Goal: Task Accomplishment & Management: Manage account settings

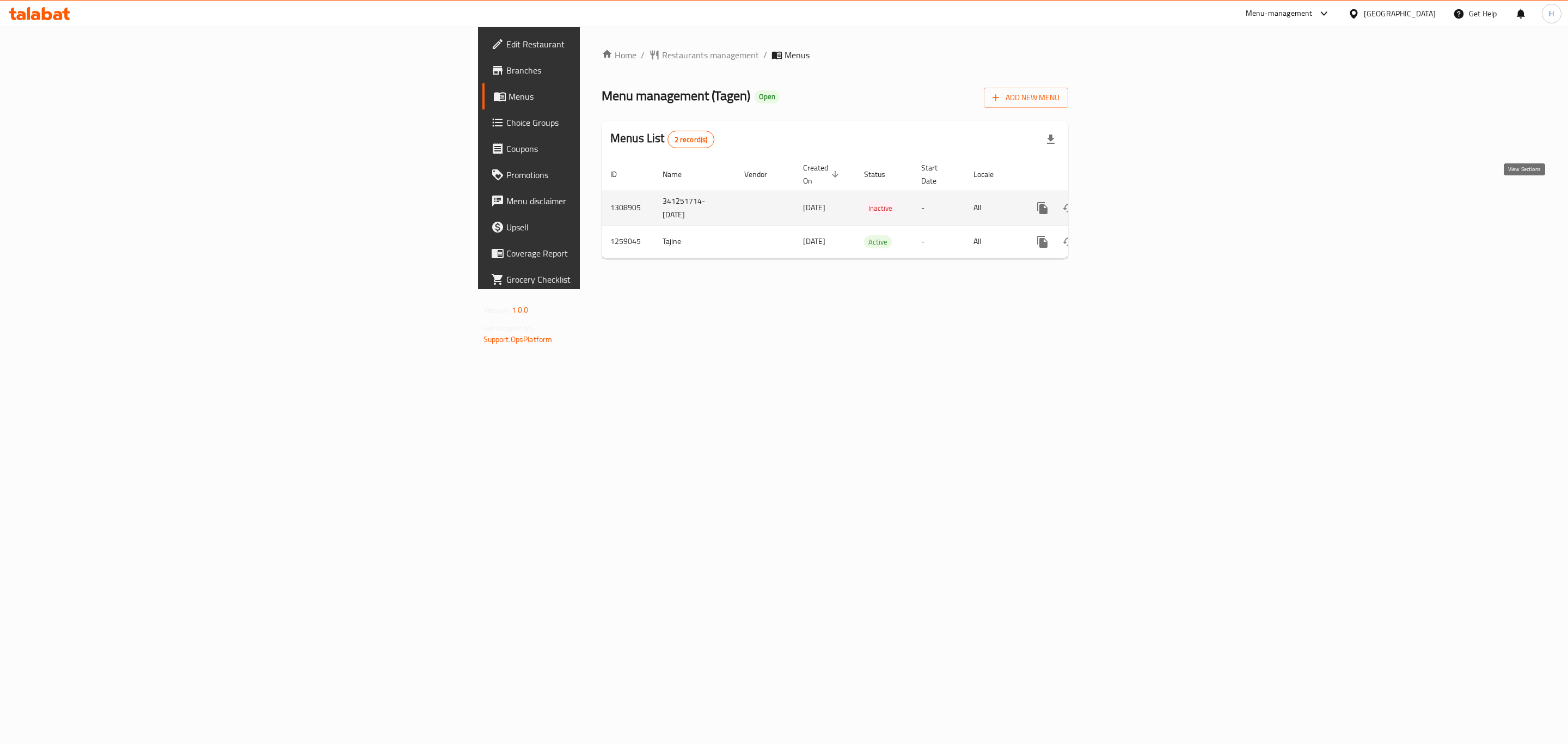
click at [1126, 203] on icon "enhanced table" at bounding box center [1121, 208] width 10 height 10
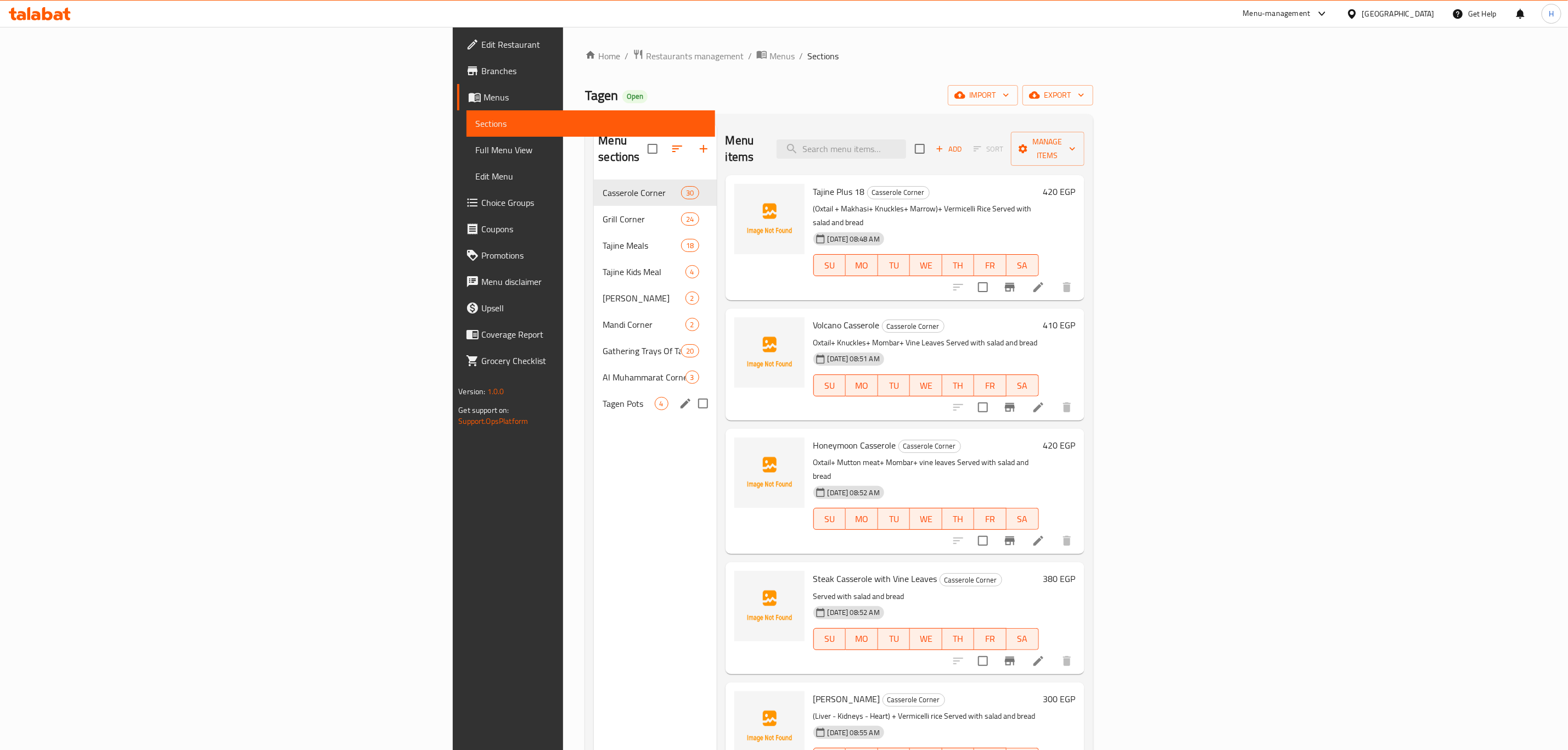
click at [603, 397] on span "Tagen Pots" at bounding box center [628, 403] width 52 height 13
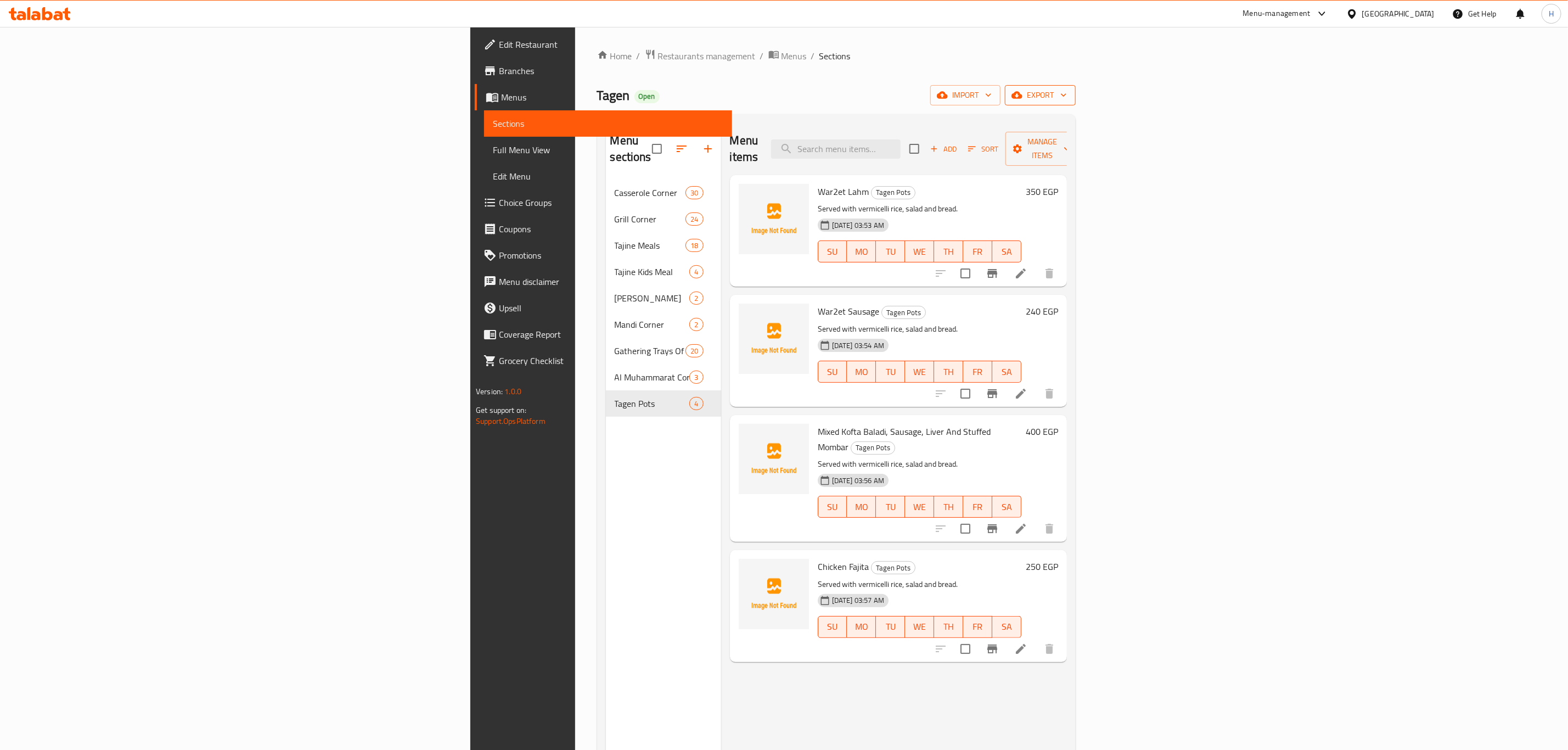
click at [1067, 98] on span "export" at bounding box center [1040, 95] width 53 height 14
click at [1076, 80] on div "Home / Restaurants management / Menus / Sections Tagen Open import export Menu …" at bounding box center [836, 465] width 479 height 833
click at [1067, 96] on span "export" at bounding box center [1040, 95] width 53 height 14
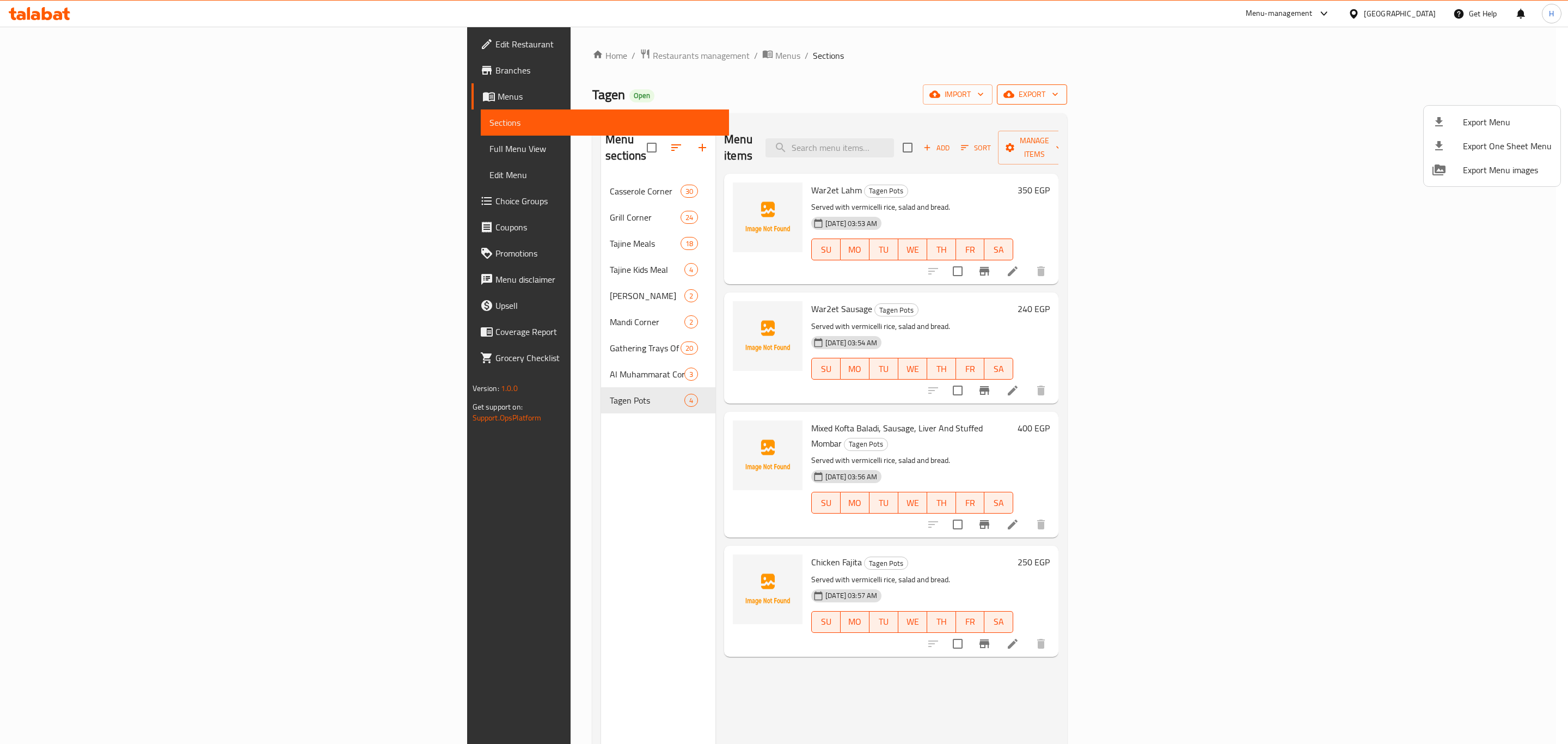
click at [1513, 95] on div at bounding box center [784, 372] width 1568 height 744
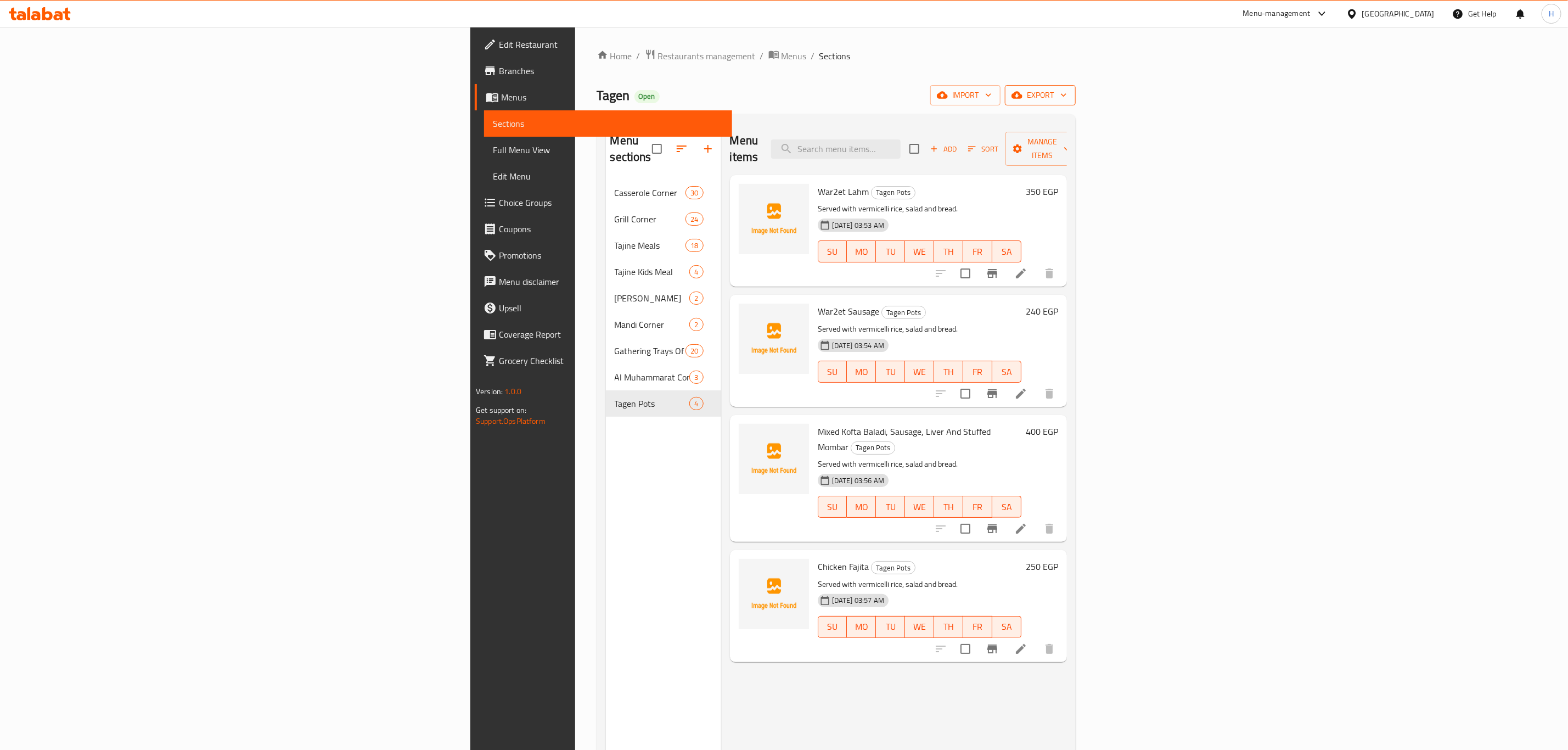
click at [1067, 89] on span "export" at bounding box center [1040, 95] width 53 height 14
click at [1067, 94] on span "export" at bounding box center [1040, 95] width 53 height 14
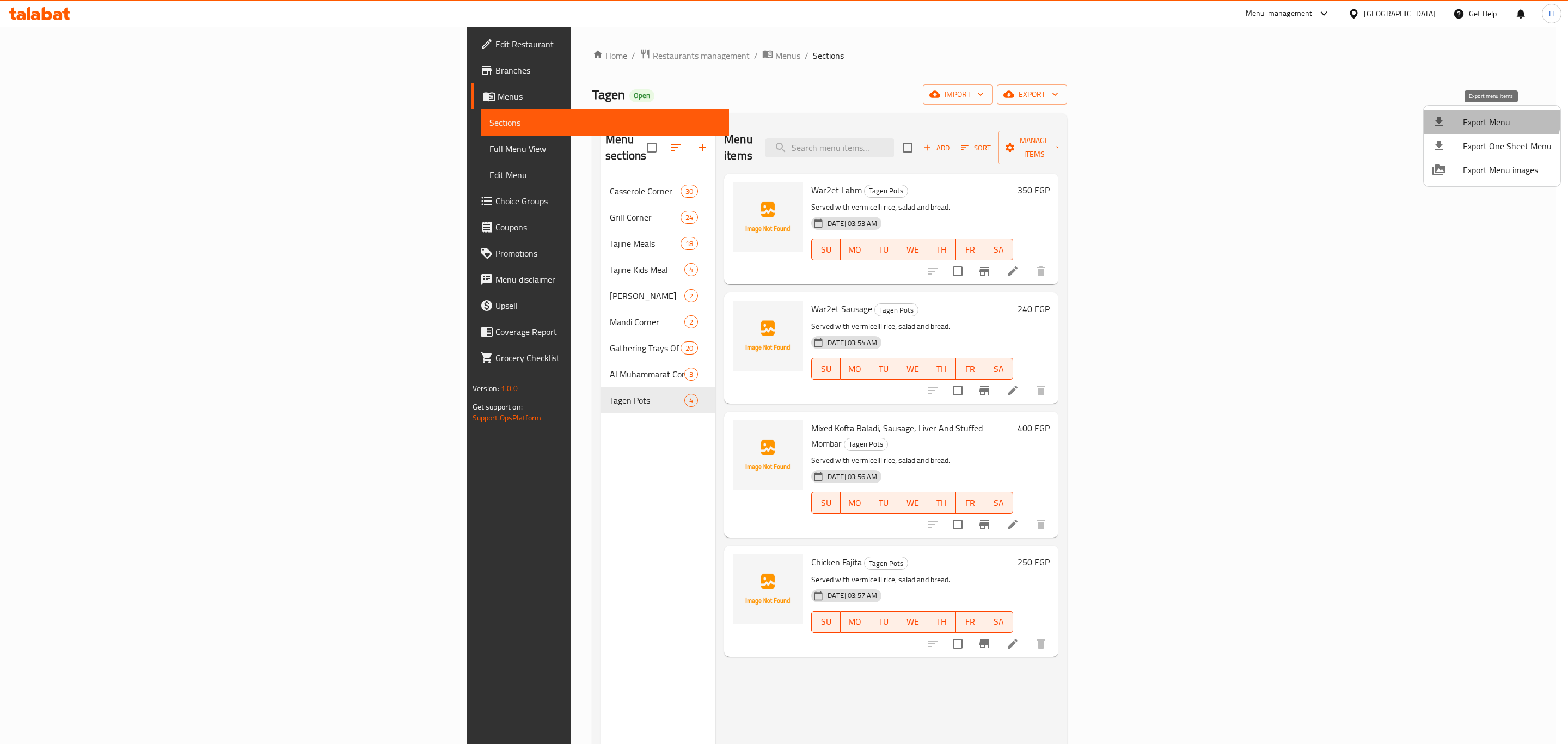
click at [1489, 116] on span "Export Menu" at bounding box center [1507, 122] width 89 height 13
click at [1480, 121] on span "Export Menu" at bounding box center [1507, 122] width 89 height 13
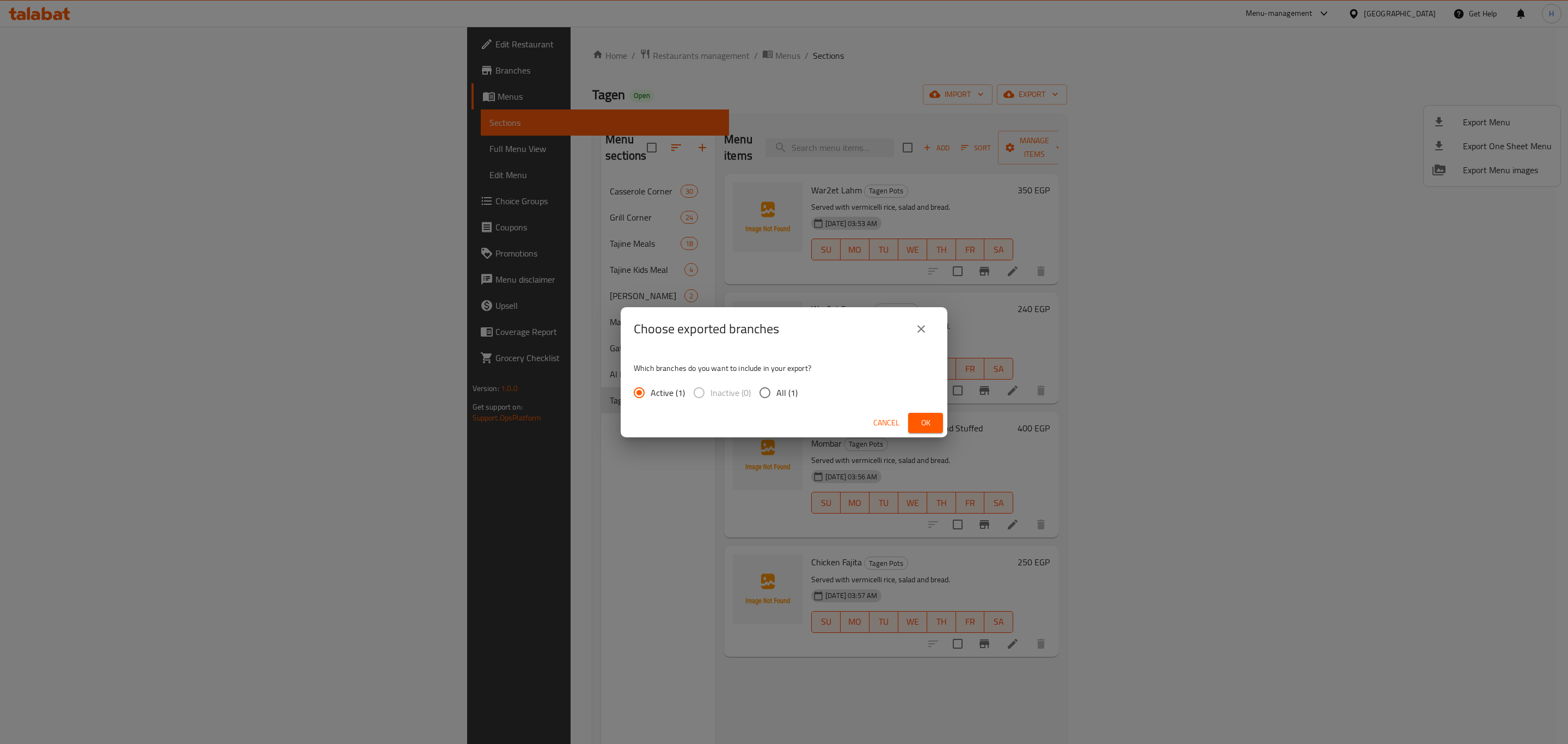
click at [928, 421] on span "Ok" at bounding box center [925, 423] width 18 height 13
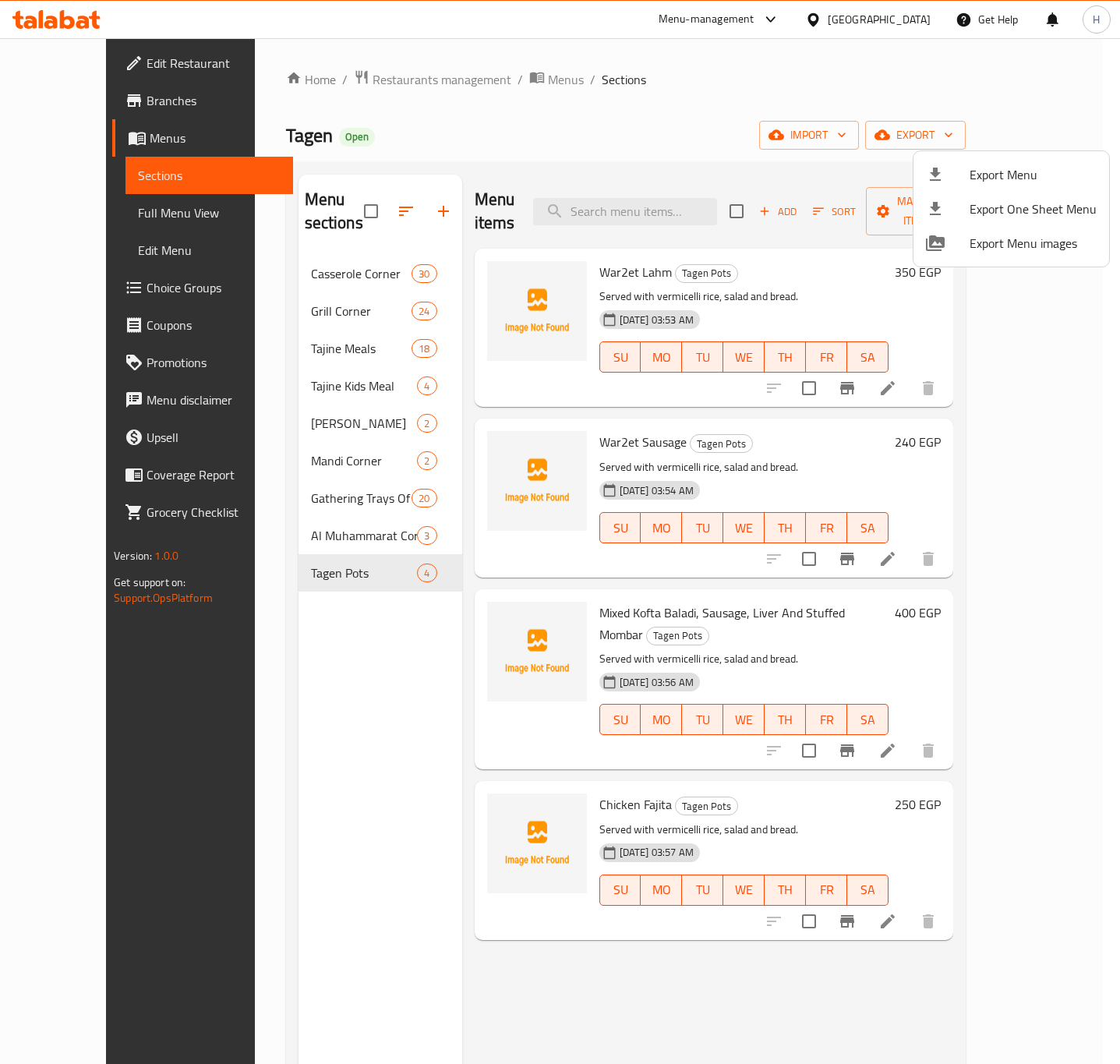
click at [322, 561] on div at bounding box center [560, 532] width 1120 height 1064
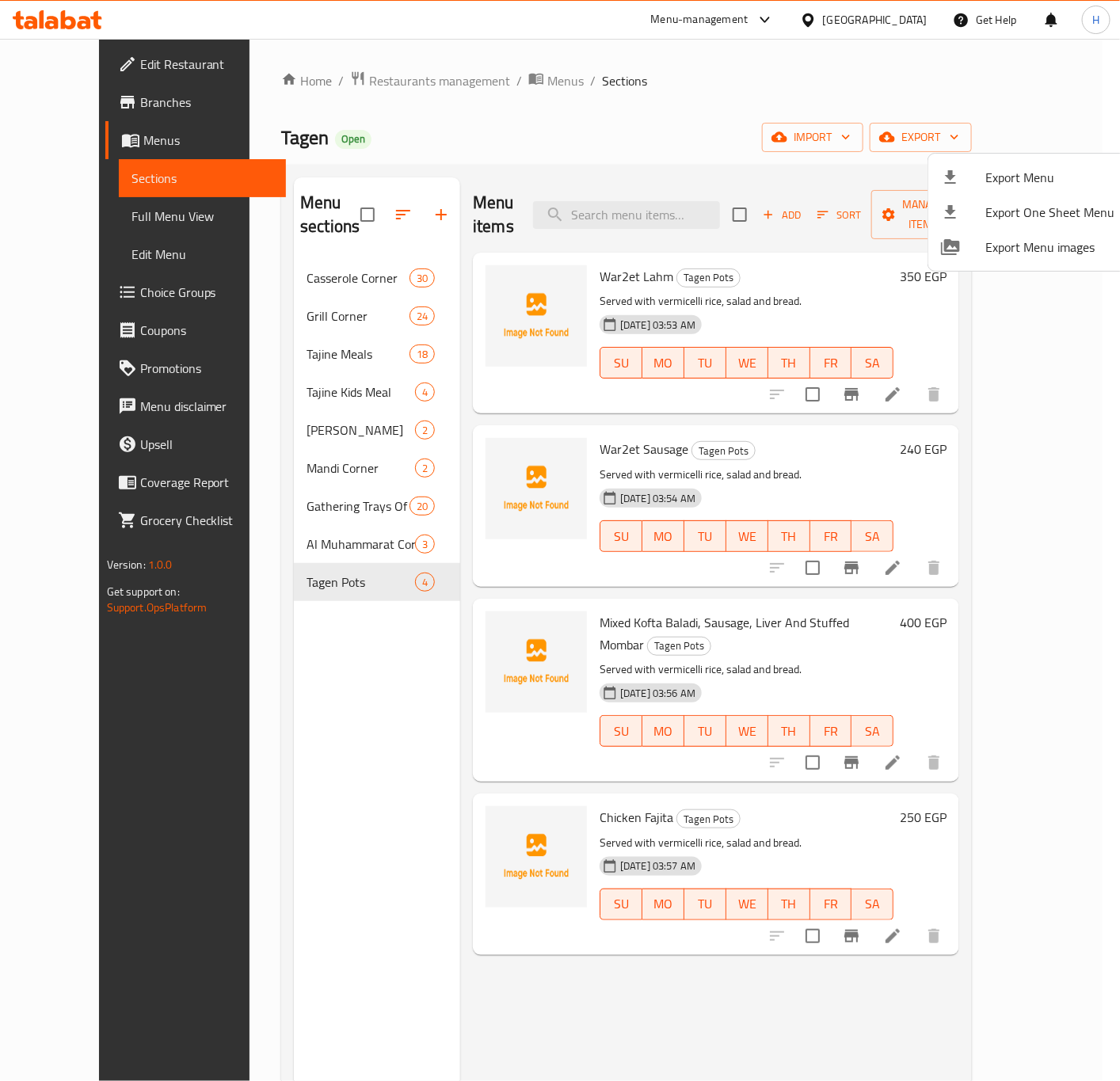
click at [327, 570] on div "Tagen Pots 4" at bounding box center [377, 582] width 166 height 38
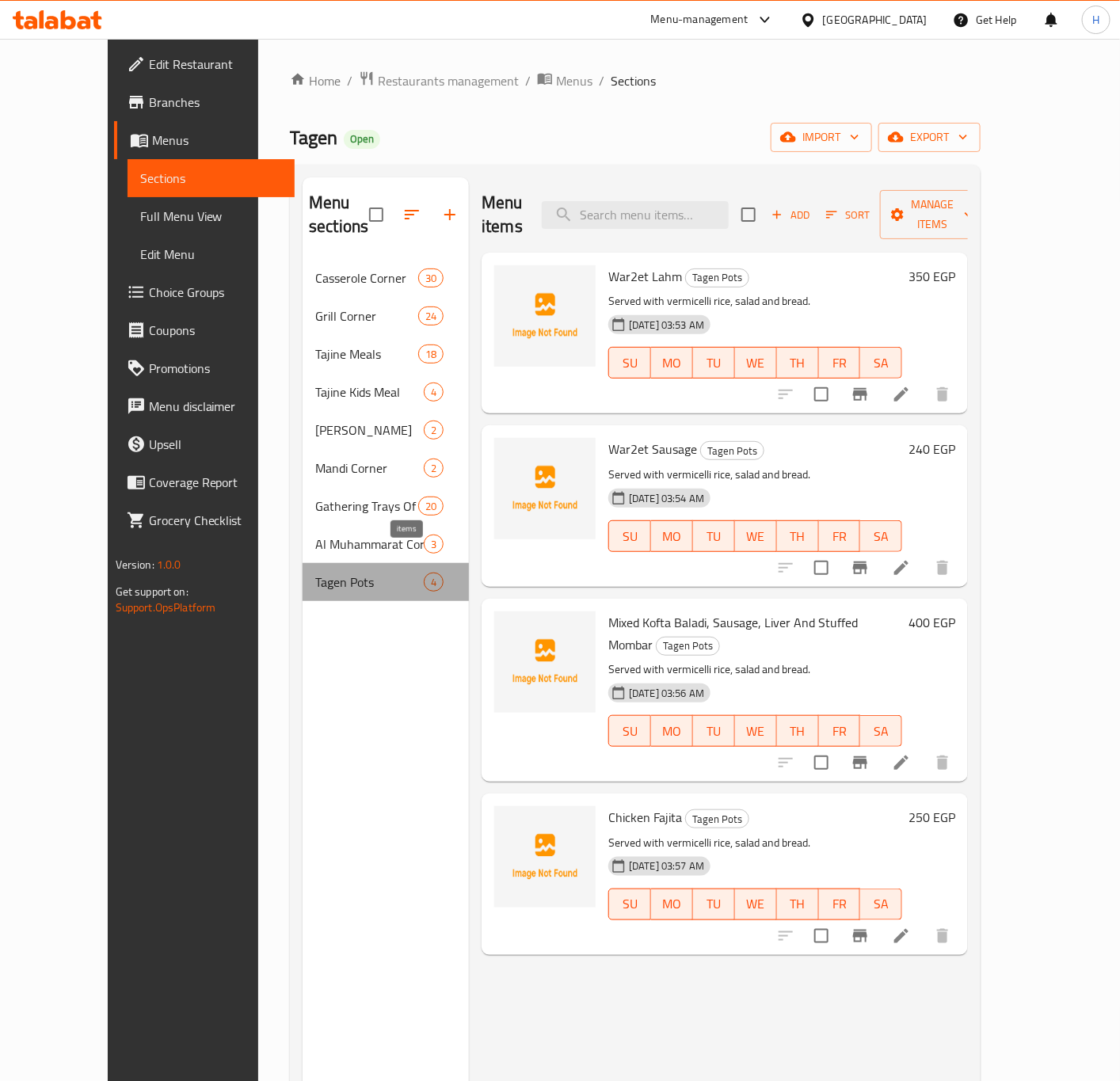
click at [424, 573] on div "4" at bounding box center [434, 582] width 19 height 19
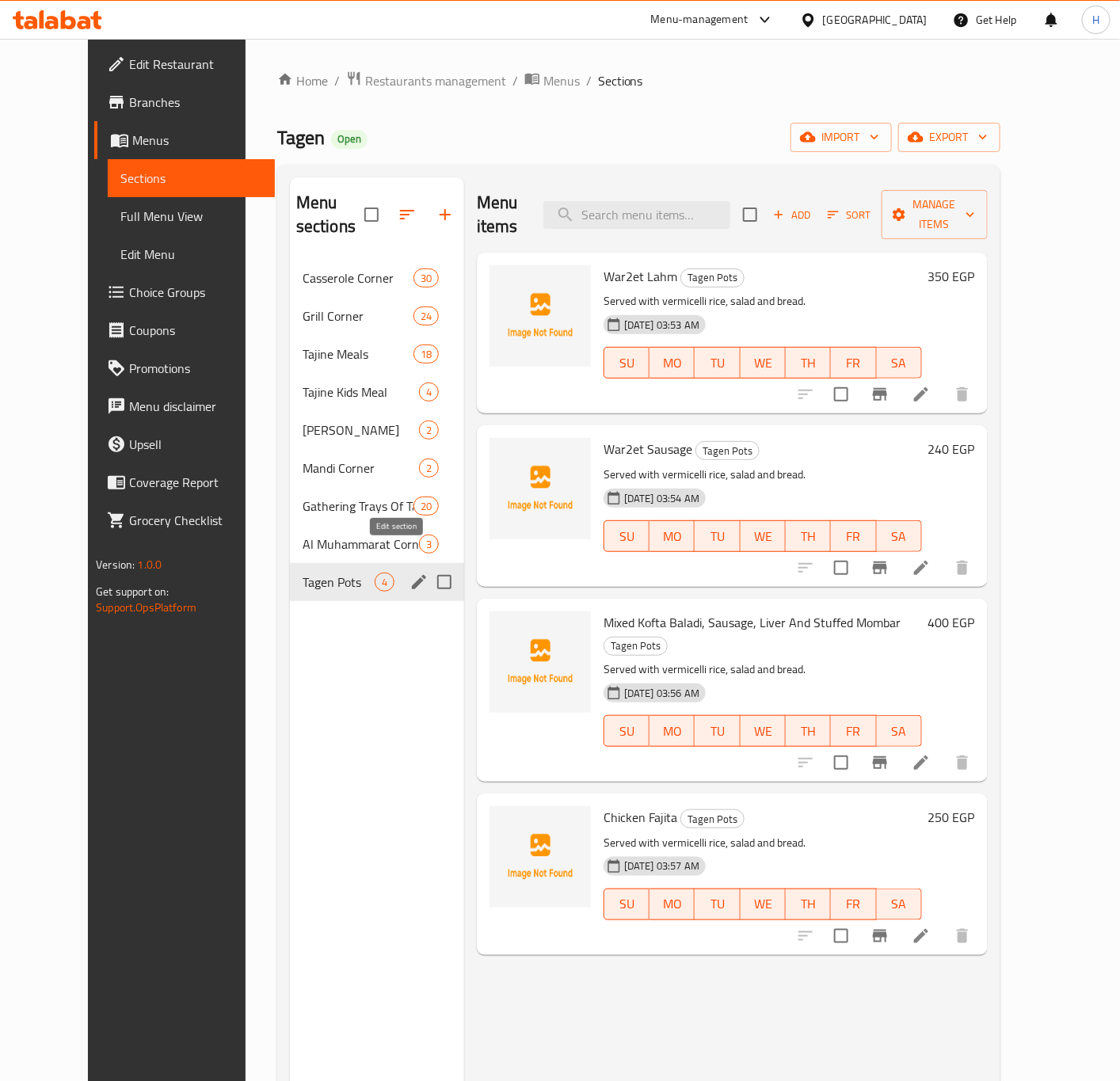
click at [409, 573] on icon "edit" at bounding box center [418, 582] width 19 height 19
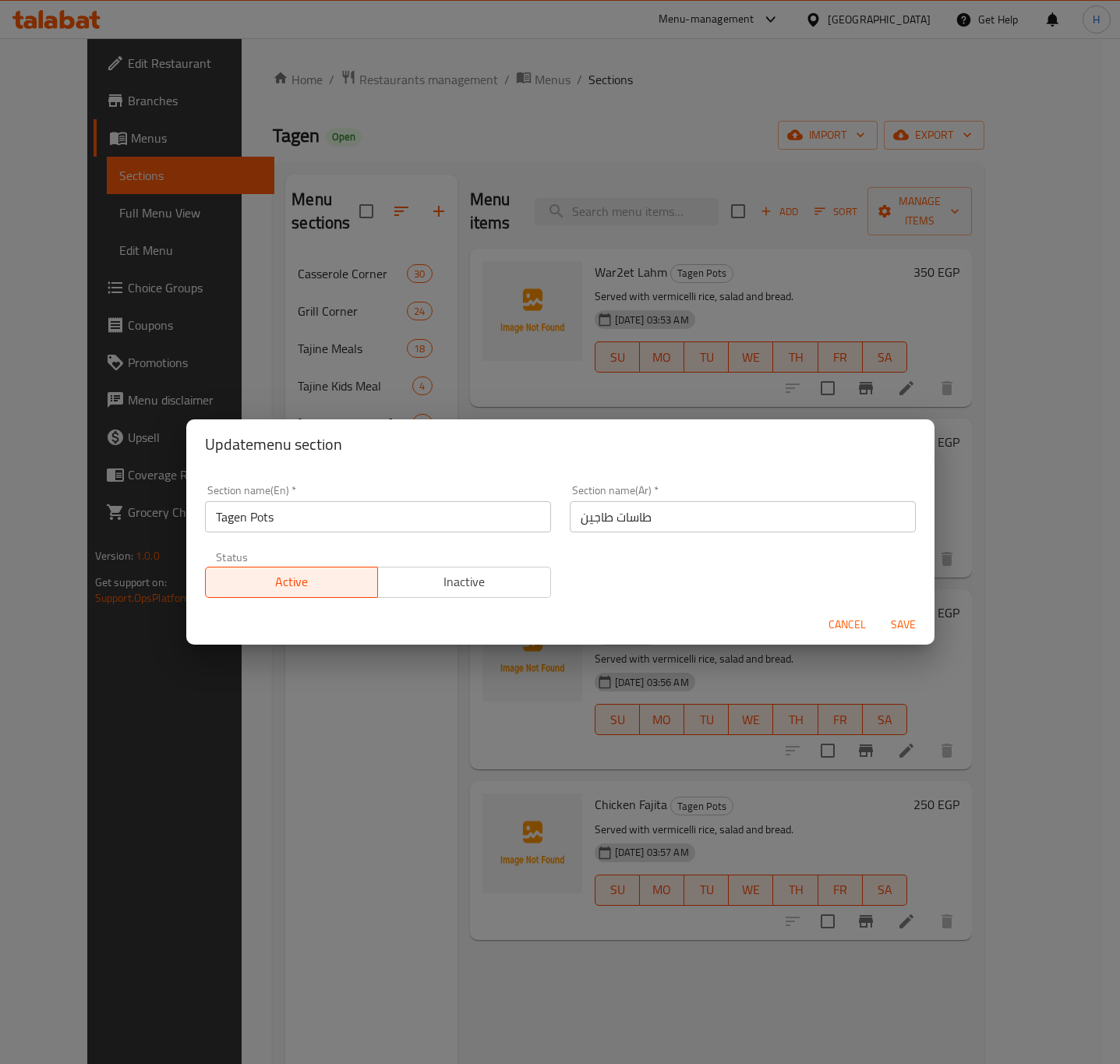
click at [258, 517] on input "Tagen Pots" at bounding box center [377, 517] width 346 height 31
click at [279, 517] on input "Tagen Pots" at bounding box center [377, 517] width 346 height 31
type input "Tagen Pans"
click at [879, 610] on button "Save" at bounding box center [903, 624] width 50 height 29
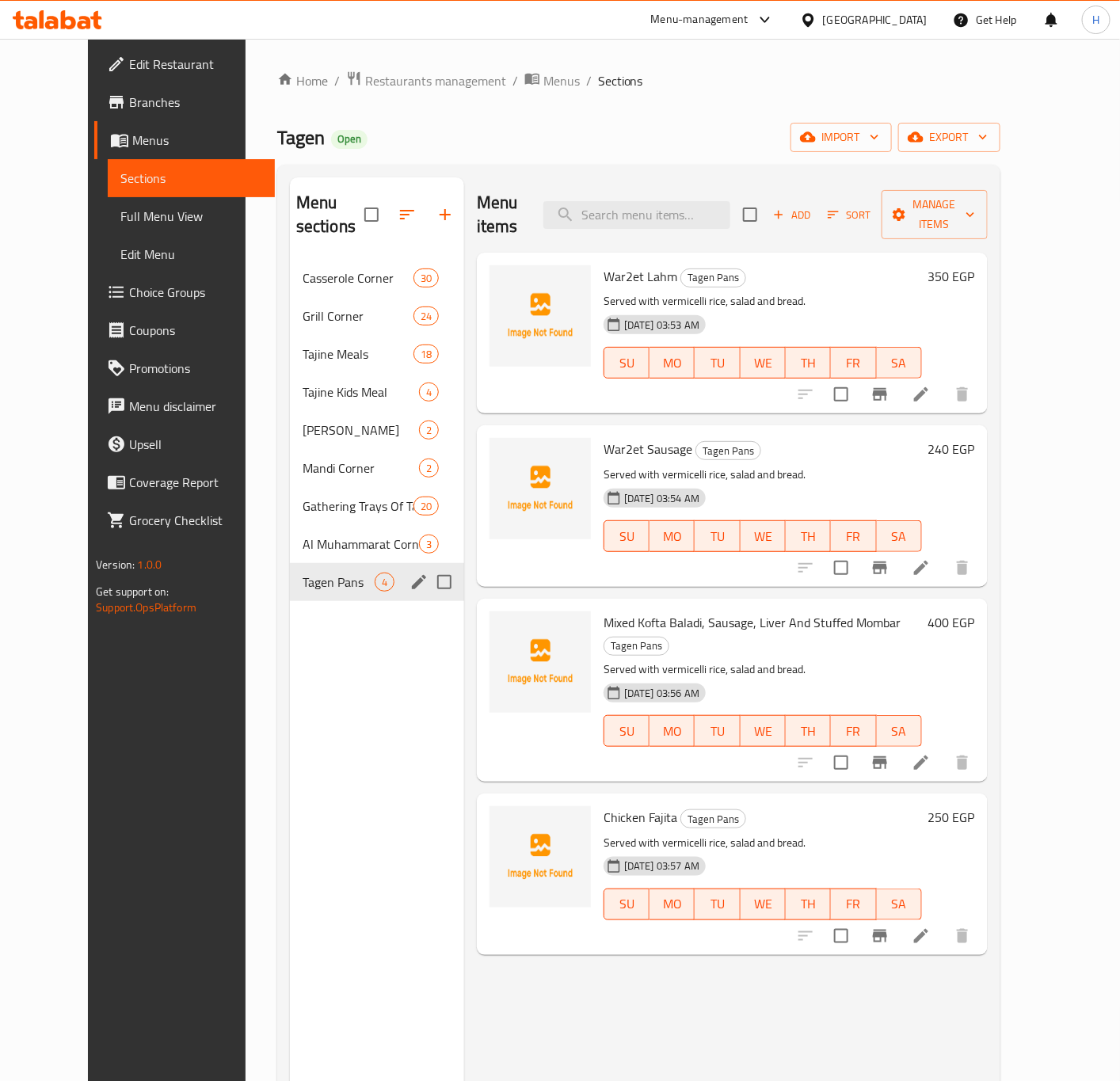
click at [604, 265] on span "War2et Lahm" at bounding box center [640, 276] width 73 height 24
copy span "War2et"
click at [814, 206] on span "Add" at bounding box center [792, 215] width 42 height 19
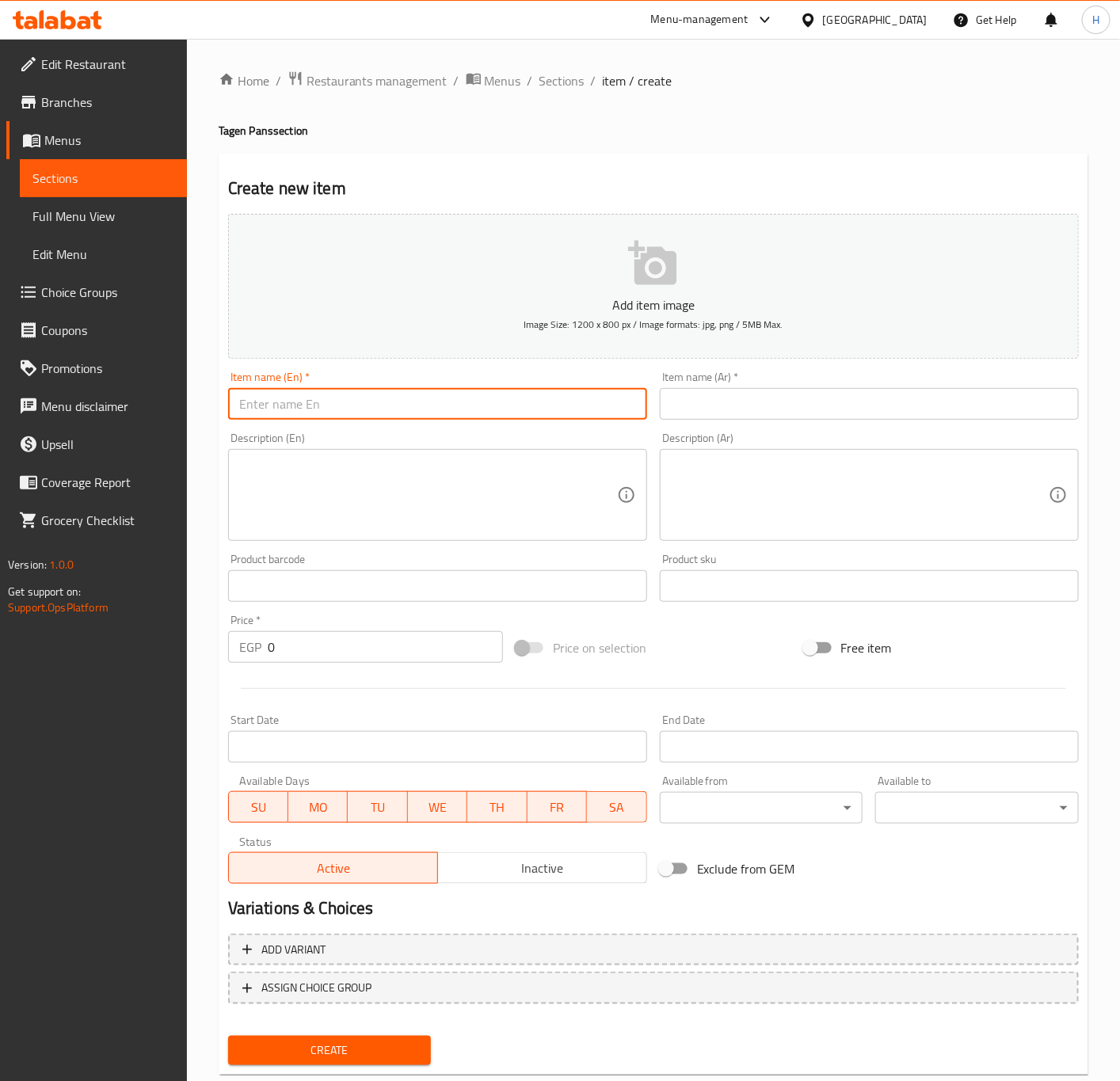
click at [428, 401] on input "text" at bounding box center [437, 404] width 419 height 32
paste input "War2et"
type input "War2et Alexandrian Liver"
drag, startPoint x: 779, startPoint y: 426, endPoint x: 782, endPoint y: 416, distance: 10.4
click at [779, 426] on div "Description (Ar) Description (Ar)" at bounding box center [869, 486] width 431 height 121
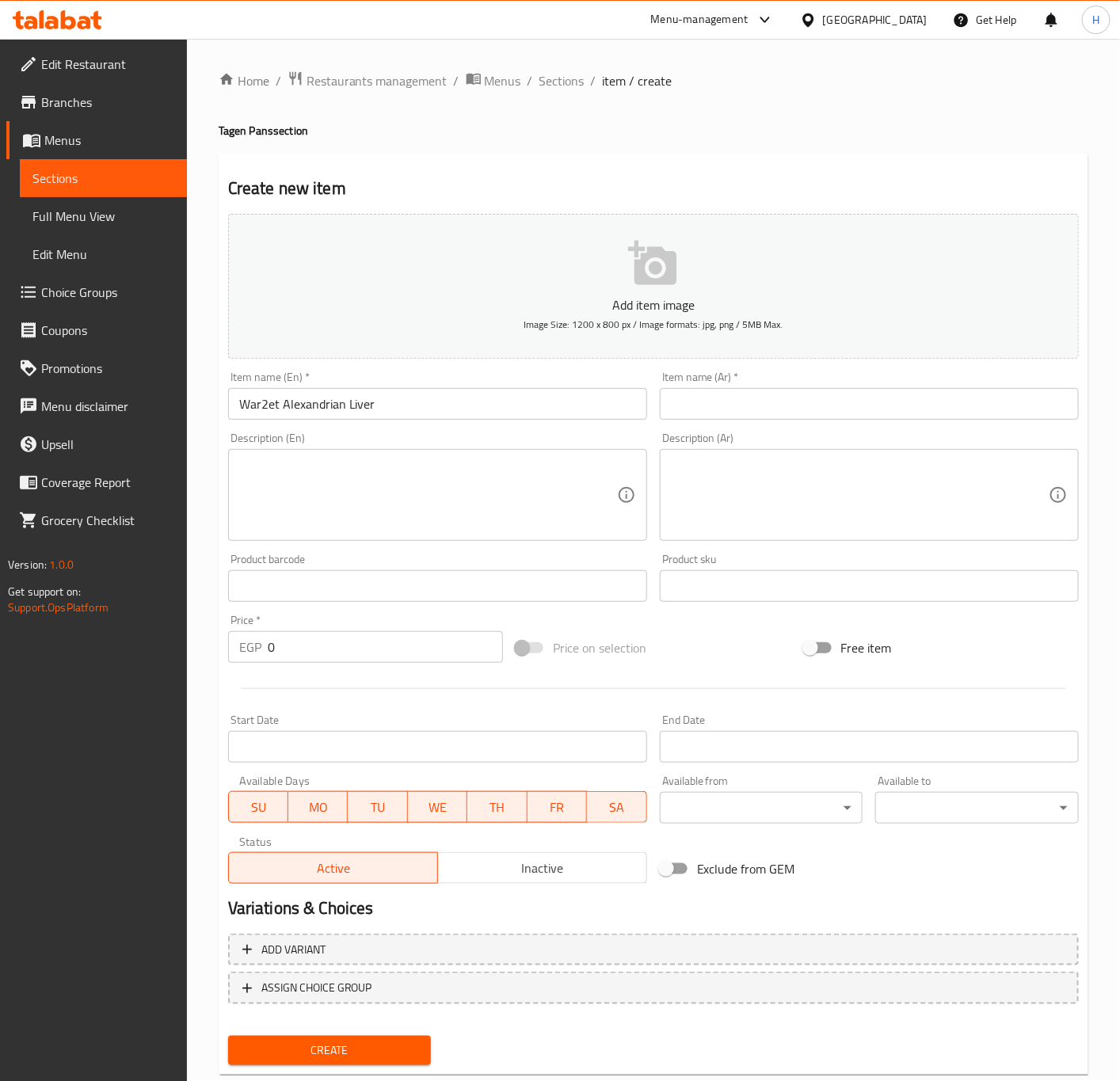
click at [783, 409] on input "text" at bounding box center [869, 404] width 419 height 32
paste input "ورقة كبدة اسكندراني"
type input "ورقة كبدة اسكندراني"
click at [362, 495] on textarea at bounding box center [428, 495] width 378 height 75
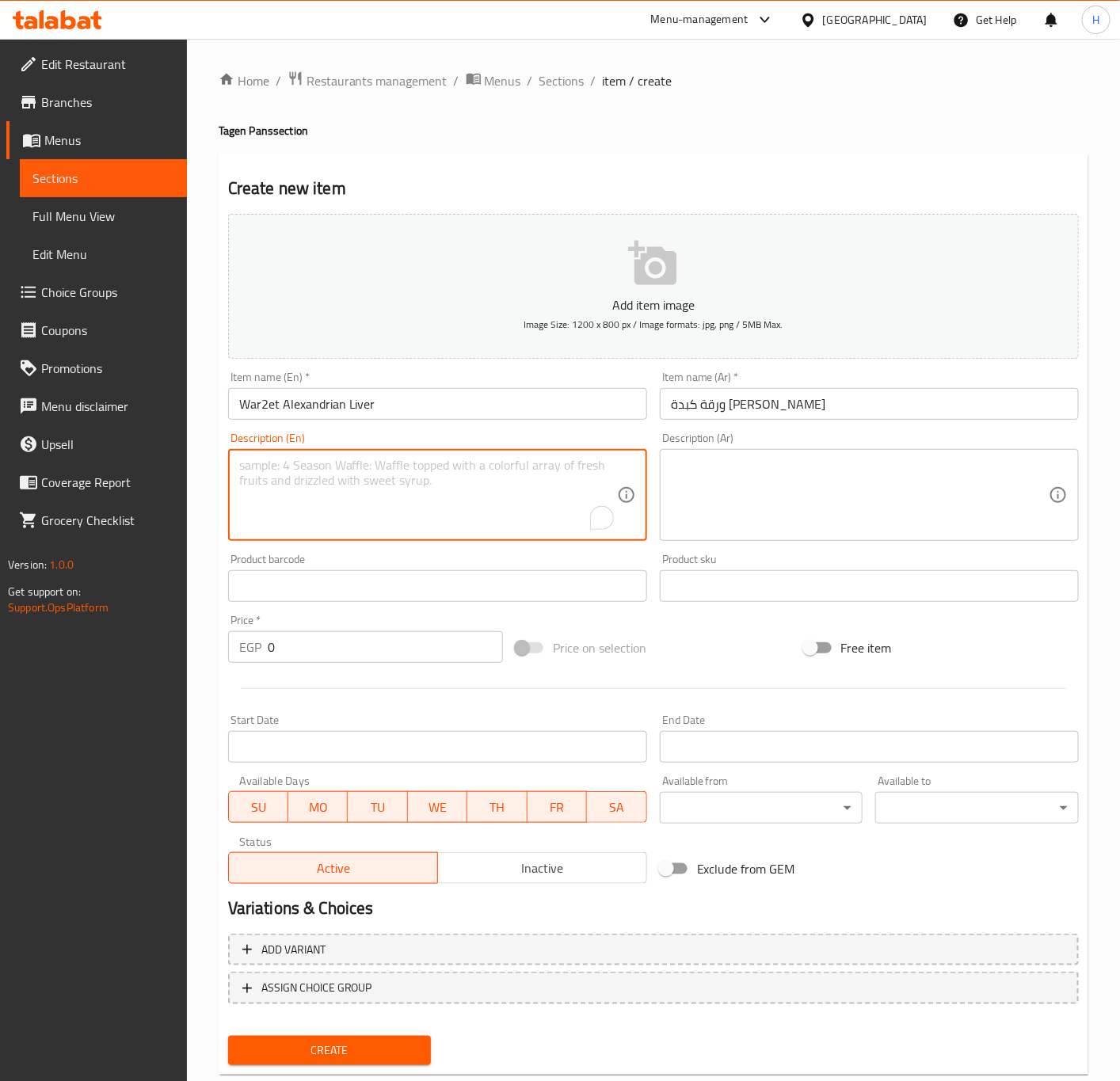
paste textarea "Served with vermicelli rice, salad and bread."
type textarea "Served with vermicelli rice, salad and bread."
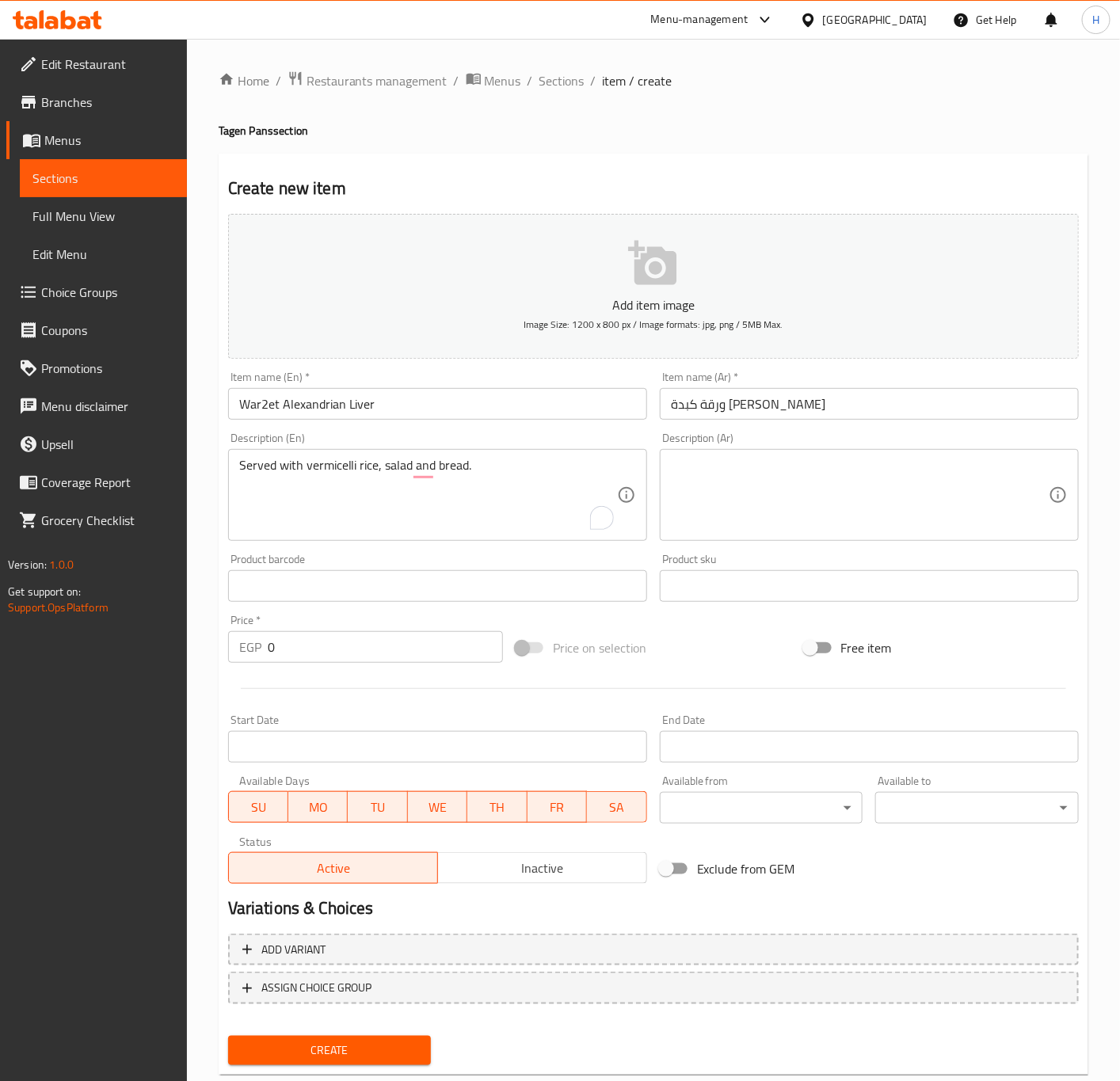
click at [846, 485] on textarea at bounding box center [860, 495] width 378 height 75
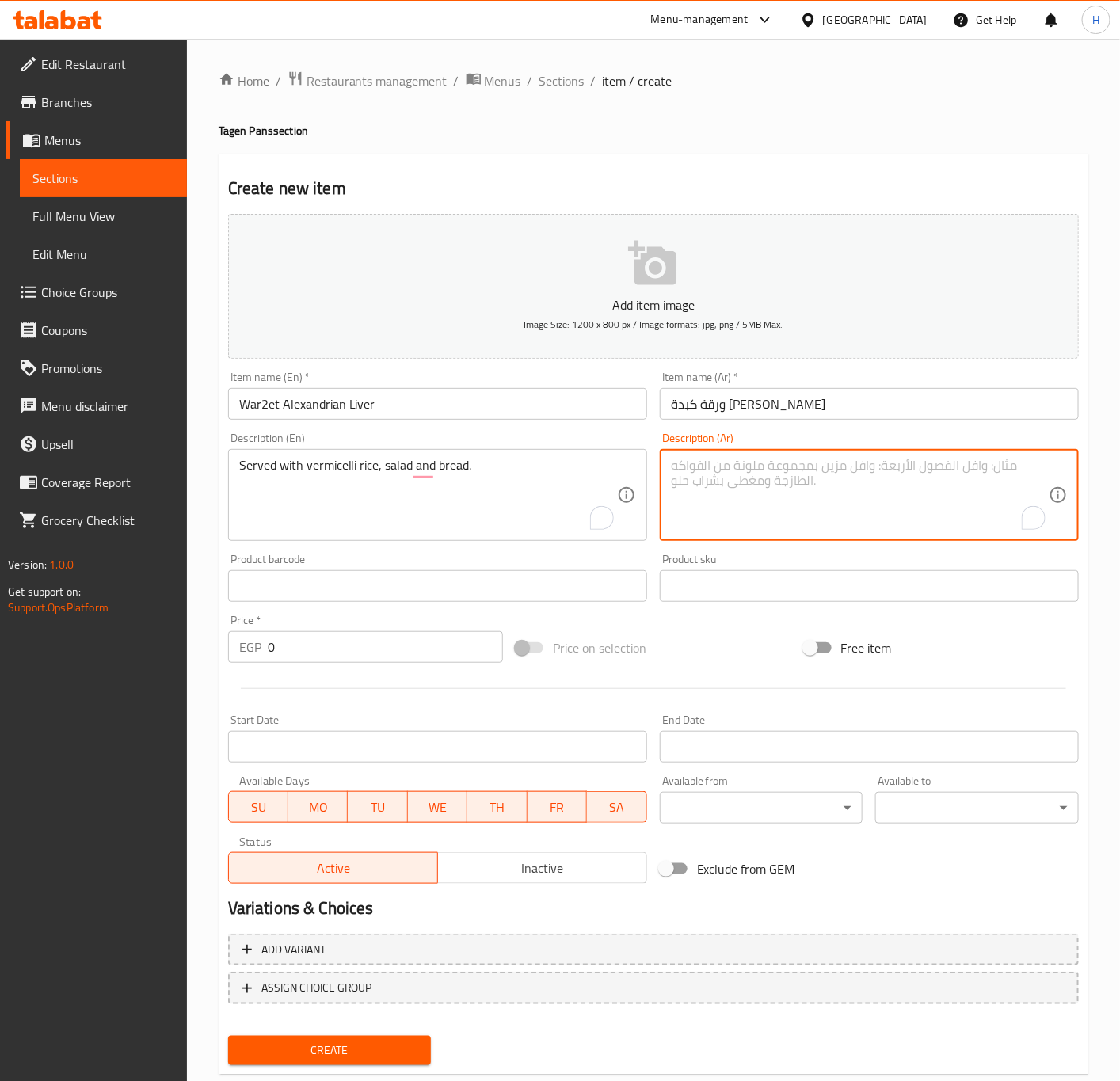
paste textarea "تقدم مع الارز بالشعرية مع السلطة والخبز."
type textarea "تقدم مع الارز بالشعرية مع السلطة والخبز."
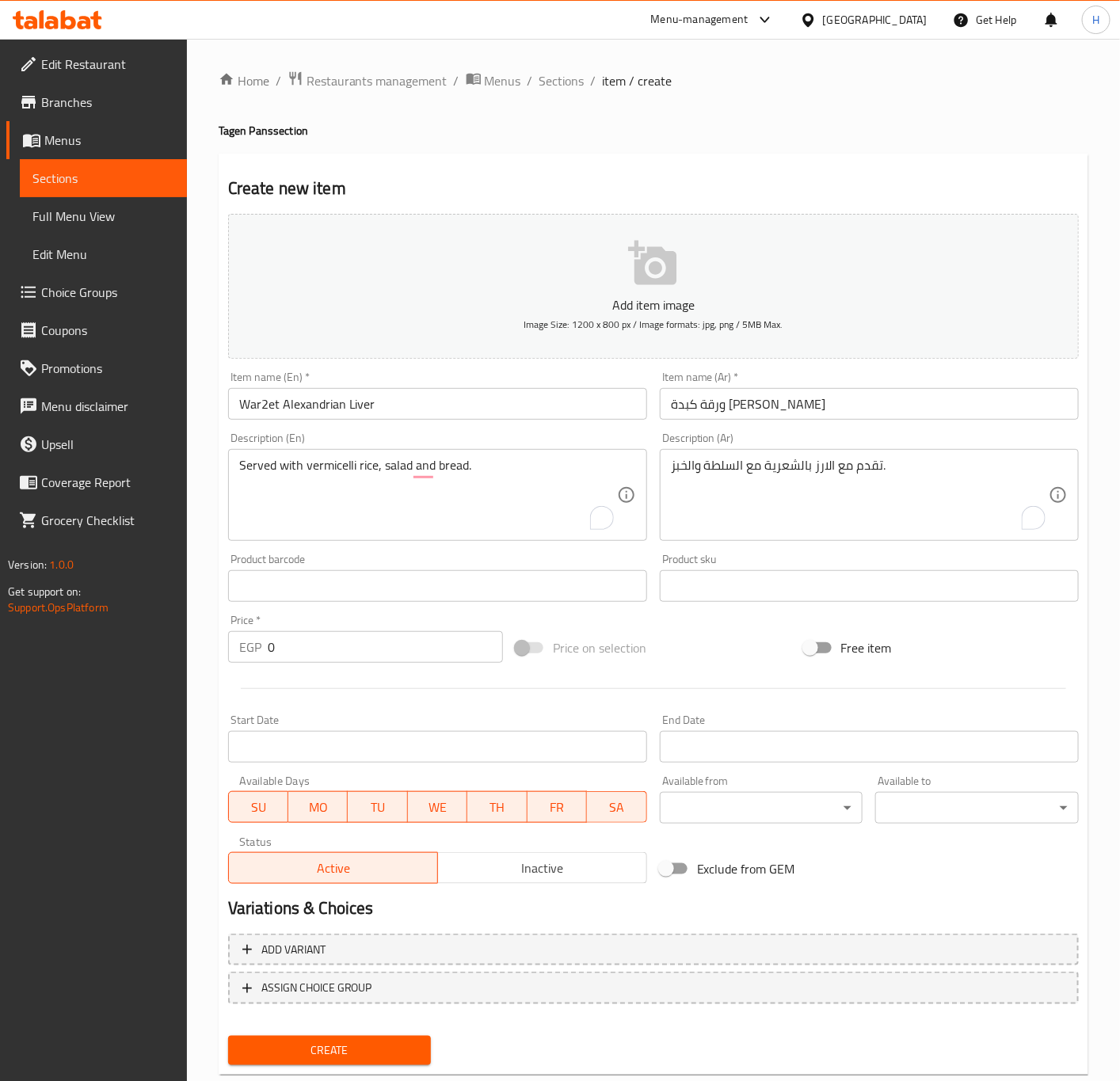
click at [368, 630] on div "Price   * EGP 0 Price *" at bounding box center [366, 638] width 274 height 49
click at [368, 647] on input "0" at bounding box center [385, 647] width 236 height 32
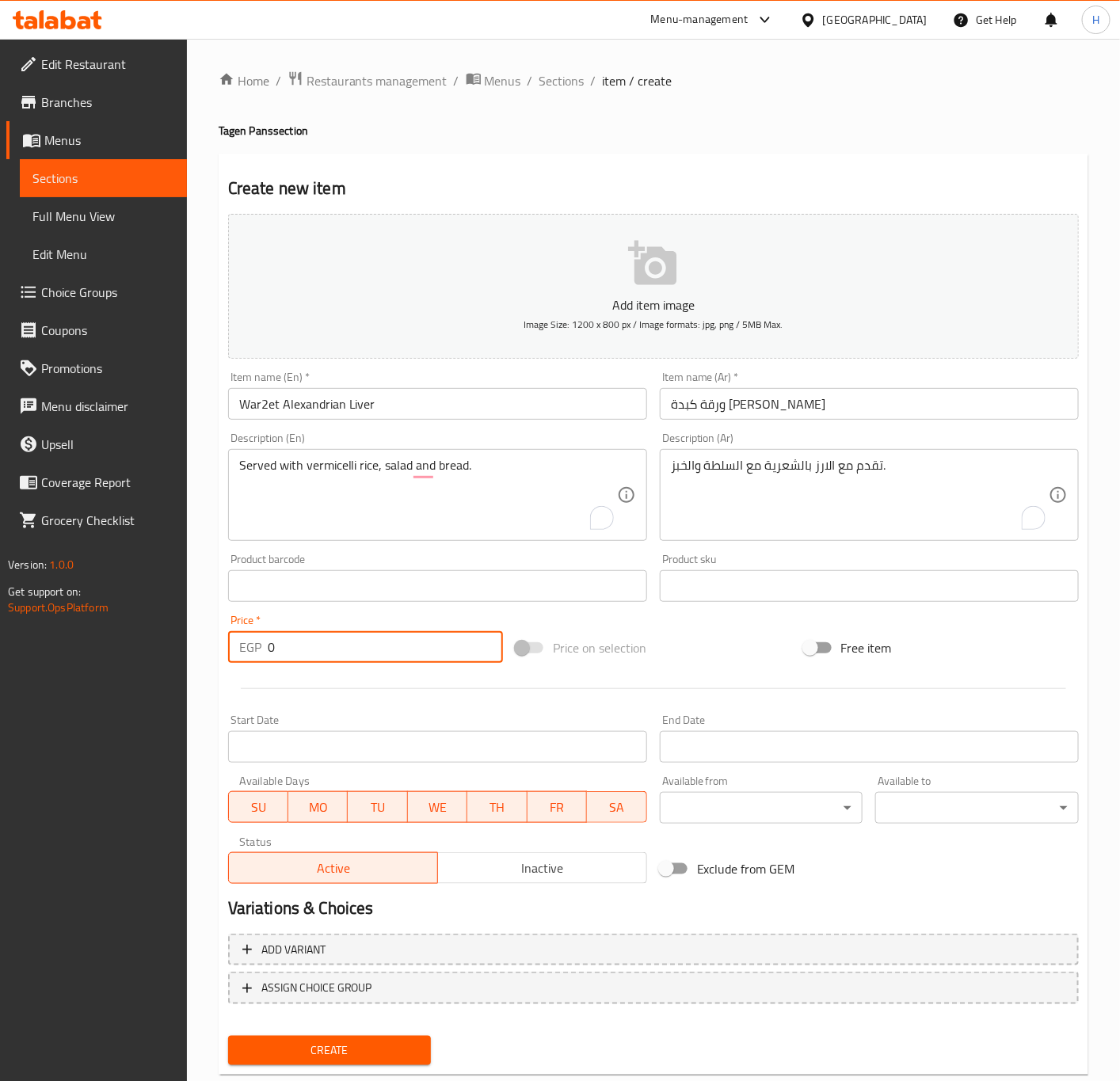
click at [368, 647] on input "0" at bounding box center [385, 647] width 236 height 32
paste input "number"
paste input "2"
type input "240"
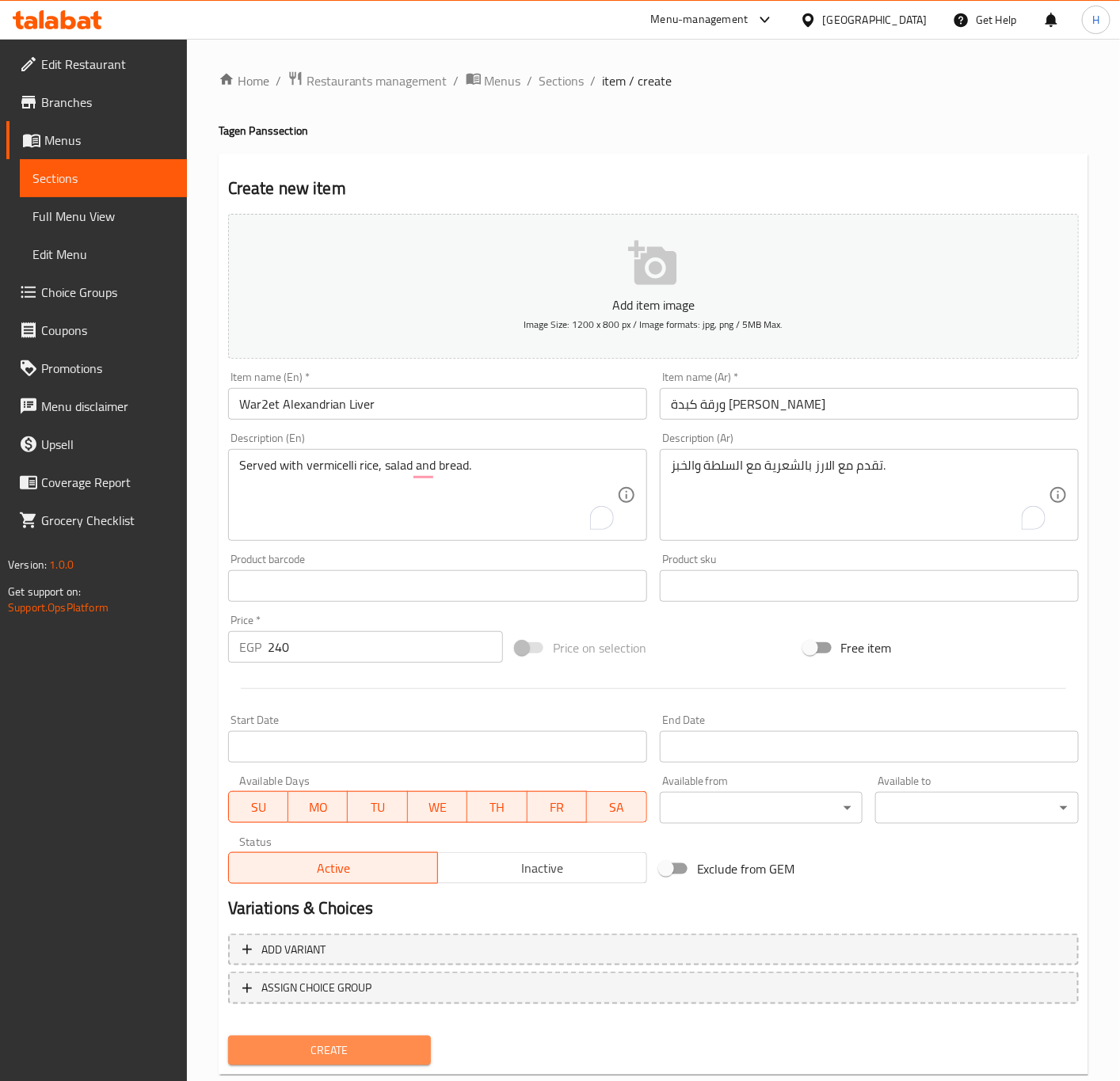
click at [381, 1043] on span "Create" at bounding box center [329, 1050] width 178 height 19
click at [381, 1043] on div at bounding box center [560, 540] width 1120 height 1081
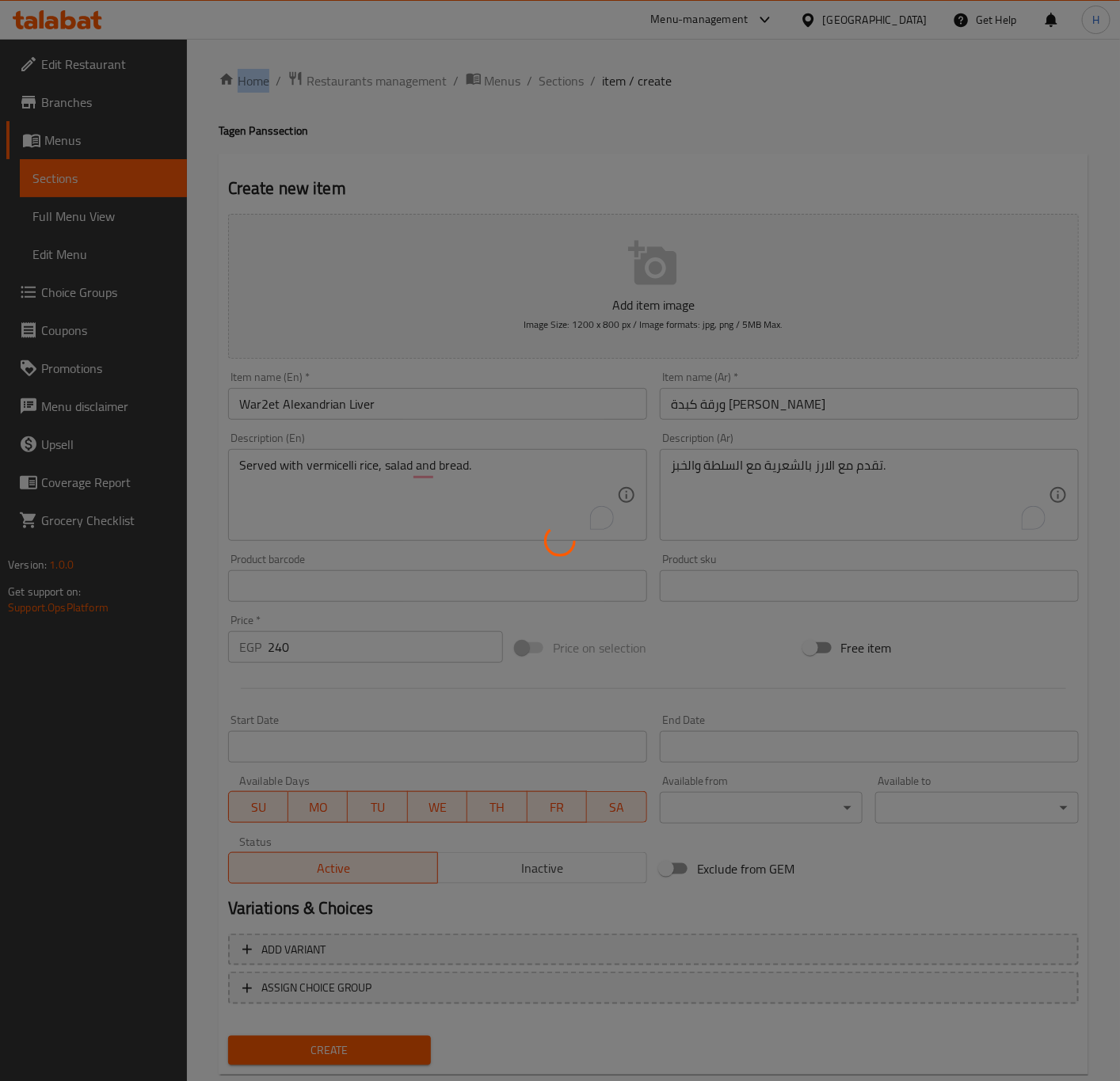
type input "0"
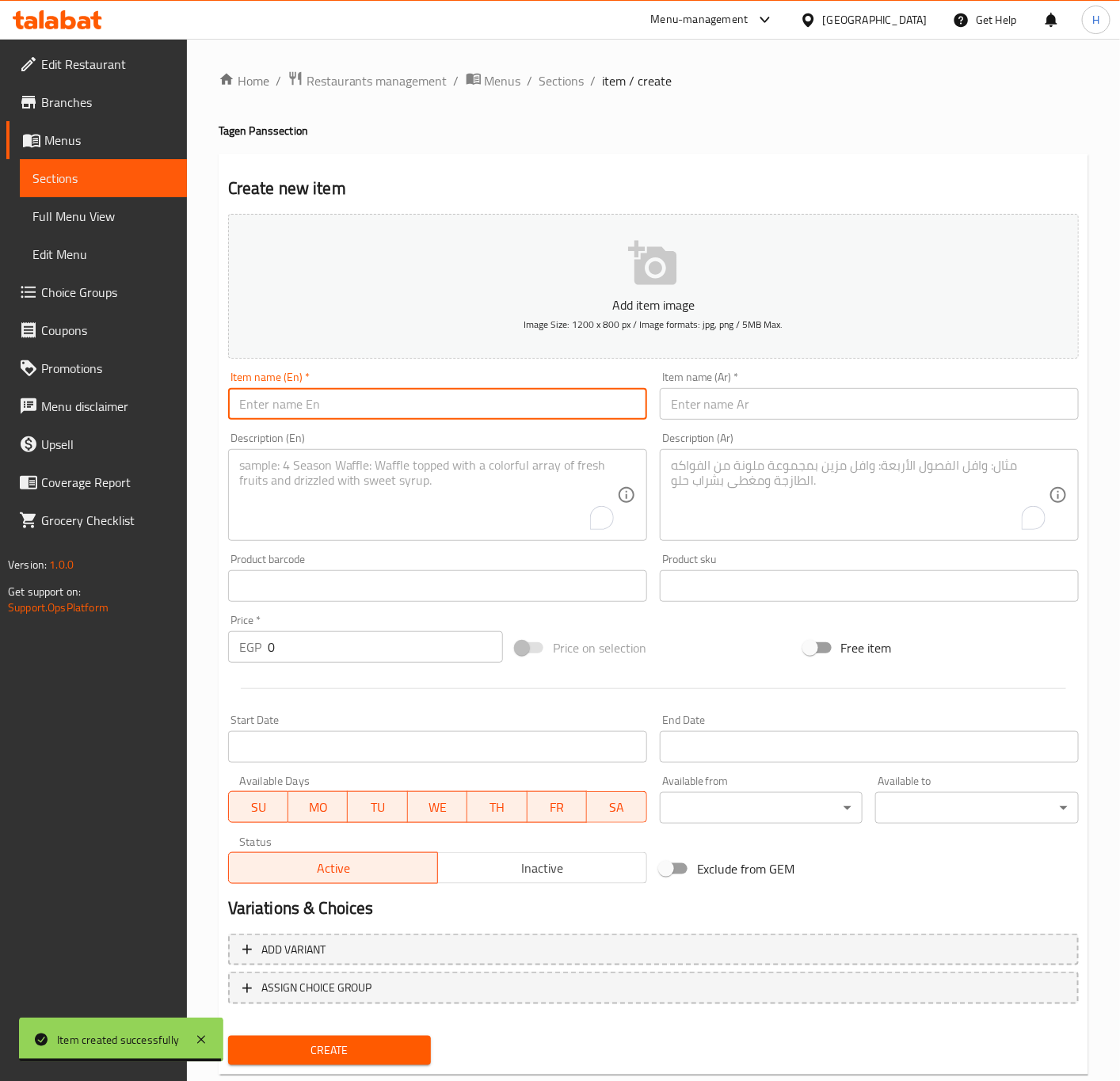
click at [461, 397] on input "text" at bounding box center [437, 404] width 419 height 32
paste input "War2et"
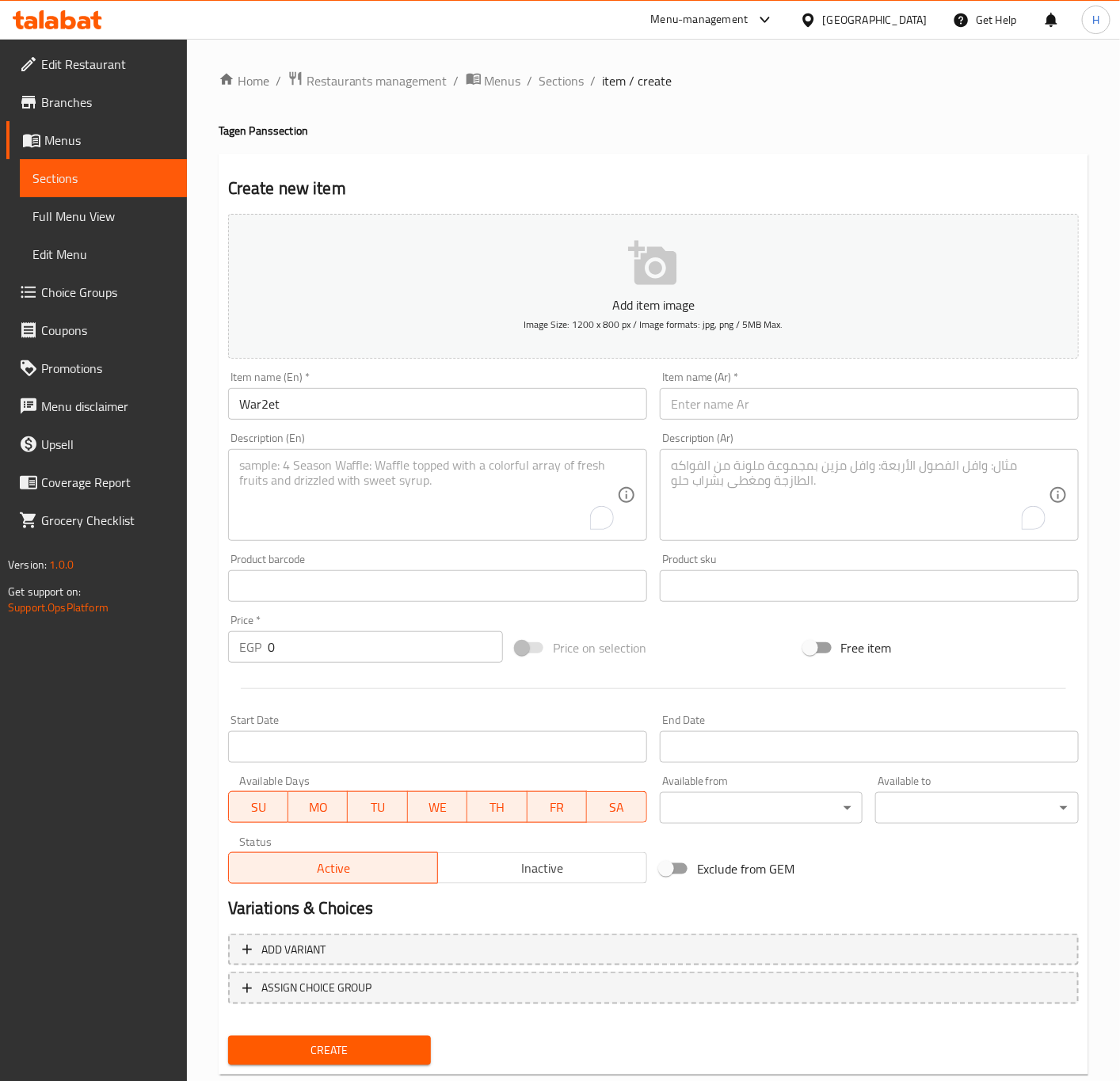
click at [506, 401] on input "War2et" at bounding box center [437, 404] width 419 height 32
click at [536, 404] on input "War2et" at bounding box center [437, 404] width 419 height 32
paste input "{"
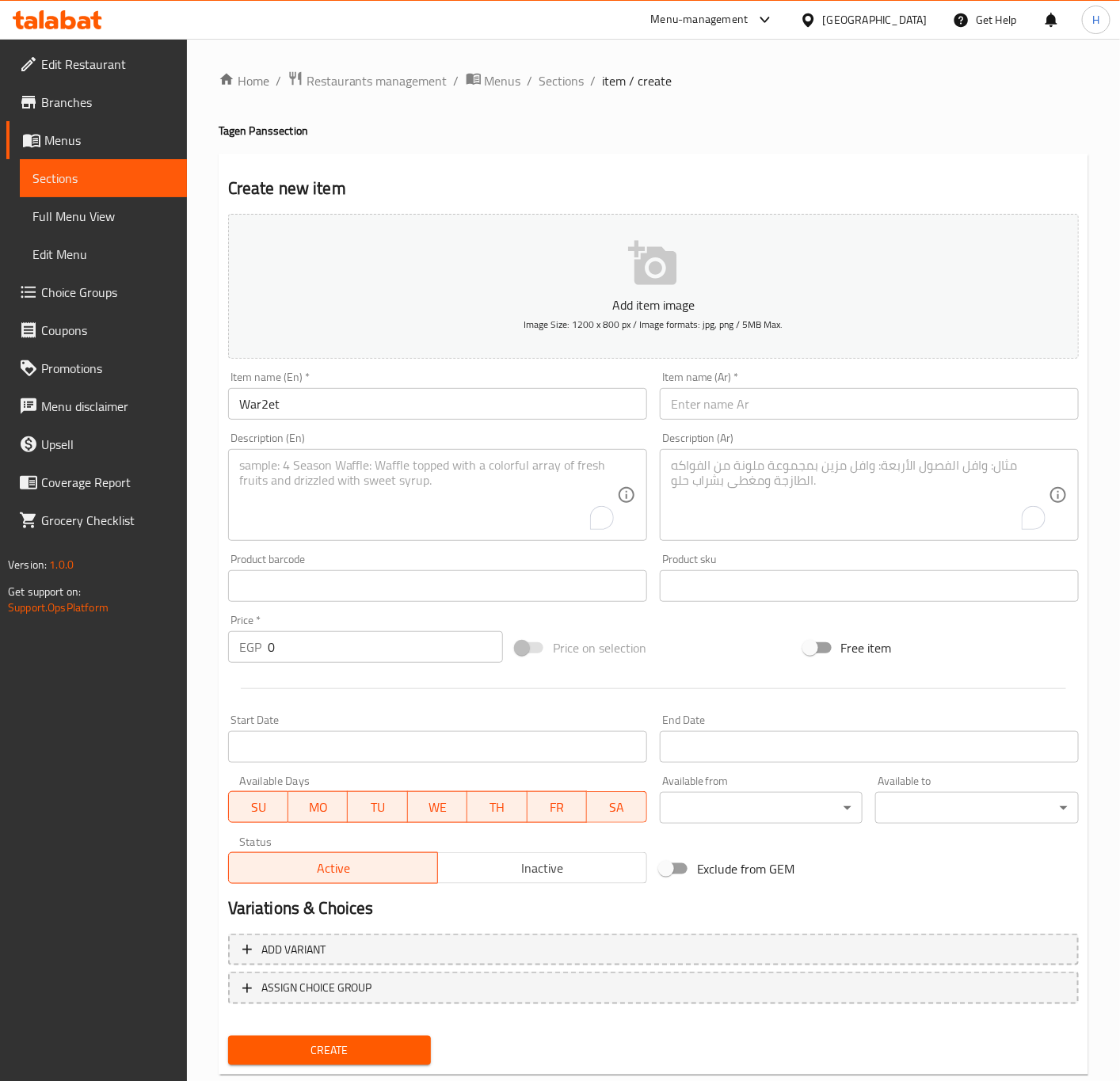
click at [450, 411] on input "War2et" at bounding box center [437, 404] width 419 height 32
paste input "Veal"
type input "War2et Veal Ribs"
click at [792, 425] on div "Item name (Ar)   * Item name (Ar) *" at bounding box center [869, 395] width 431 height 61
click at [803, 412] on input "text" at bounding box center [869, 404] width 419 height 32
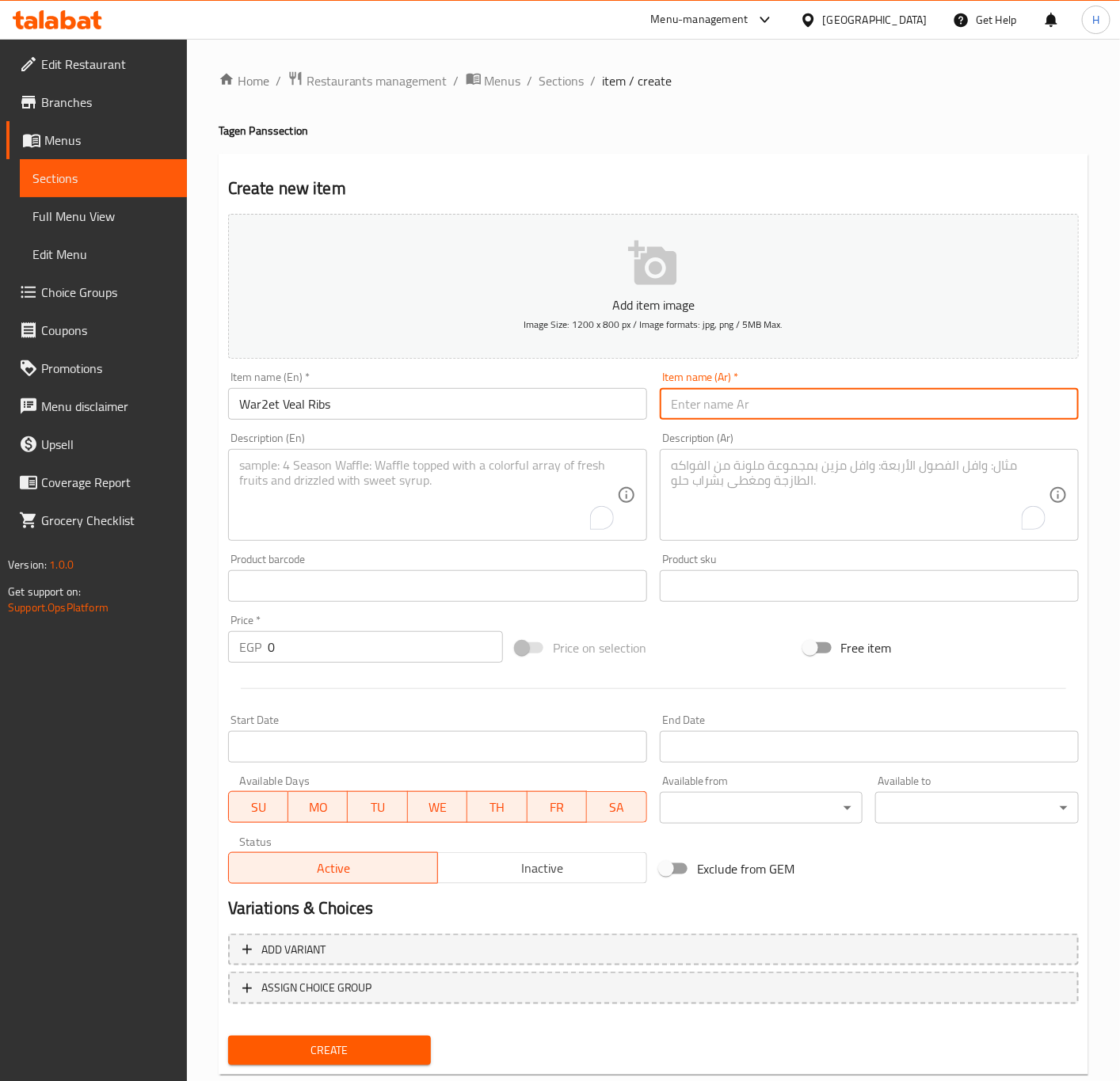
click at [803, 412] on input "text" at bounding box center [869, 404] width 419 height 32
paste input "ورقة ريش بتلو"
type input "ورقة ريش بتلو"
click at [854, 491] on textarea "To enrich screen reader interactions, please activate Accessibility in Grammarl…" at bounding box center [860, 495] width 378 height 75
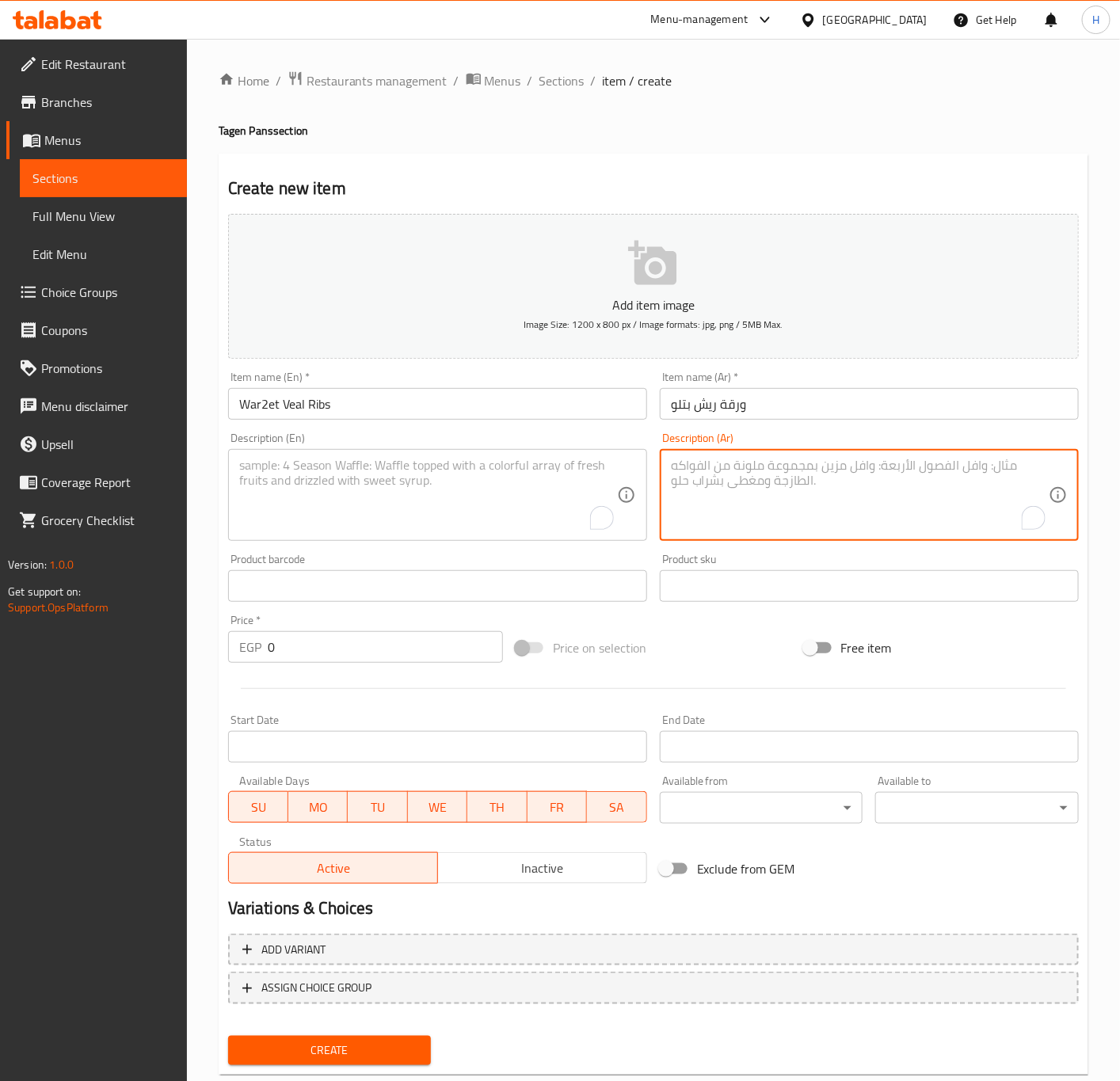
paste textarea "تقدم مع الارز بالشعرية مع السلطة والخبز."
type textarea "تقدم مع الارز بالشعرية مع السلطة والخبز."
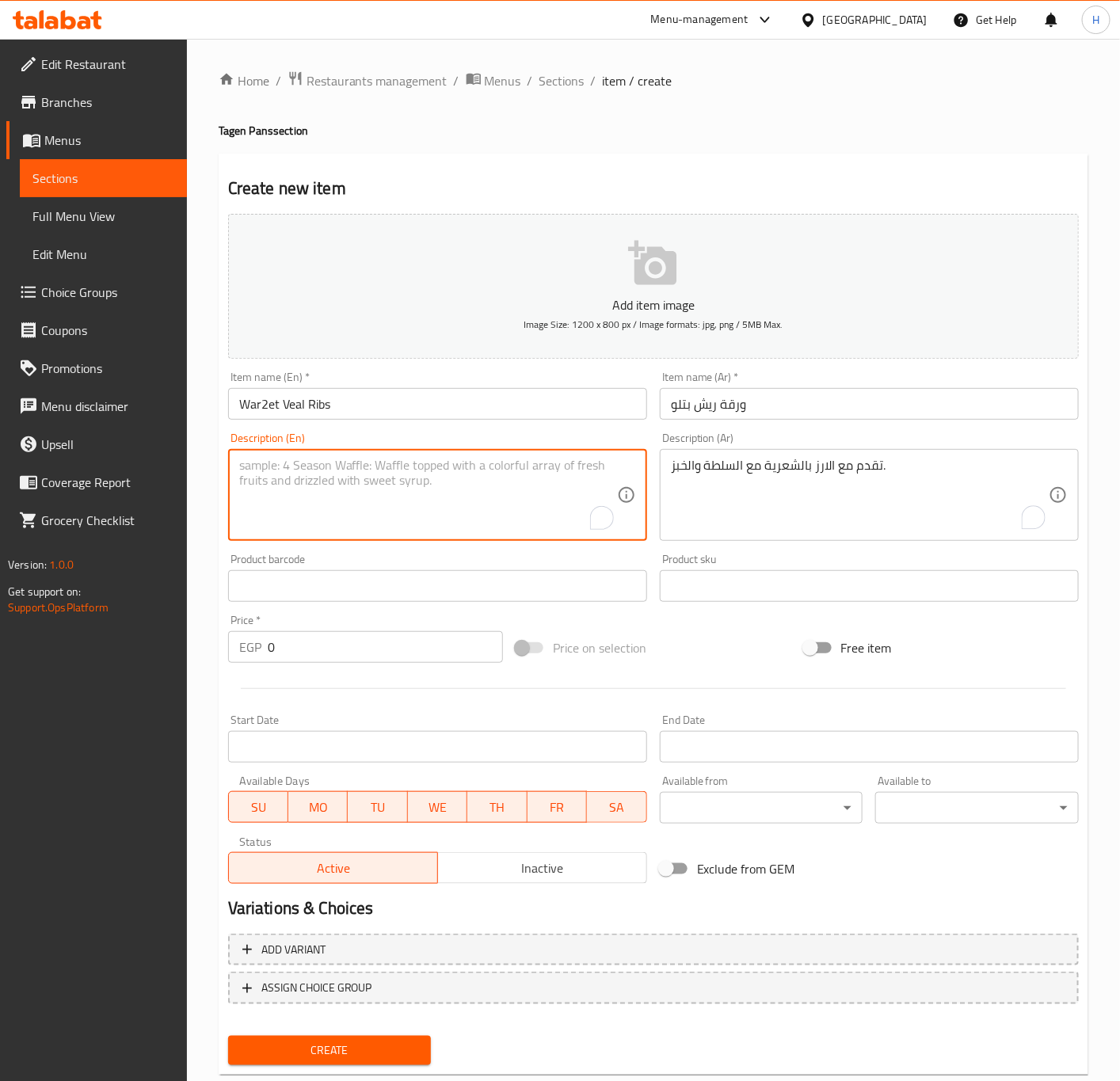
click at [369, 487] on textarea "To enrich screen reader interactions, please activate Accessibility in Grammarl…" at bounding box center [428, 495] width 378 height 75
paste textarea "Served with vermicelli rice, salad and bread."
type textarea "Served with vermicelli rice, salad and bread."
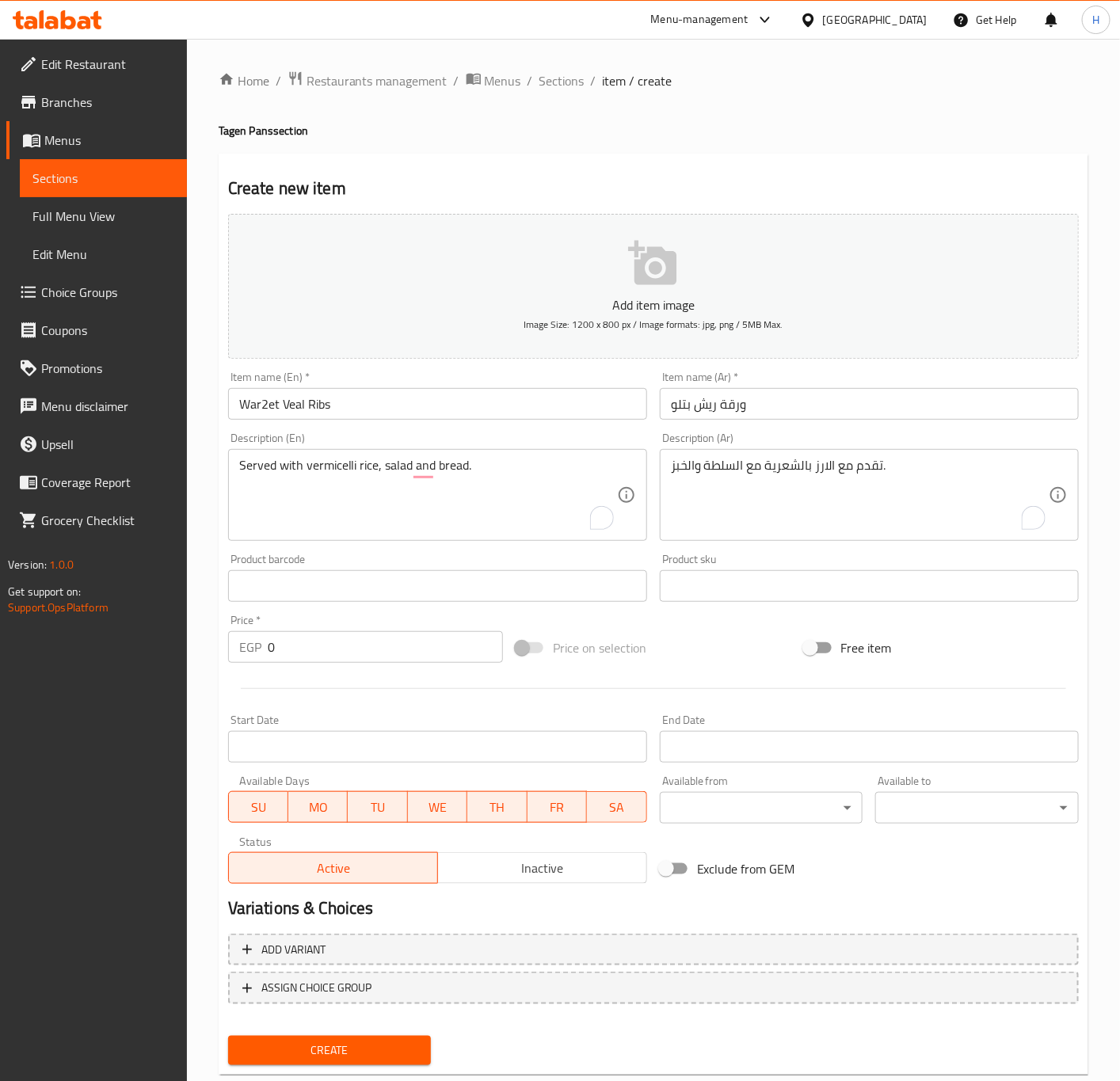
click at [335, 654] on input "0" at bounding box center [385, 647] width 236 height 32
paste input "36"
type input "360"
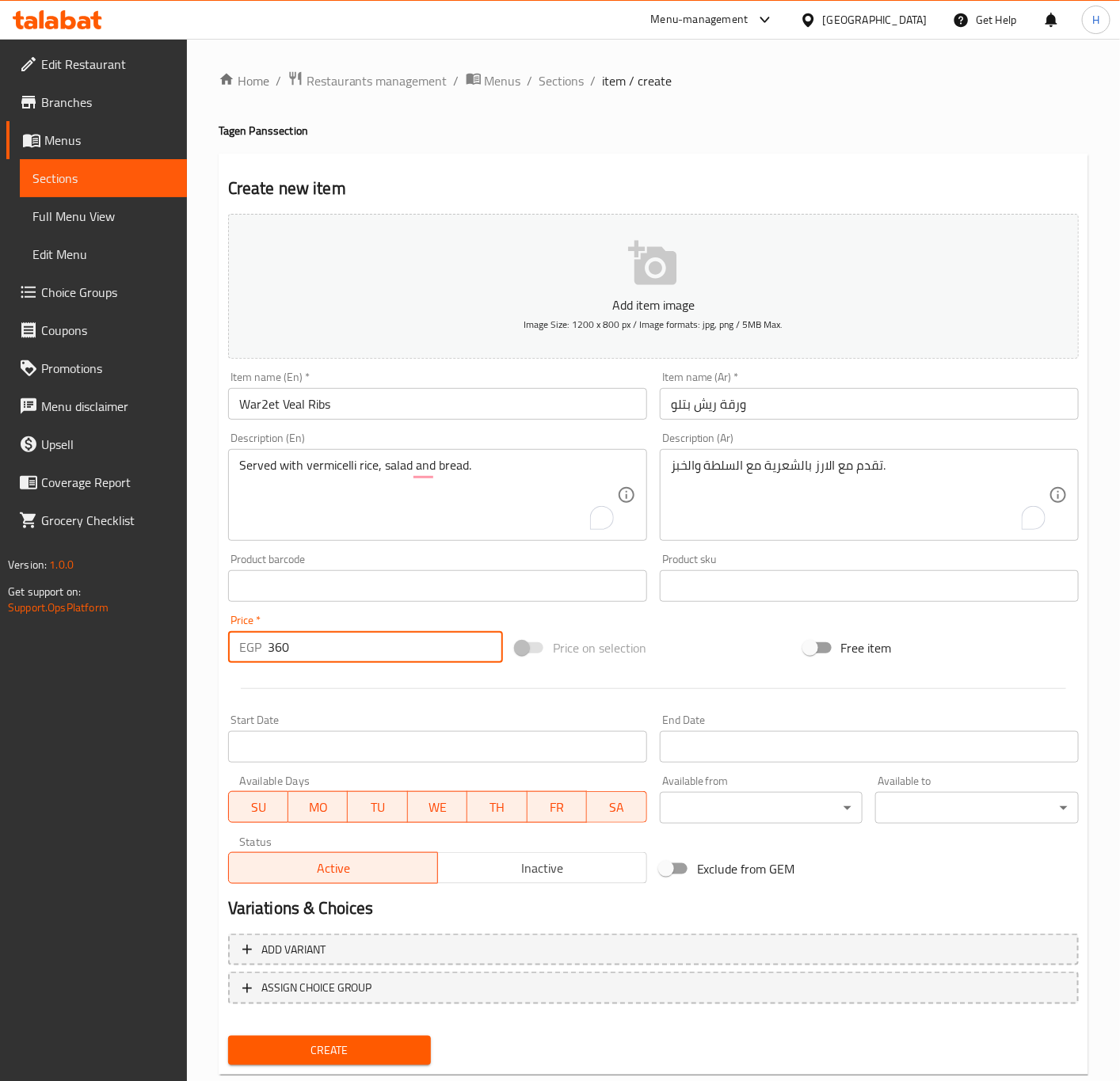
scroll to position [36, 0]
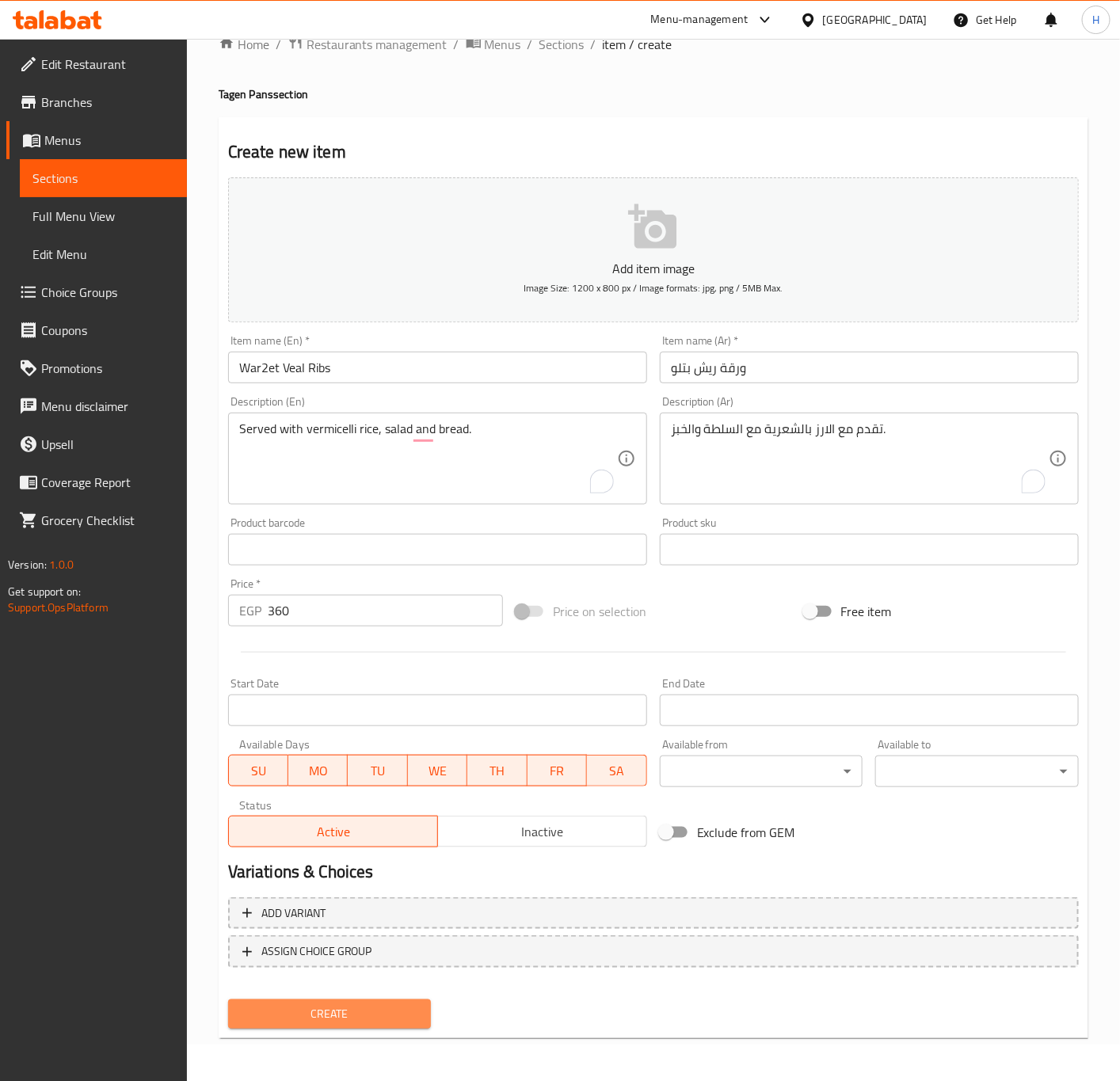
click at [375, 1019] on span "Create" at bounding box center [329, 1014] width 178 height 19
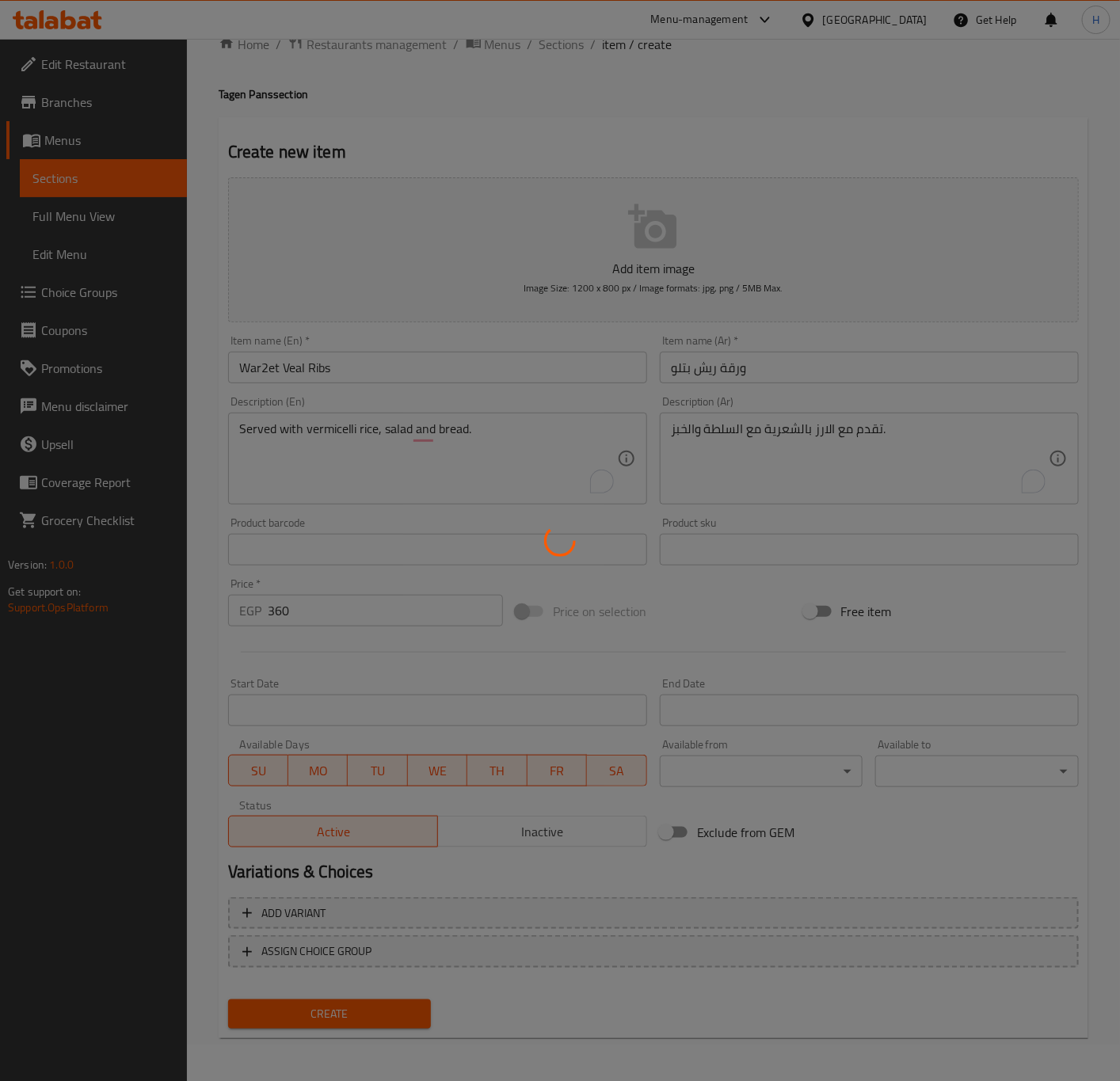
type input "0"
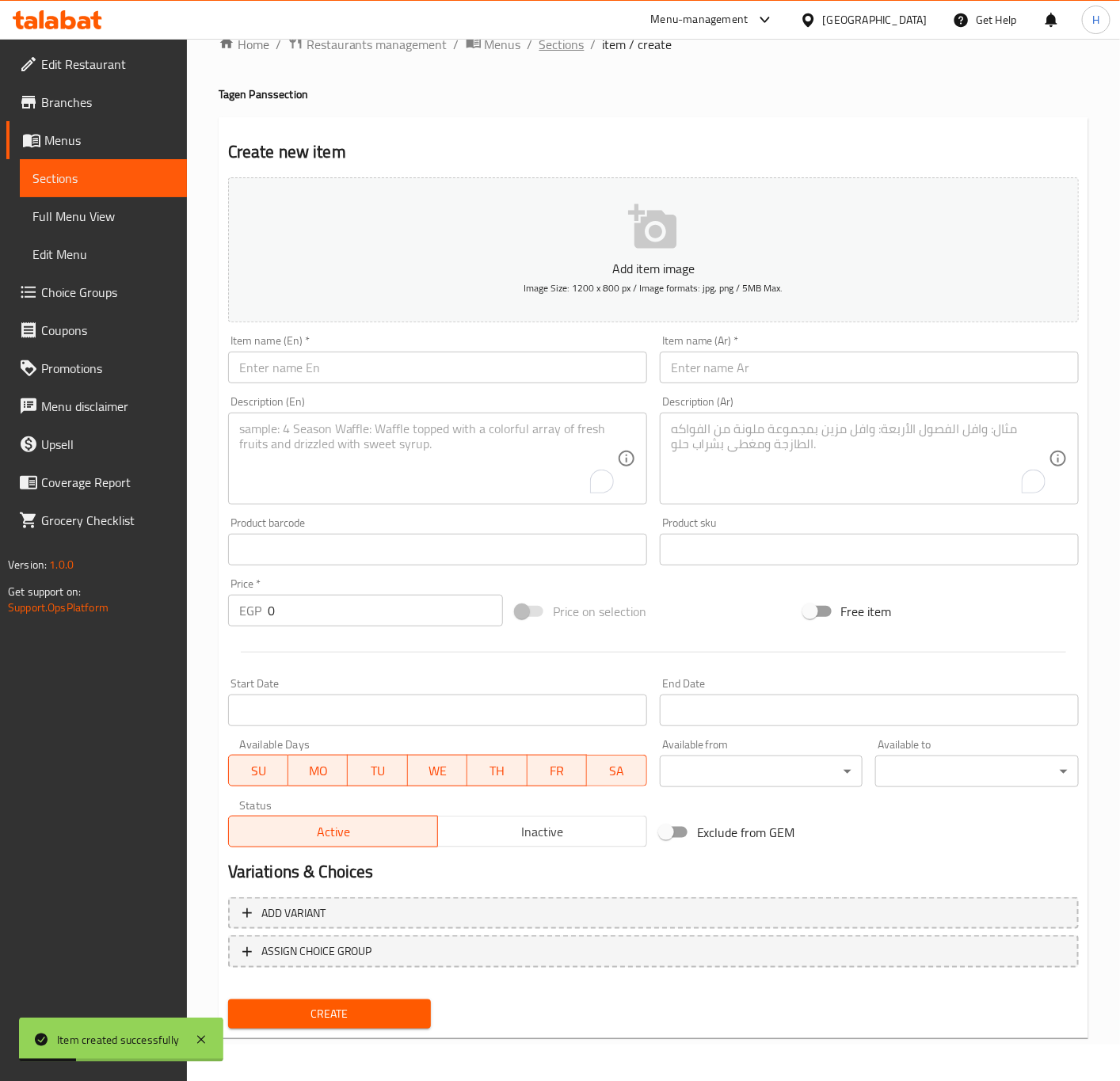
click at [564, 46] on span "Sections" at bounding box center [561, 43] width 45 height 19
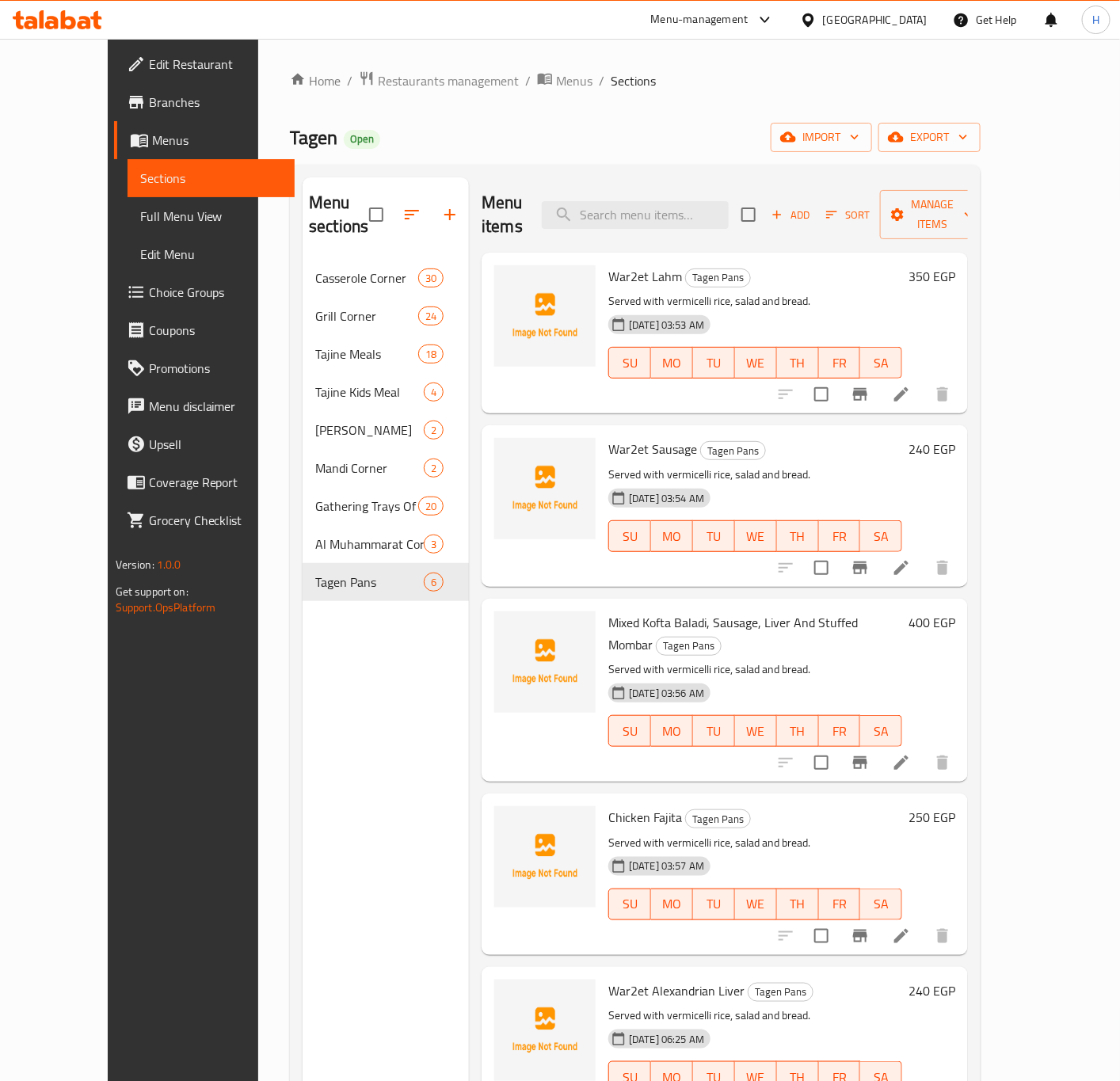
click at [440, 210] on icon "button" at bounding box center [449, 214] width 19 height 19
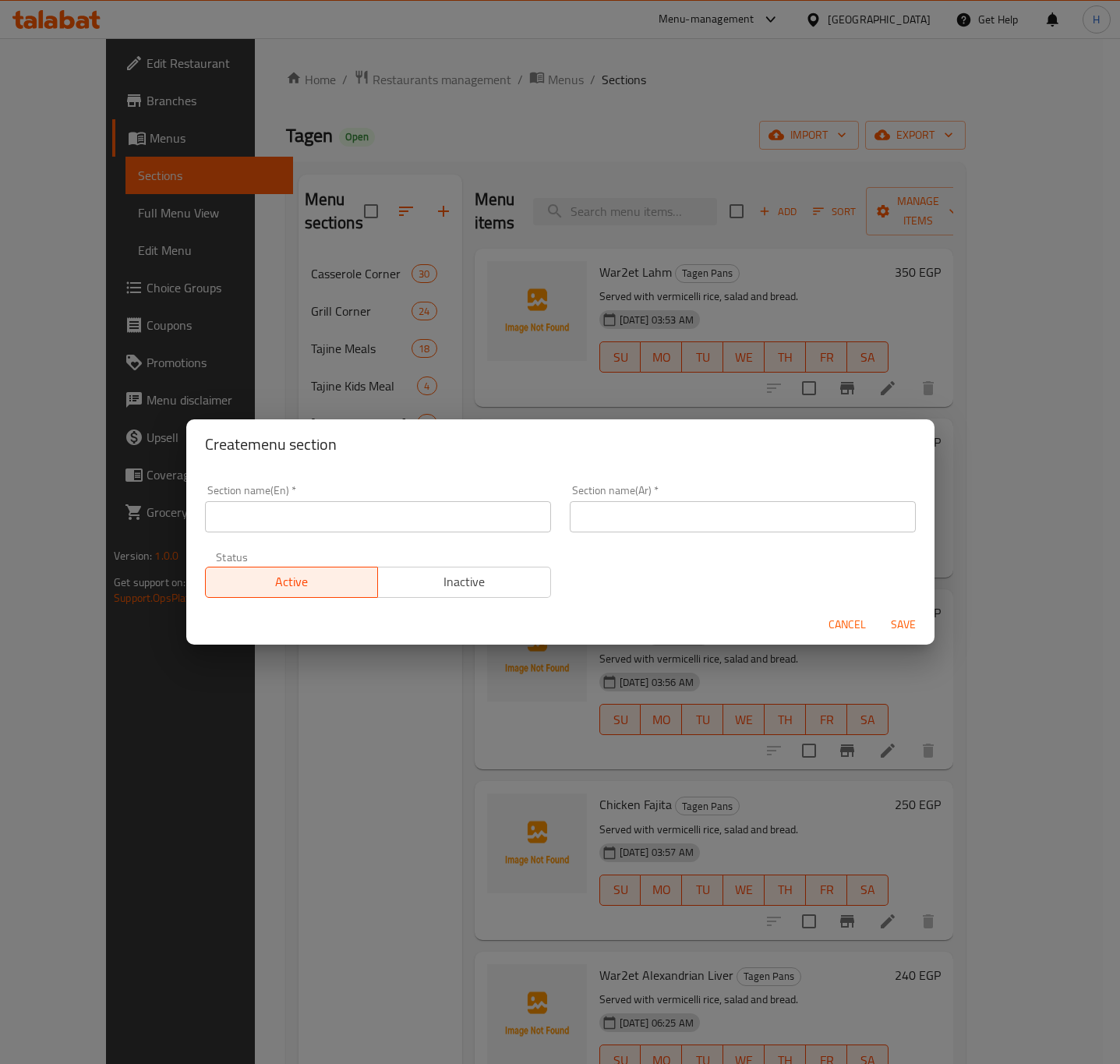
click at [225, 500] on div "Section name(En)   * Section name(En) *" at bounding box center [377, 508] width 346 height 48
click at [243, 507] on input "text" at bounding box center [377, 517] width 346 height 31
paste input "Tajine jar"
click at [243, 507] on input "Tajine jar" at bounding box center [377, 517] width 346 height 31
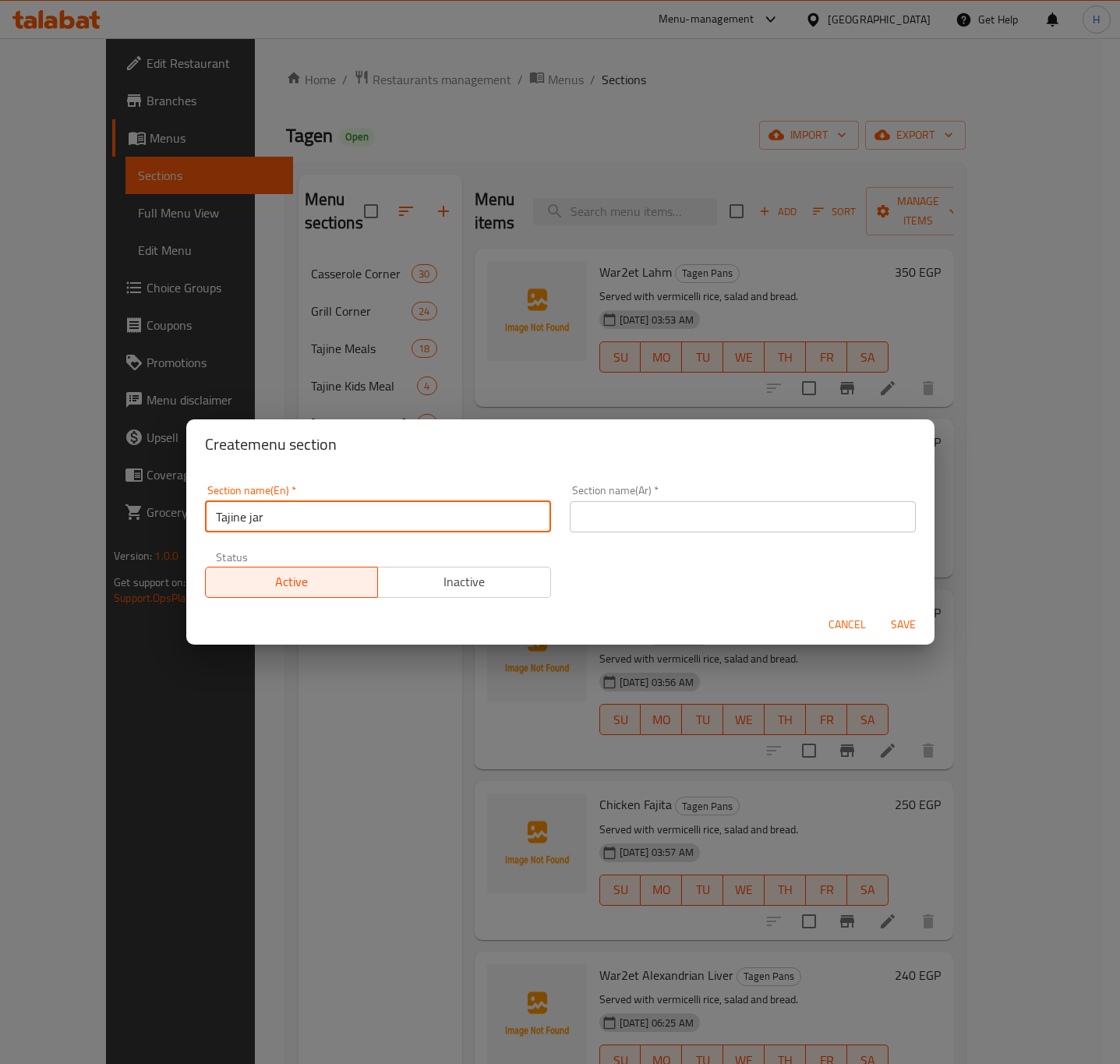
click at [243, 507] on input "Tajine jar" at bounding box center [377, 517] width 346 height 31
type input "Tajine Jar"
click at [725, 518] on input "text" at bounding box center [743, 517] width 346 height 31
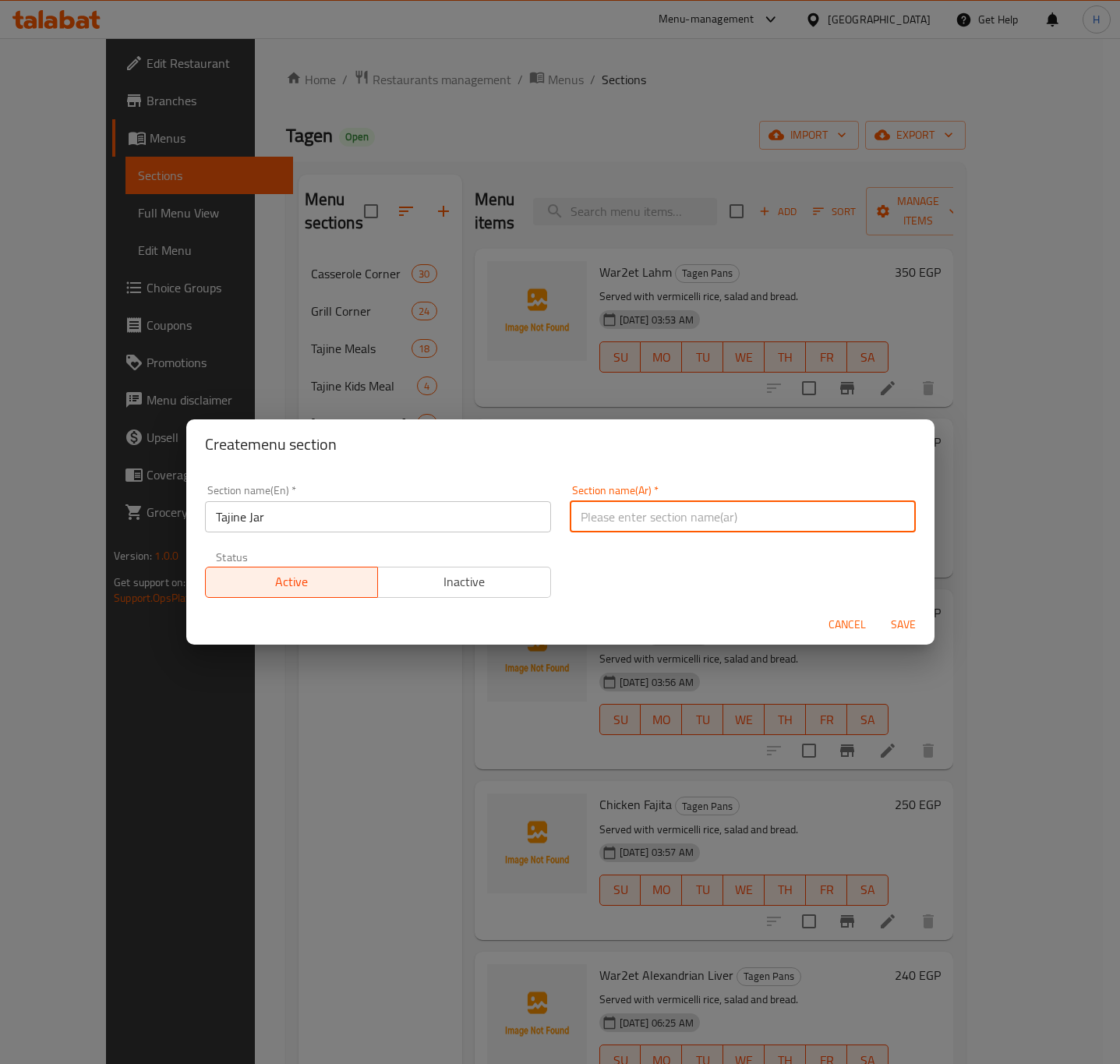
click at [725, 518] on input "text" at bounding box center [743, 517] width 346 height 31
paste input "جرة طاجين"
type input "جرة طاجين"
click at [896, 623] on span "Save" at bounding box center [903, 625] width 37 height 19
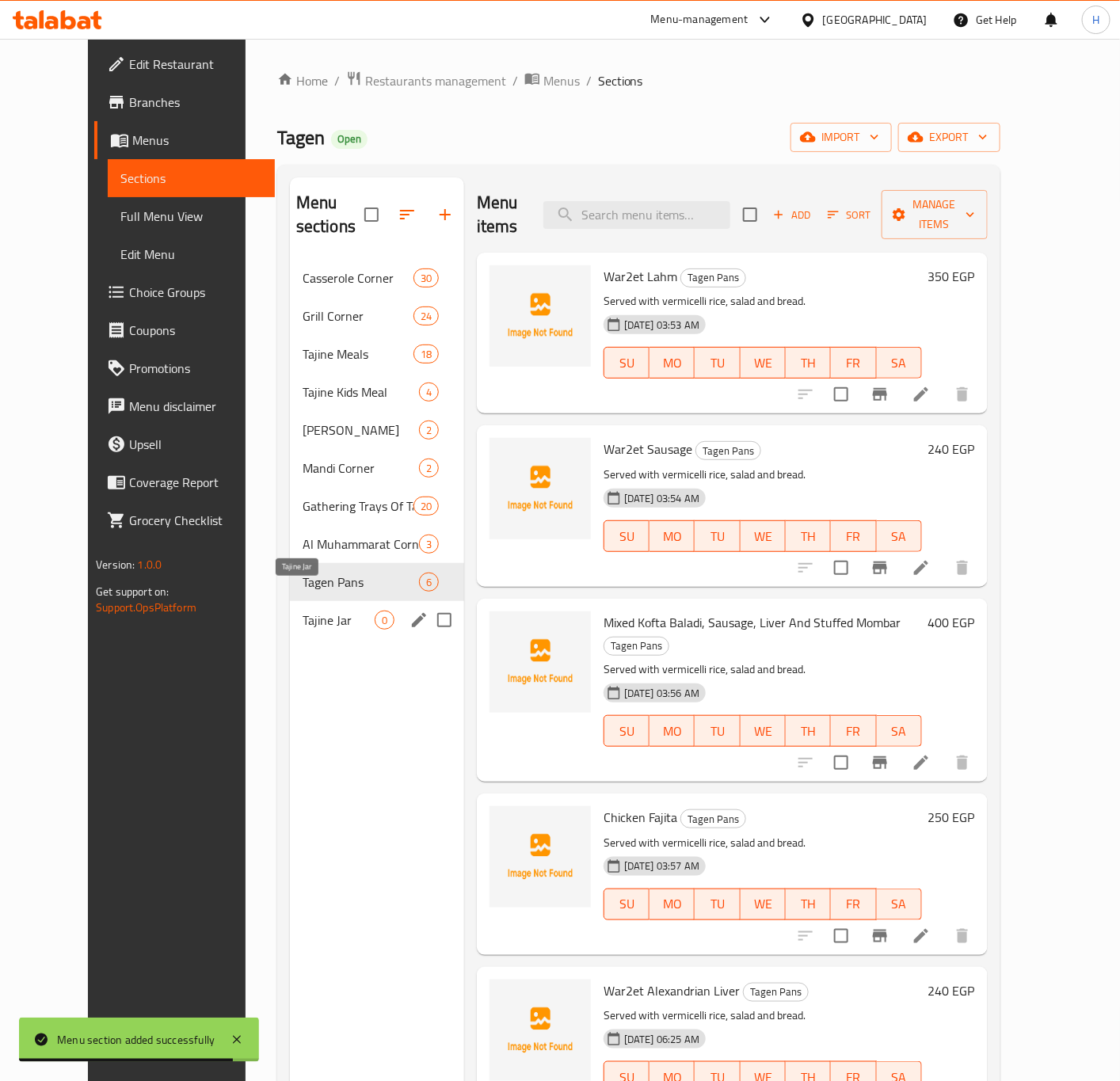
click at [305, 611] on span "Tajine Jar" at bounding box center [338, 620] width 72 height 19
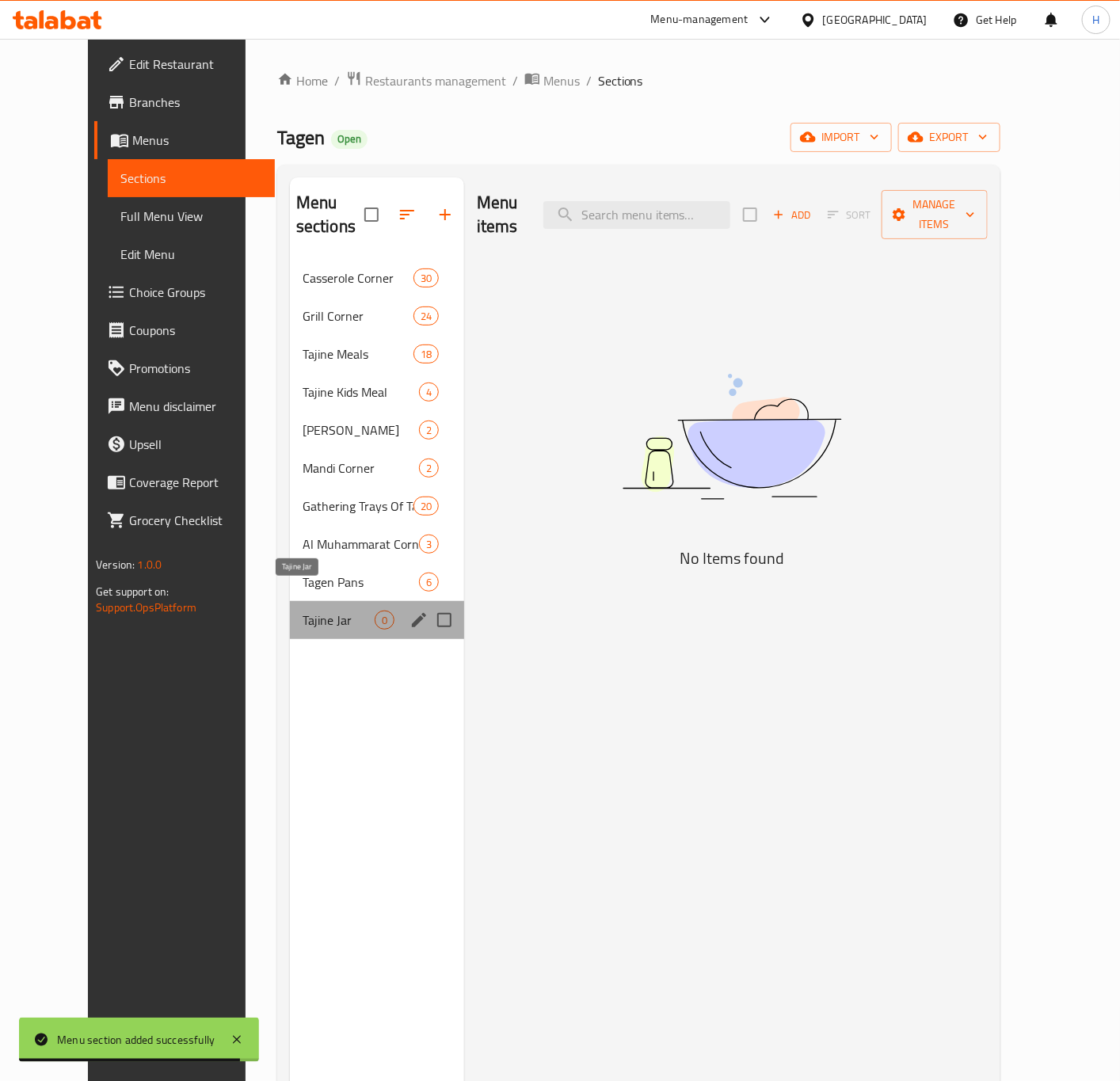
click at [305, 611] on span "Tajine Jar" at bounding box center [338, 620] width 72 height 19
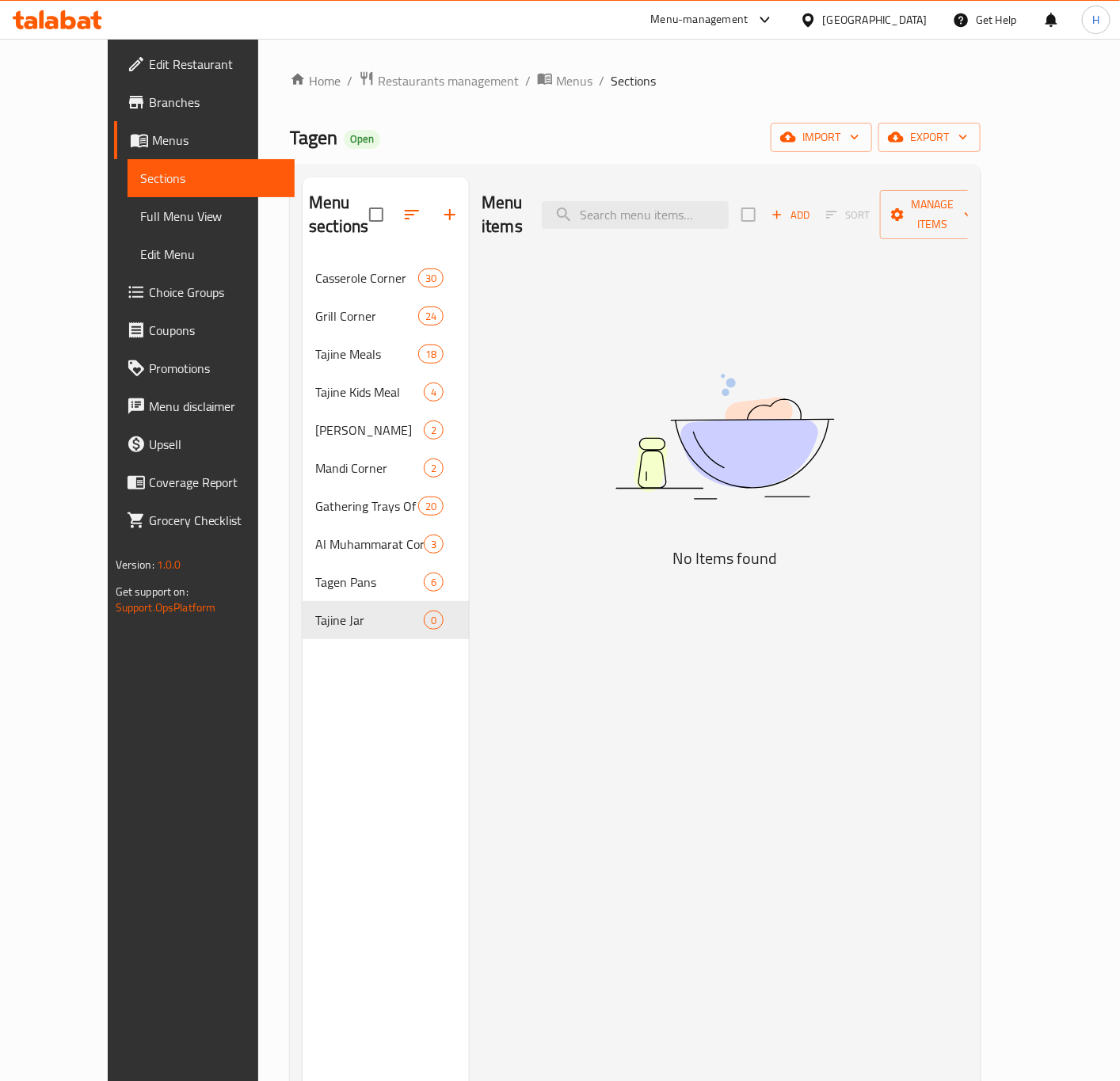
click at [812, 206] on span "Add" at bounding box center [791, 215] width 42 height 19
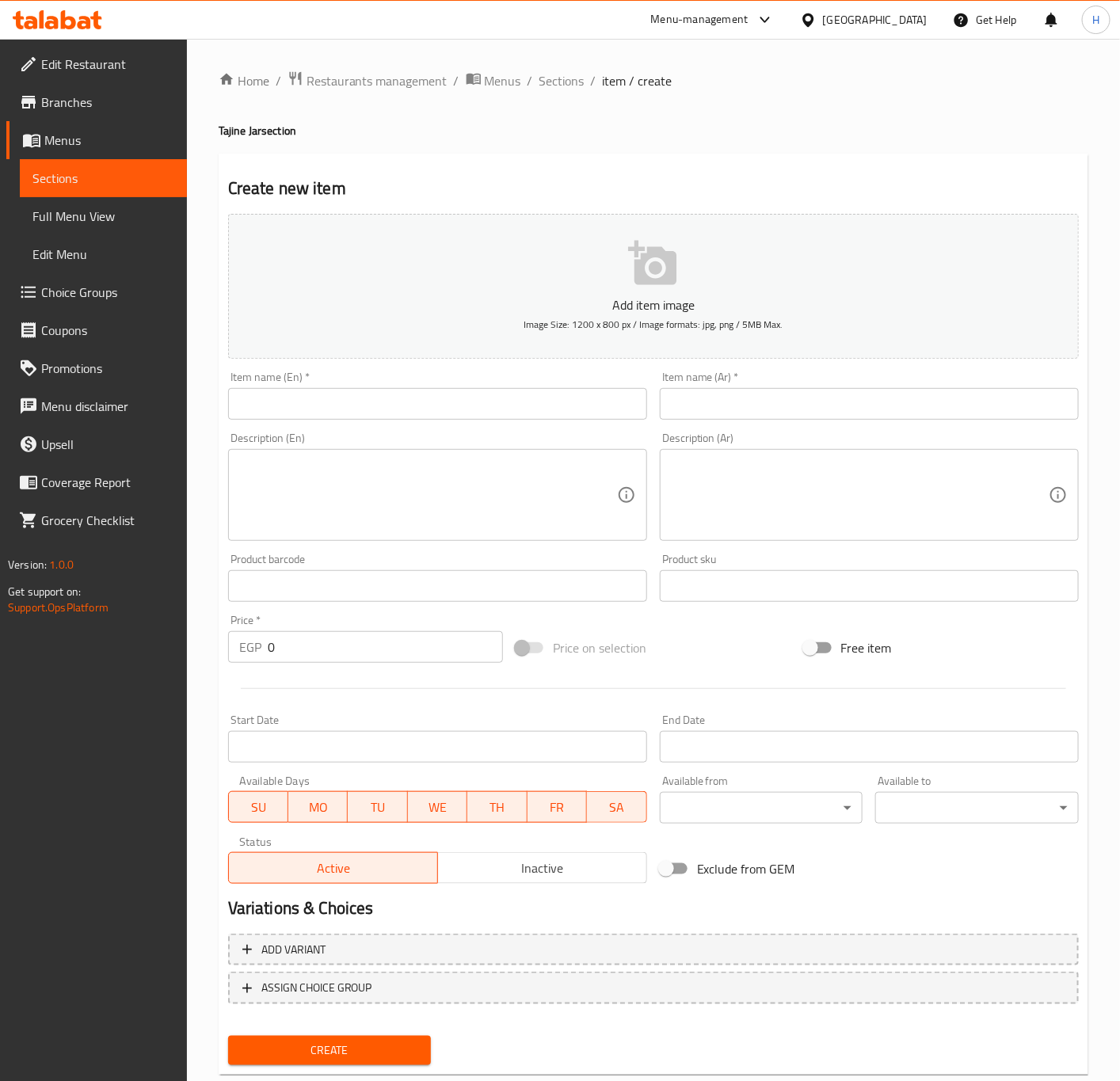
click at [827, 416] on input "text" at bounding box center [869, 404] width 419 height 32
paste input "جرة موزة ضاني بالخضار"
type input "جرة موزة ضاني بالخضار"
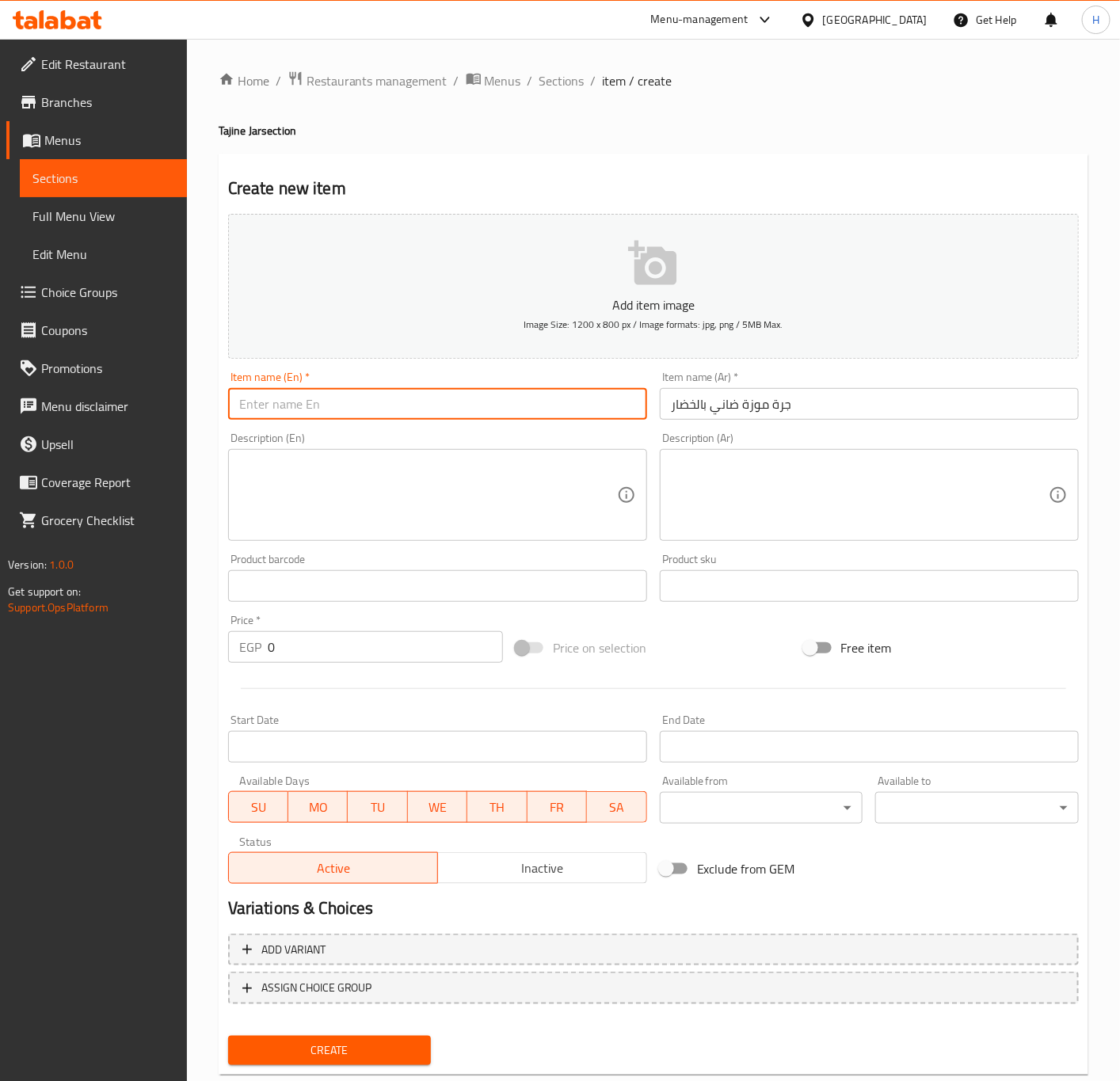
click at [519, 413] on input "text" at bounding box center [437, 404] width 419 height 32
click at [542, 397] on input "text" at bounding box center [437, 404] width 419 height 32
type input "Mutton Shank With Vegetables Jar"
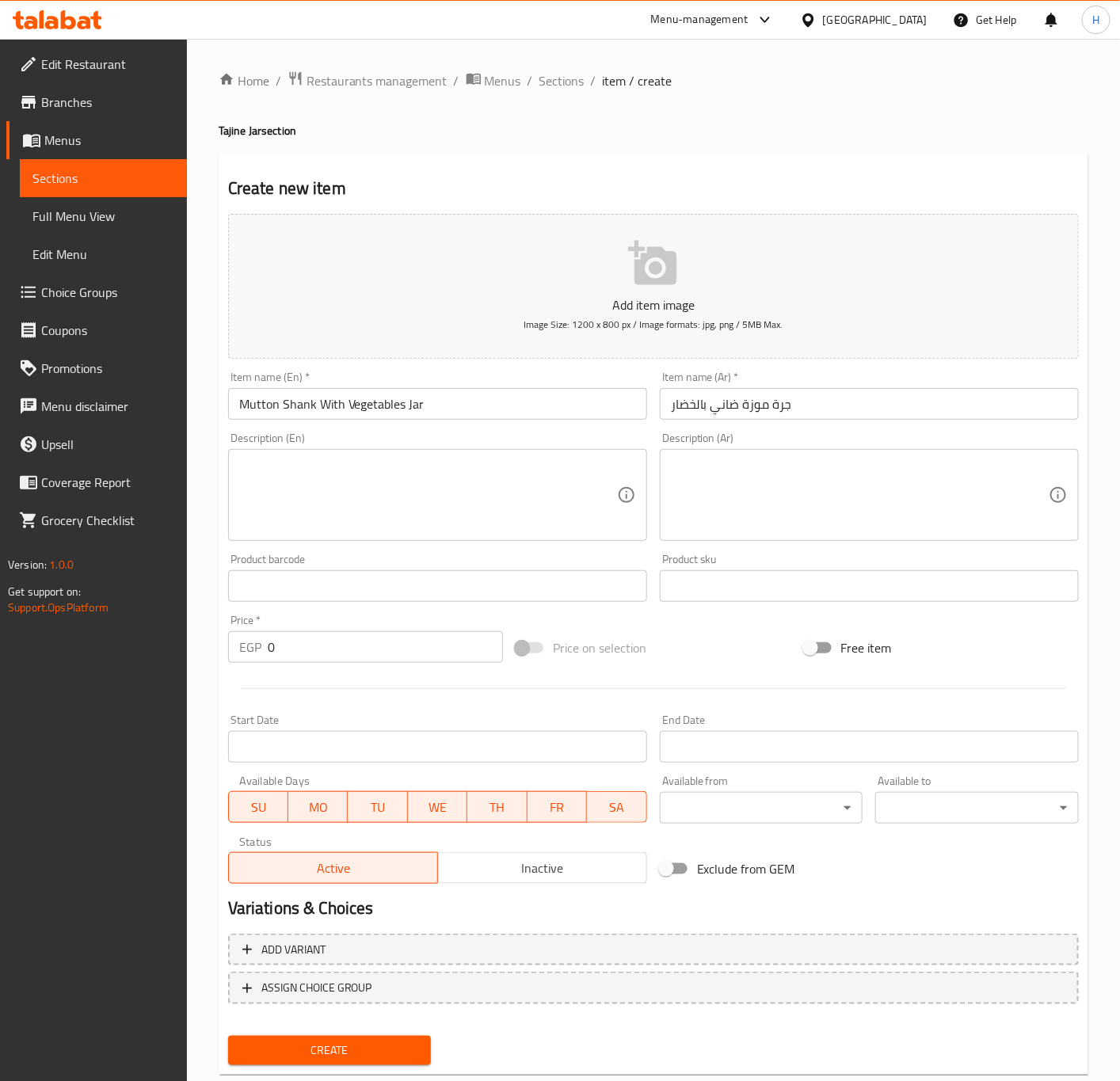
click at [342, 649] on input "0" at bounding box center [385, 647] width 236 height 32
click at [343, 649] on input "0" at bounding box center [385, 647] width 236 height 32
paste input "49"
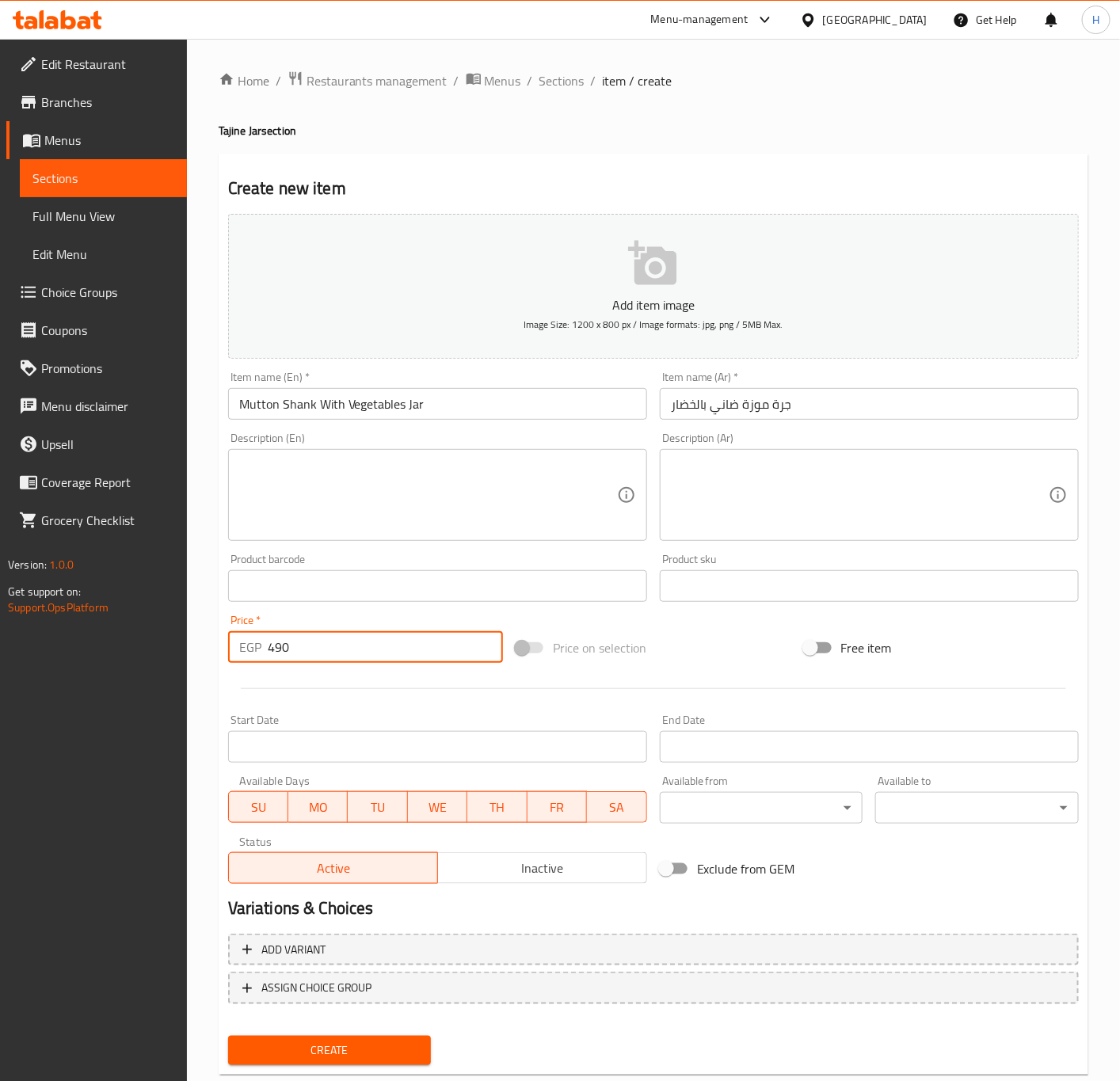
type input "490"
click at [338, 492] on textarea at bounding box center [428, 495] width 378 height 75
paste textarea "Served with vermicelli rice, salad and bread."
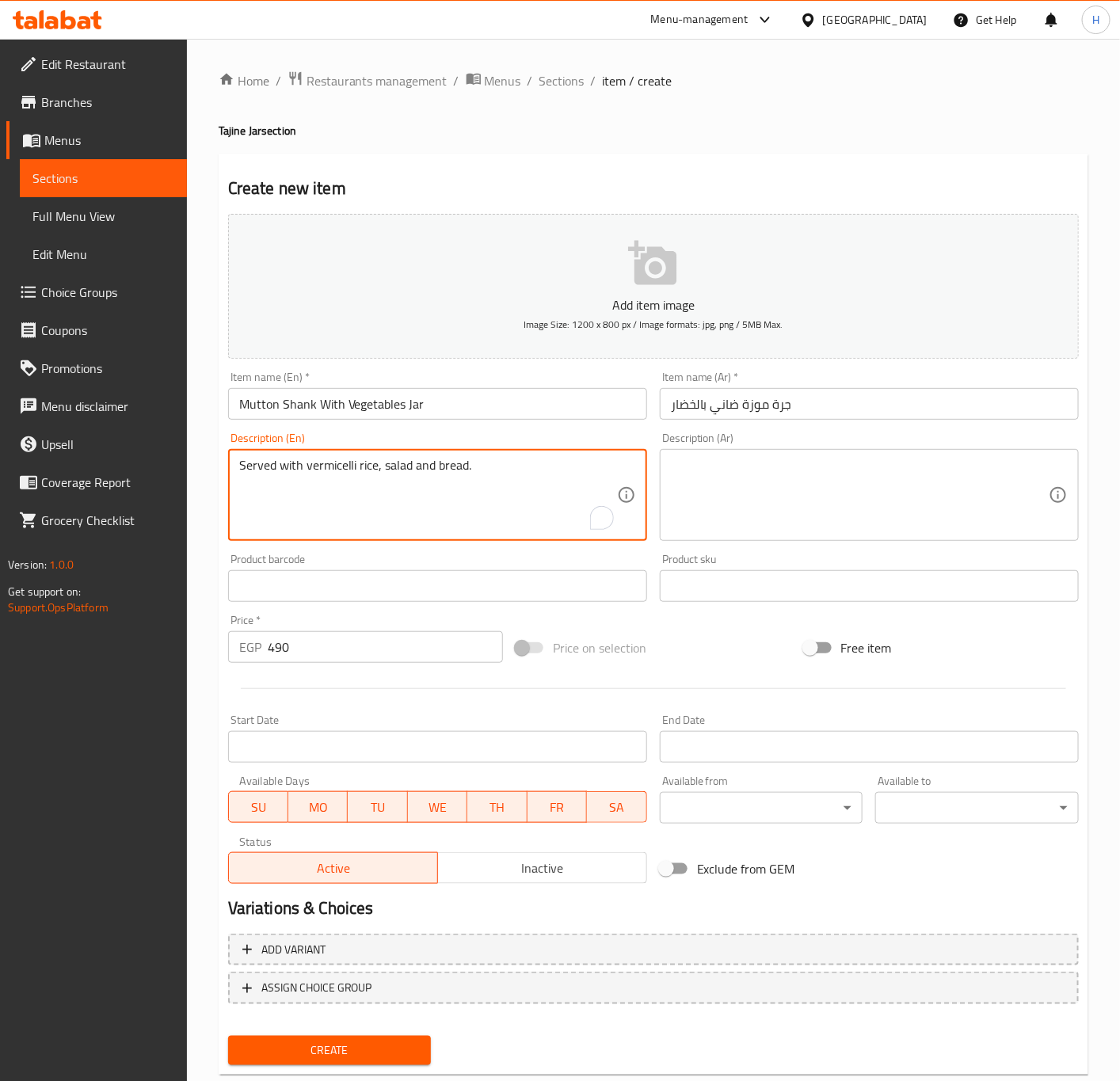
type textarea "Served with vermicelli rice, salad and bread."
click at [749, 490] on textarea at bounding box center [860, 495] width 378 height 75
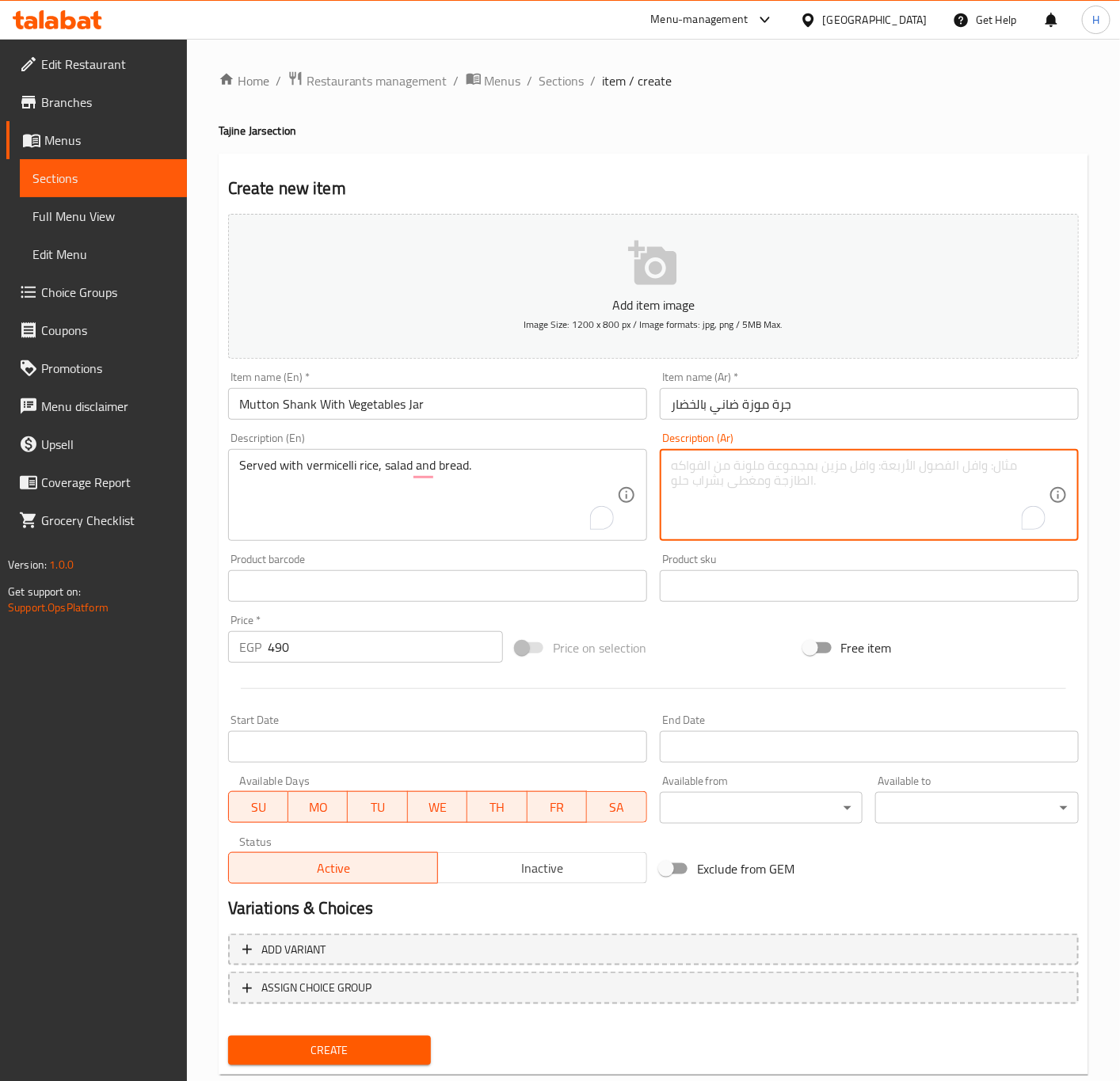
paste textarea "تقدم مع الارز بالشعرية مع السلطة والخبز."
type textarea "تقدم مع الارز بالشعرية مع السلطة والخبز."
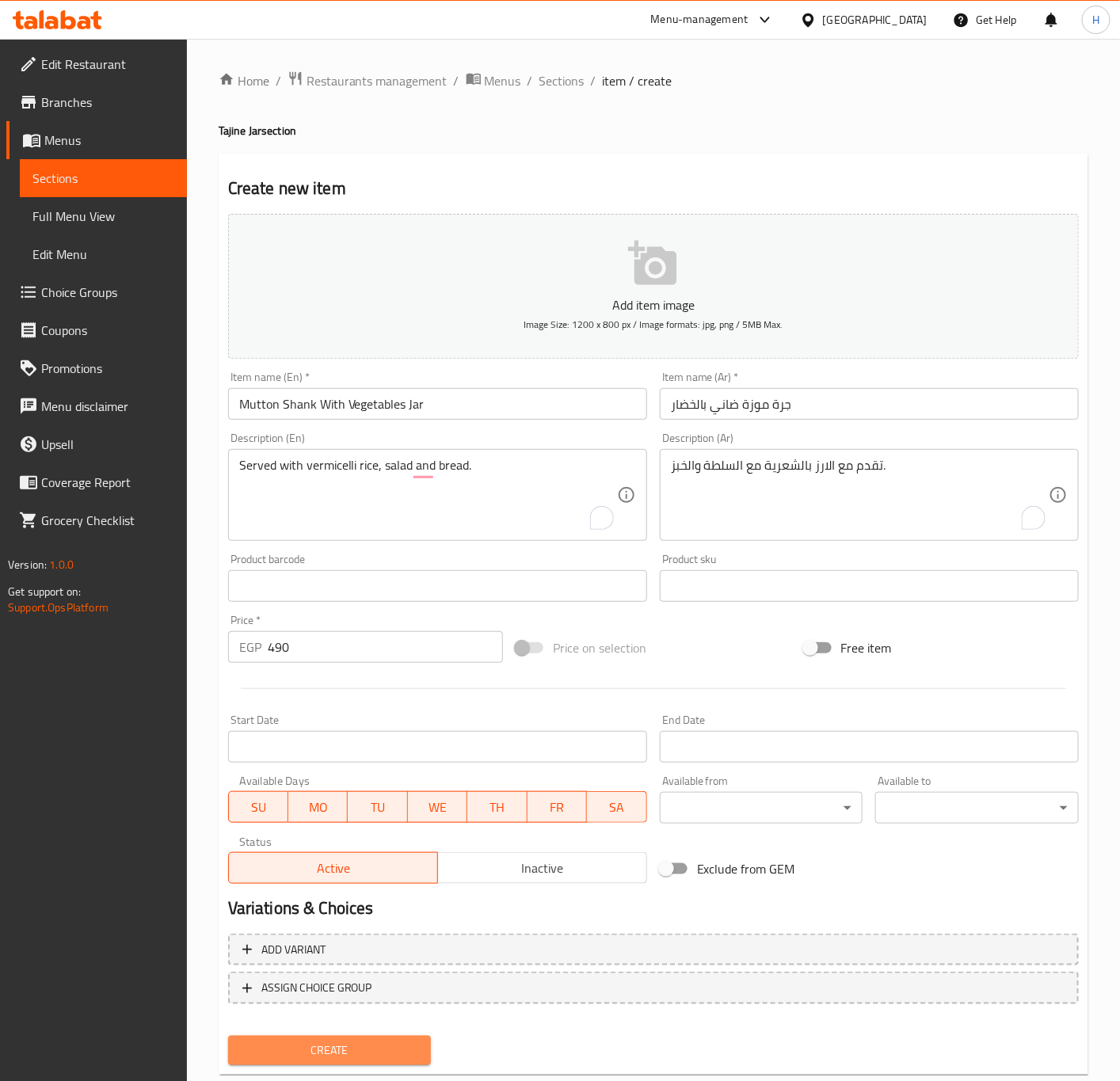
click at [406, 1058] on span "Create" at bounding box center [329, 1050] width 178 height 19
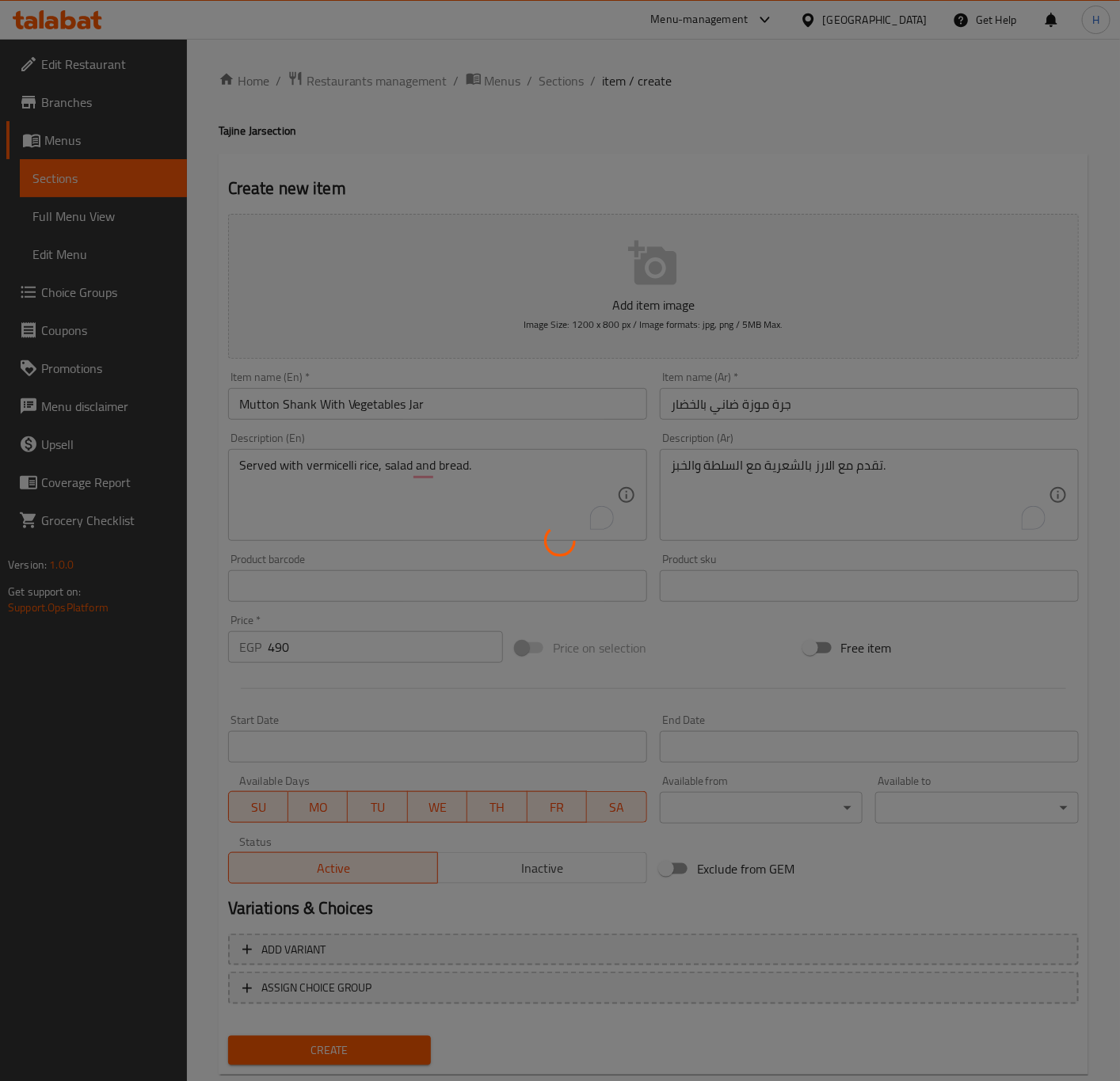
type input "0"
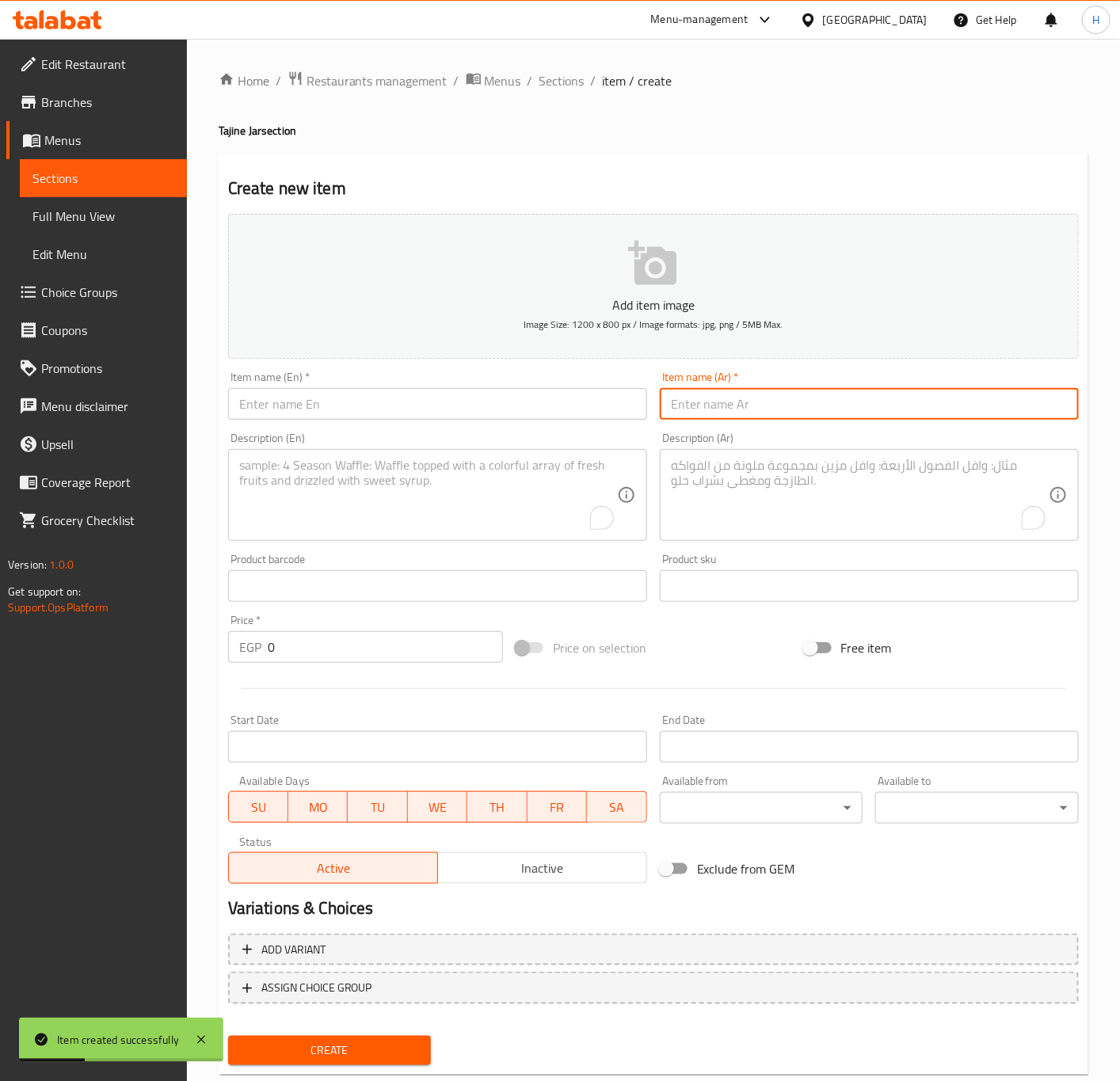
click at [846, 419] on input "text" at bounding box center [869, 404] width 419 height 32
paste input "جرة اوزي بالخضار"
type input "جرة اوزي بالخضار"
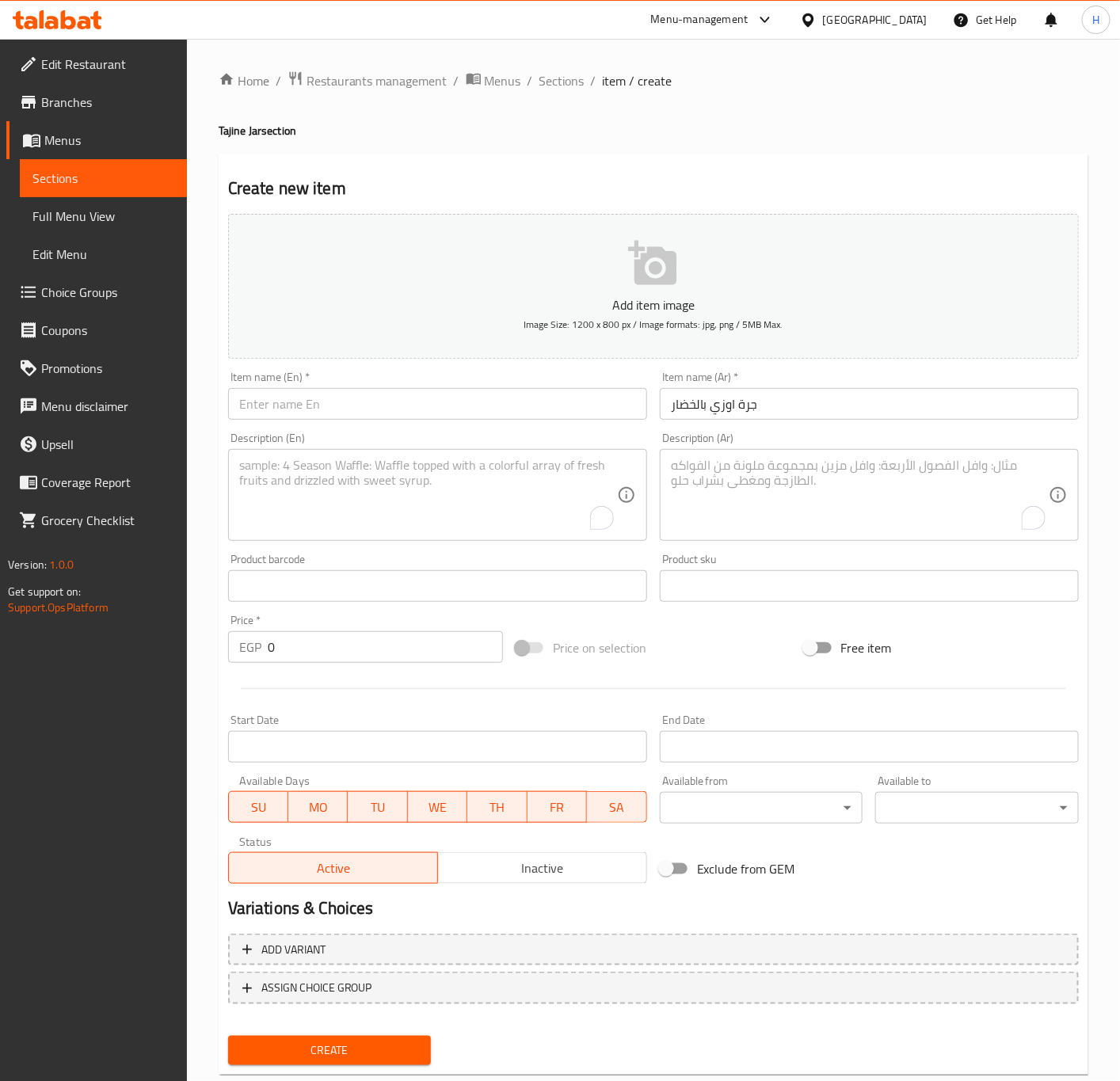
click at [484, 407] on input "text" at bounding box center [437, 404] width 419 height 32
paste input "Ozi jar with vegetables"
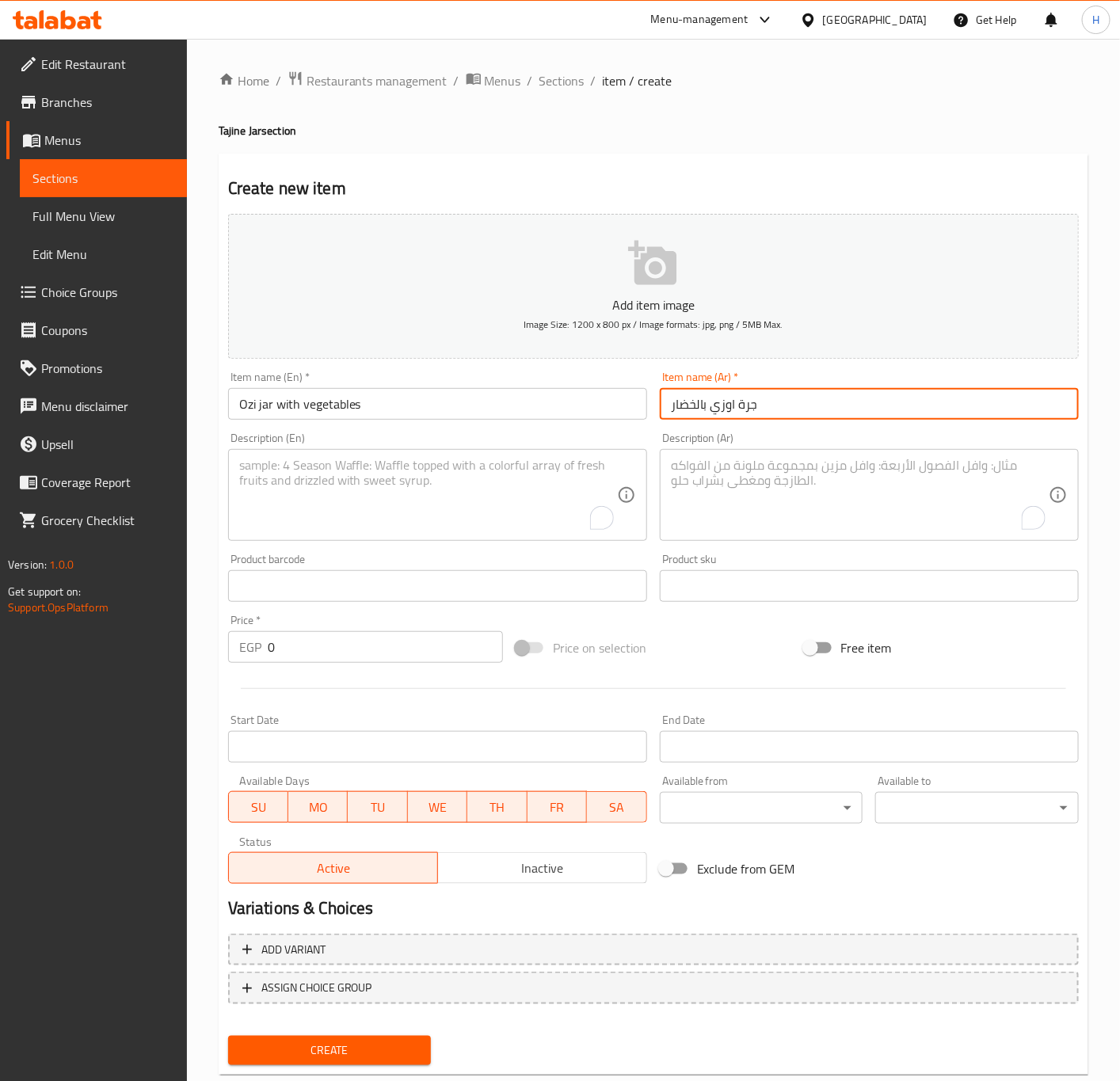
click at [723, 405] on input "جرة اوزي بالخضار" at bounding box center [869, 404] width 419 height 32
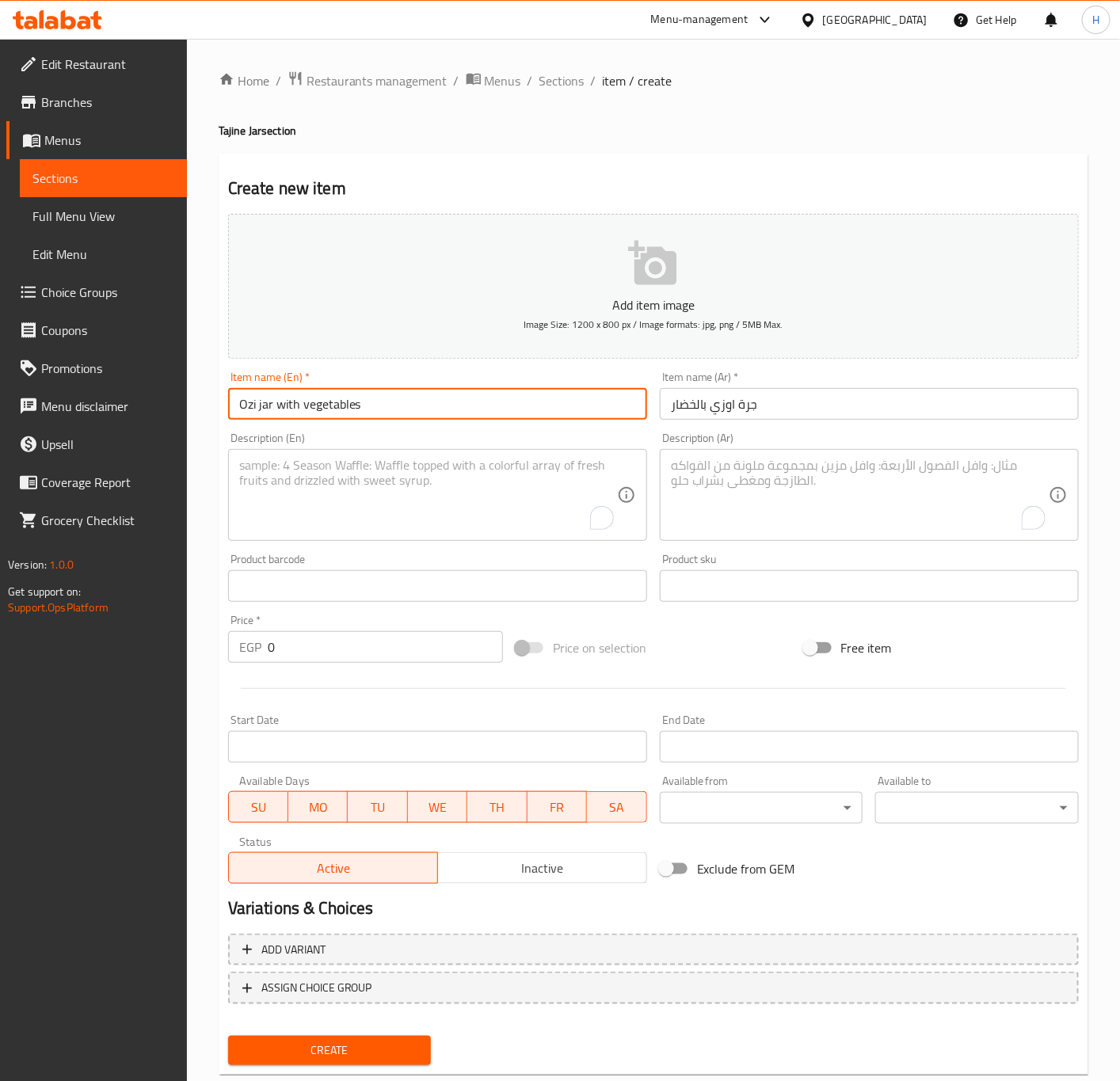
click at [248, 406] on input "Ozi jar with vegetables" at bounding box center [437, 404] width 419 height 32
click at [271, 402] on input "Ouzi jar with vegetables" at bounding box center [437, 404] width 419 height 32
click at [276, 409] on input "Ouzi jar with vegetables" at bounding box center [437, 404] width 419 height 32
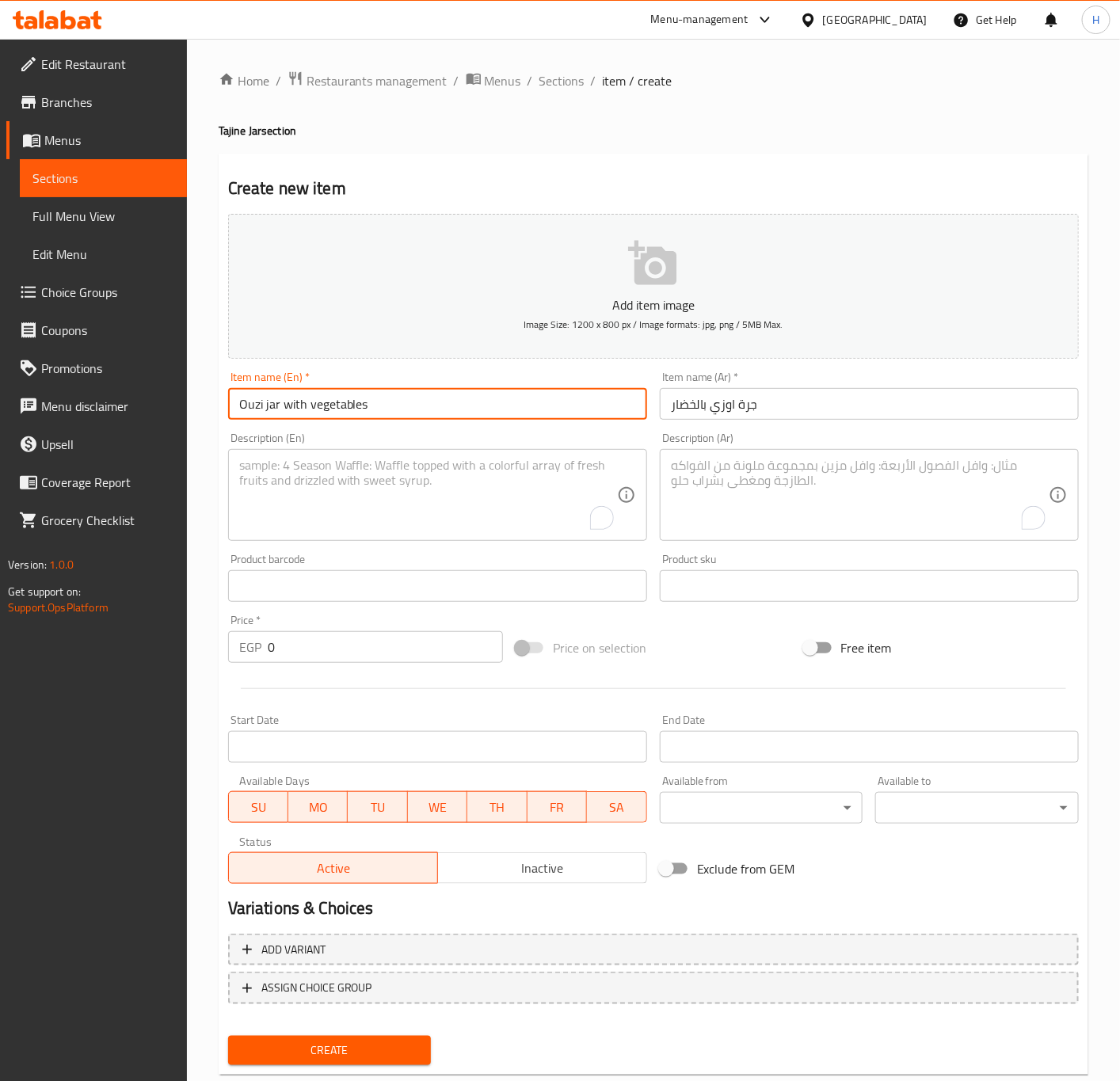
click at [276, 409] on input "Ouzi jar with vegetables" at bounding box center [437, 404] width 419 height 32
click at [272, 405] on input "Ouzi jar with vegetables" at bounding box center [437, 404] width 419 height 32
click at [399, 406] on input "Ouzi with vegetables" at bounding box center [437, 404] width 419 height 32
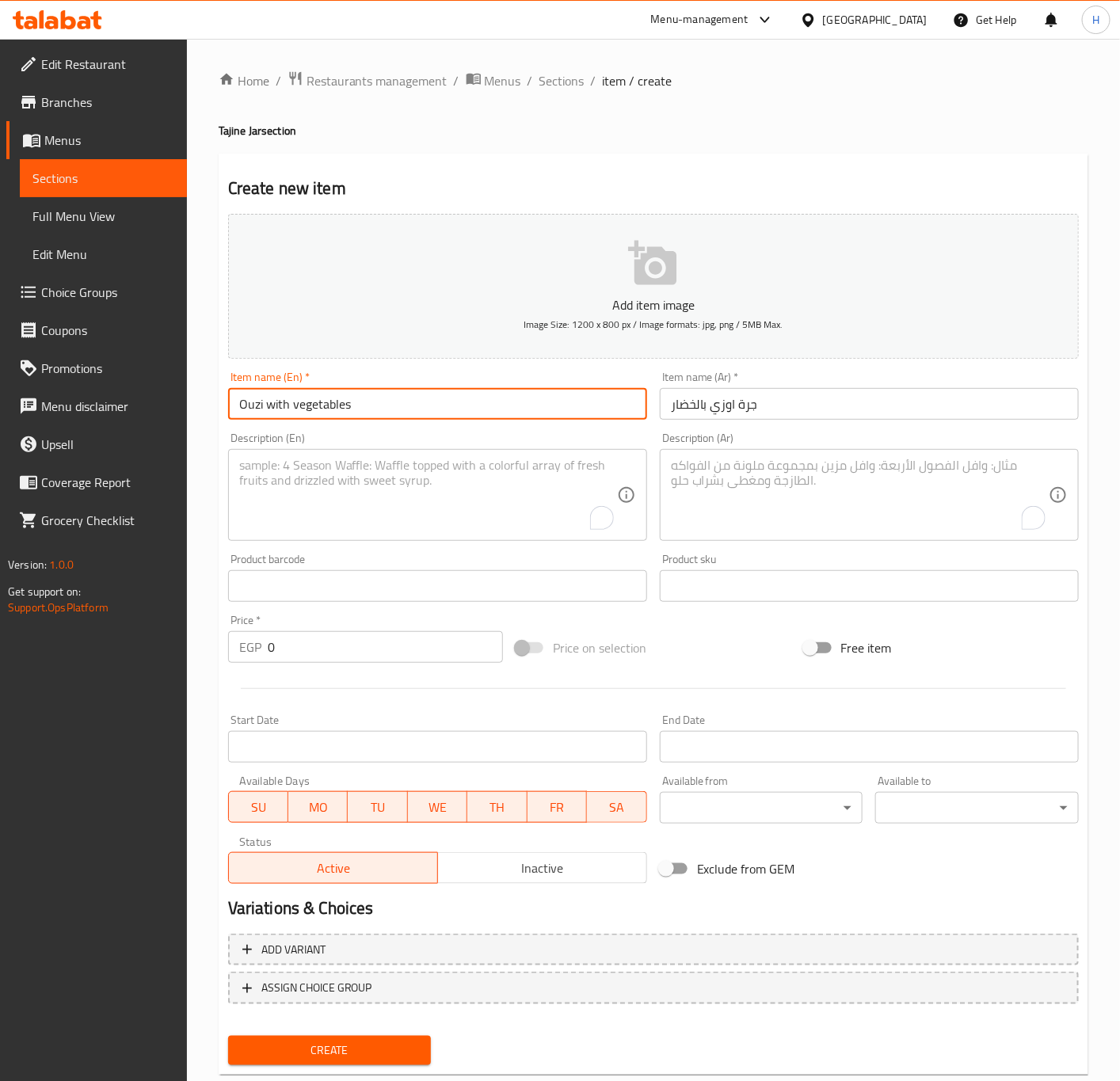
click at [399, 406] on input "Ouzi with vegetables" at bounding box center [437, 404] width 419 height 32
paste input "jar"
click at [411, 397] on input "Ouzi with vegetables jar" at bounding box center [437, 404] width 419 height 32
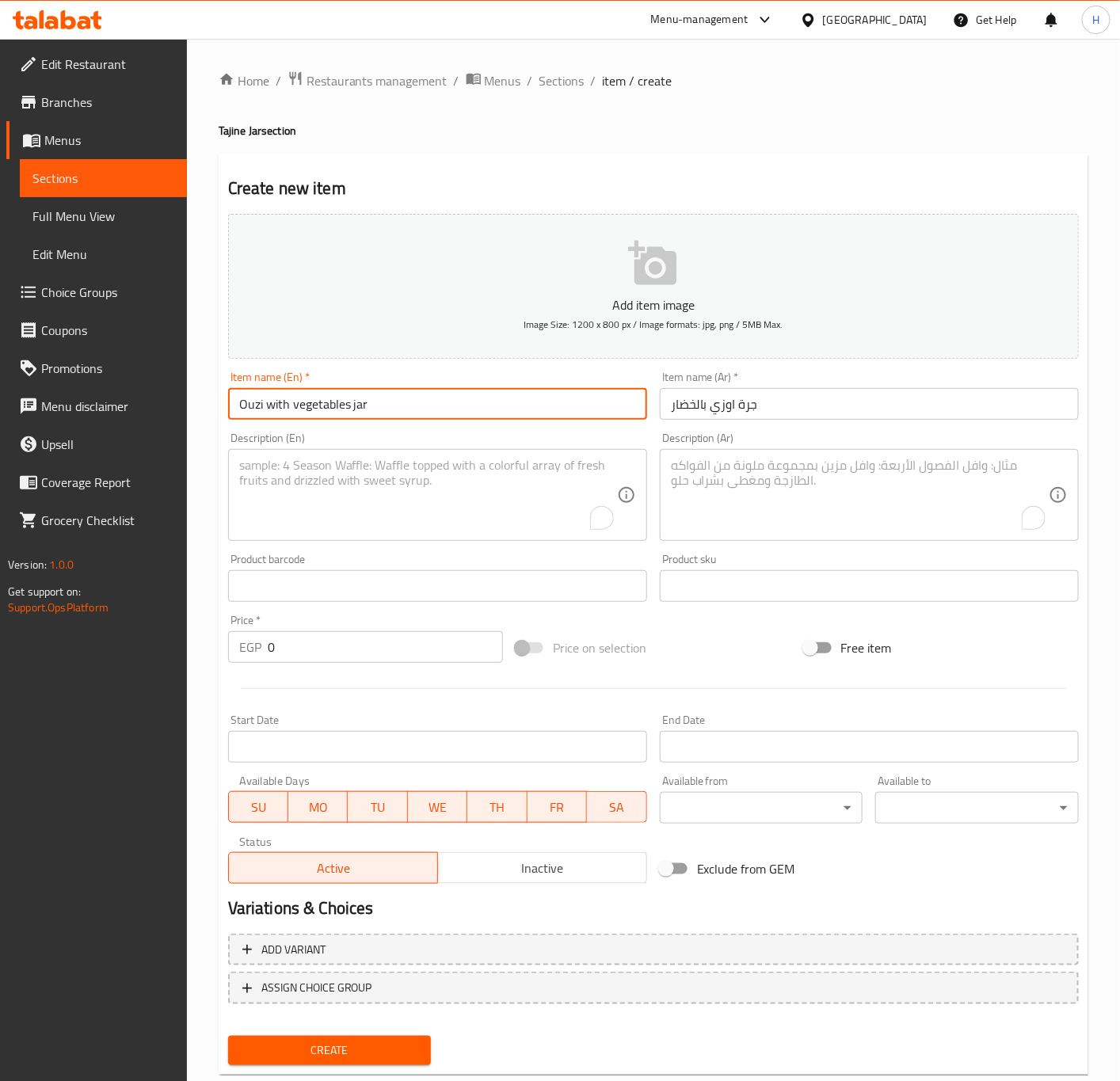
click at [409, 397] on input "Ouzi with vegetables jar" at bounding box center [437, 404] width 419 height 32
click at [409, 398] on input "Ouzi with Vegetables Jar" at bounding box center [437, 404] width 419 height 32
type input "Ouzi with Vegetables Jar"
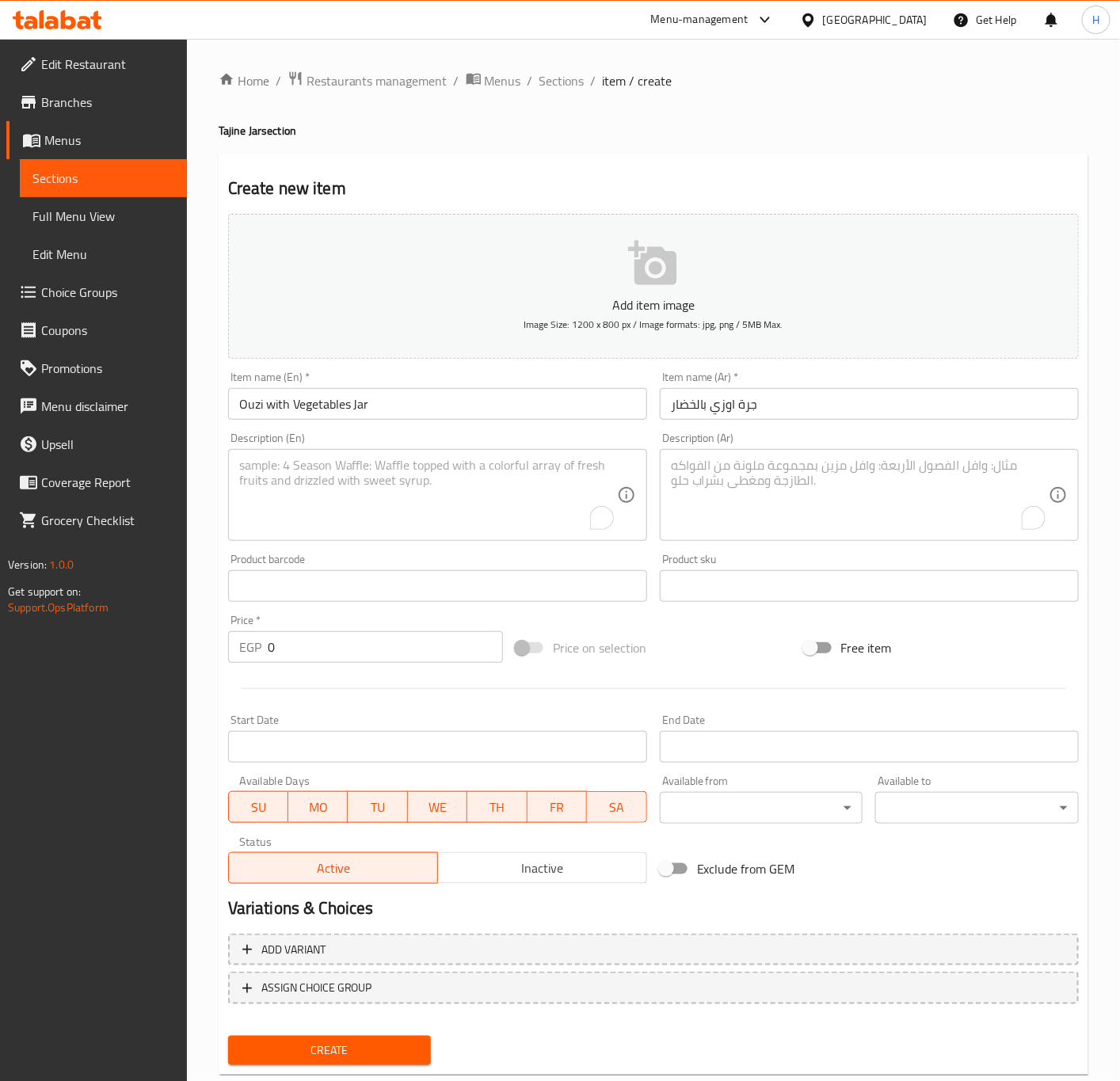
click at [825, 506] on textarea "To enrich screen reader interactions, please activate Accessibility in Grammarl…" at bounding box center [860, 495] width 378 height 75
paste textarea "تقدم مع الارز بالشعرية مع السلطة والخبز."
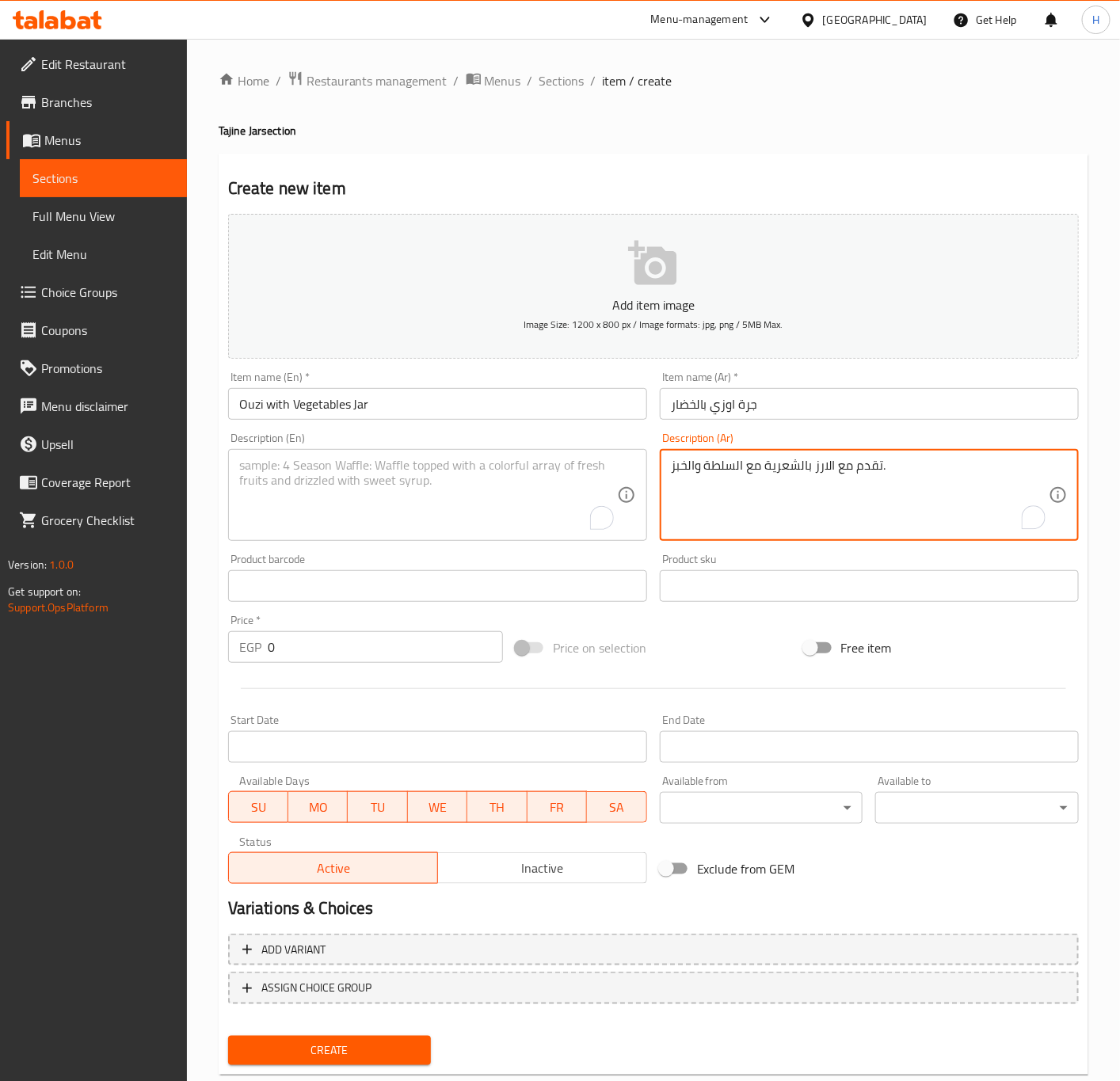
type textarea "تقدم مع الارز بالشعرية مع السلطة والخبز."
click at [530, 475] on textarea "To enrich screen reader interactions, please activate Accessibility in Grammarl…" at bounding box center [428, 495] width 378 height 75
paste textarea "Served with vermicelli rice, salad and bread."
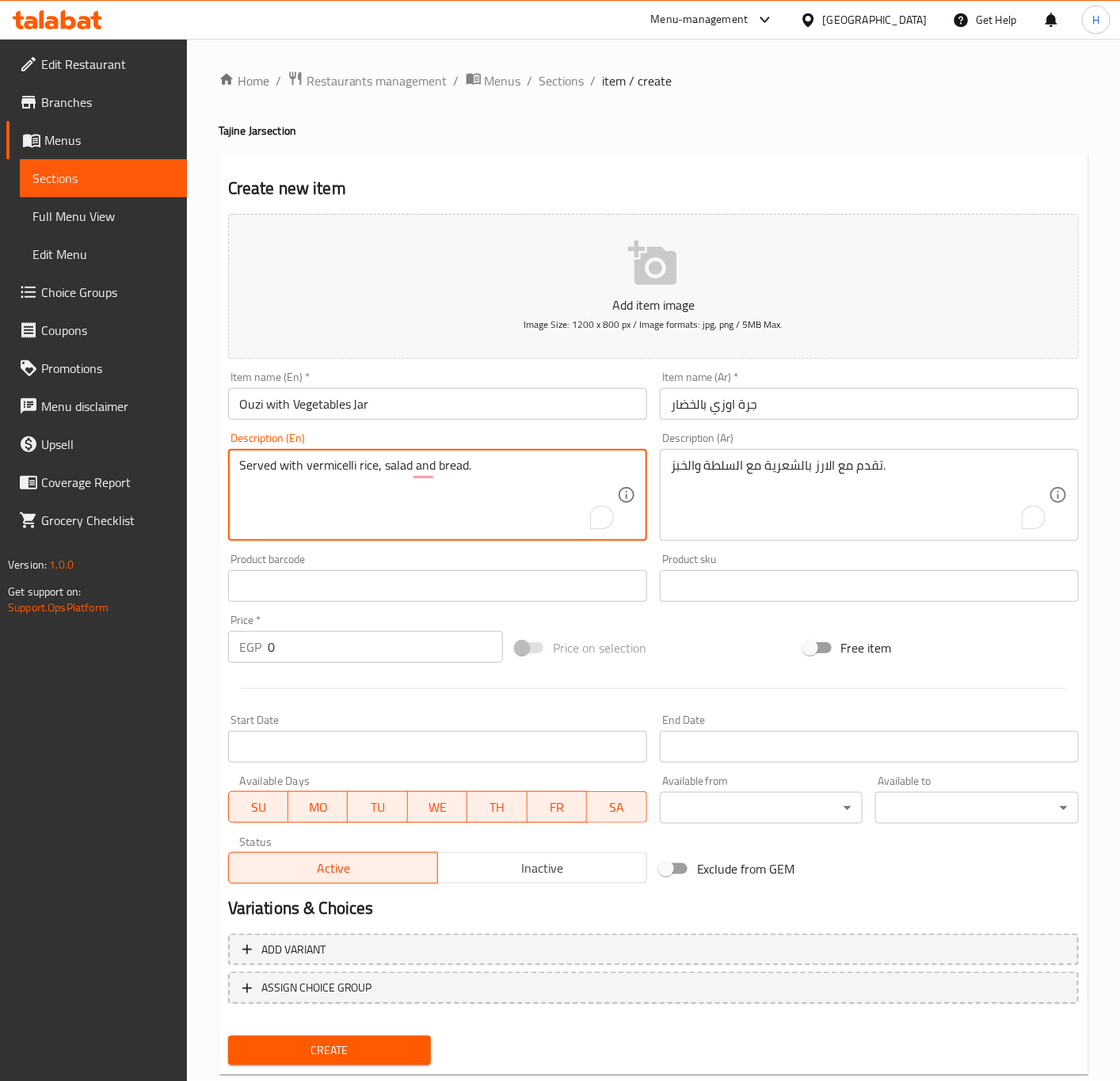
type textarea "Served with vermicelli rice, salad and bread."
click at [378, 646] on input "0" at bounding box center [385, 647] width 236 height 32
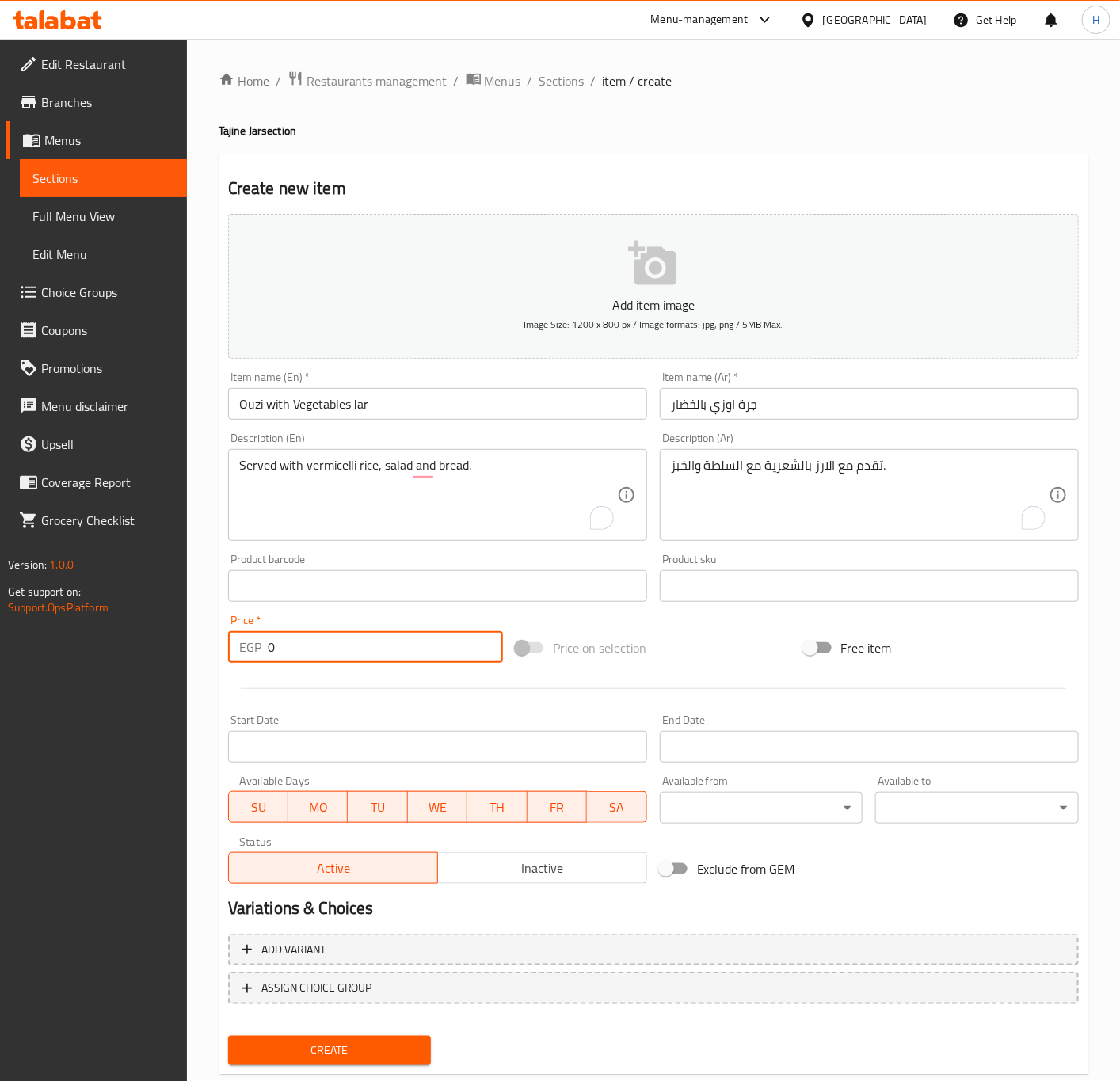
click at [378, 646] on input "0" at bounding box center [385, 647] width 236 height 32
paste input "525"
type input "525"
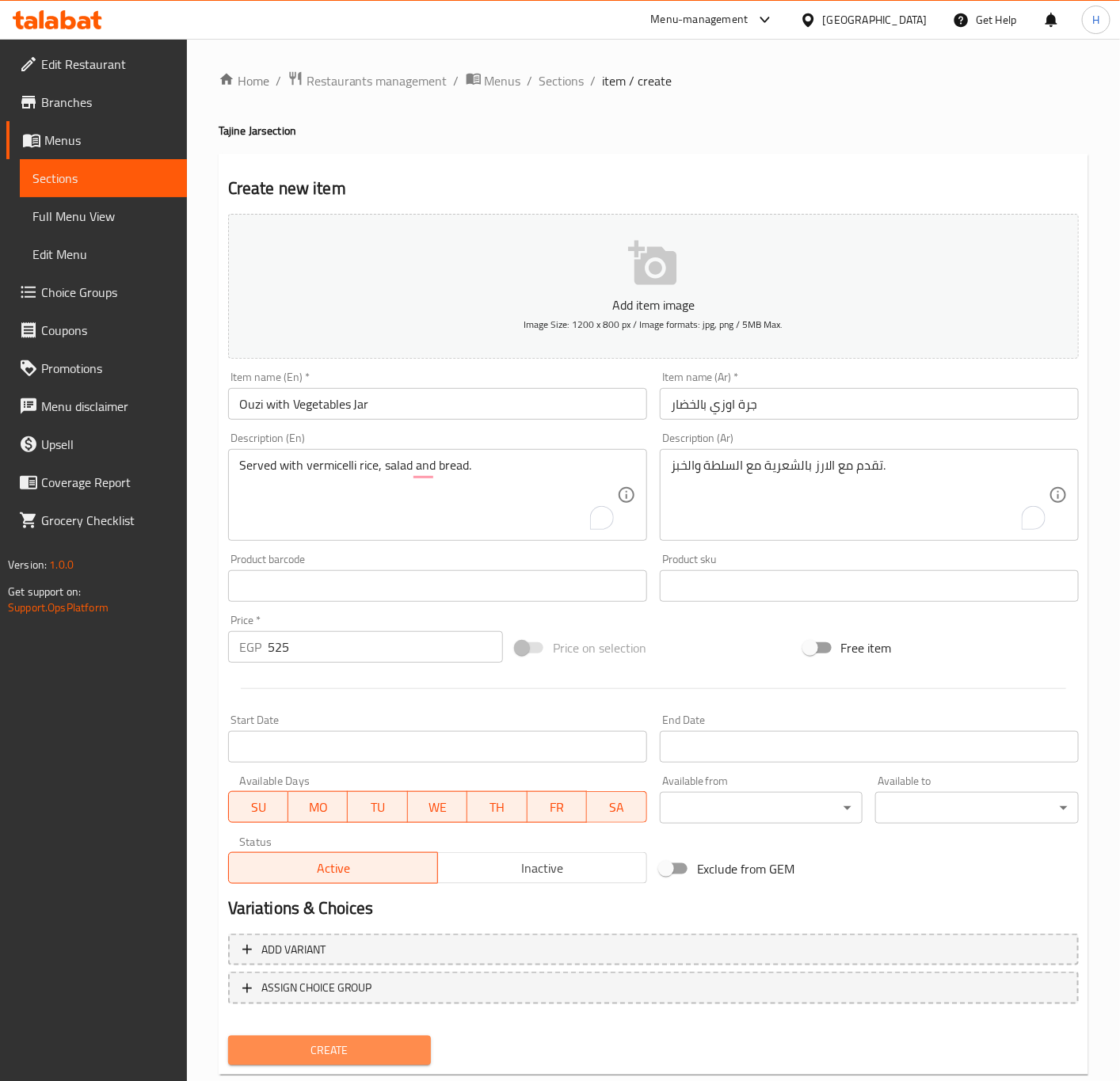
click at [382, 1054] on span "Create" at bounding box center [329, 1050] width 178 height 19
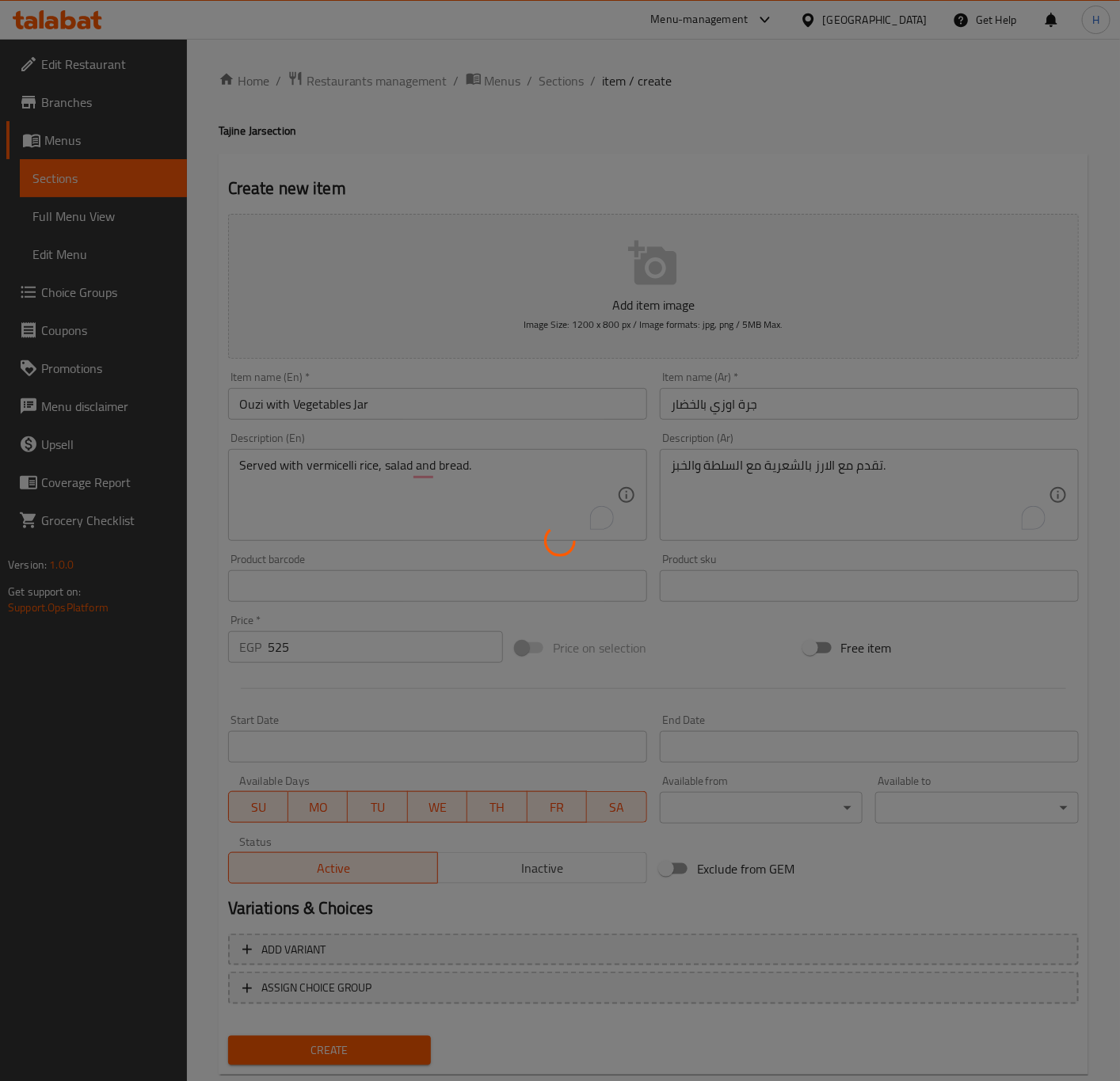
type input "0"
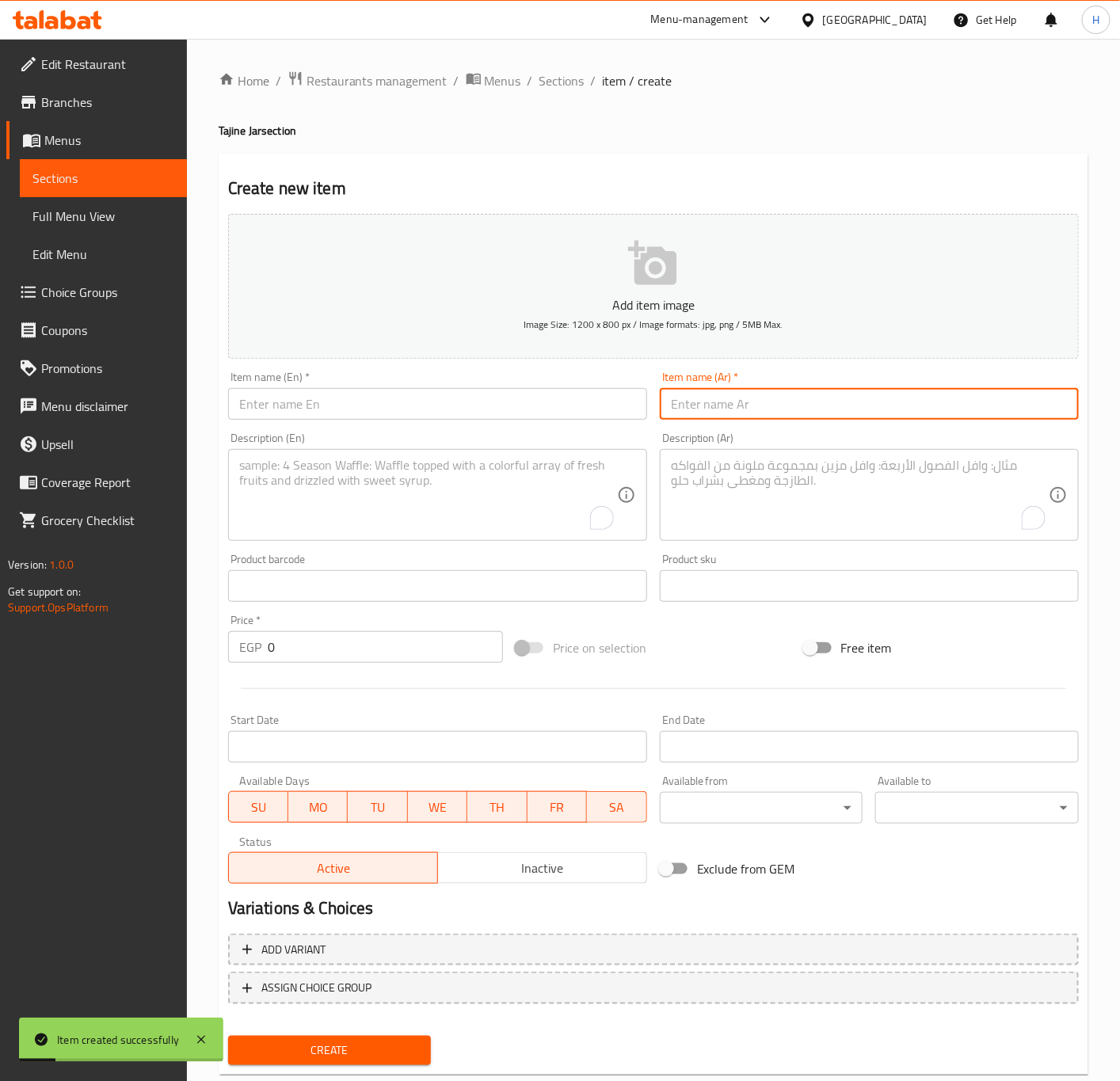
click at [925, 412] on input "text" at bounding box center [869, 404] width 419 height 32
paste input "جرة حمام بالفريك وورق العنب"
type input "جرة حمام بالفريك وورق العنب"
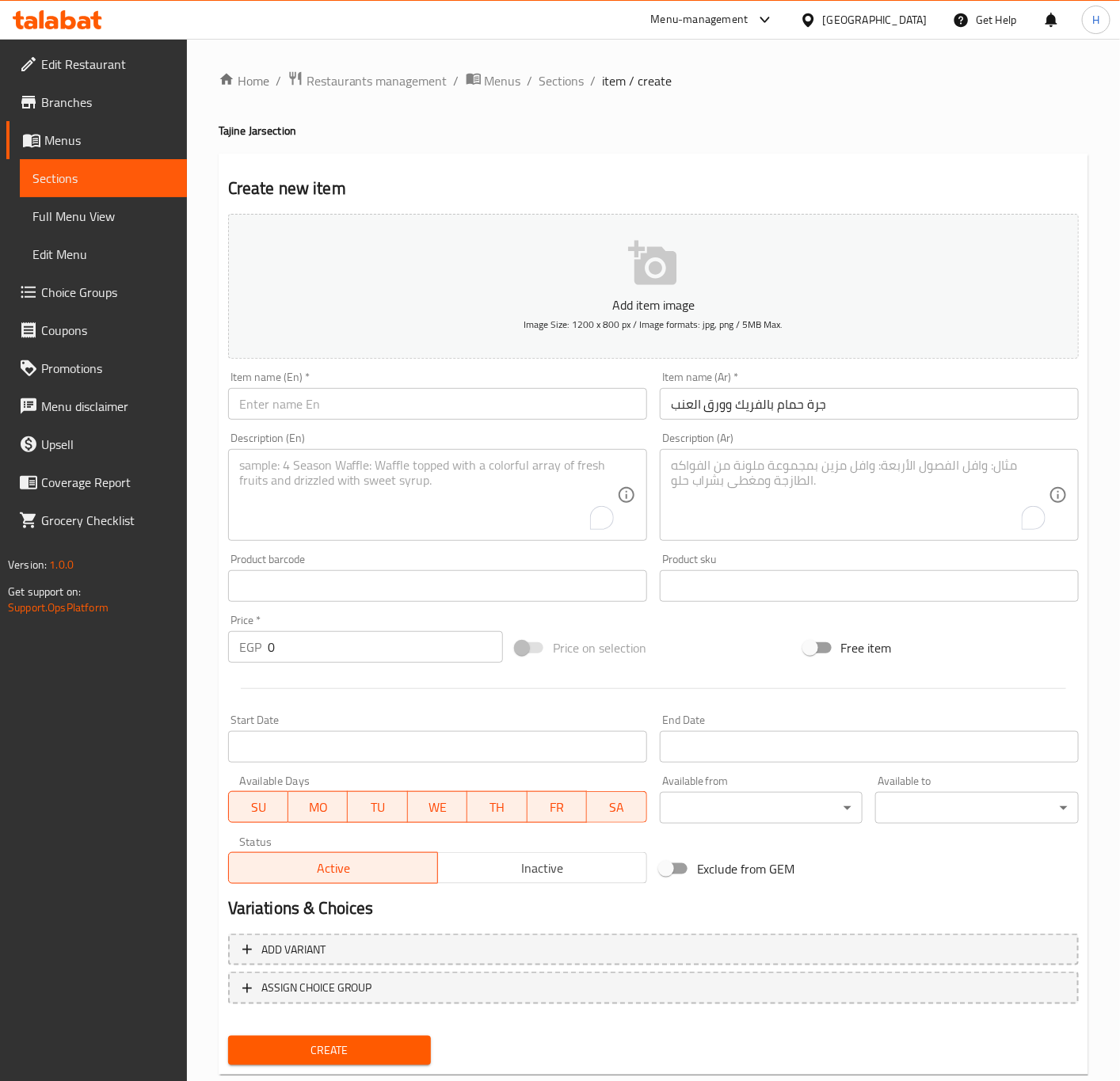
click at [484, 413] on input "text" at bounding box center [437, 404] width 419 height 32
paste input "Stuffed Pigeon with Grits"
click at [286, 409] on input "Stuffed Pigeon with Grits" at bounding box center [437, 404] width 419 height 32
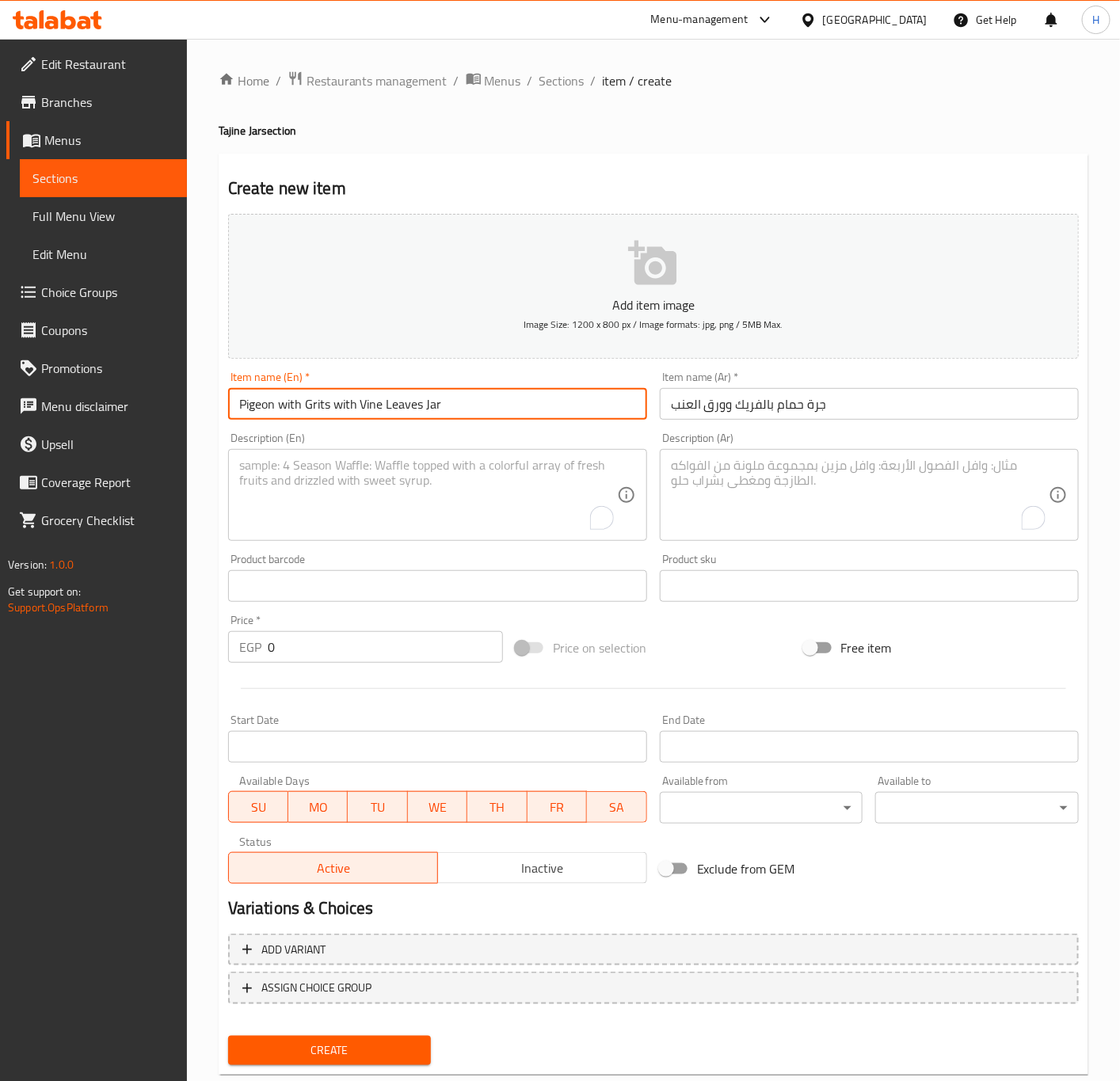
type input "Pigeon with Grits with Vine Leaves Jar"
click at [533, 478] on textarea "To enrich screen reader interactions, please activate Accessibility in Grammarl…" at bounding box center [428, 495] width 378 height 75
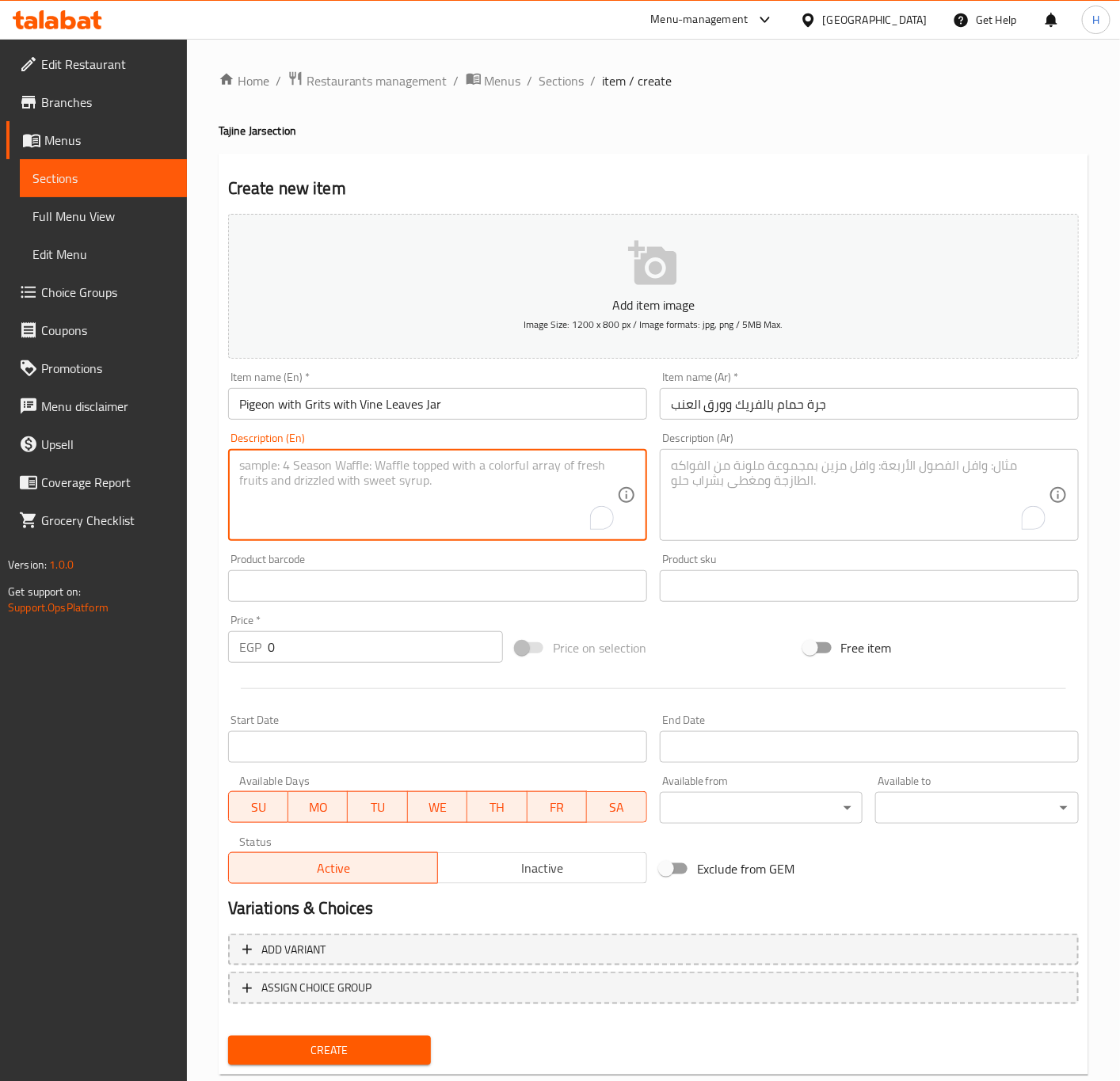
paste textarea "Served with vermicelli rice, salad and bread."
type textarea "Served with vermicelli rice, salad and bread."
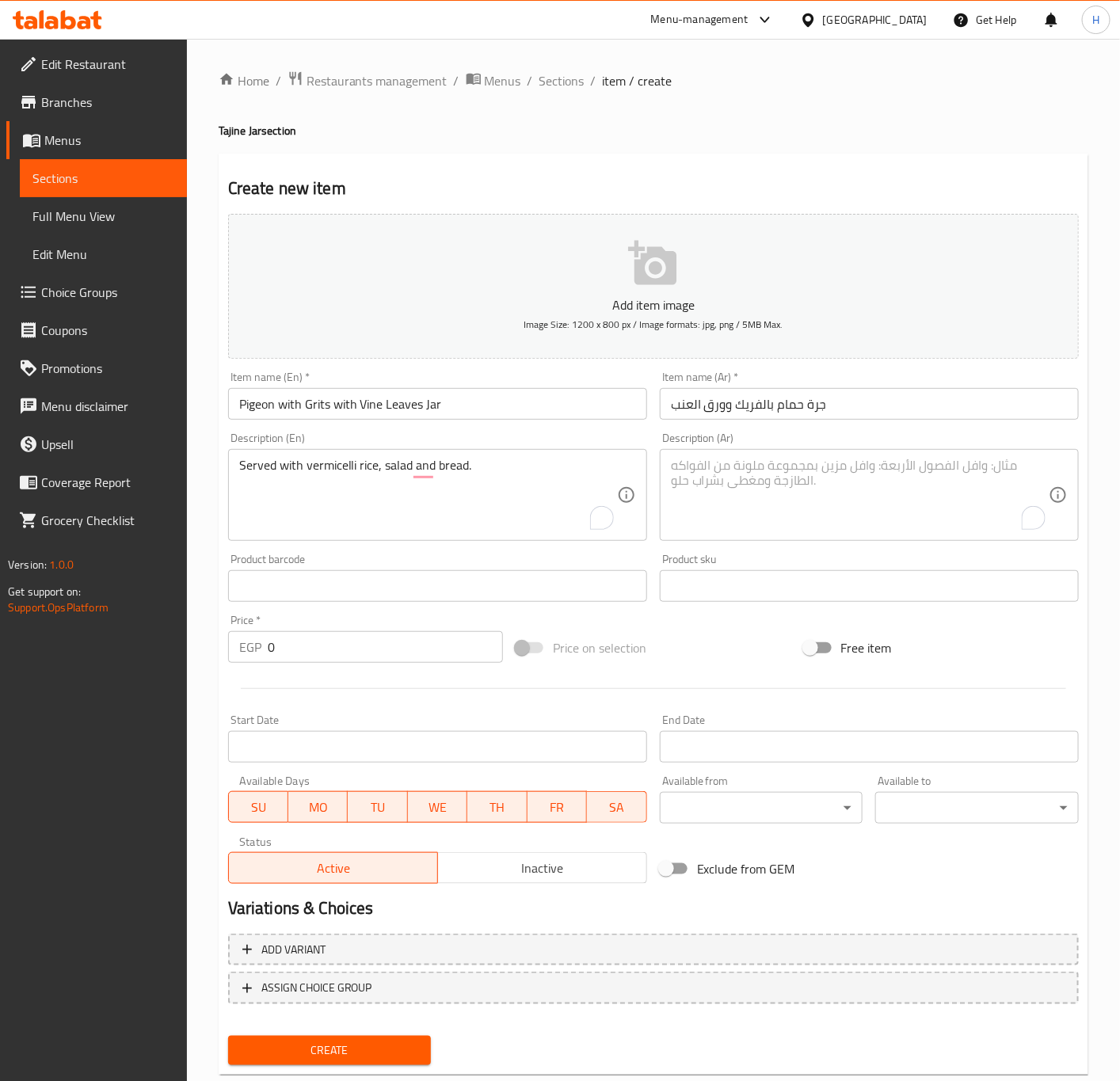
click at [858, 492] on textarea "To enrich screen reader interactions, please activate Accessibility in Grammarl…" at bounding box center [860, 495] width 378 height 75
paste textarea "تقدم مع الارز بالشعرية مع السلطة والخبز."
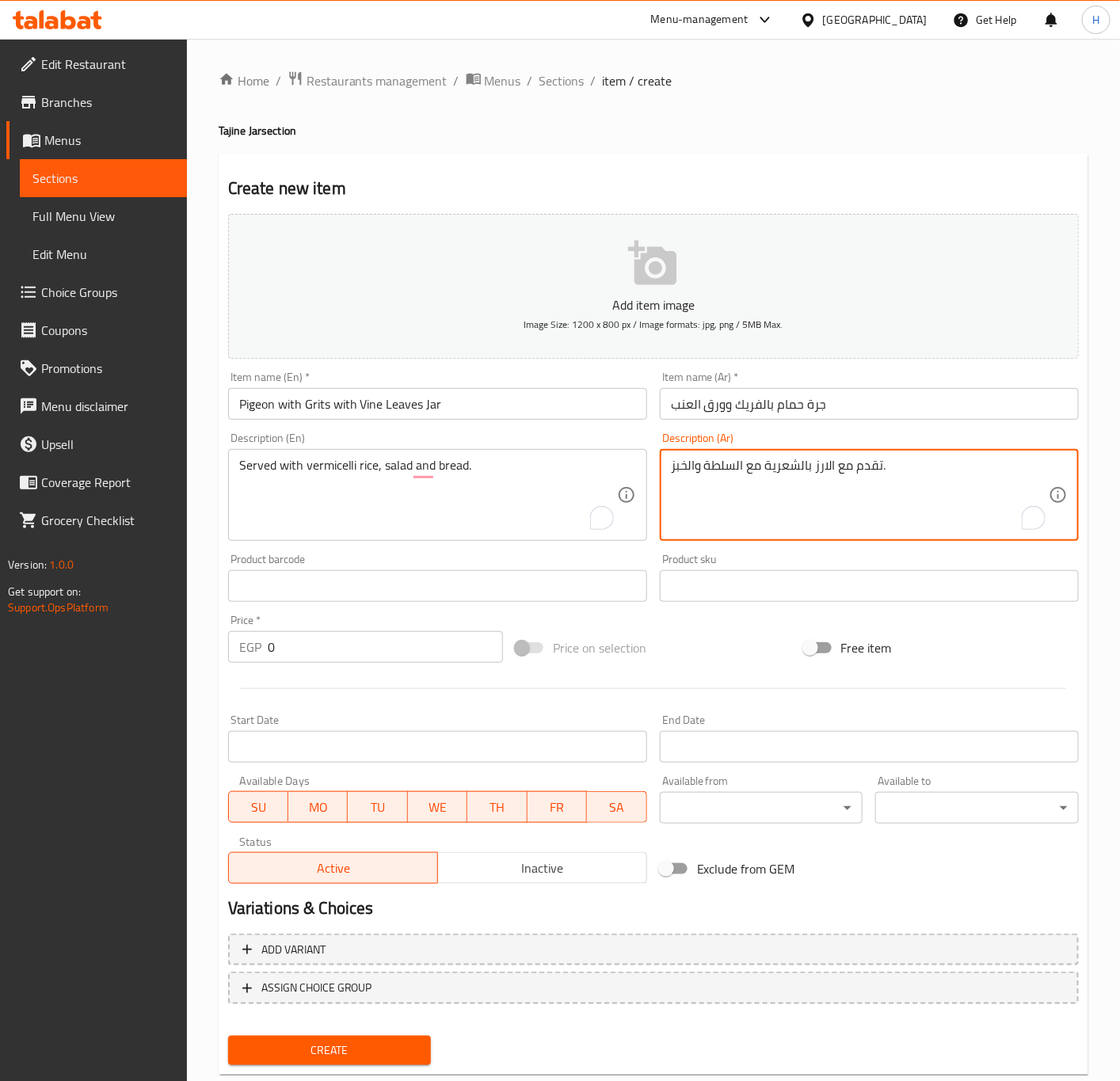
type textarea "تقدم مع الارز بالشعرية مع السلطة والخبز."
click at [334, 666] on div "Price   * EGP 0 Price *" at bounding box center [365, 638] width 288 height 61
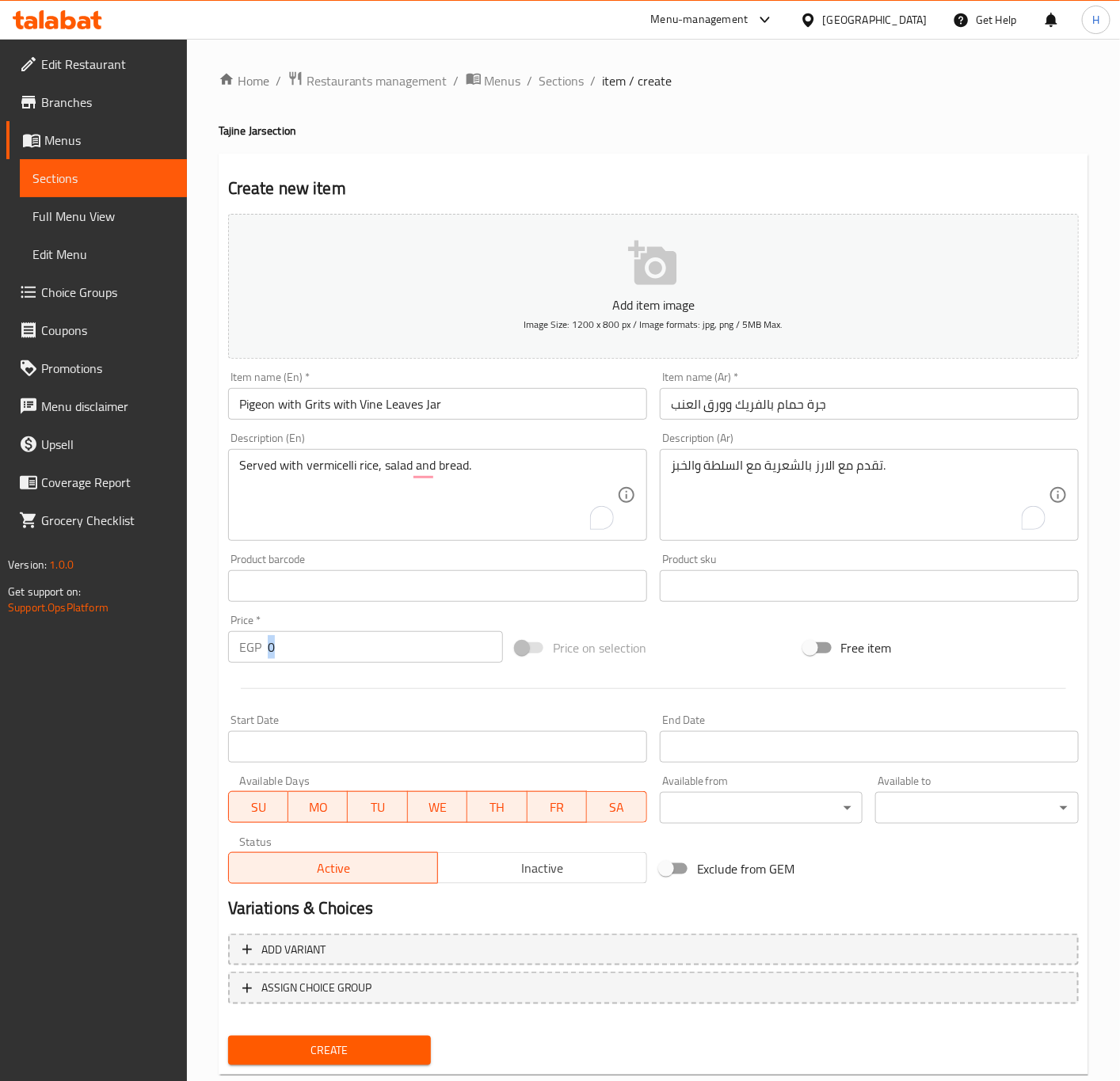
click at [334, 666] on div "Price   * EGP 0 Price *" at bounding box center [365, 638] width 288 height 61
click at [337, 654] on input "0" at bounding box center [385, 647] width 236 height 32
paste input "31"
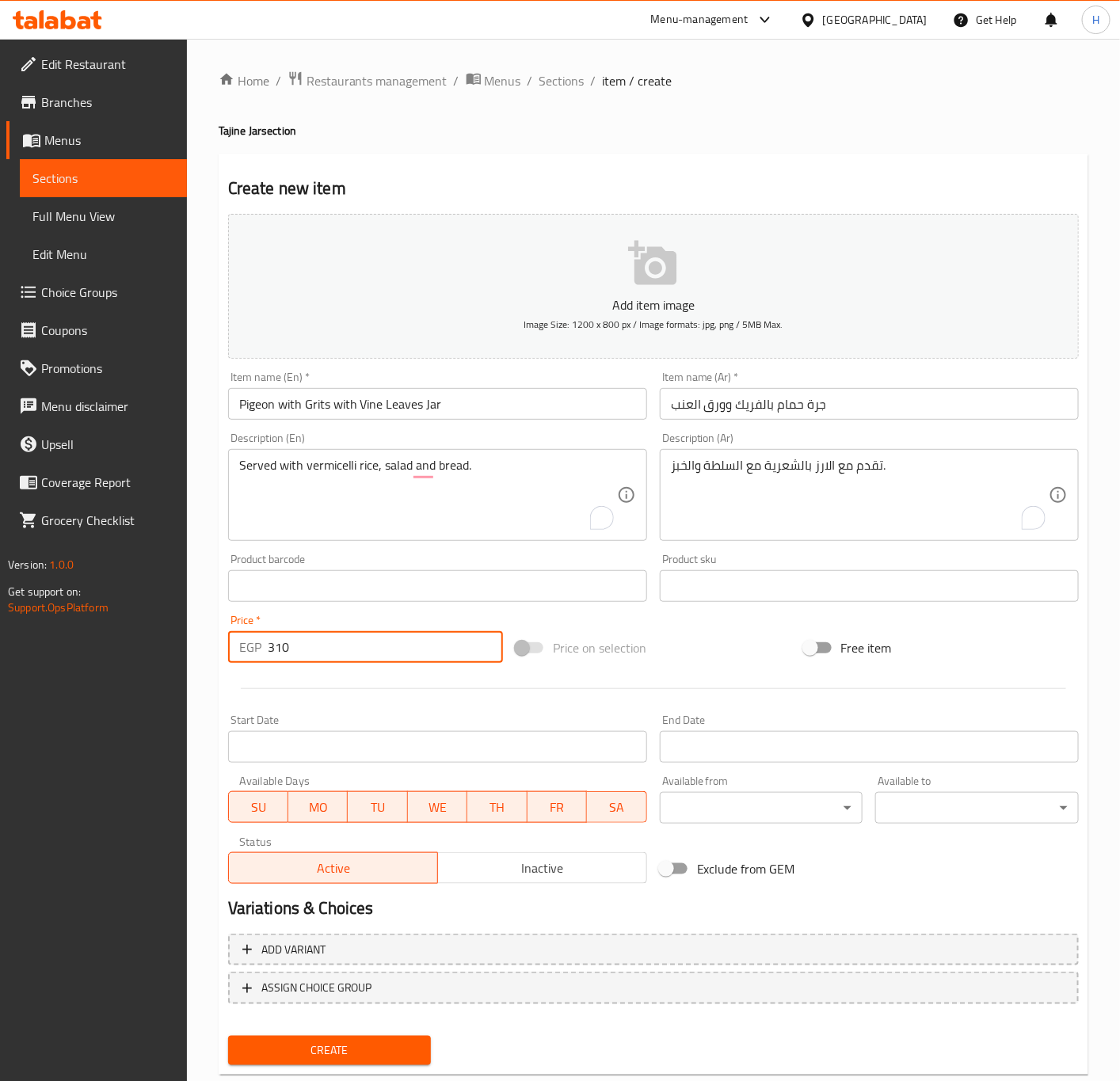
type input "310"
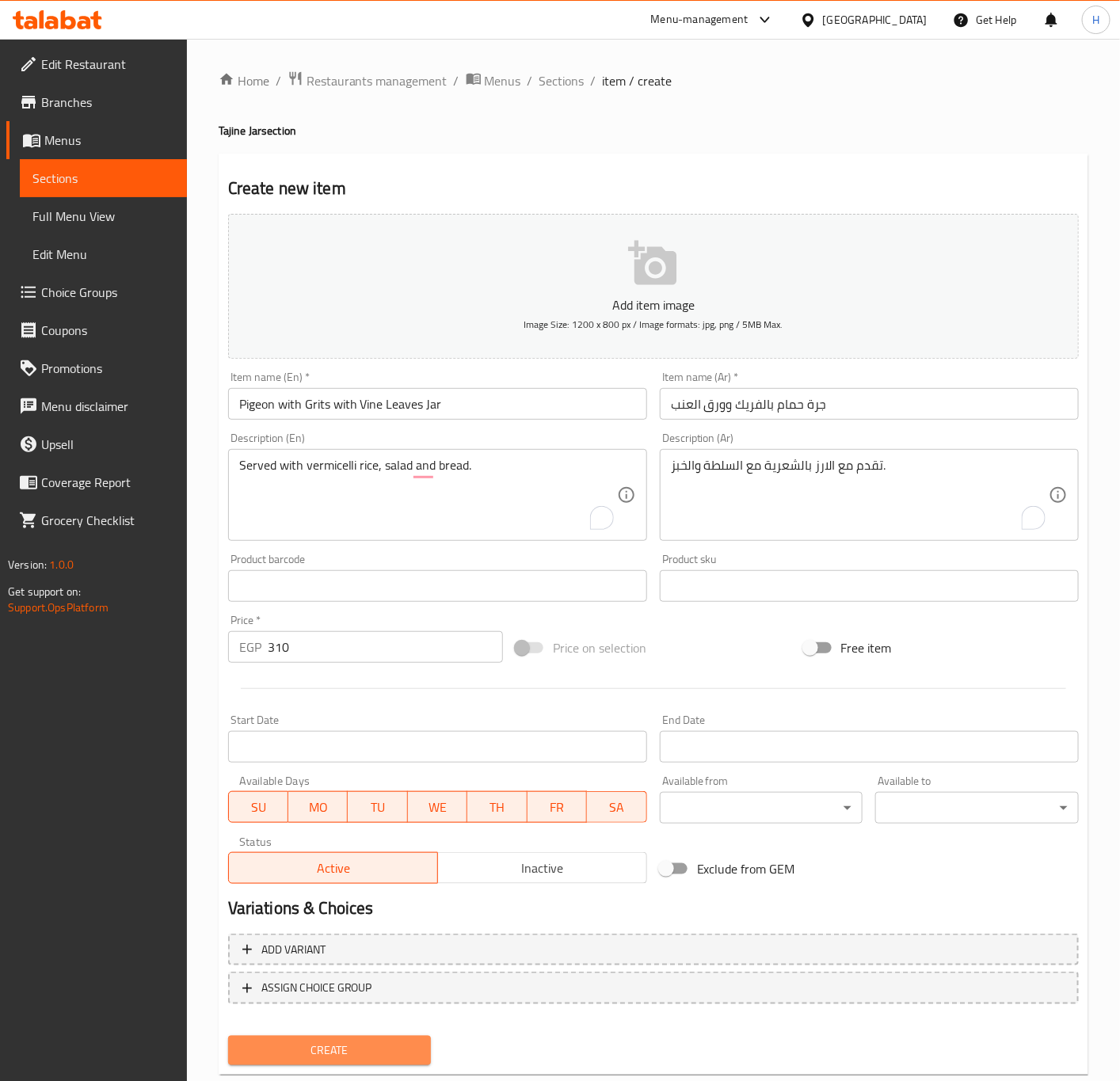
click at [373, 1050] on span "Create" at bounding box center [329, 1050] width 178 height 19
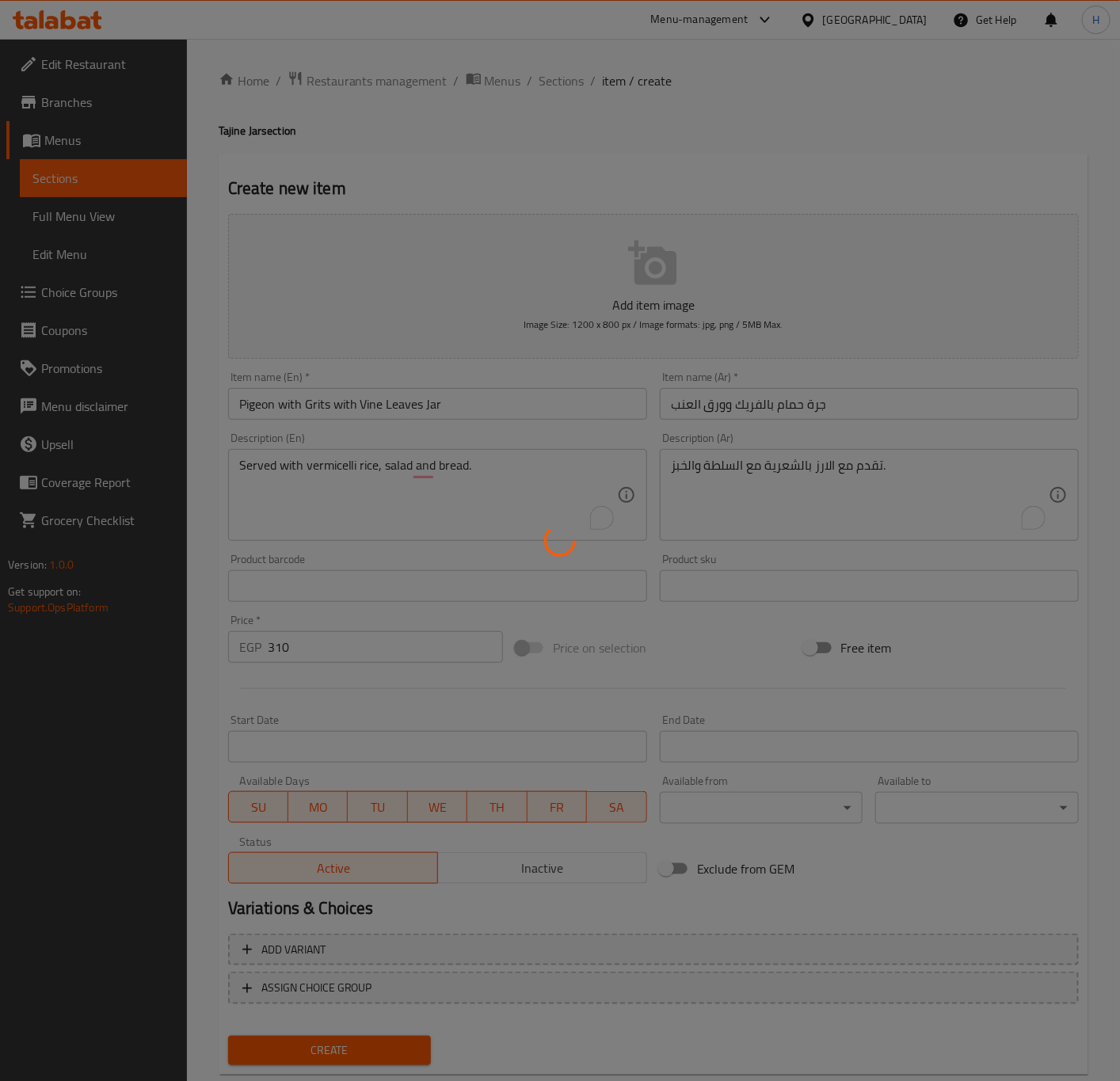
type input "0"
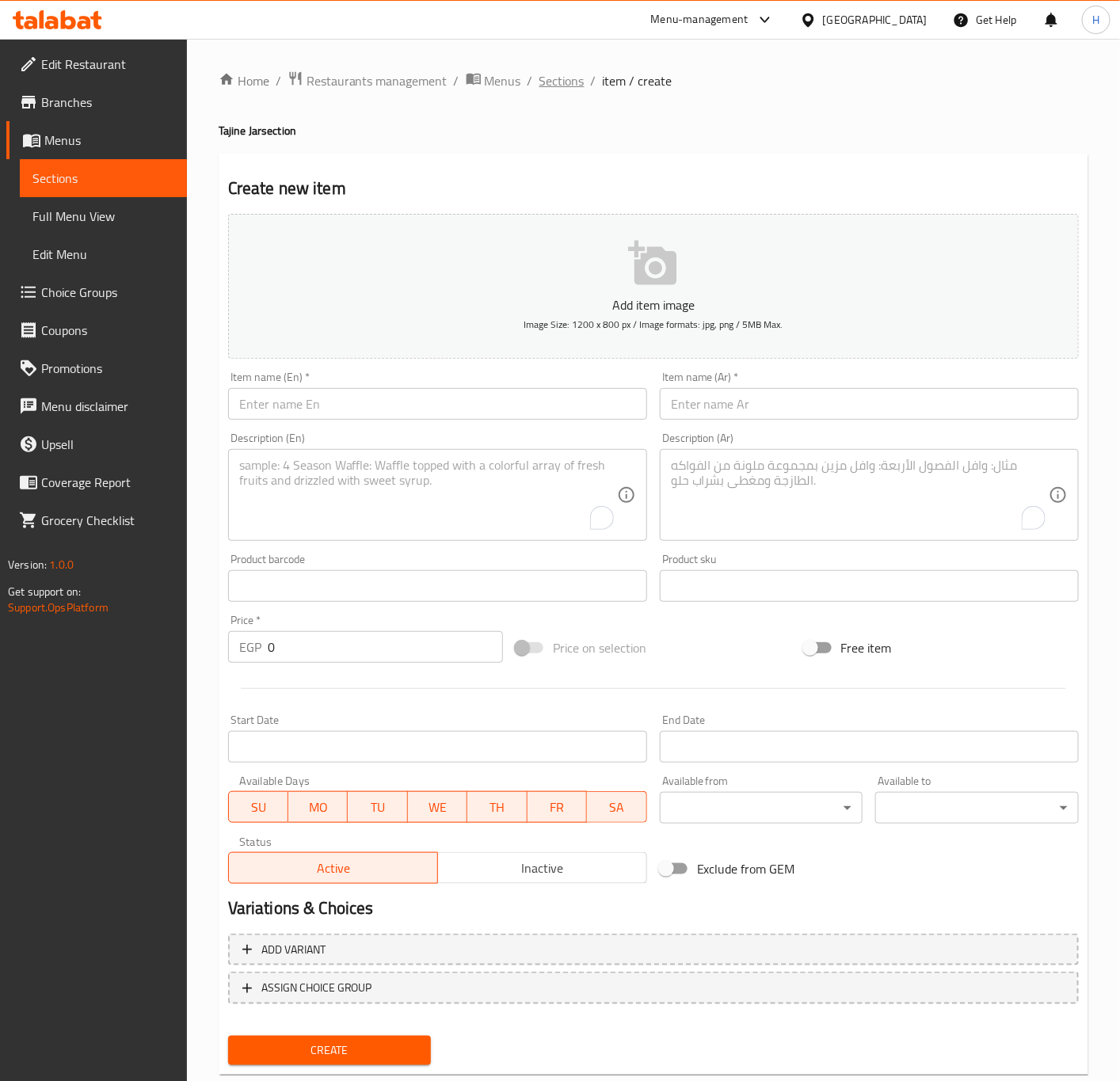
click at [575, 81] on span "Sections" at bounding box center [561, 80] width 45 height 19
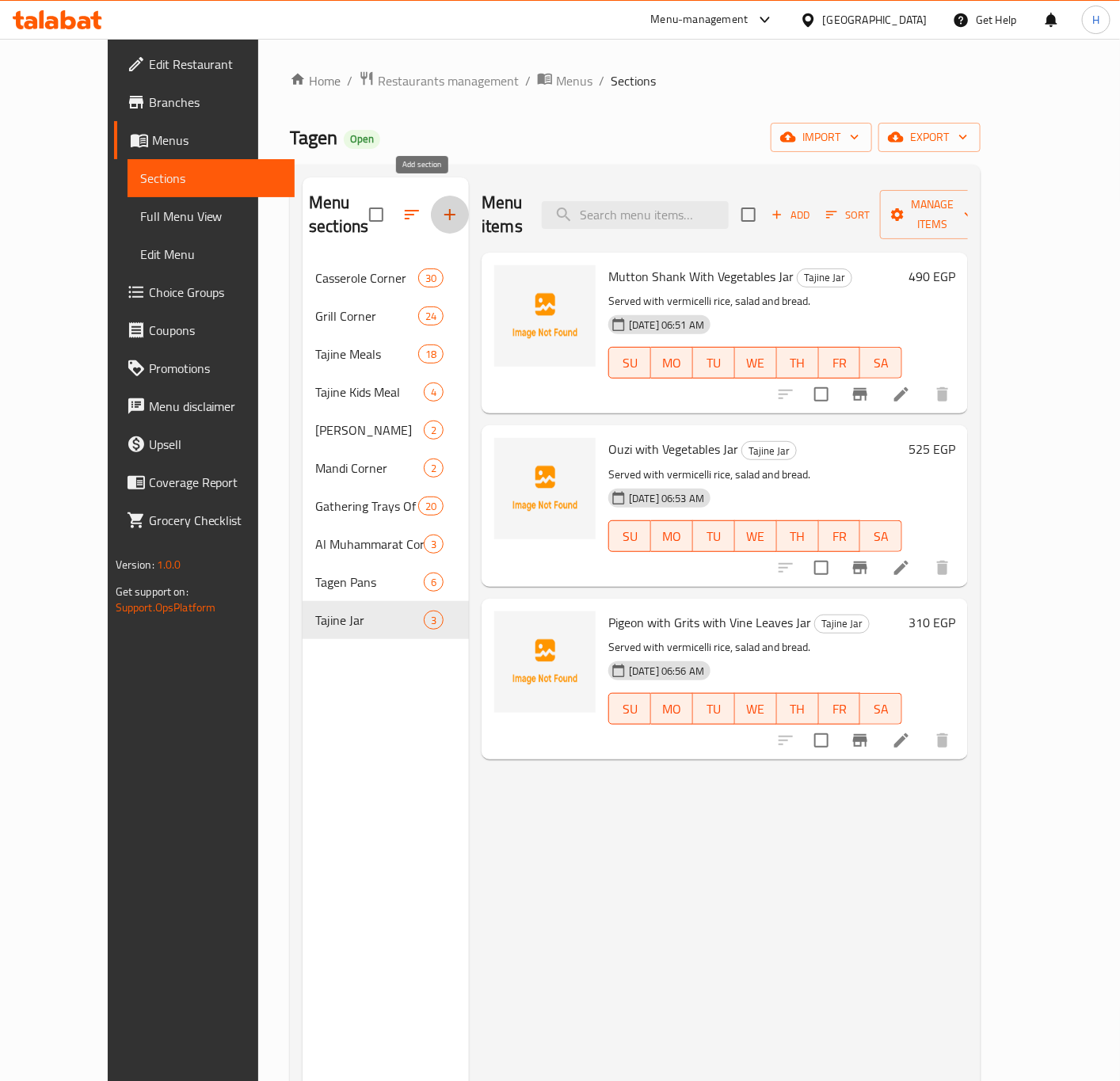
click at [440, 206] on icon "button" at bounding box center [449, 214] width 19 height 19
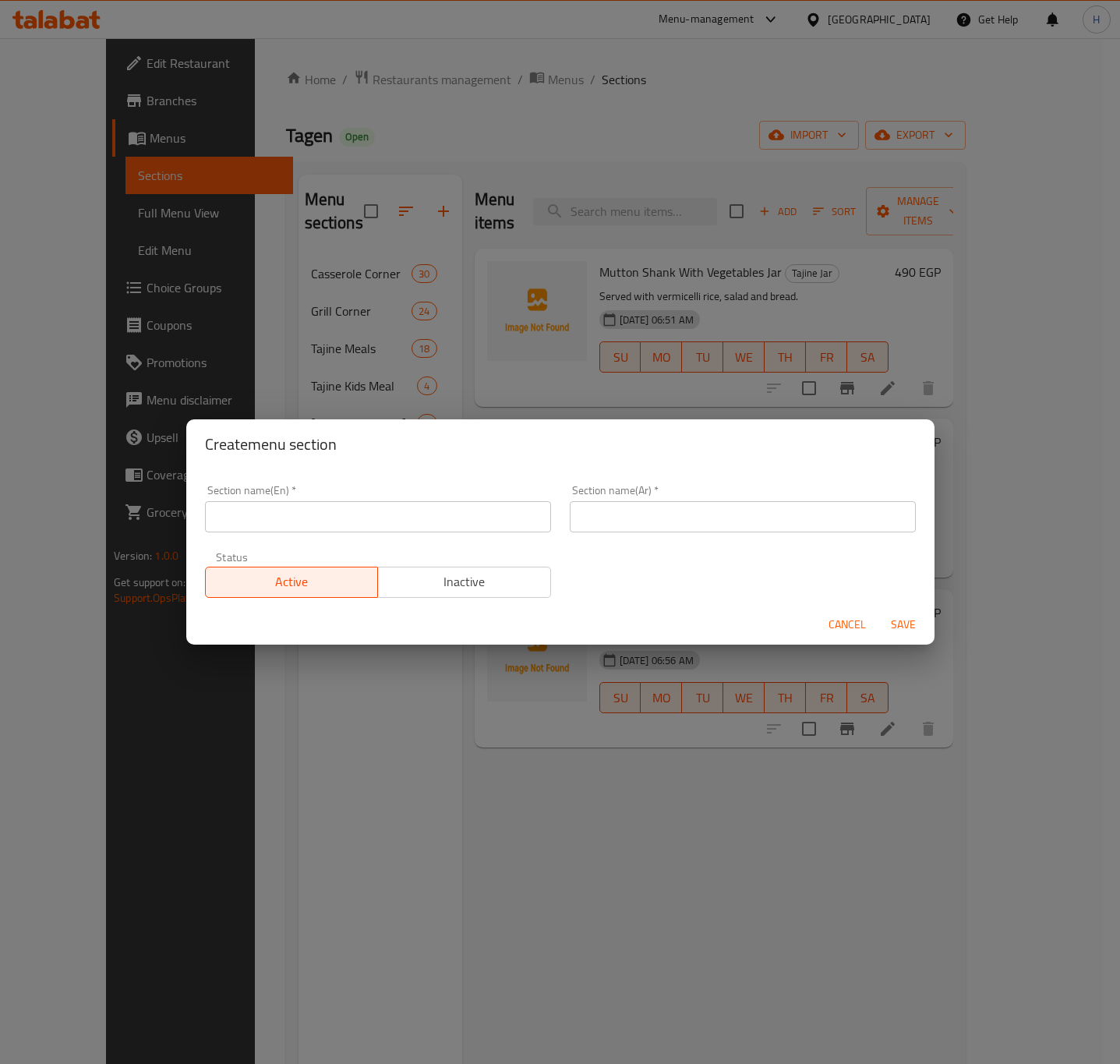
click at [398, 511] on input "text" at bounding box center [377, 517] width 346 height 31
type input "Side Items"
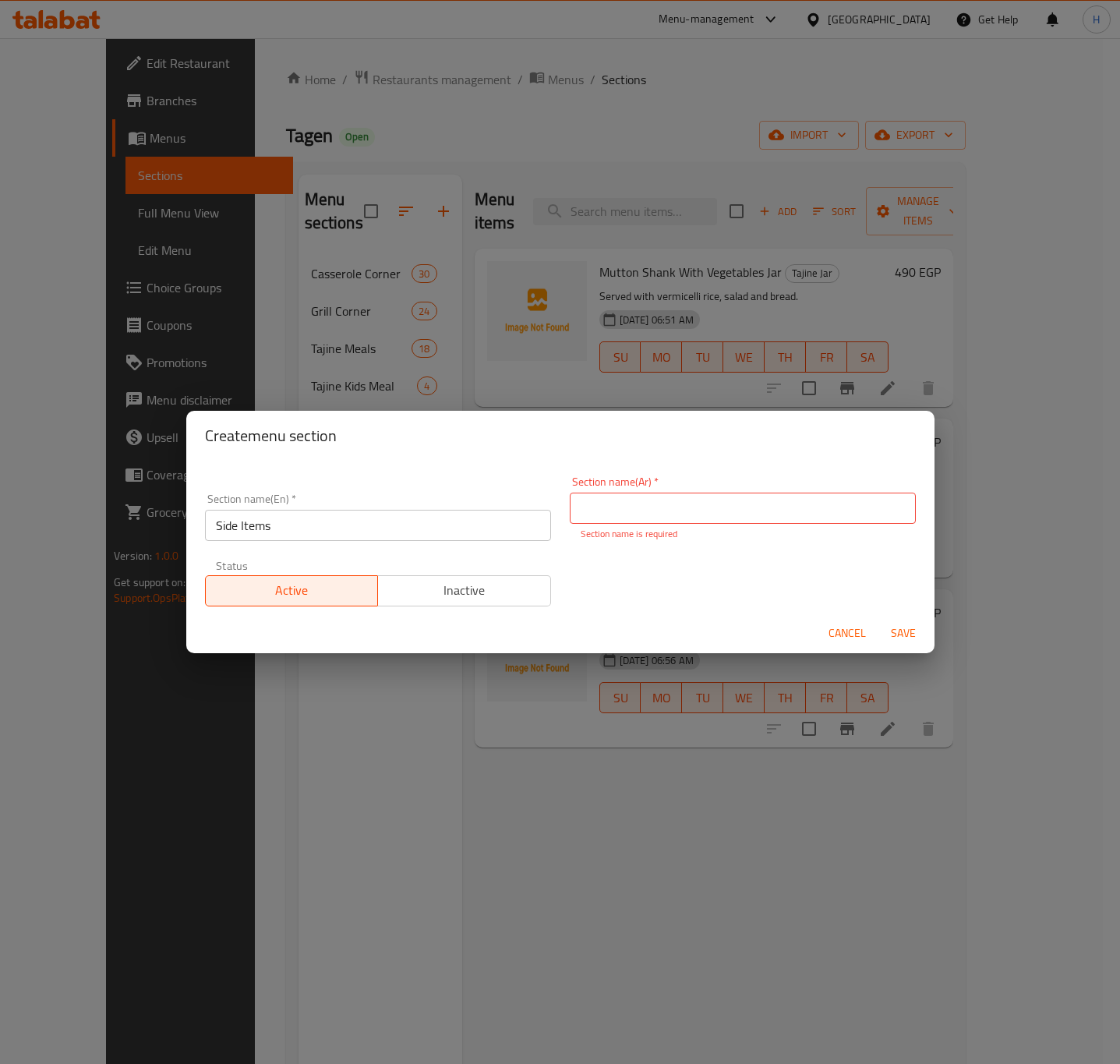
click at [723, 518] on input "text" at bounding box center [743, 508] width 346 height 31
paste input "الاطباق الجانبية"
type input "الاطباق الجانبية"
click at [899, 629] on span "Save" at bounding box center [903, 634] width 37 height 19
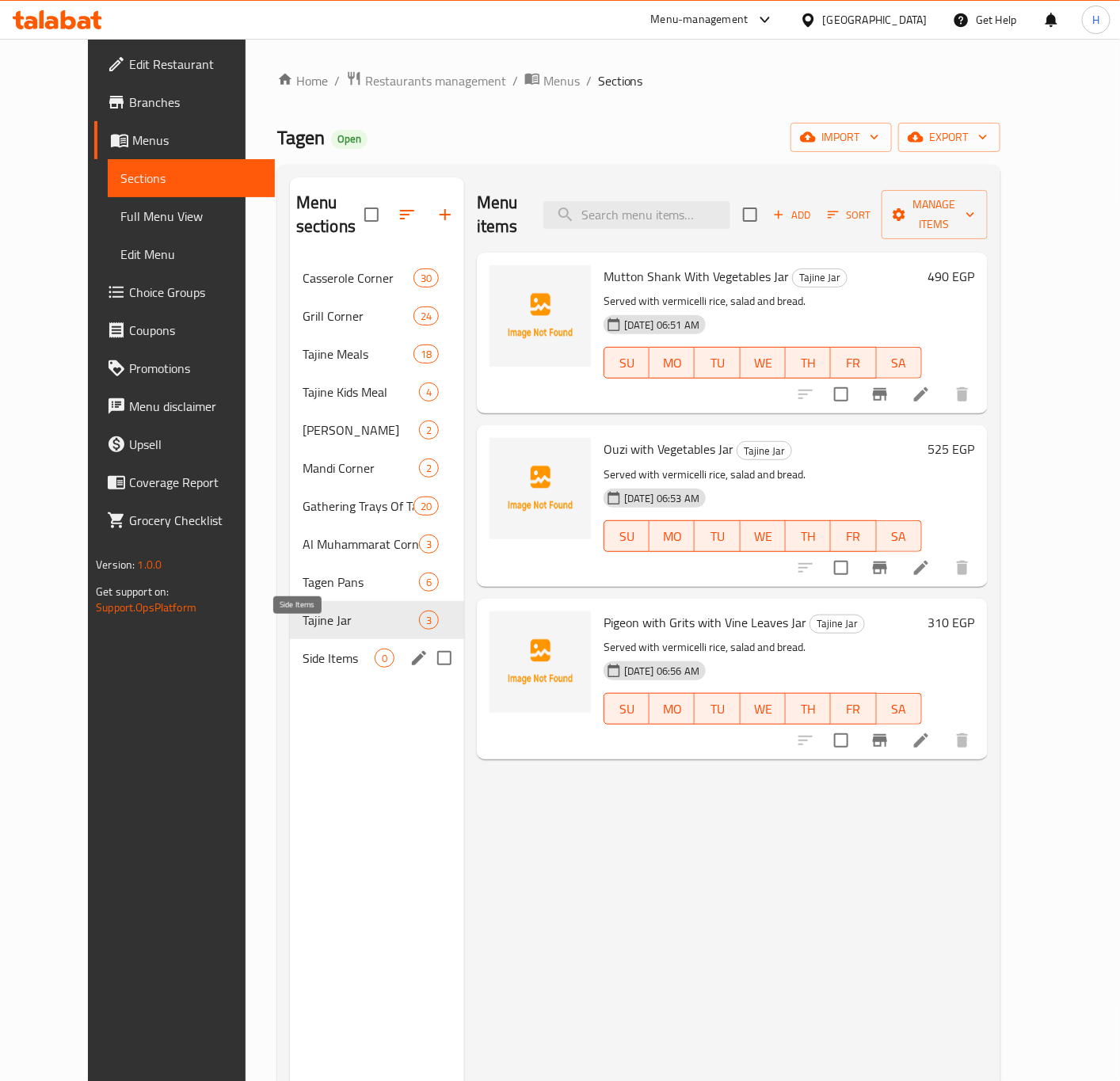
click at [303, 649] on span "Side Items" at bounding box center [338, 658] width 72 height 19
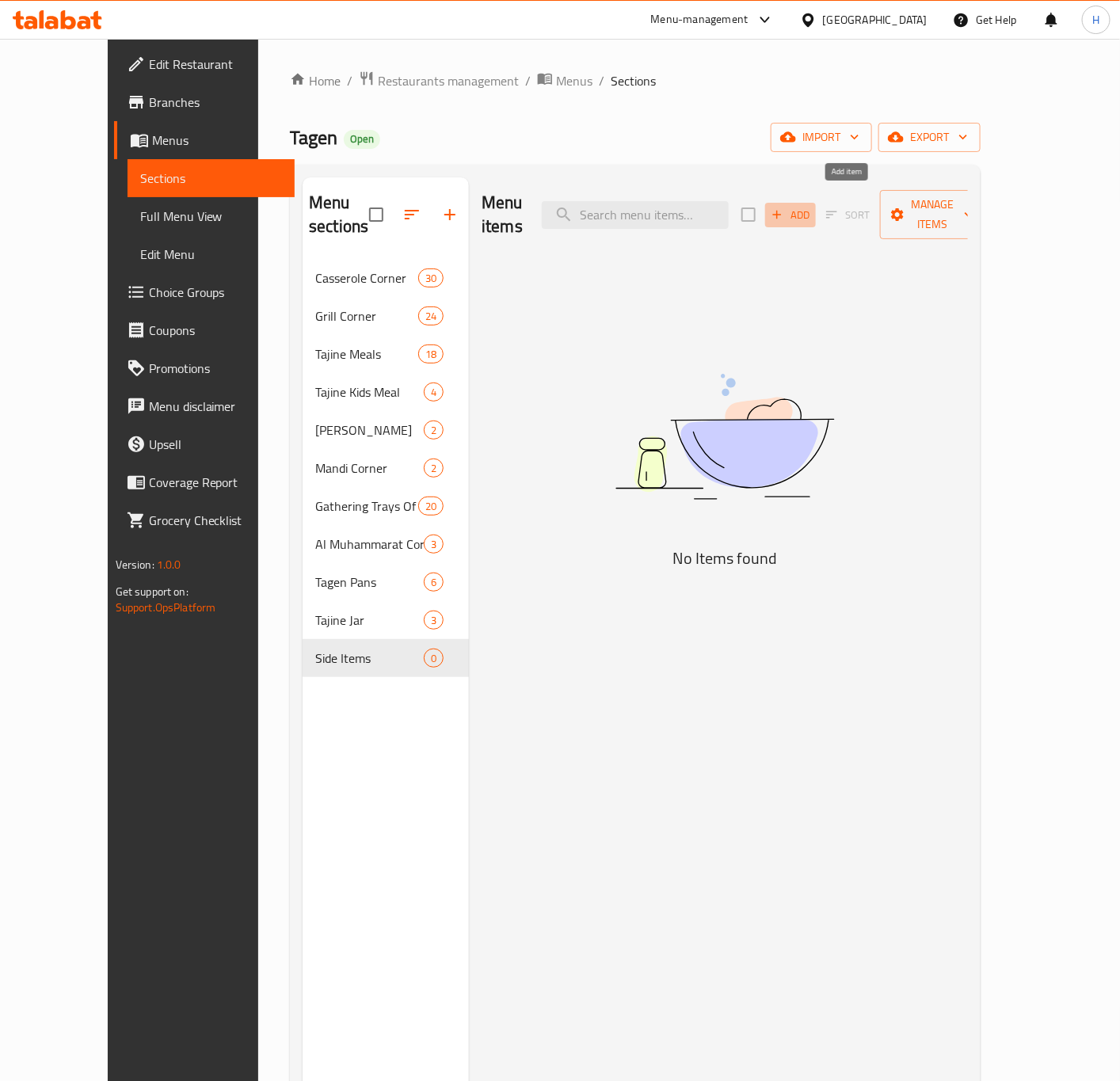
click at [812, 206] on span "Add" at bounding box center [791, 215] width 42 height 19
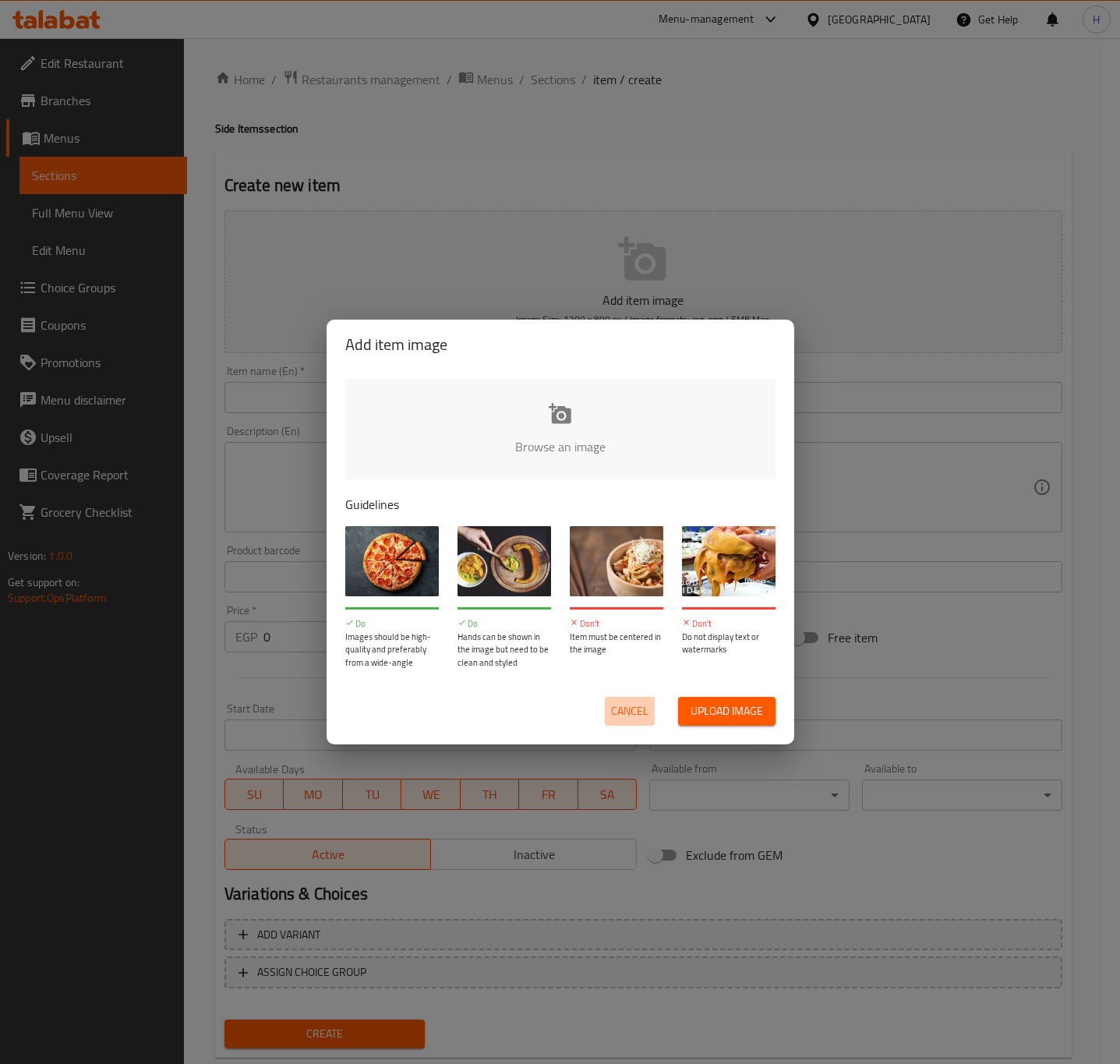
click at [628, 697] on button "Cancel" at bounding box center [629, 711] width 50 height 29
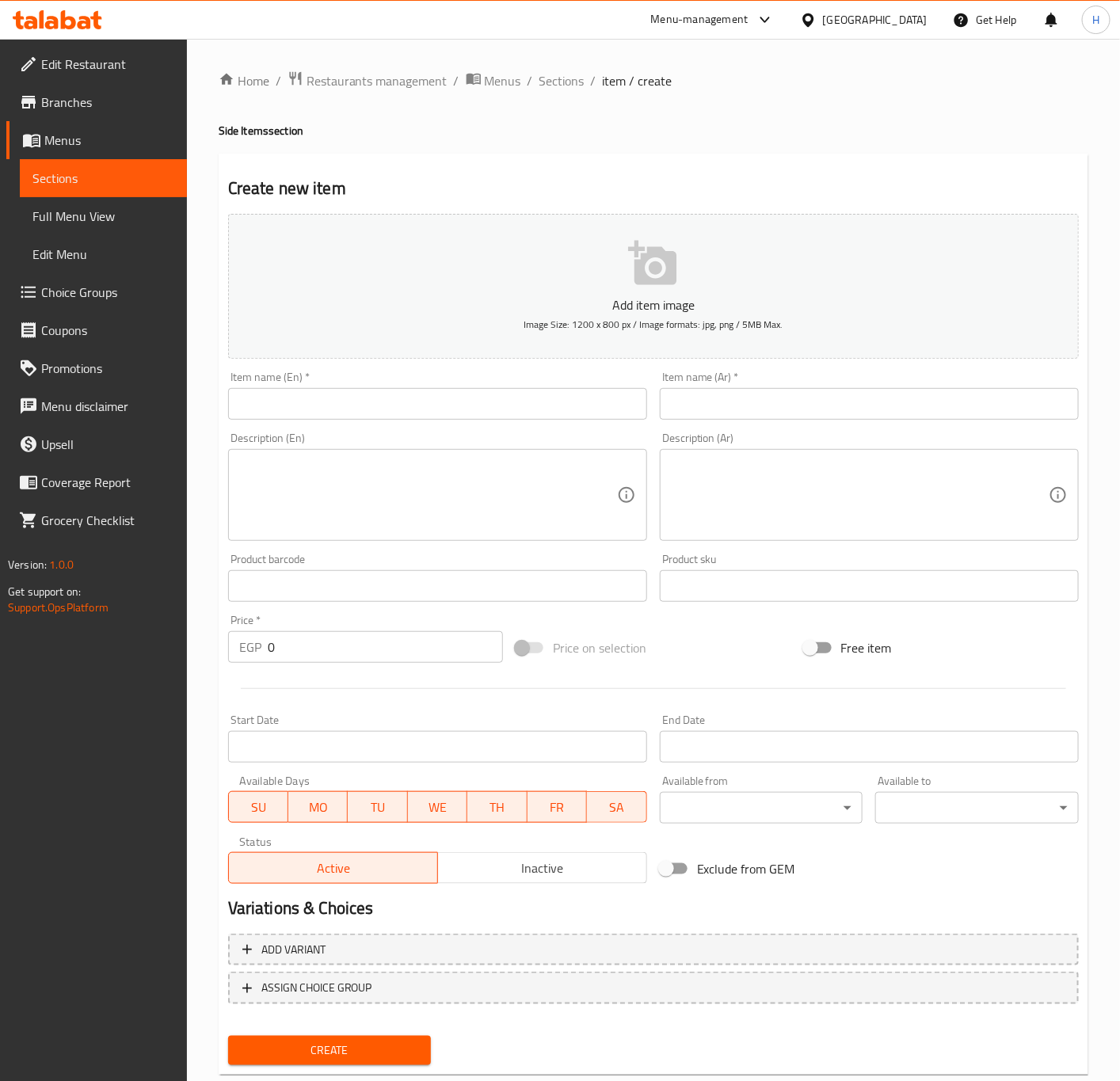
click at [985, 409] on input "text" at bounding box center [869, 404] width 419 height 32
paste input "طبق ارز بالشعرية"
type input "طبق ارز بالشعرية"
click at [511, 395] on input "text" at bounding box center [437, 404] width 419 height 32
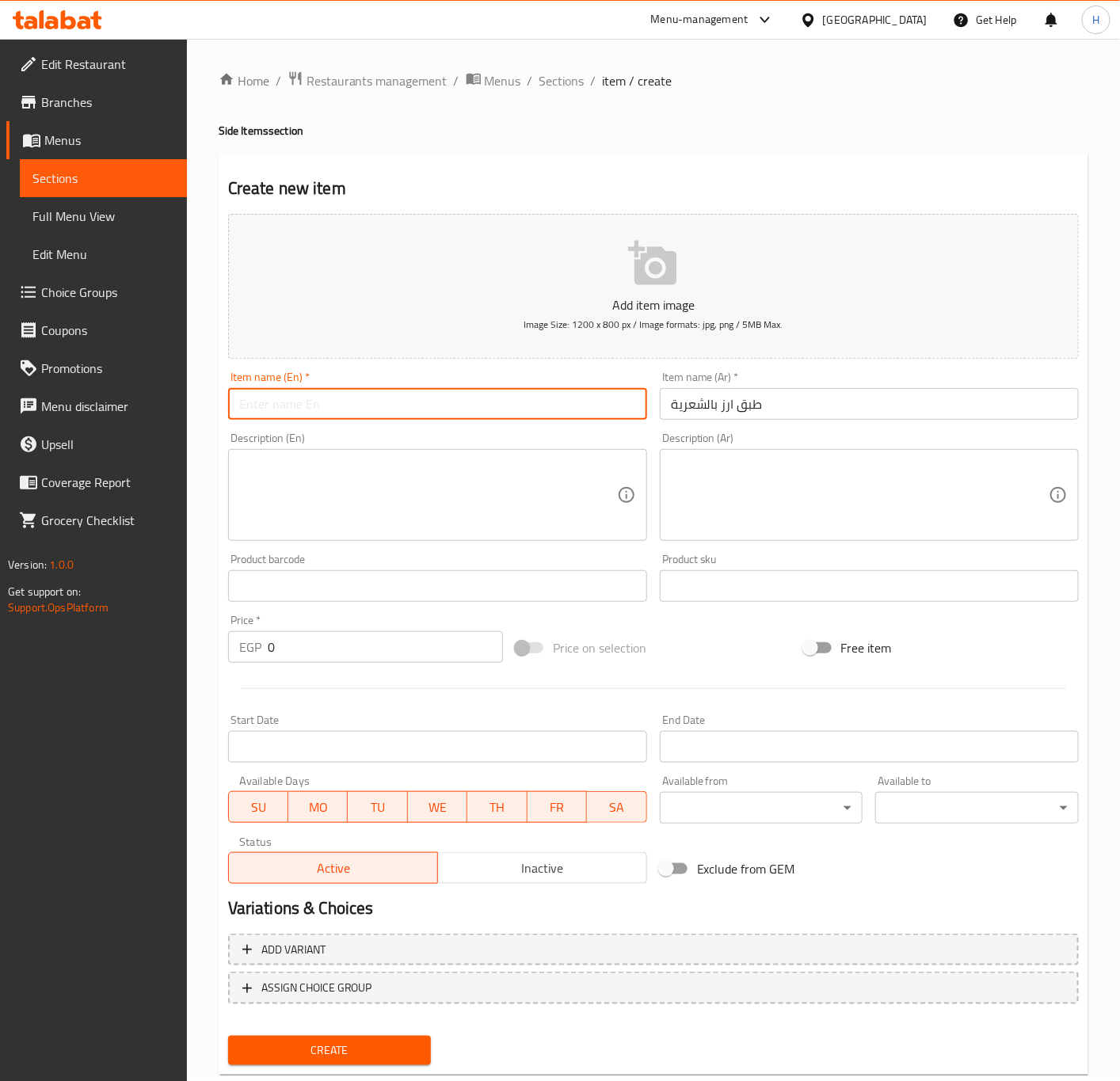
paste input "Rice and vermicelli dish"
click at [368, 397] on input "Rice and vermicelli" at bounding box center [437, 404] width 419 height 32
paste input "vermicelli rice"
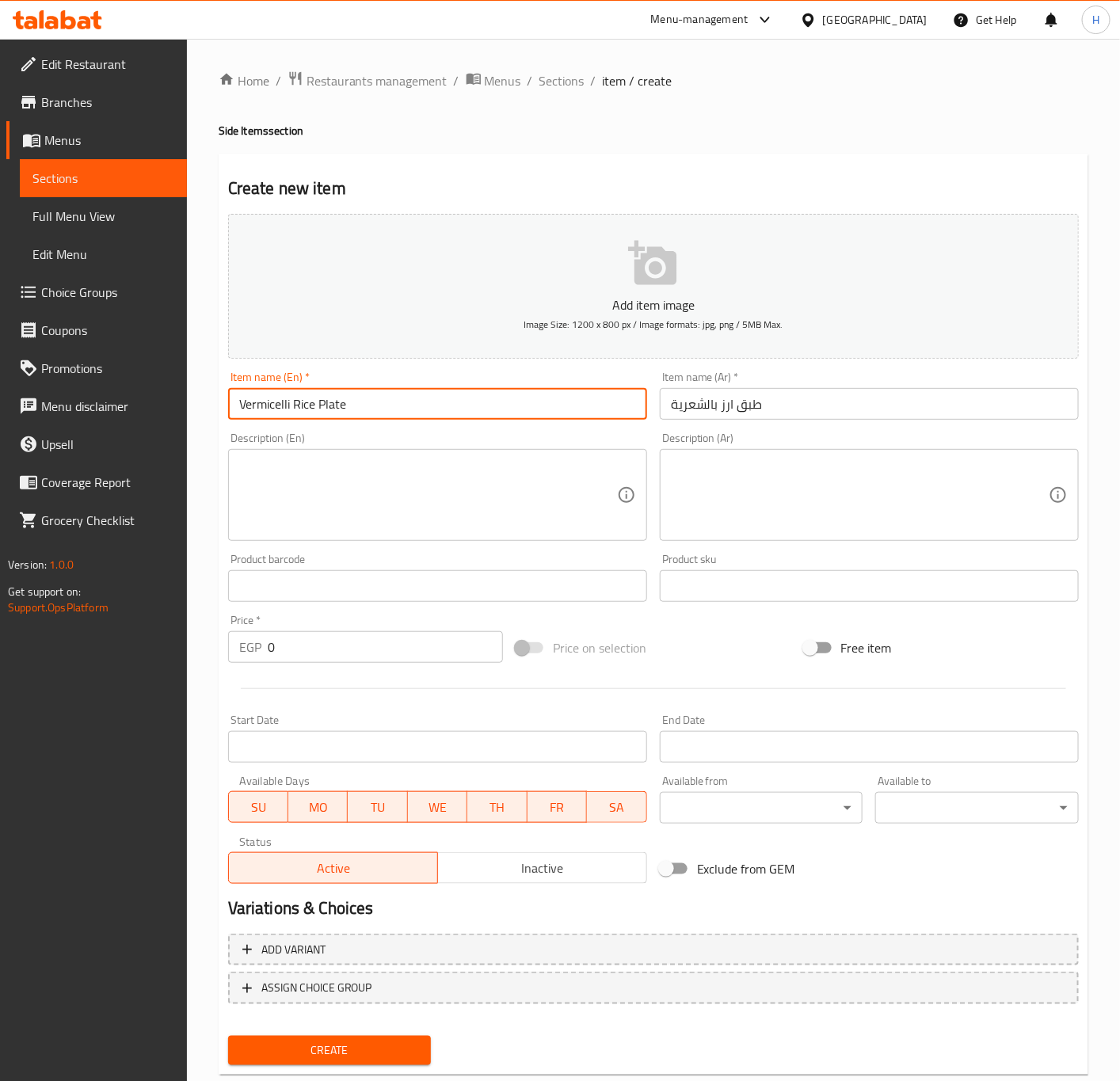
type input "Vermicelli Rice Plate"
click at [290, 646] on input "0" at bounding box center [385, 647] width 236 height 32
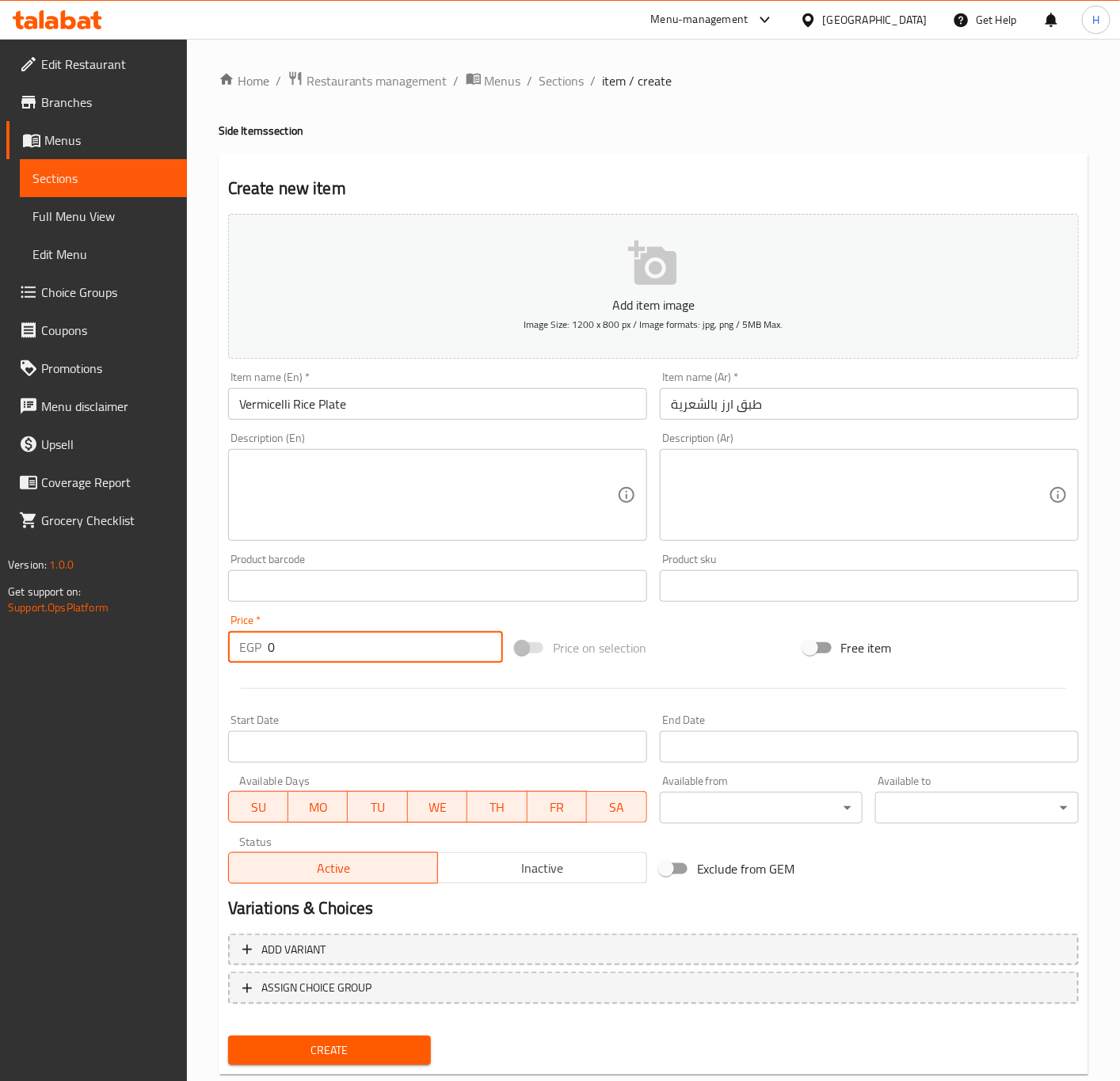
click at [290, 646] on input "0" at bounding box center [385, 647] width 236 height 32
paste input "4"
type input "40"
click at [228, 1036] on button "Create" at bounding box center [330, 1050] width 204 height 29
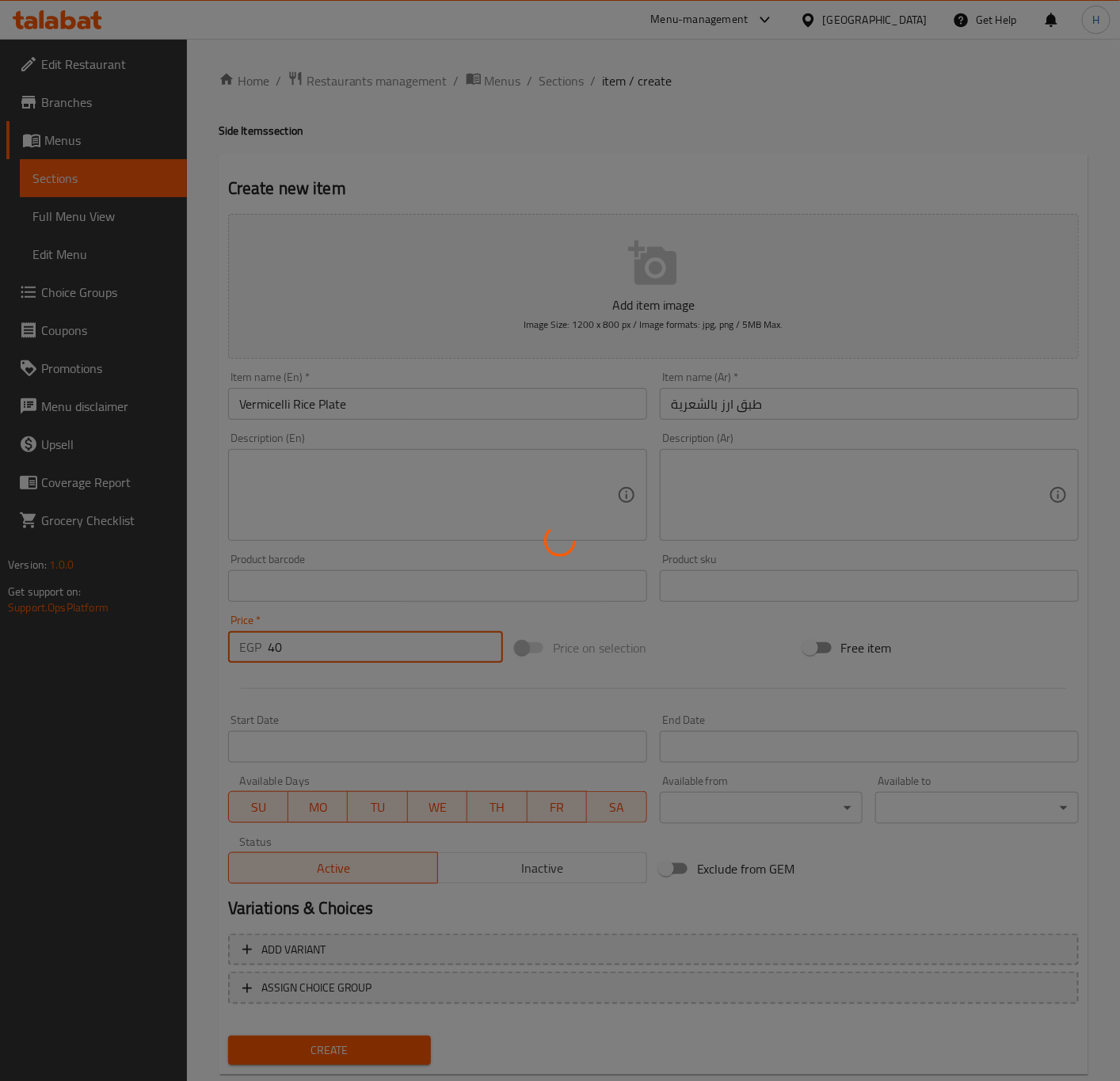
type input "0"
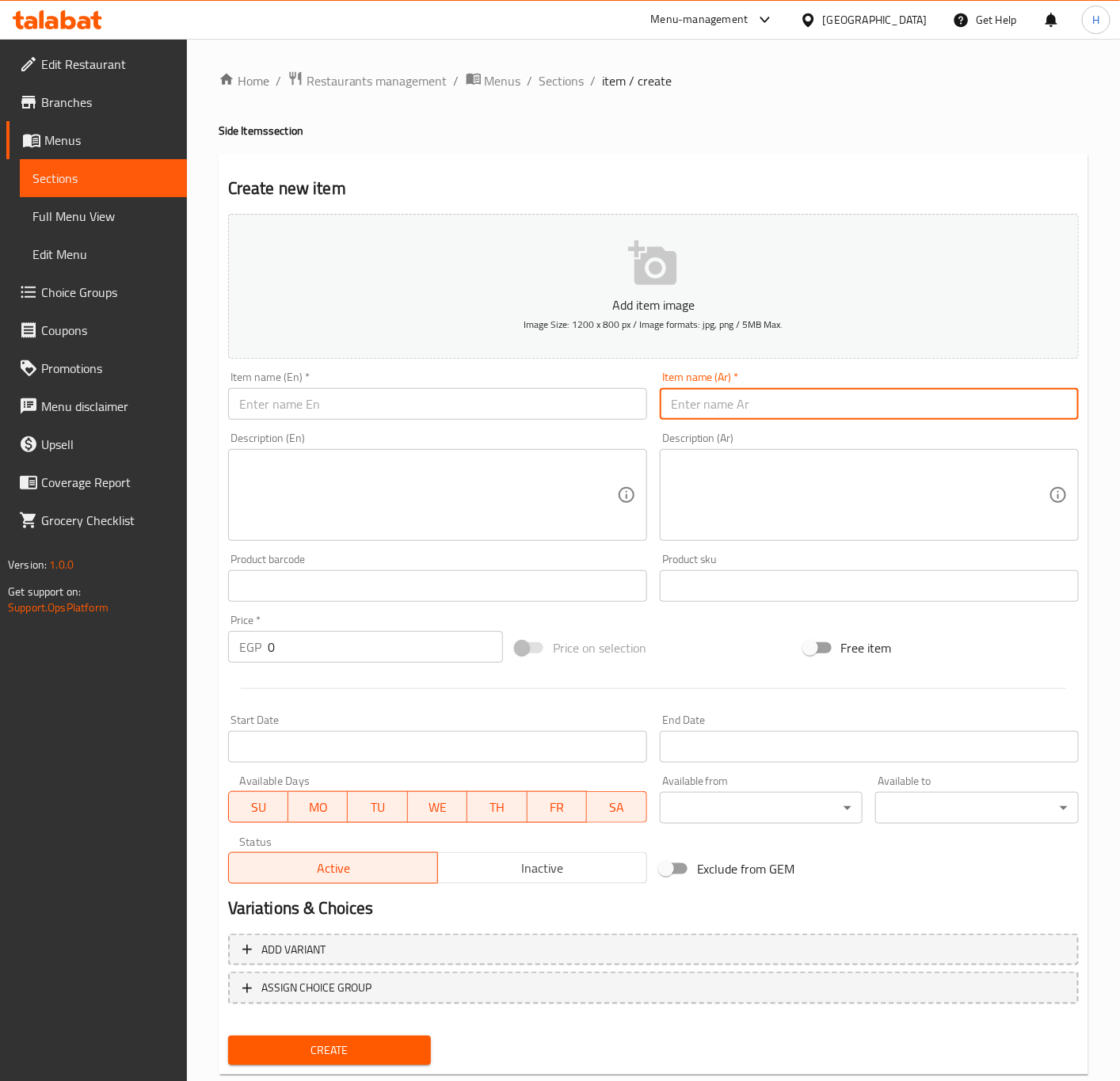
click at [837, 398] on input "text" at bounding box center [869, 404] width 419 height 32
paste input "طبق ارز ابيض"
type input "طبق ارز ابيض"
click at [499, 399] on input "text" at bounding box center [437, 404] width 419 height 32
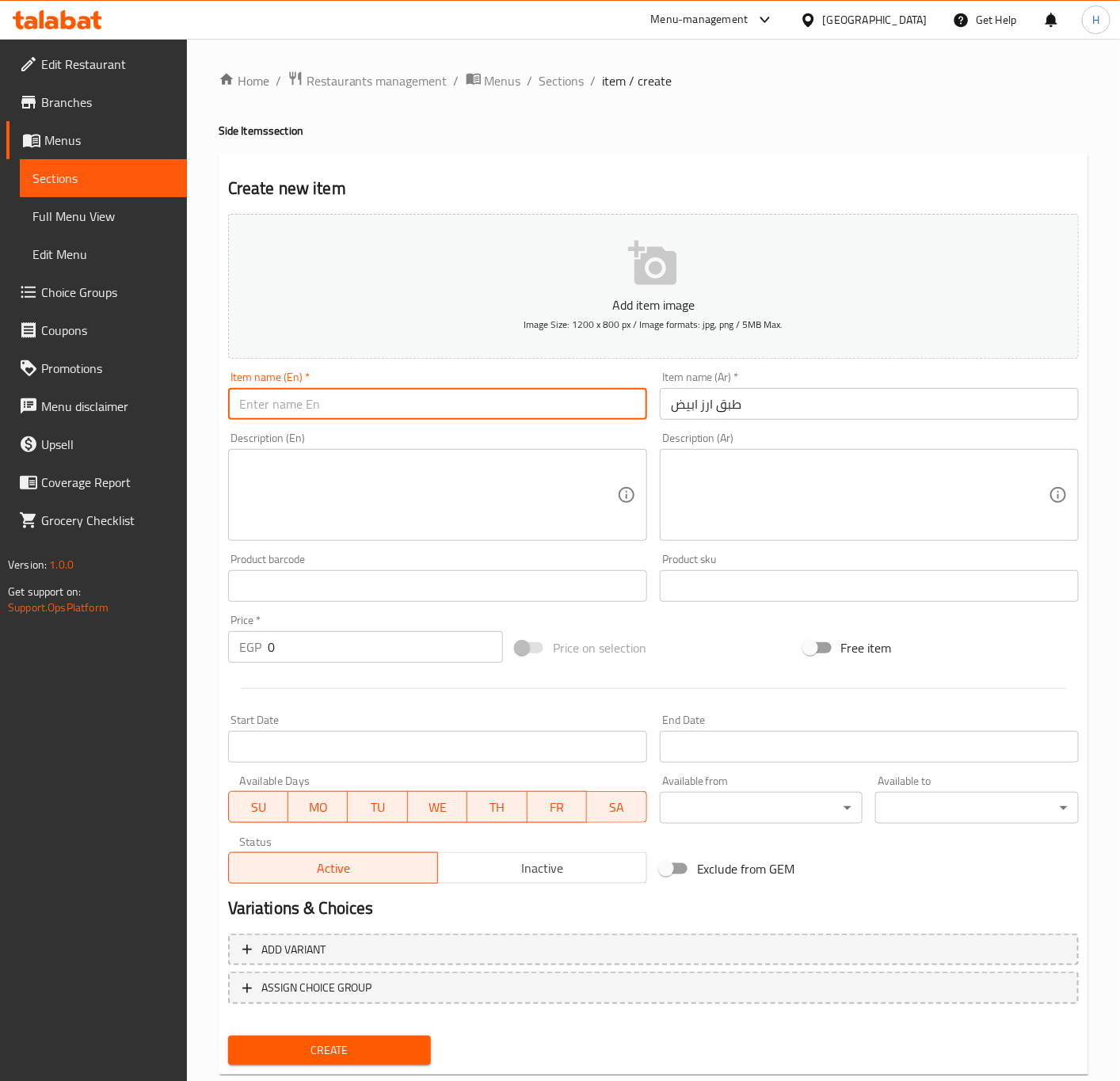
click at [499, 399] on input "text" at bounding box center [437, 404] width 419 height 32
paste input "white rice plate"
click at [499, 406] on input "white rice plate" at bounding box center [437, 404] width 419 height 32
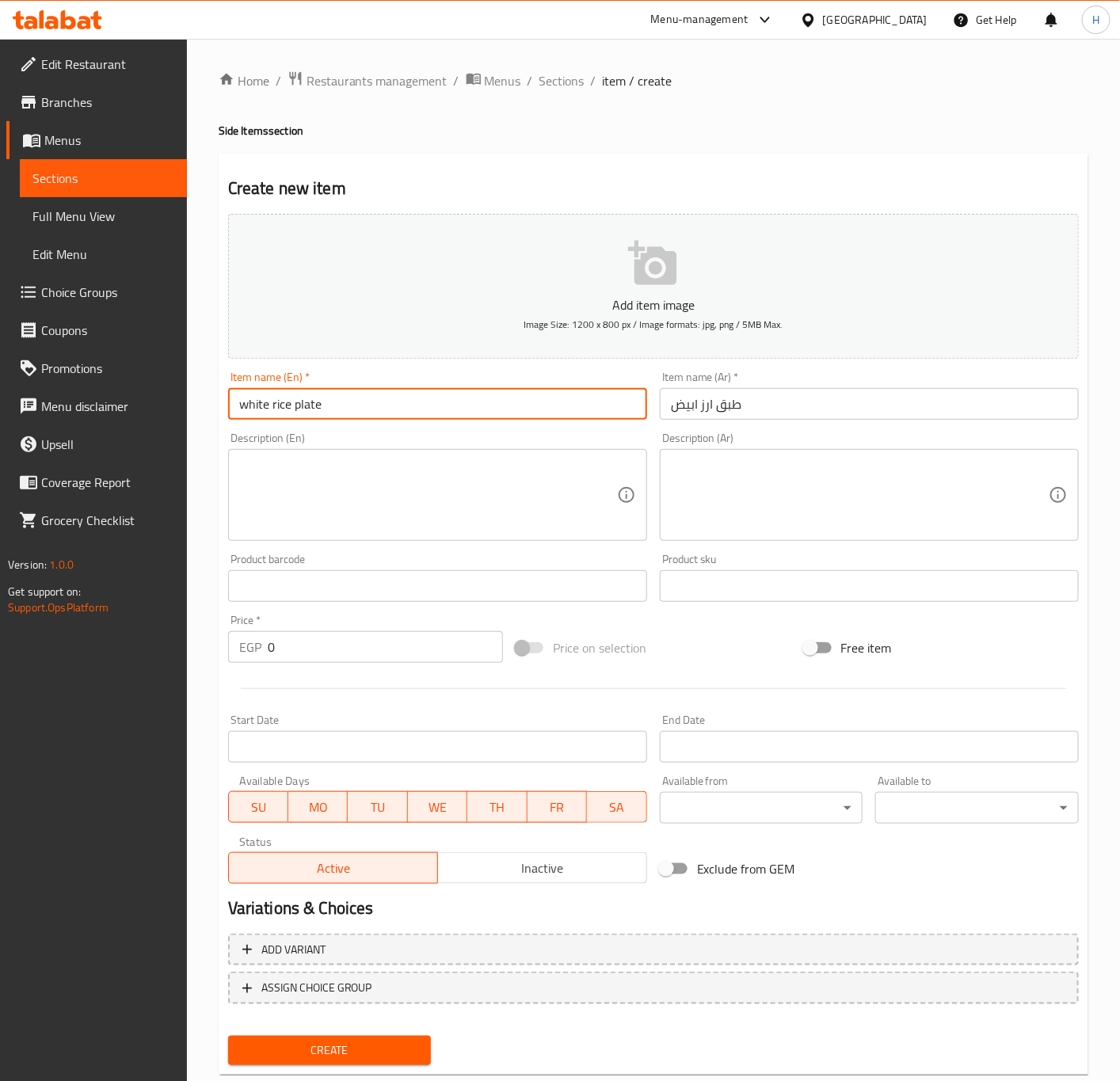
click at [499, 406] on input "white rice plate" at bounding box center [437, 404] width 419 height 32
type input "White Rice Plate"
click at [359, 661] on input "0" at bounding box center [385, 647] width 236 height 32
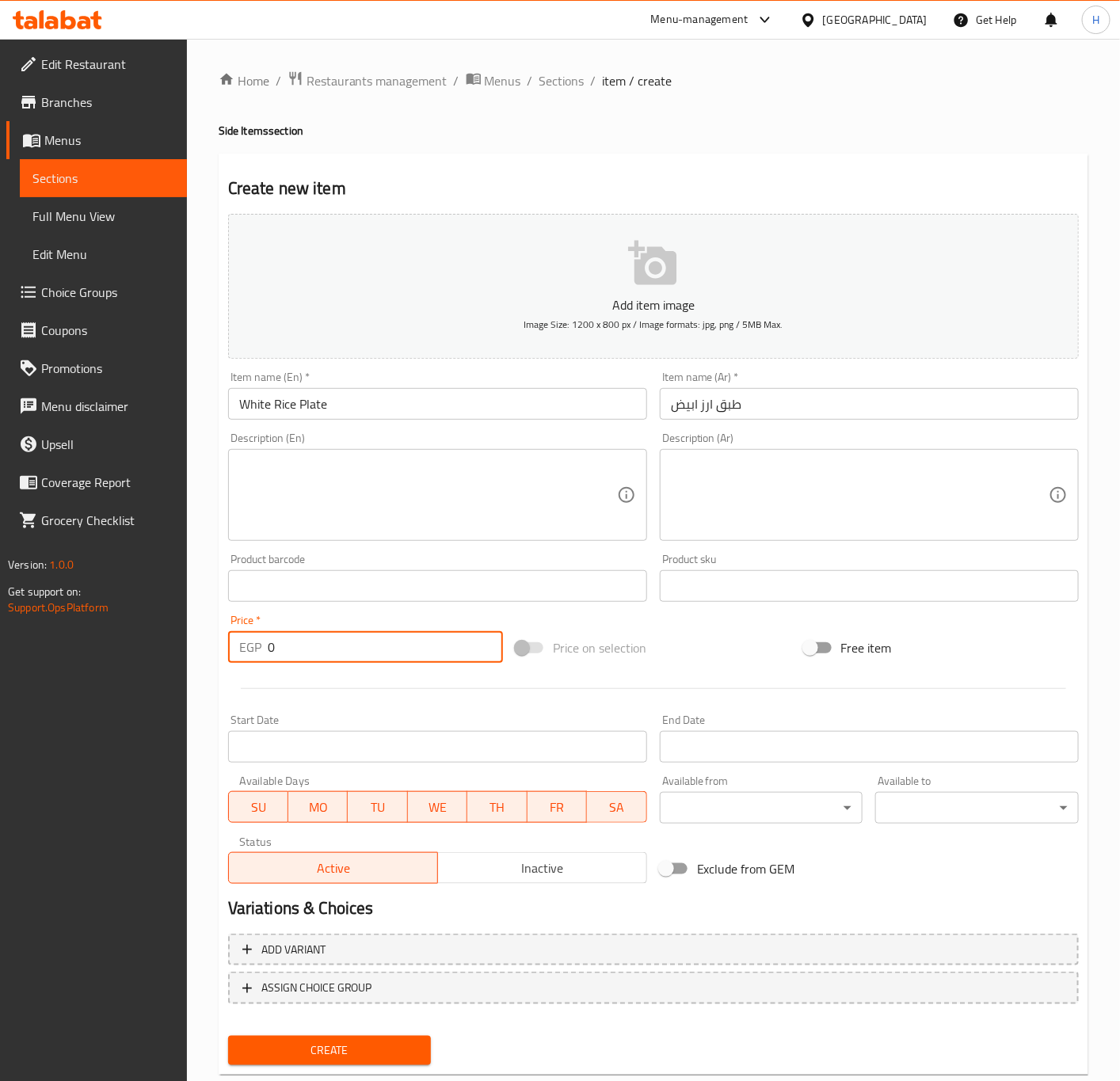
click at [359, 661] on input "0" at bounding box center [385, 647] width 236 height 32
paste input "4"
type input "40"
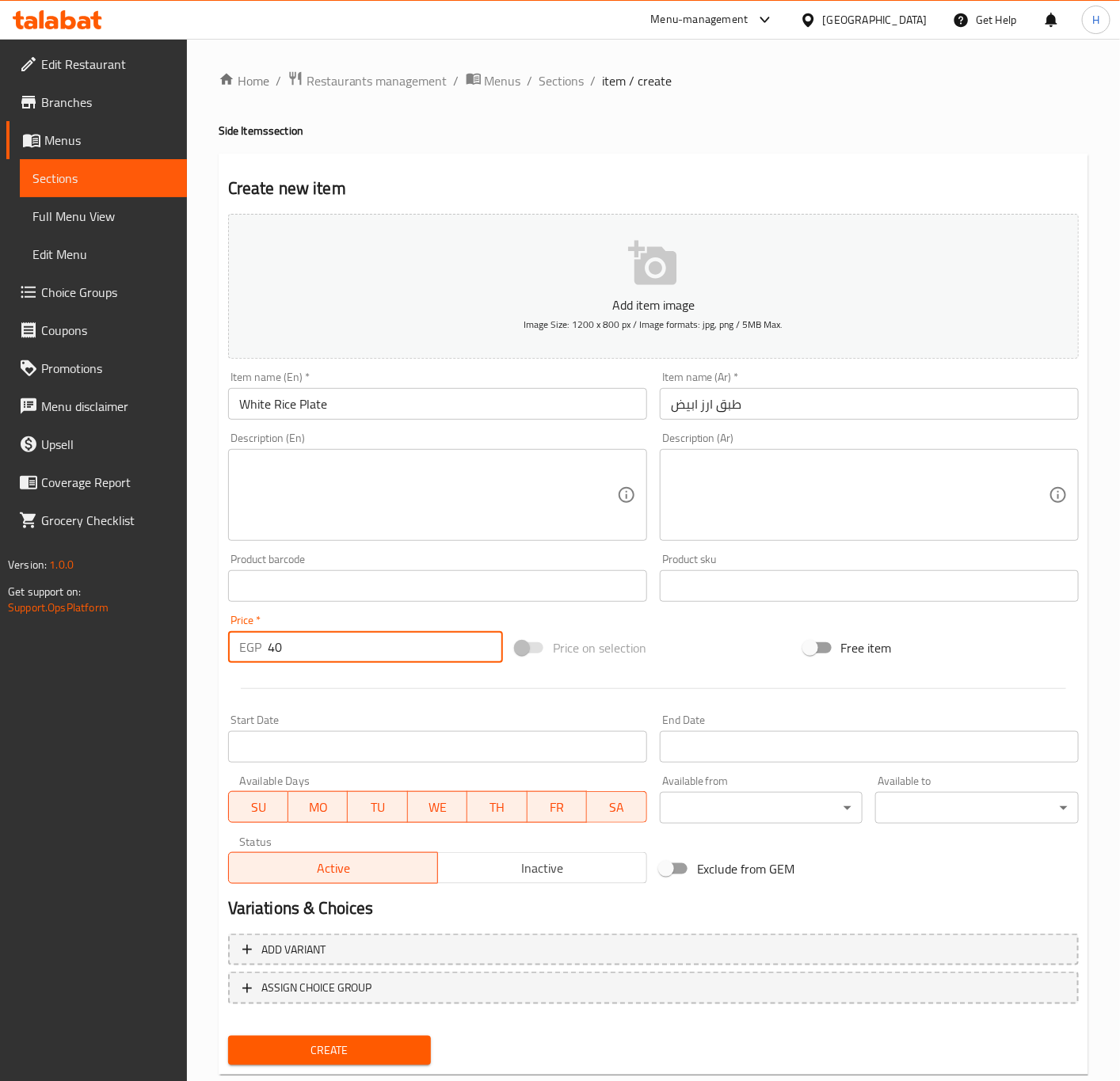
click at [228, 1036] on button "Create" at bounding box center [330, 1050] width 204 height 29
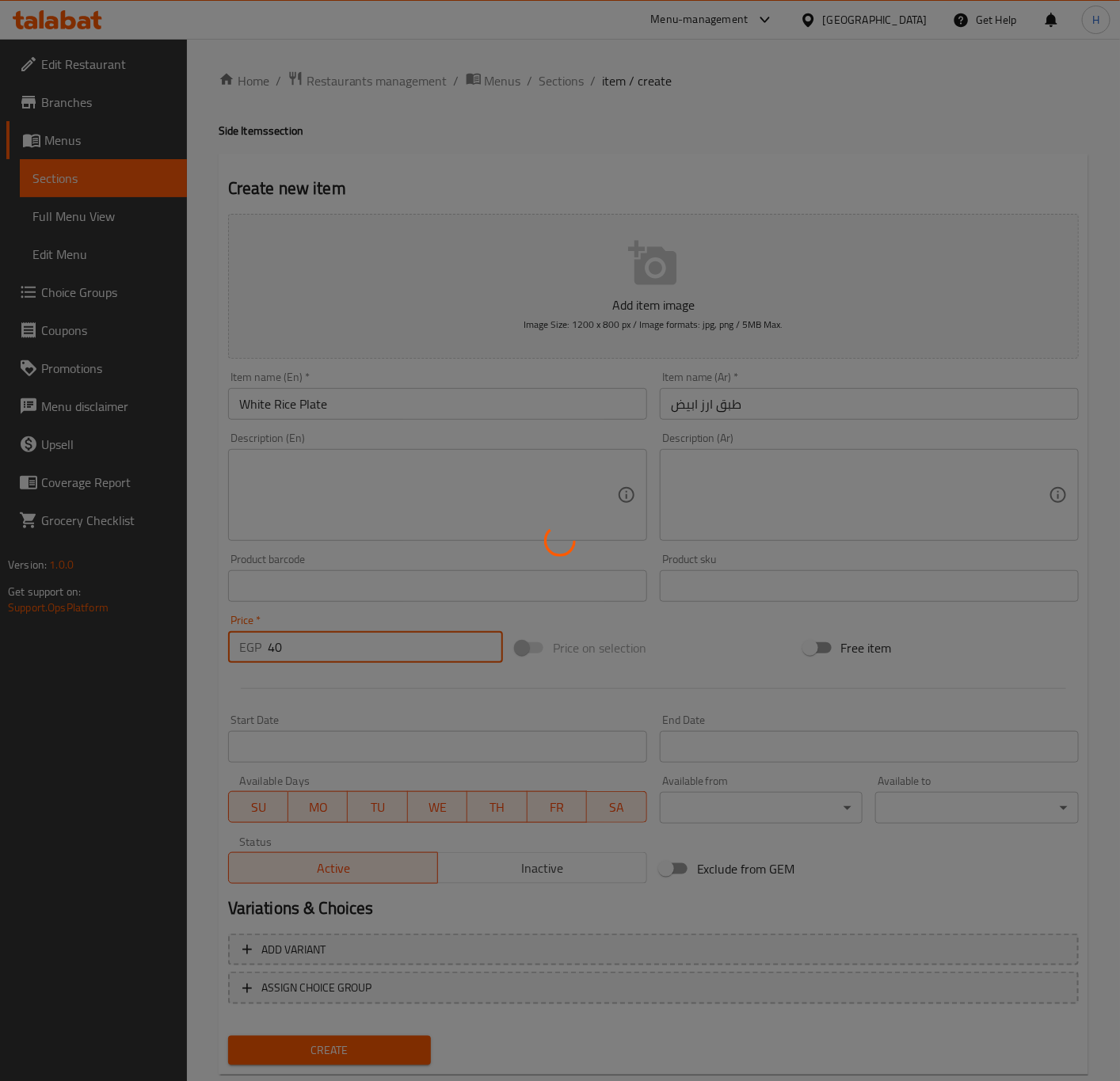
type input "0"
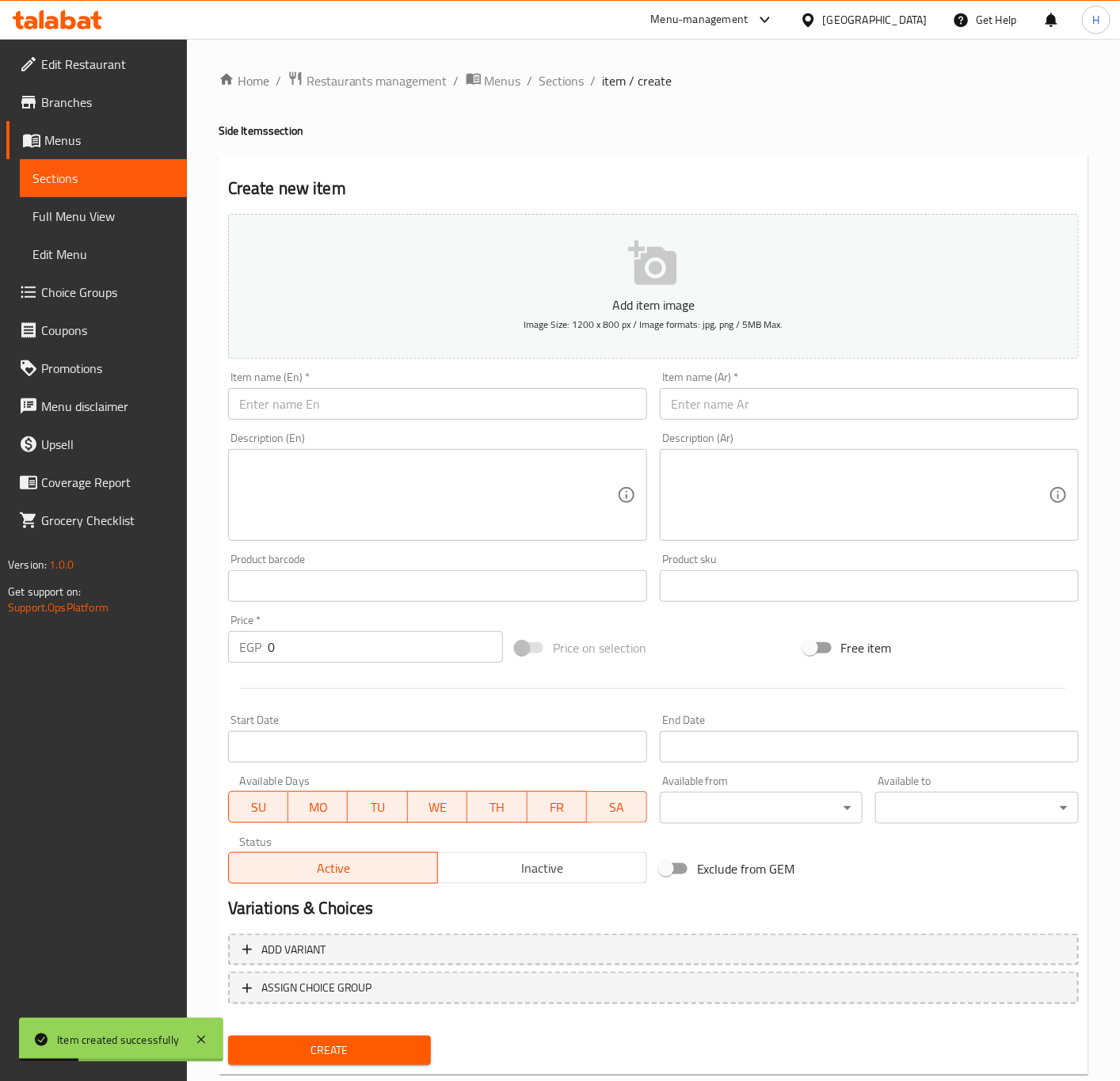
click at [868, 414] on input "text" at bounding box center [869, 404] width 419 height 32
paste input "طبق ارز بسمتي"
type input "طبق ارز بسمتي"
click at [460, 402] on input "text" at bounding box center [437, 404] width 419 height 32
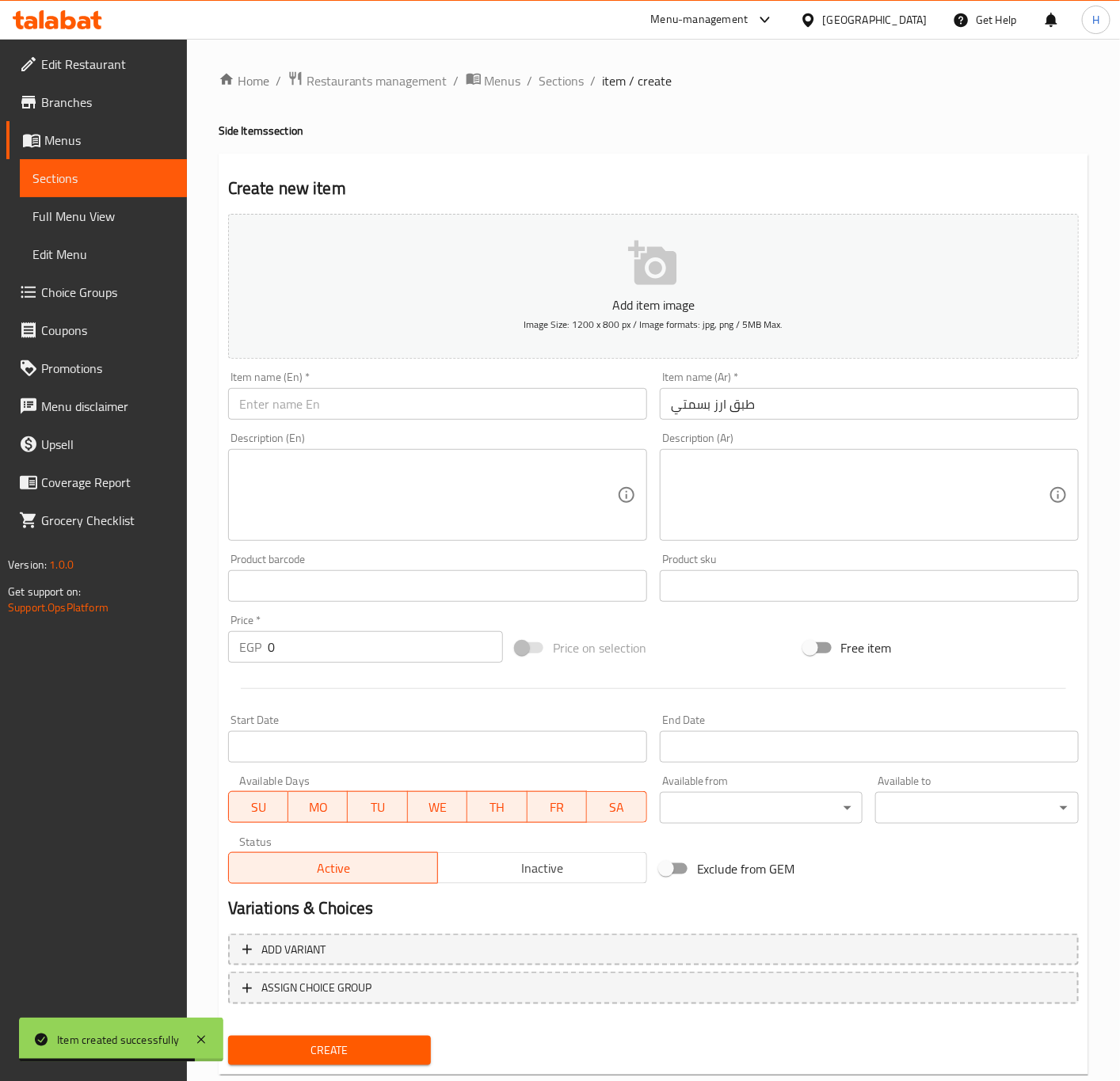
paste input "Basmati rice dish"
click at [321, 412] on input "Basmati rice dish" at bounding box center [437, 404] width 419 height 32
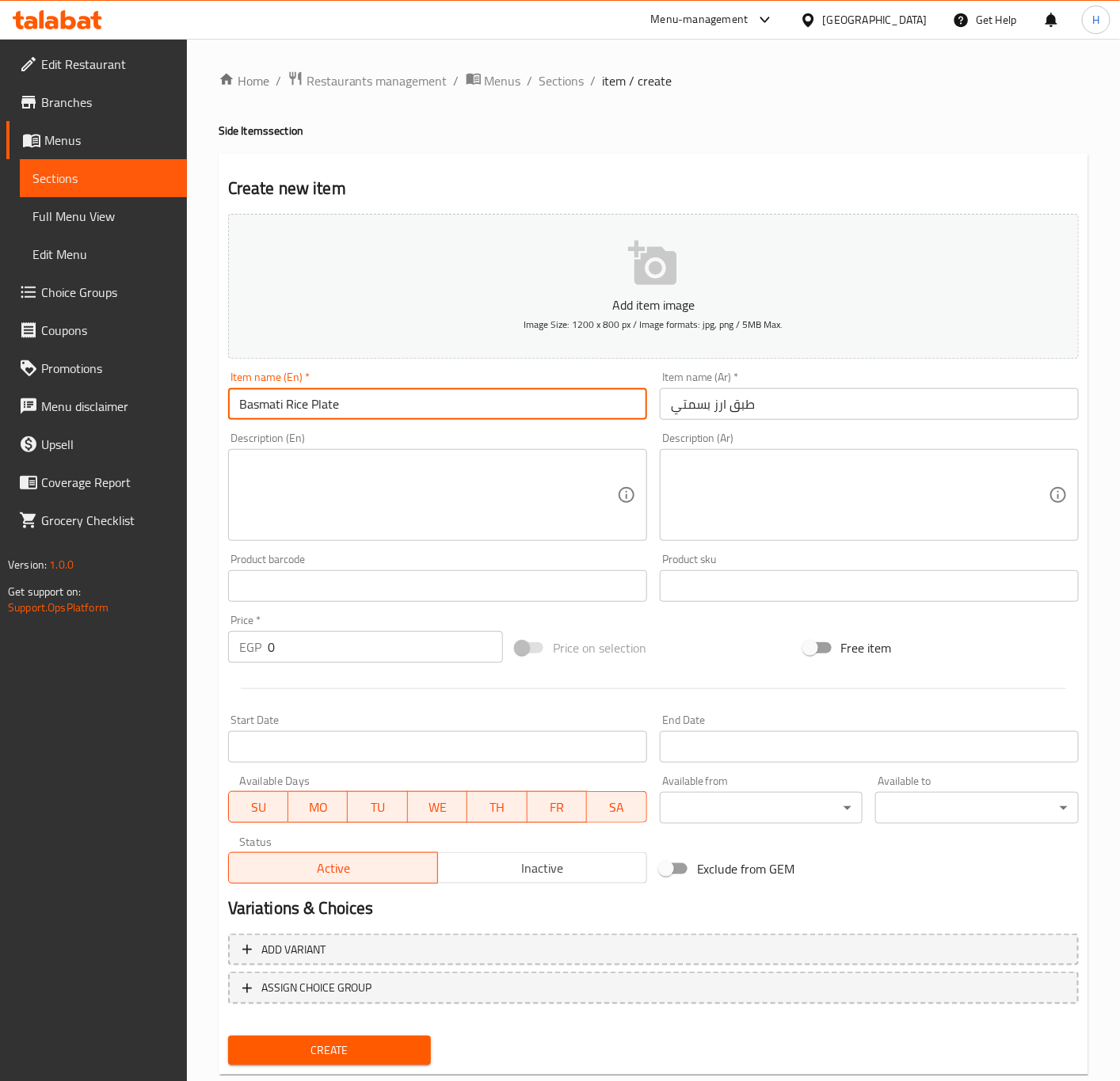
type input "Basmati Rice Plate"
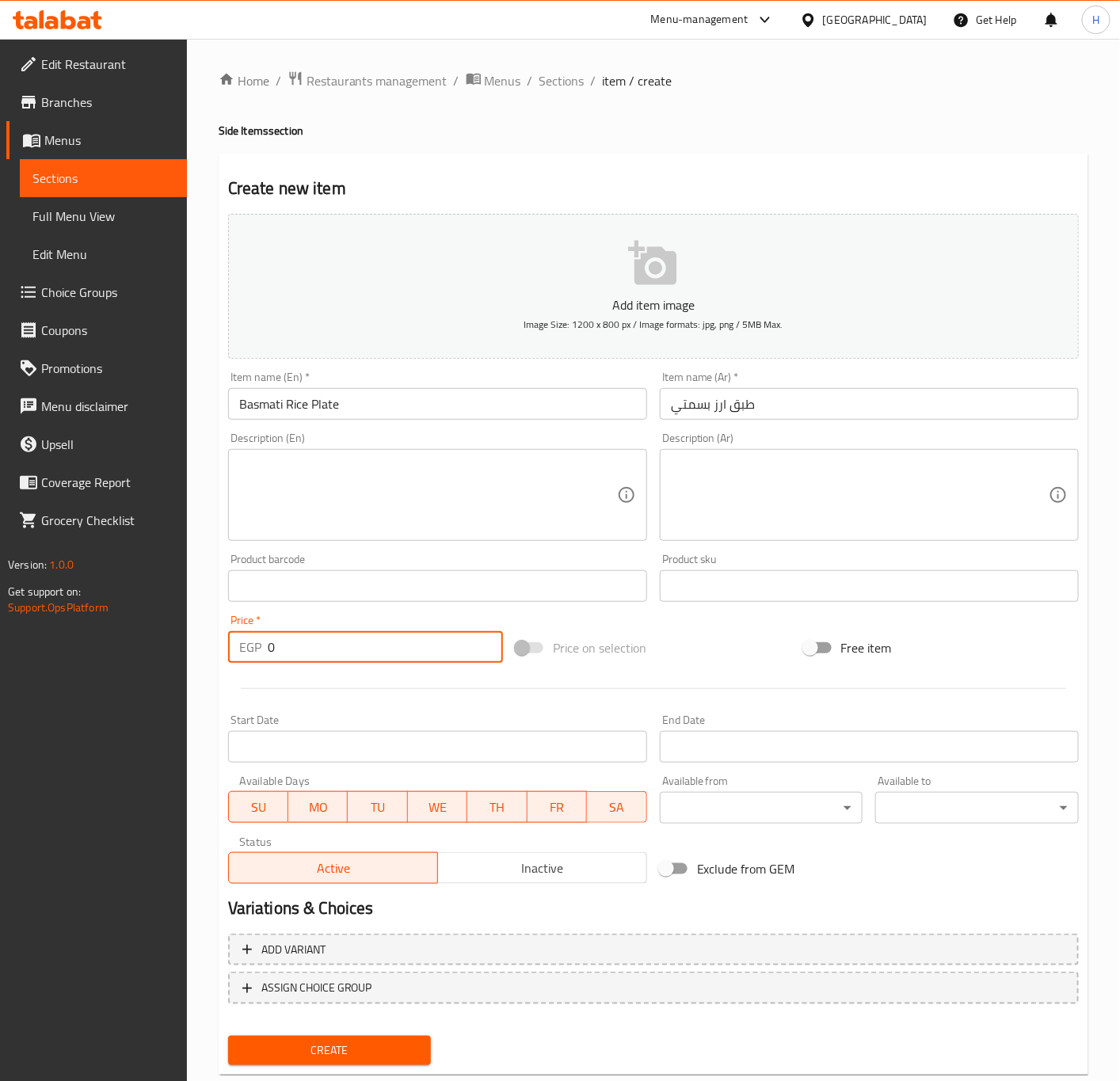
click at [337, 641] on input "0" at bounding box center [385, 647] width 236 height 32
paste input "5"
type input "50"
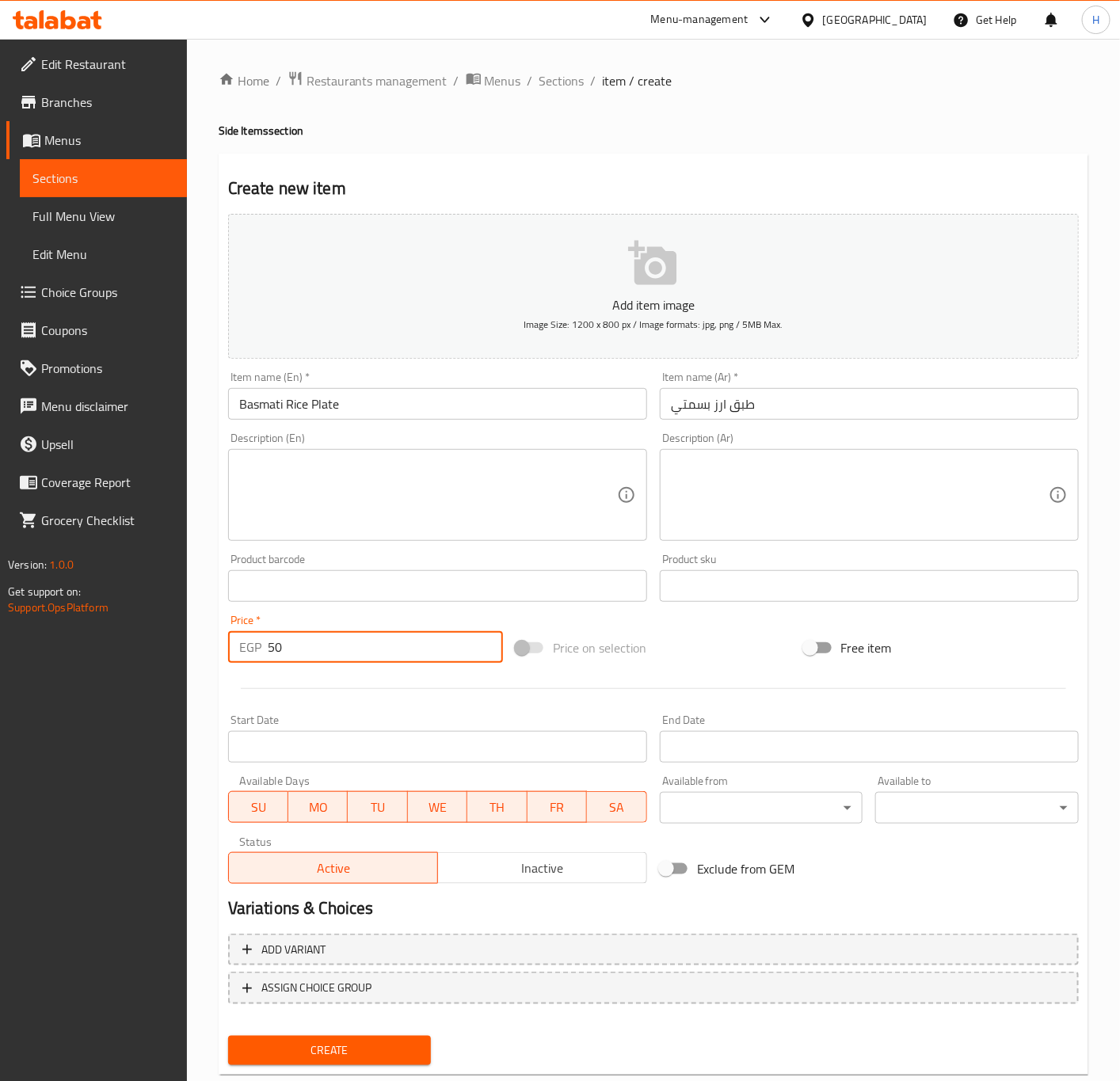
click at [228, 1036] on button "Create" at bounding box center [330, 1050] width 204 height 29
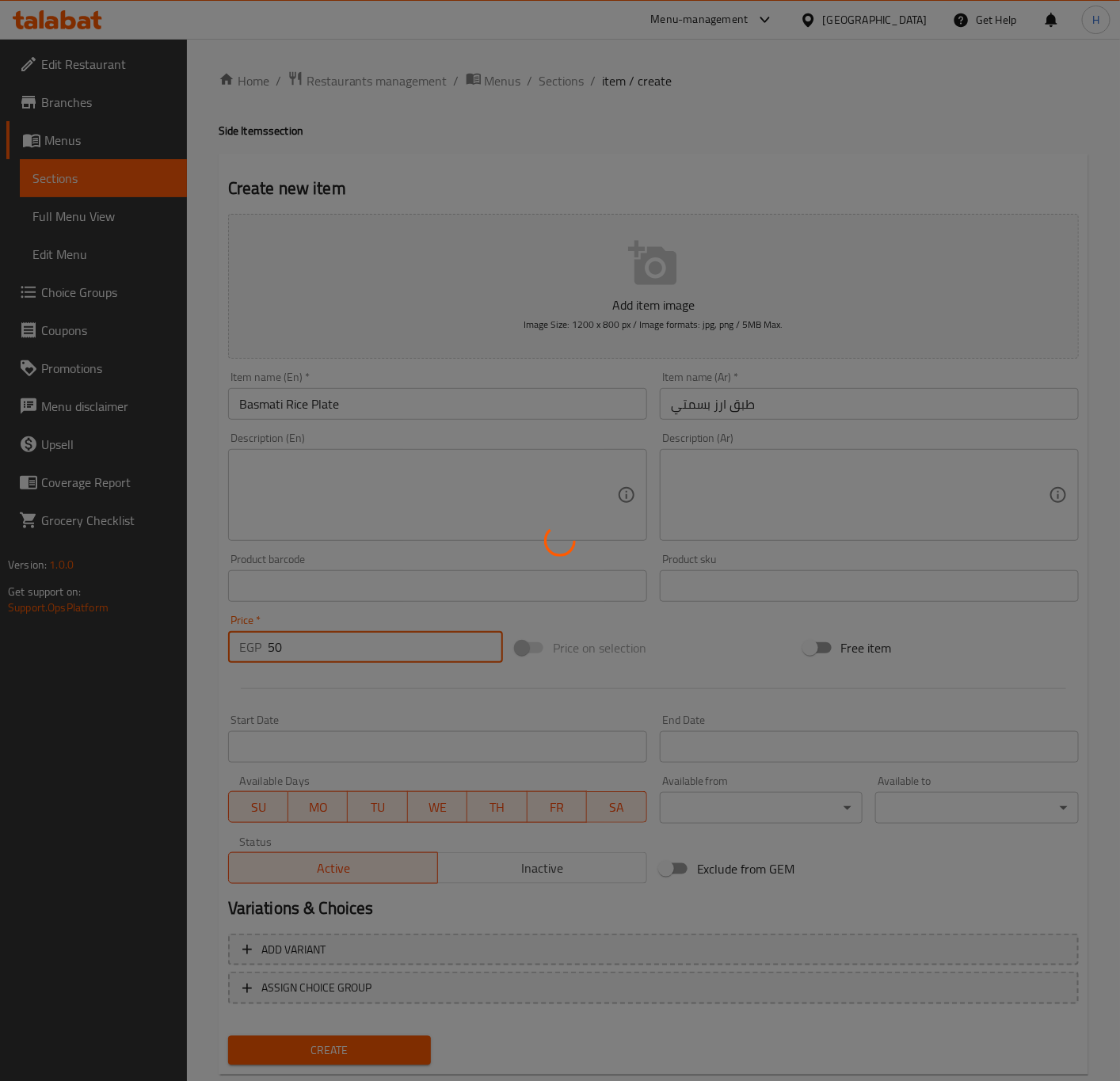
type input "0"
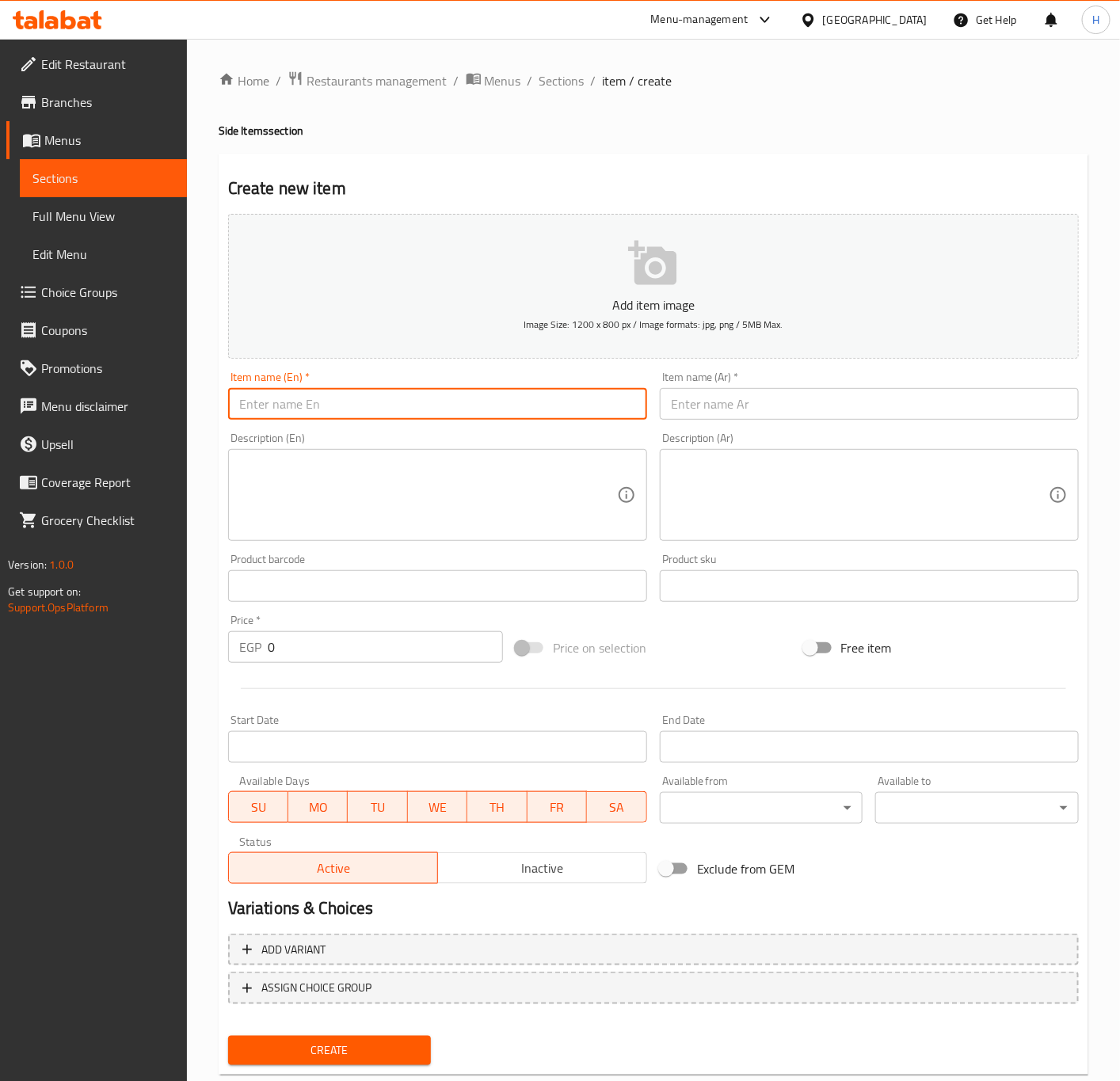
click at [450, 412] on input "text" at bounding box center [437, 404] width 419 height 32
click at [839, 412] on input "text" at bounding box center [869, 404] width 419 height 32
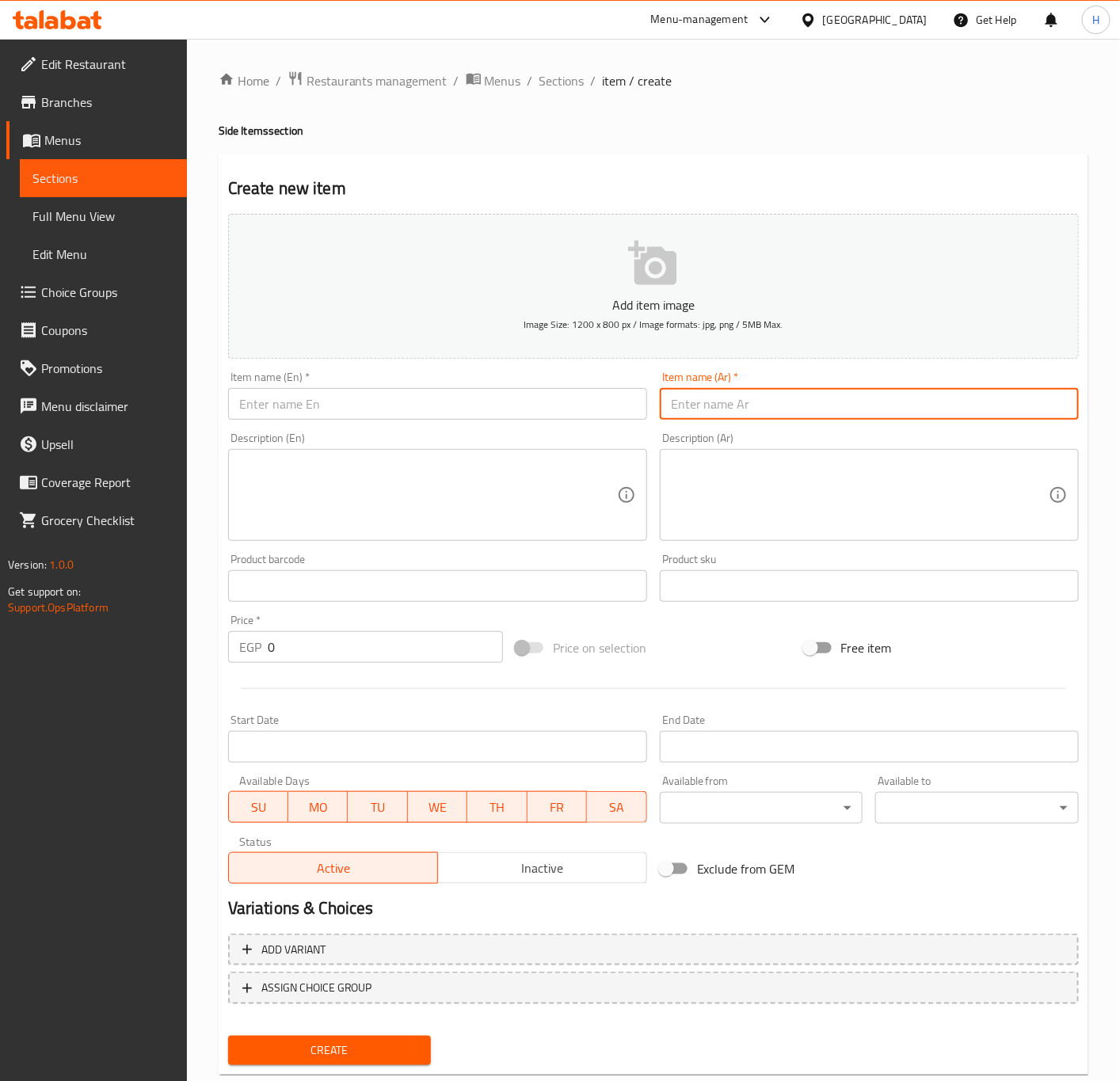
paste input "طبق فتة سادة"
type input "طبق فتة سادة"
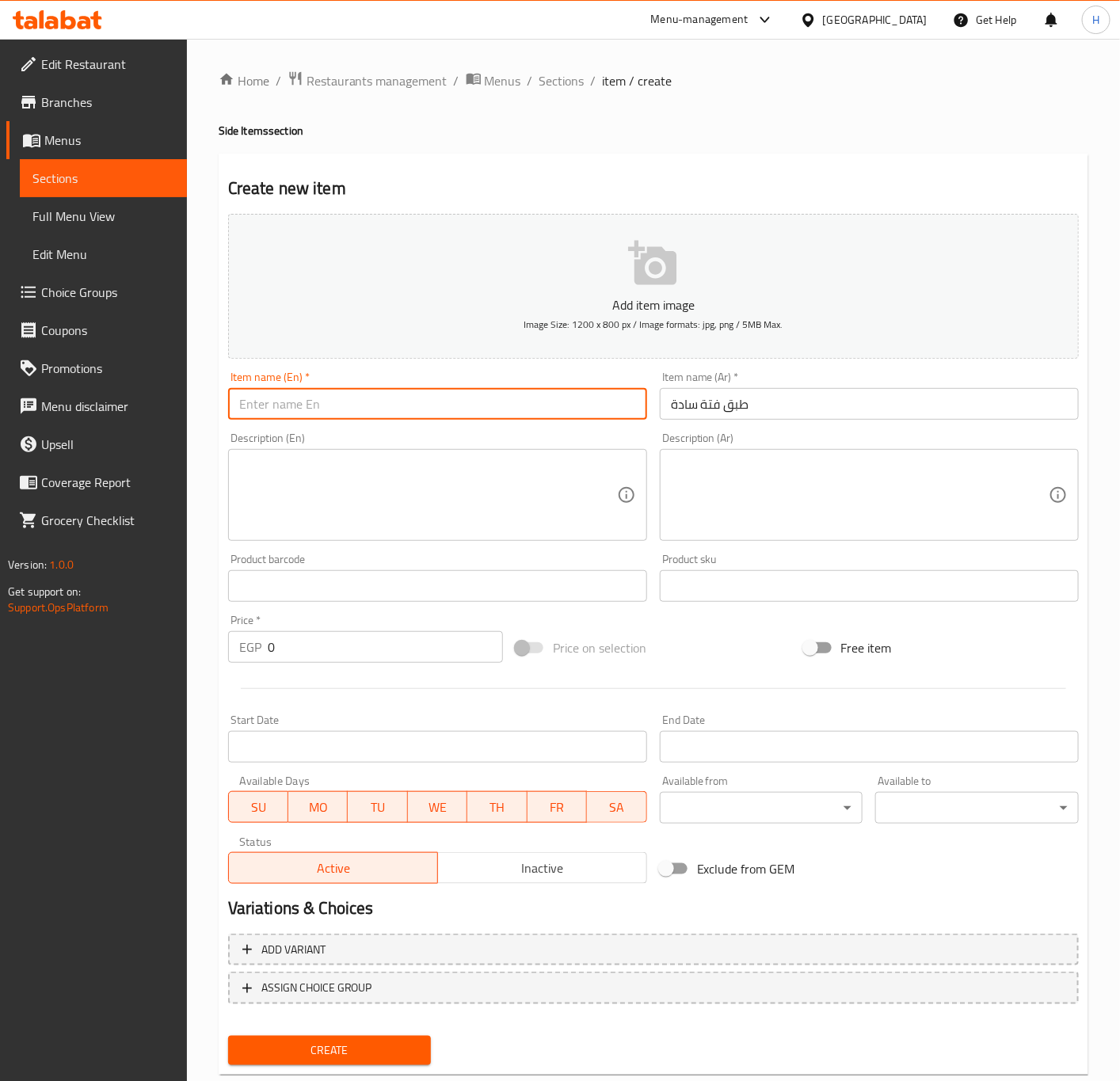
click at [436, 412] on input "text" at bounding box center [437, 404] width 419 height 32
type input "Plain Fatteh Plate"
click at [341, 644] on input "0" at bounding box center [385, 647] width 236 height 32
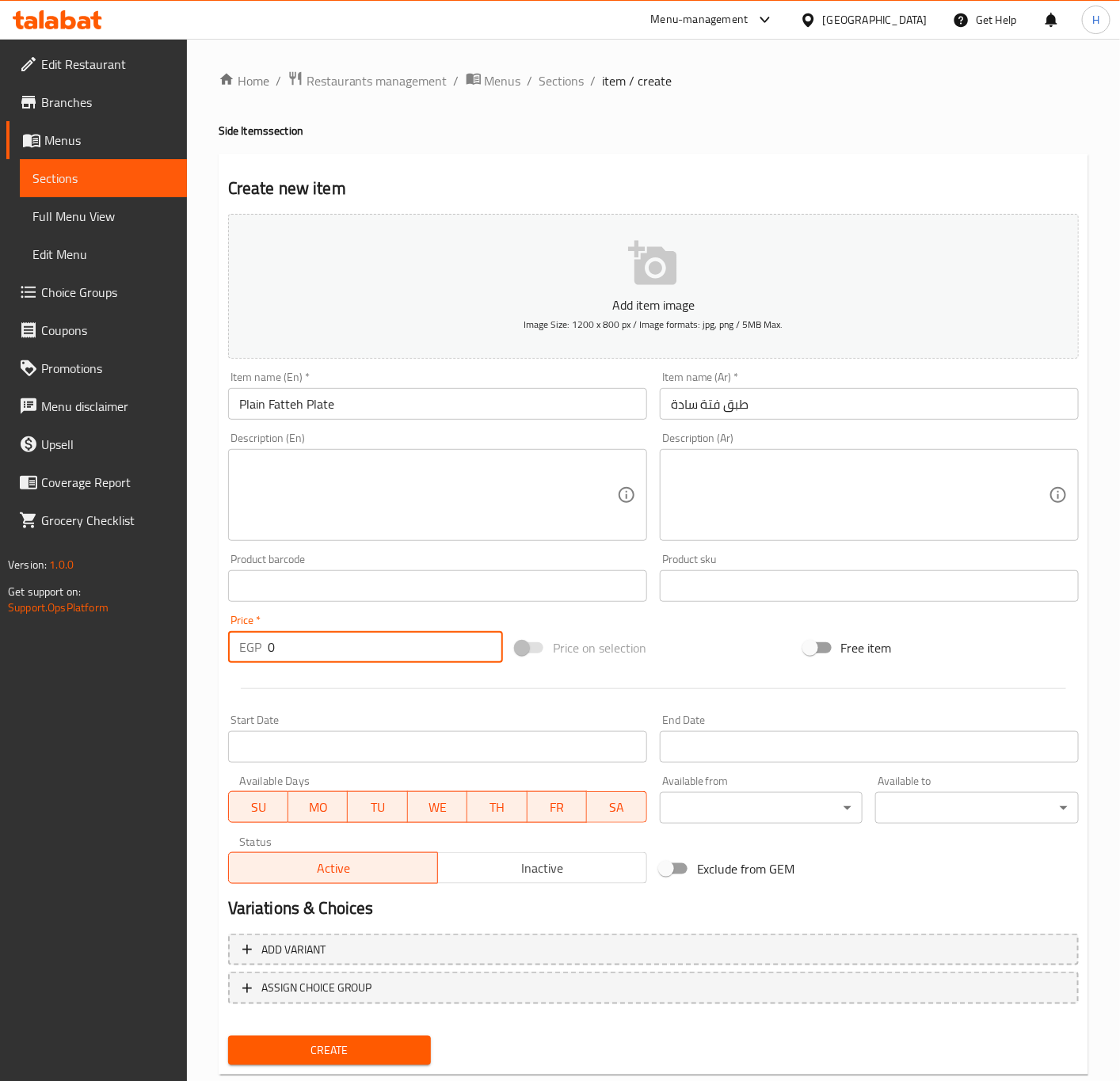
click at [341, 644] on input "0" at bounding box center [385, 647] width 236 height 32
paste input "55"
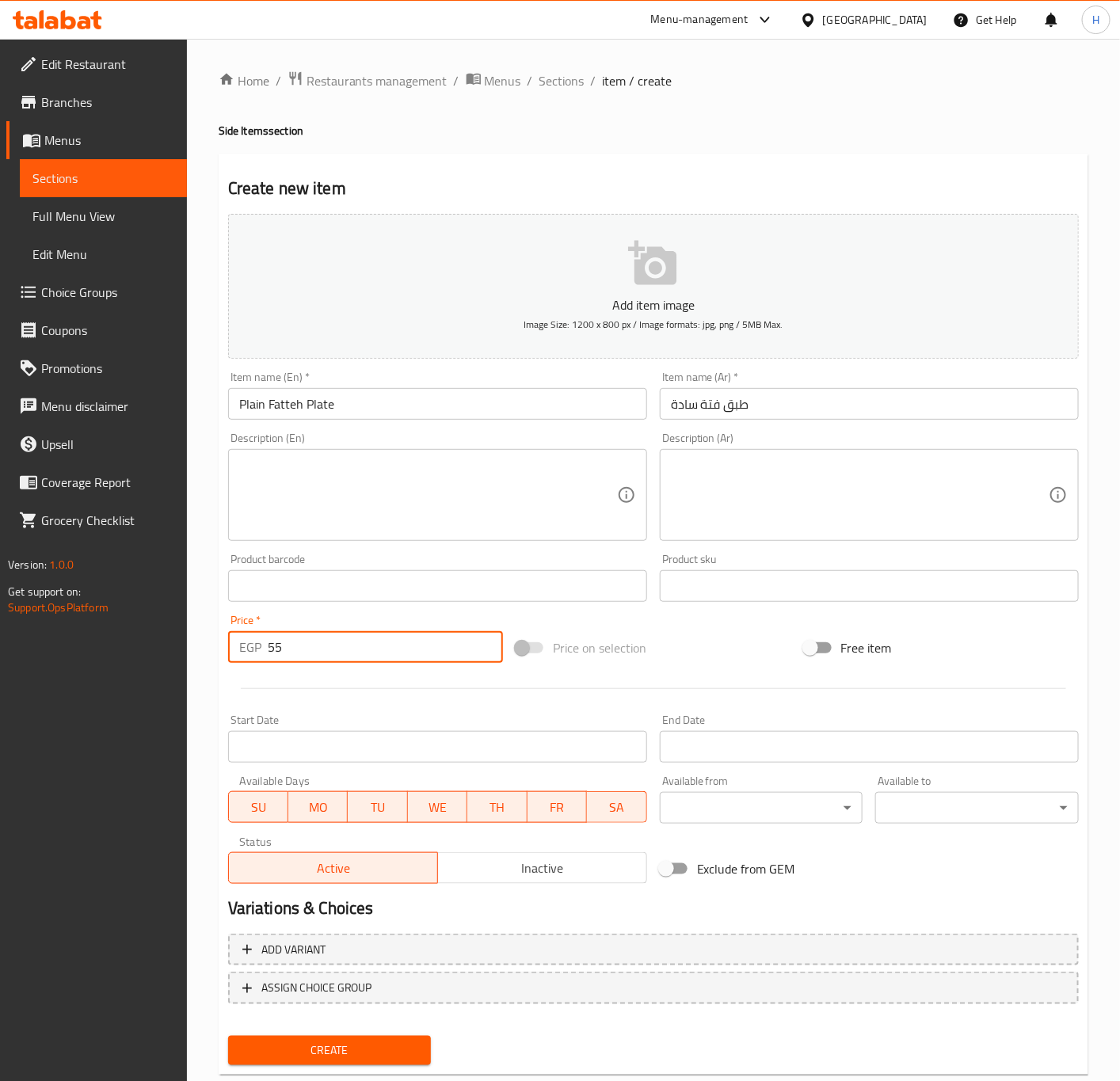
type input "55"
click at [228, 1036] on button "Create" at bounding box center [330, 1050] width 204 height 29
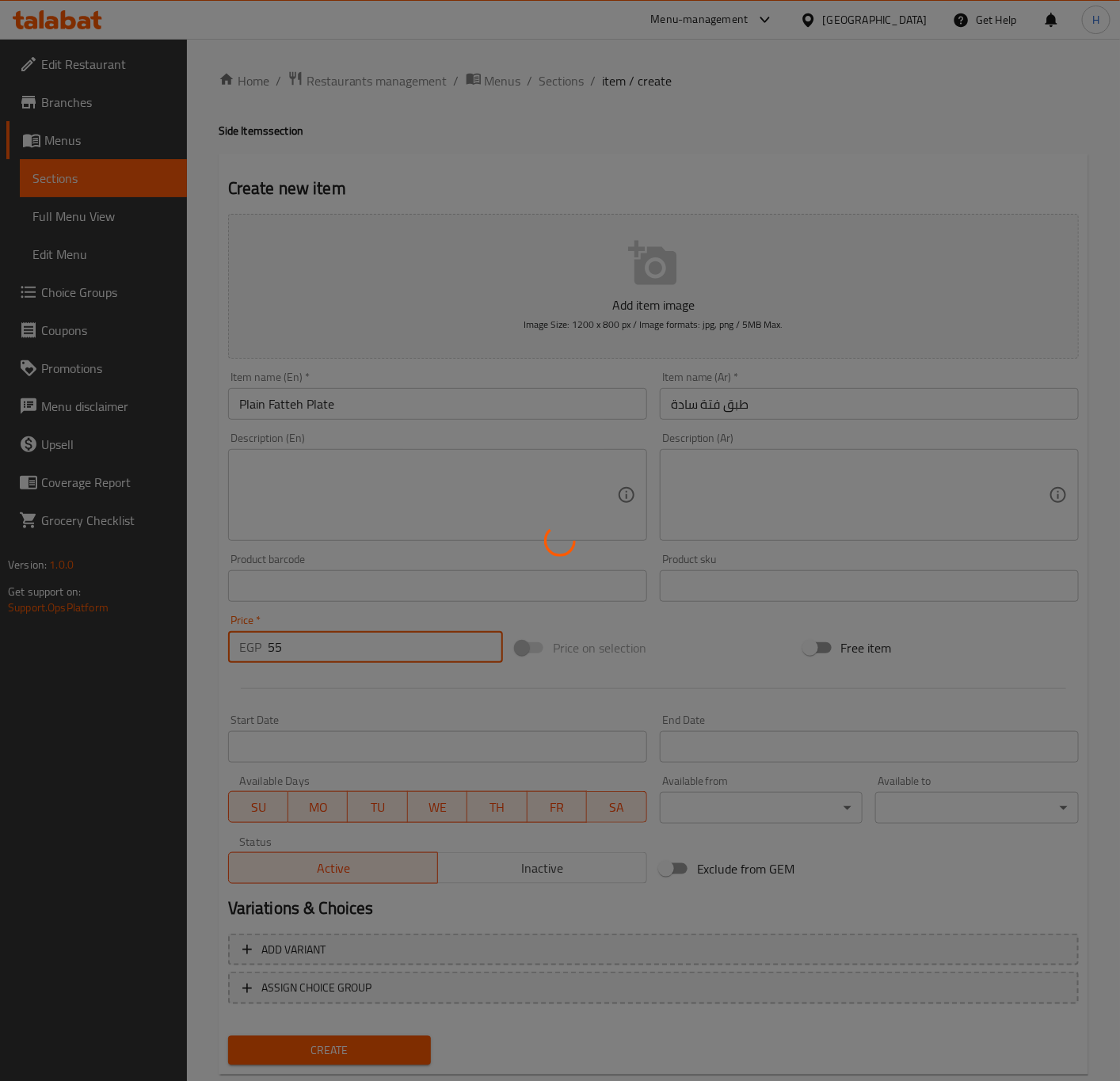
type input "0"
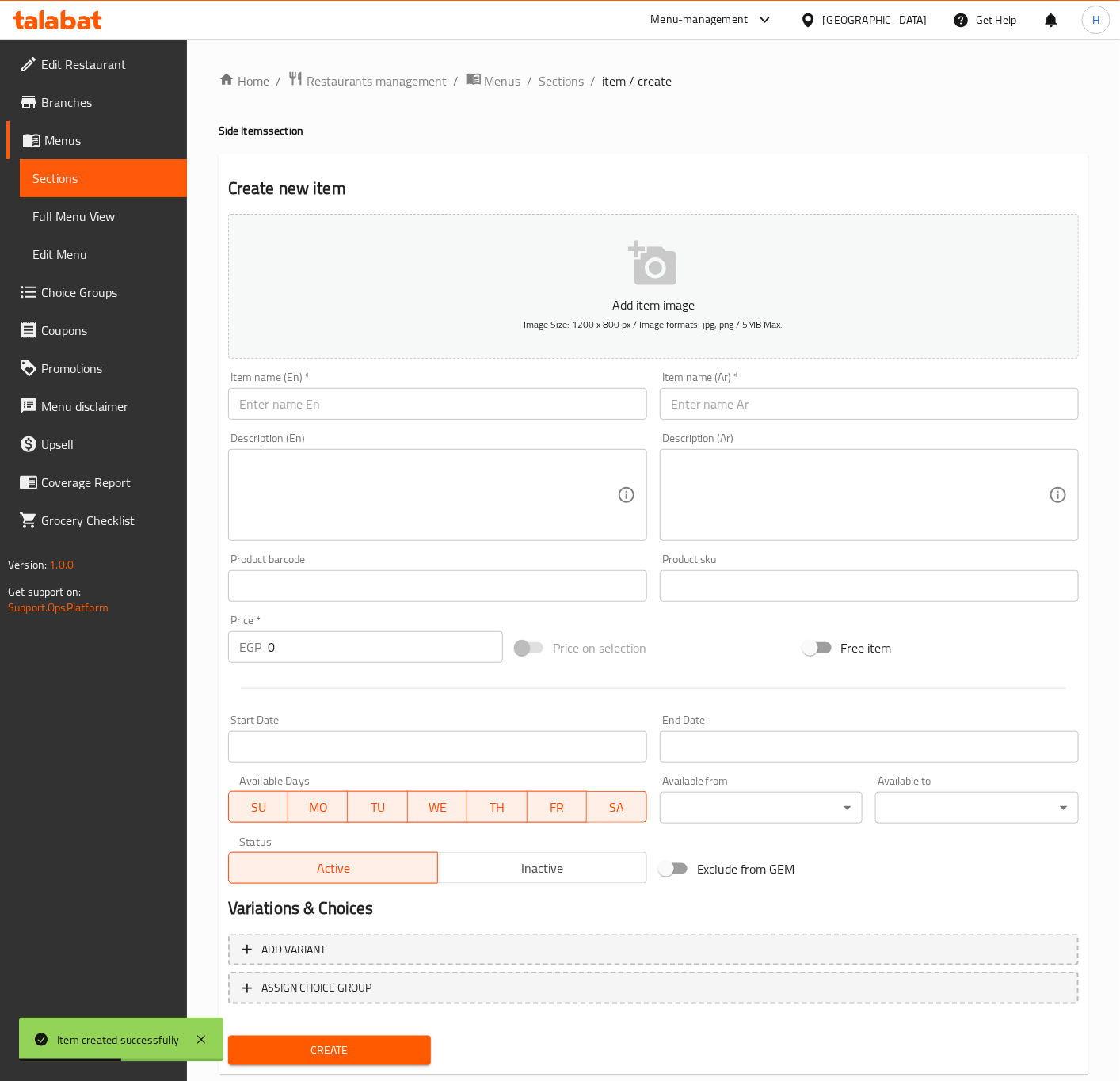
click at [828, 364] on div "Add item image Image Size: 1200 x 800 px / Image formats: jpg, png / 5MB Max." at bounding box center [653, 286] width 863 height 158
click at [834, 397] on input "text" at bounding box center [869, 404] width 419 height 32
paste input "طاجن فريك سادة"
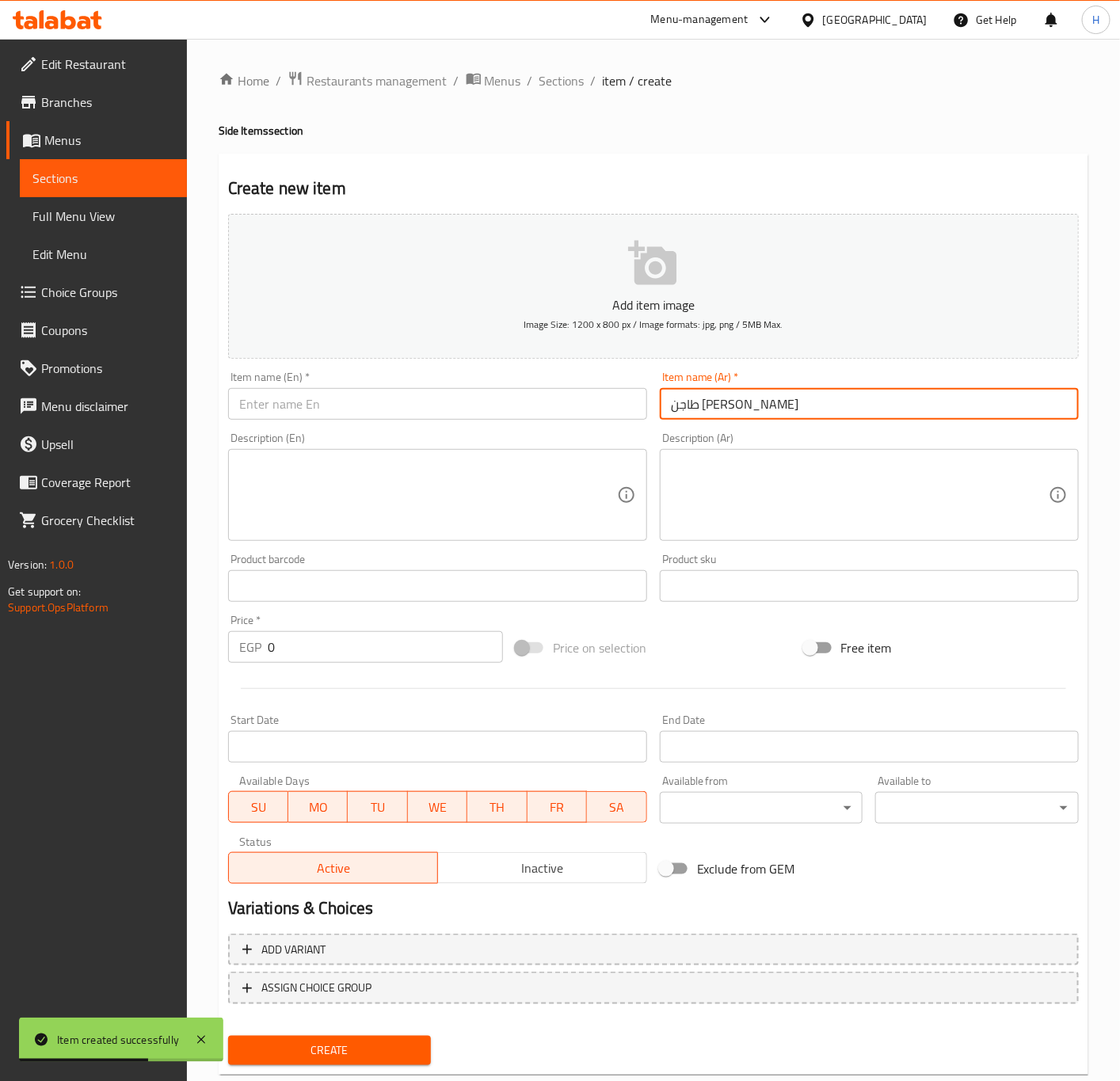
type input "طاجن فريك سادة"
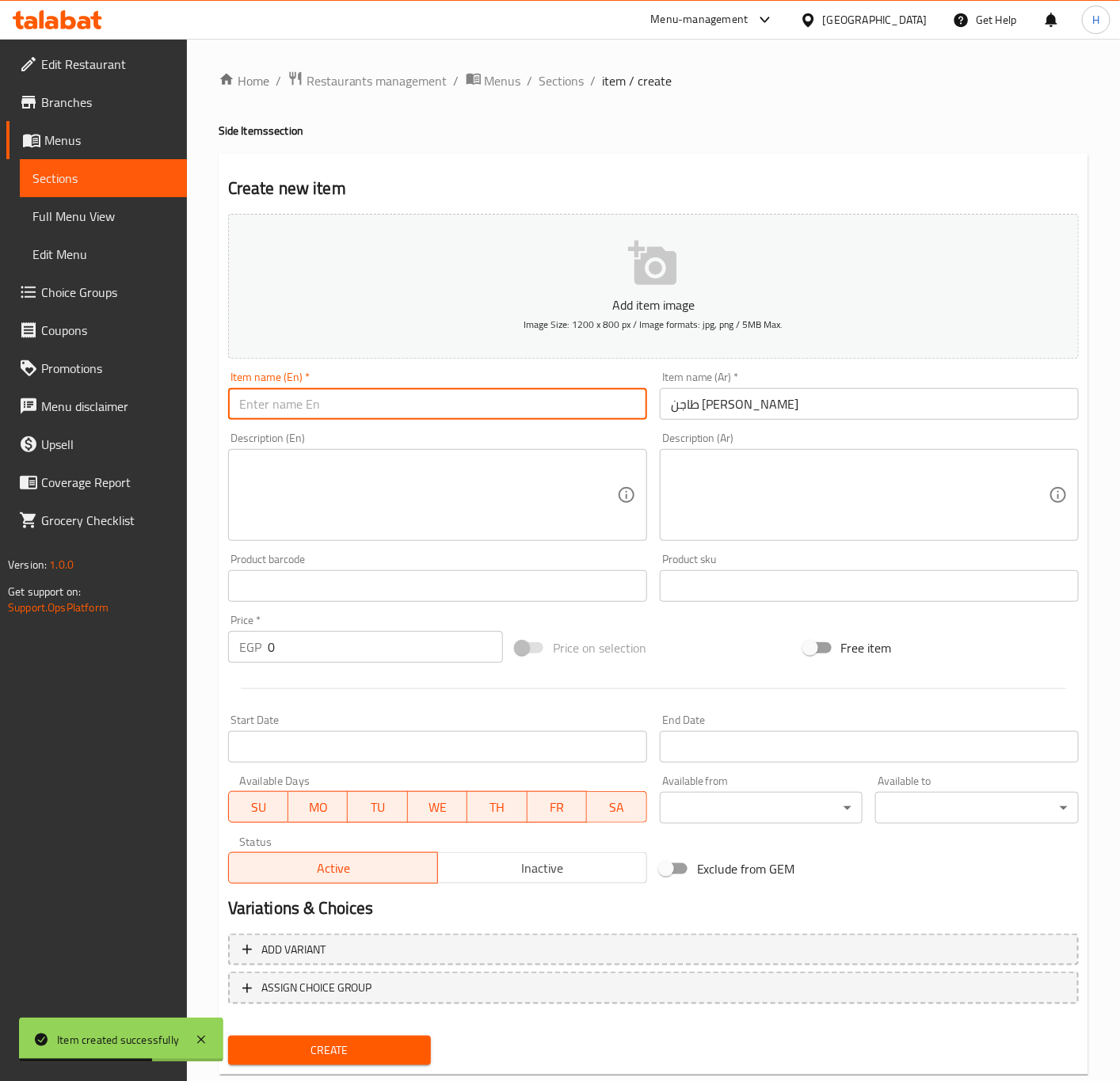
click at [436, 399] on input "text" at bounding box center [437, 404] width 419 height 32
type input "Plain Grits Casserole"
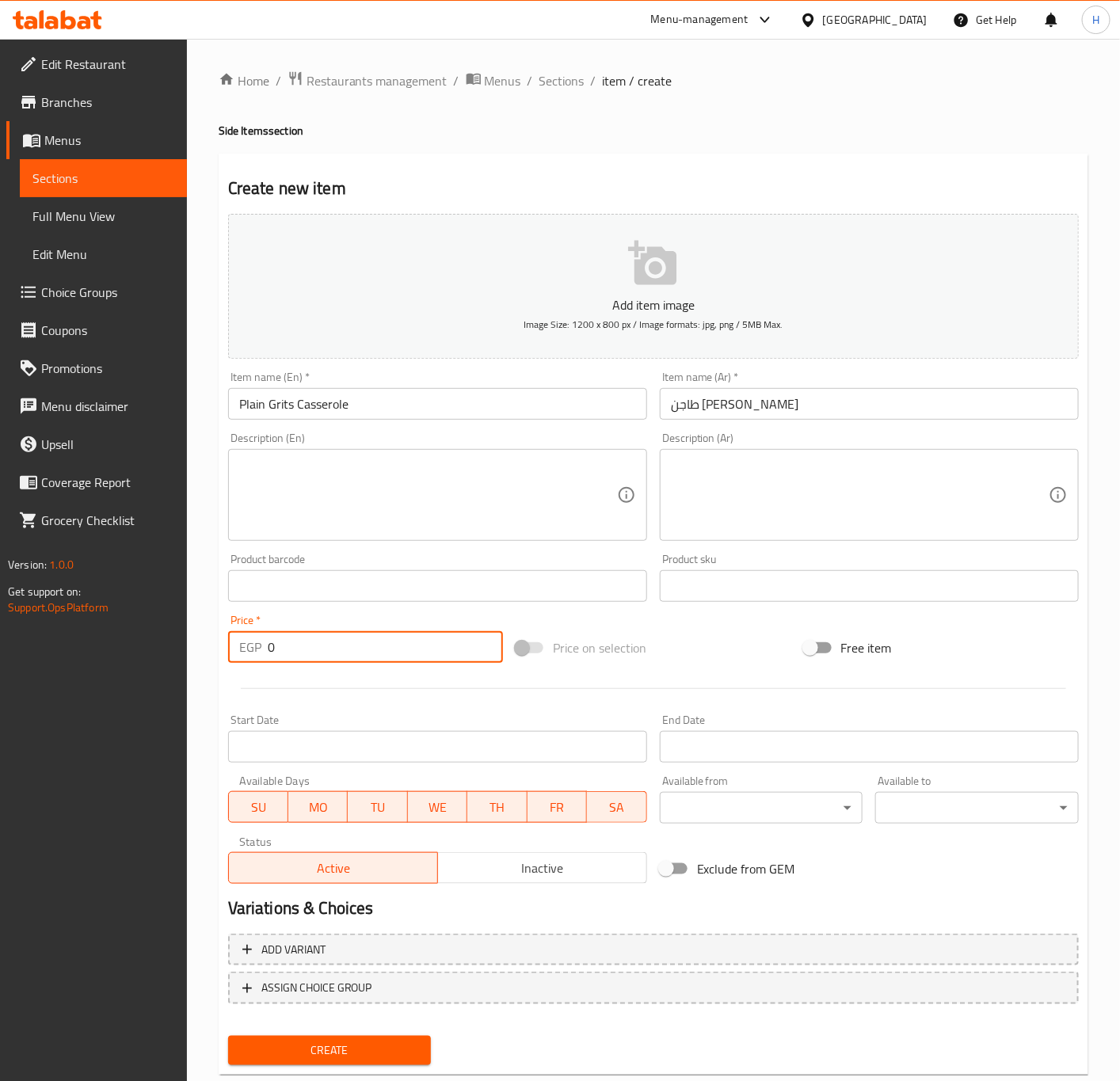
click at [352, 661] on input "0" at bounding box center [385, 647] width 236 height 32
paste input "65"
type input "65"
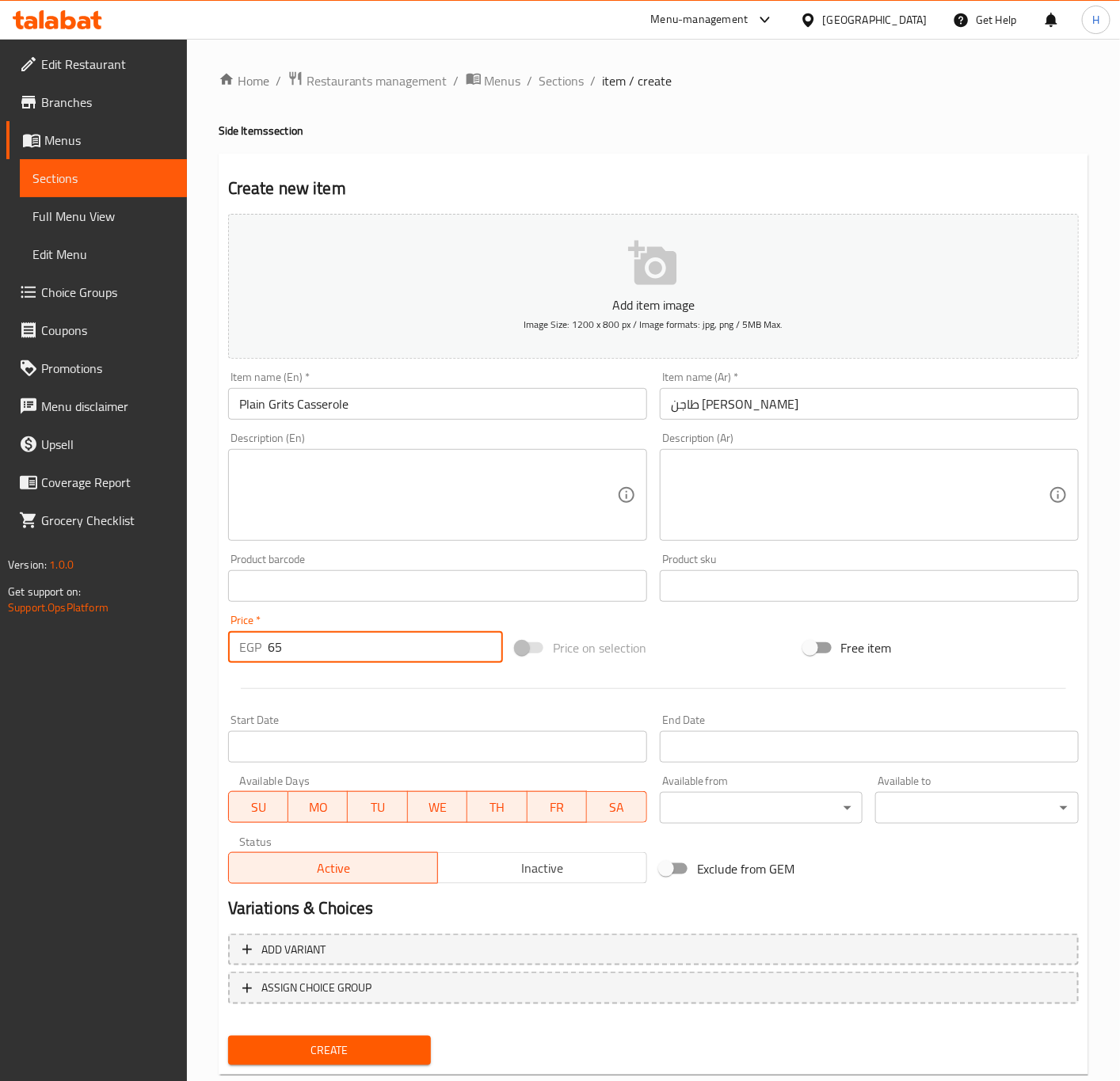
click at [228, 1036] on button "Create" at bounding box center [330, 1050] width 204 height 29
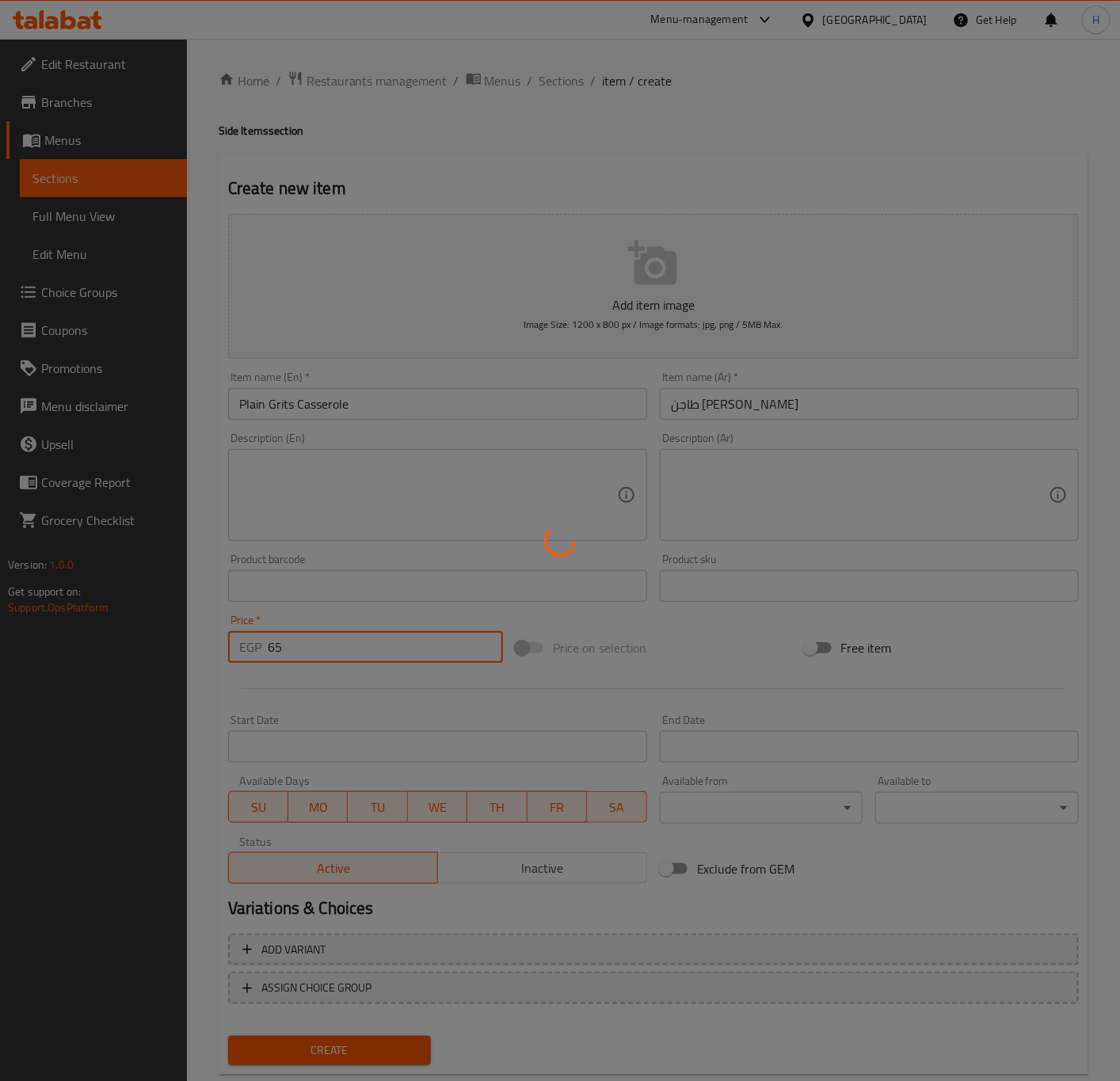
type input "0"
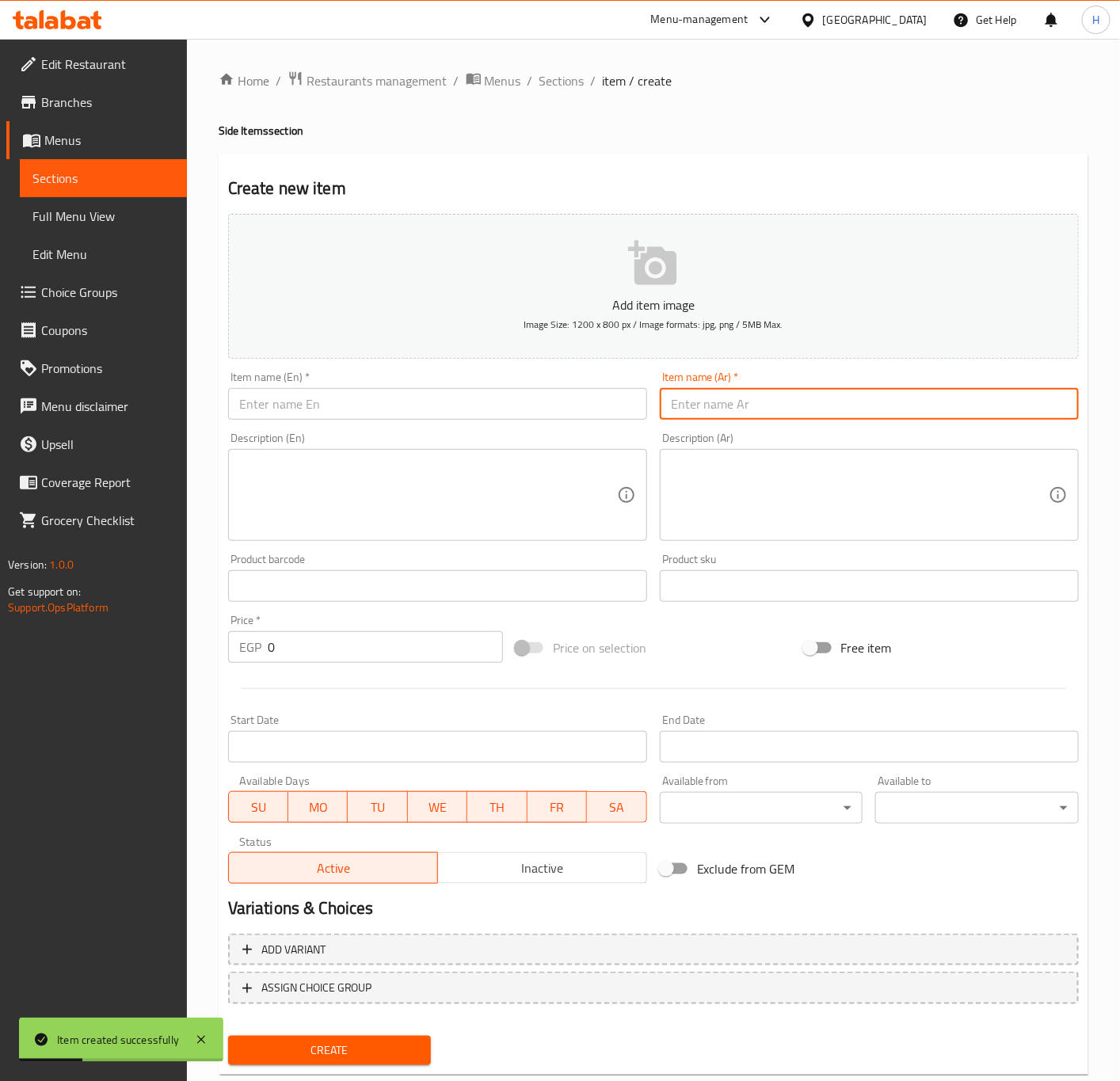
click at [828, 409] on input "text" at bounding box center [869, 404] width 419 height 32
paste input "طبق ارز بسمتي بالمكسرات"
type input "طبق ارز بسمتي بالمكسرات"
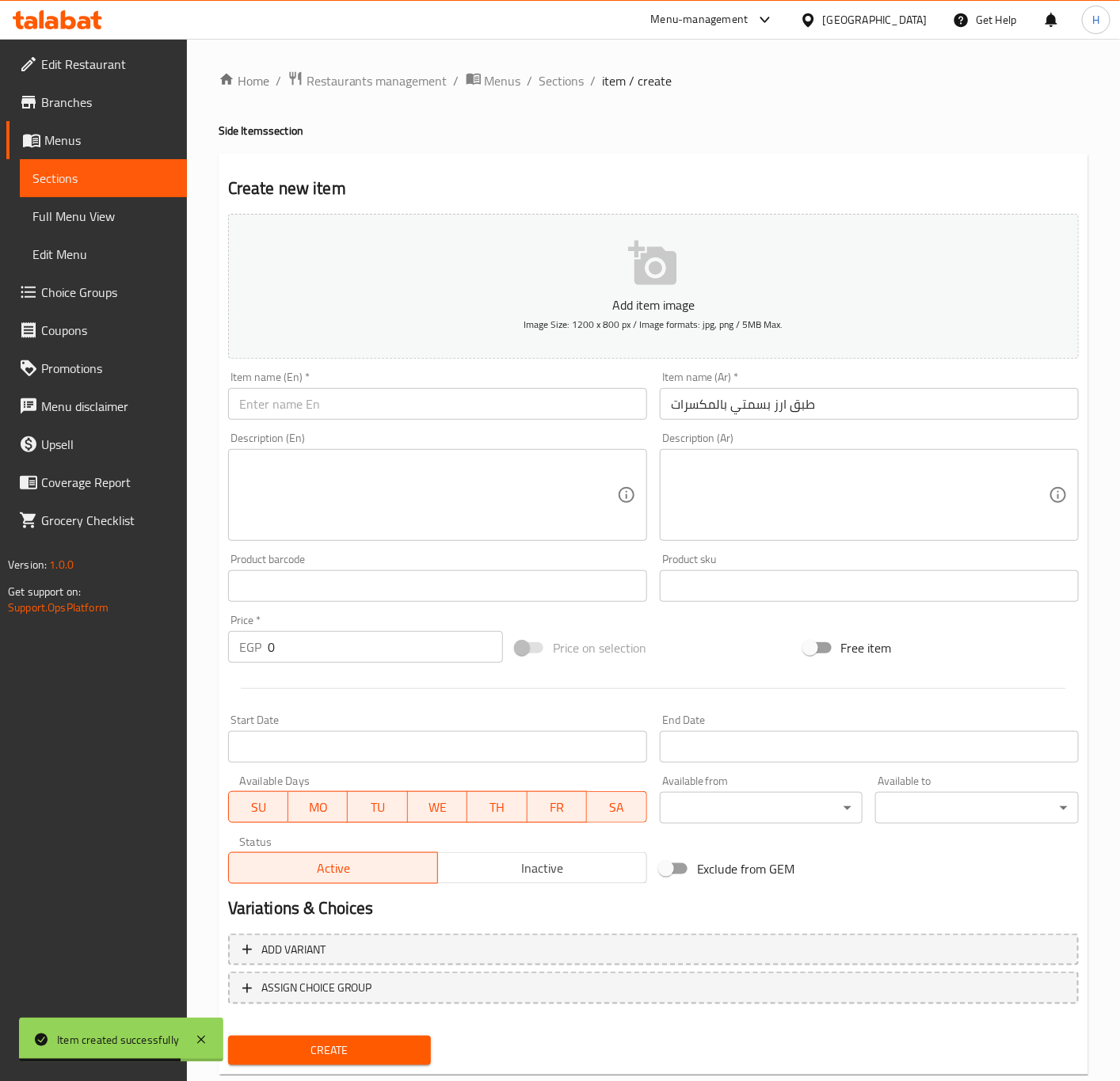
click at [376, 401] on input "text" at bounding box center [437, 404] width 419 height 32
paste input "Basmati rice dish with nuts"
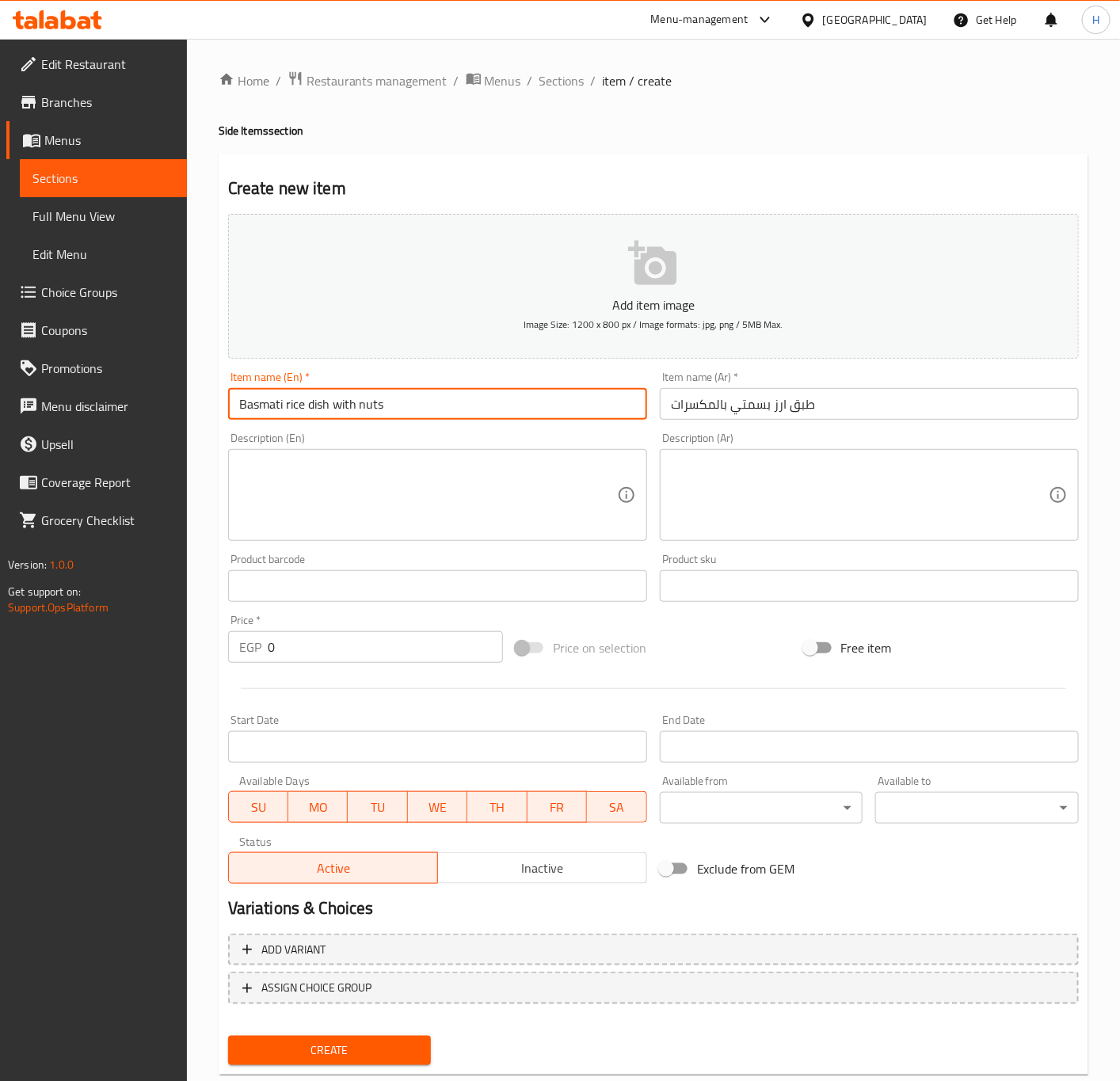
click at [317, 406] on input "Basmati rice dish with nuts" at bounding box center [437, 404] width 419 height 32
click at [319, 405] on input "Basmati rice dish with nuts" at bounding box center [437, 404] width 419 height 32
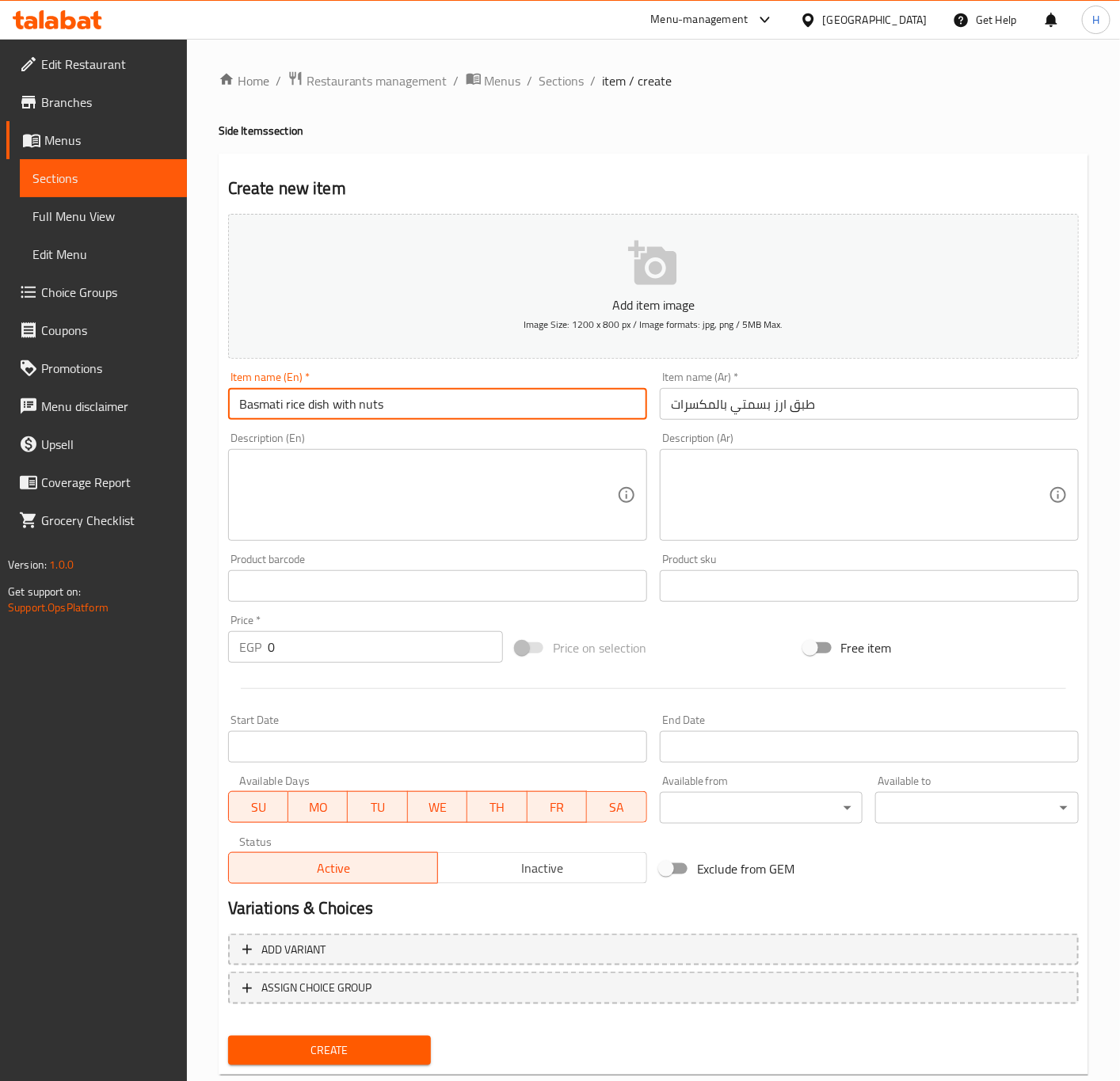
click at [319, 405] on input "Basmati rice dish with nuts" at bounding box center [437, 404] width 419 height 32
click at [319, 399] on input "Basmati rice dish with nuts" at bounding box center [437, 404] width 419 height 32
click at [319, 406] on input "Basmati rice dish with nuts" at bounding box center [437, 404] width 419 height 32
click at [467, 404] on input "Basmati rice with nuts Plate" at bounding box center [437, 404] width 419 height 32
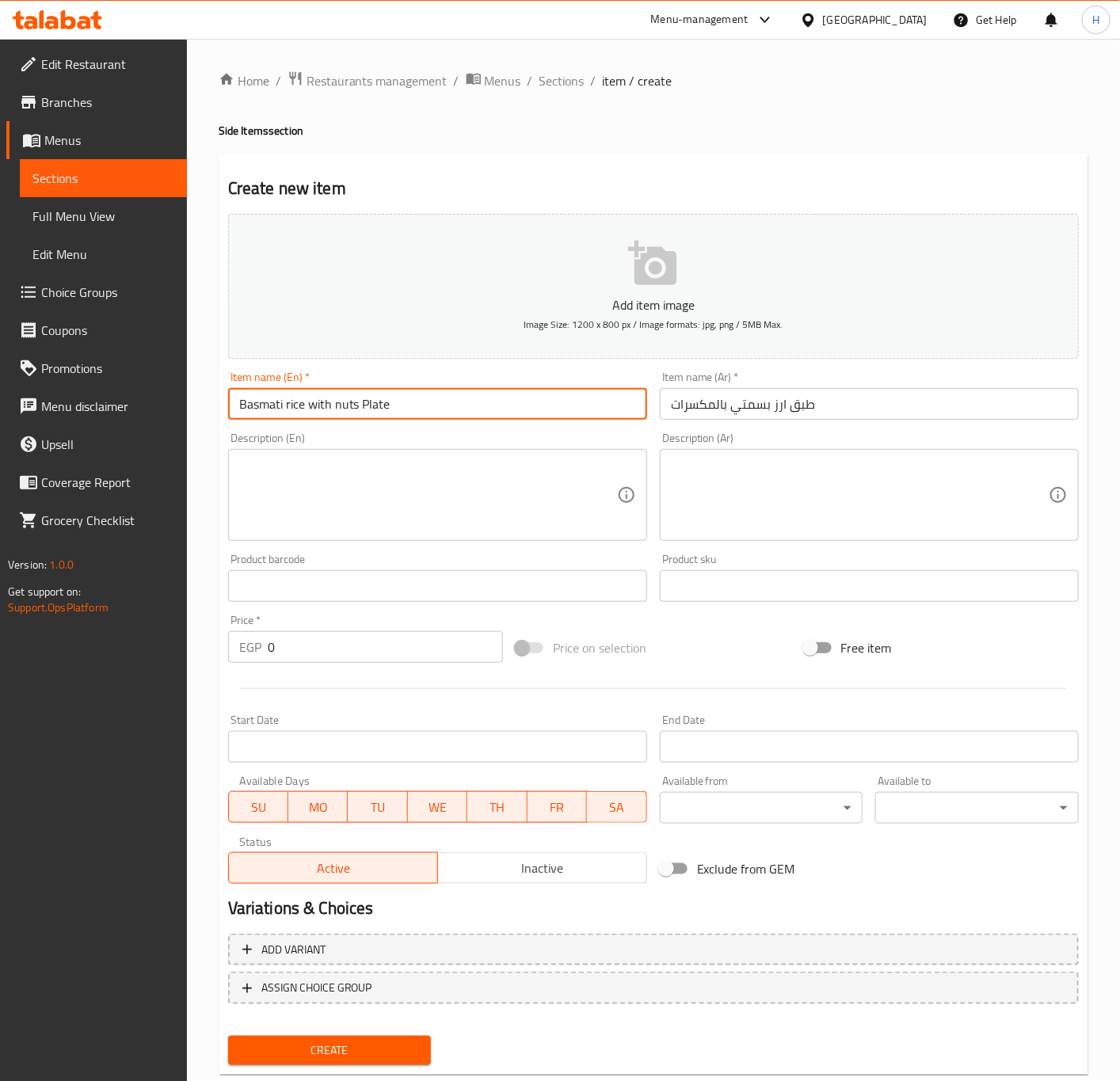
click at [467, 404] on input "Basmati rice with nuts Plate" at bounding box center [437, 404] width 419 height 32
type input "Basmati Rice with Nuts Plate"
click at [349, 625] on div "Price   * EGP 0 Price *" at bounding box center [366, 638] width 274 height 49
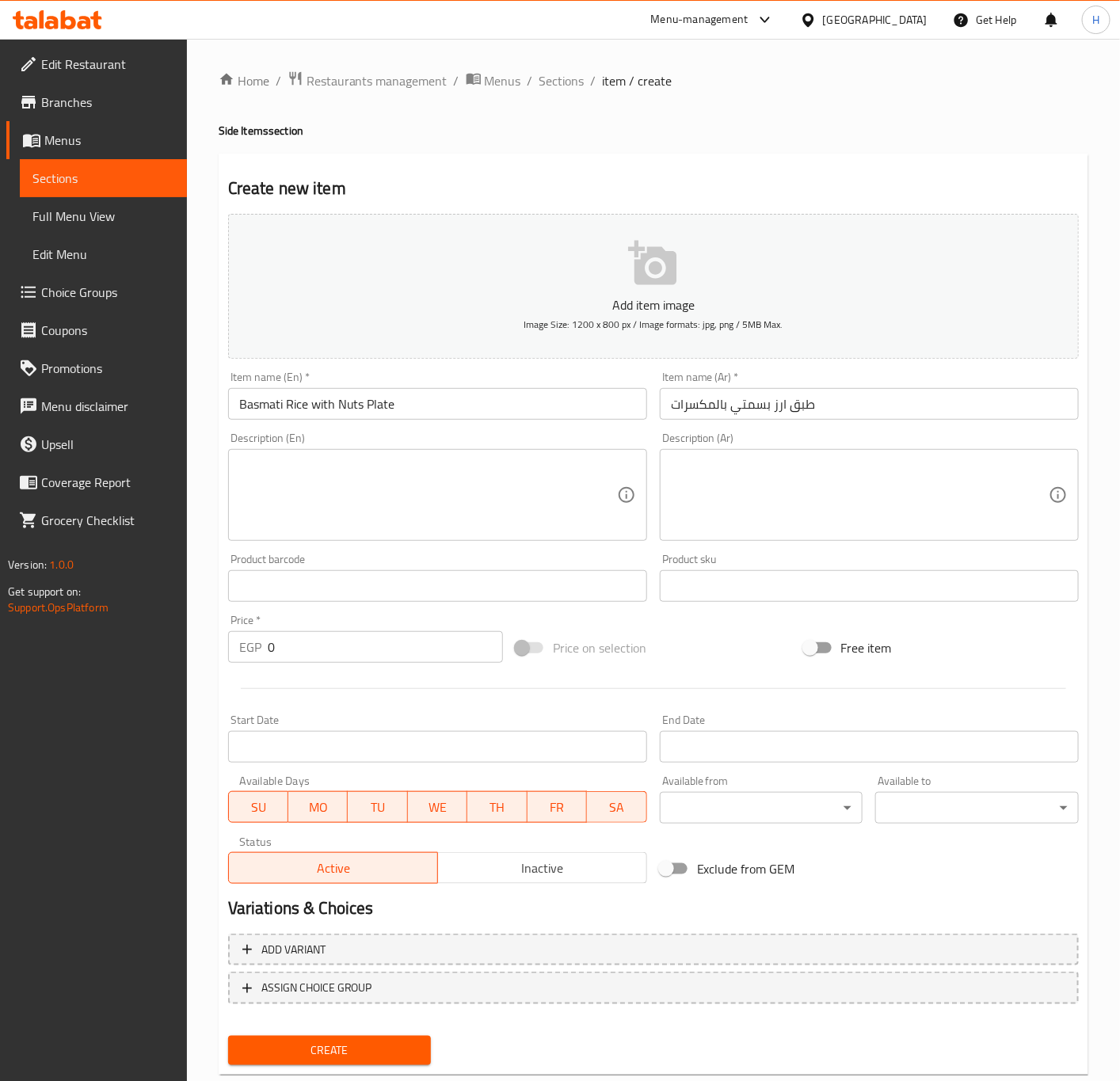
click at [350, 635] on input "0" at bounding box center [385, 647] width 236 height 32
click at [351, 635] on input "0" at bounding box center [385, 647] width 236 height 32
click at [354, 635] on input "0" at bounding box center [385, 647] width 236 height 32
paste input "85"
type input "85"
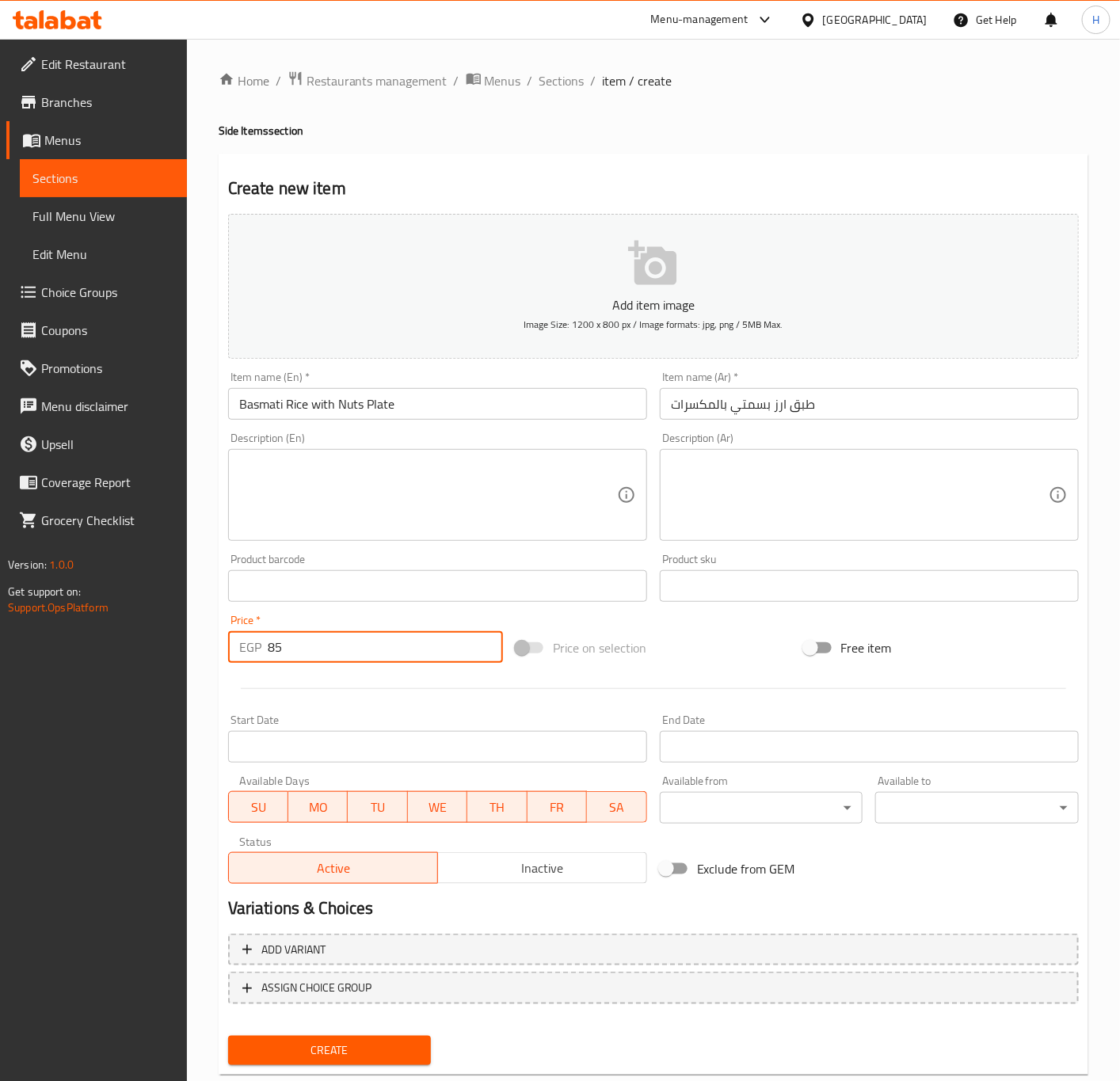
click at [362, 649] on input "85" at bounding box center [385, 647] width 236 height 32
click at [228, 1036] on button "Create" at bounding box center [330, 1050] width 204 height 29
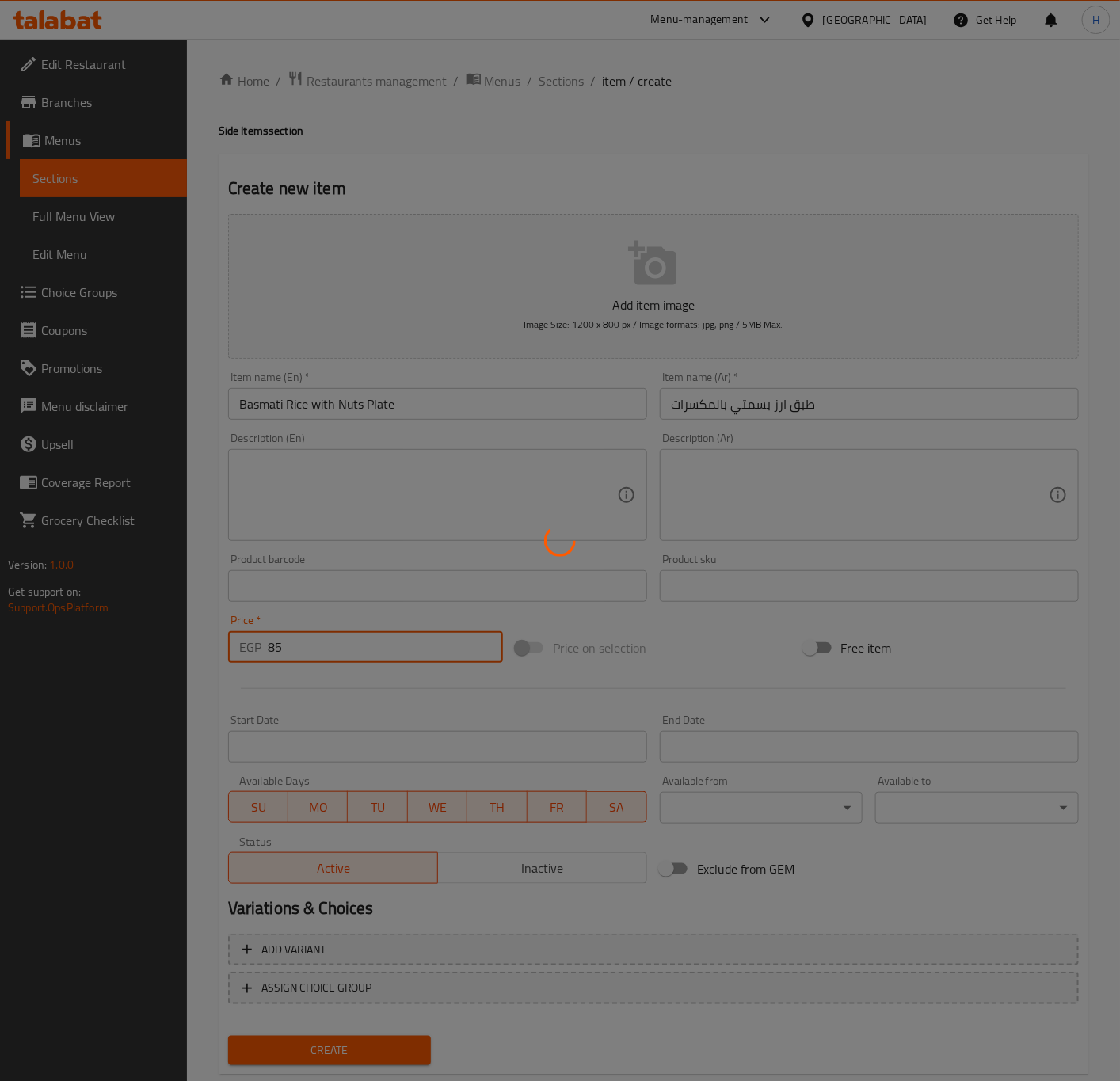
type input "0"
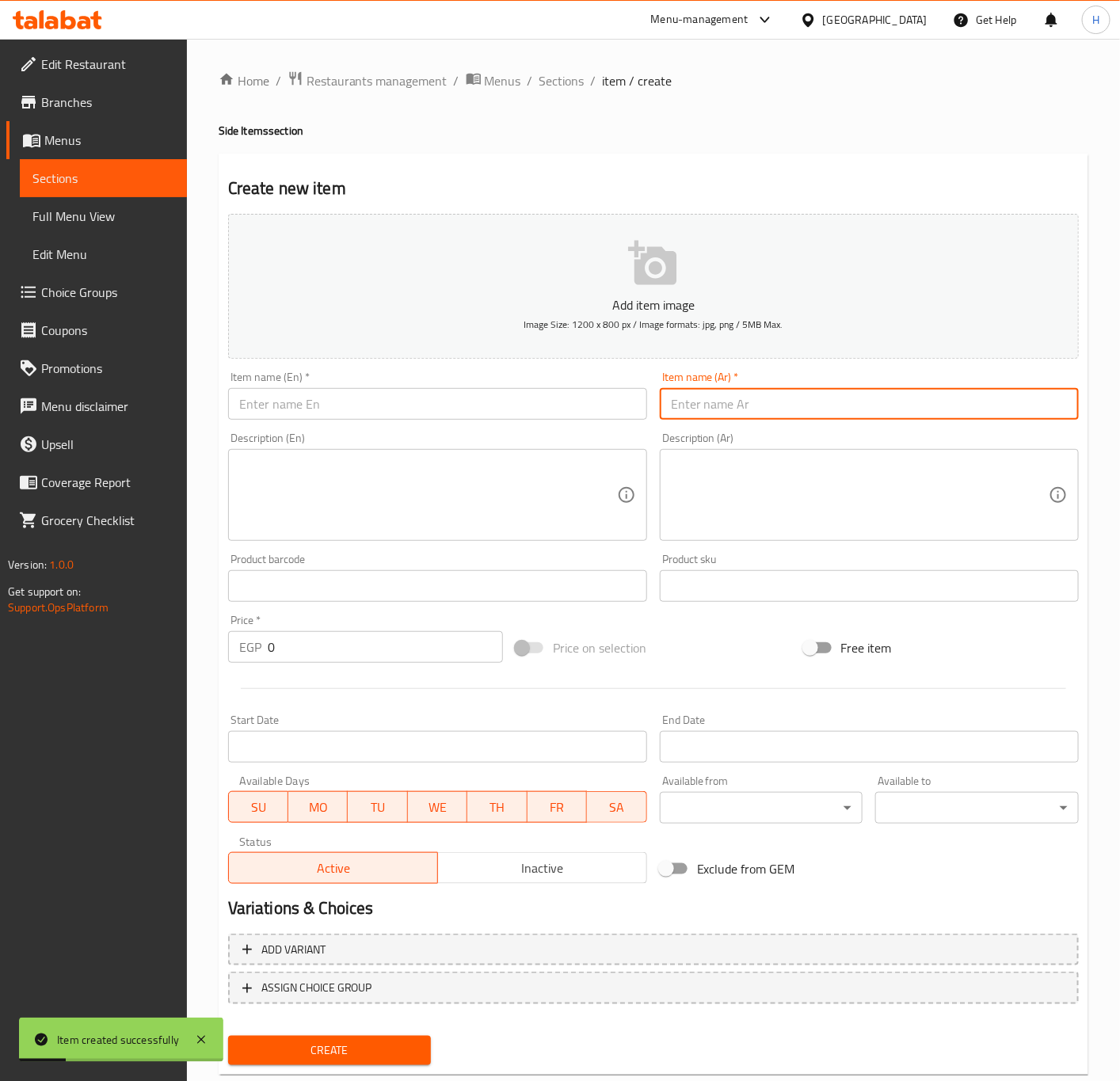
click at [769, 409] on input "text" at bounding box center [869, 404] width 419 height 32
paste input "طبق ارز بسمتي بالخلطة"
type input "طبق ارز بسمتي بالخلطة"
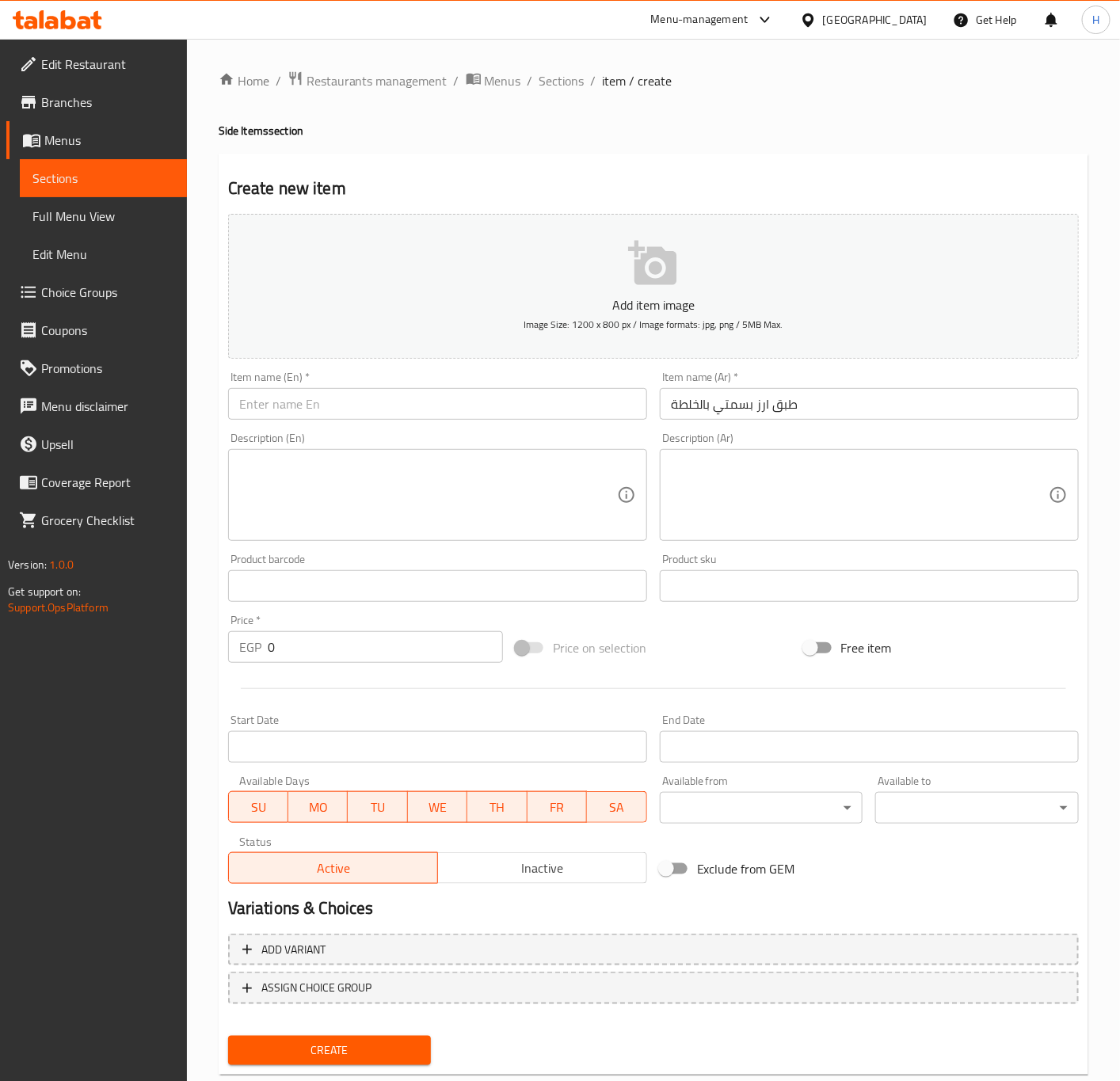
click at [399, 405] on input "text" at bounding box center [437, 404] width 419 height 32
paste input "Basmati rice dish with nuts"
click at [399, 405] on input "Basmati rice dish with nuts" at bounding box center [437, 404] width 419 height 32
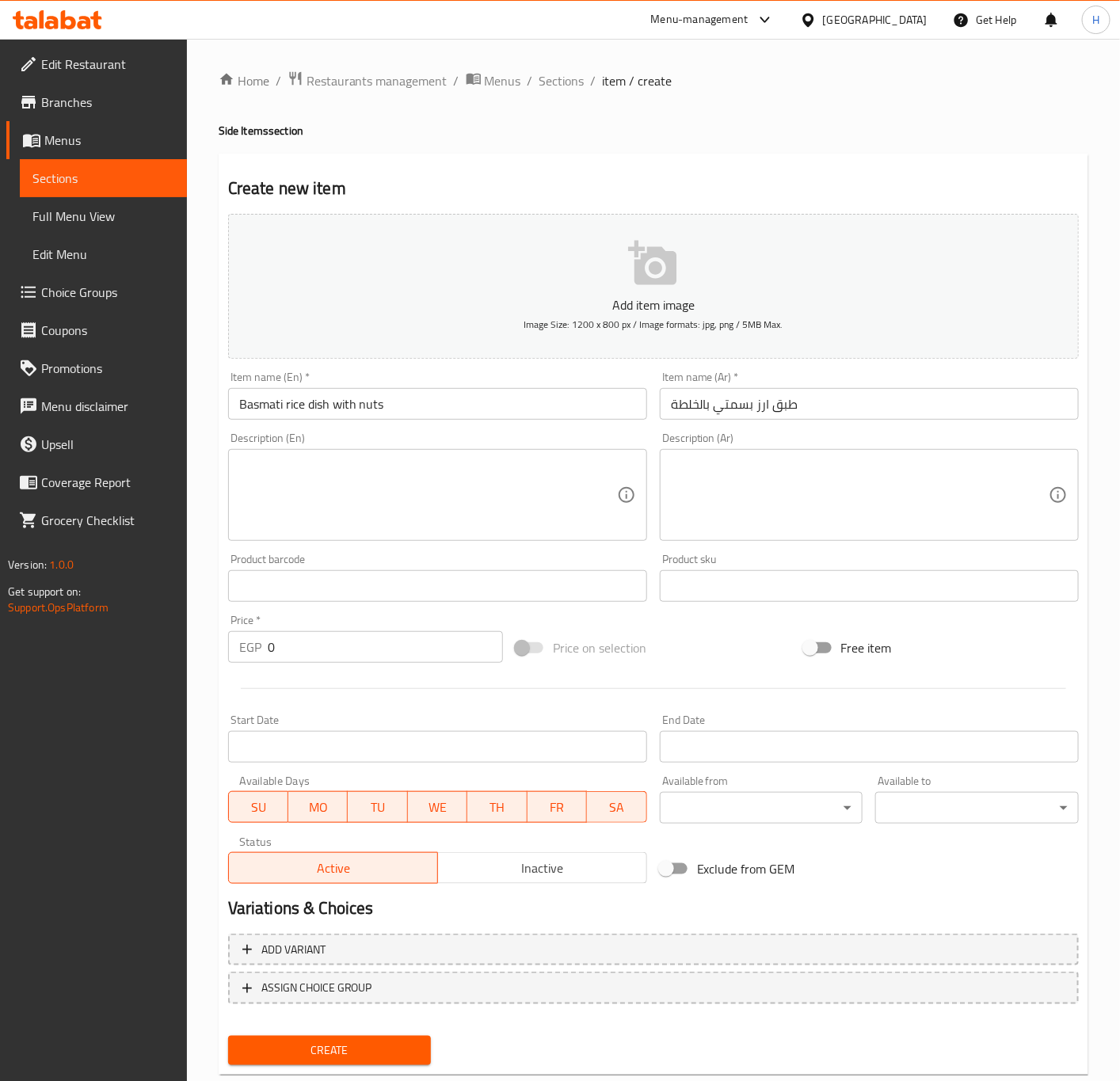
click at [808, 413] on input "طبق ارز بسمتي بالخلطة" at bounding box center [869, 404] width 419 height 32
click at [484, 420] on input "Basmati rice dish with nuts" at bounding box center [437, 404] width 419 height 32
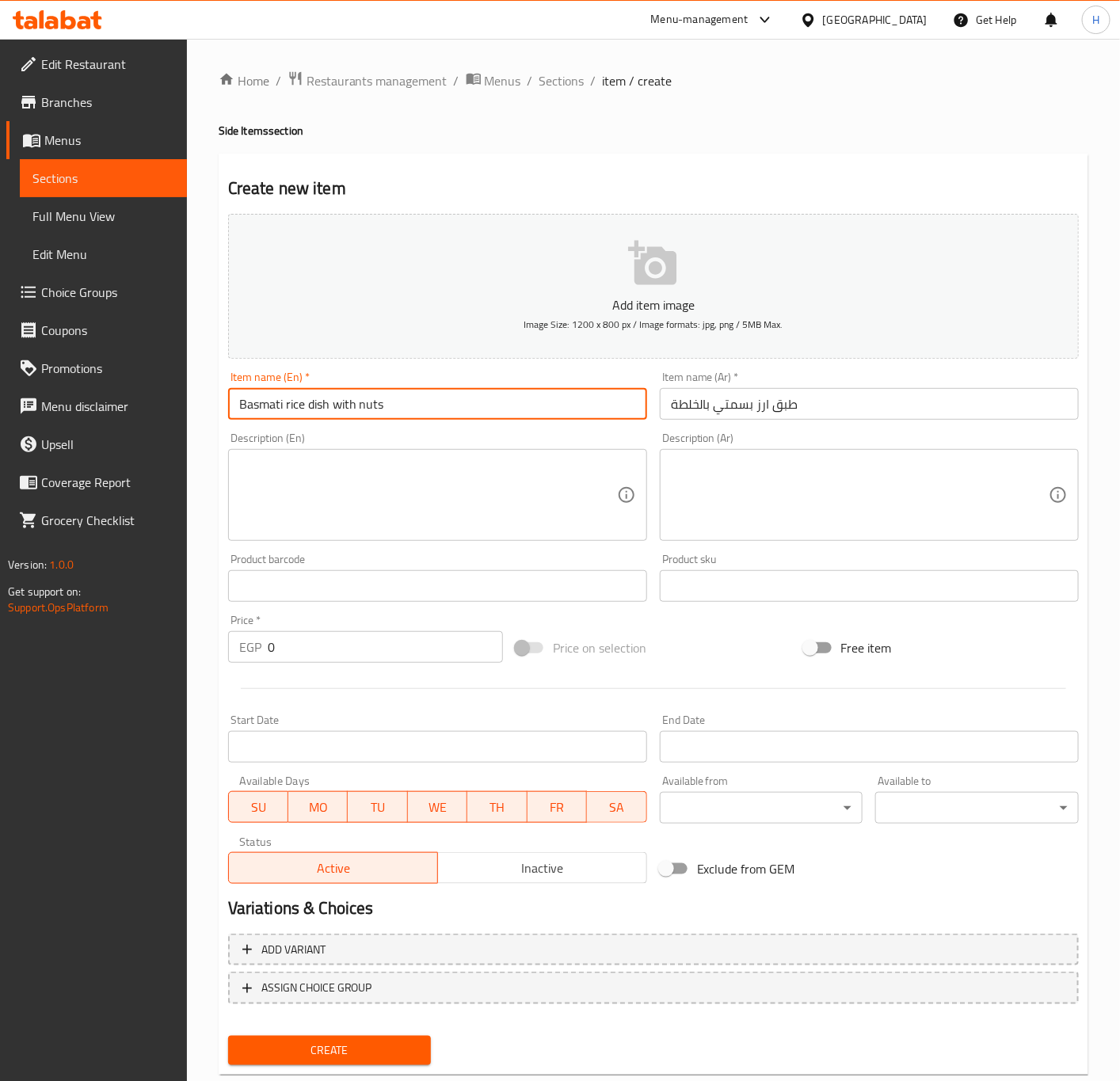
click at [484, 419] on input "Basmati rice dish with nuts" at bounding box center [437, 404] width 419 height 32
paste input "a mixture"
click at [321, 406] on input "Basmati rice dish with a mixture" at bounding box center [437, 404] width 419 height 32
click at [383, 394] on input "Basmati rice with a mixture Plate" at bounding box center [437, 404] width 419 height 32
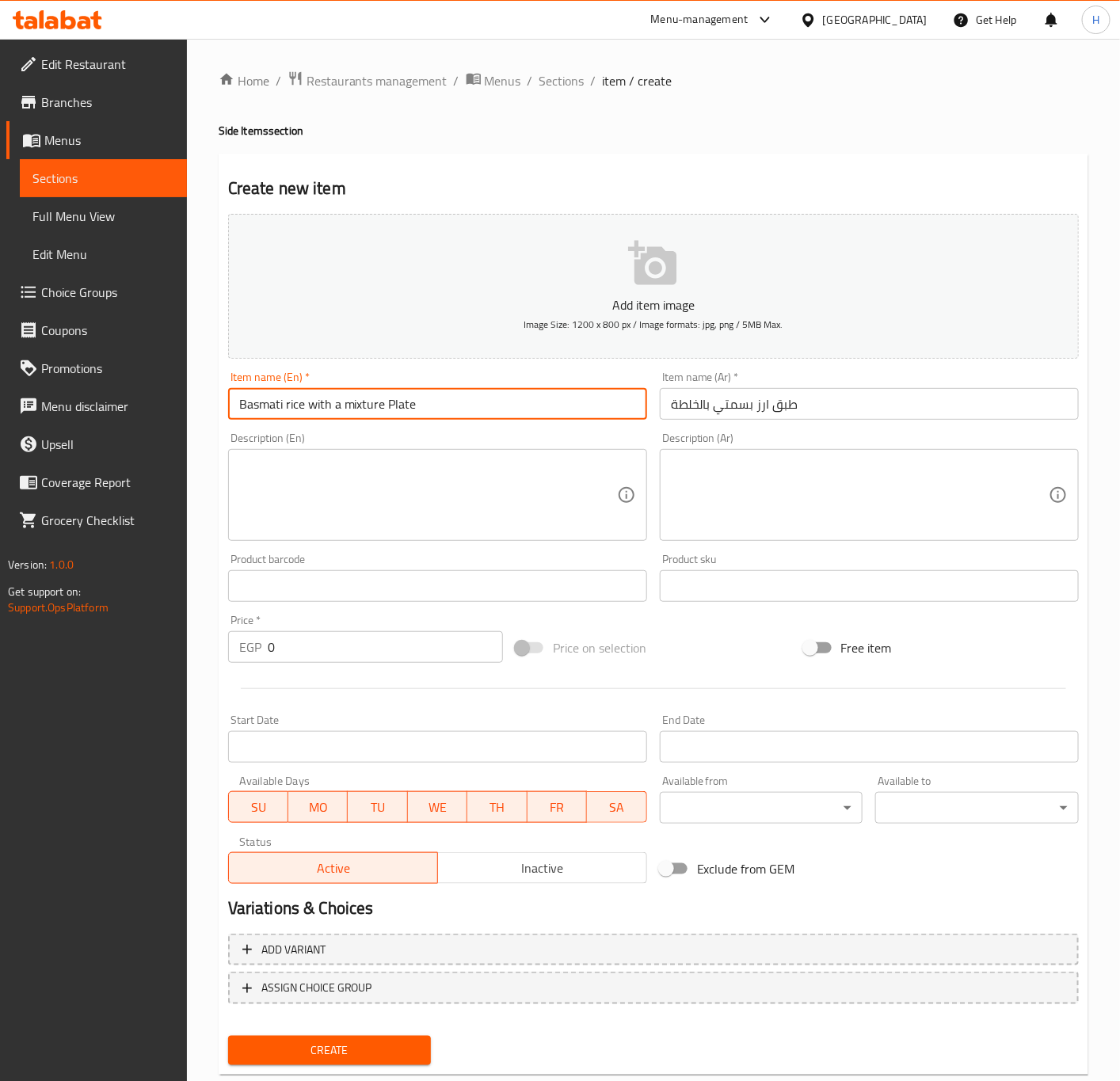
click at [383, 394] on input "Basmati rice with a mixture Plate" at bounding box center [437, 404] width 419 height 32
type input "Basmati Rice with A Mixture Plate"
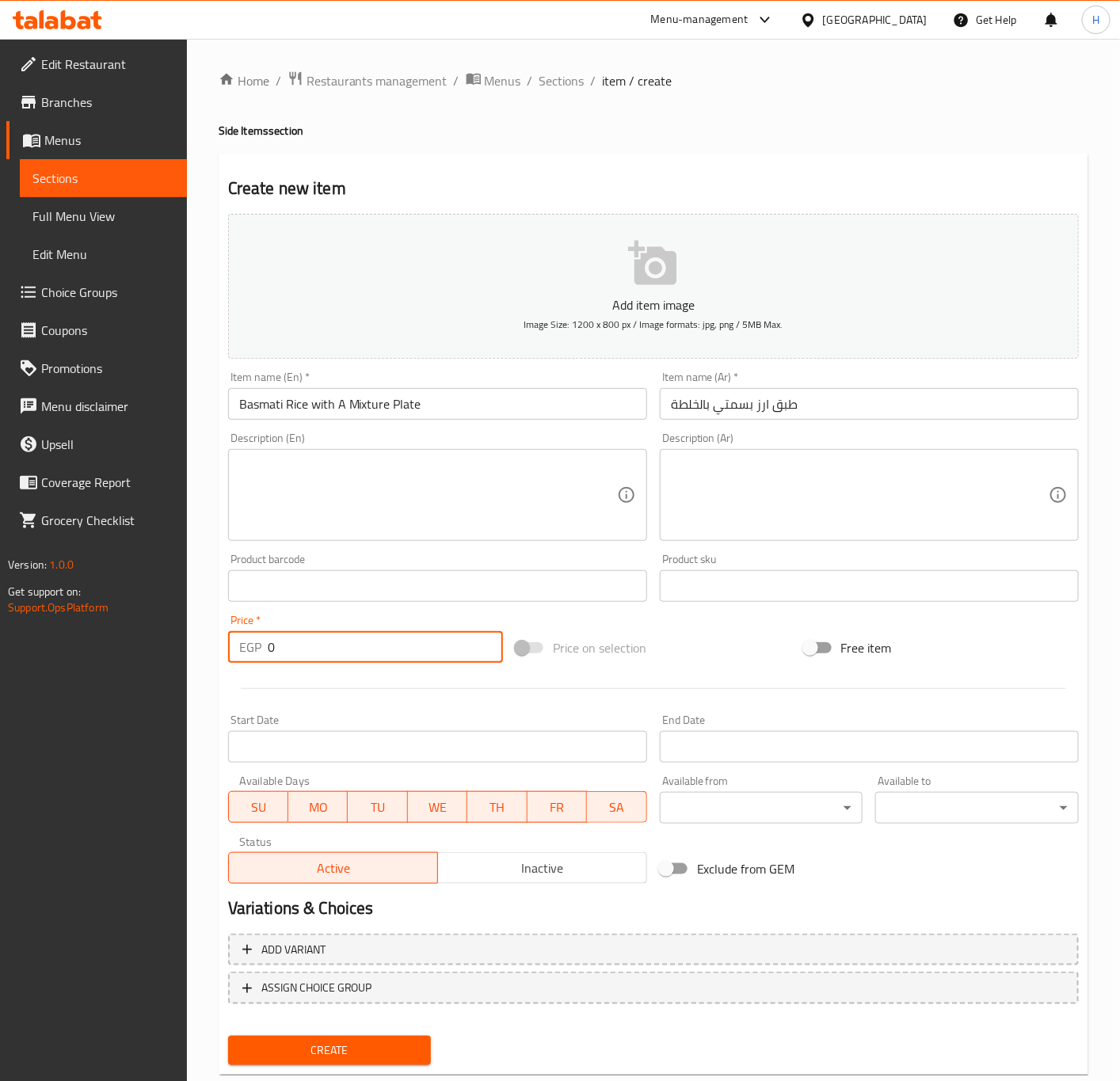
click at [354, 647] on input "0" at bounding box center [385, 647] width 236 height 32
paste input "95"
type input "95"
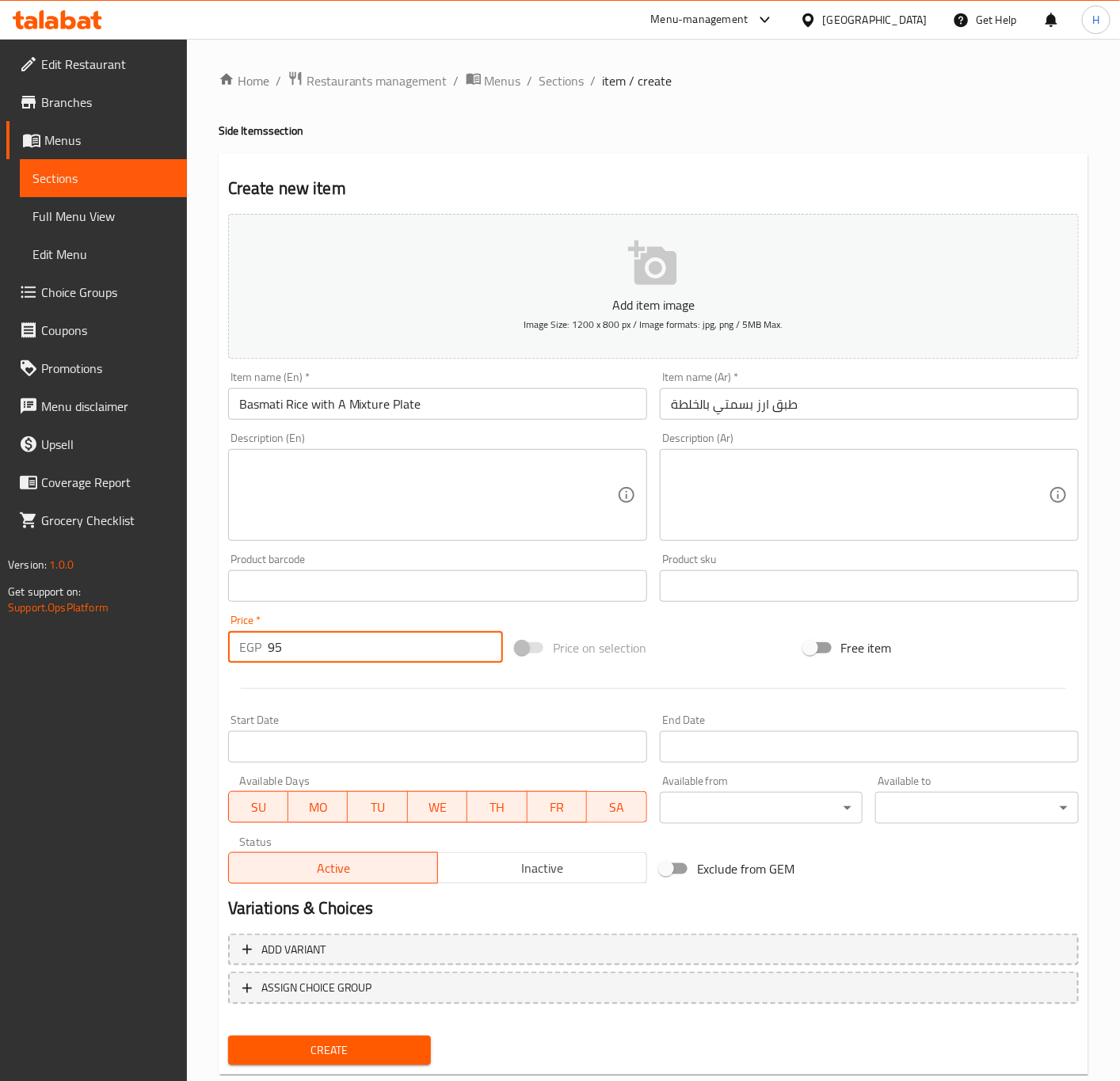
click at [228, 1036] on button "Create" at bounding box center [330, 1050] width 204 height 29
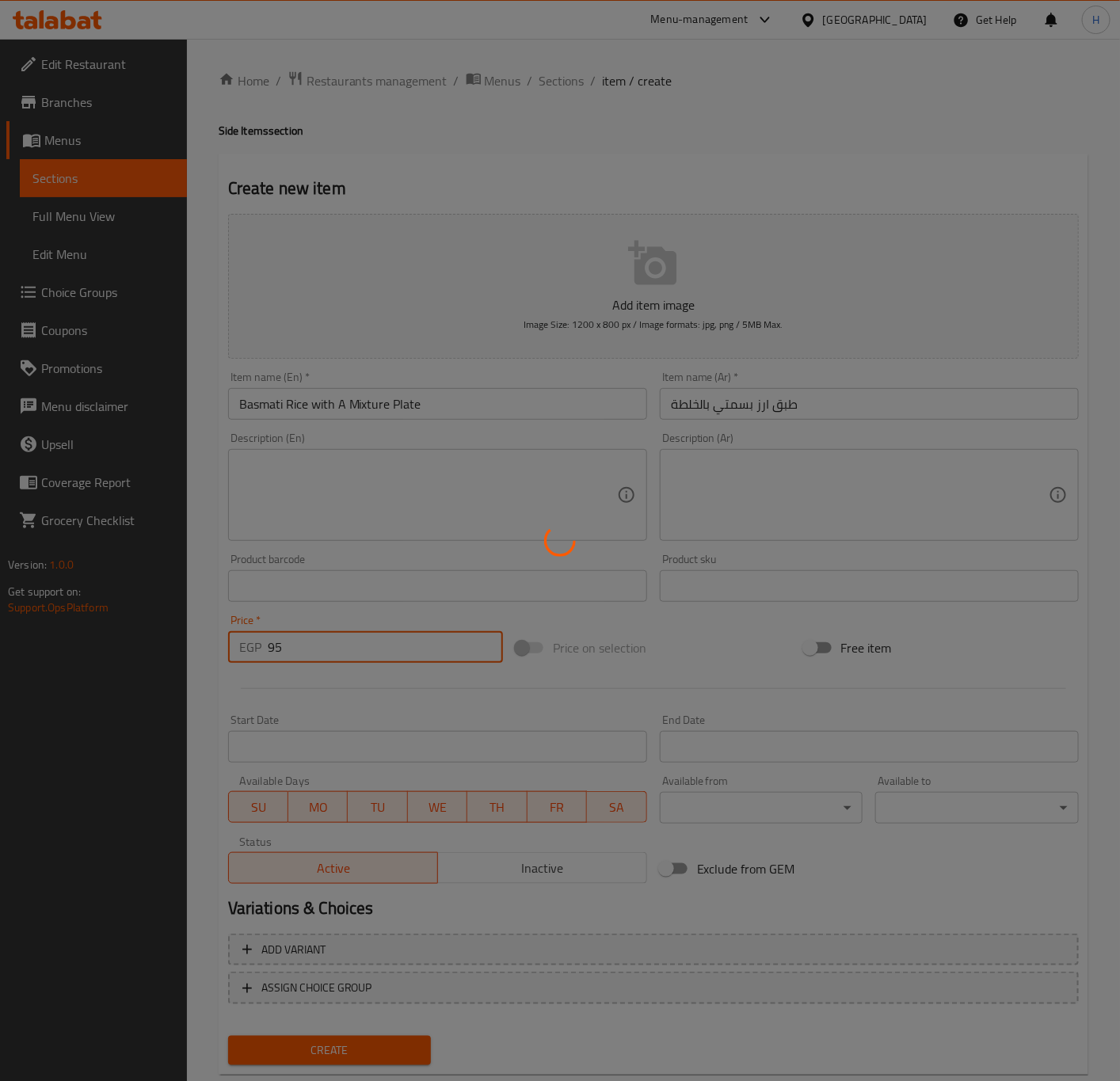
type input "0"
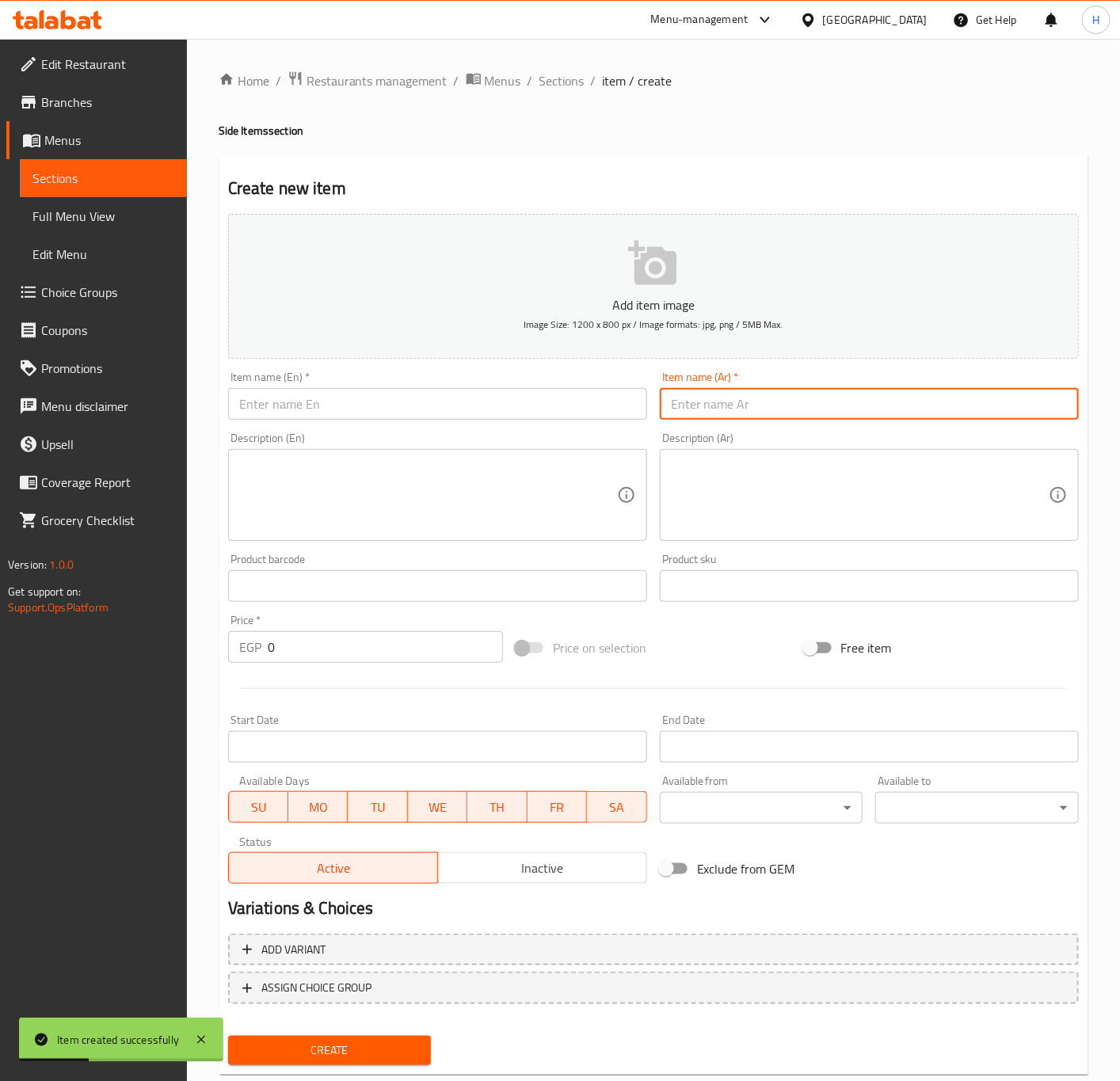
click at [846, 402] on input "text" at bounding box center [869, 404] width 419 height 32
paste input "مكرونة نجرسكو"
type input "مكرونة نجرسكو"
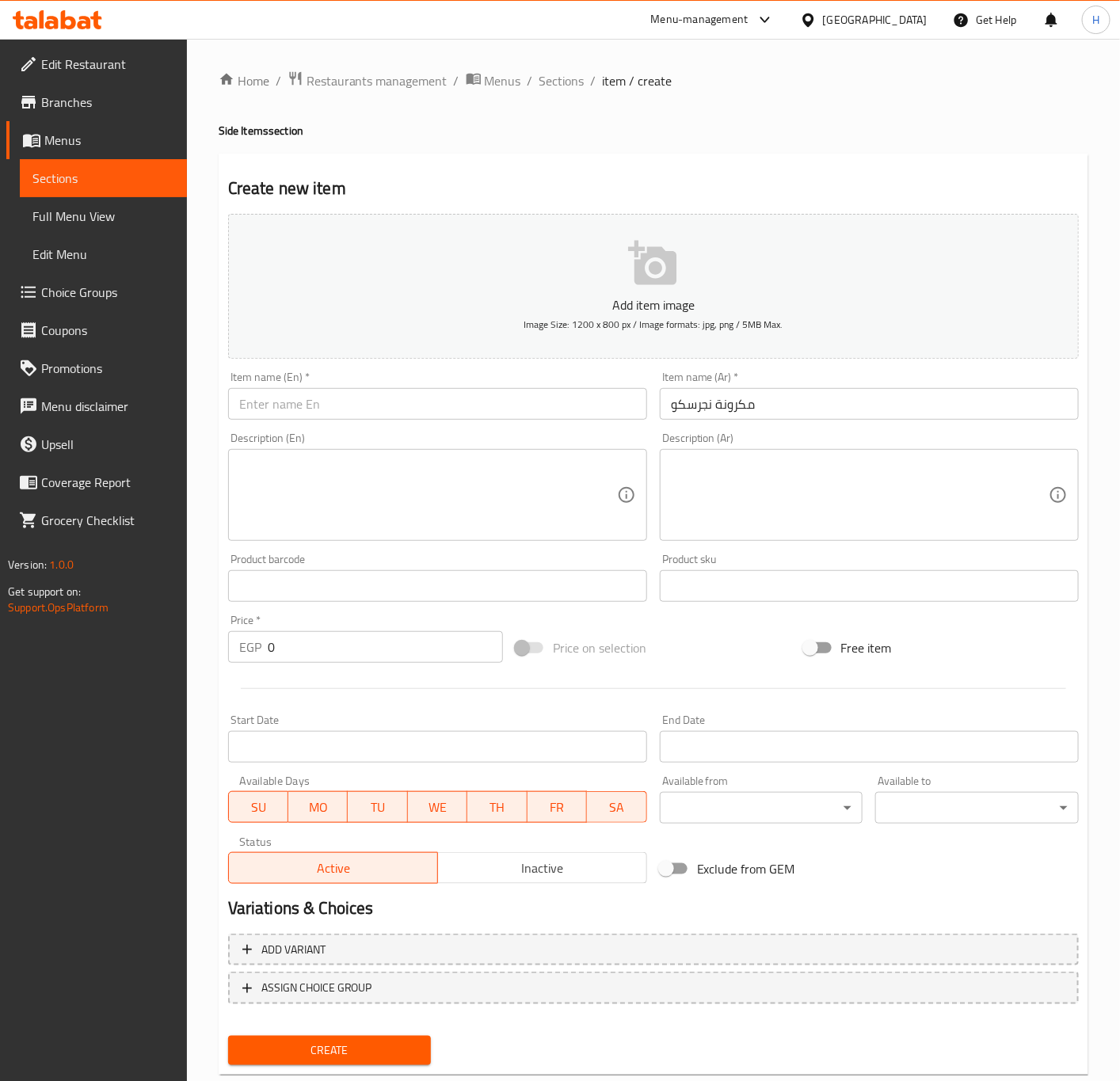
click at [521, 393] on input "text" at bounding box center [437, 404] width 419 height 32
paste input "Negresco pasta"
click at [467, 413] on input "Negresco pasta" at bounding box center [437, 404] width 419 height 32
type input "Negresco Pasta"
click at [342, 653] on input "0" at bounding box center [385, 647] width 236 height 32
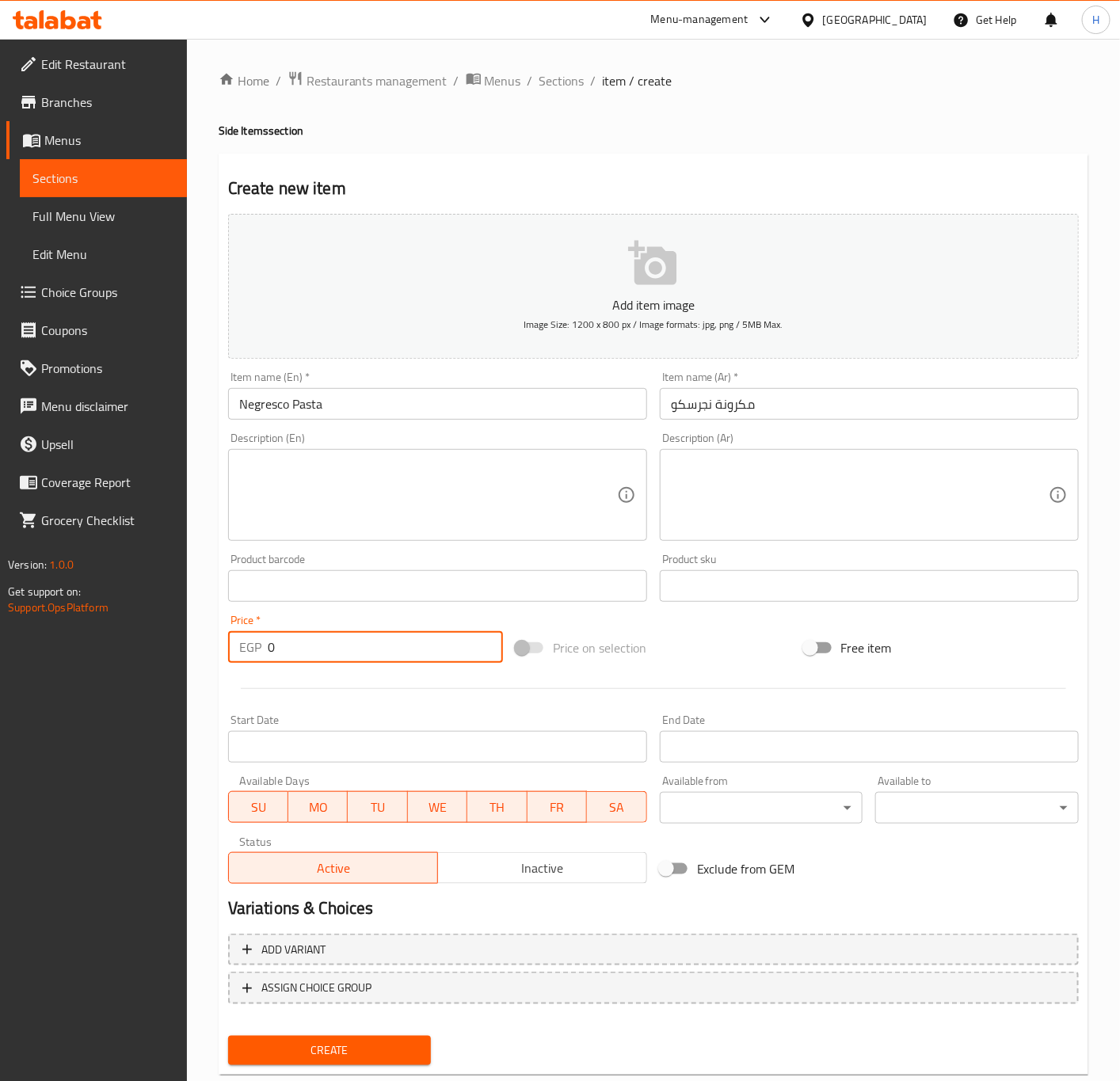
click at [342, 653] on input "0" at bounding box center [385, 647] width 236 height 32
paste input "16"
type input "160"
click at [228, 1036] on button "Create" at bounding box center [330, 1050] width 204 height 29
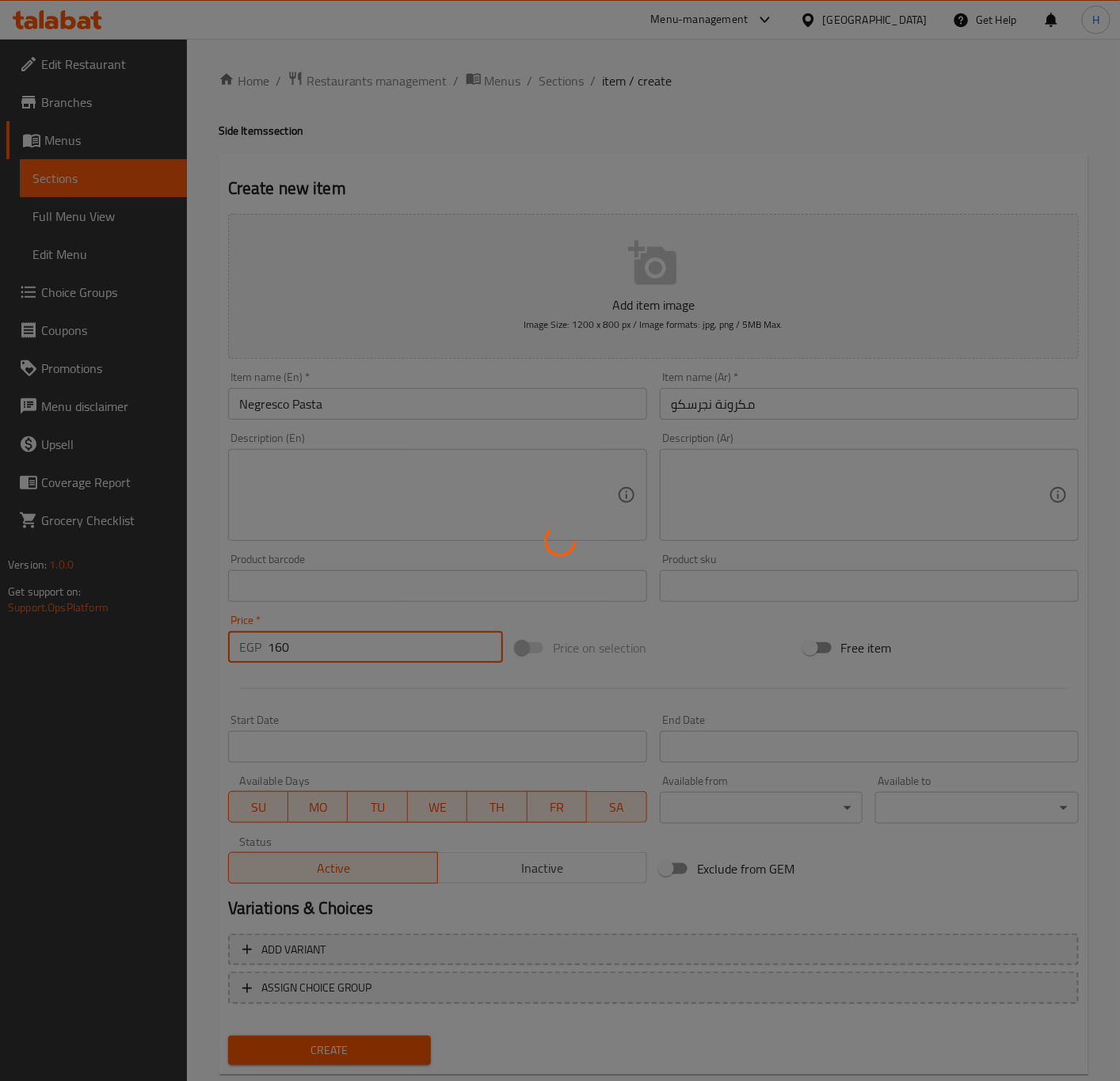
type input "0"
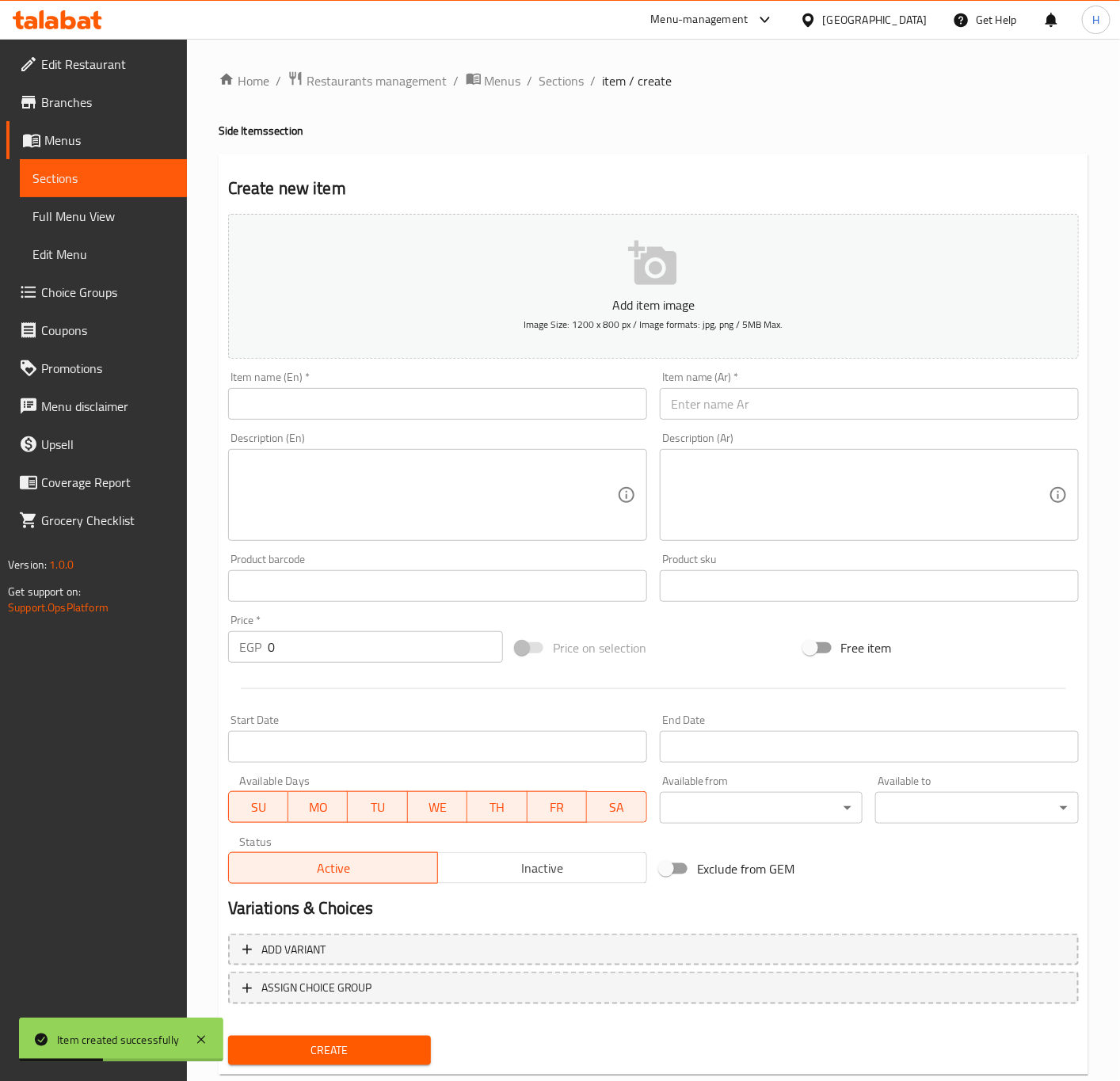
click at [855, 404] on input "text" at bounding box center [869, 404] width 419 height 32
paste input "مكرونة بشاميل"
type input "مكرونة بشاميل"
click at [440, 387] on div "Item name (En)   * Item name (En) *" at bounding box center [437, 395] width 419 height 49
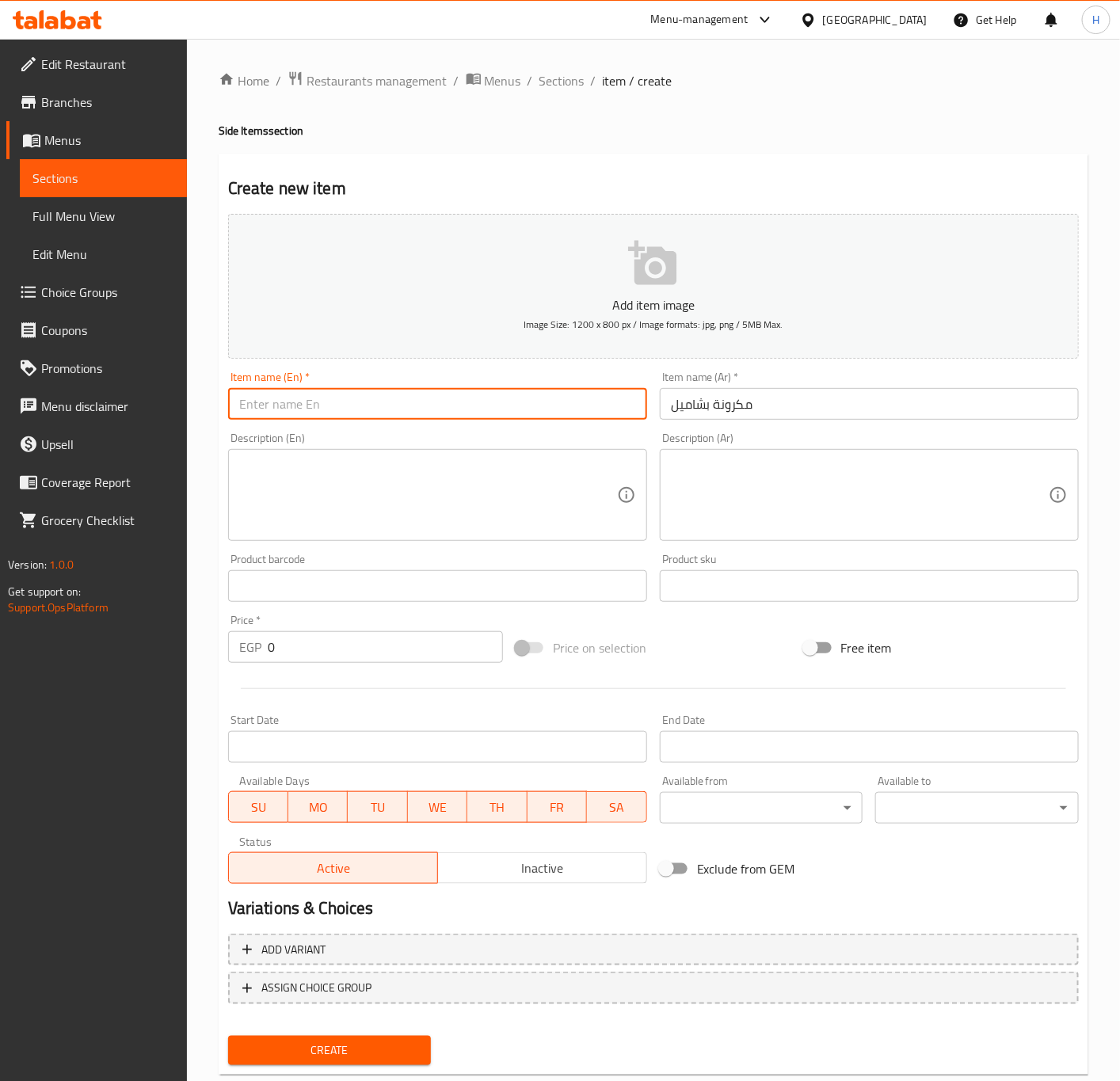
click at [443, 399] on input "text" at bounding box center [437, 404] width 419 height 32
click at [409, 418] on input "Pasta B" at bounding box center [437, 404] width 419 height 32
paste input "echamel"
type input "Pasta Bechamel"
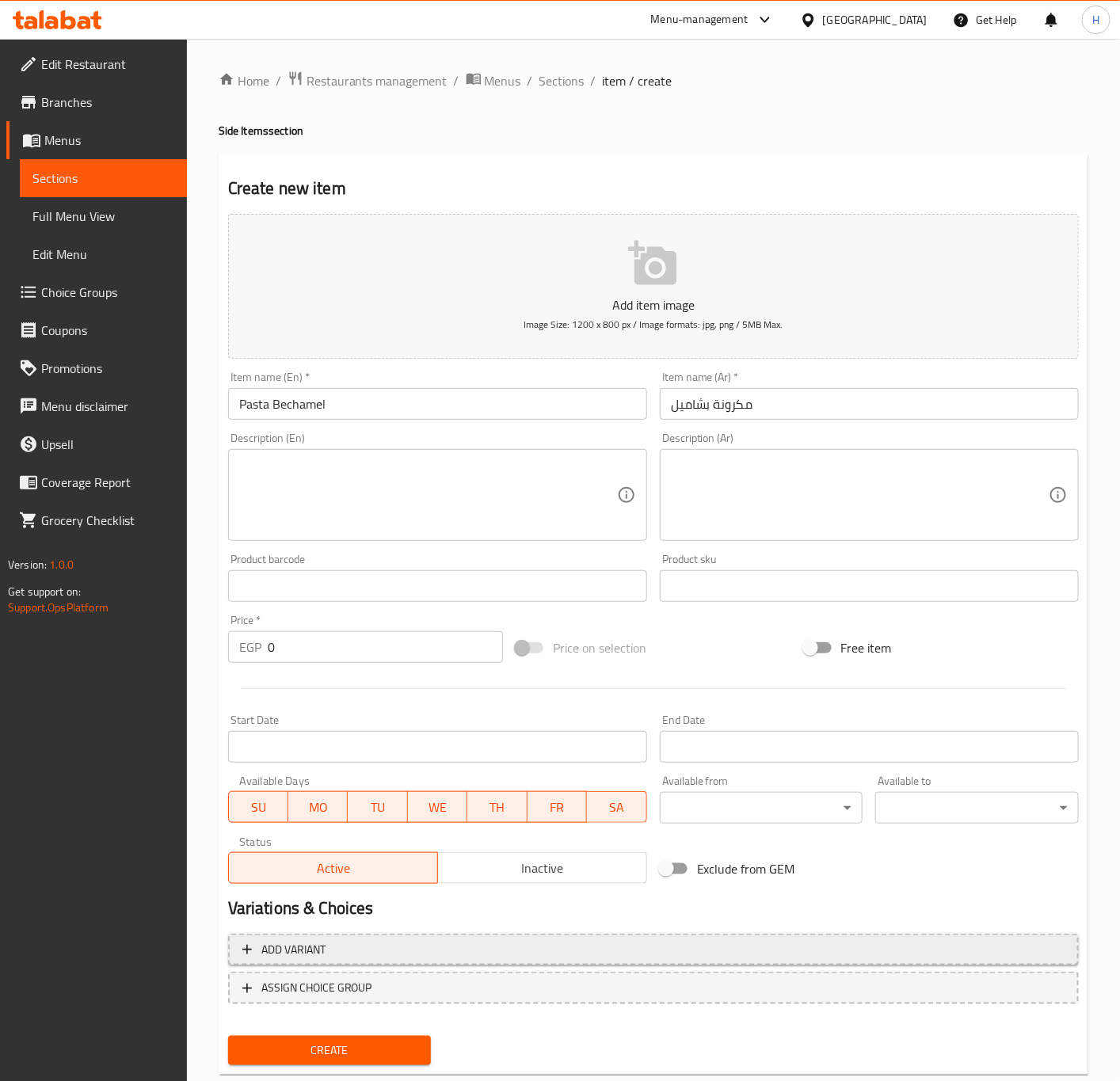
click at [512, 944] on span "Add variant" at bounding box center [653, 950] width 822 height 19
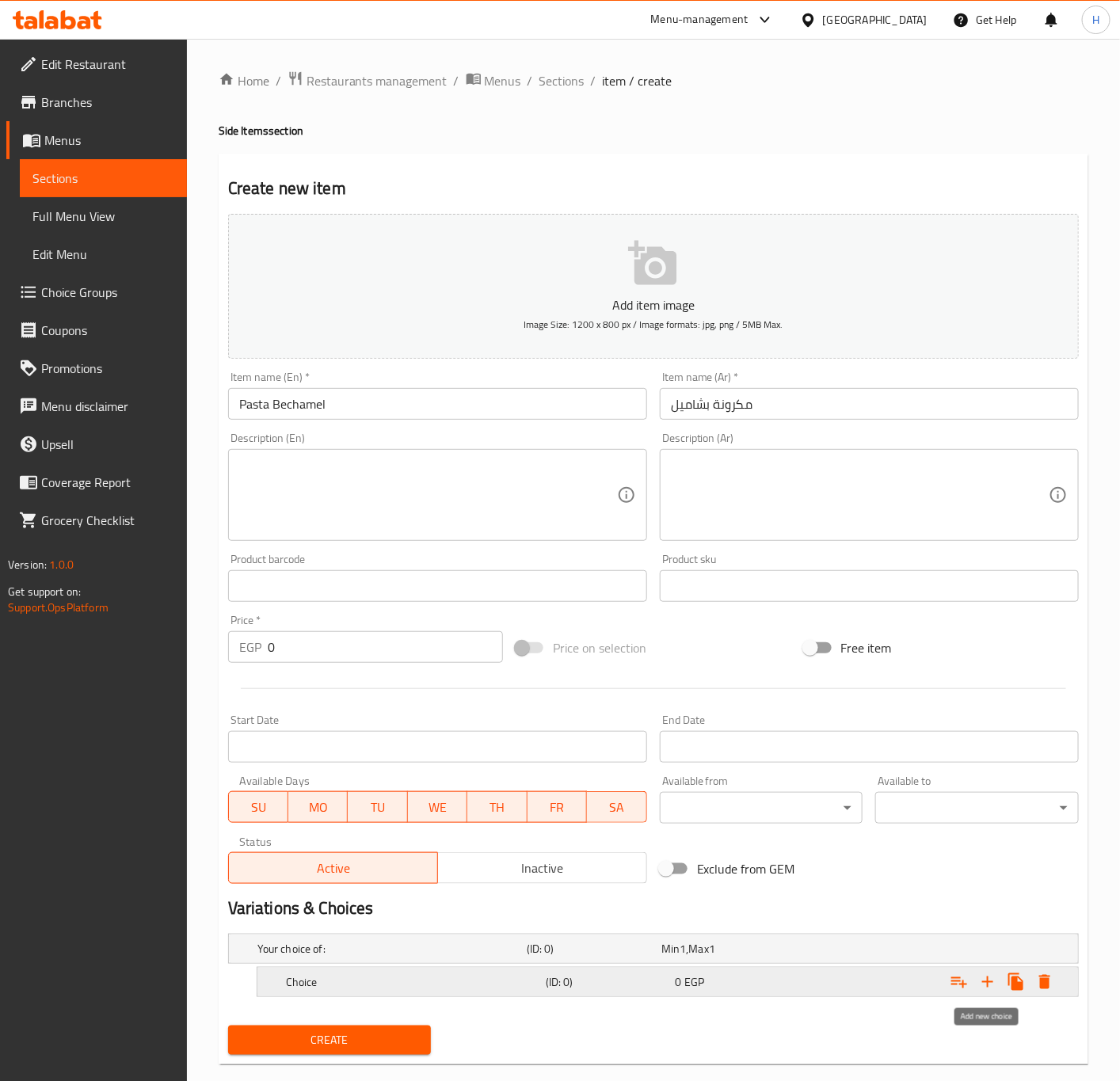
click at [991, 995] on button "Expand" at bounding box center [987, 982] width 28 height 28
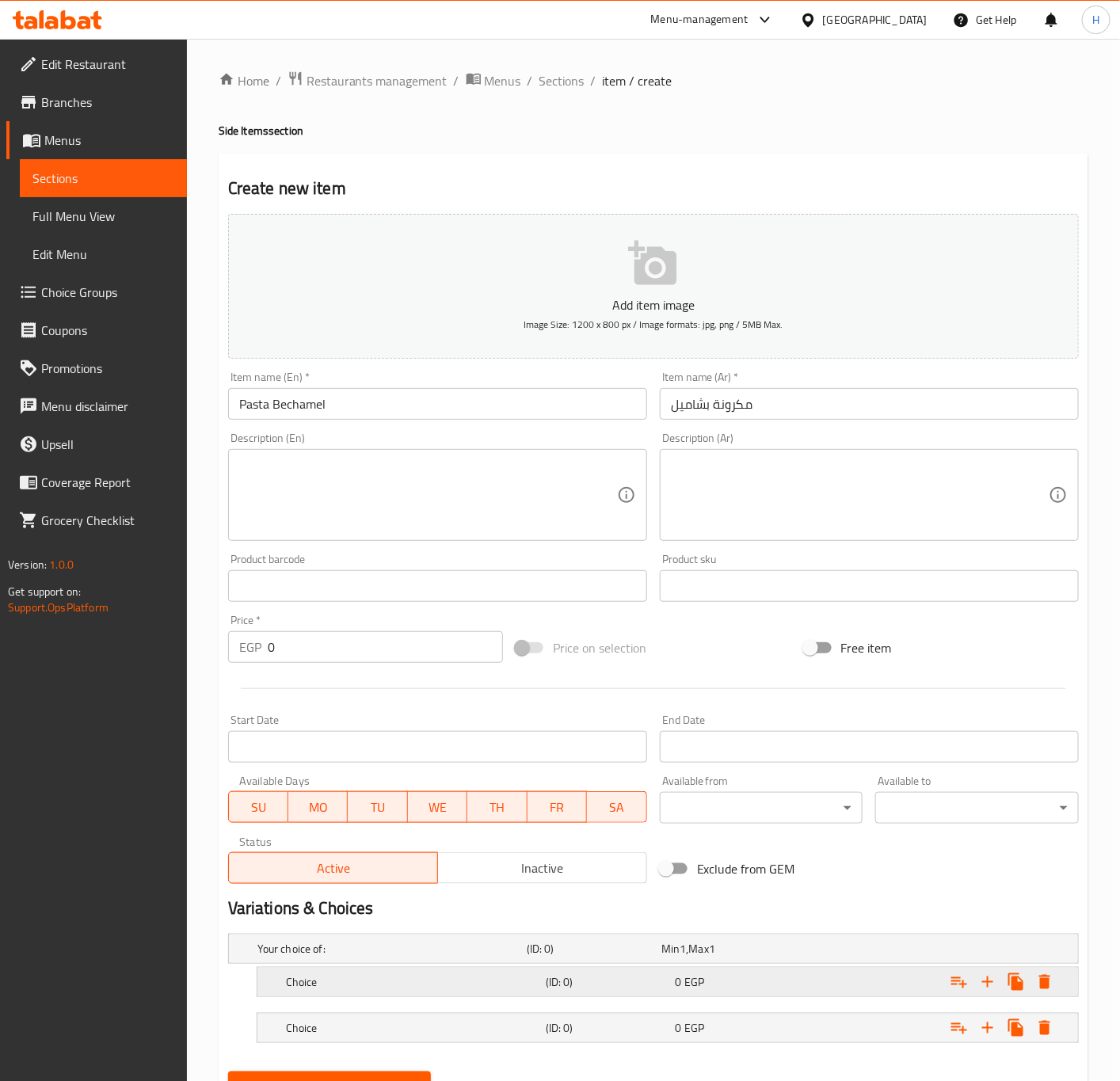
click at [430, 956] on h5 "Choice" at bounding box center [389, 949] width 263 height 16
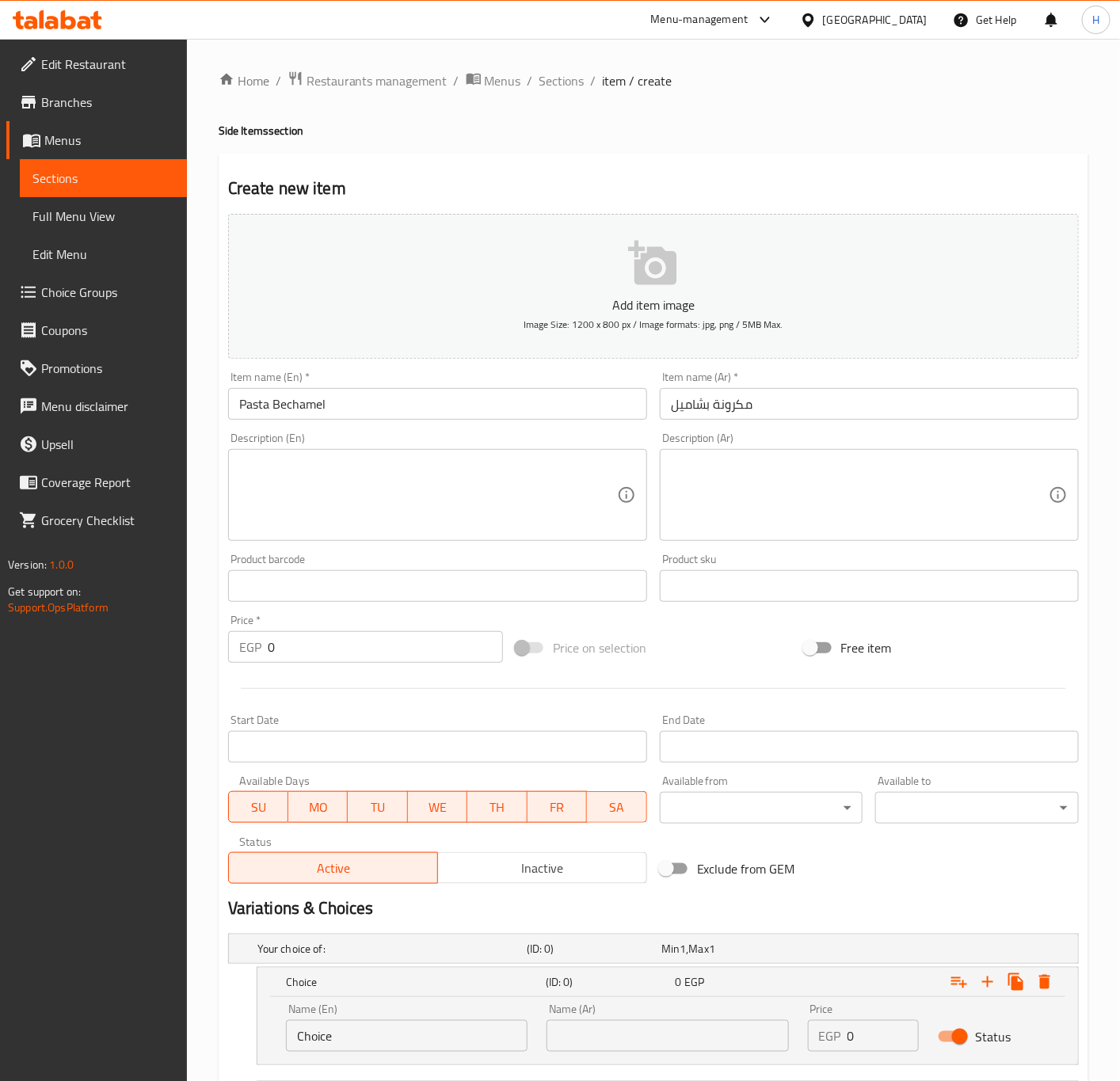
click at [351, 1024] on input "Choice" at bounding box center [406, 1036] width 242 height 32
type input "Small"
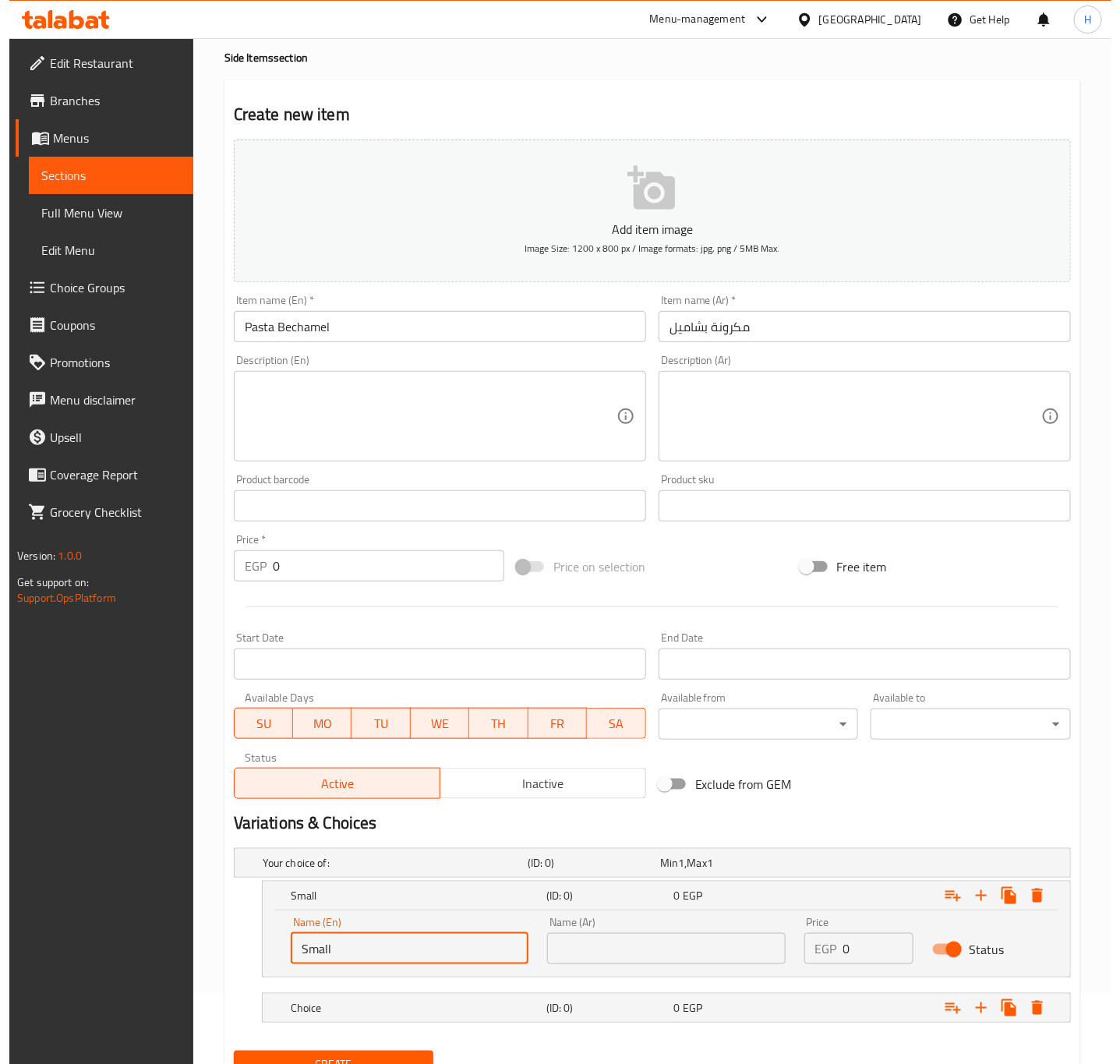
scroll to position [141, 0]
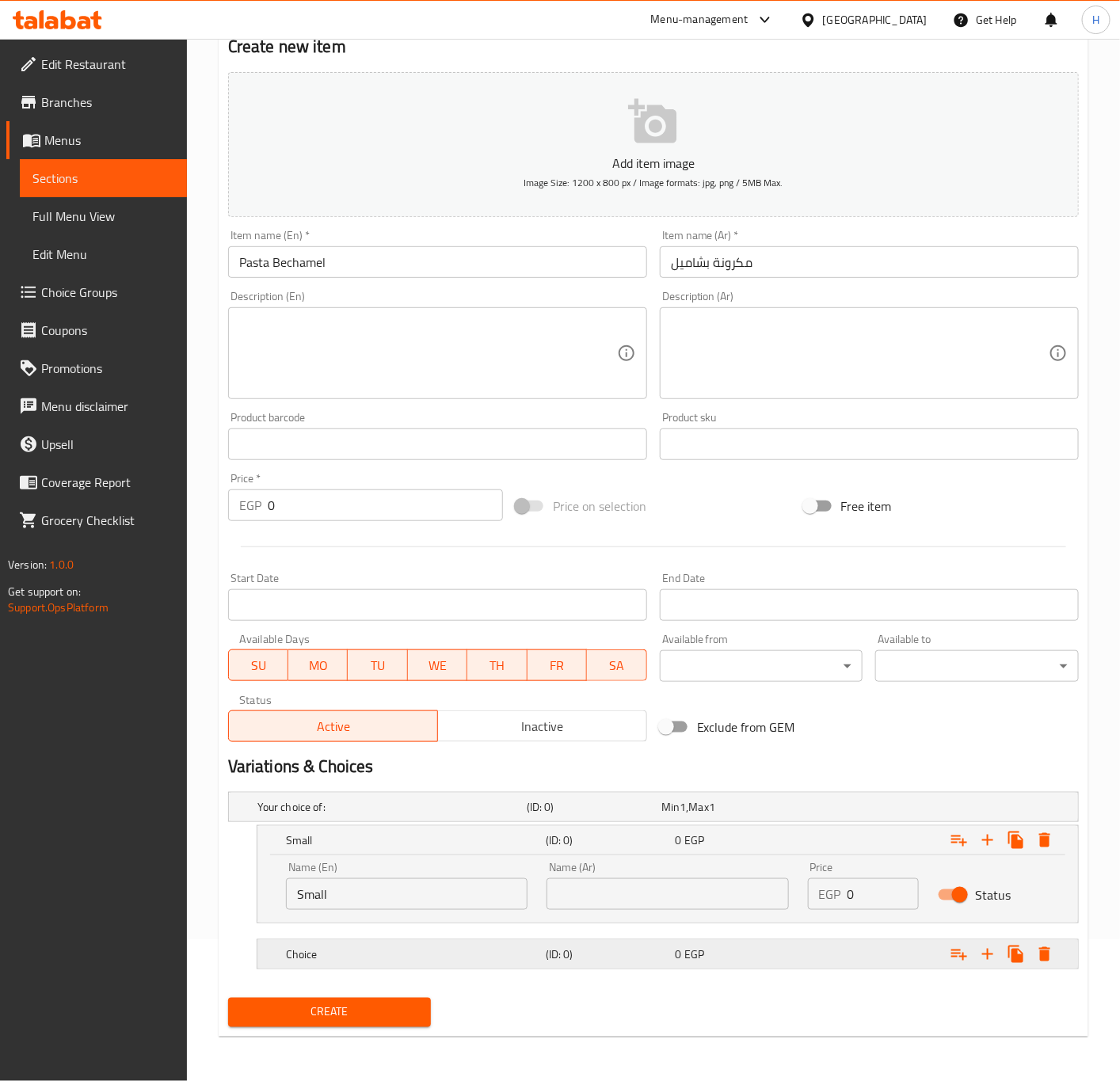
click at [371, 815] on h5 "Choice" at bounding box center [389, 807] width 263 height 16
click at [378, 815] on h5 "Choice" at bounding box center [389, 807] width 263 height 16
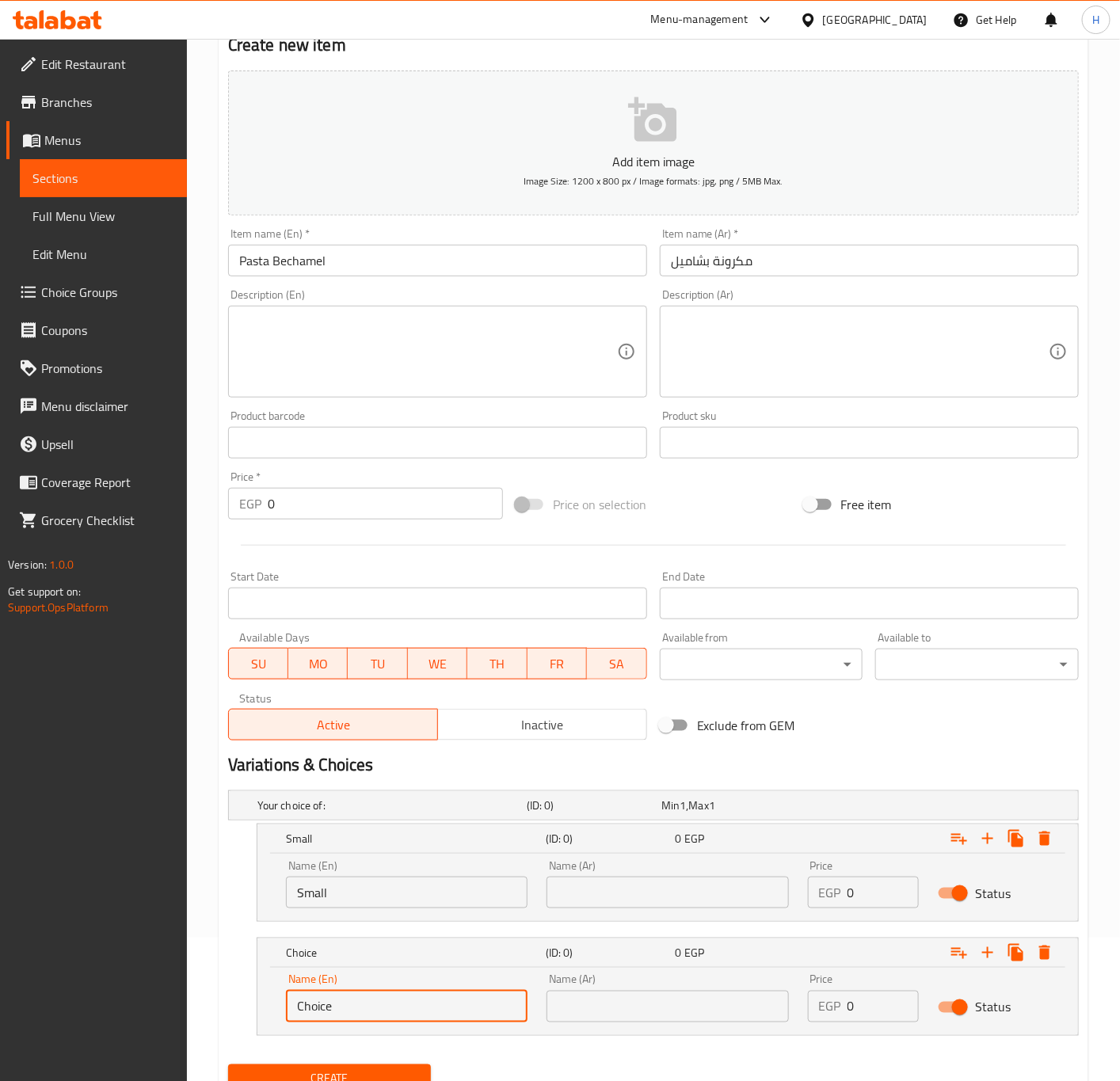
click at [366, 1008] on input "Choice" at bounding box center [406, 1007] width 242 height 32
type input "Large"
click at [665, 886] on input "text" at bounding box center [667, 892] width 242 height 32
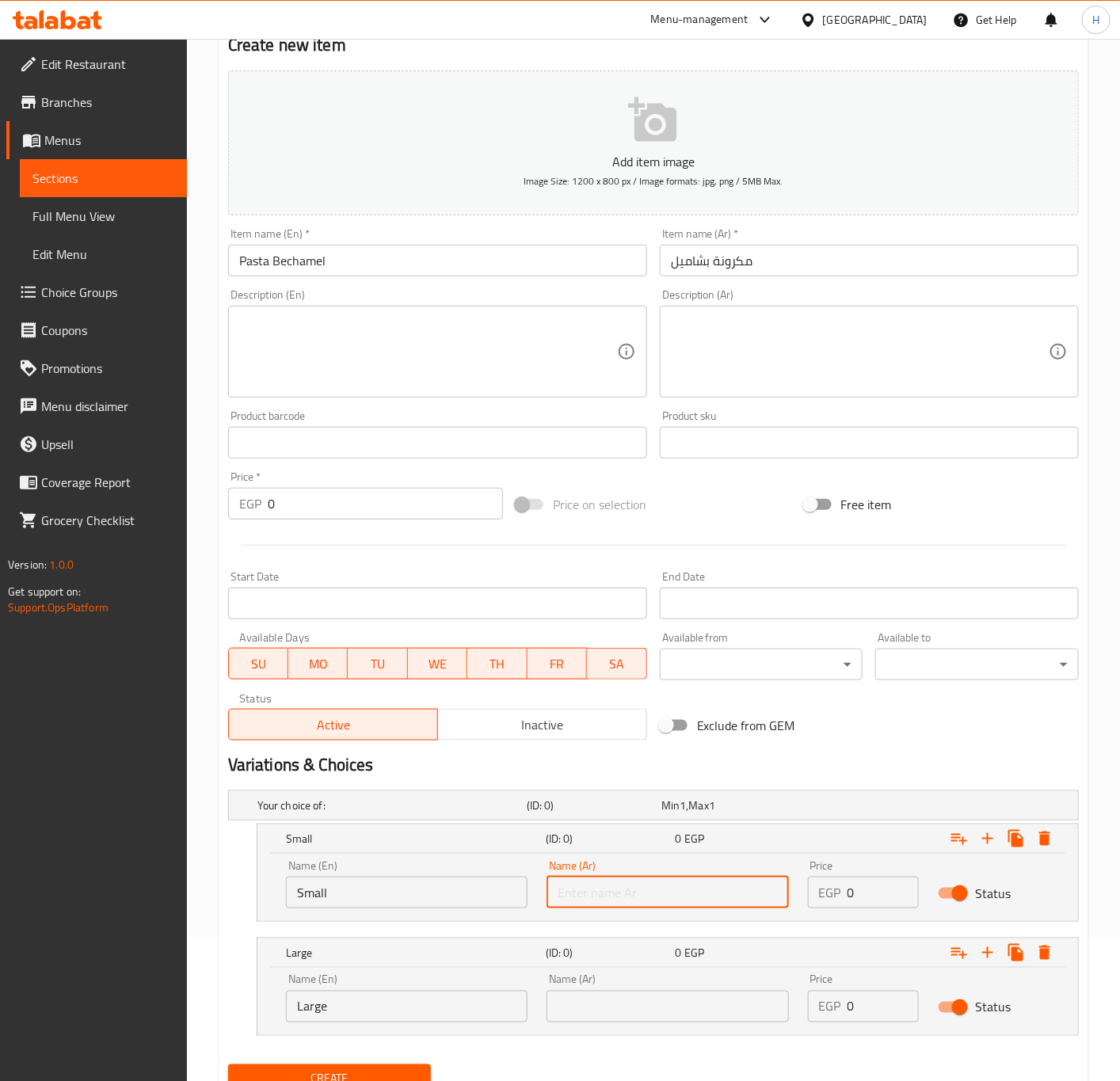
type input "صغير"
click at [703, 991] on div "Name (Ar) Name (Ar)" at bounding box center [667, 998] width 242 height 49
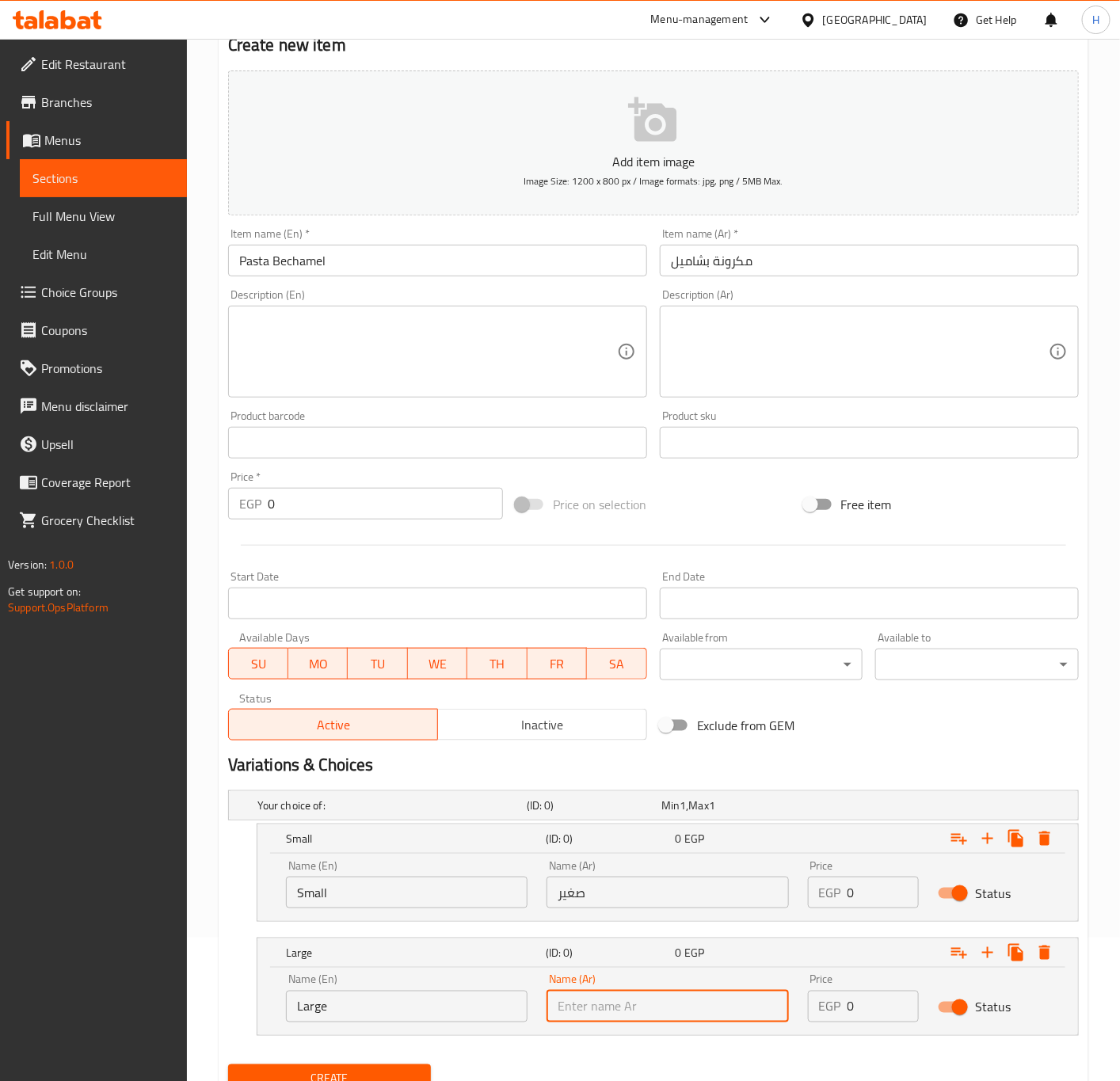
click at [690, 1013] on input "text" at bounding box center [667, 1007] width 242 height 32
type input "كبير"
click at [870, 897] on input "0" at bounding box center [883, 892] width 72 height 32
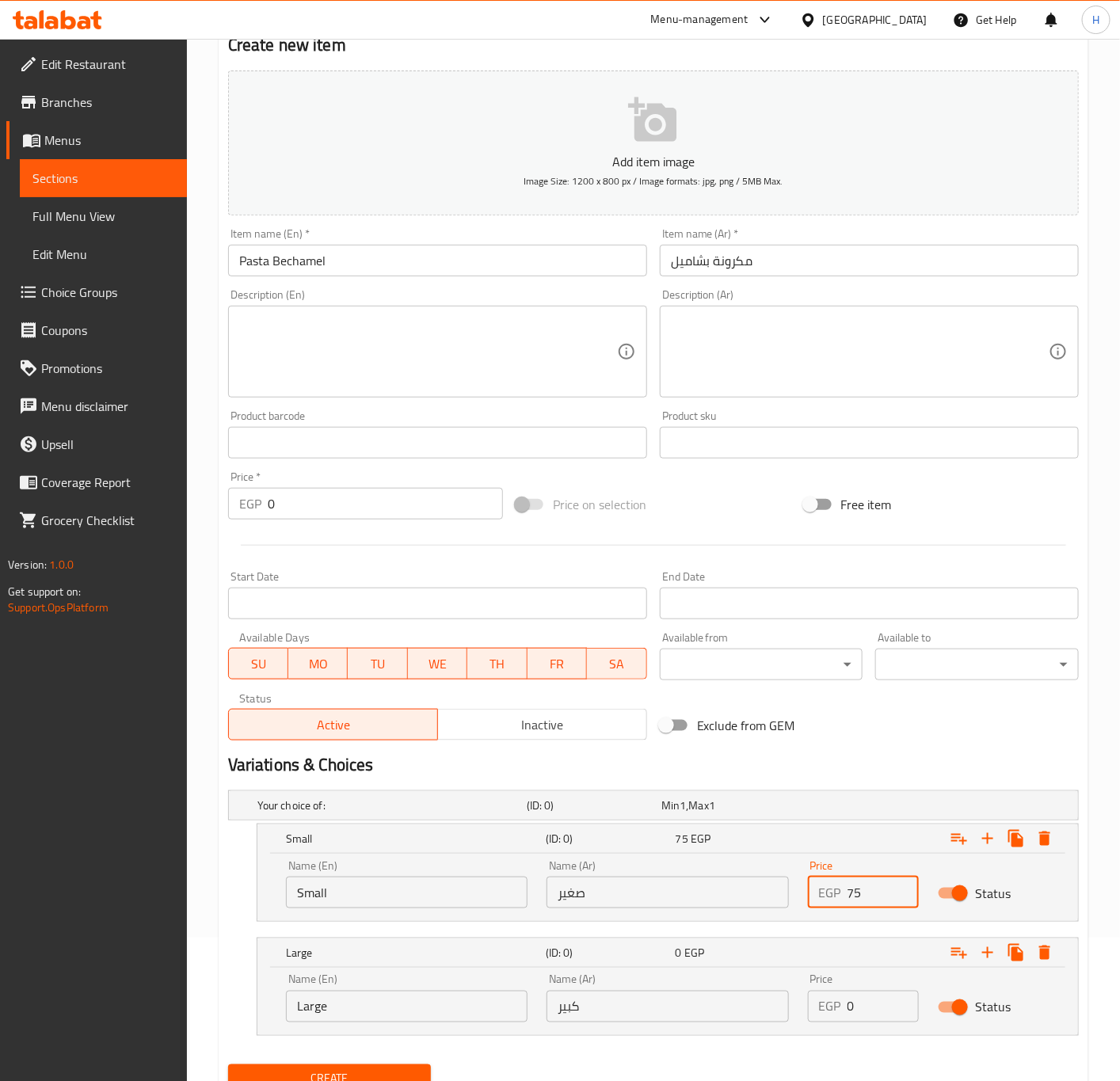
type input "75"
click at [874, 1015] on input "0" at bounding box center [883, 1007] width 72 height 32
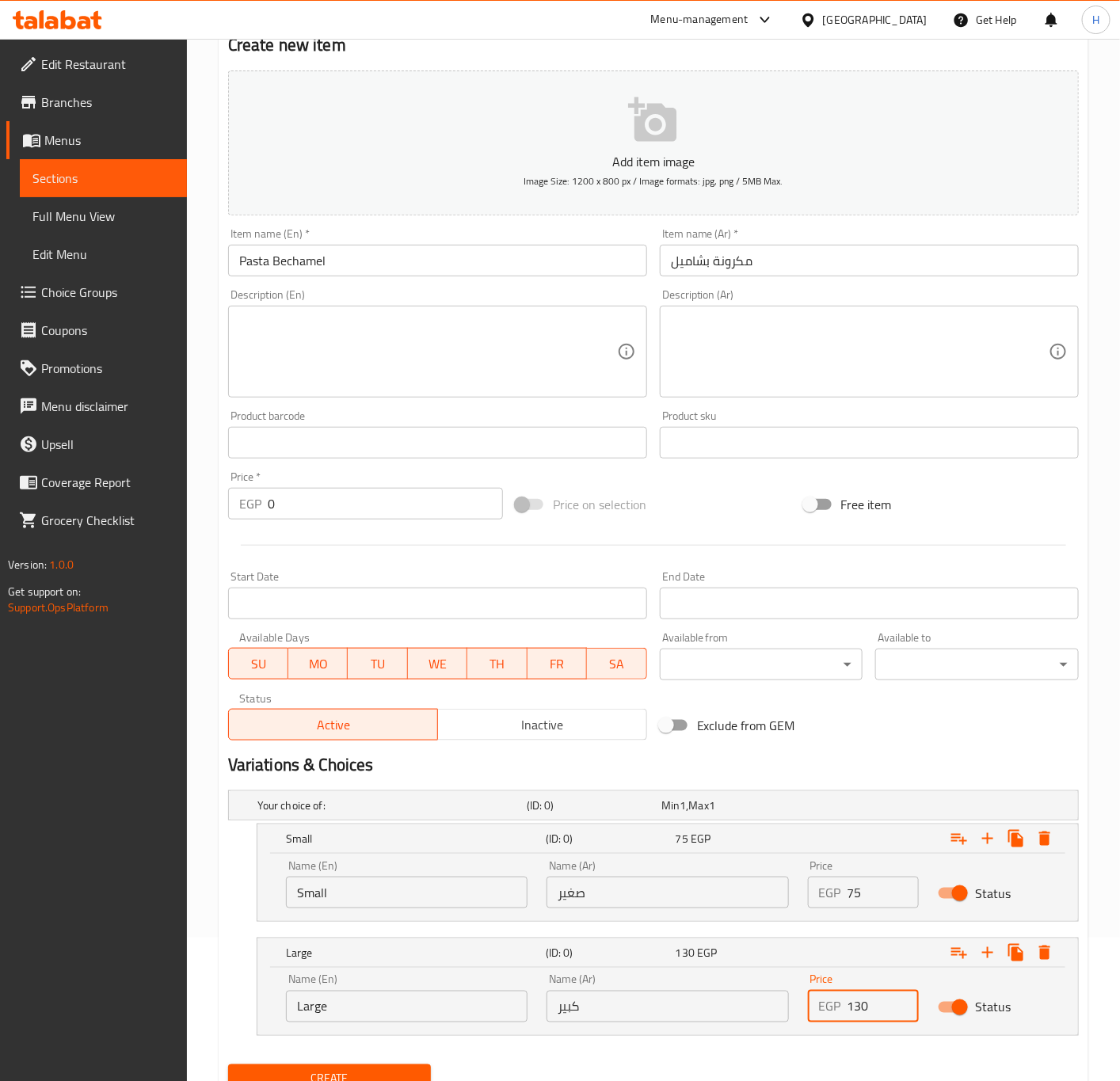
type input "130"
click at [228, 1064] on button "Create" at bounding box center [330, 1078] width 204 height 29
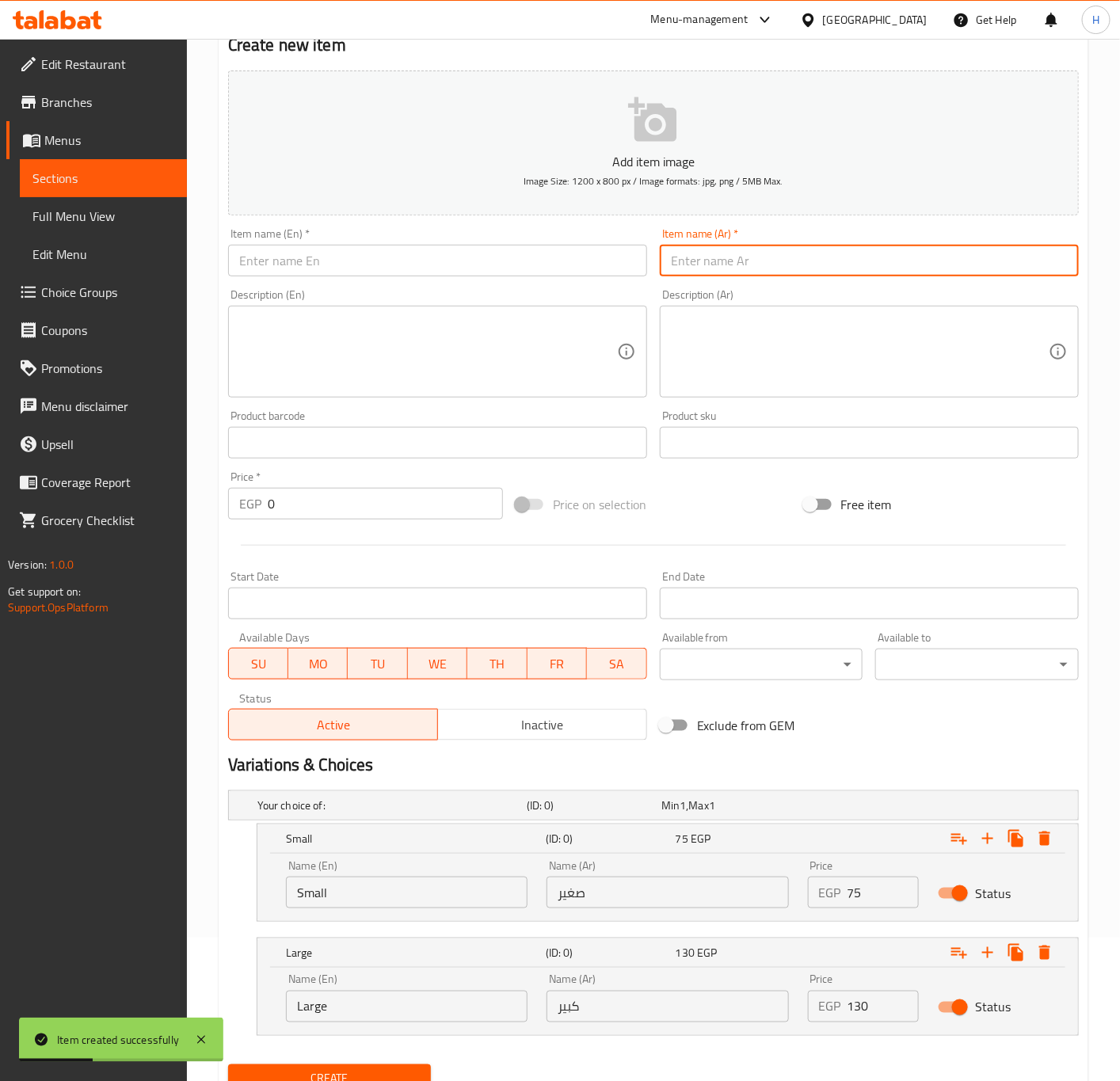
click at [784, 265] on input "text" at bounding box center [869, 260] width 419 height 32
paste input "مكرونة الفريدو"
type input "مكرونة الفريدو"
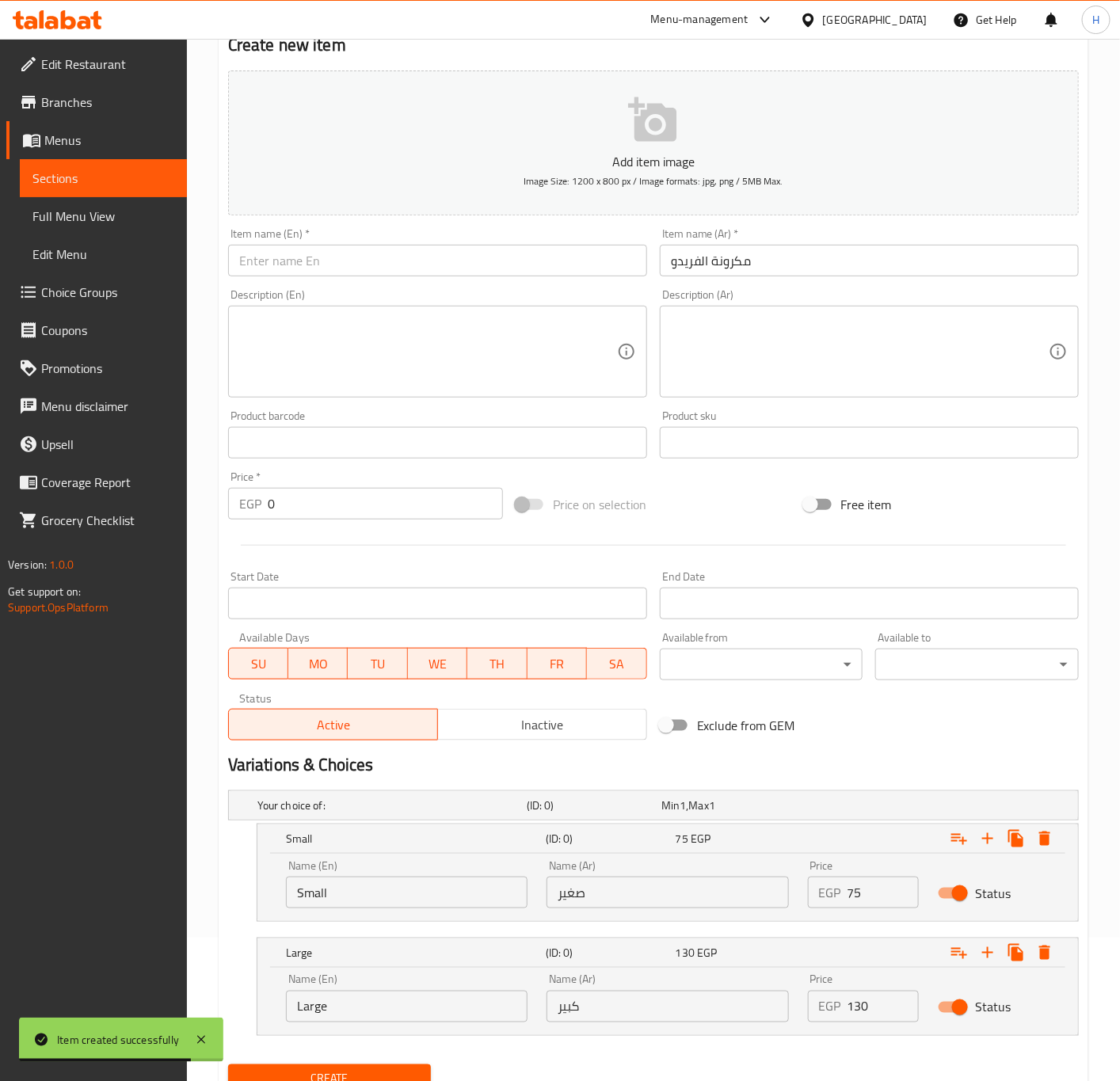
click at [533, 259] on input "text" at bounding box center [437, 260] width 419 height 32
paste input "Alfredo pasta"
type input "Alfredo Pasta"
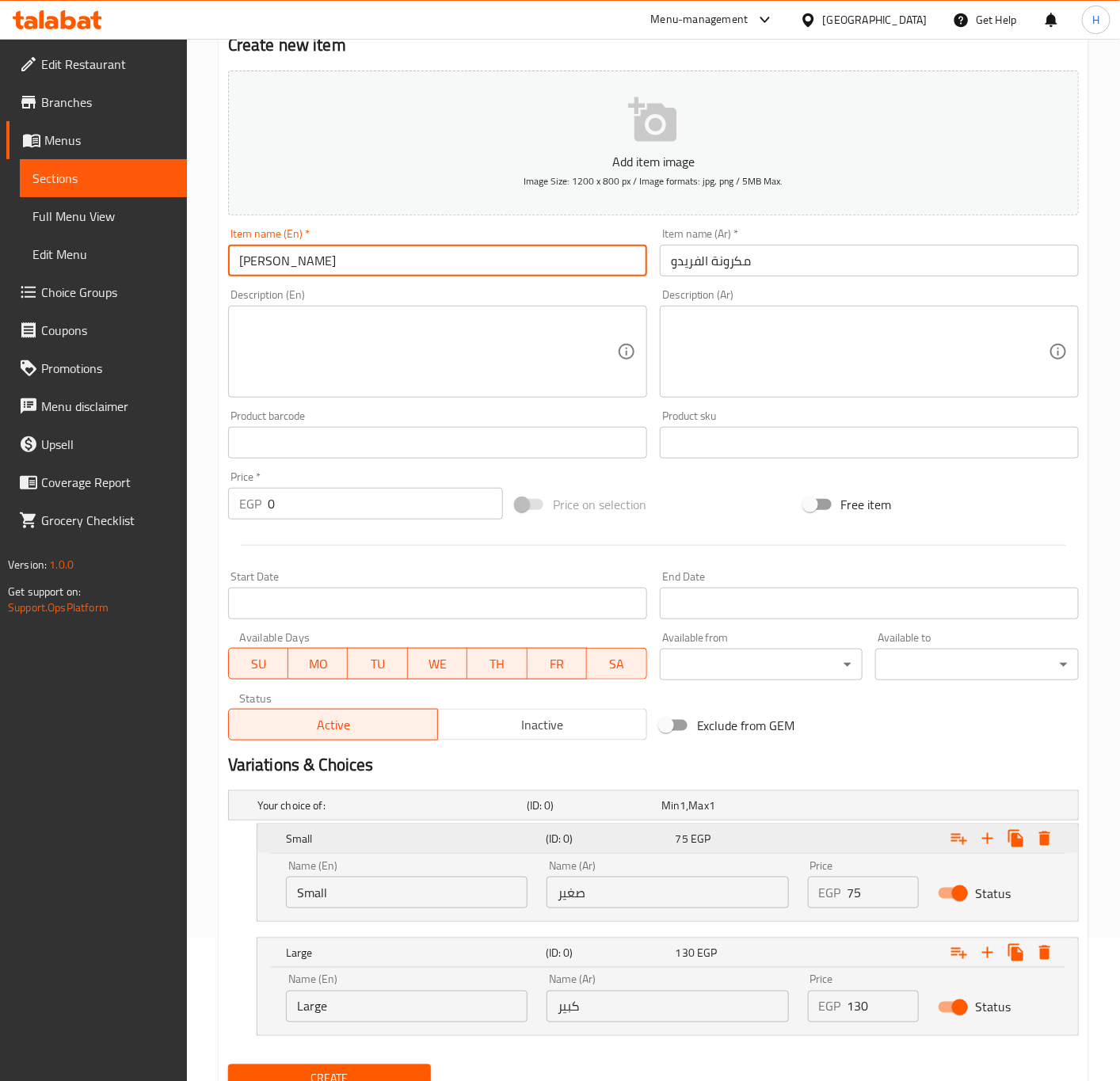
click at [1044, 839] on icon "Expand" at bounding box center [1045, 838] width 12 height 14
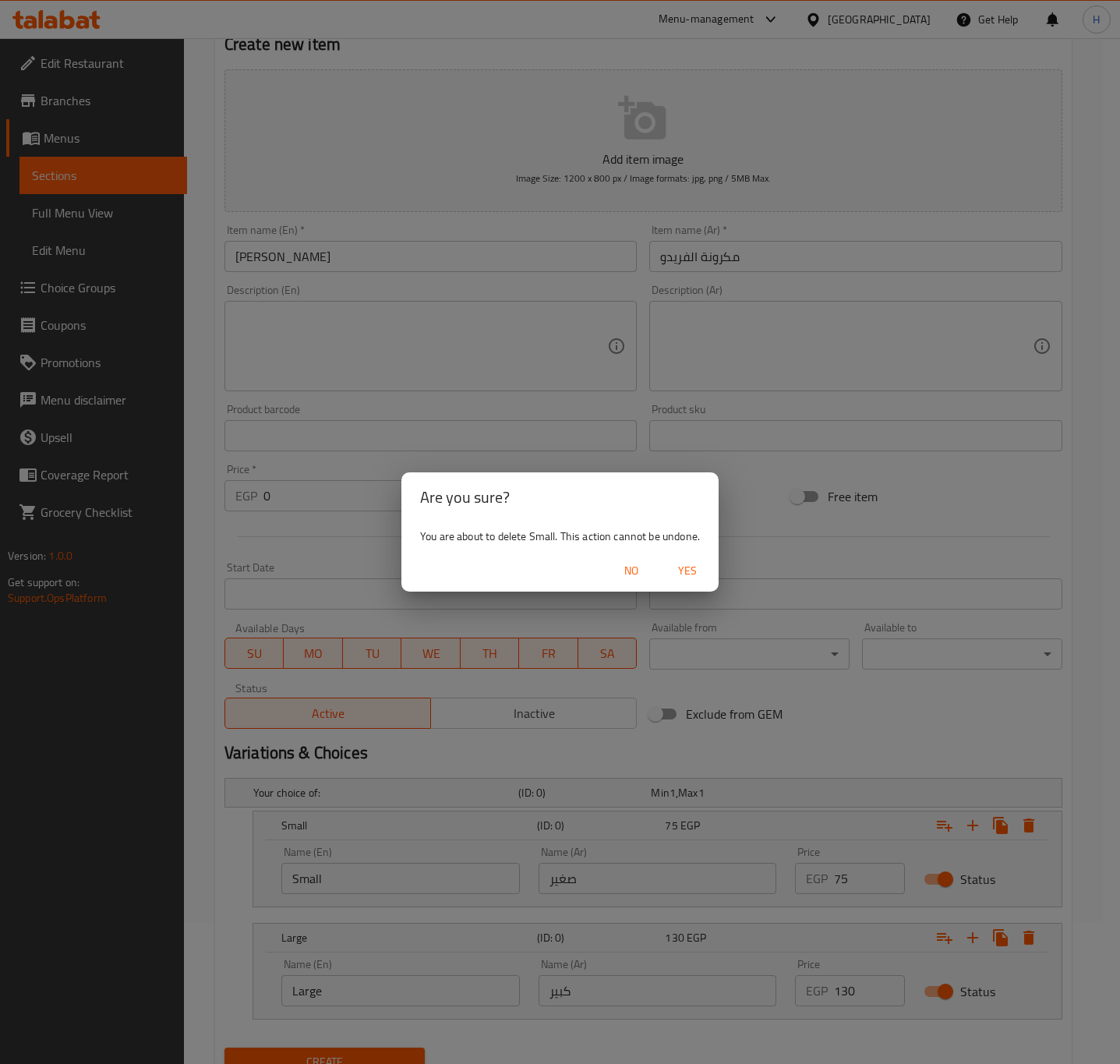
click at [683, 576] on span "Yes" at bounding box center [687, 571] width 37 height 19
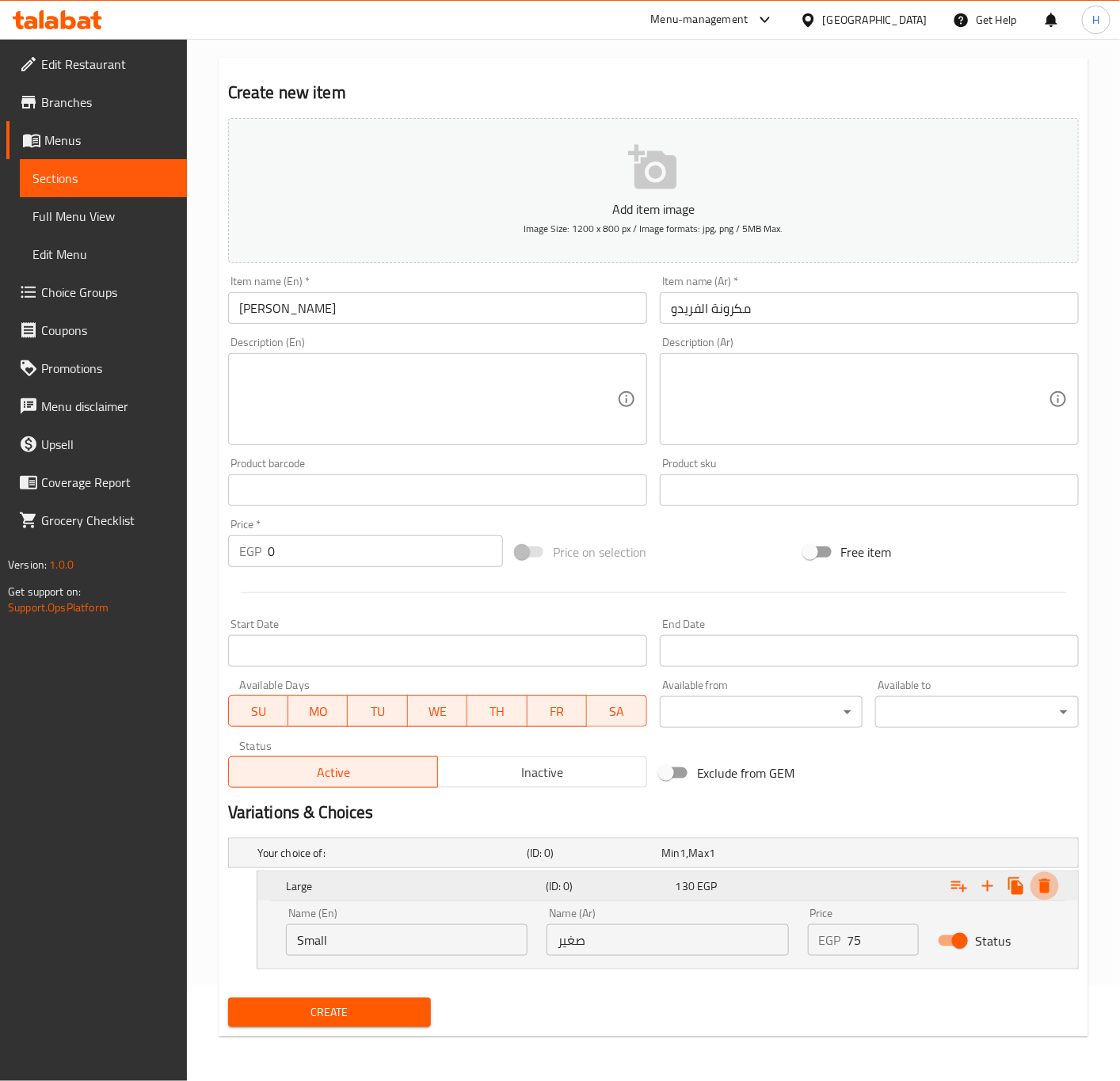
click at [1044, 884] on icon "Expand" at bounding box center [1045, 886] width 12 height 14
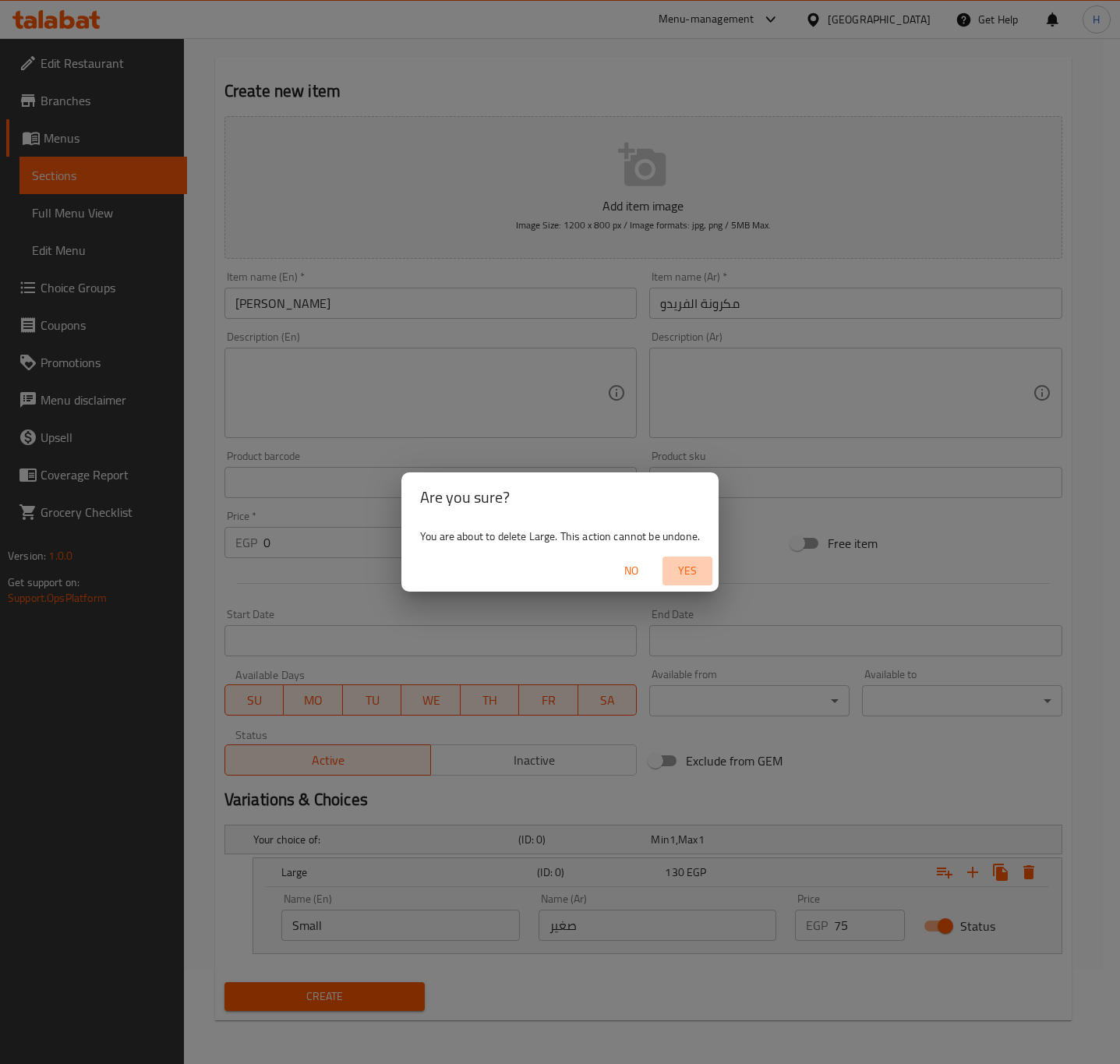
click at [692, 566] on span "Yes" at bounding box center [687, 571] width 37 height 19
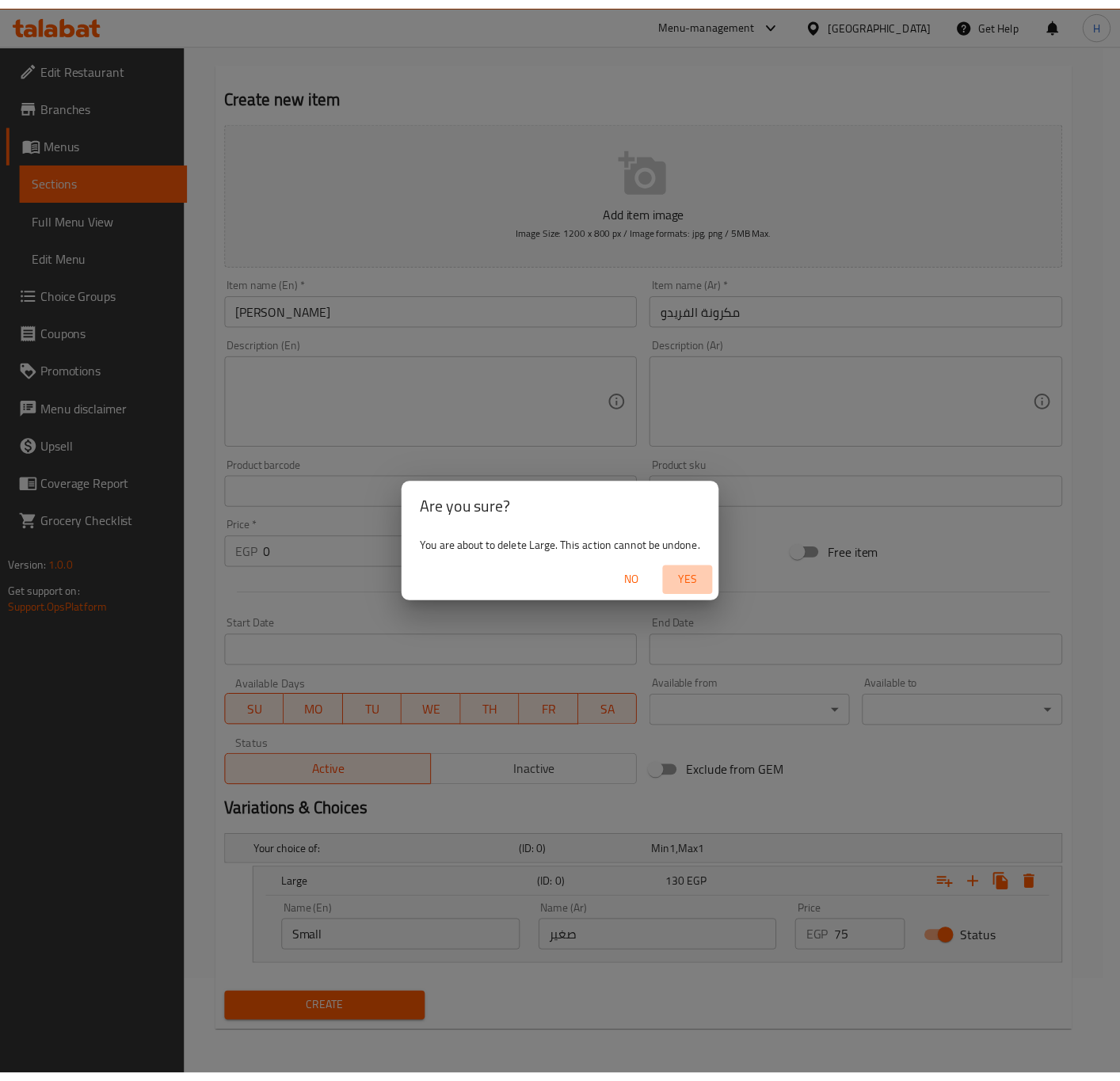
scroll to position [36, 0]
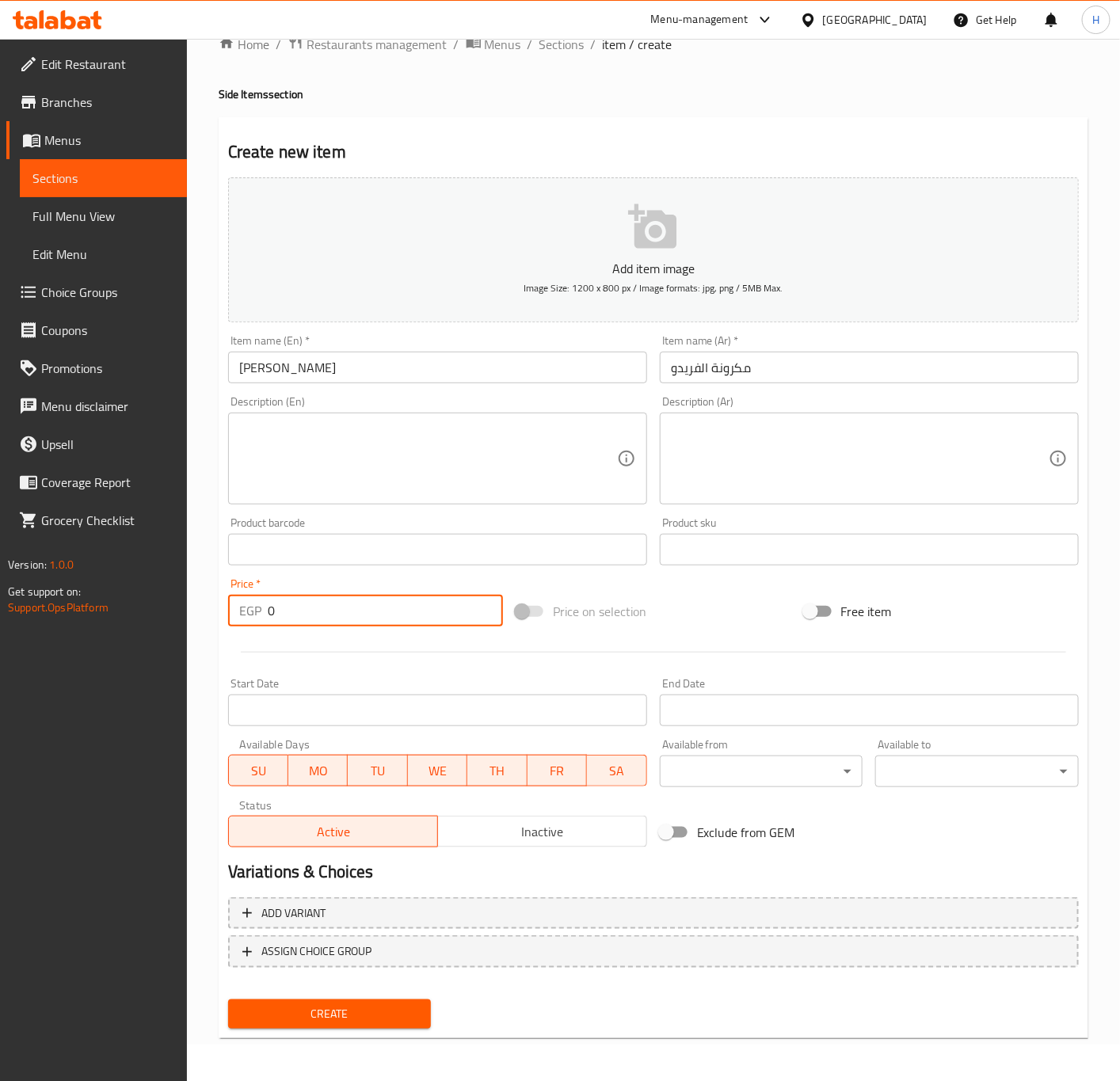
click at [317, 604] on input "0" at bounding box center [385, 611] width 236 height 32
paste input "165"
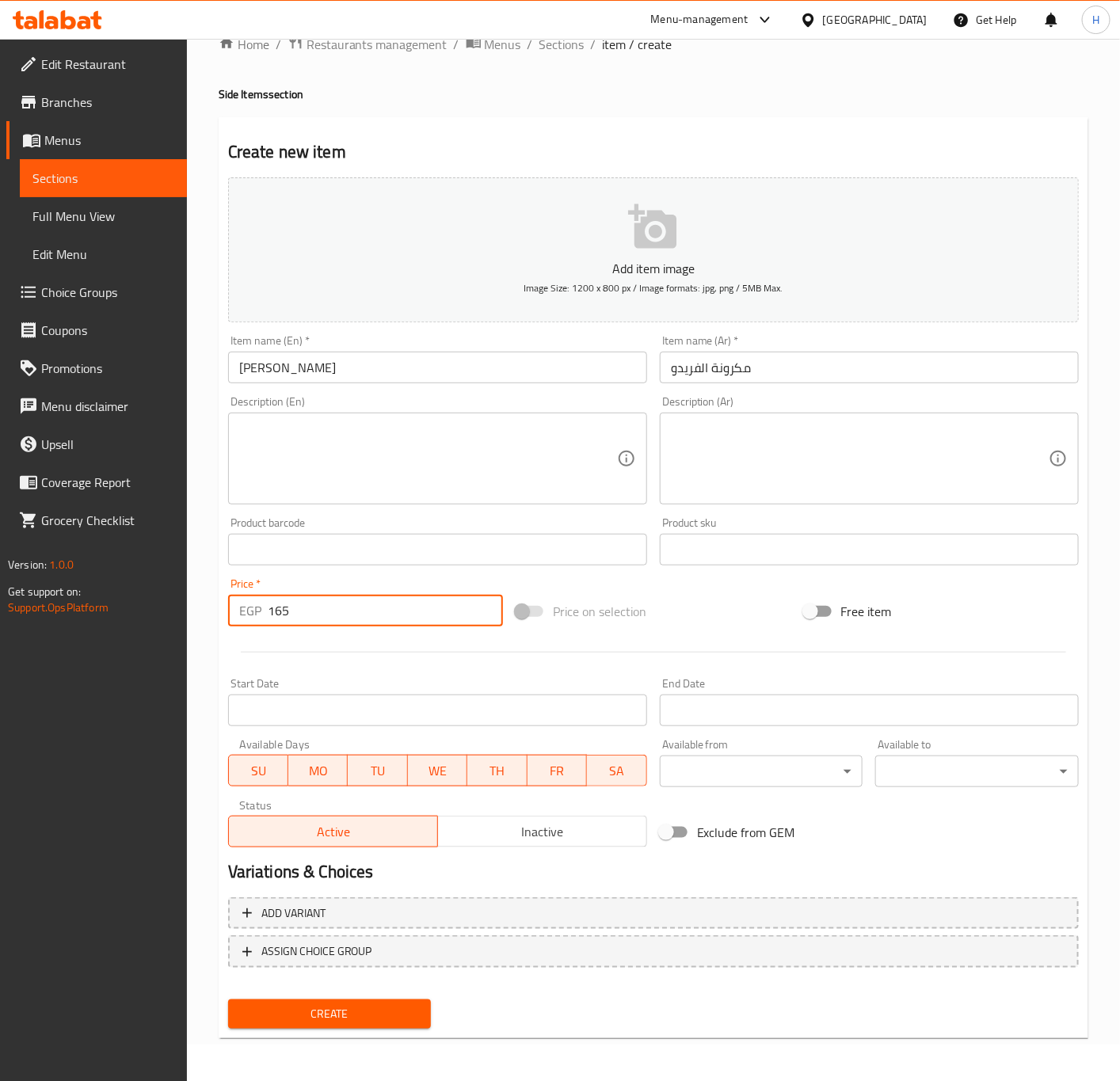
type input "165"
click at [375, 1017] on span "Create" at bounding box center [329, 1014] width 178 height 19
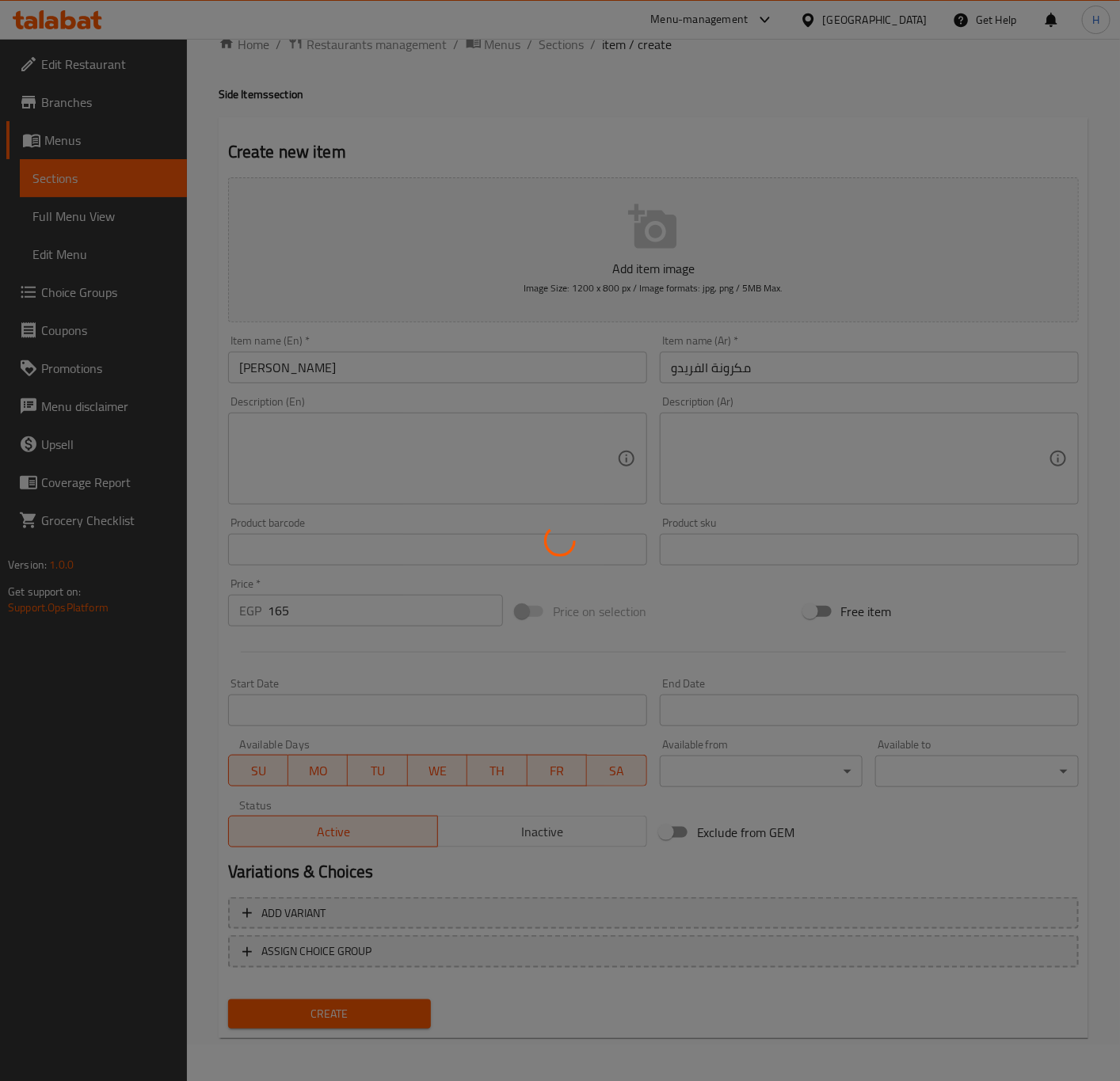
type input "0"
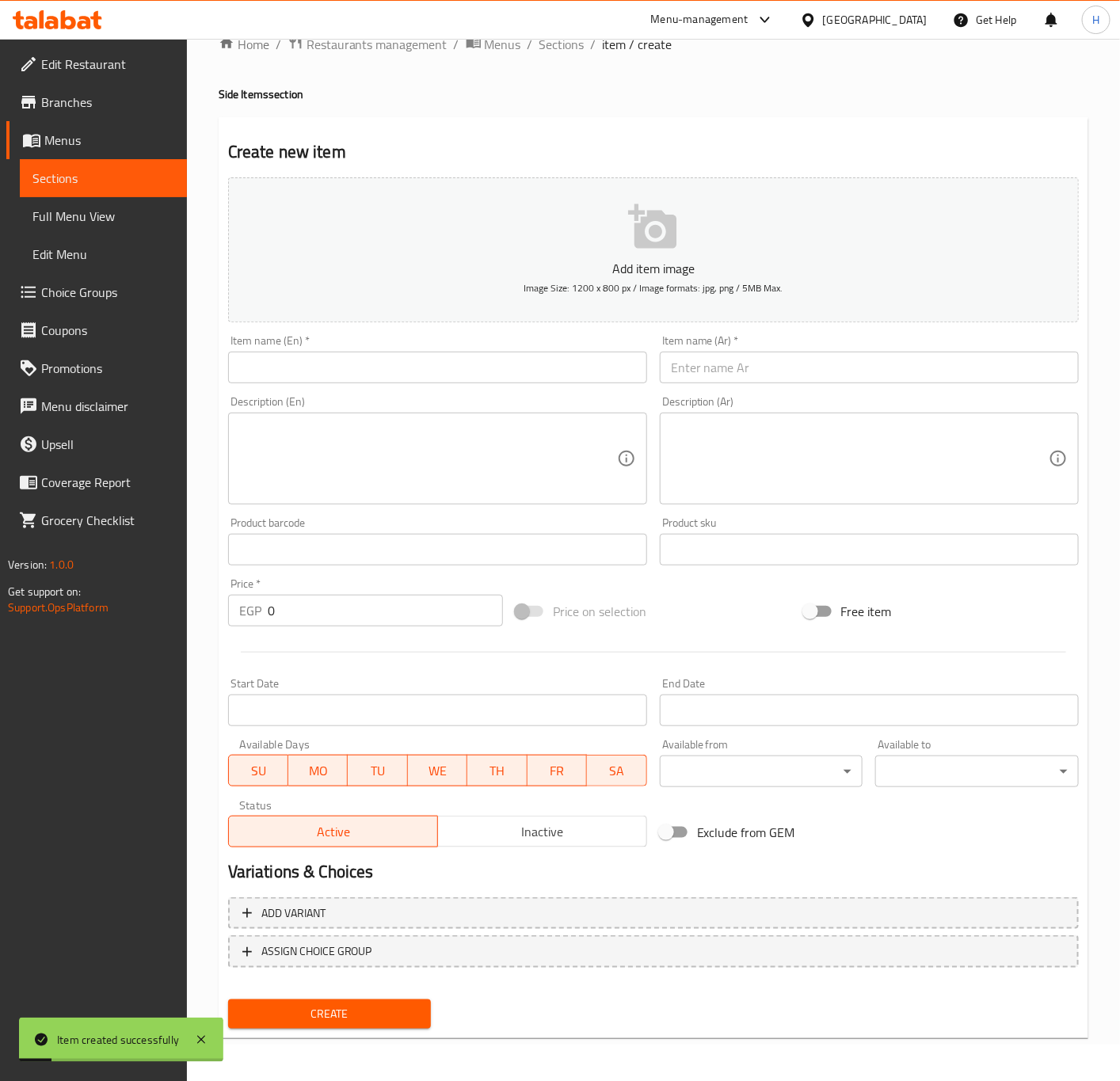
click at [855, 374] on input "text" at bounding box center [869, 367] width 419 height 32
paste input "خضار سوتيه"
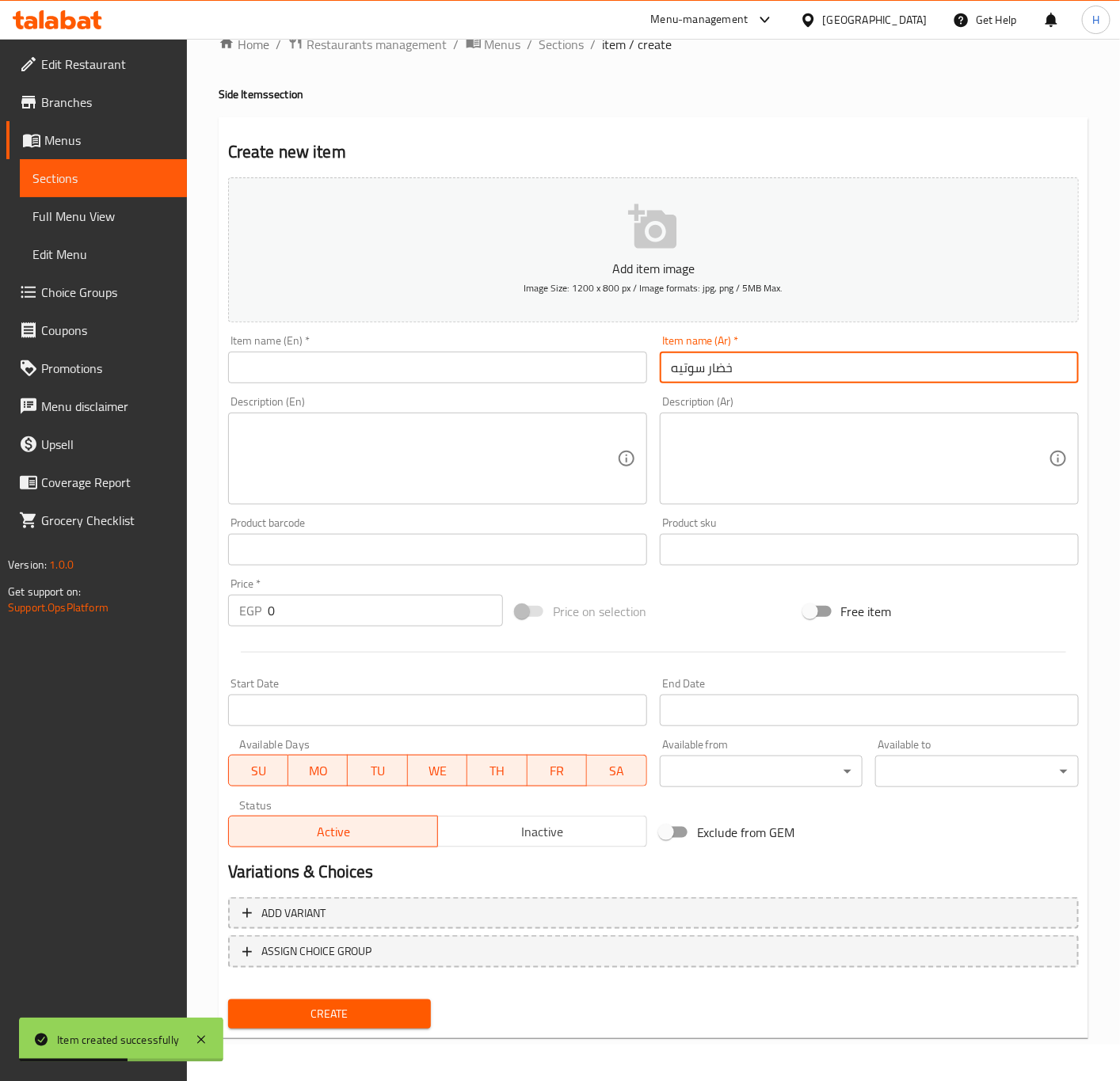
type input "خضار سوتيه"
click at [477, 385] on div "Item name (En)   * Item name (En) *" at bounding box center [436, 359] width 431 height 61
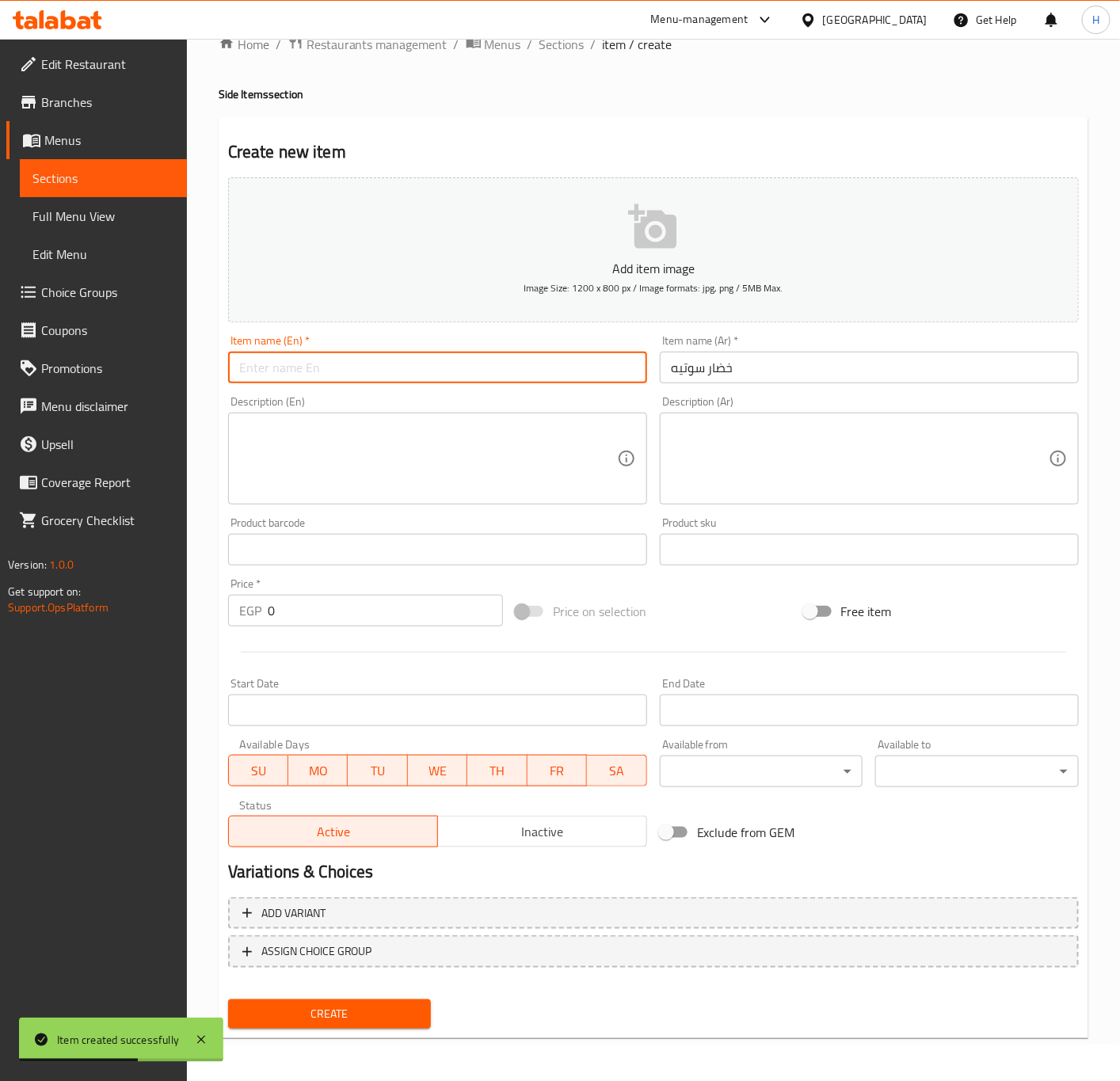
click at [476, 373] on input "text" at bounding box center [437, 367] width 419 height 32
type input "Sauteed Vegetables"
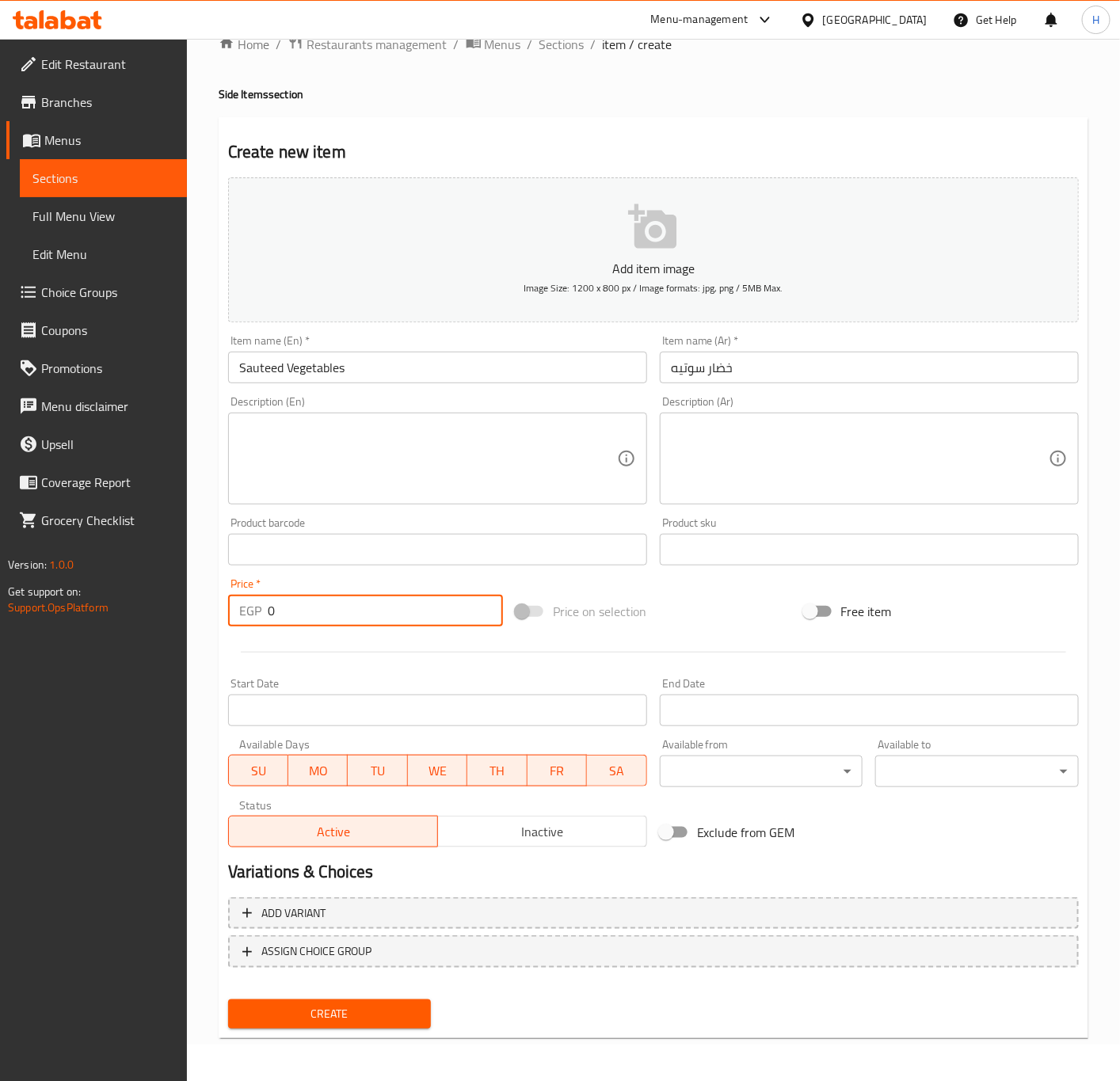
click at [306, 618] on input "0" at bounding box center [385, 611] width 236 height 32
paste input "75"
type input "75"
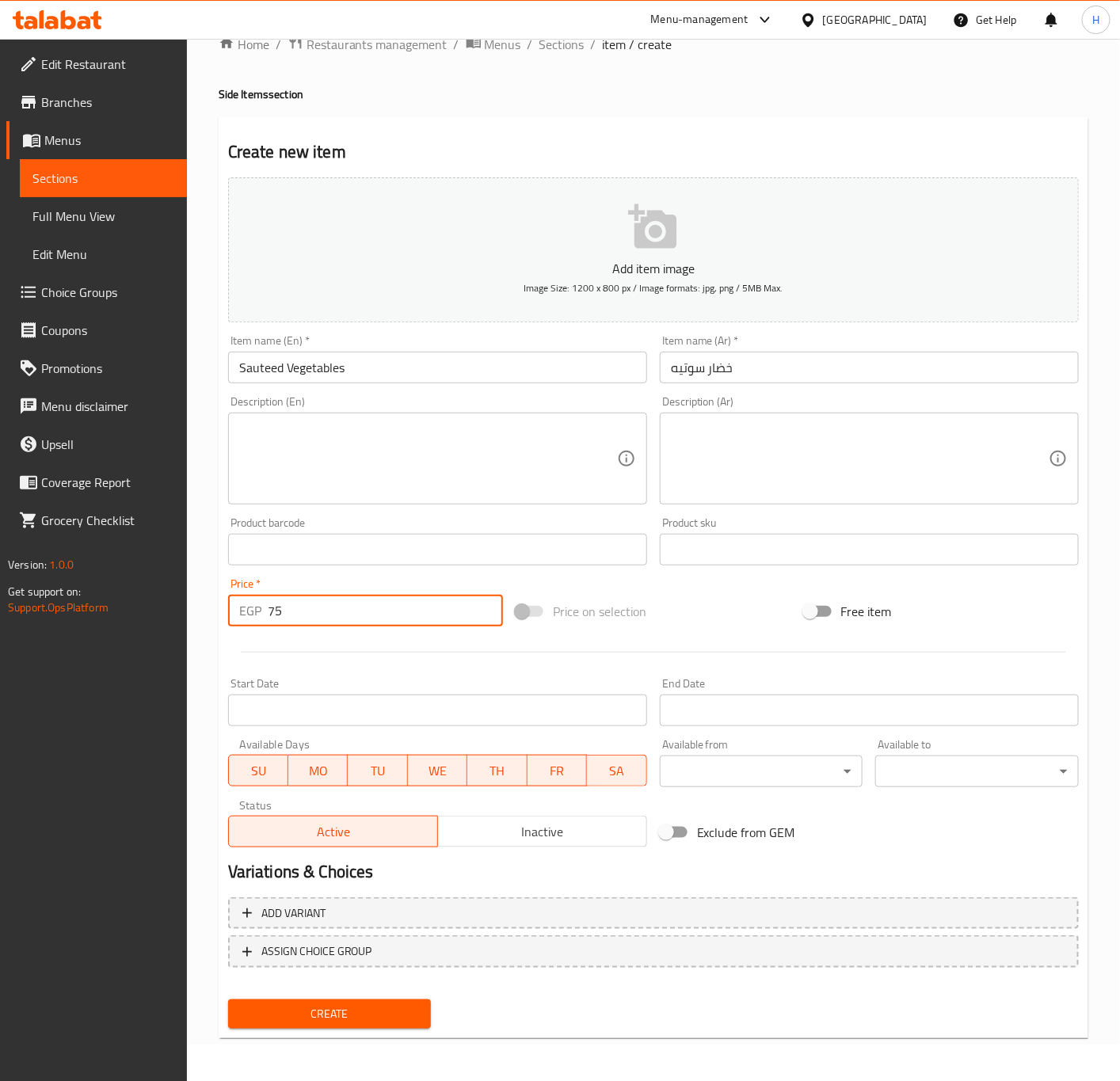
click at [228, 1000] on button "Create" at bounding box center [330, 1014] width 204 height 29
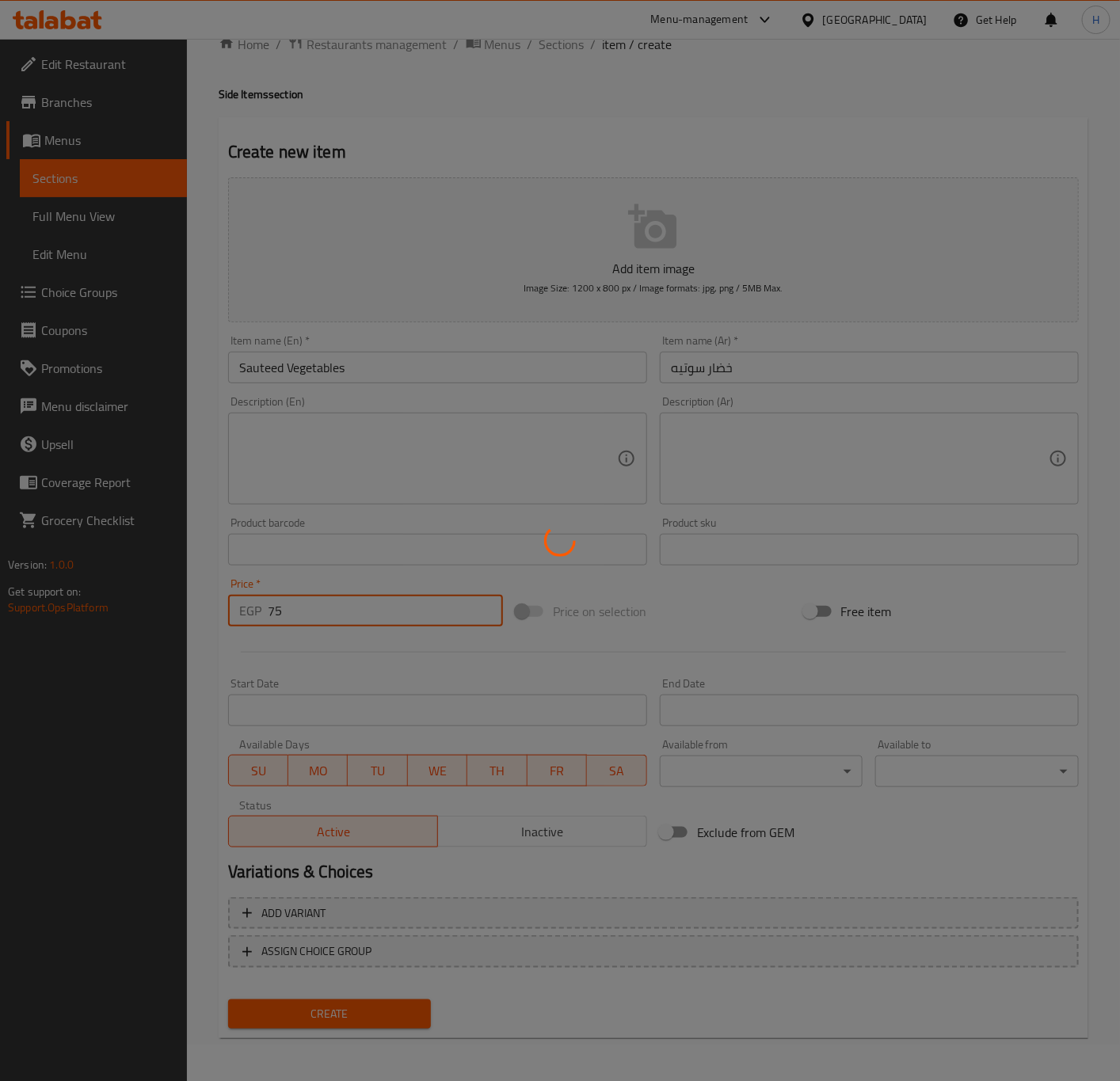
type input "0"
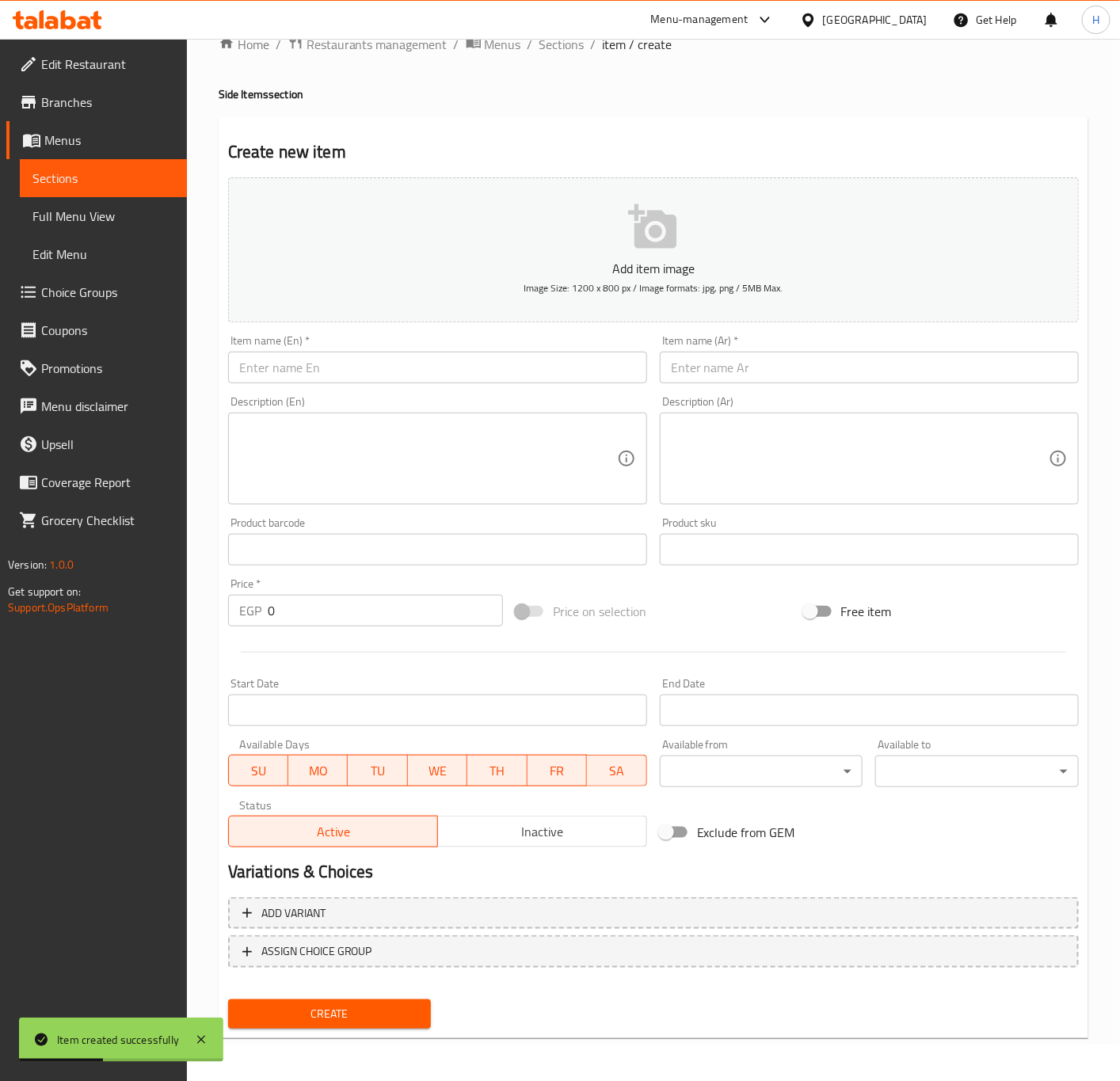
click at [879, 371] on input "text" at bounding box center [869, 367] width 419 height 32
paste input "بطاطس بيوريه"
type input "بطاطس بيوريه"
click at [335, 368] on input "text" at bounding box center [437, 367] width 419 height 32
click at [402, 362] on input "text" at bounding box center [437, 367] width 419 height 32
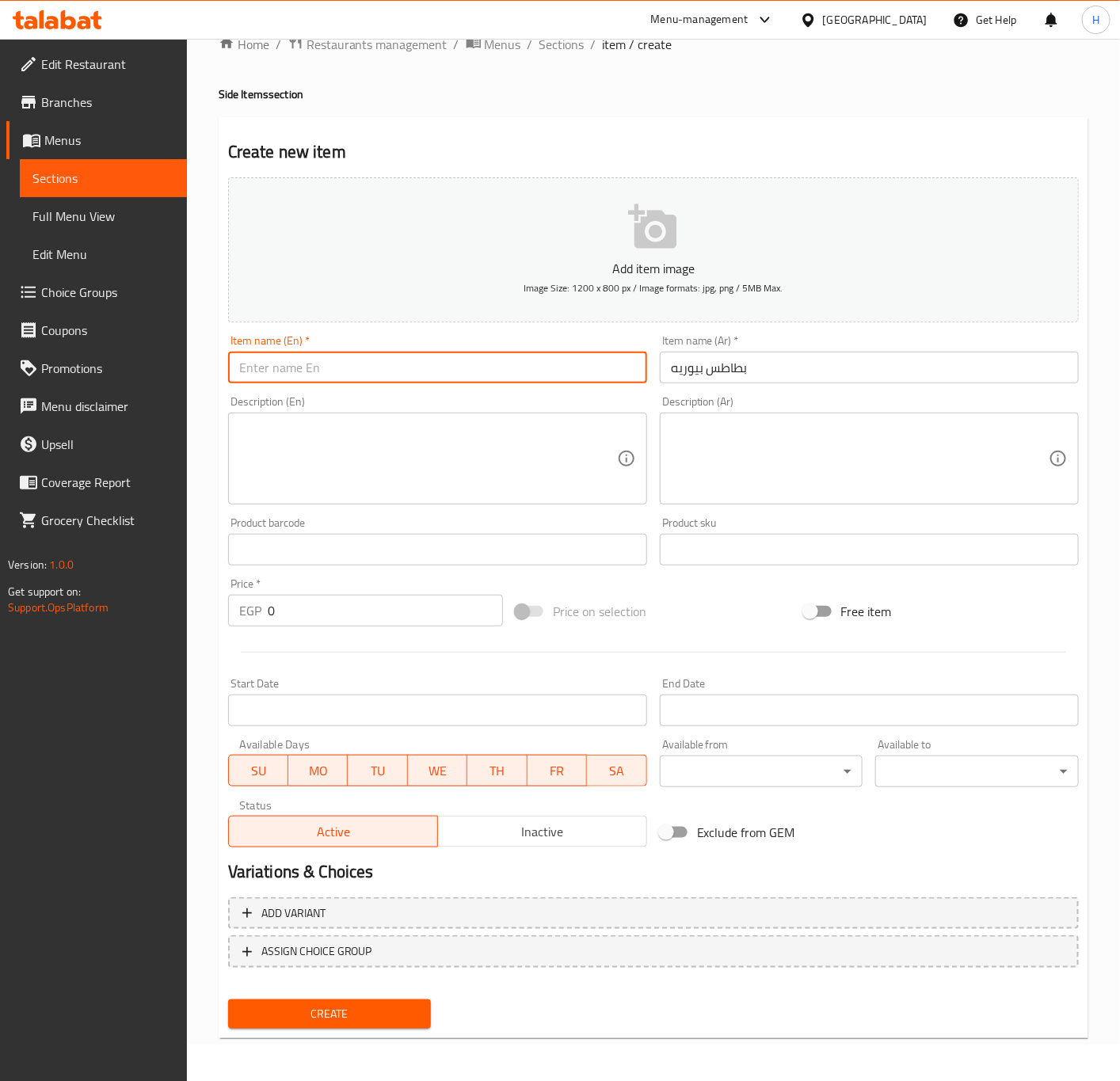
paste input "Potato Puree"
type input "Potato Puree"
click at [343, 618] on input "0" at bounding box center [385, 611] width 236 height 32
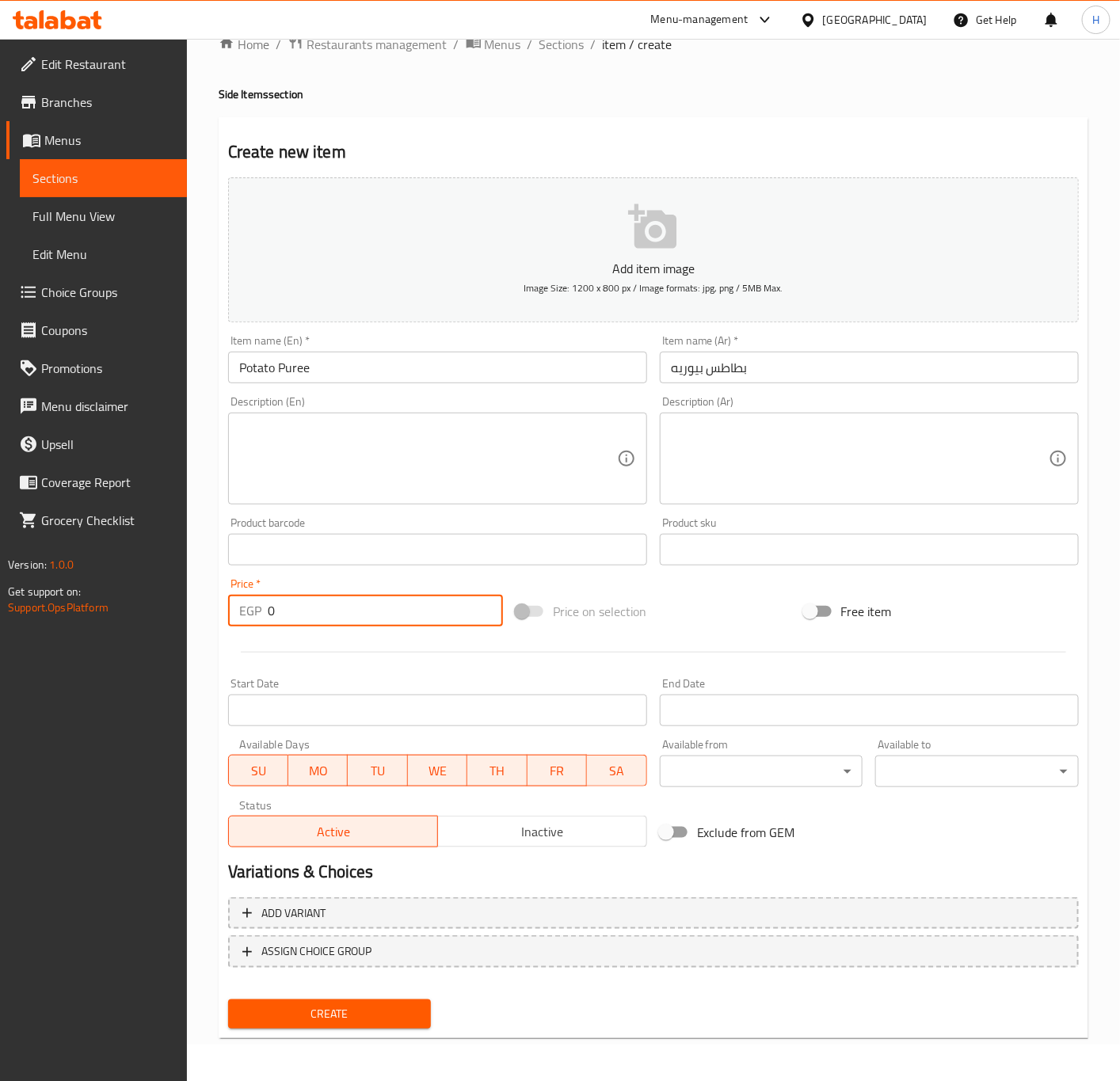
click at [343, 618] on input "0" at bounding box center [385, 611] width 236 height 32
paste input "4"
type input "40"
click at [373, 1015] on span "Create" at bounding box center [329, 1014] width 178 height 19
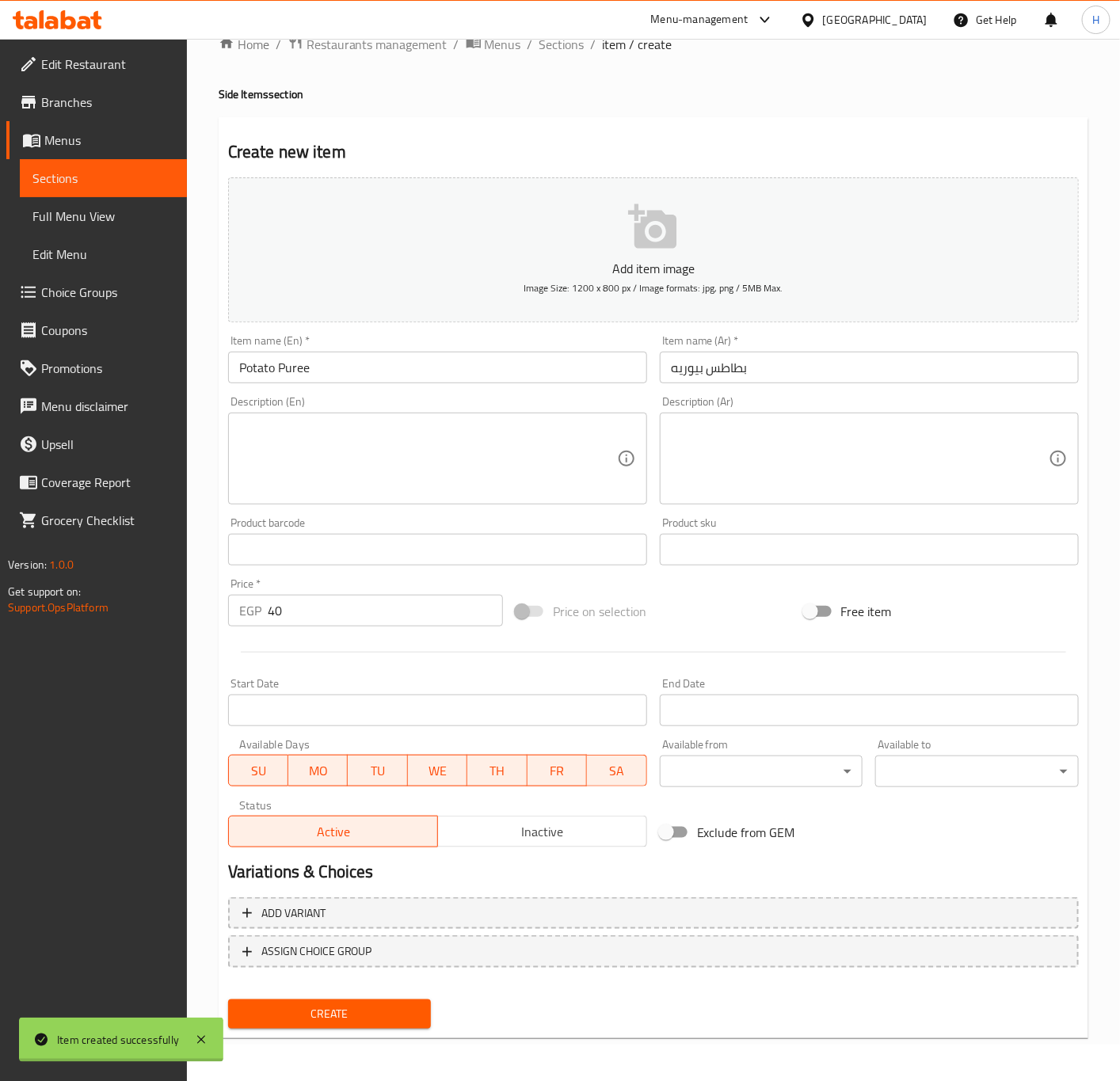
type input "0"
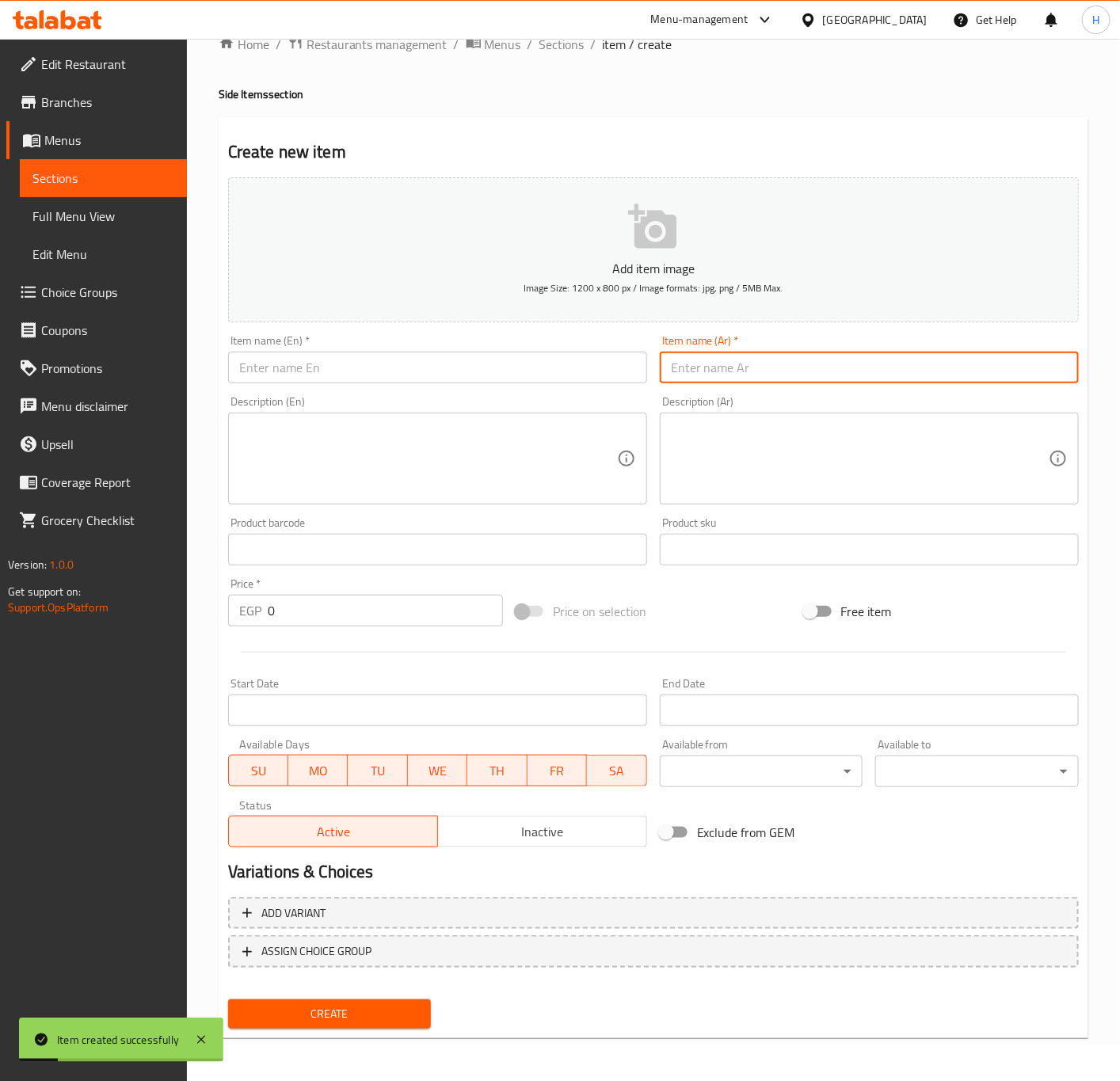
click at [844, 382] on input "text" at bounding box center [869, 367] width 419 height 32
paste input "طبق مكرونة بصوص الكريمة"
type input "طبق مكرونة بصوص الكريمة"
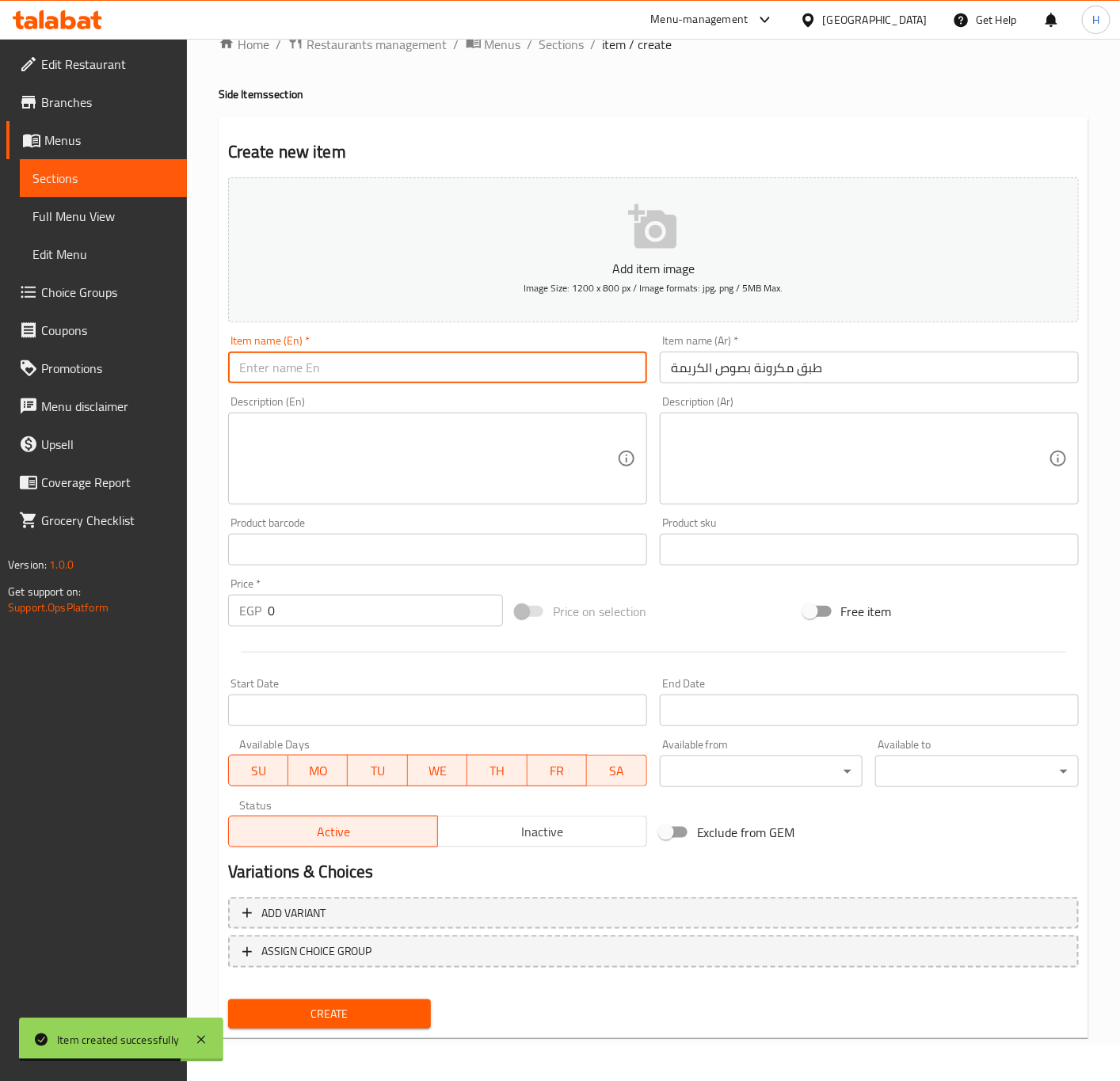
click at [364, 368] on input "text" at bounding box center [437, 367] width 419 height 32
paste input "Pasta with cream sauce"
click at [401, 371] on input "Pasta with cream sauce" at bounding box center [437, 367] width 419 height 32
type input "Pasta with Cream Sauce Plate"
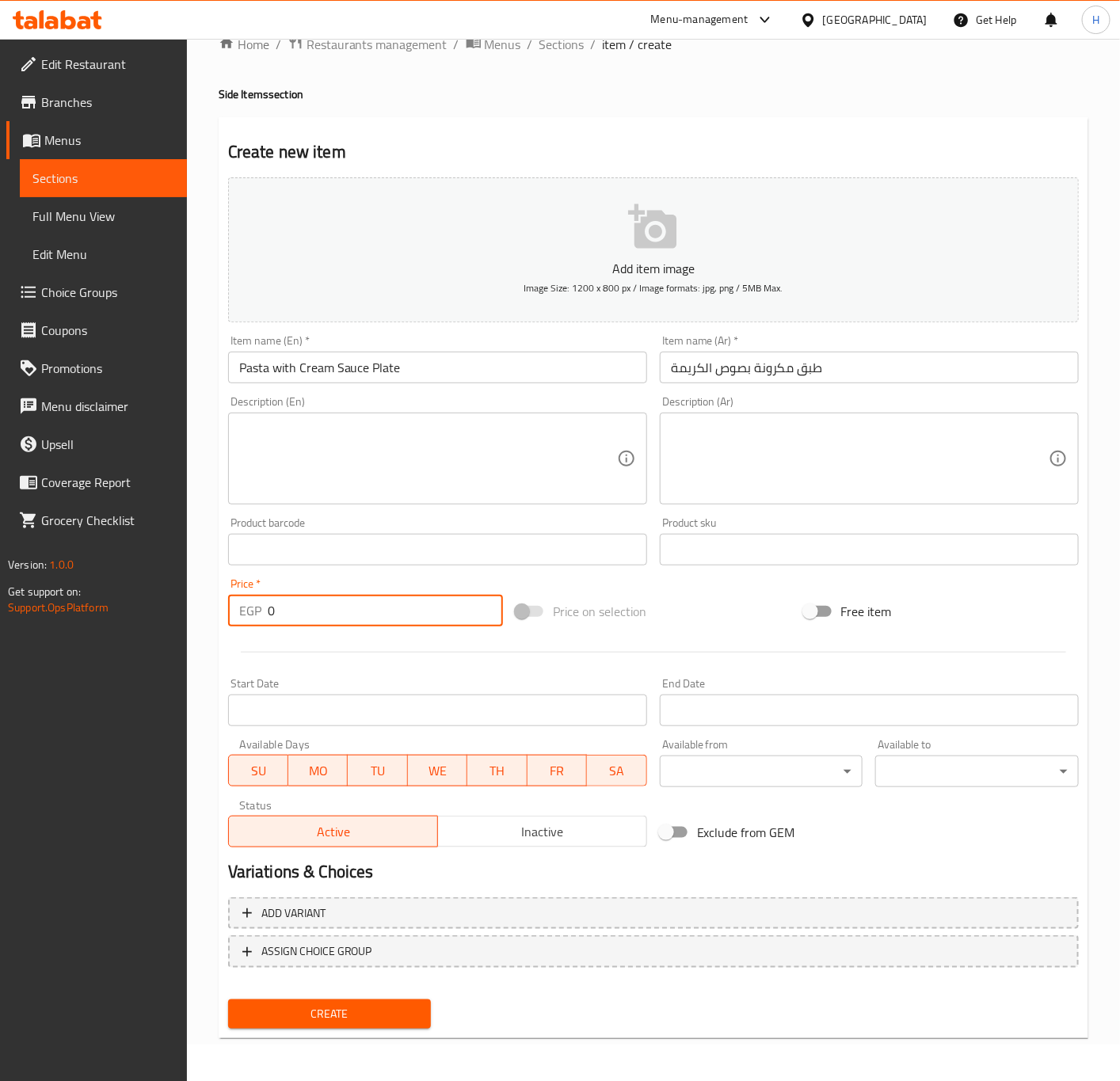
click at [355, 616] on input "0" at bounding box center [385, 611] width 236 height 32
click at [357, 616] on input "0" at bounding box center [385, 611] width 236 height 32
paste input "85"
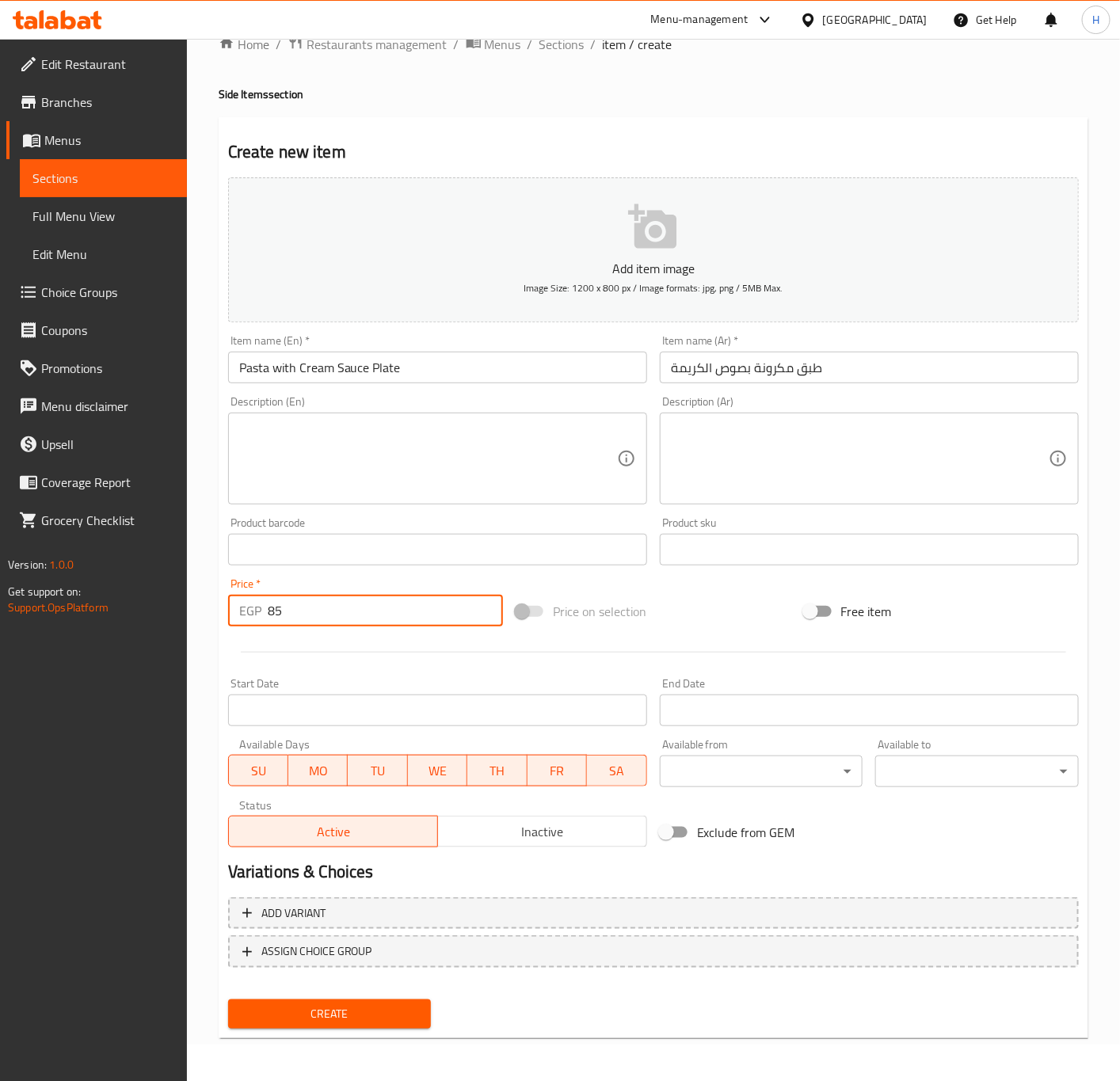
type input "85"
click at [228, 1000] on button "Create" at bounding box center [330, 1014] width 204 height 29
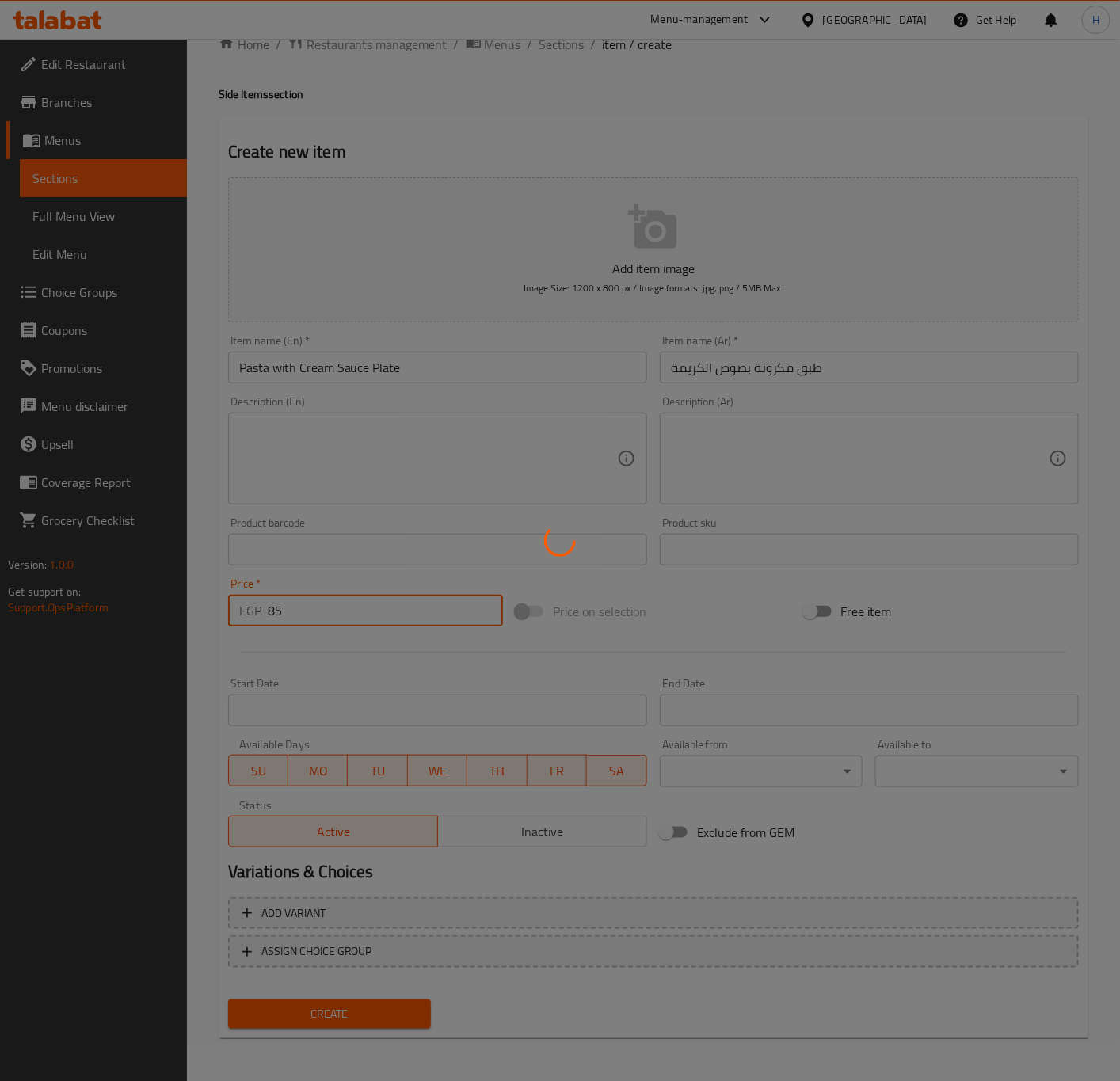
type input "0"
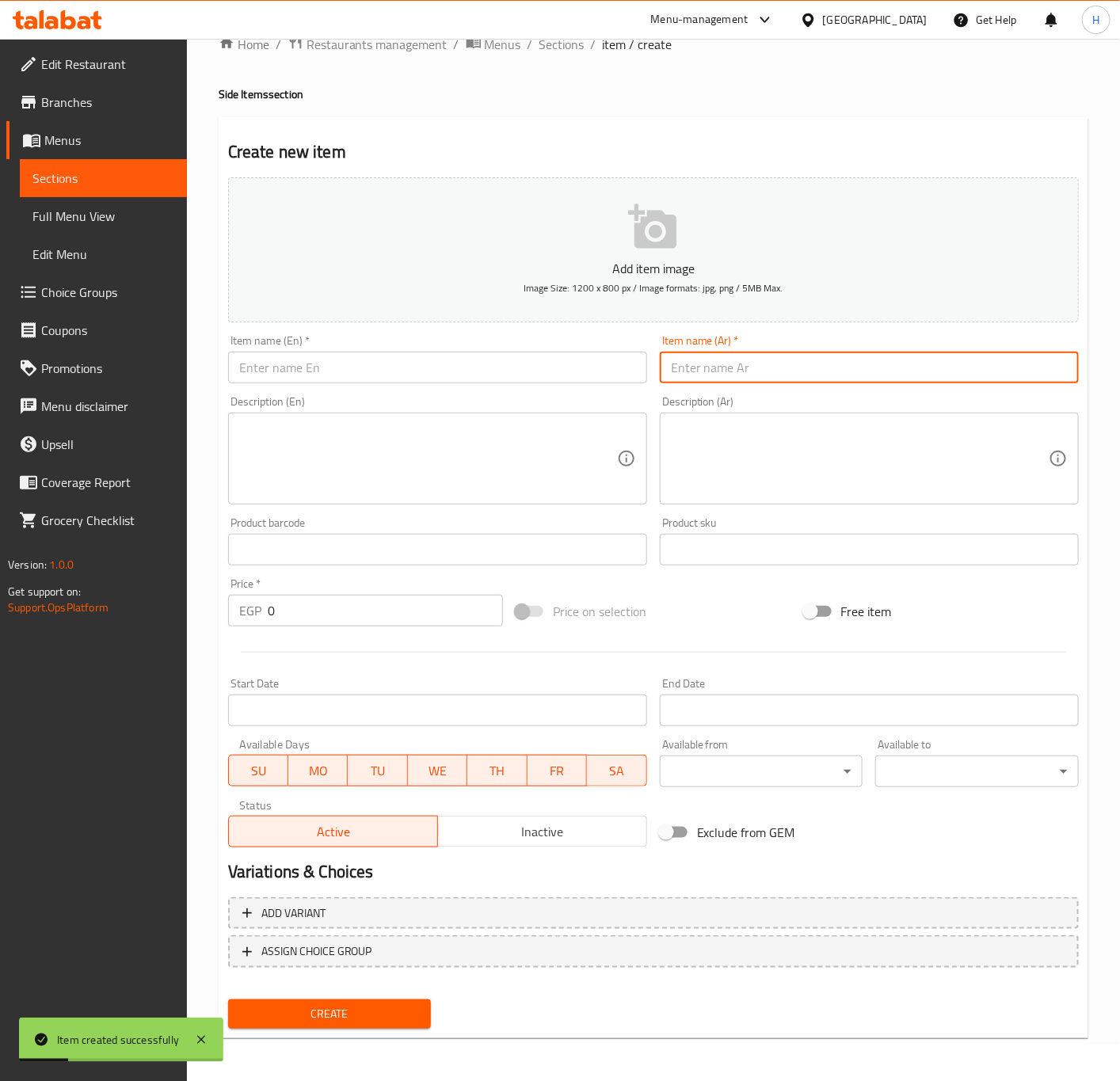
click at [931, 382] on input "text" at bounding box center [869, 367] width 419 height 32
paste input "طبق مكرونة بالصلصة"
type input "طبق مكرونة بالصلصة"
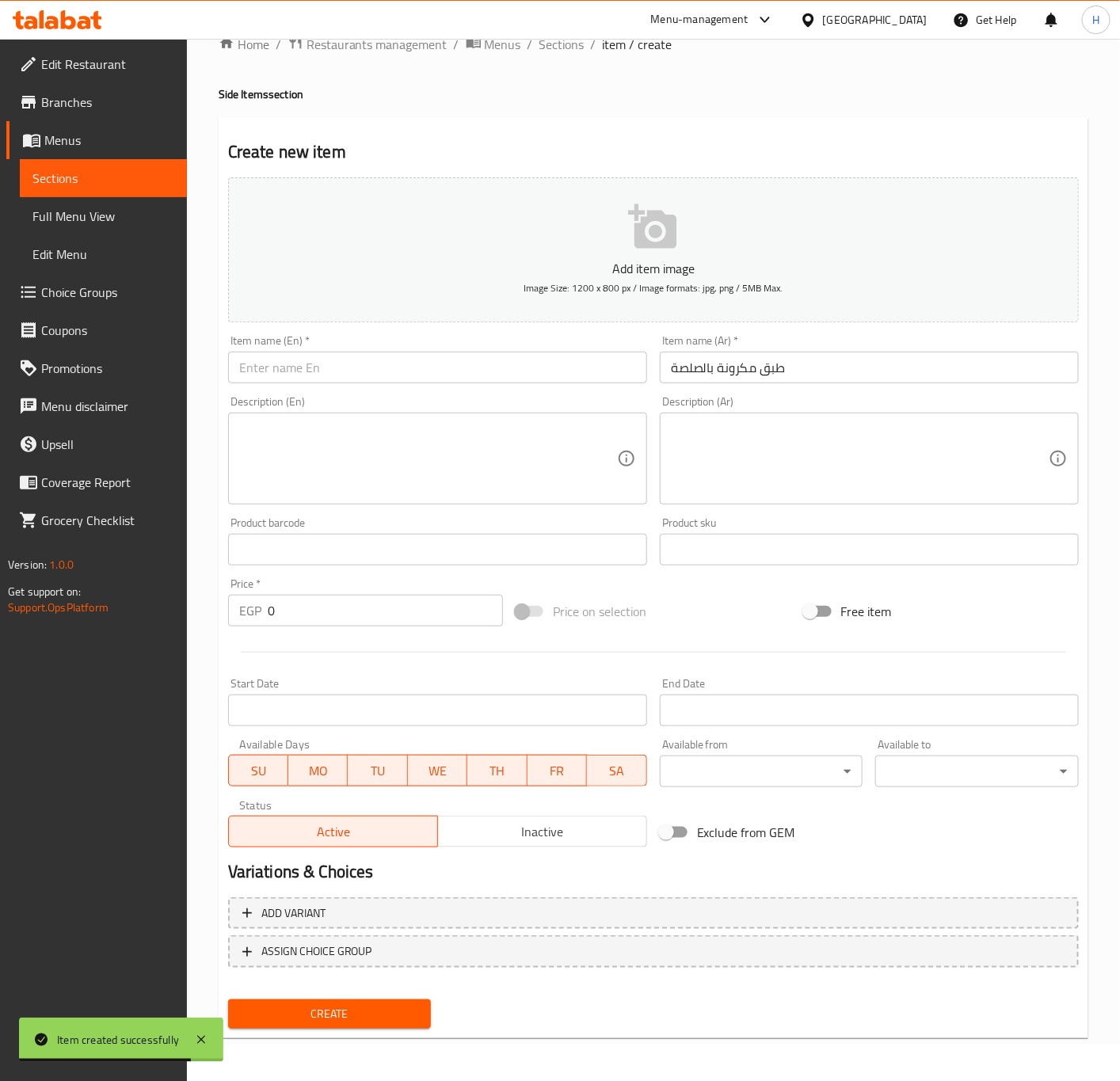
click at [435, 373] on input "text" at bounding box center [437, 367] width 419 height 32
paste input "pasta dish with sauce"
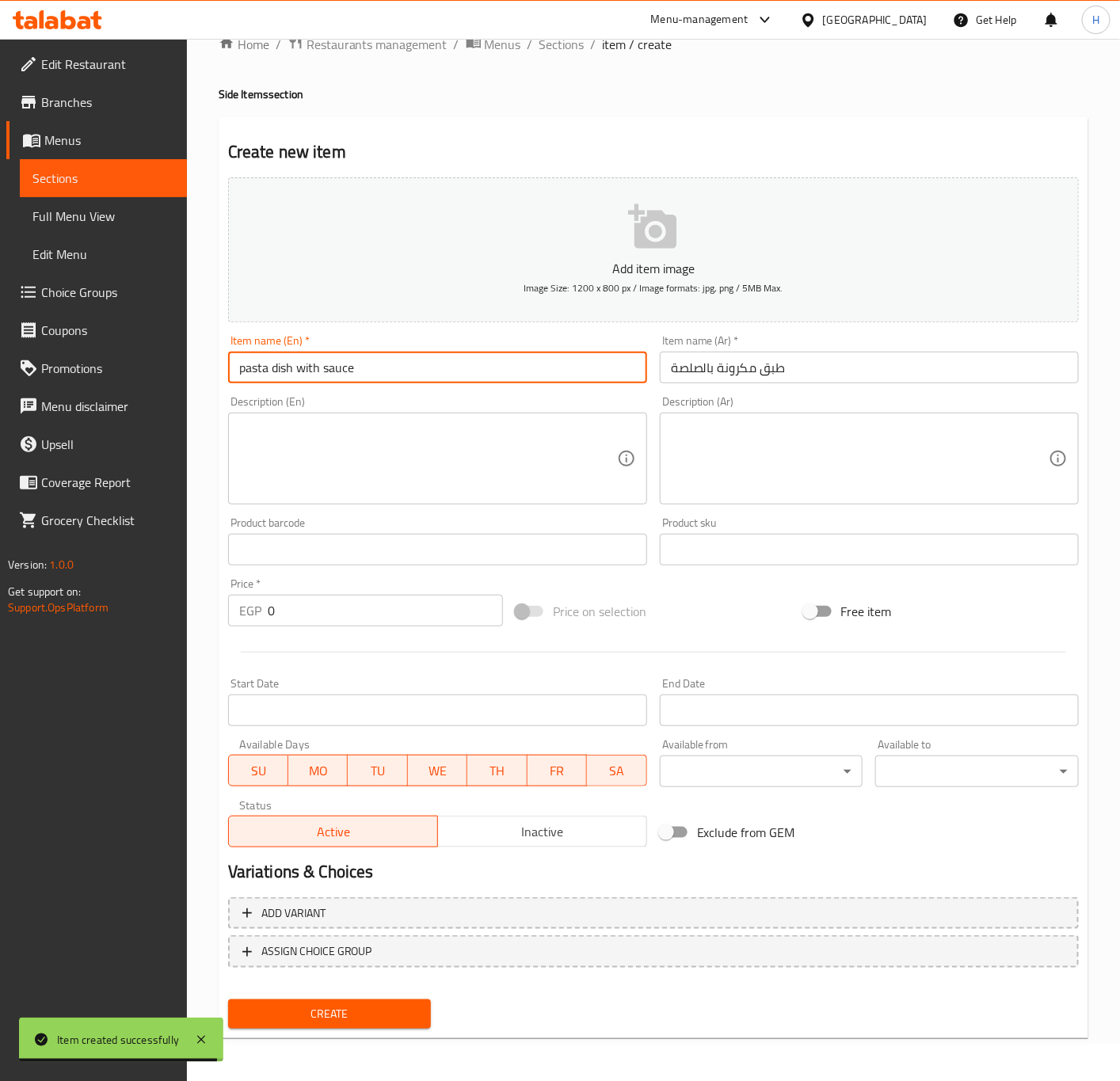
click at [418, 373] on input "pasta dish with sauce" at bounding box center [437, 367] width 419 height 32
click at [466, 373] on input "Pasta Dish with Sauce" at bounding box center [437, 367] width 419 height 32
click at [282, 371] on input "Pasta Dish with Sauce" at bounding box center [437, 367] width 419 height 32
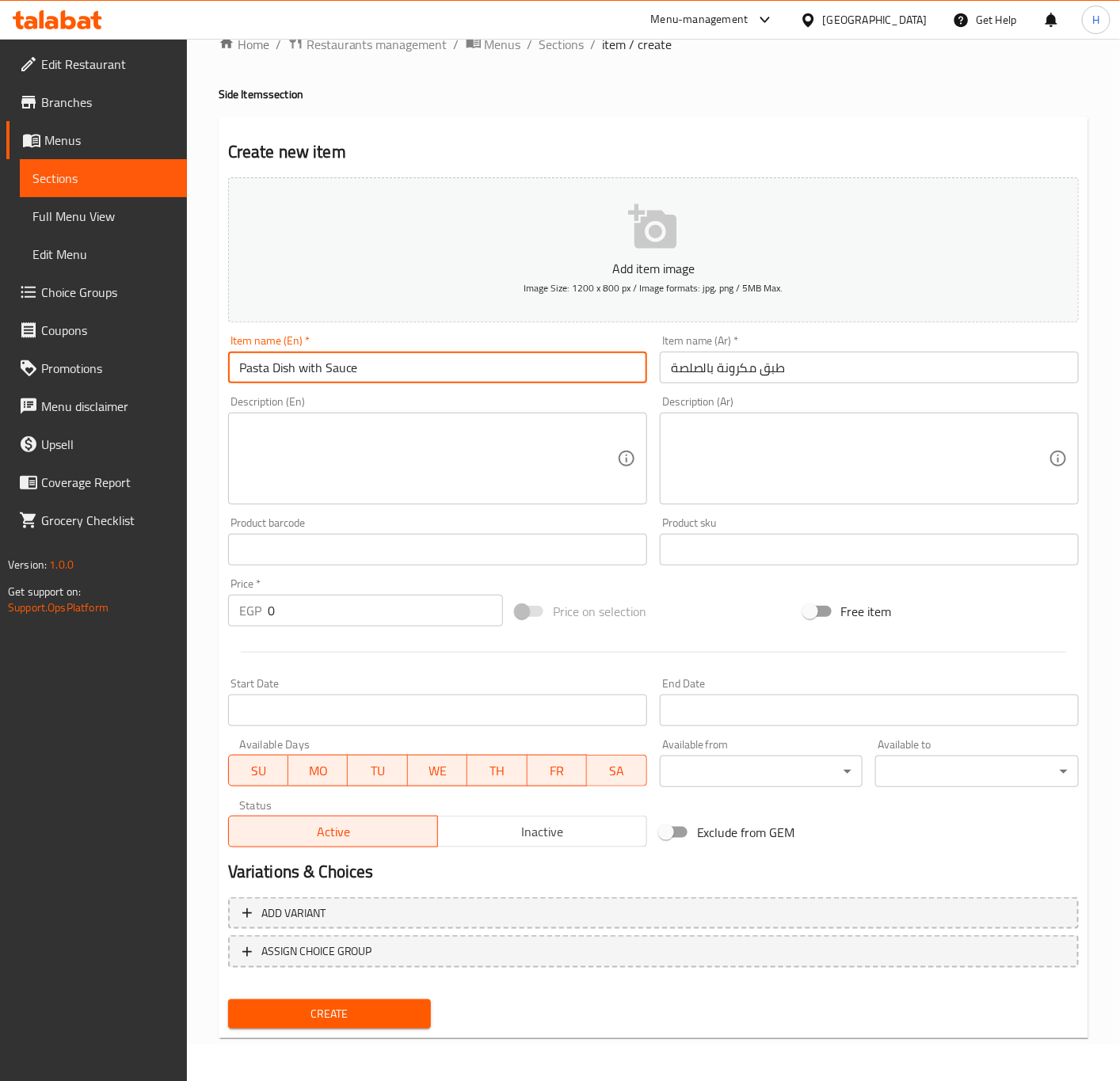
click at [282, 371] on input "Pasta Dish with Sauce" at bounding box center [437, 367] width 419 height 32
click at [331, 367] on input "Pasta with Sauce Plate" at bounding box center [437, 367] width 419 height 32
type input "Pasta with Sauce Plate"
click at [321, 633] on div at bounding box center [653, 652] width 863 height 39
click at [337, 620] on input "0" at bounding box center [385, 611] width 236 height 32
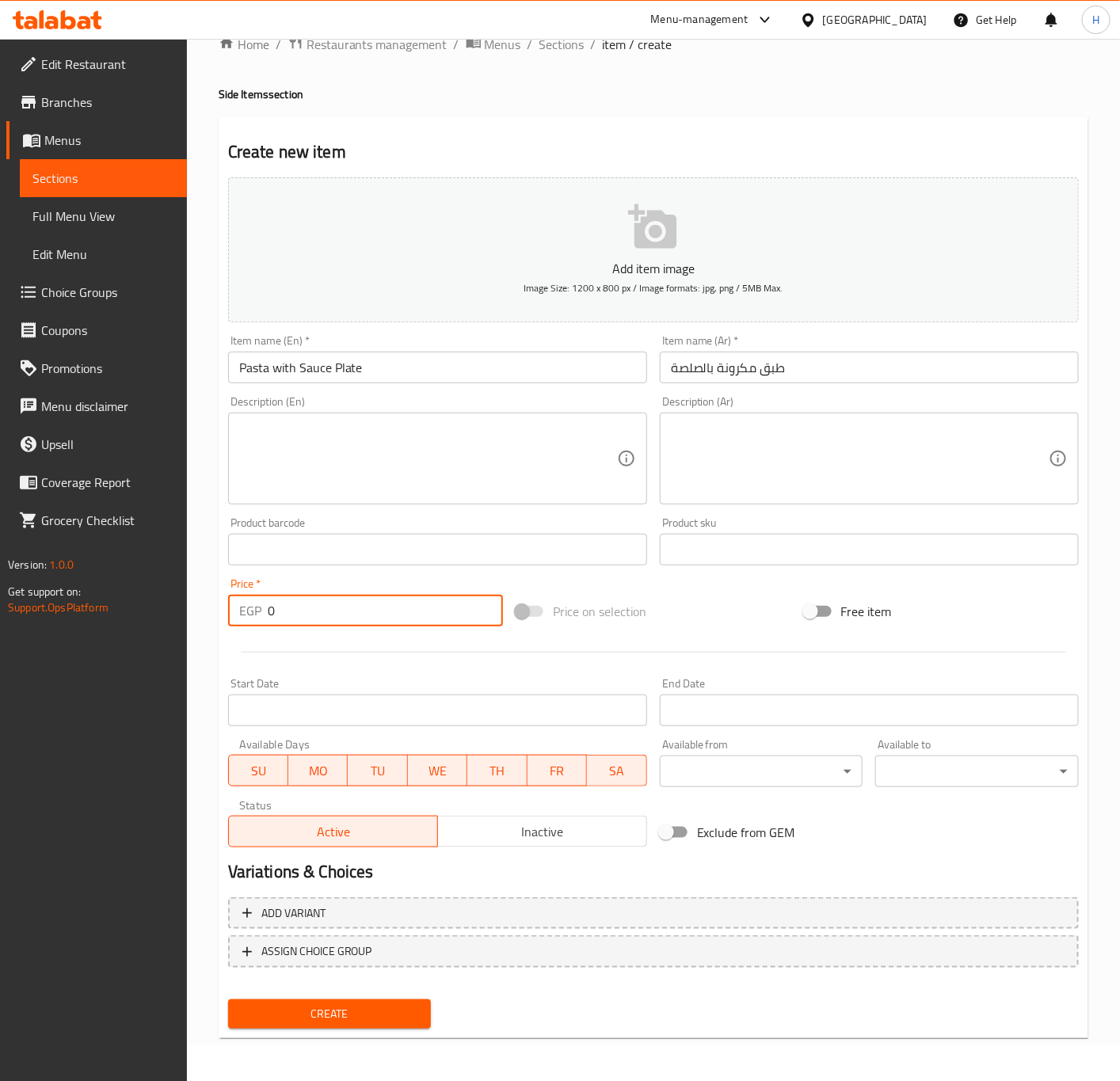
click at [337, 620] on input "0" at bounding box center [385, 611] width 236 height 32
paste input "75"
type input "75"
click at [228, 1000] on button "Create" at bounding box center [330, 1014] width 204 height 29
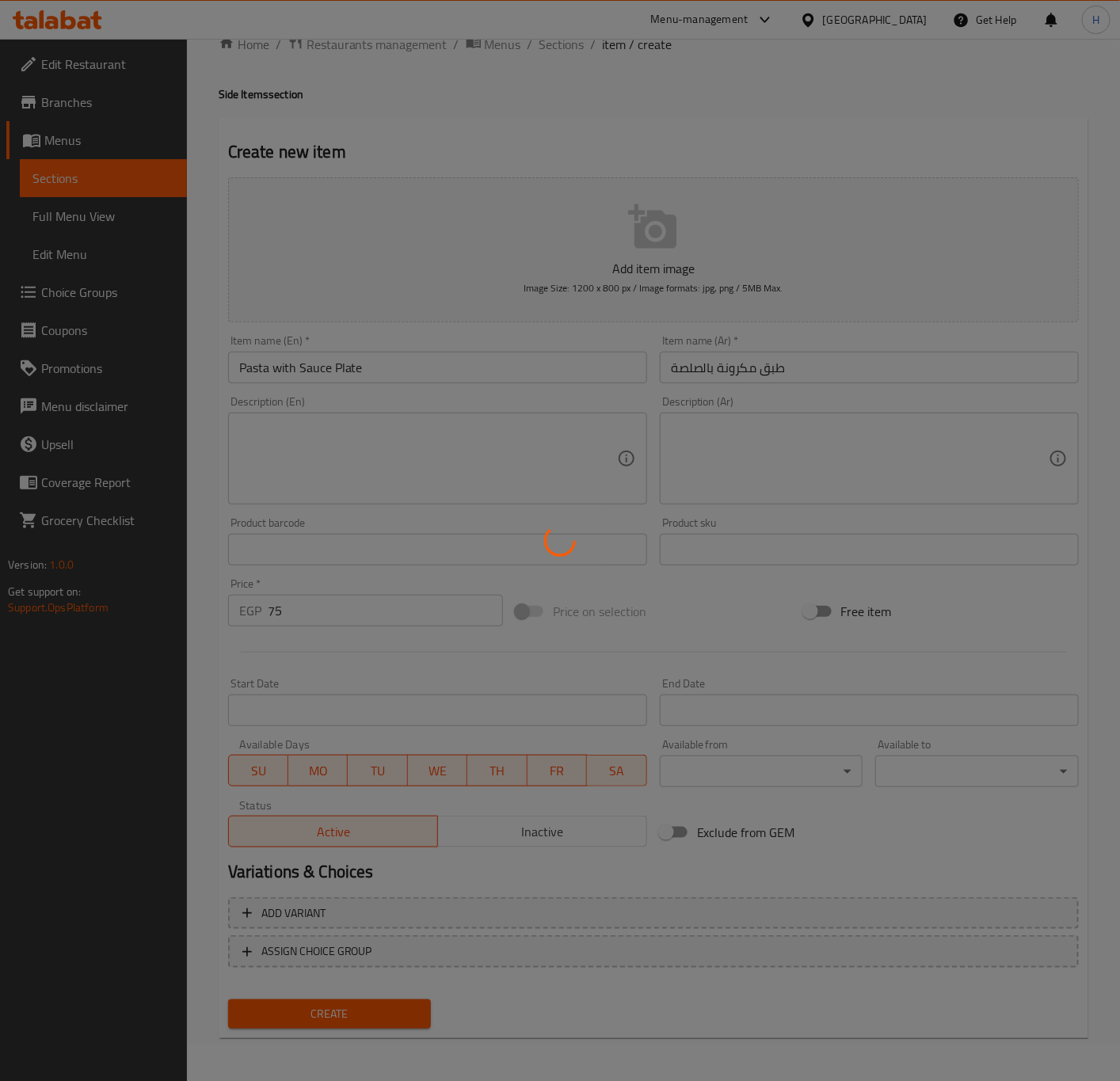
type input "0"
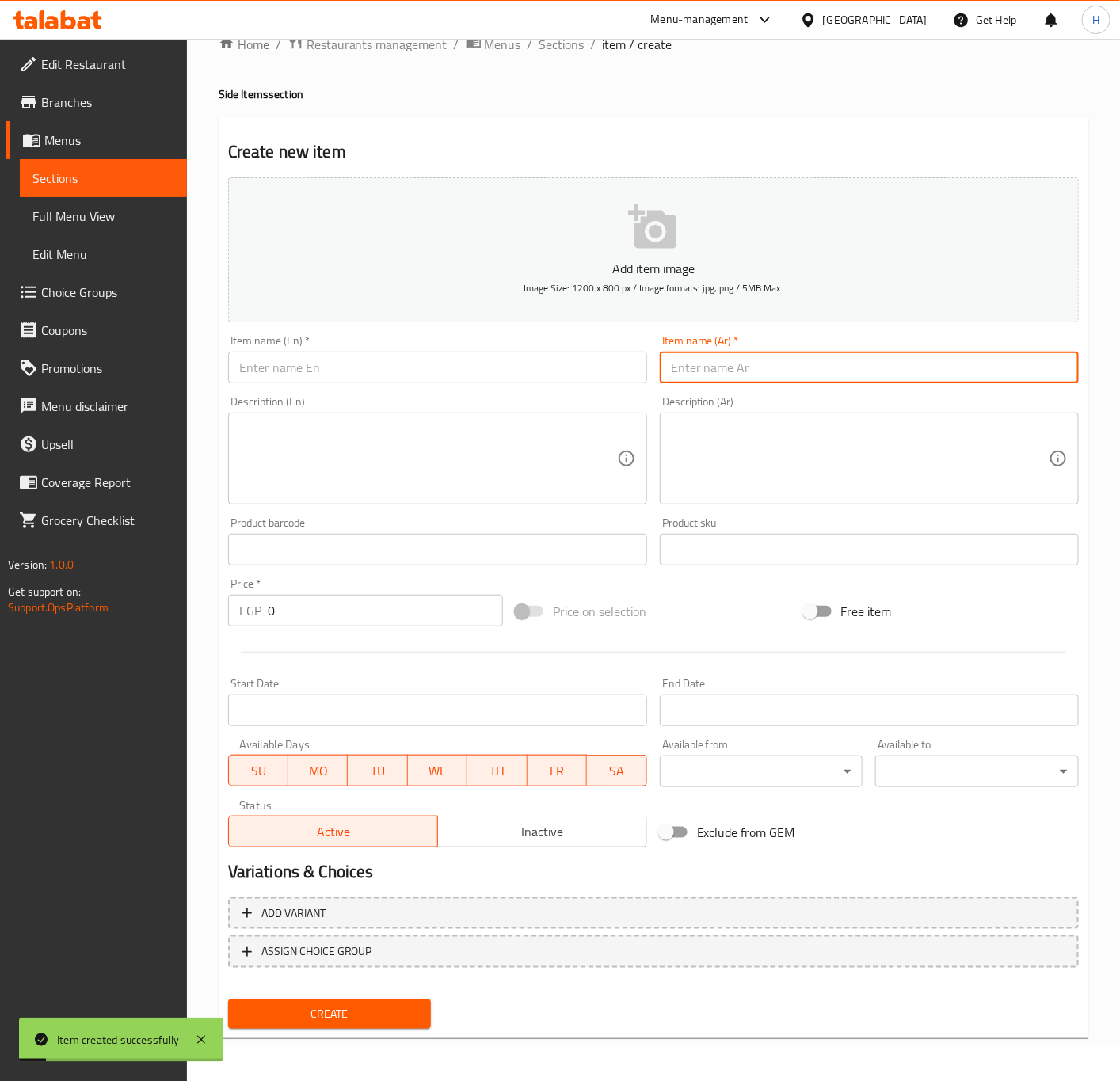
click at [910, 368] on input "text" at bounding box center [869, 367] width 419 height 32
paste input "طبق سمبوسك ميكس جبن"
type input "طبق سمبوسك ميكس جبن"
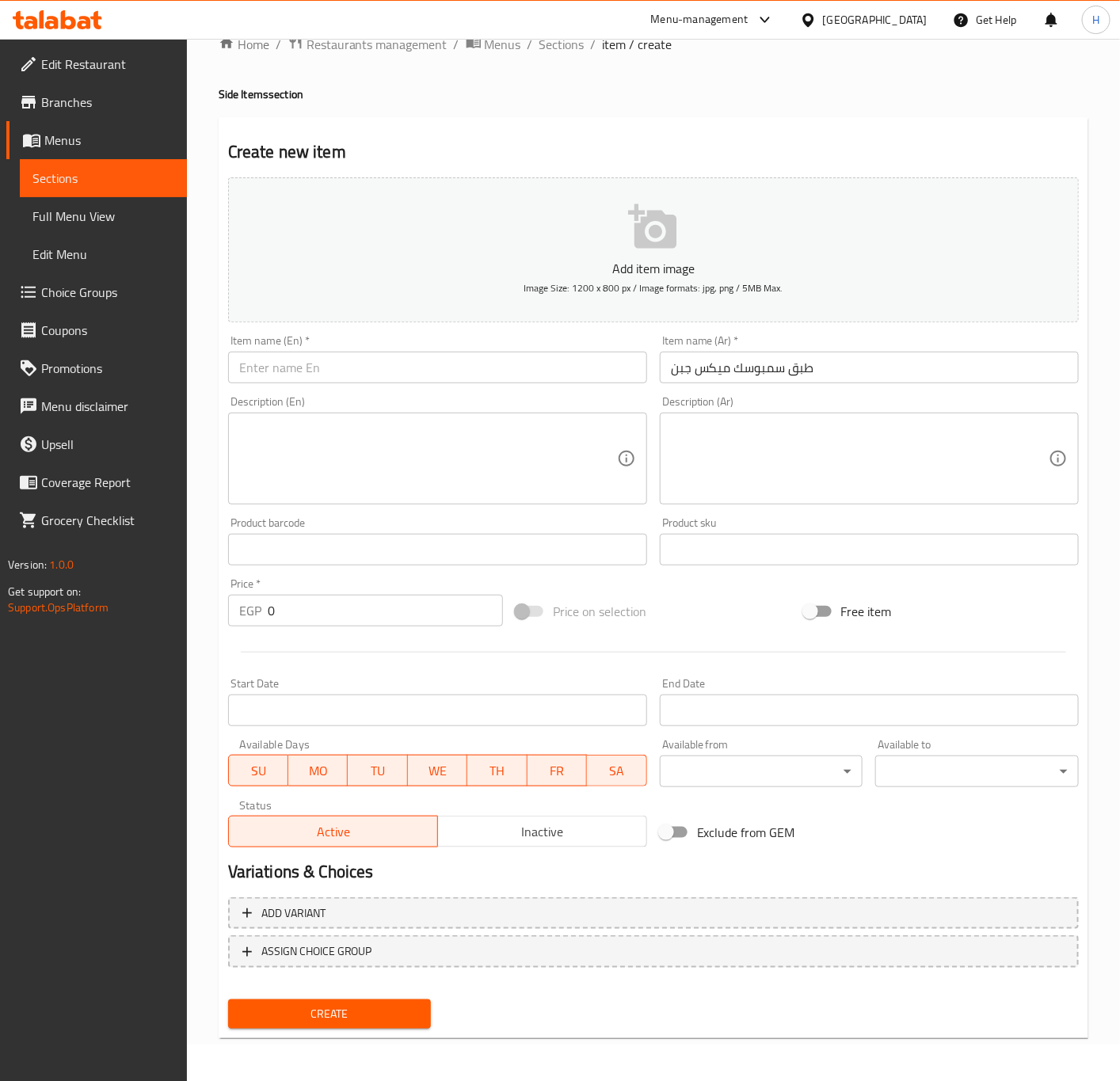
click at [450, 371] on input "text" at bounding box center [437, 367] width 419 height 32
paste input "Mixed cheese samosa platter"
click at [381, 367] on input "Mixed cheese samosa platter" at bounding box center [437, 367] width 419 height 32
type input "Mixed Cheese Samosa Plate"
click at [297, 606] on input "0" at bounding box center [385, 611] width 236 height 32
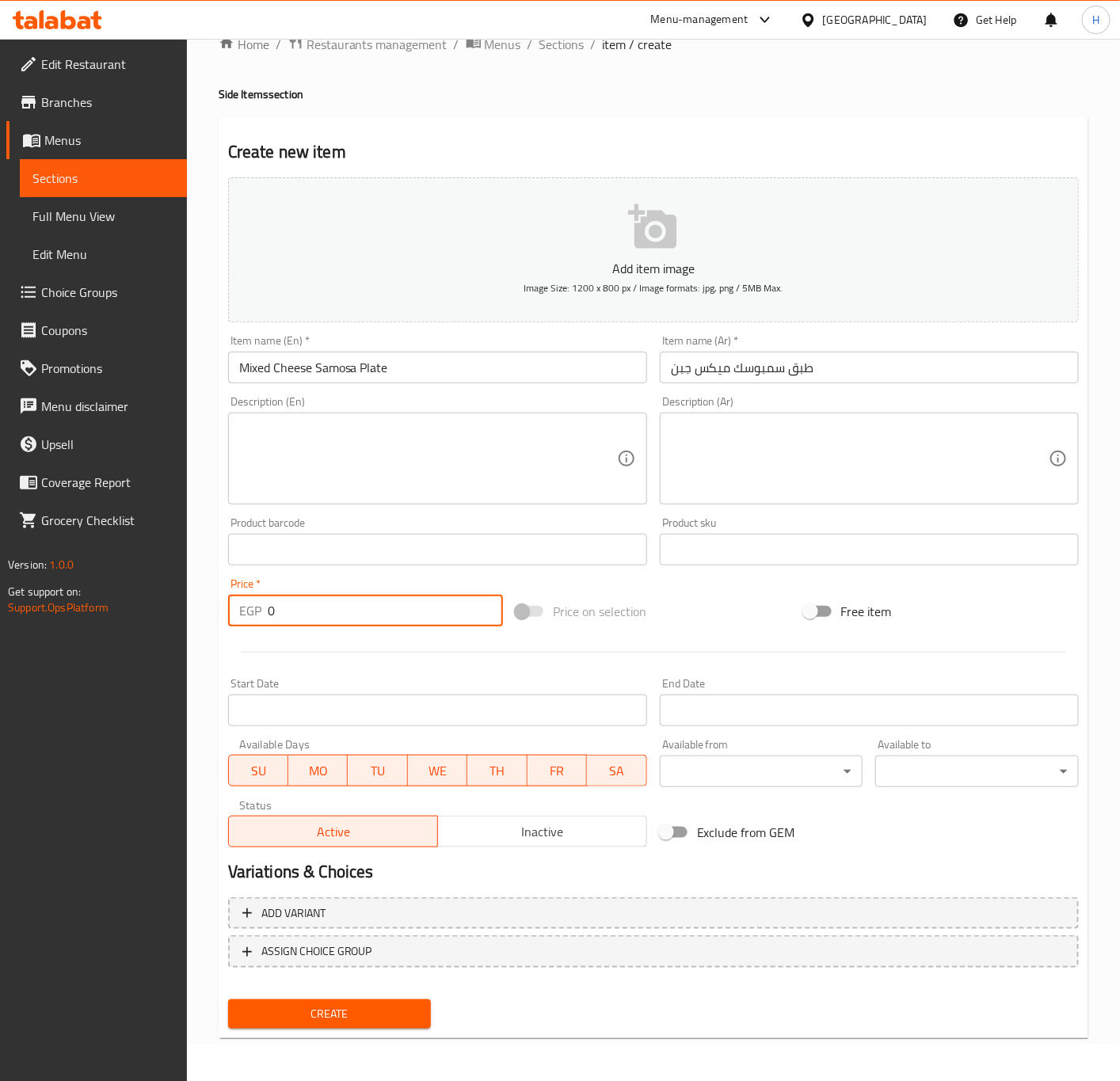
click at [297, 606] on input "0" at bounding box center [385, 611] width 236 height 32
paste input "65"
type input "65"
click at [373, 615] on input "65" at bounding box center [385, 611] width 236 height 32
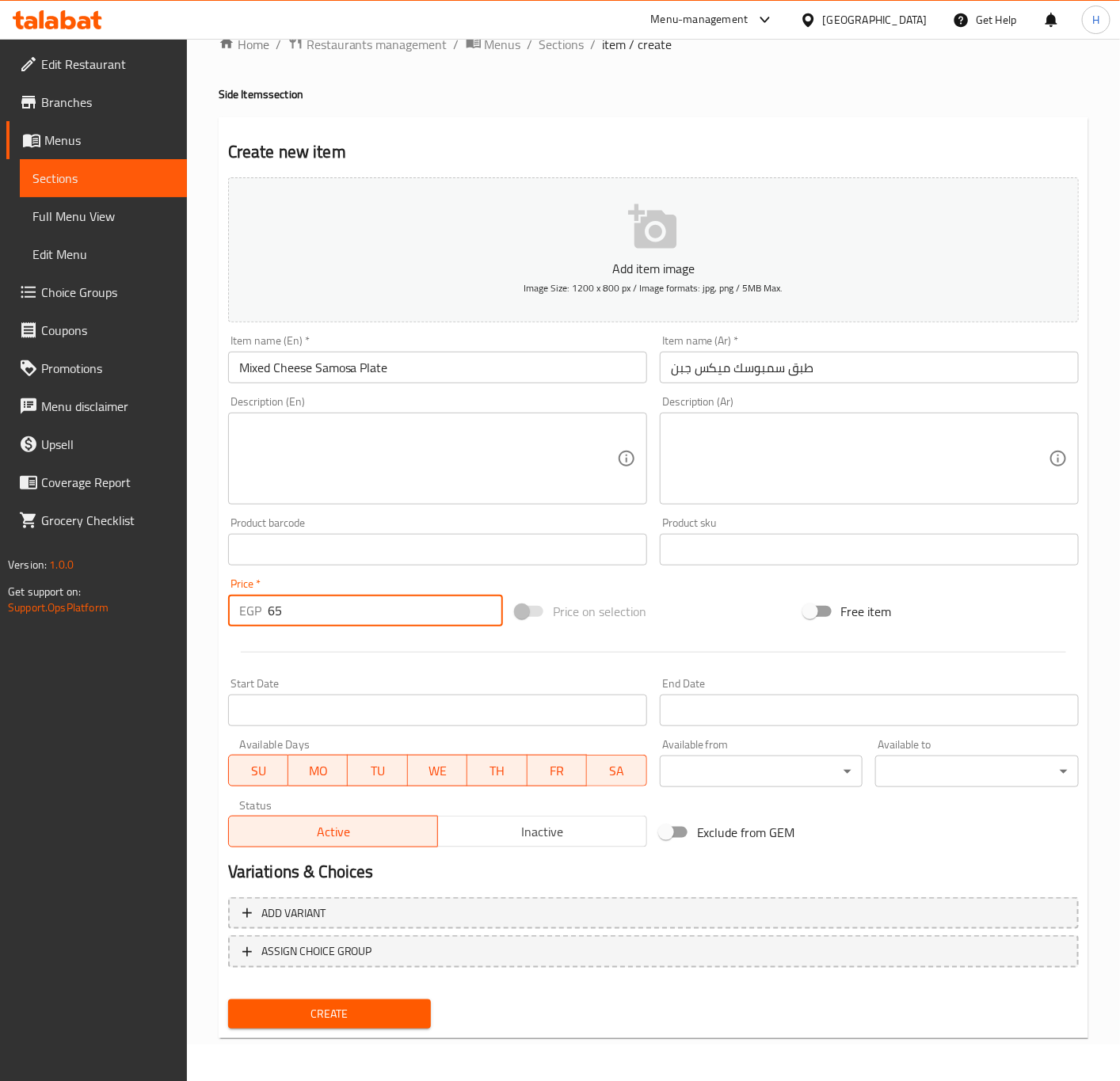
click at [228, 1000] on button "Create" at bounding box center [330, 1014] width 204 height 29
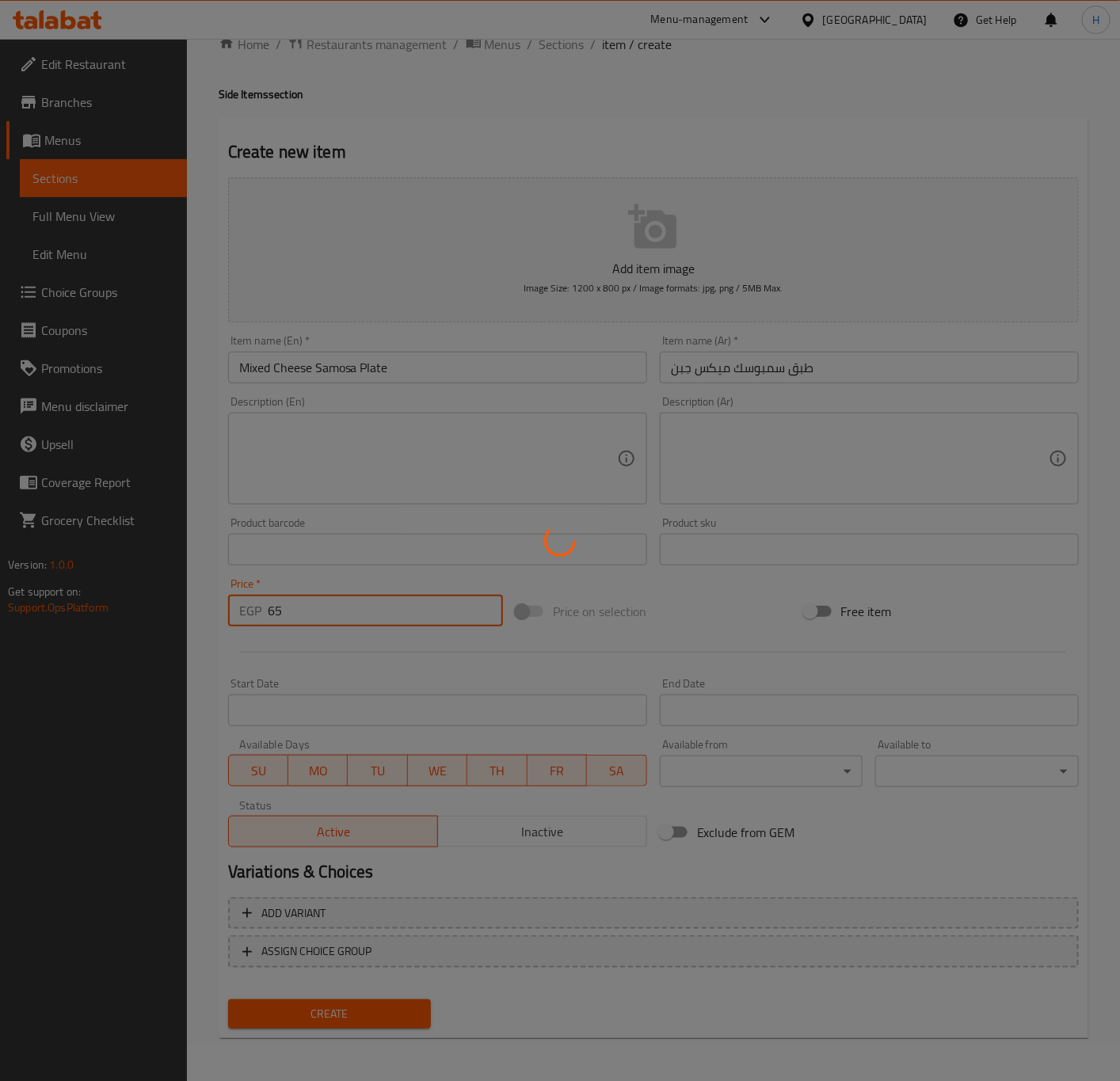
type input "0"
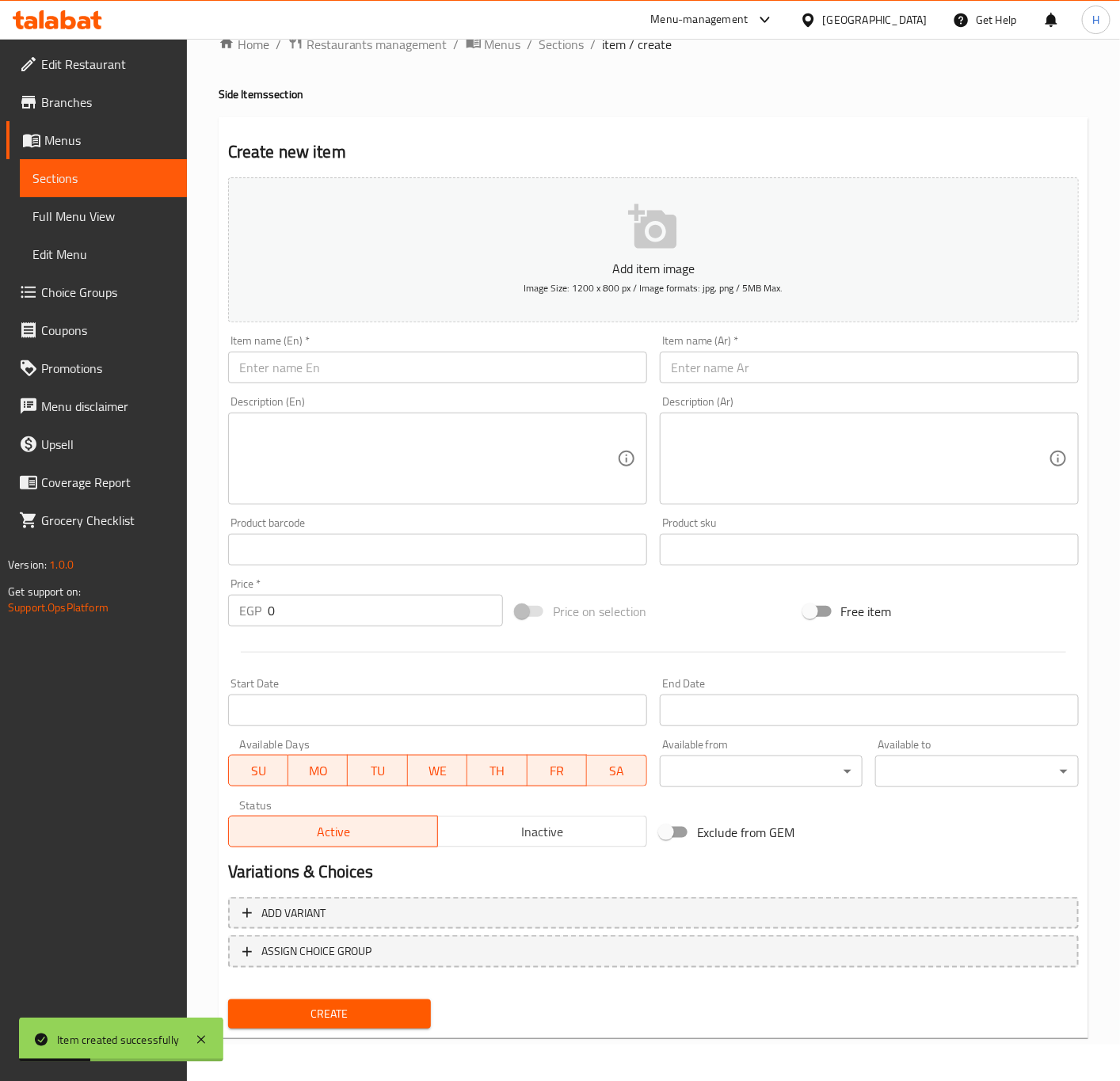
click at [872, 381] on input "text" at bounding box center [869, 367] width 419 height 32
paste input "طبق سمبوسك باللحمة"
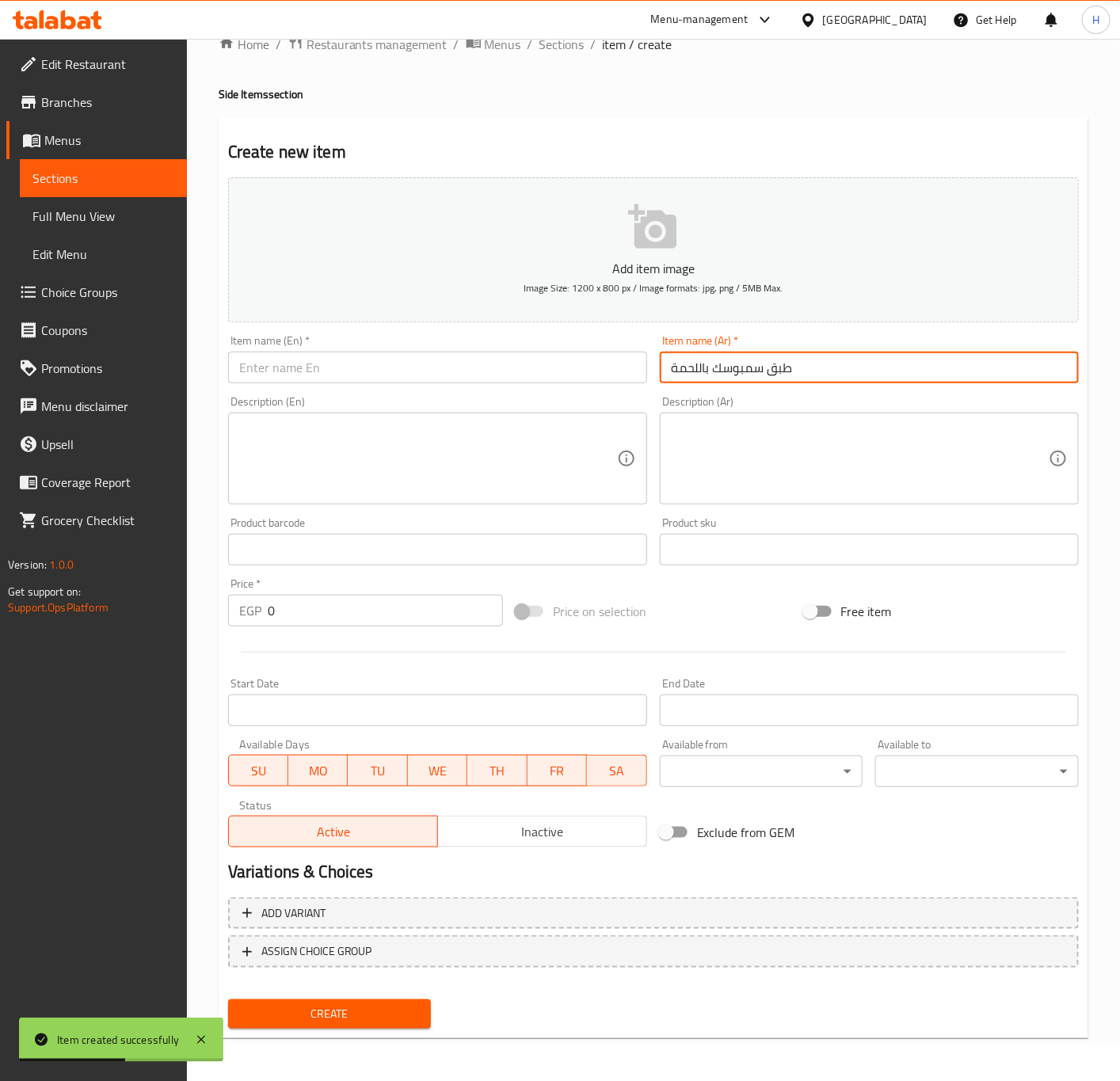
type input "طبق سمبوسك باللحمة"
click at [454, 374] on input "text" at bounding box center [437, 367] width 419 height 32
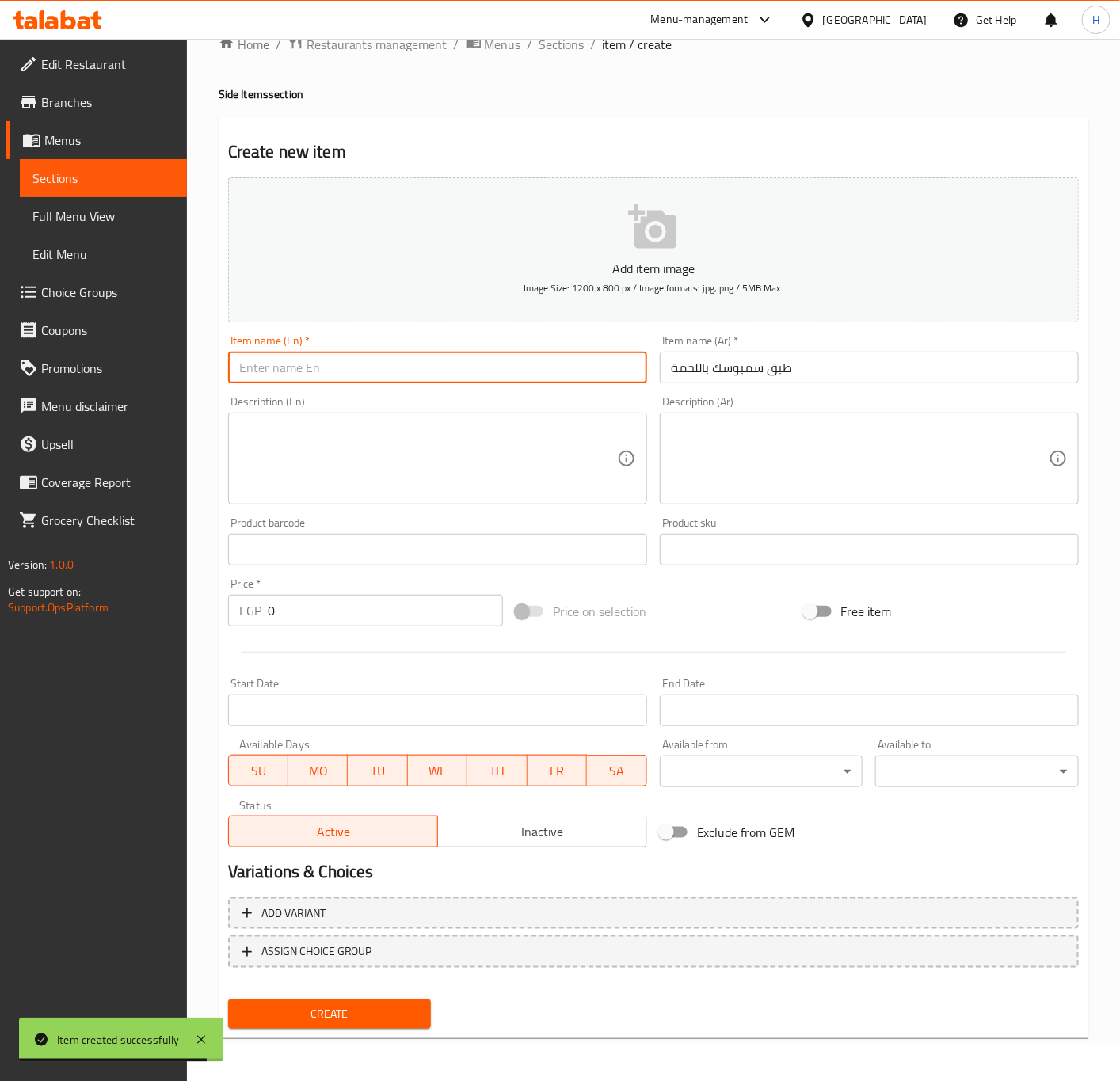
paste input "Meat samosa plate"
click at [327, 378] on input "Meat samosa plate" at bounding box center [437, 367] width 419 height 32
type input "Meat Samosa Plate"
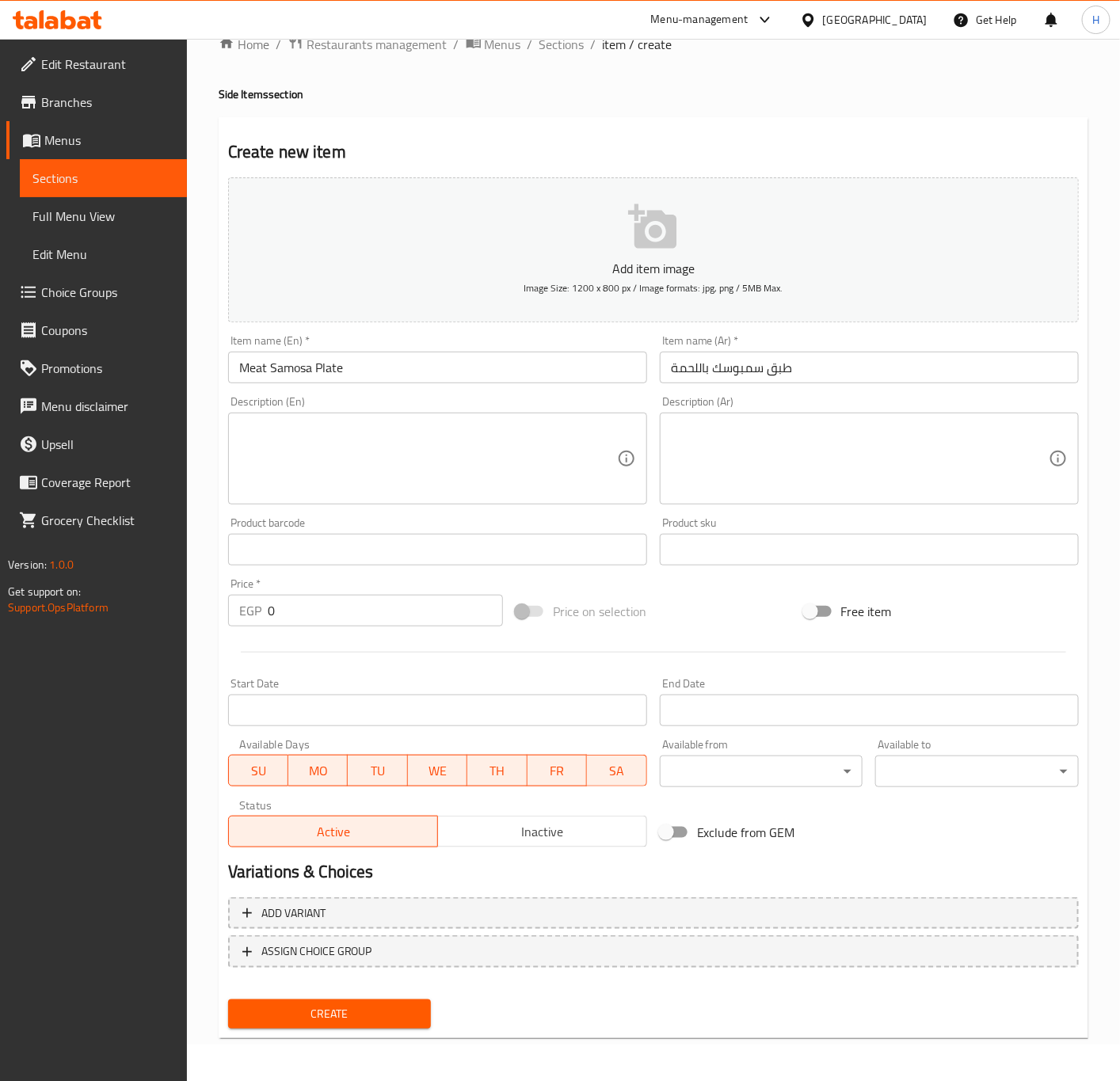
click at [312, 604] on input "0" at bounding box center [385, 611] width 236 height 32
click at [313, 604] on input "0" at bounding box center [385, 611] width 236 height 32
click at [316, 604] on input "0" at bounding box center [385, 611] width 236 height 32
click at [319, 604] on input "0" at bounding box center [385, 611] width 236 height 32
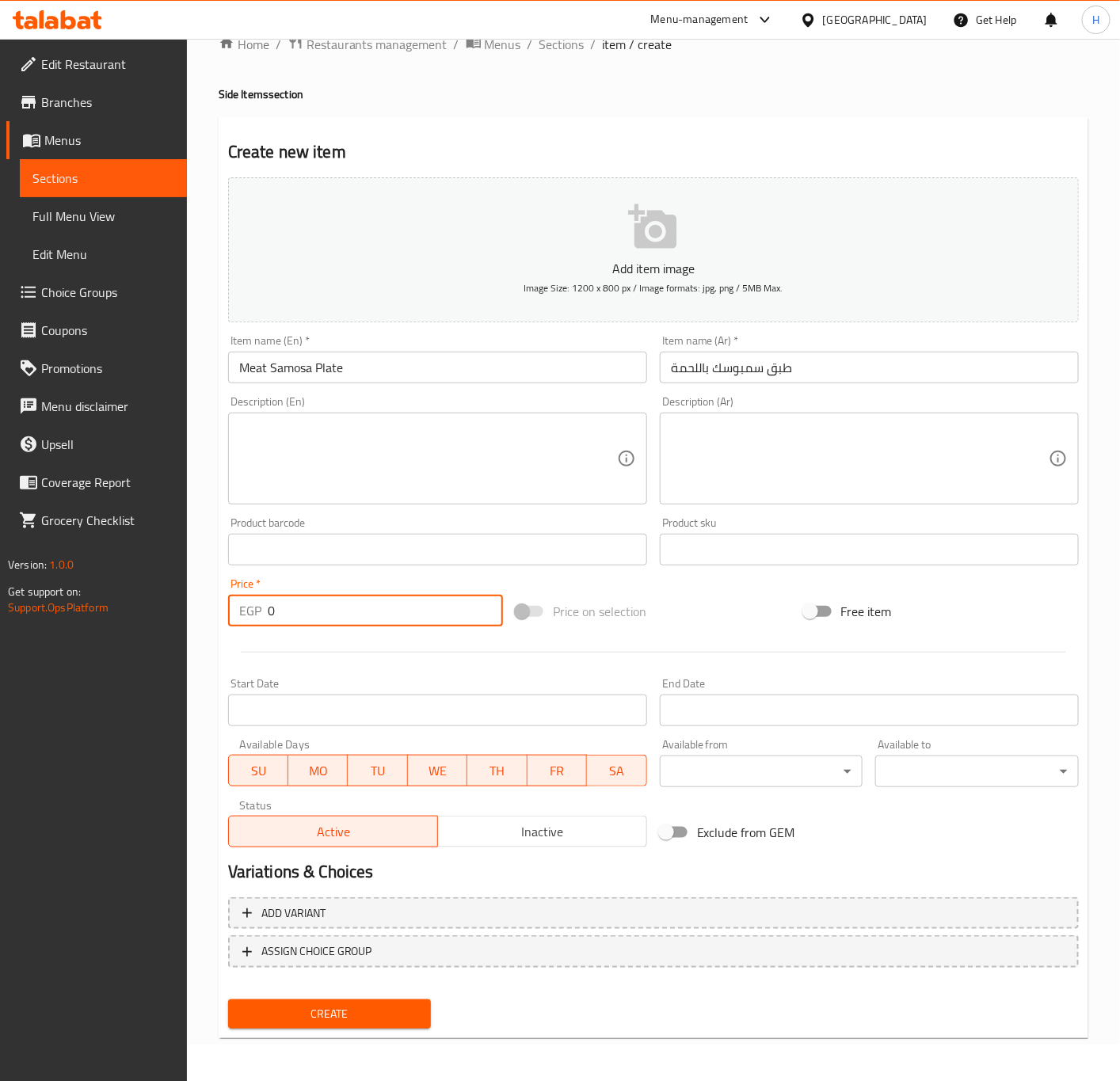
paste input "85"
click at [319, 604] on input "0" at bounding box center [385, 611] width 236 height 32
type input "85"
click at [228, 1000] on button "Create" at bounding box center [330, 1014] width 204 height 29
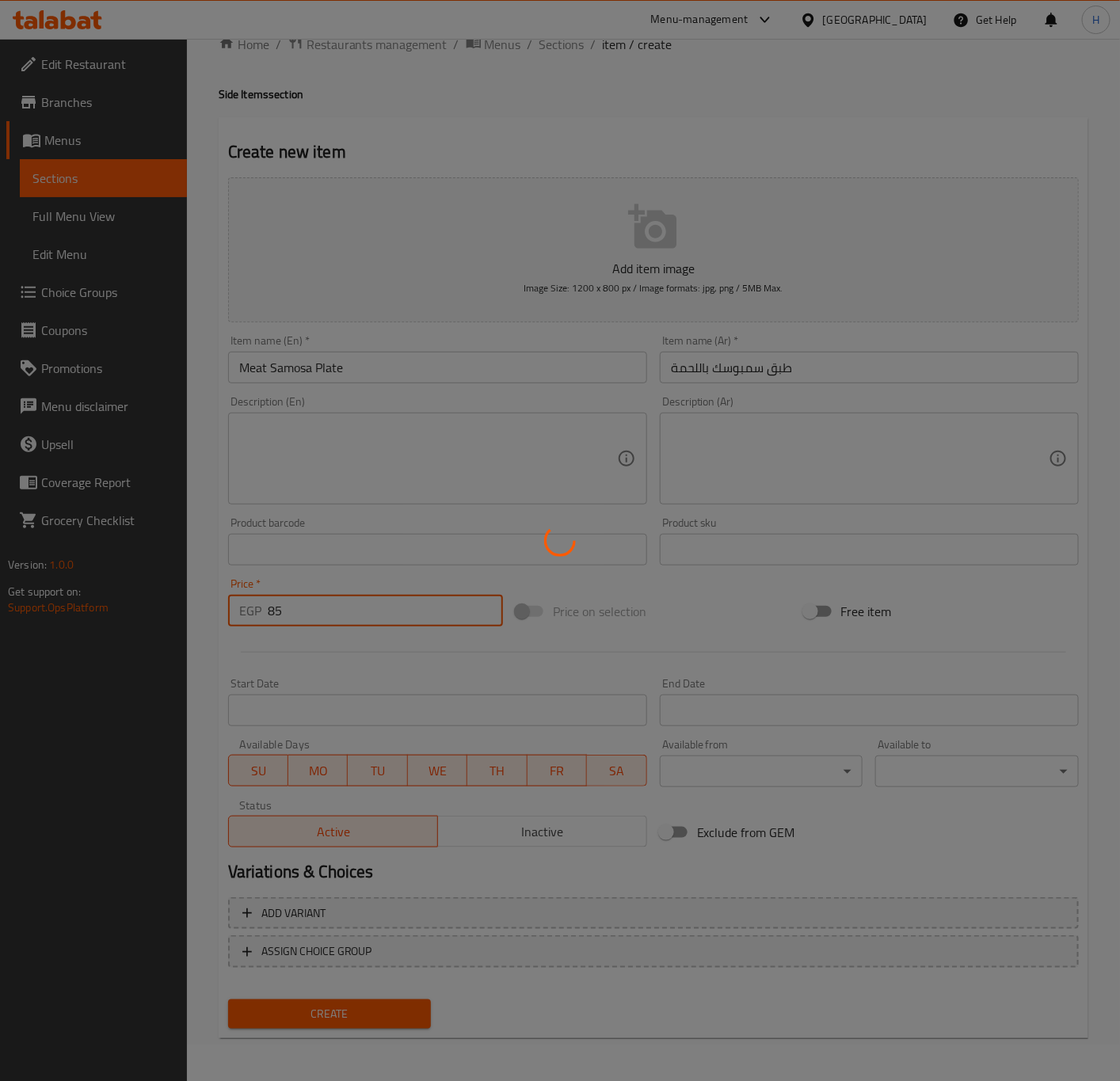
type input "0"
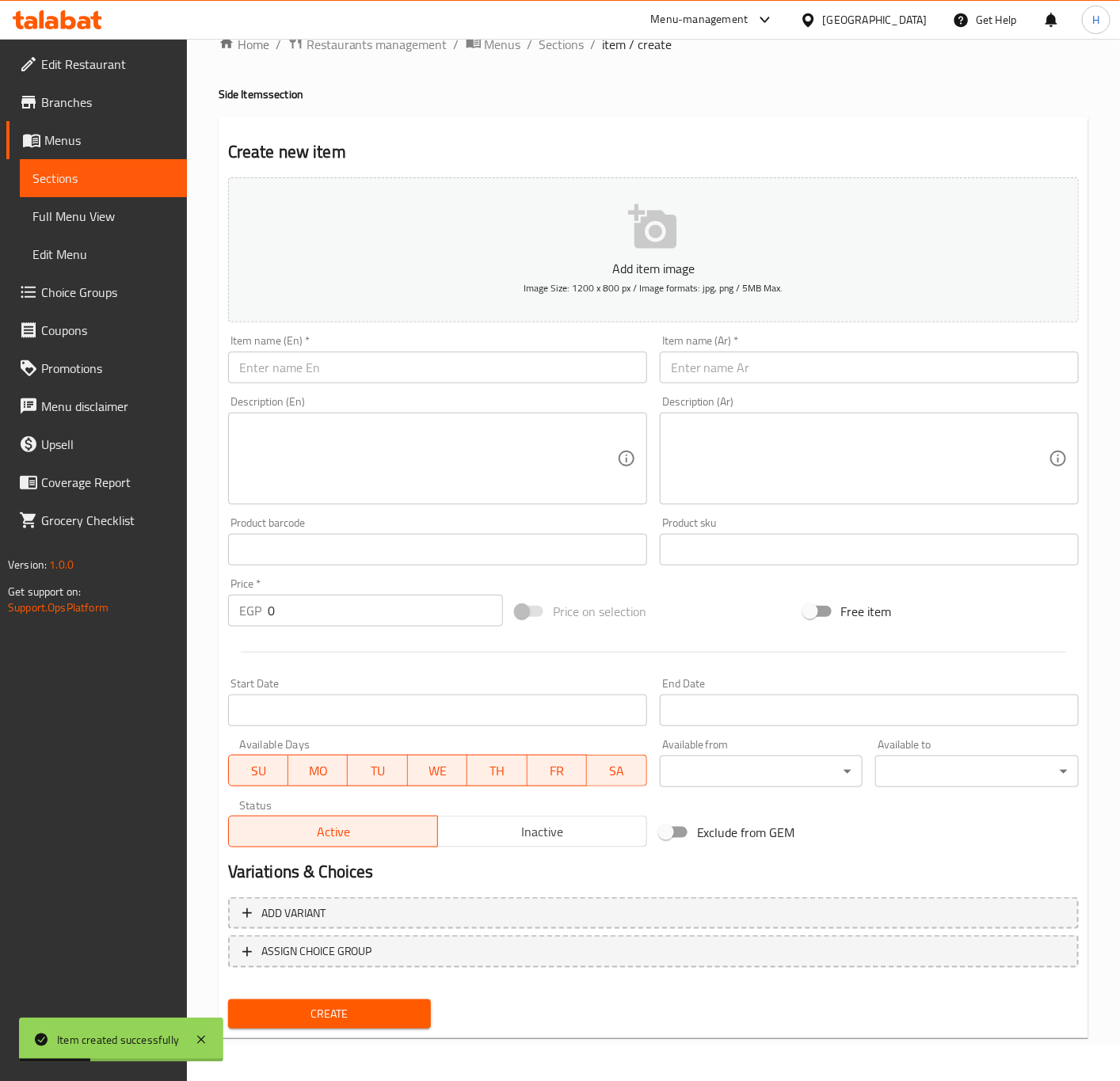
click at [831, 386] on div "Item name (Ar)   * Item name (Ar) *" at bounding box center [869, 359] width 431 height 61
click at [846, 376] on input "text" at bounding box center [869, 367] width 419 height 32
paste input "طبق سمبوسك مشكل"
type input "طبق سمبوسك مشكل"
click at [467, 355] on input "text" at bounding box center [437, 367] width 419 height 32
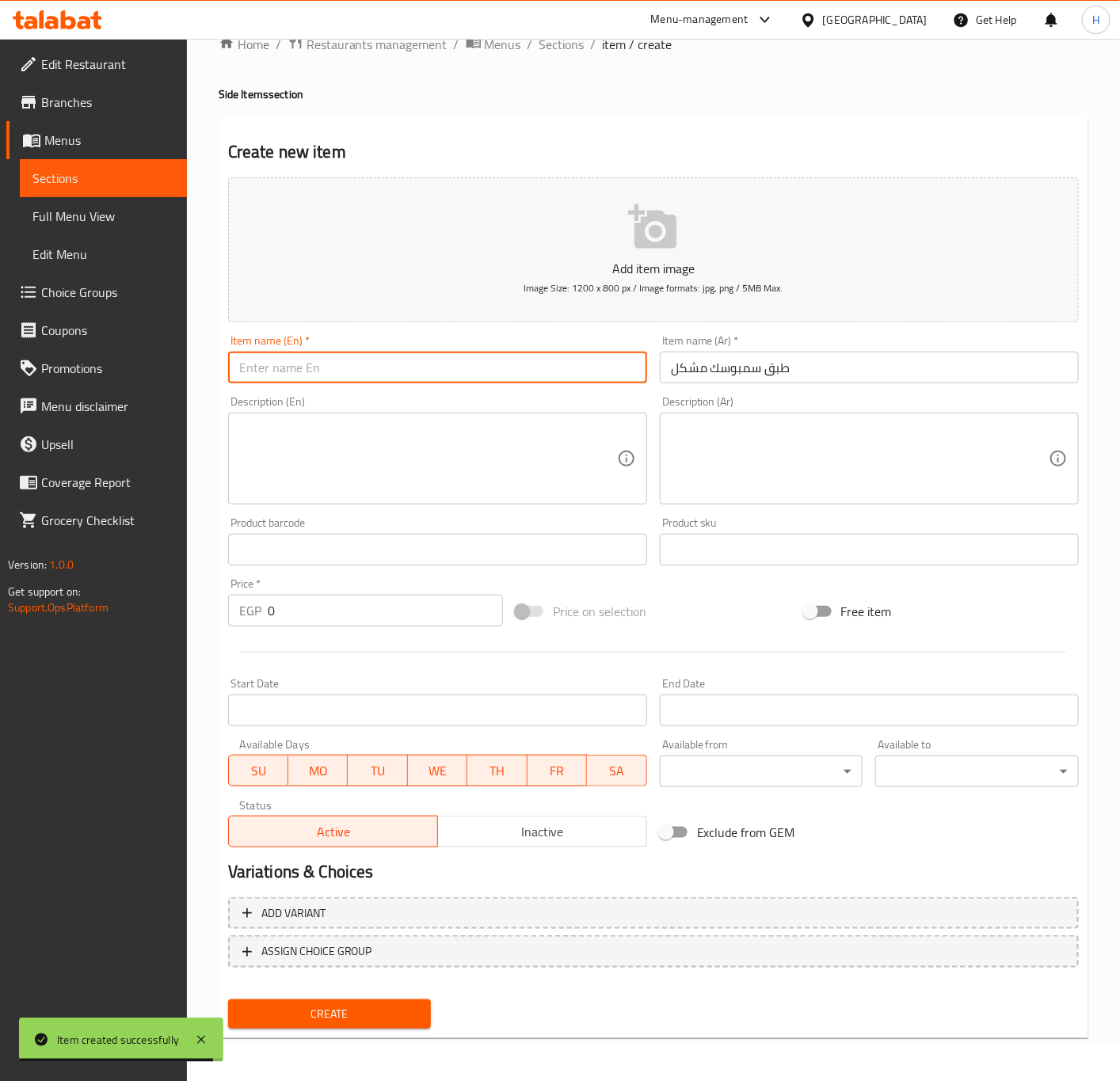
paste input "Mixed samosa platter"
click at [446, 378] on input "Mixed samosa platter" at bounding box center [437, 367] width 419 height 32
click at [438, 374] on input "Mixed samosa plate" at bounding box center [437, 367] width 419 height 32
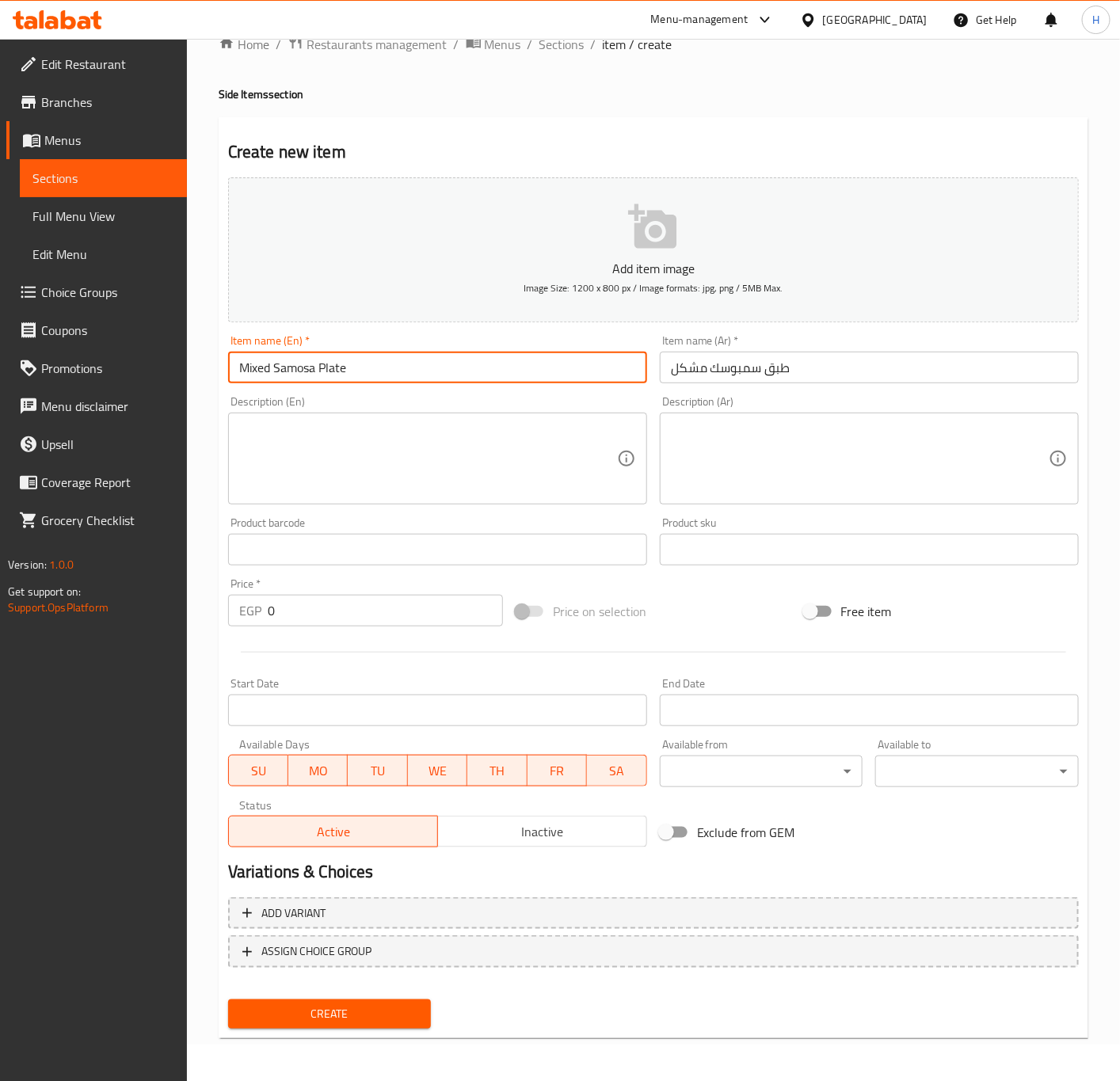
type input "Mixed Samosa Plate"
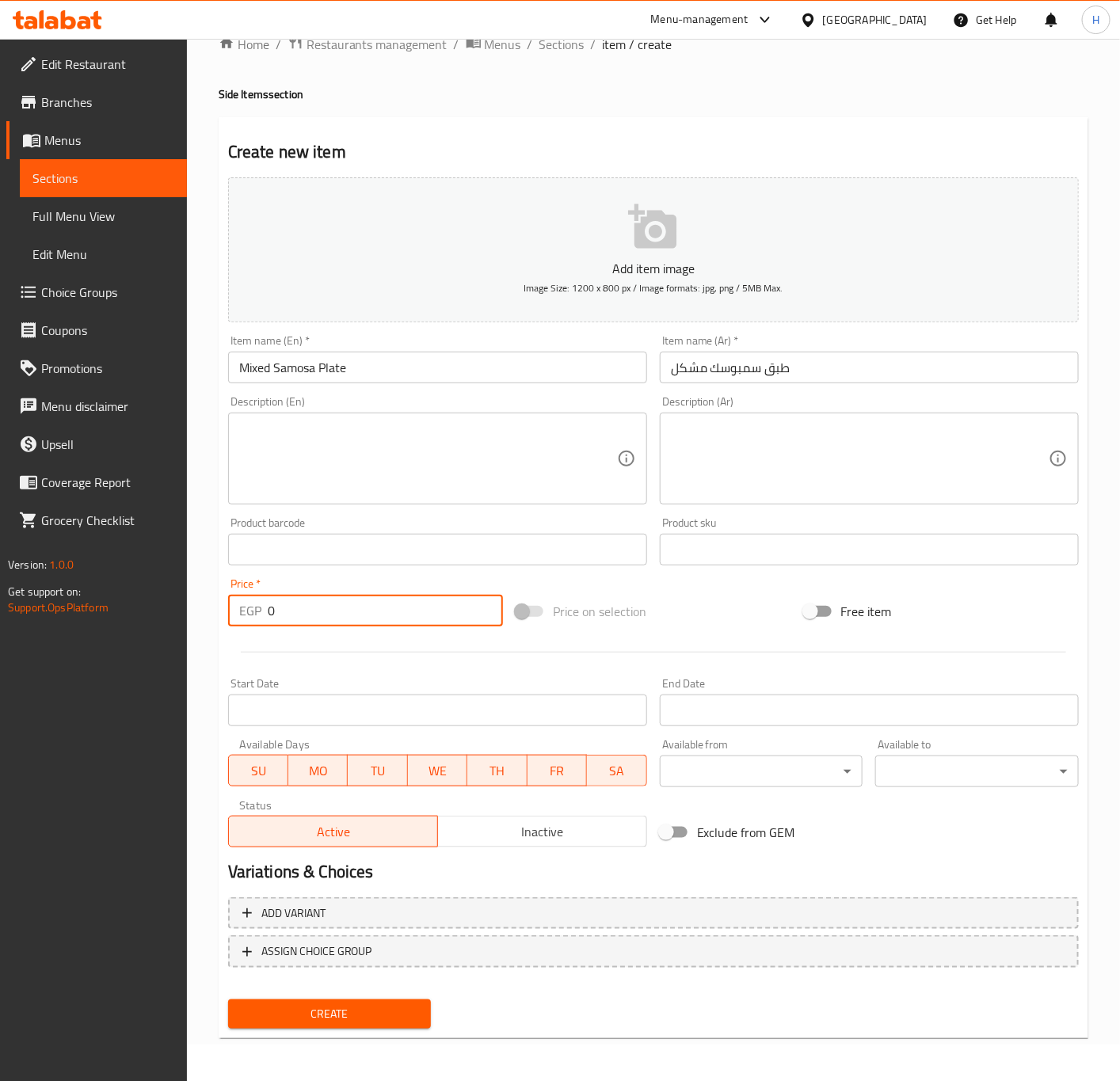
click at [327, 615] on input "0" at bounding box center [385, 611] width 236 height 32
paste input "8"
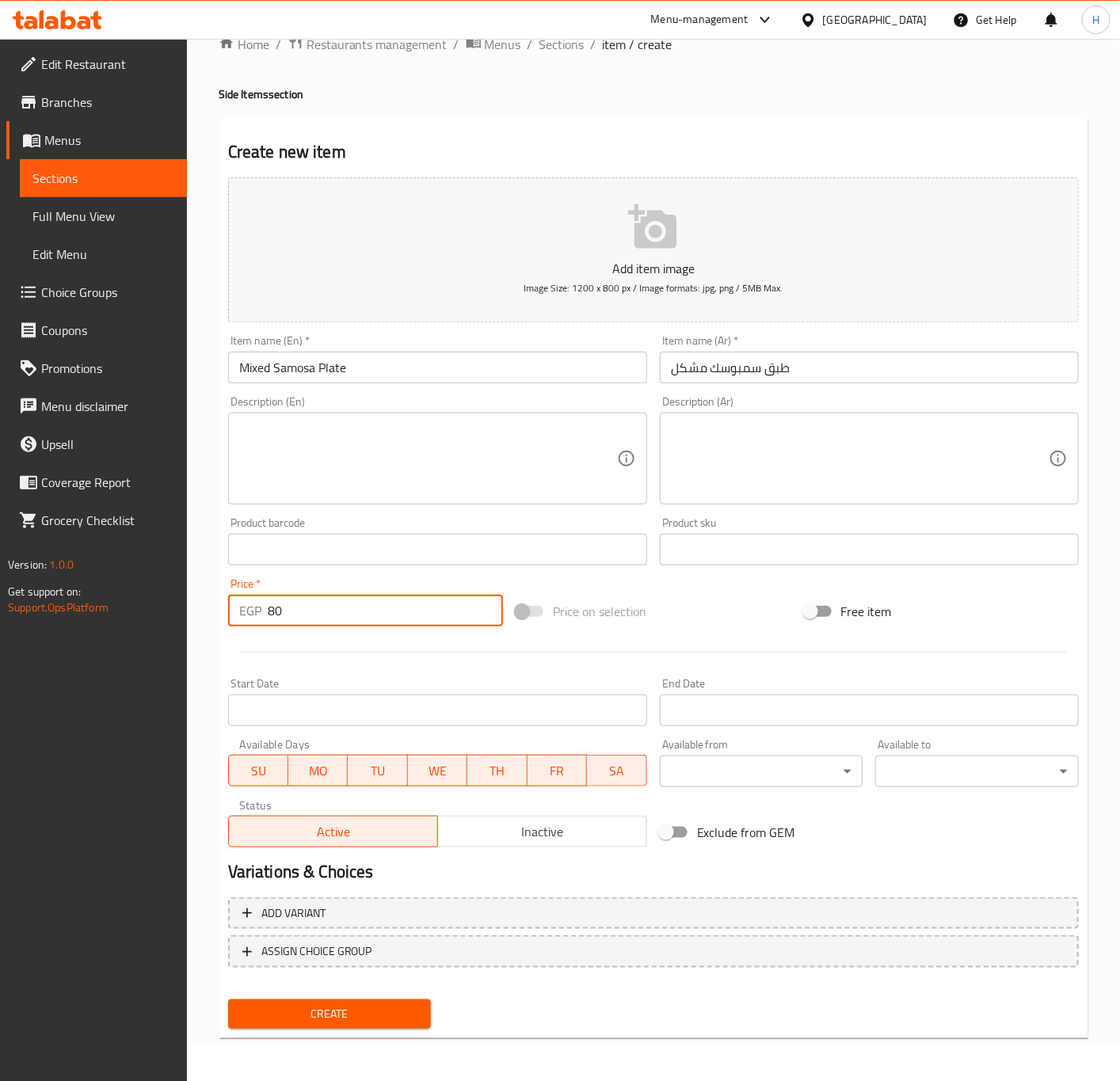
type input "80"
click at [419, 612] on input "80" at bounding box center [385, 611] width 236 height 32
click at [228, 1000] on button "Create" at bounding box center [330, 1014] width 204 height 29
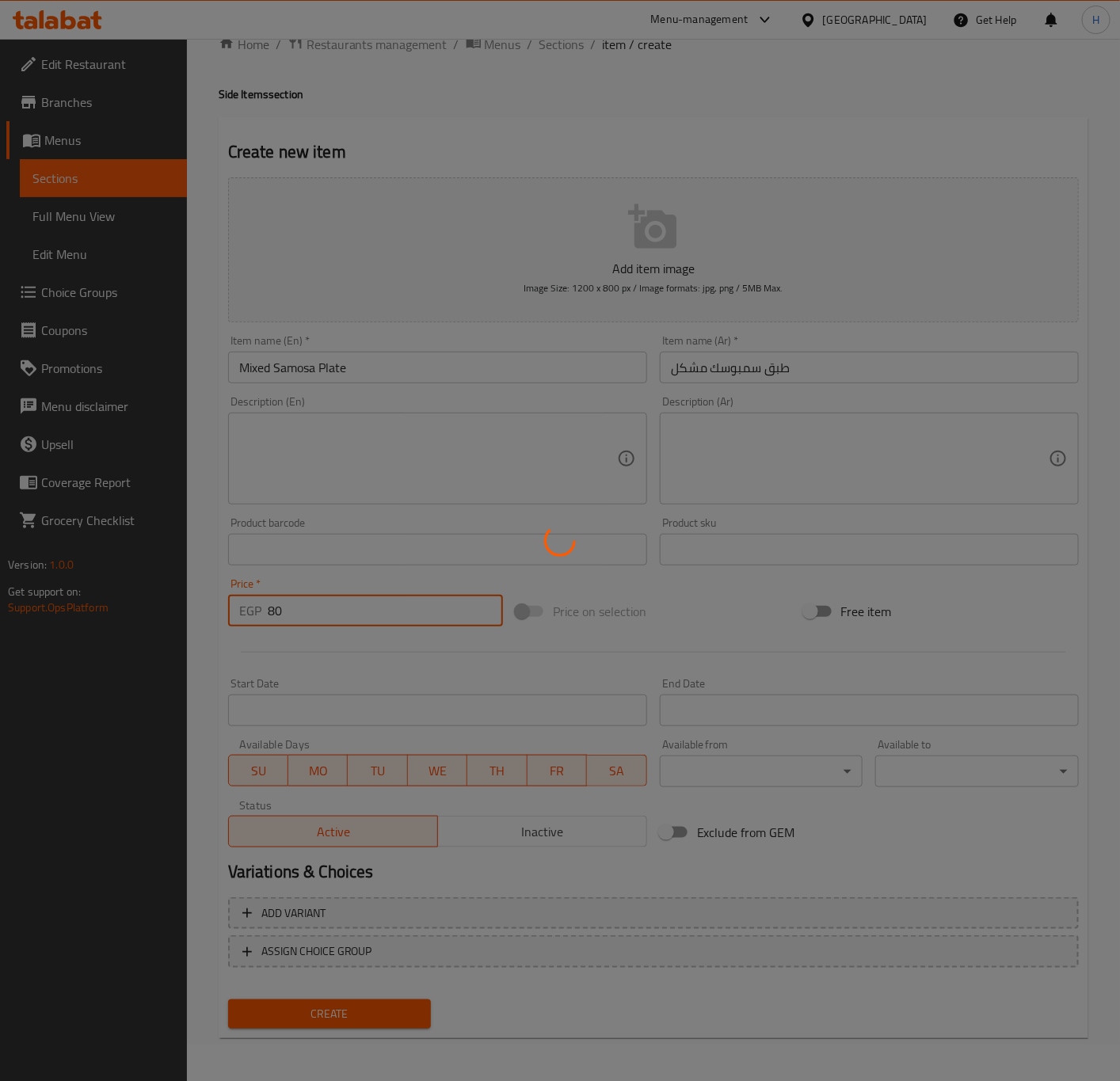
type input "0"
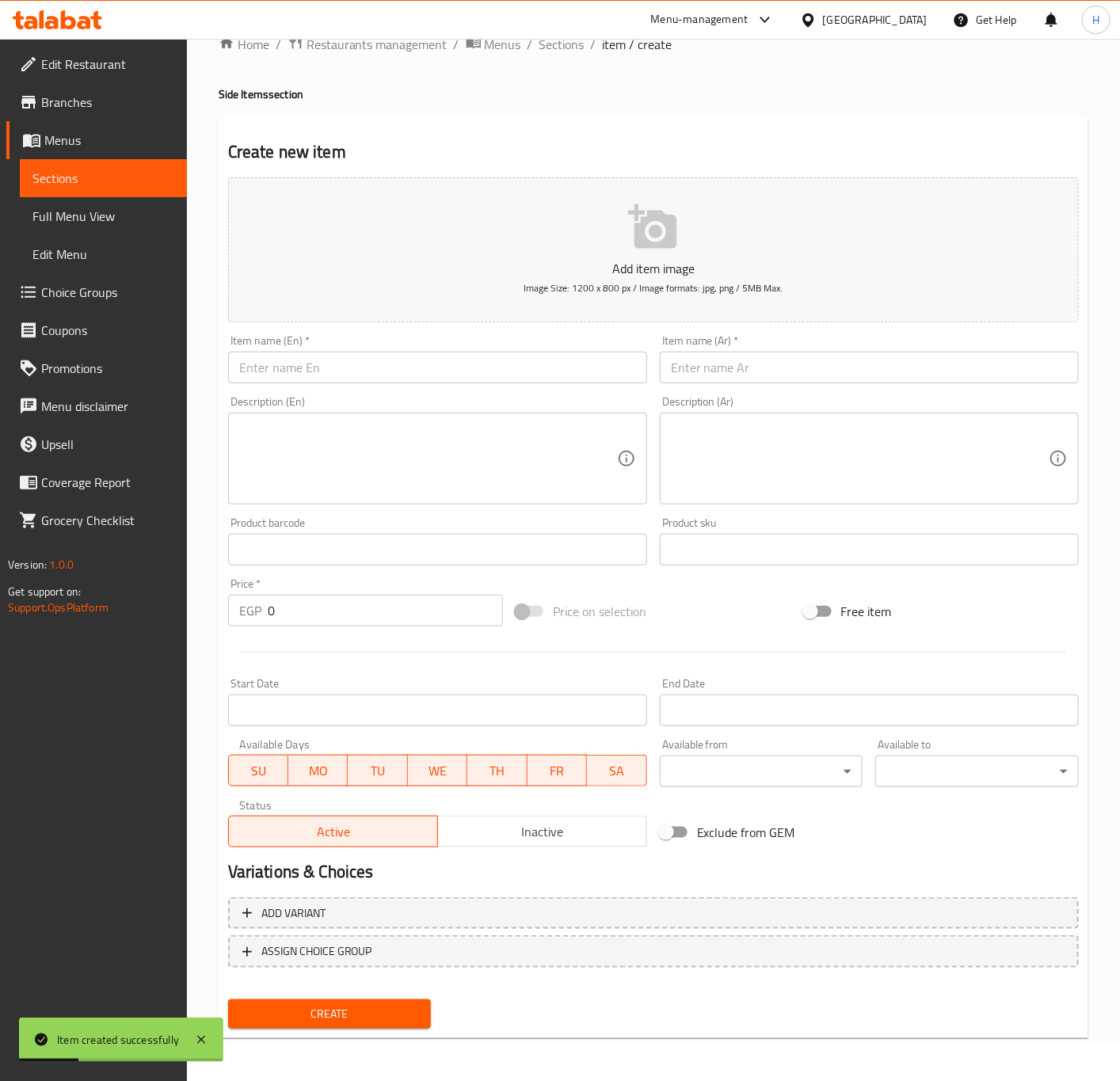
click at [784, 390] on div "Description (Ar) Description (Ar)" at bounding box center [869, 450] width 431 height 121
click at [790, 383] on input "text" at bounding box center [869, 367] width 419 height 32
paste input "كيلو محشي مشكل"
type input "كيلو محشي مشكل"
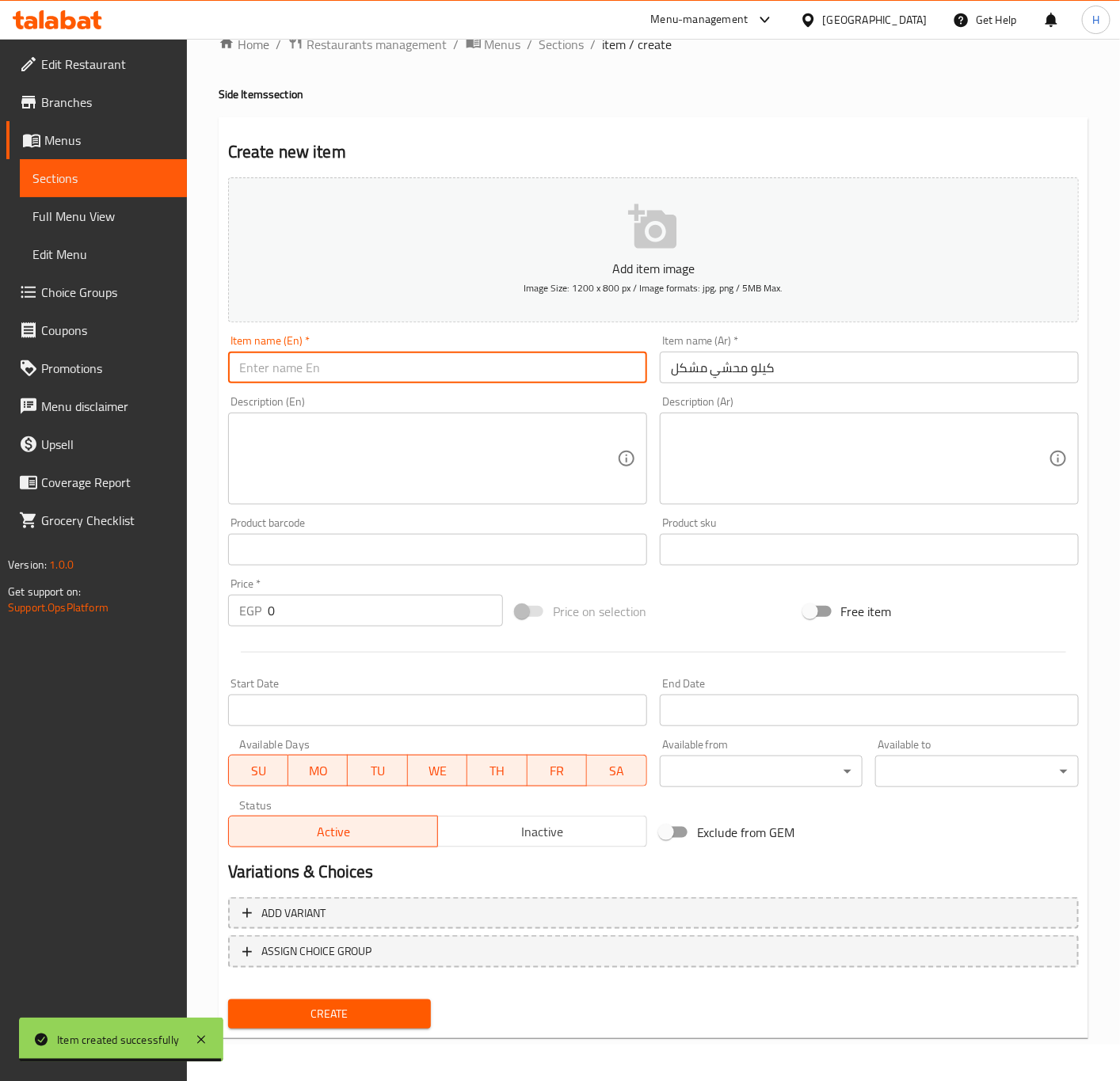
click at [474, 364] on input "text" at bounding box center [437, 367] width 419 height 32
paste input "Kilo of stuffed vegetables"
click at [292, 371] on input "Kilo of stuffed vegetables" at bounding box center [437, 367] width 419 height 32
drag, startPoint x: 257, startPoint y: 371, endPoint x: 413, endPoint y: 371, distance: 156.0
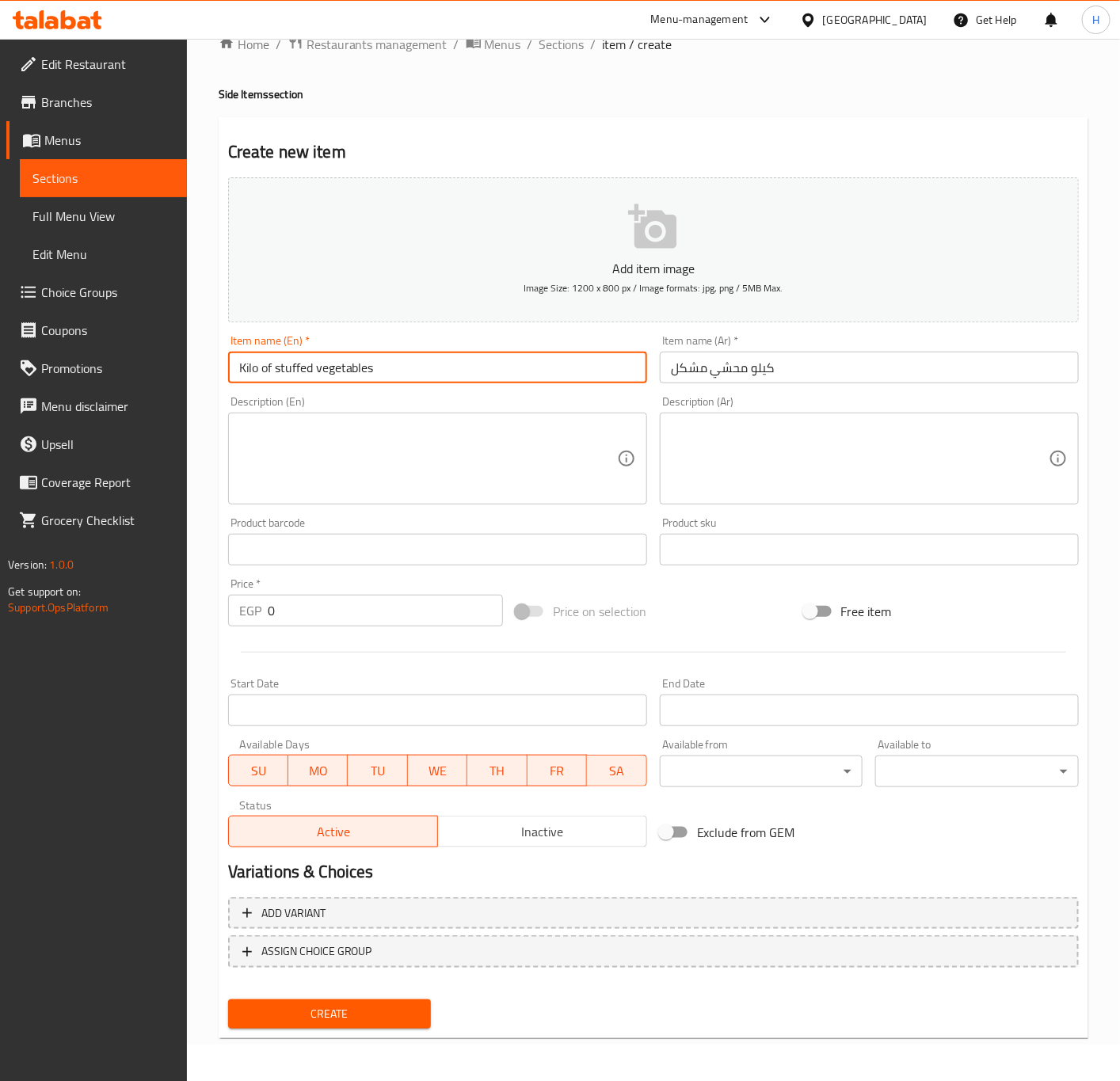
click at [413, 371] on input "Kilo of stuffed vegetables" at bounding box center [437, 367] width 419 height 32
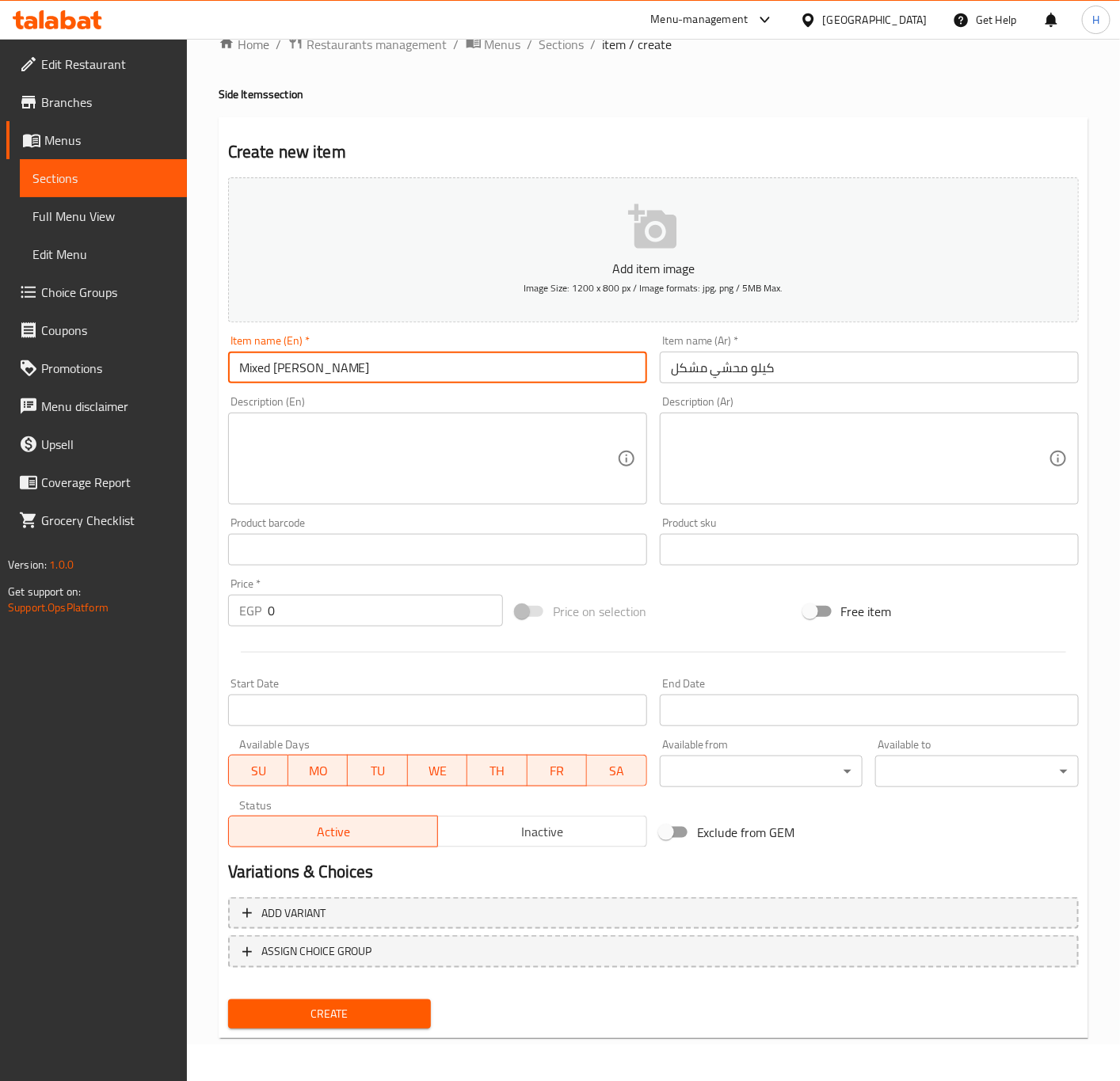
type input "Mixed Mahshi Kilo"
click at [306, 606] on input "0" at bounding box center [385, 611] width 236 height 32
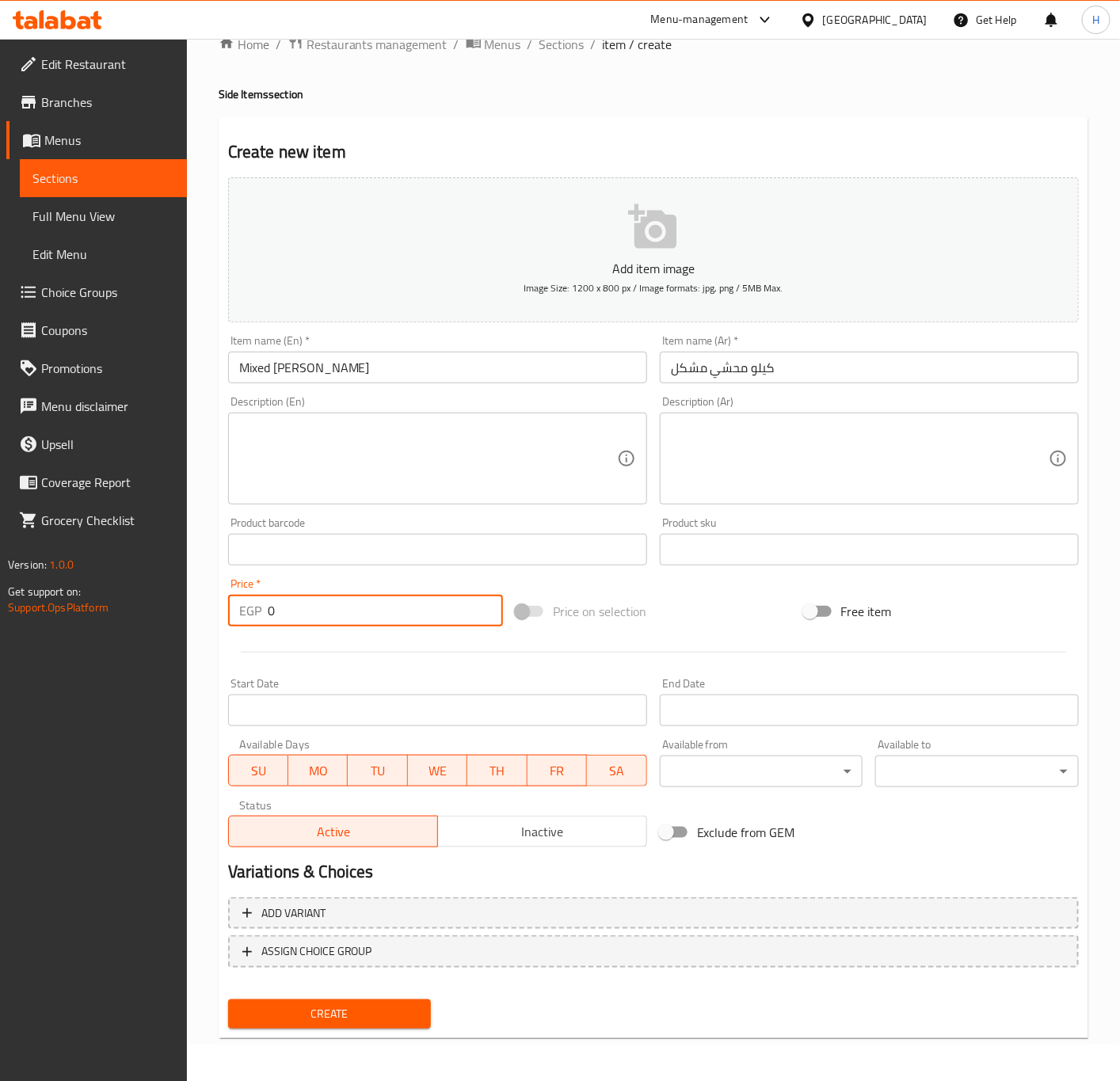
click at [306, 606] on input "0" at bounding box center [385, 611] width 236 height 32
paste input "31"
type input "310"
click at [228, 1000] on button "Create" at bounding box center [330, 1014] width 204 height 29
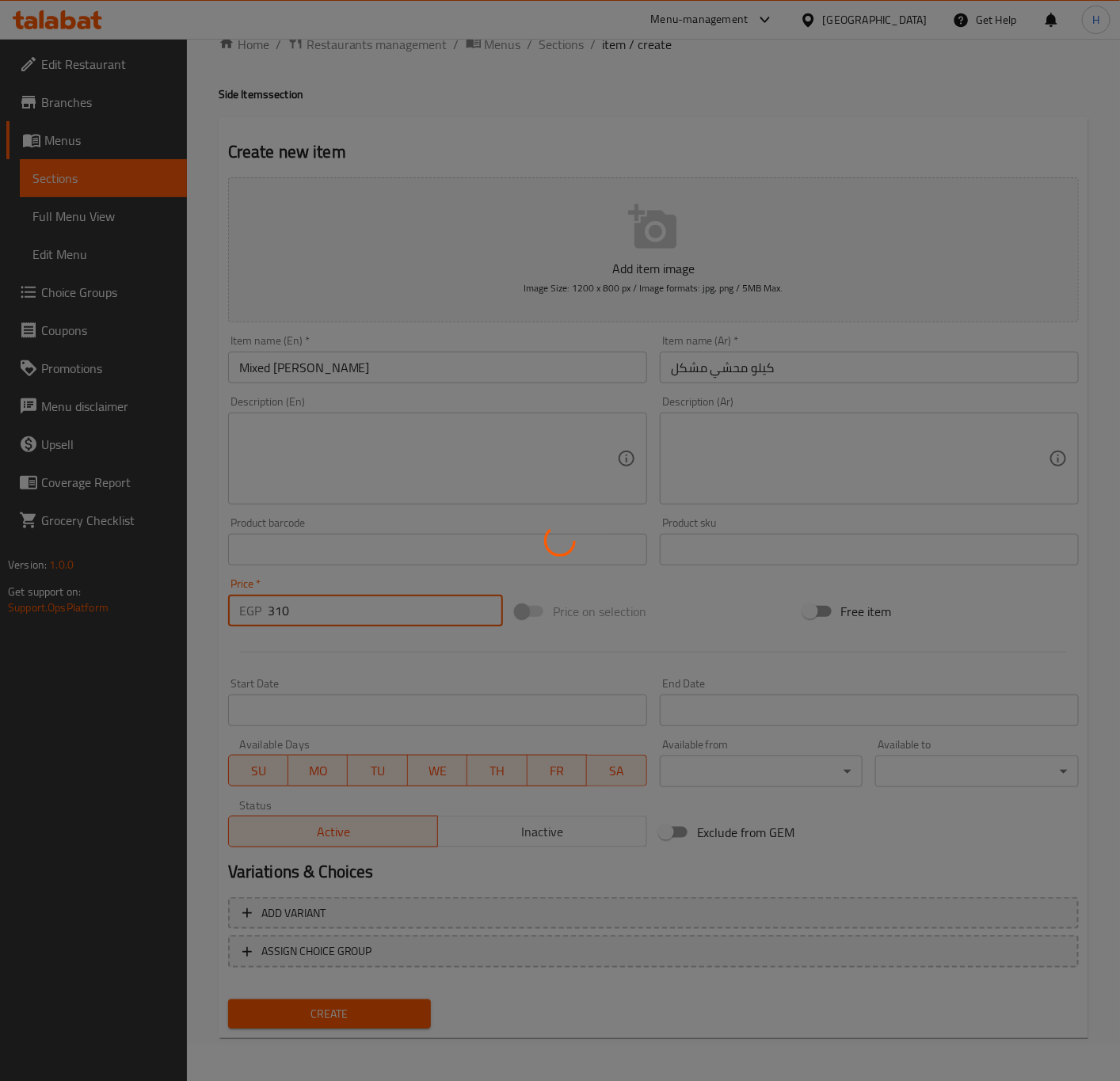
type input "0"
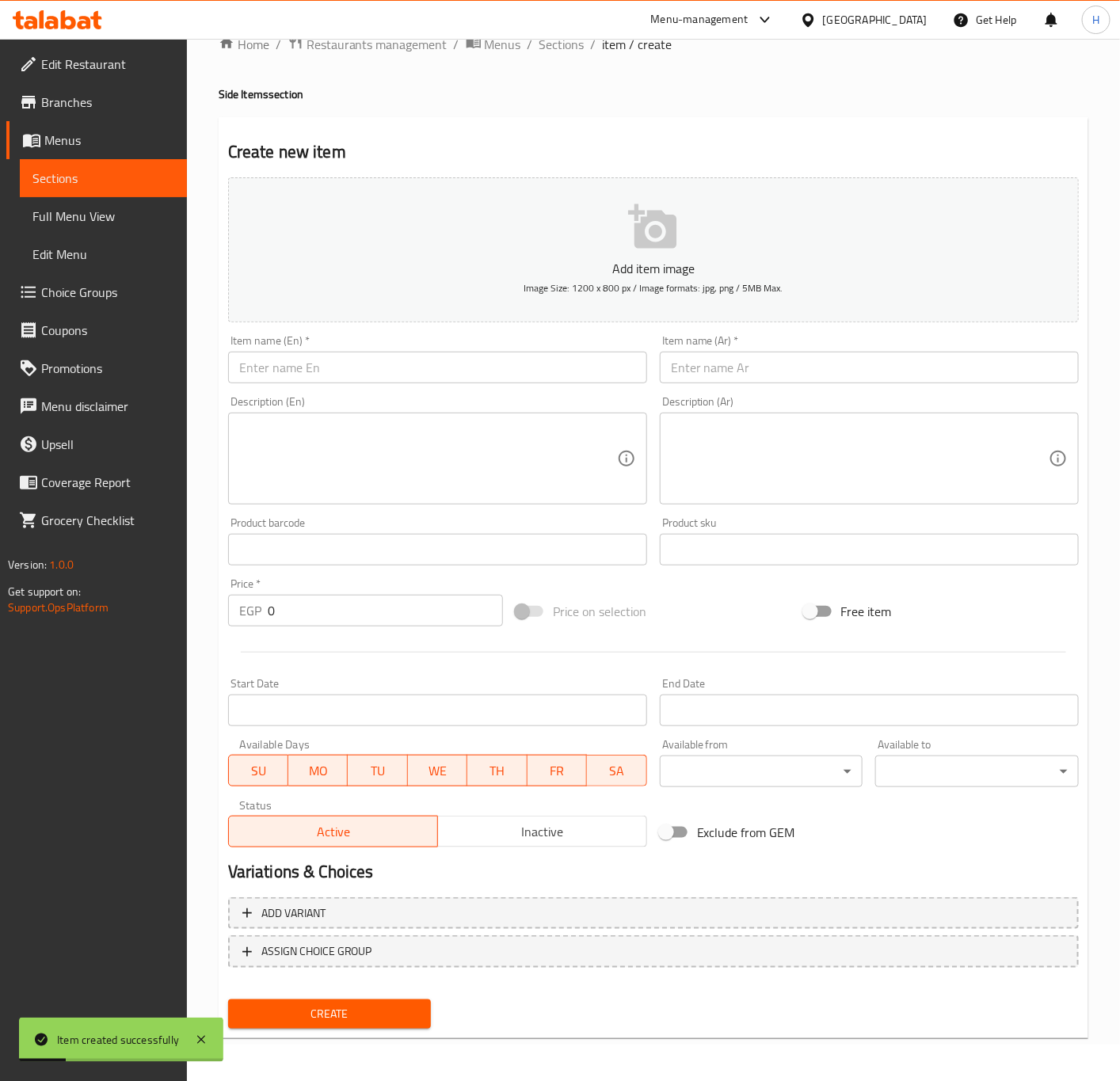
click at [953, 374] on input "text" at bounding box center [869, 367] width 419 height 32
paste input "كيلو محشي ورق عنب"
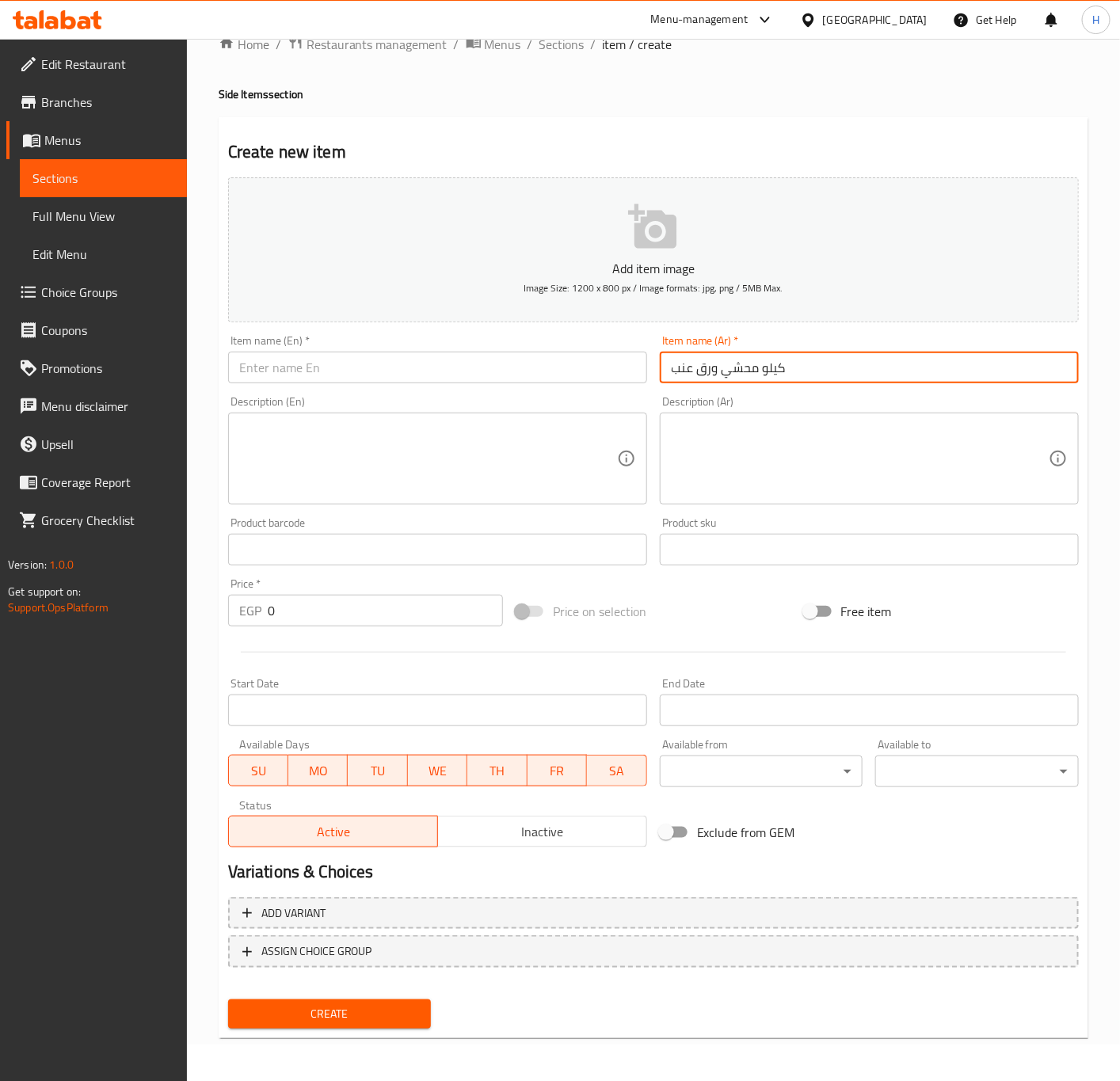
type input "كيلو محشي ورق عنب"
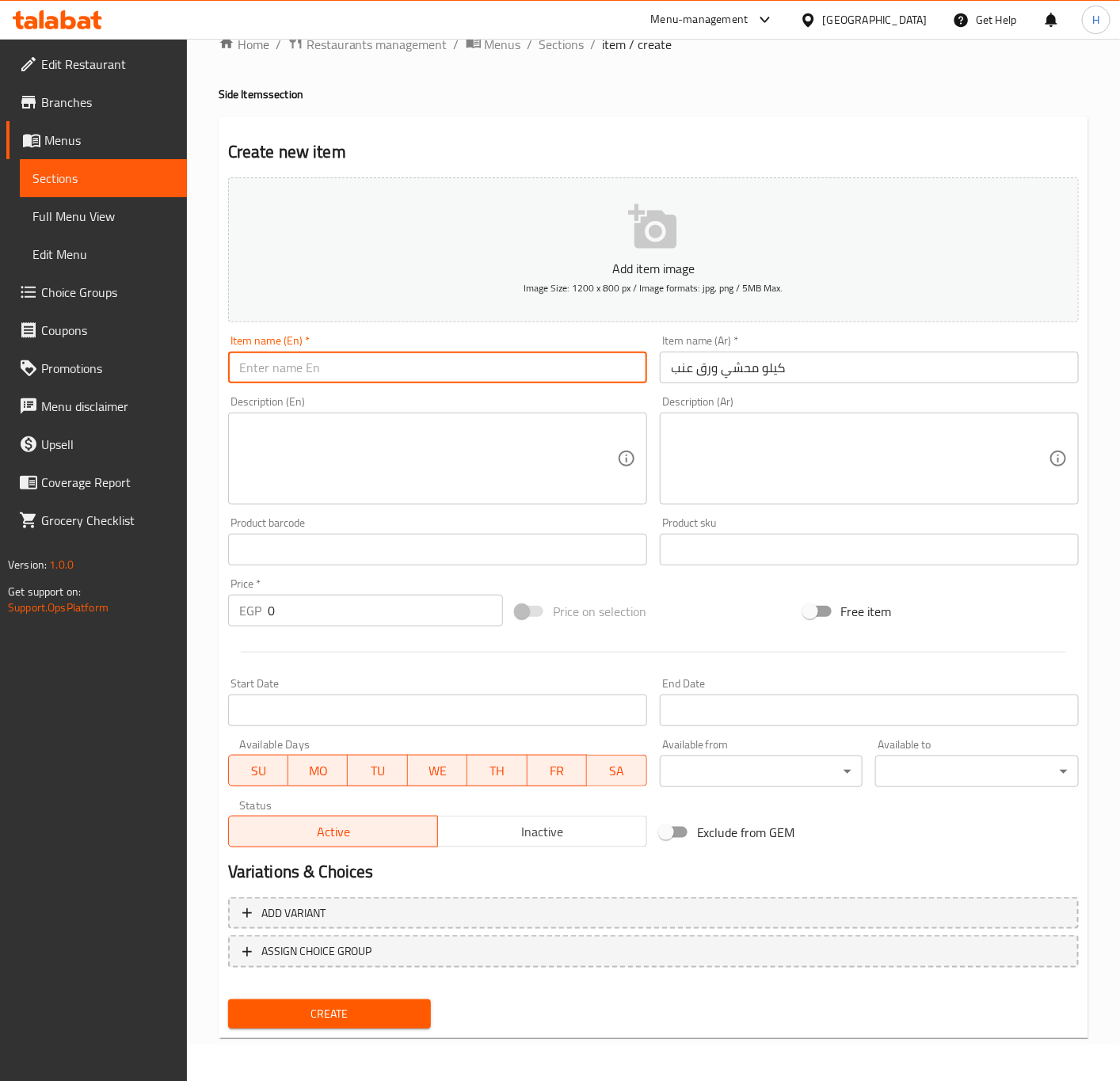
click at [589, 371] on input "text" at bounding box center [437, 367] width 419 height 32
paste input "Kilo stuffed grape leaves"
click at [323, 373] on input "Kilo stuffed grape leaves" at bounding box center [437, 367] width 419 height 32
type input "Kilo Stuffed Vine Leaves"
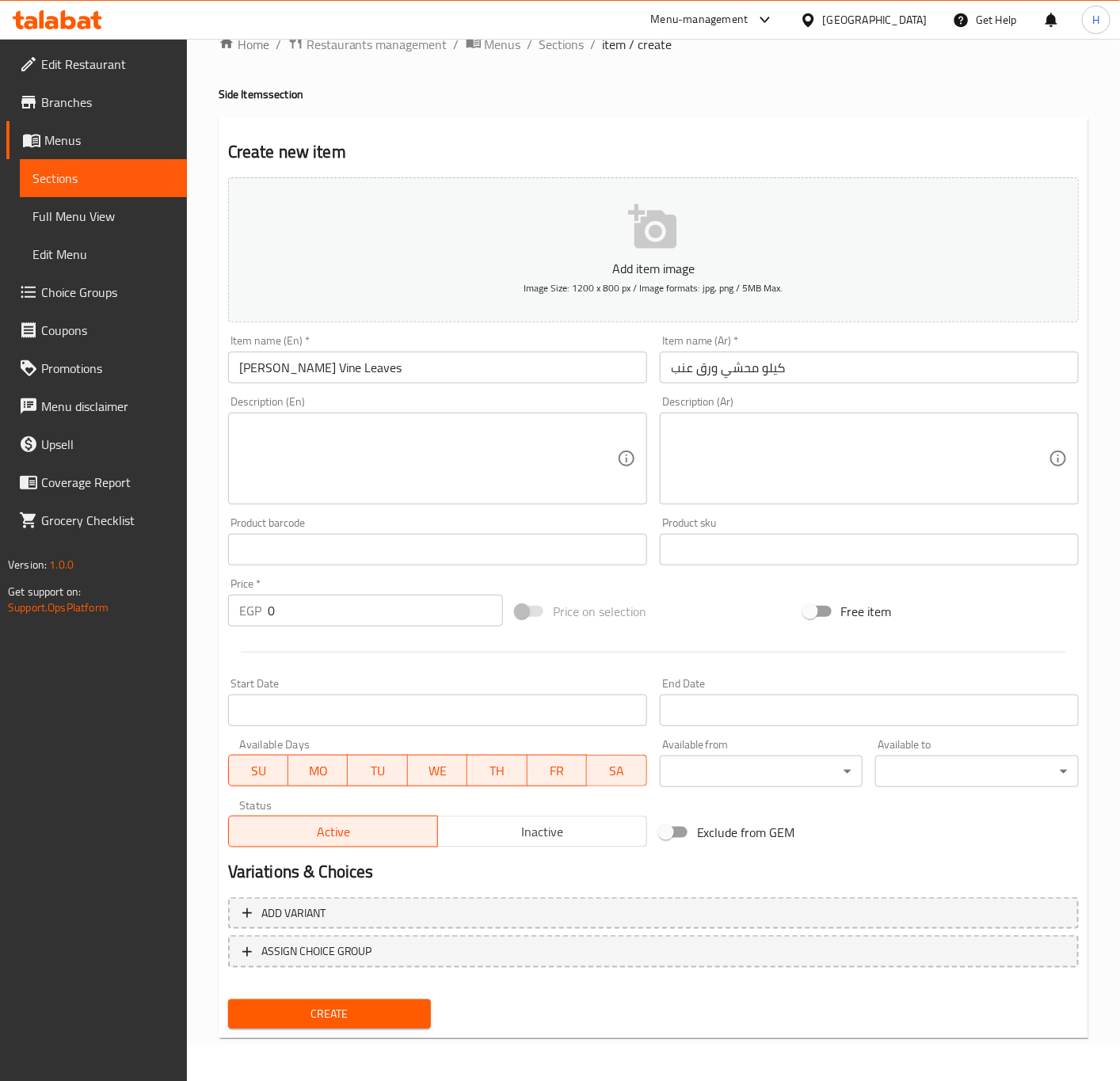
click at [348, 597] on input "0" at bounding box center [385, 611] width 236 height 32
click at [349, 597] on input "0" at bounding box center [385, 611] width 236 height 32
click at [350, 597] on input "0" at bounding box center [385, 611] width 236 height 32
paste input "35"
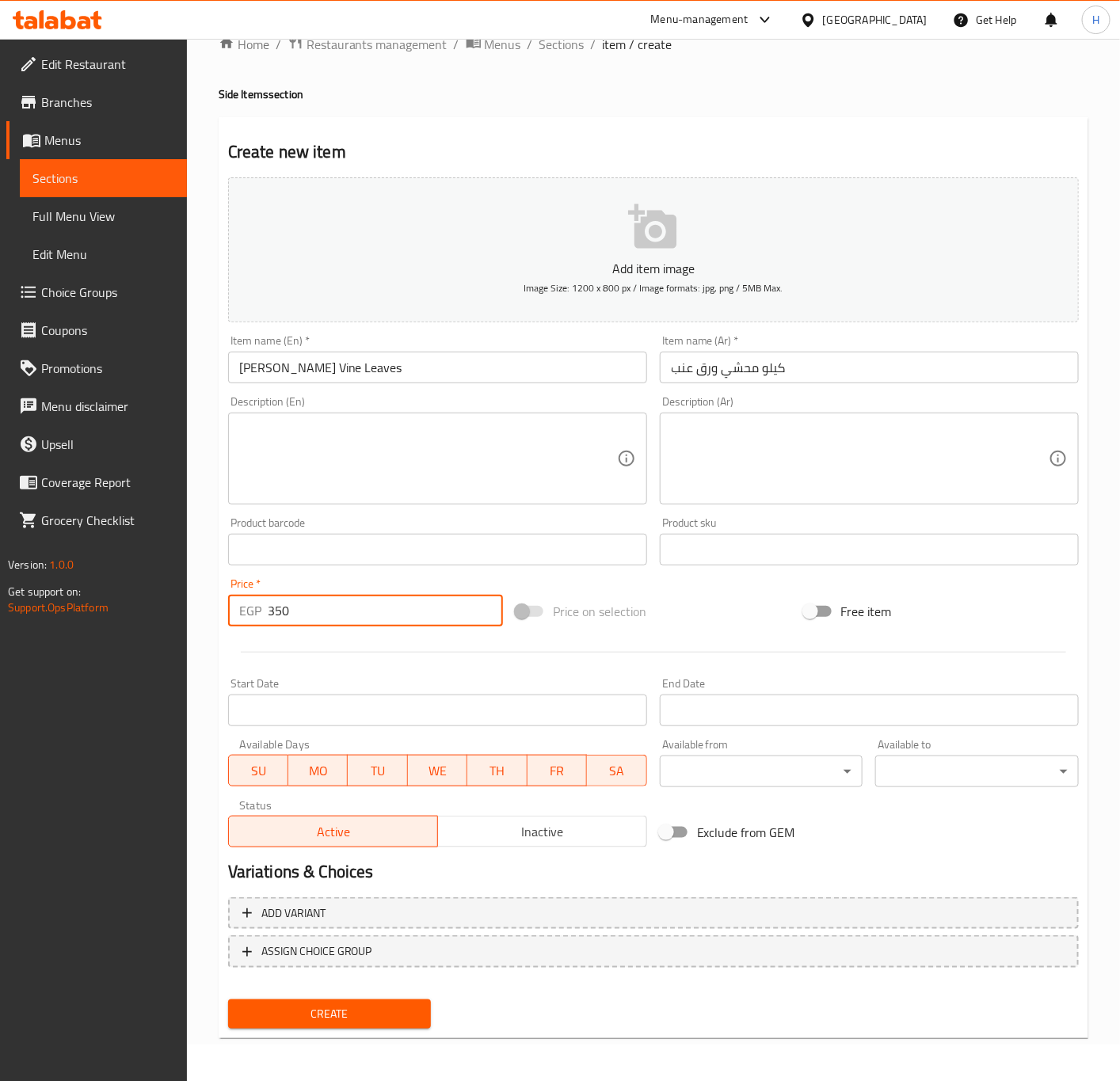
type input "350"
click at [378, 1017] on span "Create" at bounding box center [329, 1014] width 178 height 19
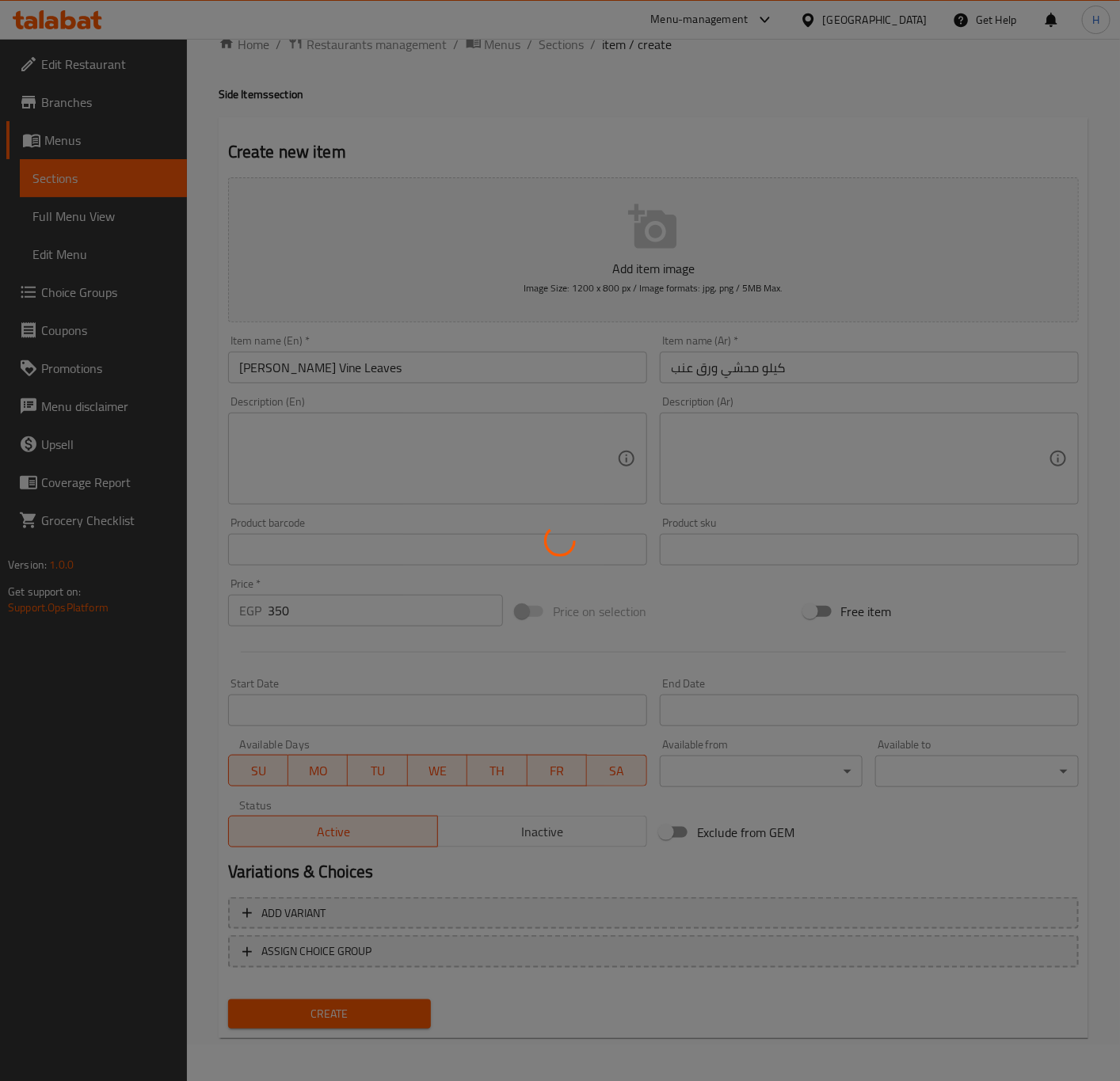
type input "0"
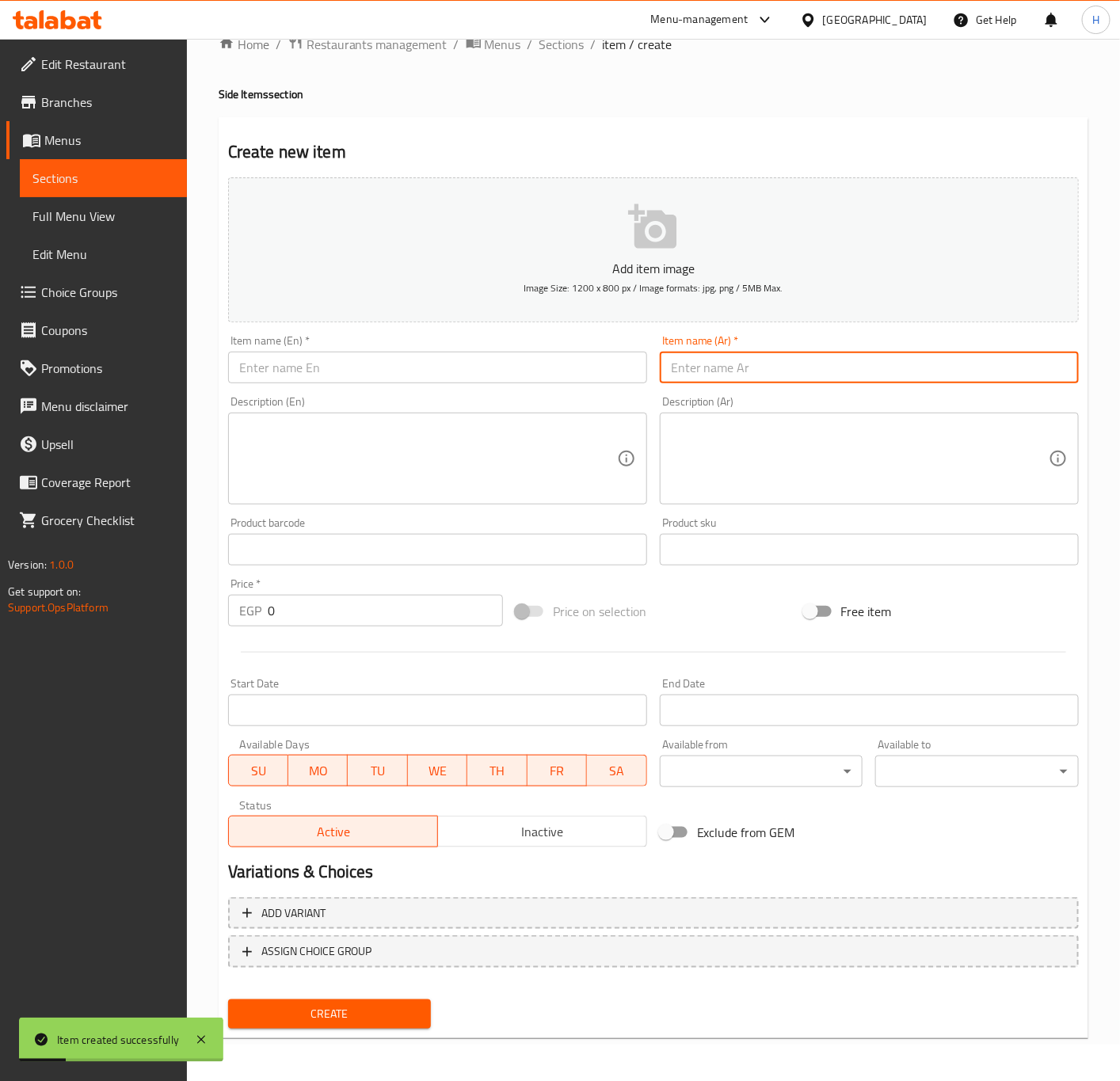
click at [804, 376] on input "text" at bounding box center [869, 367] width 419 height 32
paste input "كيلو محشي كرنب"
type input "كيلو محشي كرنب"
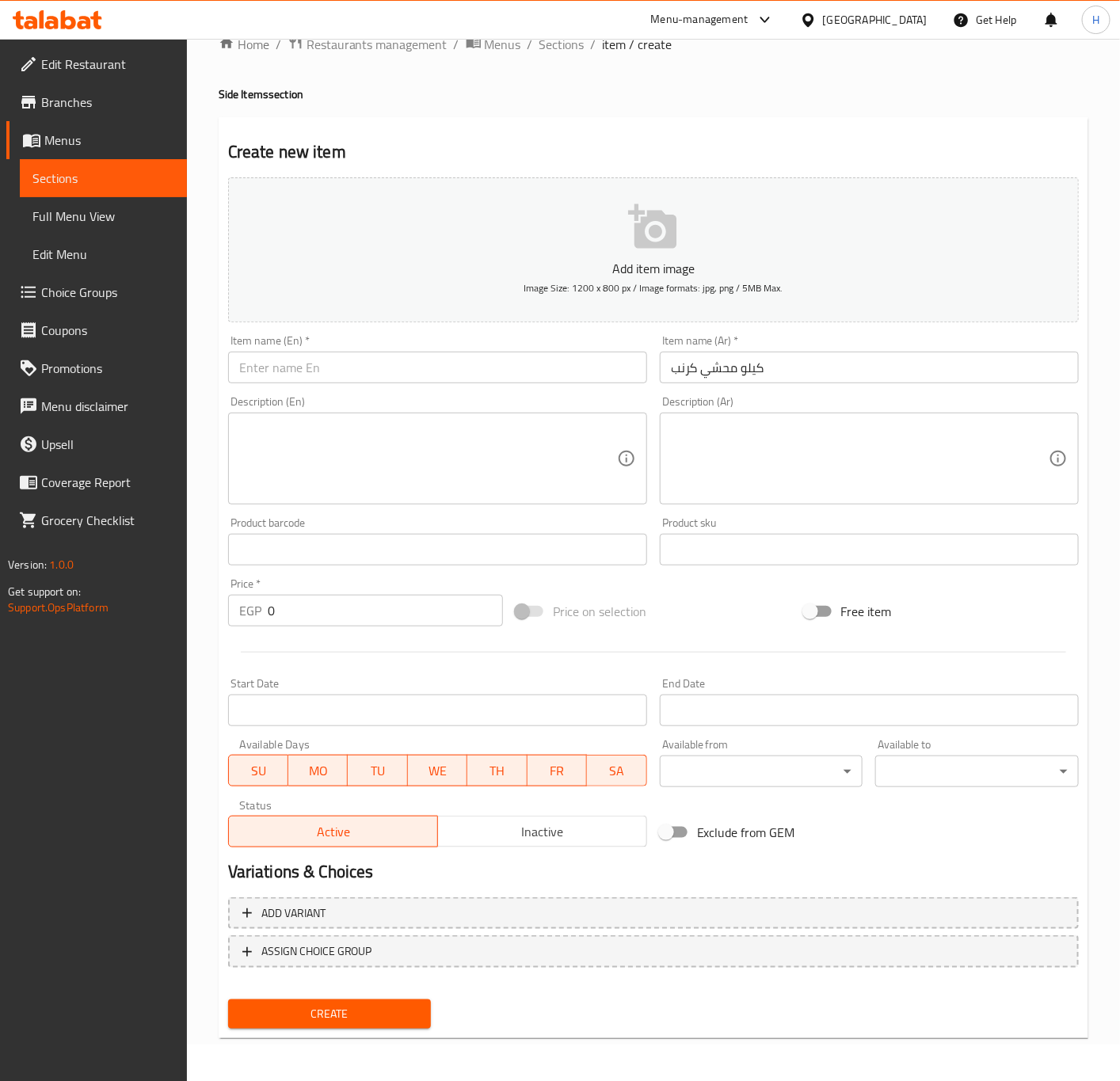
click at [837, 350] on div "Item name (Ar)   * كيلو محشي كرنب Item name (Ar) *" at bounding box center [869, 359] width 419 height 49
click at [820, 362] on input "كيلو محشي كرنب" at bounding box center [869, 367] width 419 height 32
click at [514, 375] on input "text" at bounding box center [437, 367] width 419 height 32
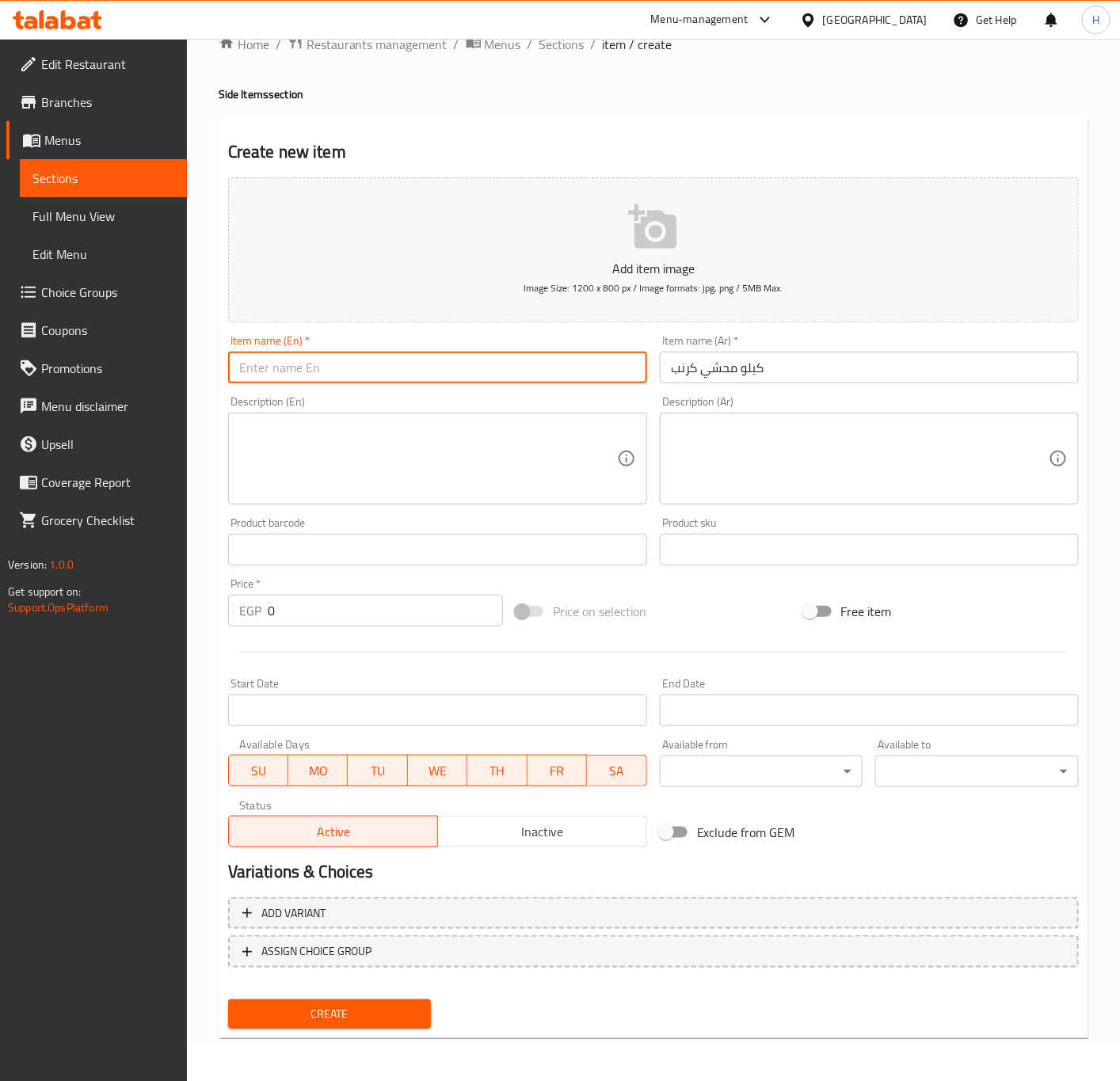
paste input "Kilo stuffed cabbage"
click at [514, 375] on input "Kilo stuffed cabbage" at bounding box center [437, 367] width 419 height 32
click at [516, 374] on input "Kilo stuffed cabbage" at bounding box center [437, 367] width 419 height 32
type input "Kilo Stuffed Cabbage"
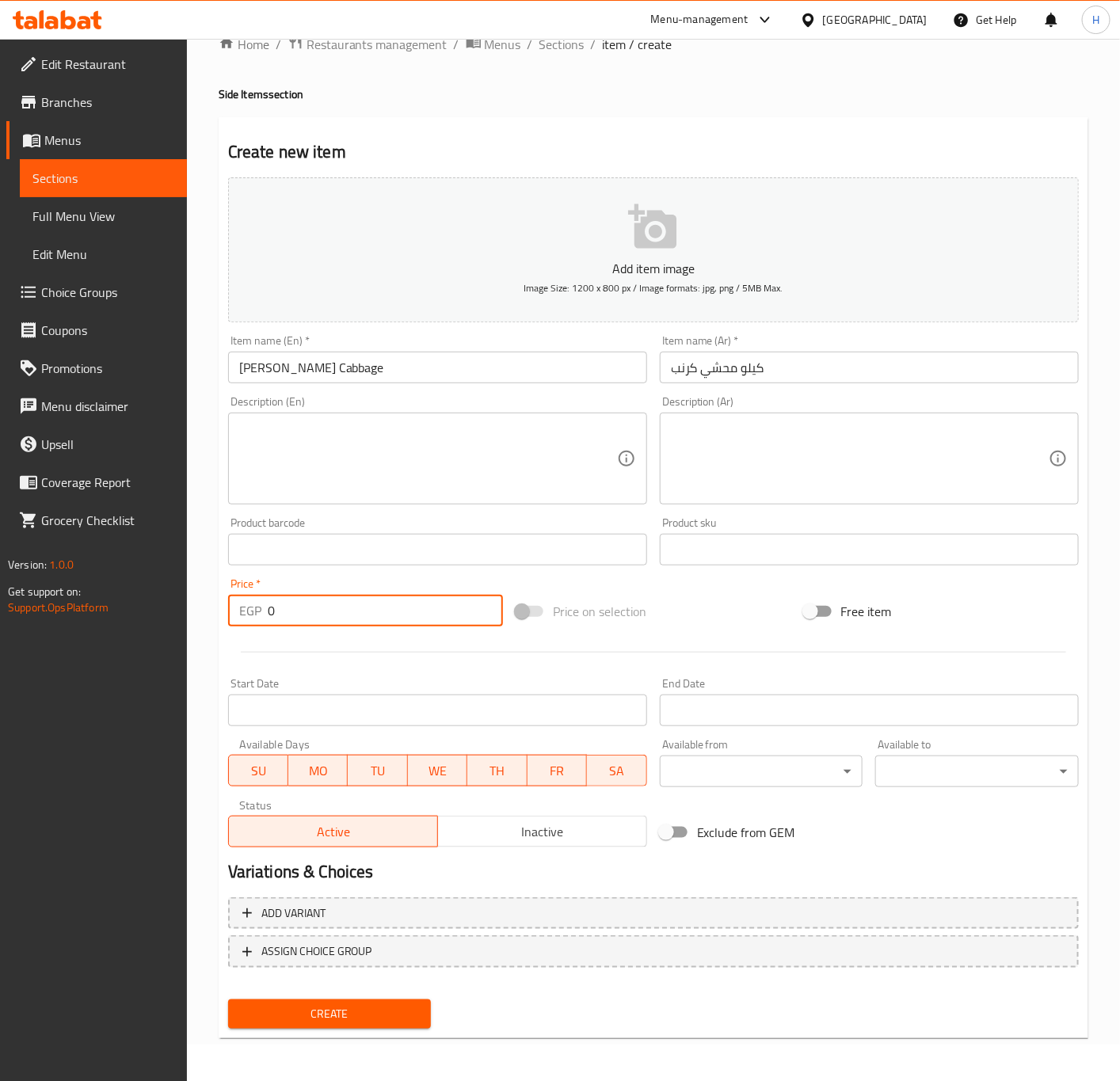
click at [348, 614] on input "0" at bounding box center [385, 611] width 236 height 32
paste input "35"
type input "350"
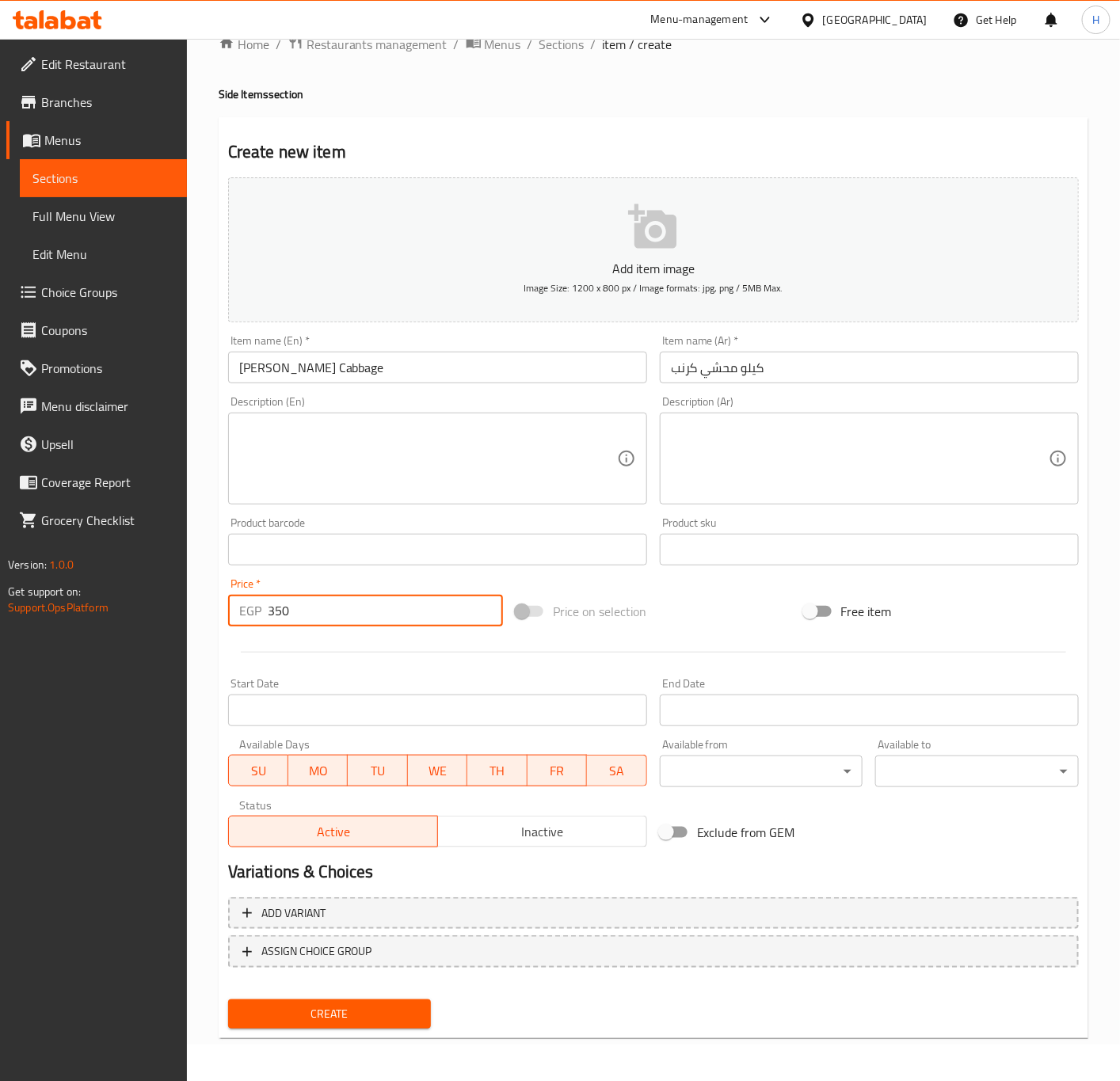
click at [228, 1000] on button "Create" at bounding box center [330, 1014] width 204 height 29
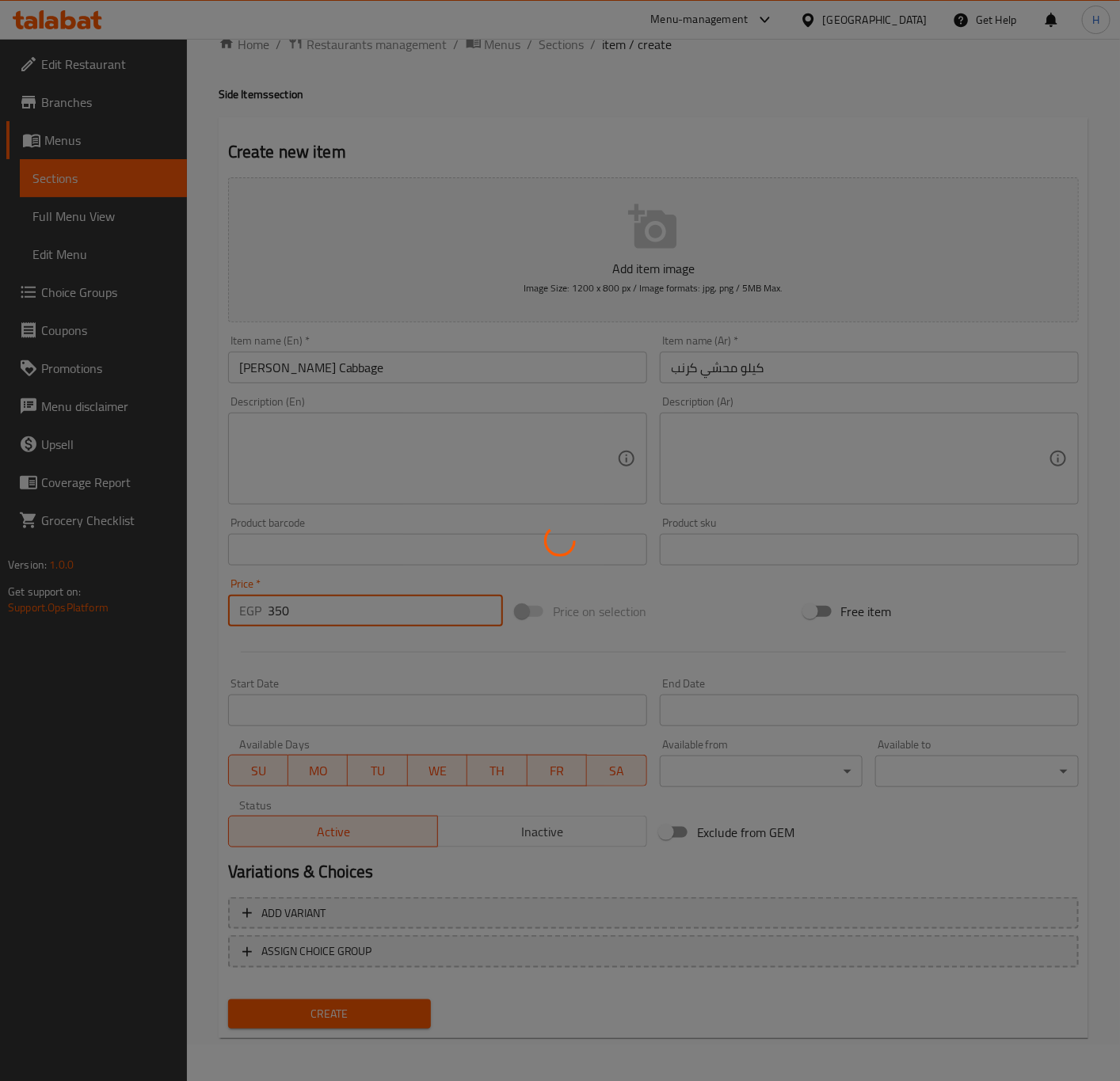
type input "0"
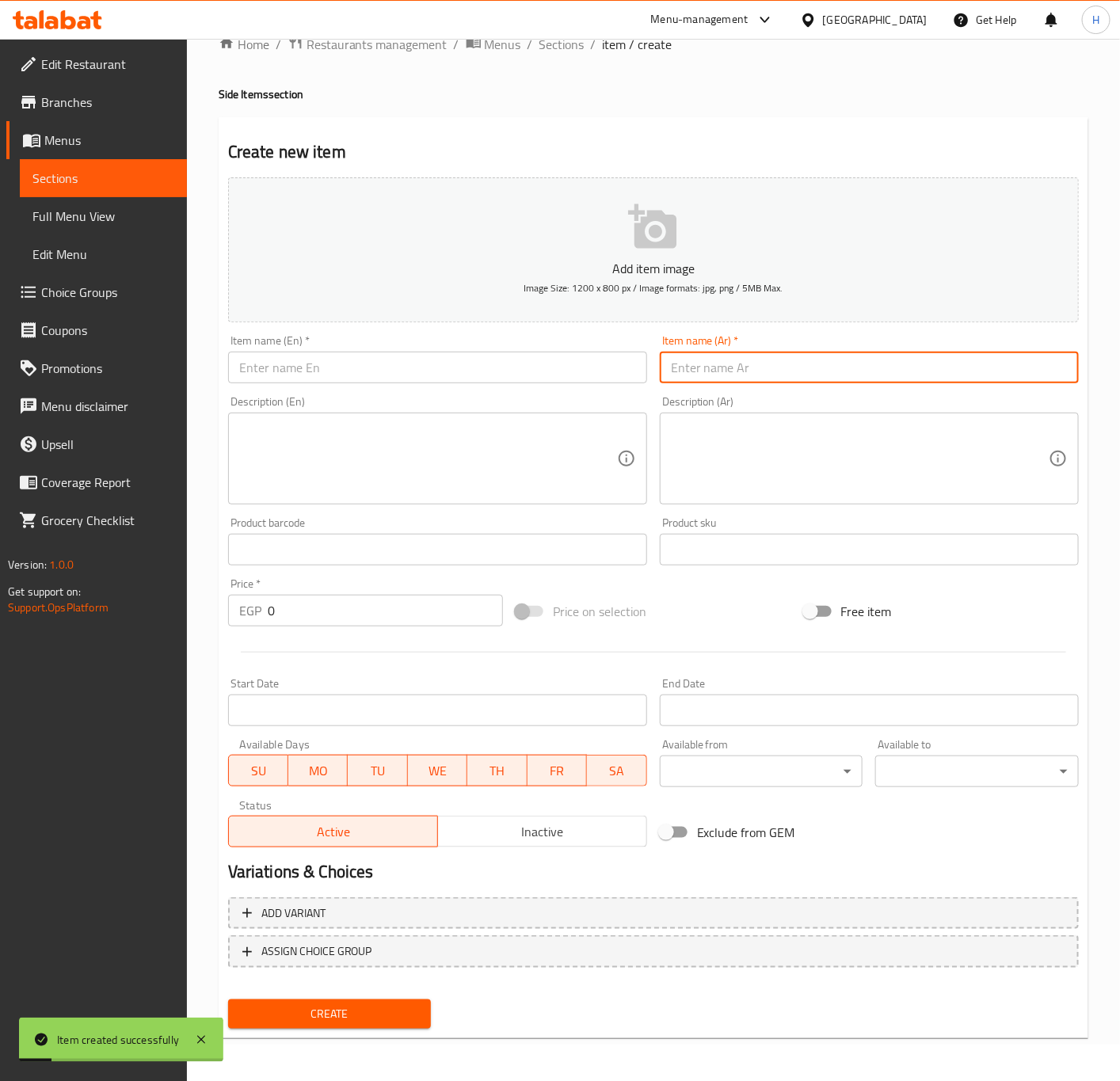
click at [884, 359] on input "text" at bounding box center [869, 367] width 419 height 32
paste input "طبق محشي ورق عنب"
type input "طبق محشي ورق عنب"
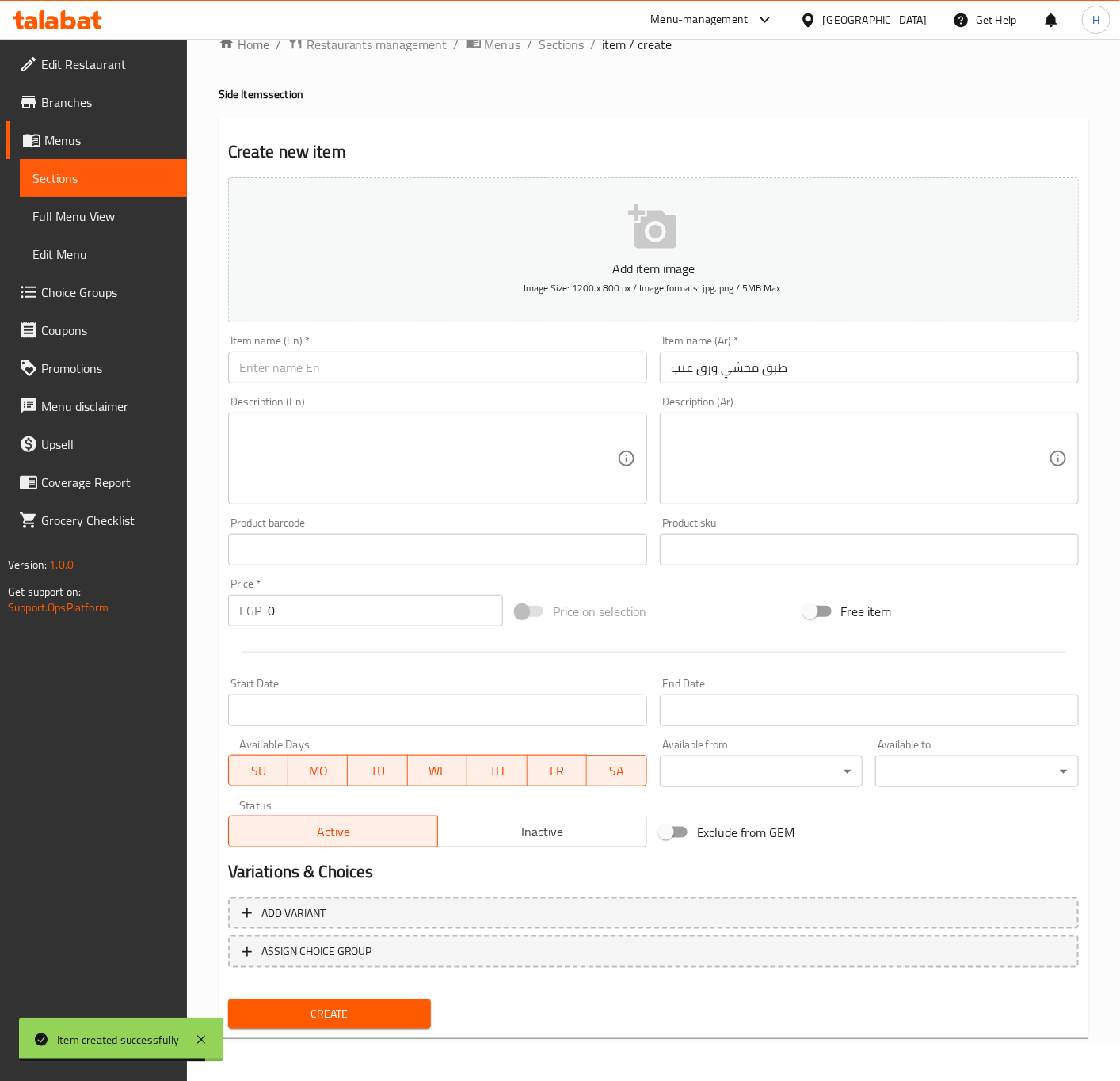
click at [501, 374] on input "text" at bounding box center [437, 367] width 419 height 32
paste input "Stuffed grape leaves dish"
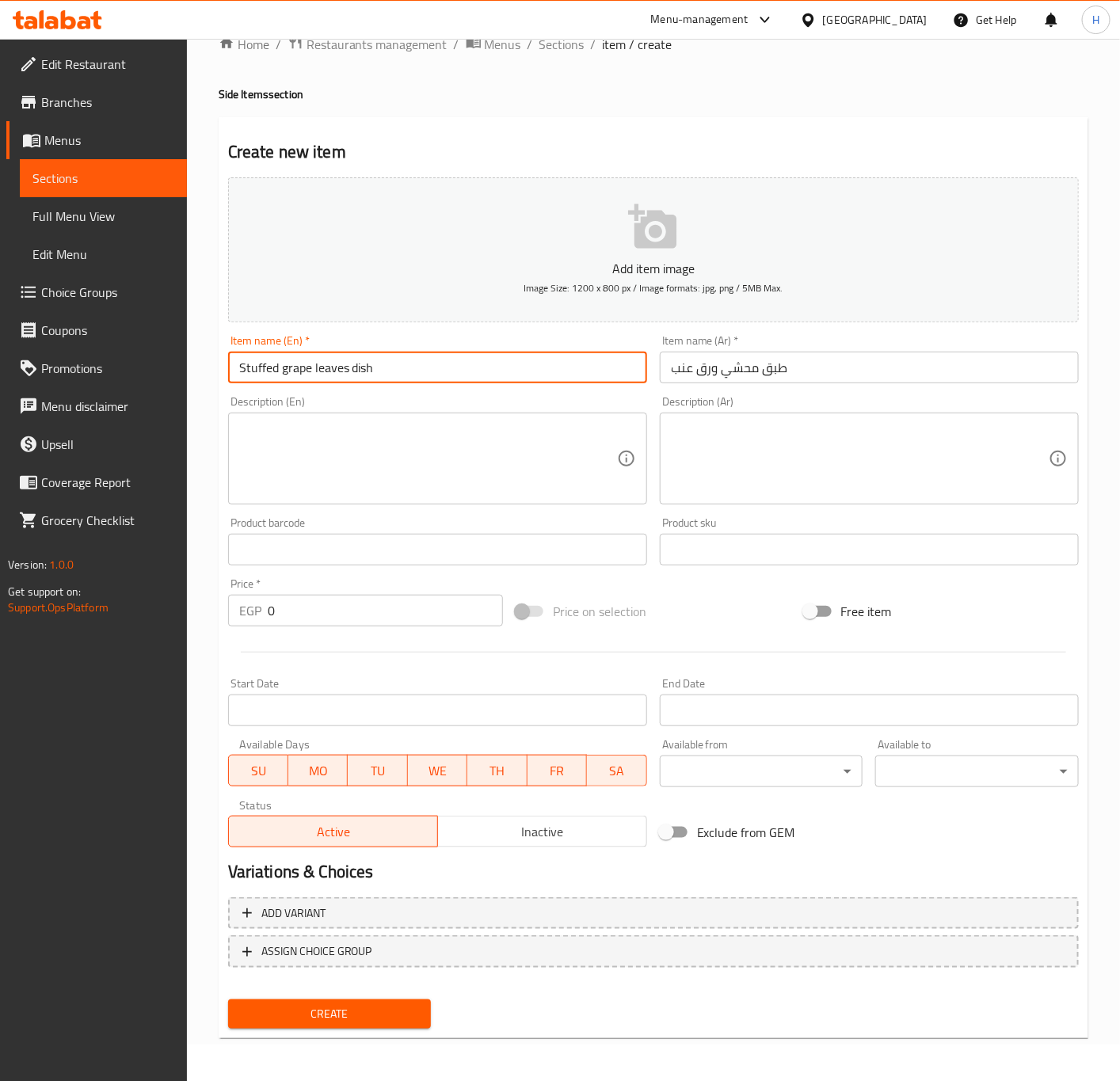
click at [502, 371] on input "Stuffed grape leaves dish" at bounding box center [437, 367] width 419 height 32
click at [275, 374] on input "Stuffed Grape Leaves Dish" at bounding box center [437, 367] width 419 height 32
click at [286, 369] on input "Stuffed Grape Leaves Dish" at bounding box center [437, 367] width 419 height 32
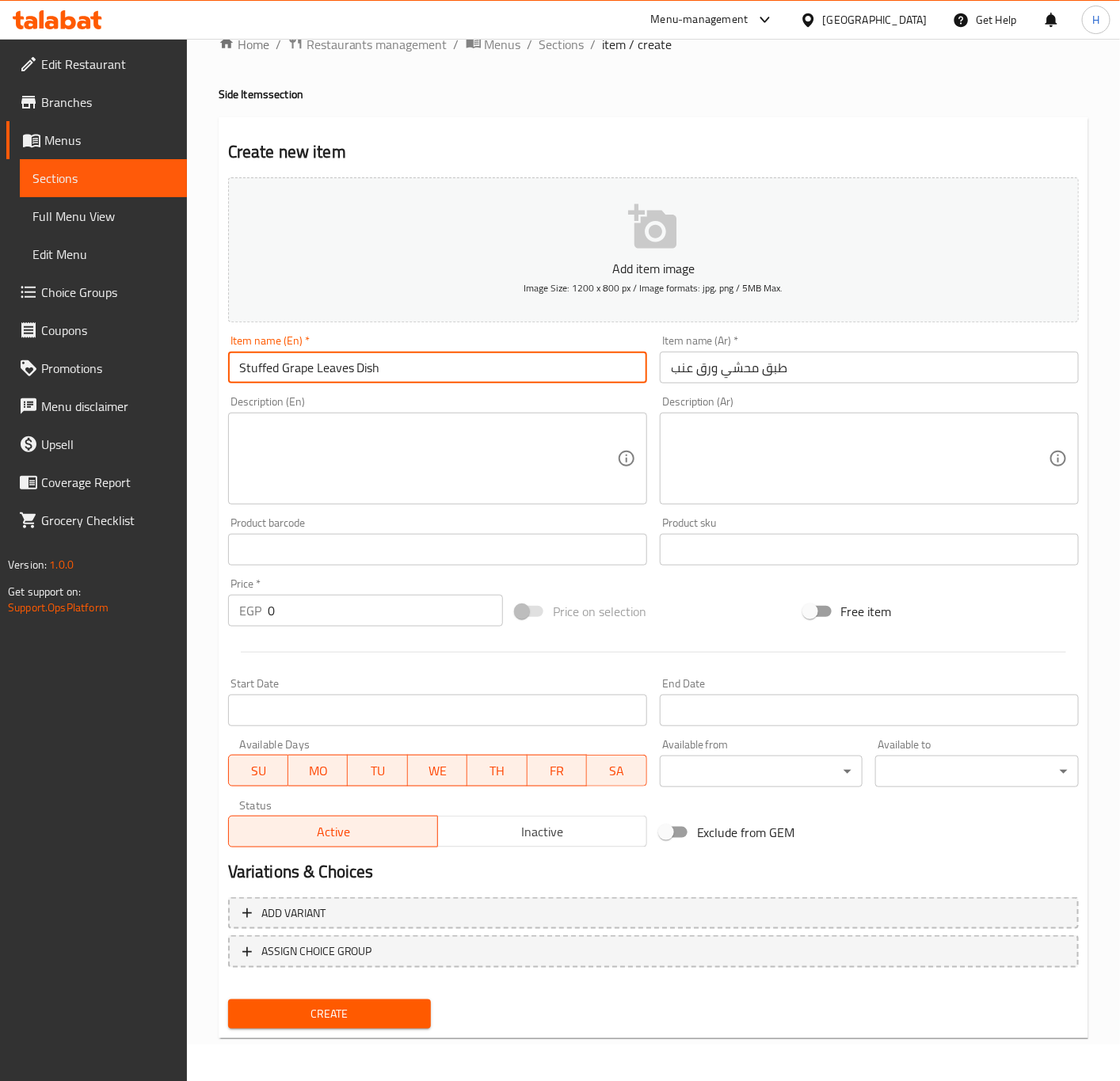
click at [286, 369] on input "Stuffed Grape Leaves Dish" at bounding box center [437, 367] width 419 height 32
type input "Stuffed Vine Leaves Plate"
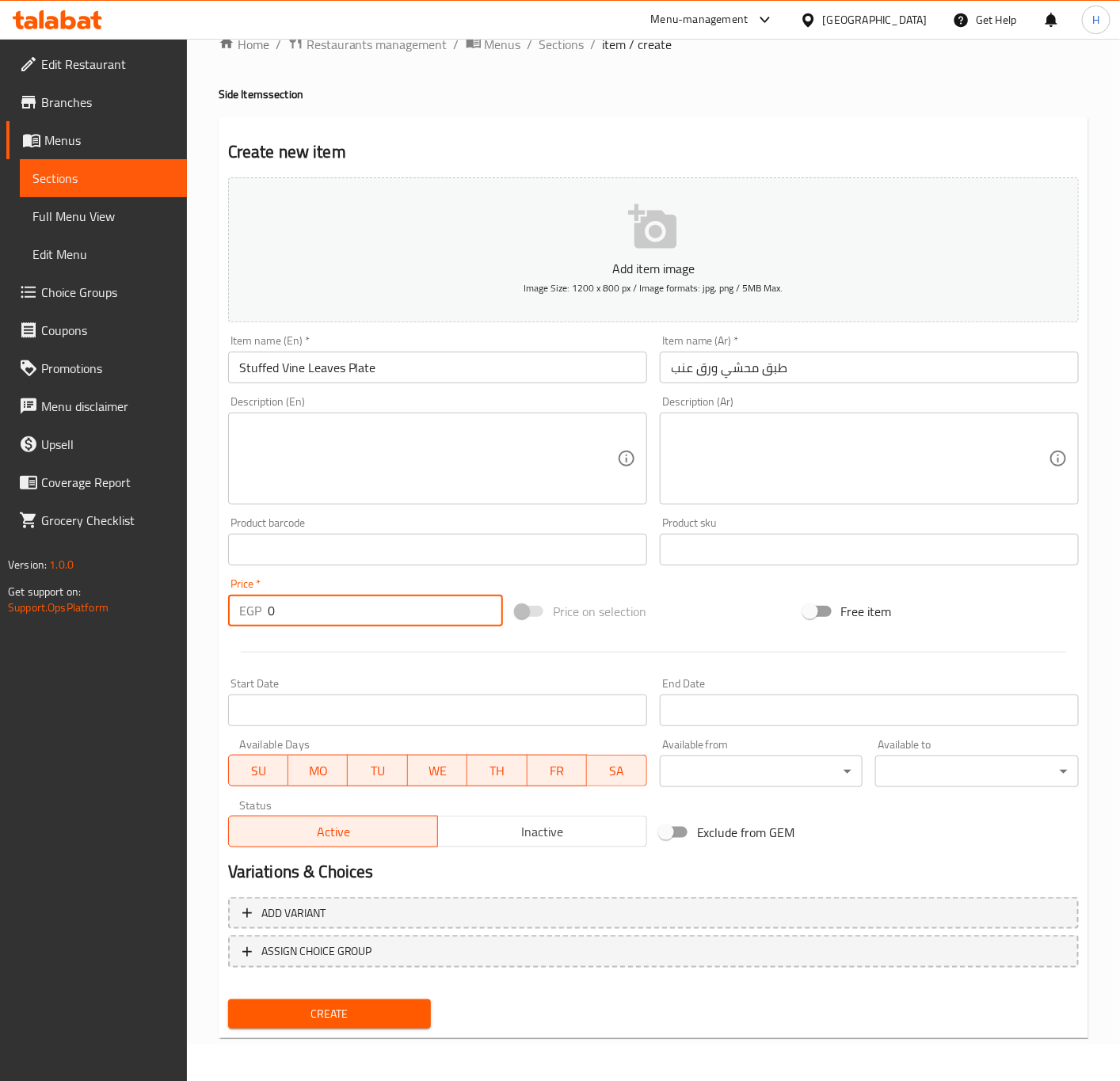
click at [348, 625] on input "0" at bounding box center [385, 611] width 236 height 32
paste input "75"
type input "75"
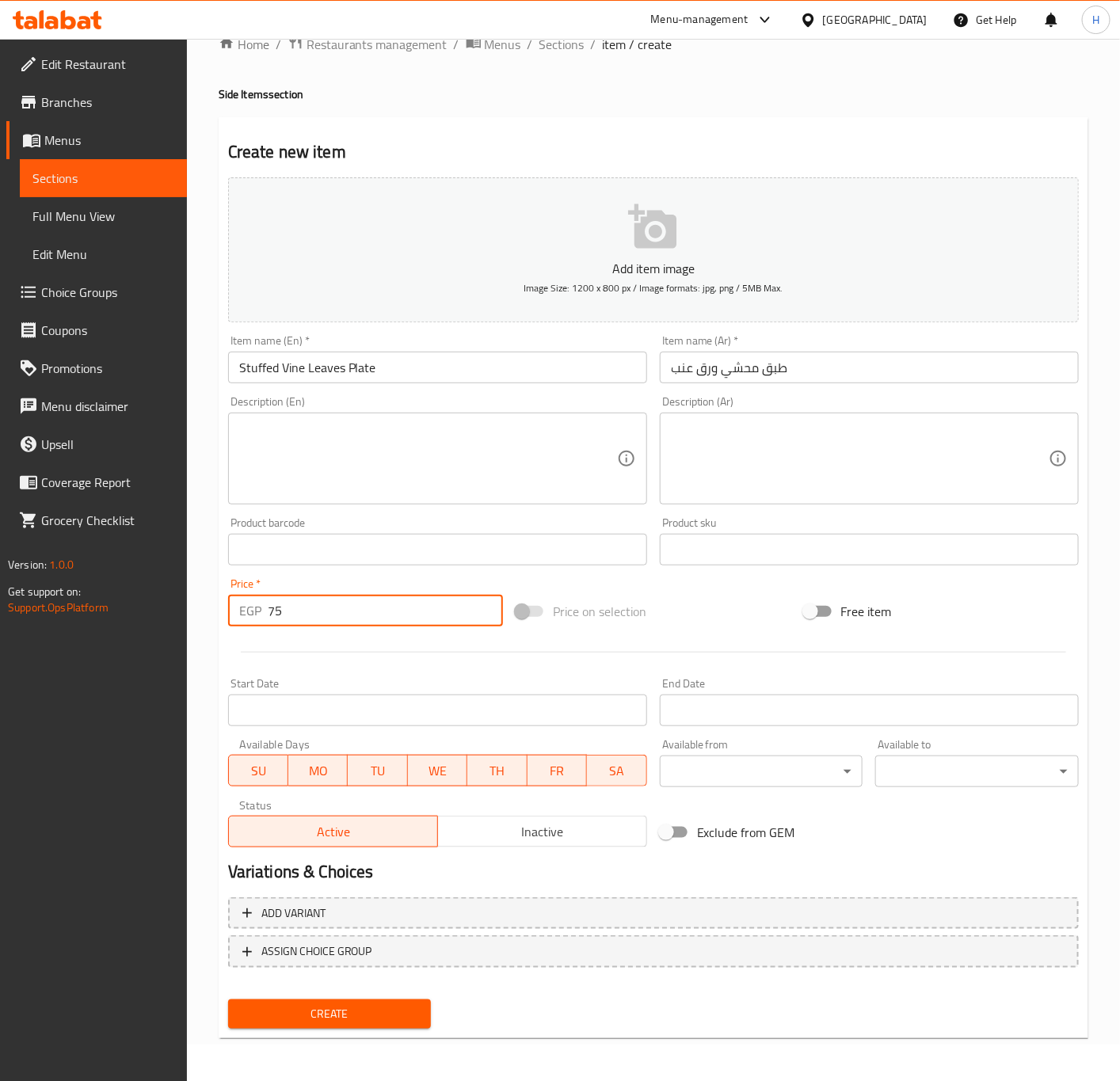
click at [371, 1026] on button "Create" at bounding box center [330, 1014] width 204 height 29
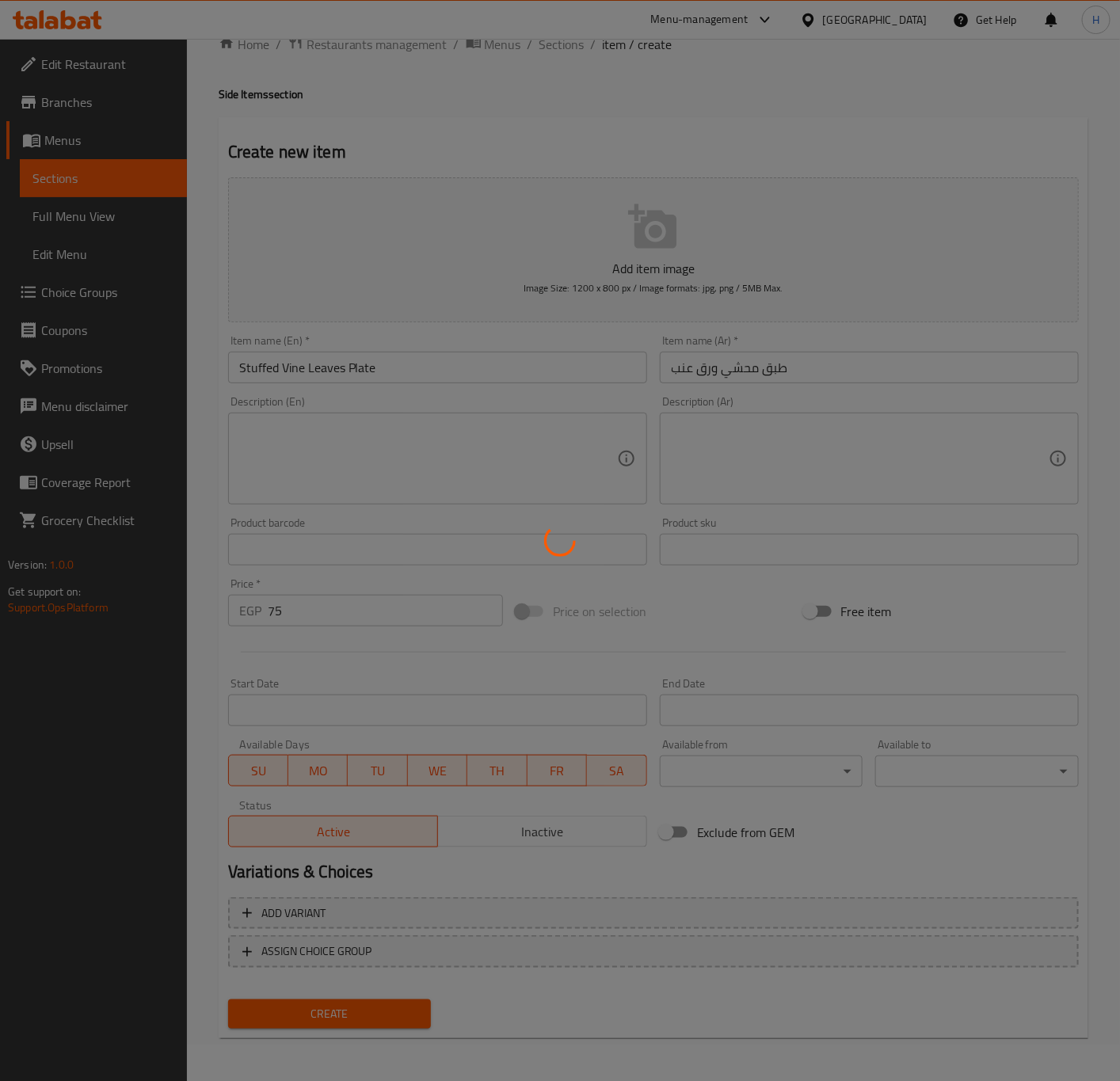
type input "0"
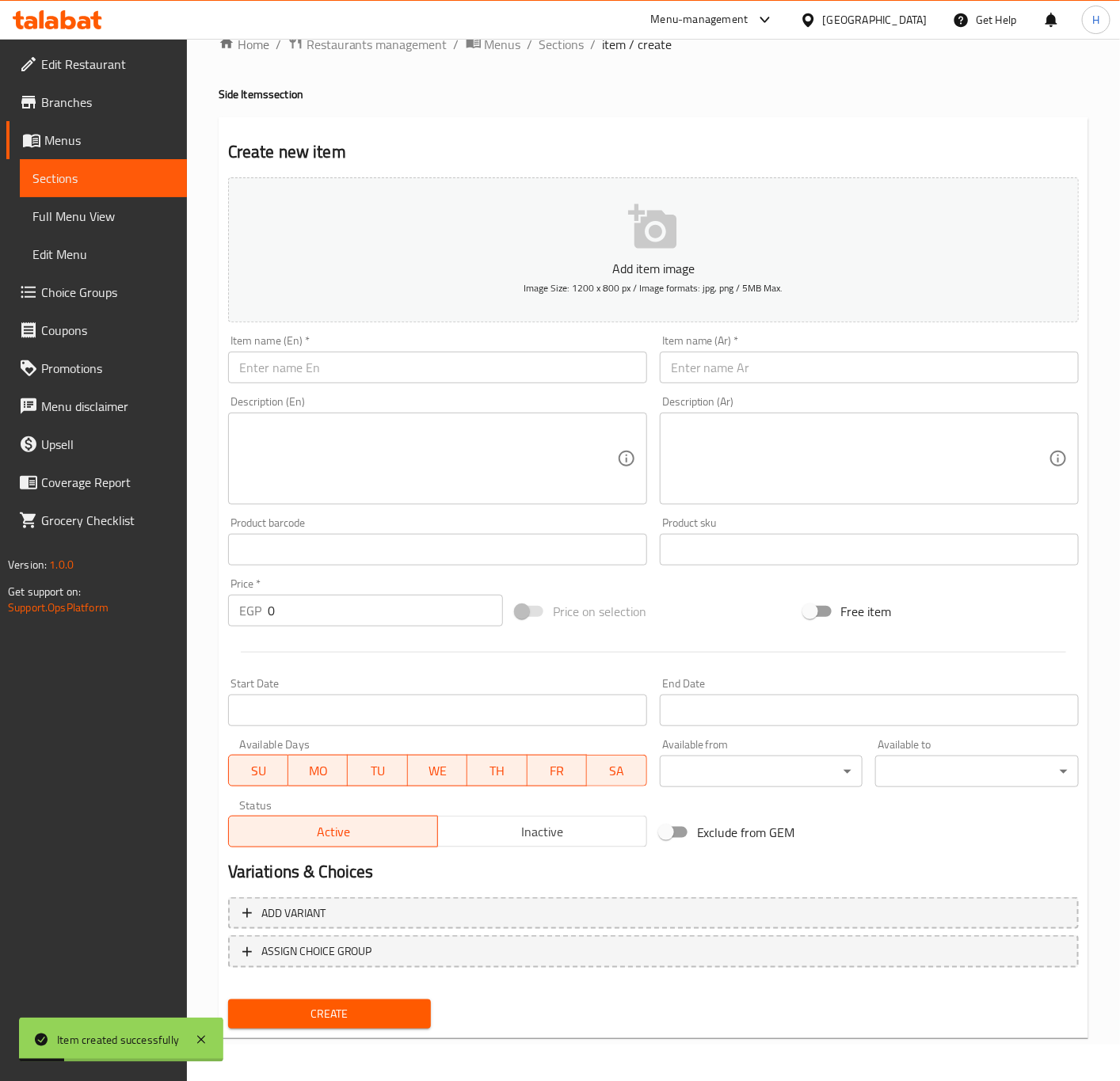
click at [867, 382] on input "text" at bounding box center [869, 367] width 419 height 32
paste input "طبق محشي مشكل"
type input "طبق محشي مشكل"
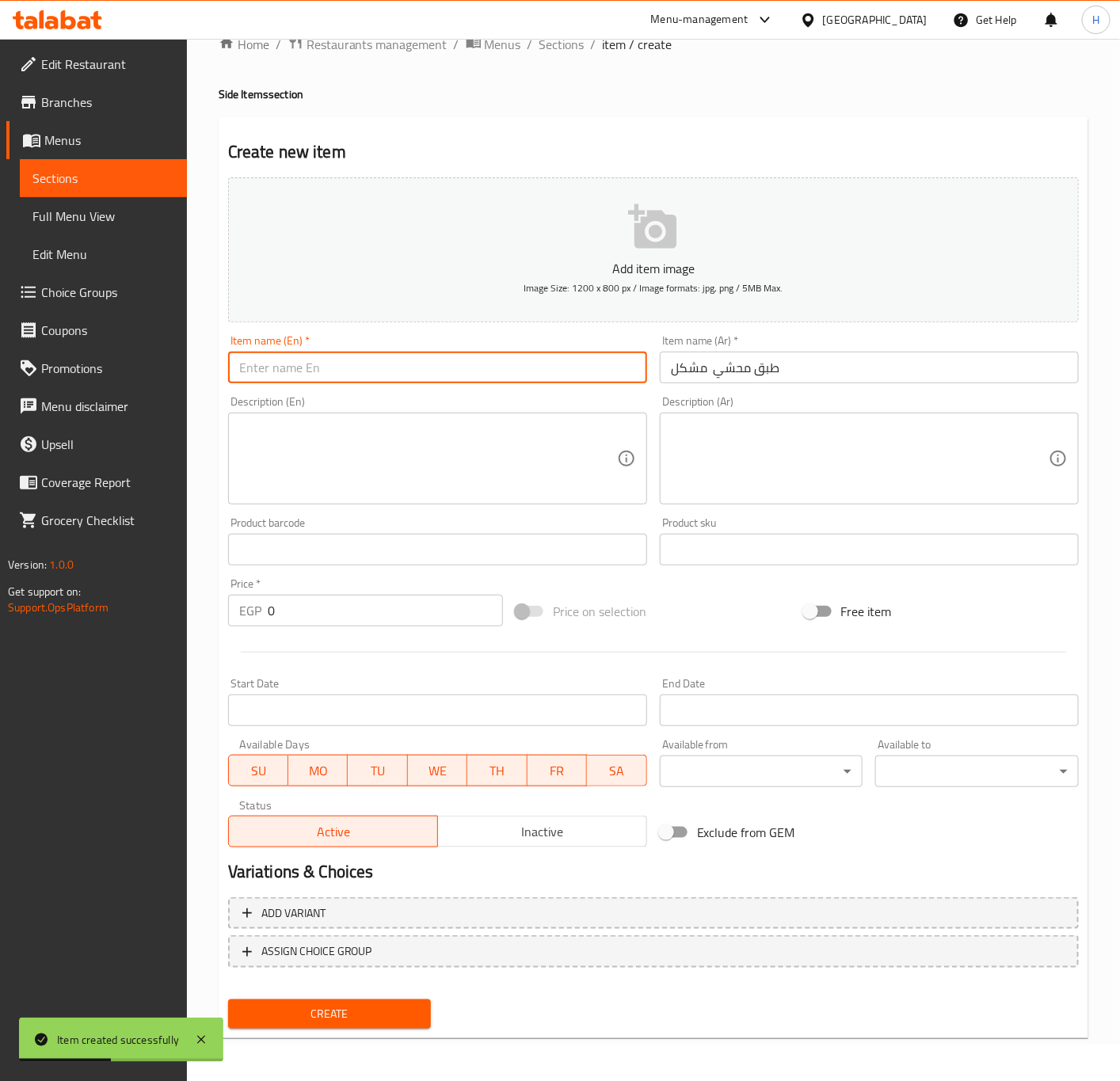
click at [509, 371] on input "text" at bounding box center [437, 367] width 419 height 32
type input "Mixed Mahshi Plate"
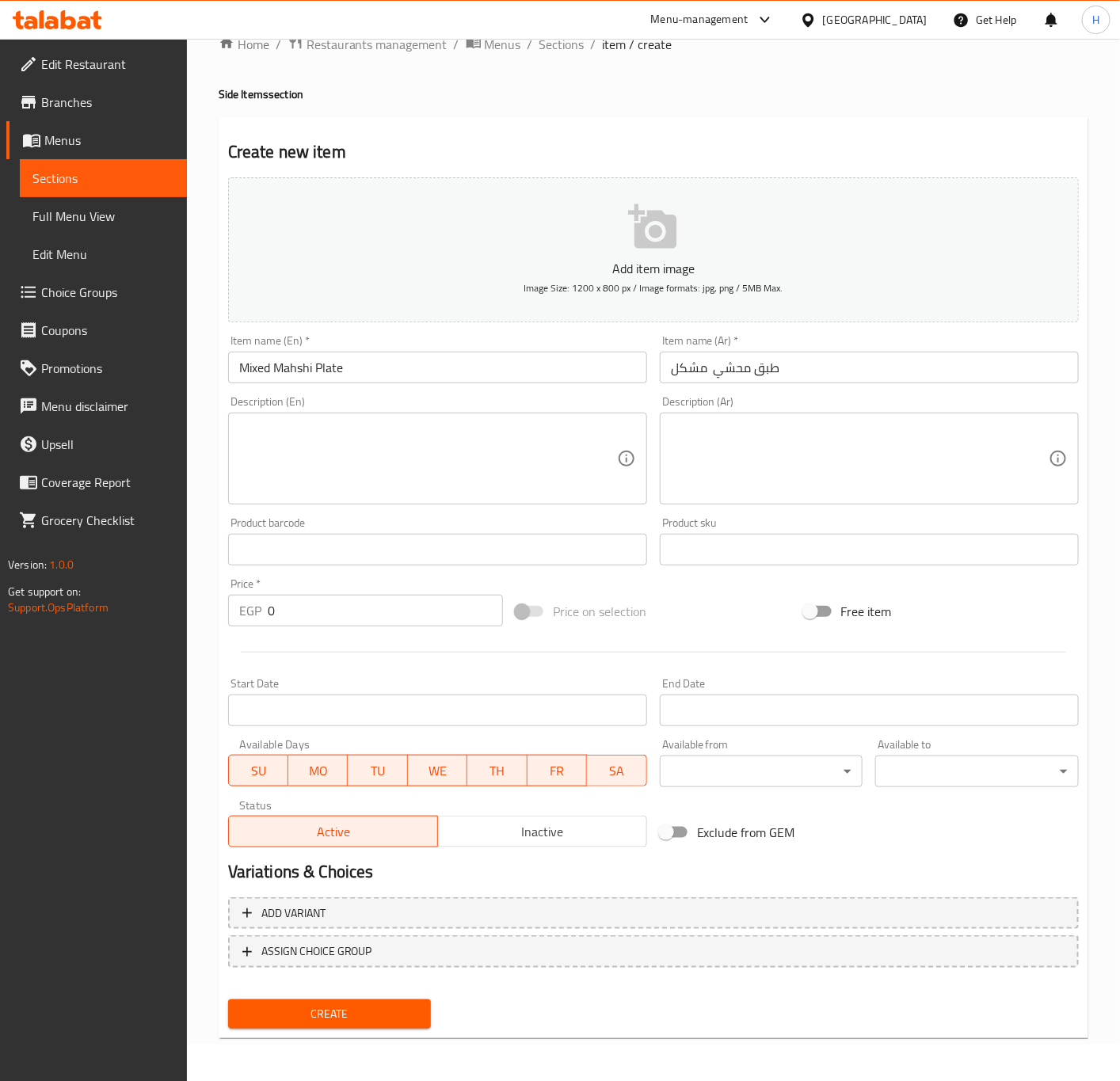
click at [392, 616] on input "0" at bounding box center [385, 611] width 236 height 32
paste input "7"
type input "70"
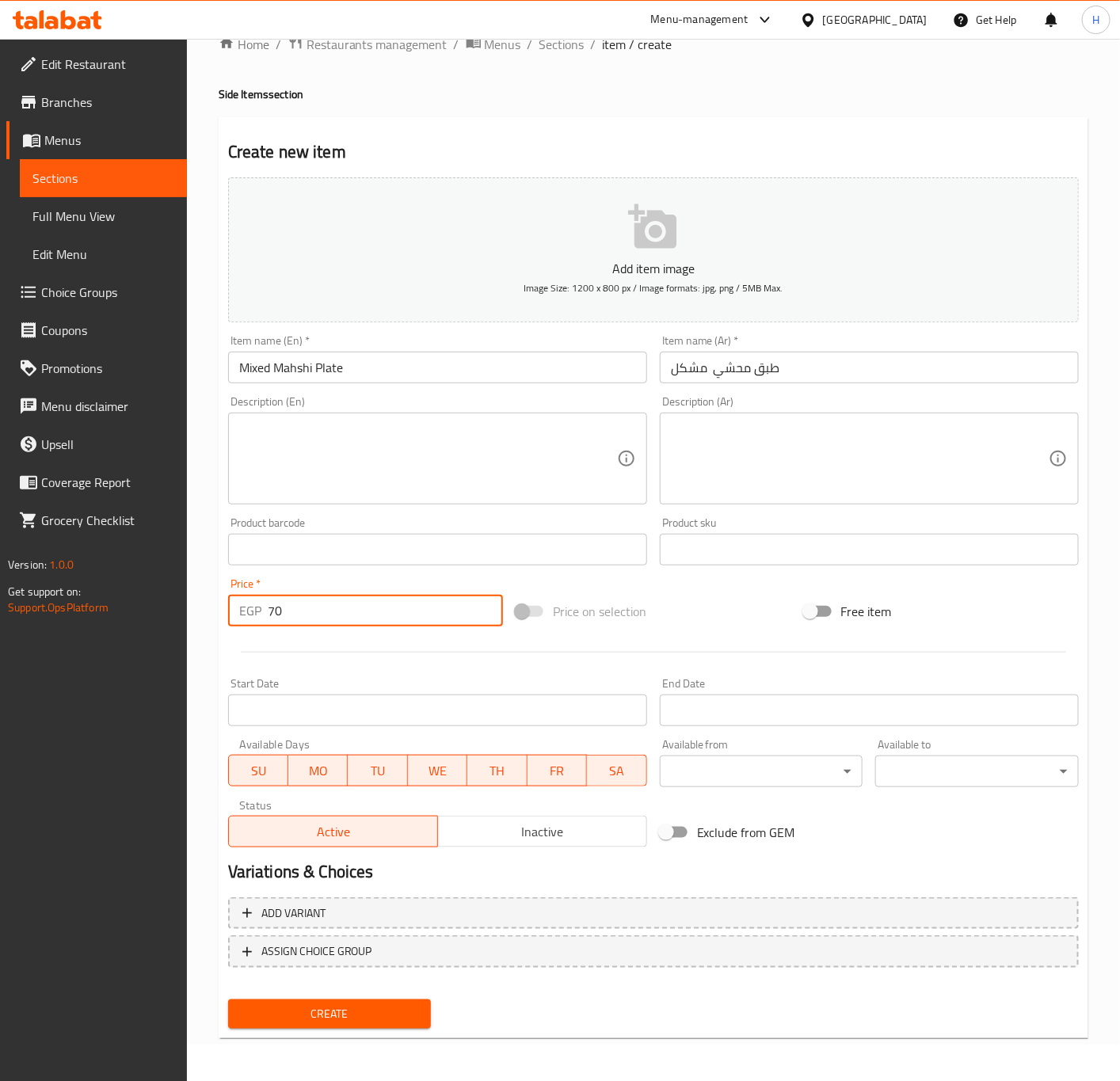
click at [228, 1000] on button "Create" at bounding box center [330, 1014] width 204 height 29
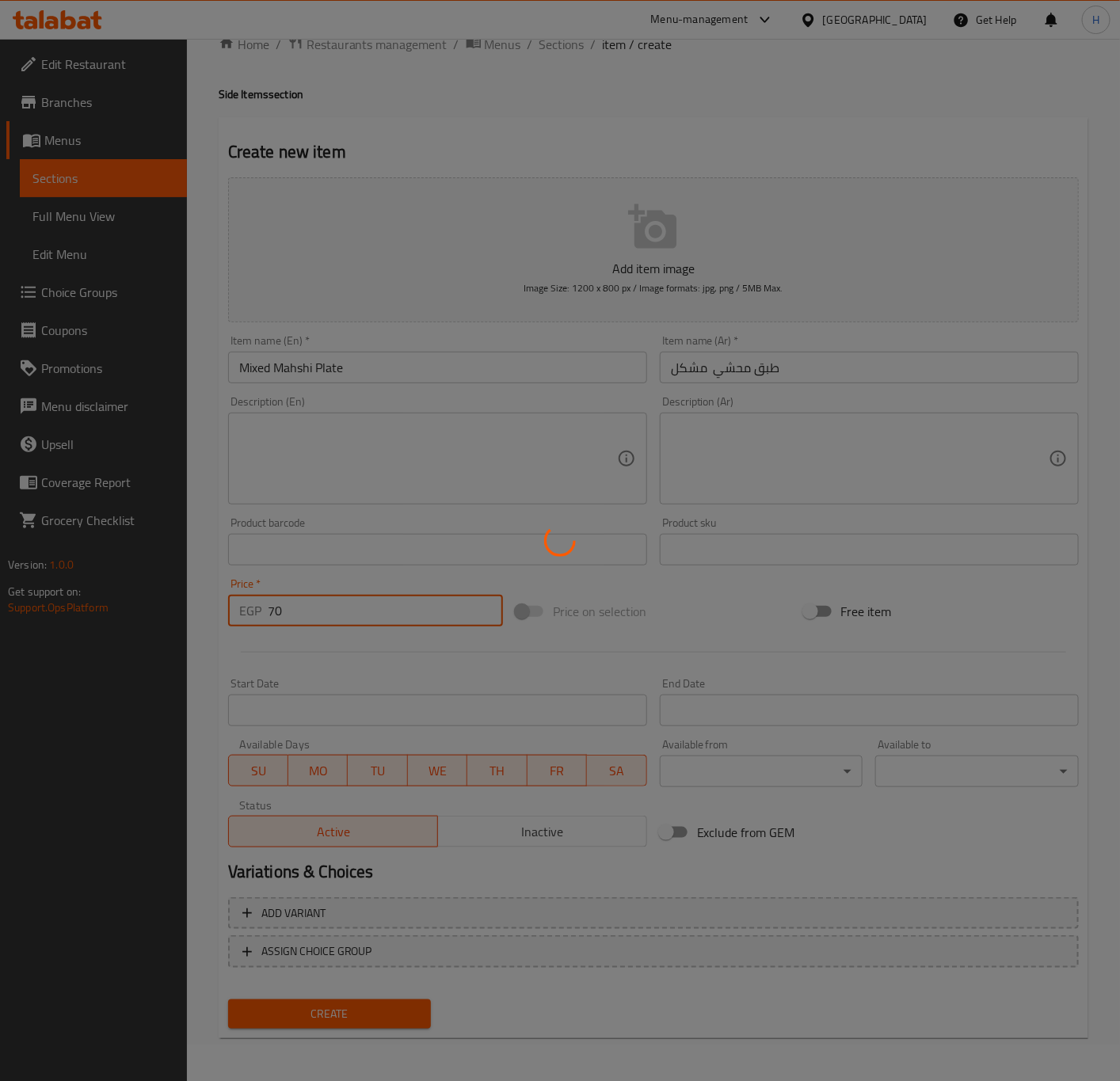
type input "0"
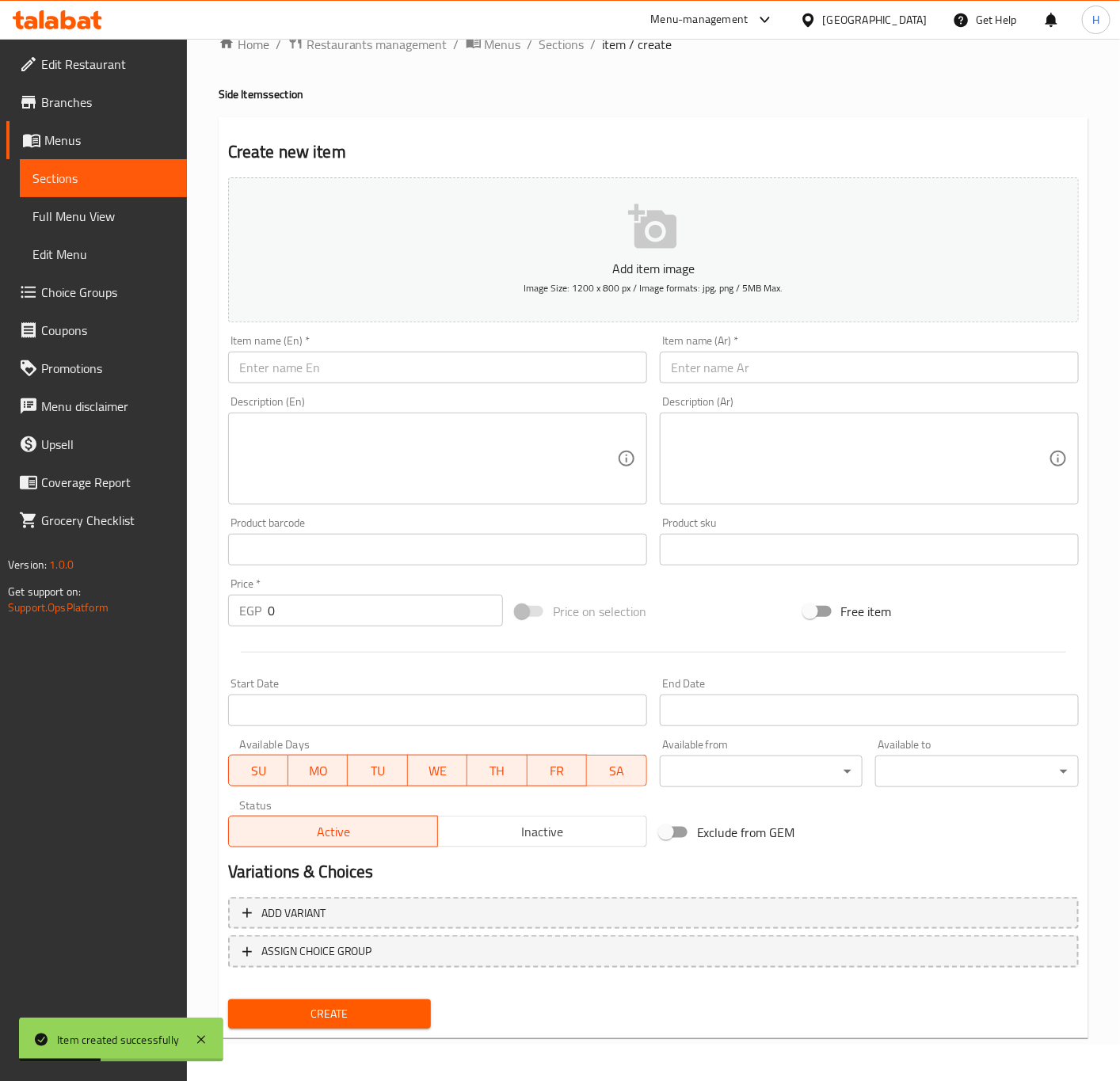
click at [906, 348] on div "Item name (Ar)   * Item name (Ar) *" at bounding box center [869, 359] width 419 height 49
click at [906, 361] on input "text" at bounding box center [869, 367] width 419 height 32
paste input "طبق بوم فريت صغير"
type input "طبق بوم فريت صغير"
click at [406, 371] on input "text" at bounding box center [437, 367] width 419 height 32
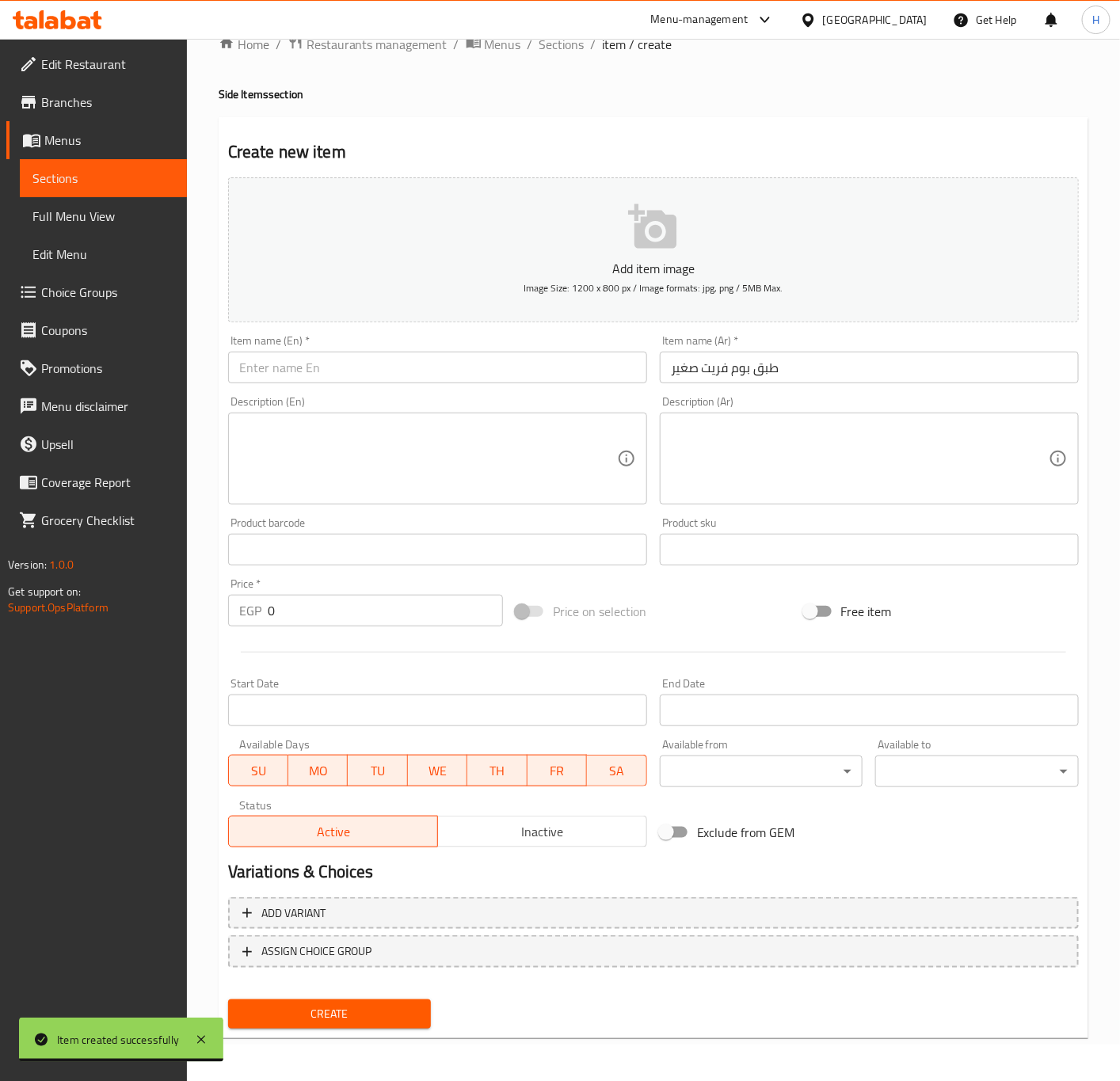
paste input "Small pomme frites plate"
click at [454, 376] on input "Small pomme frites plate" at bounding box center [437, 367] width 419 height 32
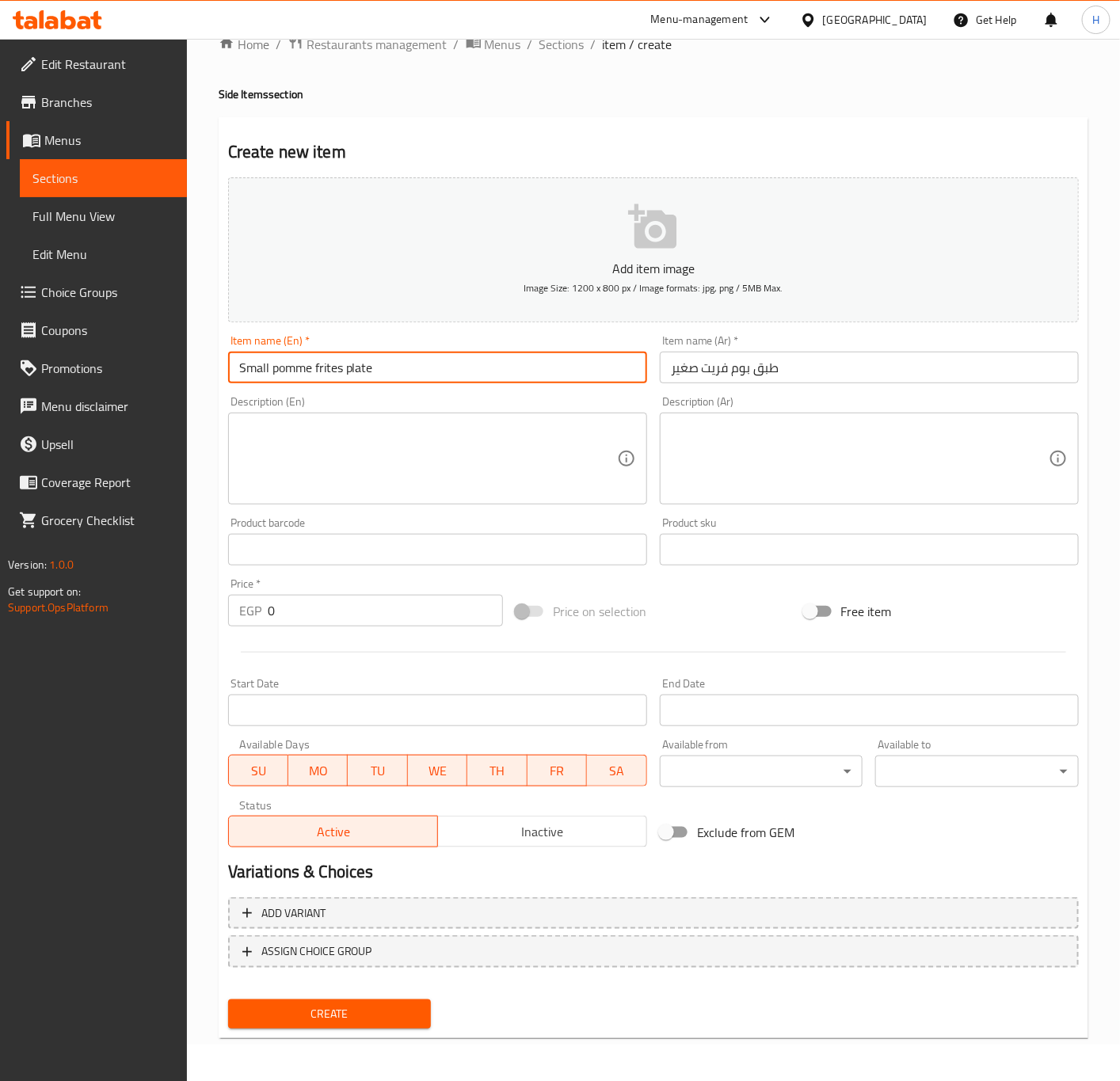
click at [454, 376] on input "Small pomme frites plate" at bounding box center [437, 367] width 419 height 32
type input "Small Pomme Frites Plate"
click at [333, 611] on input "0" at bounding box center [385, 611] width 236 height 32
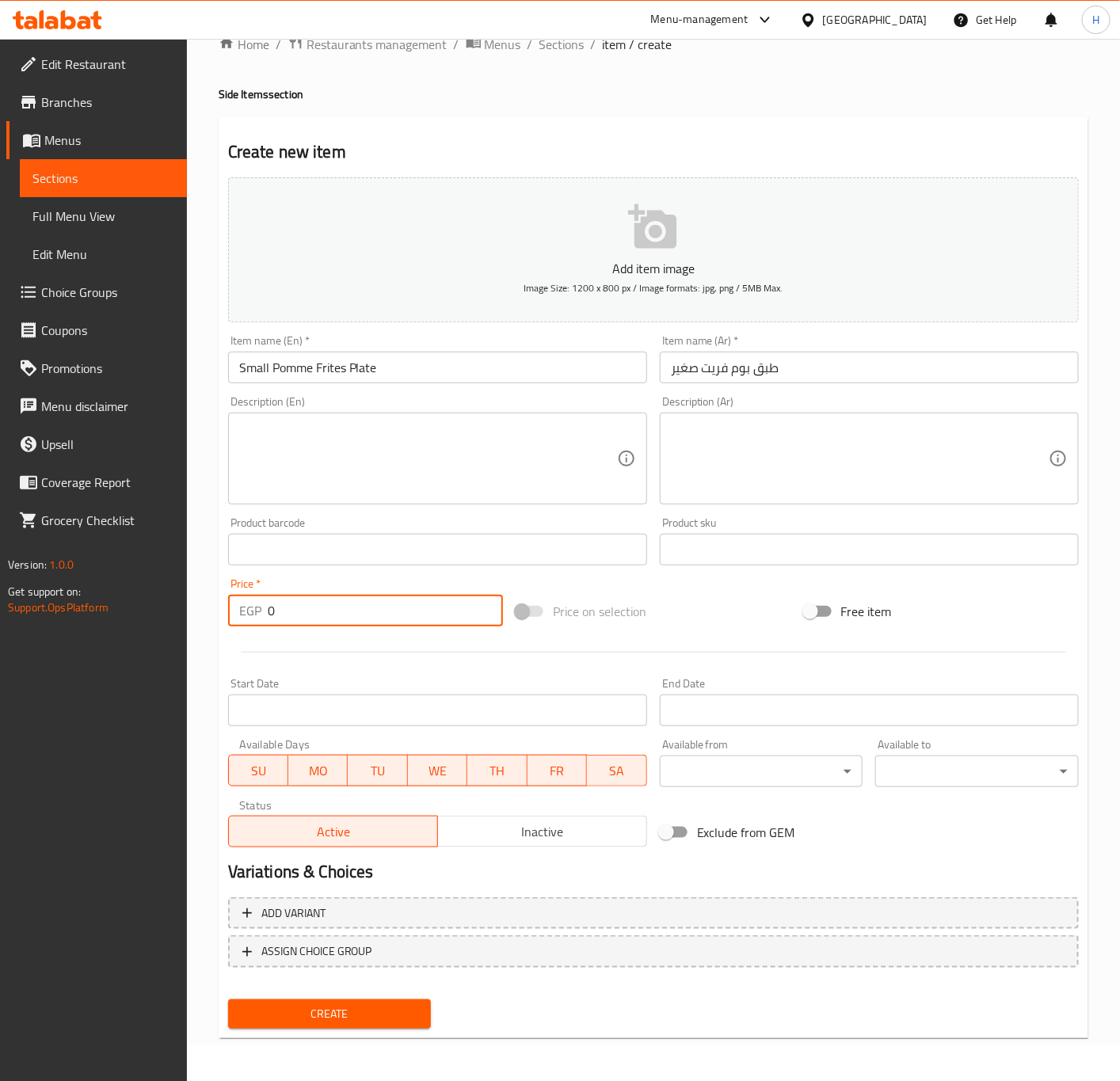
click at [333, 611] on input "0" at bounding box center [385, 611] width 236 height 32
paste input "45"
type input "45"
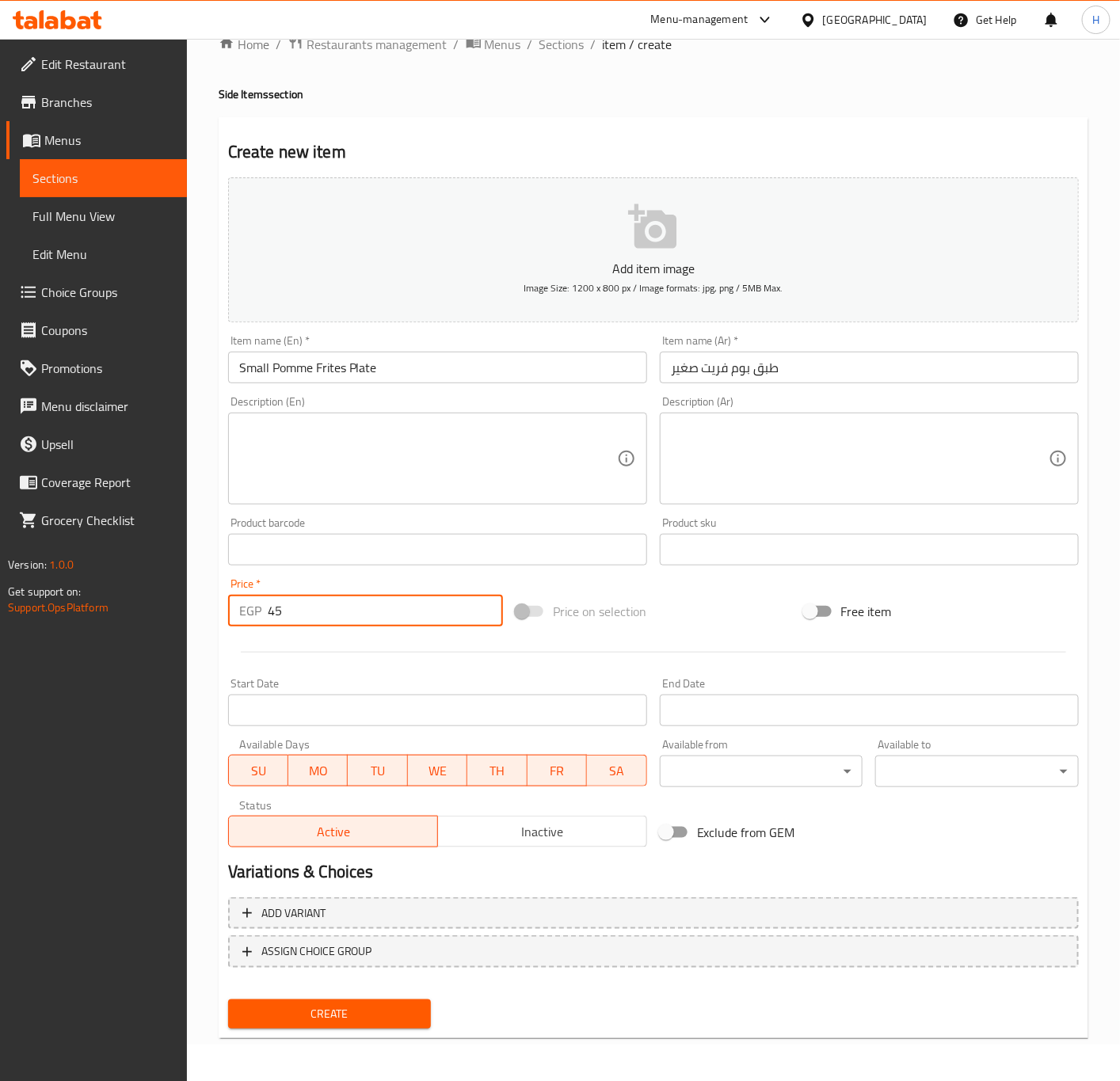
click at [228, 1000] on button "Create" at bounding box center [330, 1014] width 204 height 29
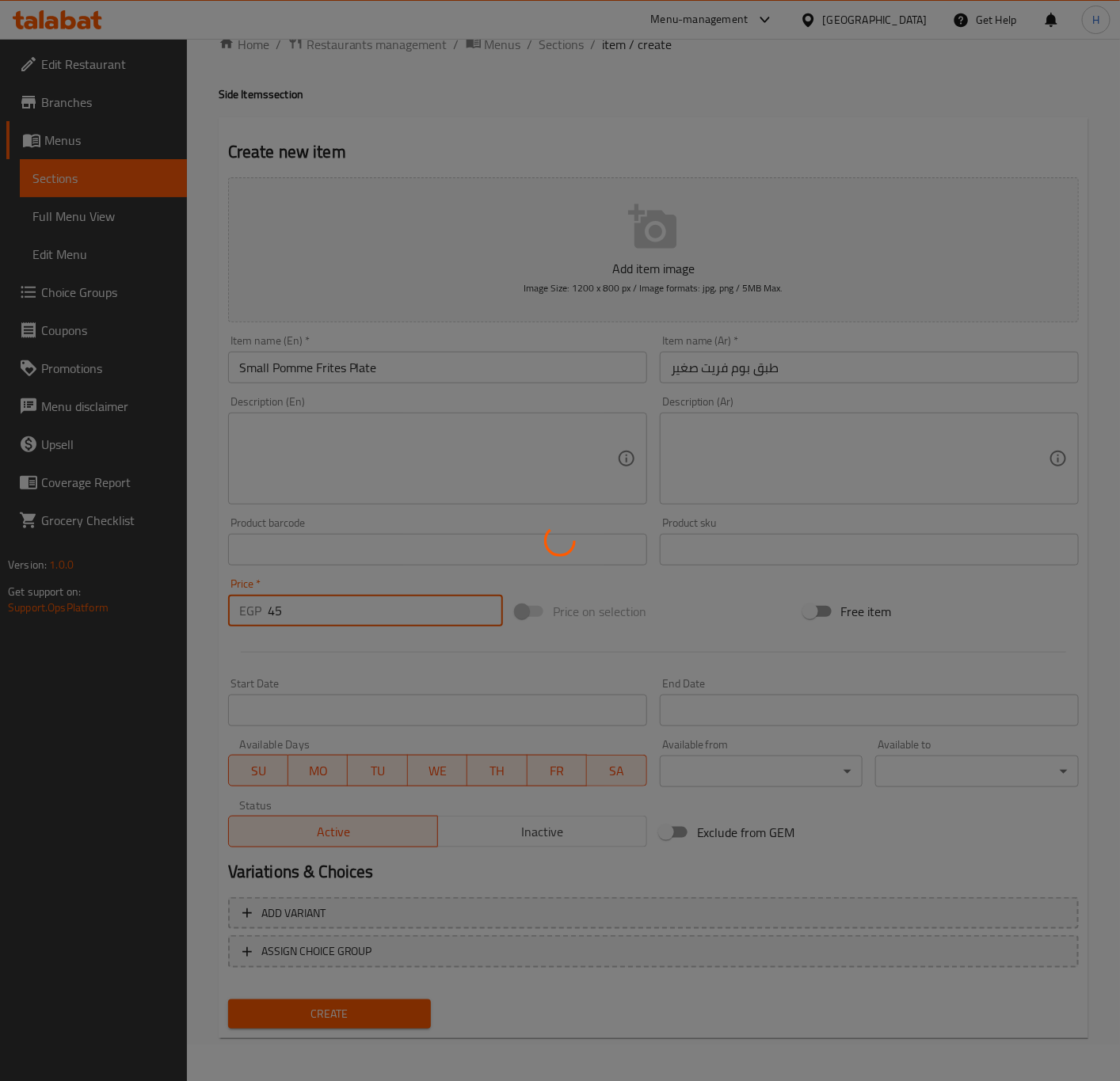
type input "0"
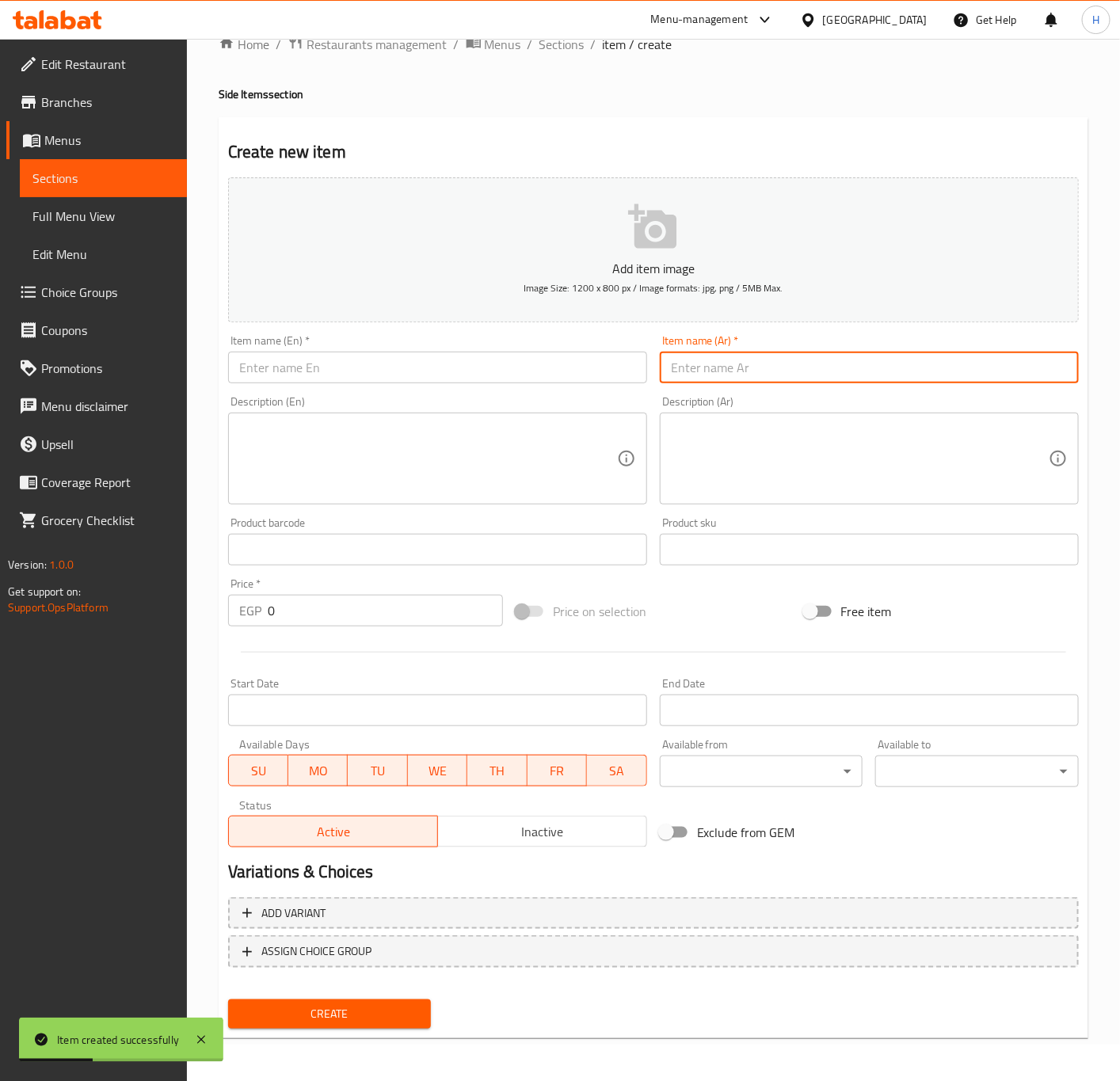
click at [920, 373] on input "text" at bounding box center [869, 367] width 419 height 32
paste input "طبق بوم فريت كبير"
type input "طبق بوم فريت كبير"
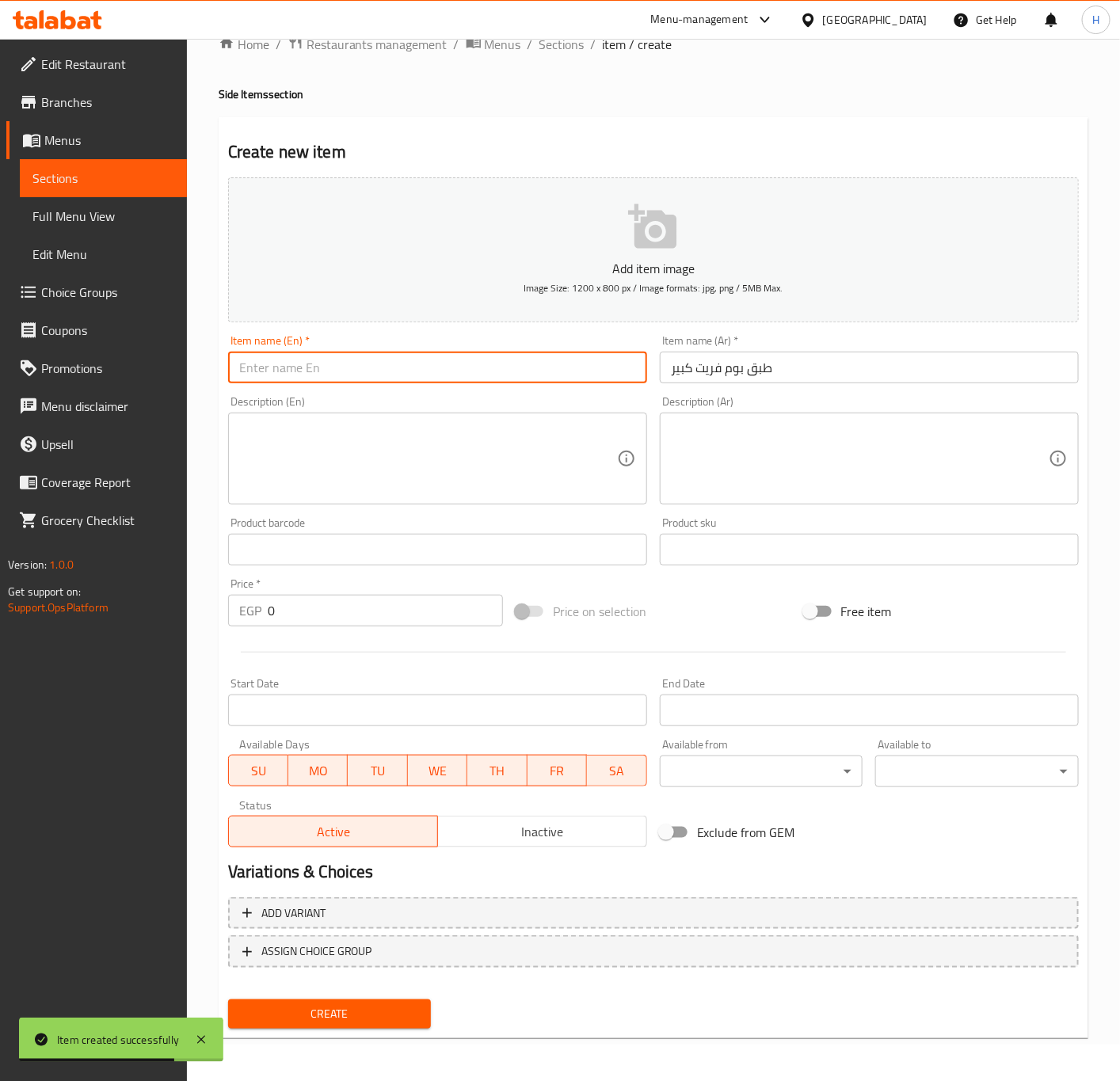
click at [425, 378] on input "text" at bounding box center [437, 367] width 419 height 32
paste input "طبق بوم فريت صغير"
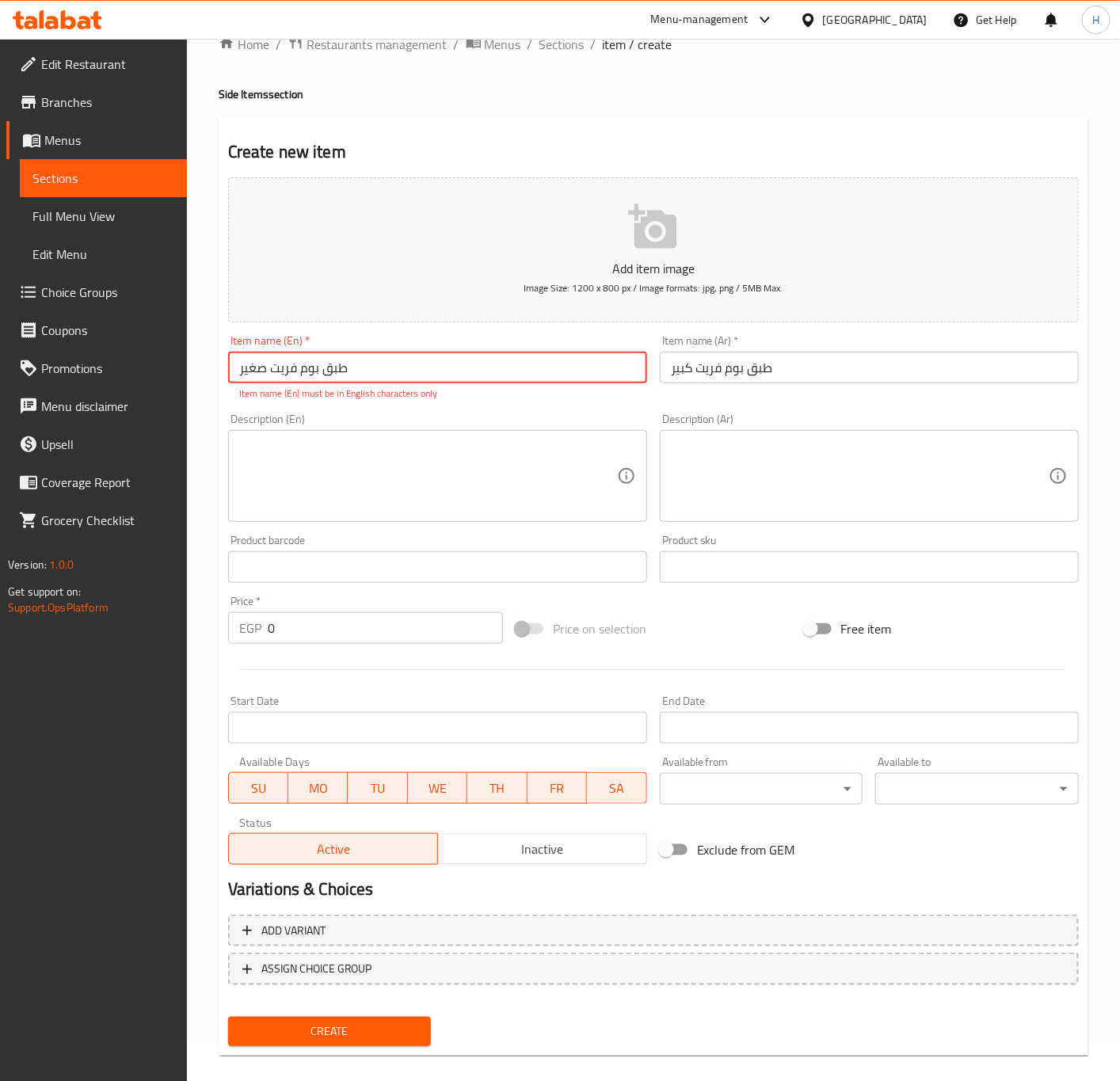
click at [473, 367] on input "طبق بوم فريت صغير" at bounding box center [437, 367] width 419 height 32
paste input "Small pomme frites plate"
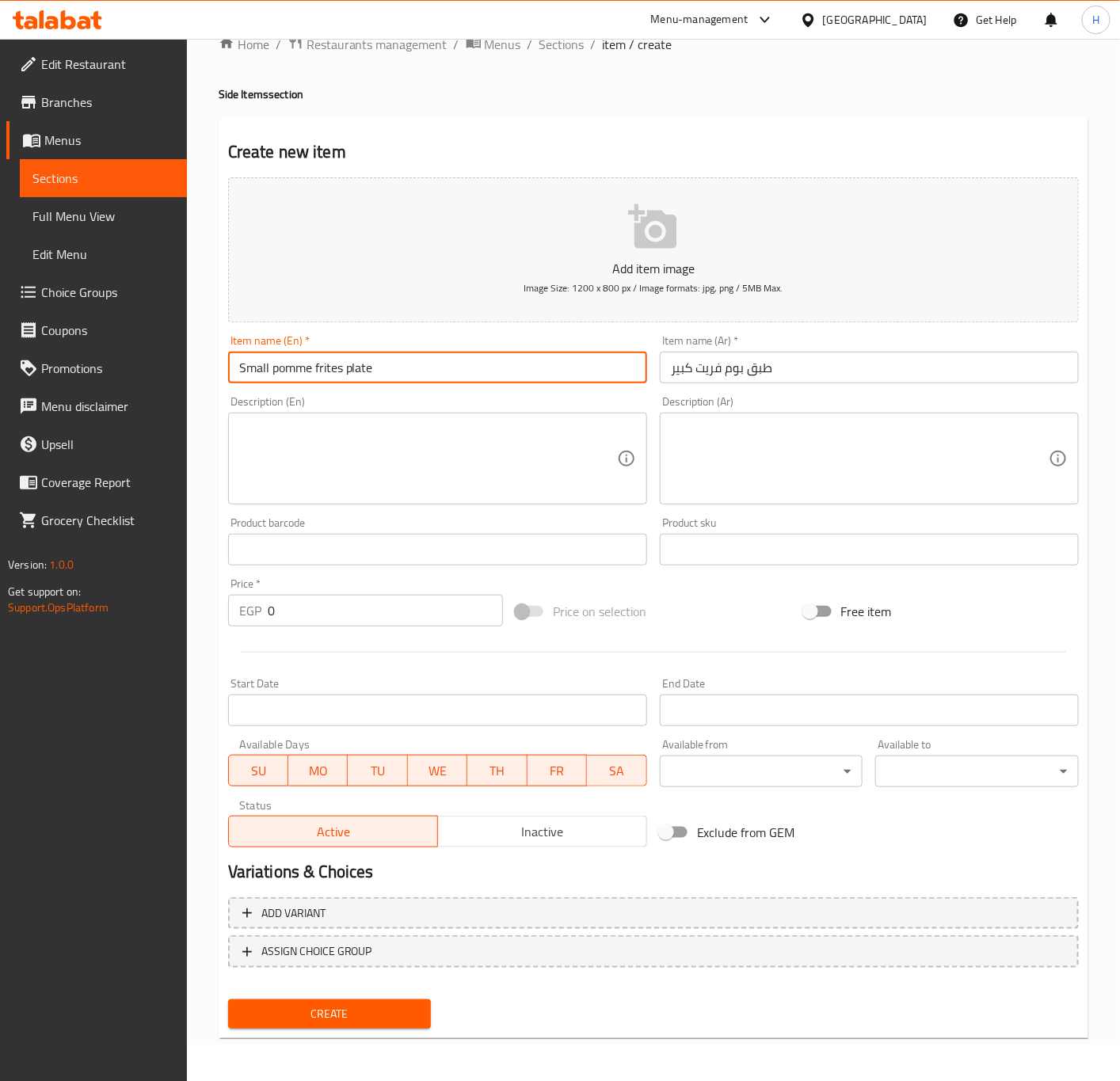
click at [254, 374] on input "Small pomme frites plate" at bounding box center [437, 367] width 419 height 32
type input "Large Pomme Frites Plate"
click at [305, 613] on input "0" at bounding box center [385, 611] width 236 height 32
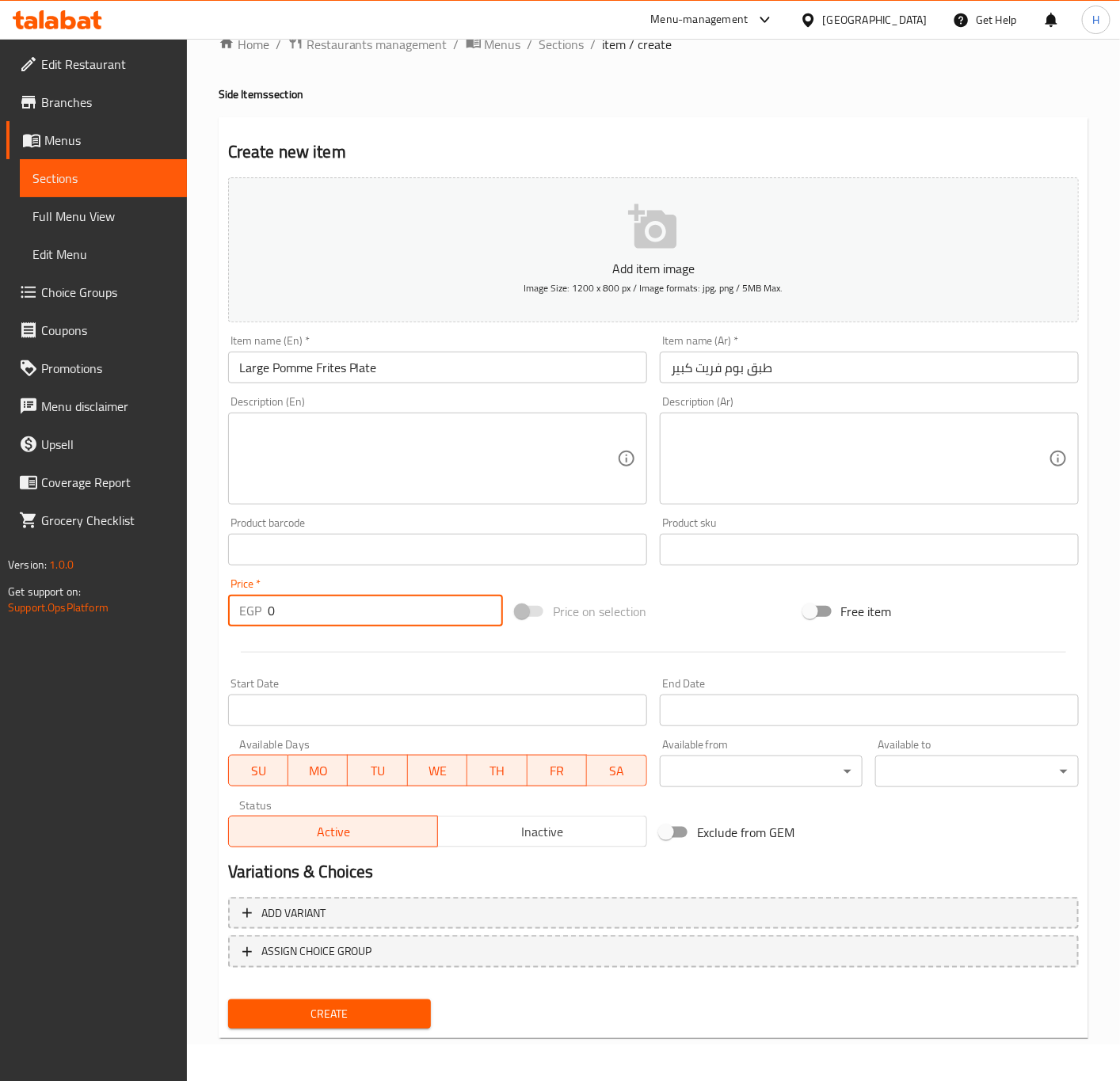
click at [305, 613] on input "0" at bounding box center [385, 611] width 236 height 32
paste
type input "70"
click at [228, 1000] on button "Create" at bounding box center [330, 1014] width 204 height 29
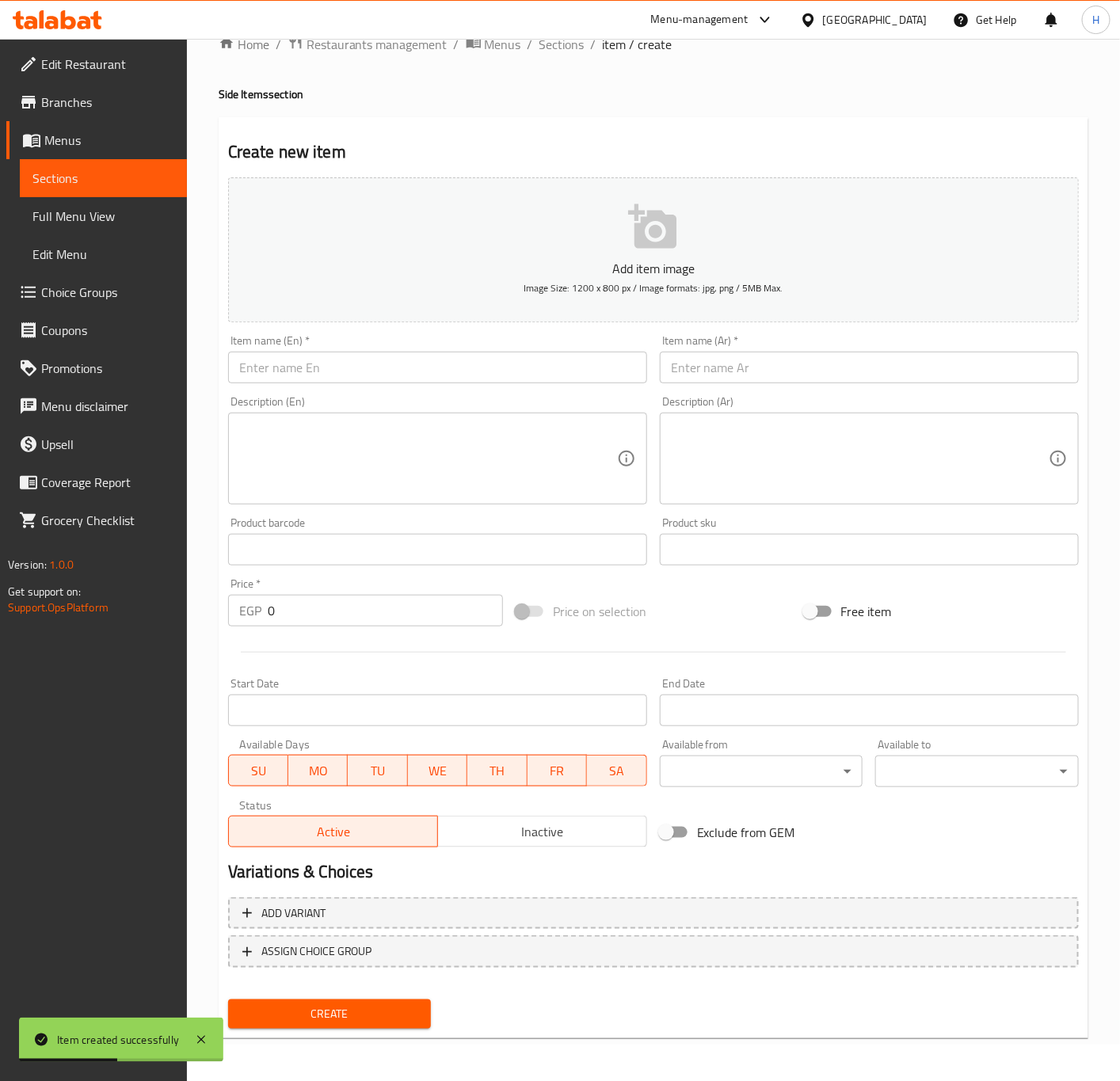
click at [893, 373] on input "text" at bounding box center [869, 367] width 419 height 32
click at [454, 364] on input "text" at bounding box center [437, 367] width 419 height 32
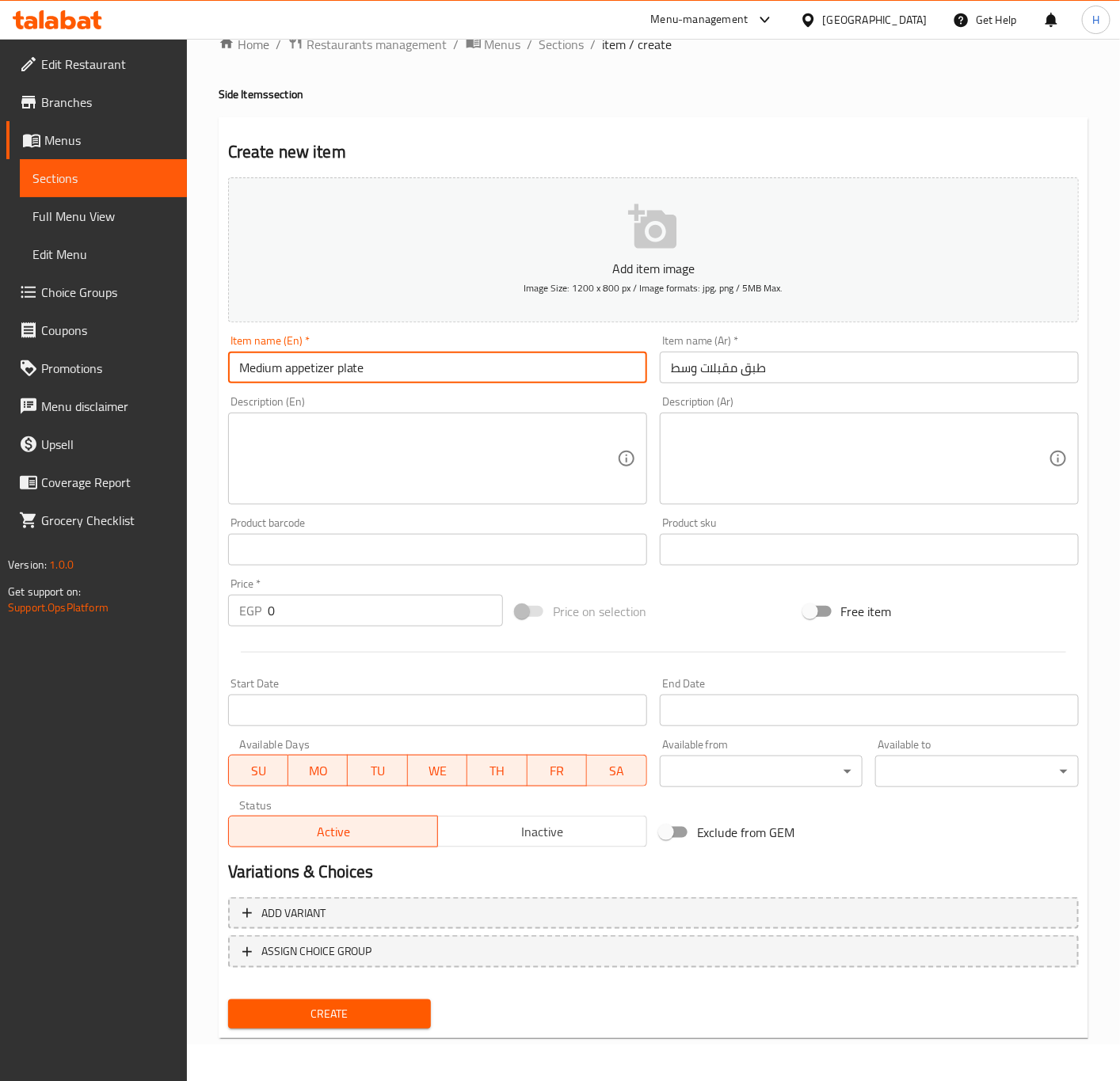
click at [416, 371] on input "Medium appetizer plate" at bounding box center [437, 367] width 419 height 32
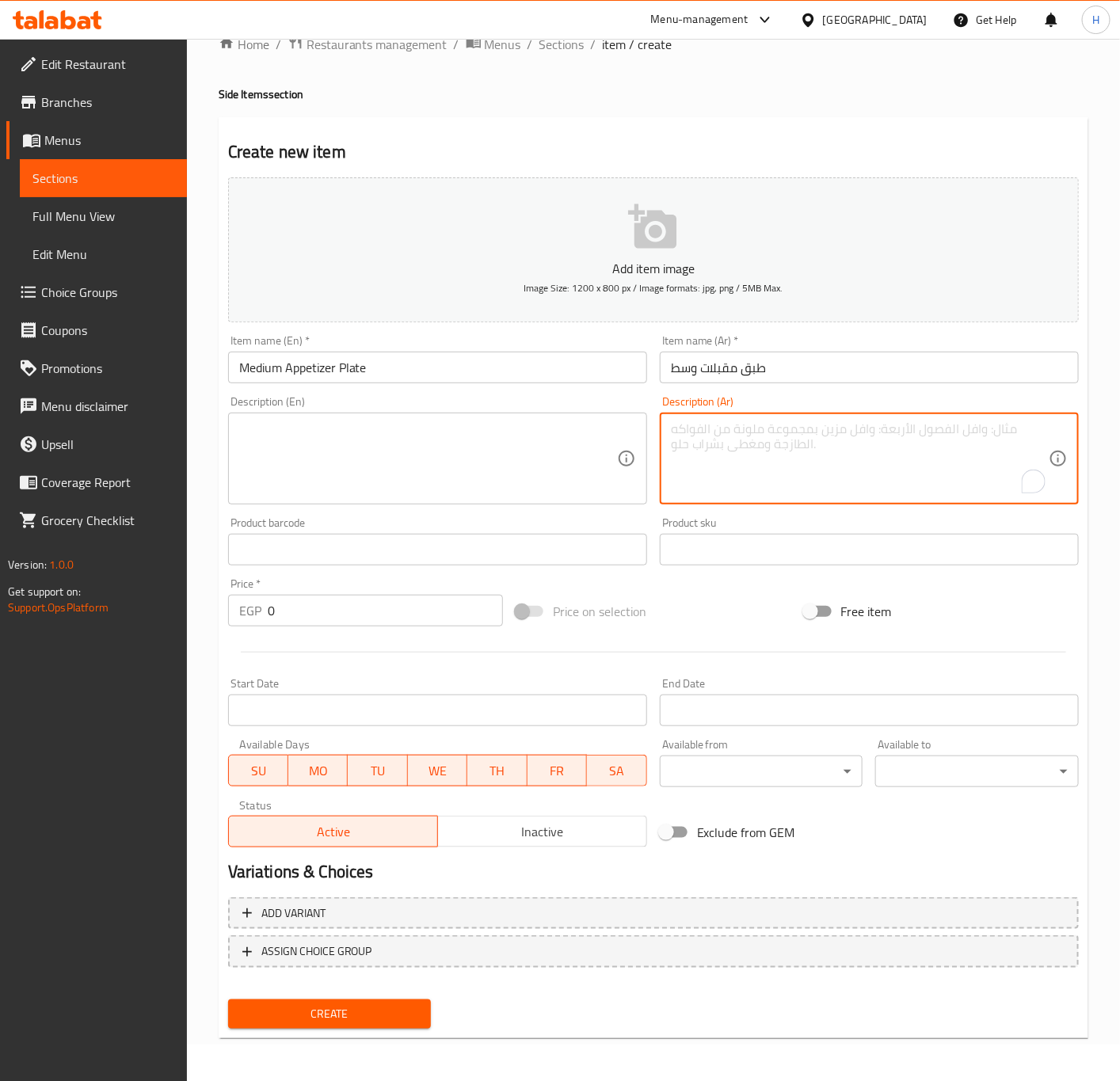
click at [861, 429] on textarea "To enrich screen reader interactions, please activate Accessibility in Grammarl…" at bounding box center [860, 459] width 378 height 75
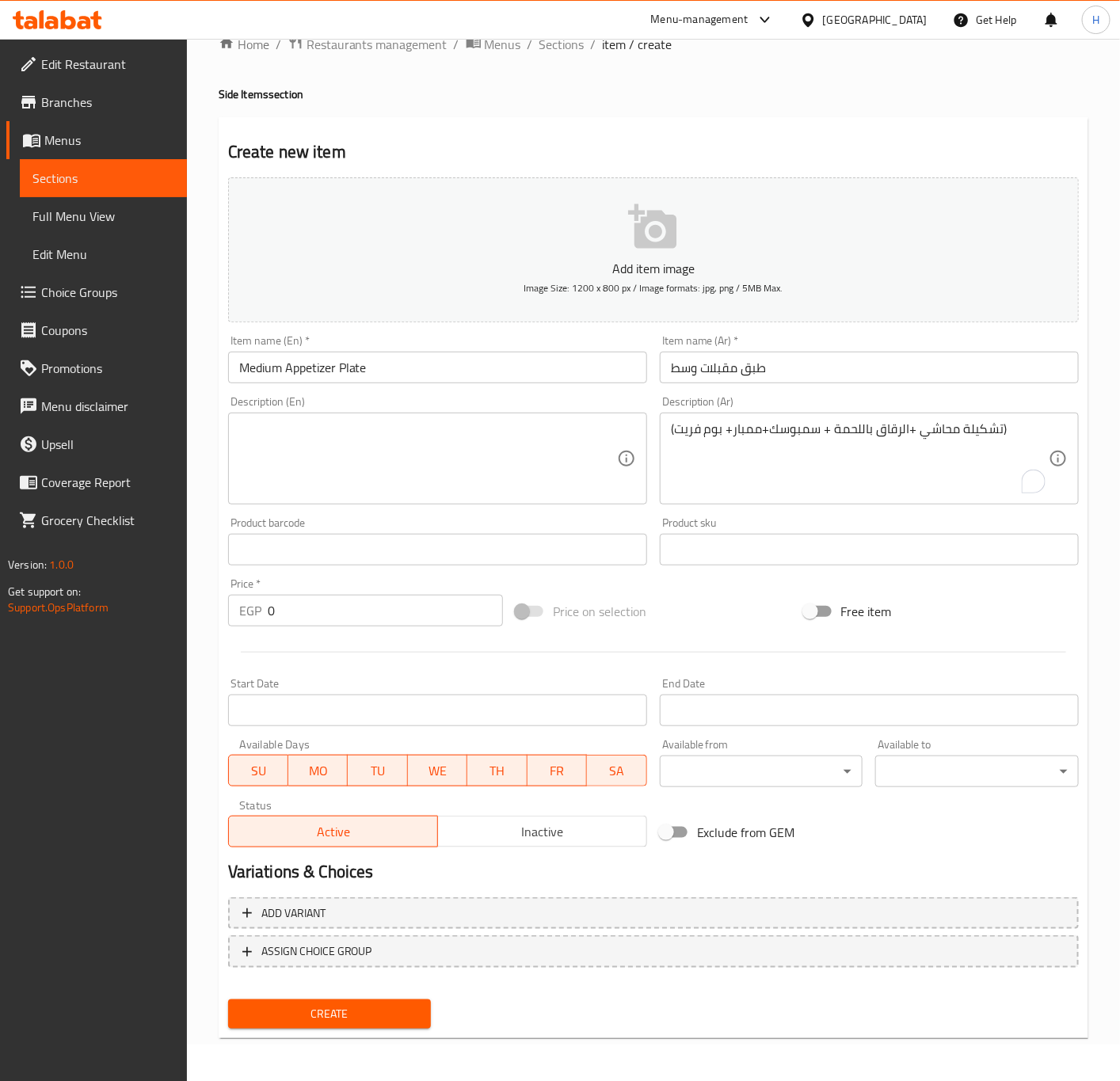
click at [477, 379] on input "Medium Appetizer Plate" at bounding box center [437, 367] width 419 height 32
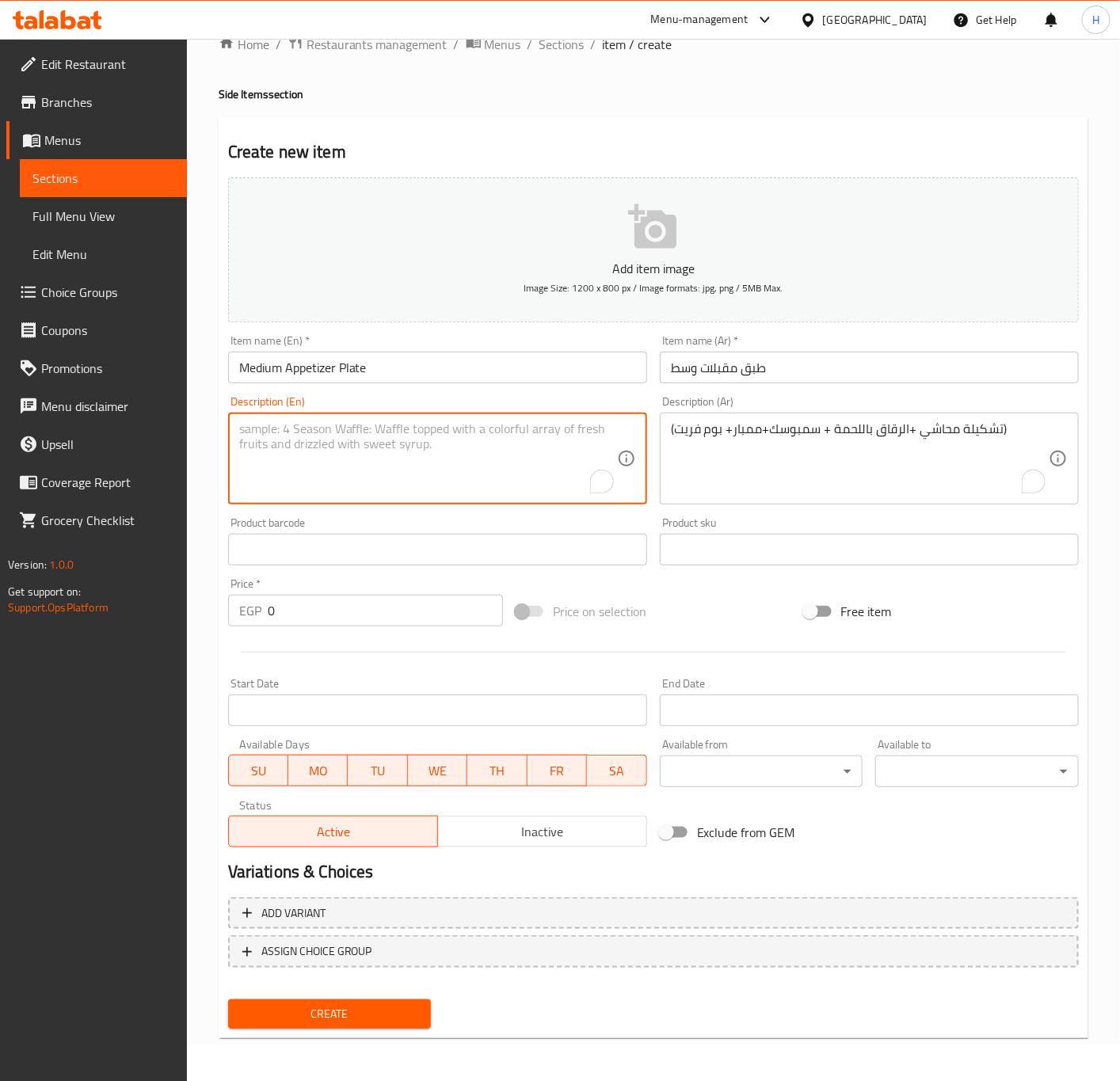
click at [461, 454] on textarea "To enrich screen reader interactions, please activate Accessibility in Grammarl…" at bounding box center [428, 459] width 378 height 75
click at [386, 437] on textarea "(Stuffed vegetables assortment + meat chips + sambousek + mombar + pomme frit)" at bounding box center [428, 459] width 378 height 75
click at [323, 428] on textarea "(Assorted Mahashi+ meat chips + sambousek + mombar + pomme frit)" at bounding box center [428, 459] width 378 height 75
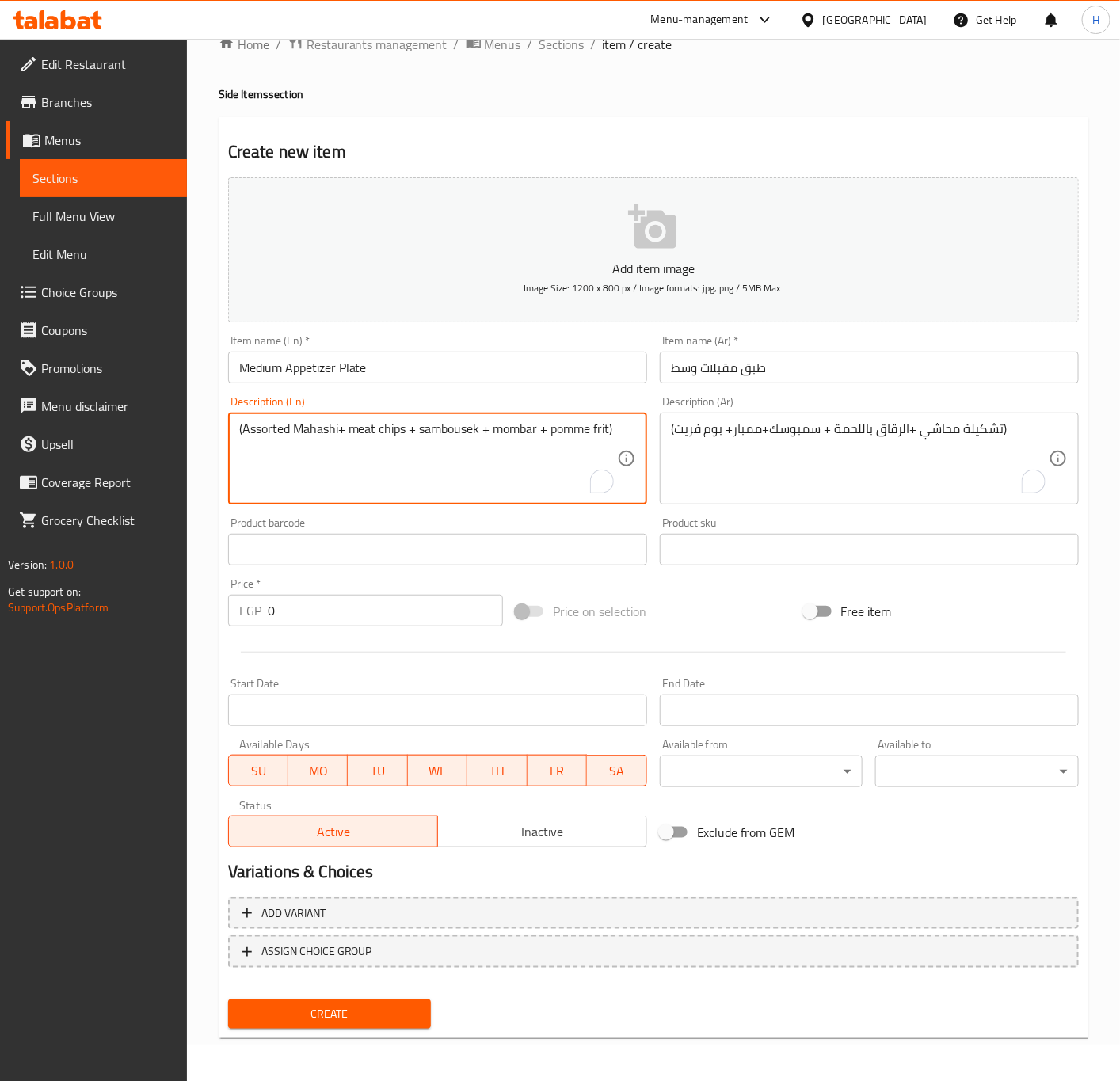
click at [387, 433] on textarea "(Assorted Mahashi+ meat chips + sambousek + mombar + pomme frit)" at bounding box center [428, 459] width 378 height 75
click at [495, 436] on textarea "(Assorted Mahashi+ Rokak with meat + sambousek + mombar + pomme frit)" at bounding box center [428, 459] width 378 height 75
click at [511, 429] on textarea "(Assorted Mahashi+ Rokak with meat + sambousek + mombar + pomme frit)" at bounding box center [428, 459] width 378 height 75
drag, startPoint x: 566, startPoint y: 431, endPoint x: 255, endPoint y: 447, distance: 311.4
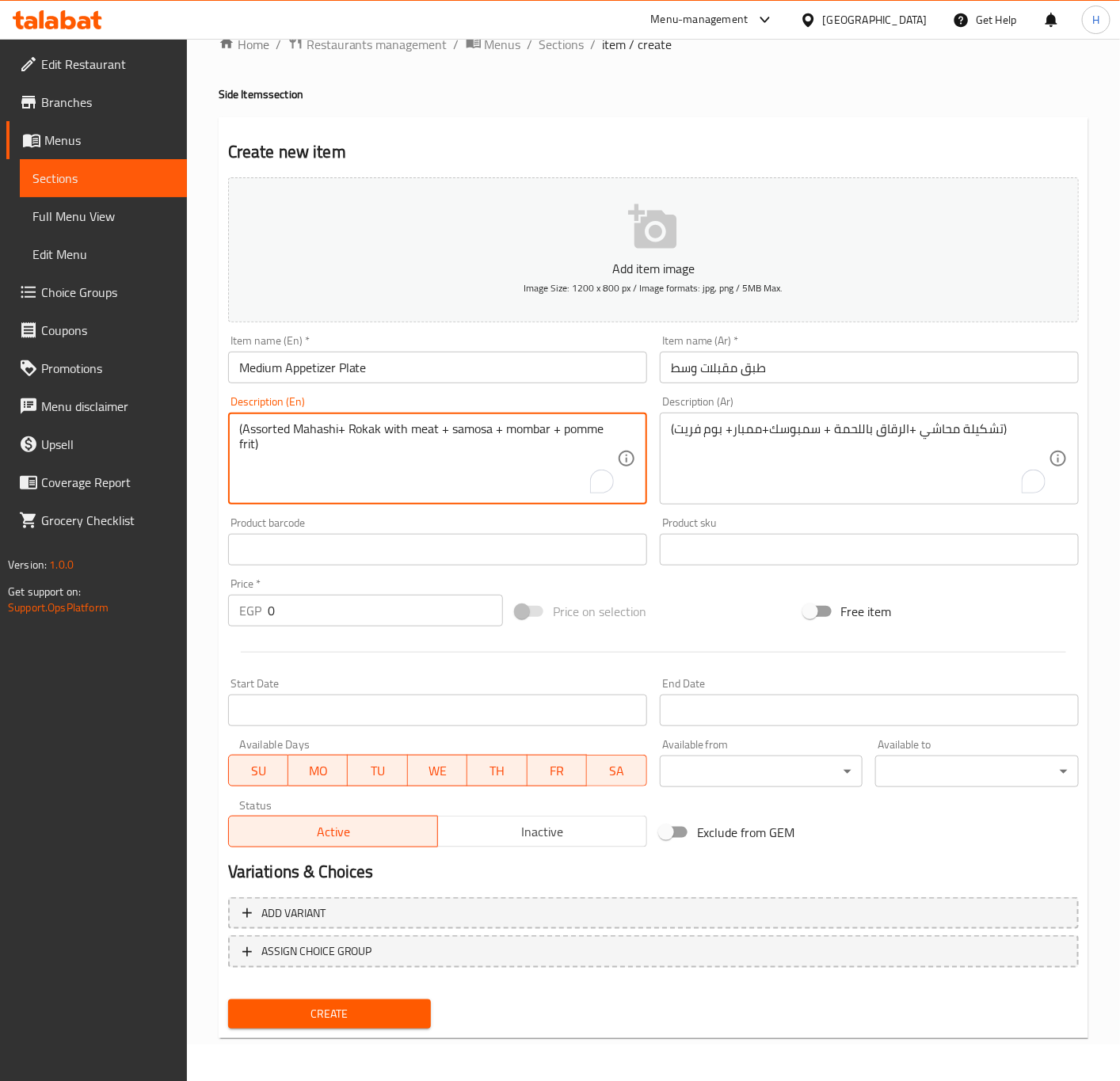
click at [255, 447] on textarea "(Assorted Mahashi+ Rokak with meat + samosa + mombar + pomme frit)" at bounding box center [428, 459] width 378 height 75
click at [364, 604] on input "0" at bounding box center [385, 611] width 236 height 32
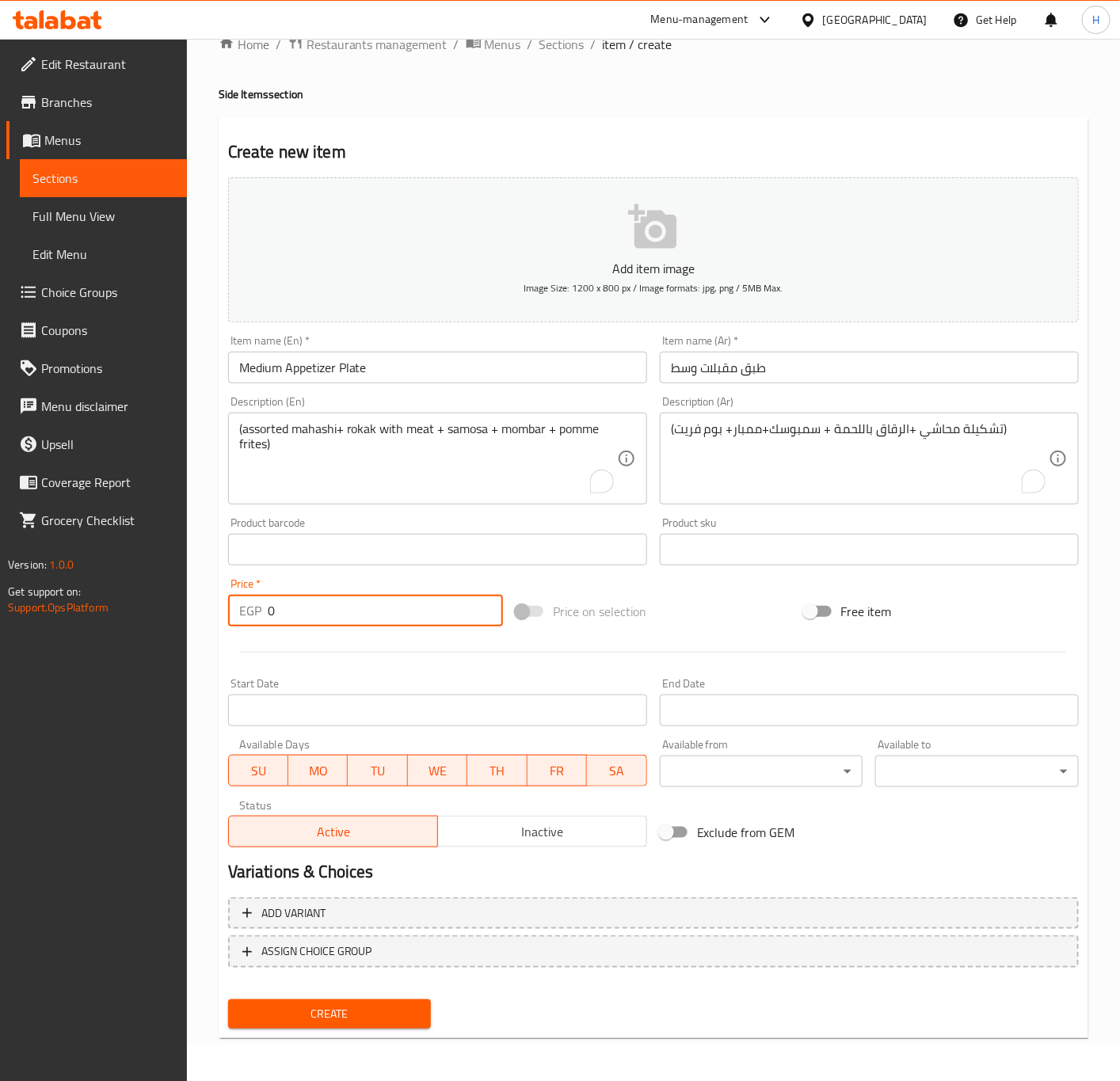
click at [364, 604] on input "0" at bounding box center [385, 611] width 236 height 32
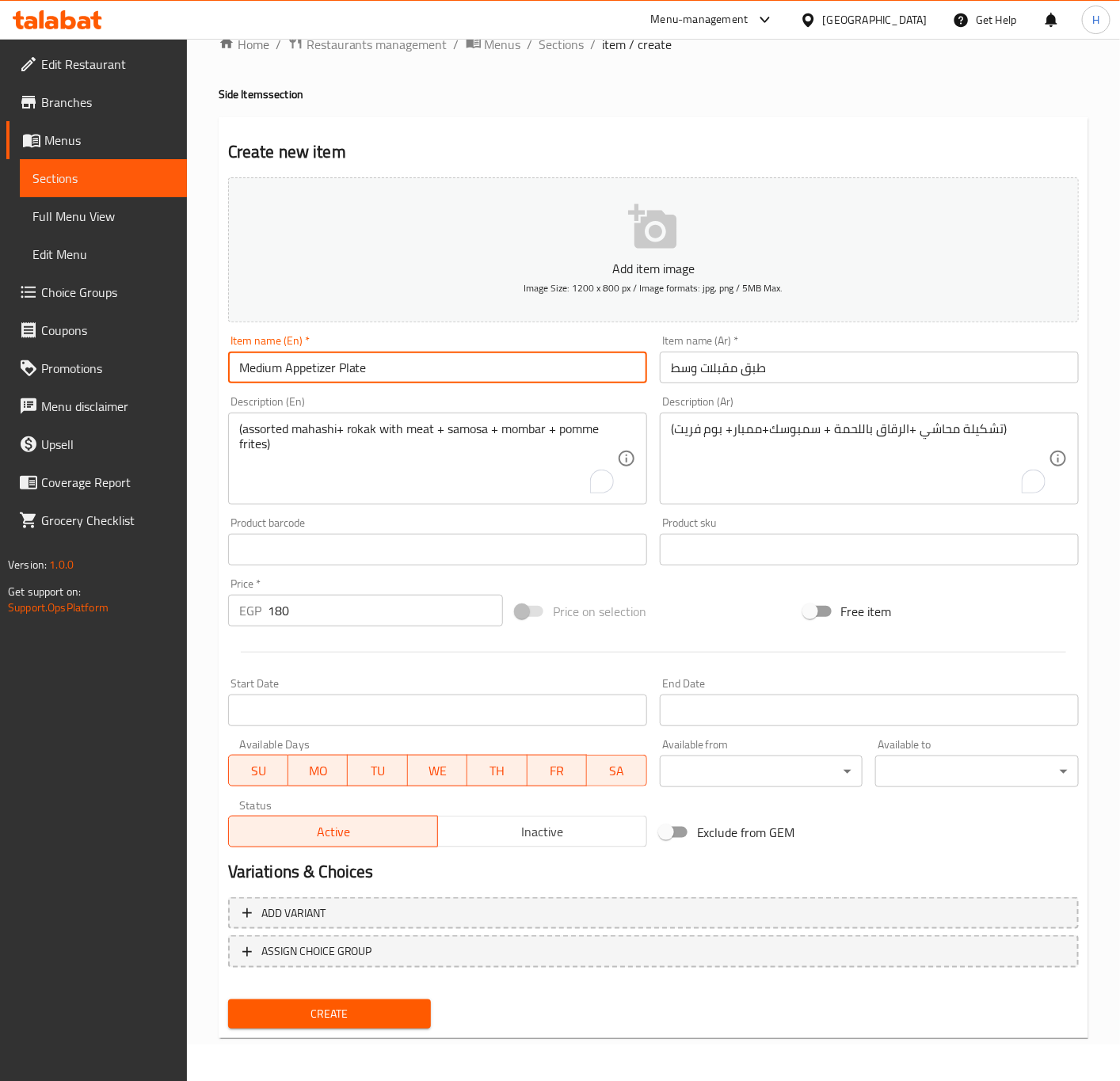
click at [399, 379] on input "Medium Appetizer Plate" at bounding box center [437, 367] width 419 height 32
click at [761, 379] on input "طبق مقبلات وسط" at bounding box center [869, 367] width 419 height 32
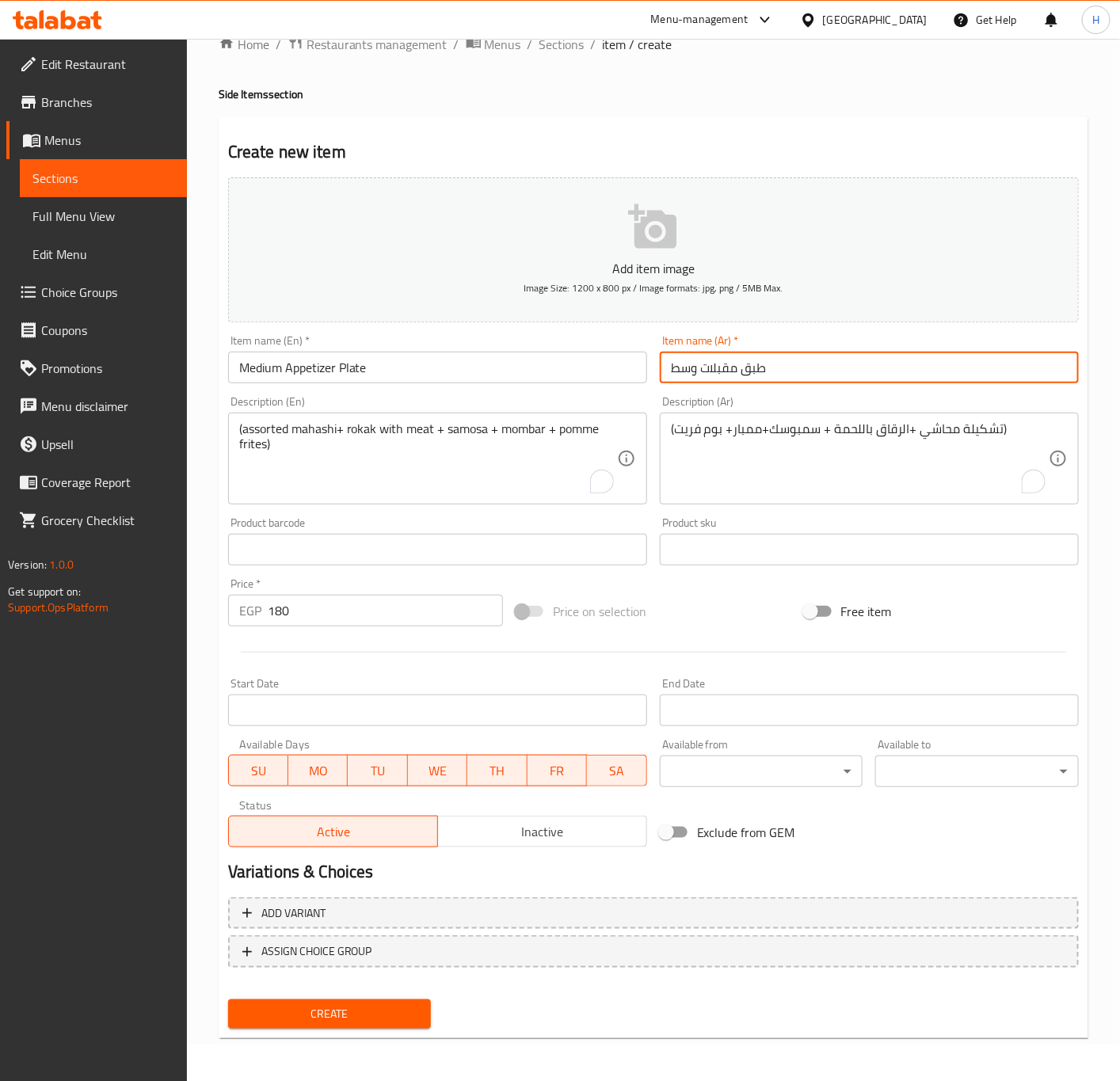
click at [761, 379] on input "طبق مقبلات وسط" at bounding box center [869, 367] width 419 height 32
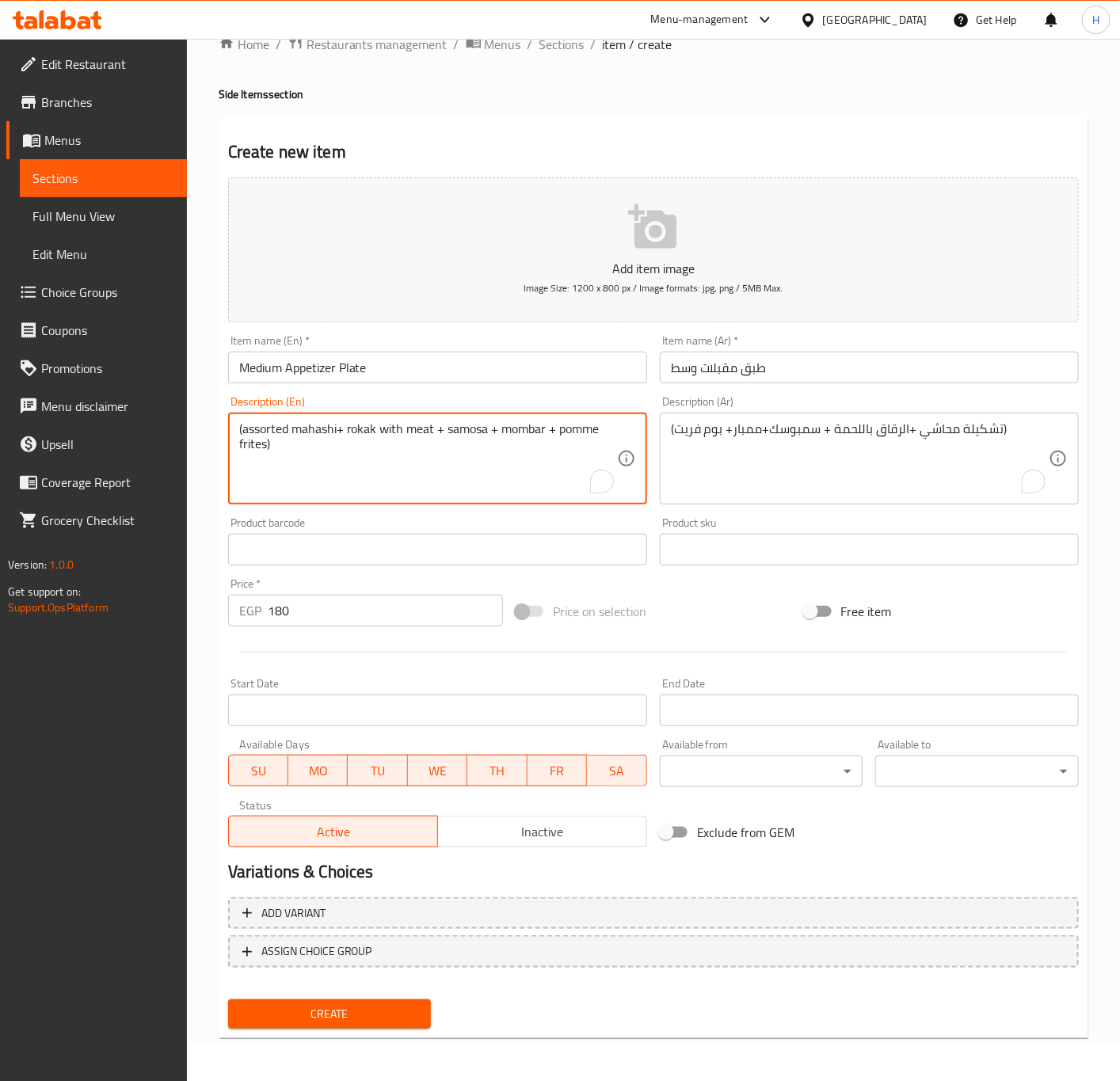
click at [306, 431] on textarea "(assorted mahashi+ rokak with meat + samosa + mombar + pomme frites)" at bounding box center [428, 459] width 378 height 75
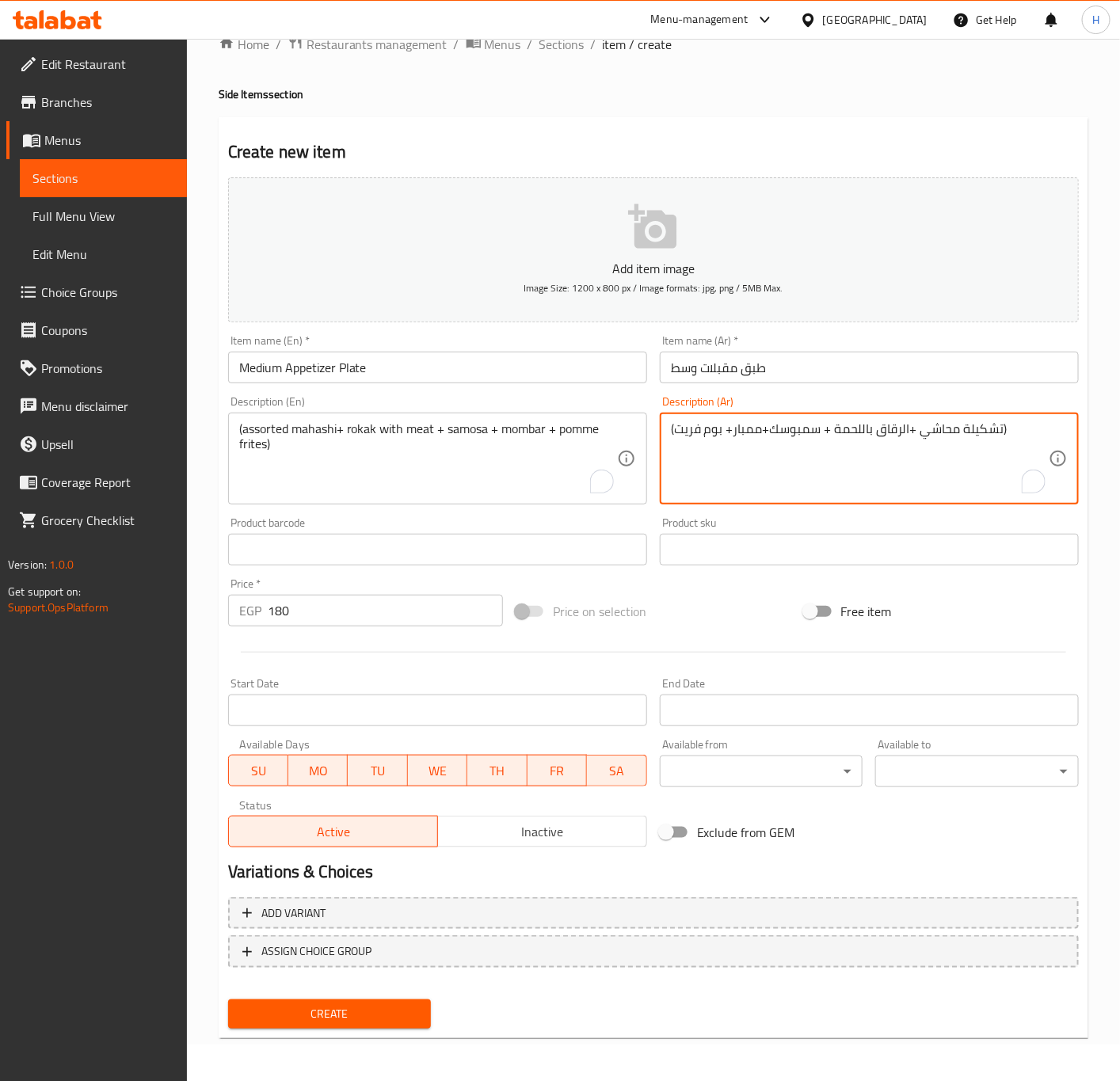
click at [753, 436] on textarea "(تشكيلة محاشي +الرقاق باللحمة + سمبوسك+ممبار+ بوم فريت)" at bounding box center [860, 459] width 378 height 75
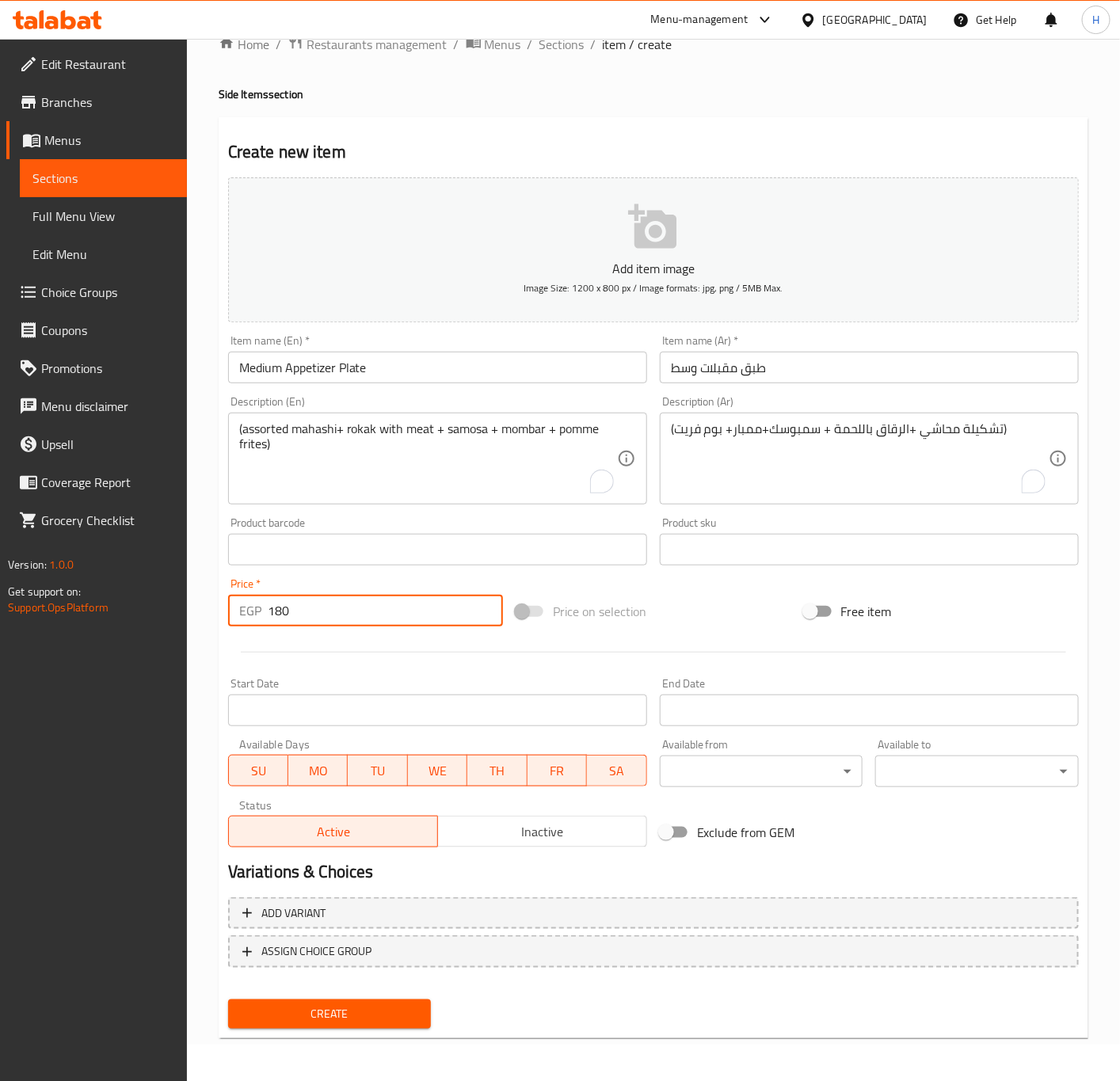
click at [319, 604] on input "180" at bounding box center [385, 611] width 236 height 32
click at [375, 1015] on span "Create" at bounding box center [329, 1014] width 178 height 19
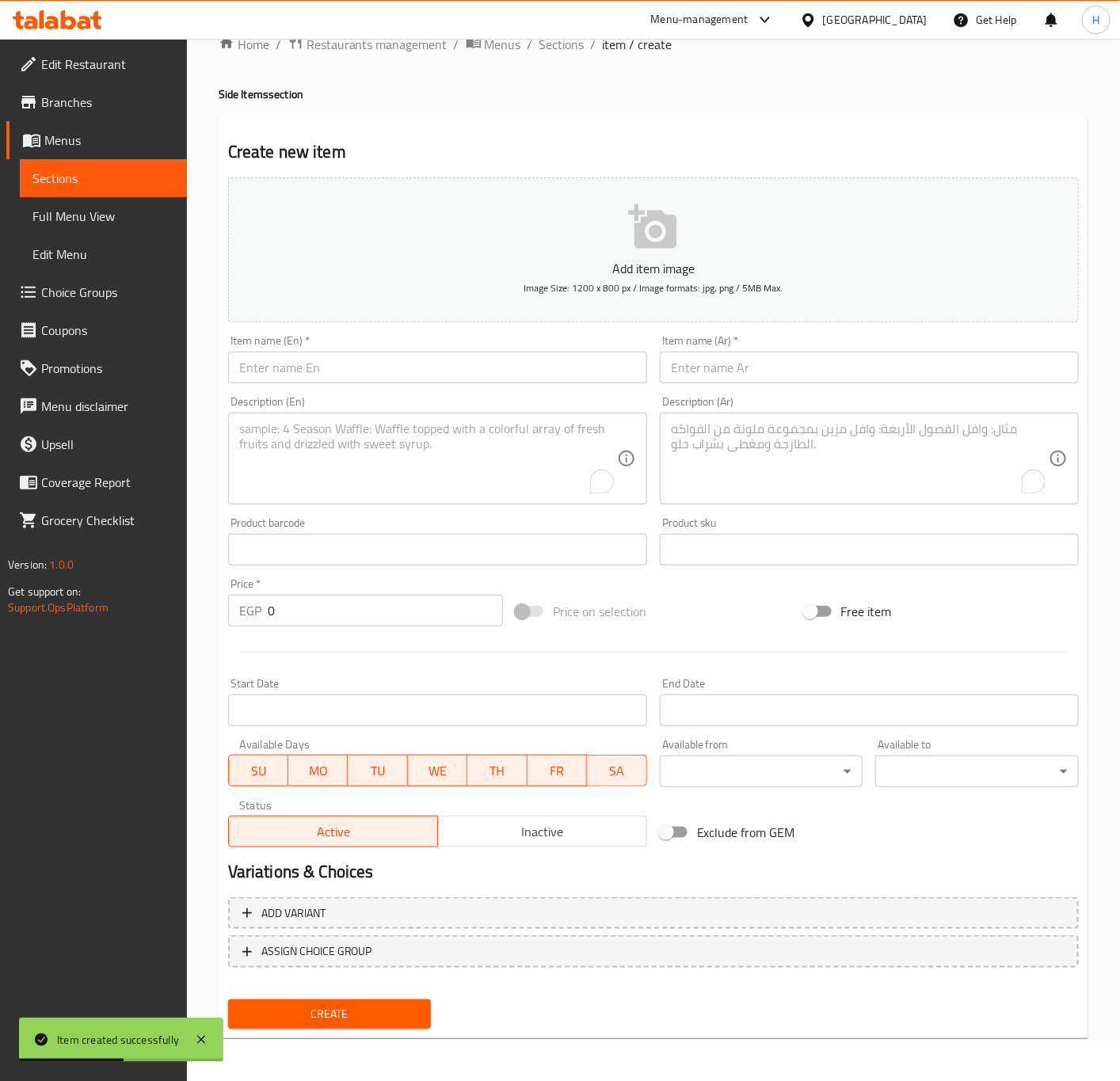
click at [822, 373] on input "text" at bounding box center [869, 367] width 419 height 32
click at [464, 366] on input "text" at bounding box center [437, 367] width 419 height 32
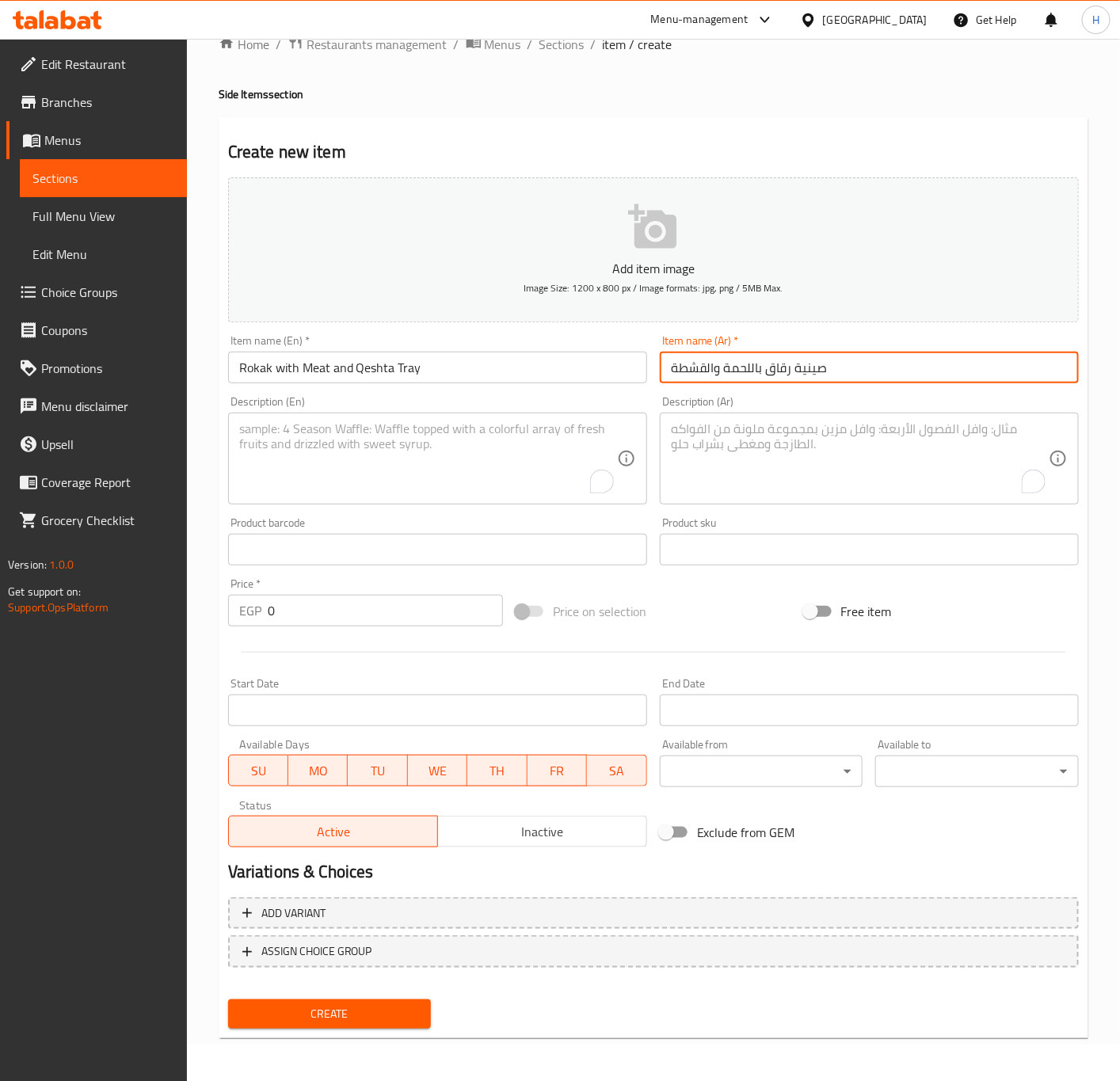
drag, startPoint x: 675, startPoint y: 369, endPoint x: 716, endPoint y: 369, distance: 41.0
click at [716, 369] on input "صينية رقاق باللحمة والقشطة" at bounding box center [869, 367] width 419 height 32
click at [306, 608] on input "0" at bounding box center [385, 611] width 236 height 32
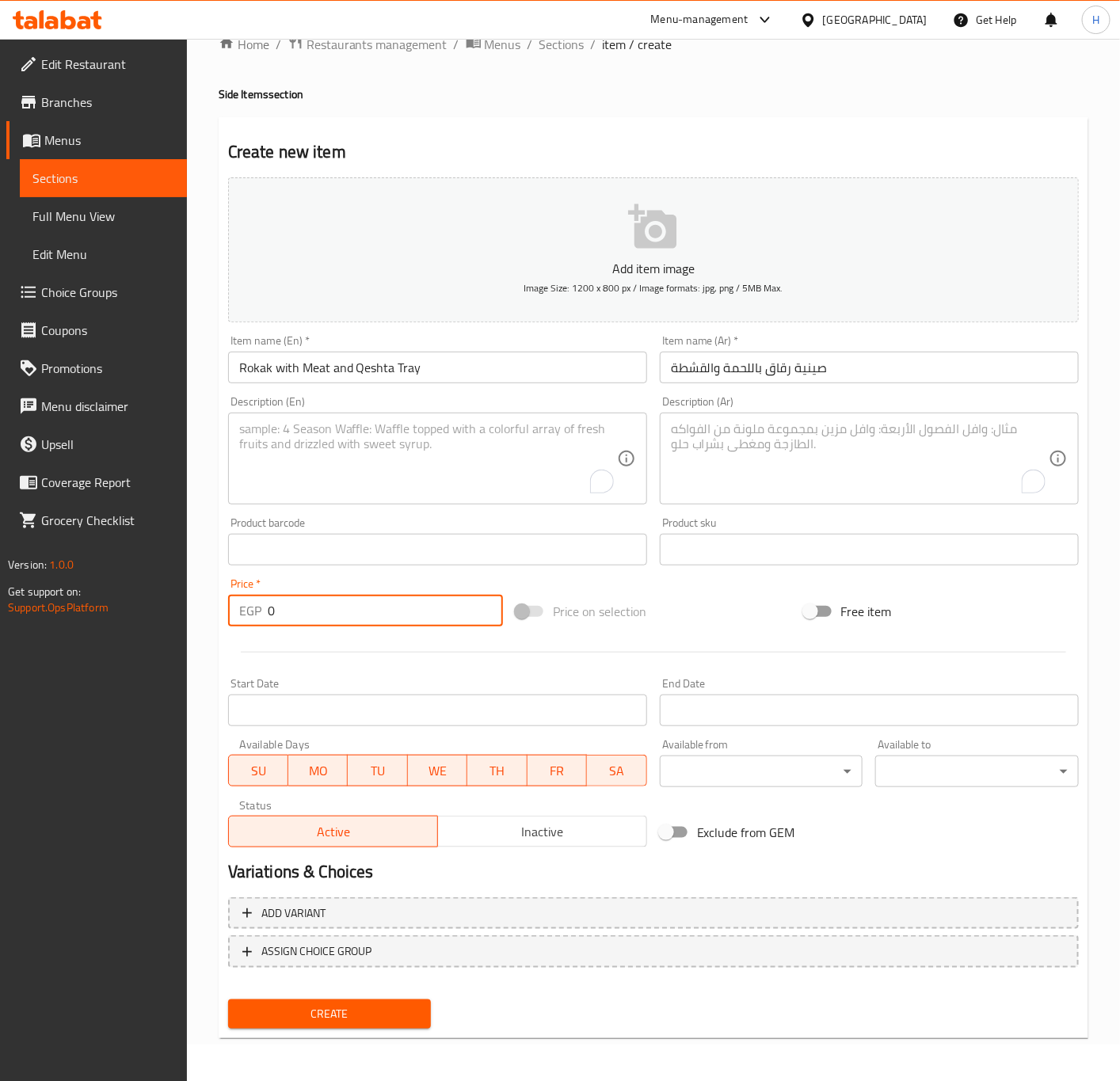
click at [307, 608] on input "0" at bounding box center [385, 611] width 236 height 32
click at [228, 1000] on button "Create" at bounding box center [330, 1014] width 204 height 29
click at [557, 64] on div "Home / Restaurants management / Menus / Sections / item / create Side Items sec…" at bounding box center [653, 542] width 869 height 1016
click at [566, 46] on span "Sections" at bounding box center [561, 43] width 45 height 19
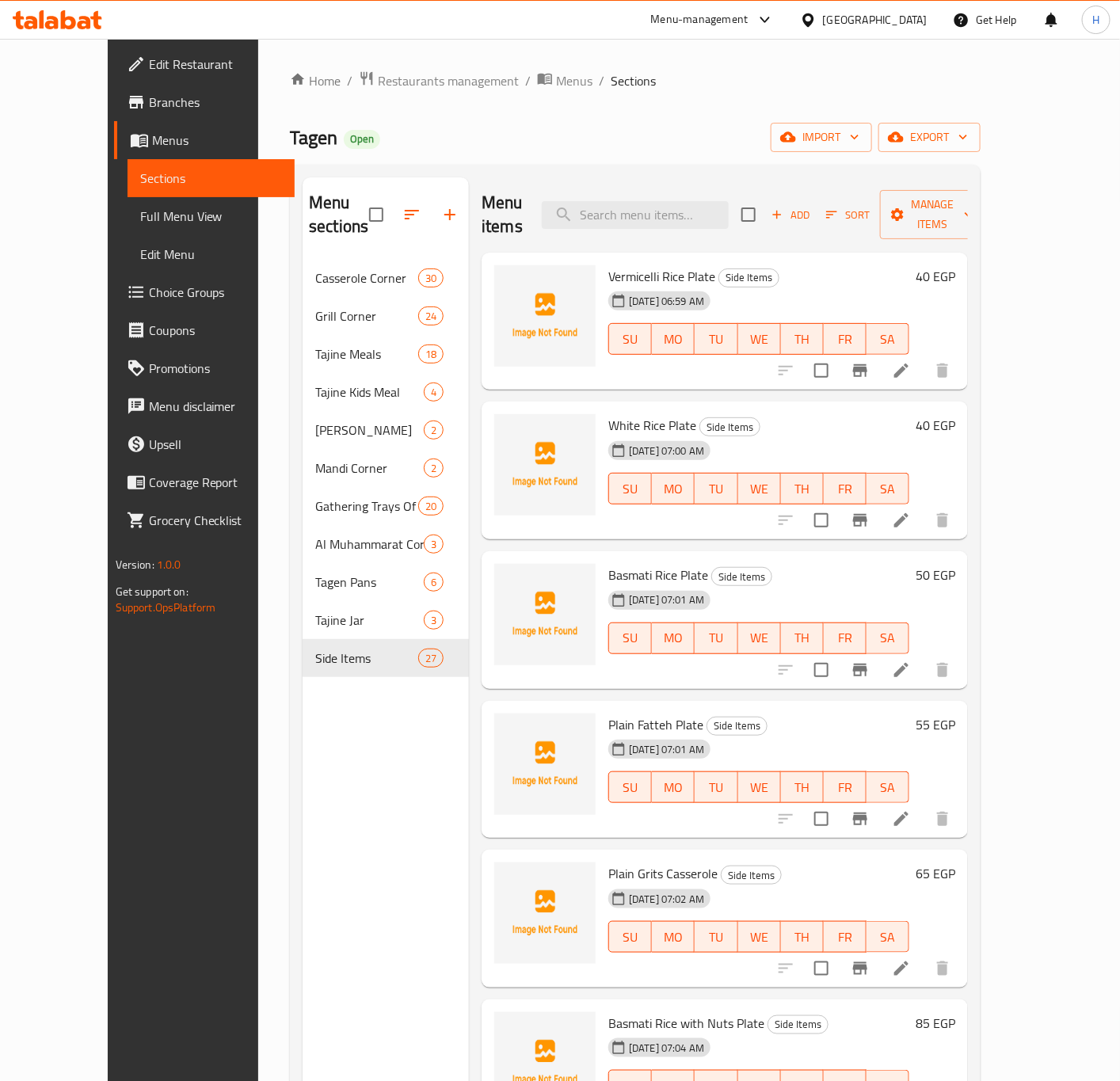
click at [440, 209] on icon "button" at bounding box center [449, 214] width 19 height 19
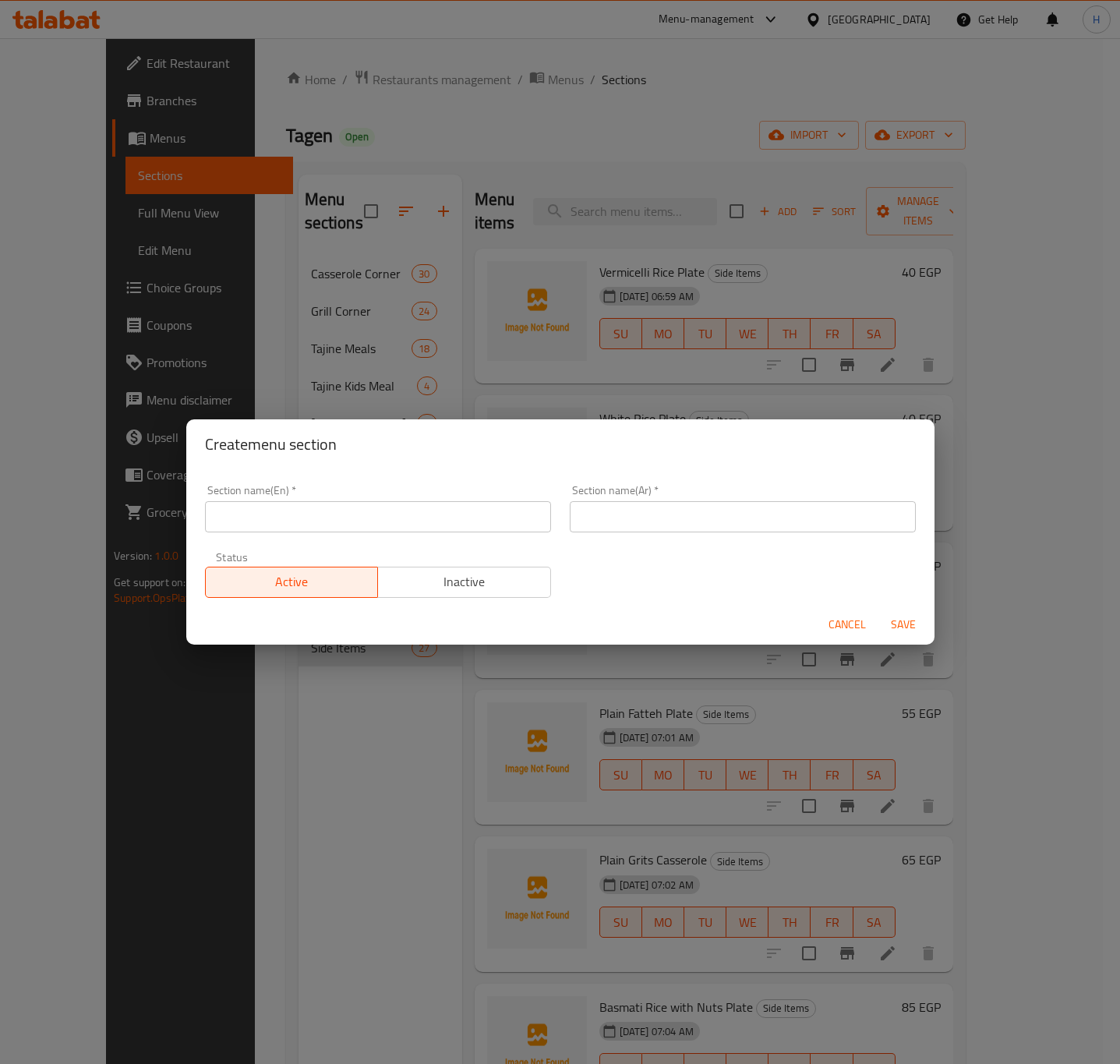
click at [391, 520] on input "text" at bounding box center [377, 517] width 346 height 31
click at [879, 610] on button "Save" at bounding box center [903, 624] width 50 height 29
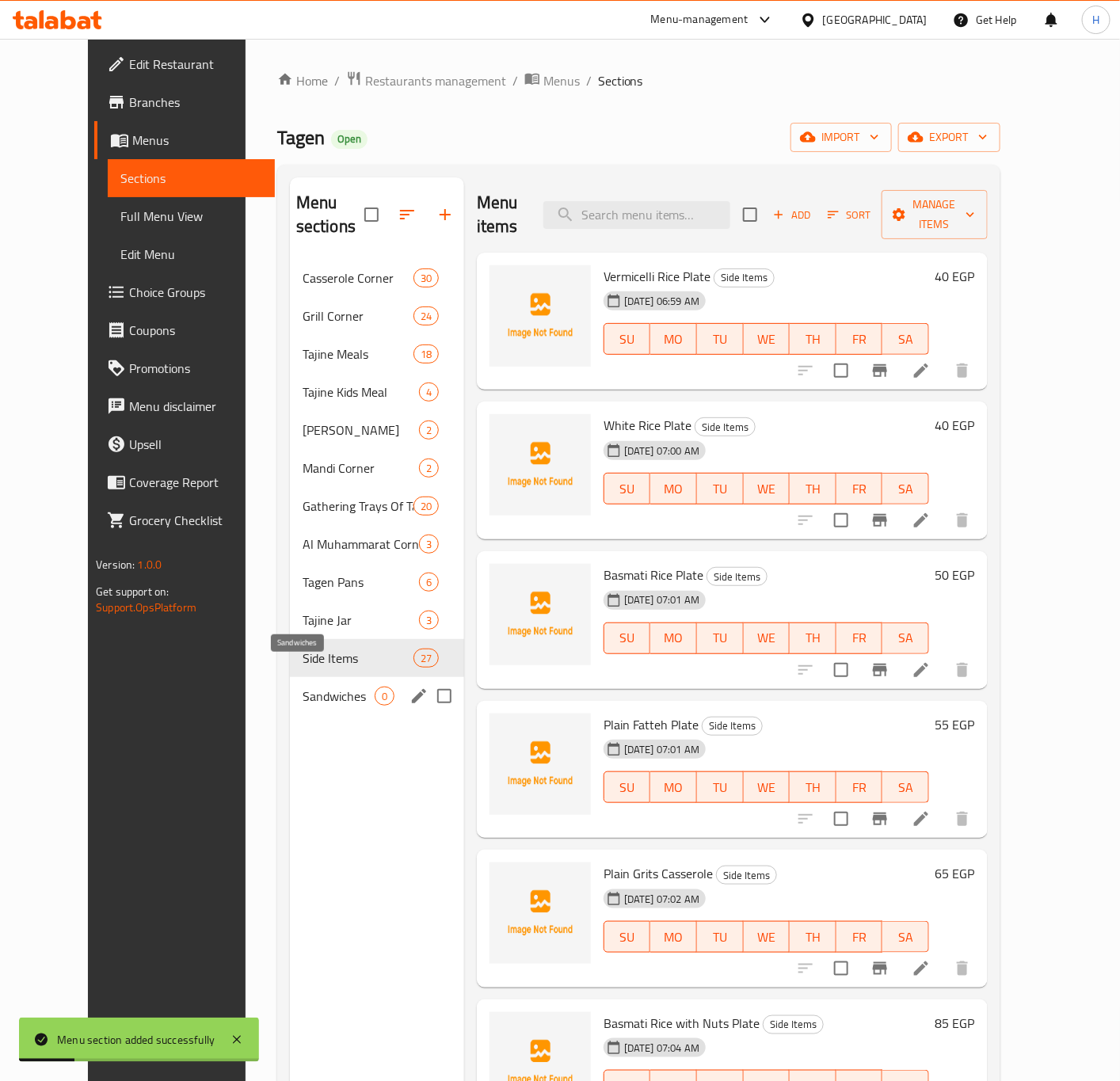
click at [303, 686] on span "Sandwiches" at bounding box center [338, 695] width 72 height 19
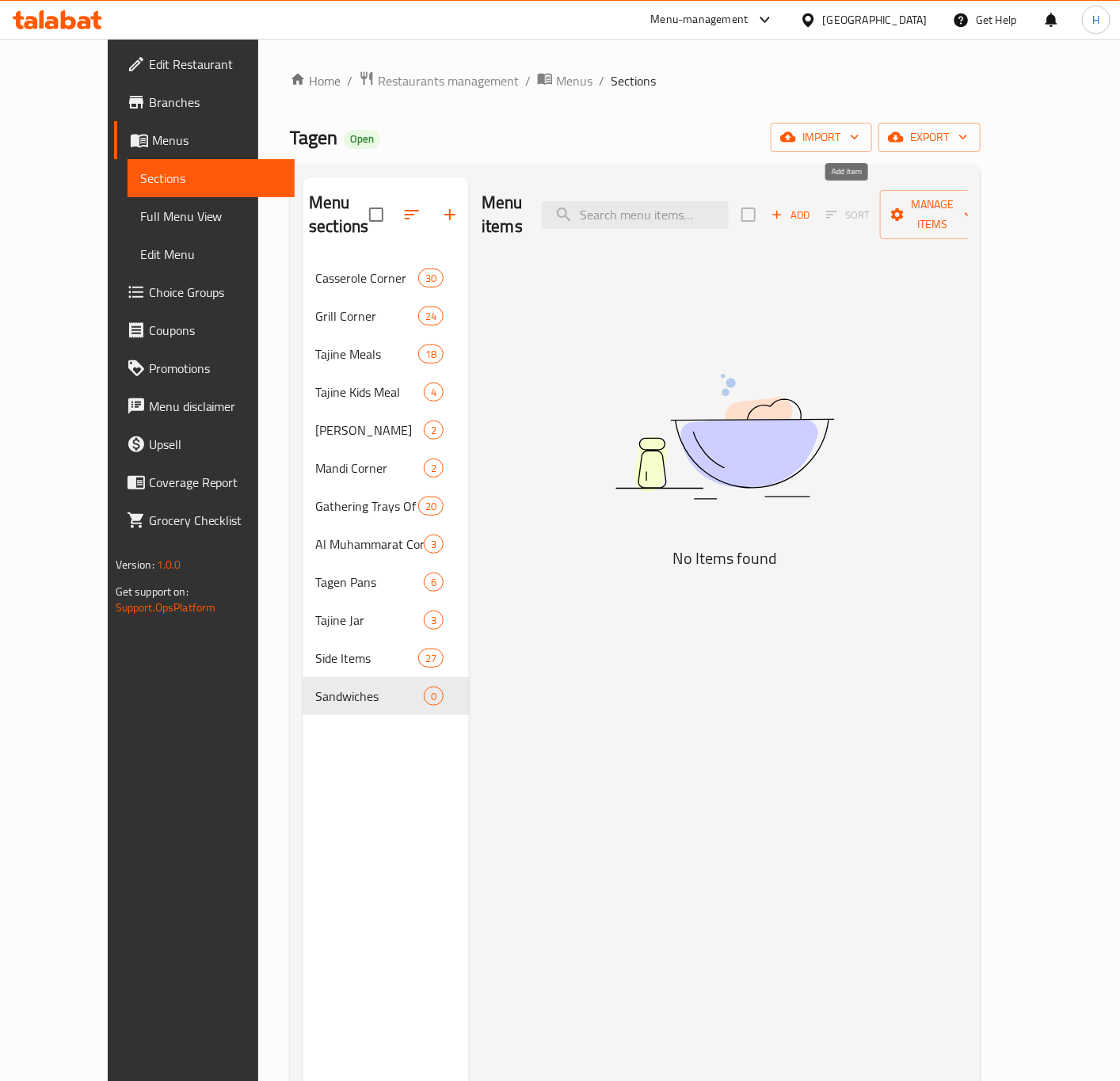
click at [812, 206] on span "Add" at bounding box center [791, 215] width 42 height 19
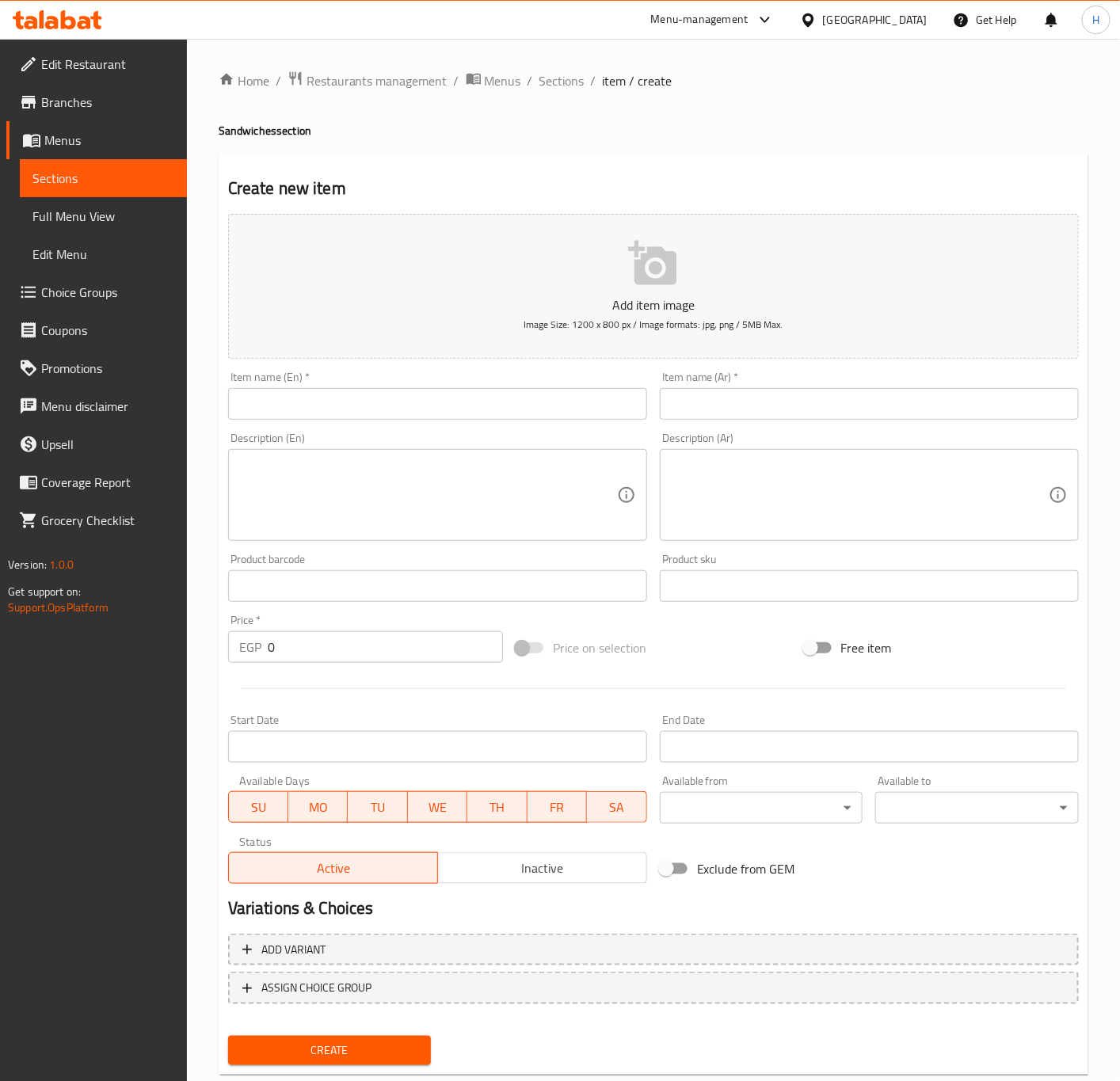
click at [784, 388] on input "text" at bounding box center [869, 404] width 419 height 32
click at [429, 407] on input "text" at bounding box center [437, 404] width 419 height 32
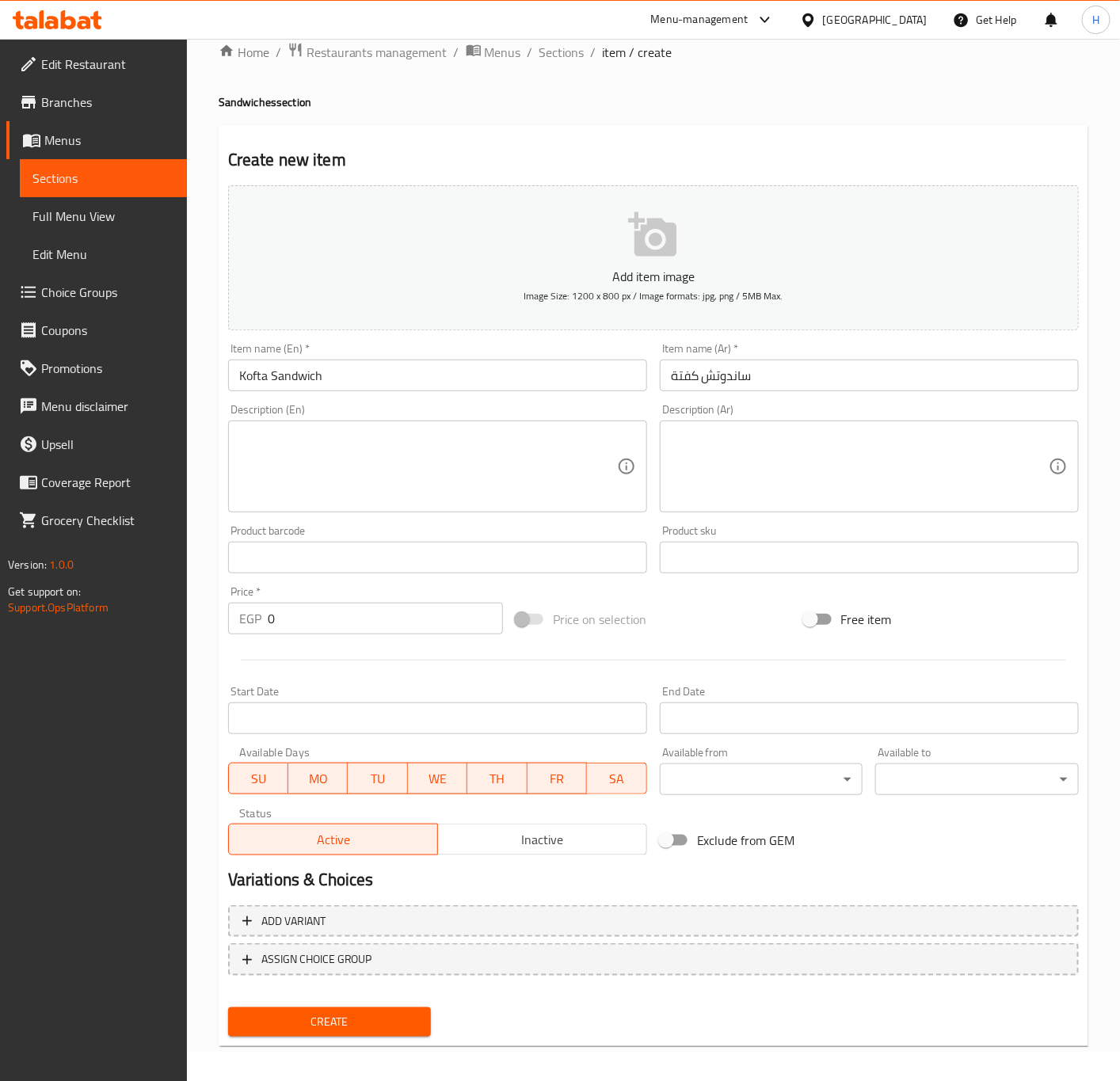
scroll to position [36, 0]
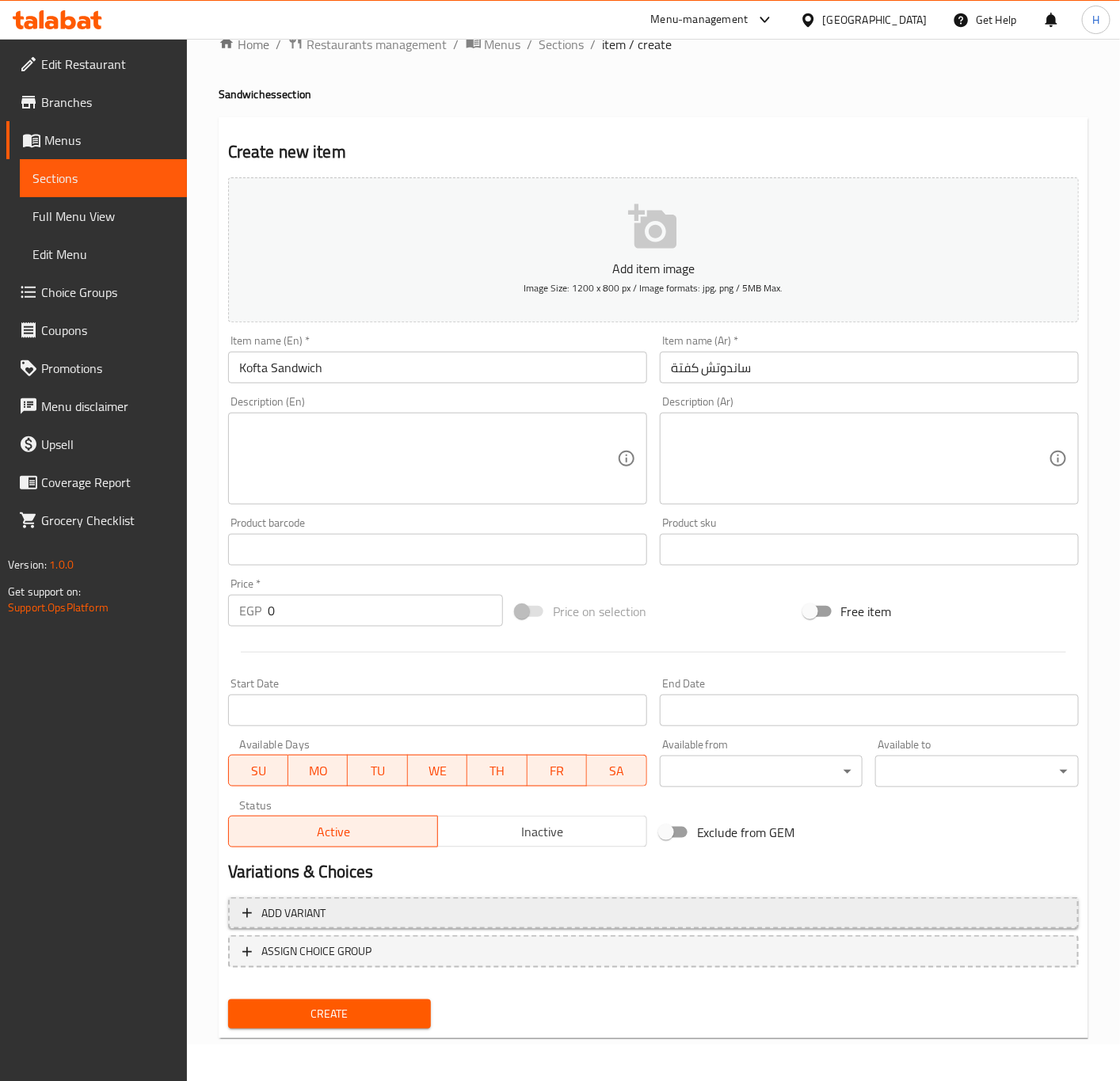
click at [766, 912] on span "Add variant" at bounding box center [653, 914] width 822 height 19
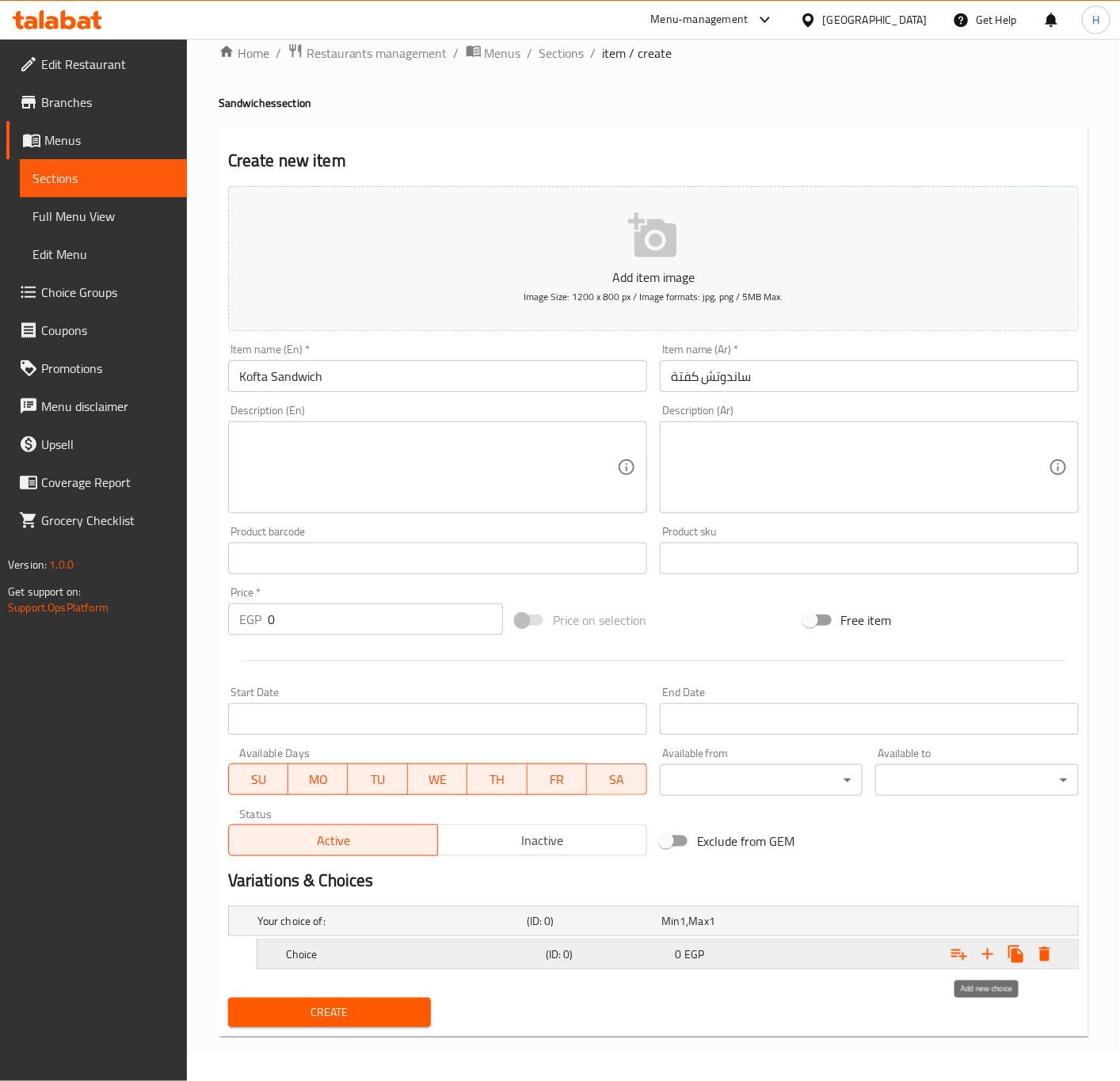
click at [991, 956] on icon "Expand" at bounding box center [987, 954] width 19 height 19
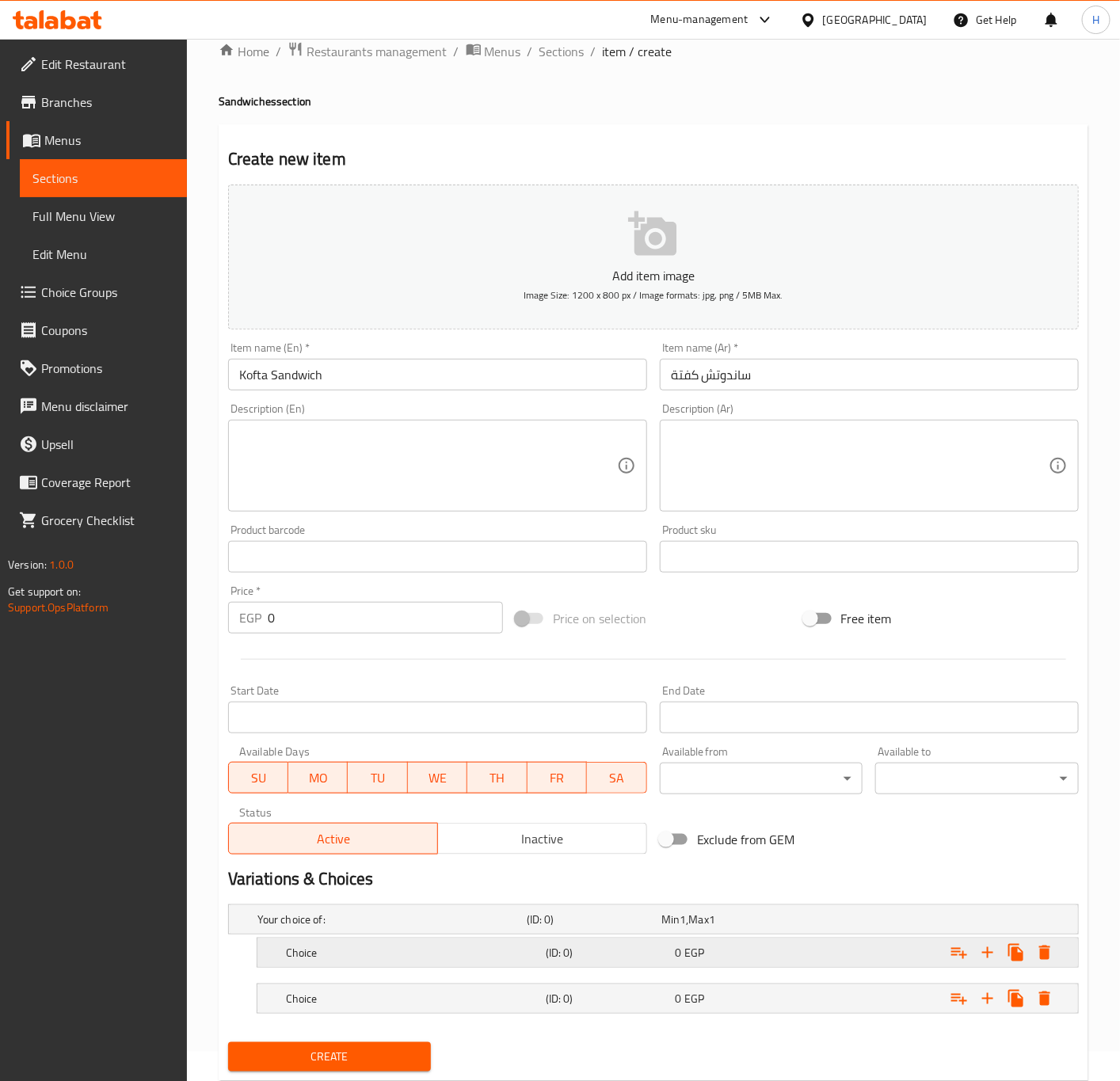
click at [734, 930] on div "0 EGP" at bounding box center [725, 919] width 135 height 22
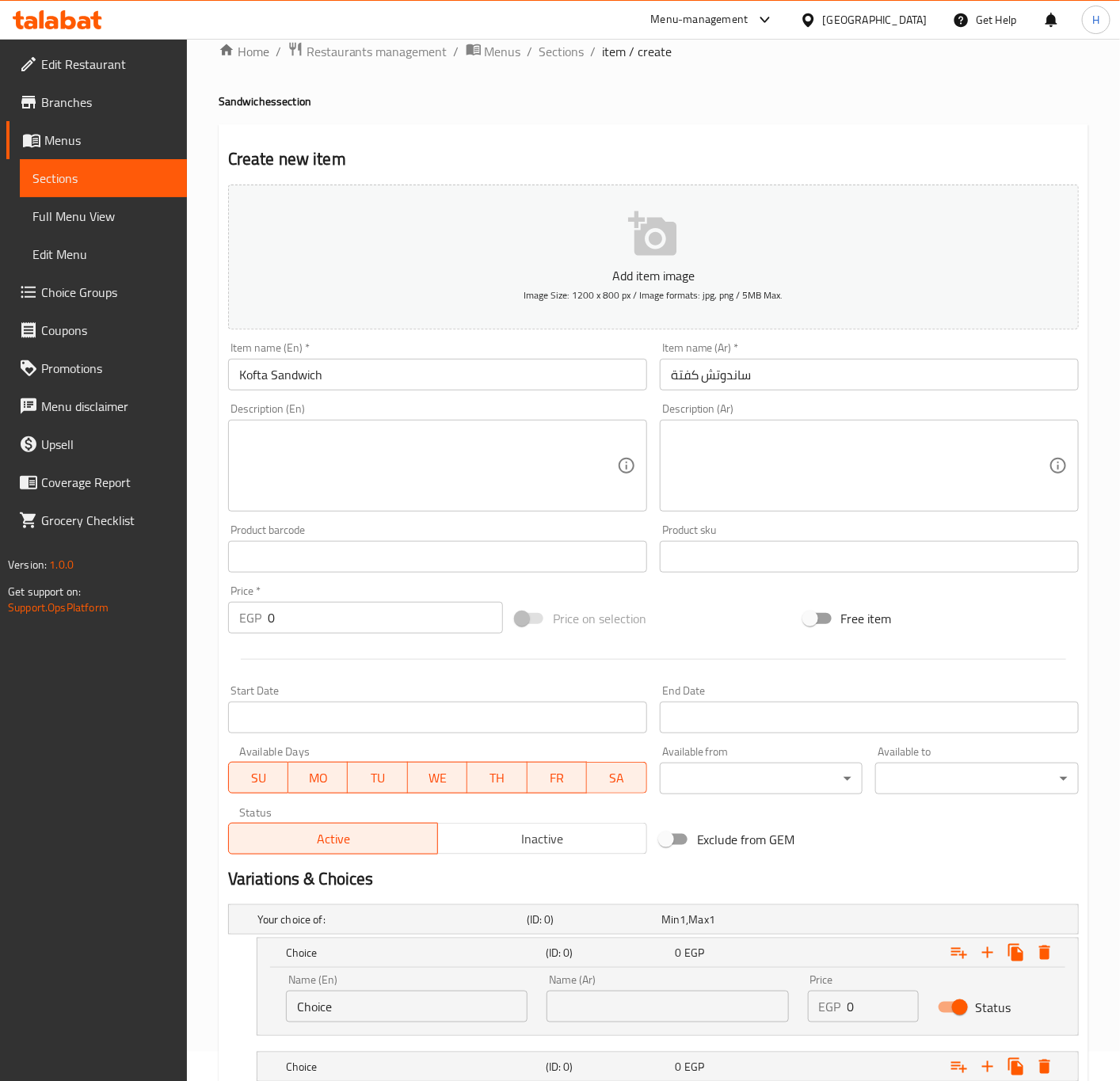
click at [846, 1013] on div "EGP 0 Price" at bounding box center [863, 1007] width 112 height 32
click at [440, 1008] on input "Choice" at bounding box center [406, 1007] width 242 height 32
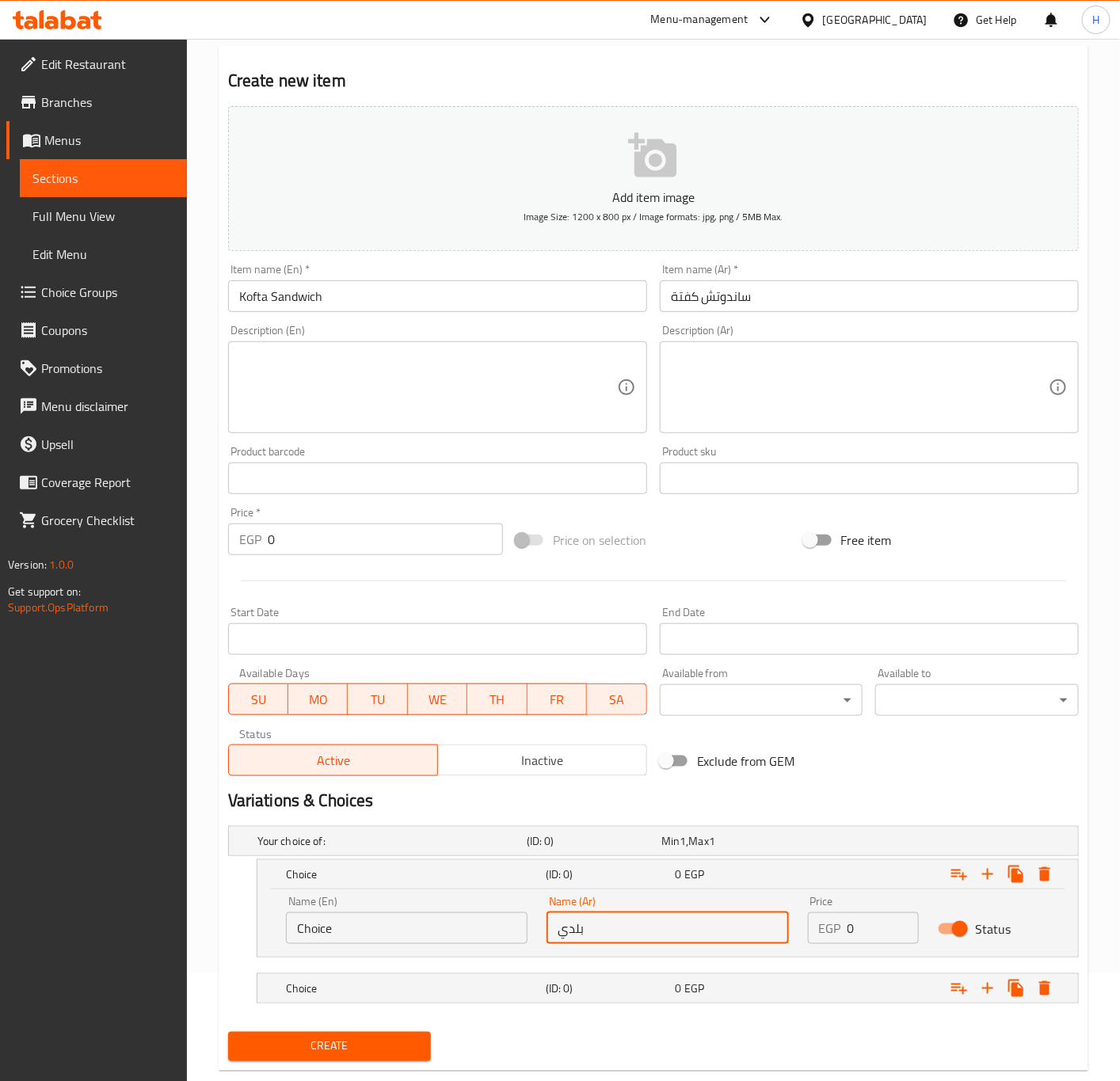
scroll to position [143, 0]
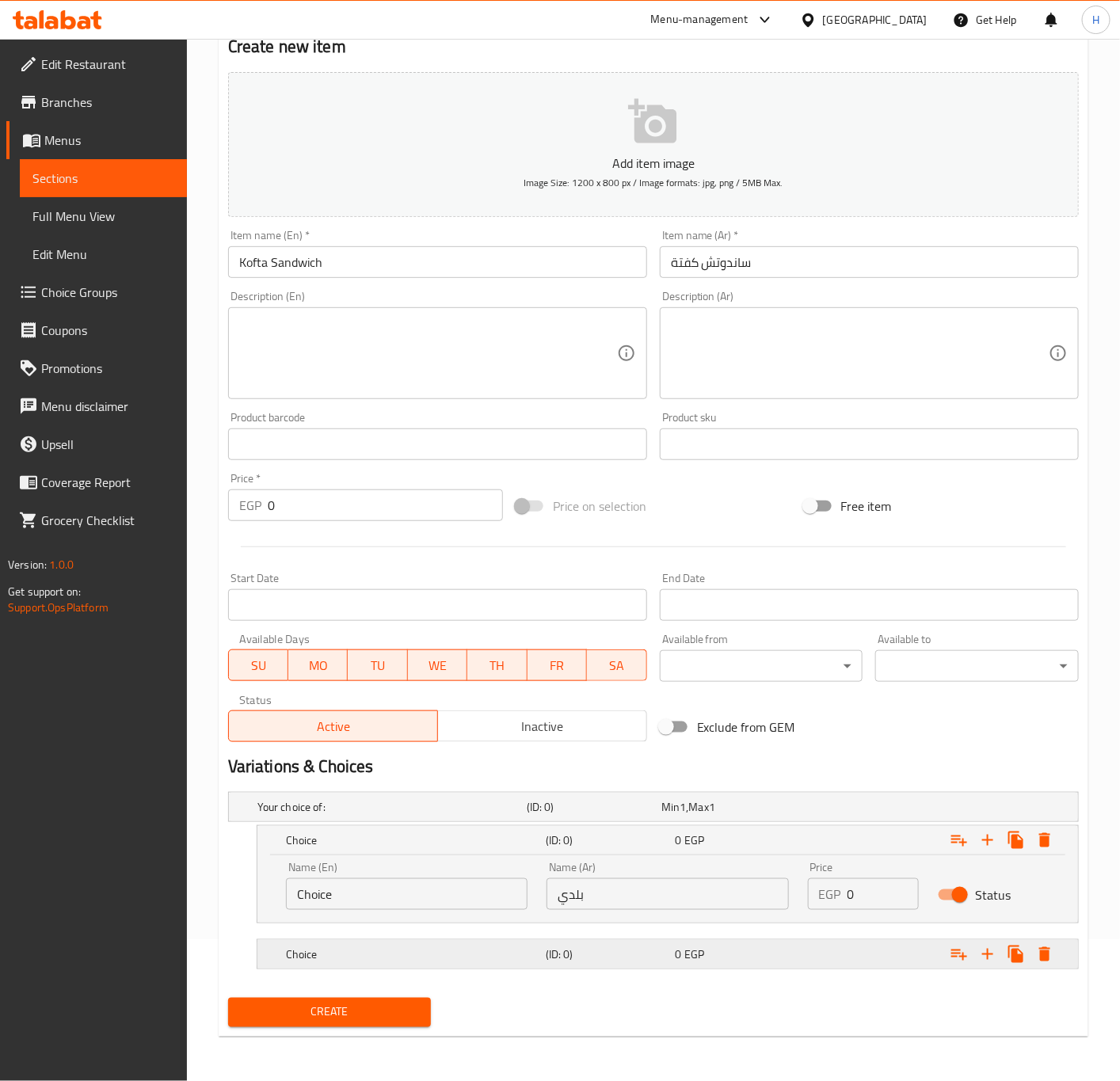
click at [678, 817] on span "0" at bounding box center [670, 807] width 19 height 20
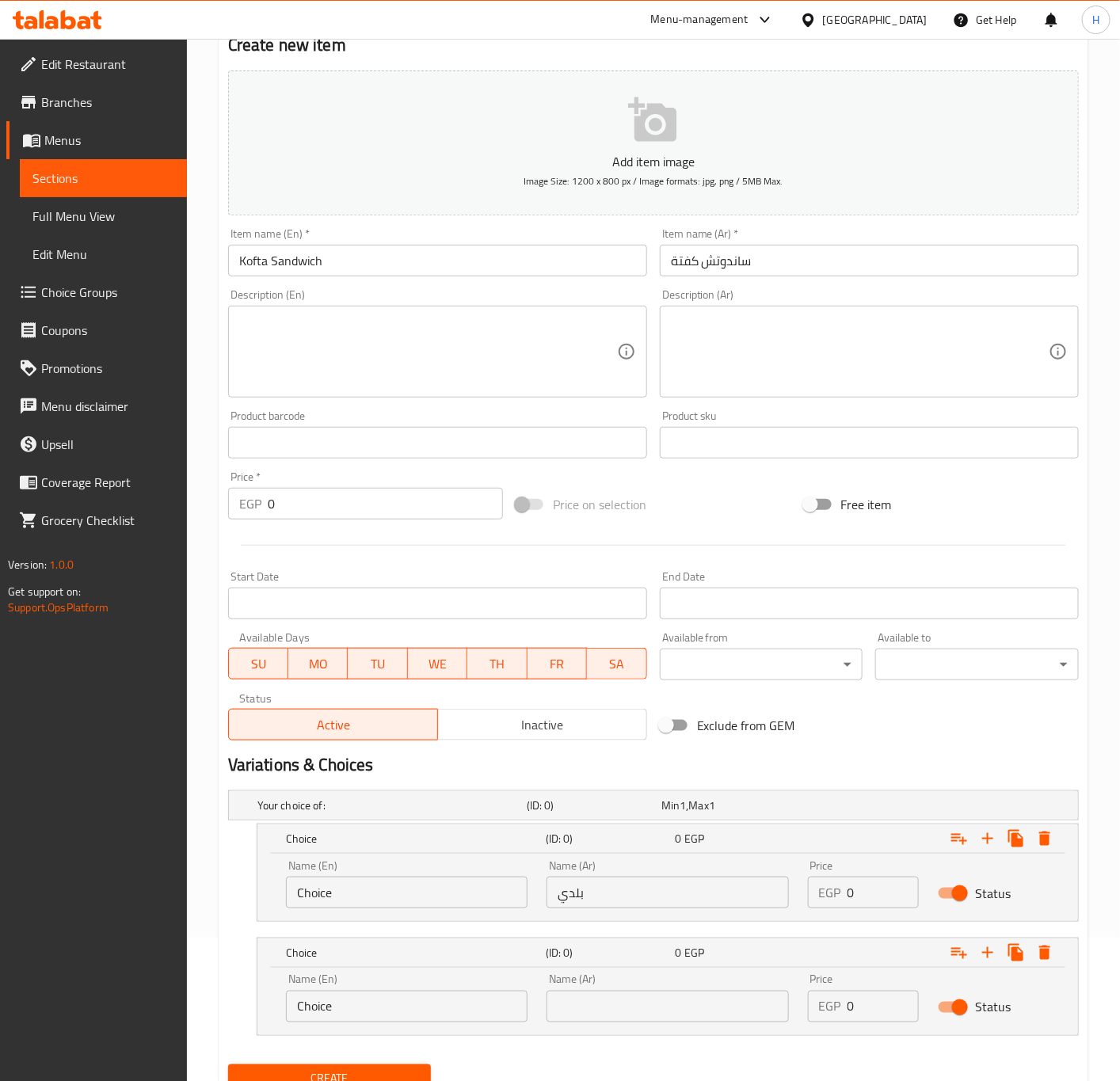
click at [654, 1001] on input "text" at bounding box center [667, 1007] width 242 height 32
click at [659, 1002] on input "text" at bounding box center [667, 1007] width 242 height 32
click at [388, 889] on input "Choice" at bounding box center [406, 892] width 242 height 32
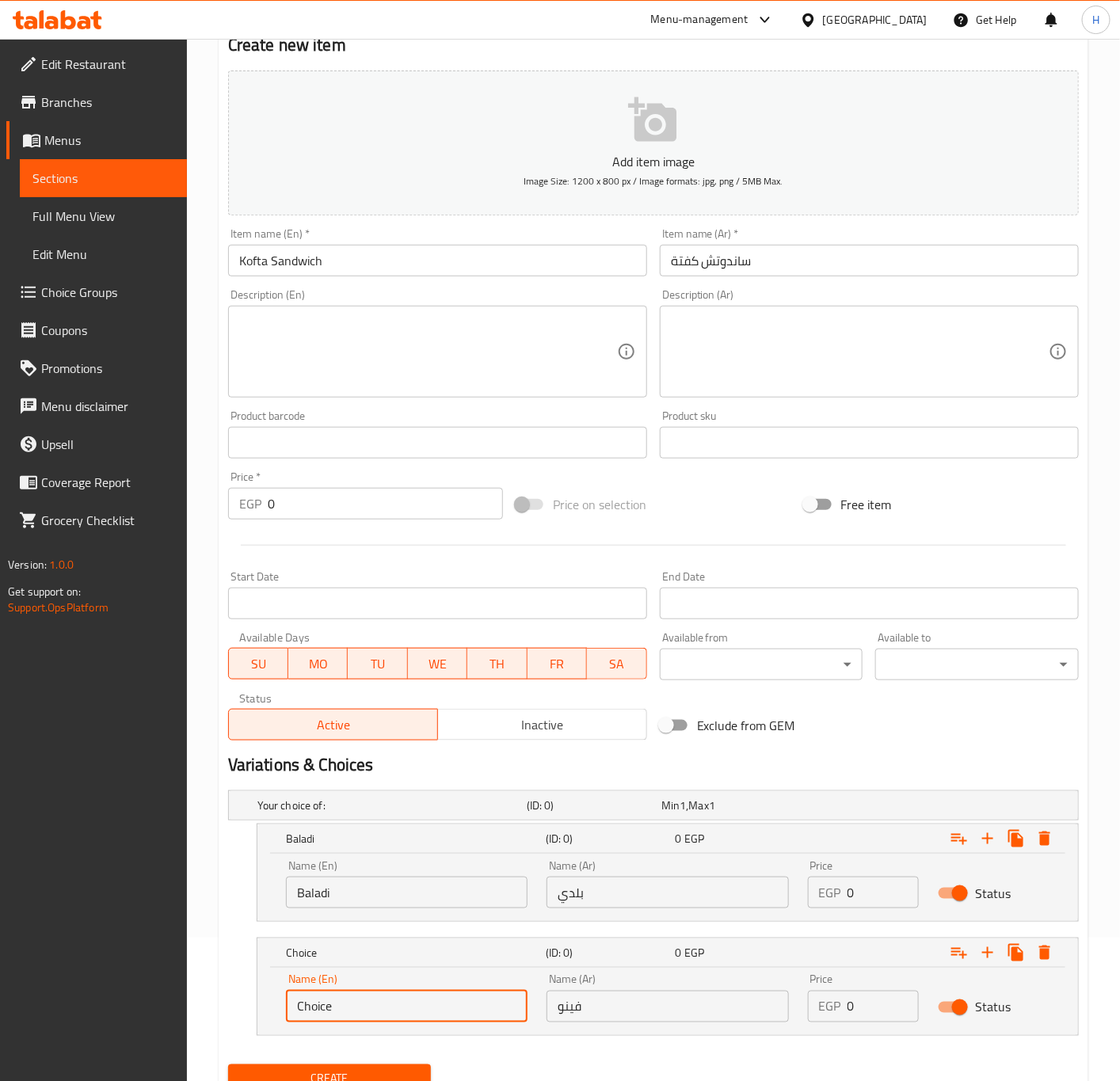
click at [364, 1001] on input "Choice" at bounding box center [406, 1007] width 242 height 32
click at [873, 906] on input "0" at bounding box center [883, 892] width 72 height 32
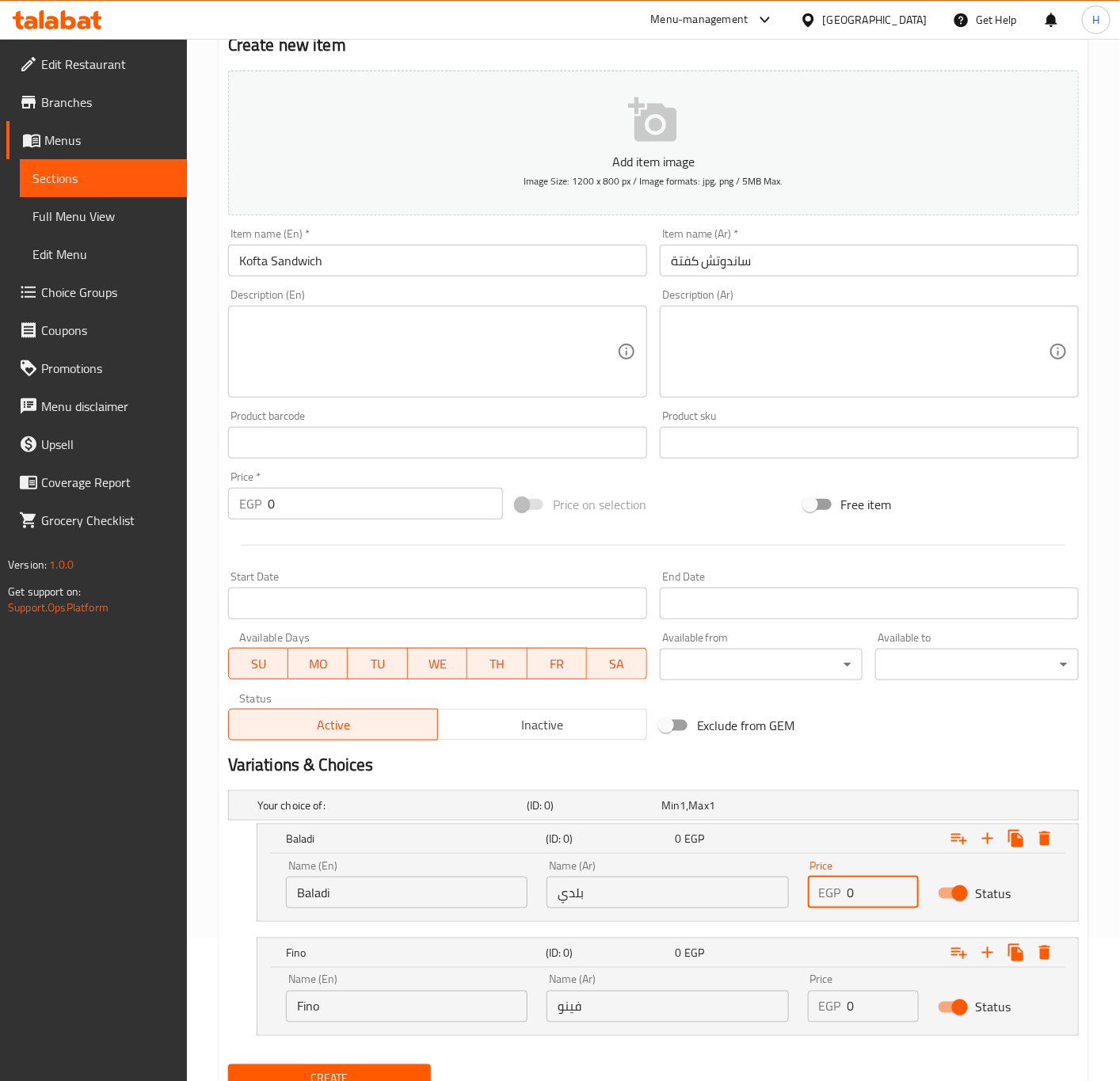
click at [874, 906] on input "0" at bounding box center [883, 892] width 72 height 32
click at [861, 1015] on input "0" at bounding box center [883, 1007] width 72 height 32
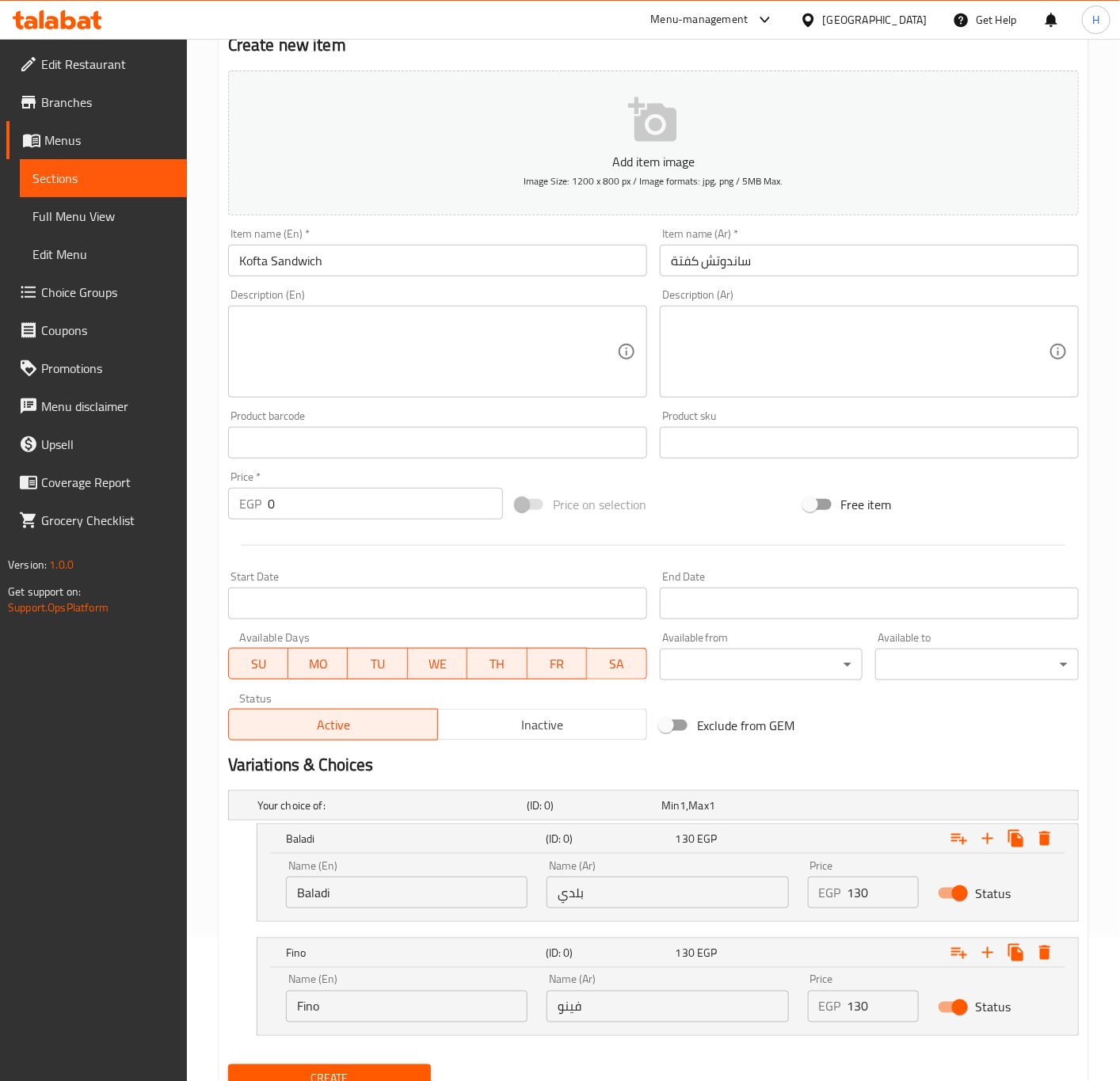
click at [228, 889] on div "Baladi (ID: 0) 130 EGP Name (En) Baladi Name (En) Name (Ar) بلدي Name (Ar) Pric…" at bounding box center [653, 872] width 851 height 98
click at [364, 1075] on span "Create" at bounding box center [329, 1079] width 178 height 19
click at [813, 264] on input "text" at bounding box center [869, 260] width 419 height 32
click at [454, 248] on input "text" at bounding box center [437, 260] width 419 height 32
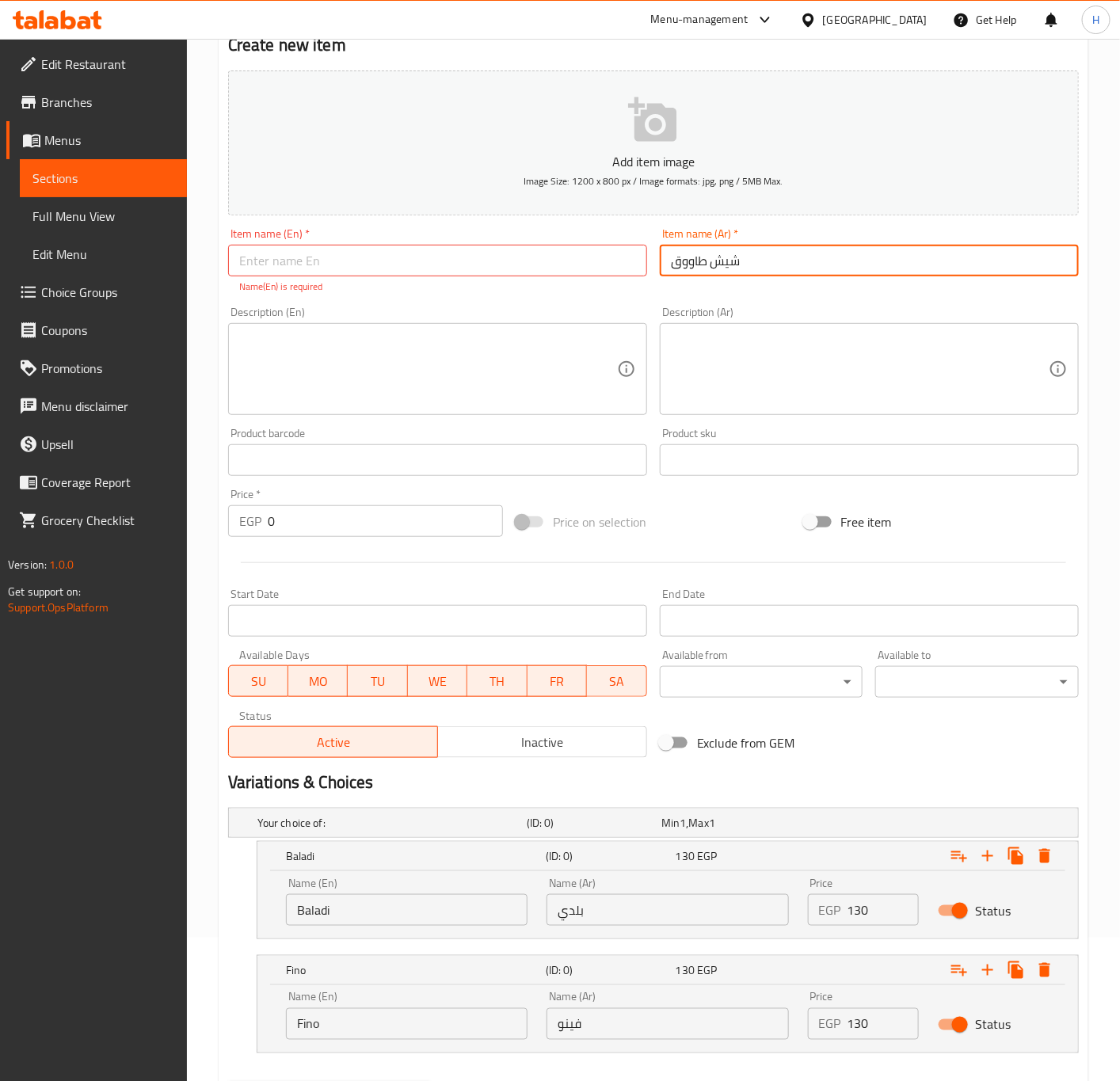
click at [838, 262] on input "شيش طاووق" at bounding box center [869, 260] width 419 height 32
click at [792, 266] on input "شيش طاووق" at bounding box center [869, 260] width 419 height 32
click at [699, 264] on input "شيش طاووق ساندوتش" at bounding box center [869, 260] width 419 height 32
click at [673, 266] on input "شيش طاووق" at bounding box center [869, 260] width 419 height 32
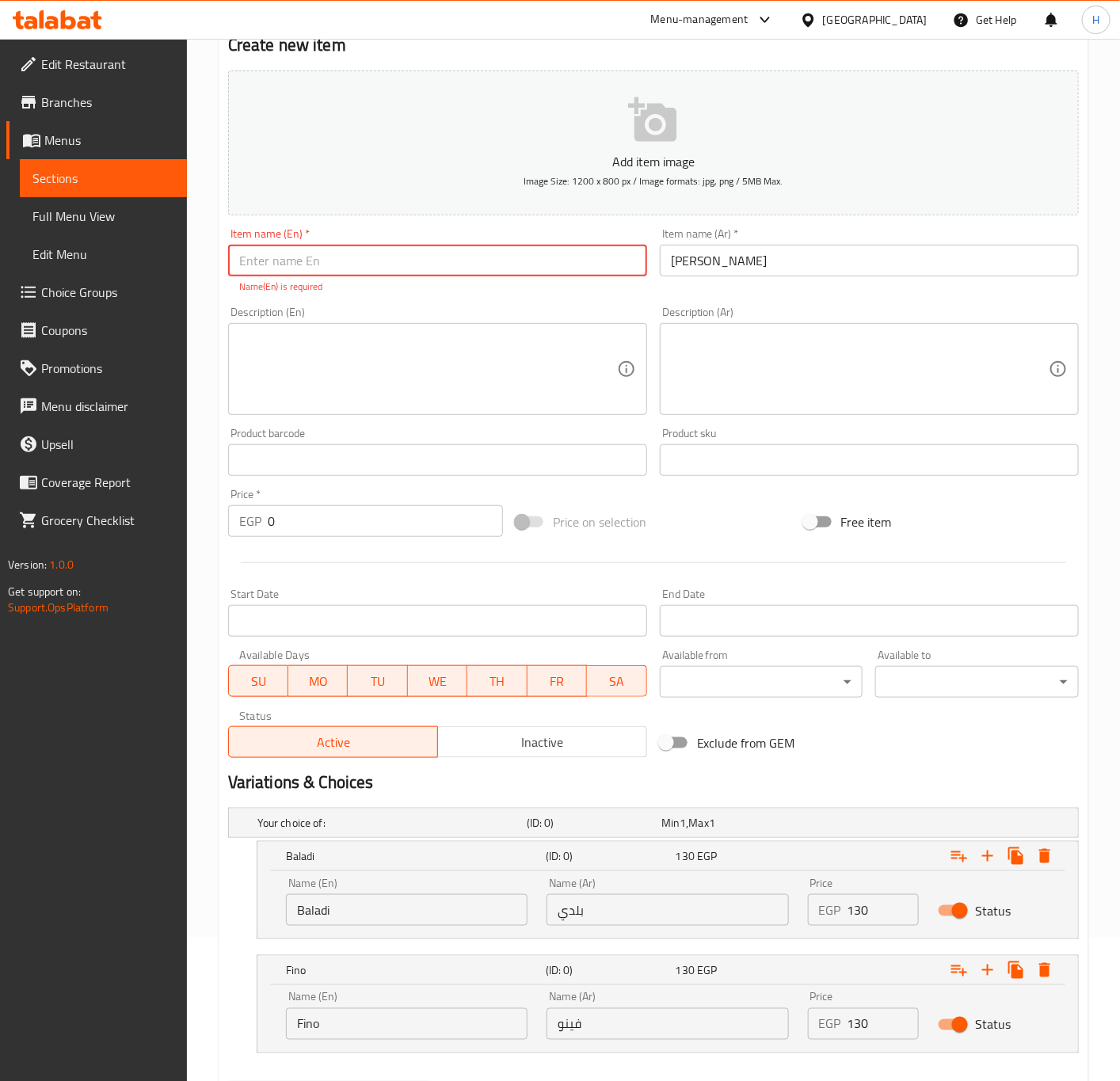
click at [373, 259] on input "text" at bounding box center [437, 260] width 419 height 32
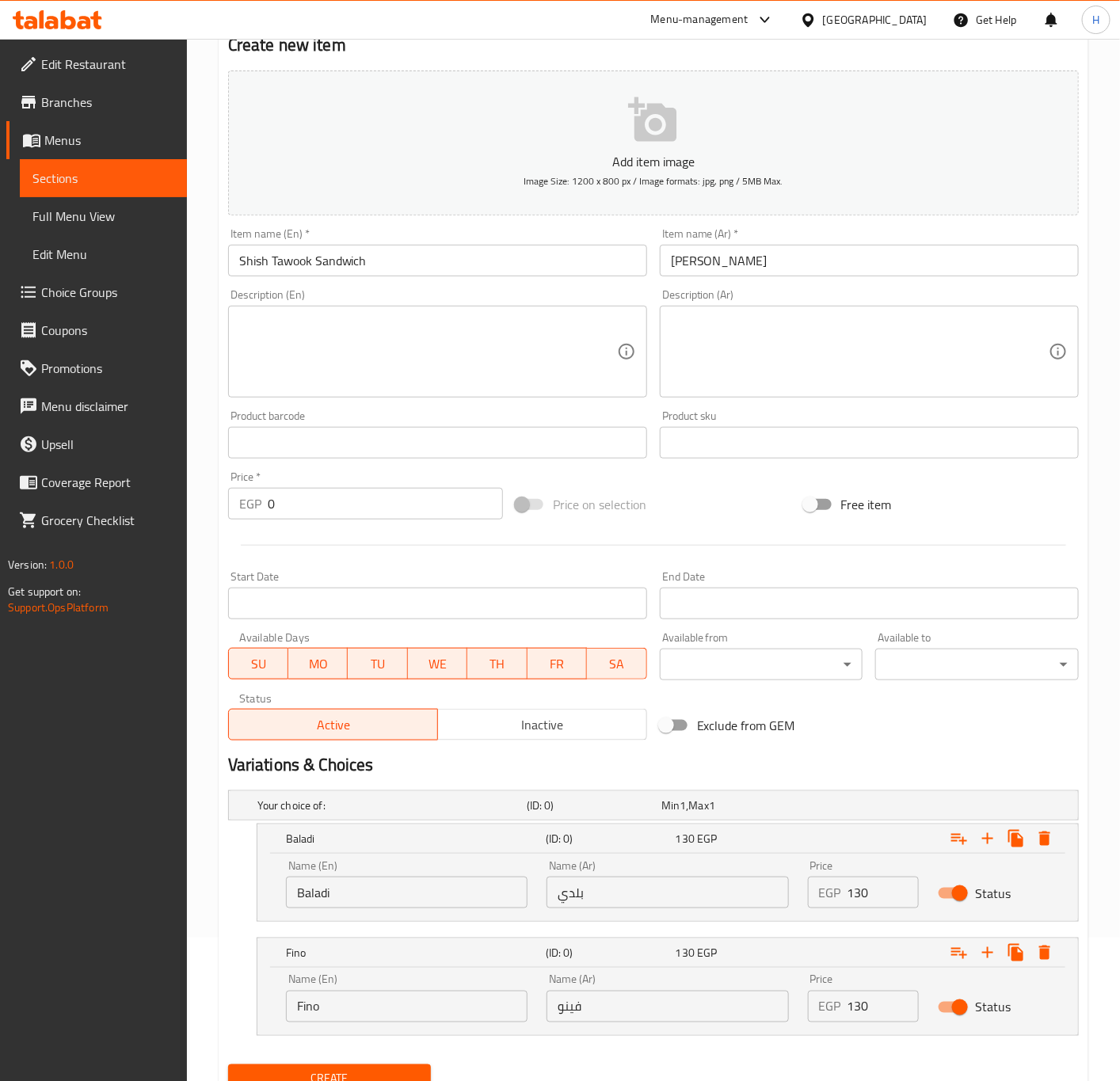
click at [383, 1065] on button "Create" at bounding box center [330, 1078] width 204 height 29
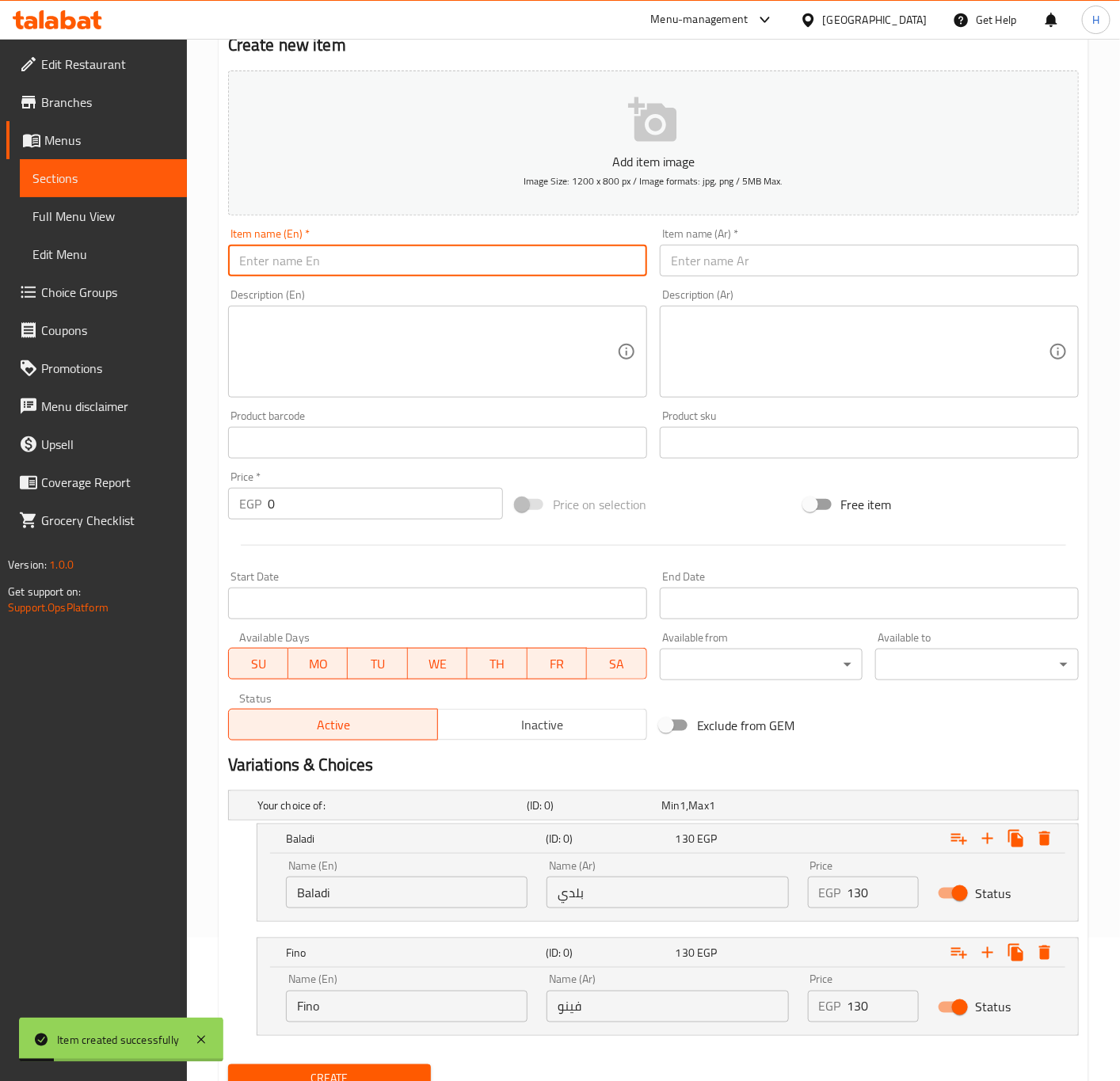
click at [505, 258] on input "text" at bounding box center [437, 260] width 419 height 32
click at [912, 259] on input "text" at bounding box center [869, 260] width 419 height 32
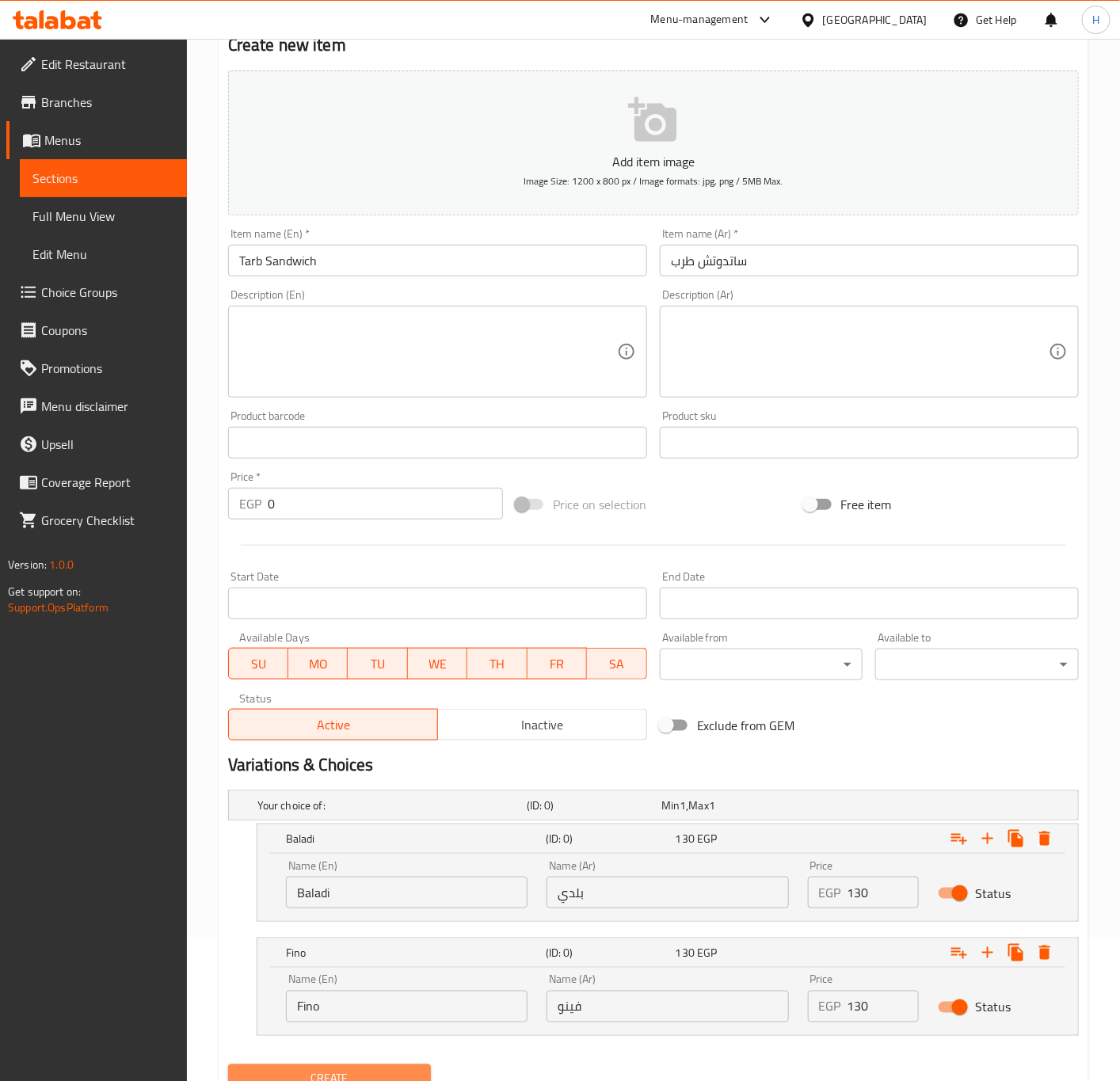
click at [404, 1067] on button "Create" at bounding box center [330, 1078] width 204 height 29
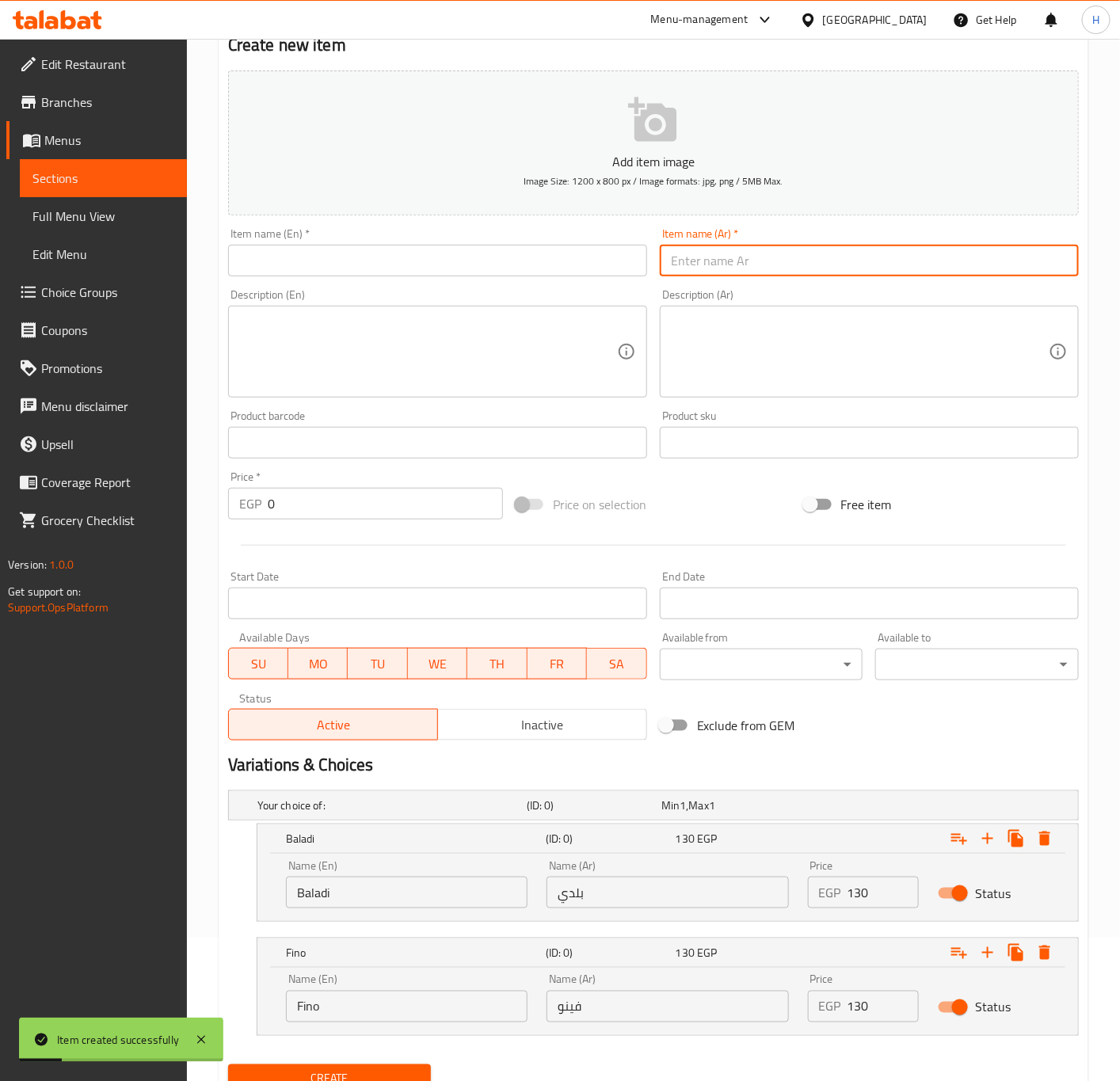
click at [800, 251] on input "text" at bounding box center [869, 260] width 419 height 32
click at [668, 266] on input "سجق مشوى" at bounding box center [869, 260] width 419 height 32
click at [559, 259] on input "text" at bounding box center [437, 260] width 419 height 32
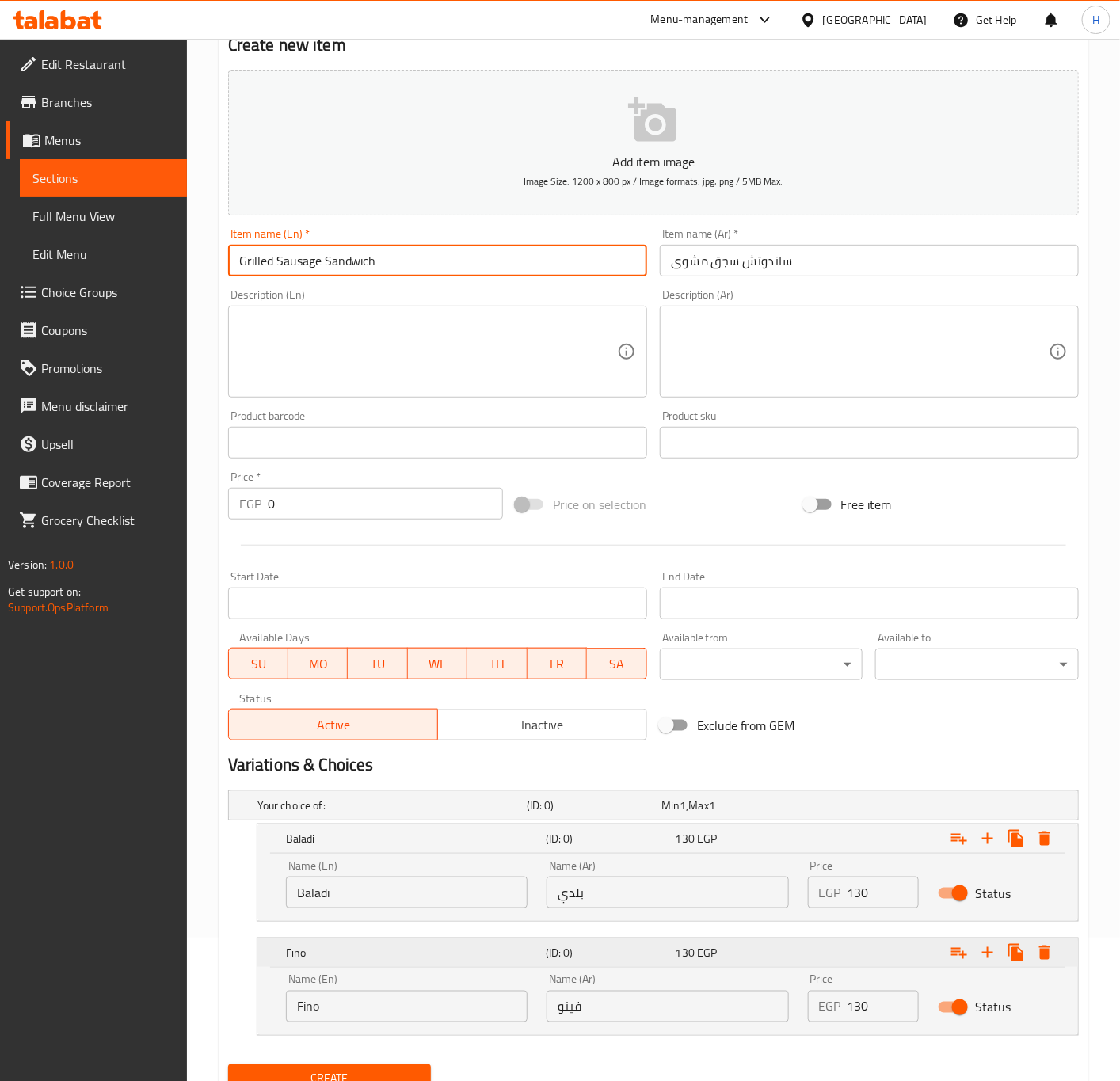
scroll to position [212, 0]
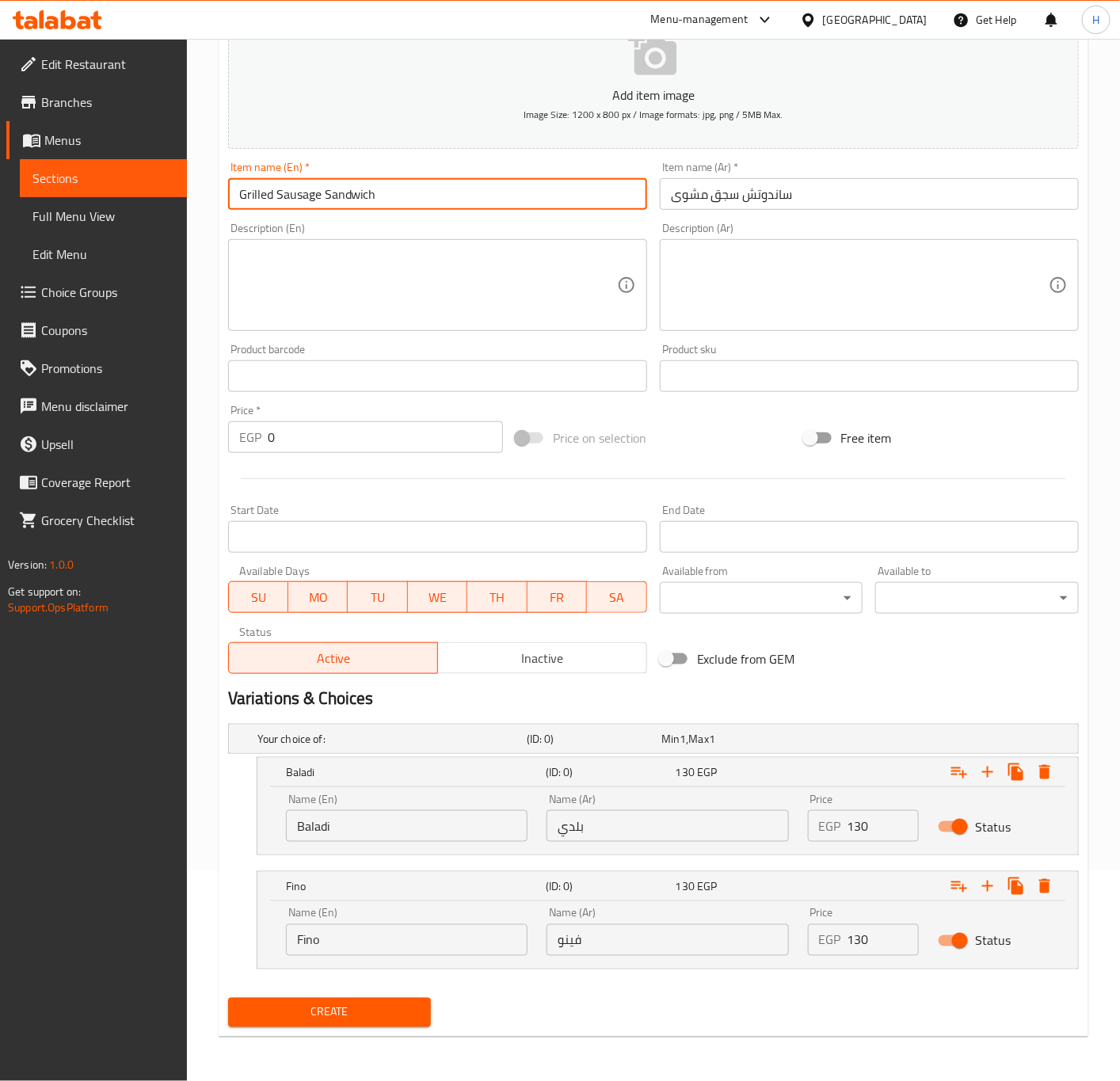
click at [761, 183] on input "ساندوتش سجق مشوى" at bounding box center [869, 194] width 419 height 32
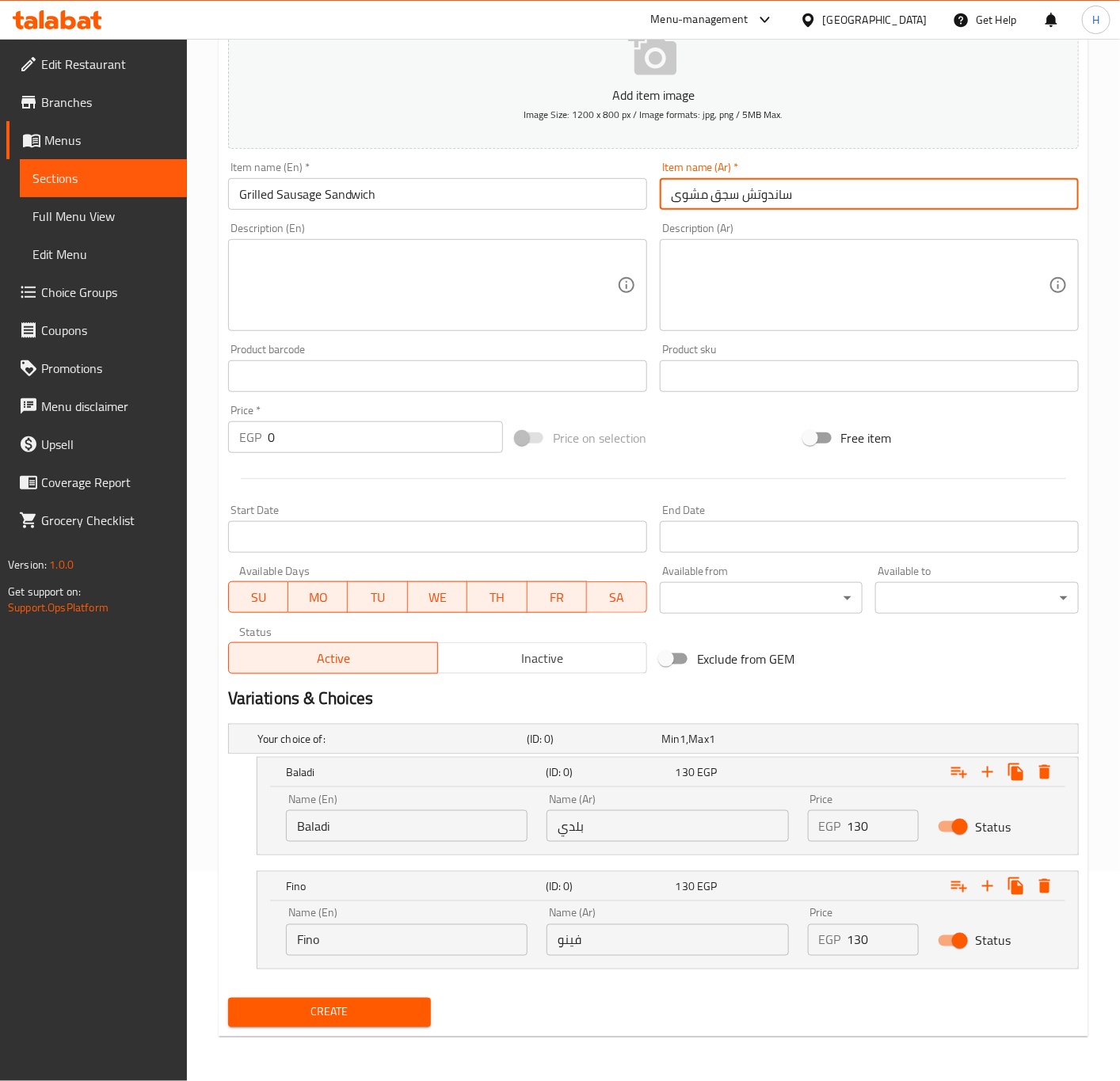
click at [761, 183] on input "ساندوتش سجق مشوى" at bounding box center [869, 194] width 419 height 32
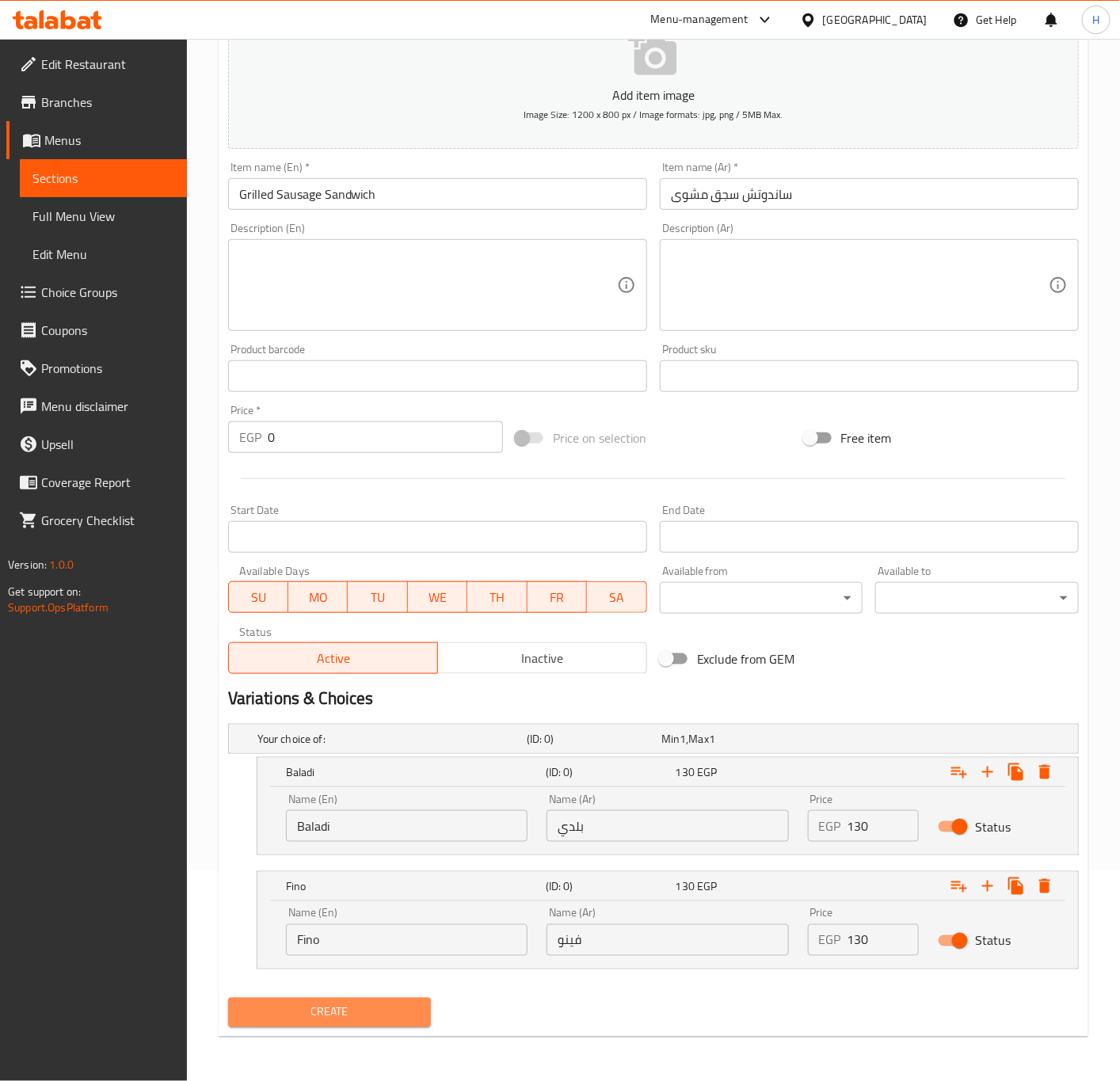
click at [376, 1015] on span "Create" at bounding box center [329, 1012] width 178 height 19
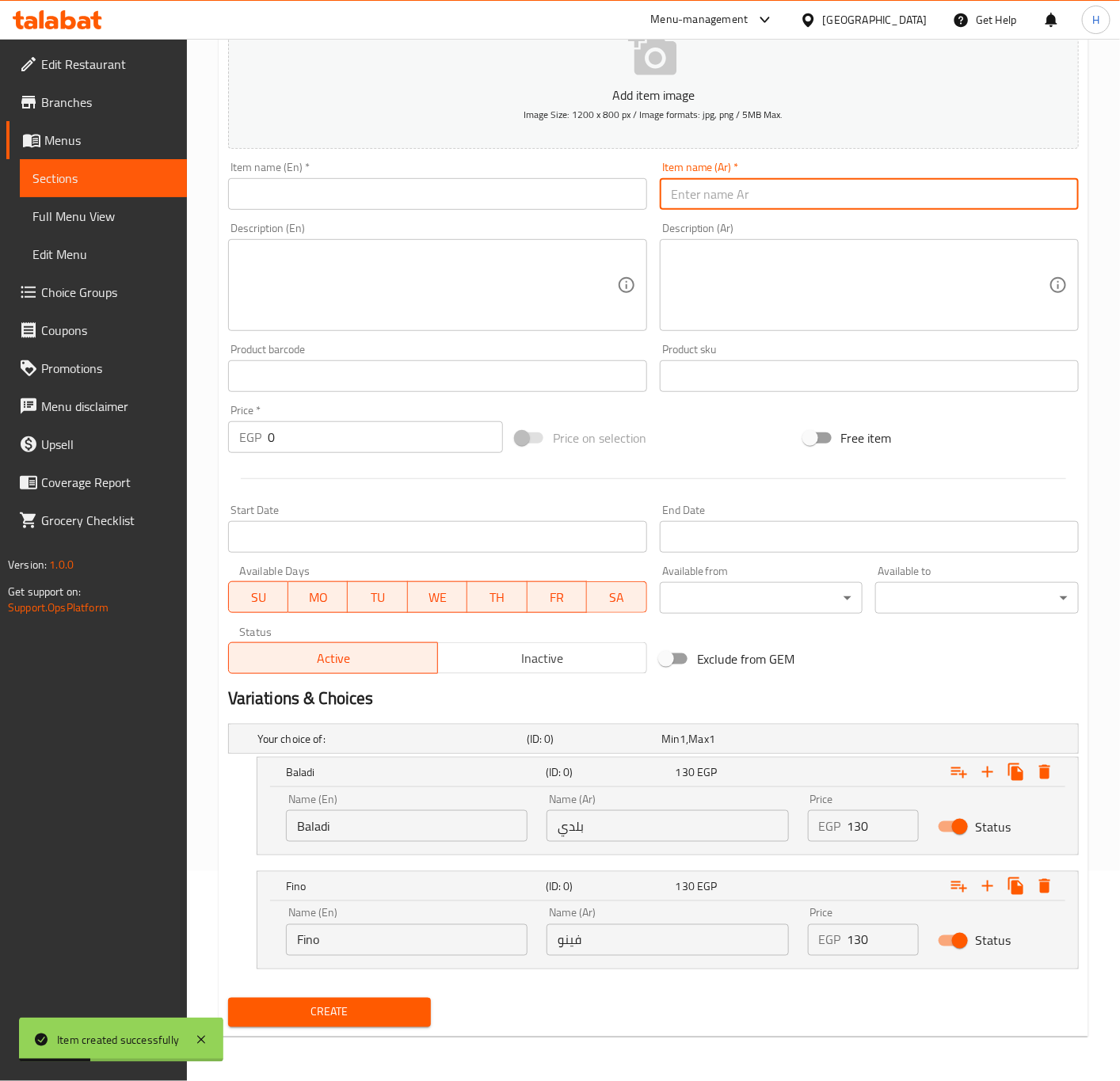
click at [856, 209] on input "text" at bounding box center [869, 194] width 419 height 32
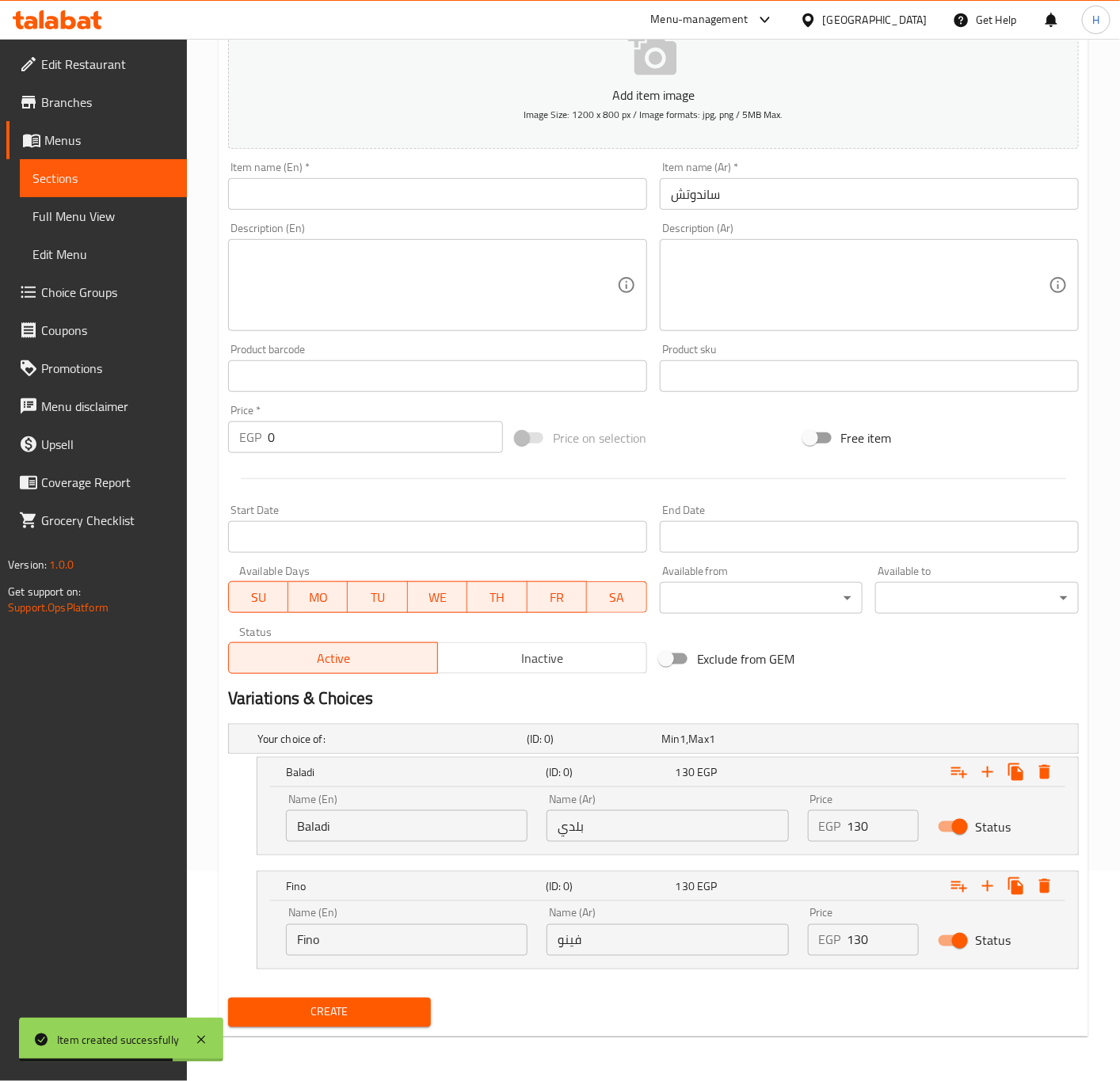
click at [866, 205] on input "ساندوتش" at bounding box center [869, 194] width 419 height 32
click at [499, 200] on input "text" at bounding box center [437, 194] width 419 height 32
click at [844, 827] on div "EGP 130 Price" at bounding box center [863, 826] width 112 height 32
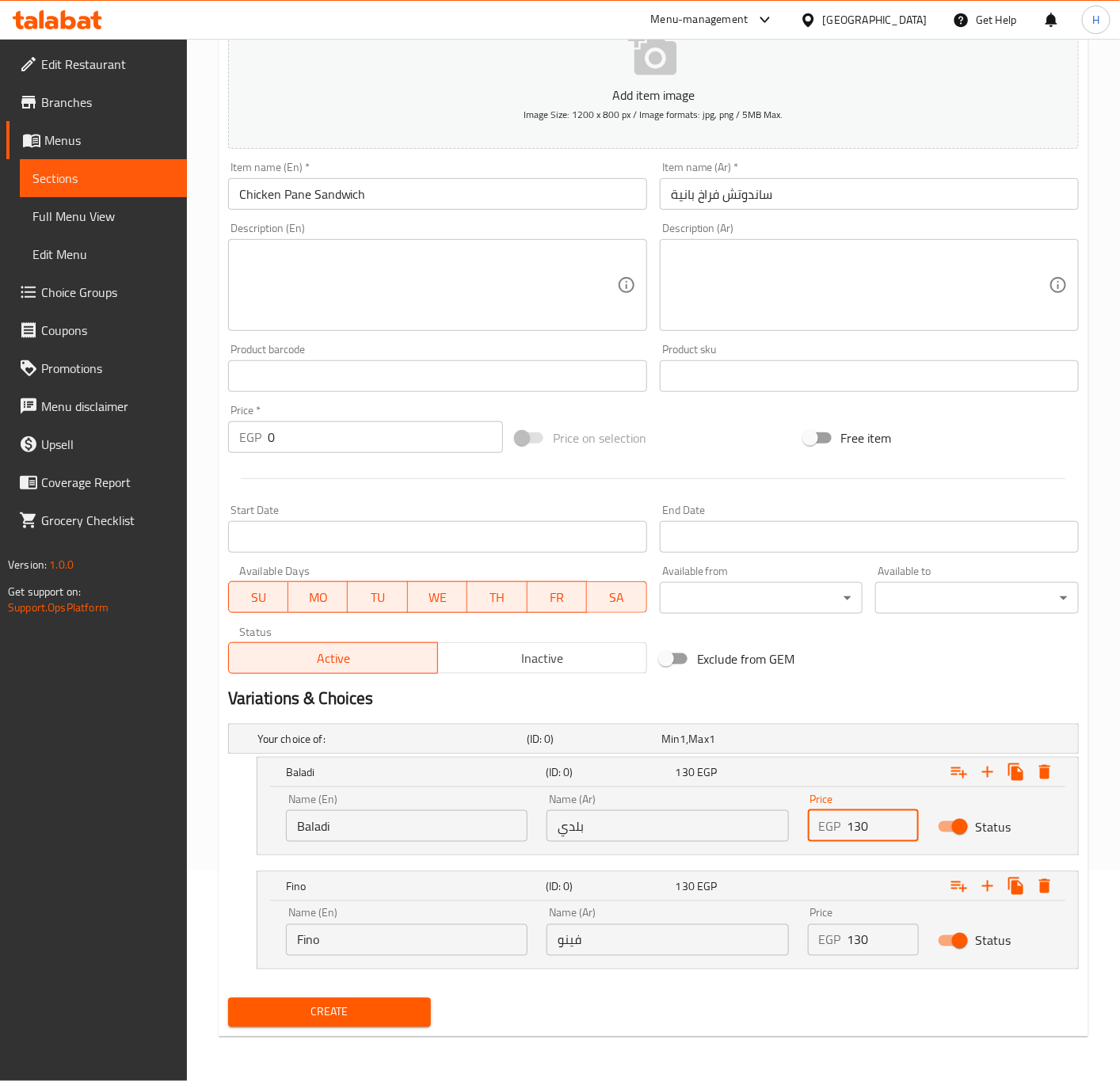
click at [844, 827] on div "EGP 130 Price" at bounding box center [863, 826] width 112 height 32
click at [873, 827] on input "130" at bounding box center [883, 826] width 72 height 32
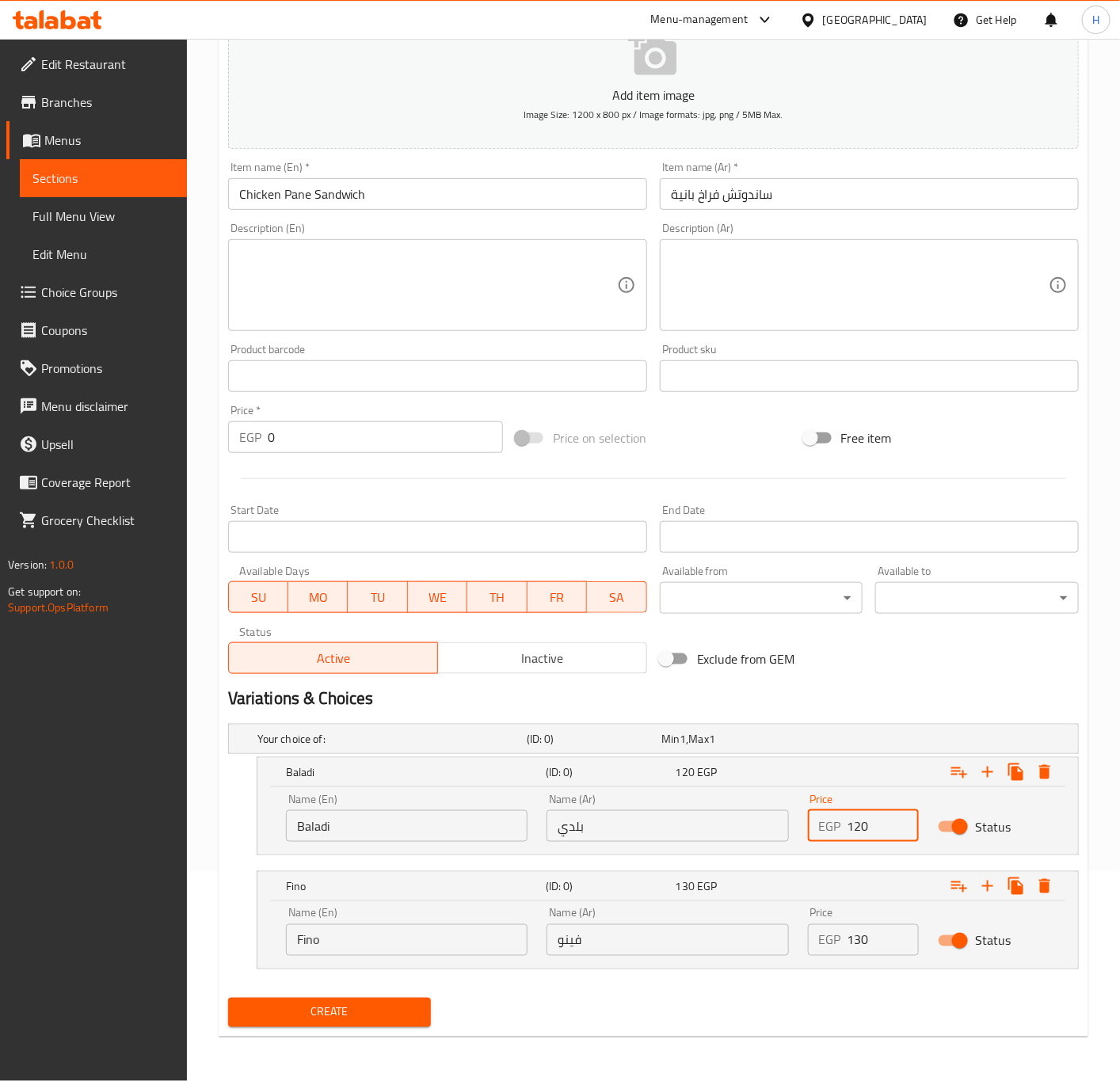
click at [880, 941] on input "130" at bounding box center [883, 940] width 72 height 32
click at [228, 998] on button "Create" at bounding box center [330, 1012] width 204 height 29
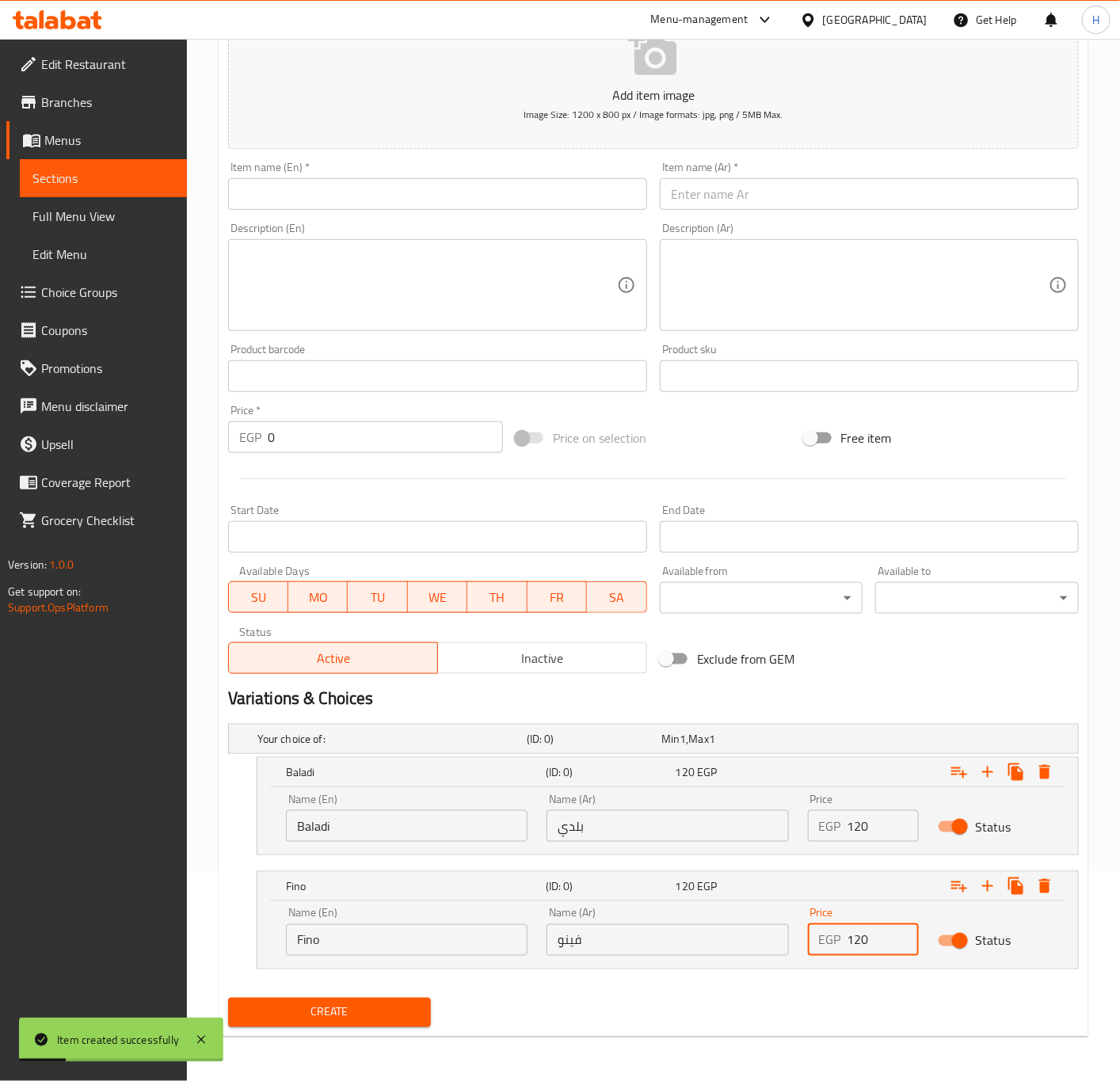
click at [749, 186] on input "text" at bounding box center [869, 194] width 419 height 32
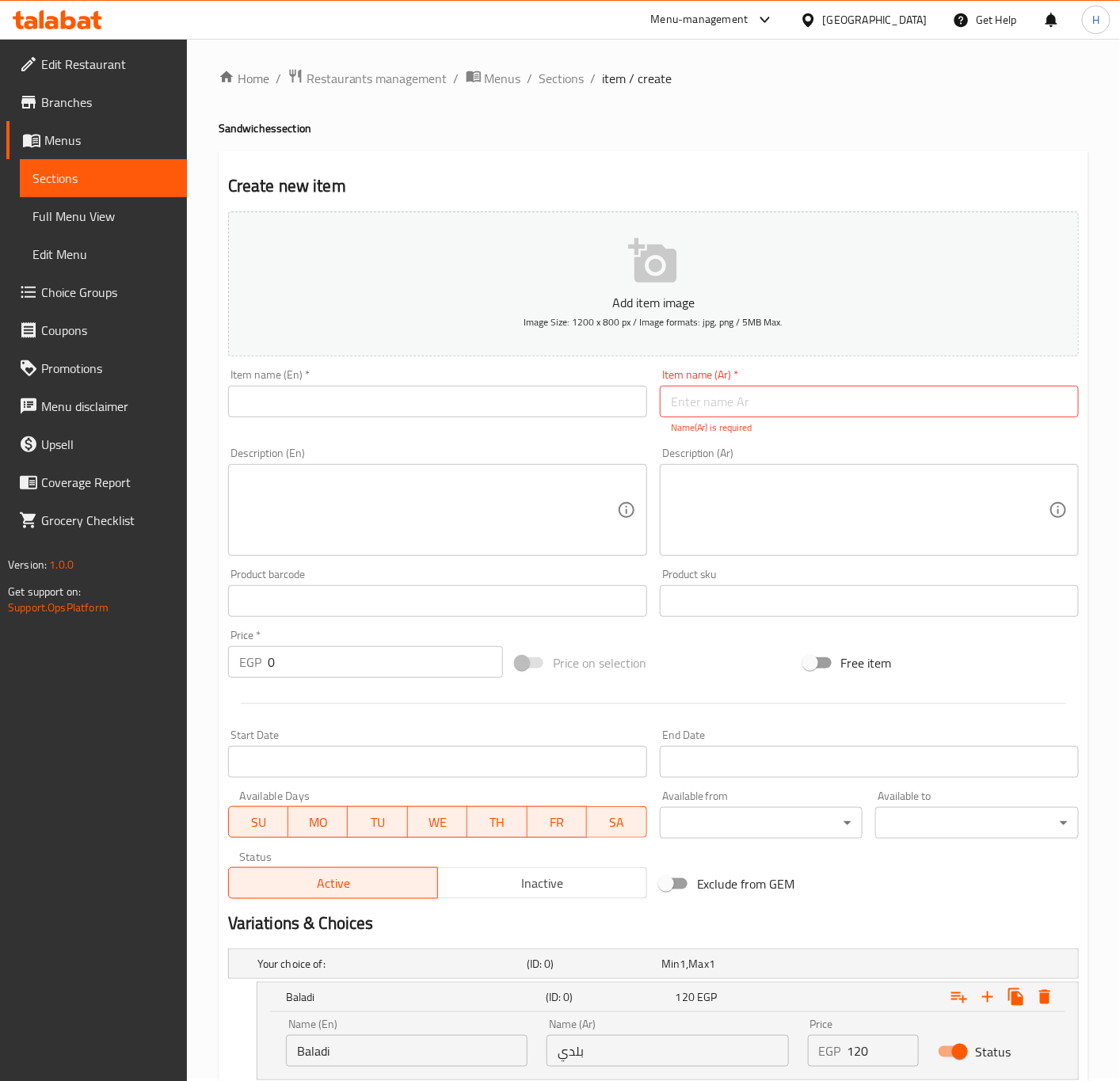
scroll to position [0, 0]
drag, startPoint x: 220, startPoint y: 129, endPoint x: 261, endPoint y: 138, distance: 42.0
click at [261, 138] on h4 "Sandwiches section" at bounding box center [653, 131] width 869 height 16
copy h4 "Sandwich"
click at [807, 414] on input "text" at bounding box center [869, 404] width 419 height 32
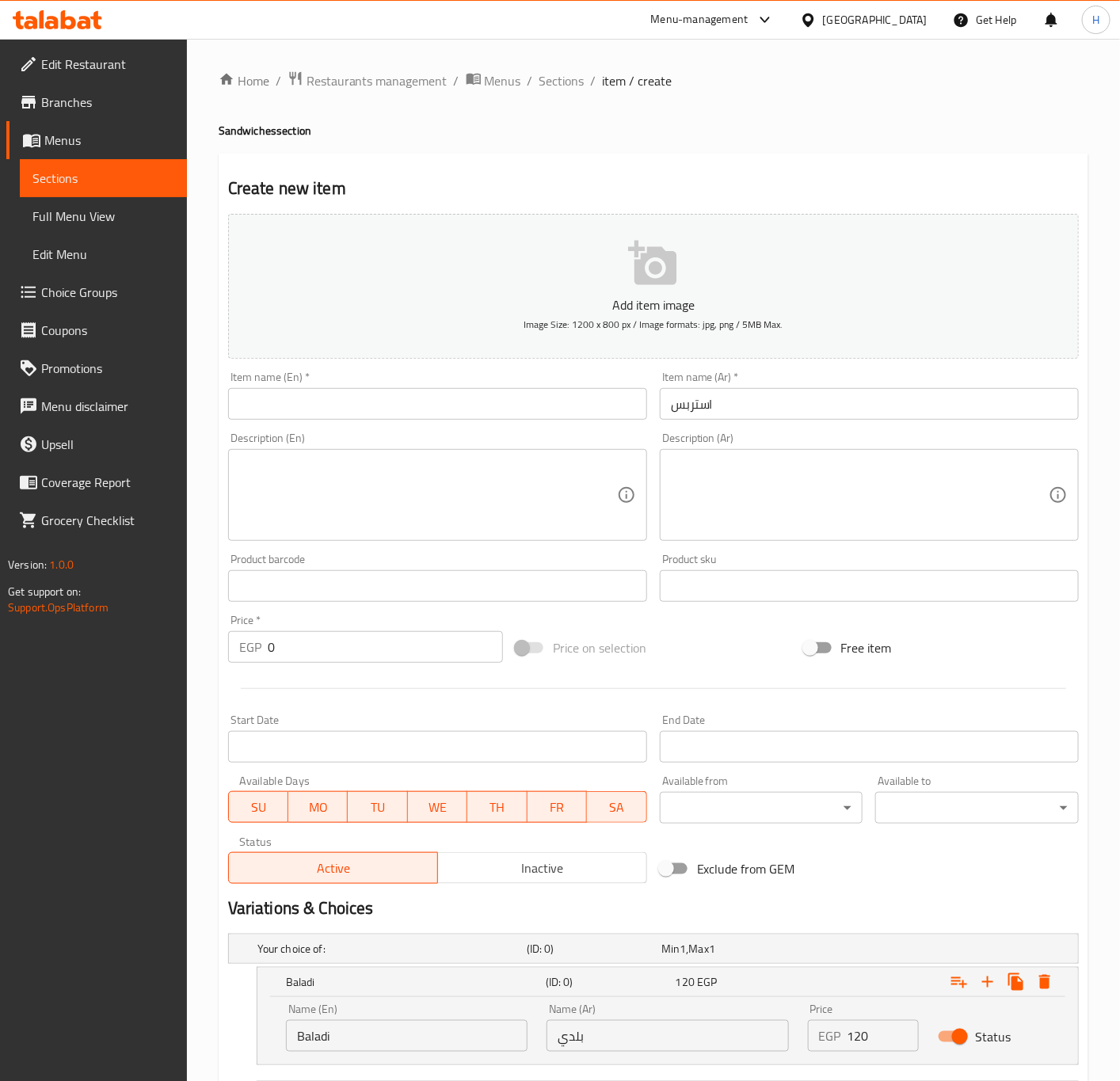
click at [675, 400] on input "استربس" at bounding box center [869, 404] width 419 height 32
click at [817, 390] on input "ساندوتش استربس" at bounding box center [869, 404] width 419 height 32
click at [274, 419] on input "text" at bounding box center [437, 404] width 419 height 32
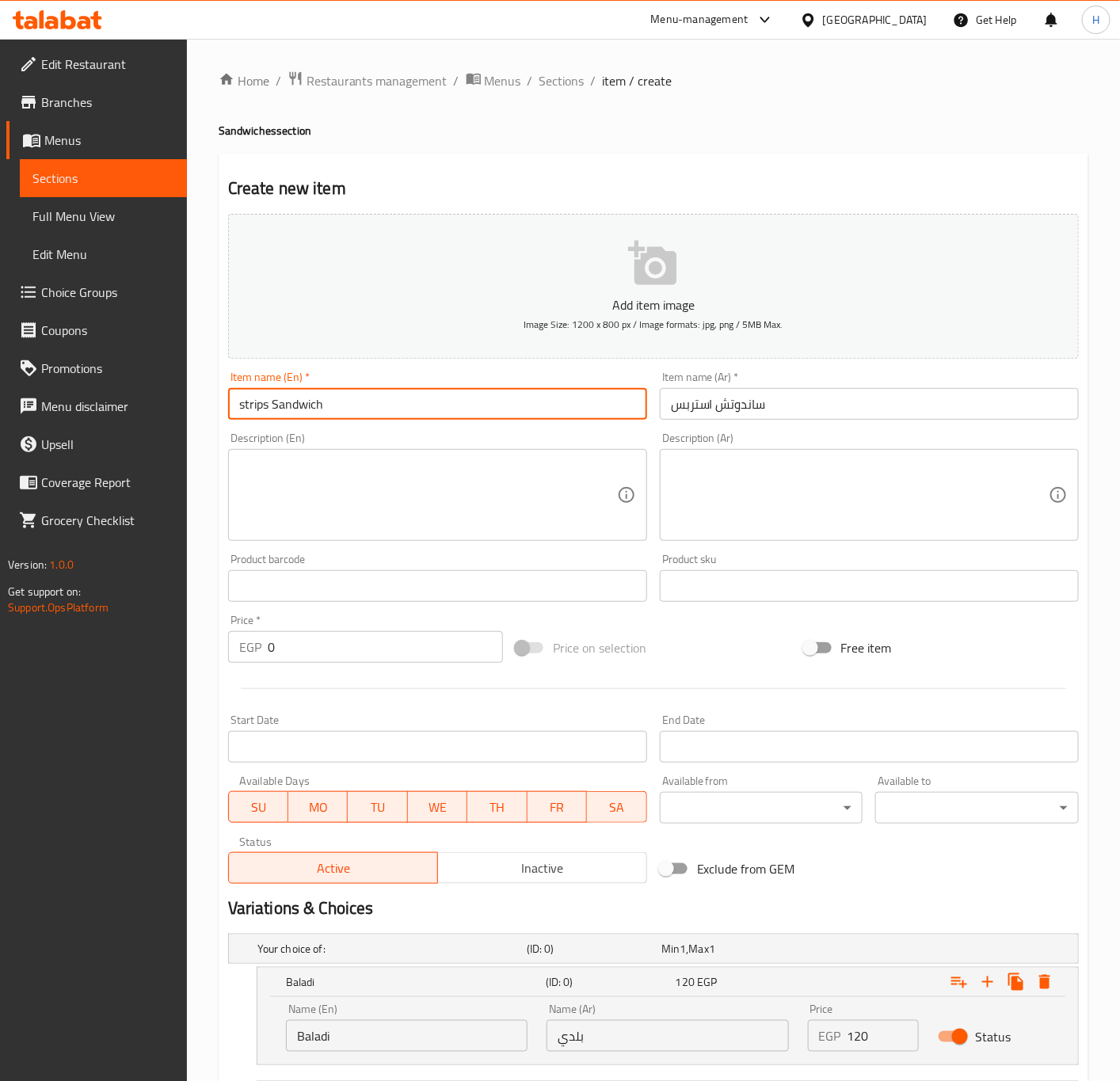
click at [244, 404] on input "strips Sandwich" at bounding box center [437, 404] width 419 height 32
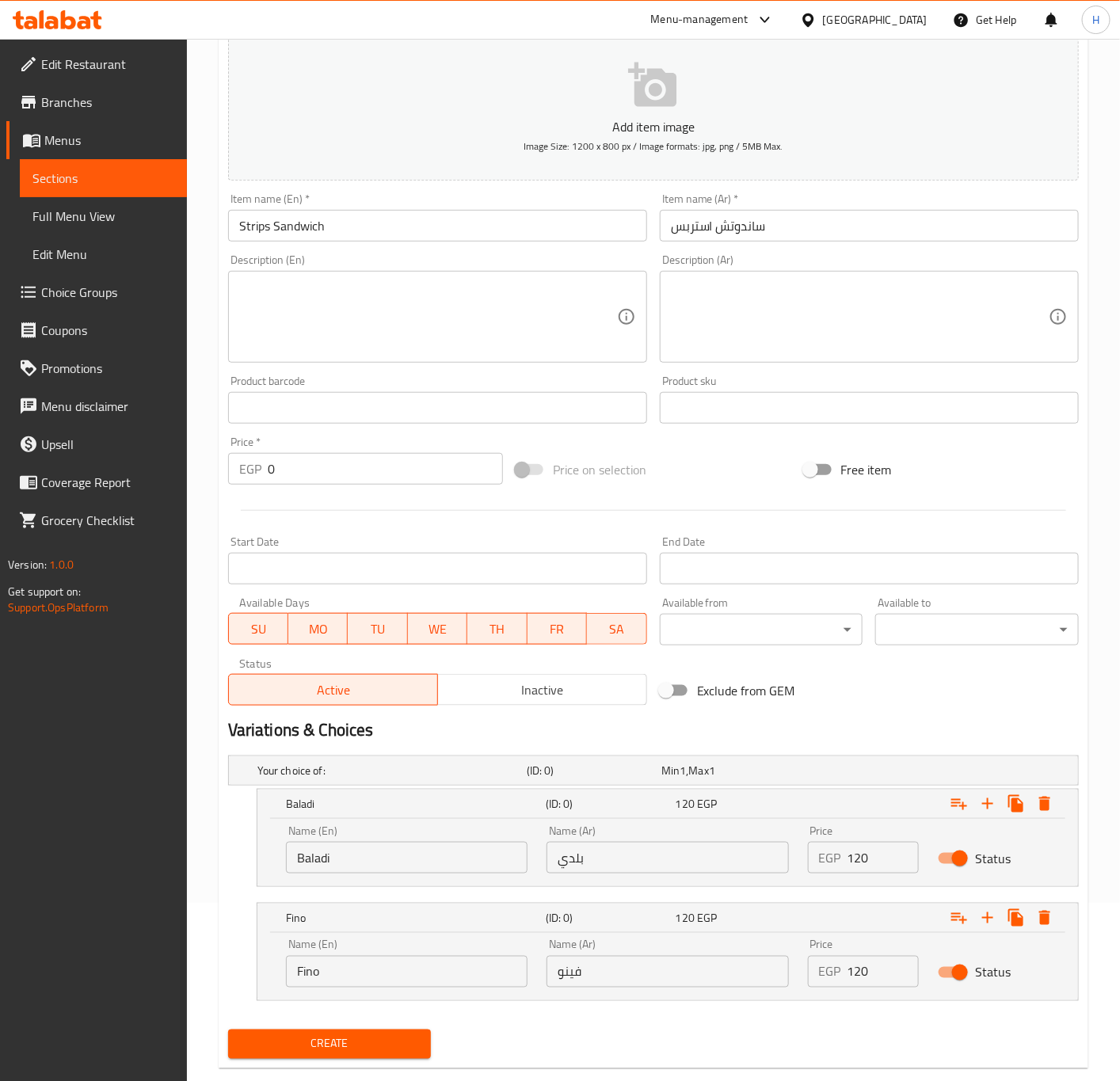
scroll to position [212, 0]
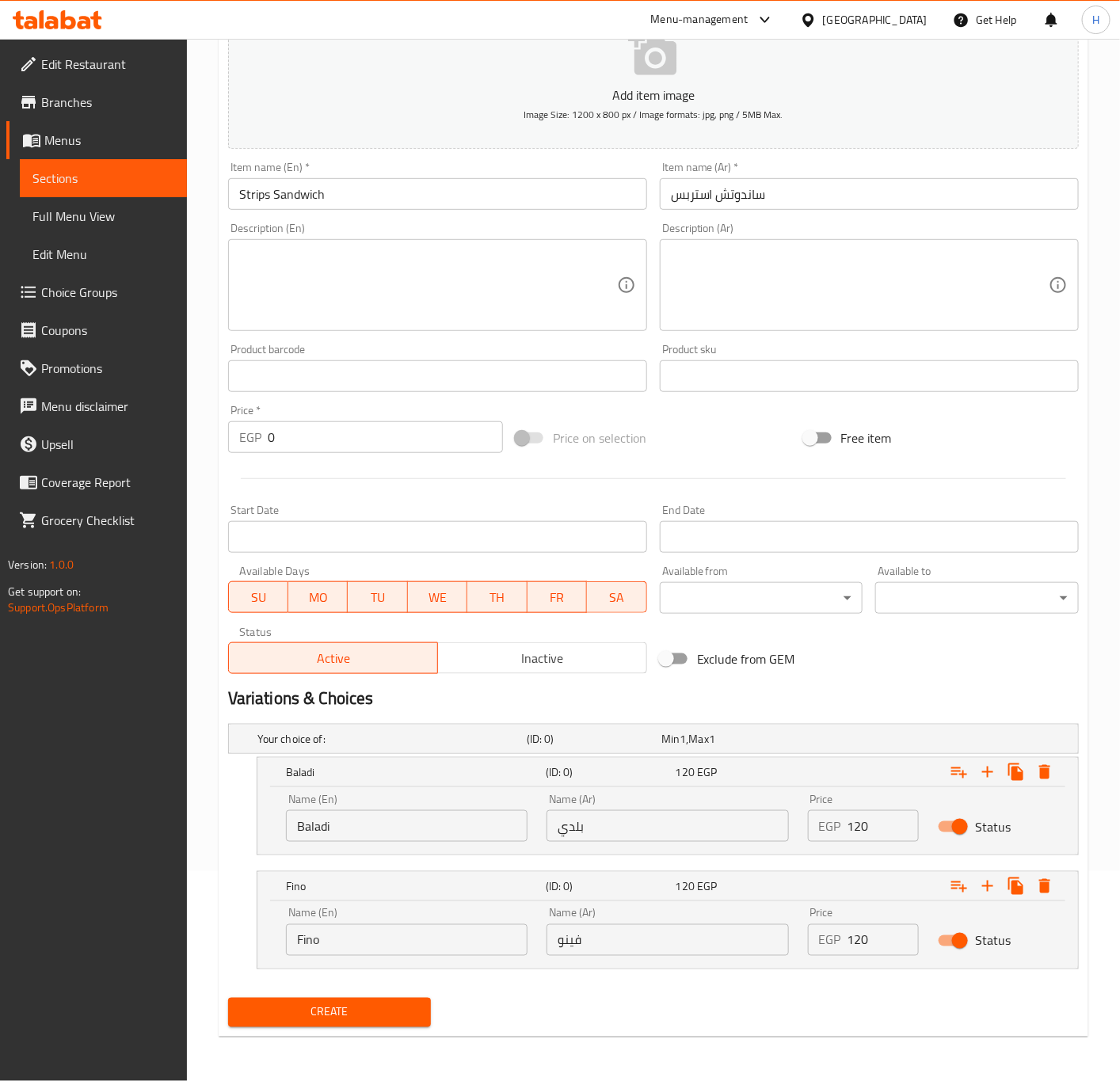
click at [380, 1022] on span "Create" at bounding box center [329, 1012] width 178 height 19
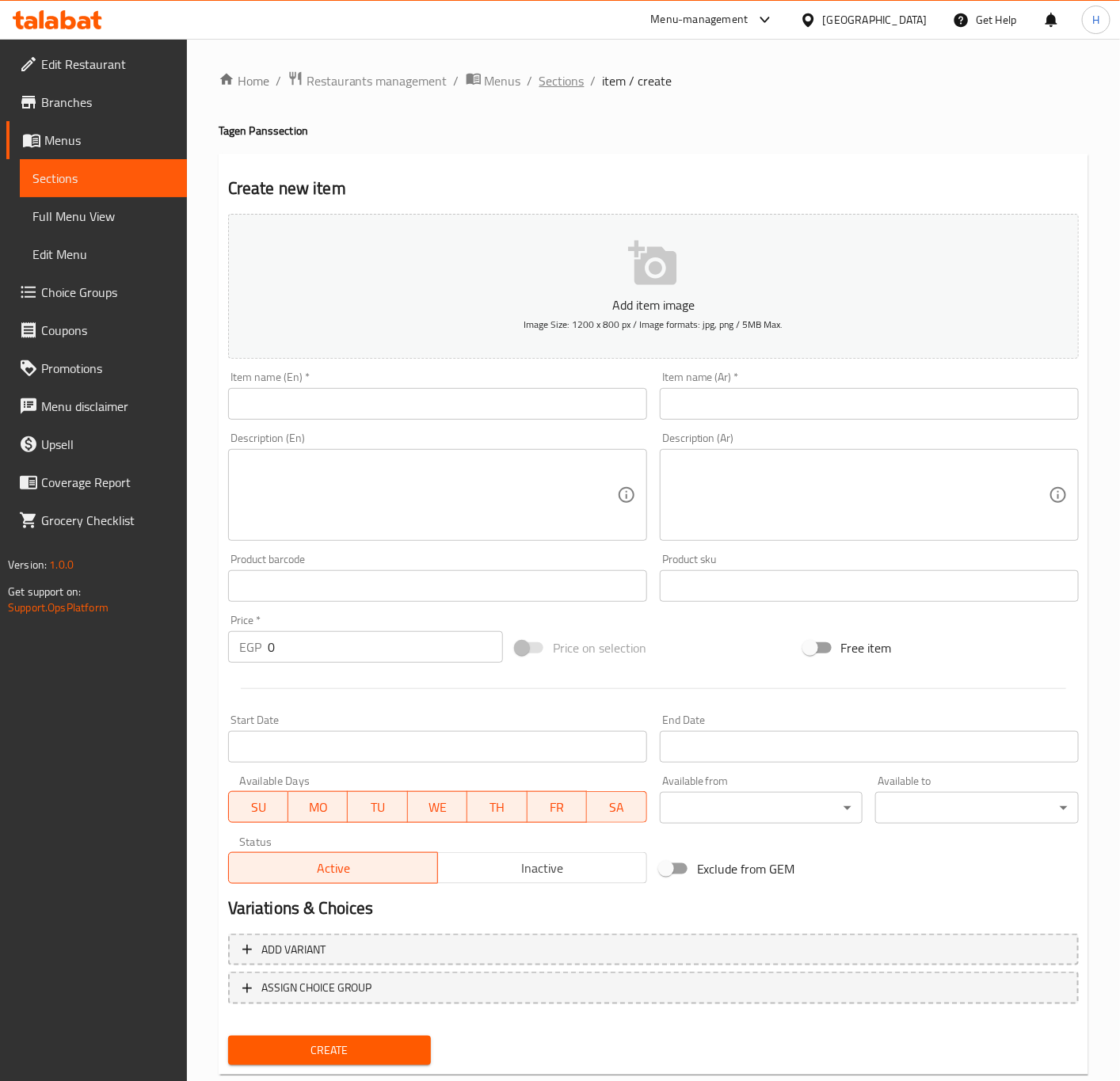
click at [550, 84] on span "Sections" at bounding box center [561, 80] width 45 height 19
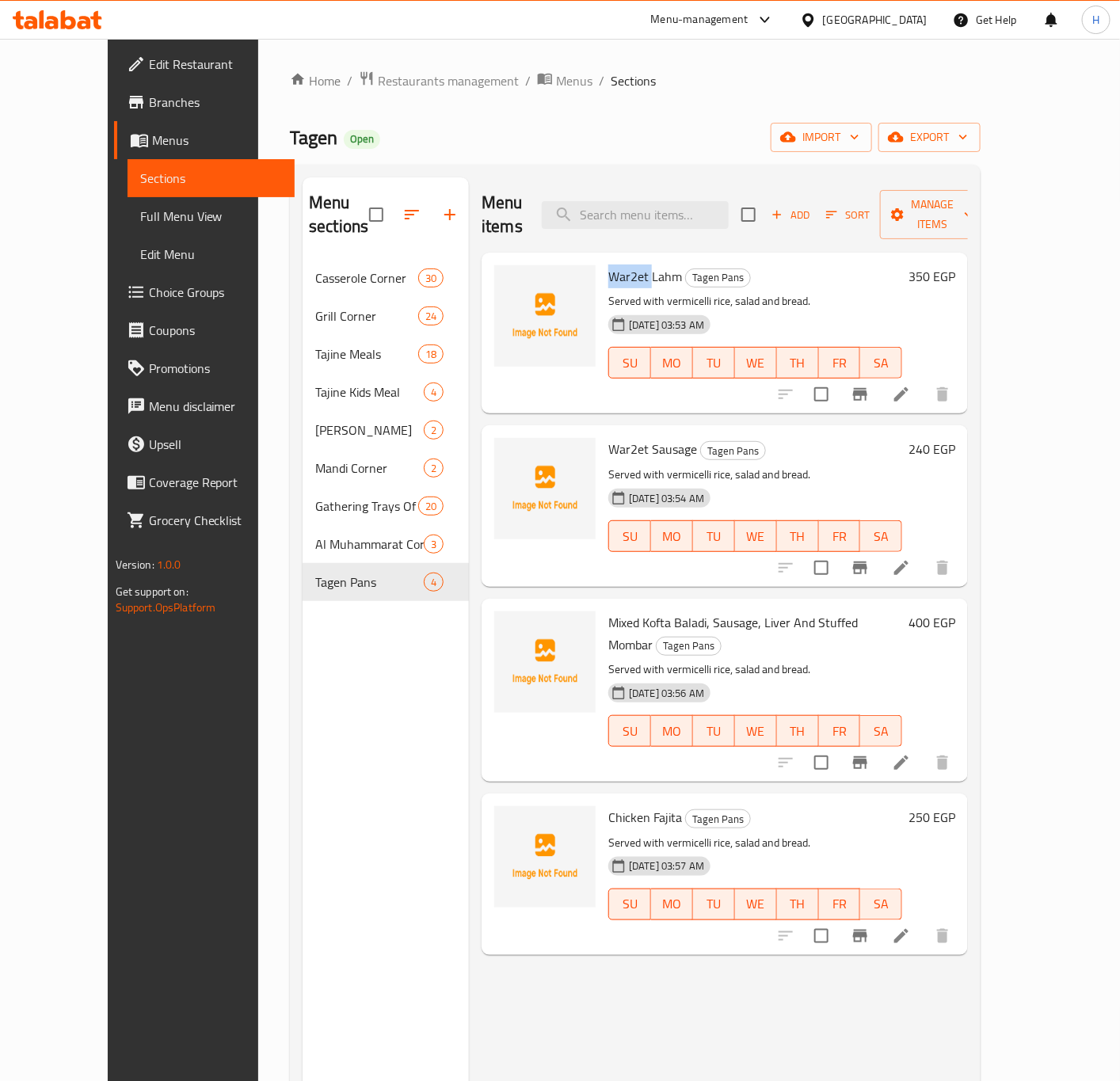
drag, startPoint x: 577, startPoint y: 245, endPoint x: 623, endPoint y: 264, distance: 49.8
click at [623, 264] on div "War2et Lahm Tagen Pans Served with vermicelli rice, salad and bread. 01-09-2025…" at bounding box center [755, 332] width 306 height 148
copy span "War2et"
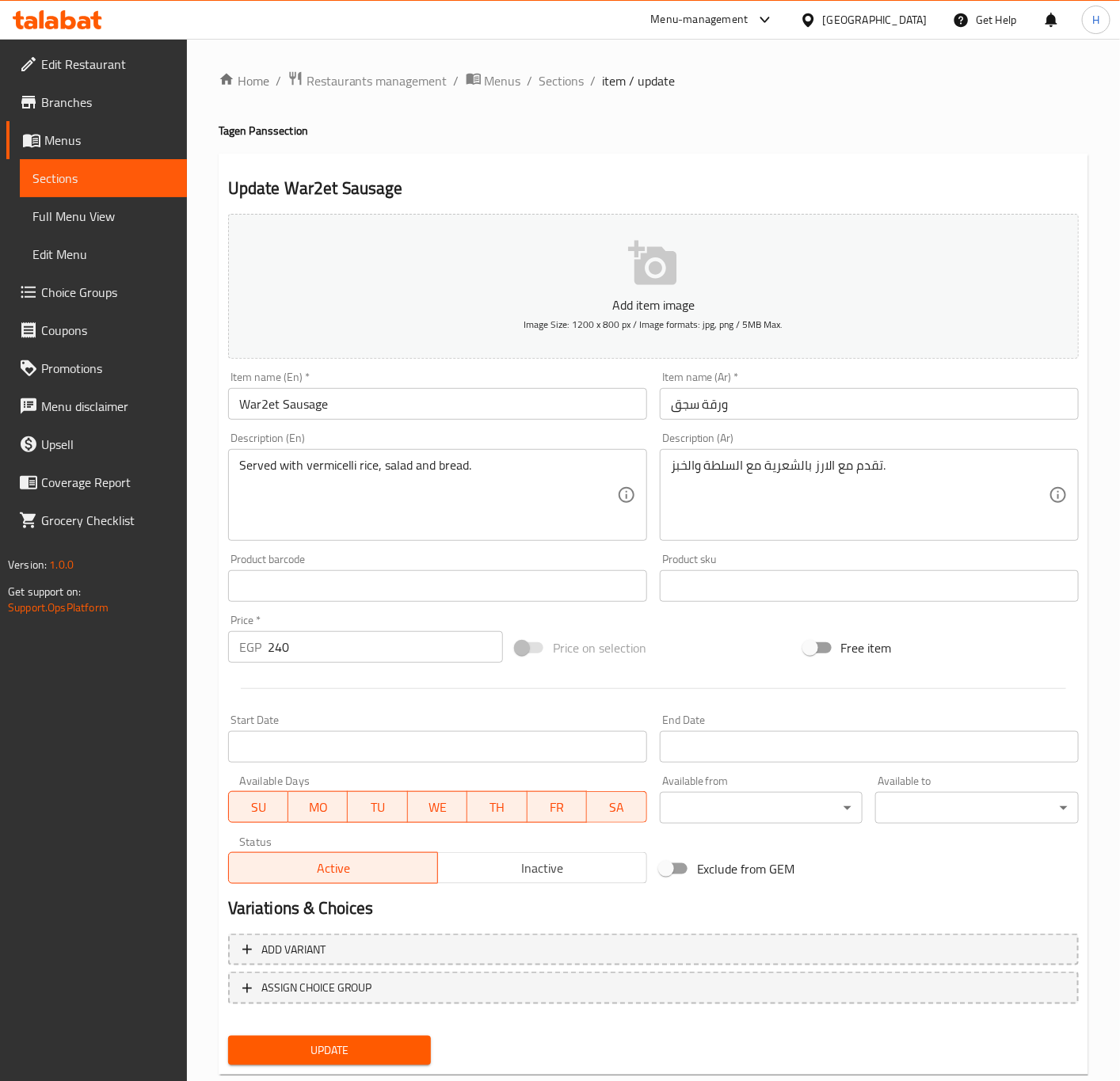
click at [413, 471] on textarea "Served with vermicelli rice, salad and bread." at bounding box center [428, 495] width 378 height 75
click at [824, 481] on textarea "تقدم مع الارز بالشعرية مع السلطة والخبز." at bounding box center [860, 495] width 378 height 75
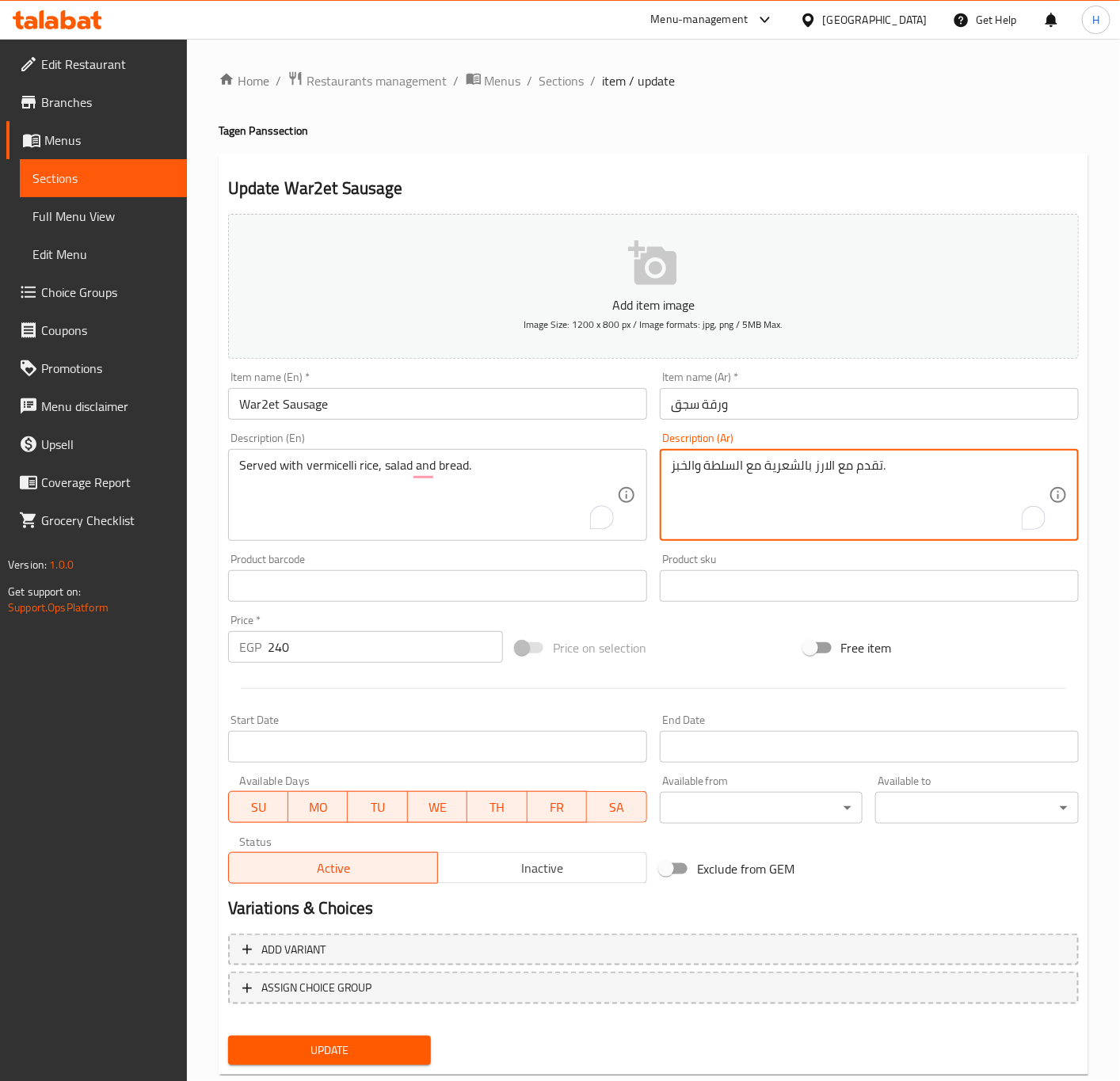
click at [824, 481] on textarea "تقدم مع الارز بالشعرية مع السلطة والخبز." at bounding box center [860, 495] width 378 height 75
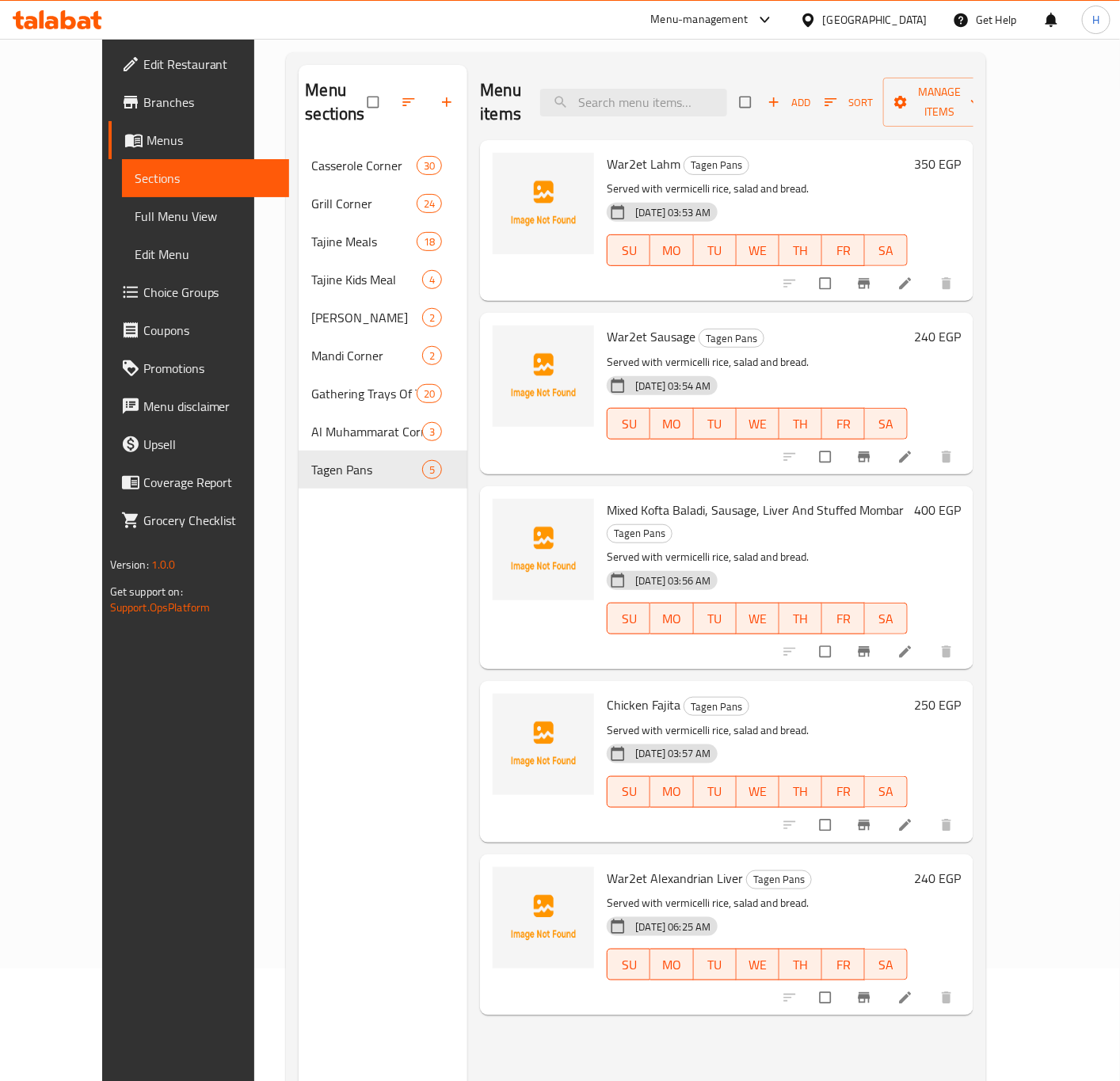
scroll to position [221, 0]
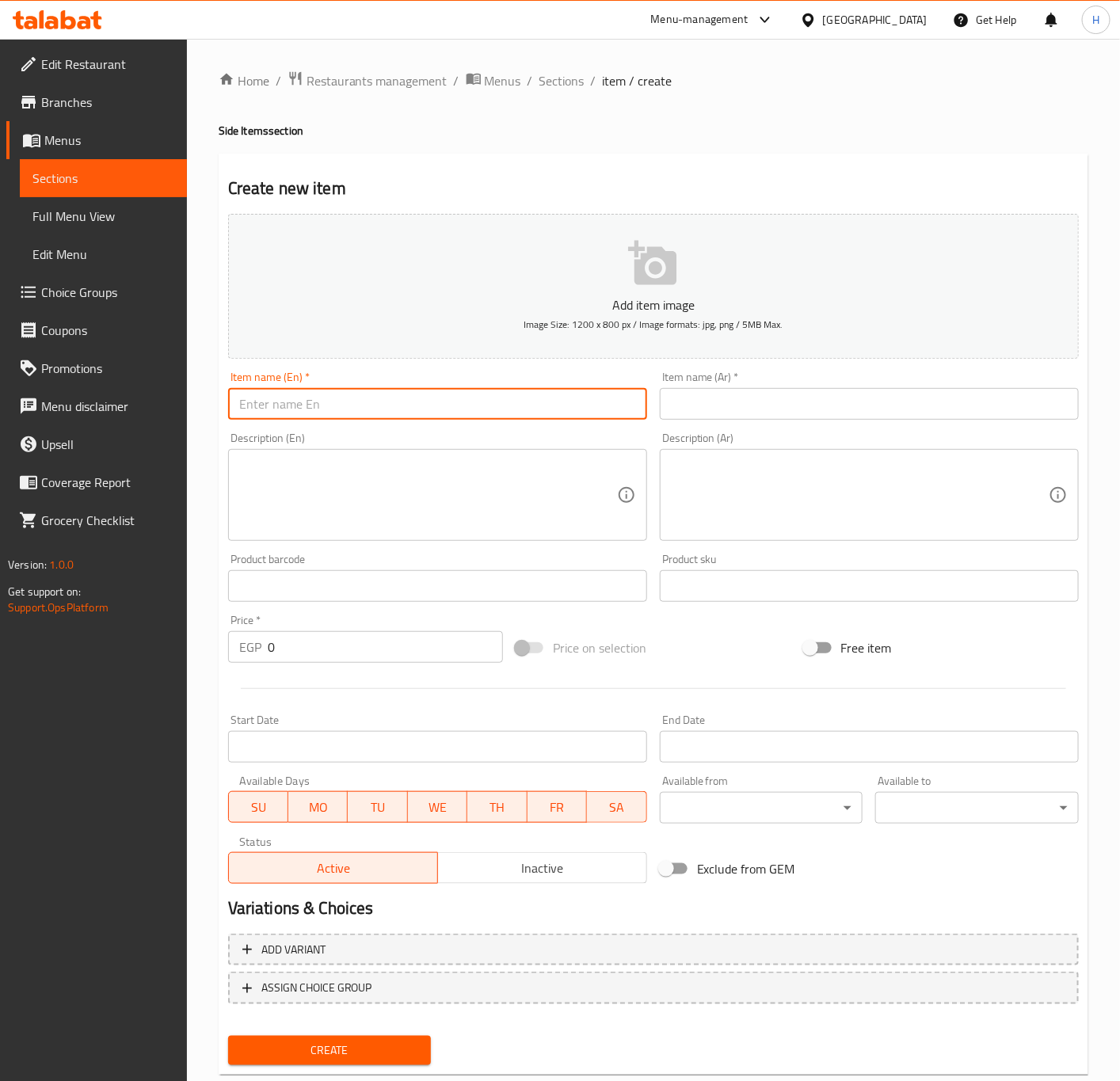
click at [418, 412] on input "text" at bounding box center [437, 404] width 419 height 32
paste input "Medium Appetizer Plate"
click at [259, 402] on input "Medium Appetizer Plate" at bounding box center [437, 404] width 419 height 32
type input "Large Appetizer Plate"
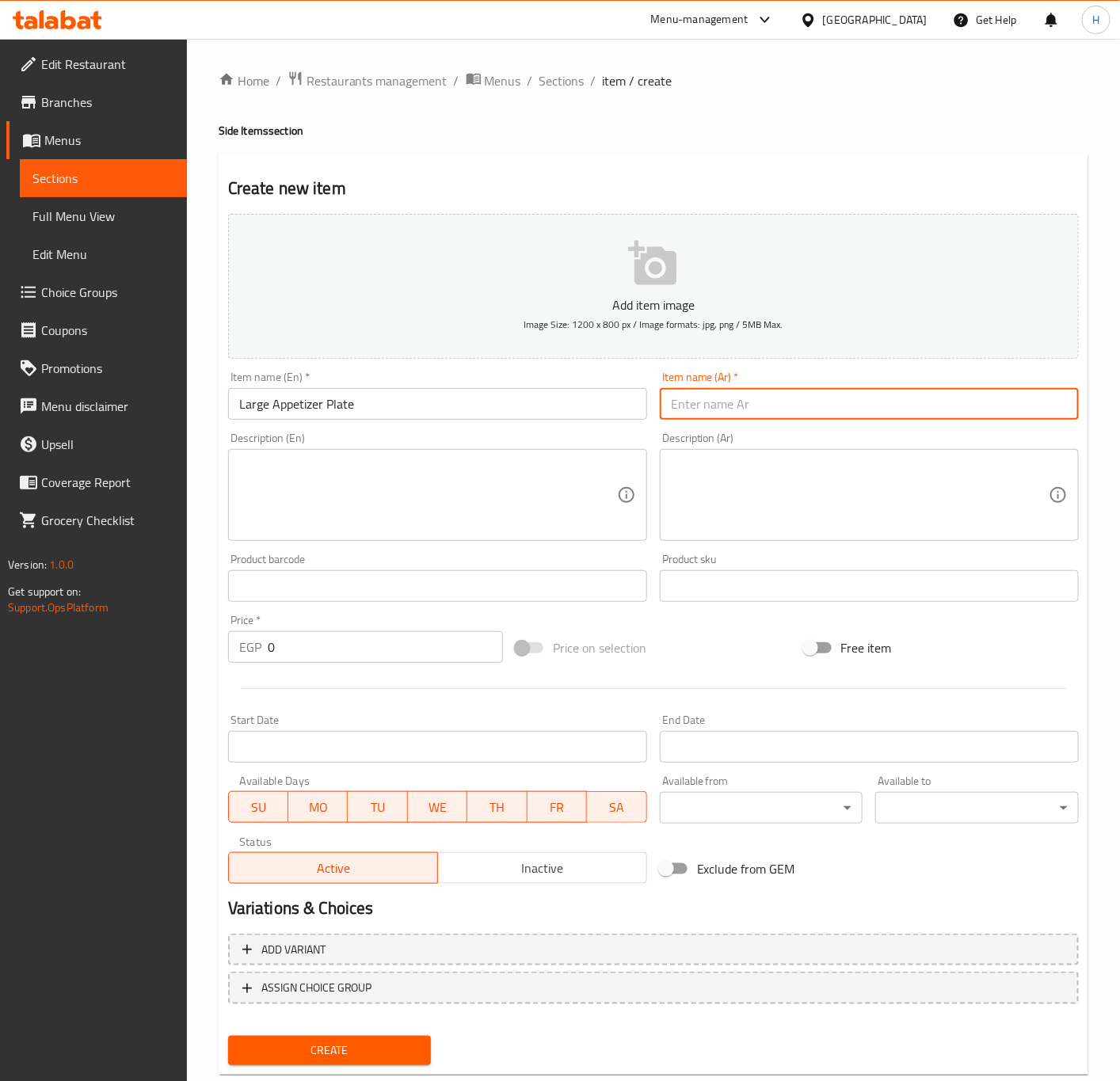
click at [777, 405] on input "text" at bounding box center [869, 404] width 419 height 32
paste input "طبق مقبلات وسط"
click at [691, 404] on input "طبق مقبلات وسط" at bounding box center [869, 404] width 419 height 32
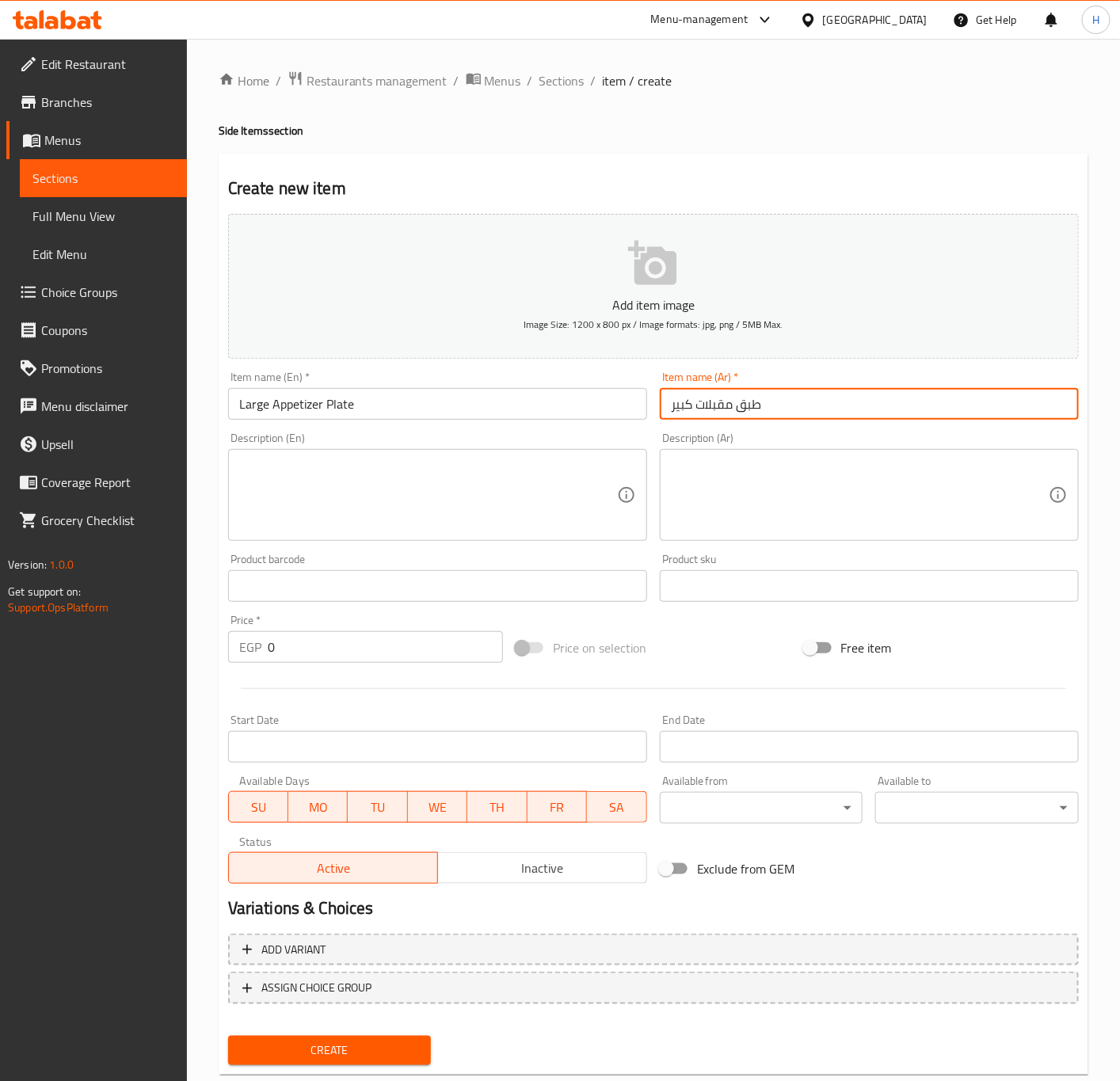
type input "طبق مقبلات كبير"
click at [352, 495] on textarea at bounding box center [428, 495] width 378 height 75
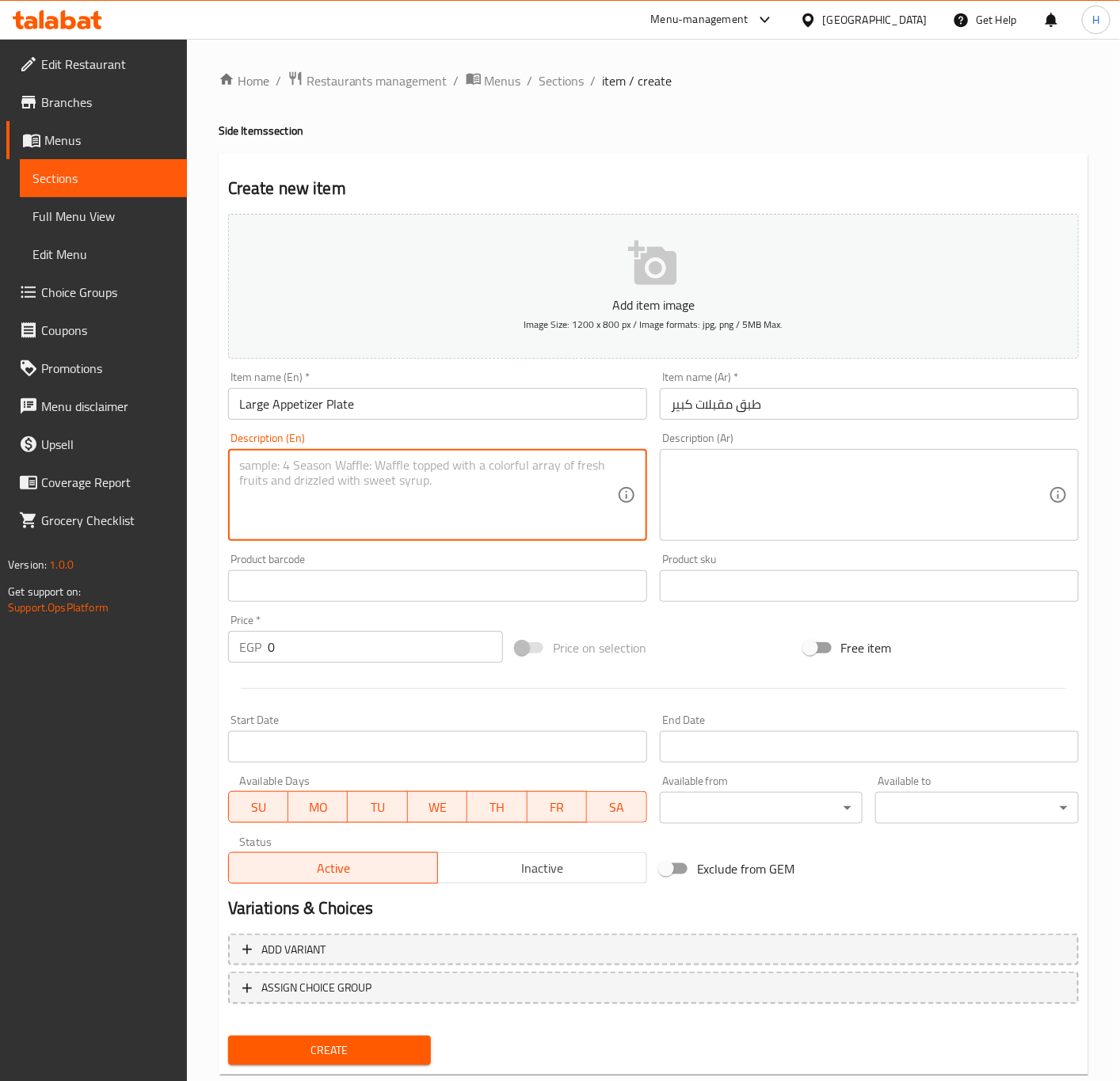
paste textarea "(assorted mahashi+ rokak with meat + samosa + mombar + pomme frites)"
type textarea "(assorted mahashi+ rokak with meat + samosa + mombar + pomme frites)"
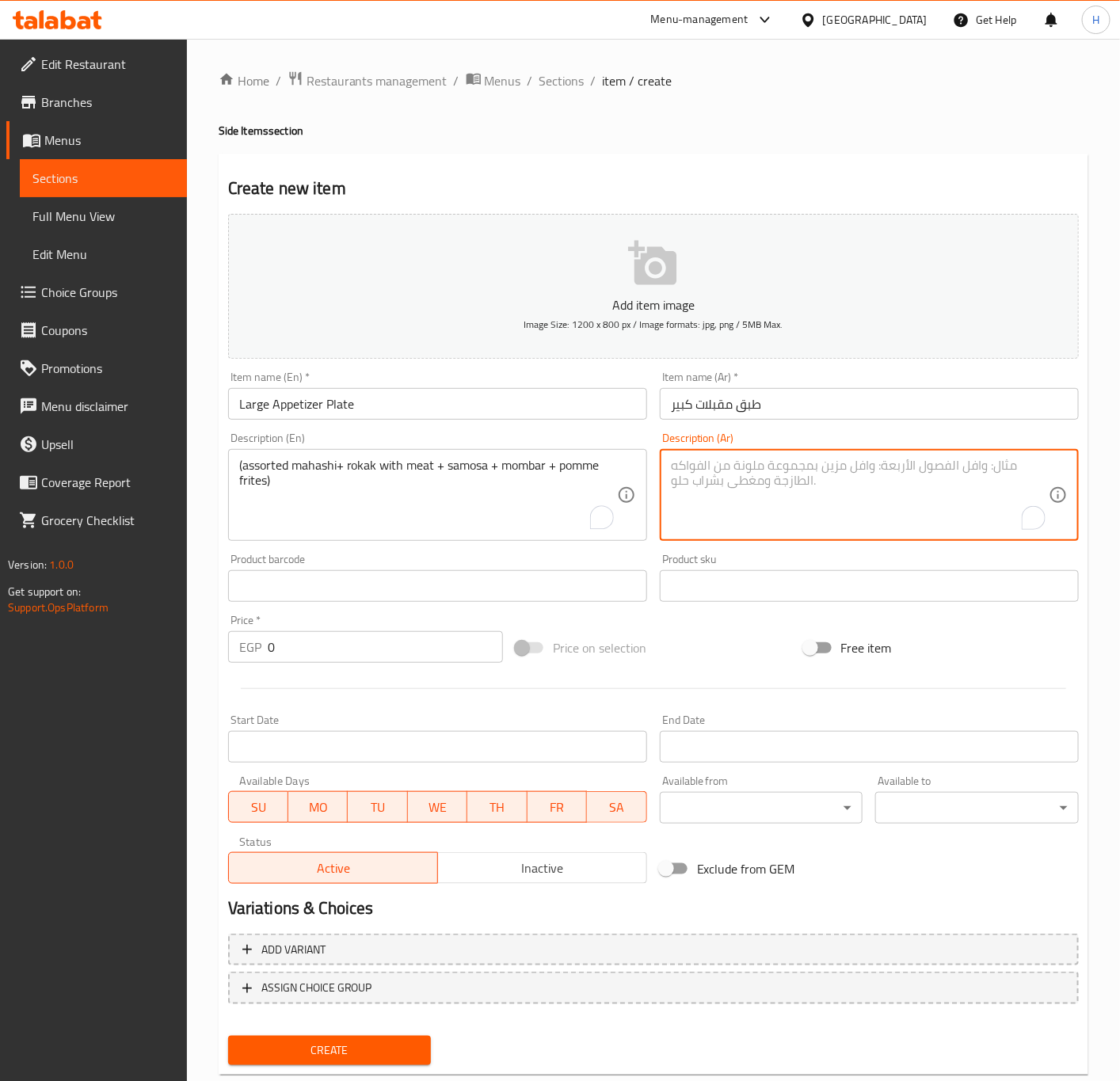
click at [732, 506] on textarea "To enrich screen reader interactions, please activate Accessibility in Grammarl…" at bounding box center [860, 495] width 378 height 75
paste textarea "(تشكيلة محاشي +الرقاق باللحمة + سمبوسك+ممبار+ بوم فريت)"
type textarea "(تشكيلة محاشي +الرقاق باللحمة + سمبوسك+ممبار+ بوم فريت)"
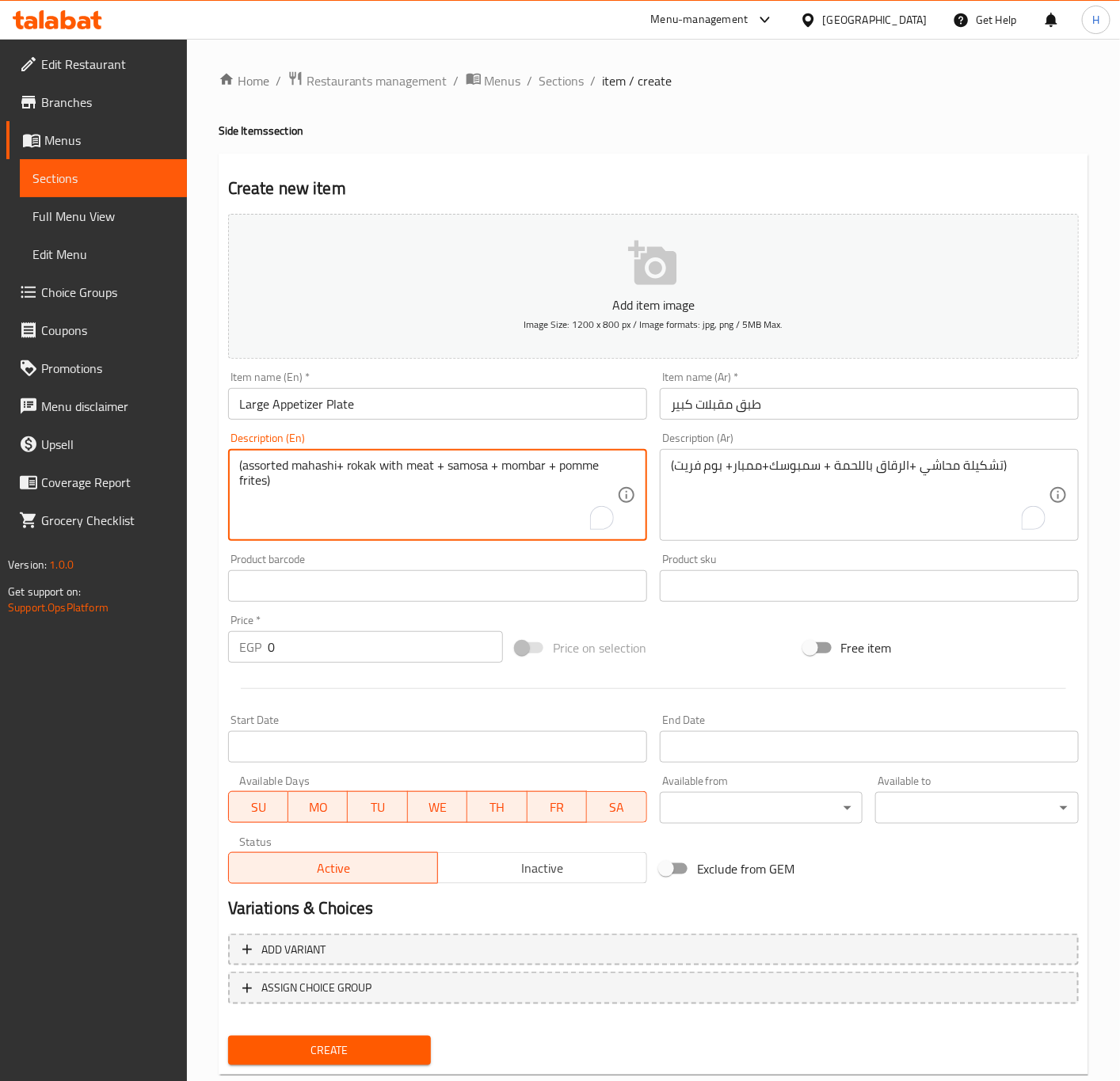
type textarea "(Assorted mahashi+ rokak with meat + samosa + mombar + pomme frites)"
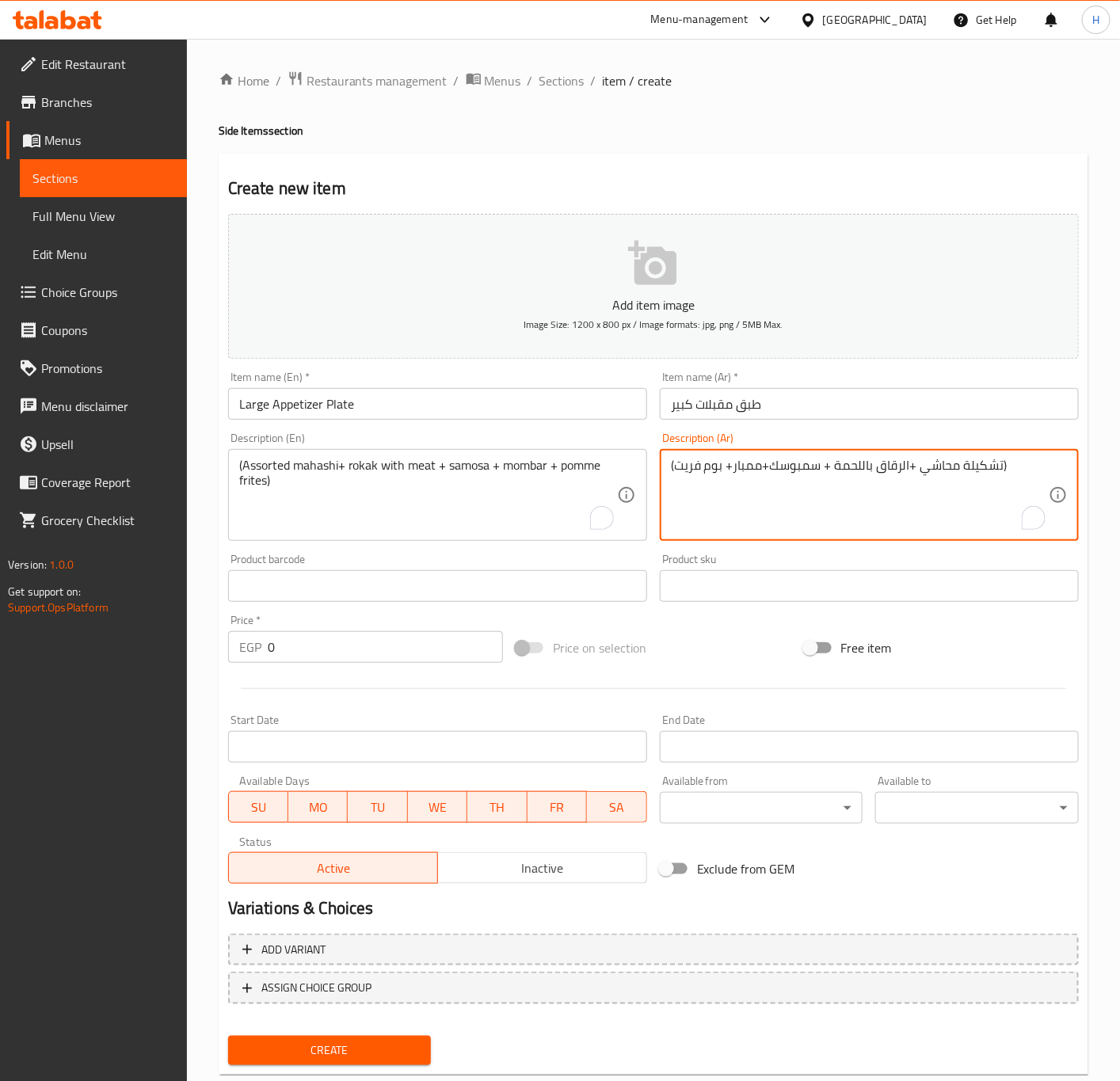
click at [362, 653] on input "0" at bounding box center [385, 647] width 236 height 32
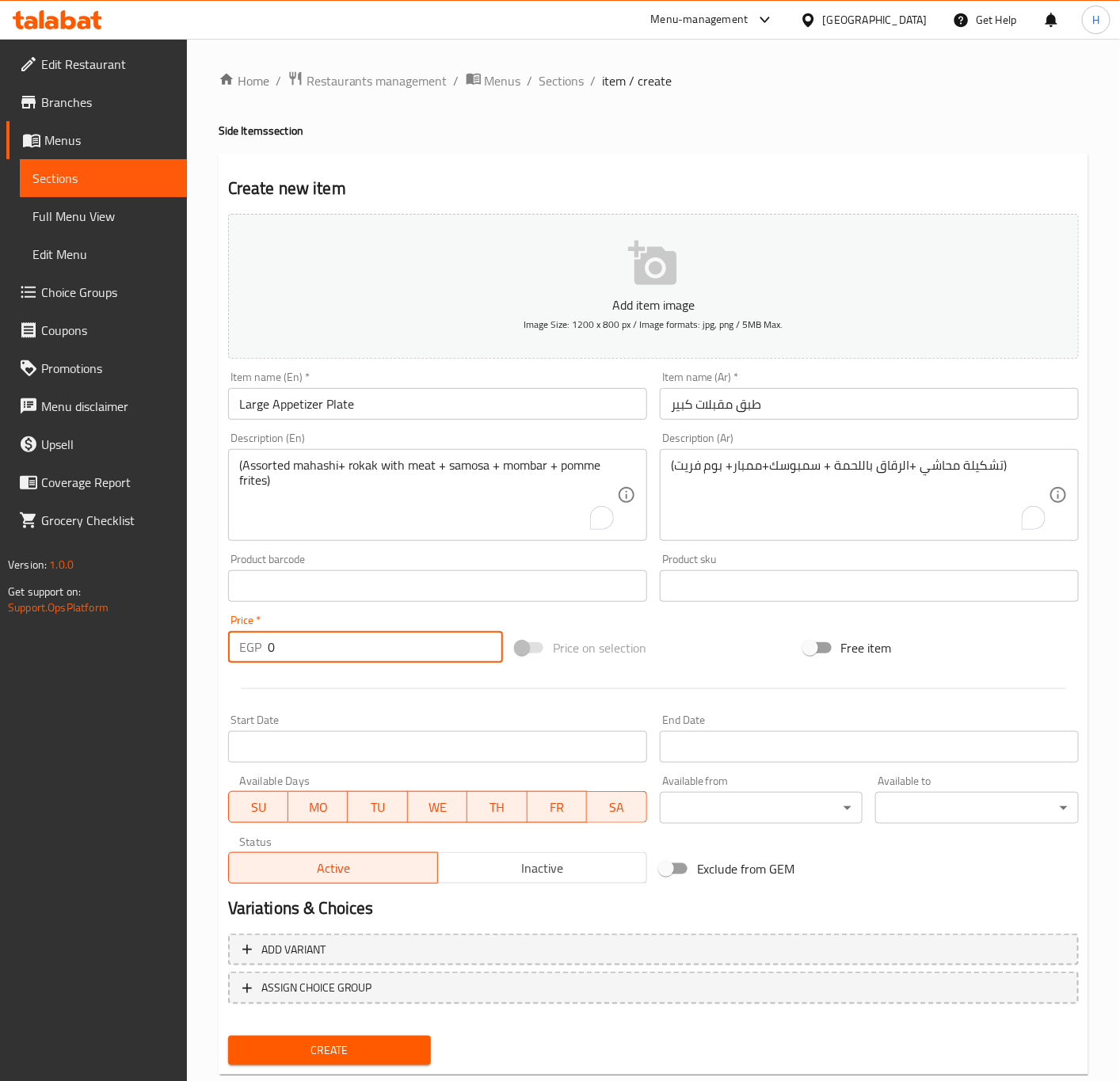
click at [362, 653] on input "0" at bounding box center [385, 647] width 236 height 32
paste input "24"
type input "240"
click at [228, 1036] on button "Create" at bounding box center [330, 1050] width 204 height 29
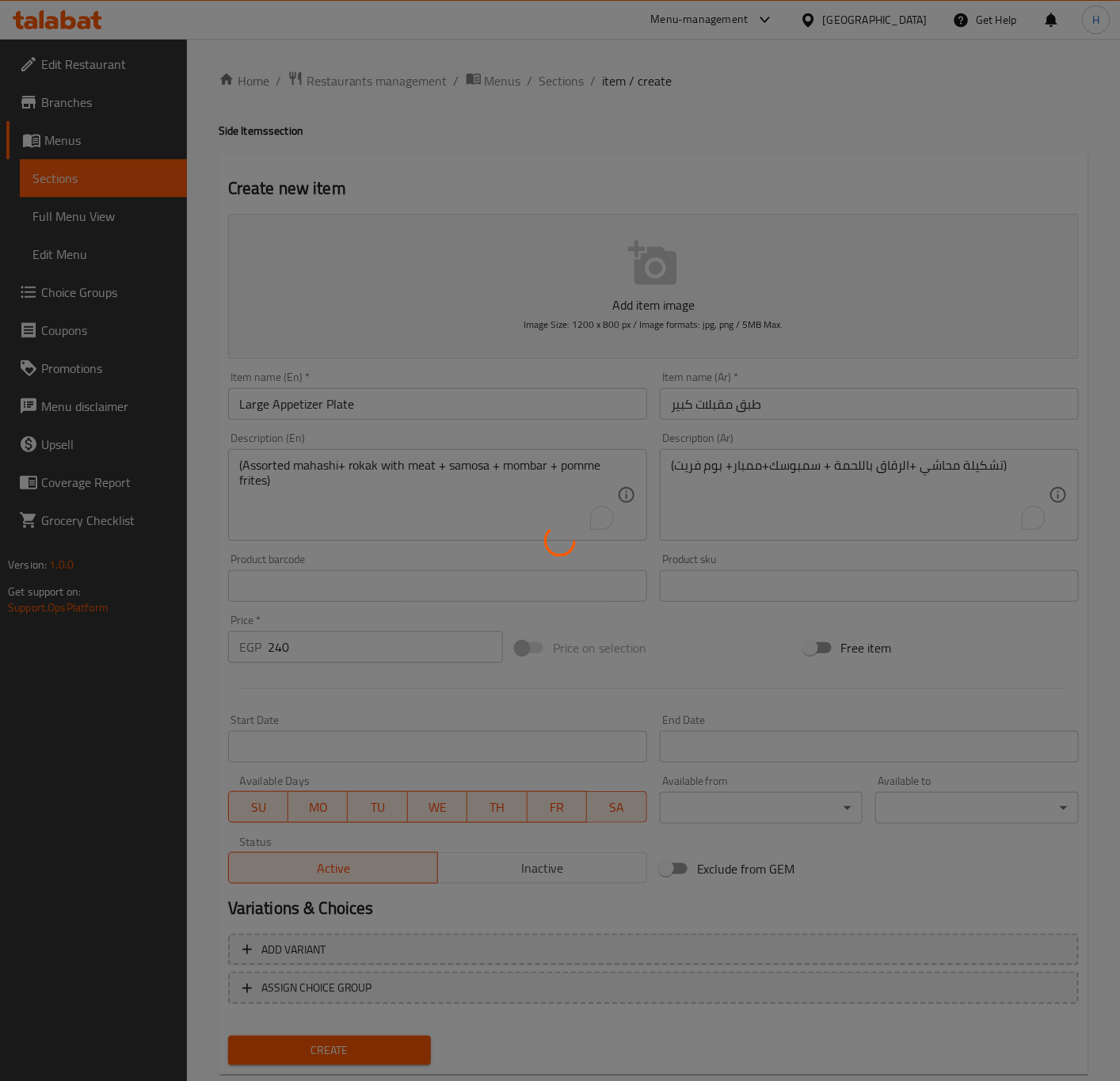
type input "0"
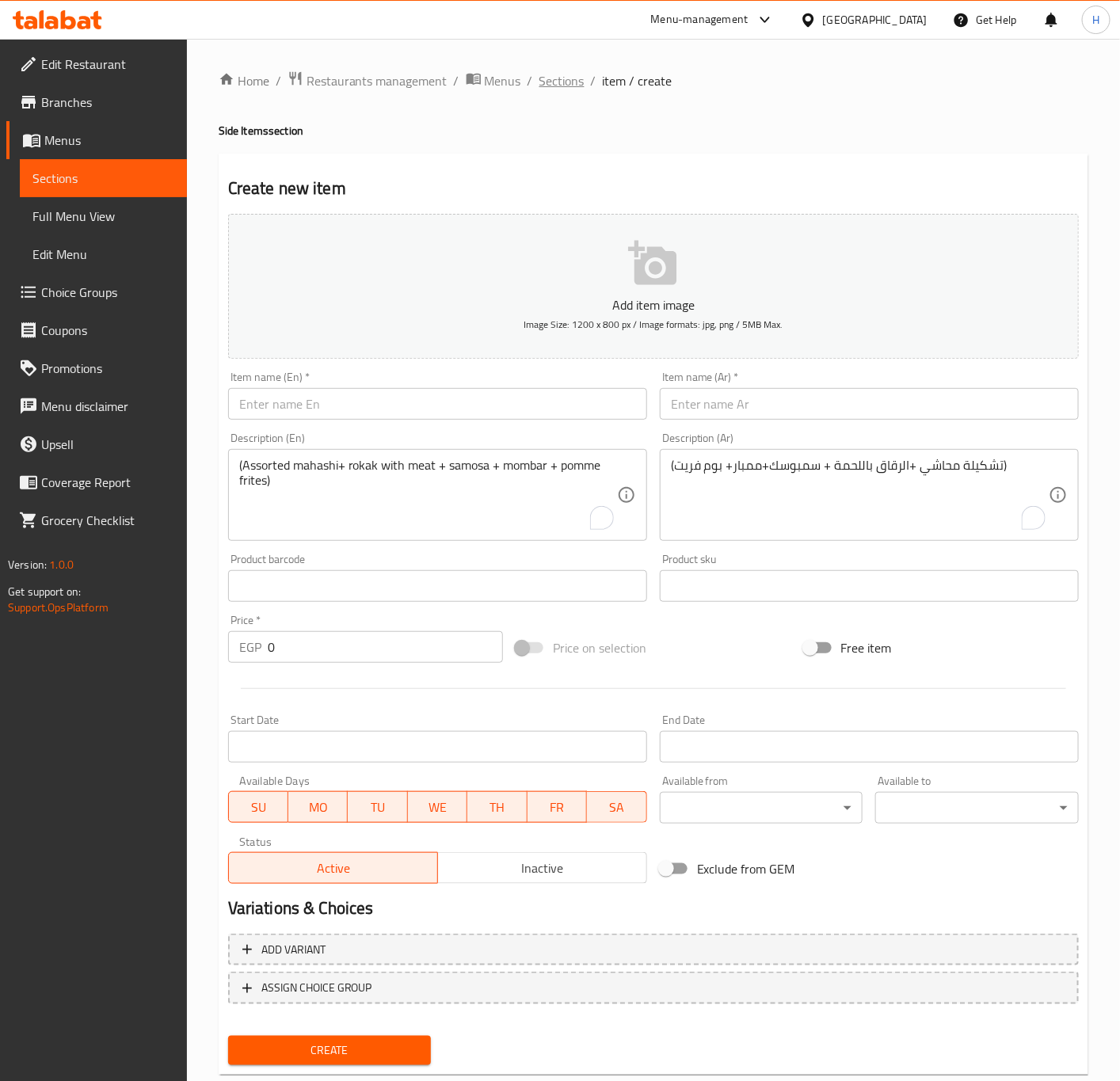
click at [542, 81] on span "Sections" at bounding box center [561, 80] width 45 height 19
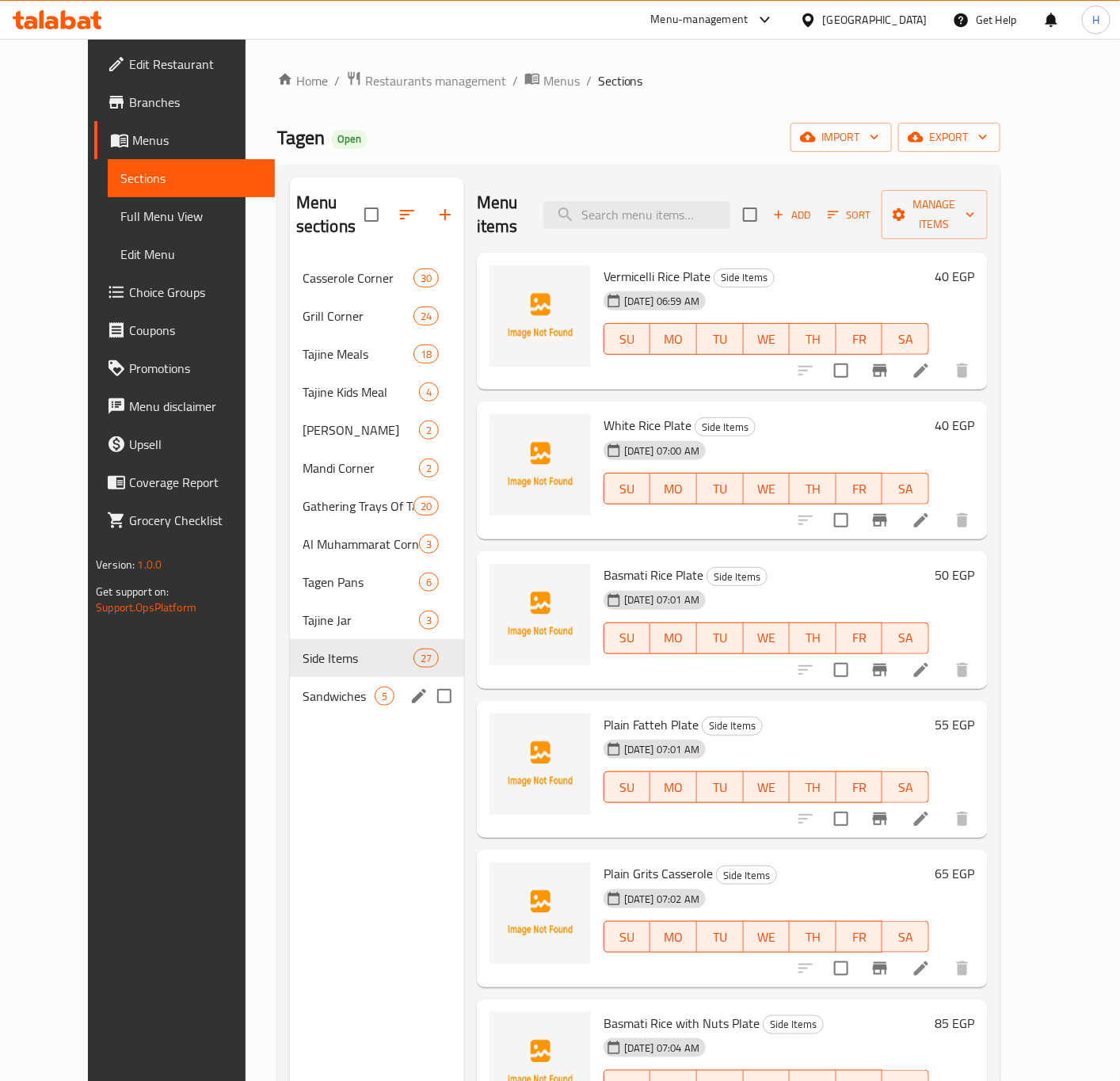
click at [303, 686] on span "Sandwiches" at bounding box center [338, 695] width 72 height 19
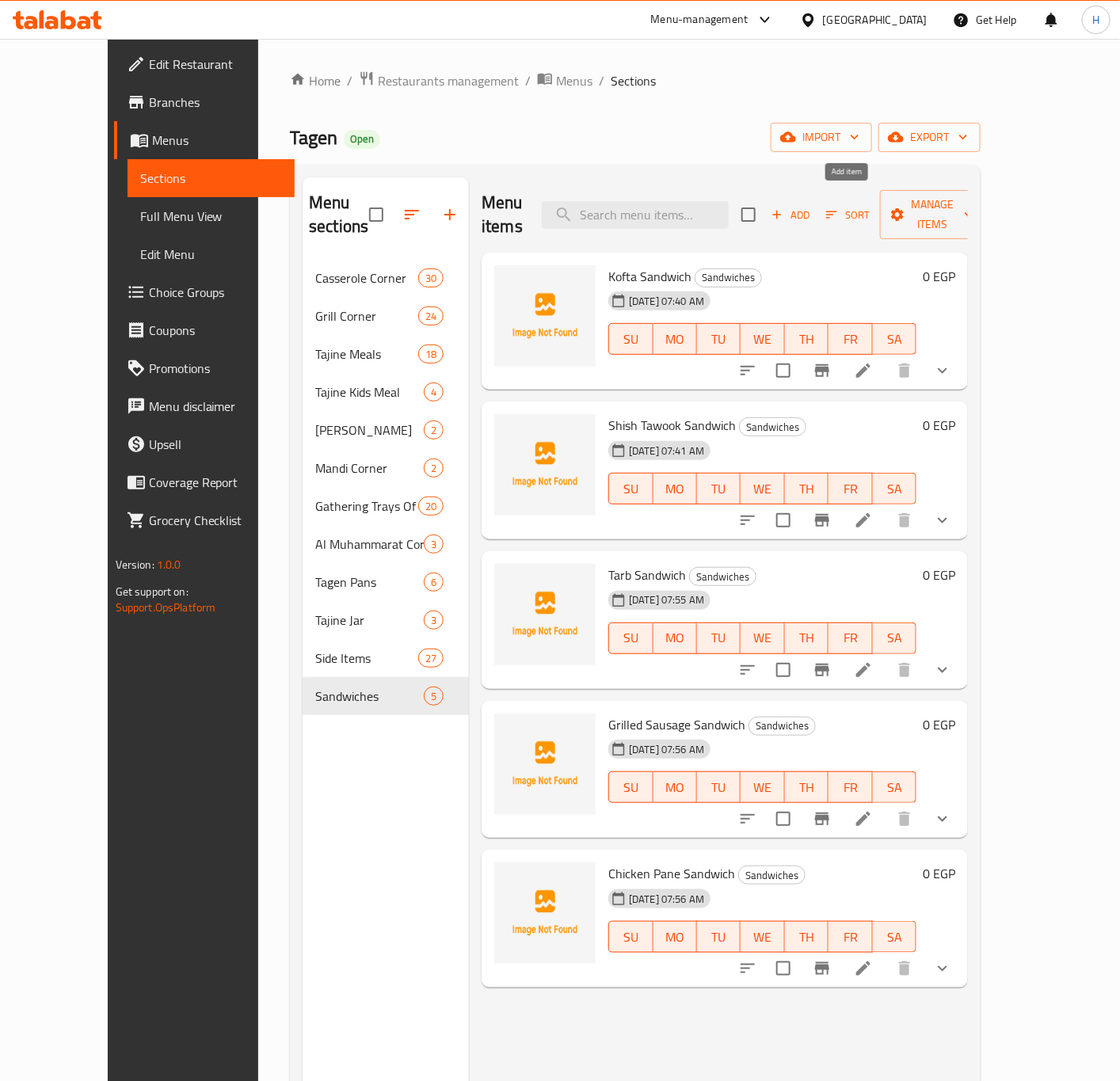
click at [812, 206] on span "Add" at bounding box center [791, 215] width 42 height 19
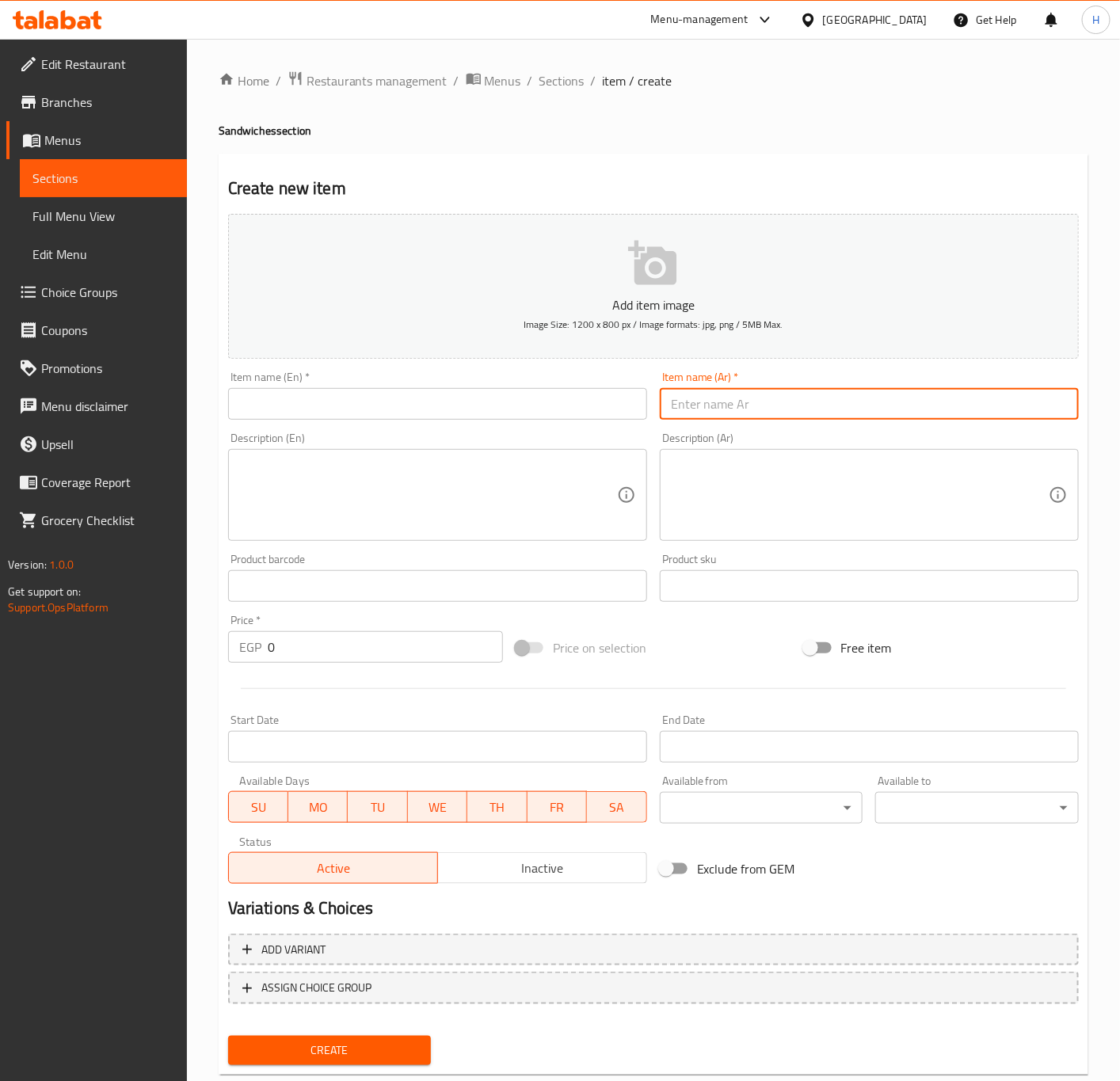
click at [800, 399] on input "text" at bounding box center [869, 404] width 419 height 32
paste input "كبدة"
click at [668, 404] on input "كبدة" at bounding box center [869, 404] width 419 height 32
paste input "ساندوتش"
type input "ساندوتش كبدة"
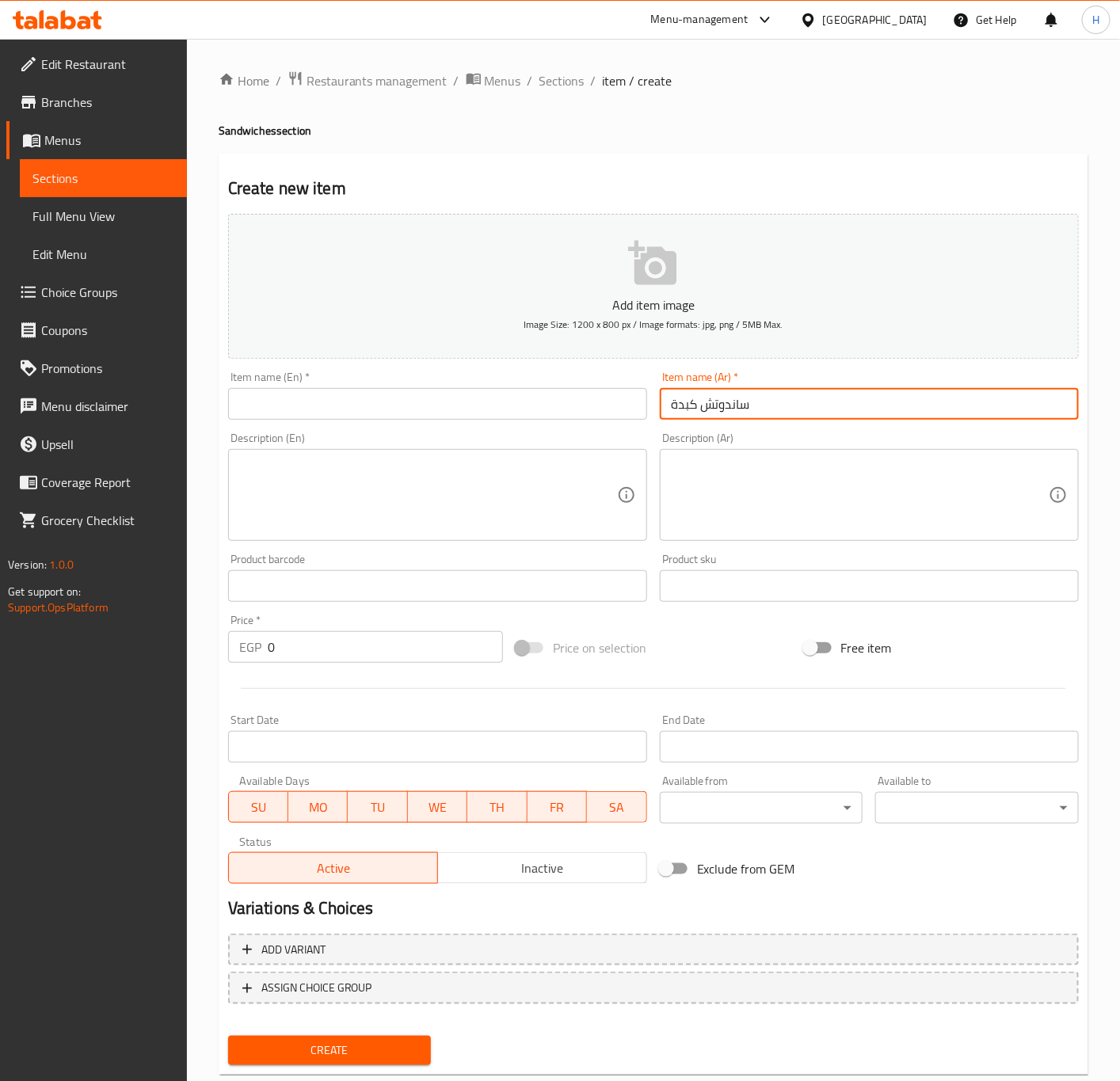
click at [599, 390] on input "text" at bounding box center [437, 404] width 419 height 32
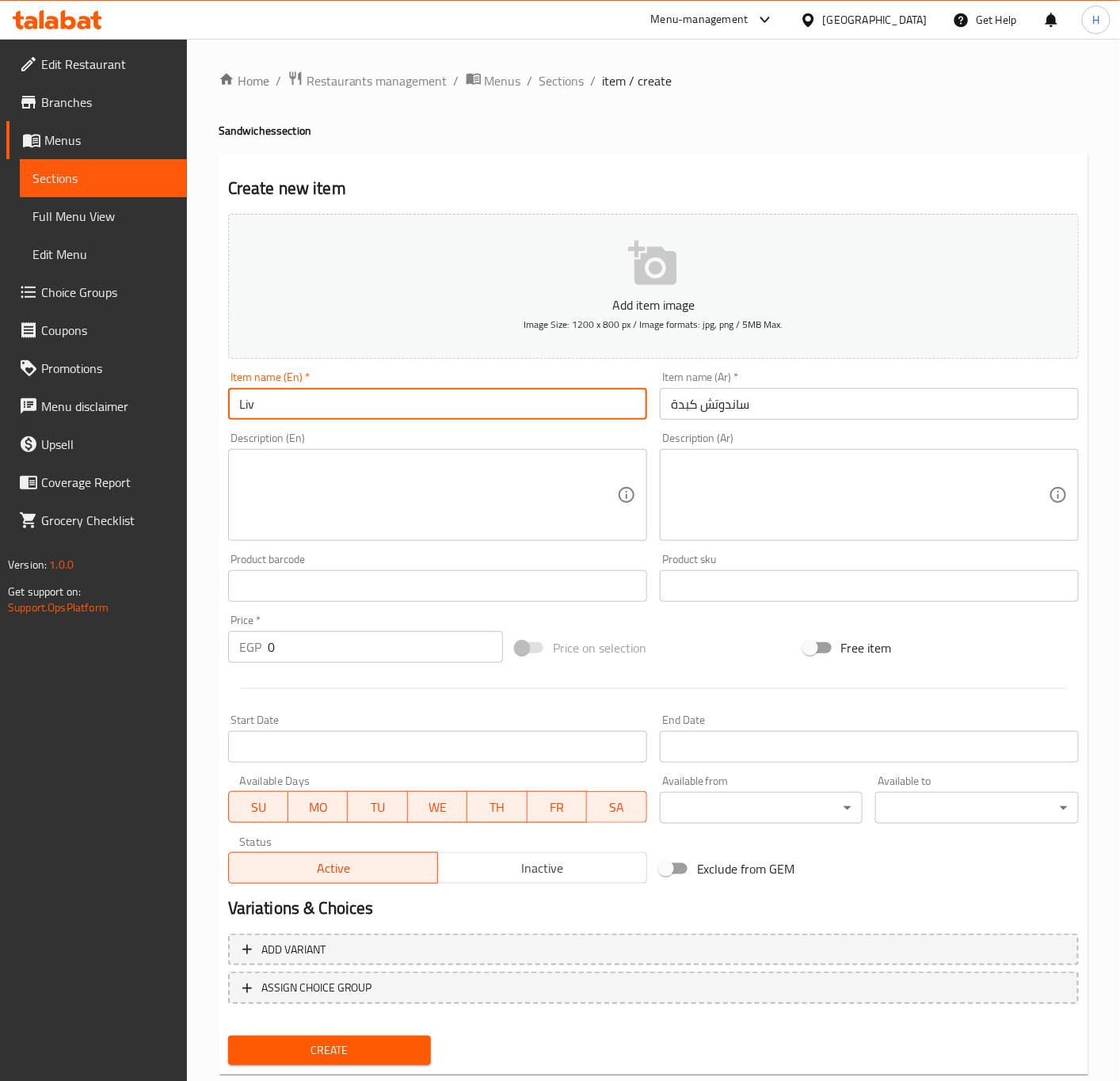
type input "Liver Sandwich"
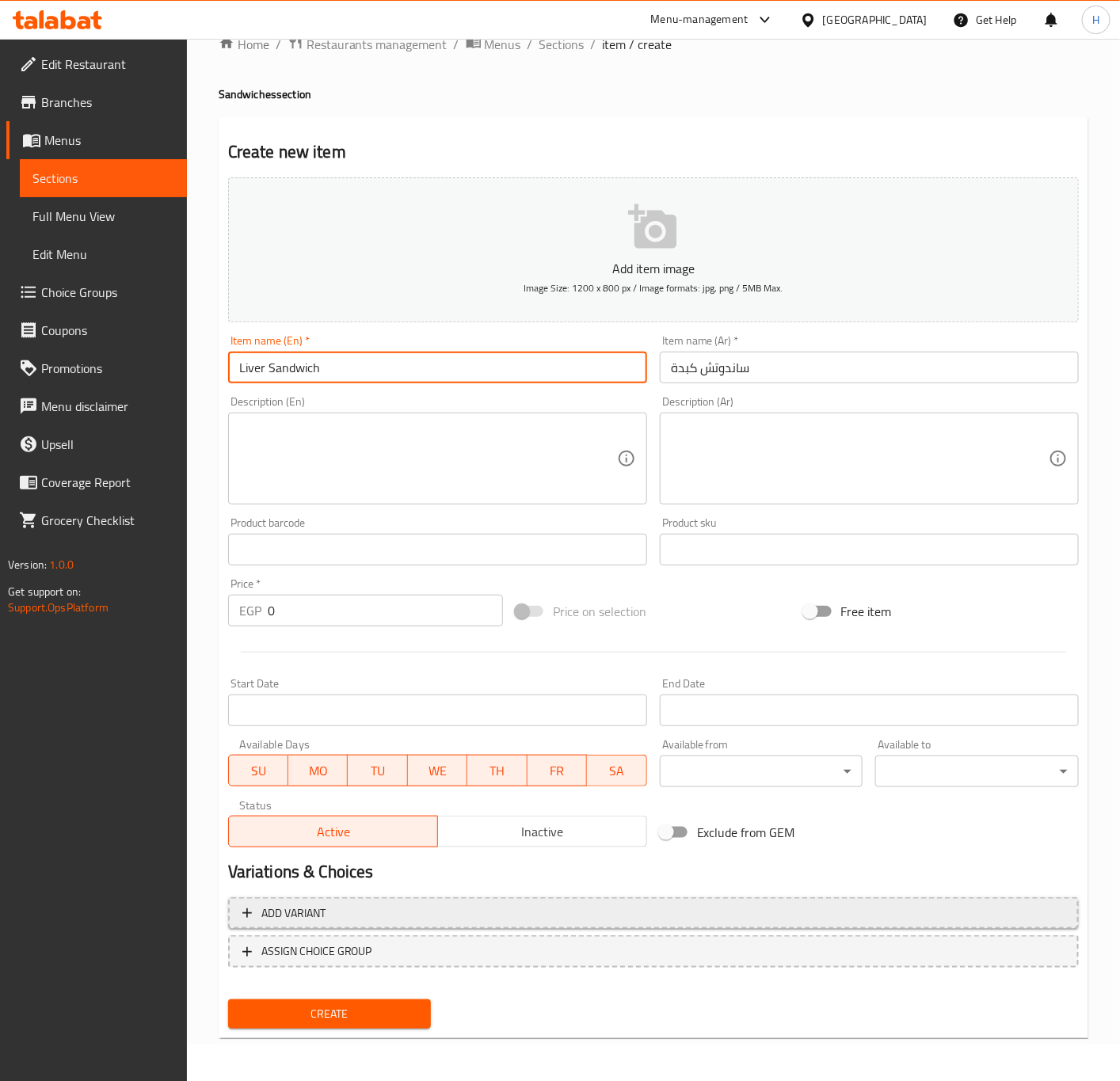
click at [870, 915] on span "Add variant" at bounding box center [653, 914] width 822 height 19
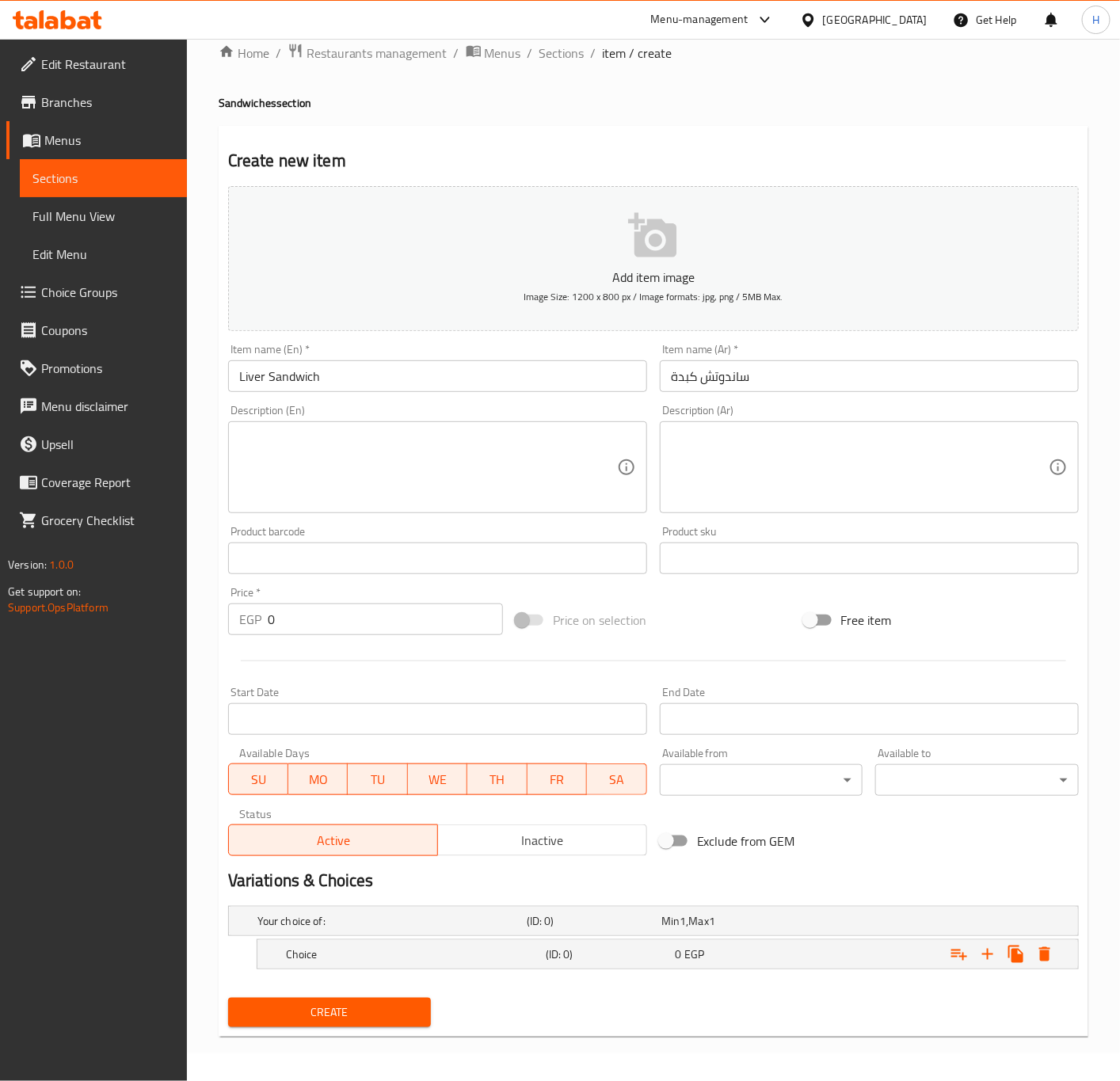
scroll to position [29, 0]
click at [984, 955] on icon "Expand" at bounding box center [987, 954] width 19 height 19
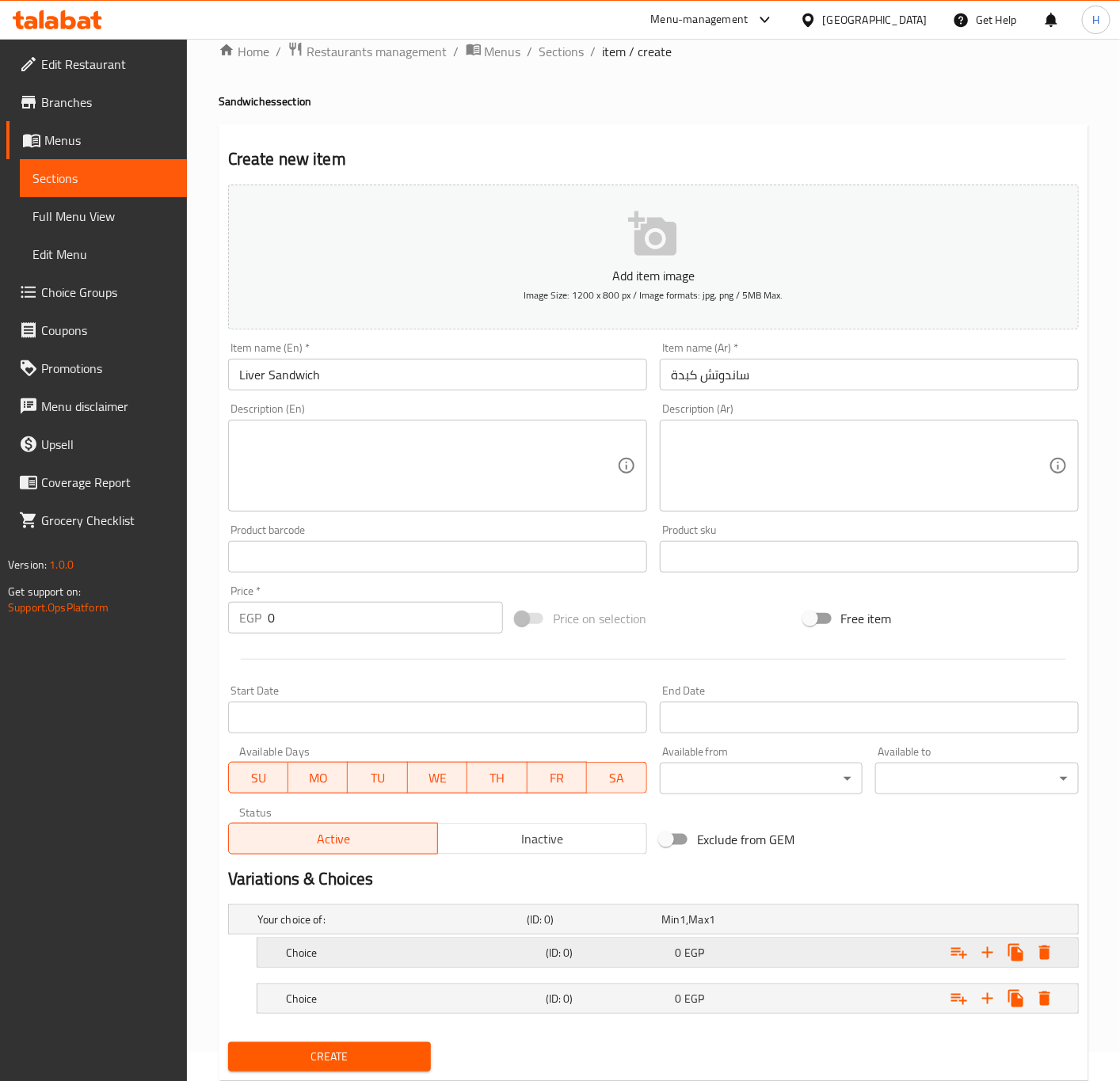
click at [792, 930] on div "0 EGP" at bounding box center [725, 919] width 135 height 22
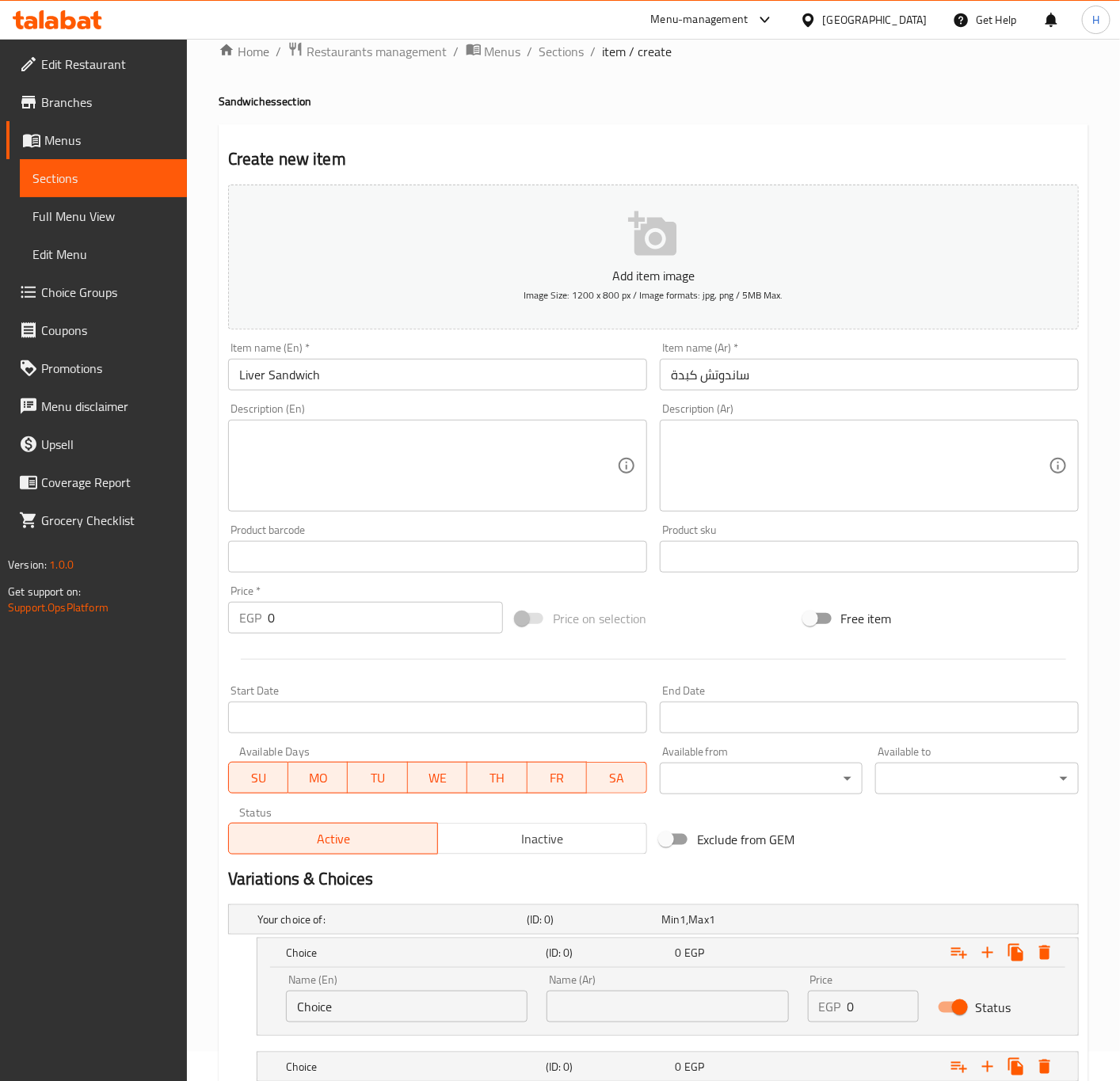
click at [402, 1010] on input "Choice" at bounding box center [406, 1007] width 242 height 32
type input "Baladi"
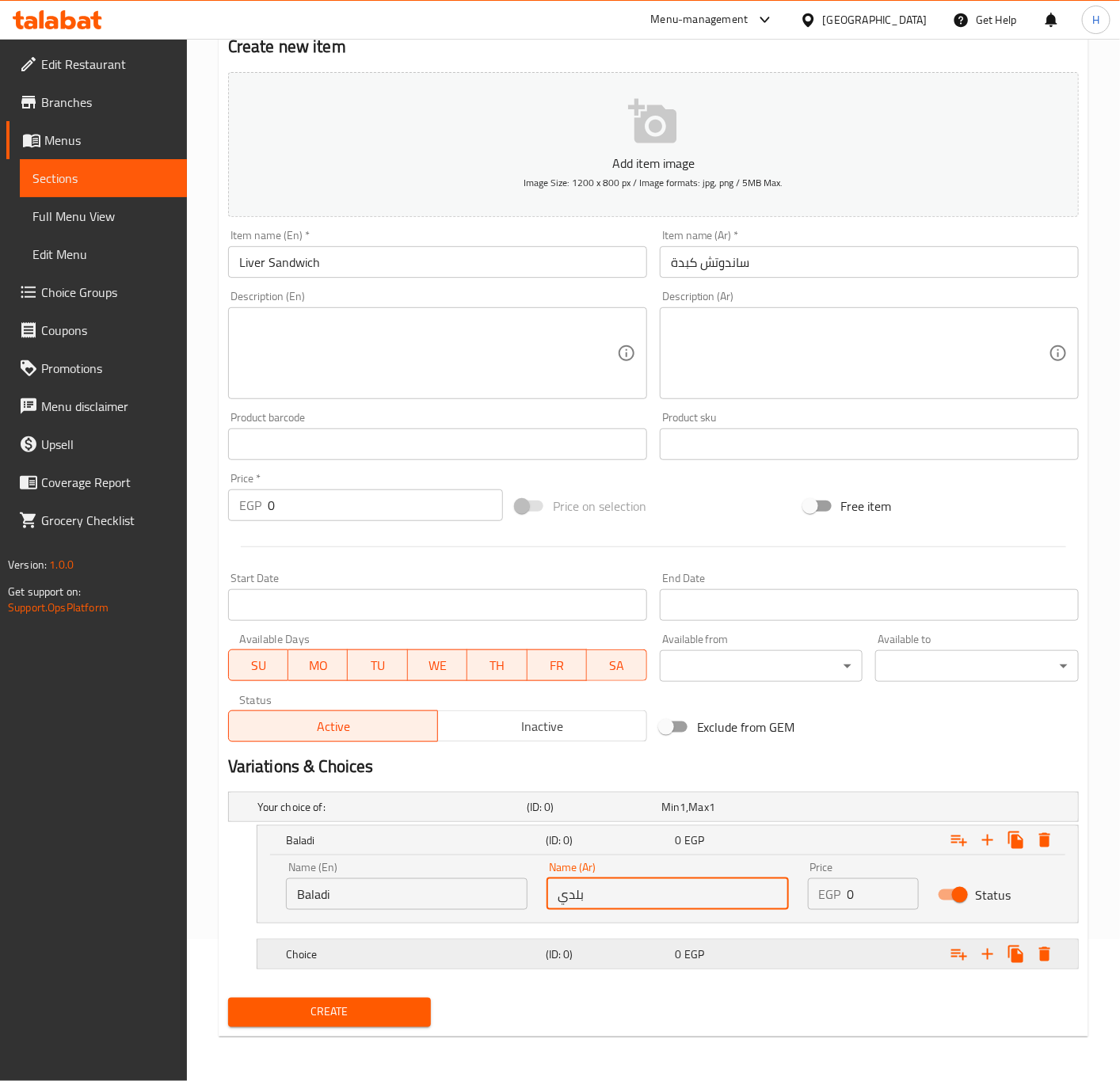
type input "بلدي"
click at [421, 824] on div "Choice (ID: 0) 0 EGP" at bounding box center [658, 807] width 807 height 35
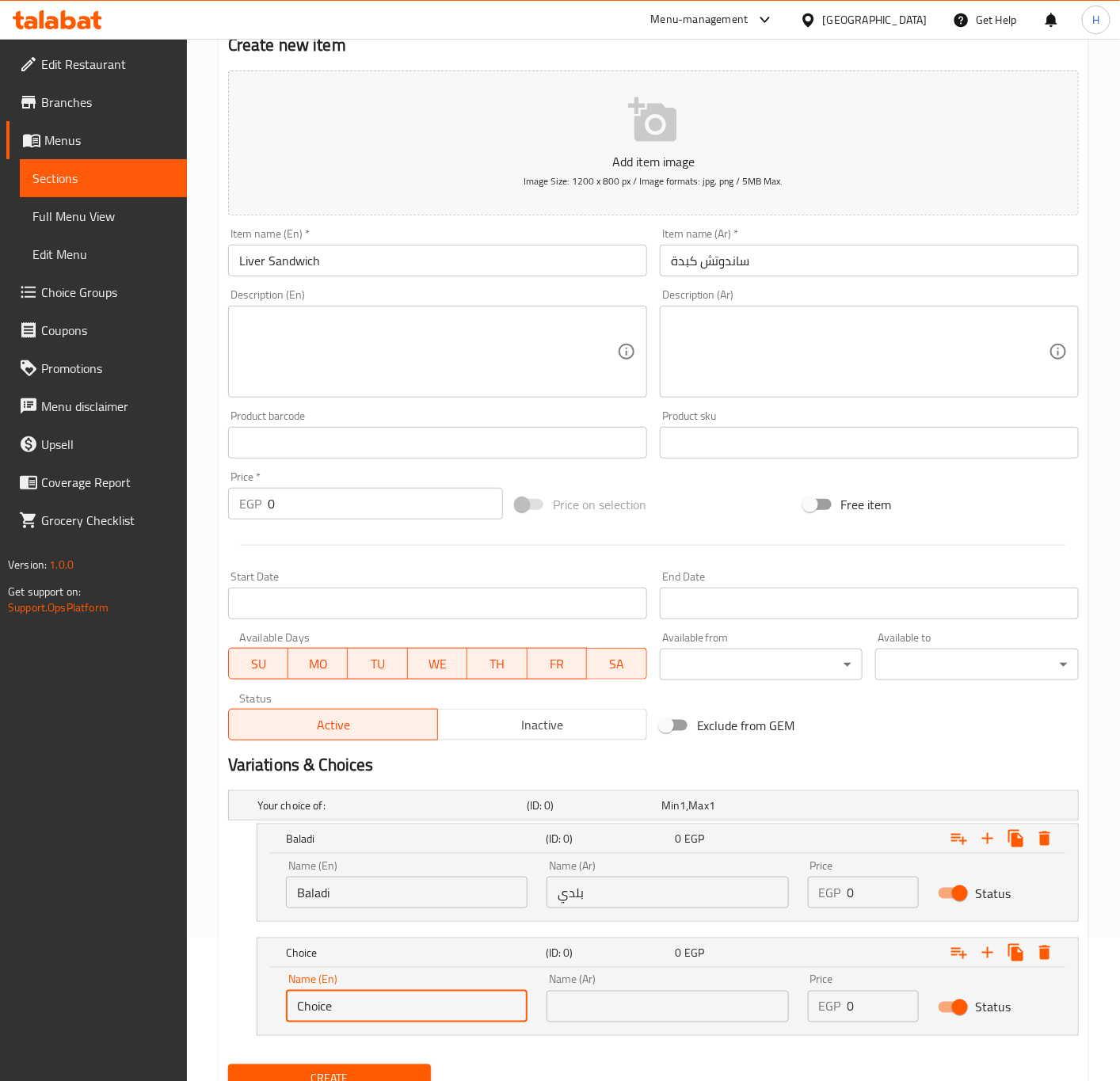
click at [423, 1008] on input "Choice" at bounding box center [406, 1007] width 242 height 32
type input "["
type input "Fino"
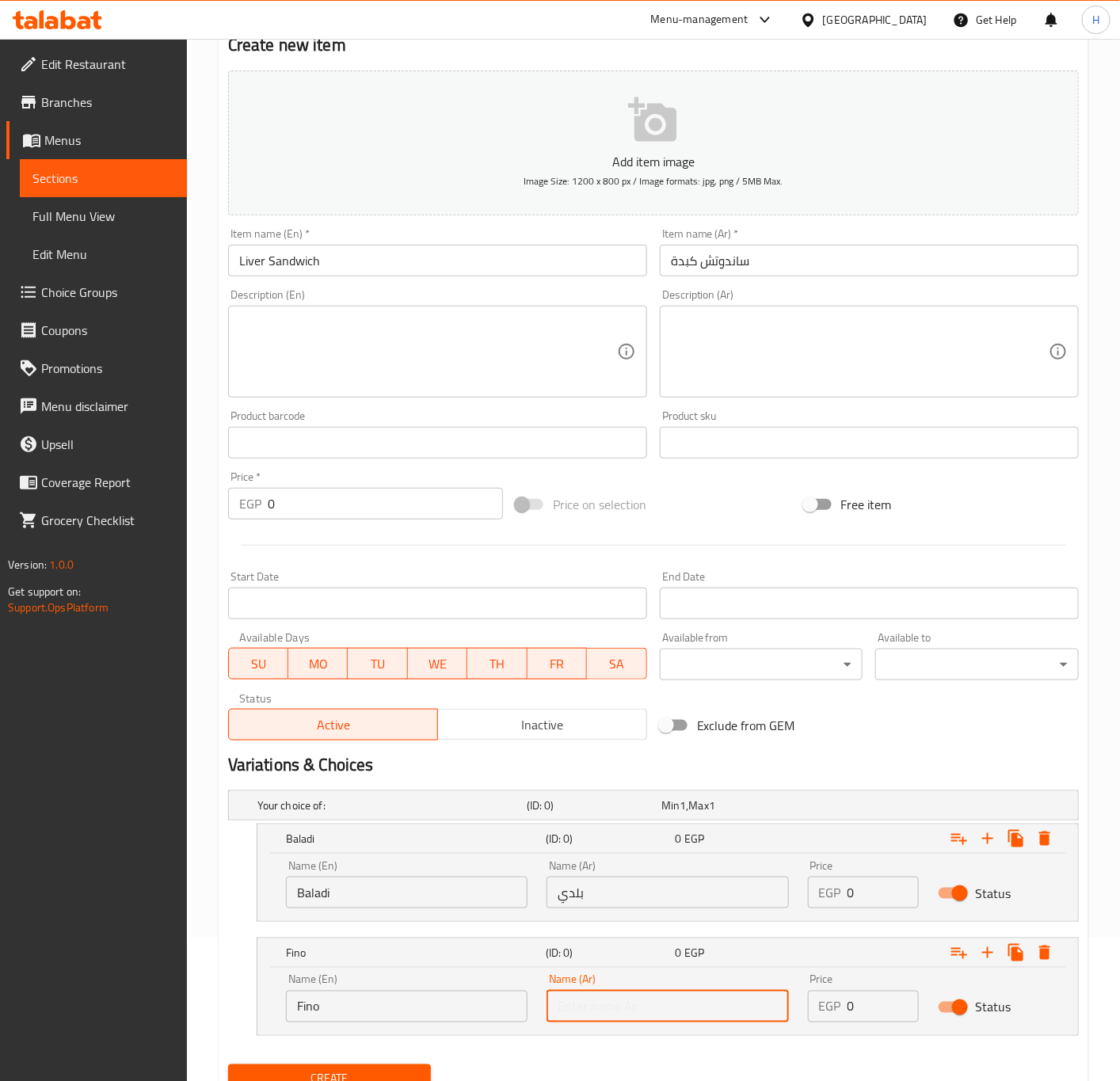
type input "t"
type input "فينو"
click at [879, 882] on input "0" at bounding box center [883, 892] width 72 height 32
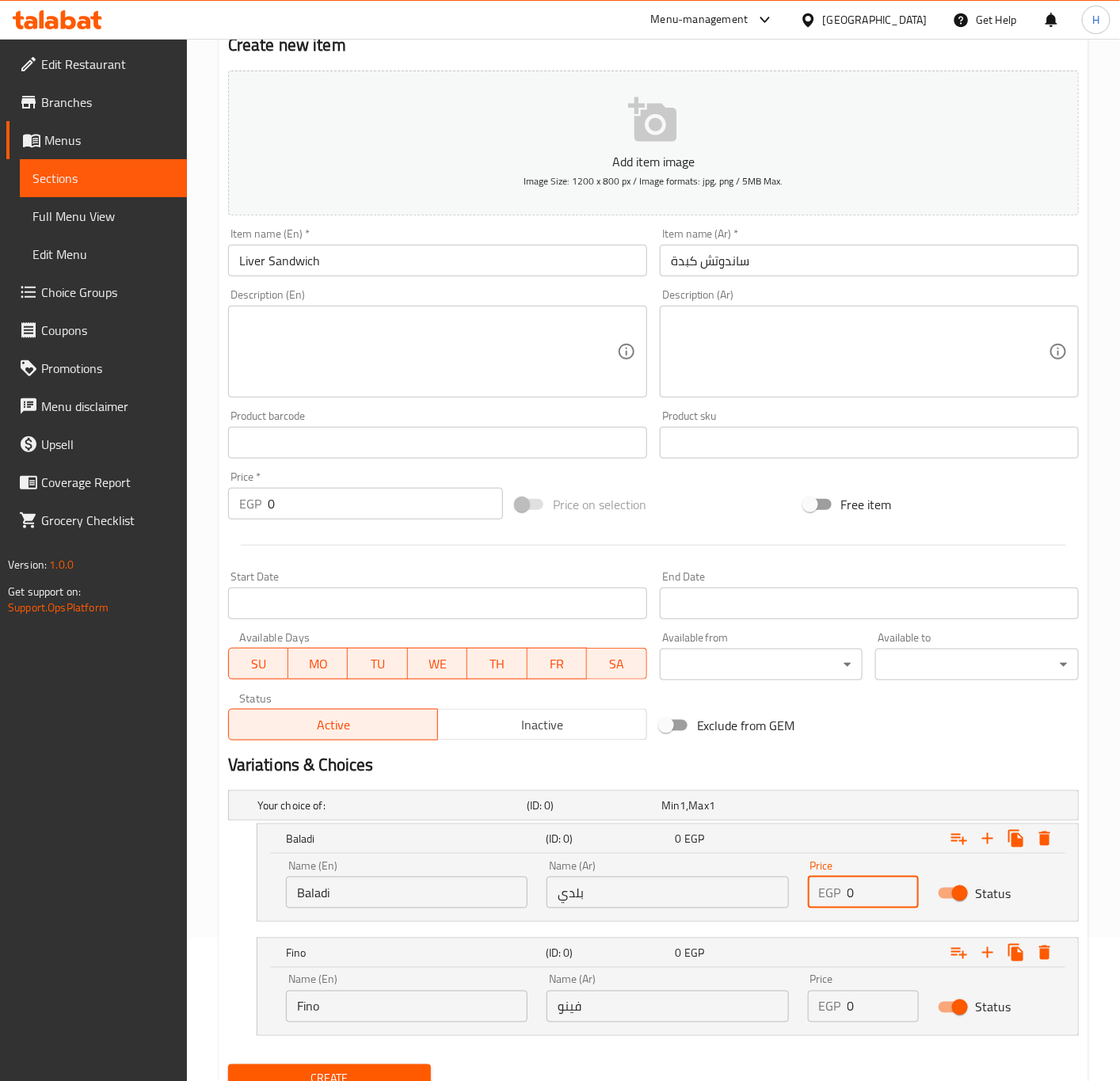
paste input "125"
type input "125"
click at [856, 1008] on input "0" at bounding box center [883, 1007] width 72 height 32
click at [858, 1008] on input "0" at bounding box center [883, 1007] width 72 height 32
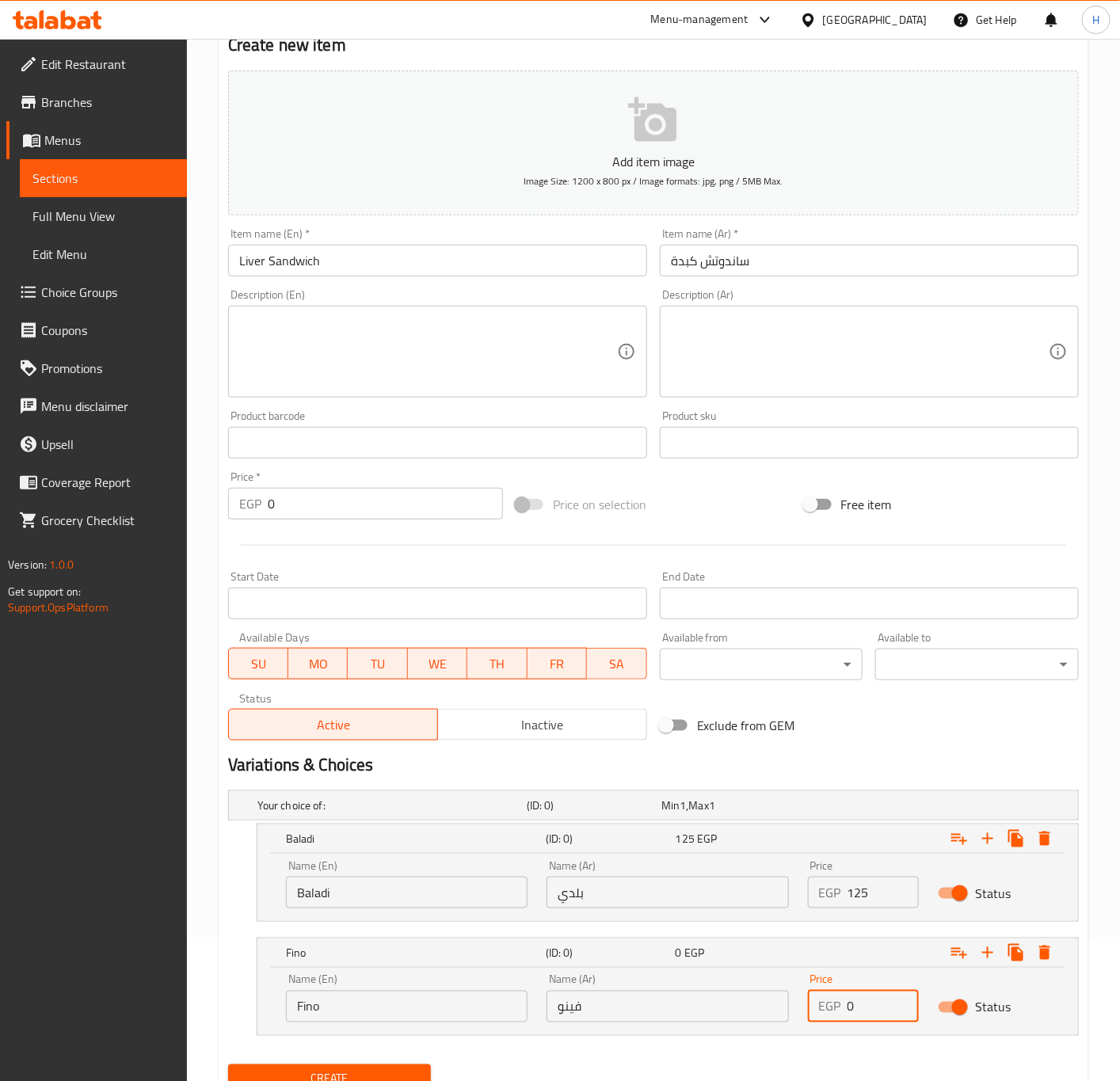
paste input "125"
type input "125"
click at [359, 1077] on span "Create" at bounding box center [329, 1079] width 178 height 19
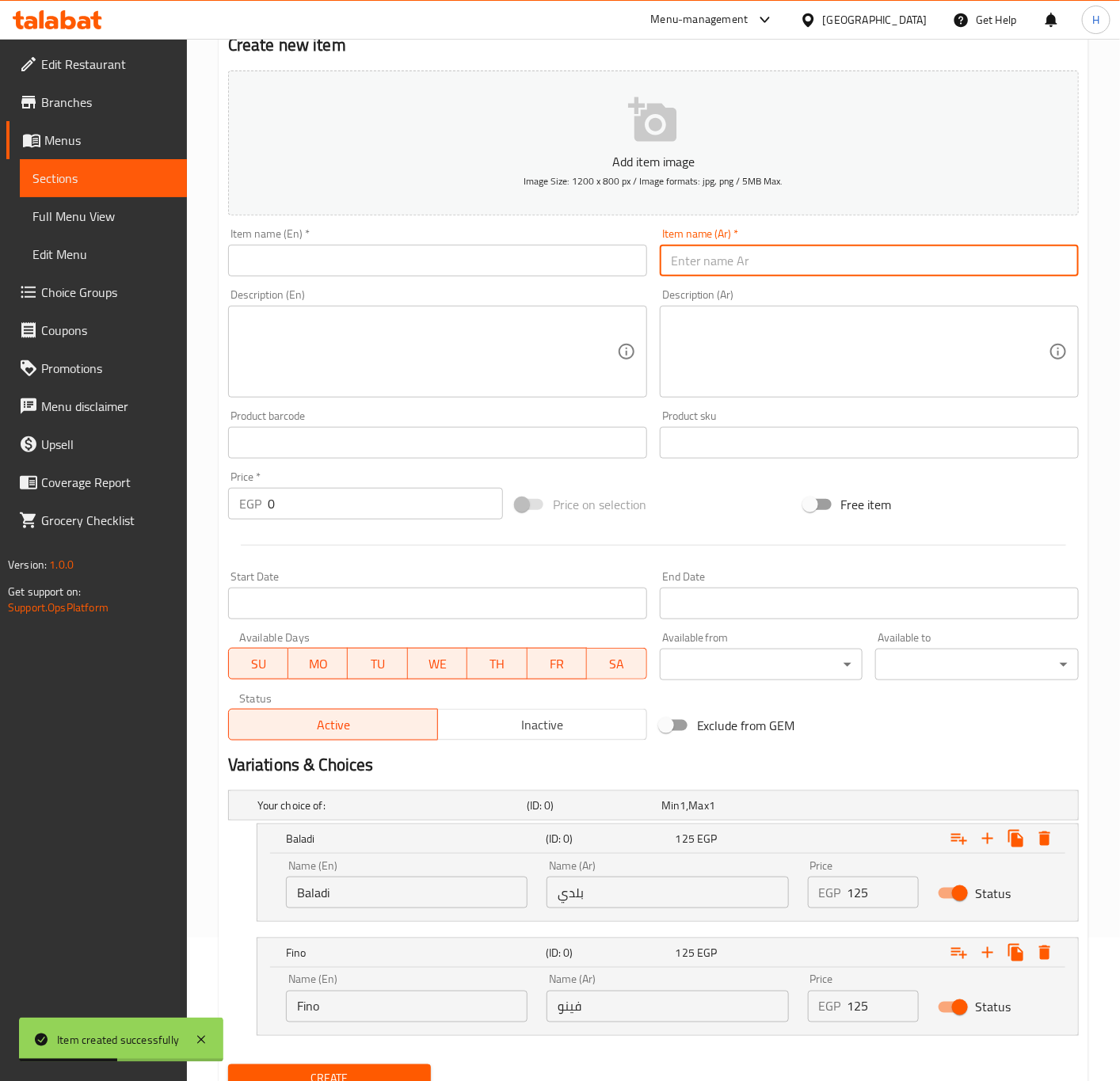
click at [776, 264] on input "text" at bounding box center [869, 260] width 419 height 32
paste input "صدور مشوية"
click at [671, 268] on input "صدور مشوية" at bounding box center [869, 260] width 419 height 32
paste input "ساندوتش"
click at [851, 274] on input "ساندوتش صدور مشوية" at bounding box center [869, 260] width 419 height 32
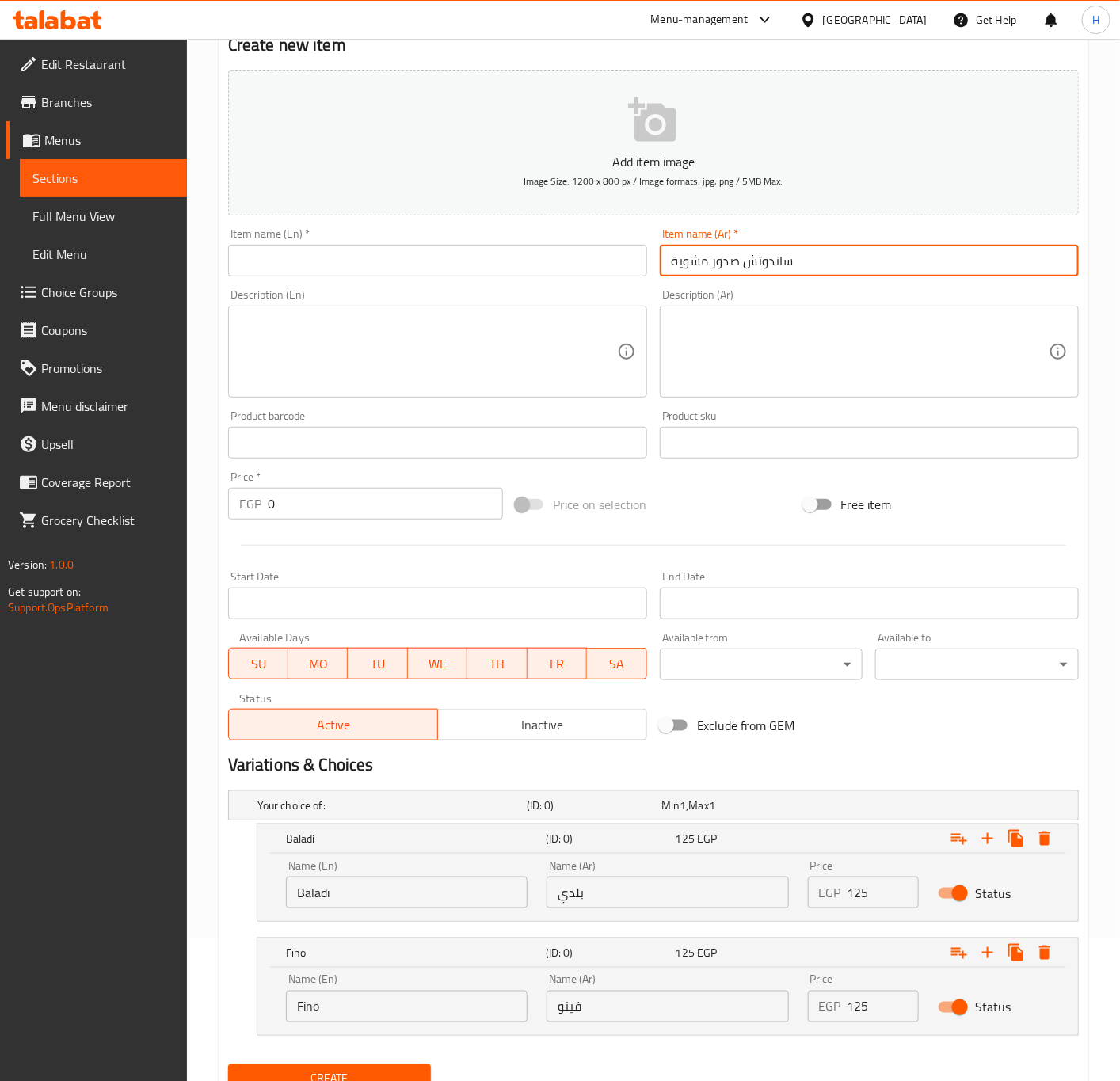
click at [851, 274] on input "ساندوتش صدور مشوية" at bounding box center [869, 260] width 419 height 32
type input "ساندوتش صدور مشوية"
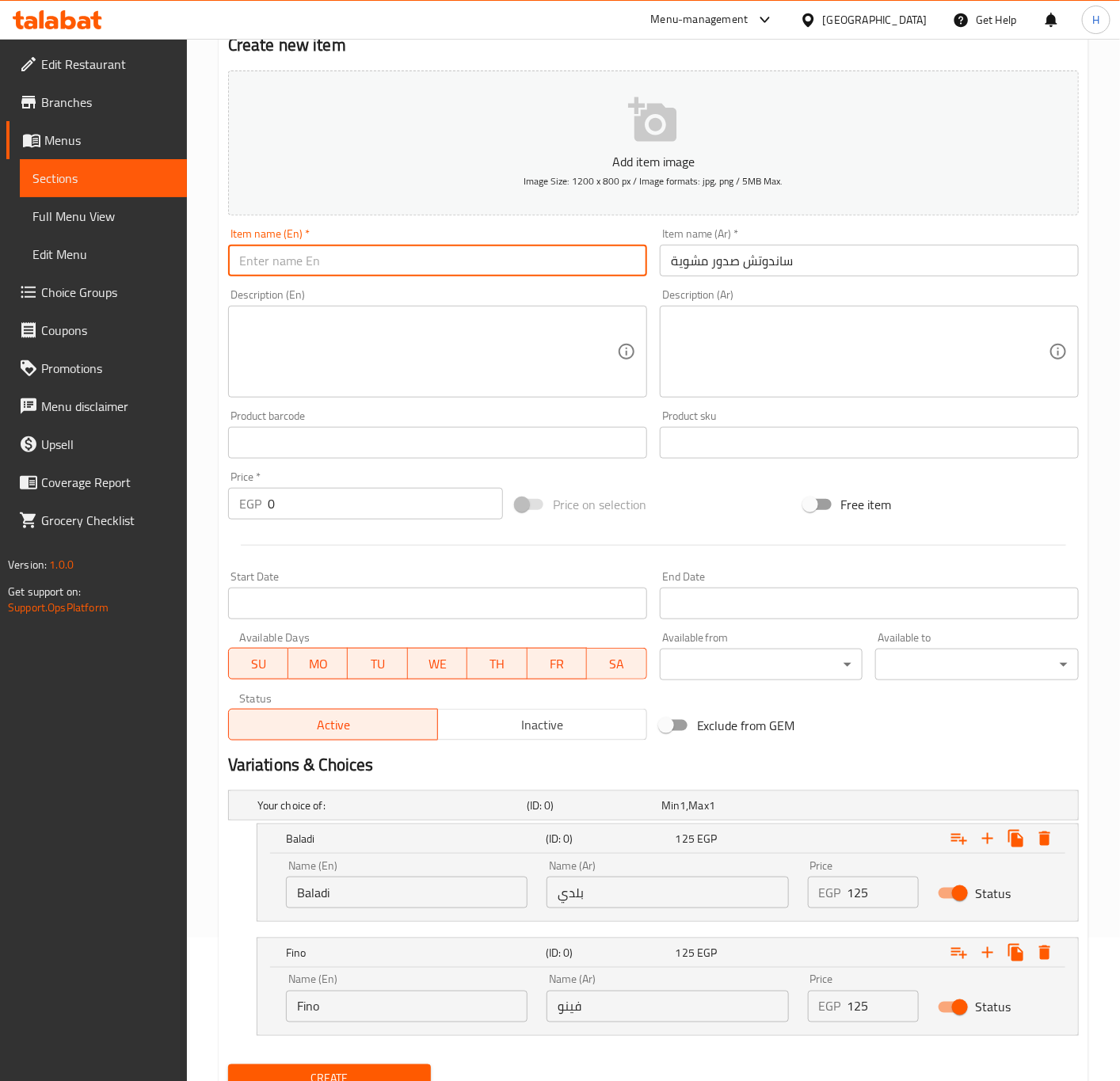
click at [474, 252] on input "text" at bounding box center [437, 260] width 419 height 32
paste input "Grilled breast sandwich"
click at [474, 252] on input "Grilled breast sandwich" at bounding box center [437, 260] width 419 height 32
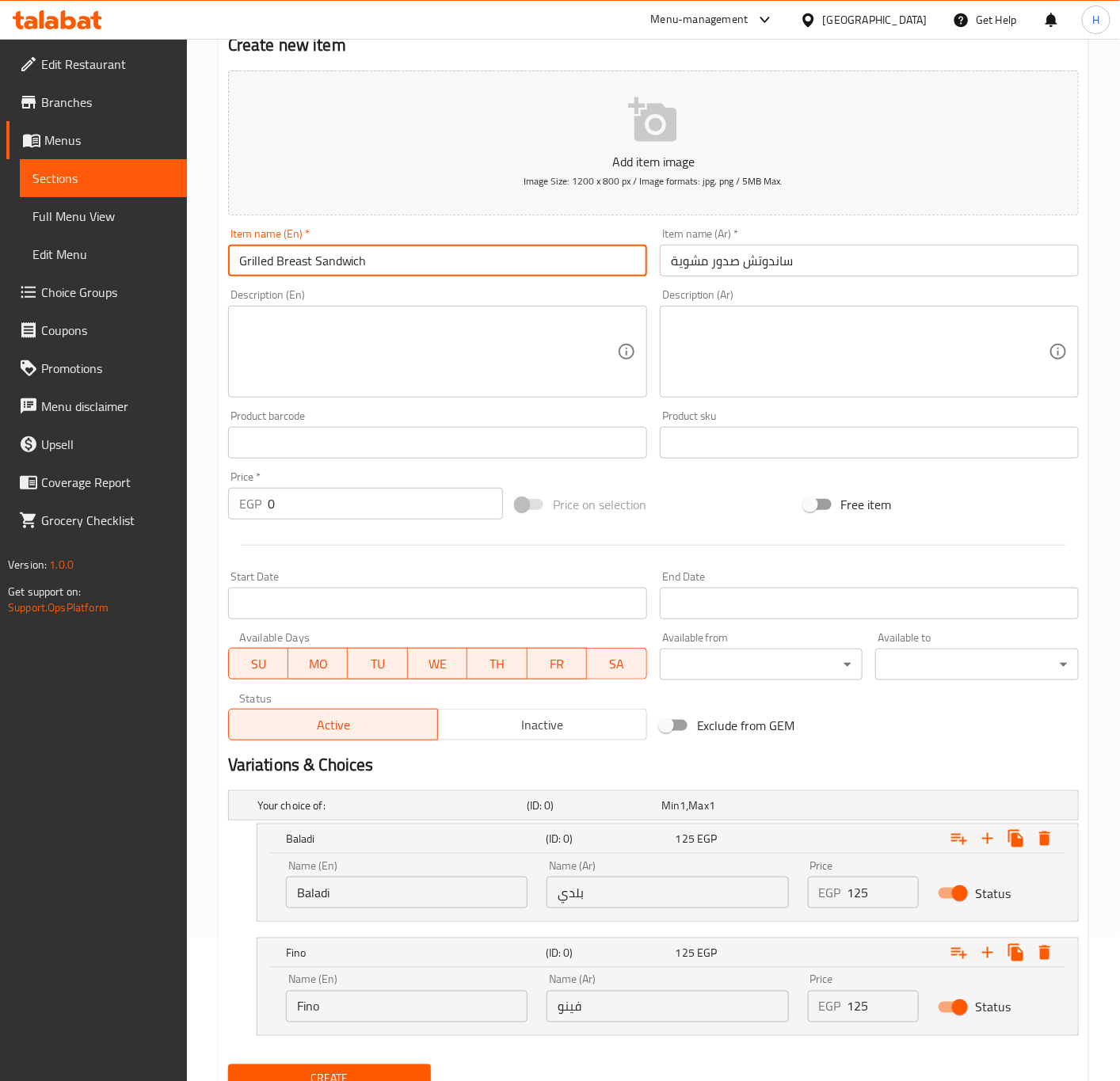
type input "Grilled Breast Sandwich"
click at [869, 892] on input "125" at bounding box center [883, 892] width 72 height 32
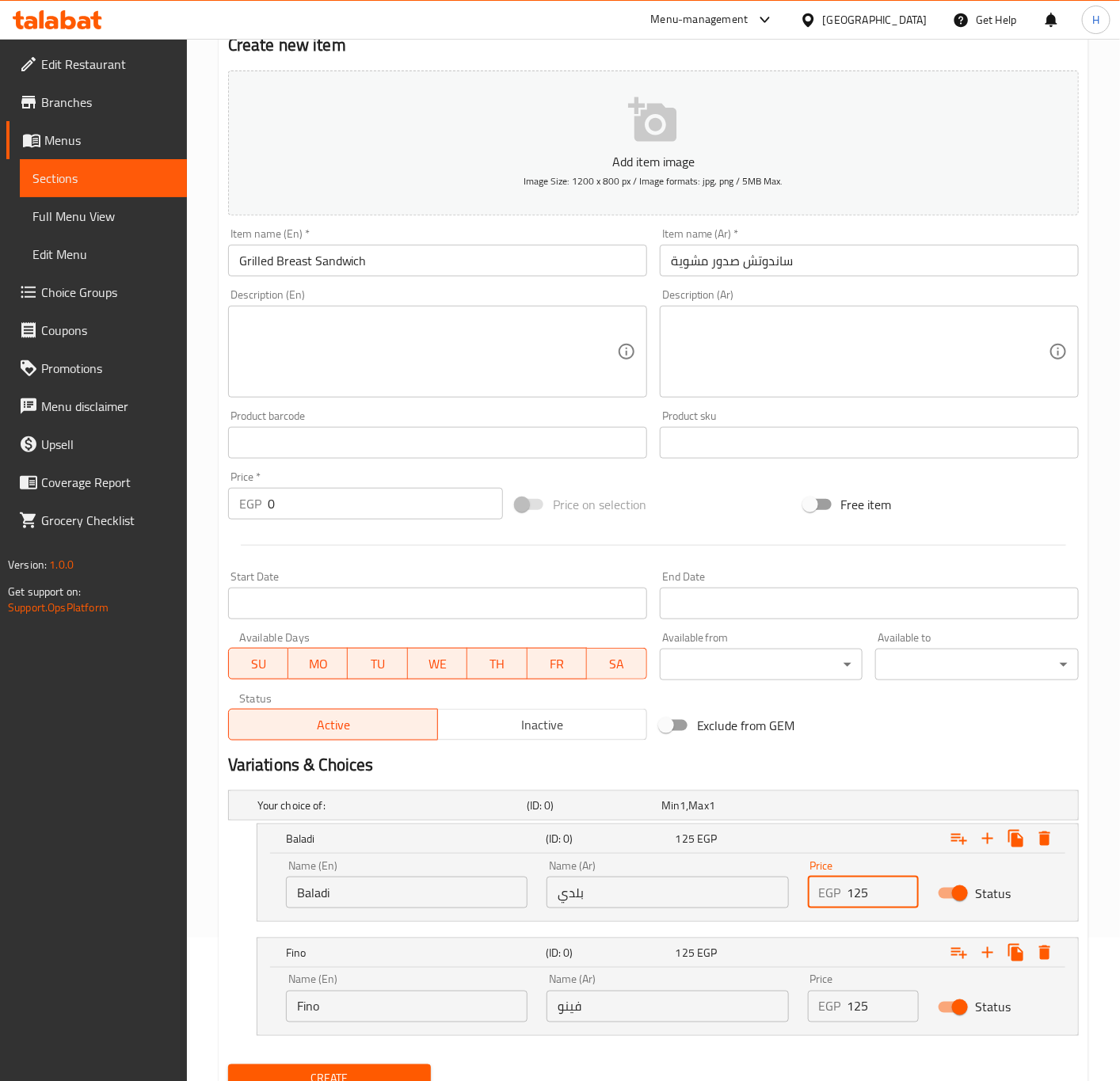
click at [869, 892] on input "125" at bounding box center [883, 892] width 72 height 32
paste input "12"
type input "120"
click at [879, 999] on input "125" at bounding box center [883, 1007] width 72 height 32
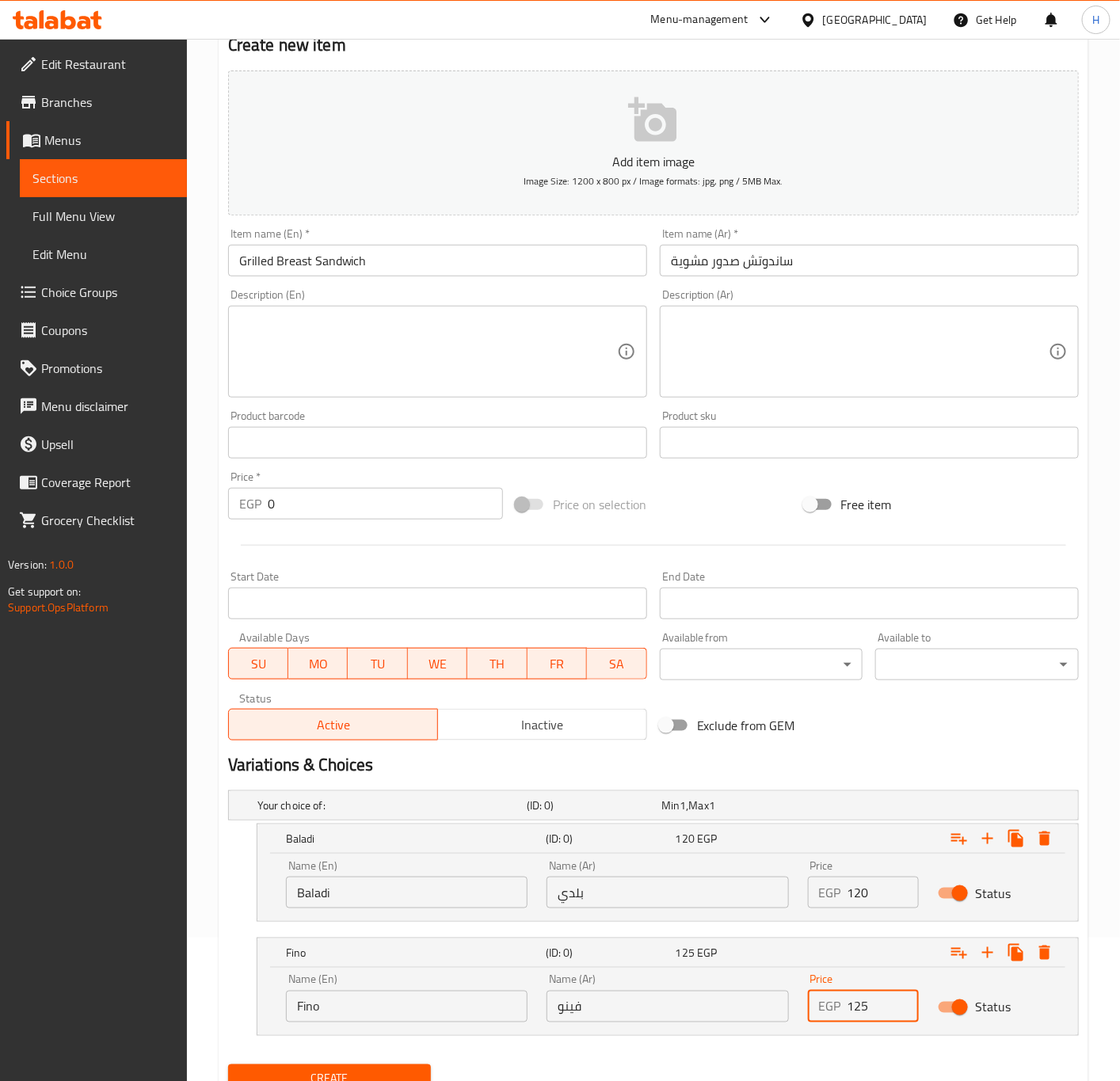
click at [879, 999] on input "125" at bounding box center [883, 1007] width 72 height 32
paste input "12"
type input "120"
click at [376, 1078] on span "Create" at bounding box center [329, 1079] width 178 height 19
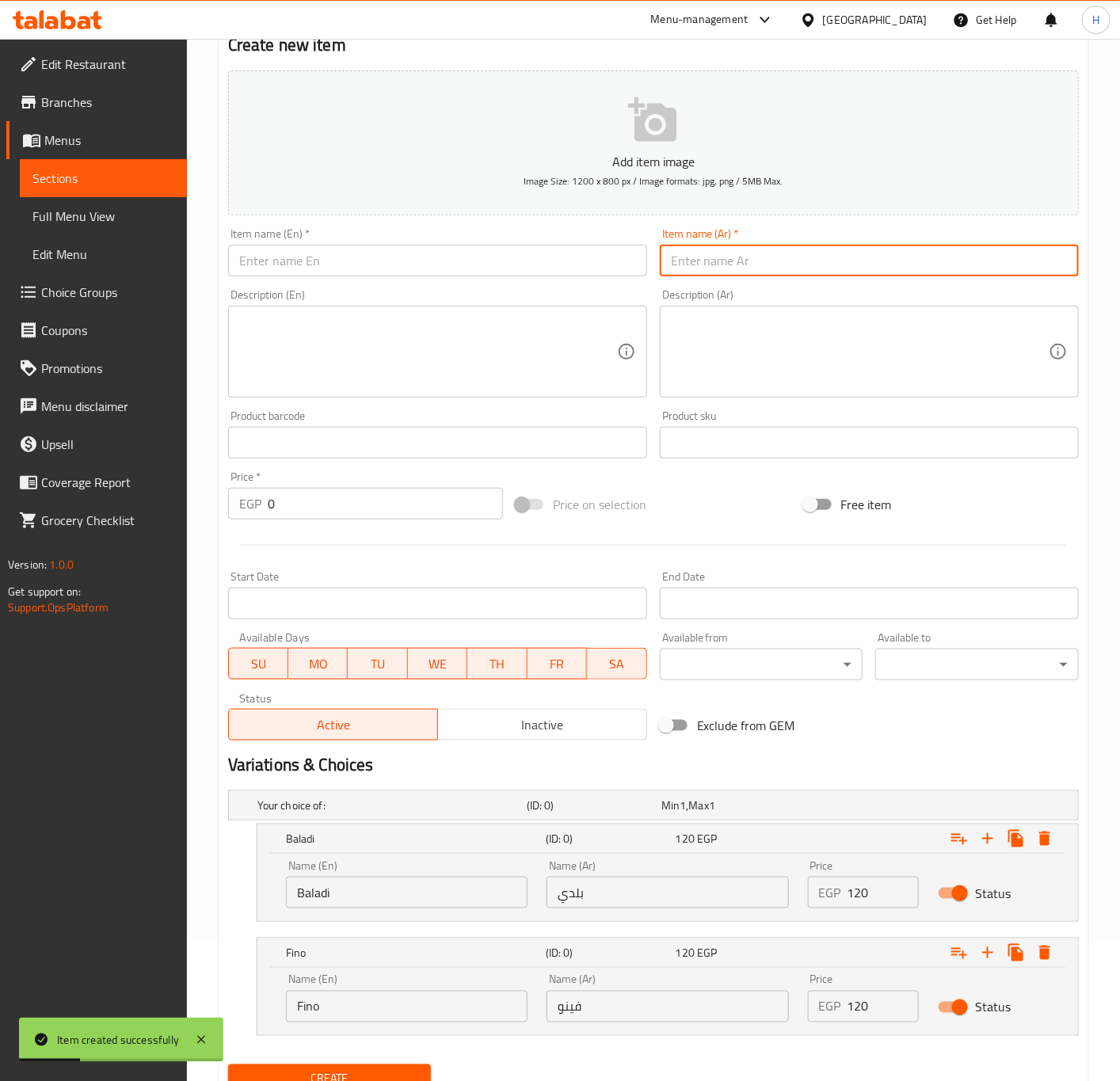
click at [889, 275] on input "text" at bounding box center [869, 260] width 419 height 32
paste input "ساندوتش"
click at [813, 275] on input "ساندوتش" at bounding box center [869, 260] width 419 height 32
paste input "بوم فريت"
click at [777, 268] on input "ساندوتش بوم فريت" at bounding box center [869, 260] width 419 height 32
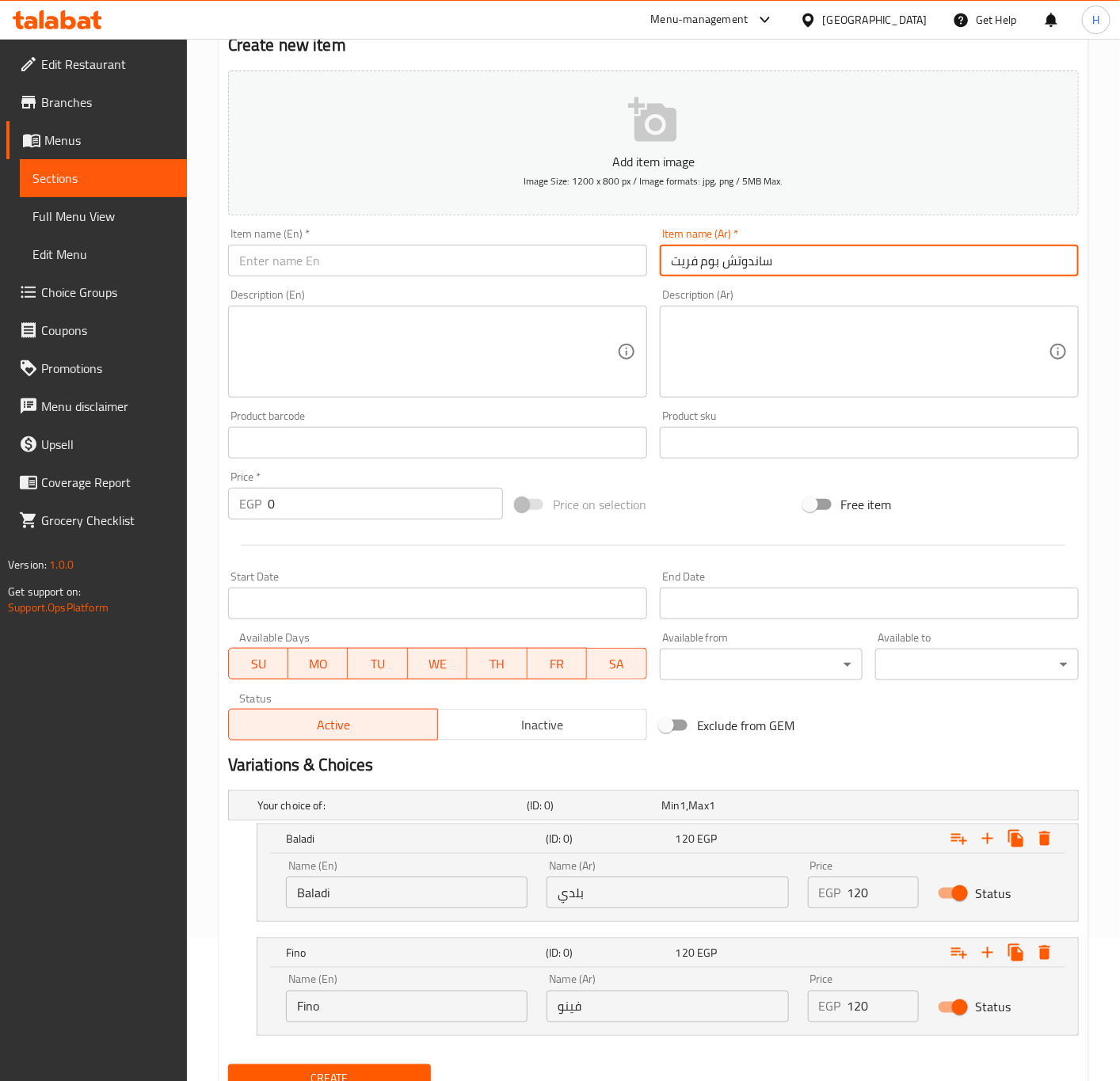
click at [777, 268] on input "ساندوتش بوم فريت" at bounding box center [869, 260] width 419 height 32
type input "ساندوتش بوم فريت"
click at [440, 251] on input "text" at bounding box center [437, 260] width 419 height 32
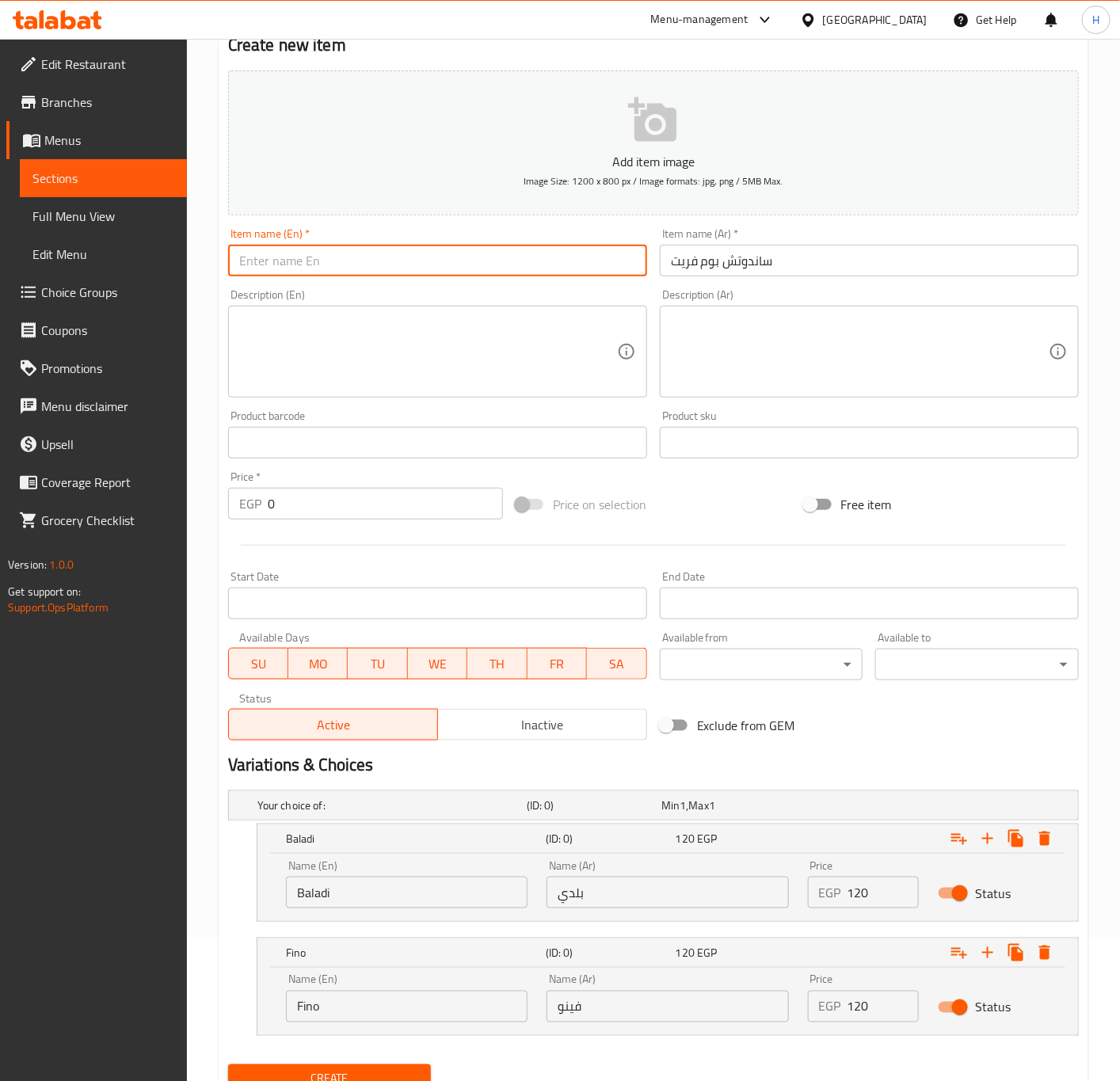
click at [440, 251] on input "text" at bounding box center [437, 260] width 419 height 32
paste input "Pomme frites sandwich"
click at [440, 251] on input "Pomme frites sandwich" at bounding box center [437, 260] width 419 height 32
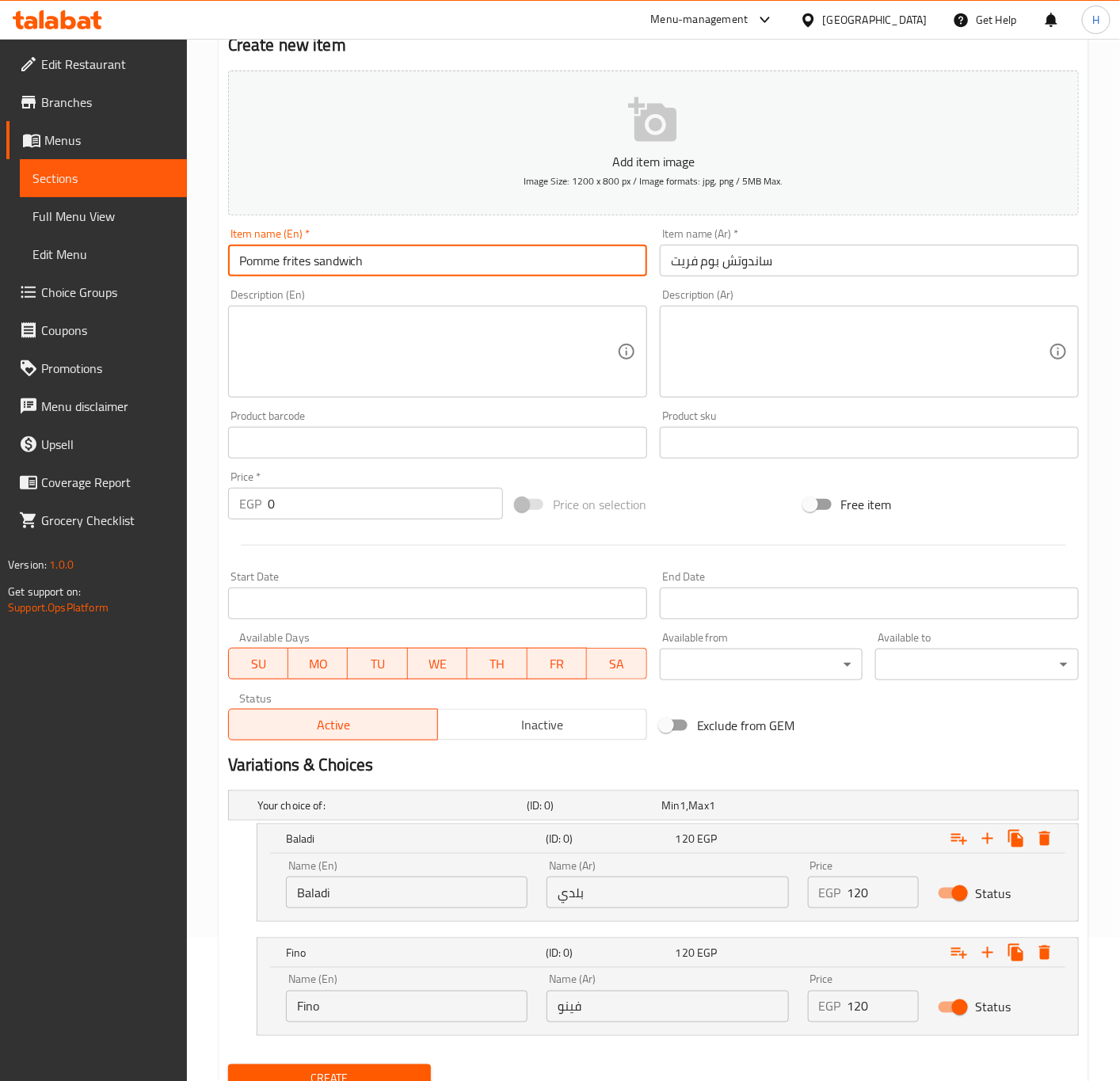
click at [440, 251] on input "Pomme frites sandwich" at bounding box center [437, 260] width 419 height 32
type input "Pomme Frites Sandwich"
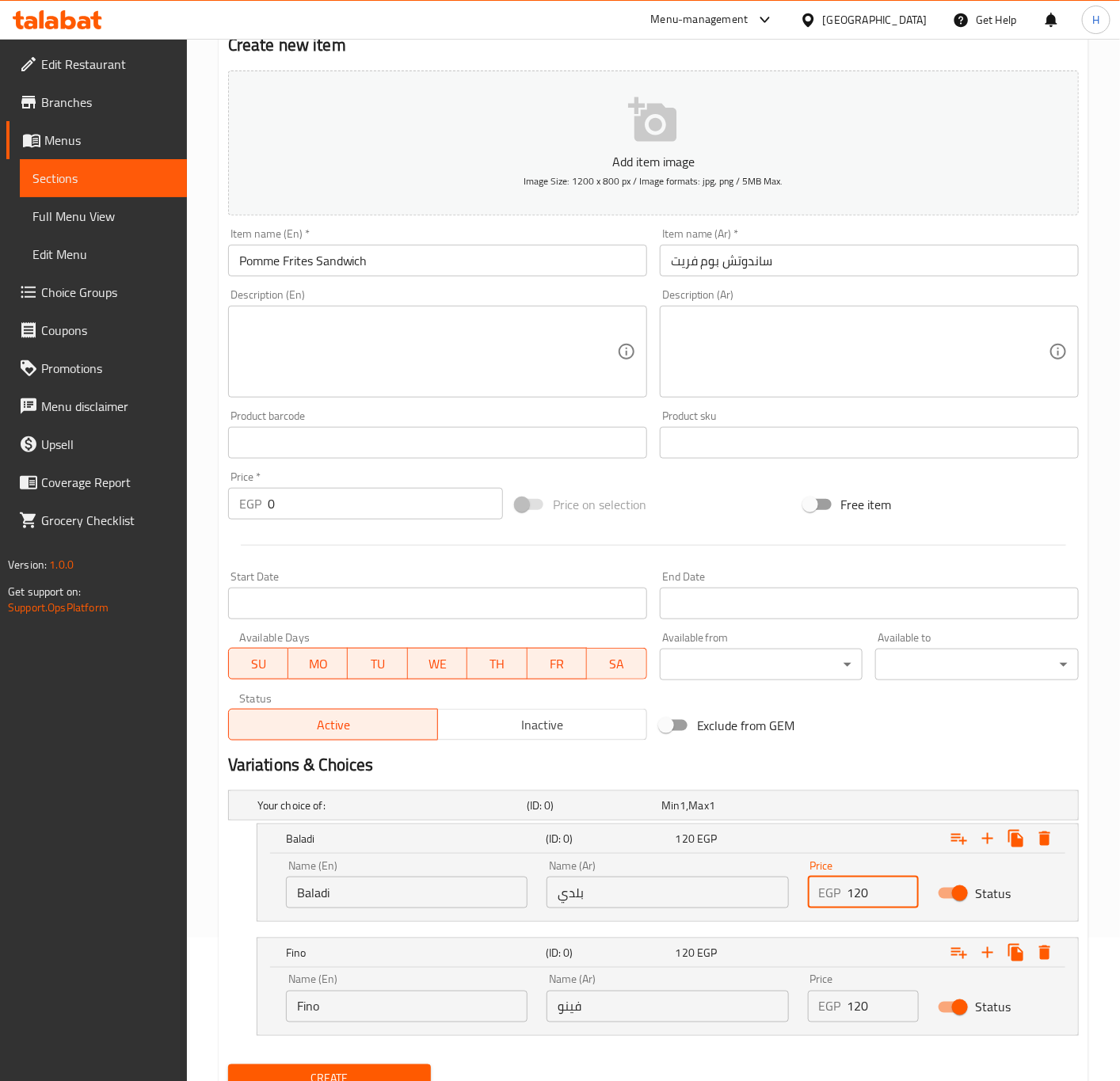
click at [853, 892] on input "120" at bounding box center [883, 892] width 72 height 32
paste input "7"
type input "70"
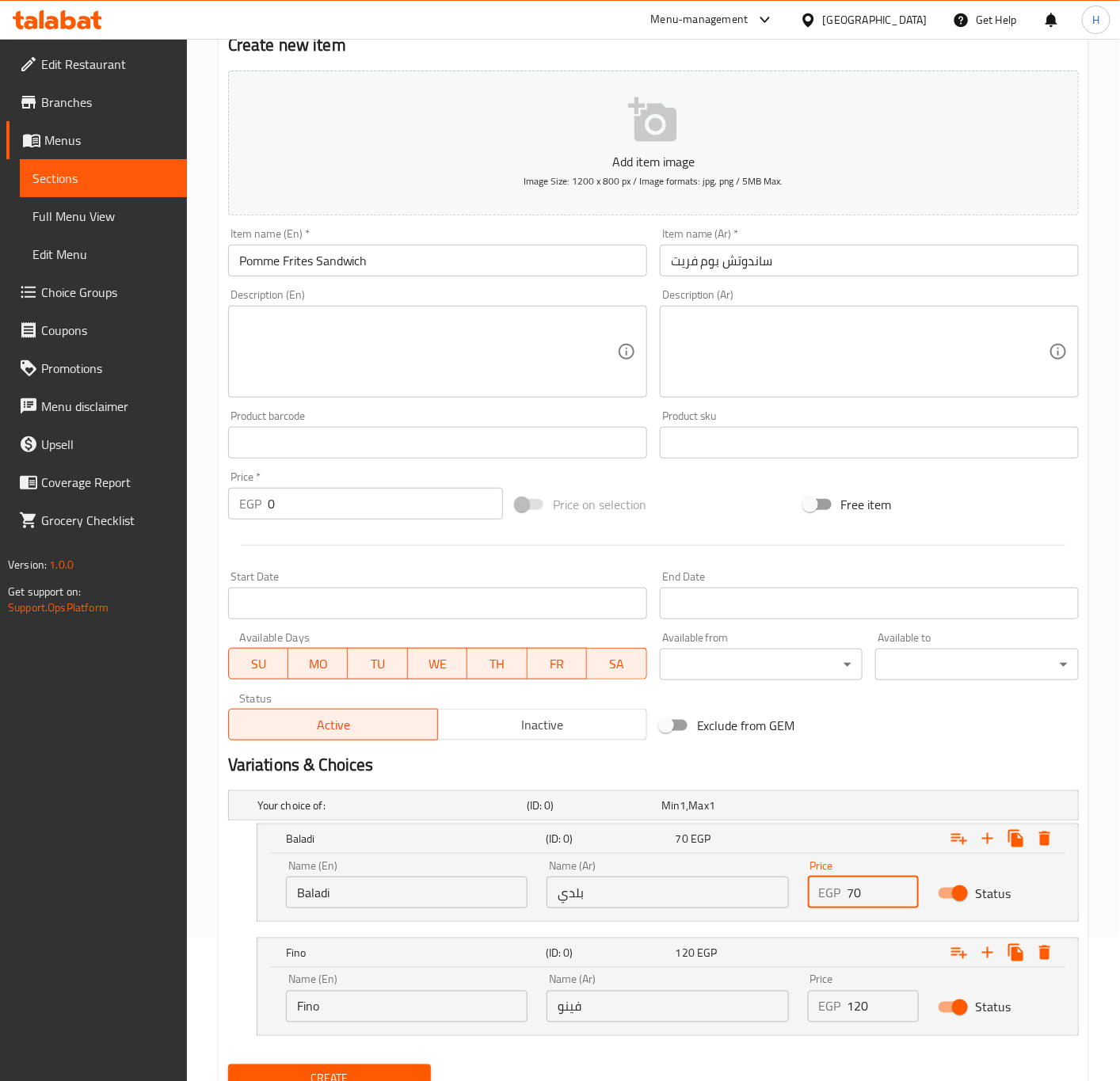
click at [869, 1005] on input "120" at bounding box center [883, 1007] width 72 height 32
paste input "7"
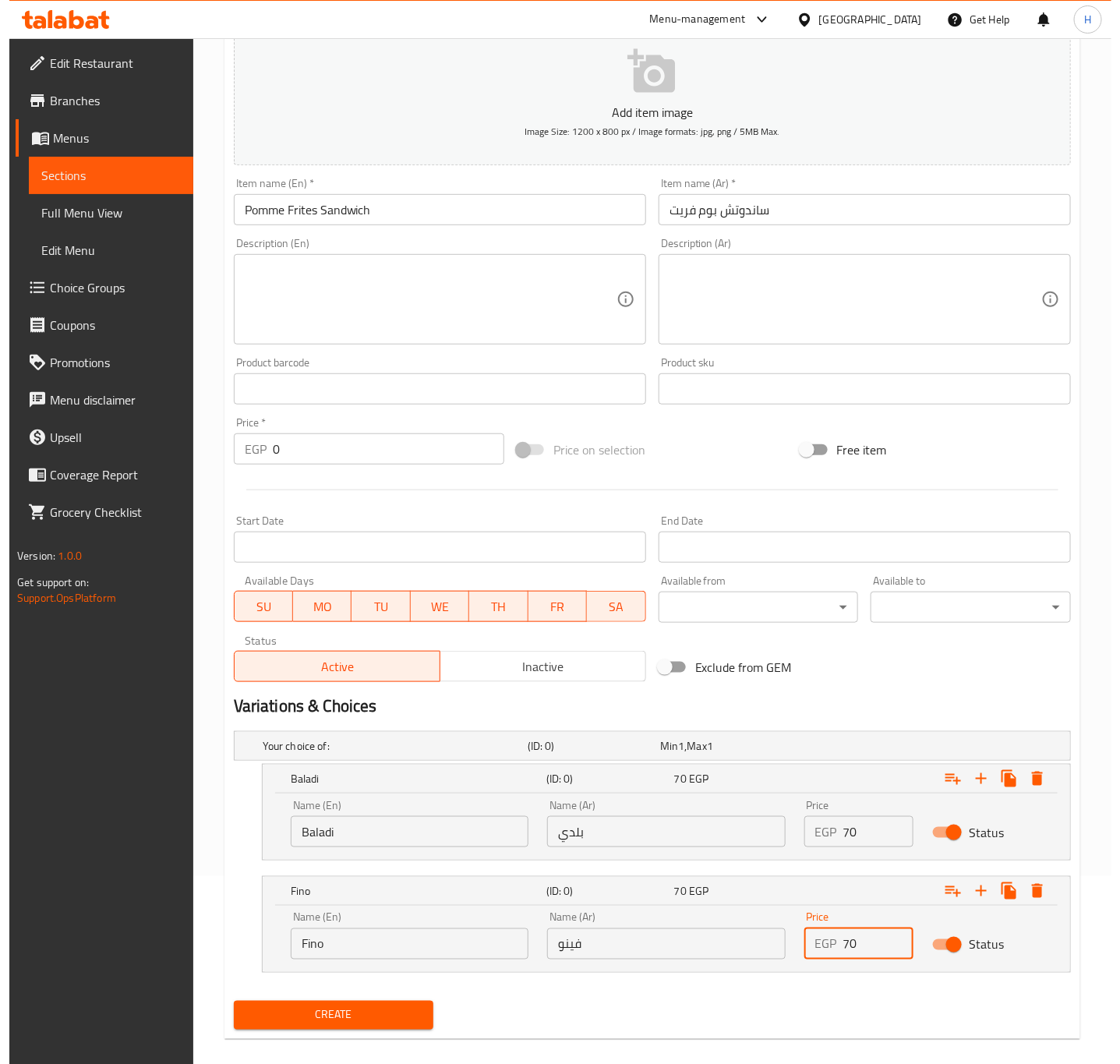
scroll to position [208, 0]
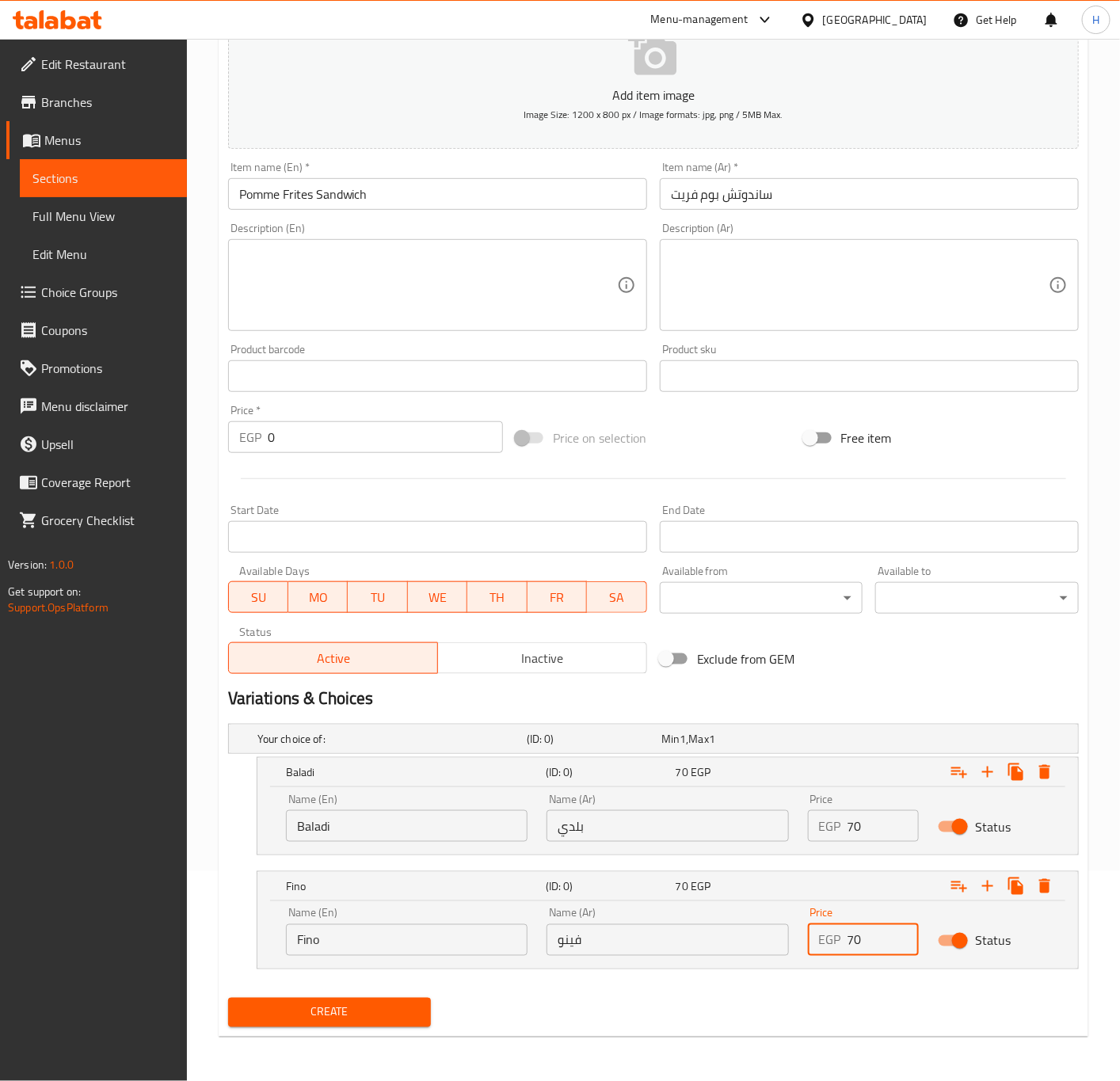
type input "70"
click at [348, 1013] on span "Create" at bounding box center [329, 1012] width 178 height 19
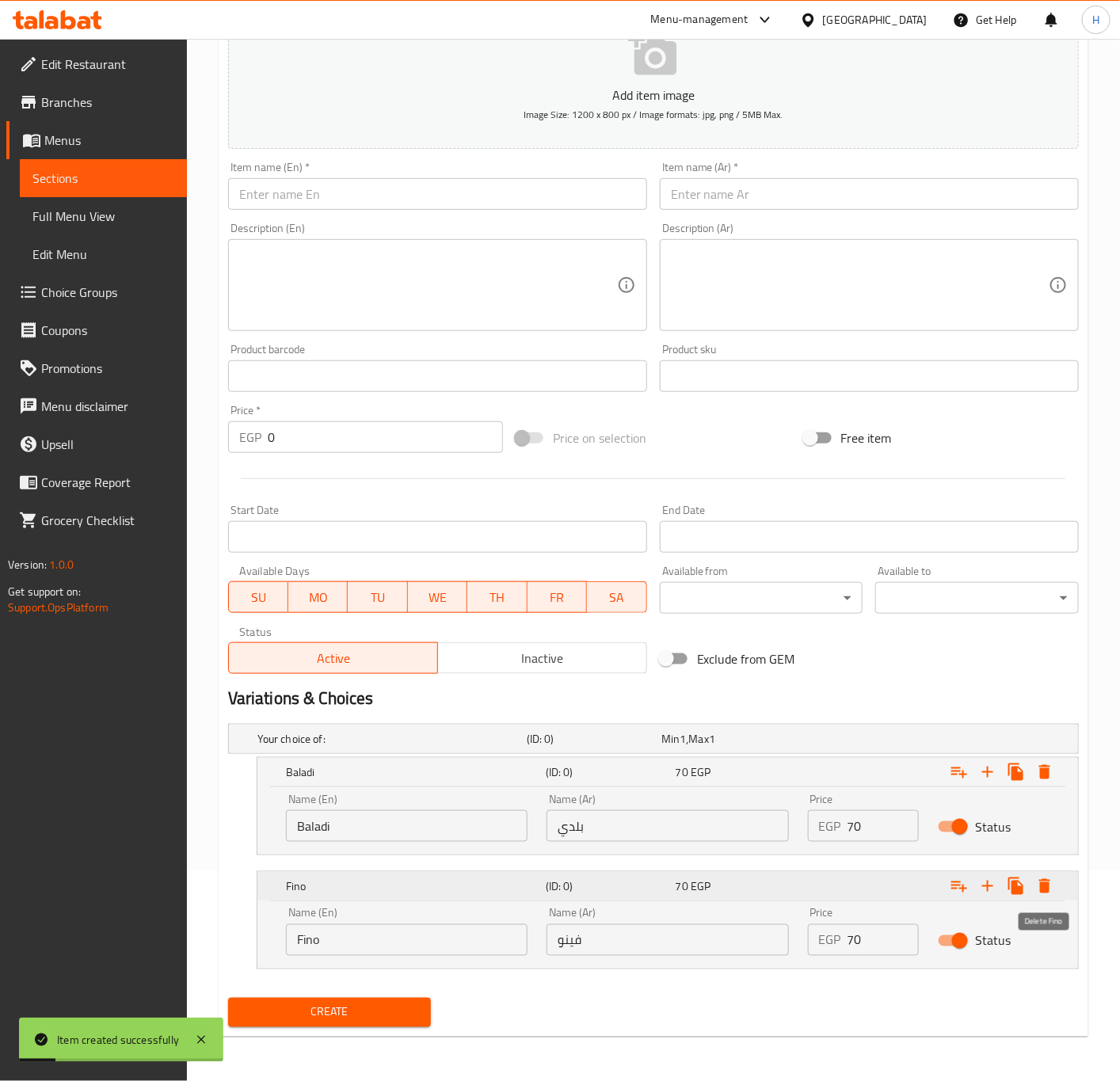
click at [1050, 887] on icon "Expand" at bounding box center [1044, 885] width 19 height 19
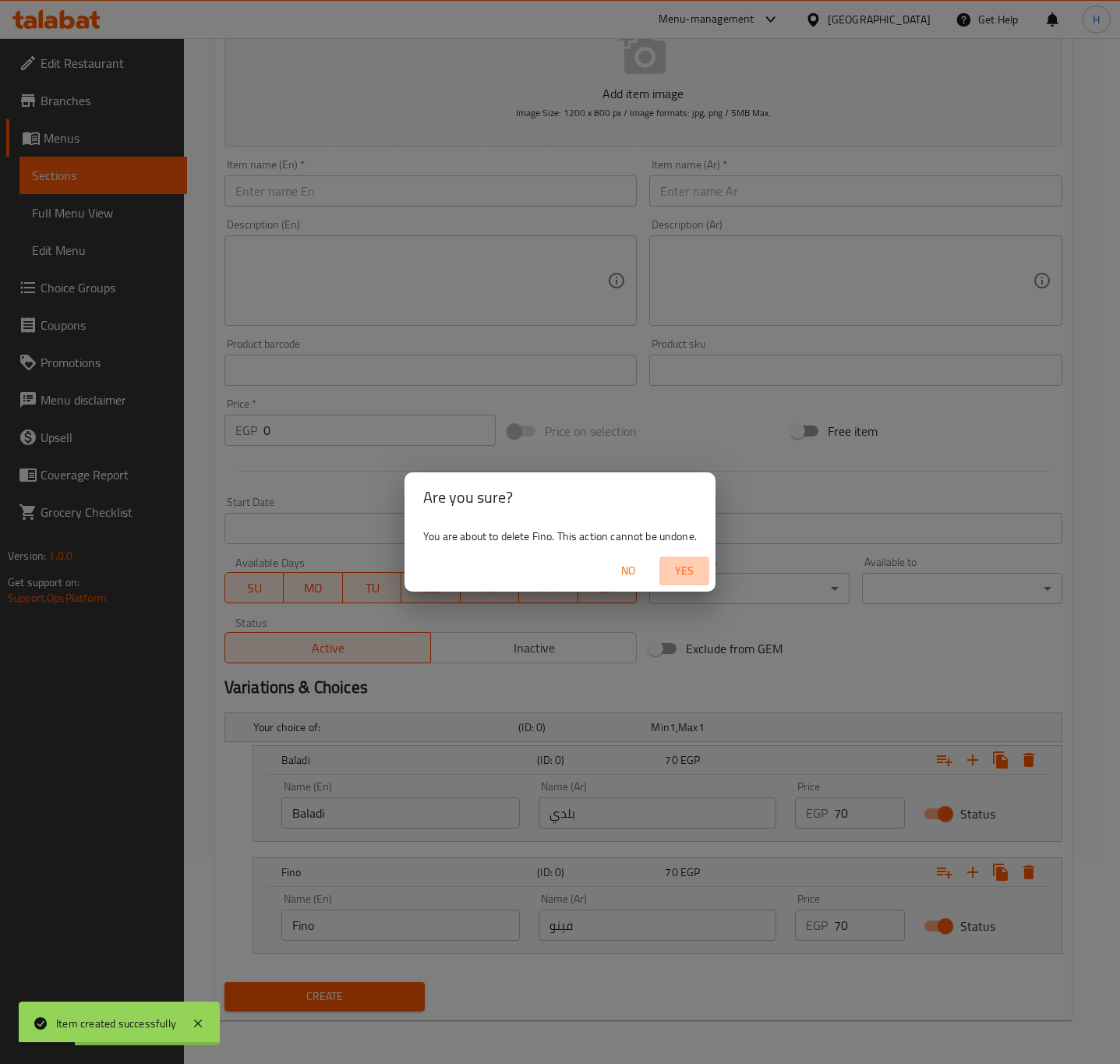
click at [682, 562] on span "Yes" at bounding box center [684, 571] width 37 height 19
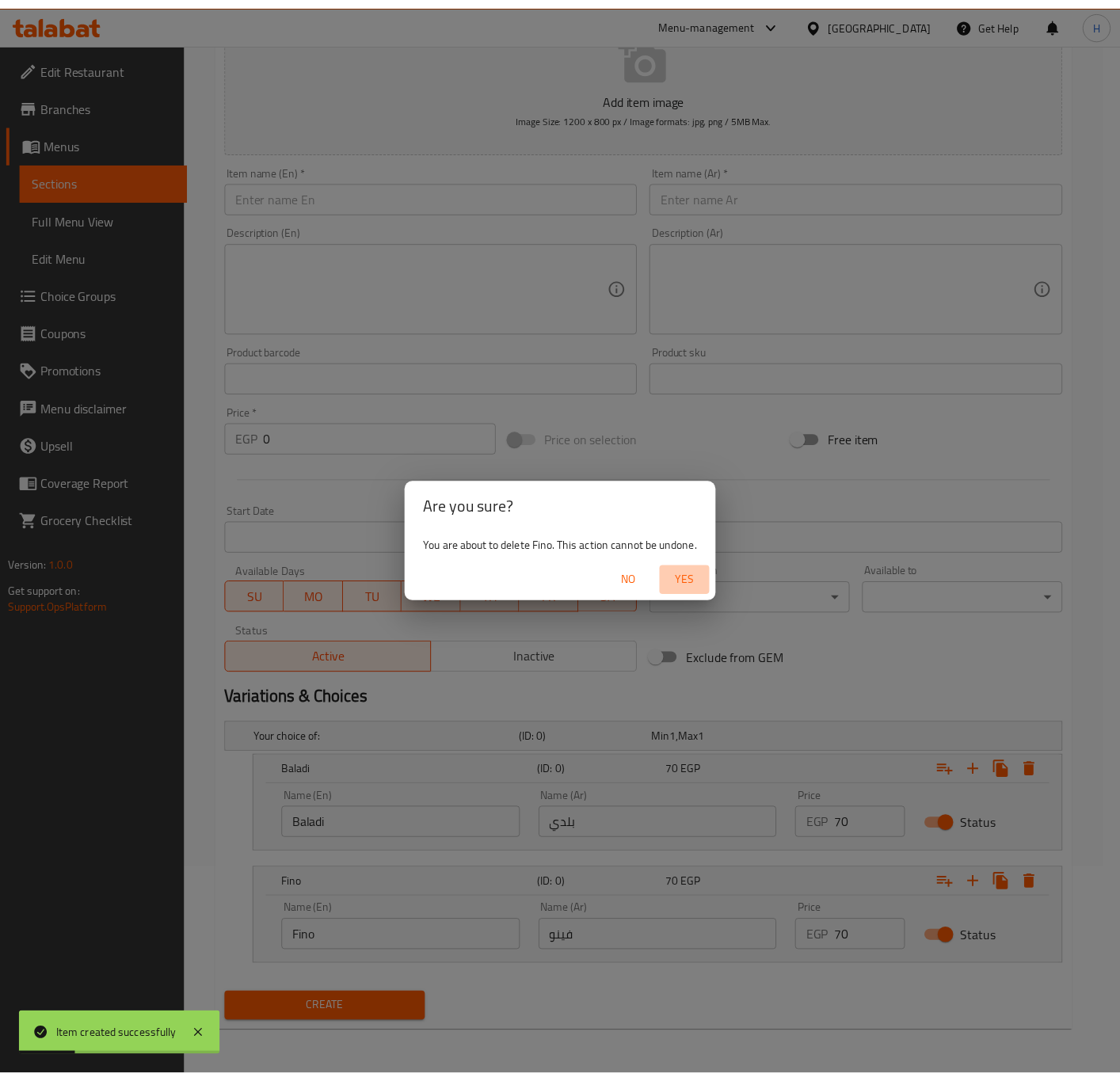
scroll to position [97, 0]
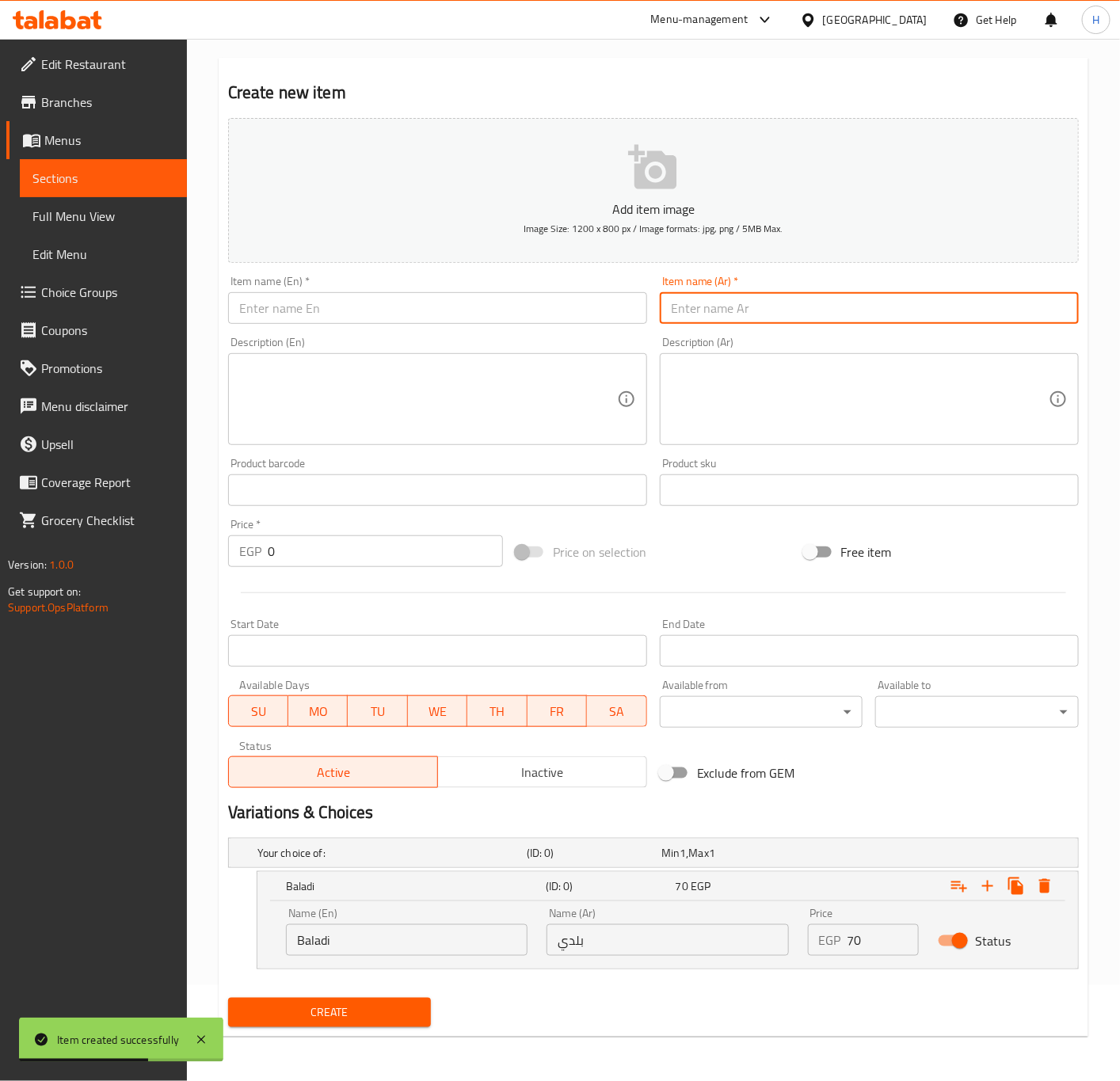
click at [830, 317] on input "text" at bounding box center [869, 308] width 419 height 32
paste input "حواوشي سادة"
type input "حواوشي سادة"
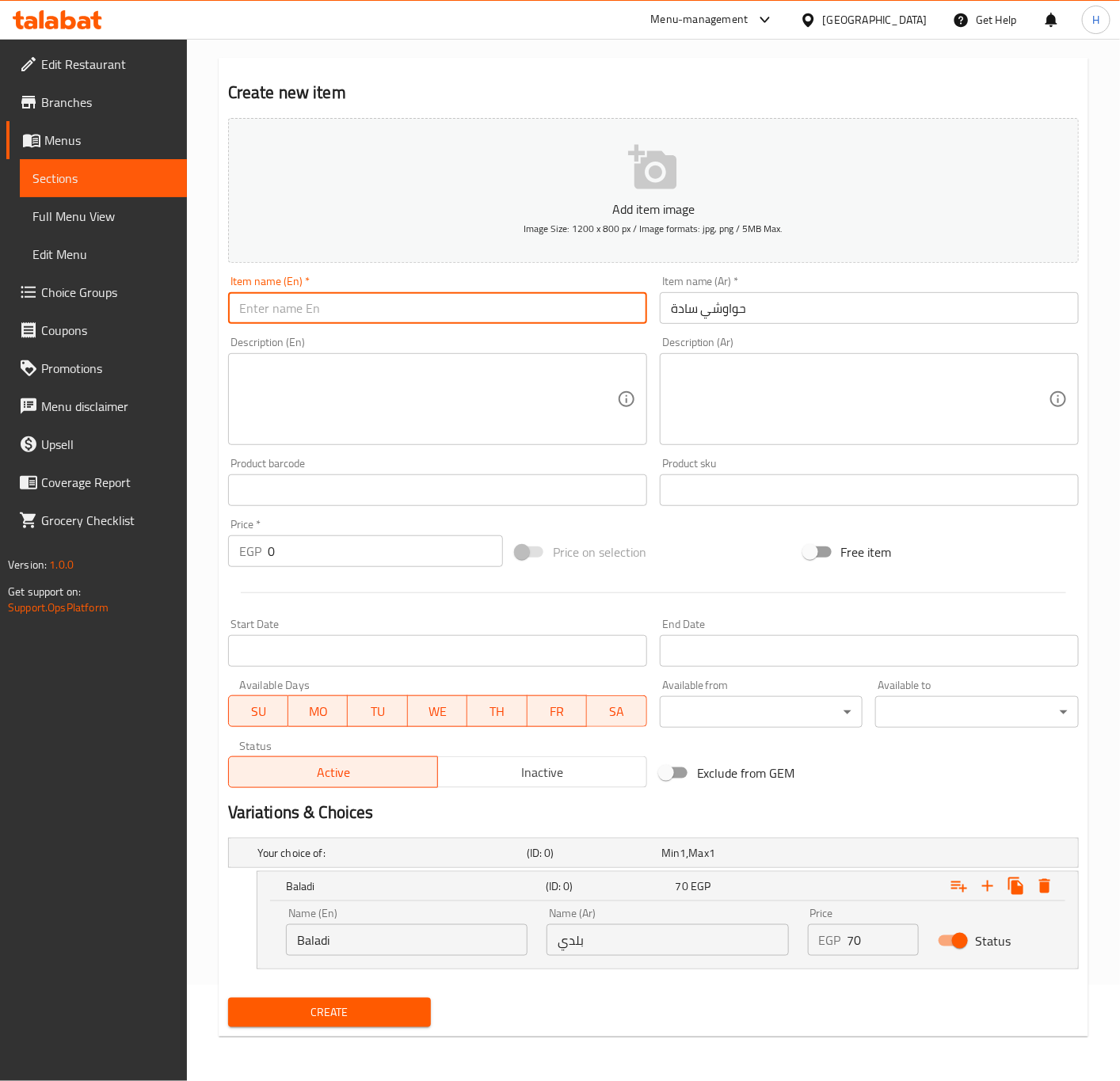
click at [476, 321] on input "text" at bounding box center [437, 308] width 419 height 32
paste input "Plain Hawawshi"
type input "Plain Hawawshi"
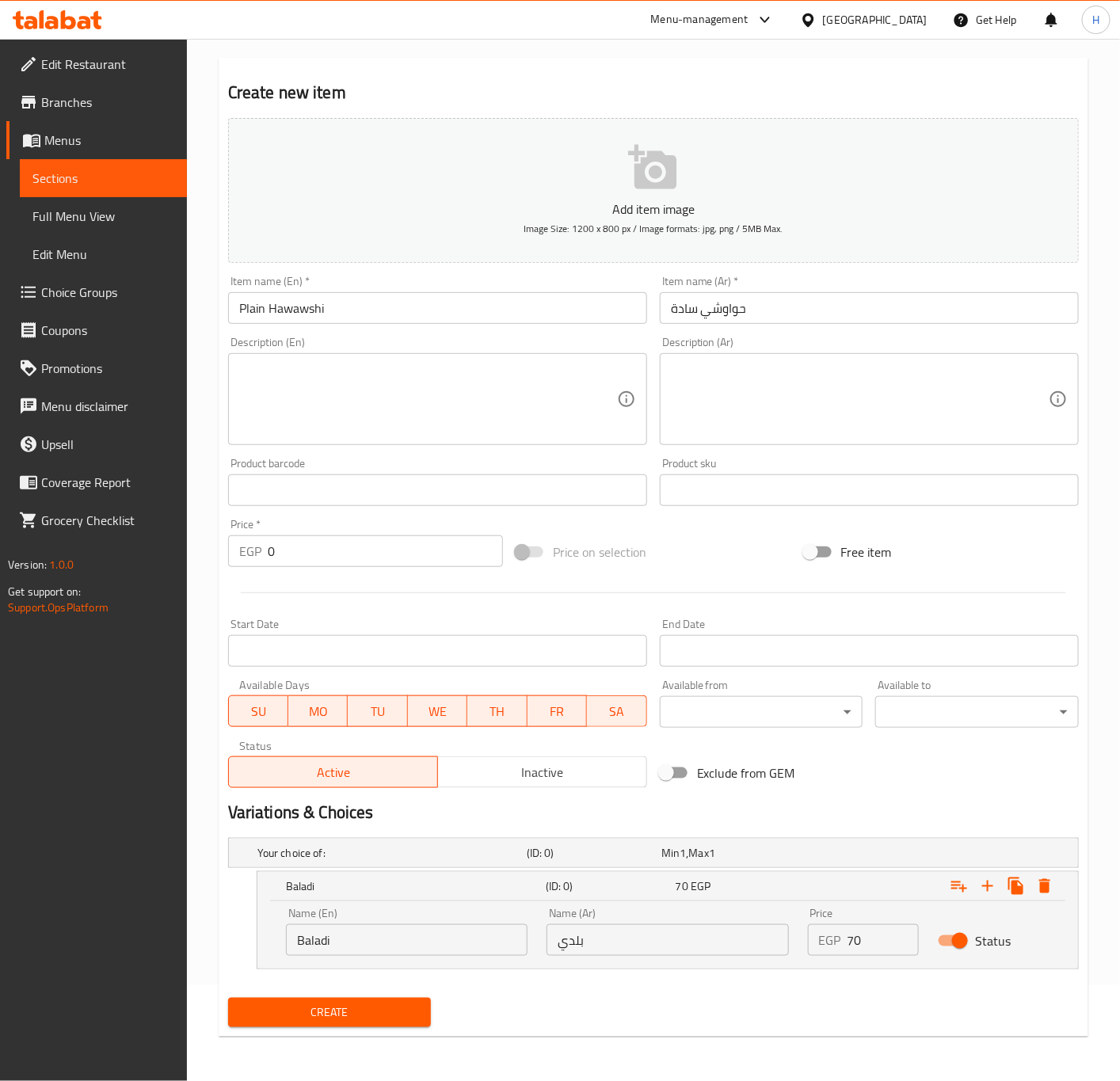
click at [872, 946] on input "70" at bounding box center [883, 940] width 72 height 32
paste input "115"
type input "115"
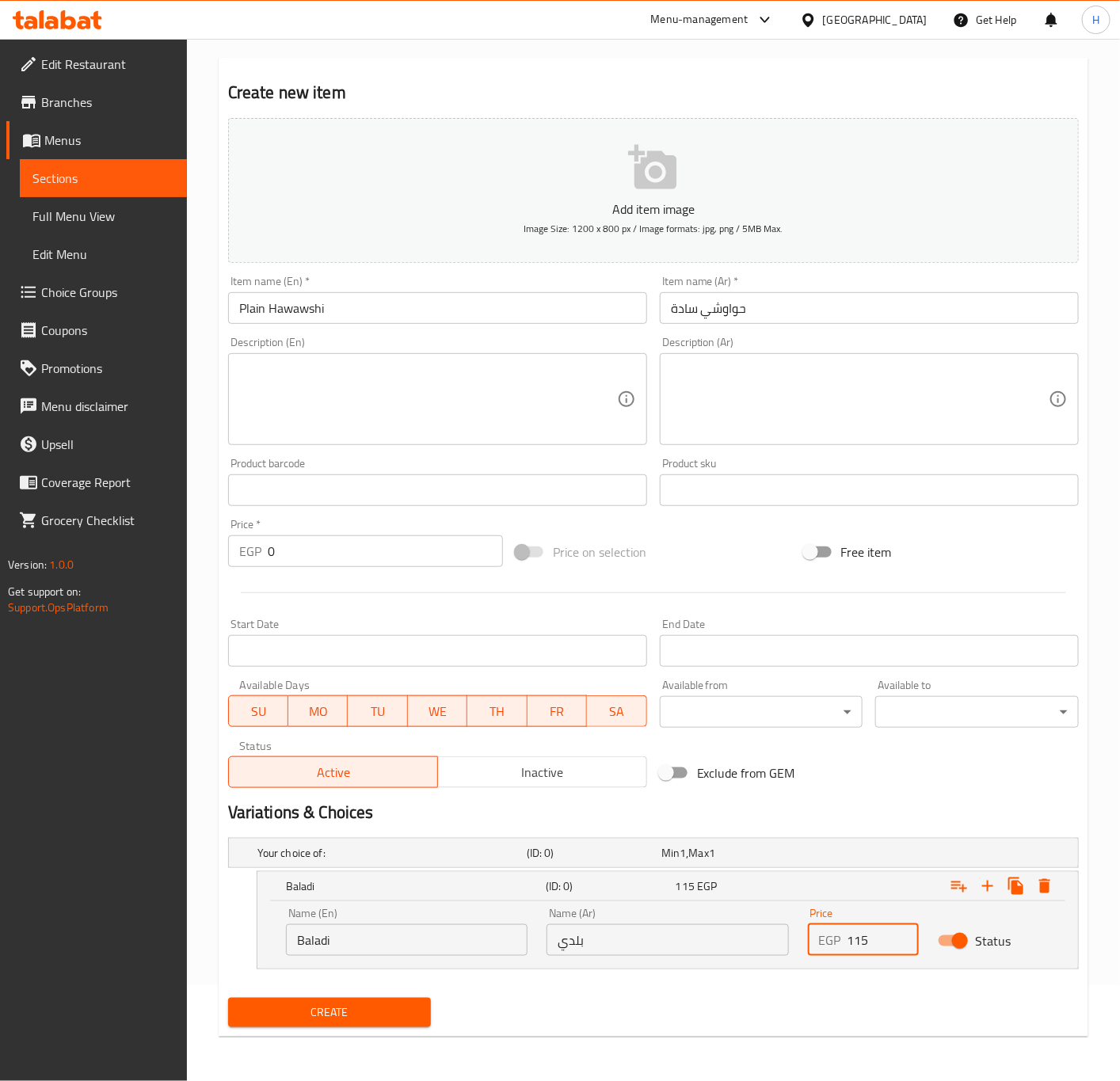
click at [340, 1012] on span "Create" at bounding box center [329, 1012] width 178 height 19
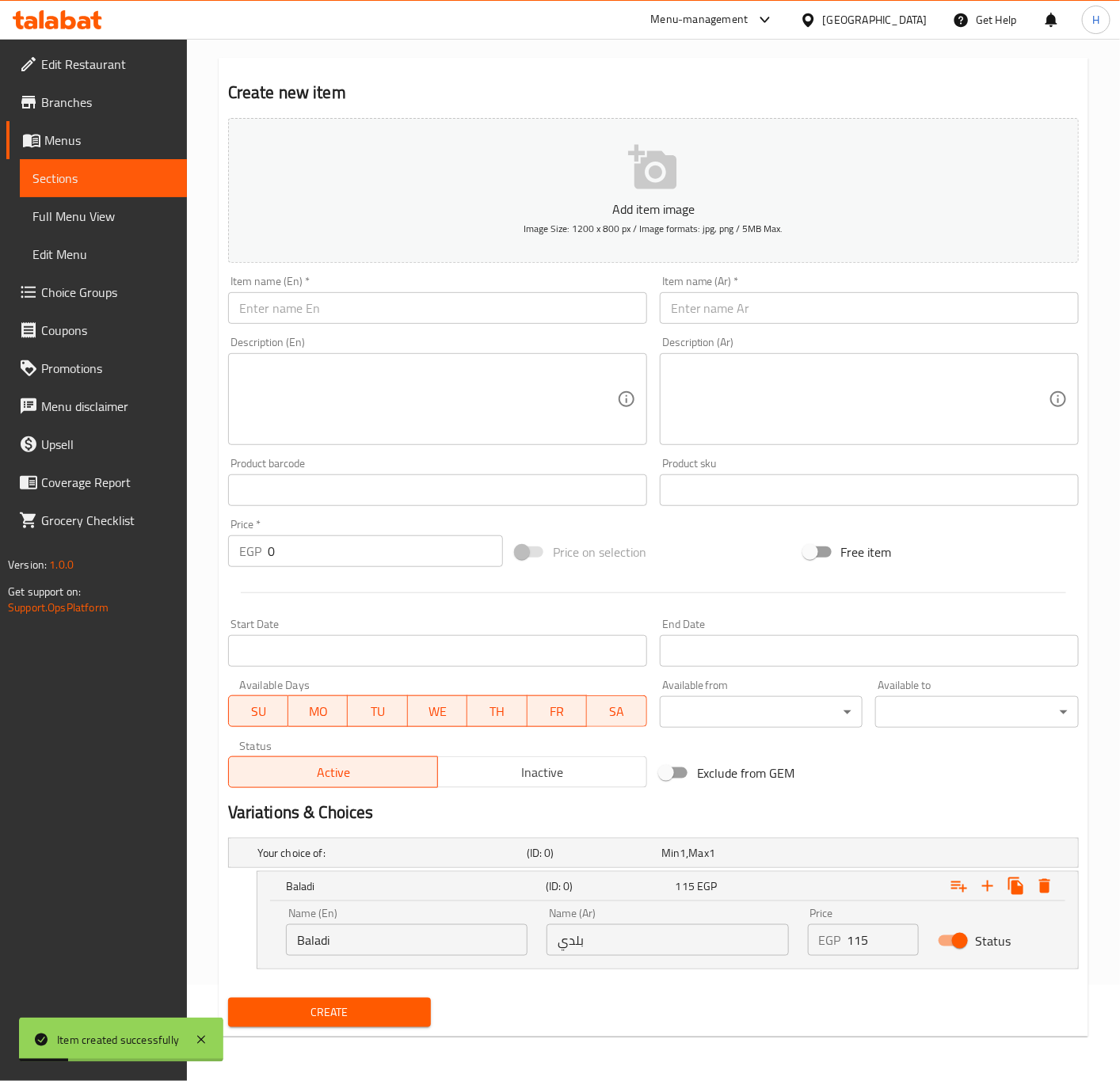
click at [839, 320] on input "text" at bounding box center [869, 308] width 419 height 32
paste input "حوواوشي ميكس جبن"
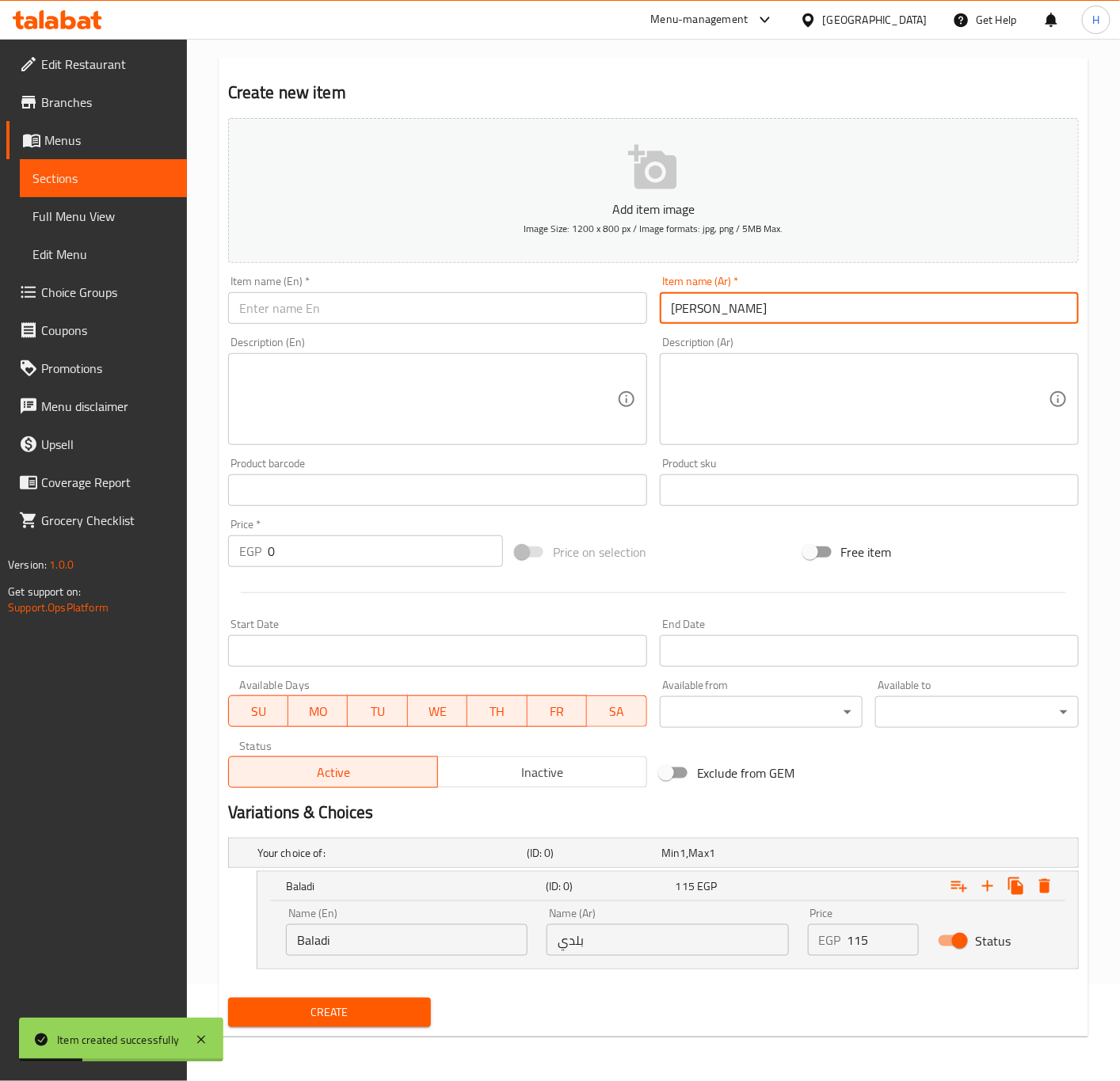
type input "حوواوشي ميكس جبن"
click at [470, 319] on input "text" at bounding box center [437, 308] width 419 height 32
paste input "Hawawshi Mix Cheese"
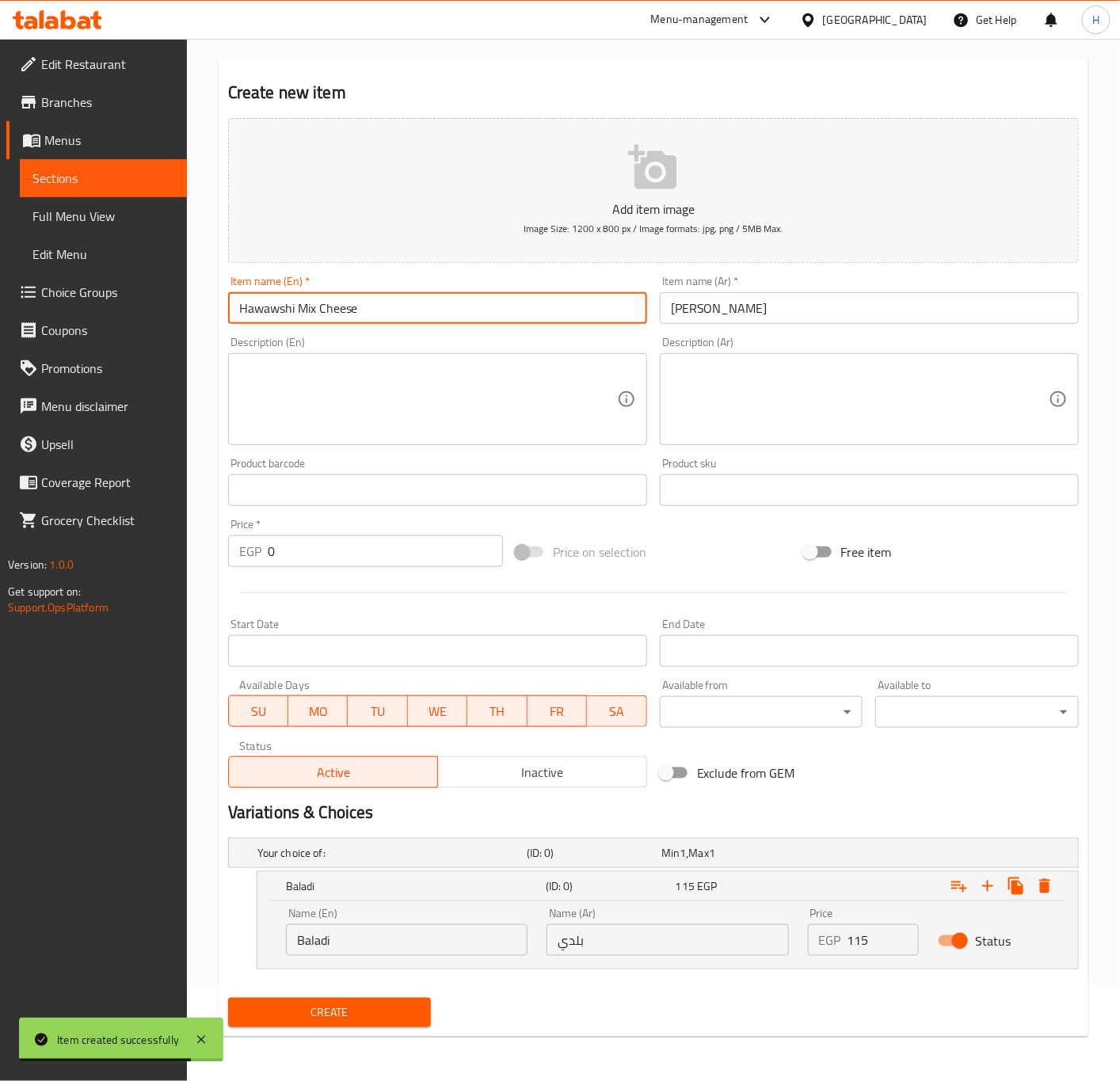
type input "Hawawshi Mix Cheese"
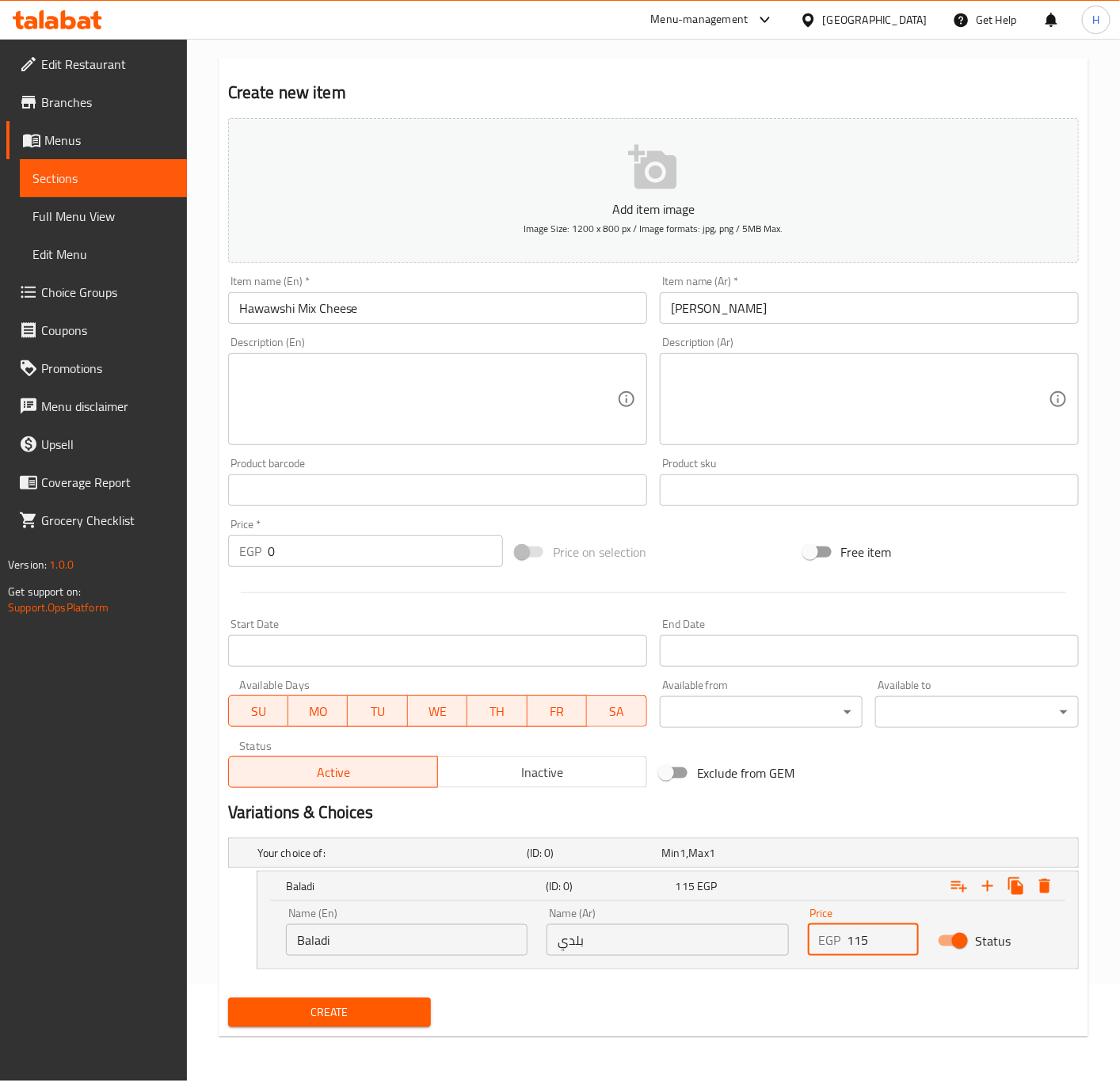
click at [862, 941] on input "115" at bounding box center [883, 940] width 72 height 32
click at [862, 941] on input "0" at bounding box center [883, 940] width 72 height 32
paste input "125"
type input "125"
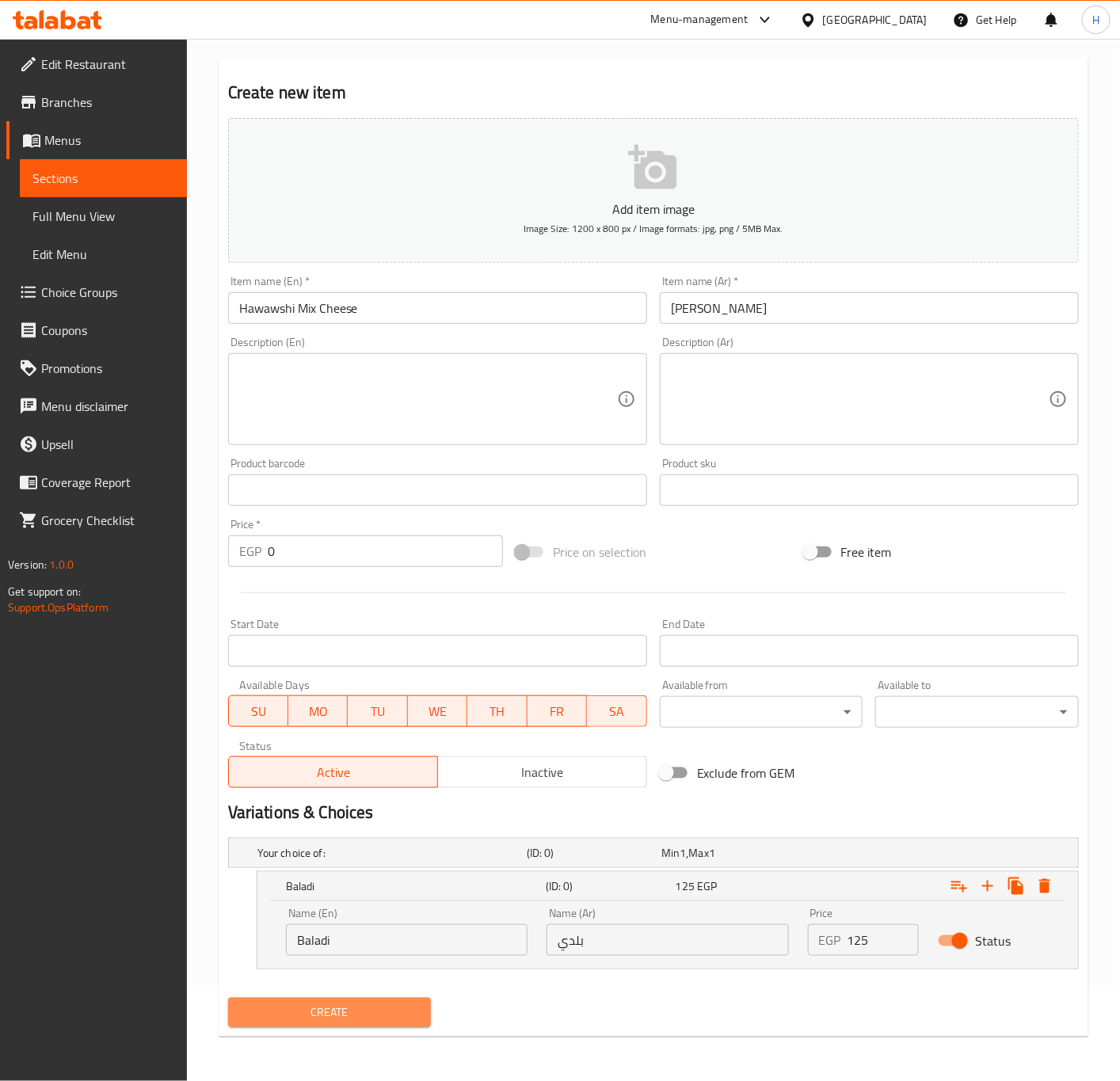
click at [399, 1002] on span "Create" at bounding box center [329, 1012] width 178 height 19
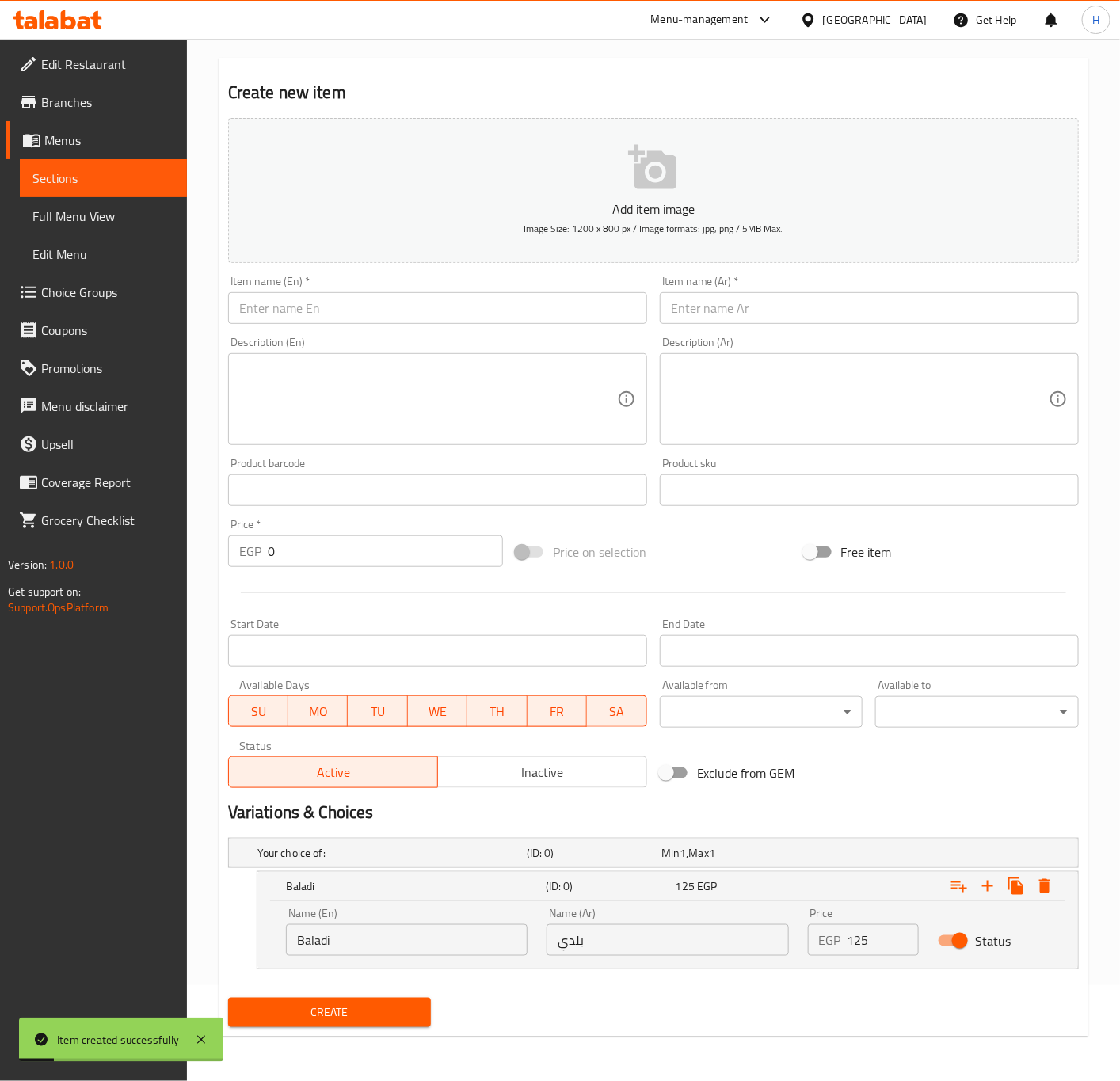
click at [870, 306] on input "text" at bounding box center [869, 308] width 419 height 32
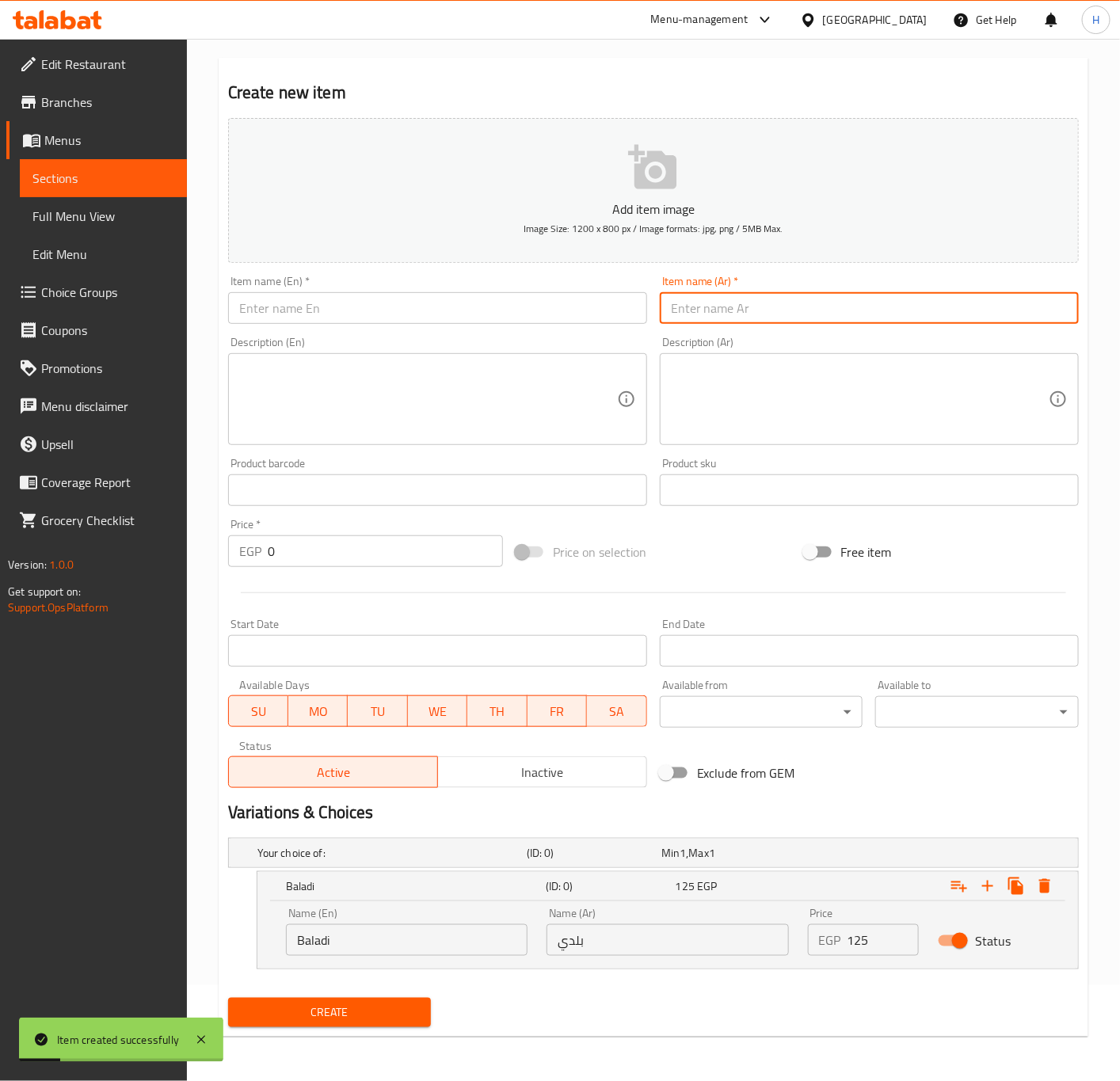
paste input "حوواوشي سجق"
click at [701, 307] on input "حوواوشي سجق" at bounding box center [869, 308] width 419 height 32
type input "حوواوشي سجق"
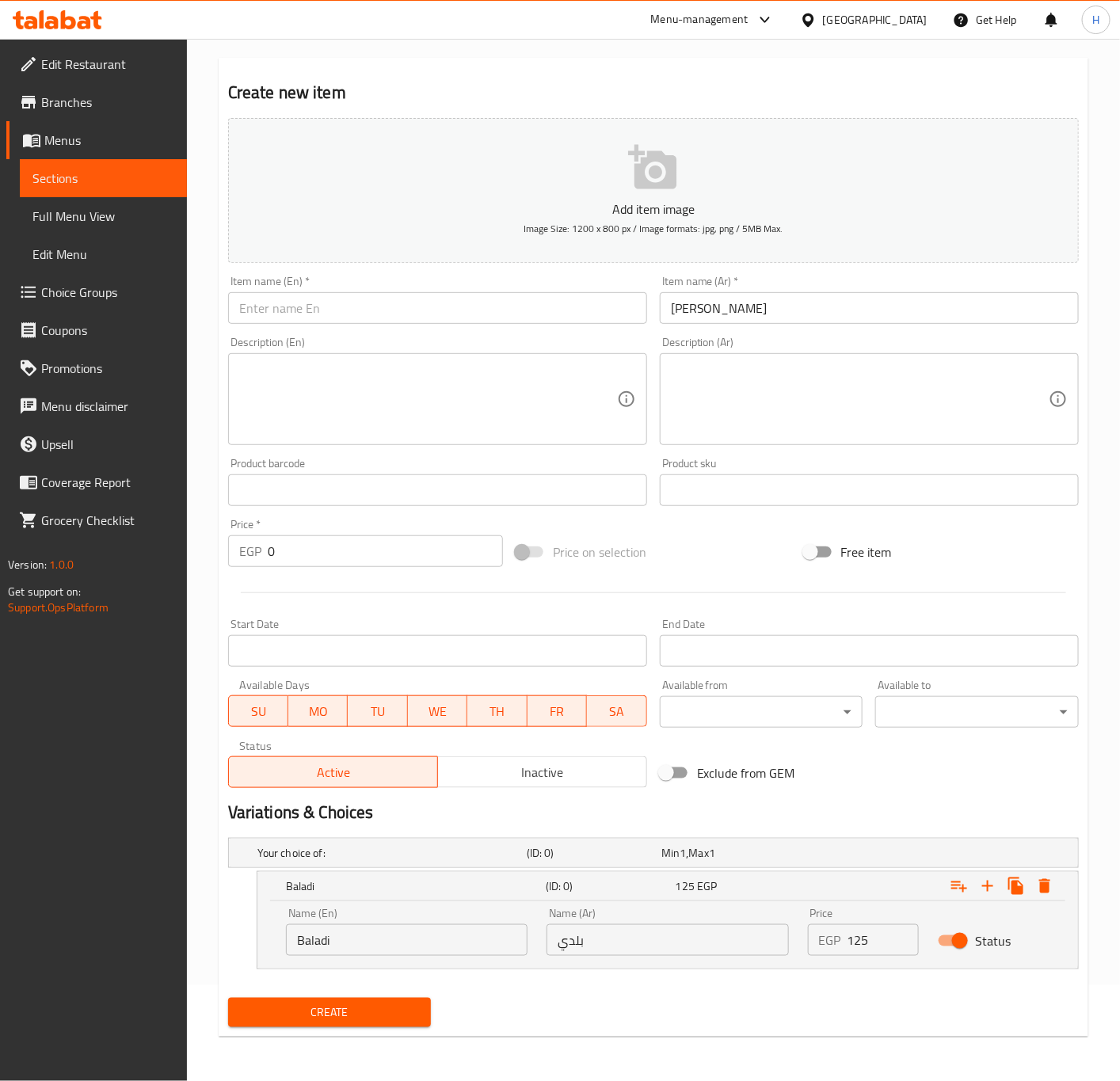
click at [476, 317] on input "text" at bounding box center [437, 308] width 419 height 32
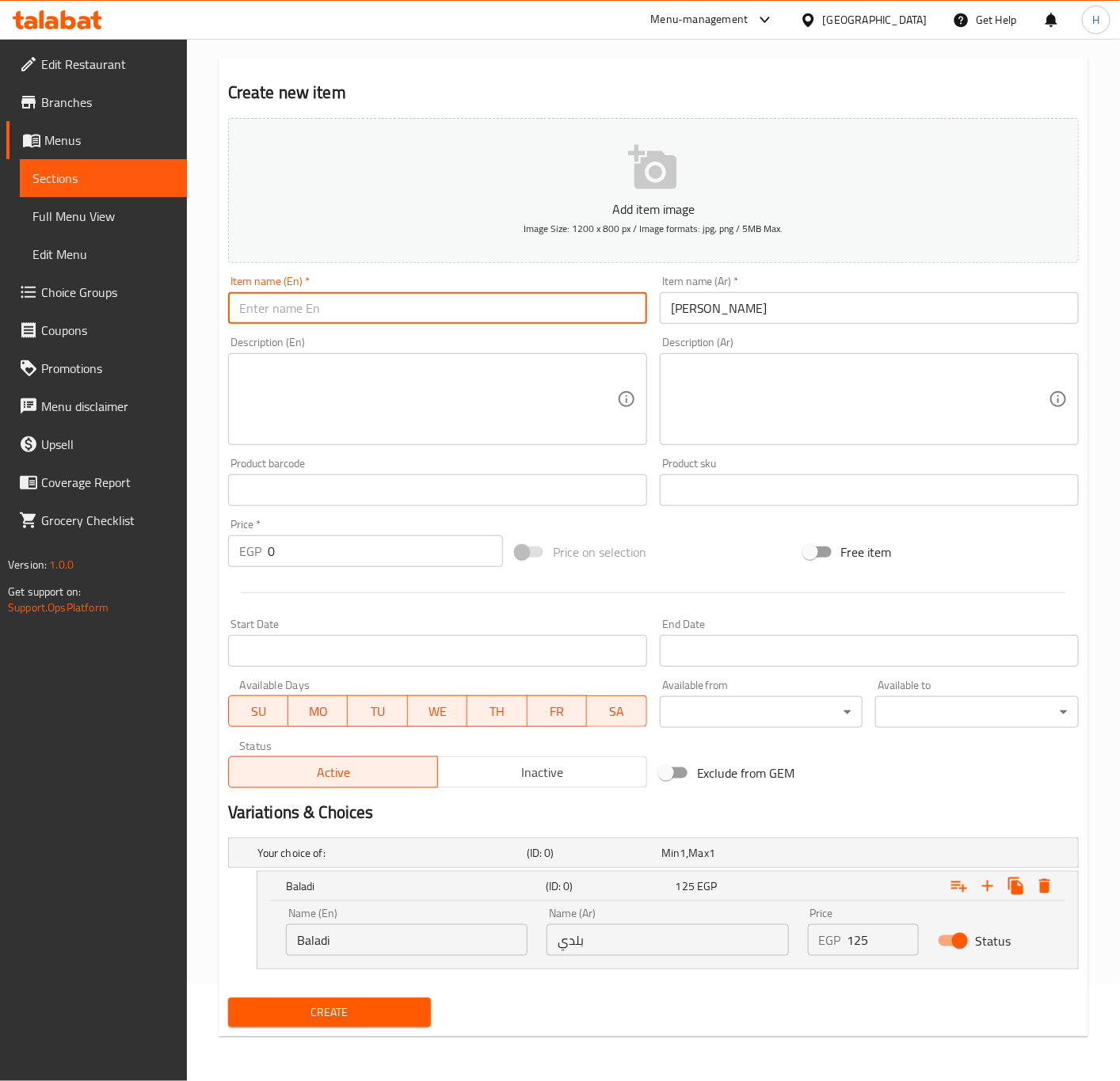
paste input "Sausage Hawawshi"
click at [476, 317] on input "Sausage Hawawshi" at bounding box center [437, 308] width 419 height 32
type input "Sausage Hawawshi"
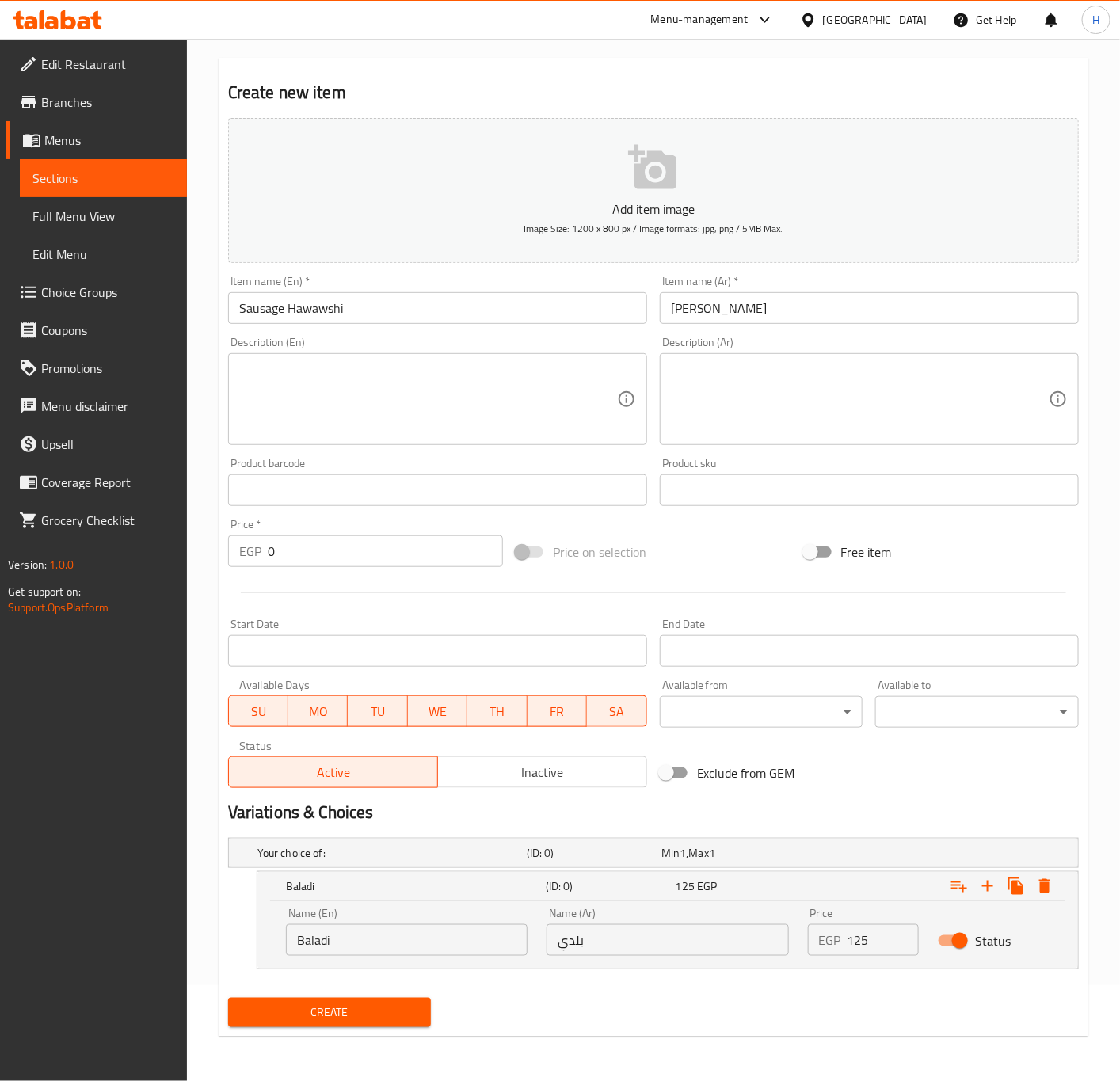
click at [879, 936] on input "125" at bounding box center [883, 940] width 72 height 32
paste input "13"
type input "130"
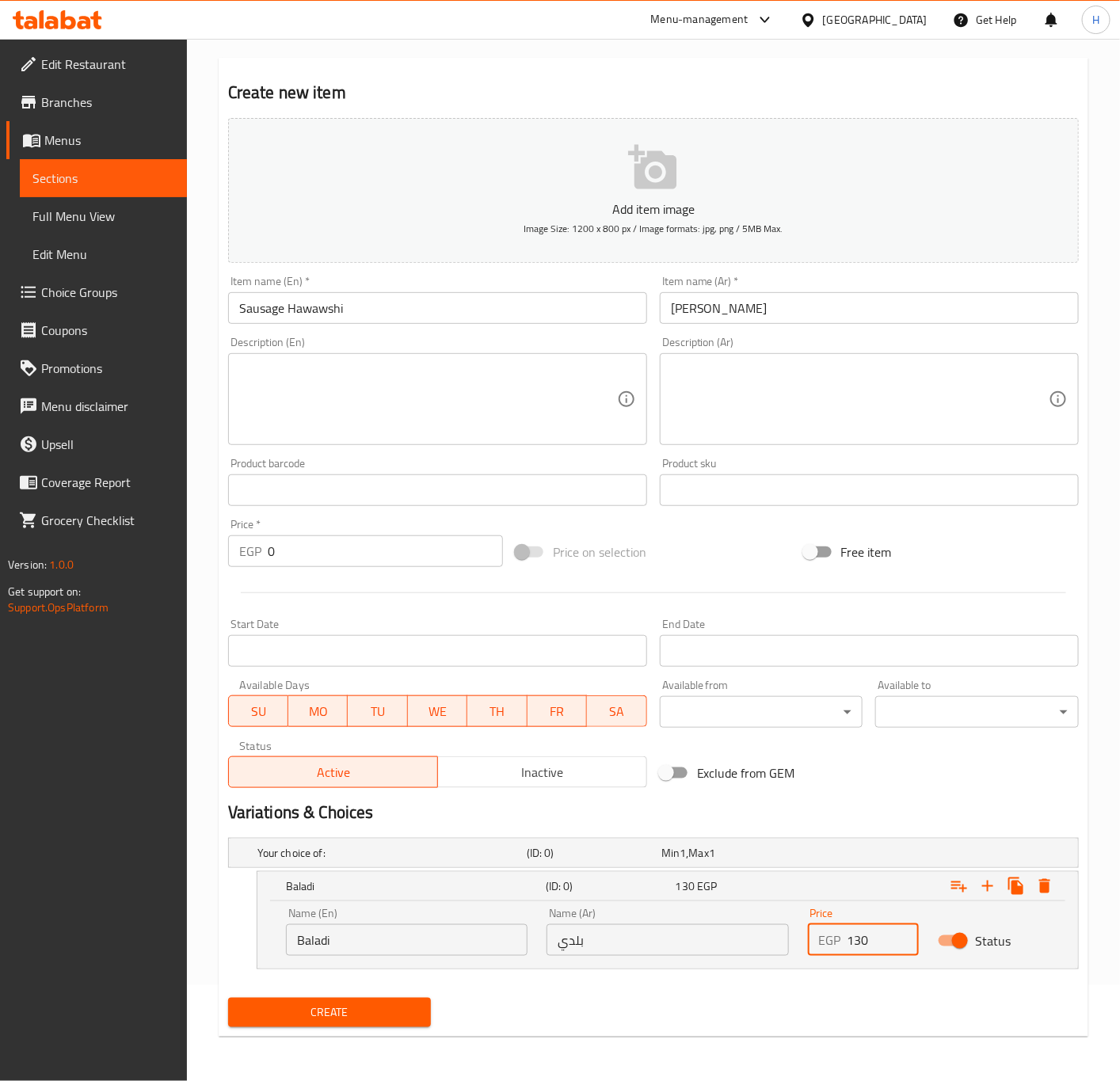
click at [228, 998] on button "Create" at bounding box center [330, 1012] width 204 height 29
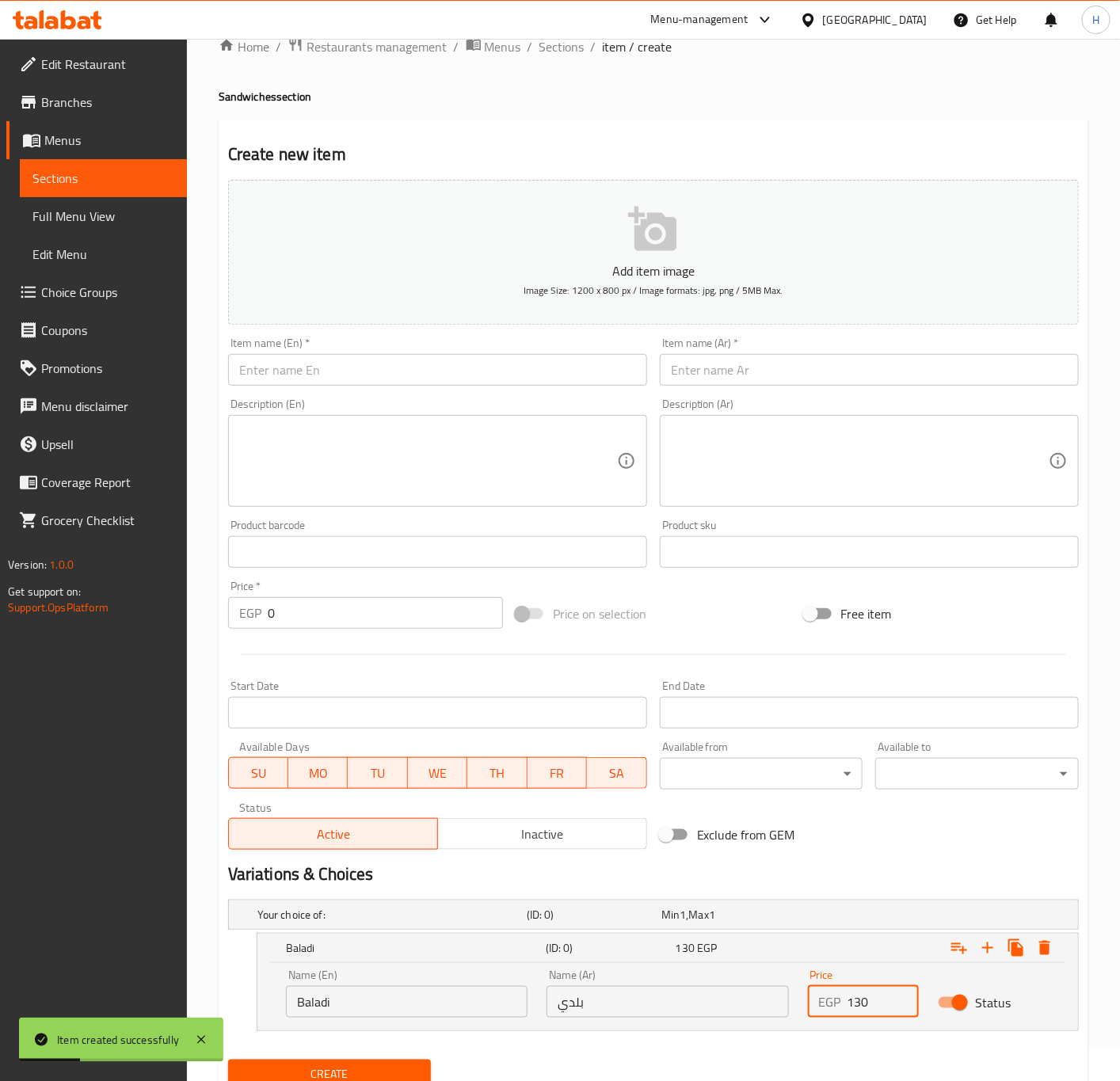
scroll to position [0, 0]
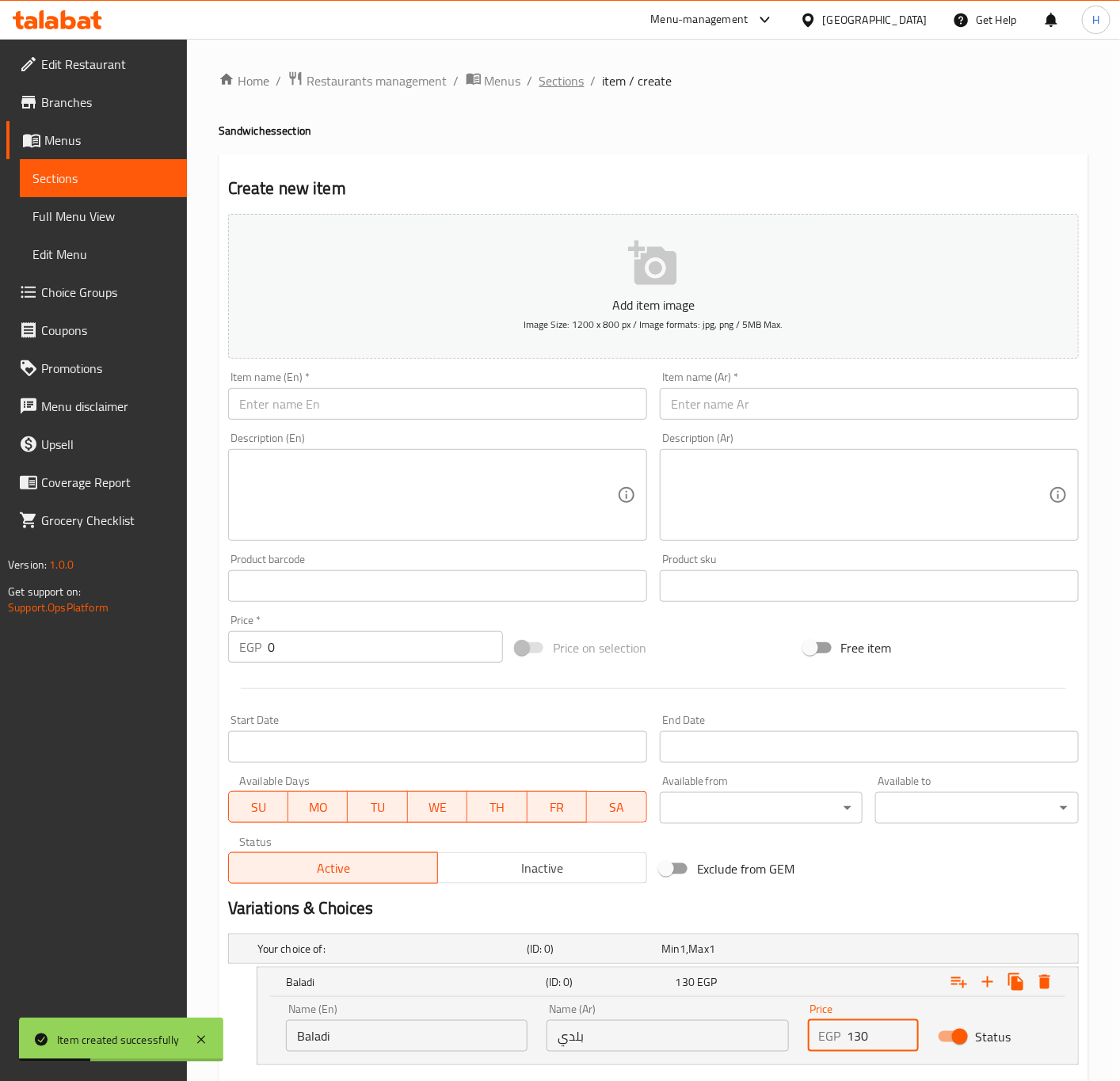
click at [564, 86] on span "Sections" at bounding box center [561, 80] width 45 height 19
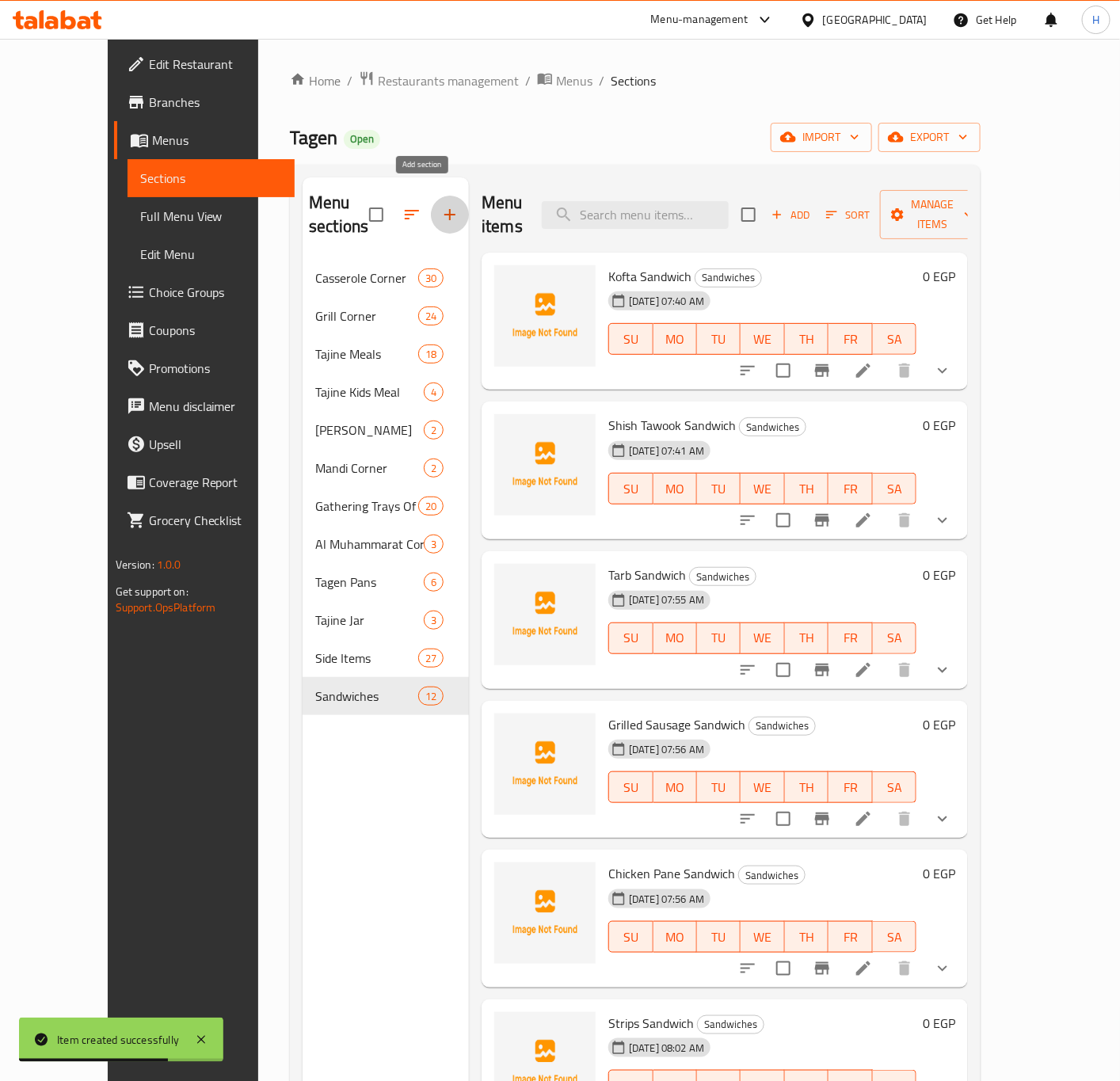
click at [440, 205] on icon "button" at bounding box center [449, 214] width 19 height 19
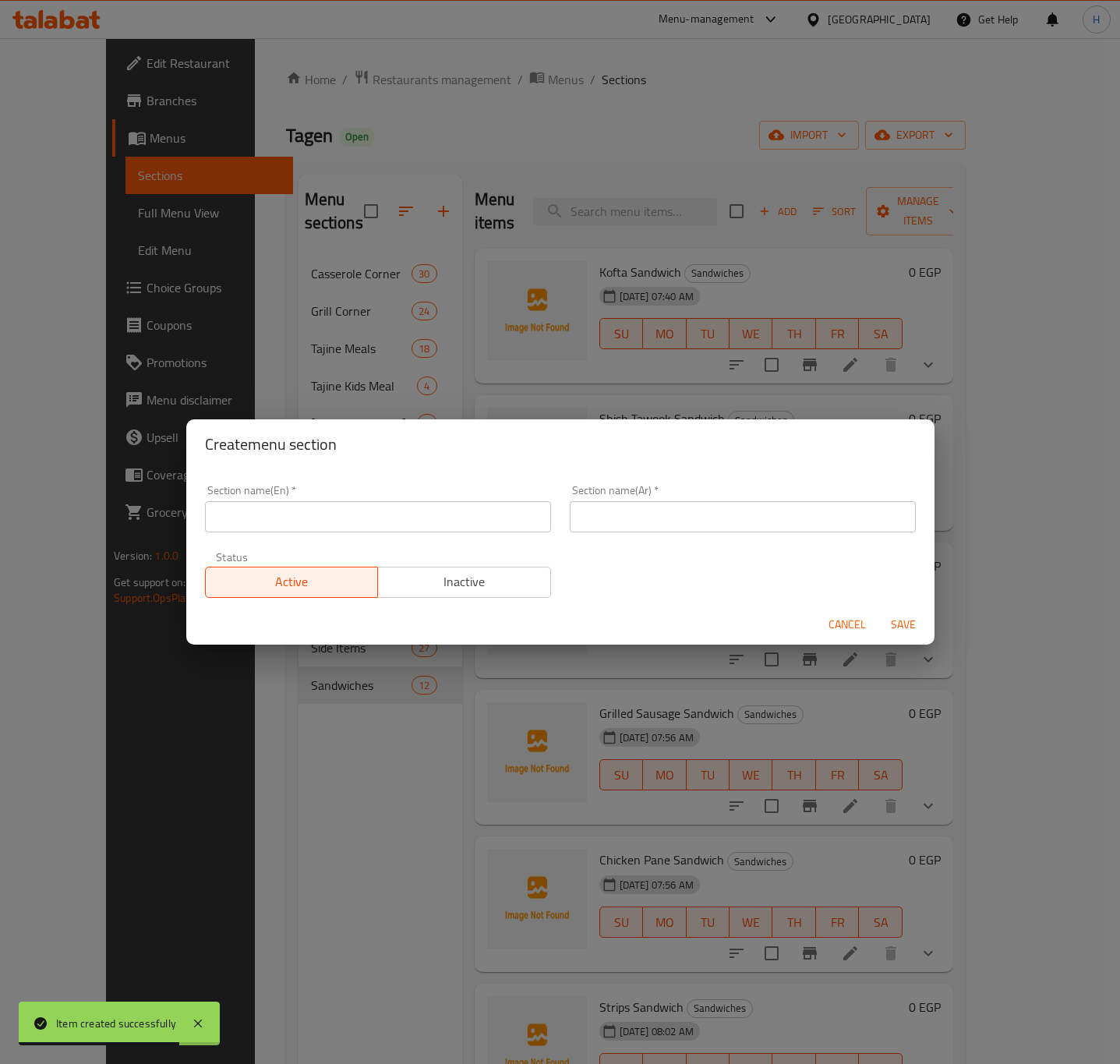
click at [403, 520] on input "text" at bounding box center [377, 517] width 346 height 31
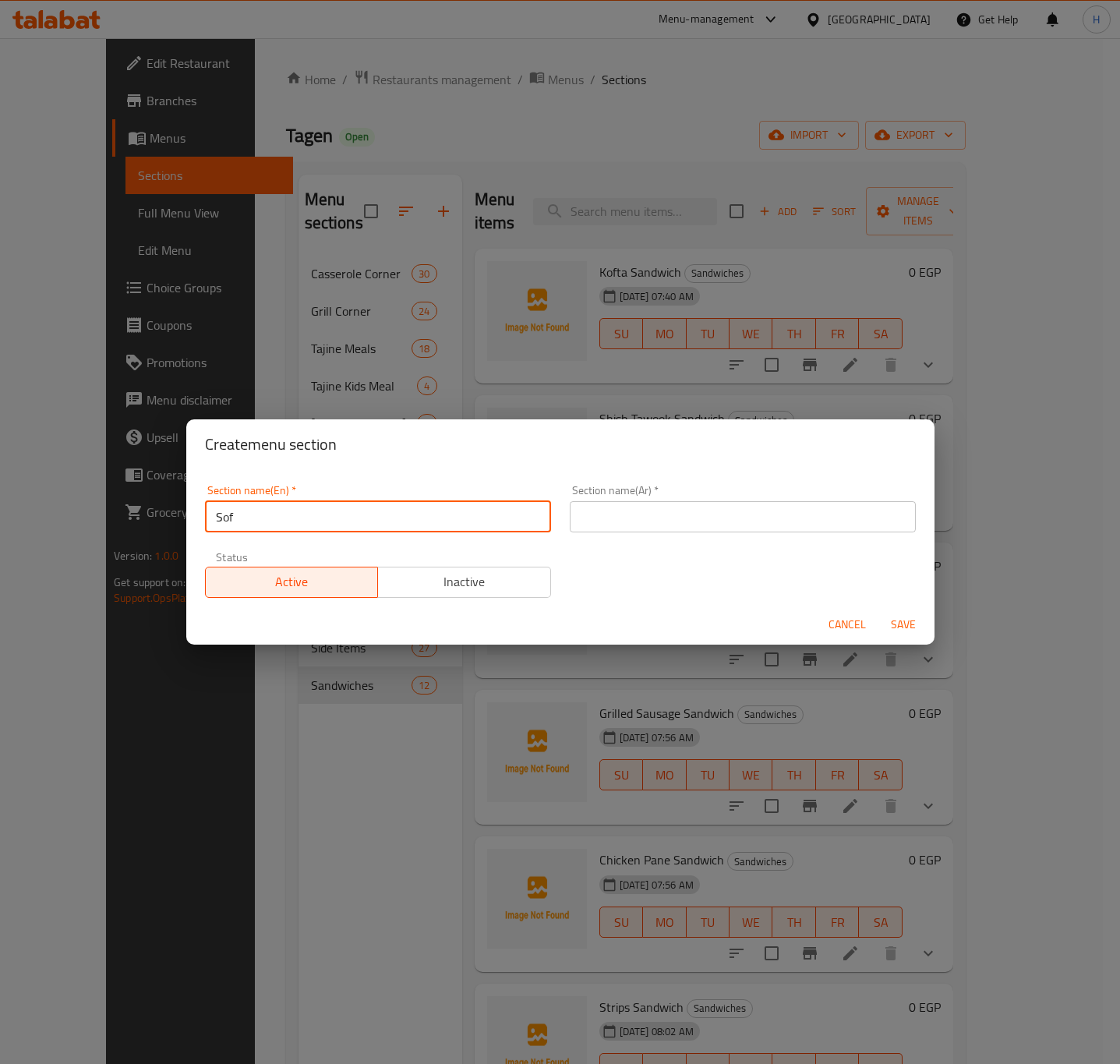
type input "Soft Drinks"
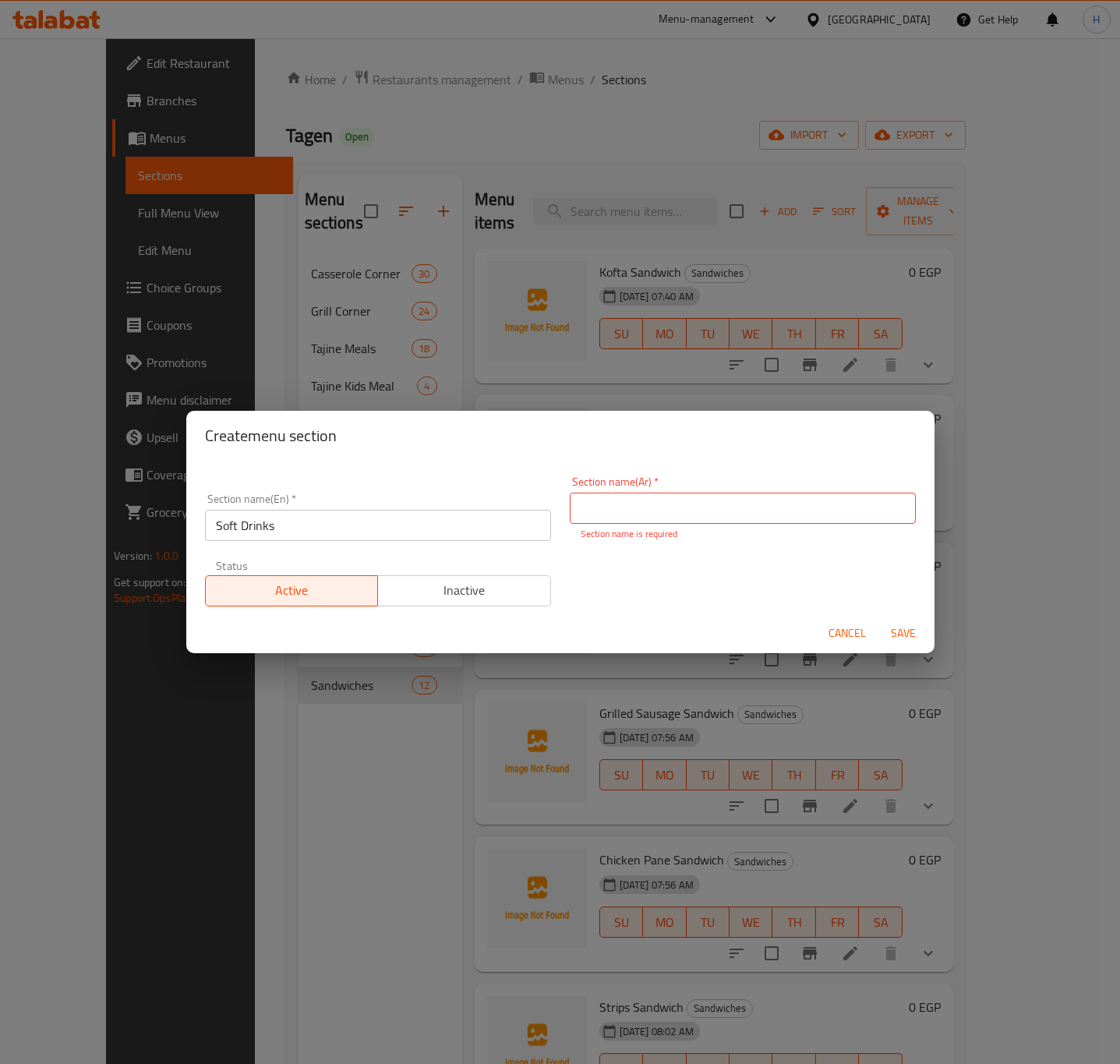
click at [716, 515] on input "text" at bounding box center [743, 508] width 346 height 31
click at [803, 517] on input "text" at bounding box center [743, 508] width 346 height 31
click at [828, 497] on input "text" at bounding box center [743, 508] width 346 height 31
paste input "سوفت درينك"
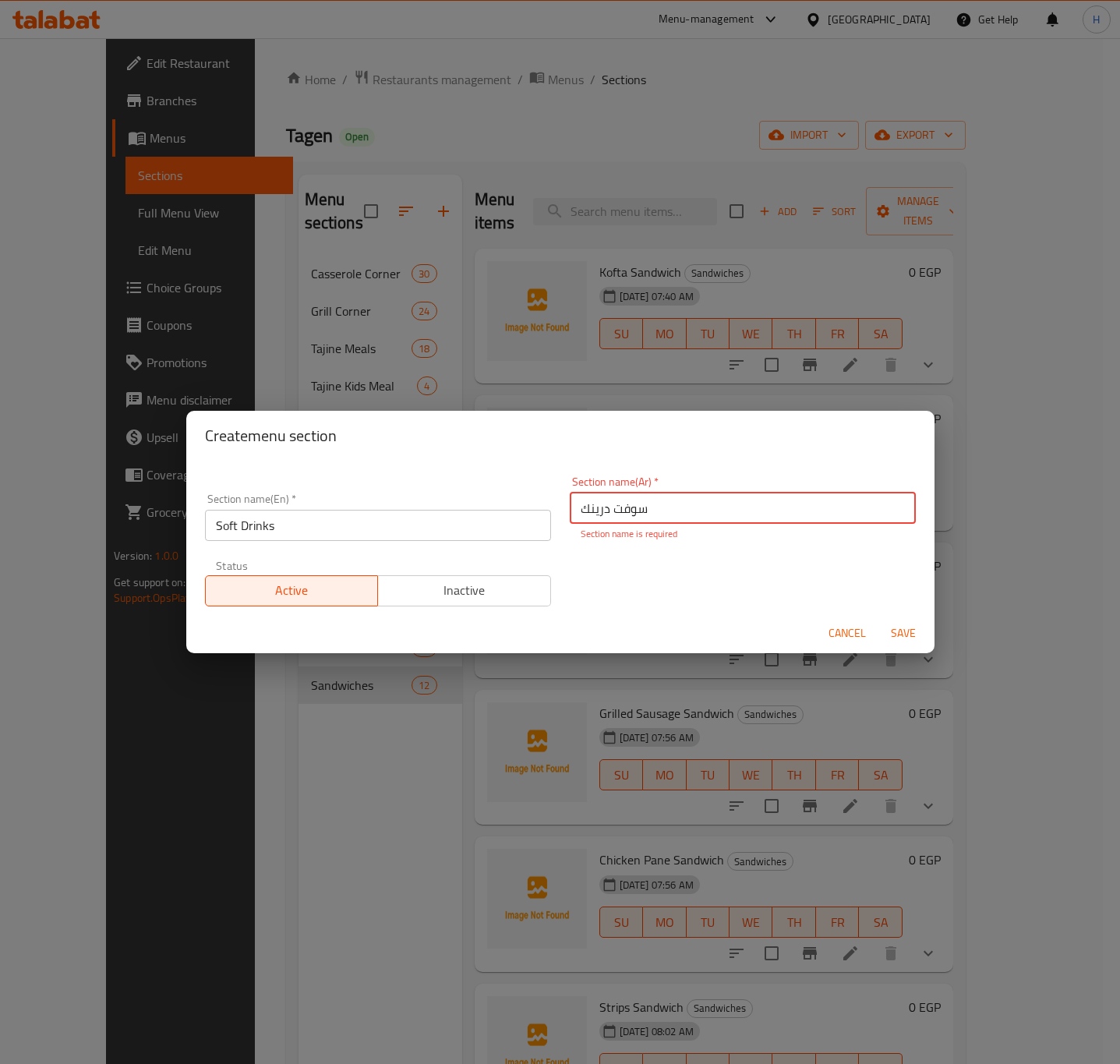
type input "سوفت درينك"
click at [907, 627] on span "Save" at bounding box center [903, 634] width 37 height 19
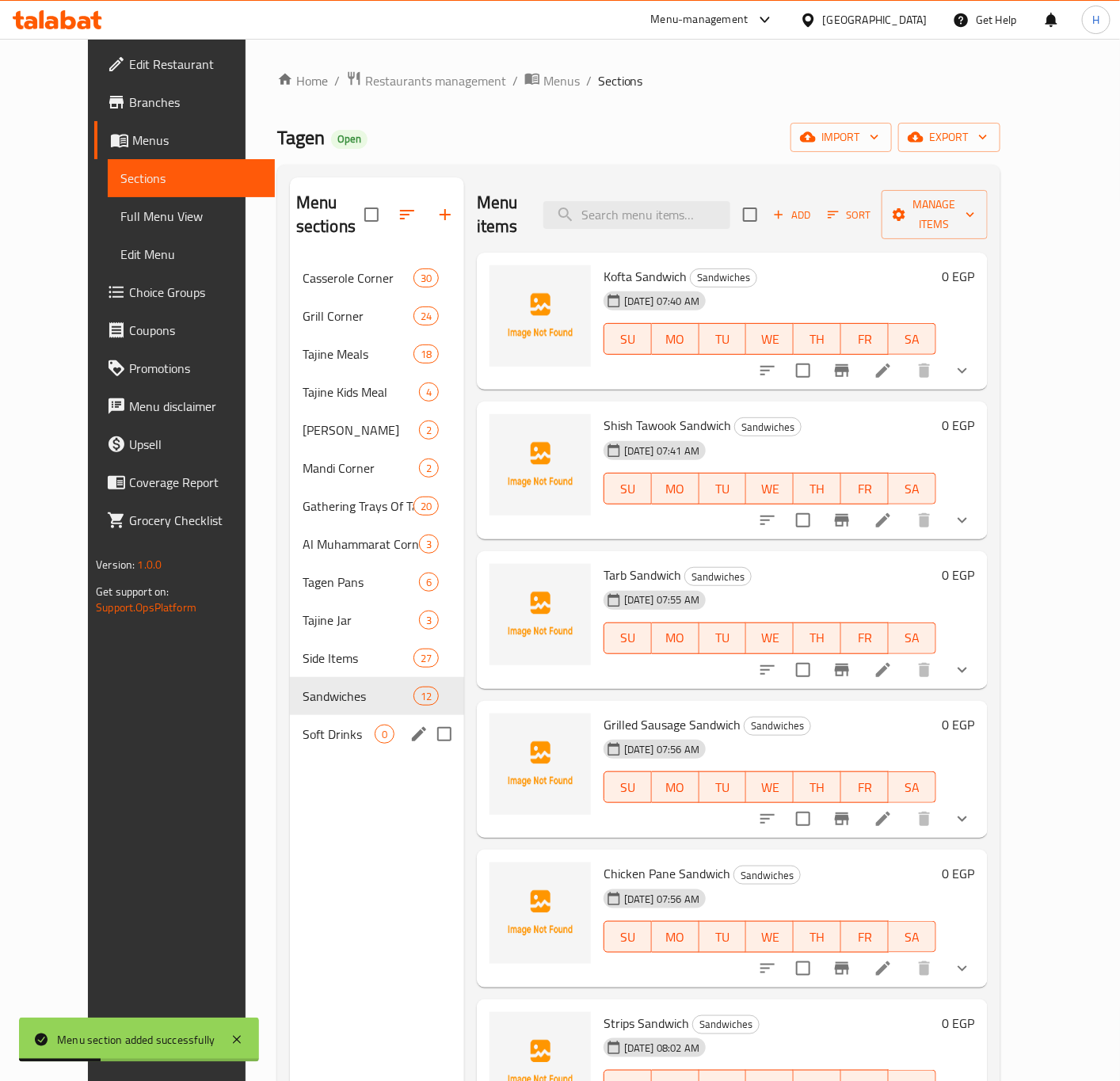
click at [303, 724] on span "Soft Drinks" at bounding box center [338, 733] width 72 height 19
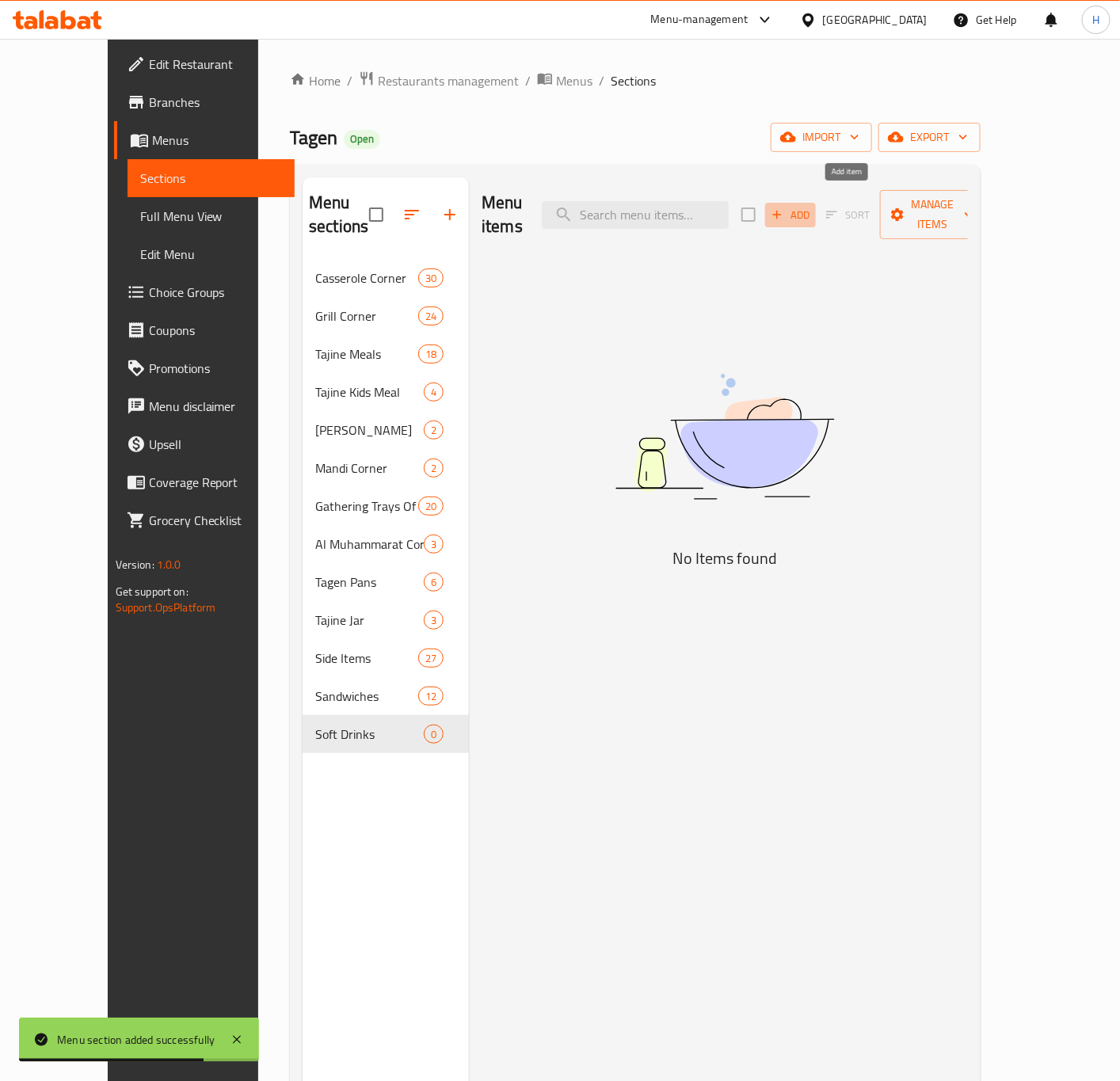
click at [812, 206] on span "Add" at bounding box center [791, 215] width 42 height 19
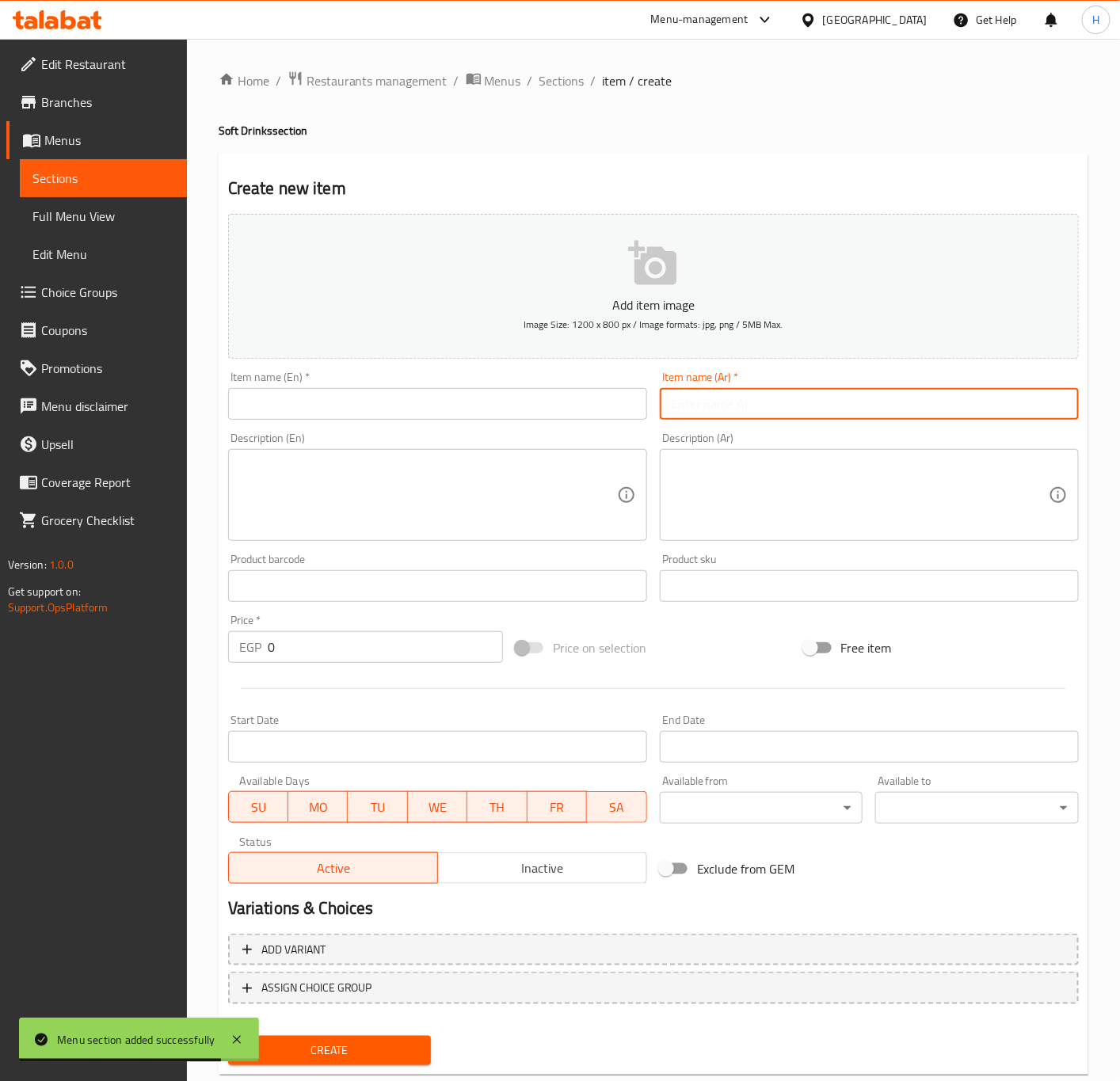
click at [912, 405] on input "text" at bounding box center [869, 404] width 419 height 32
type input ";"
type input "كوكاكولا"
click at [557, 400] on input "text" at bounding box center [437, 404] width 419 height 32
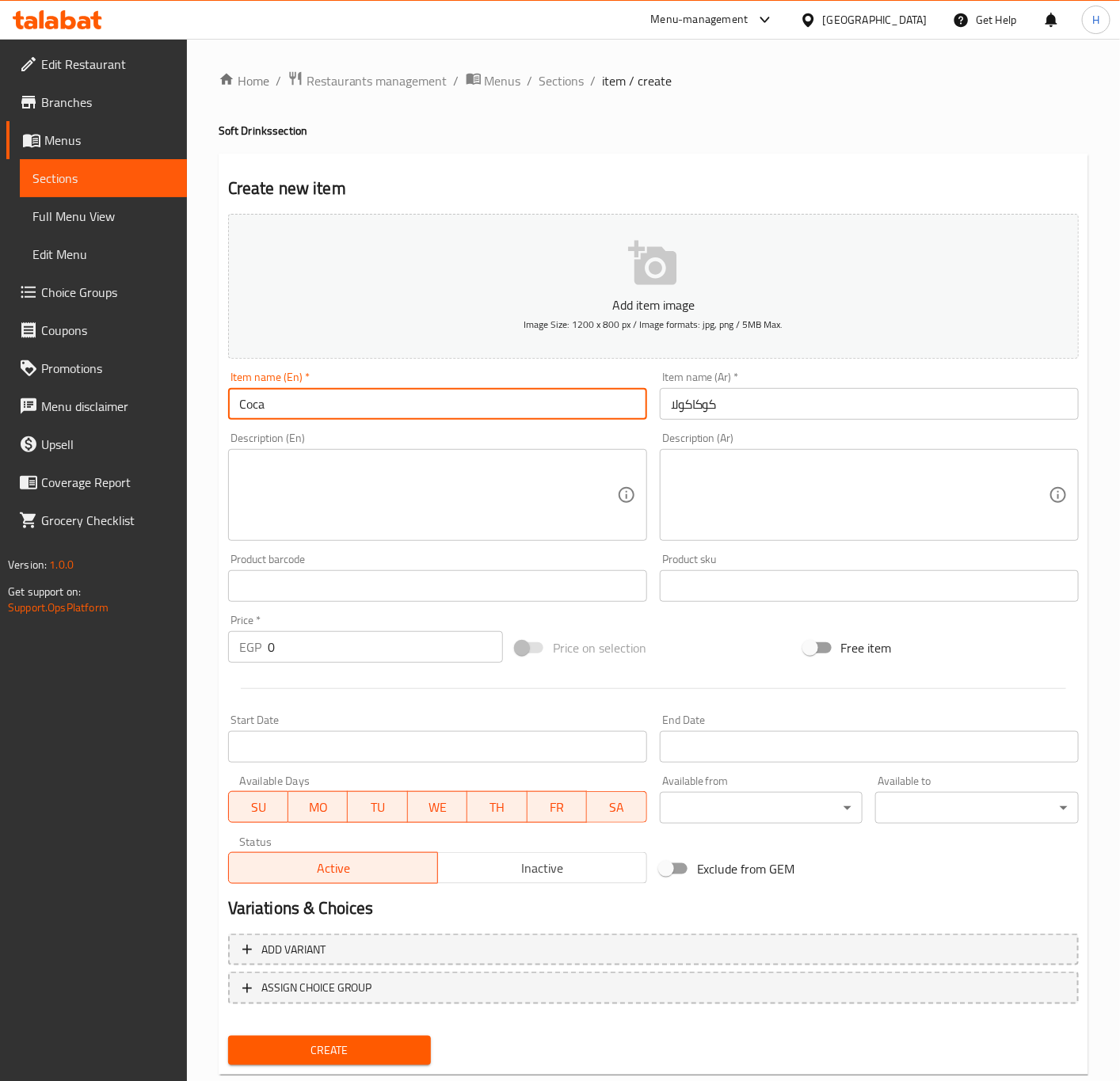
type input "Coca-Cola"
click at [369, 649] on input "0" at bounding box center [385, 647] width 236 height 32
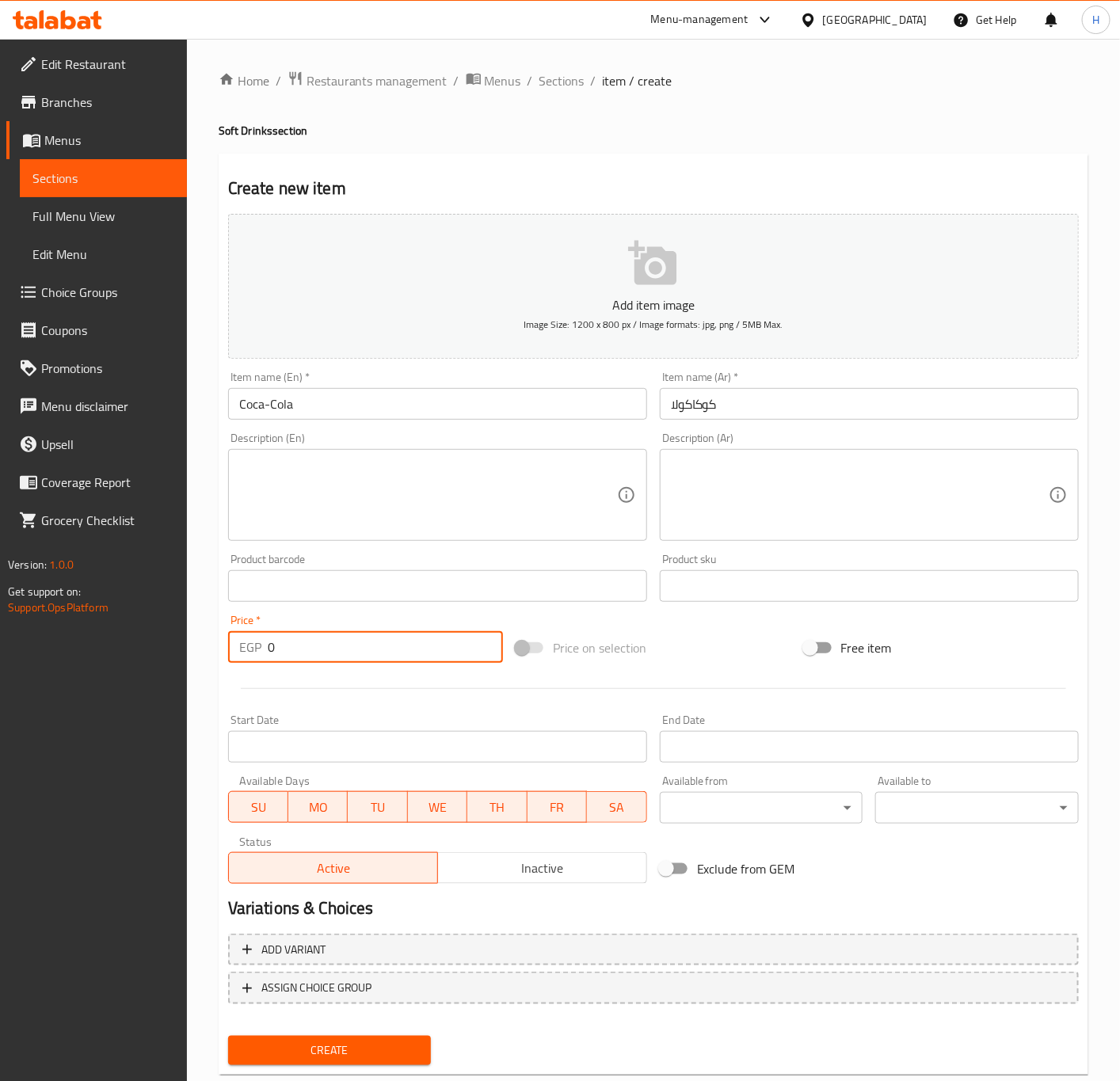
click at [369, 649] on input "0" at bounding box center [385, 647] width 236 height 32
type input "30"
click at [228, 1036] on button "Create" at bounding box center [330, 1050] width 204 height 29
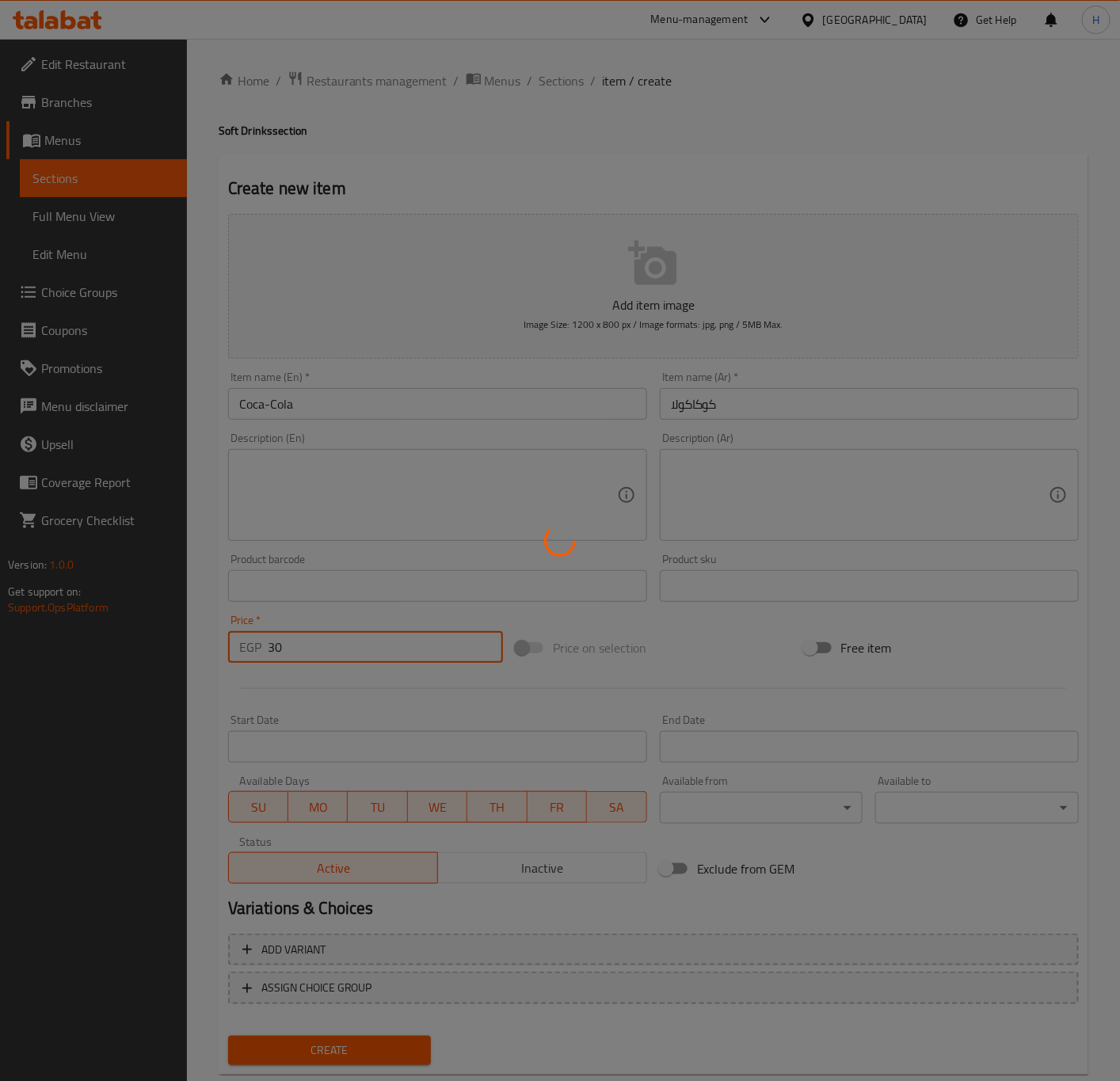
type input "0"
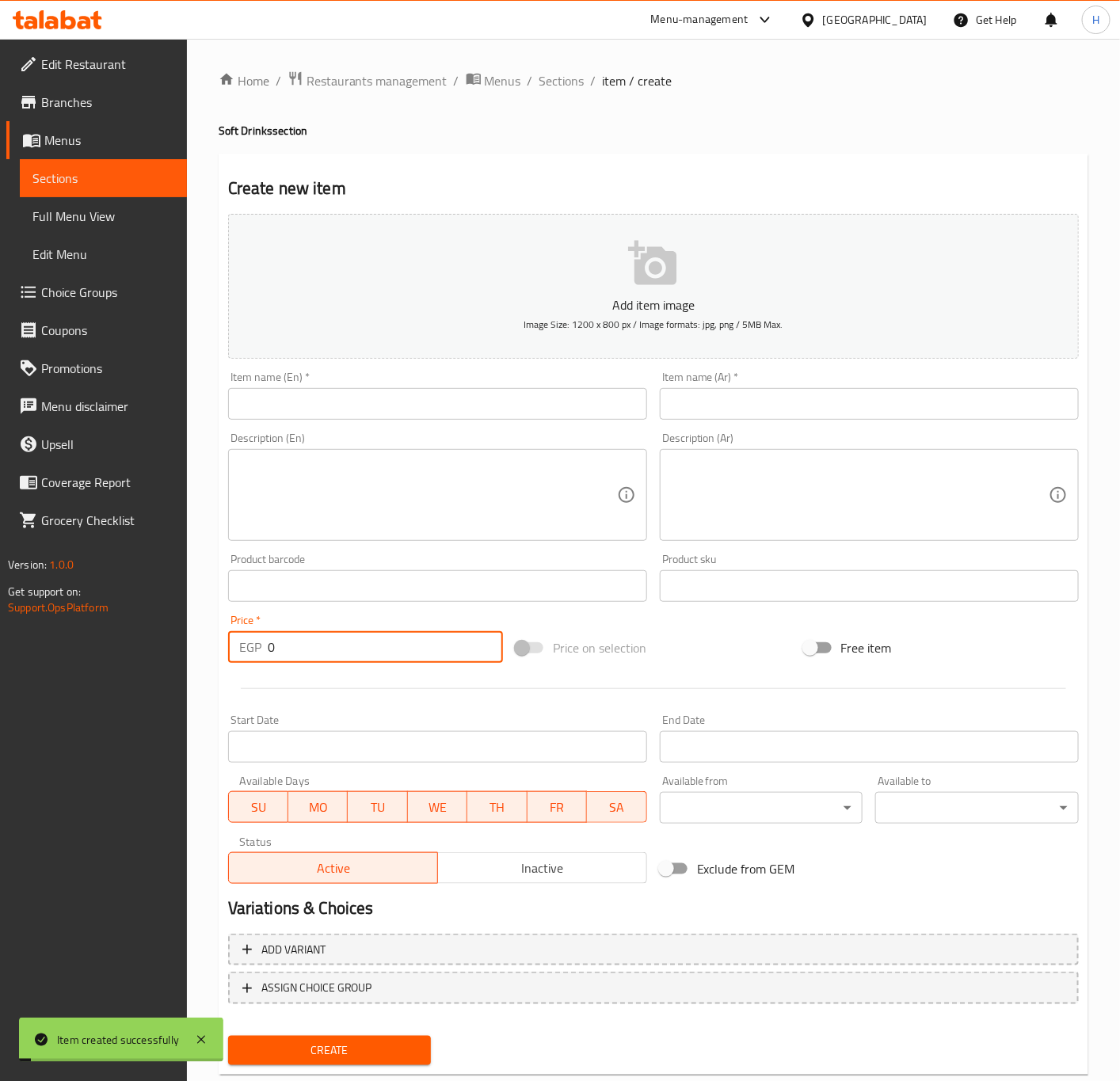
click at [467, 401] on input "text" at bounding box center [437, 404] width 419 height 32
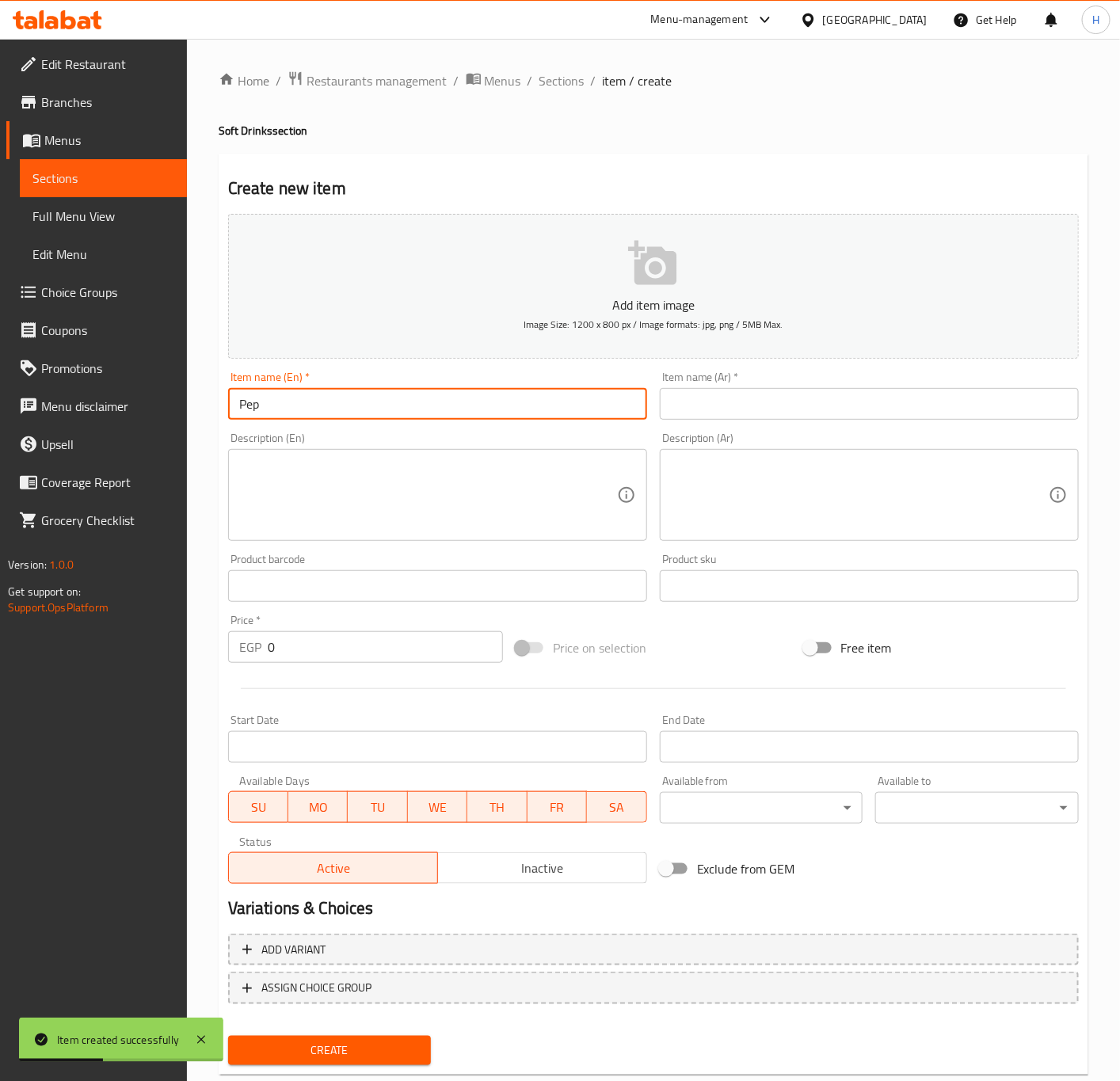
type input "Pepsi"
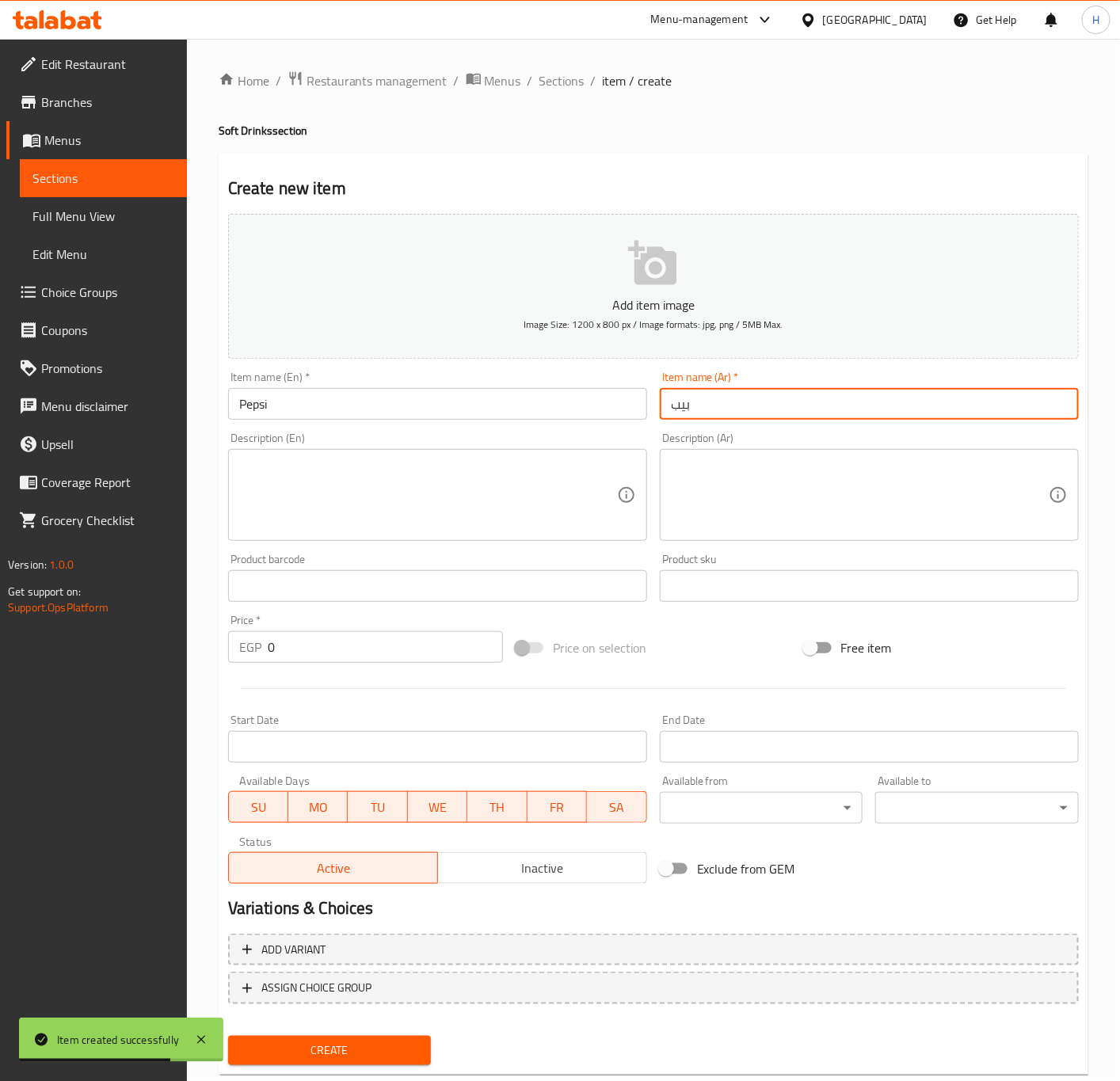
type input "بيبسي"
click at [334, 656] on input "0" at bounding box center [385, 647] width 236 height 32
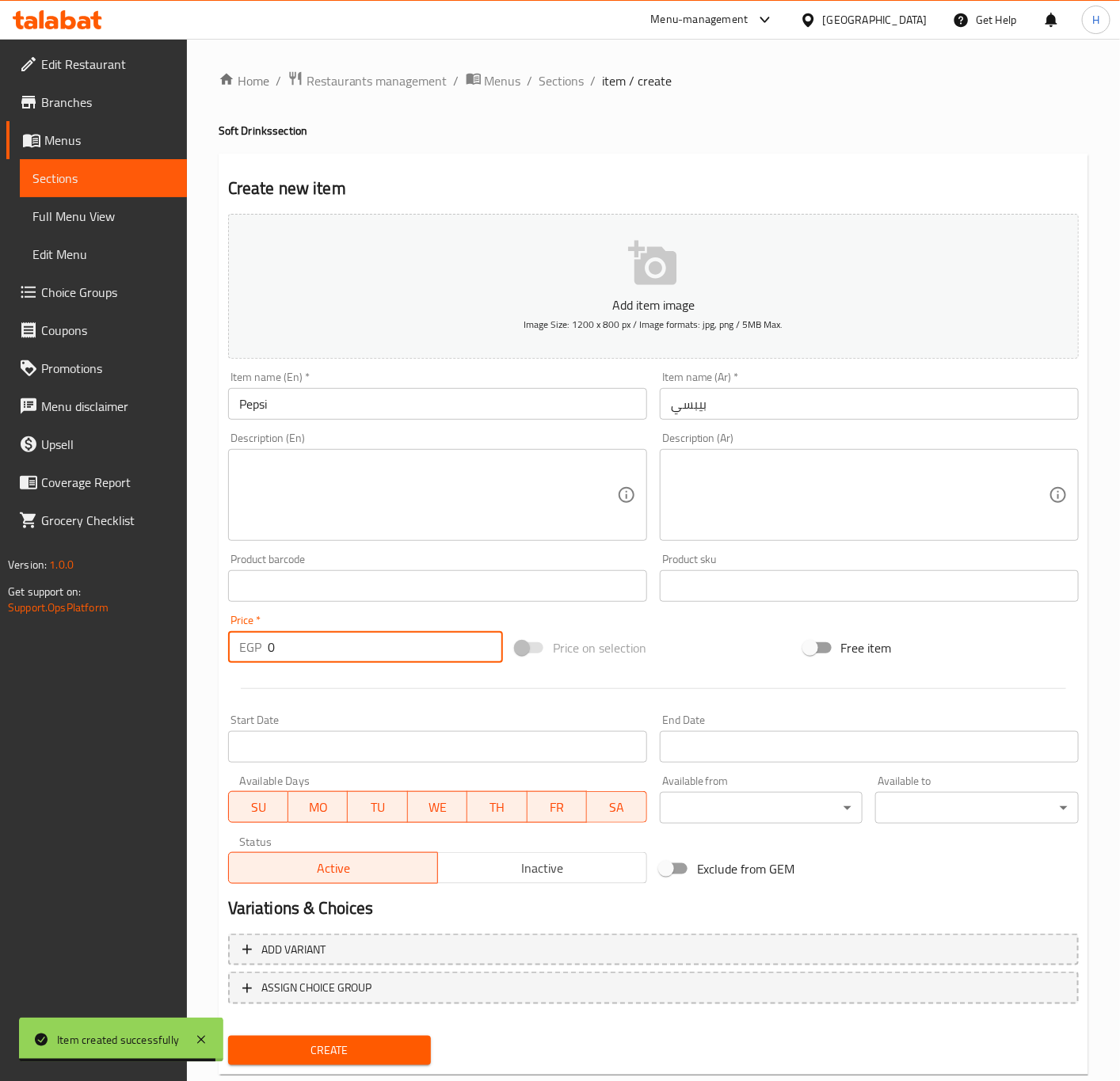
click at [334, 656] on input "0" at bounding box center [385, 647] width 236 height 32
type input "30"
click at [228, 1036] on button "Create" at bounding box center [330, 1050] width 204 height 29
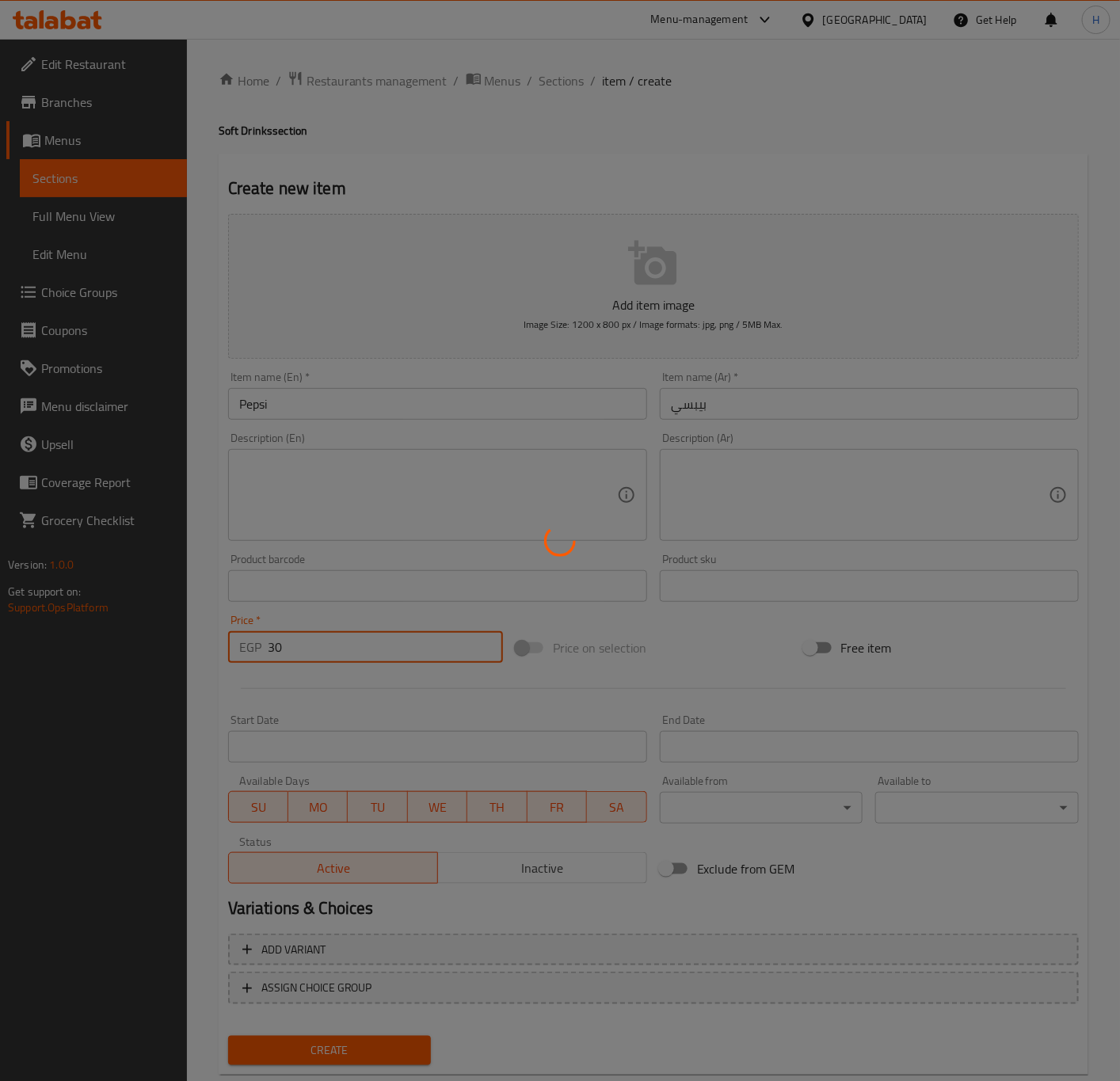
type input "0"
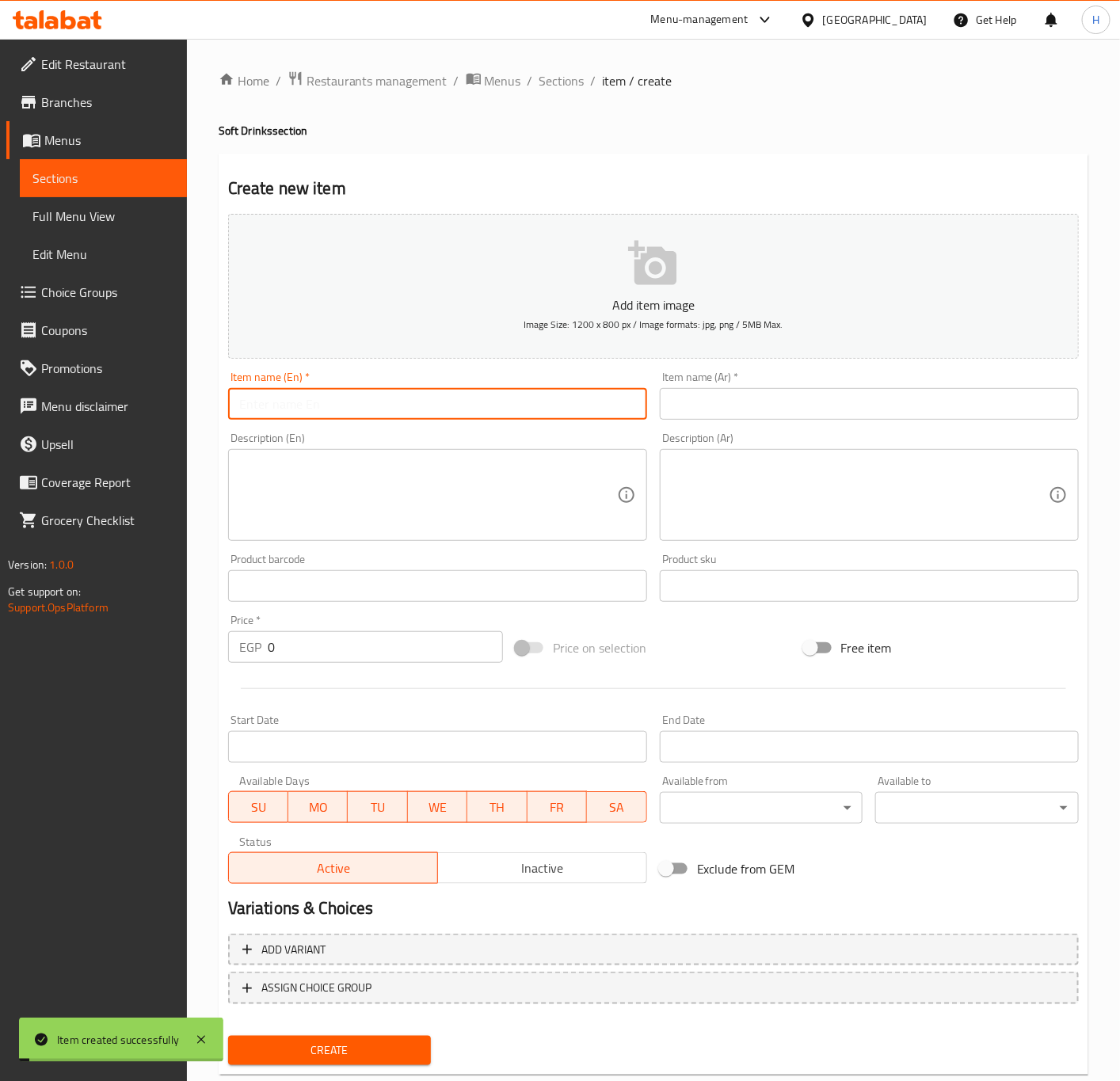
click at [456, 405] on input "text" at bounding box center [437, 404] width 419 height 32
type input "ٍ"
type input "Sprite"
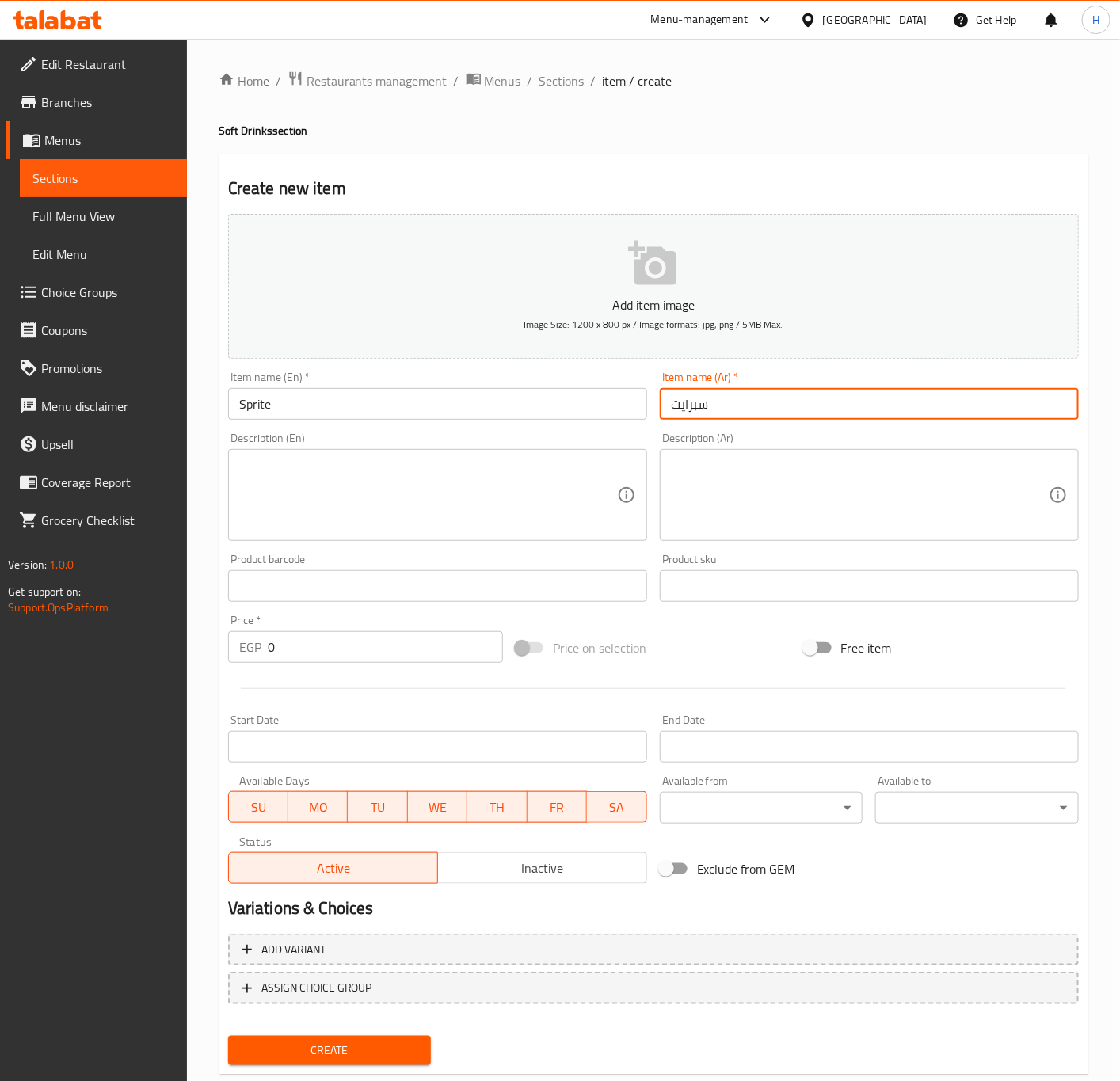
type input "سبرايت"
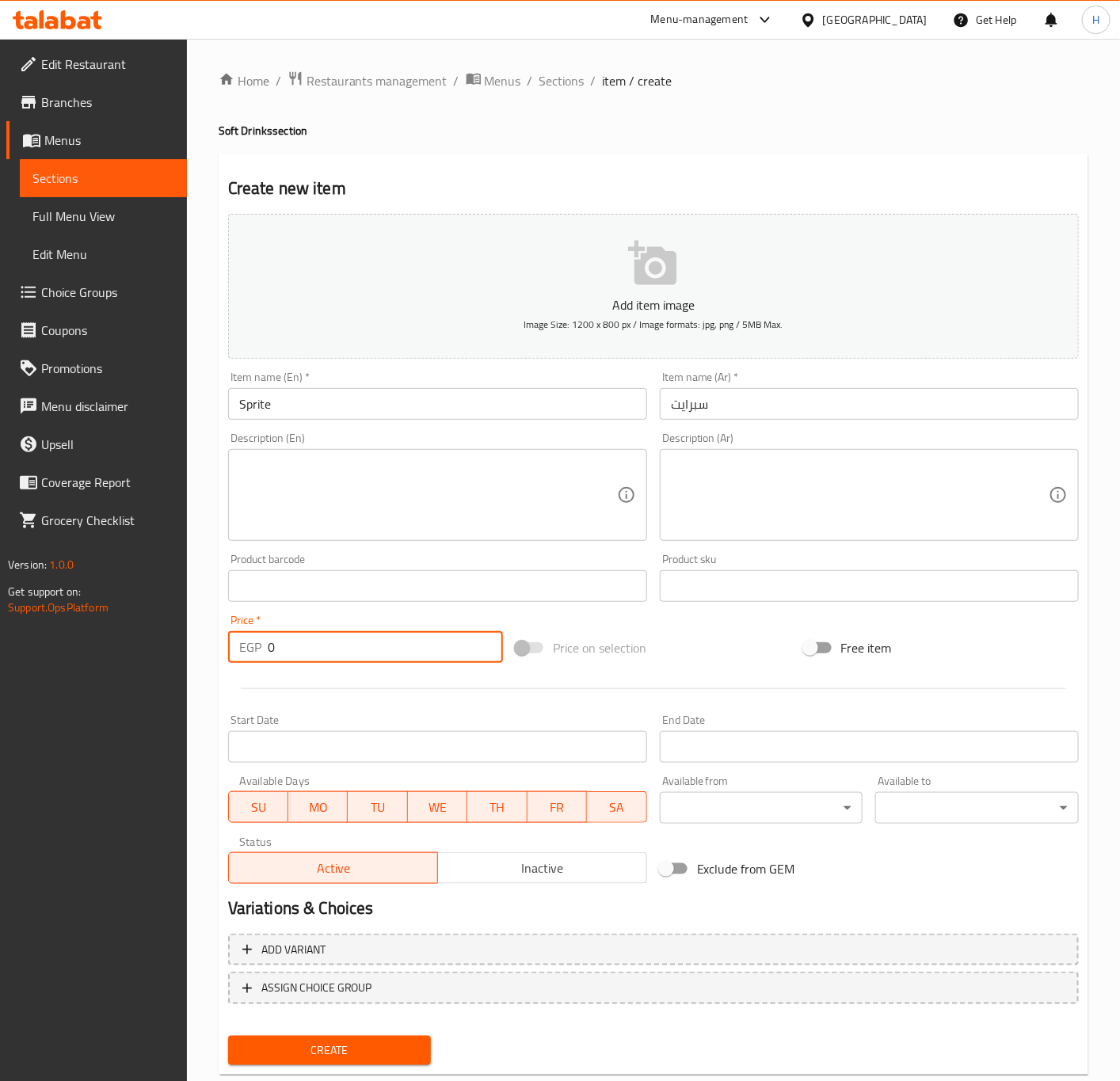
click at [299, 649] on input "0" at bounding box center [385, 647] width 236 height 32
type input "30"
click at [228, 1036] on button "Create" at bounding box center [330, 1050] width 204 height 29
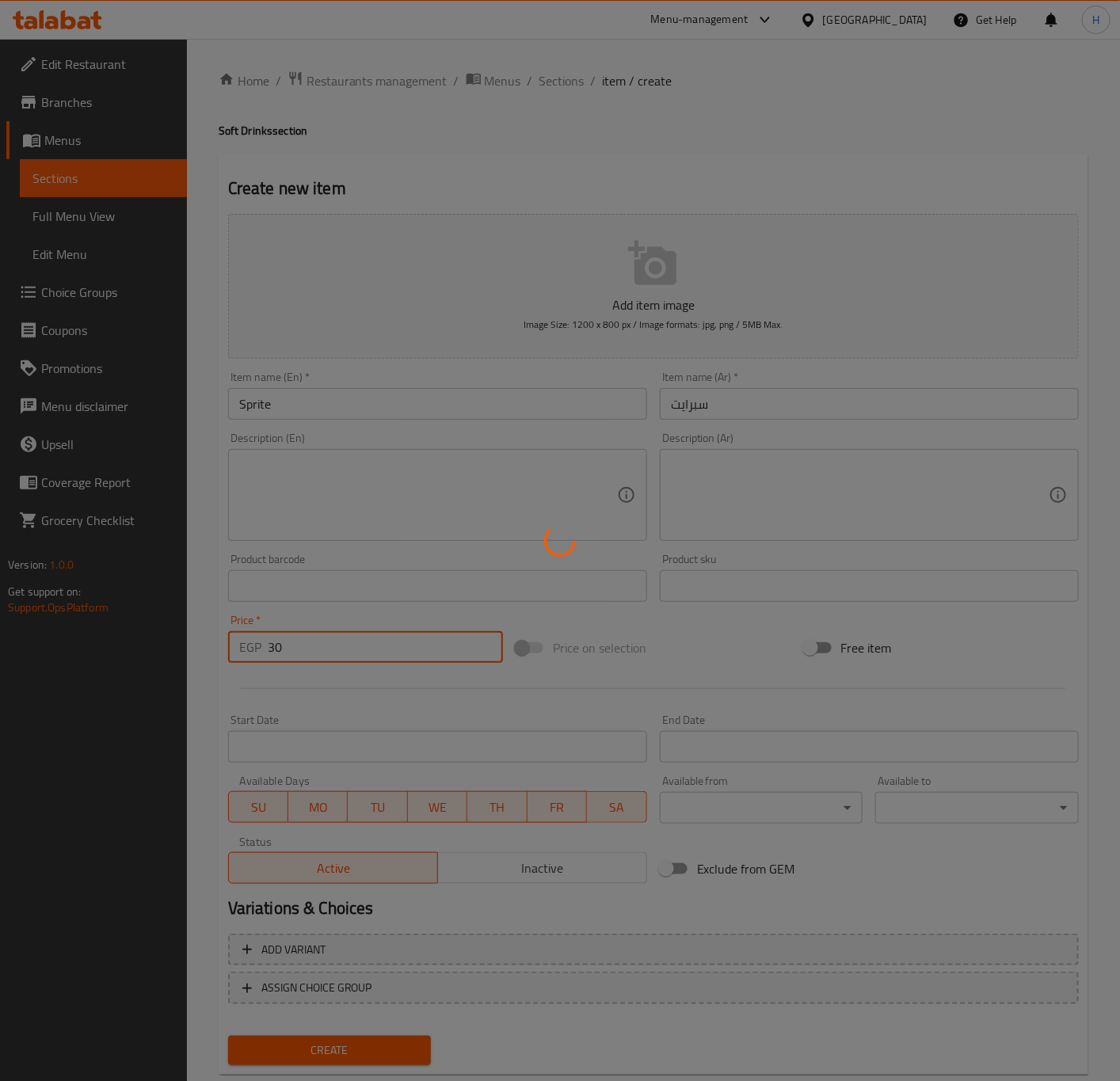
type input "0"
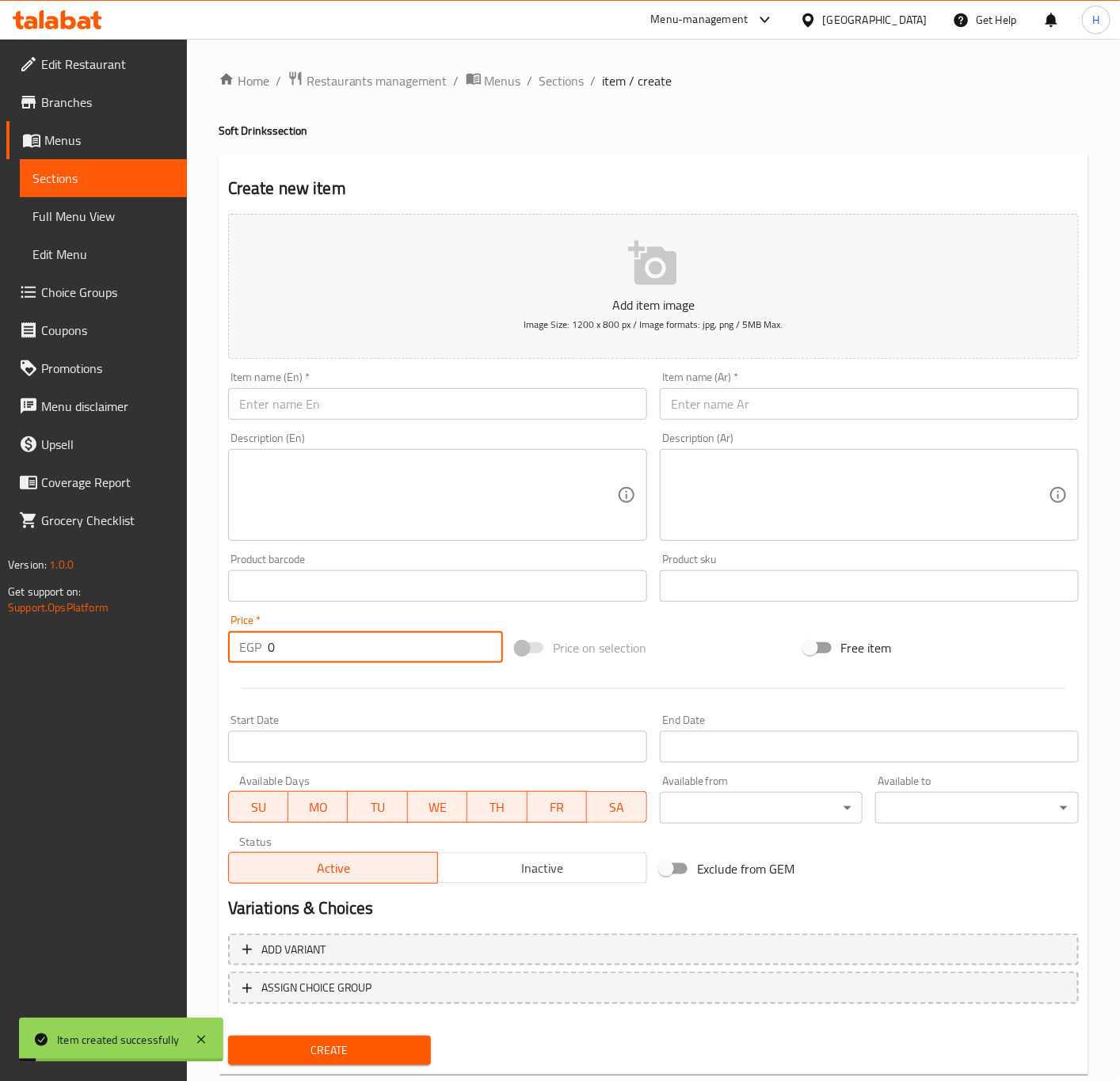
click at [381, 409] on input "text" at bounding box center [437, 404] width 419 height 32
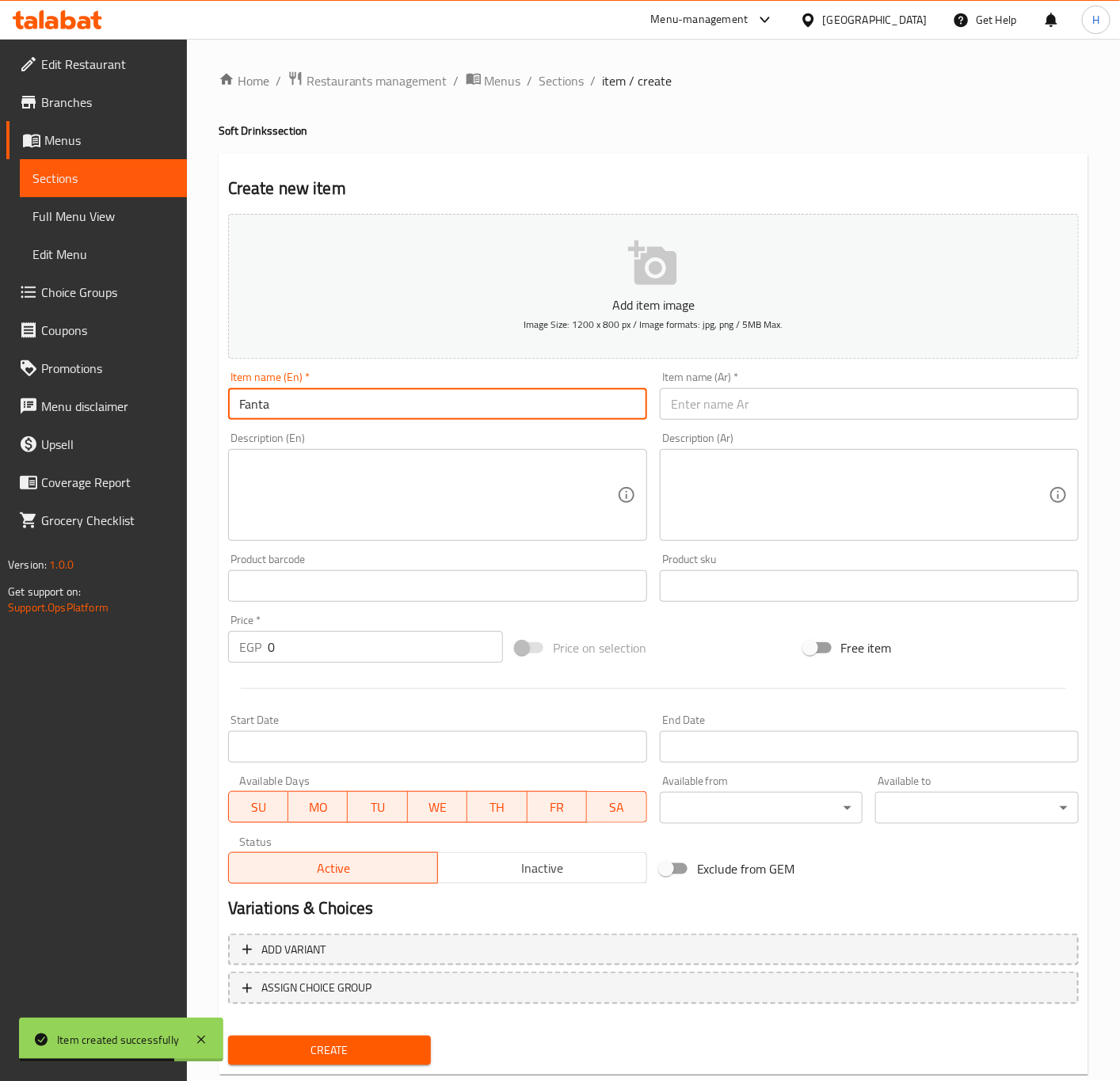
type input "Fanta"
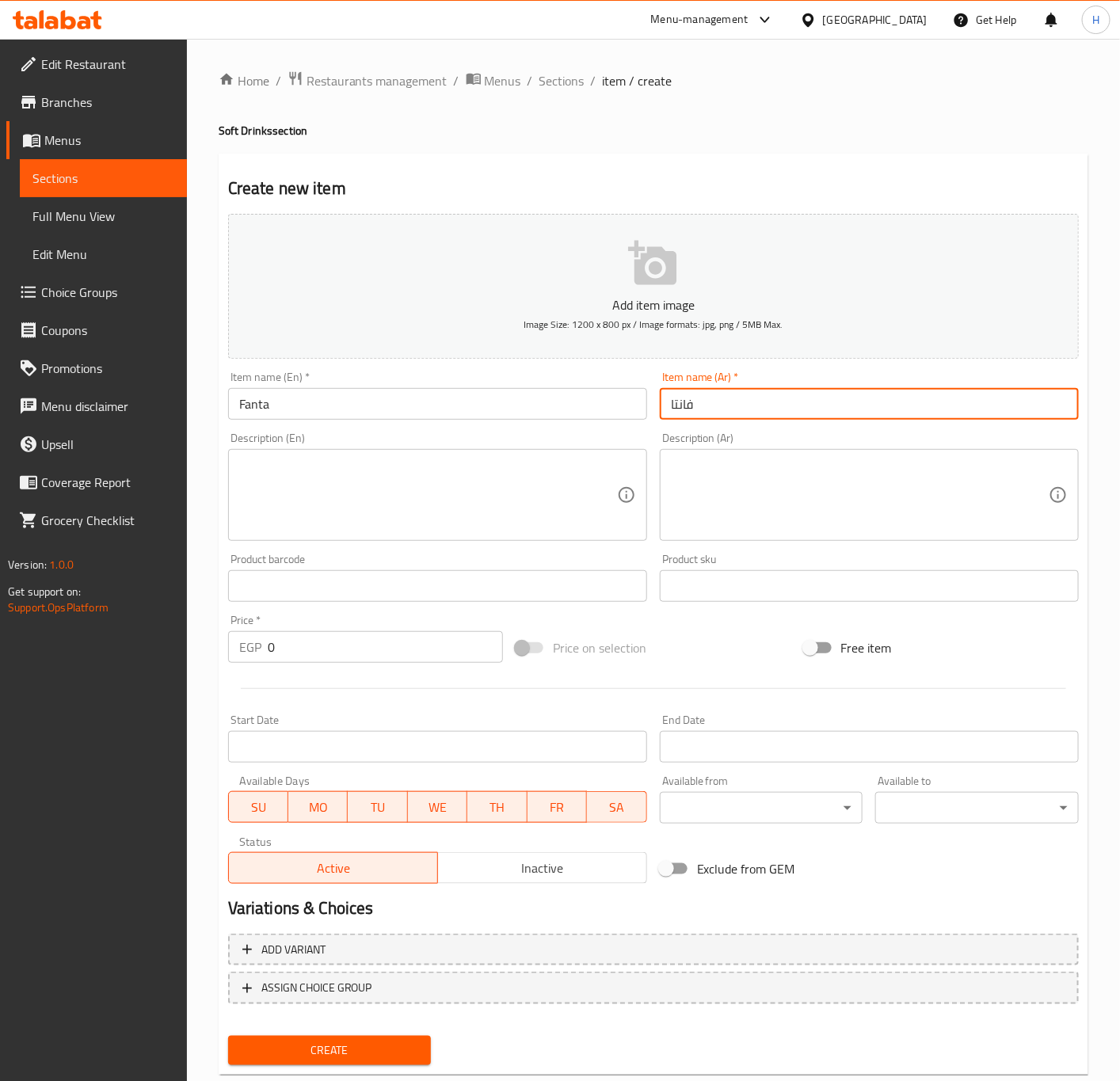
type input "فانتا"
click at [319, 646] on input "0" at bounding box center [385, 647] width 236 height 32
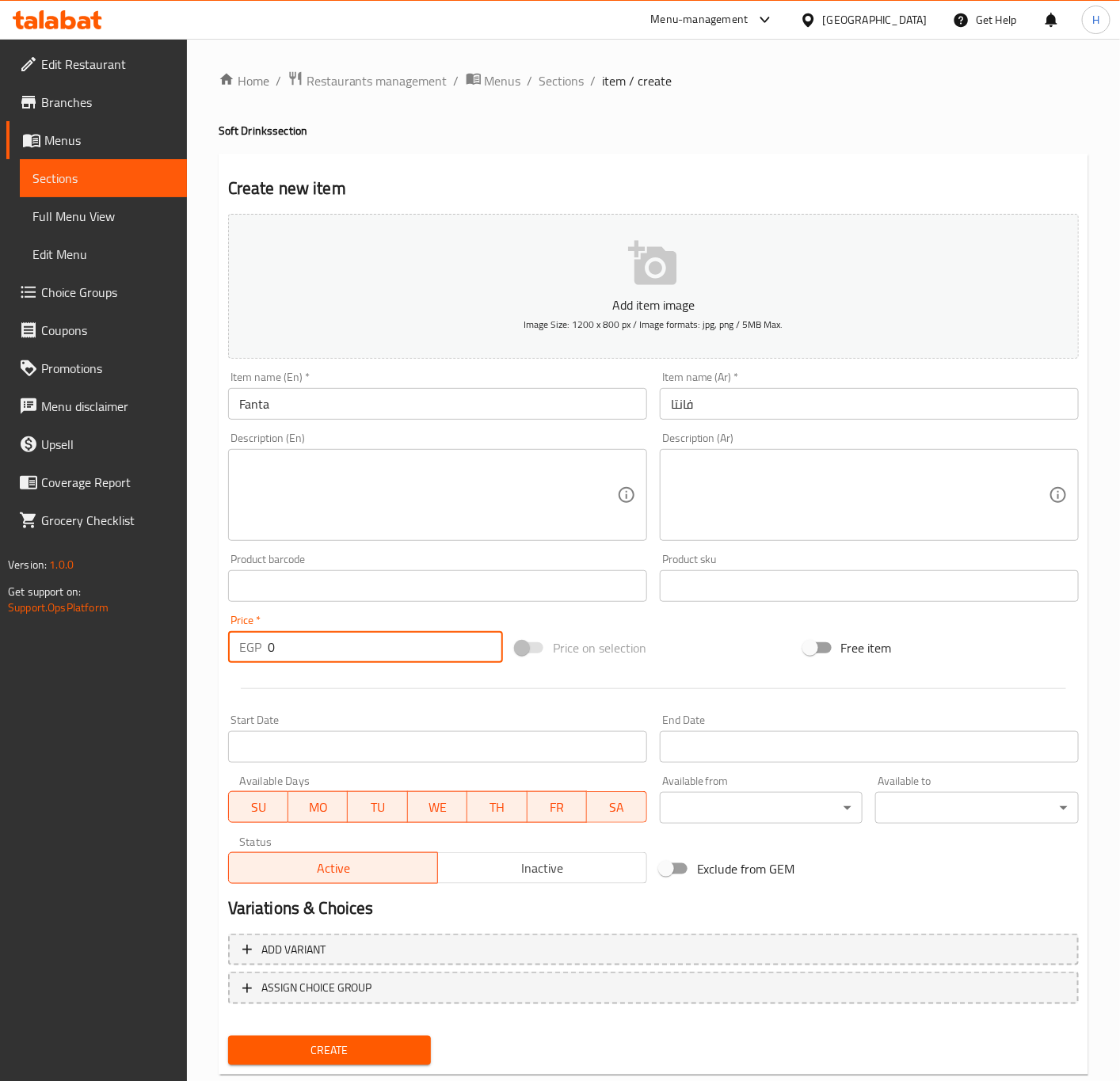
click at [319, 646] on input "0" at bounding box center [385, 647] width 236 height 32
type input "30"
click at [228, 1036] on button "Create" at bounding box center [330, 1050] width 204 height 29
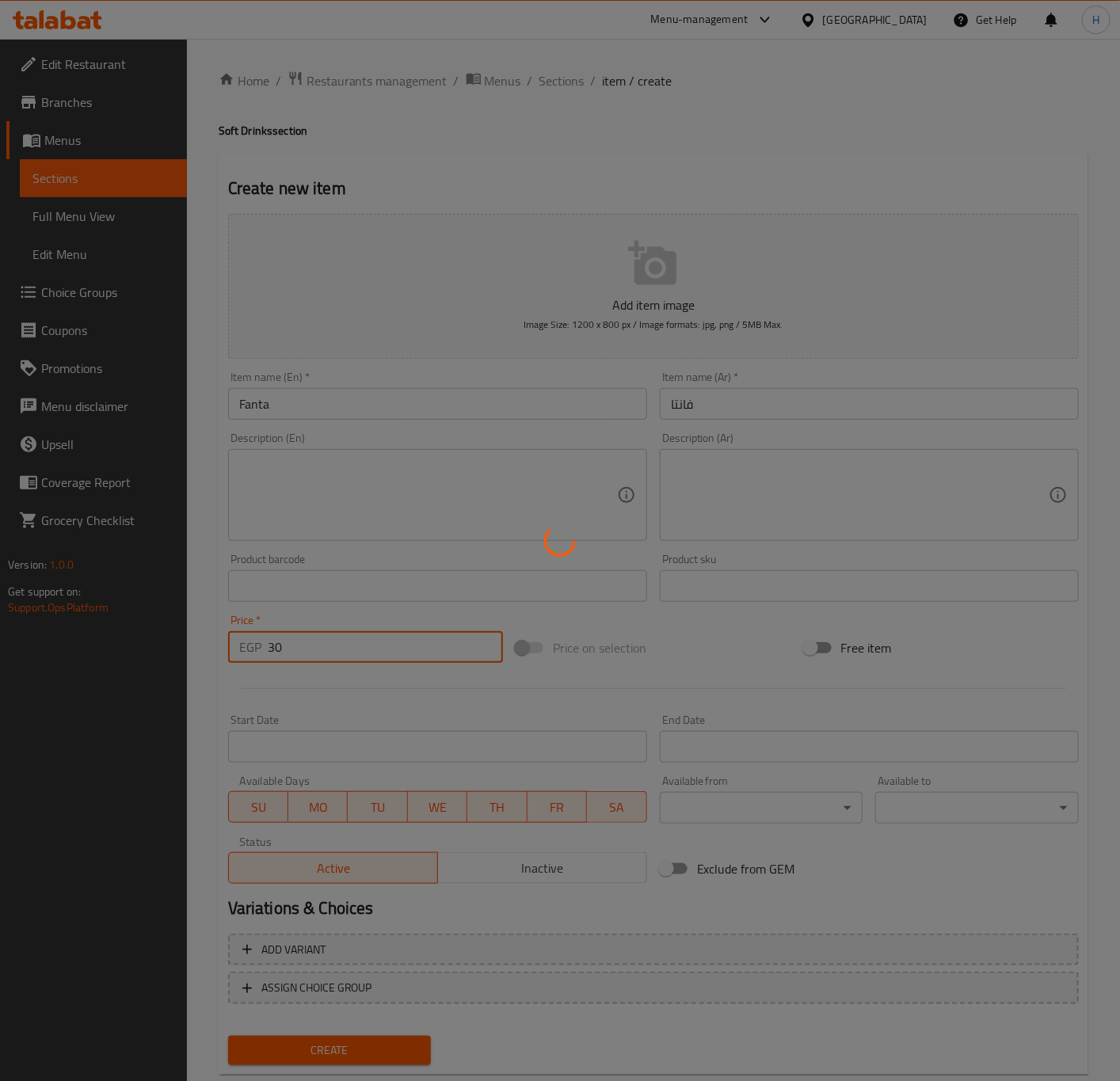
type input "0"
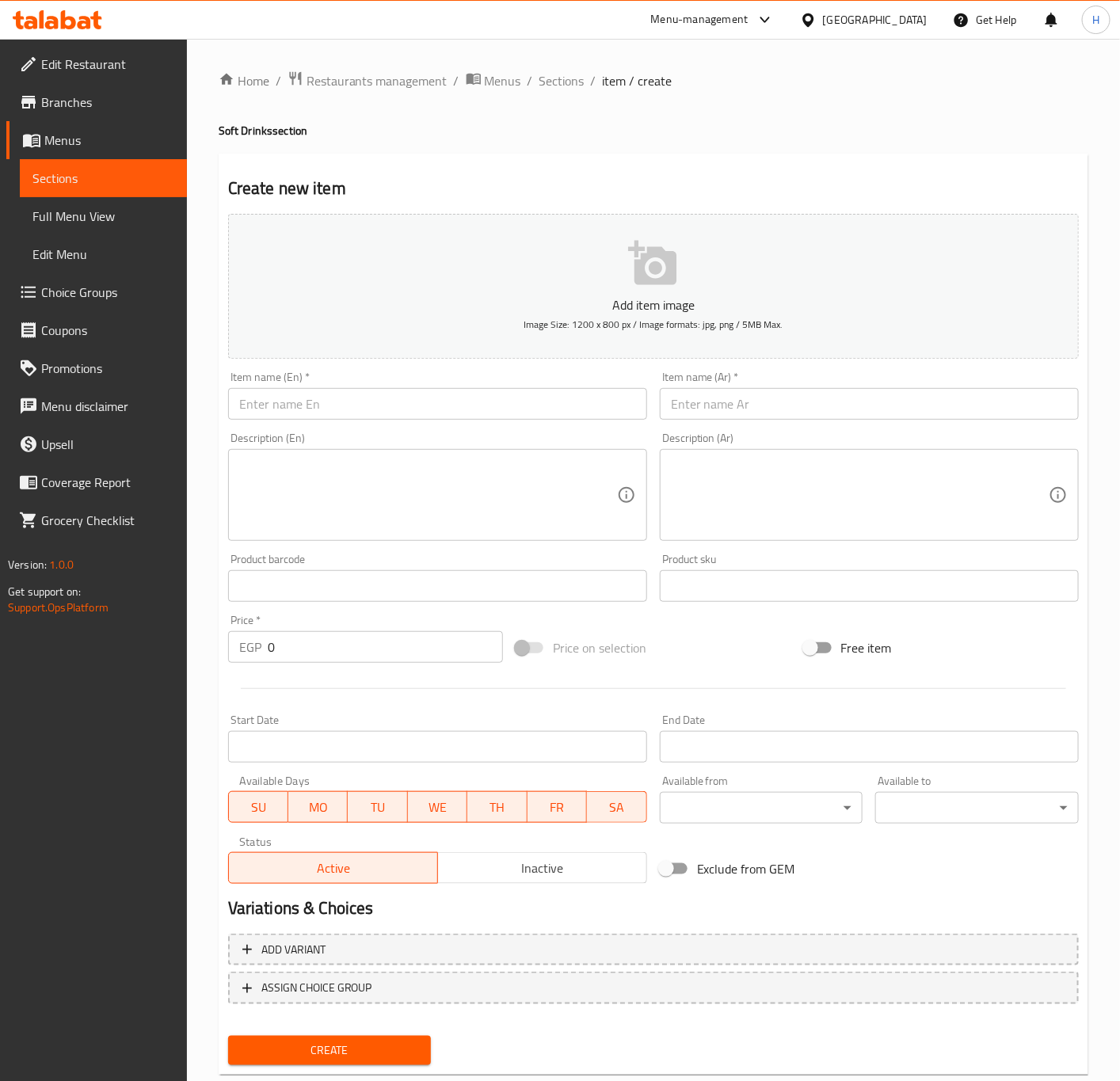
click at [800, 419] on input "text" at bounding box center [869, 404] width 419 height 32
paste input "شويبس"
type input "شويبس"
click at [416, 393] on input "text" at bounding box center [437, 404] width 419 height 32
paste input "Schweppes"
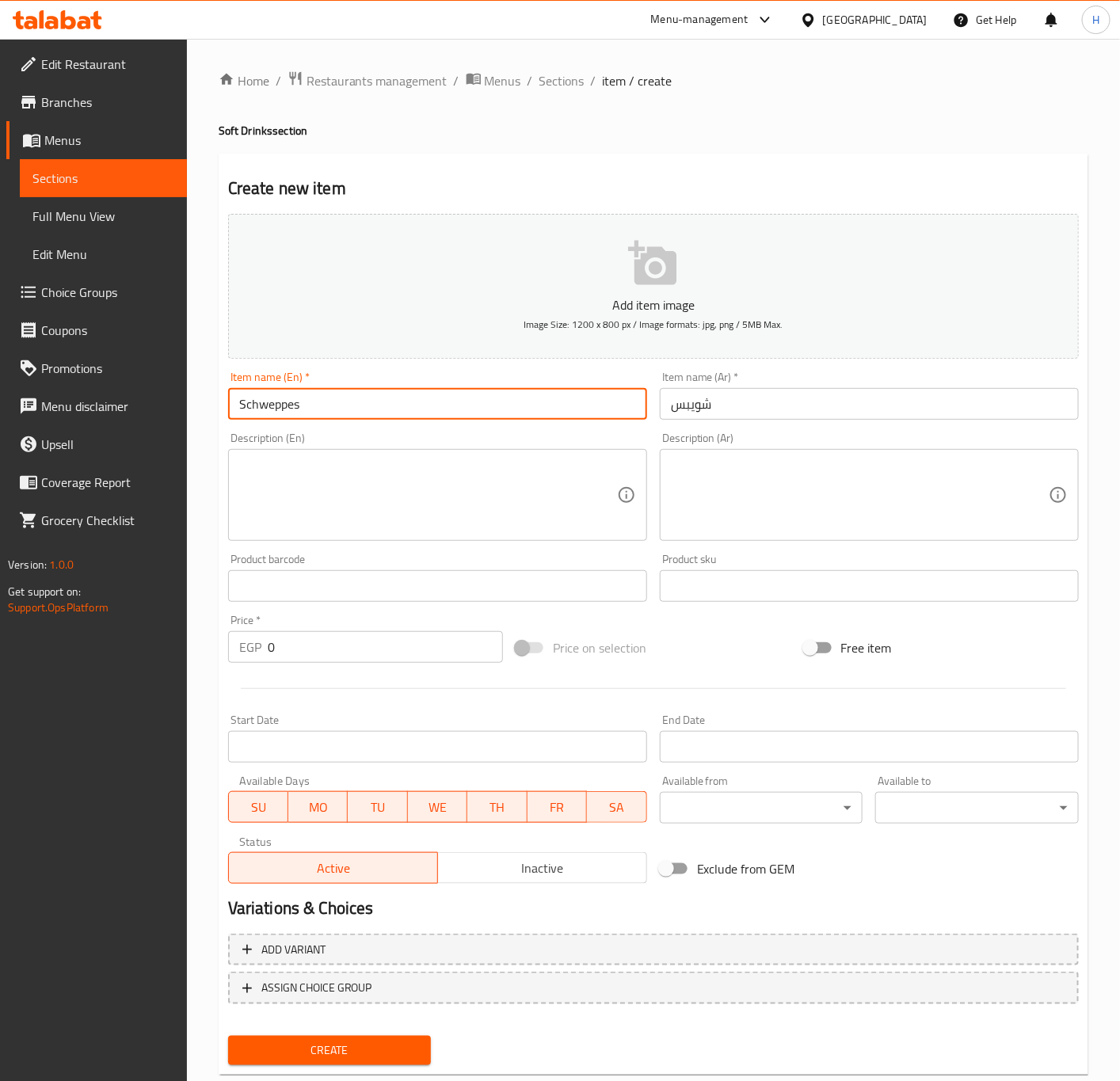
type input "Schweppes"
click at [333, 641] on input "0" at bounding box center [385, 647] width 236 height 32
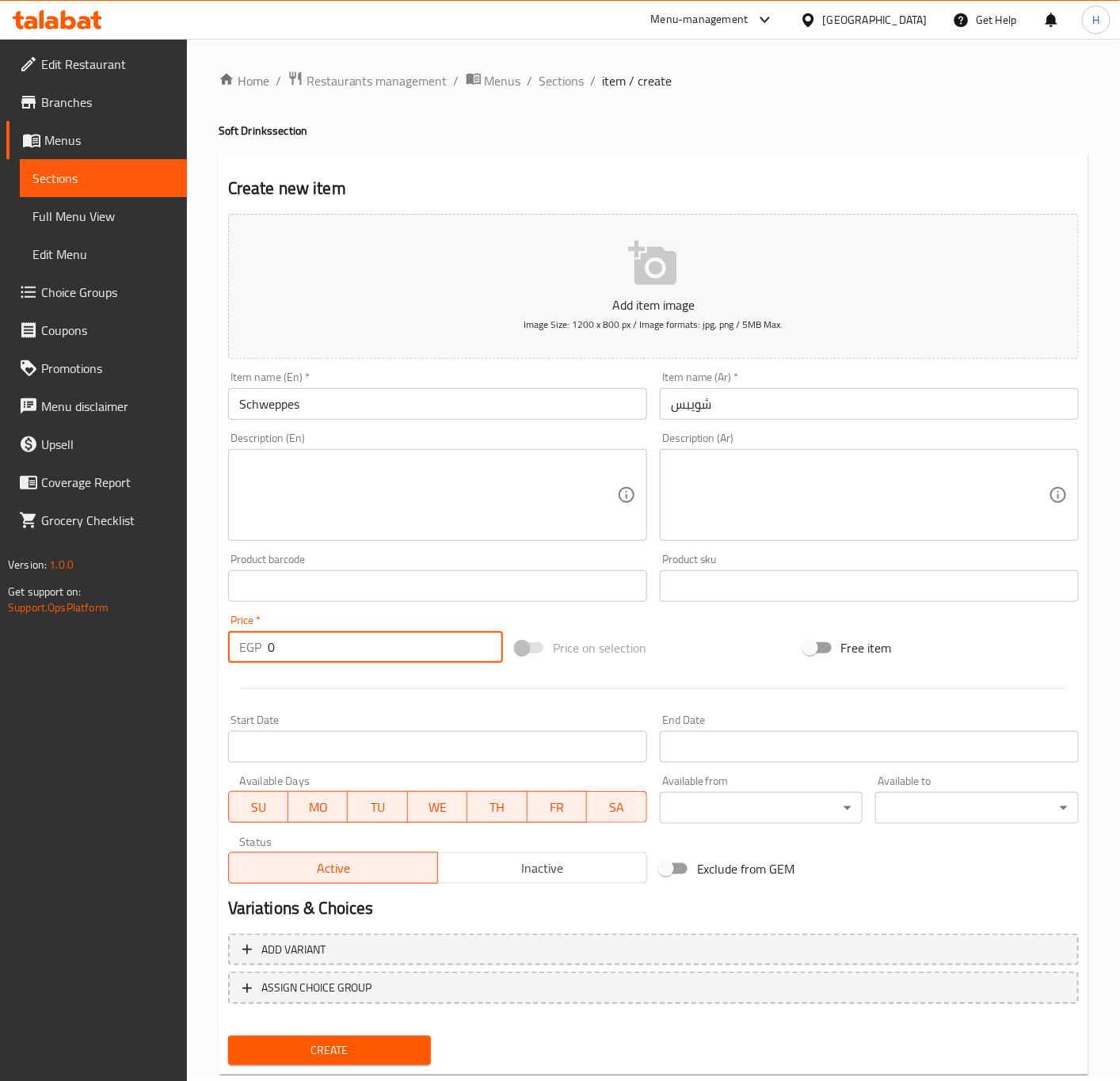
click at [333, 641] on input "0" at bounding box center [385, 647] width 236 height 32
type input "30"
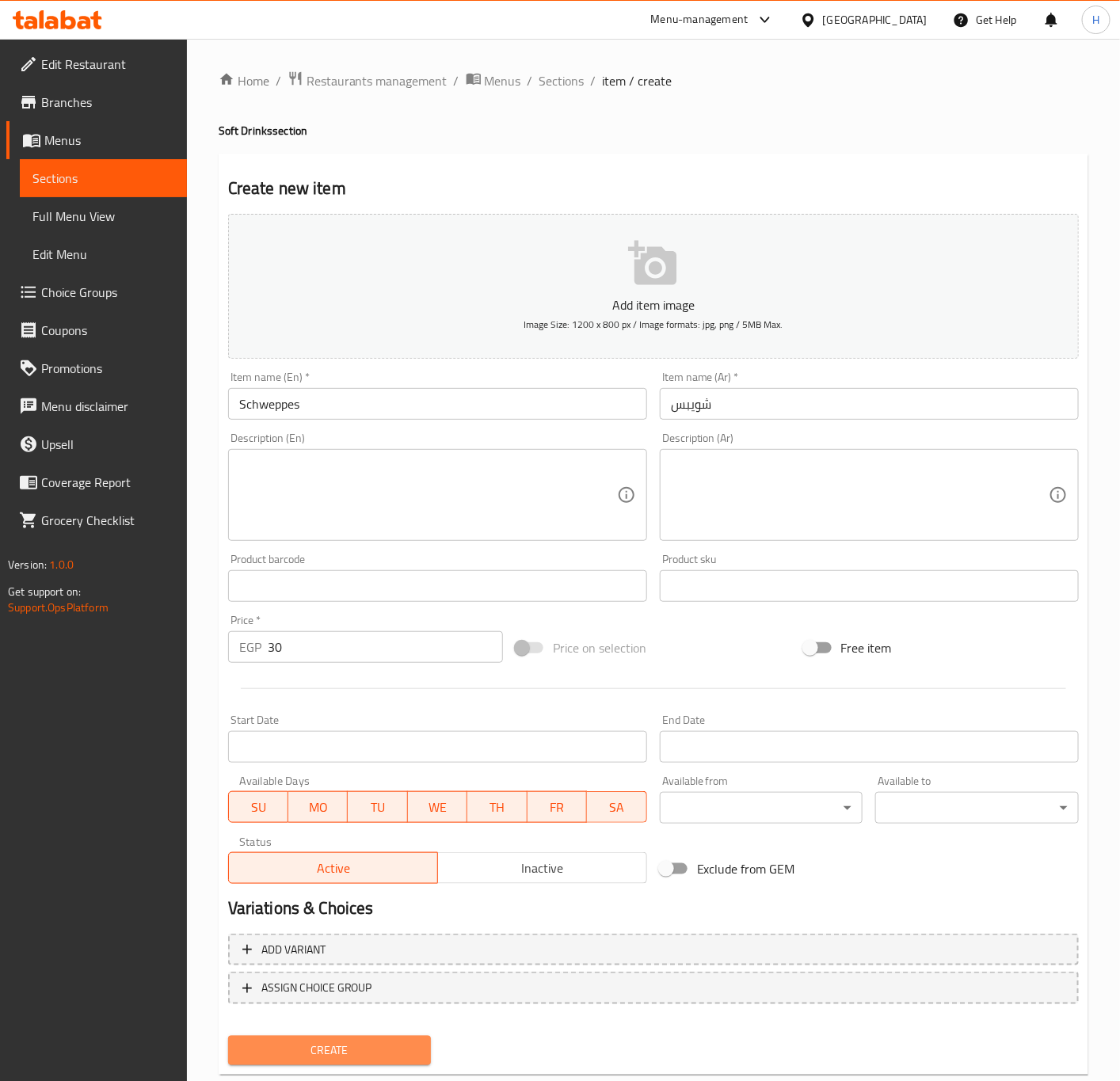
click at [361, 1043] on span "Create" at bounding box center [329, 1050] width 178 height 19
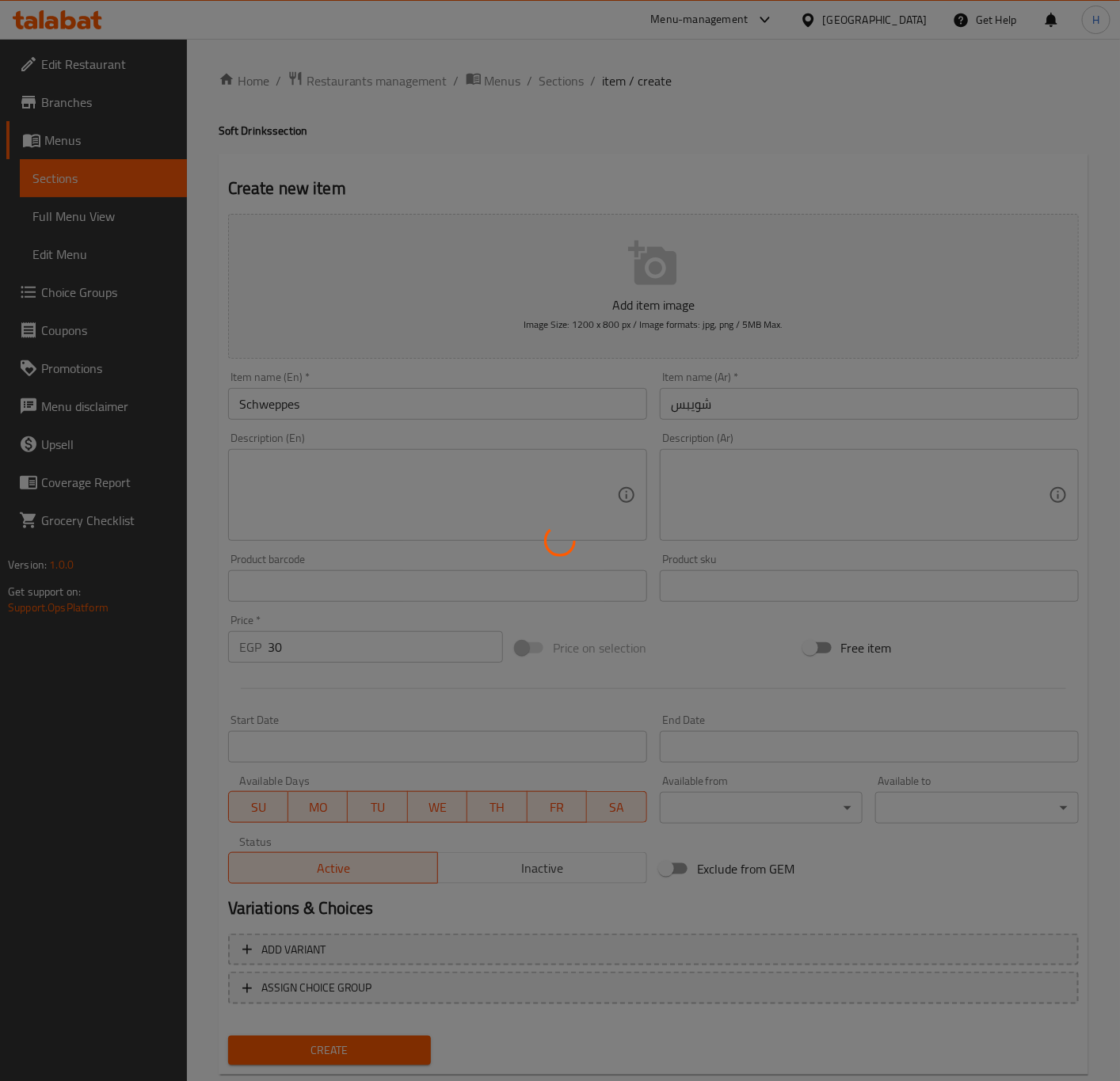
type input "0"
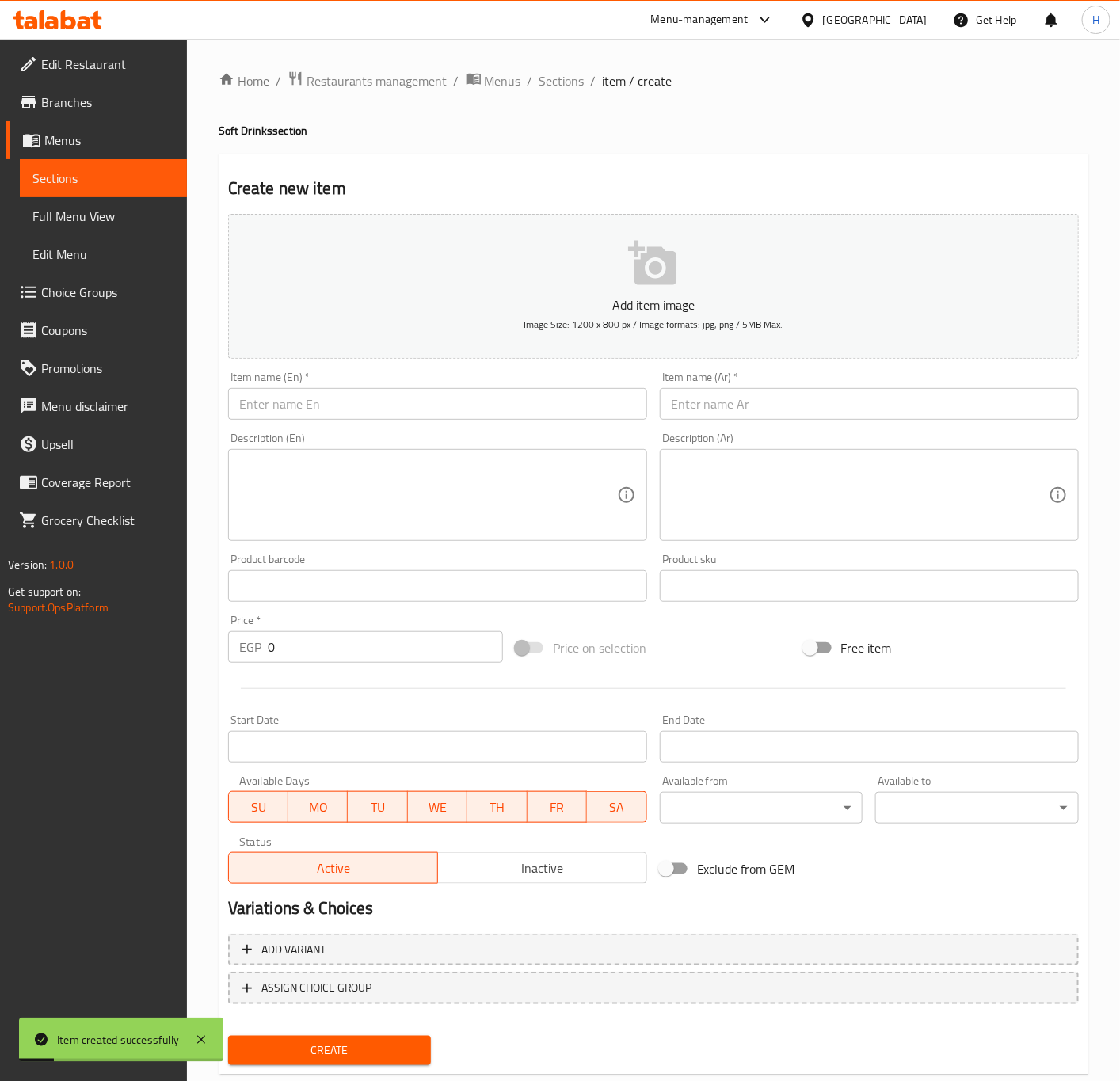
click at [898, 416] on input "text" at bounding box center [869, 404] width 419 height 32
paste input "فيروز"
type input "فيروز"
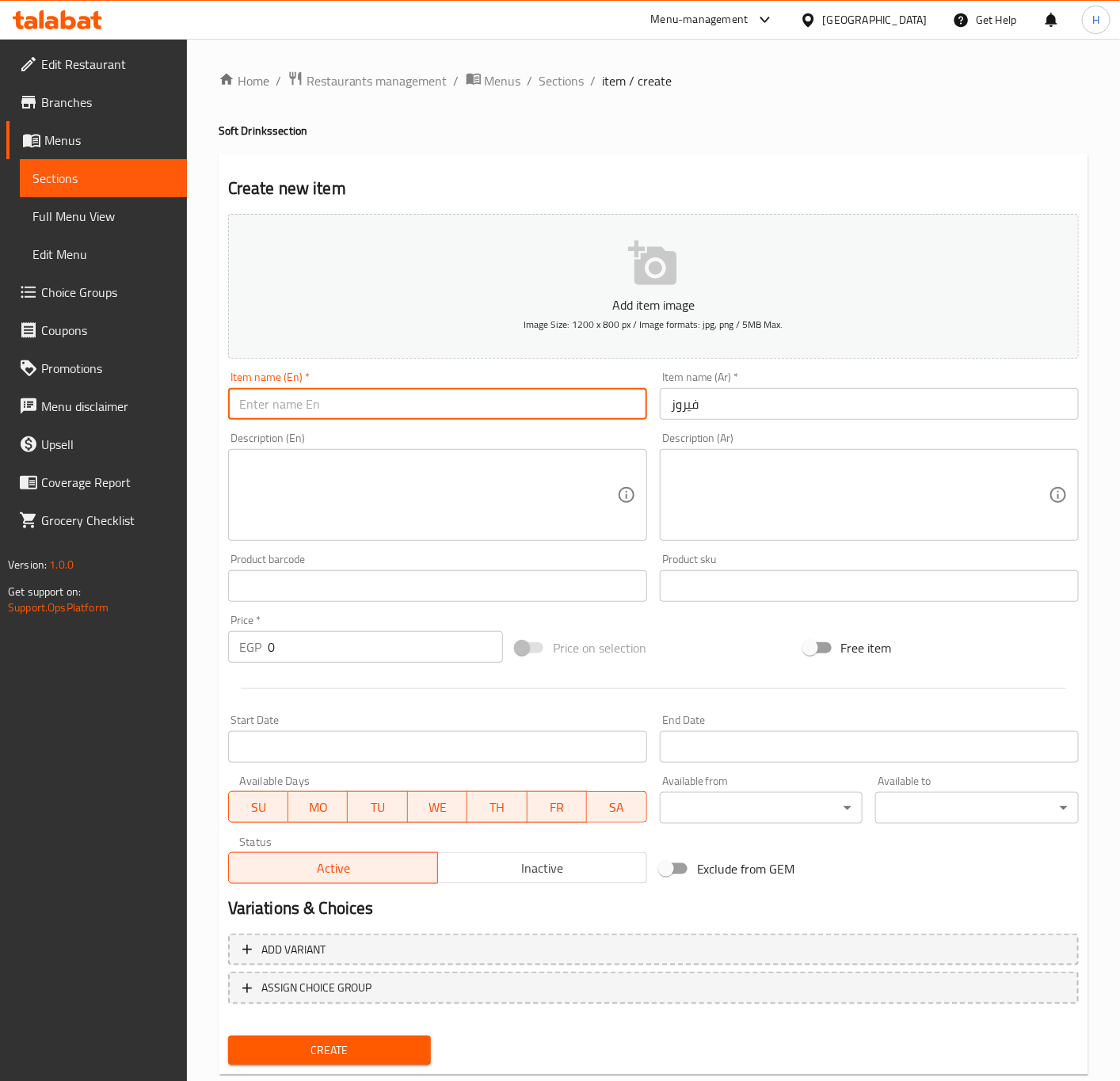
click at [530, 409] on input "text" at bounding box center [437, 404] width 419 height 32
type input "["
type input "Fayrouz"
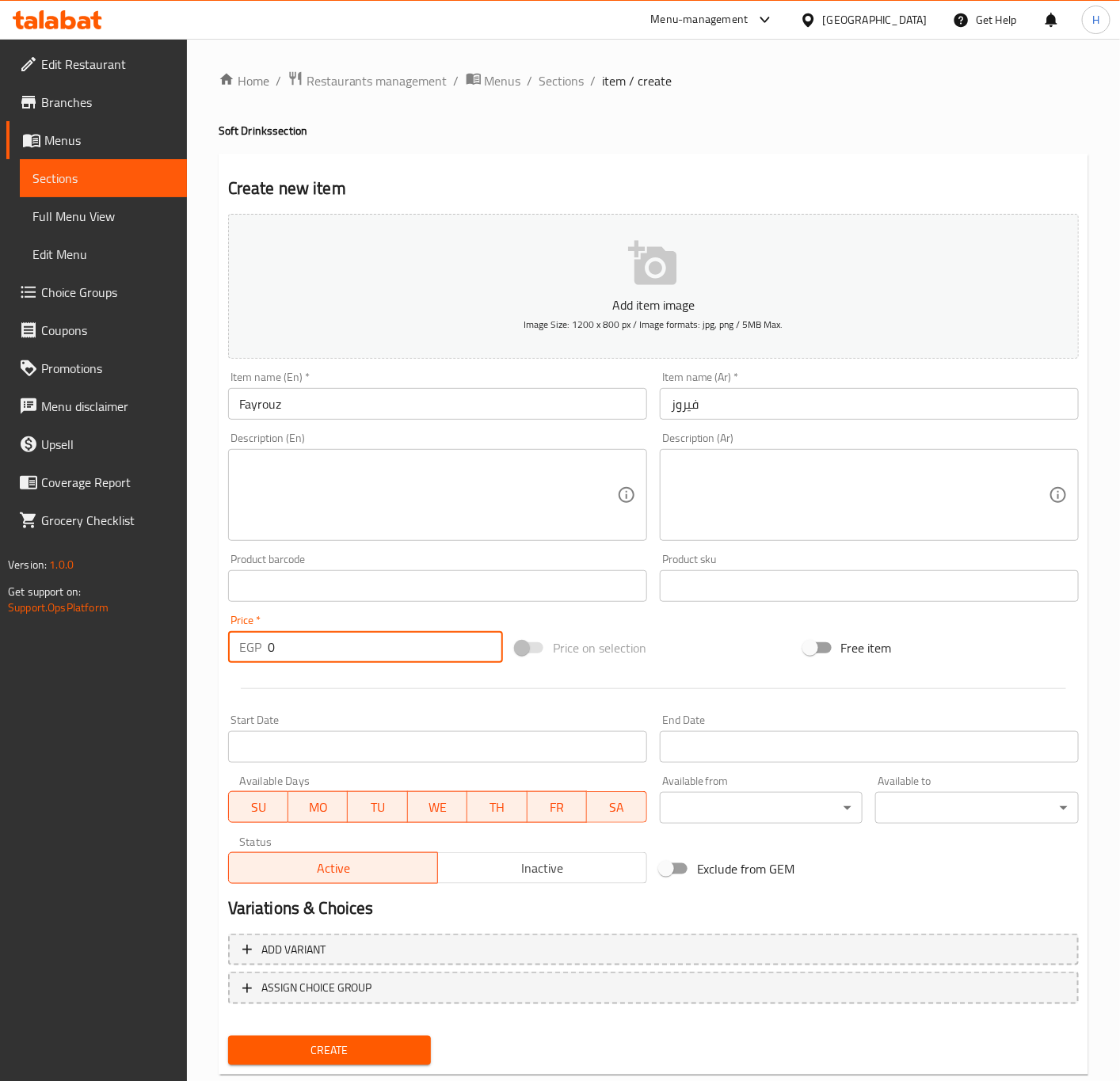
click at [347, 644] on input "0" at bounding box center [385, 647] width 236 height 32
paste input "35"
type input "35"
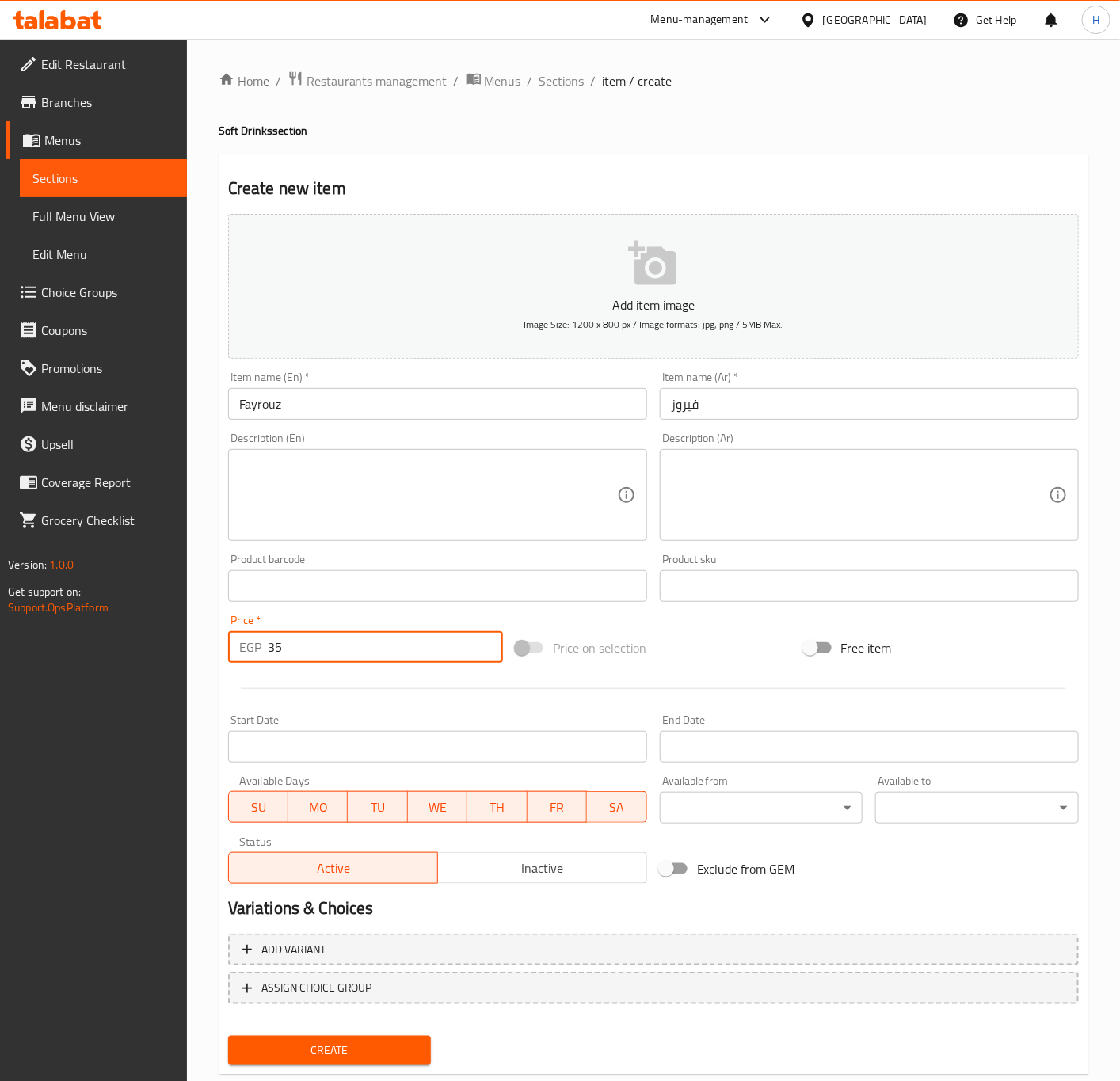
click at [228, 1036] on button "Create" at bounding box center [330, 1050] width 204 height 29
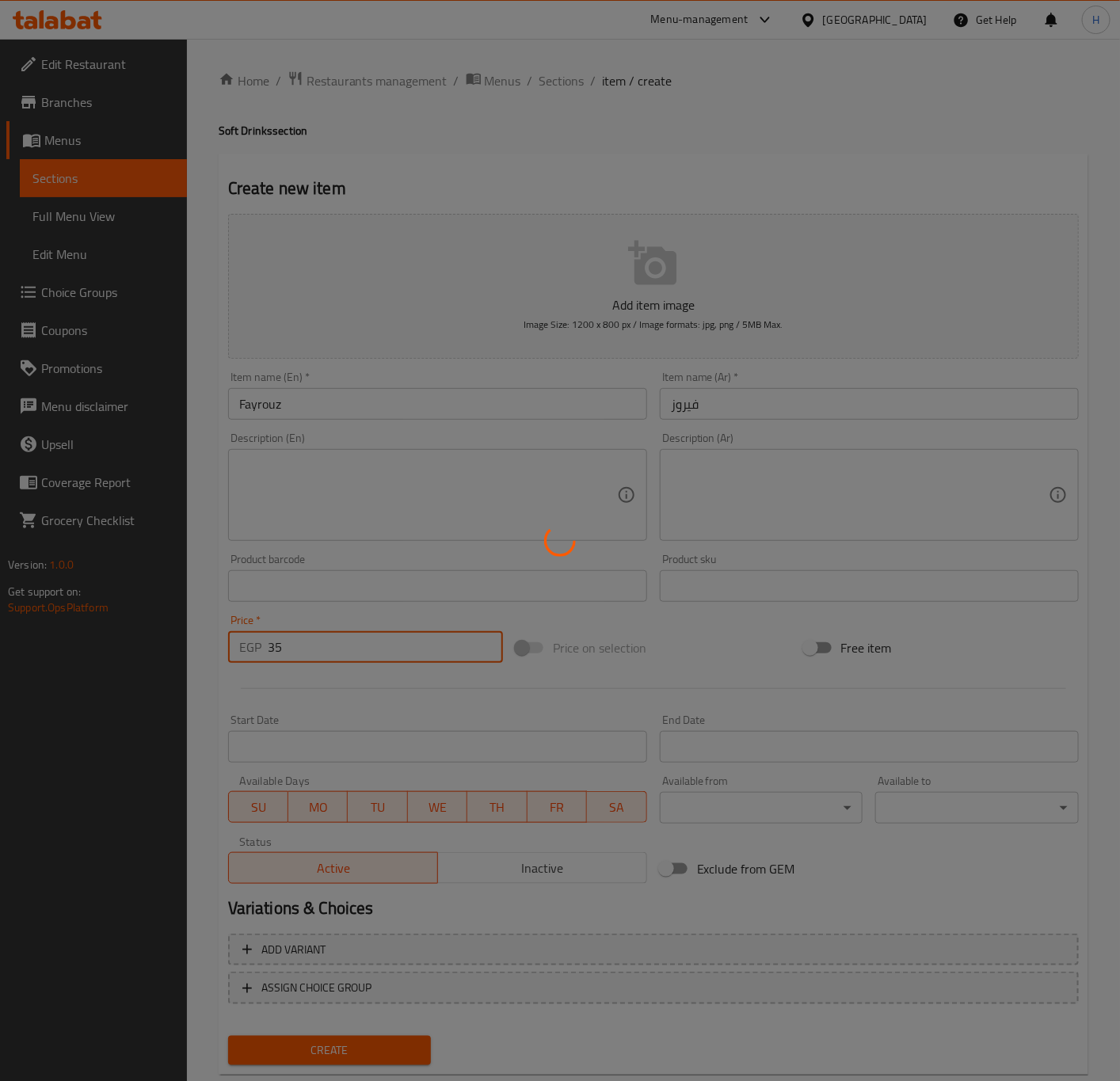
type input "0"
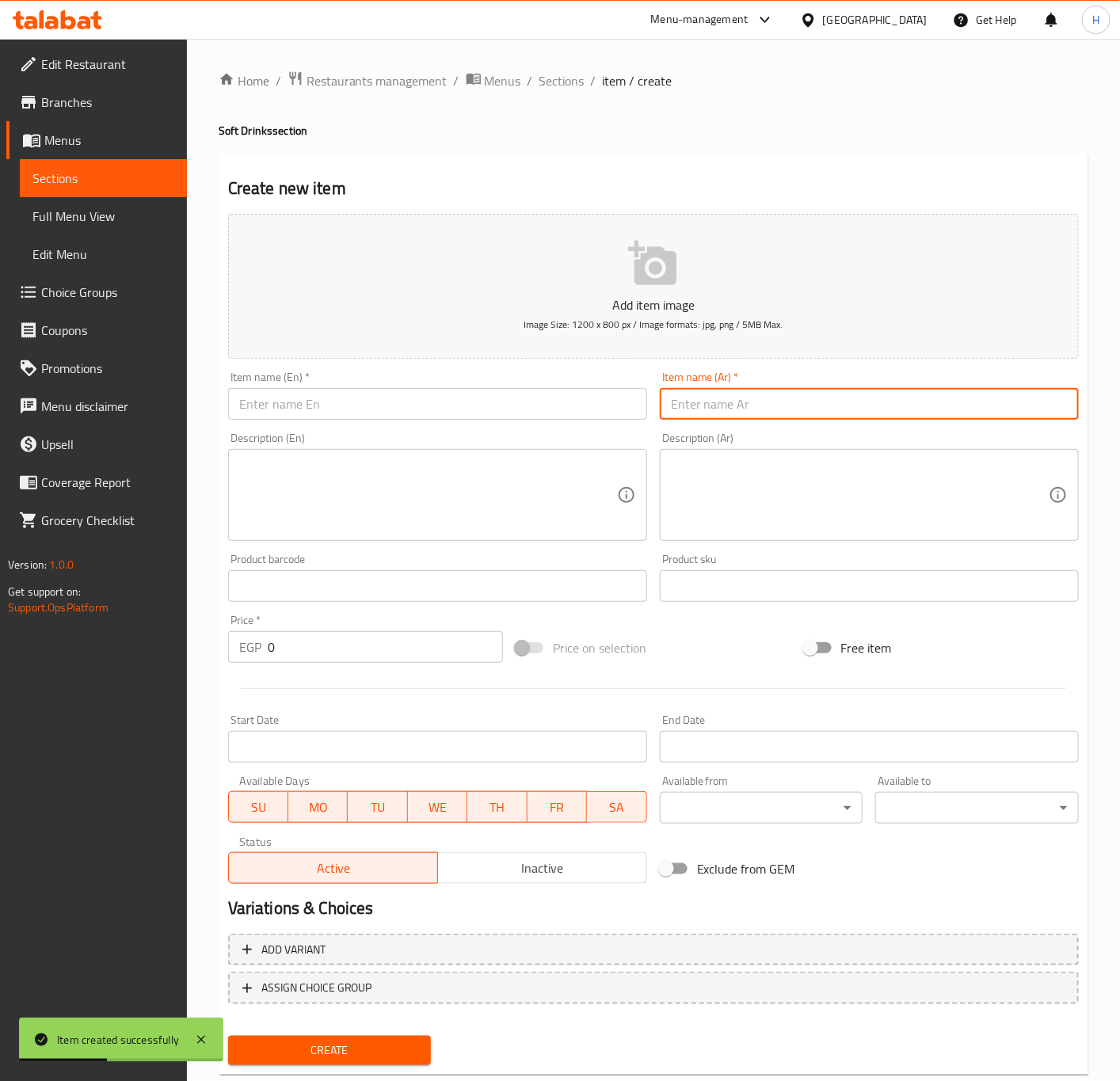
click at [982, 409] on input "text" at bounding box center [869, 404] width 419 height 32
paste input "بيريل"
type input "بيريل"
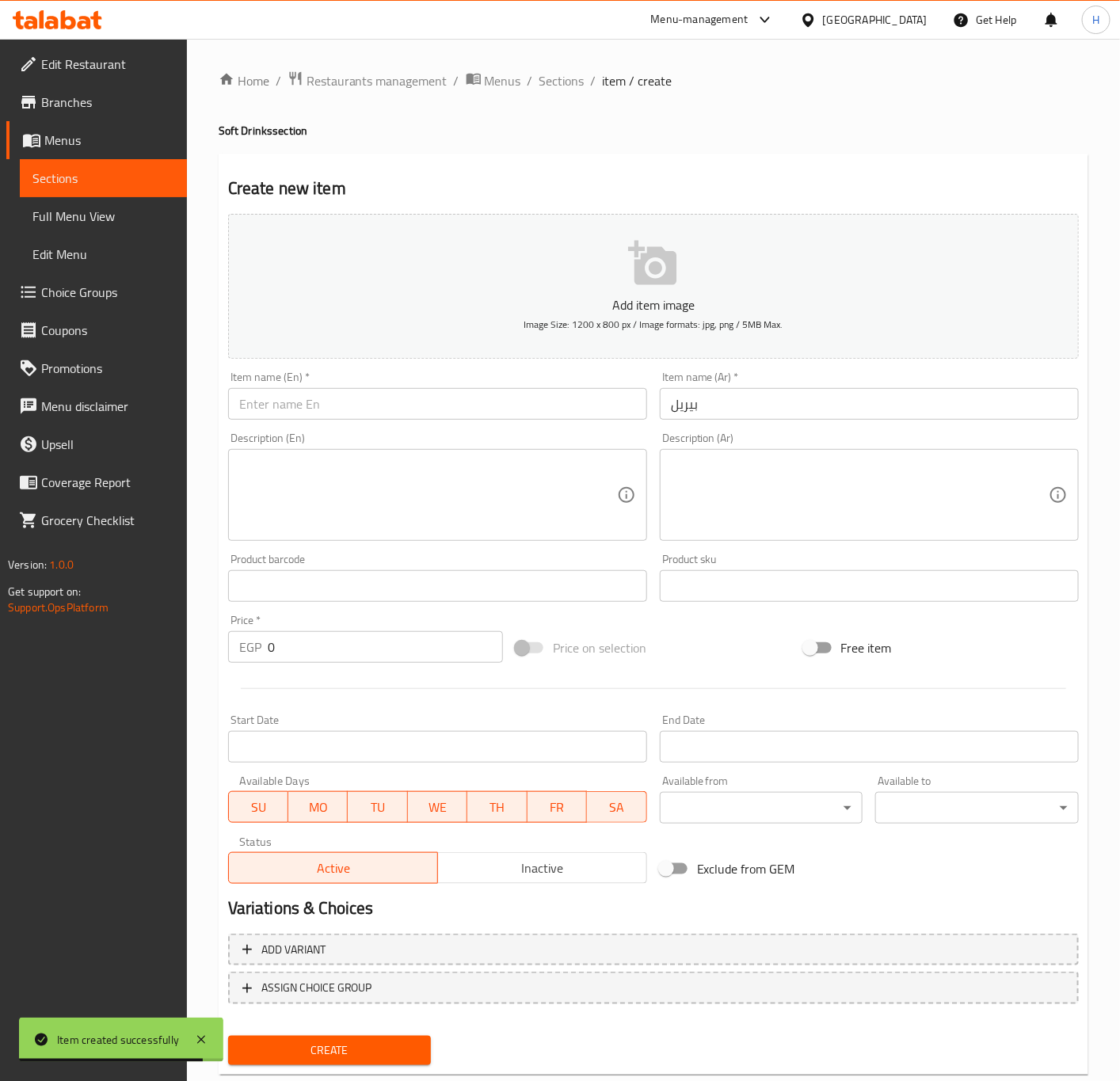
click at [286, 404] on input "text" at bounding box center [437, 404] width 419 height 32
paste input "Birell"
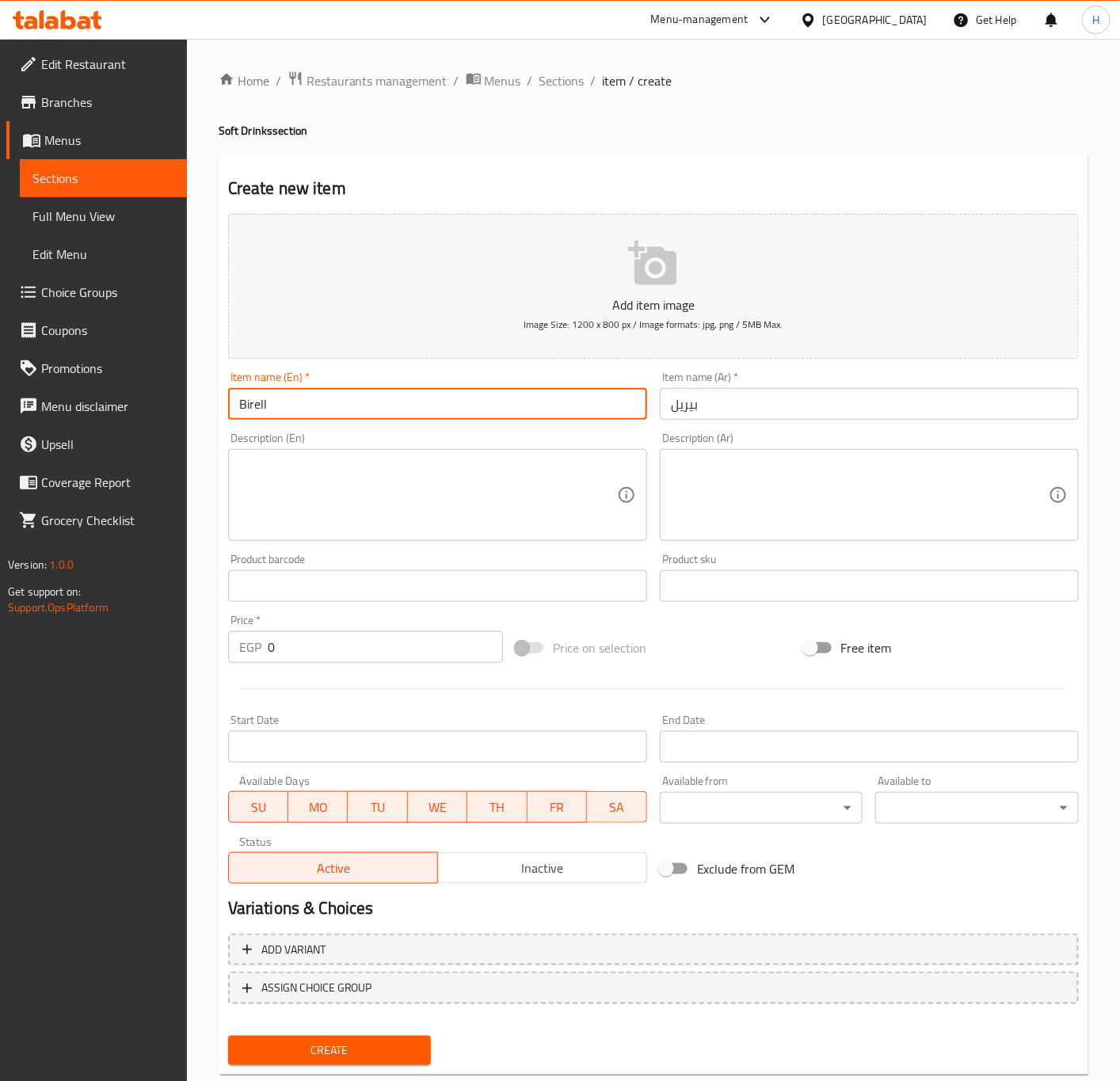
type input "Birell"
click at [371, 646] on input "0" at bounding box center [385, 647] width 236 height 32
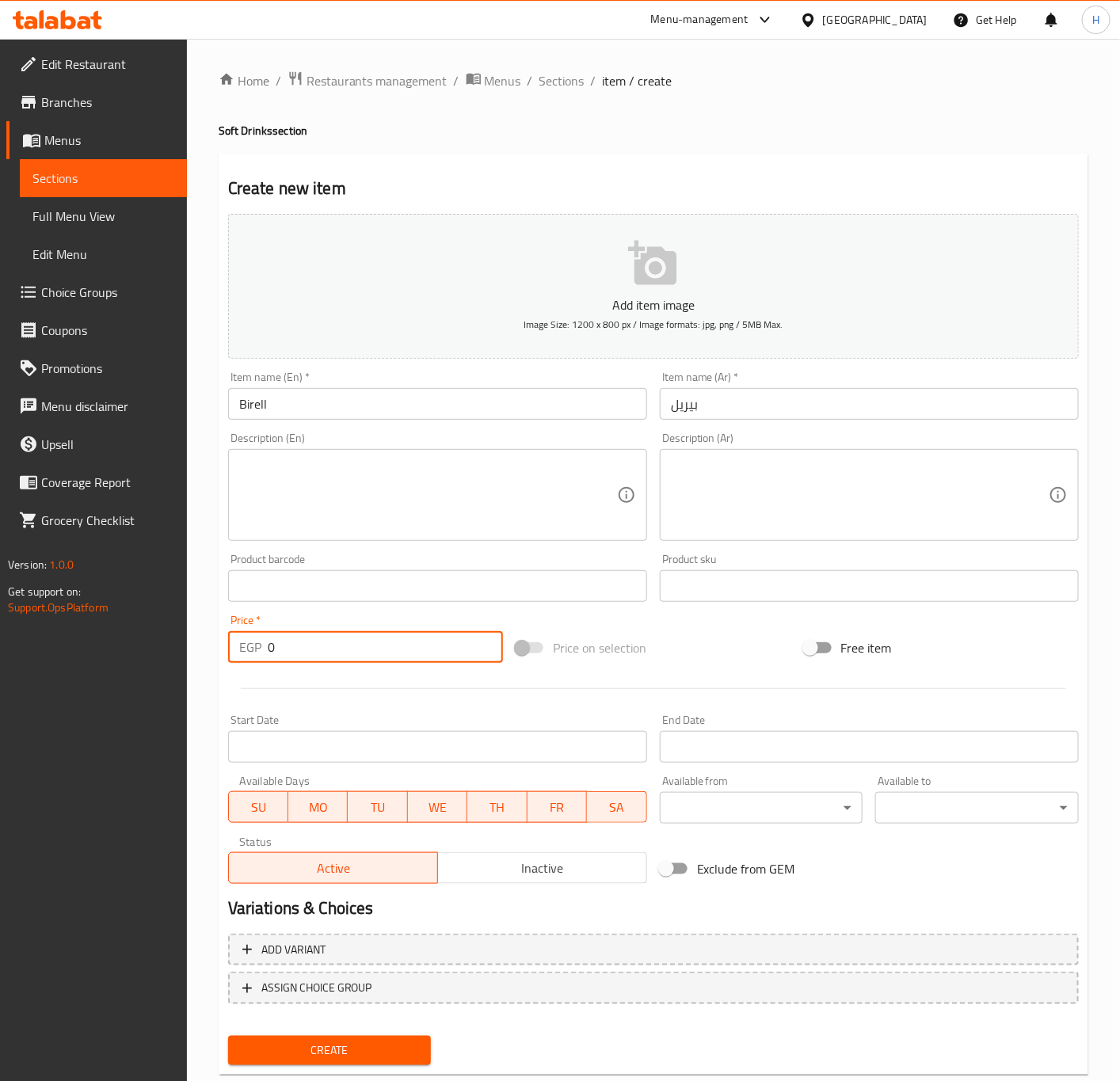
click at [371, 646] on input "0" at bounding box center [385, 647] width 236 height 32
paste input "4"
type input "40"
click at [228, 1036] on button "Create" at bounding box center [330, 1050] width 204 height 29
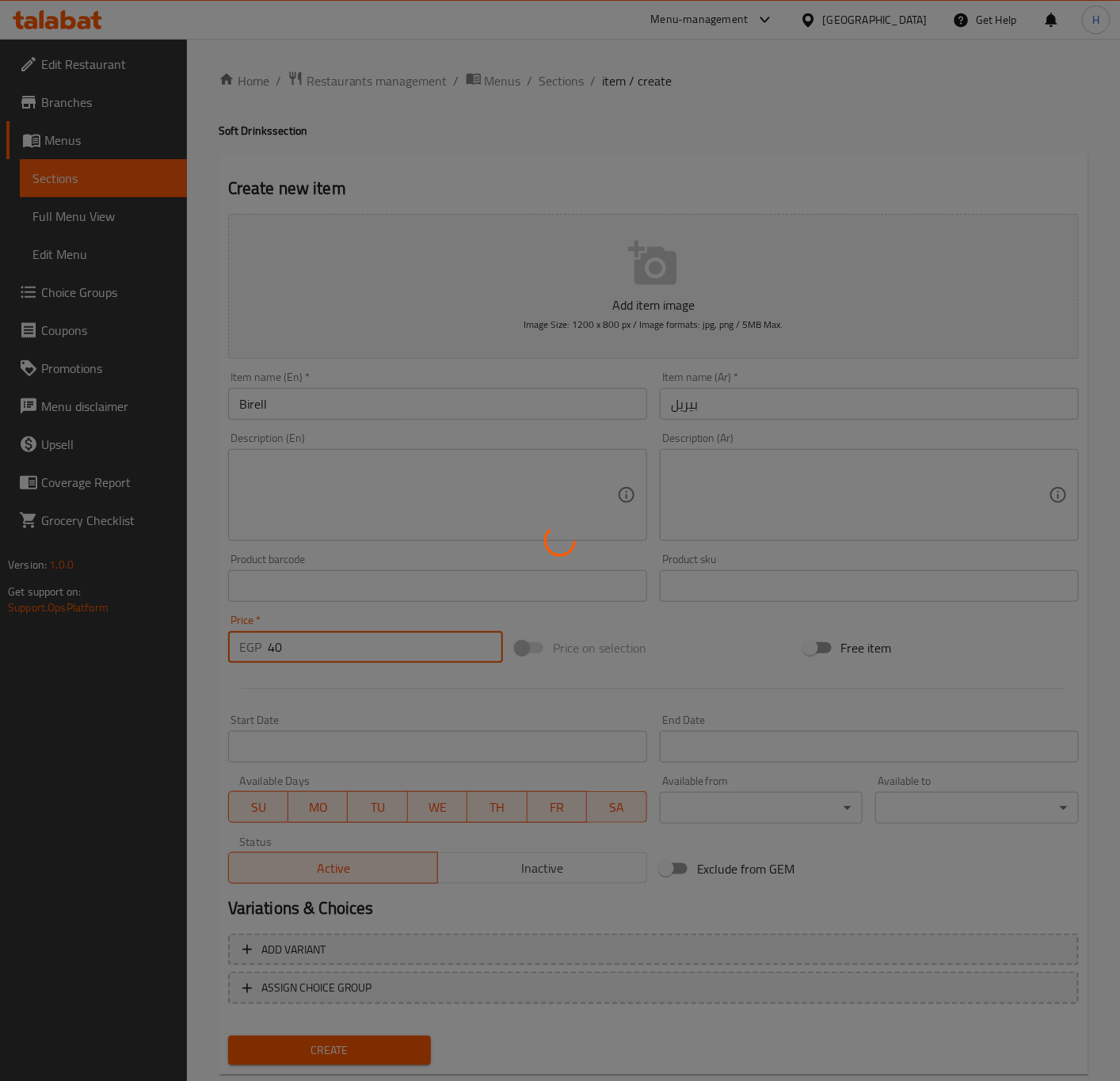
type input "0"
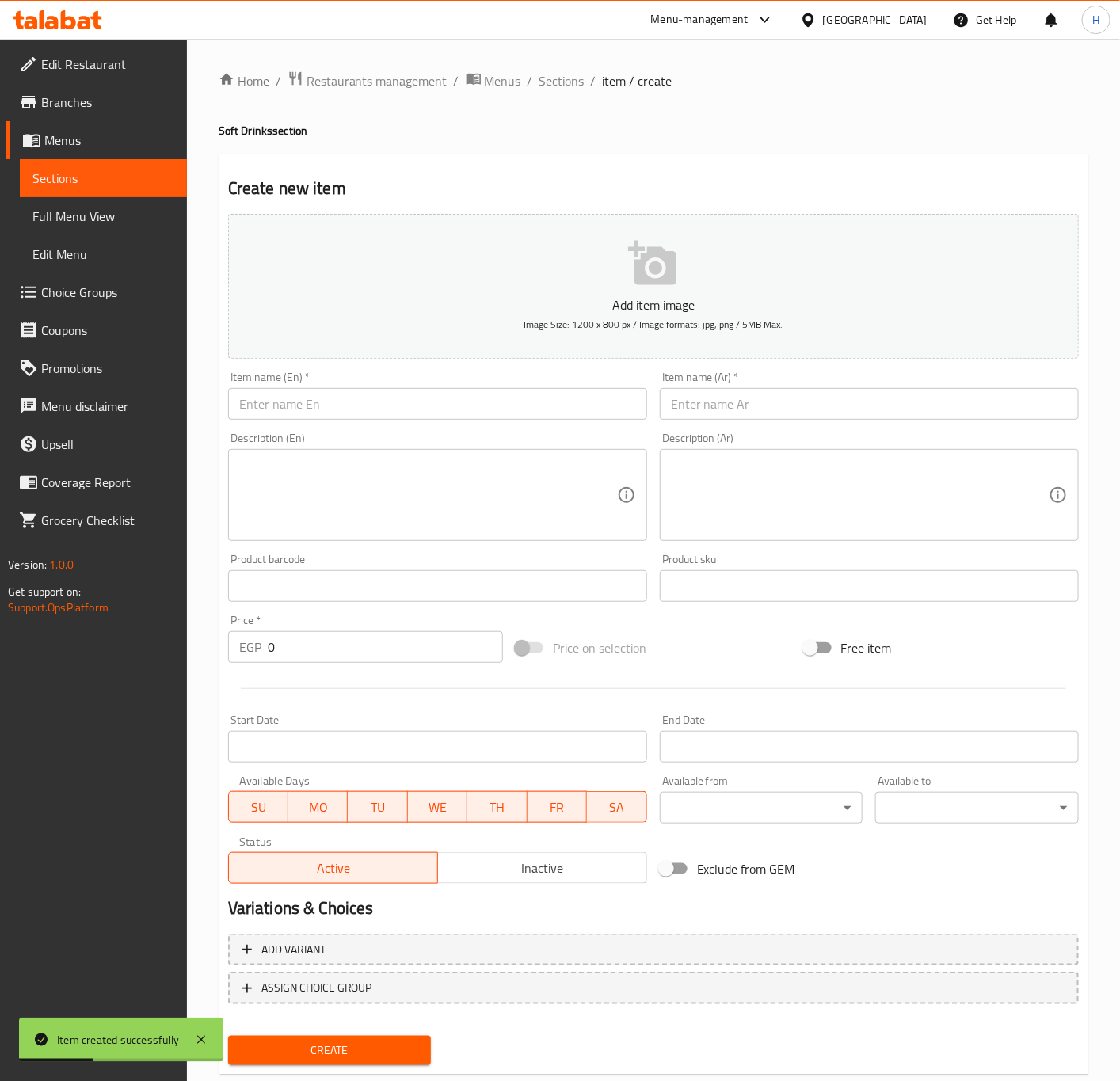
click at [762, 409] on input "text" at bounding box center [869, 404] width 419 height 32
paste input "ريدبول"
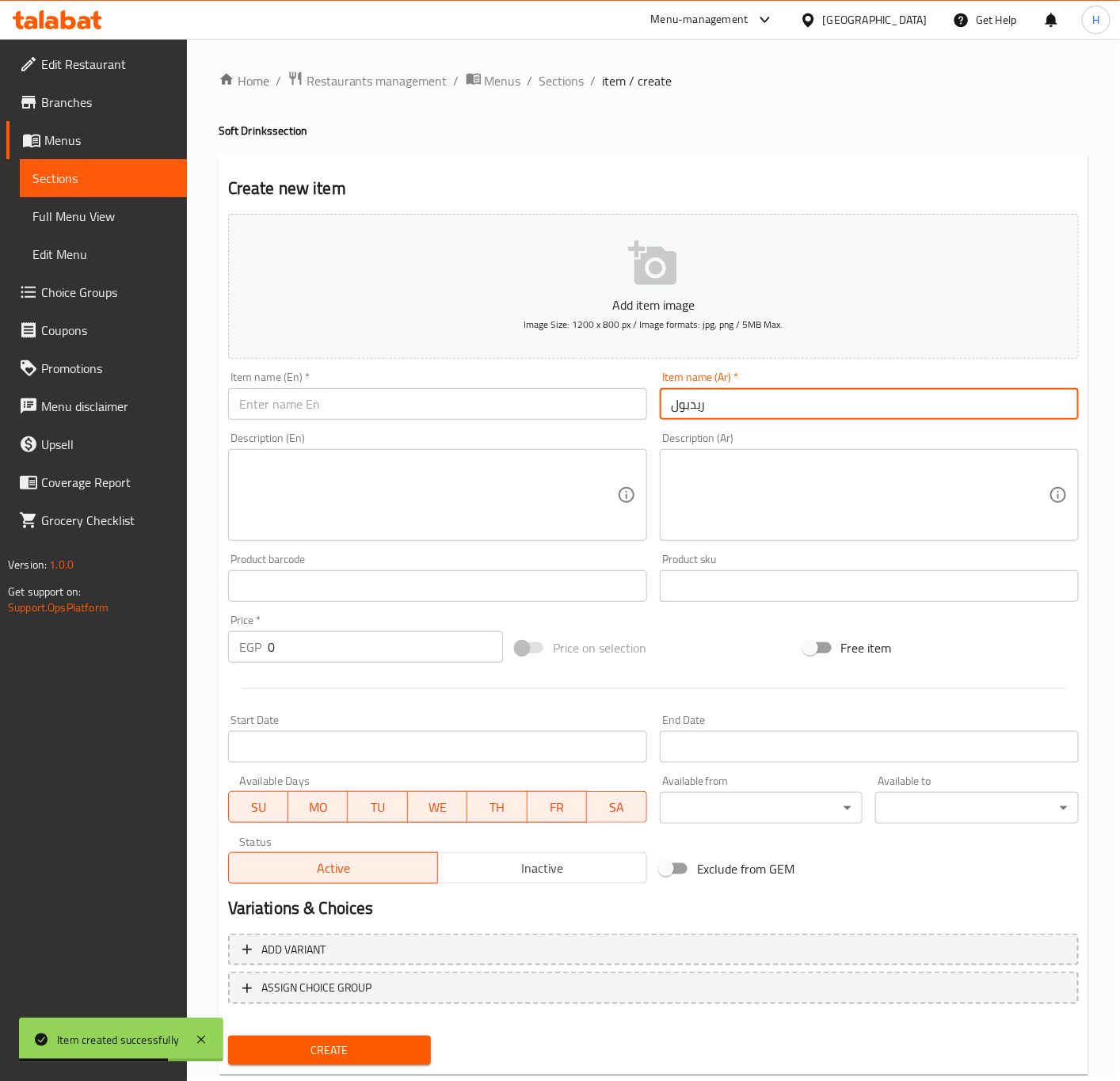
type input "ريدبول"
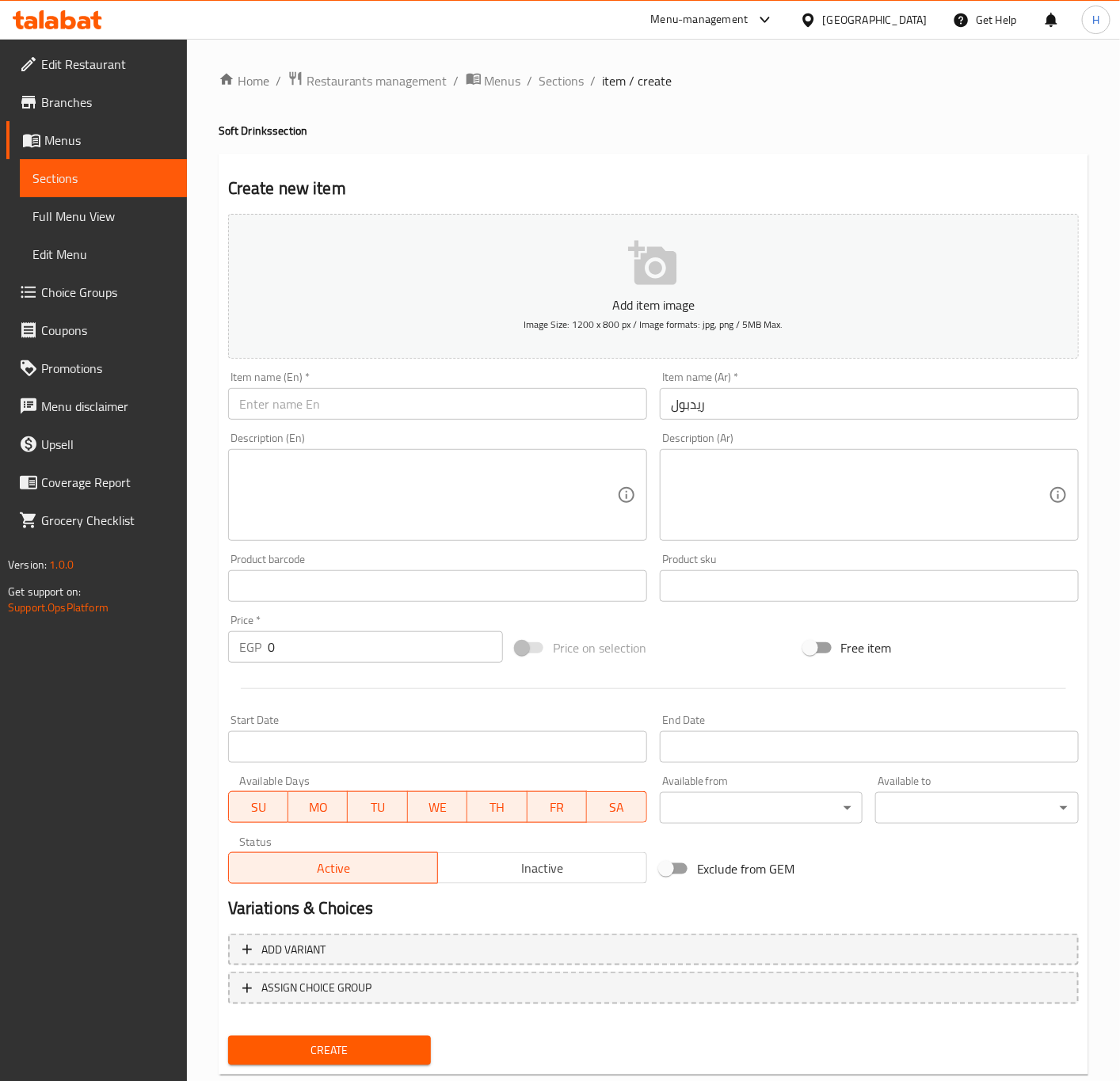
click at [368, 413] on input "text" at bounding box center [437, 404] width 419 height 32
paste input "Red Bull"
type input "Red Bull"
click at [428, 366] on div "Item name (En)   * Red Bull Item name (En) *" at bounding box center [436, 395] width 431 height 61
click at [306, 649] on input "0" at bounding box center [385, 647] width 236 height 32
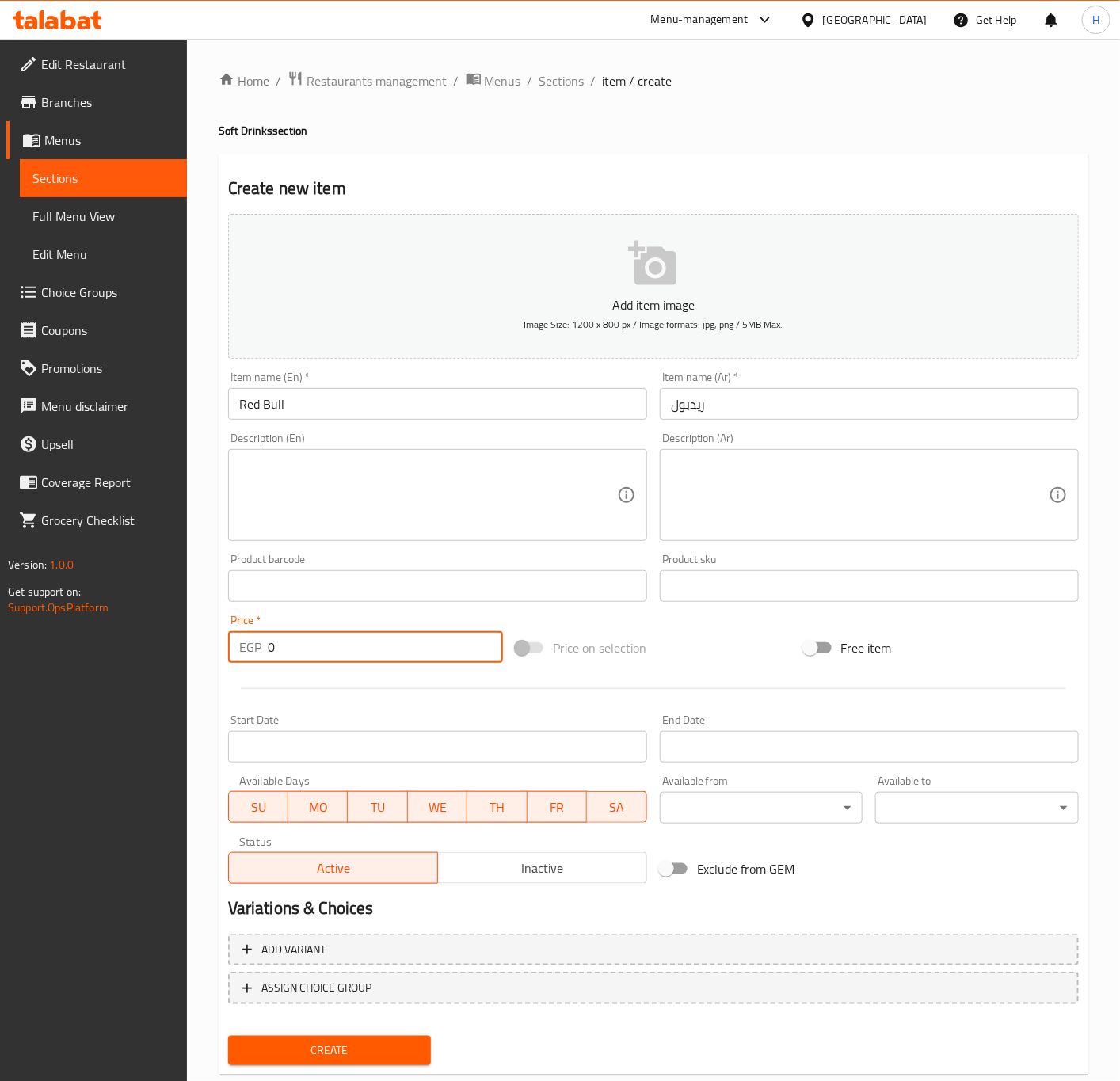
click at [306, 649] on input "0" at bounding box center [385, 647] width 236 height 32
paste input "68"
type input "68"
click at [228, 1036] on button "Create" at bounding box center [330, 1050] width 204 height 29
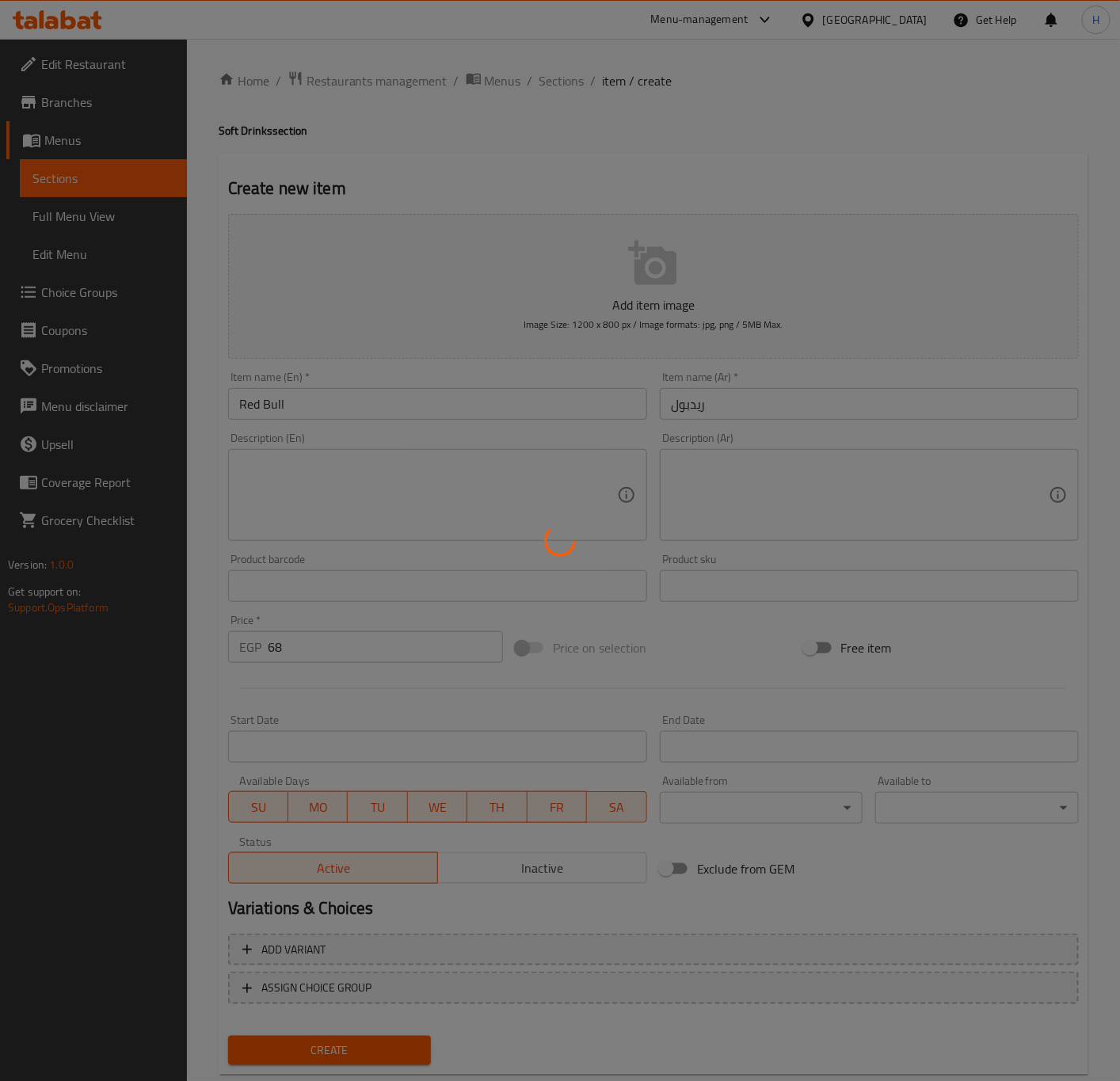
type input "0"
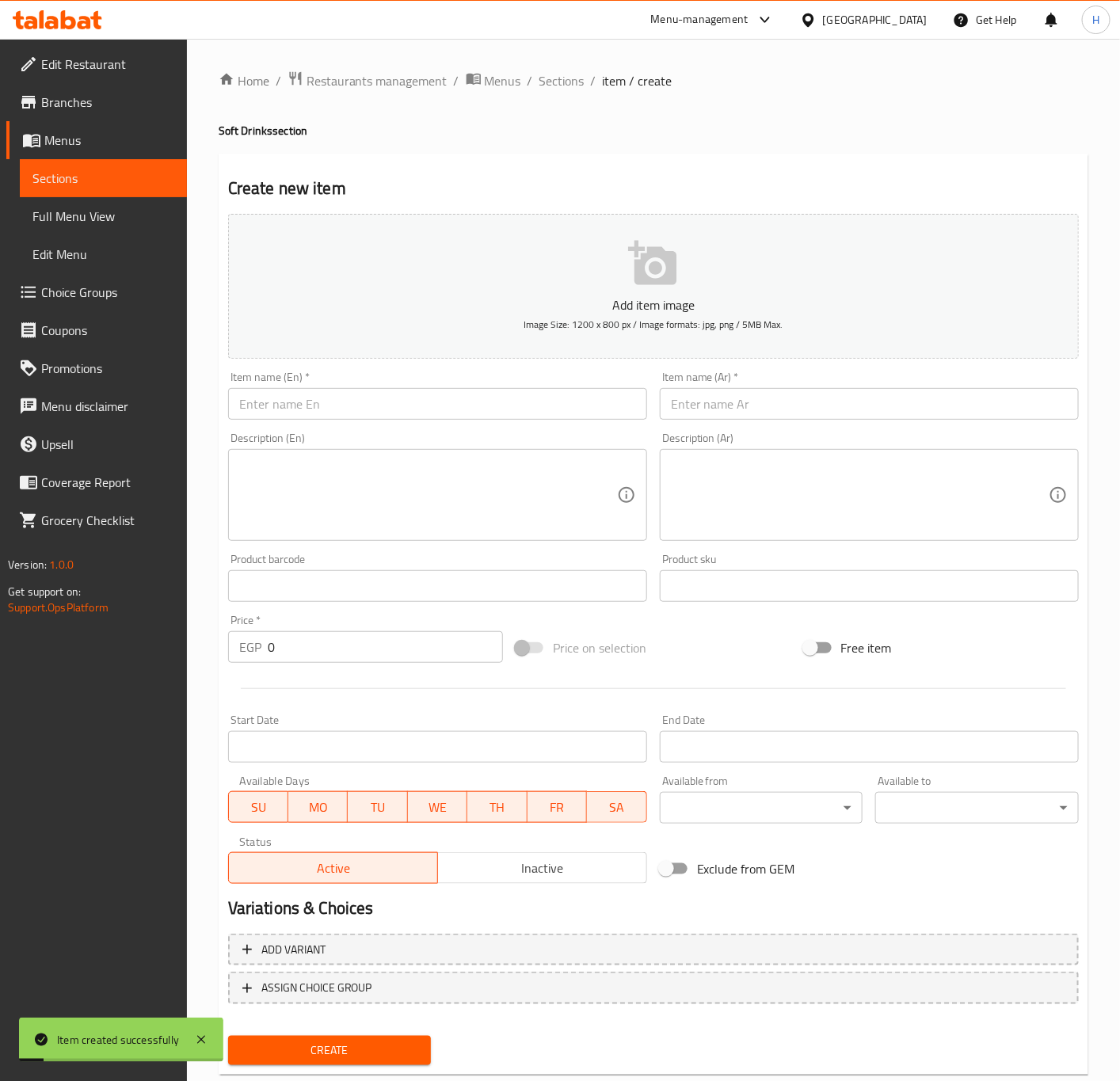
click at [746, 400] on input "text" at bounding box center [869, 404] width 419 height 32
paste input "سبيرو سباتس"
type input "سبيرو سباتس"
click at [469, 398] on input "text" at bounding box center [437, 404] width 419 height 32
paste input "Spiro Spathis"
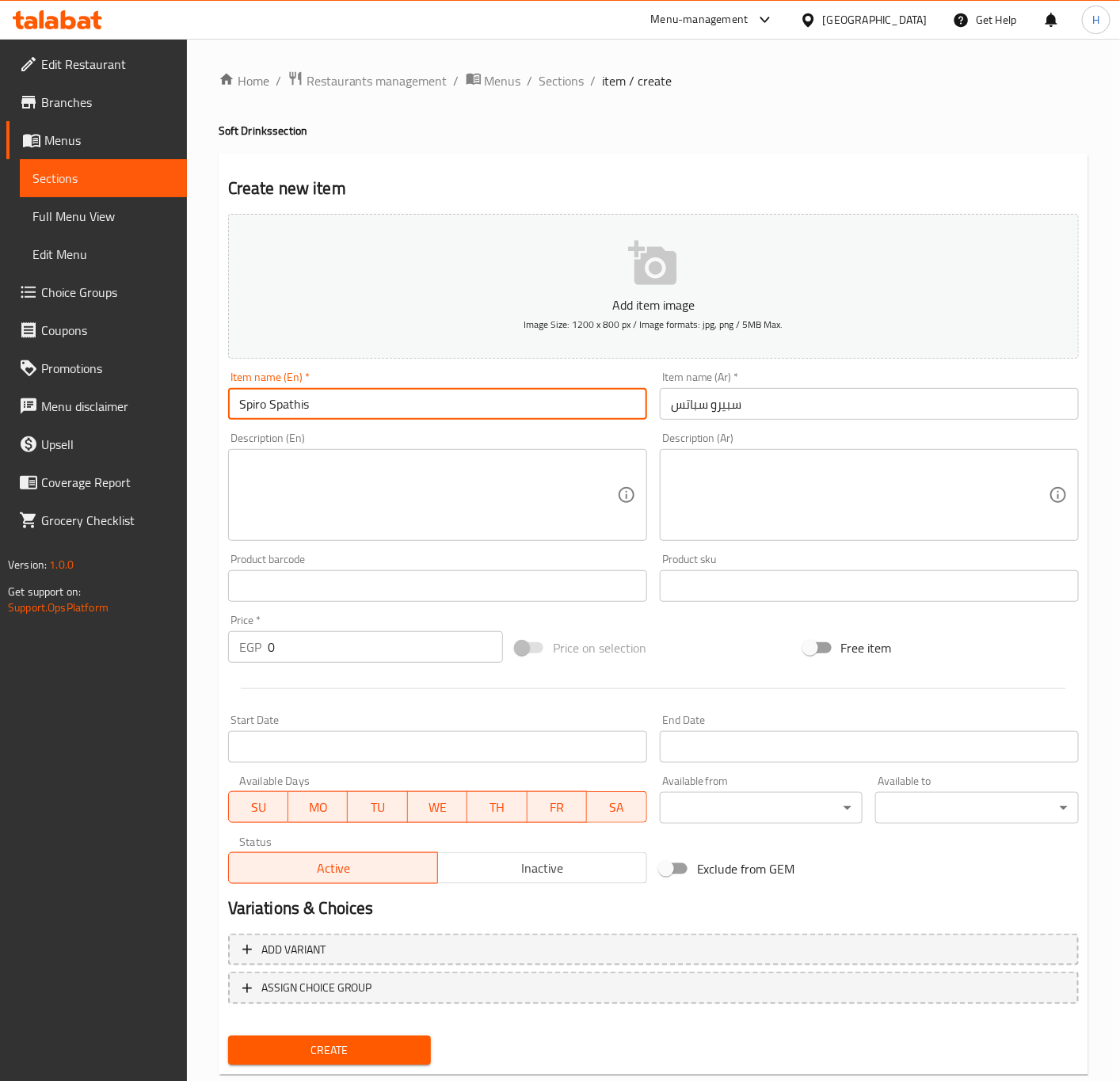
type input "Spiro Spathis"
click at [352, 658] on input "0" at bounding box center [385, 647] width 236 height 32
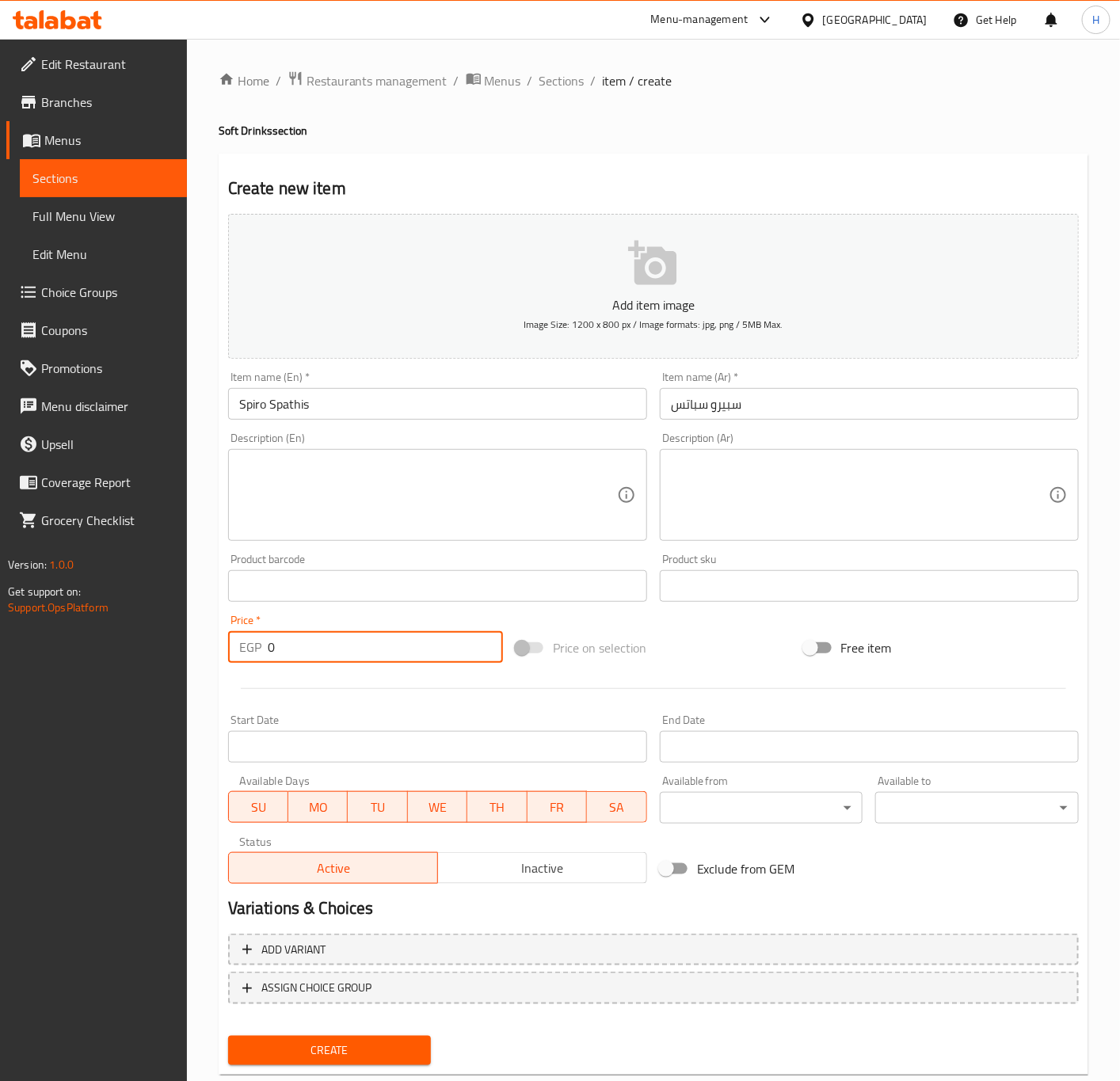
click at [352, 658] on input "0" at bounding box center [385, 647] width 236 height 32
paste input "3"
type input "30"
click at [228, 1036] on button "Create" at bounding box center [330, 1050] width 204 height 29
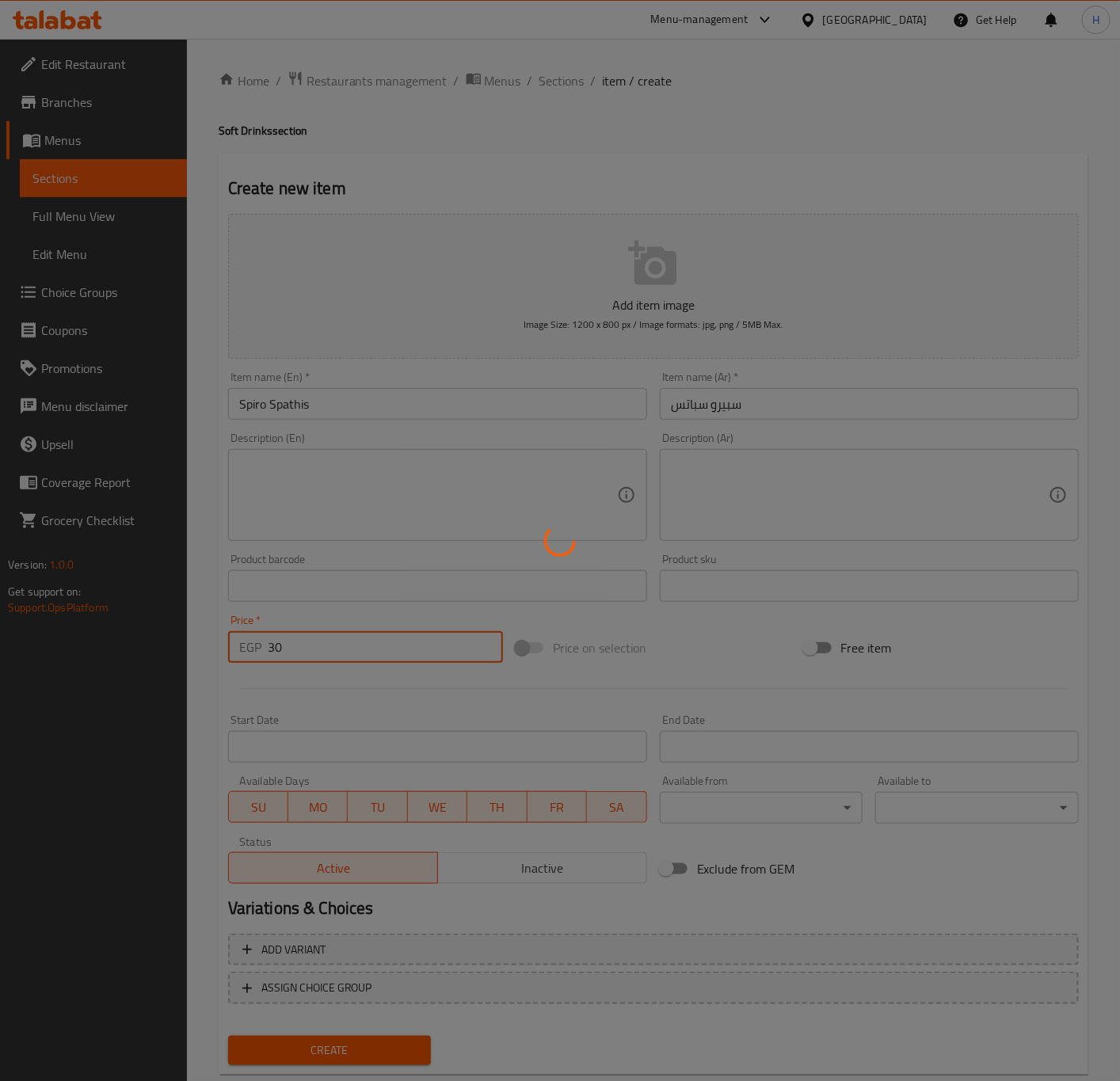
type input "0"
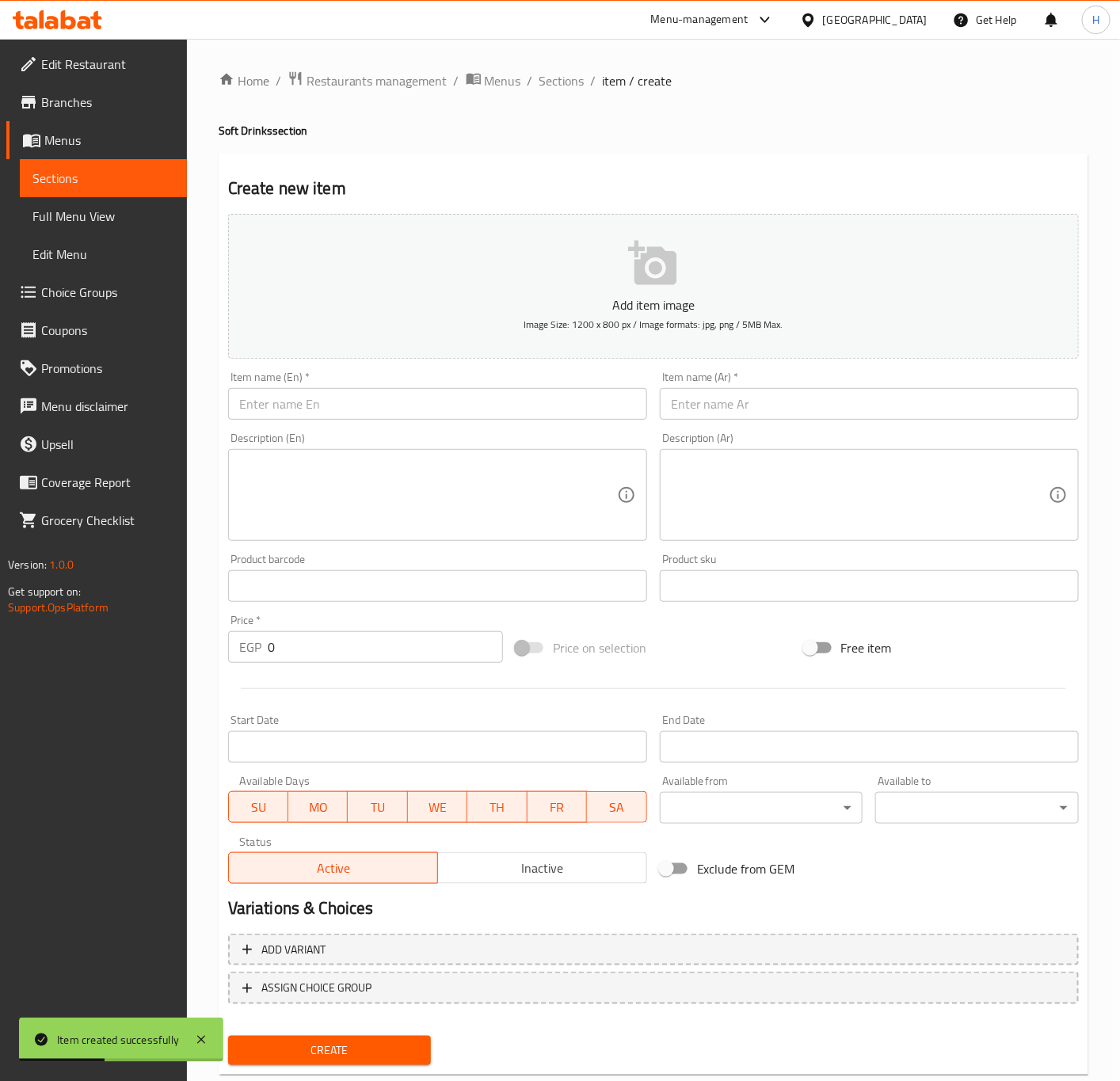
click at [821, 409] on input "text" at bounding box center [869, 404] width 419 height 32
paste input "مياه معدنية صغيرة"
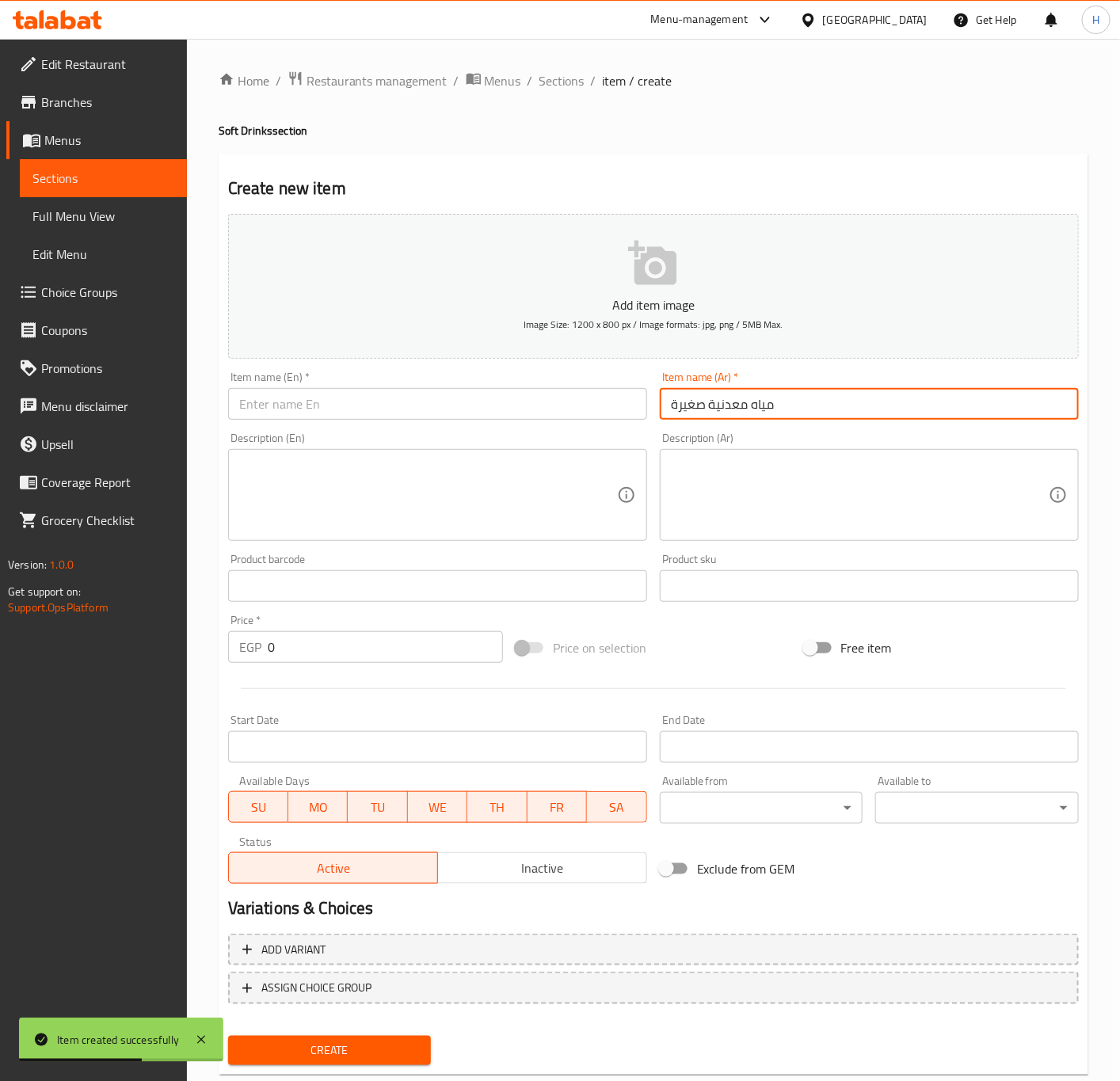
type input "مياه معدنية صغيرة"
click at [559, 88] on span "Sections" at bounding box center [561, 80] width 45 height 19
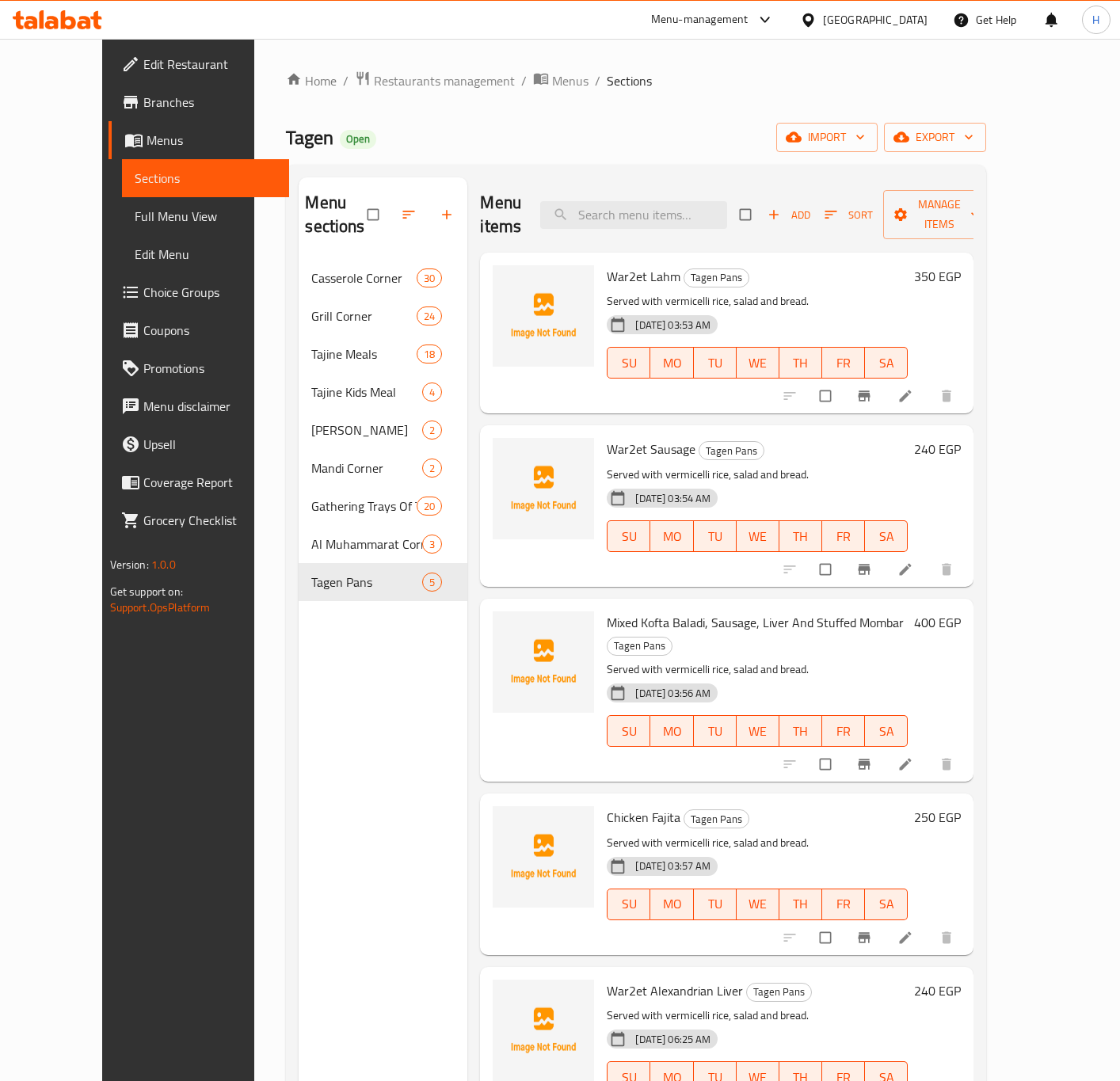
scroll to position [221, 0]
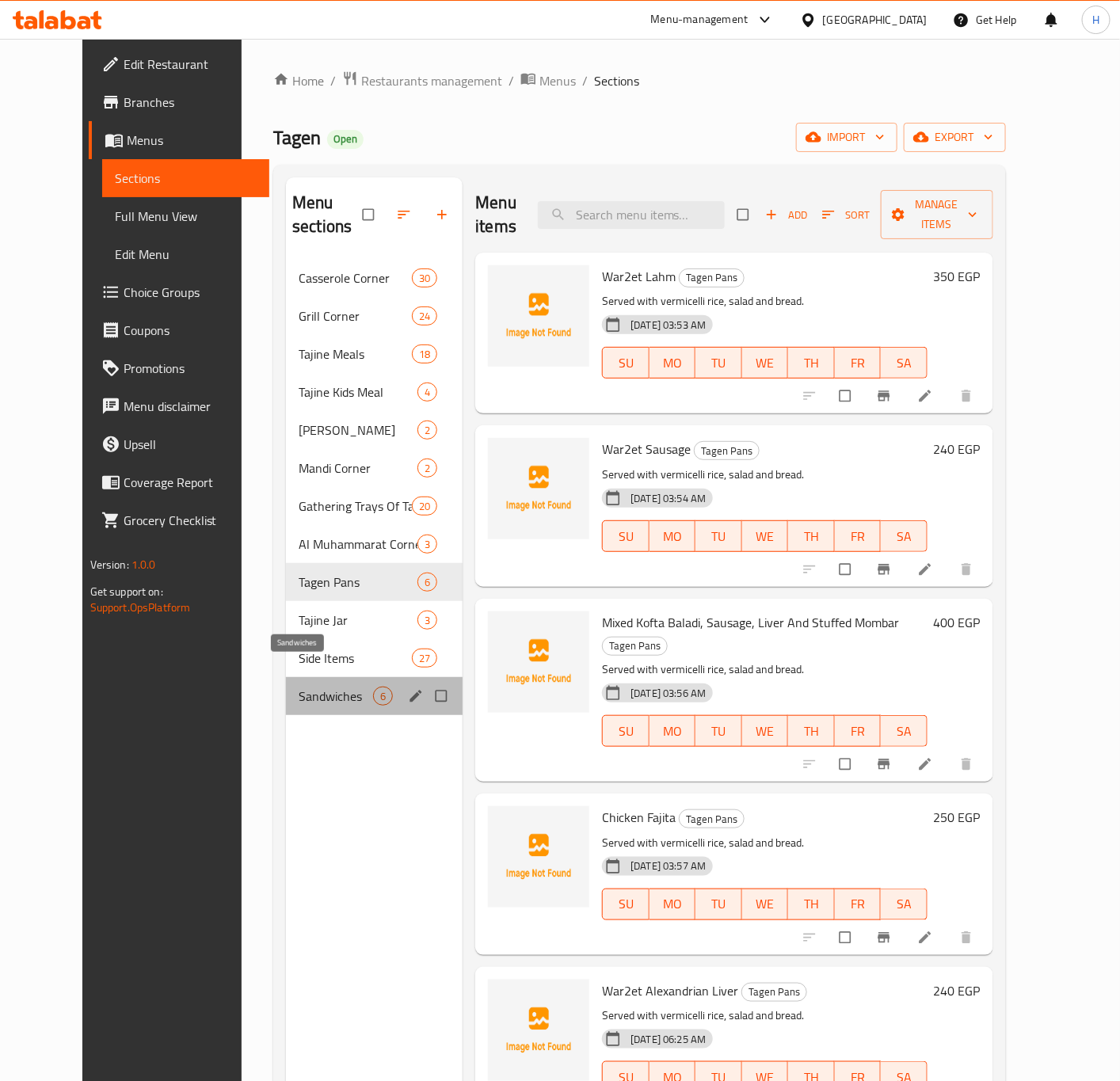
click at [319, 686] on span "Sandwiches" at bounding box center [336, 695] width 74 height 19
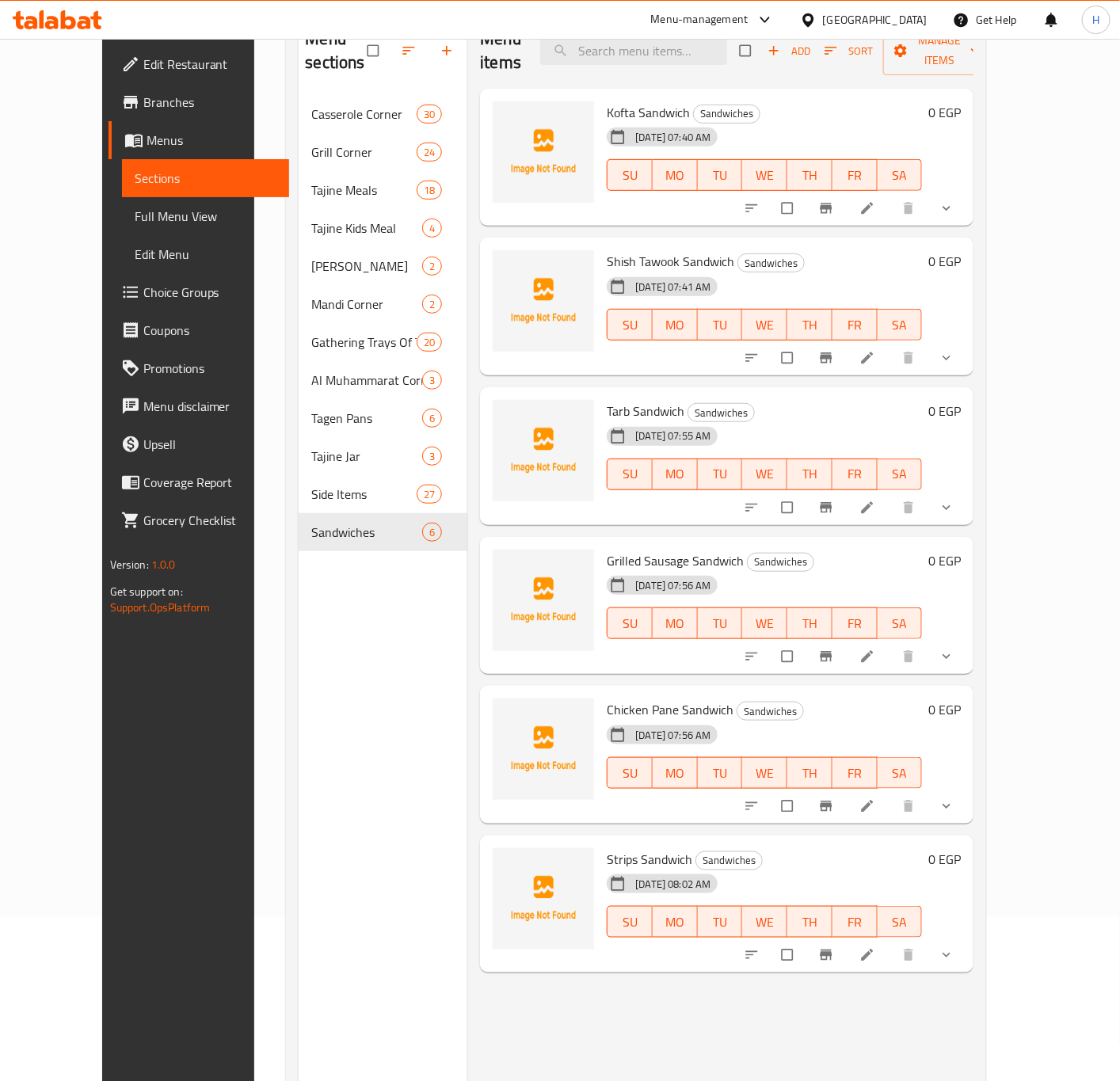
scroll to position [221, 0]
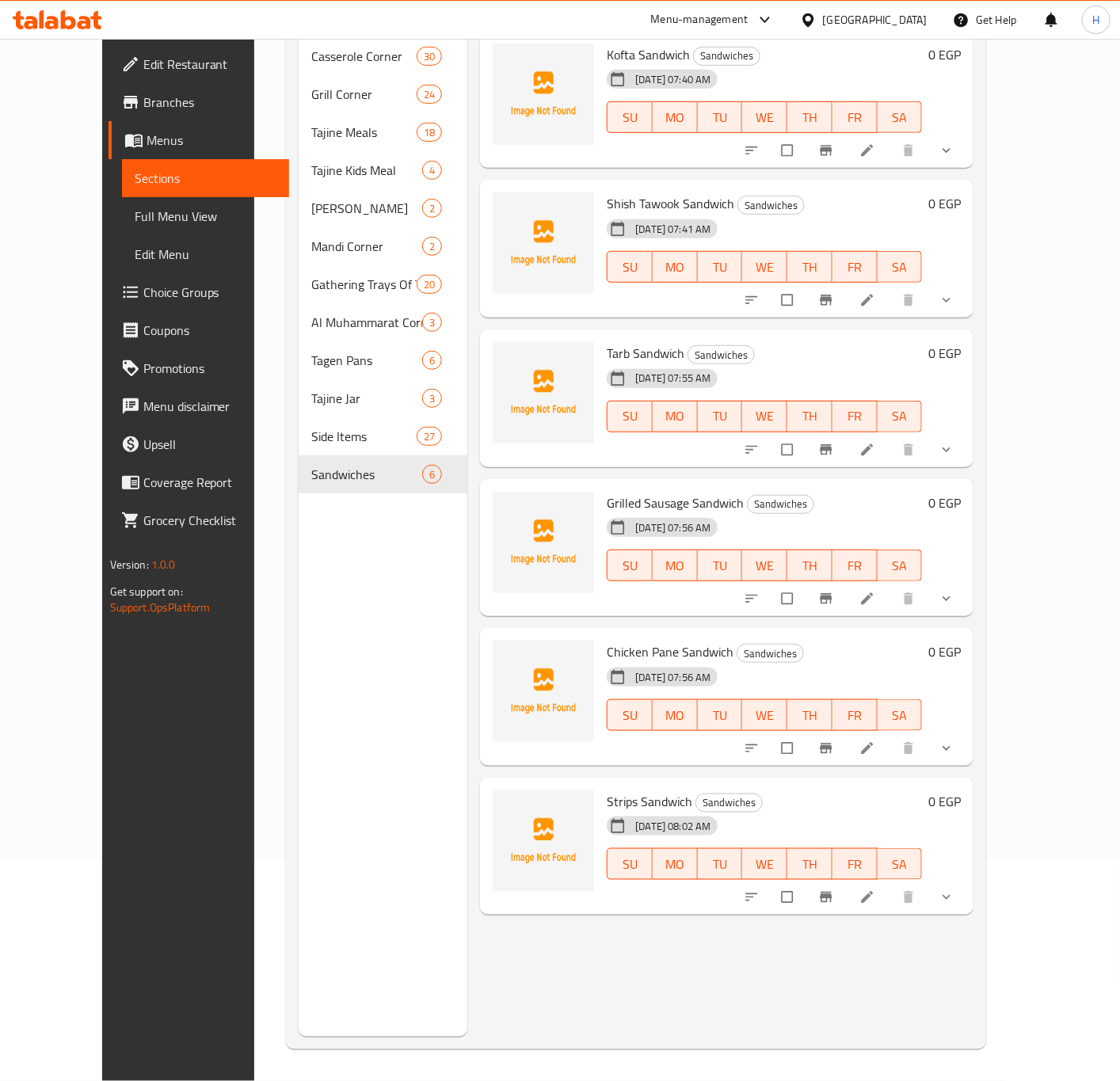
click at [967, 886] on button "show more" at bounding box center [947, 897] width 38 height 35
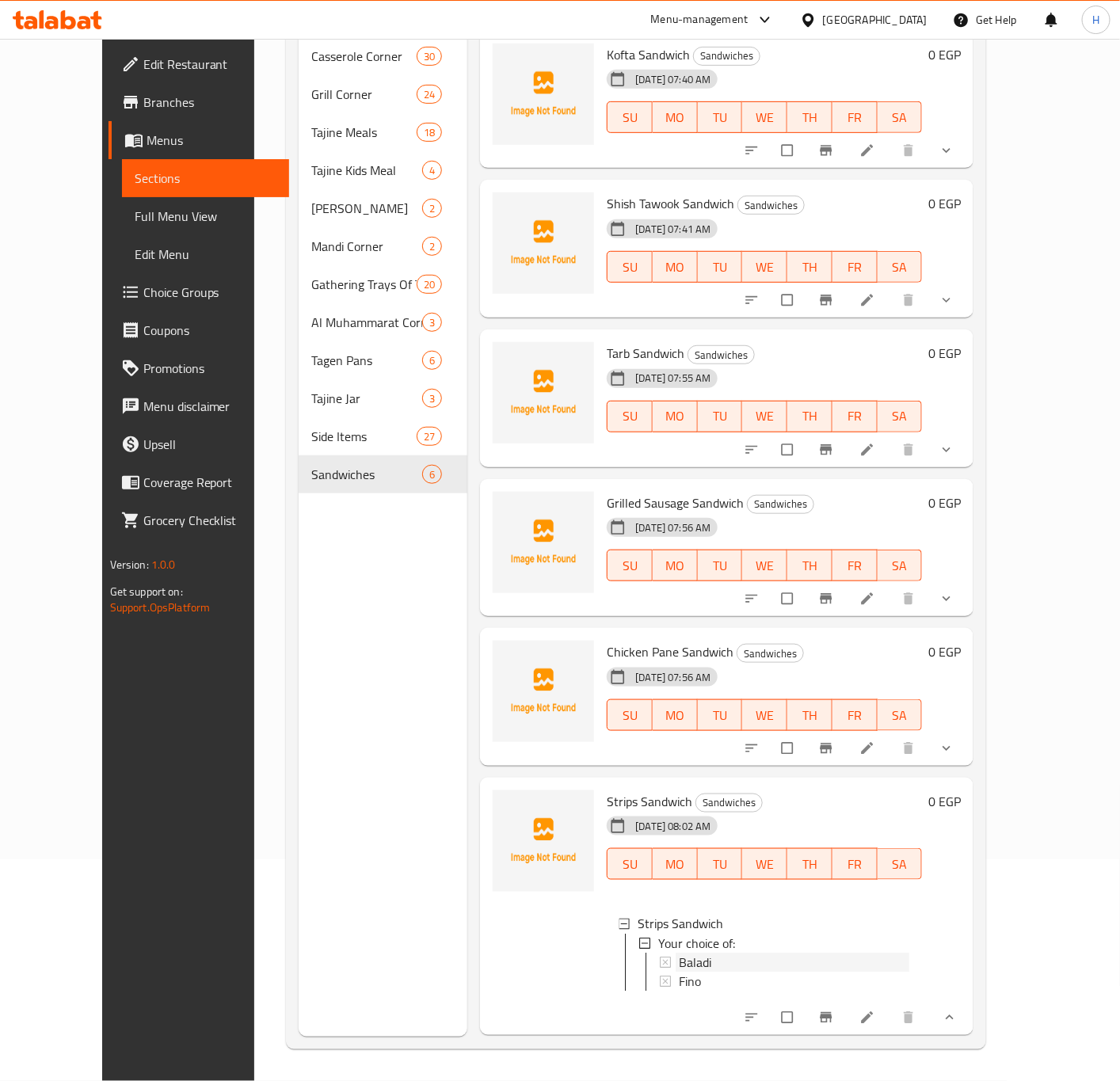
click at [714, 953] on div "Baladi" at bounding box center [794, 961] width 230 height 19
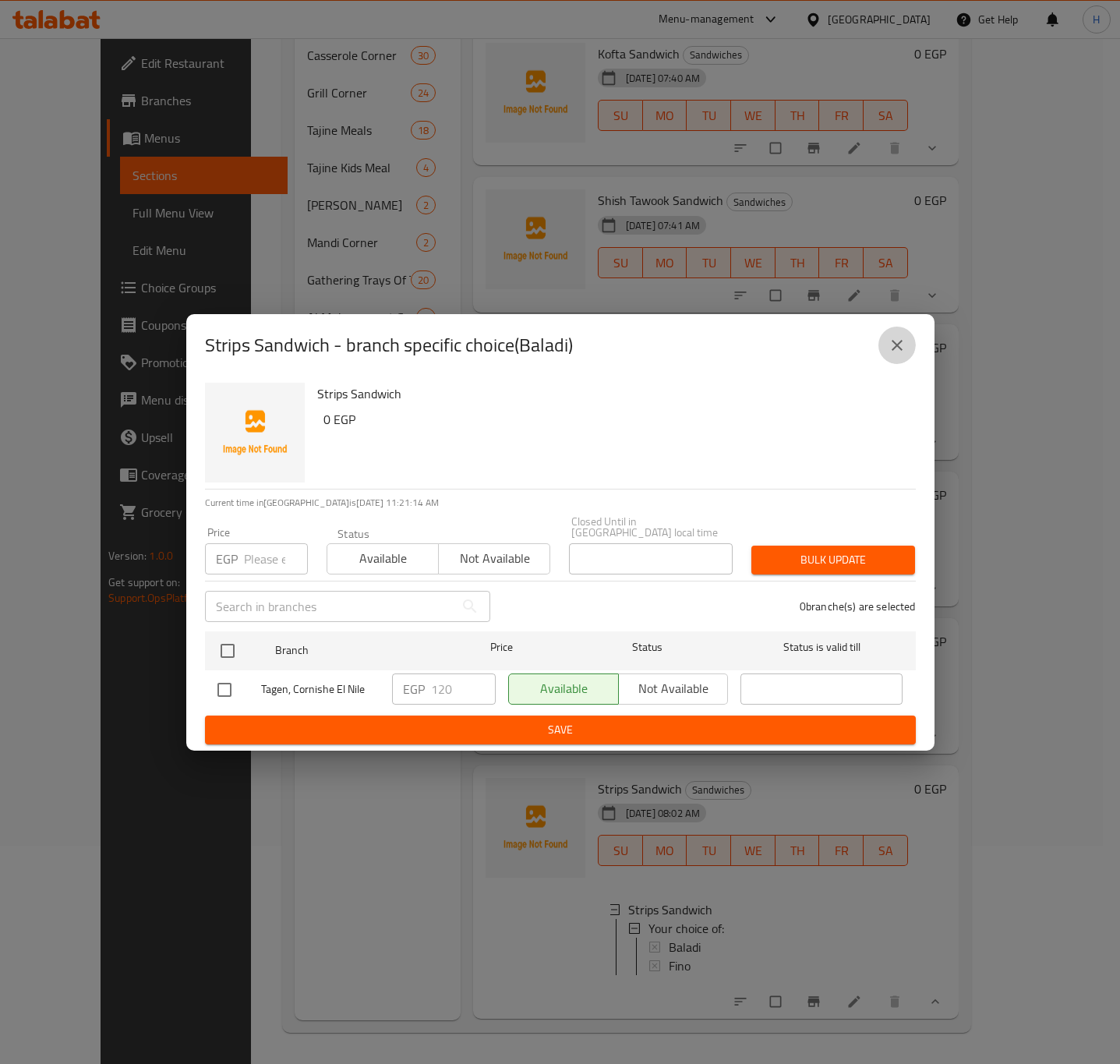
click at [899, 363] on button "close" at bounding box center [897, 345] width 37 height 37
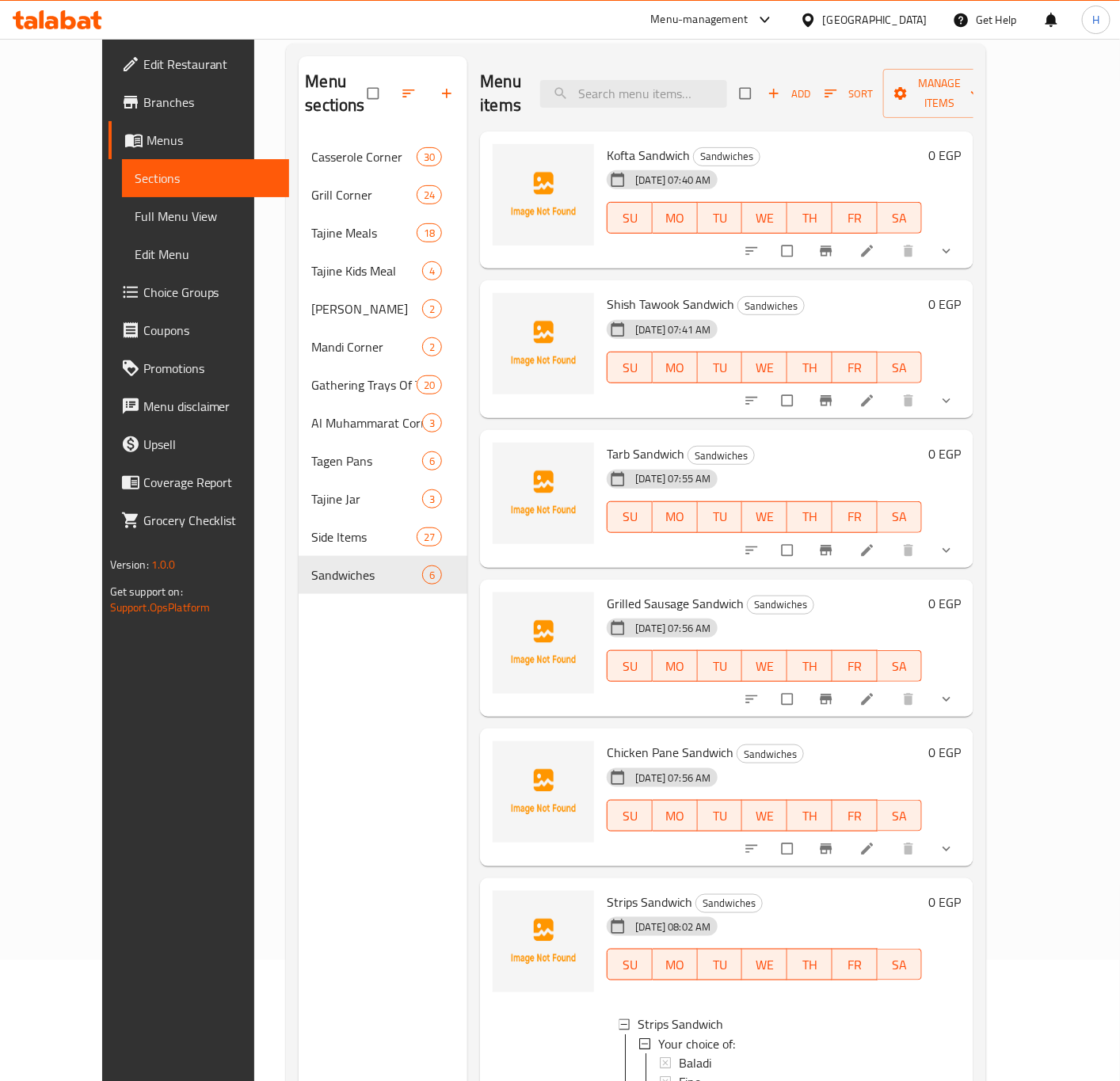
scroll to position [0, 0]
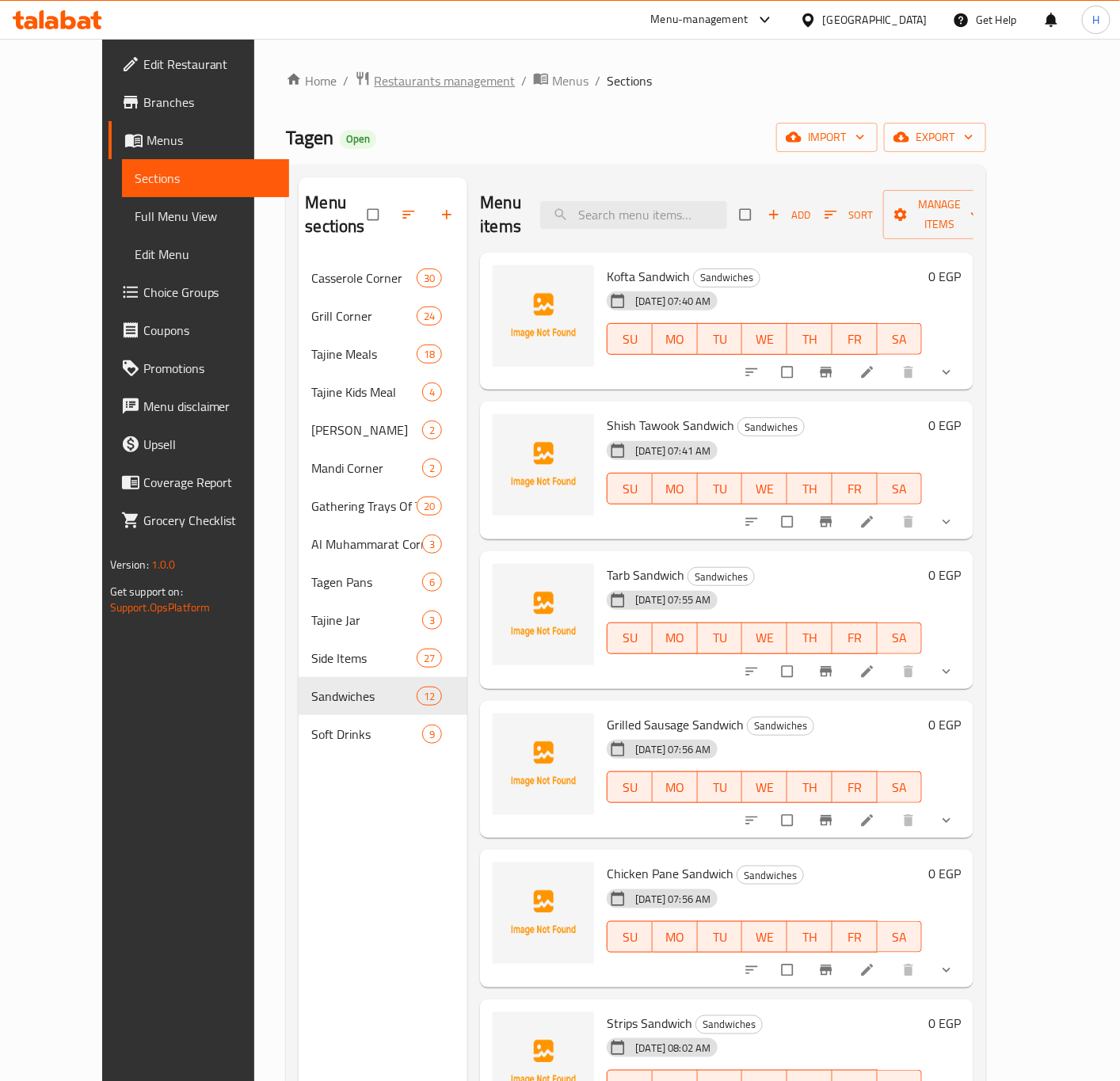
click at [381, 79] on span "Restaurants management" at bounding box center [444, 80] width 141 height 19
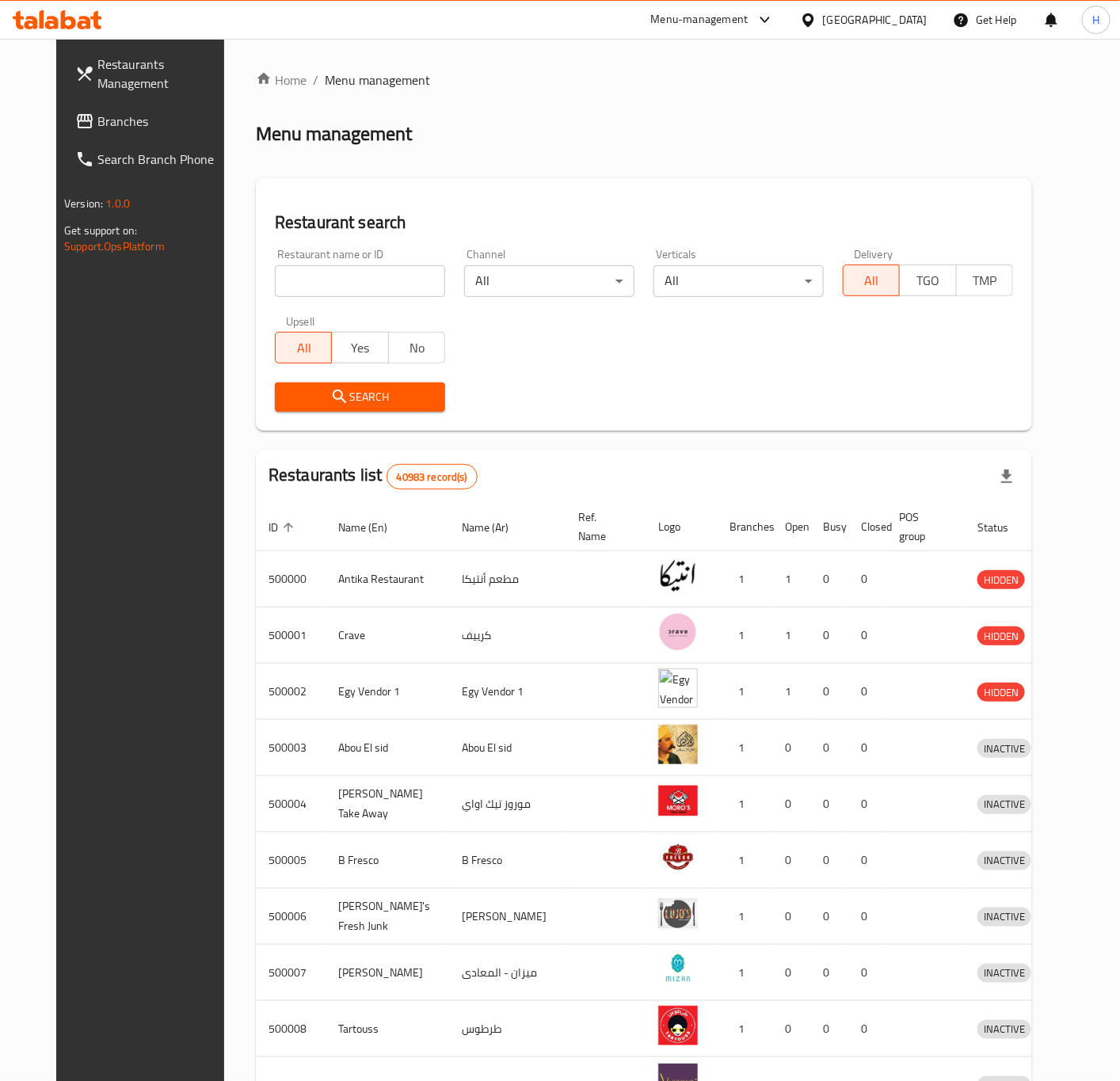
click at [356, 286] on input "search" at bounding box center [359, 282] width 170 height 32
paste input "684280"
click button "Search" at bounding box center [359, 397] width 170 height 29
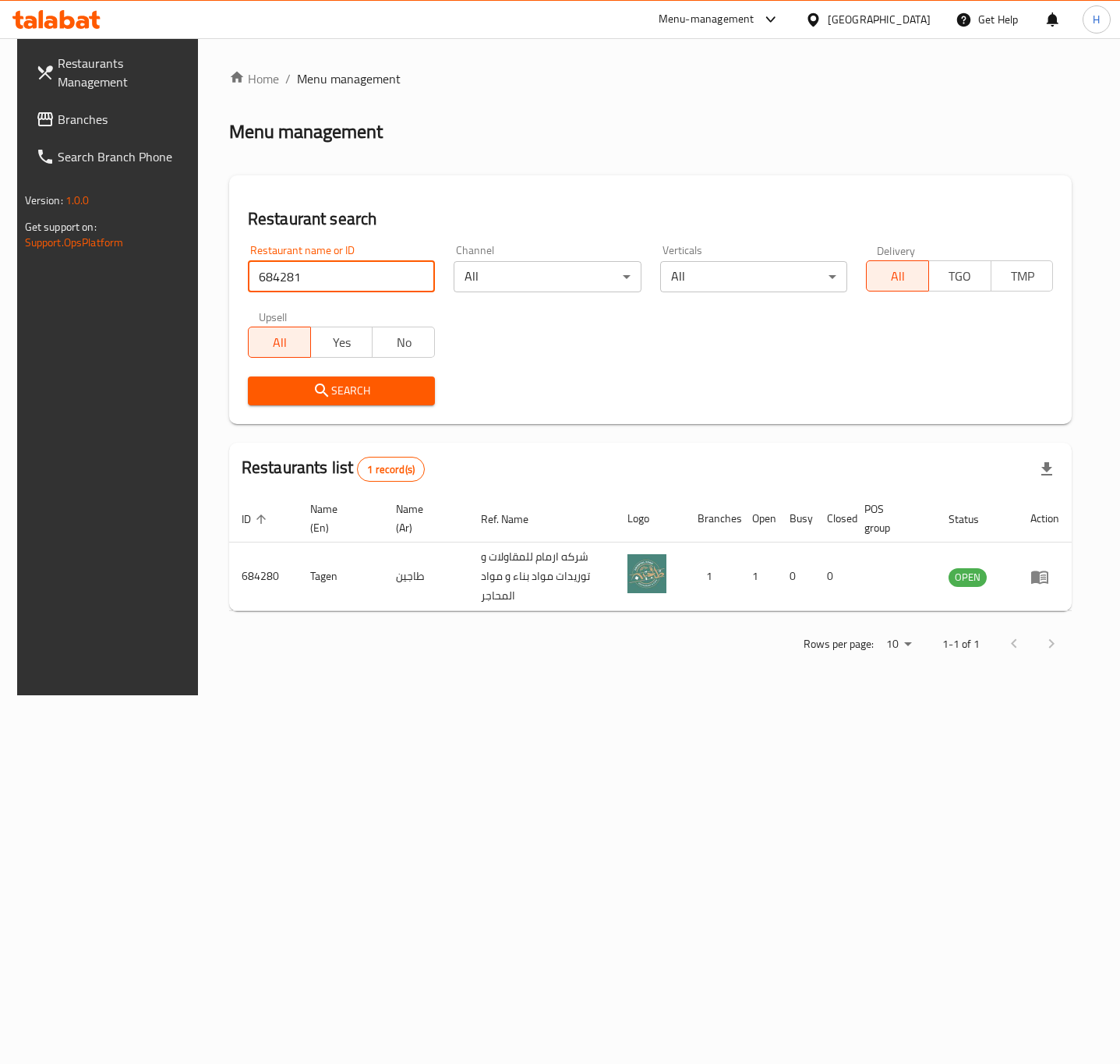
type input "684281"
click button "Search" at bounding box center [341, 390] width 187 height 29
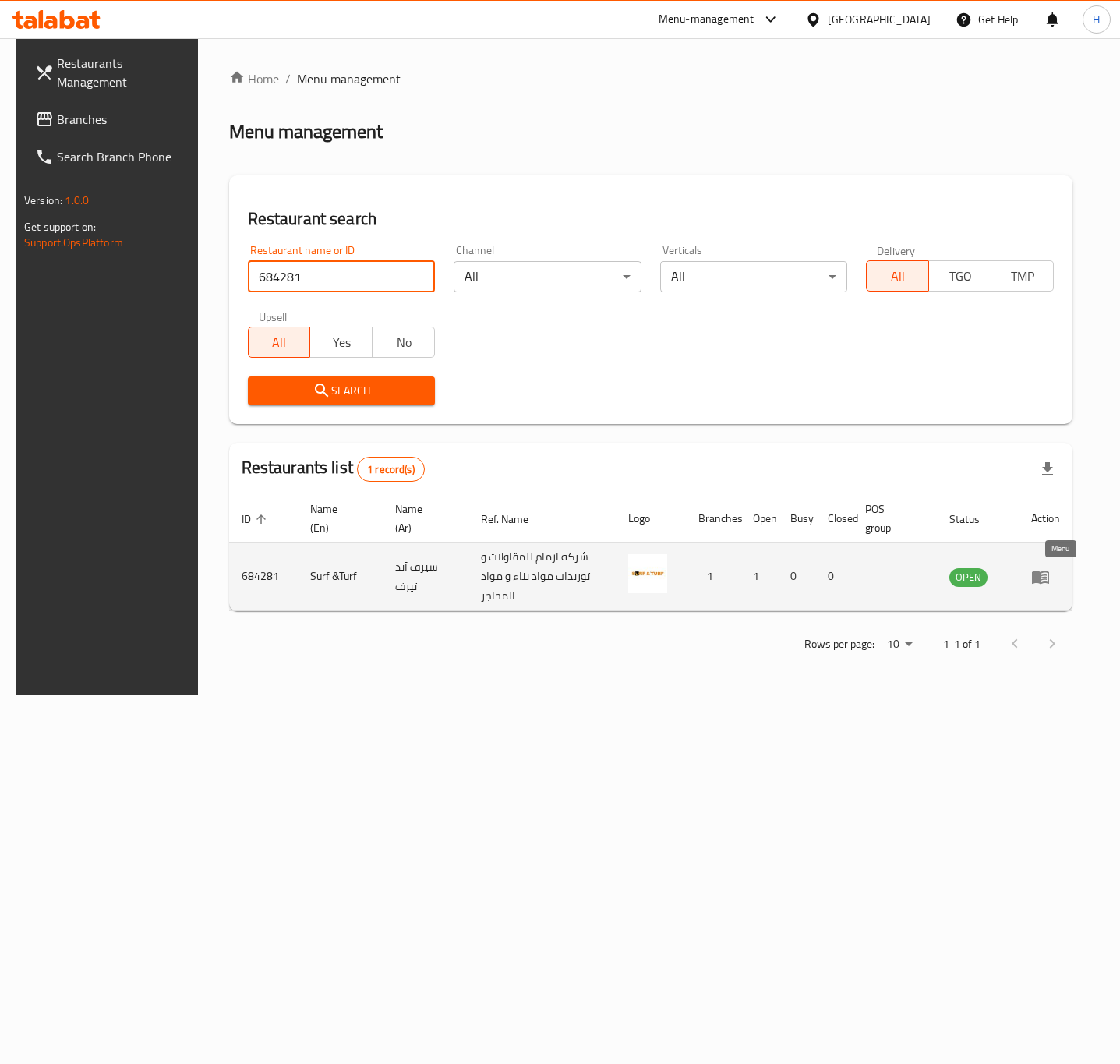
click at [1050, 572] on icon "enhanced table" at bounding box center [1040, 576] width 18 height 18
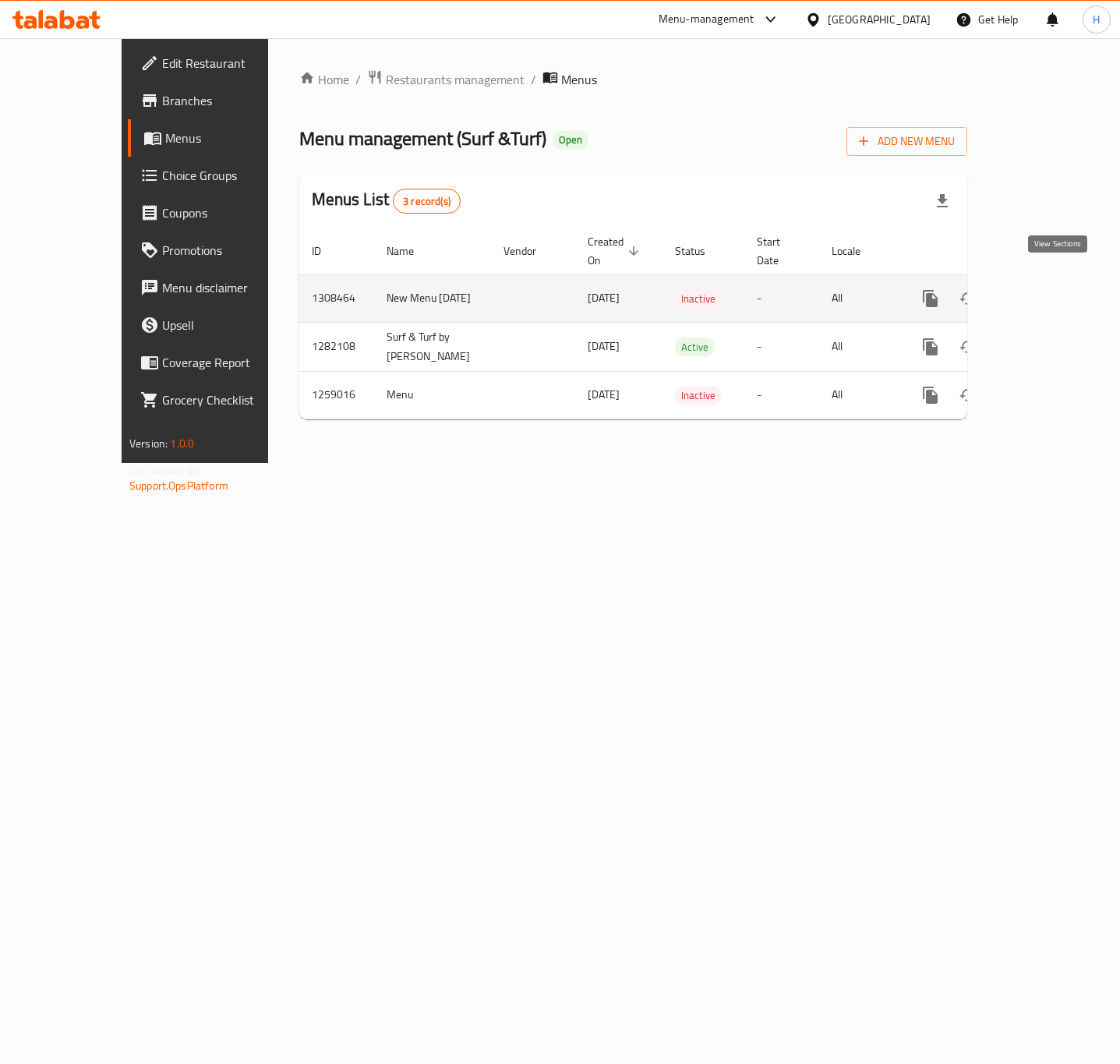
click at [1053, 289] on icon "enhanced table" at bounding box center [1042, 298] width 18 height 18
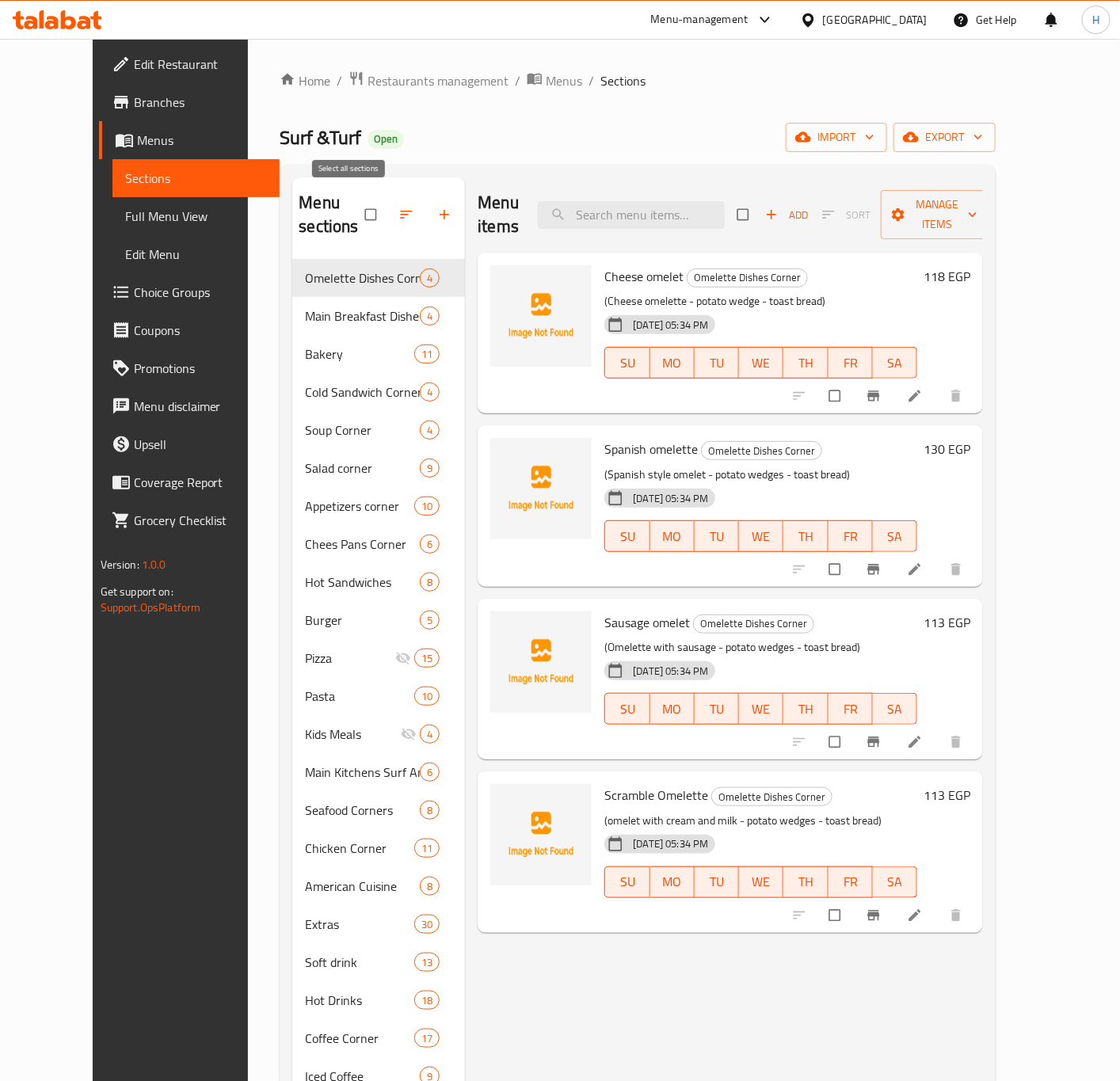
click at [356, 205] on input "checkbox" at bounding box center [373, 214] width 34 height 30
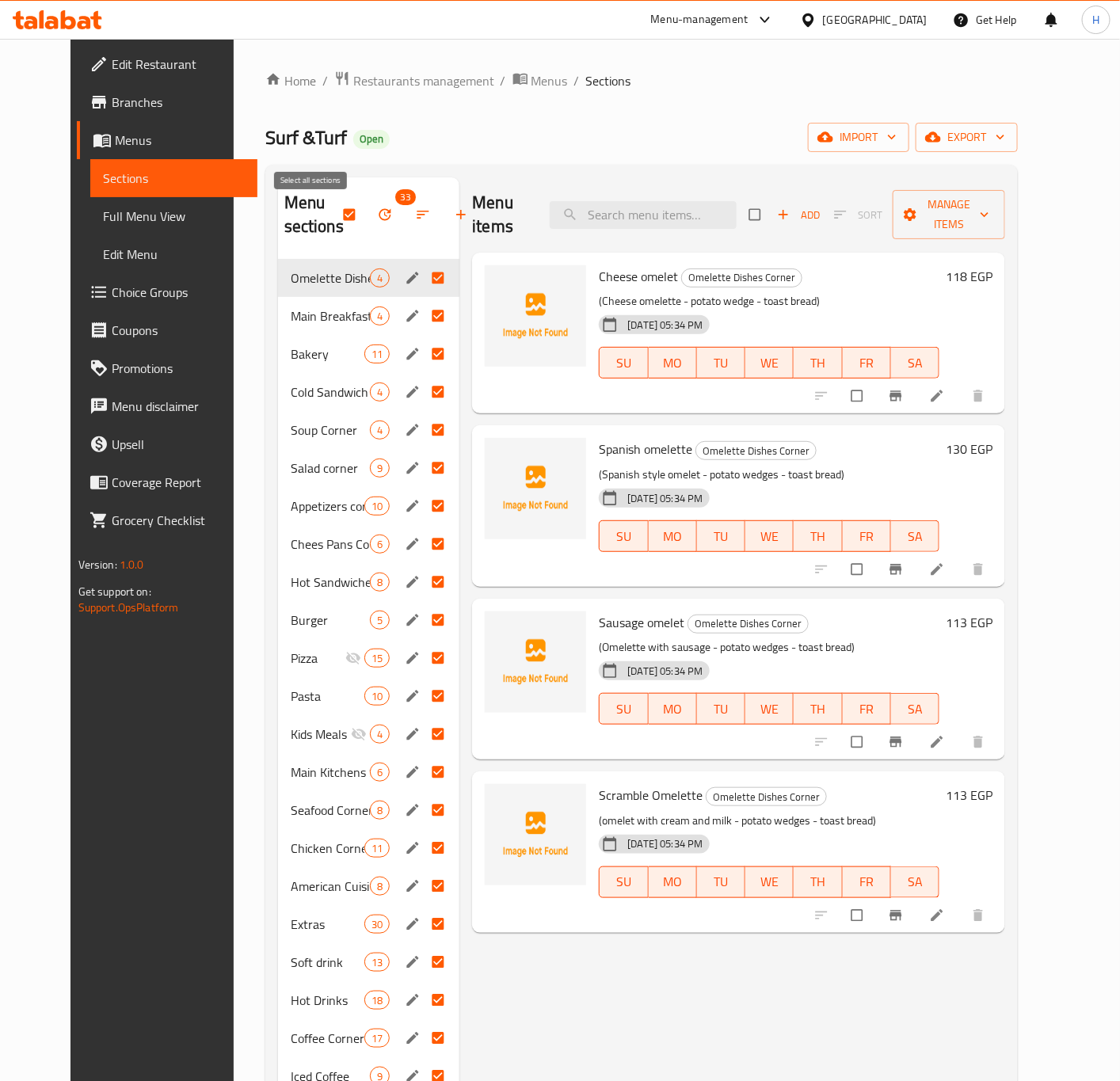
click at [334, 219] on input "checkbox" at bounding box center [351, 214] width 34 height 30
checkbox input "false"
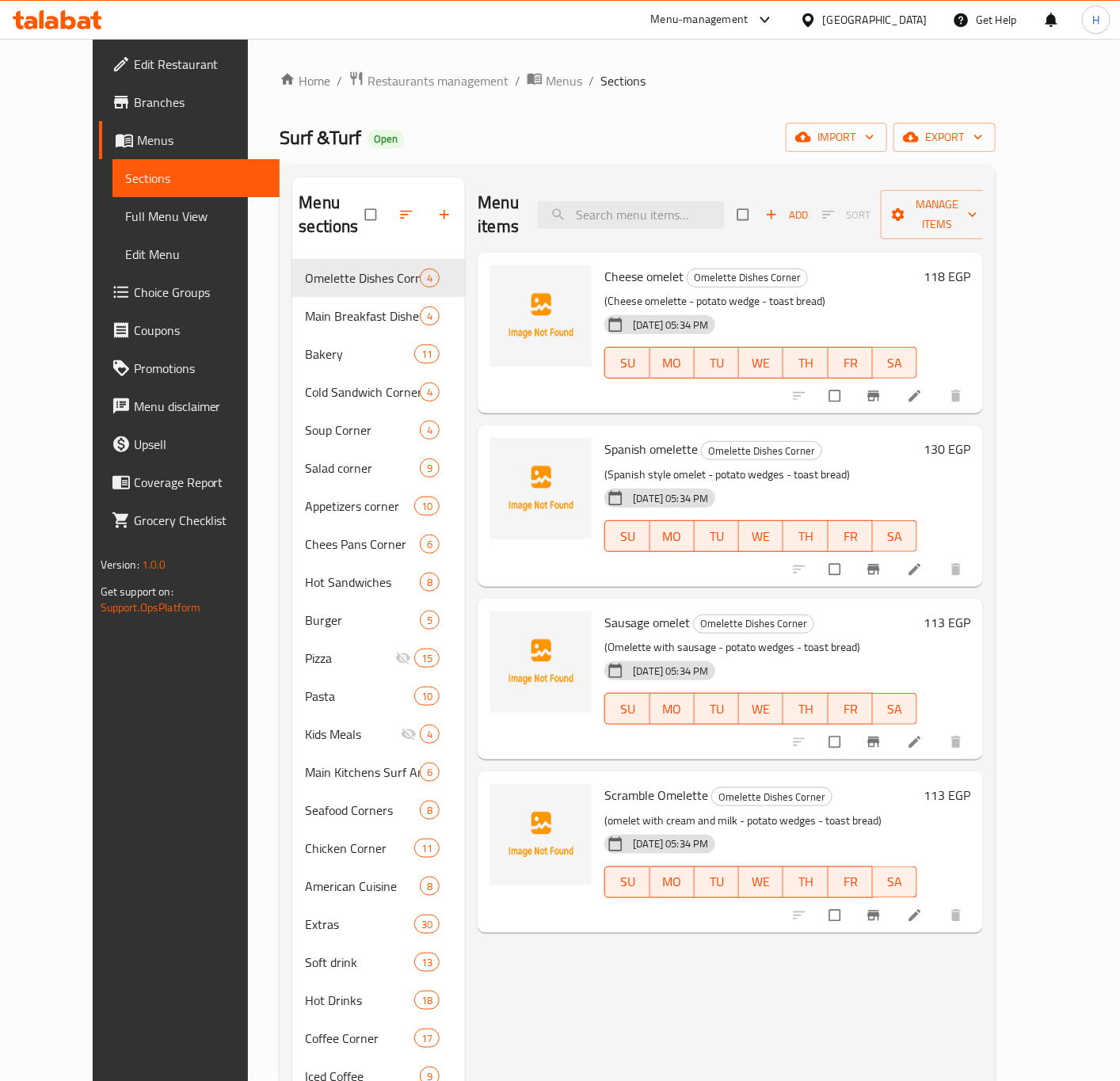
click at [521, 165] on div "Menu sections Omelette Dishes Corner 4 Main Breakfast Dishes Corner 4 Bakery 11…" at bounding box center [637, 848] width 716 height 1368
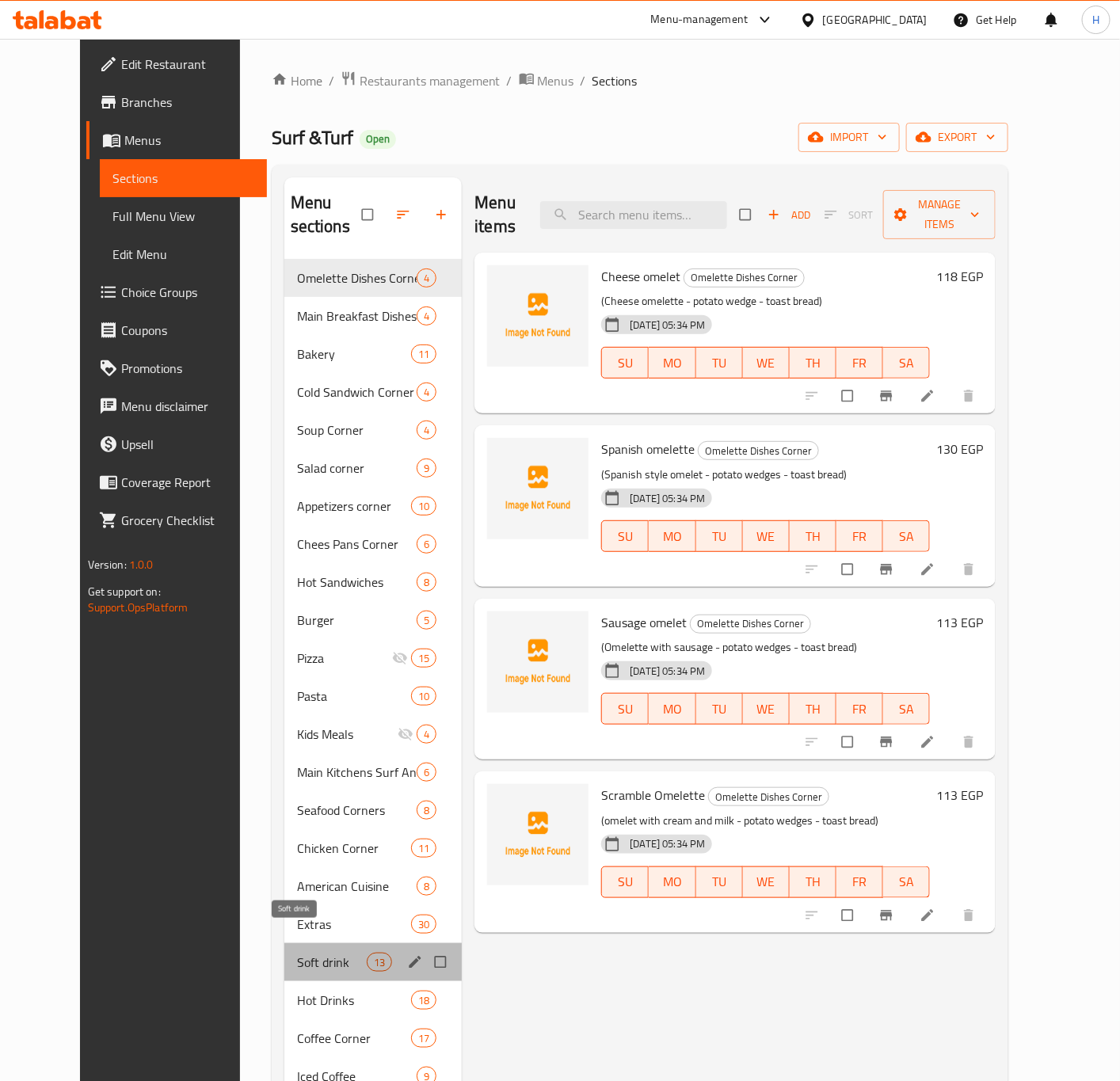
click at [297, 953] on span "Soft drink" at bounding box center [331, 961] width 70 height 19
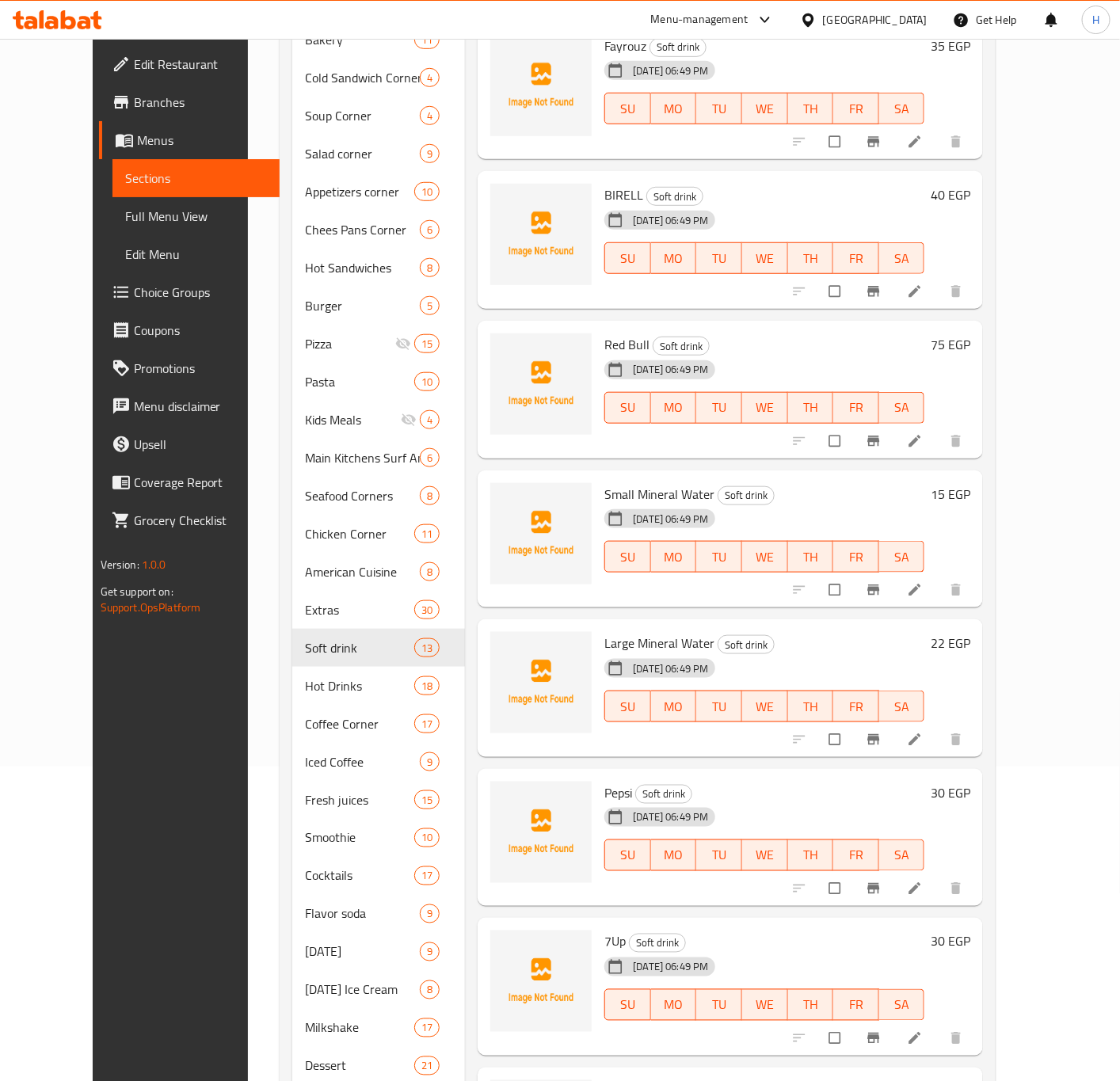
scroll to position [459, 0]
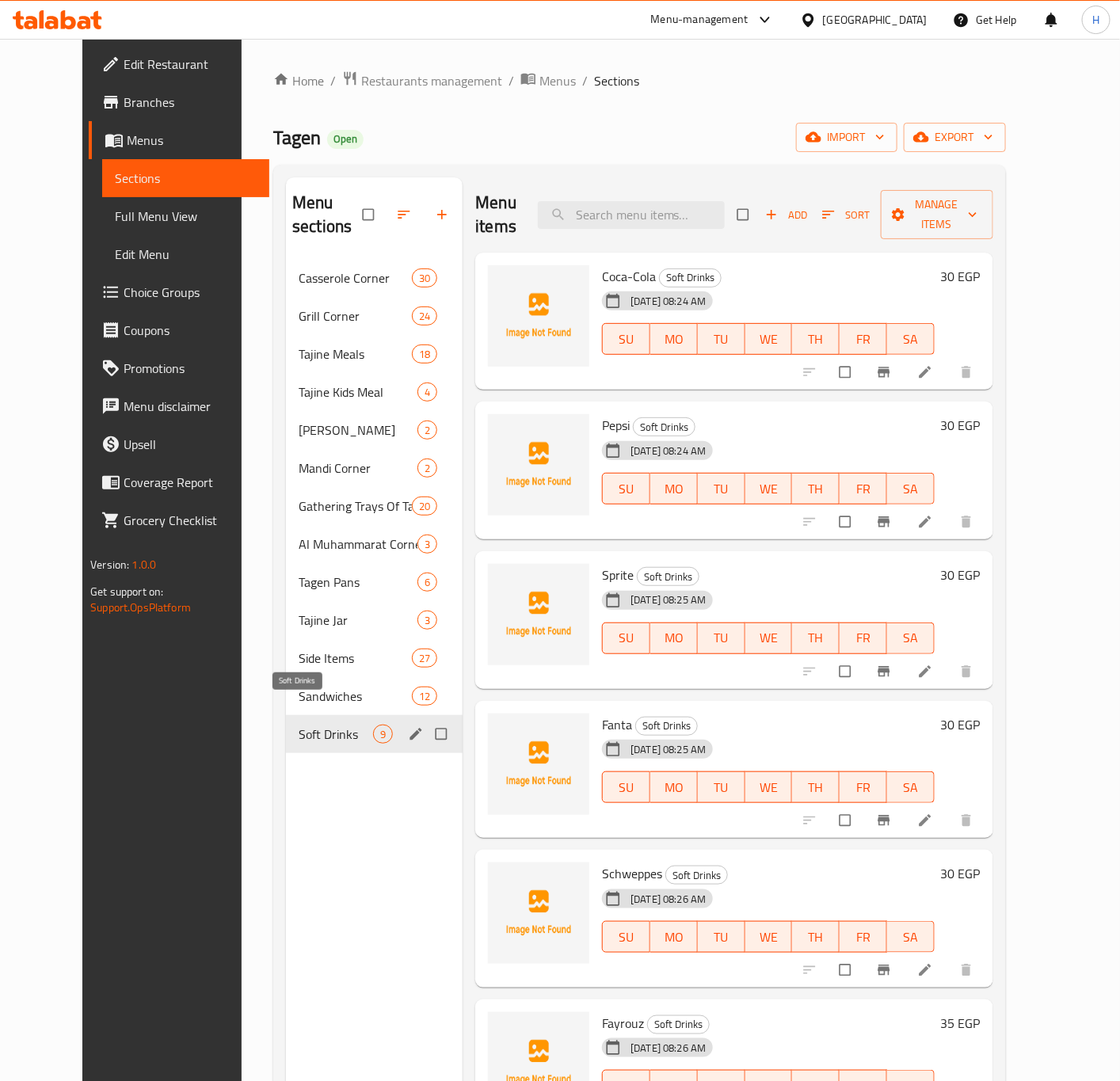
click at [314, 724] on span "Soft Drinks" at bounding box center [336, 733] width 74 height 19
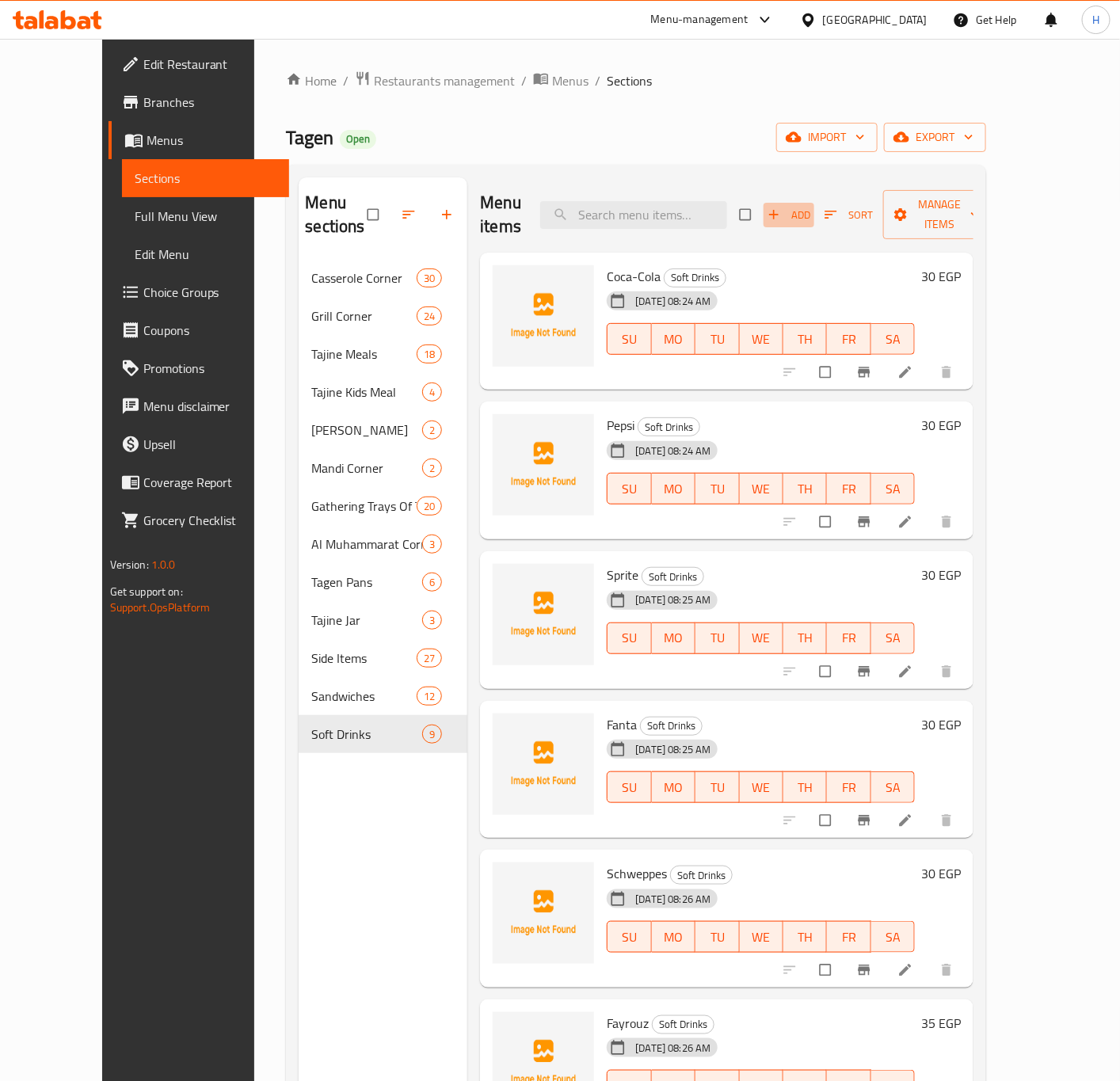
click at [814, 214] on button "Add" at bounding box center [788, 215] width 50 height 25
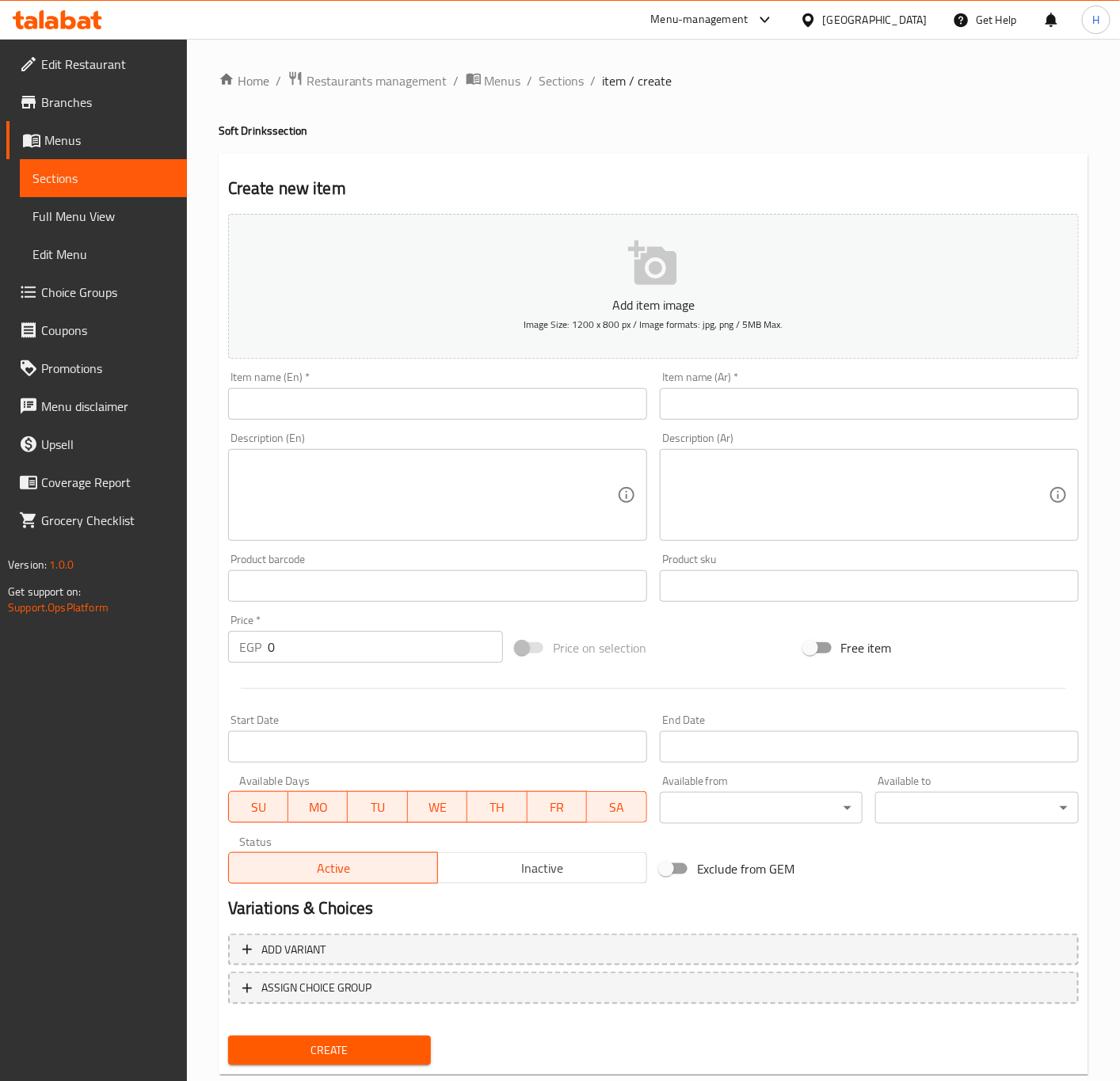
drag, startPoint x: 737, startPoint y: 424, endPoint x: 768, endPoint y: 421, distance: 31.1
click at [746, 424] on div "Item name (Ar)   * Item name (Ar) *" at bounding box center [869, 395] width 431 height 61
click at [775, 414] on input "text" at bounding box center [869, 404] width 419 height 32
paste input "مياه معدنية كبيرة"
type input "مياه معدنية كبيرة"
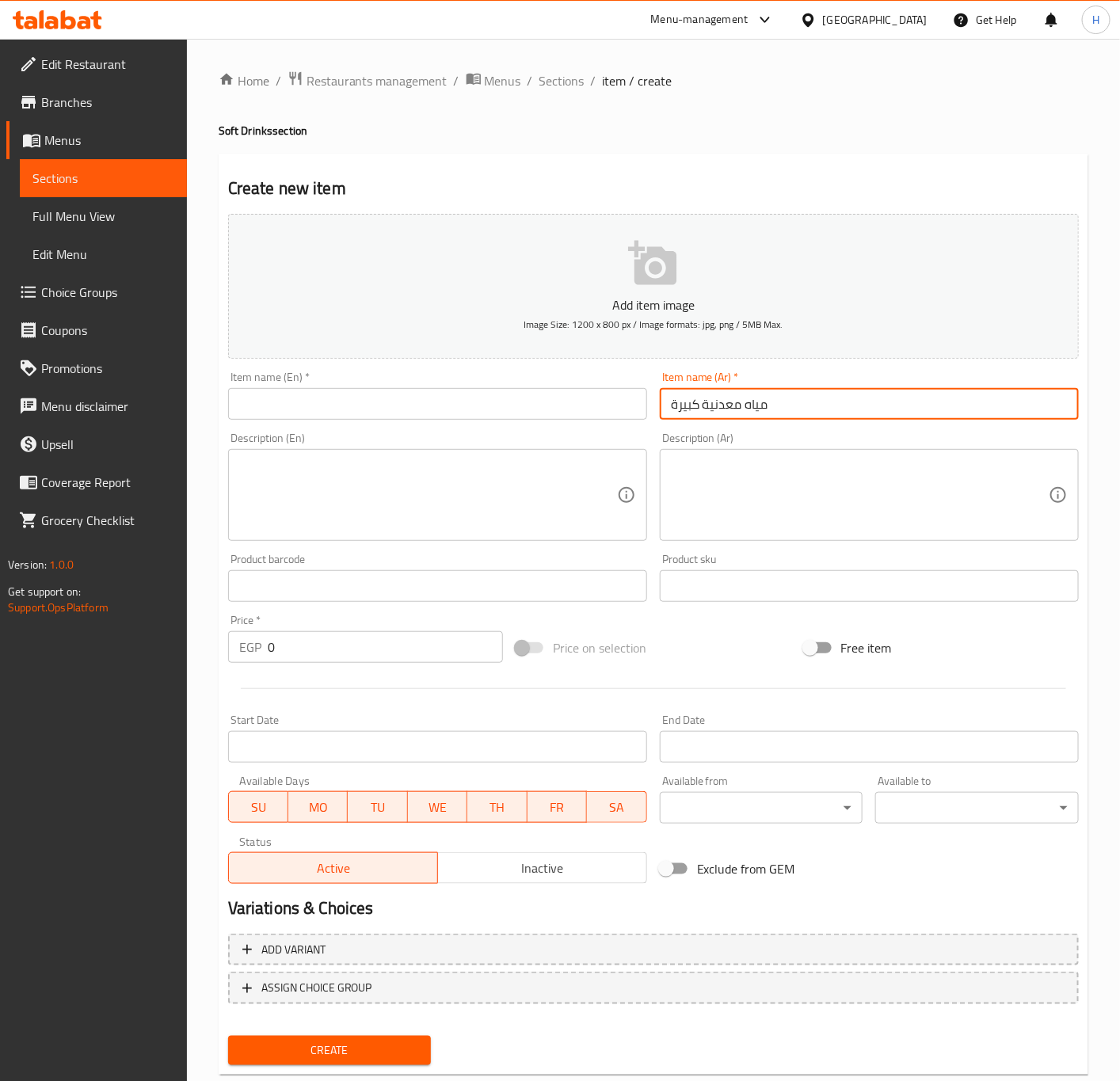
click at [526, 402] on input "text" at bounding box center [437, 404] width 419 height 32
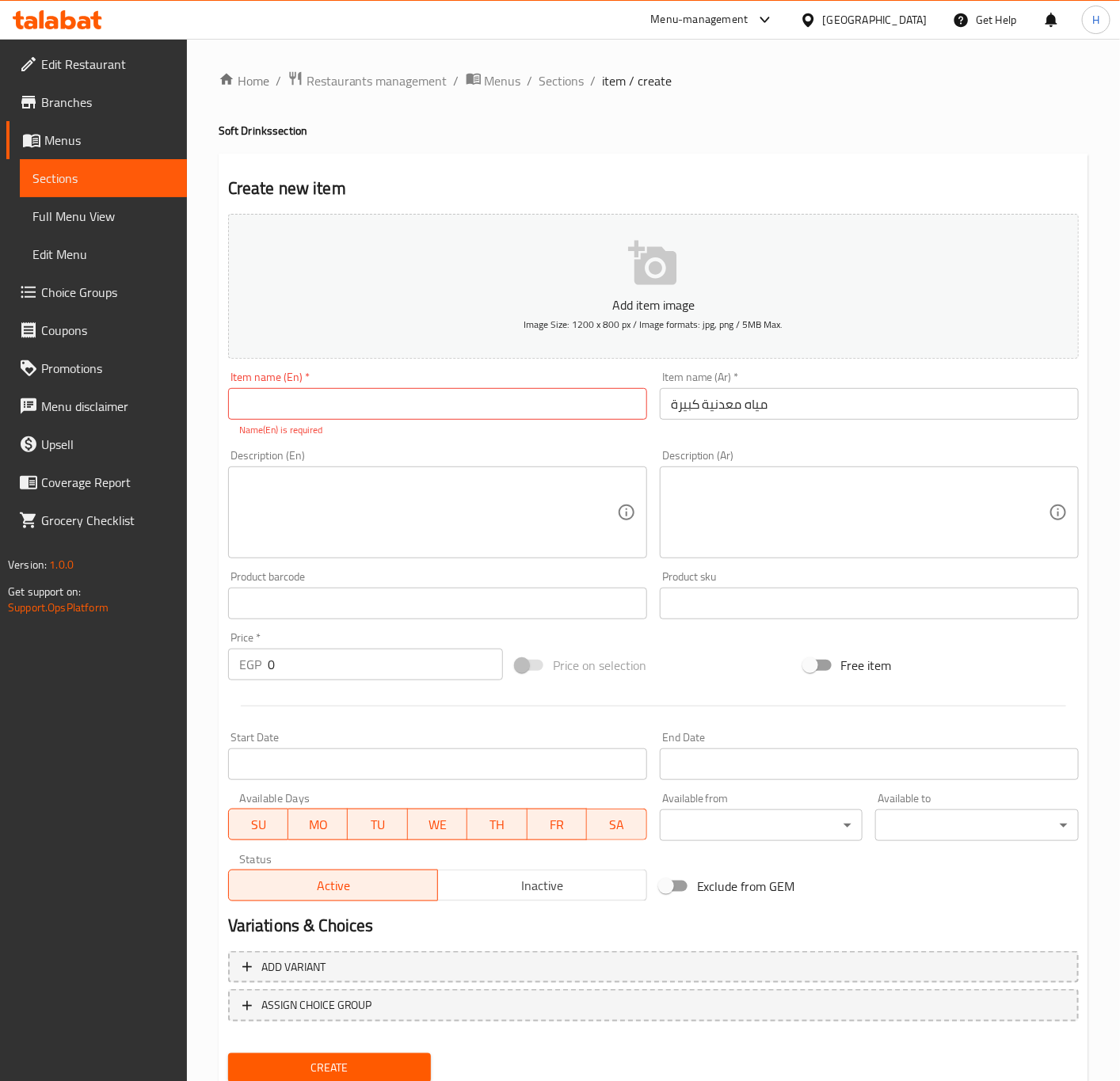
click at [515, 416] on input "text" at bounding box center [437, 404] width 419 height 32
paste input "large mineral water"
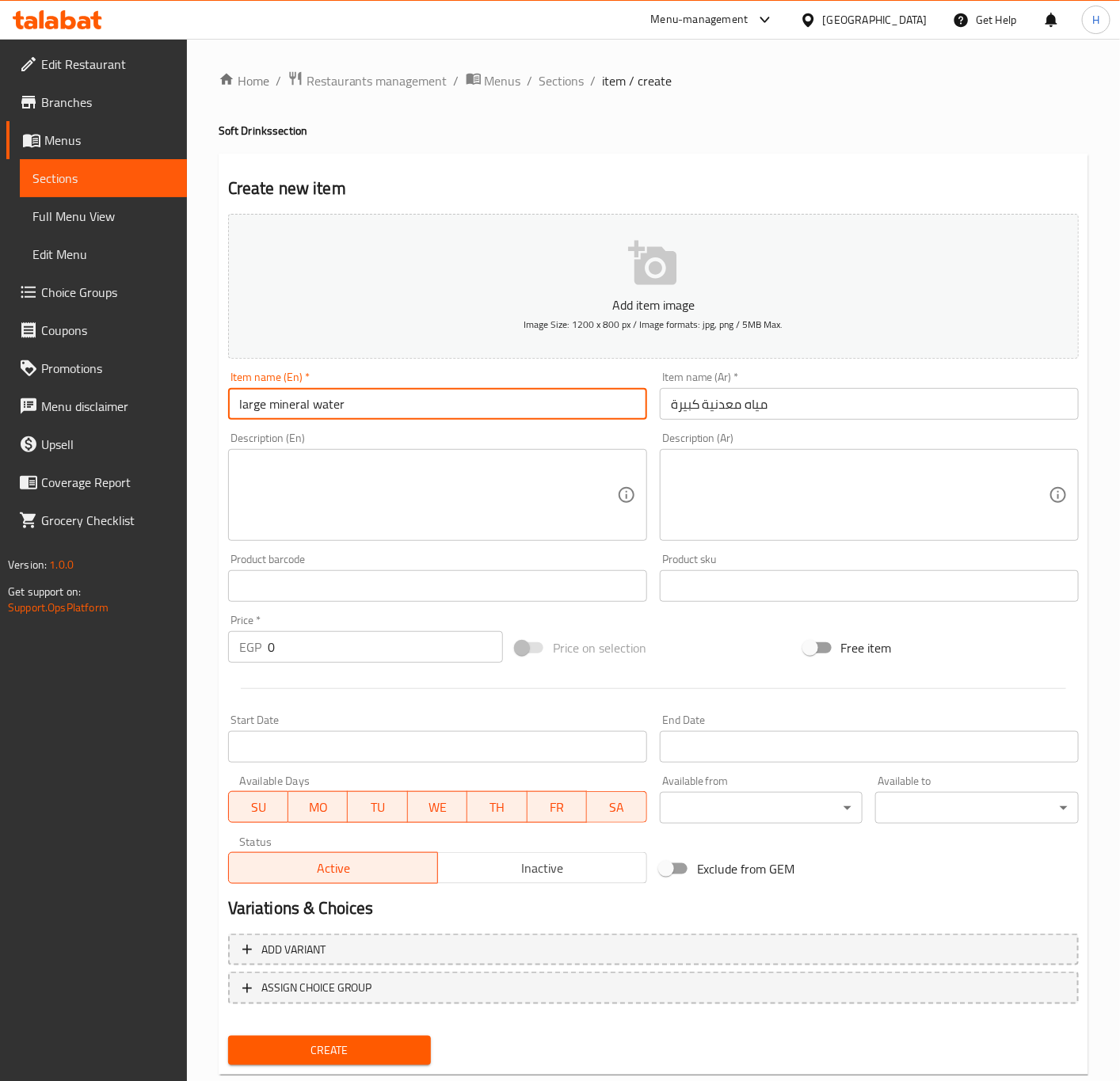
click at [429, 412] on input "large mineral water" at bounding box center [437, 404] width 419 height 32
type input "Large Mineral Water"
click at [416, 656] on input "0" at bounding box center [385, 647] width 236 height 32
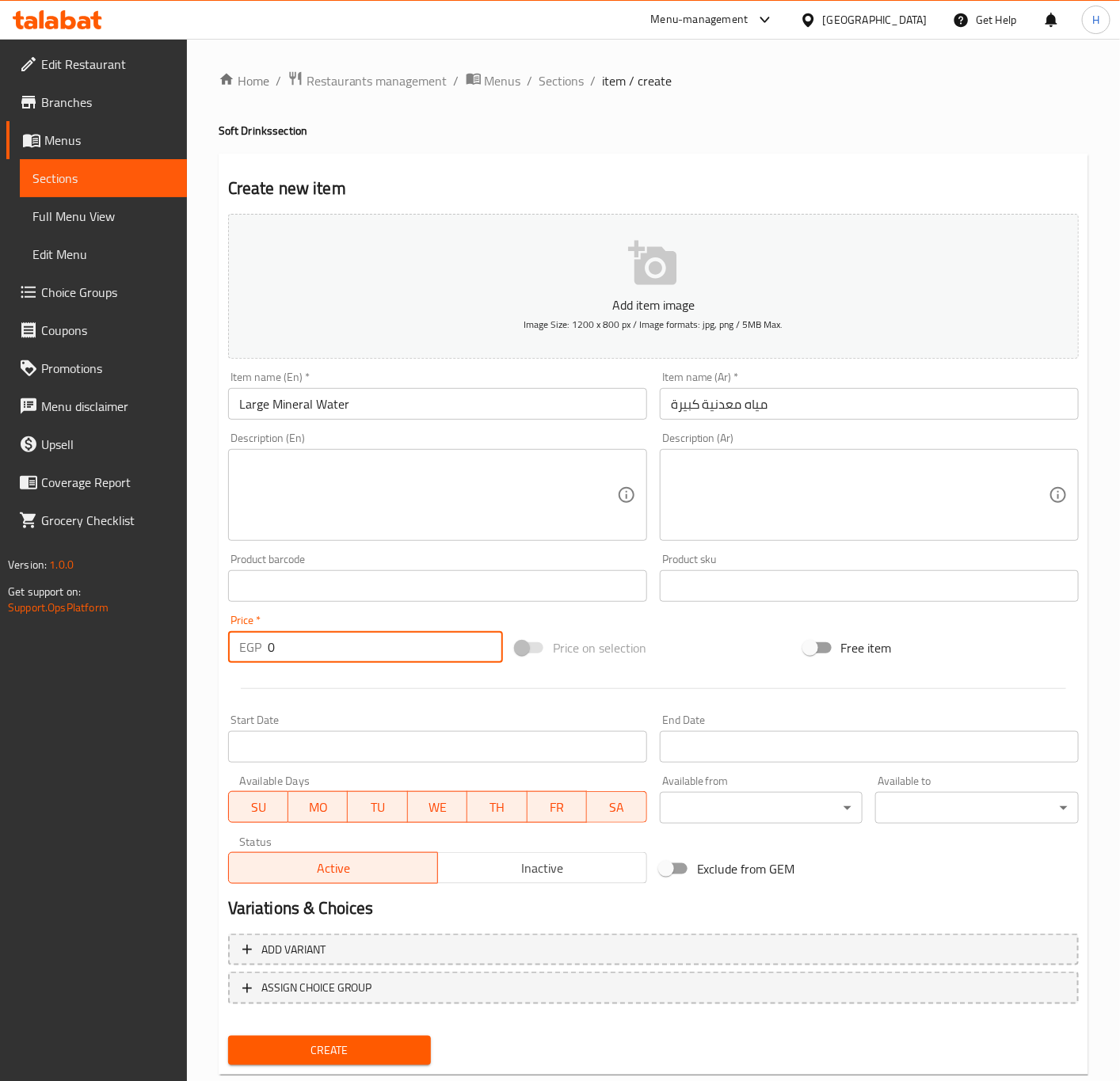
click at [416, 656] on input "0" at bounding box center [385, 647] width 236 height 32
paste input "25"
type input "25"
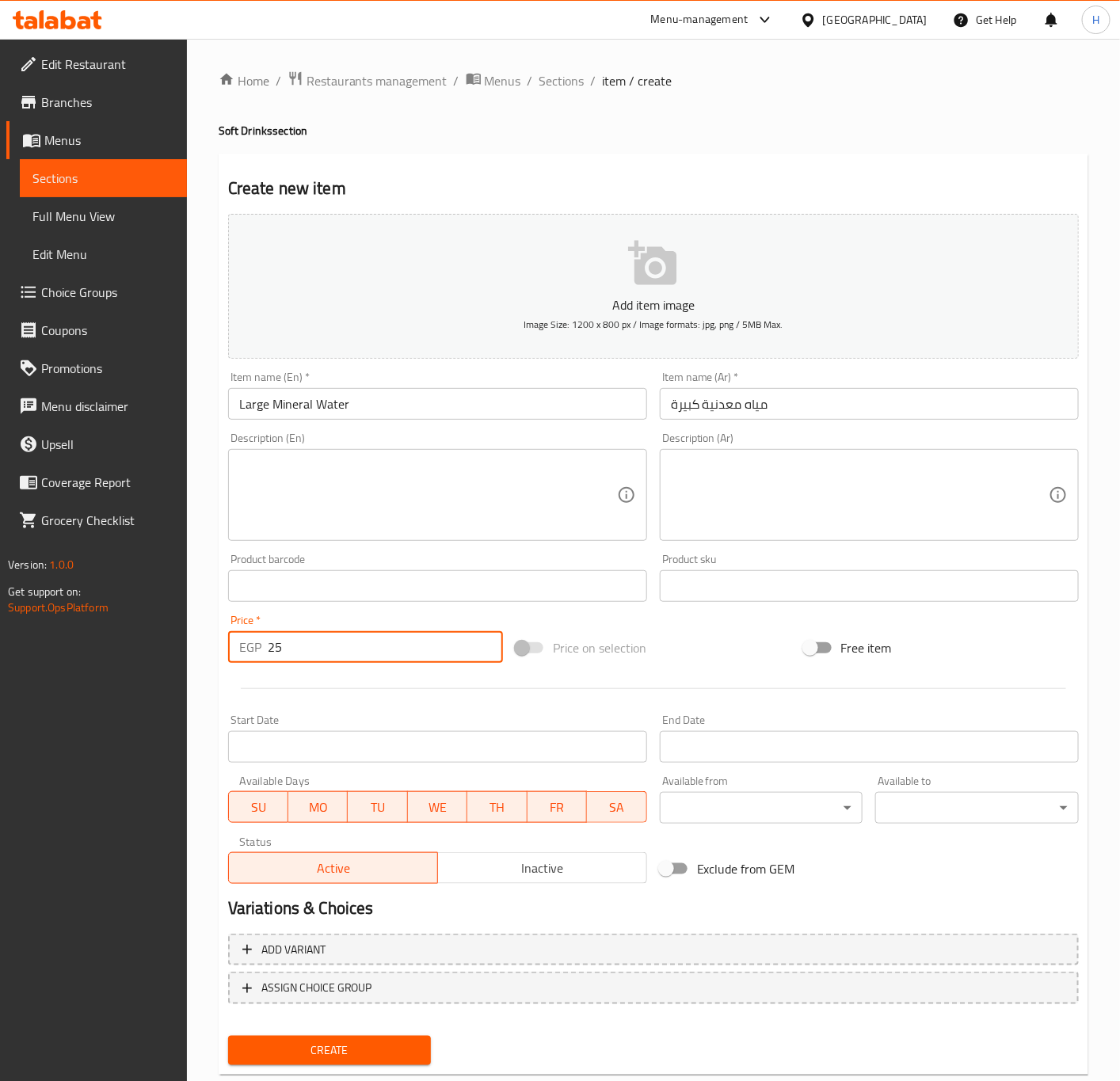
click at [228, 1036] on button "Create" at bounding box center [330, 1050] width 204 height 29
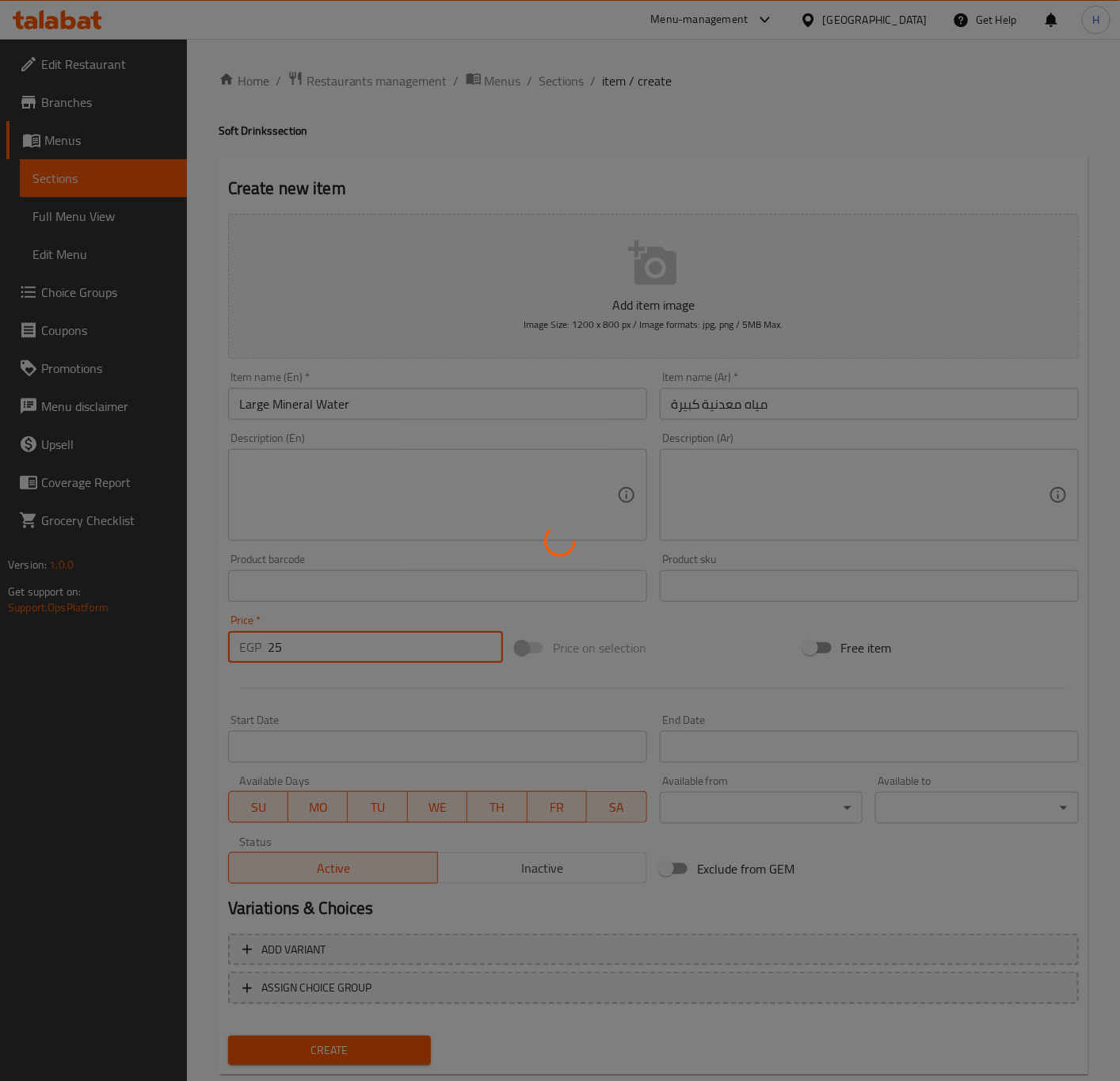
type input "0"
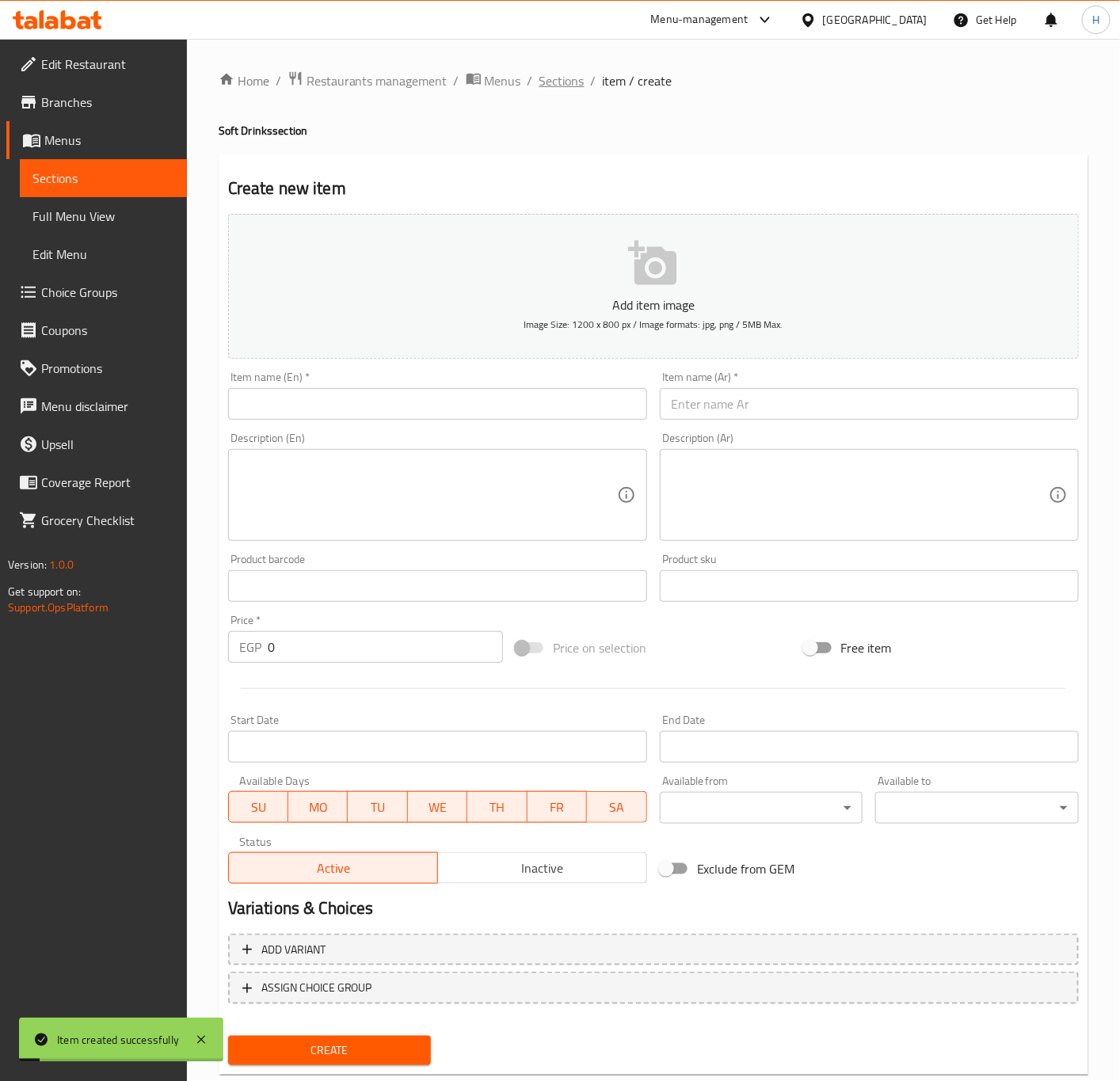
click at [554, 81] on span "Sections" at bounding box center [561, 80] width 45 height 19
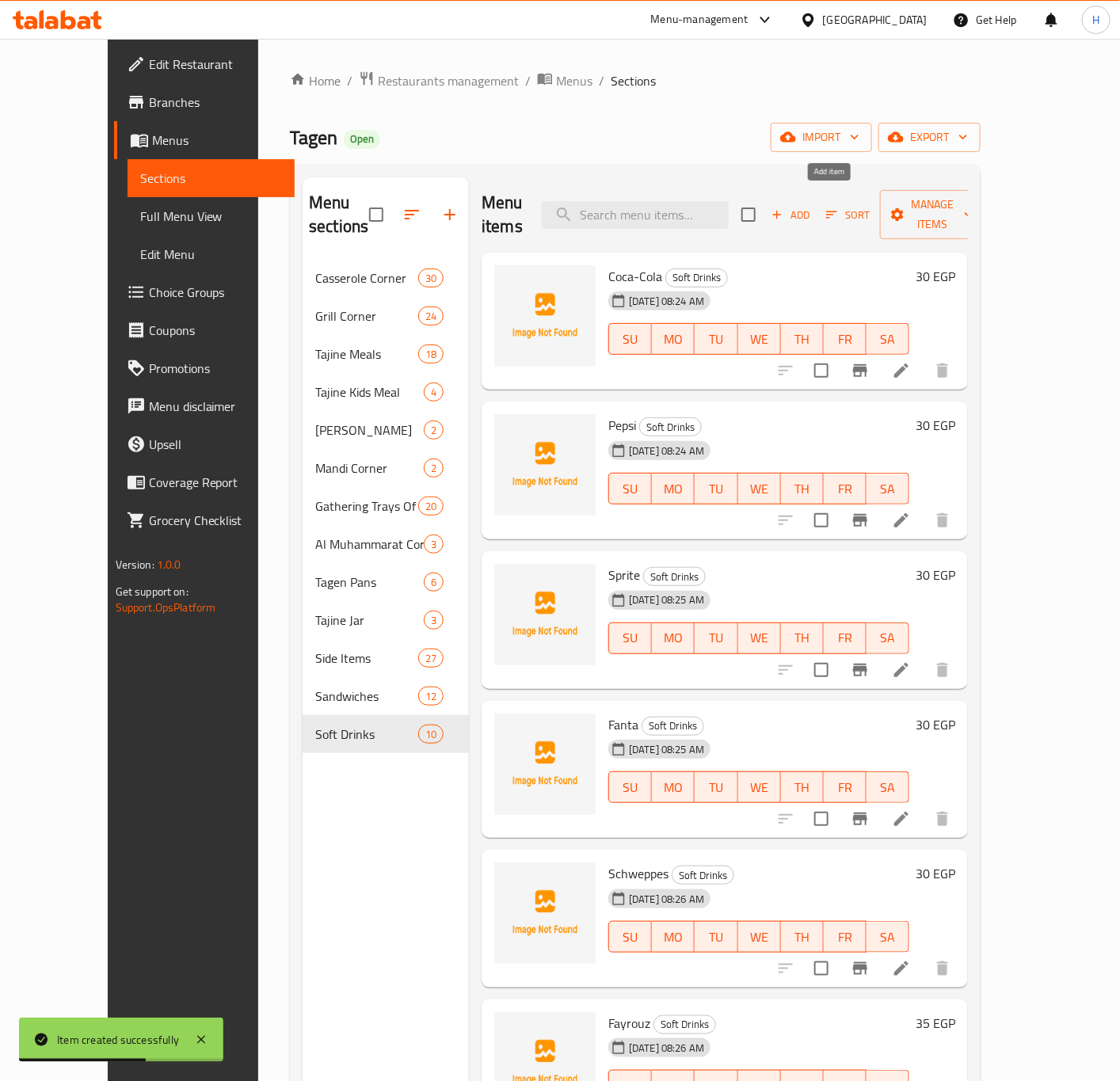
click at [812, 206] on span "Add" at bounding box center [791, 215] width 42 height 19
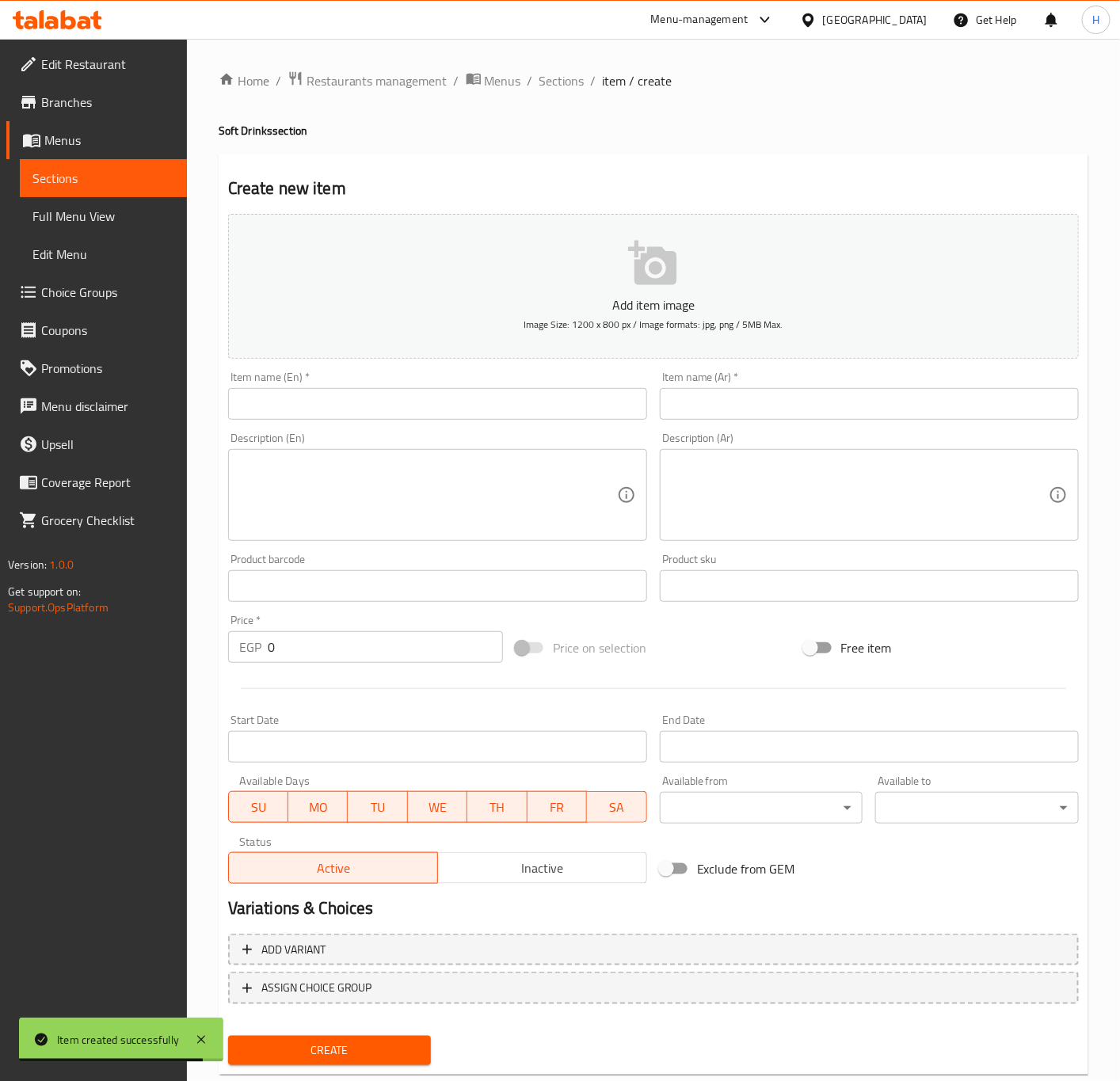
click at [784, 369] on div "Item name (Ar)   * Item name (Ar) *" at bounding box center [869, 395] width 431 height 61
click at [794, 398] on input "text" at bounding box center [869, 404] width 419 height 32
paste input "مياه معدنية صغيرة"
type input "مياه معدنية صغيرة"
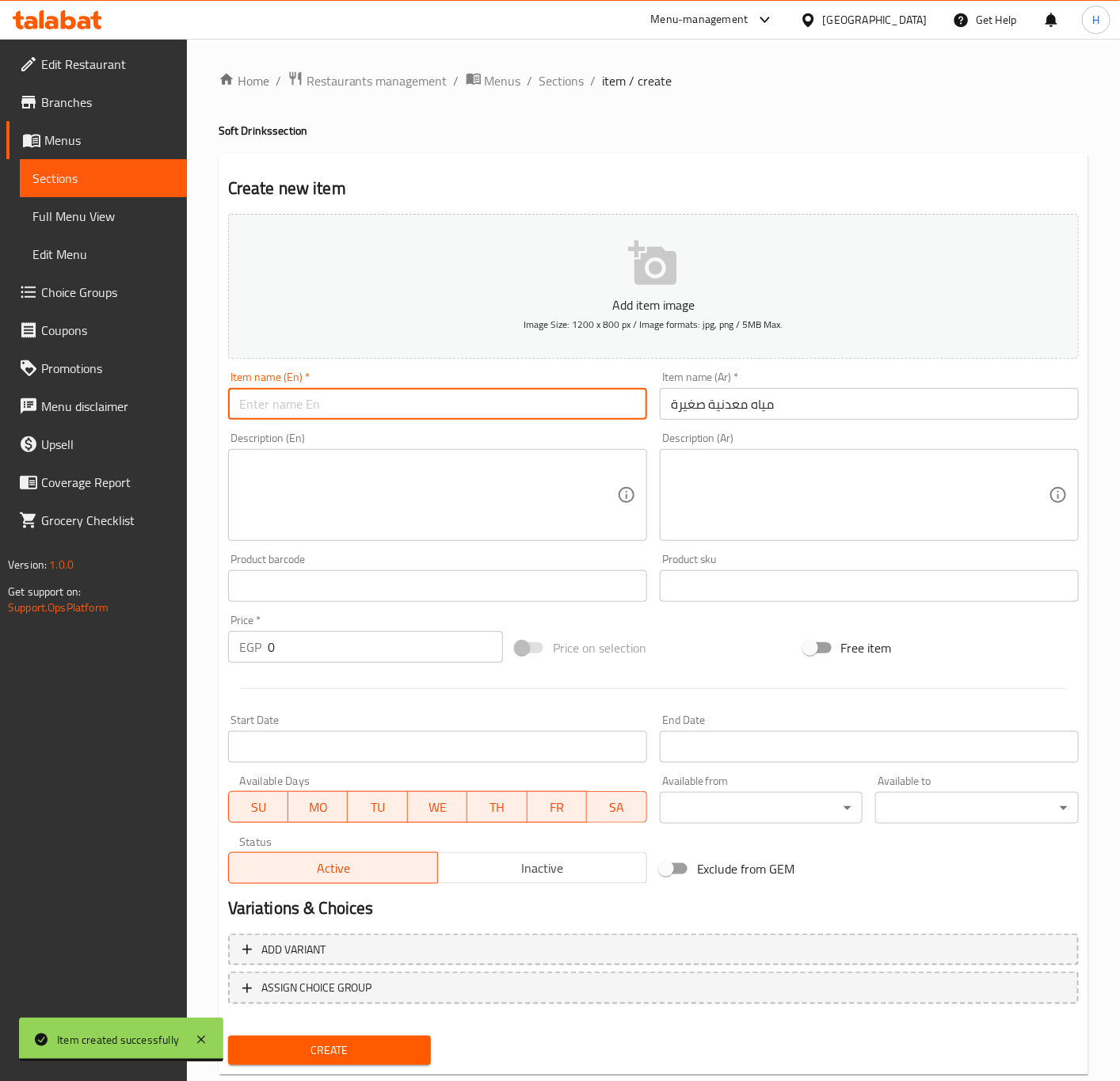
click at [362, 406] on input "text" at bounding box center [437, 404] width 419 height 32
type input "س"
type input "Small Mineral Water"
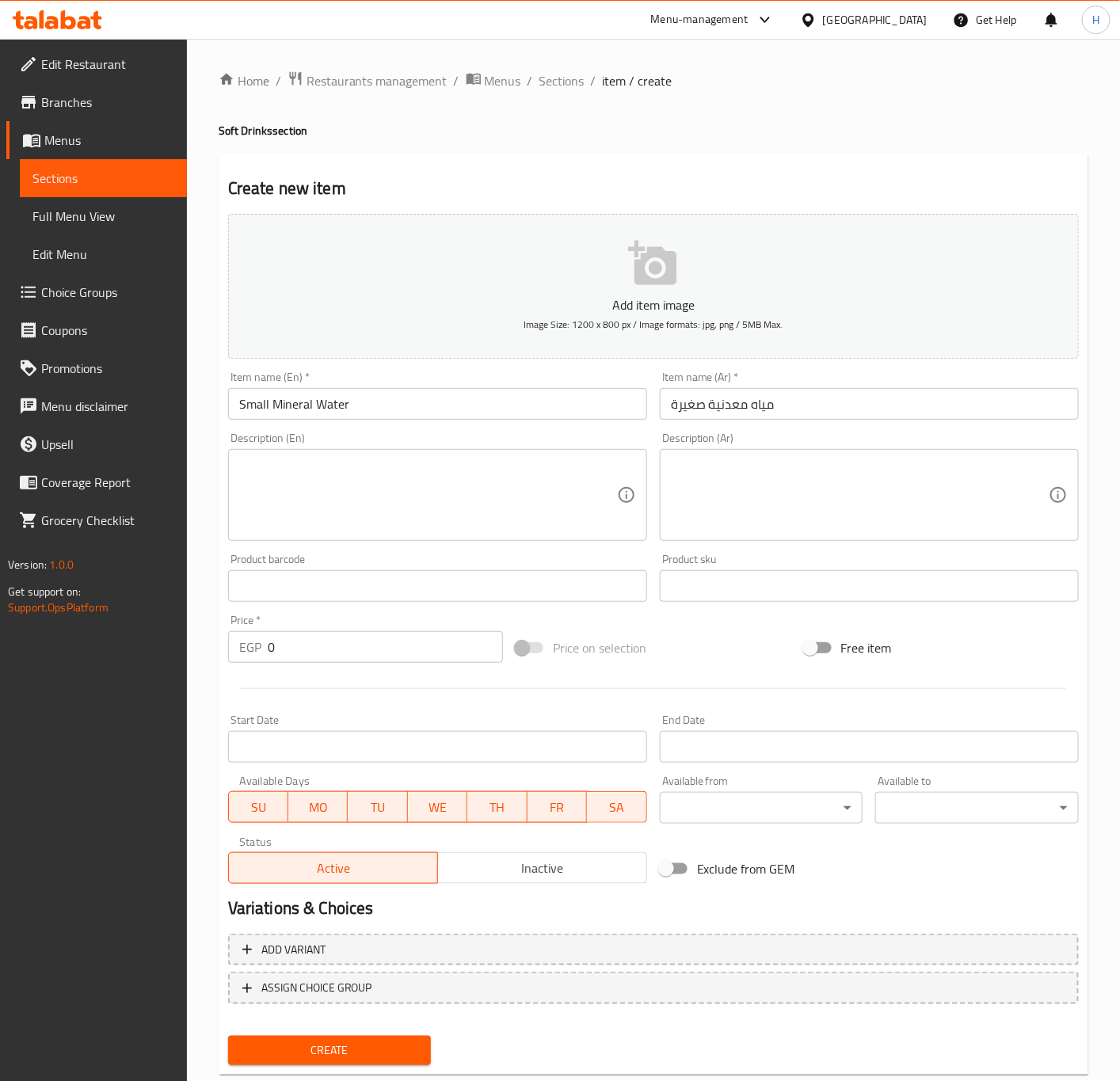
click at [296, 654] on input "0" at bounding box center [385, 647] width 236 height 32
paste input "15"
type input "15"
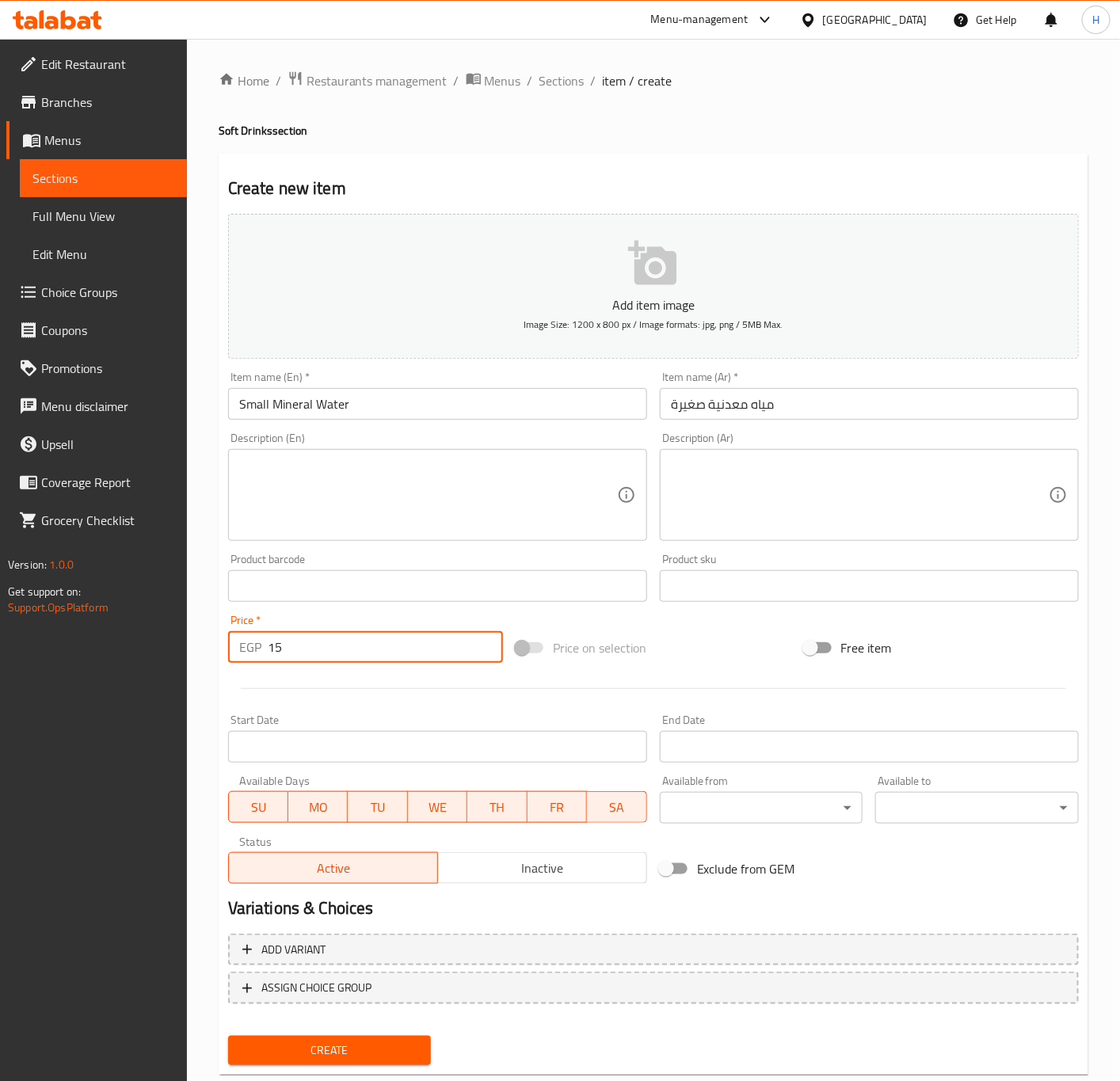
click at [228, 1036] on button "Create" at bounding box center [330, 1050] width 204 height 29
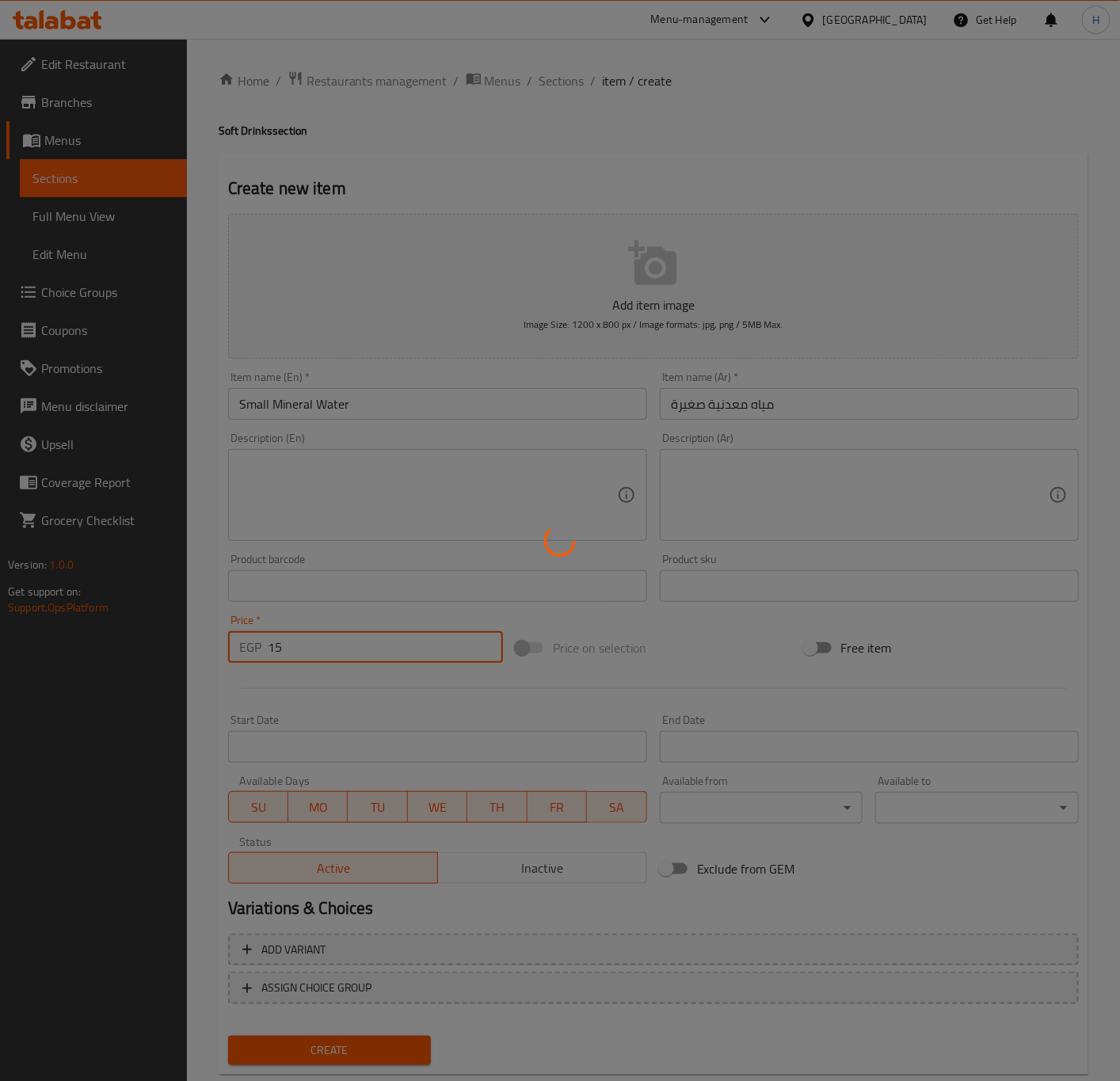
type input "0"
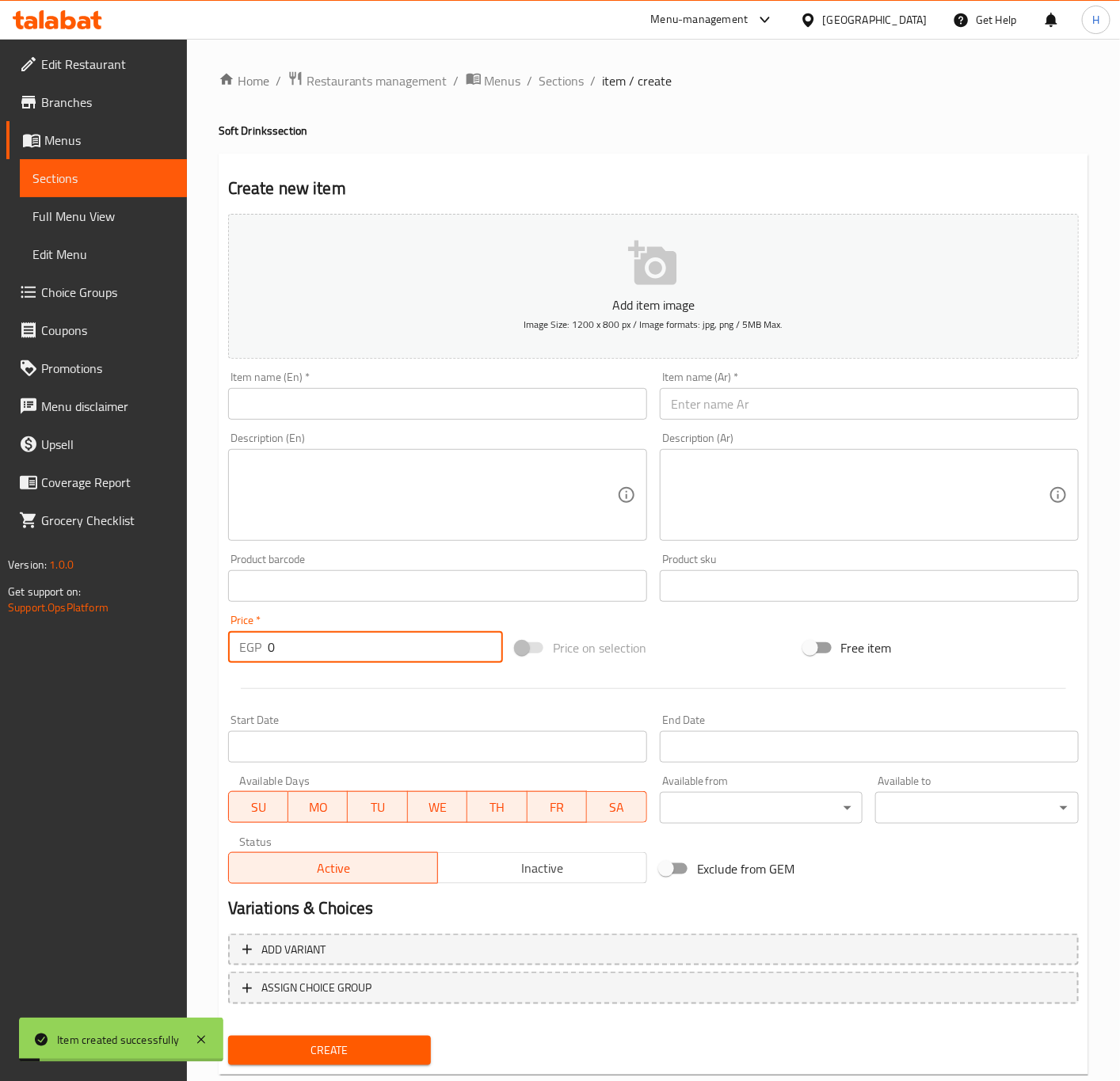
click at [528, 95] on div "Home / Restaurants management / Menus / Sections / item / create Soft Drinks se…" at bounding box center [653, 579] width 869 height 1016
click at [539, 84] on span "Sections" at bounding box center [561, 80] width 45 height 19
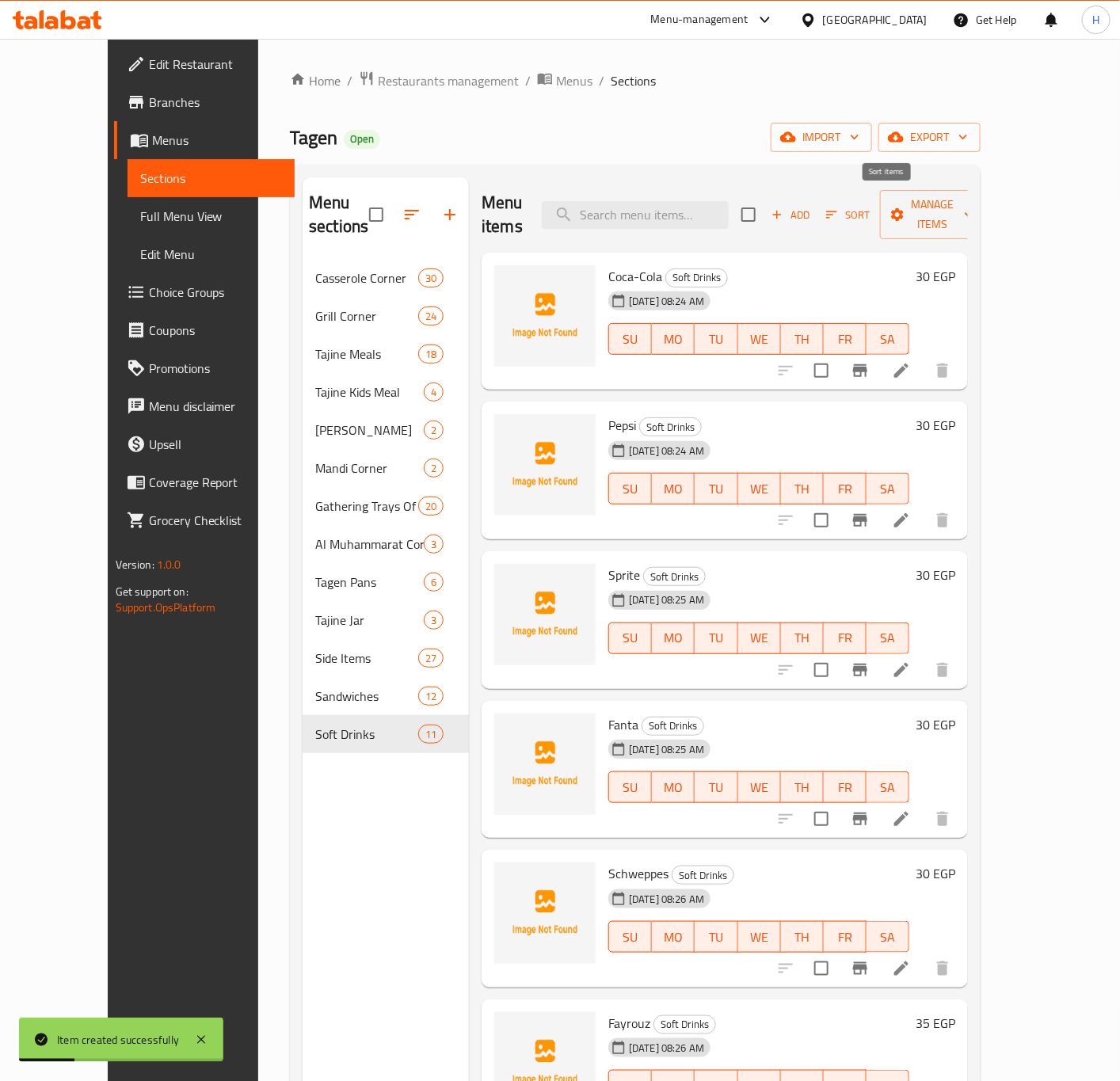
click at [869, 206] on span "Sort" at bounding box center [847, 215] width 43 height 19
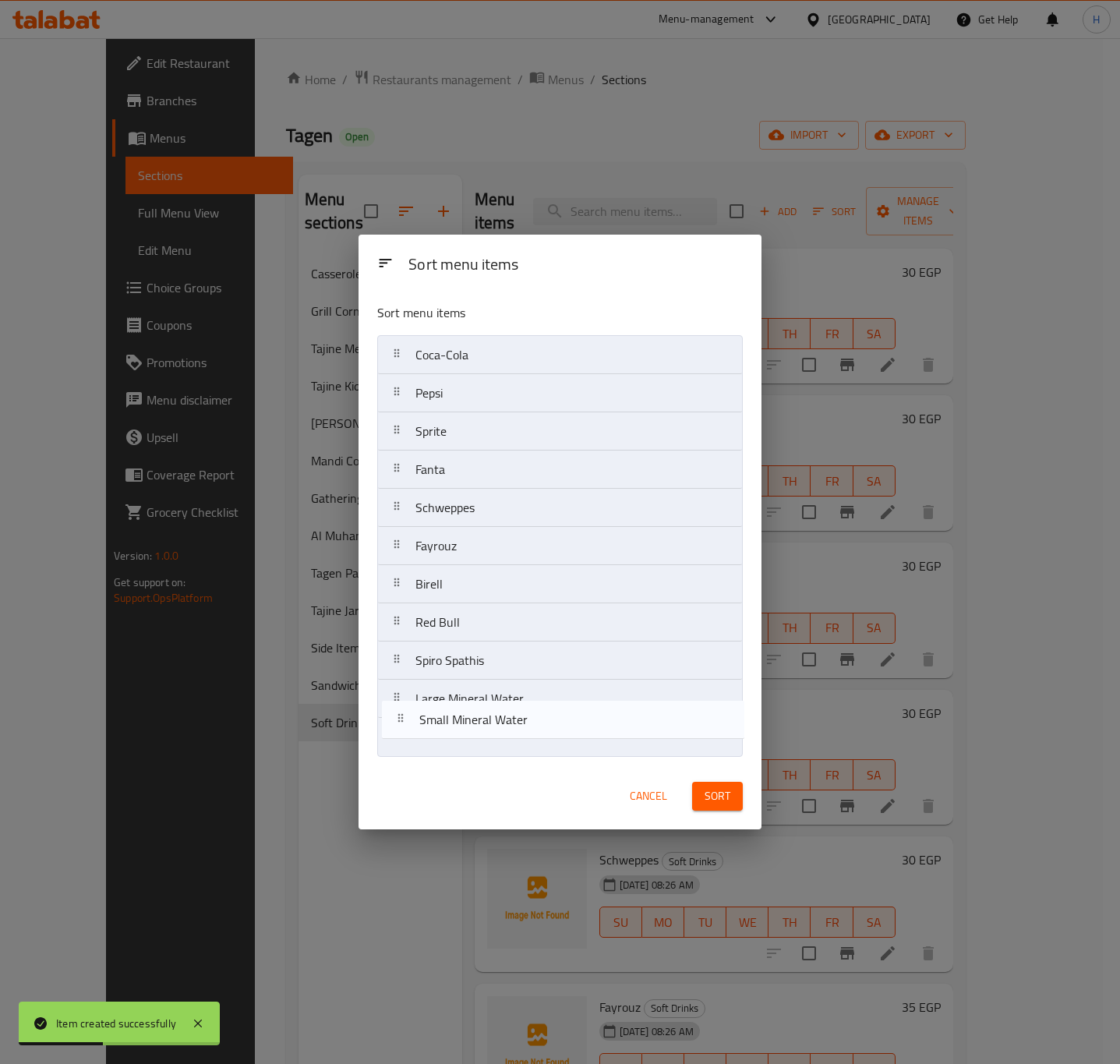
drag, startPoint x: 501, startPoint y: 751, endPoint x: 510, endPoint y: 723, distance: 29.4
click at [510, 723] on nav "Coca-Cola Pepsi Sprite Fanta Schweppes Fayrouz Birell Red Bull Spiro Spathis La…" at bounding box center [560, 546] width 365 height 422
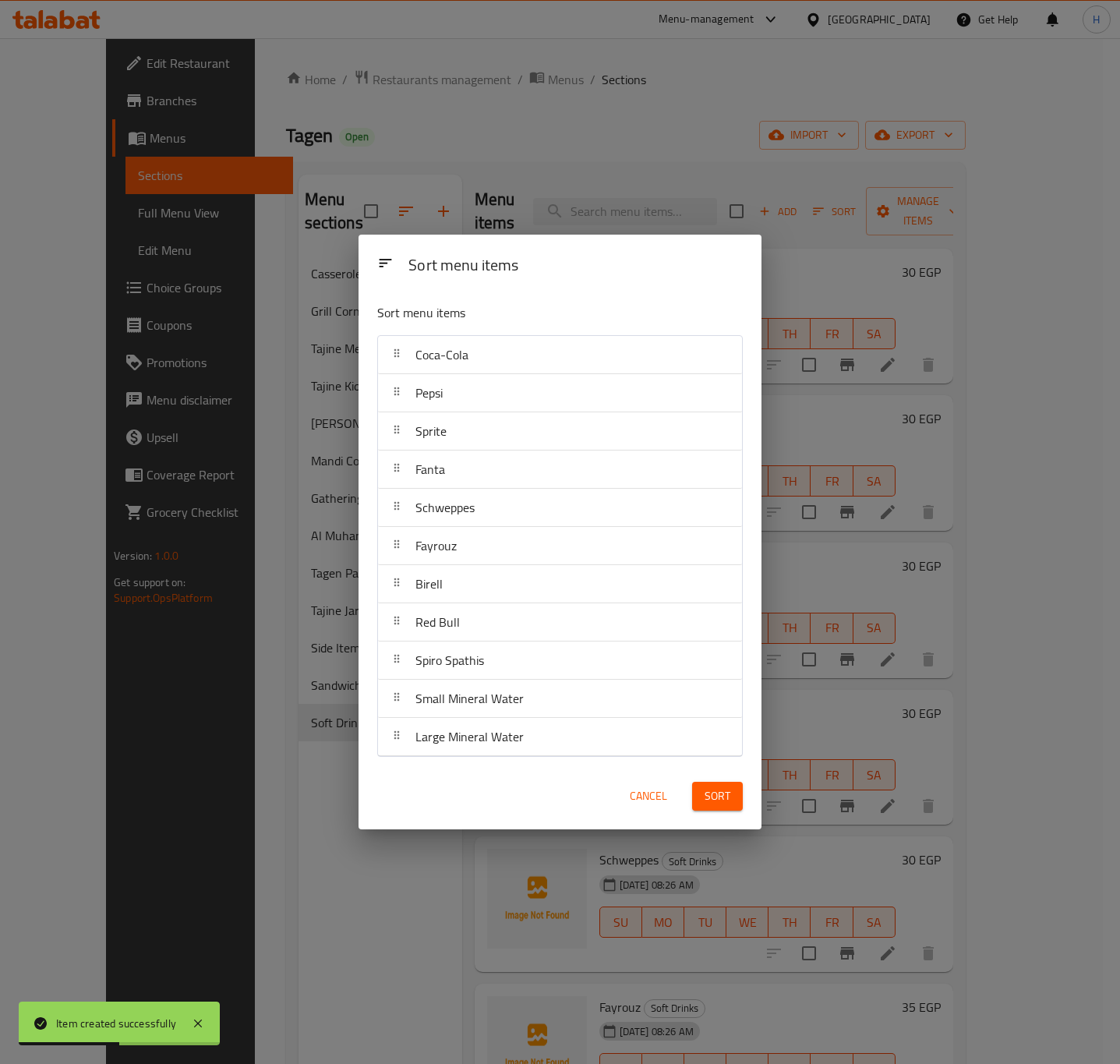
click at [725, 803] on span "Sort" at bounding box center [718, 796] width 26 height 19
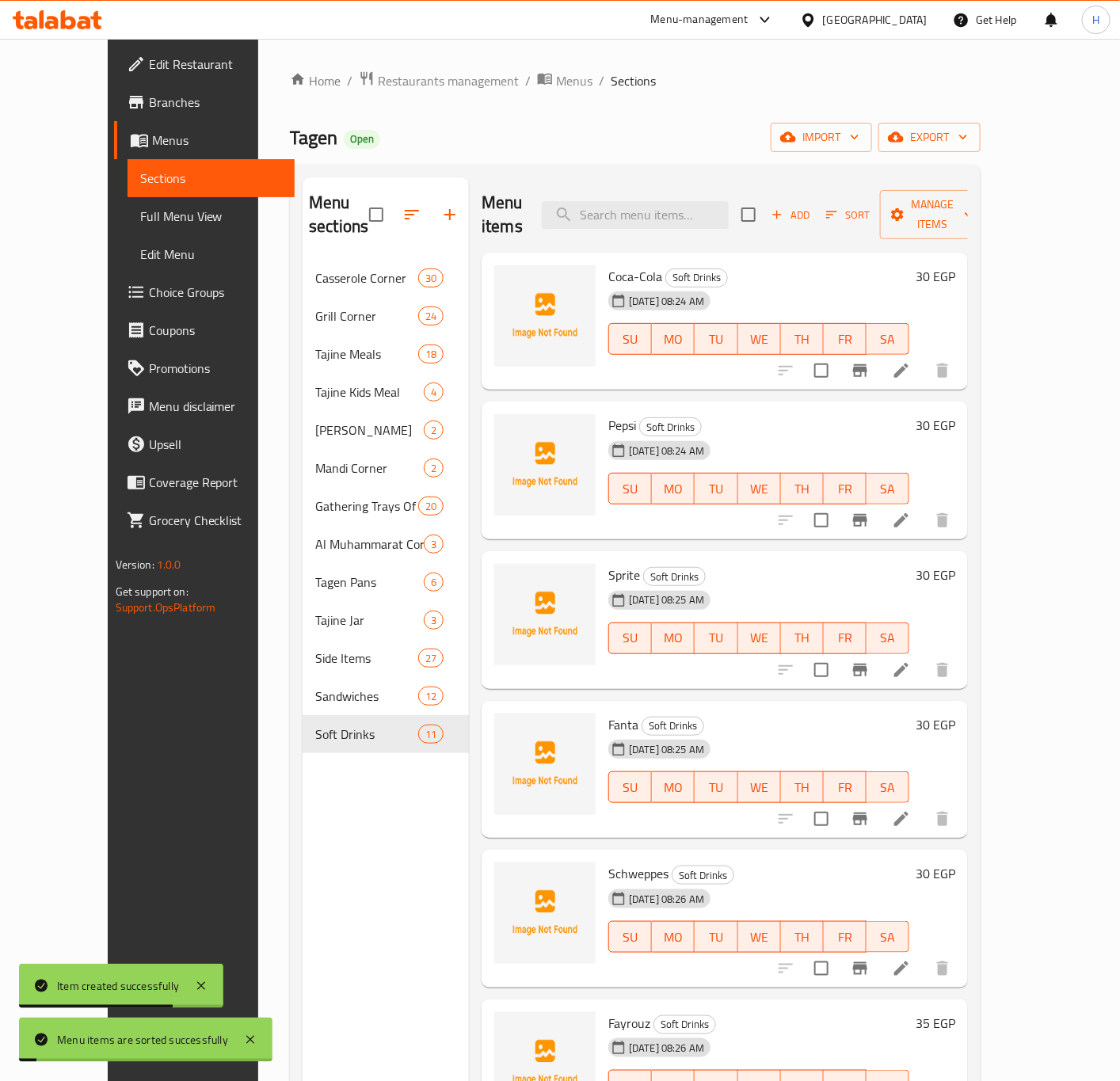
scroll to position [601, 0]
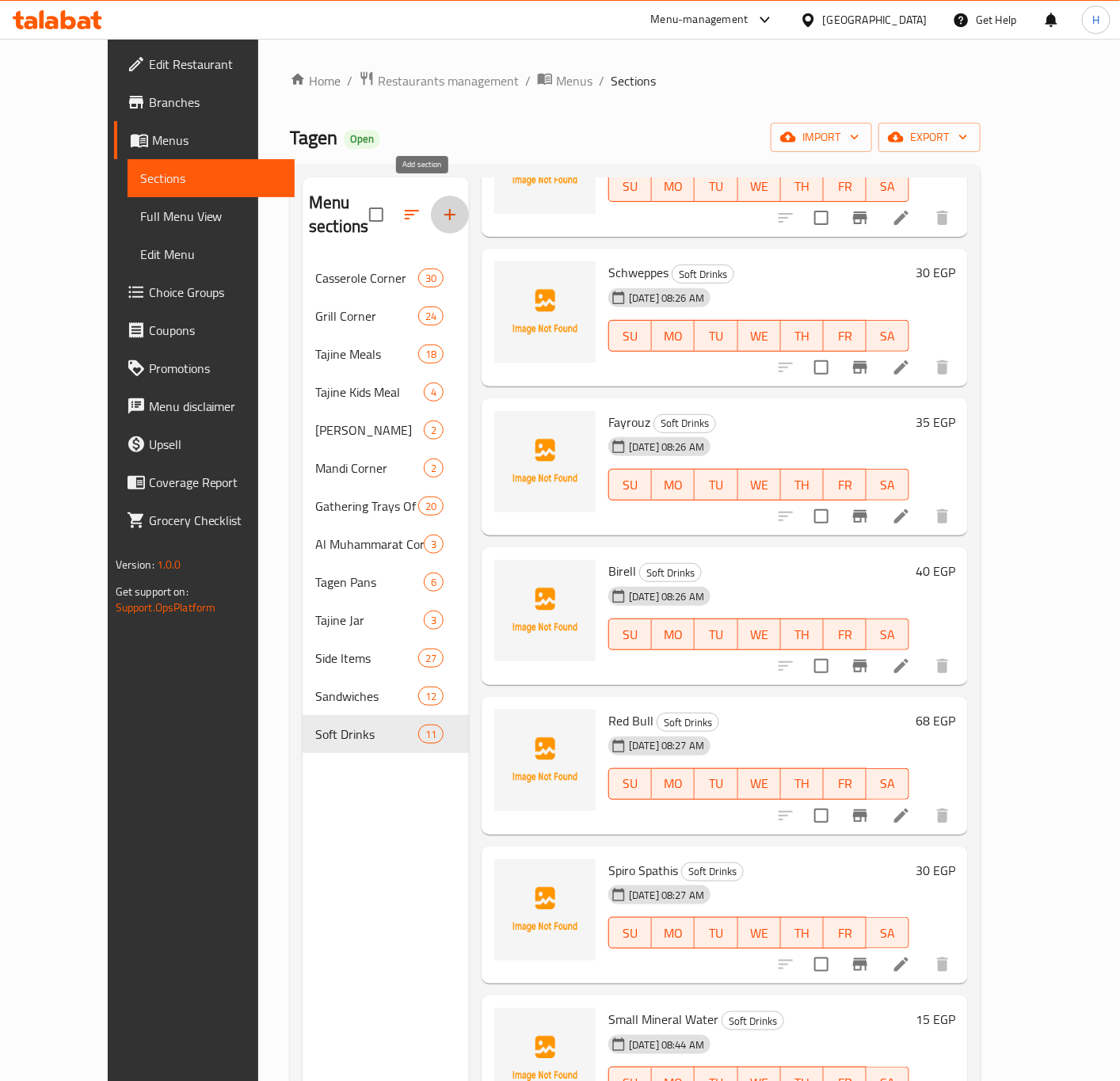
click at [440, 205] on icon "button" at bounding box center [449, 214] width 19 height 19
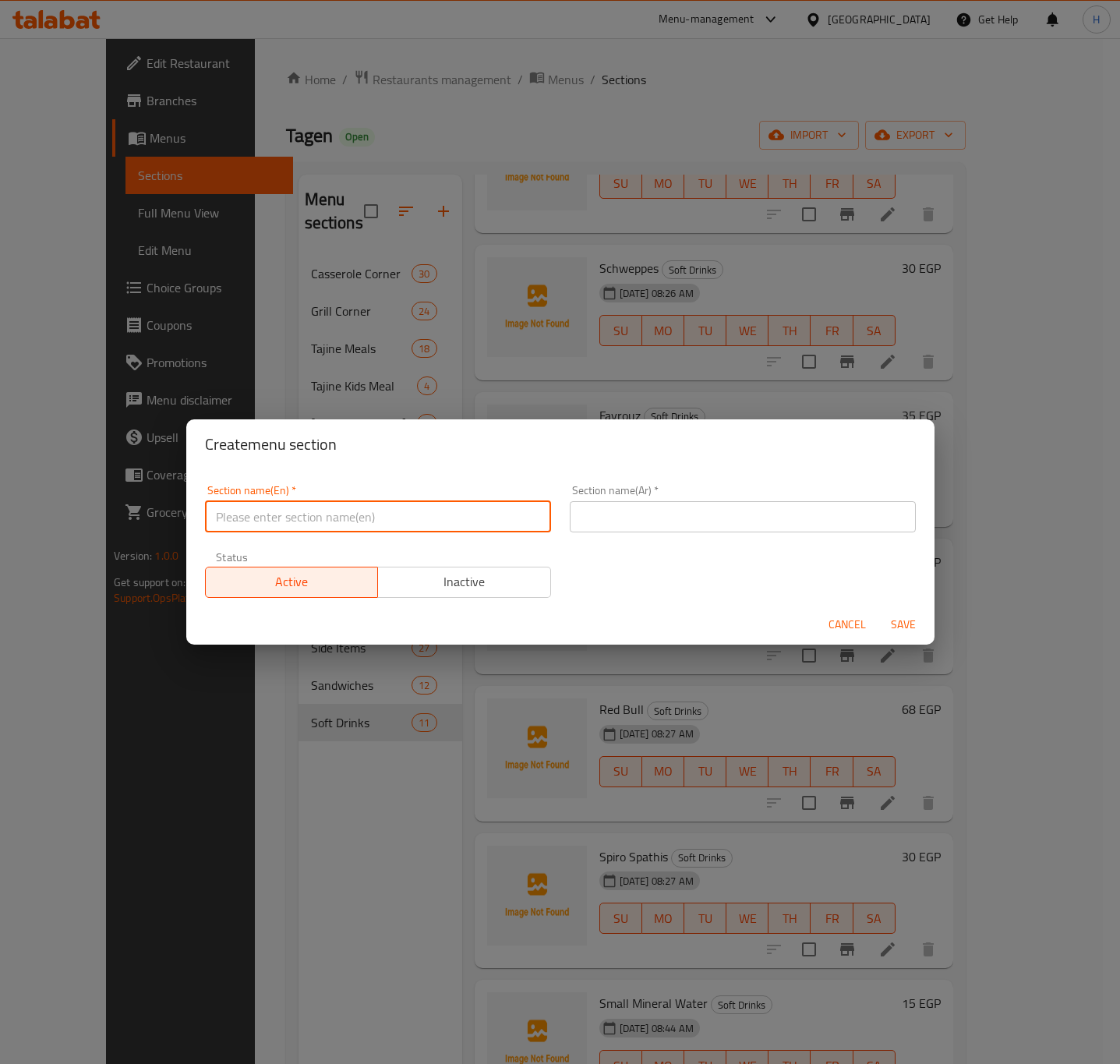
click at [390, 515] on input "text" at bounding box center [377, 517] width 346 height 31
type input "Hot Drinks"
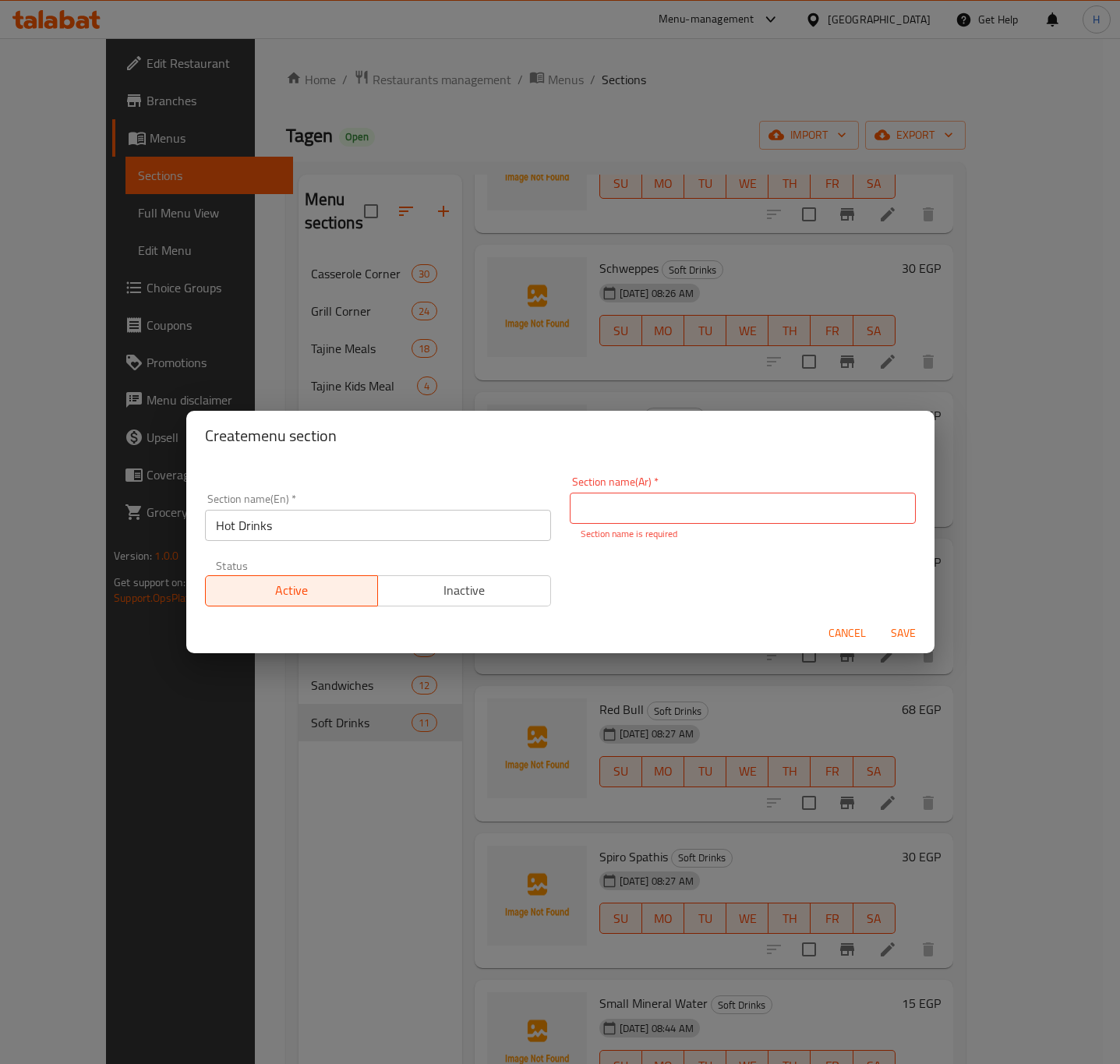
click at [743, 498] on input "text" at bounding box center [743, 508] width 346 height 31
paste input "مشروبات ساخنة"
type input "مشروبات ساخنة"
click at [897, 634] on span "Save" at bounding box center [903, 634] width 37 height 19
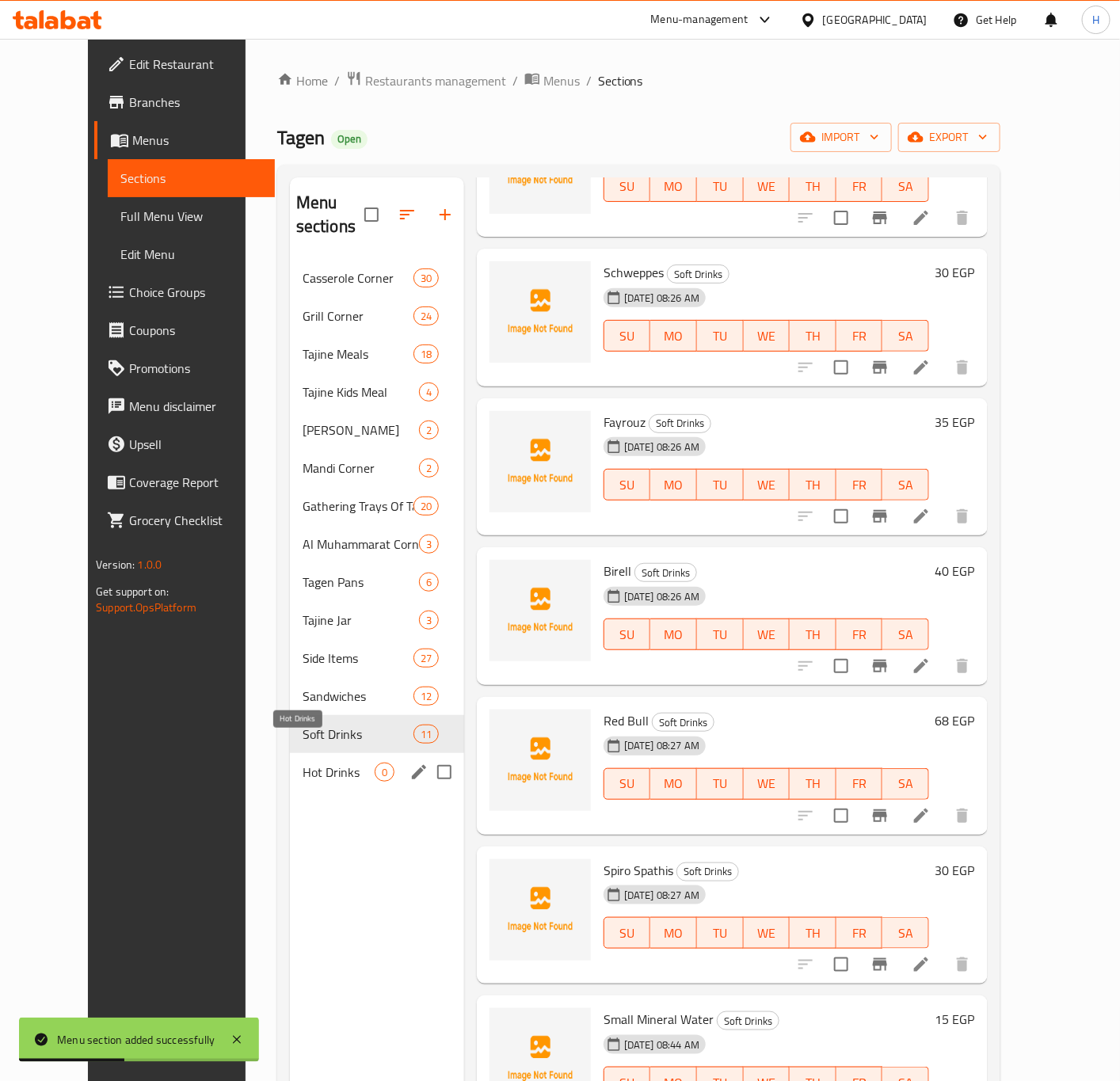
click at [307, 762] on span "Hot Drinks" at bounding box center [338, 771] width 72 height 19
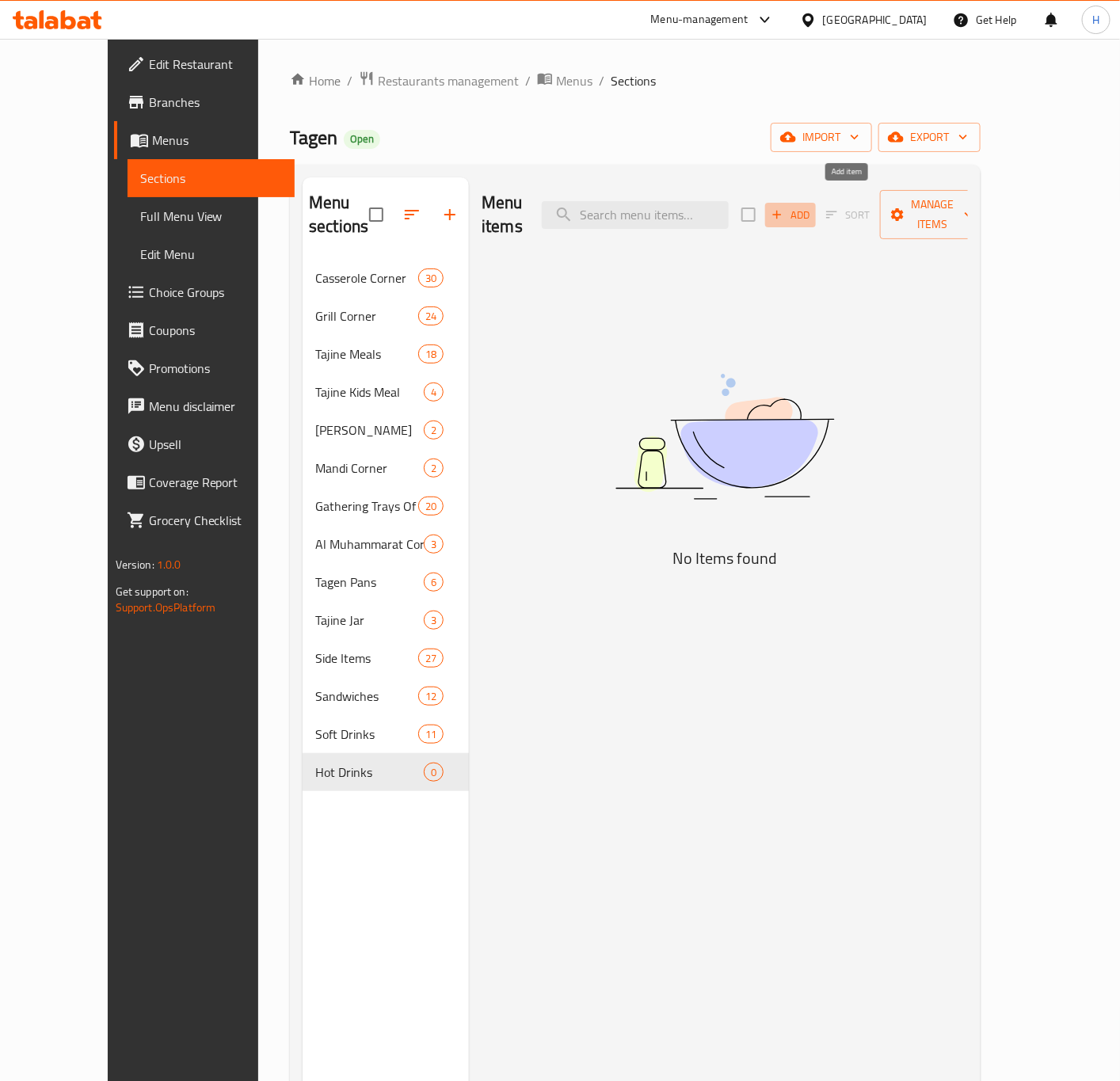
click at [812, 206] on span "Add" at bounding box center [791, 215] width 42 height 19
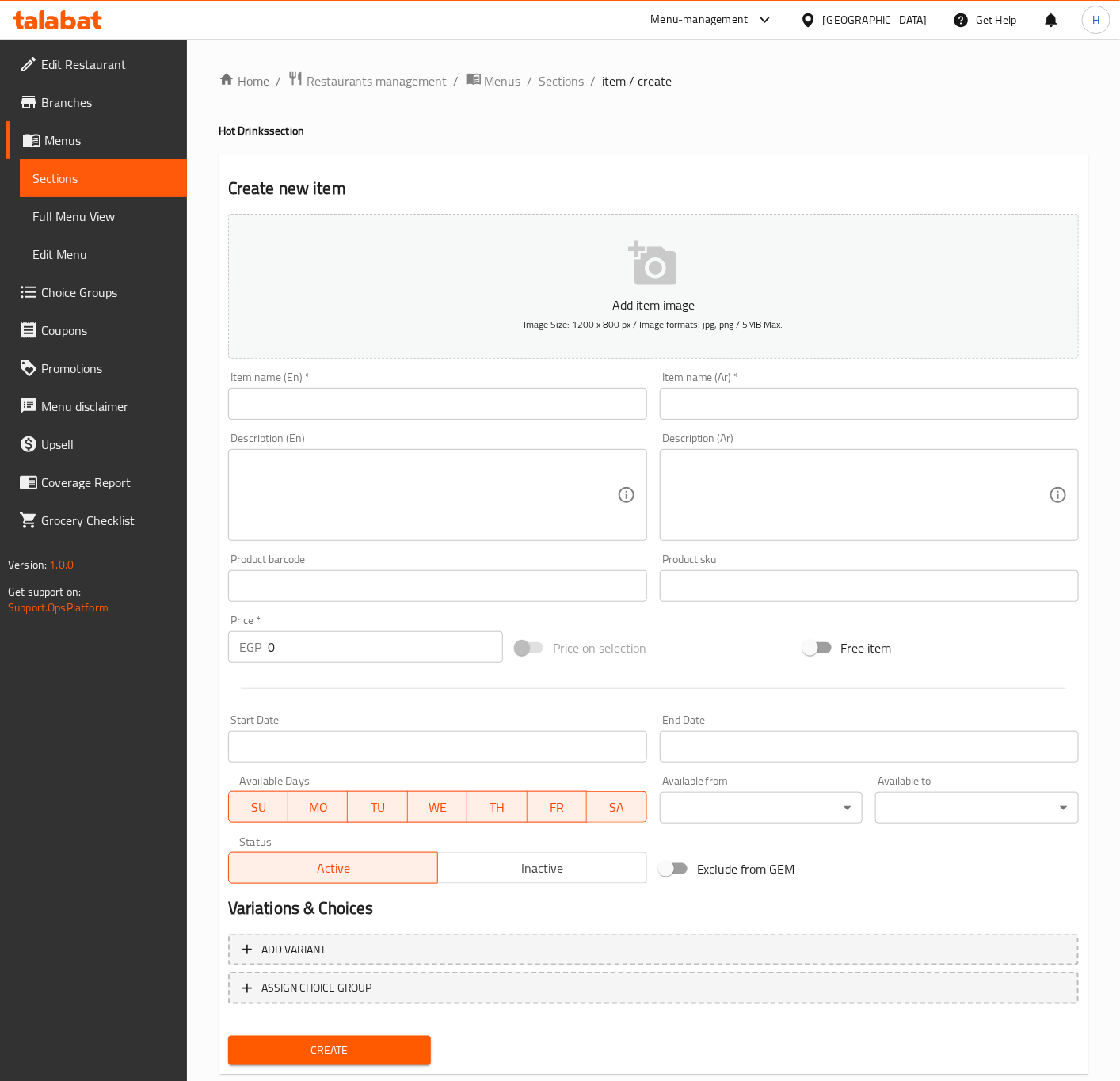
click at [811, 399] on input "text" at bounding box center [869, 404] width 419 height 32
paste input "شاي"
type input "شاي"
click at [424, 411] on input "text" at bounding box center [437, 404] width 419 height 32
type input "Tea"
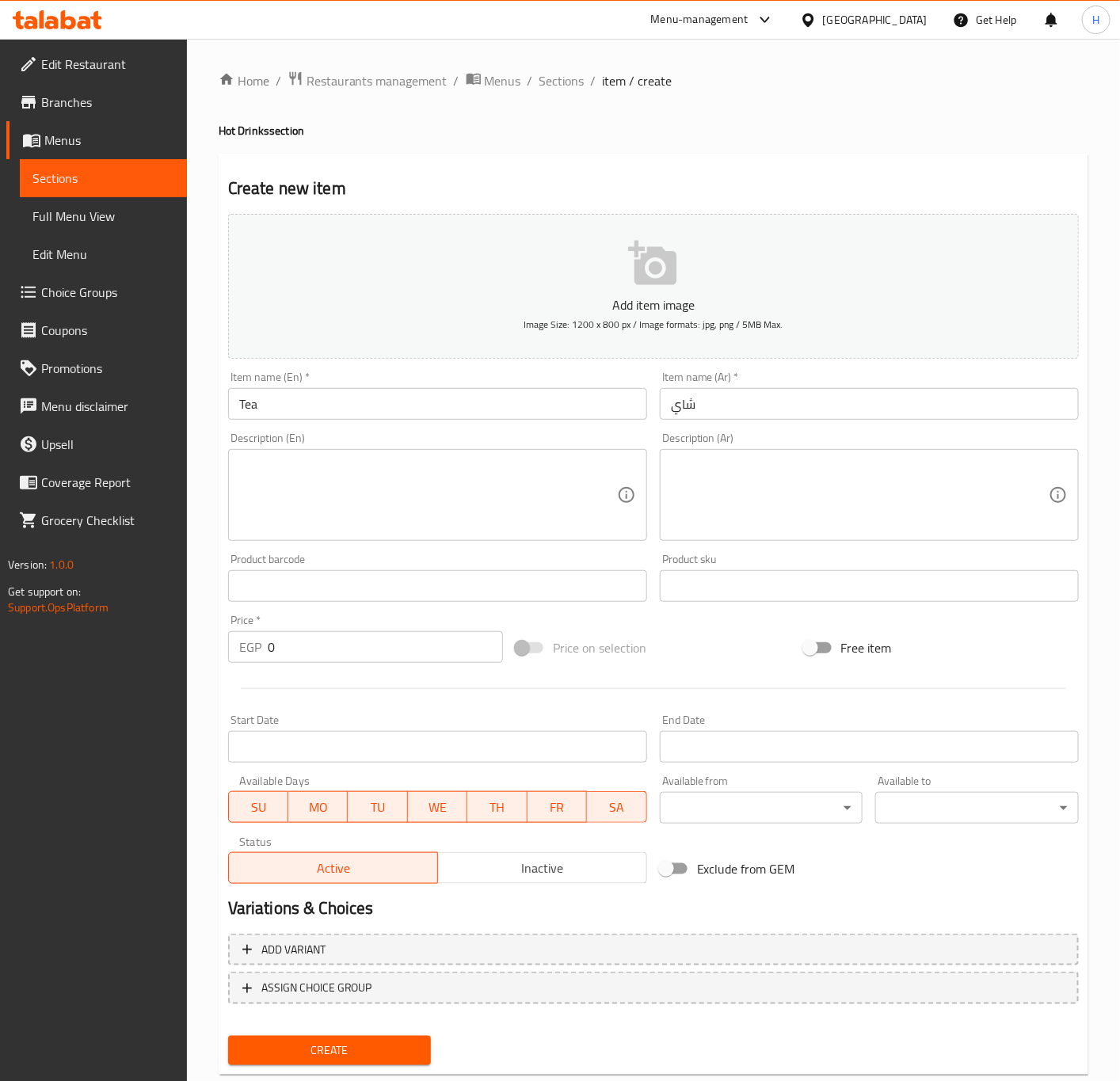
click at [413, 637] on input "0" at bounding box center [385, 647] width 236 height 32
paste input "25"
type input "25"
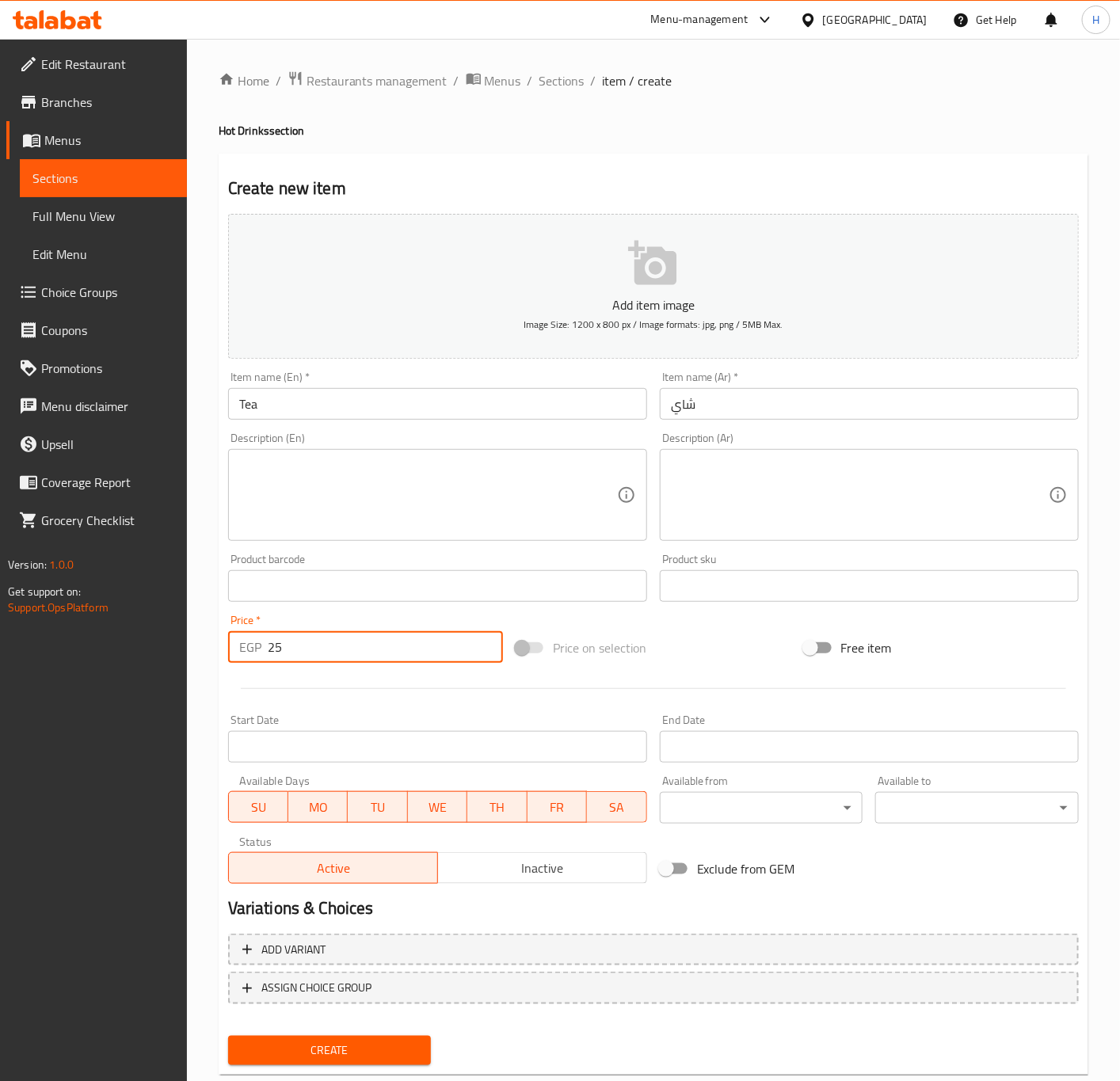
click at [228, 1036] on button "Create" at bounding box center [330, 1050] width 204 height 29
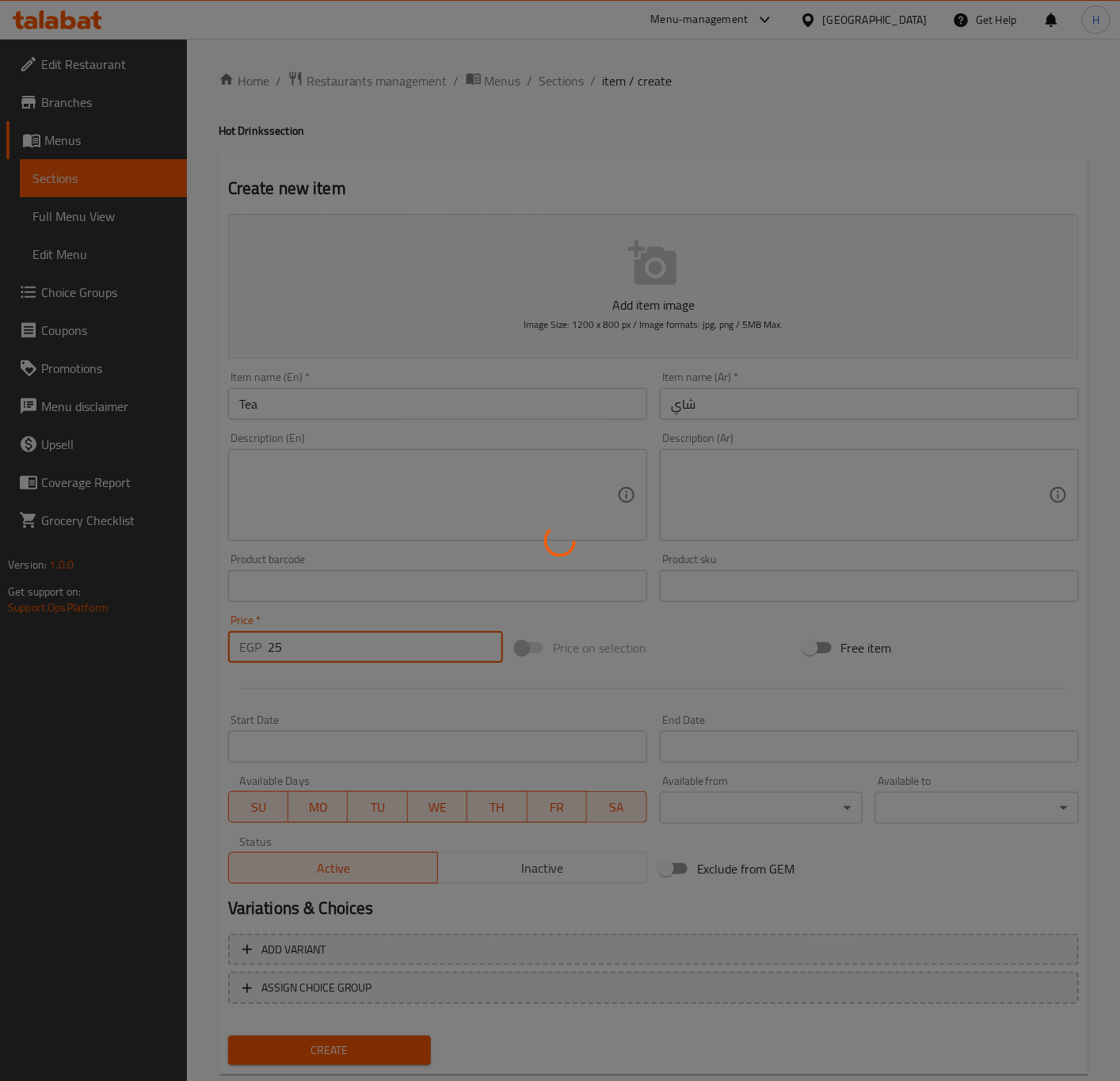
type input "0"
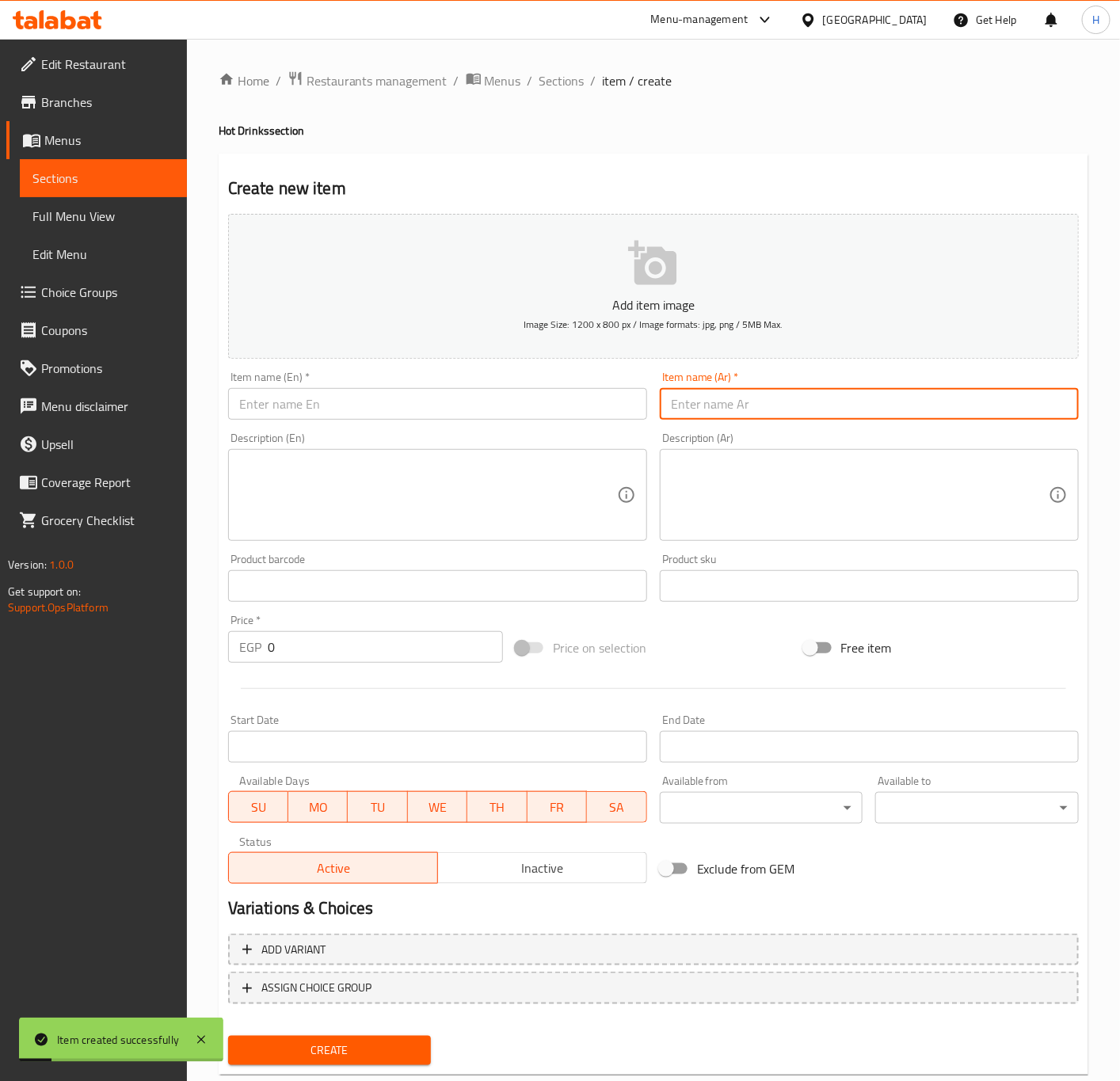
click at [896, 402] on input "text" at bounding box center [869, 404] width 419 height 32
paste input "شاي اخضر"
type input "شاي اخضر"
click at [494, 411] on input "text" at bounding box center [437, 404] width 419 height 32
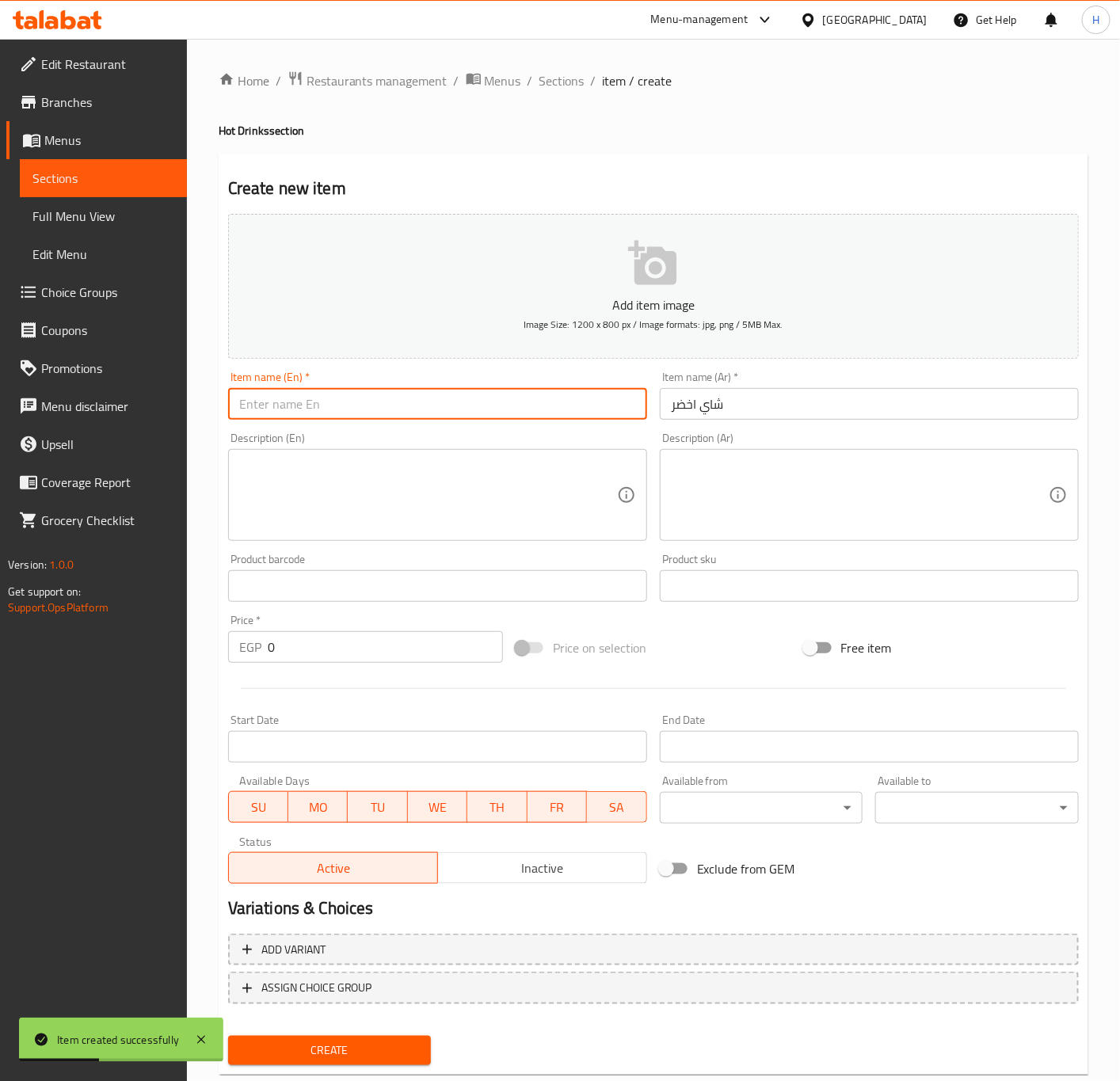
paste input "Green Tea"
type input "Green Tea"
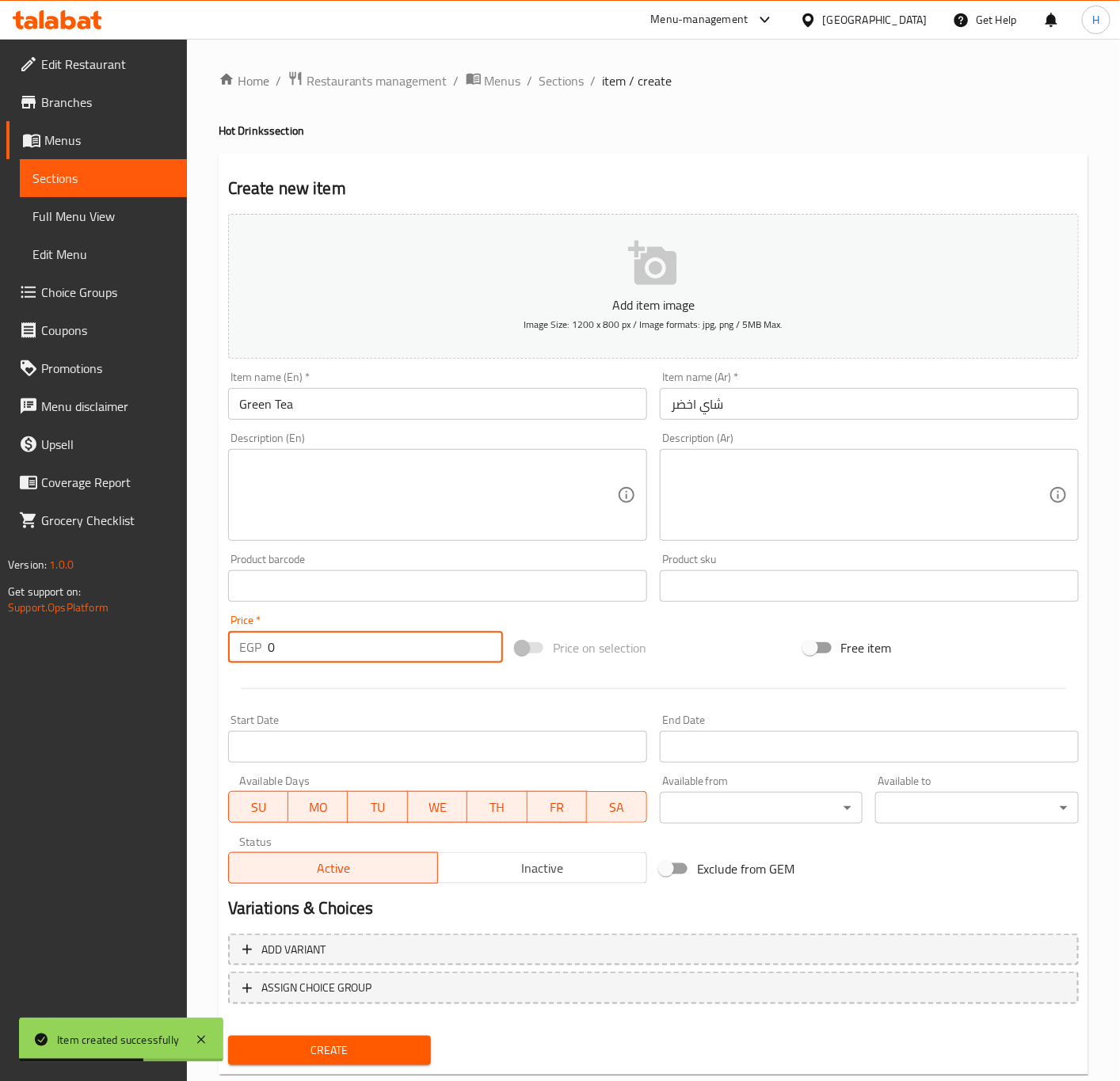
click at [354, 646] on input "0" at bounding box center [385, 647] width 236 height 32
paste input "25"
type input "25"
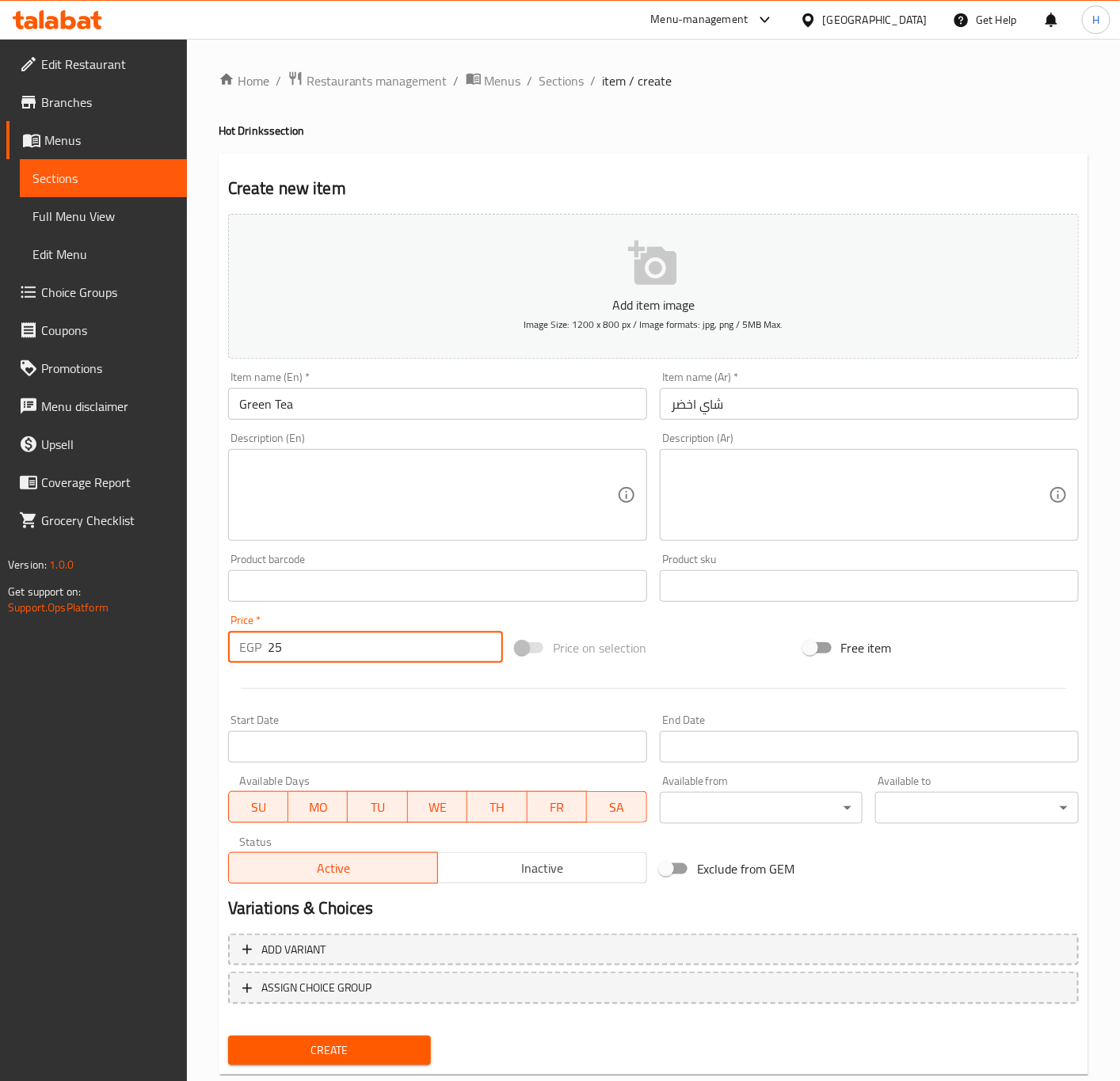
click at [228, 1036] on button "Create" at bounding box center [330, 1050] width 204 height 29
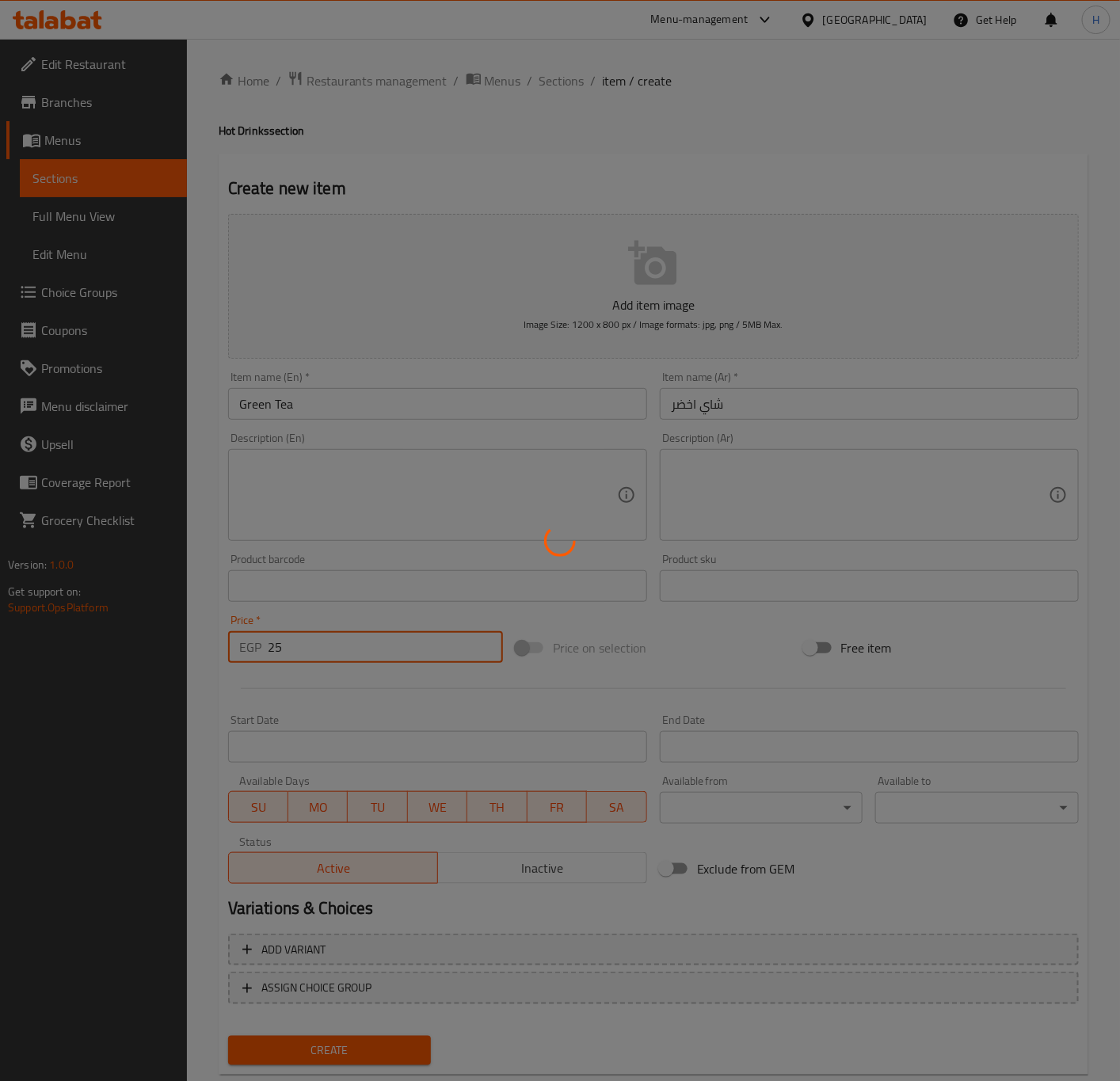
type input "0"
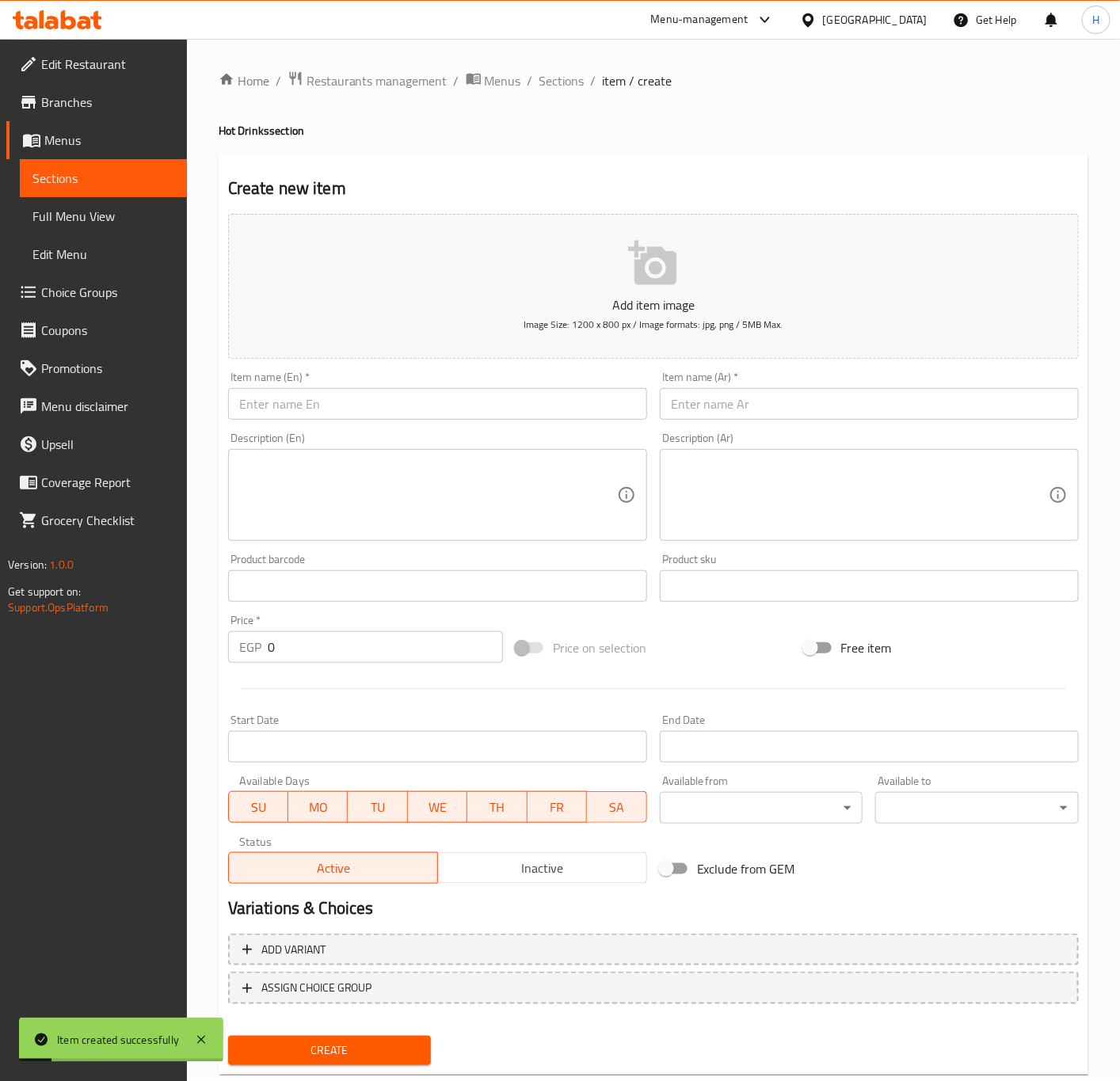
click at [856, 416] on input "text" at bounding box center [869, 404] width 419 height 32
paste input "شاي براد صغير"
type input "شاي براد صغير"
click at [392, 404] on input "text" at bounding box center [437, 404] width 419 height 32
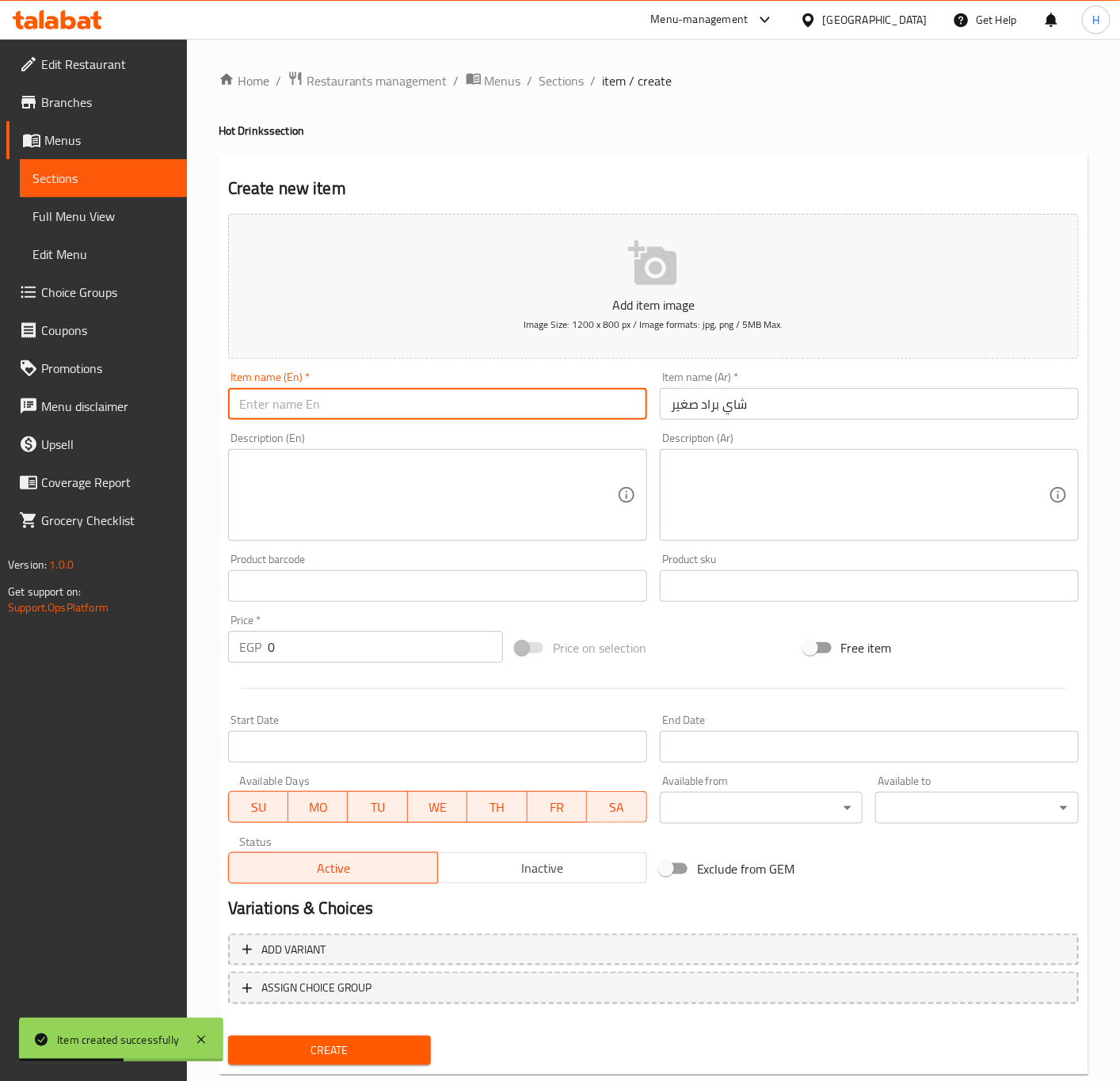
paste input "Small Teapot Tea"
type input "Small Teapot Tea"
click at [328, 660] on input "0" at bounding box center [385, 647] width 236 height 32
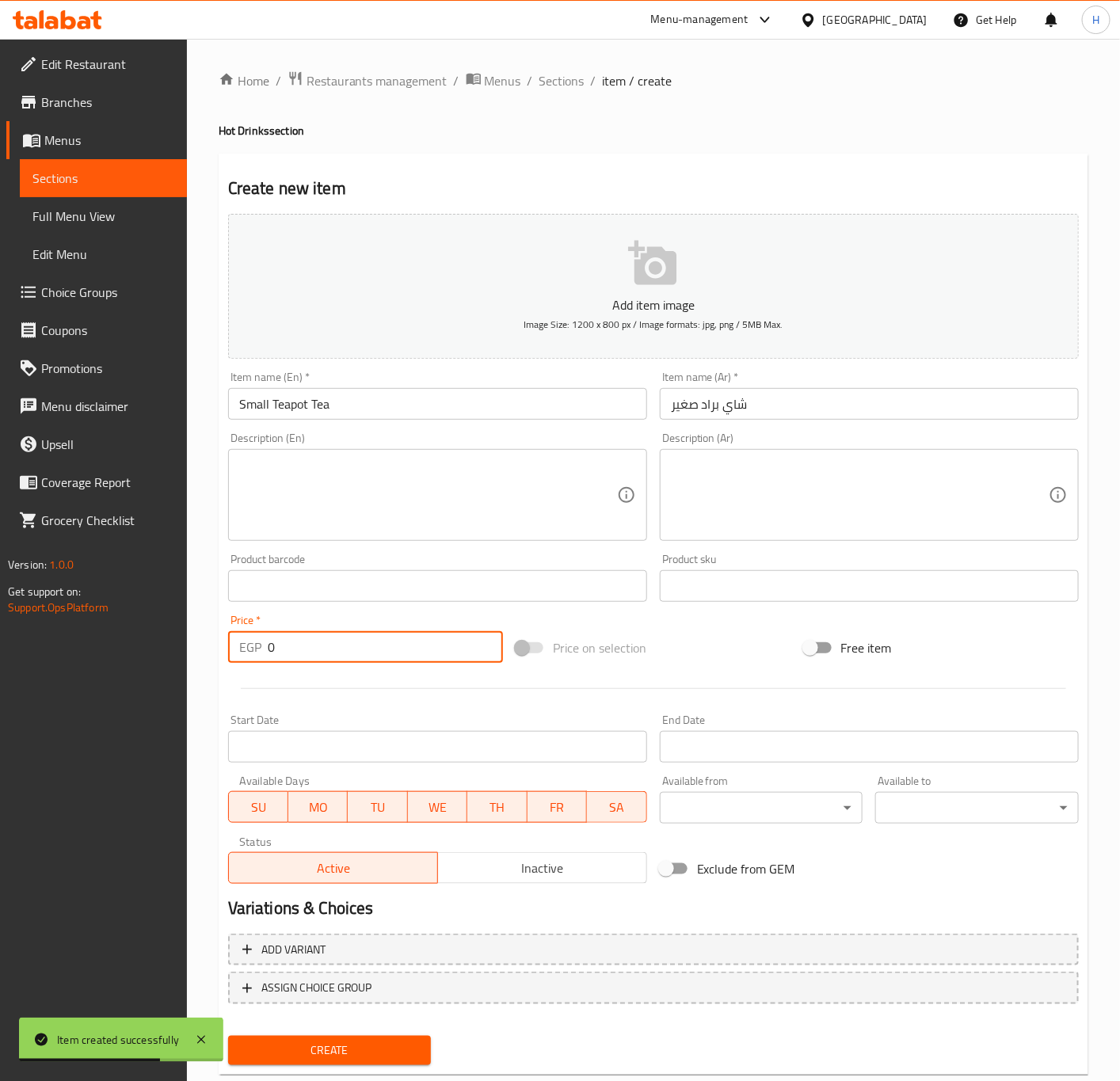
click at [328, 660] on input "0" at bounding box center [385, 647] width 236 height 32
paste input "4"
type input "40"
click at [228, 1036] on button "Create" at bounding box center [330, 1050] width 204 height 29
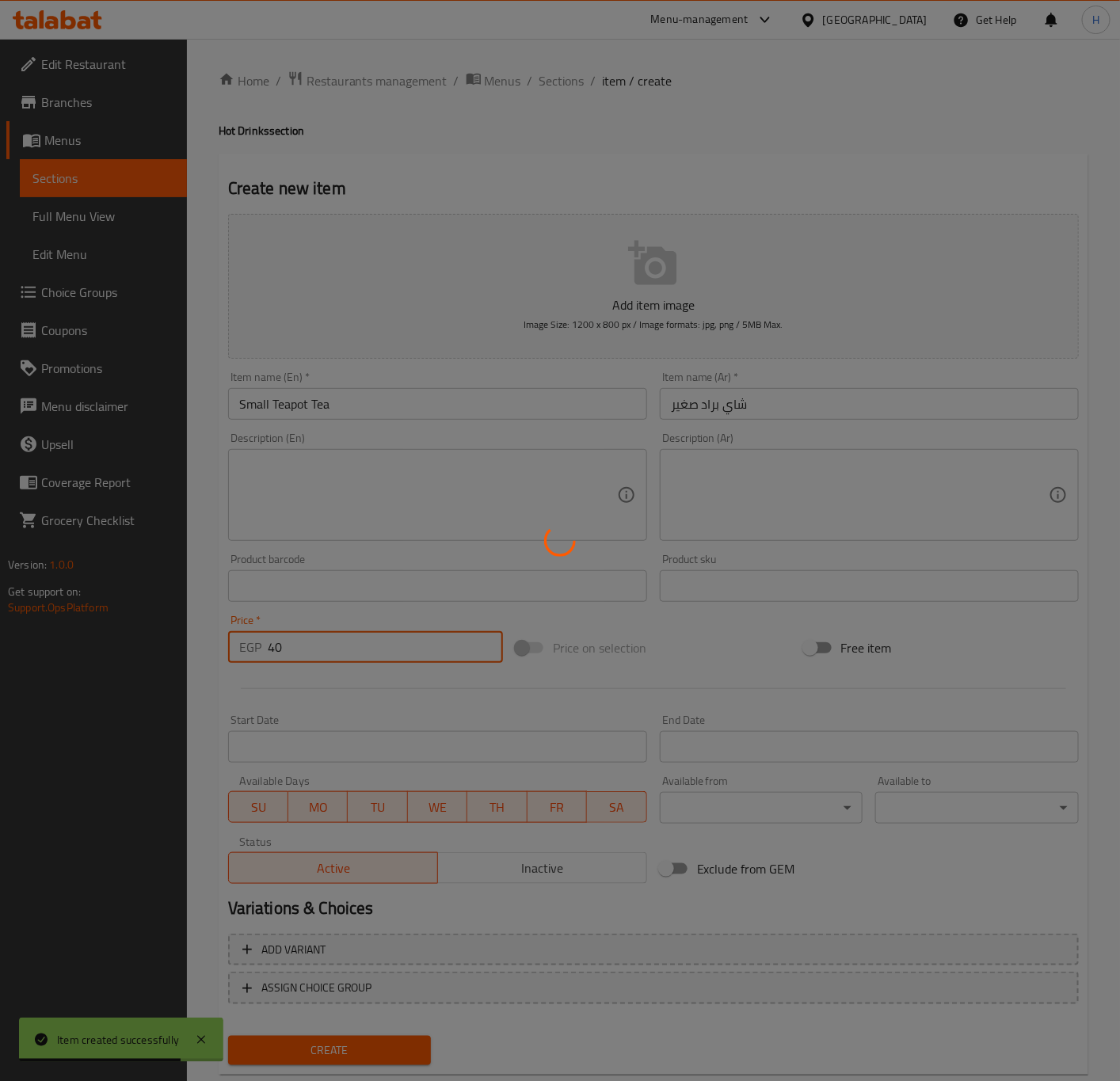
type input "0"
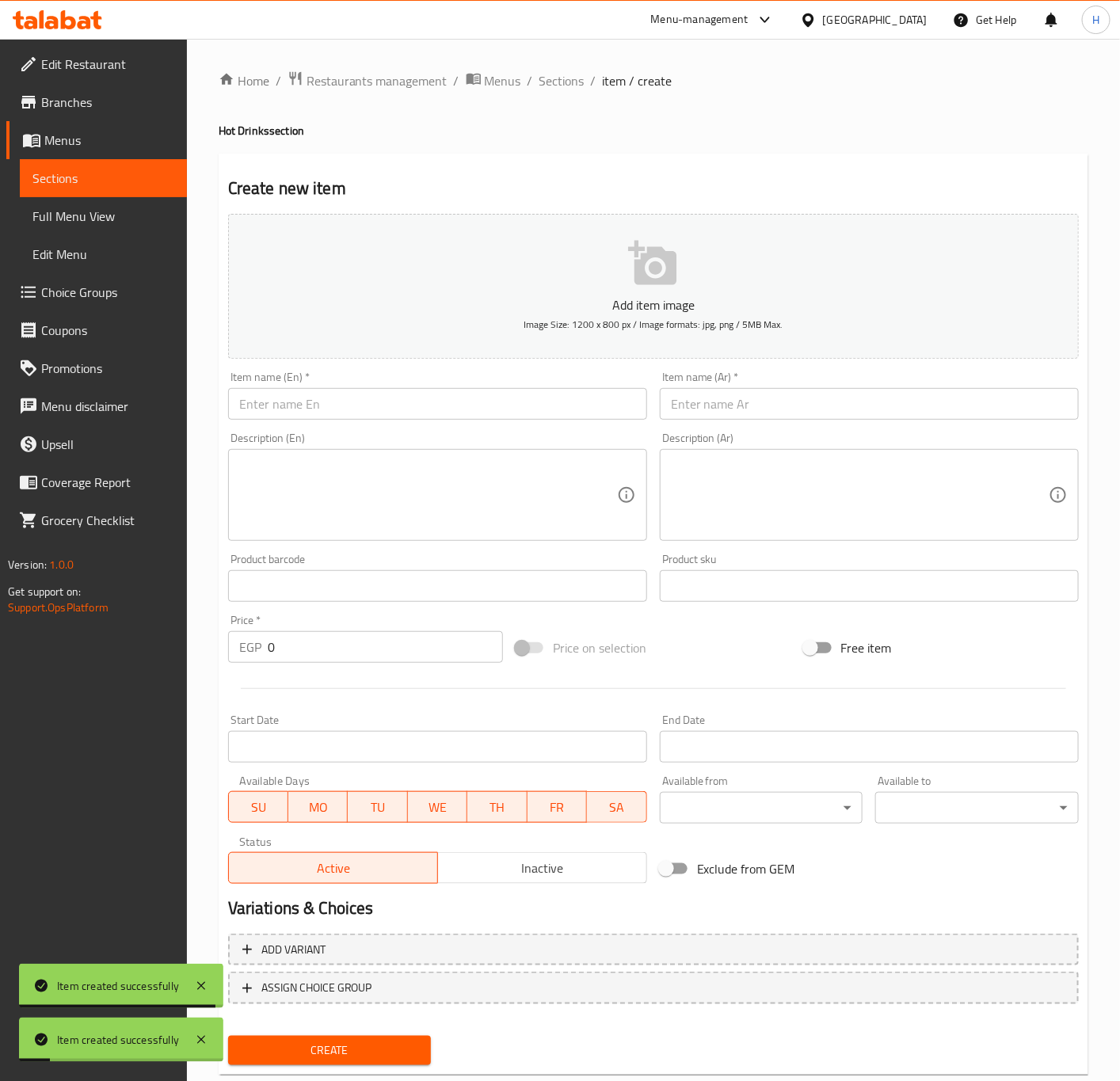
click at [799, 420] on input "text" at bounding box center [869, 404] width 419 height 32
paste input "شاي براد كبير"
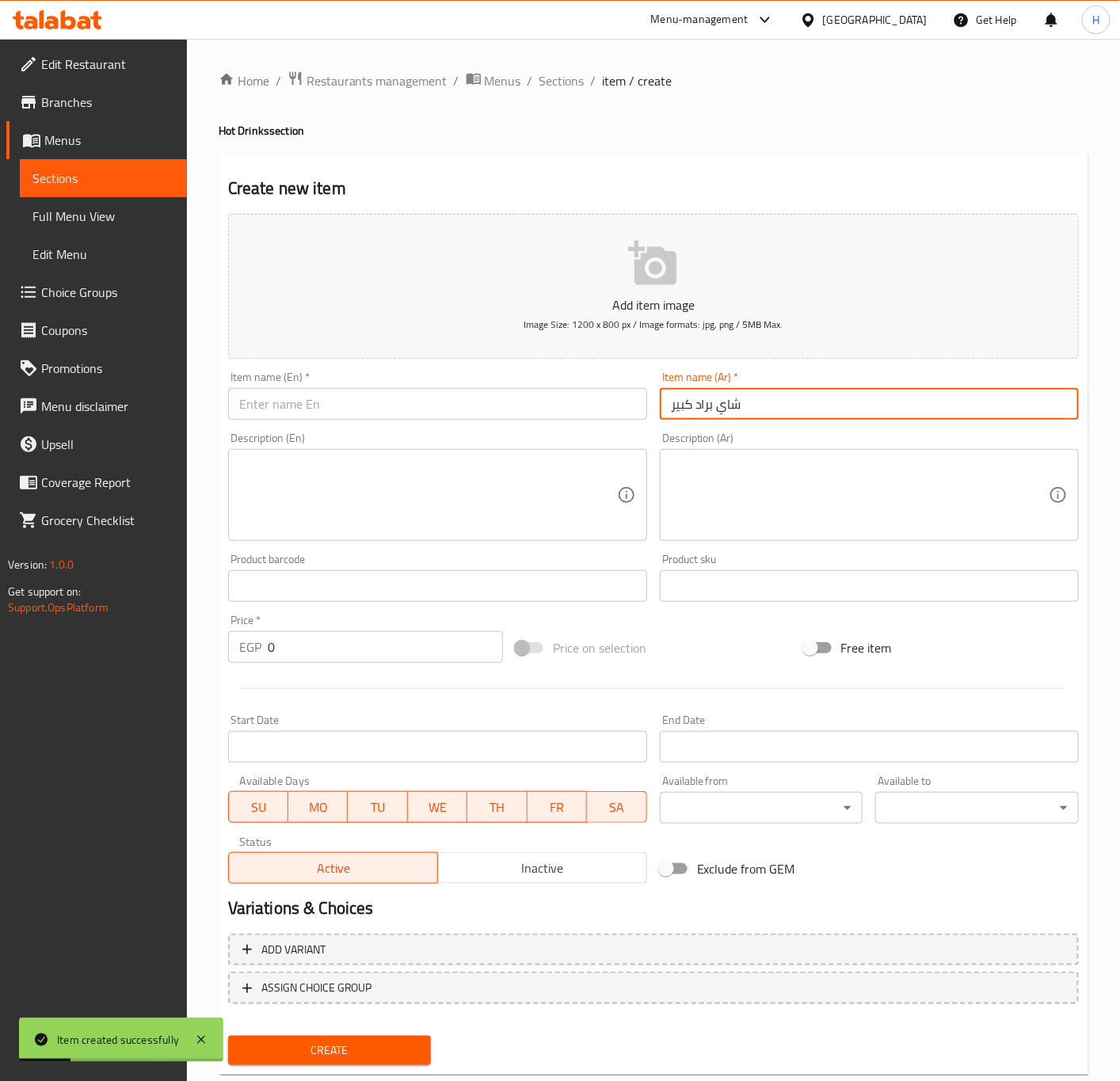
type input "شاي براد كبير"
click at [553, 412] on input "text" at bounding box center [437, 404] width 419 height 32
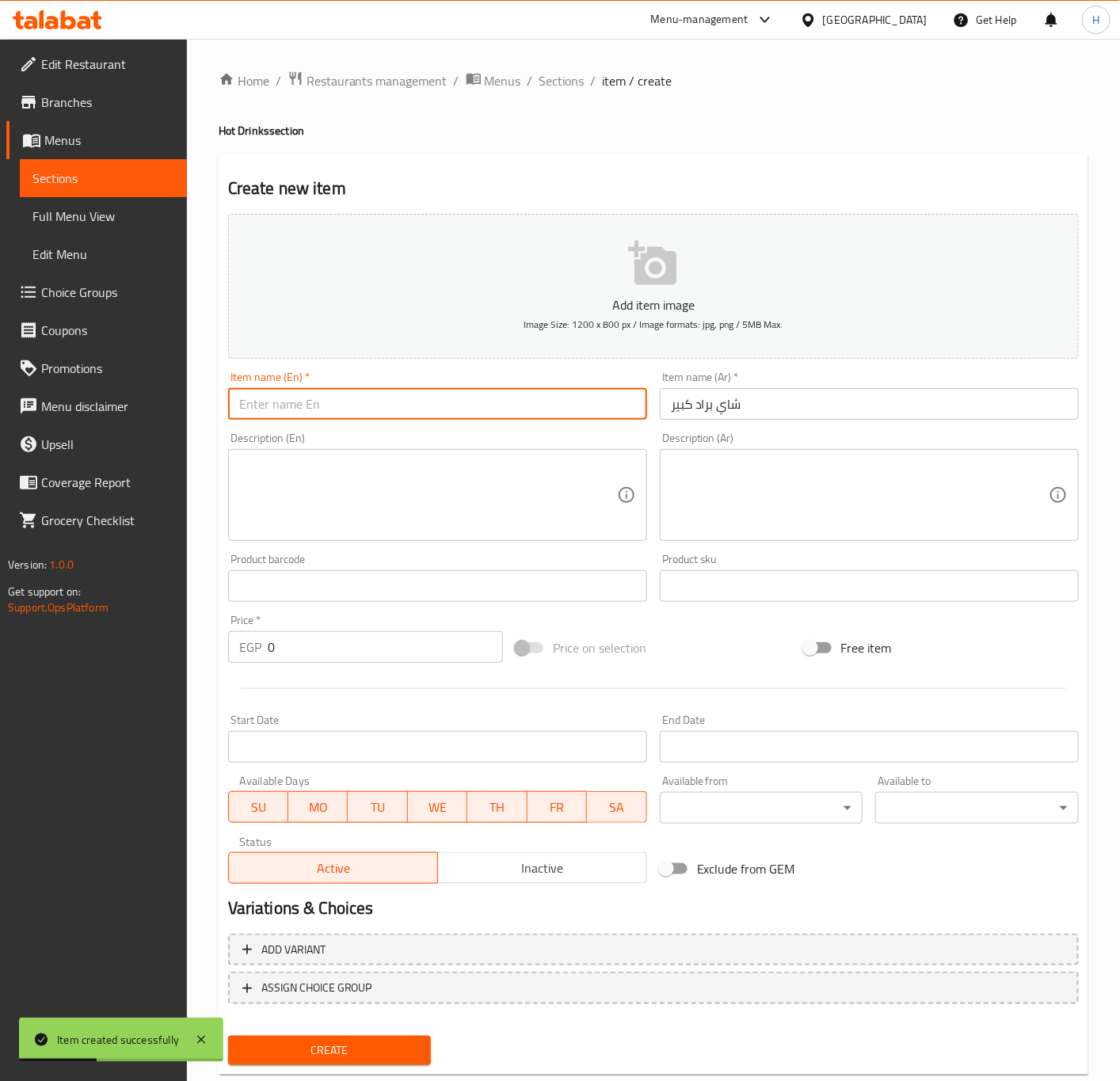
paste input "Large Teapot Tea"
type input "Large Teapot Tea"
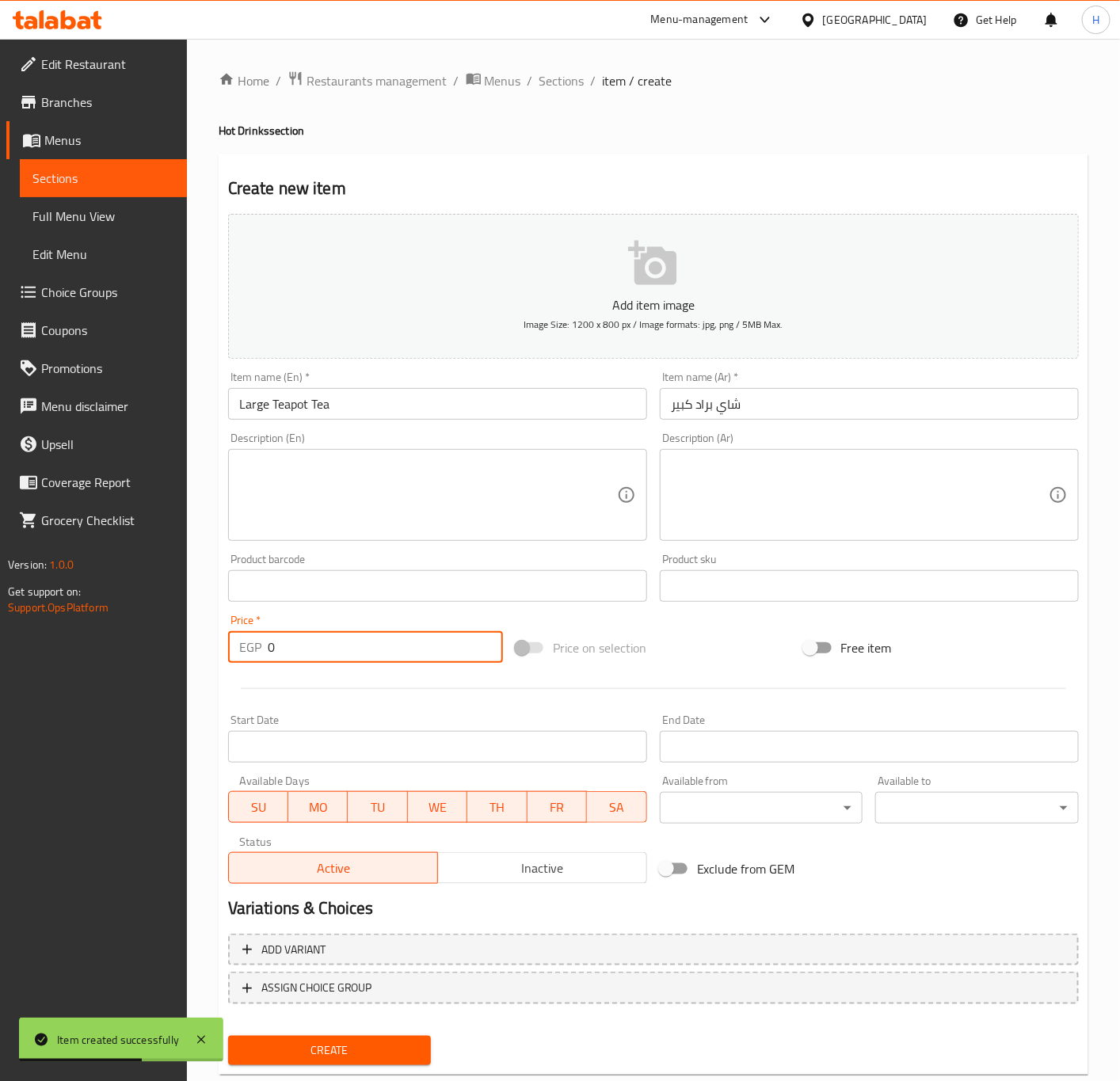
click at [394, 654] on input "0" at bounding box center [385, 647] width 236 height 32
paste input "65"
type input "65"
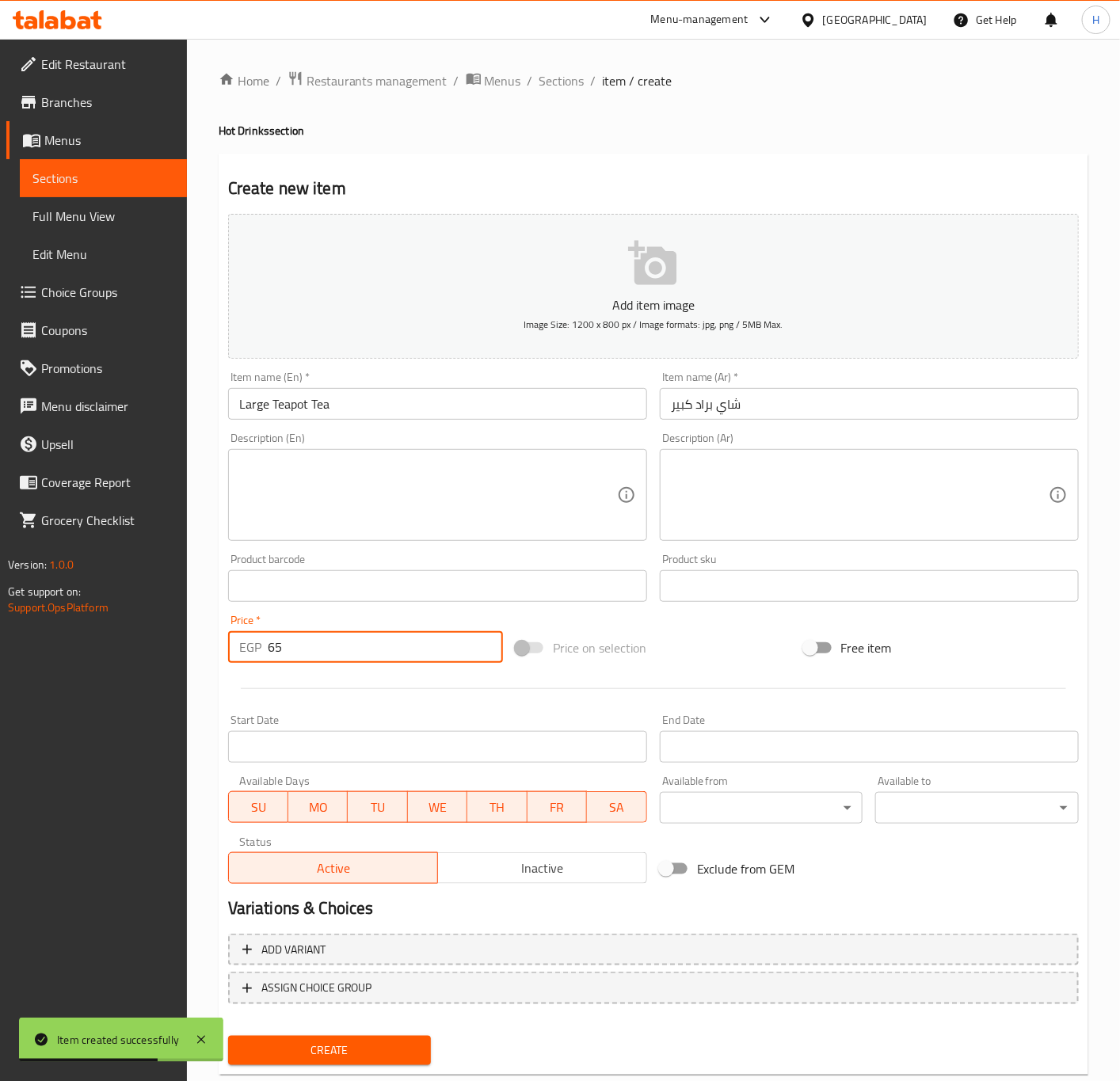
click at [228, 1036] on button "Create" at bounding box center [330, 1050] width 204 height 29
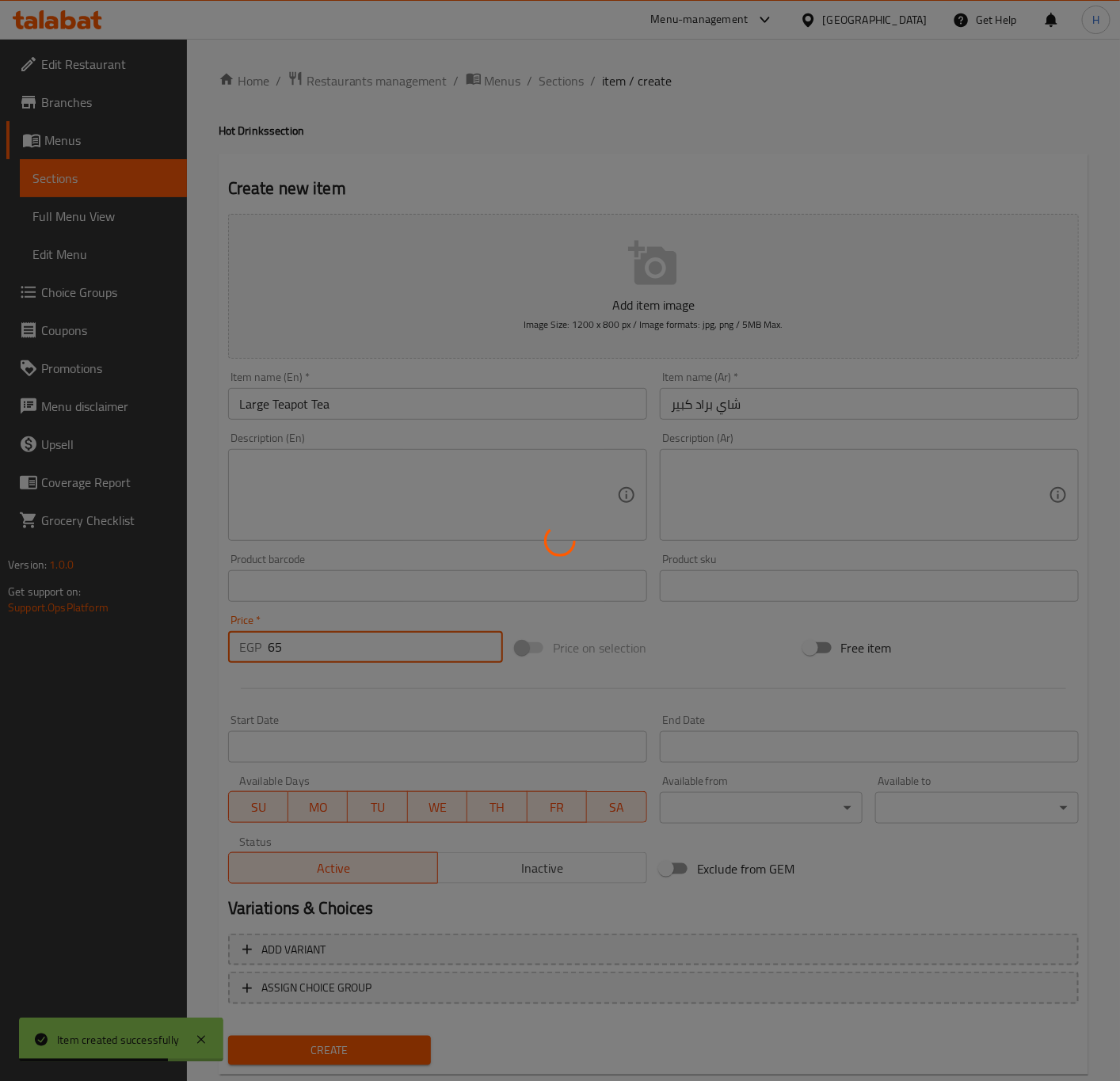
type input "0"
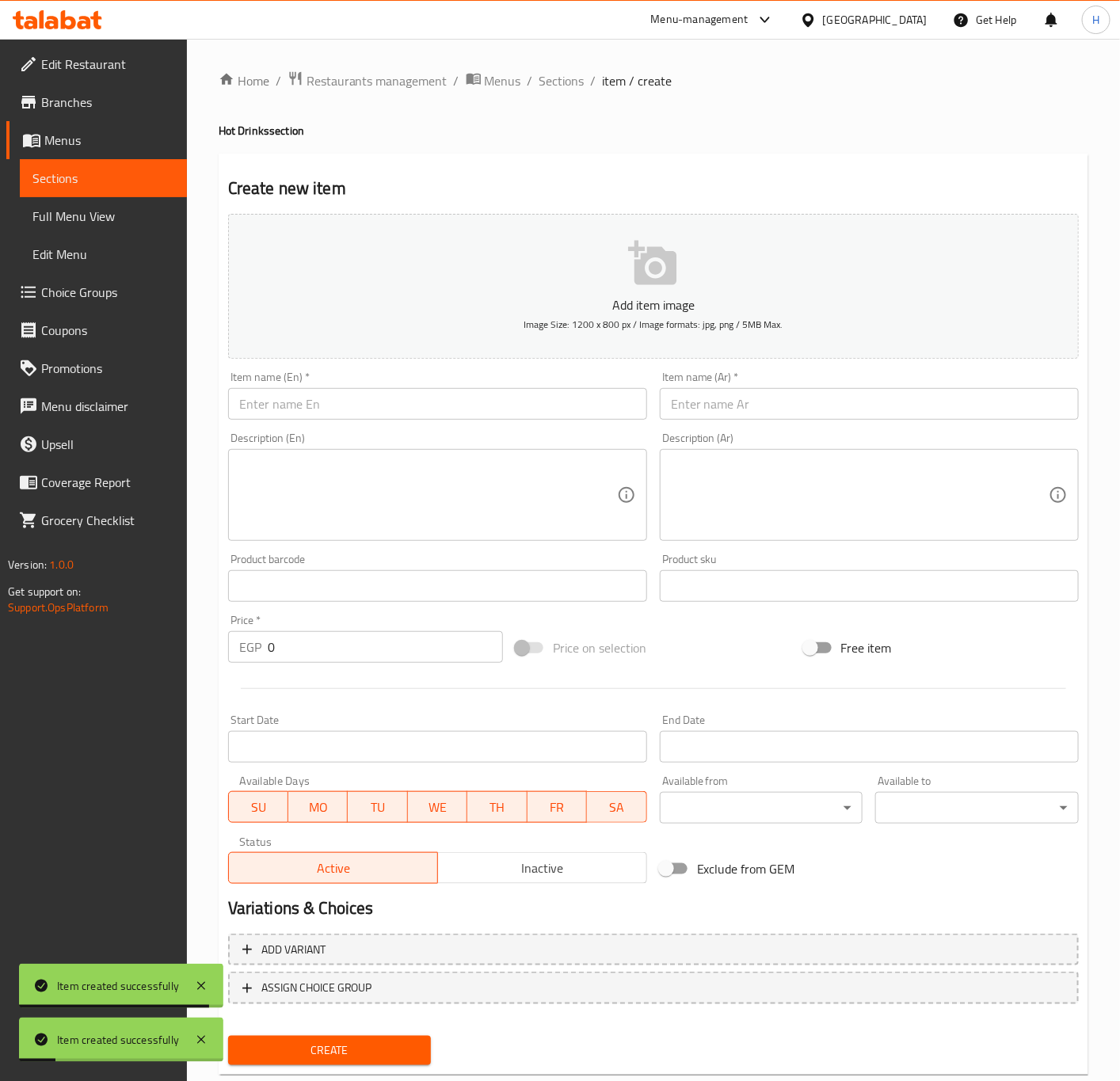
click at [817, 397] on input "text" at bounding box center [869, 404] width 419 height 32
paste input "شاي نكهات"
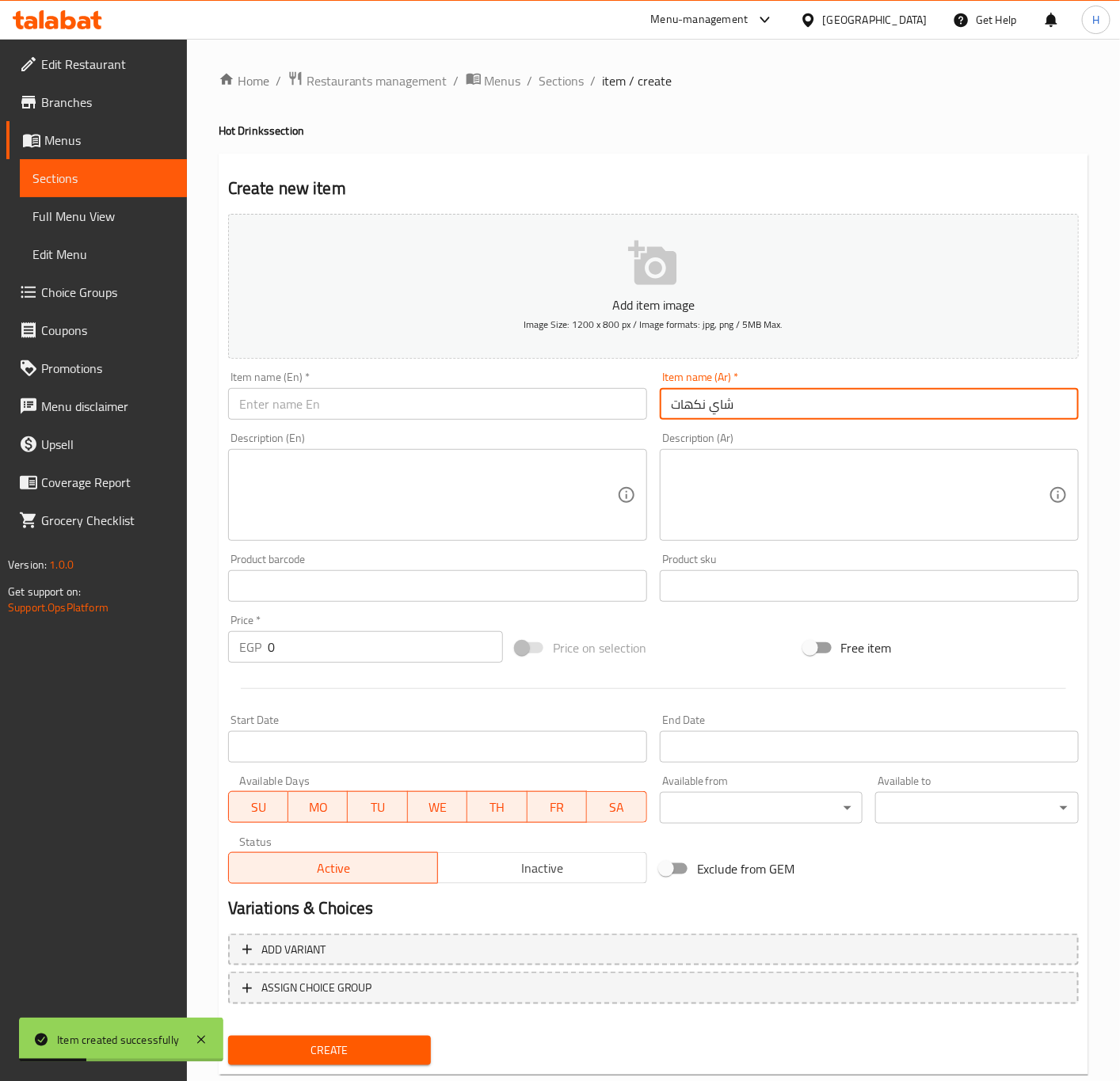
type input "شاي نكهات"
click at [501, 412] on input "text" at bounding box center [437, 404] width 419 height 32
paste input "Flavored Tea"
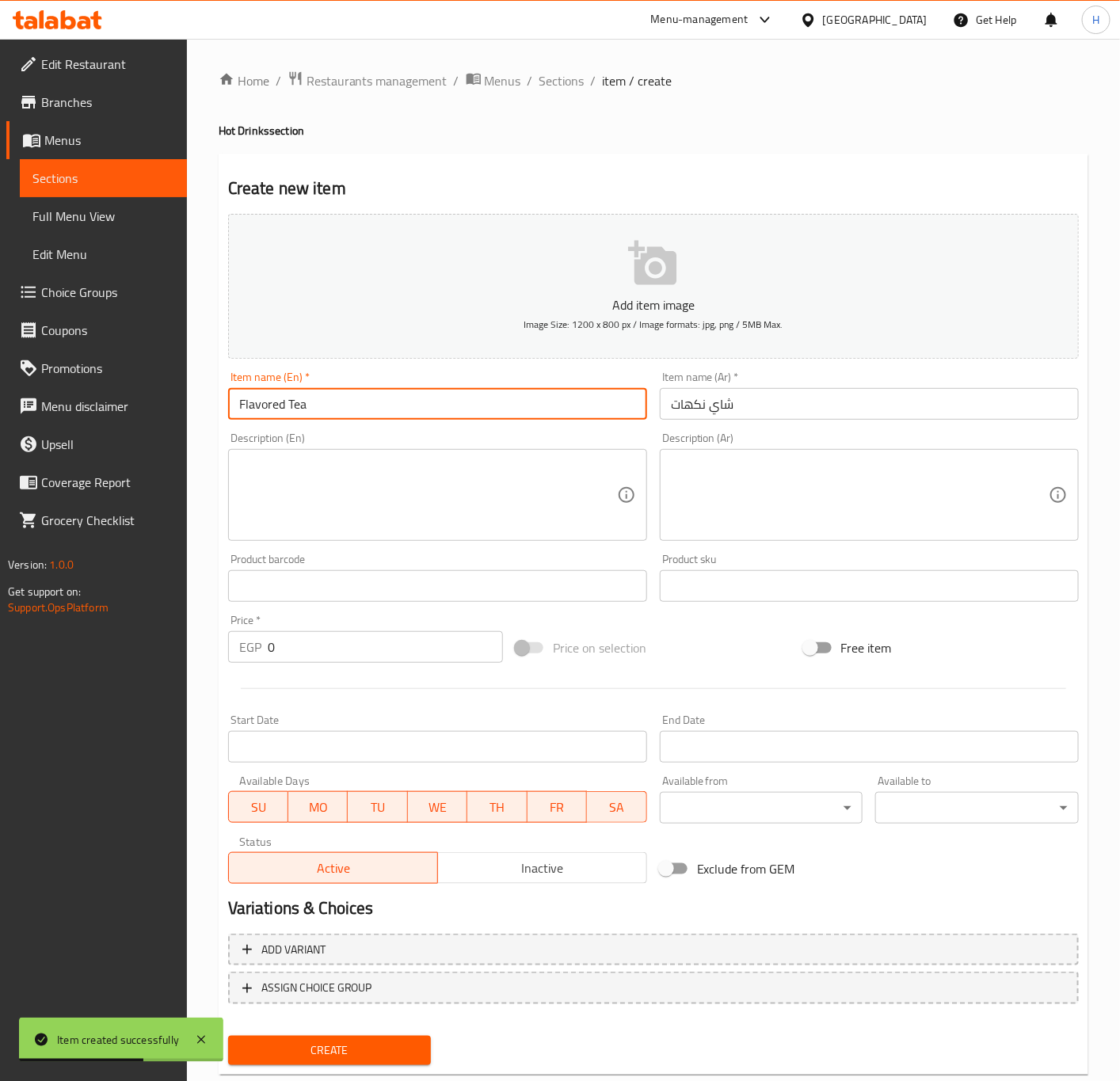
type input "Flavored Tea"
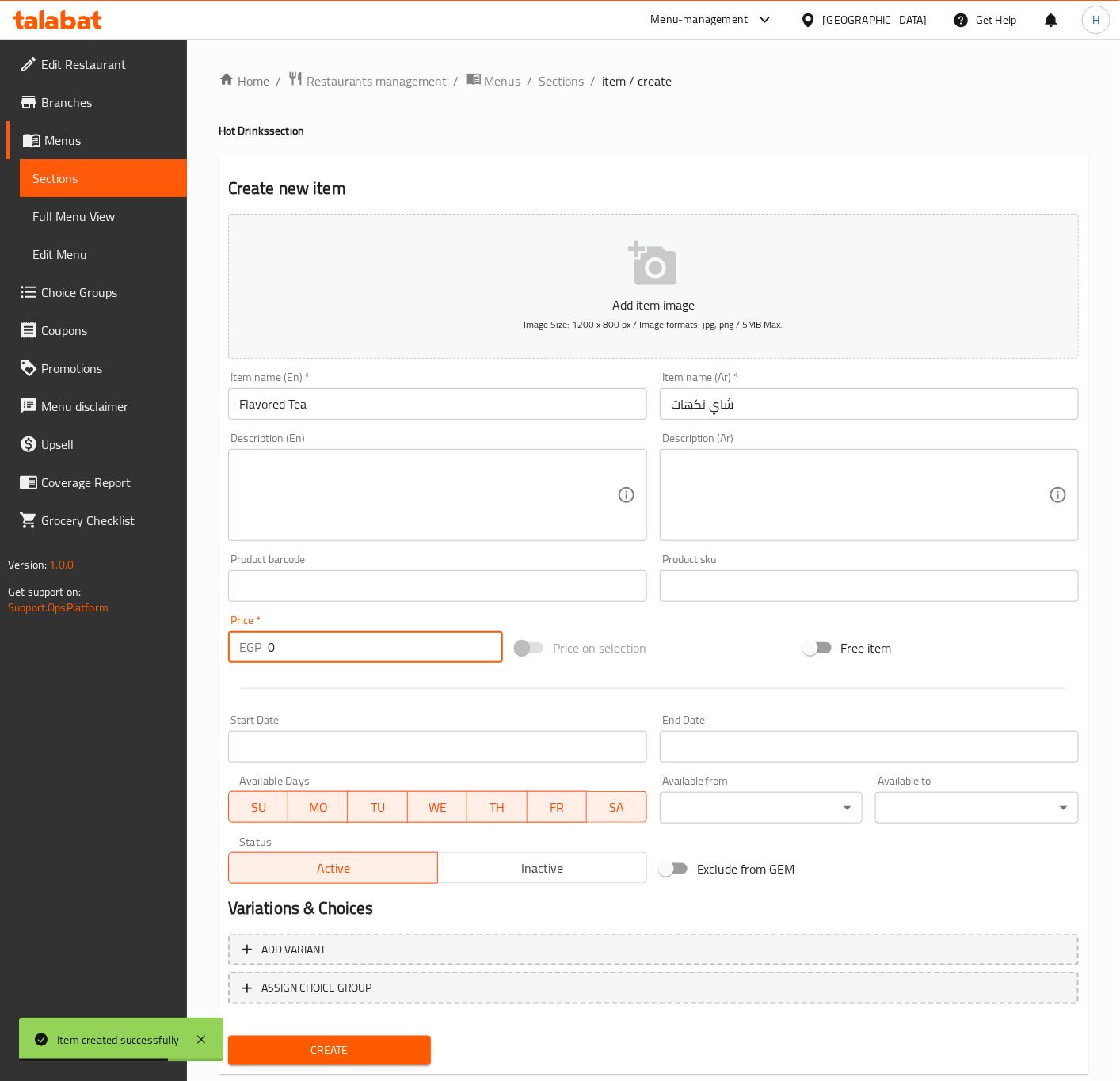
click at [371, 659] on input "0" at bounding box center [385, 647] width 236 height 32
paste input "28"
type input "28"
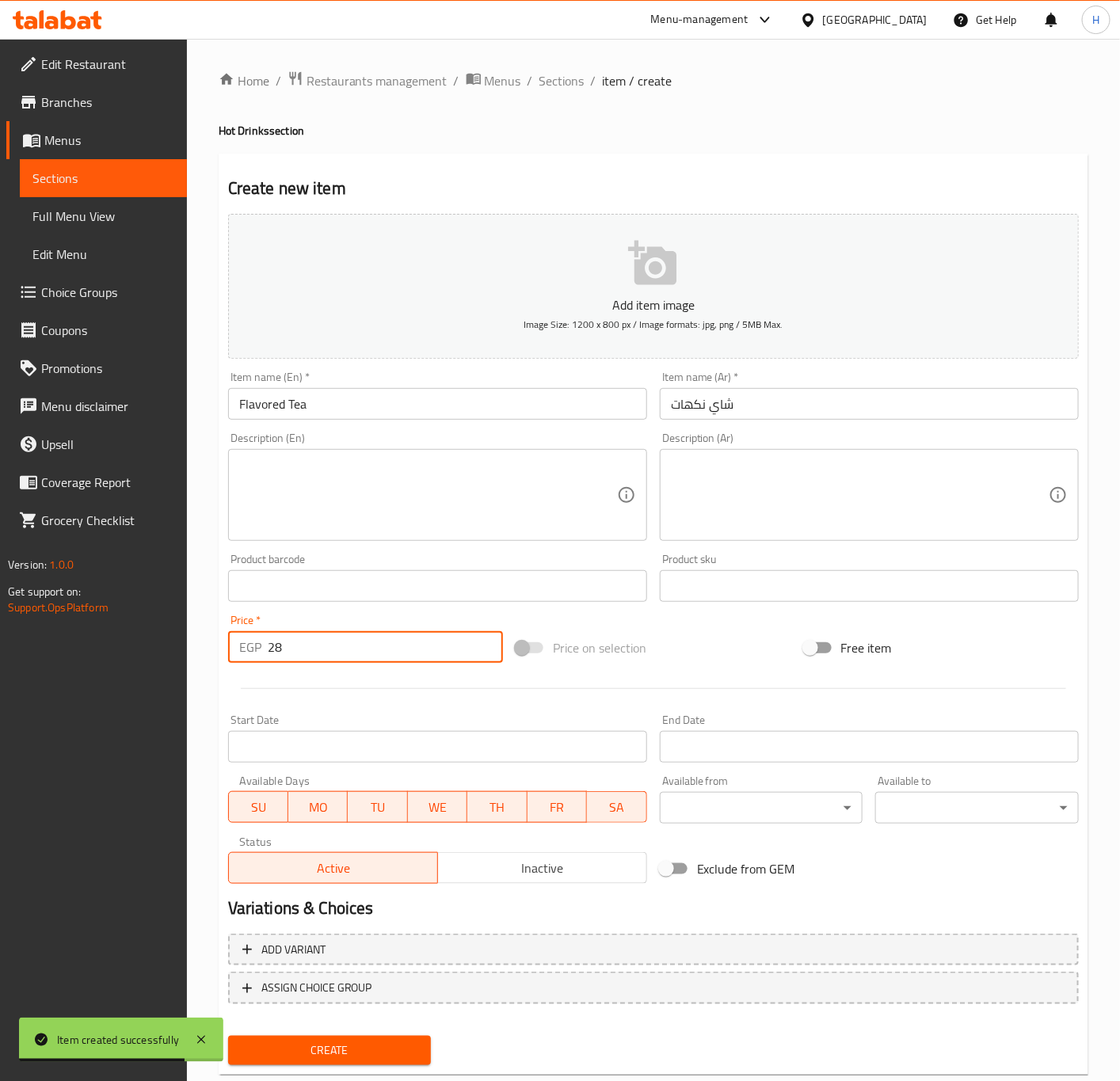
click at [228, 1036] on button "Create" at bounding box center [330, 1050] width 204 height 29
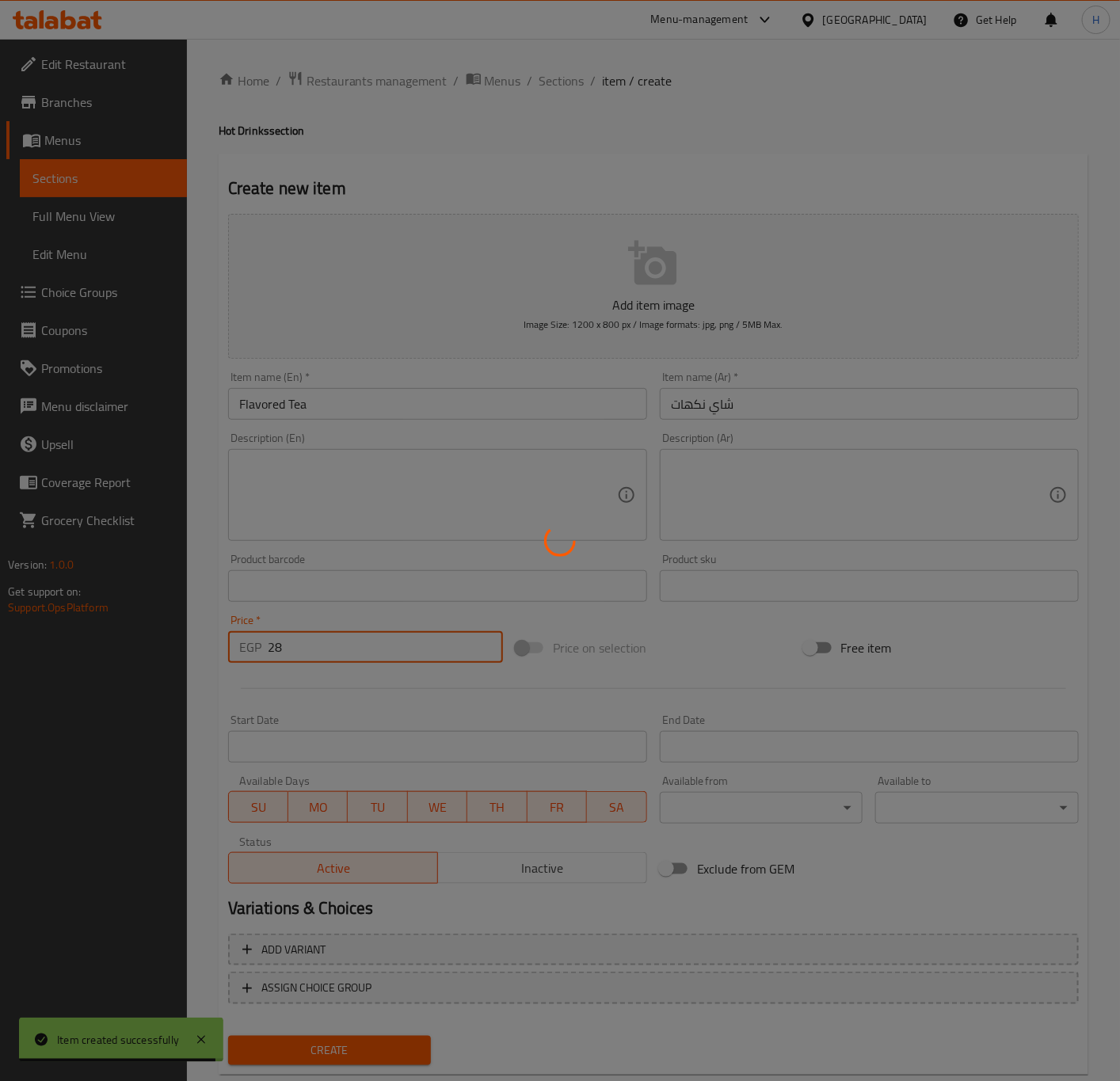
type input "0"
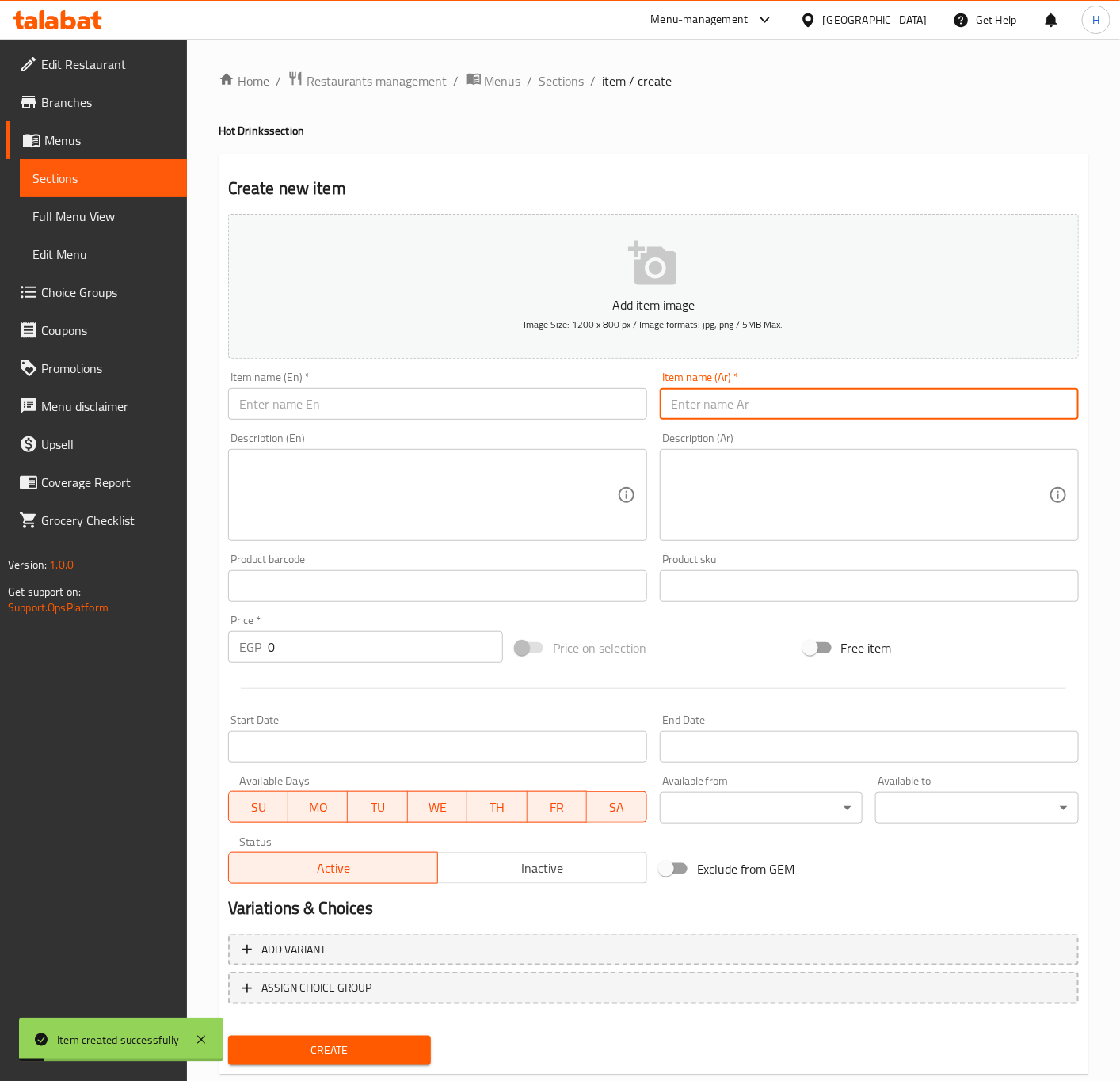
click at [839, 416] on input "text" at bounding box center [869, 404] width 419 height 32
paste input "أعشاب"
type input "أعشاب"
click at [544, 398] on input "text" at bounding box center [437, 404] width 419 height 32
paste input "Herbs"
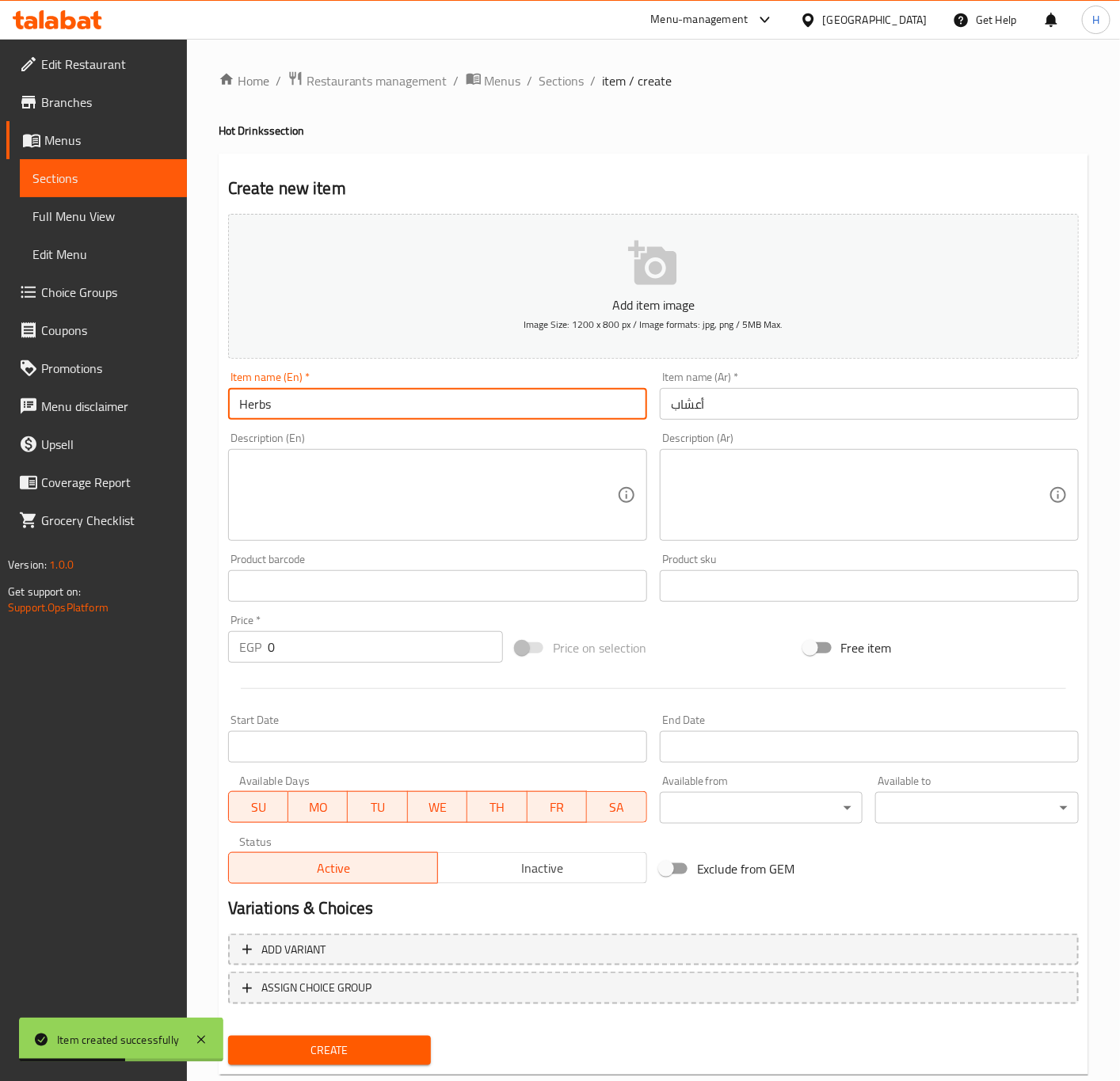
type input "Herbs"
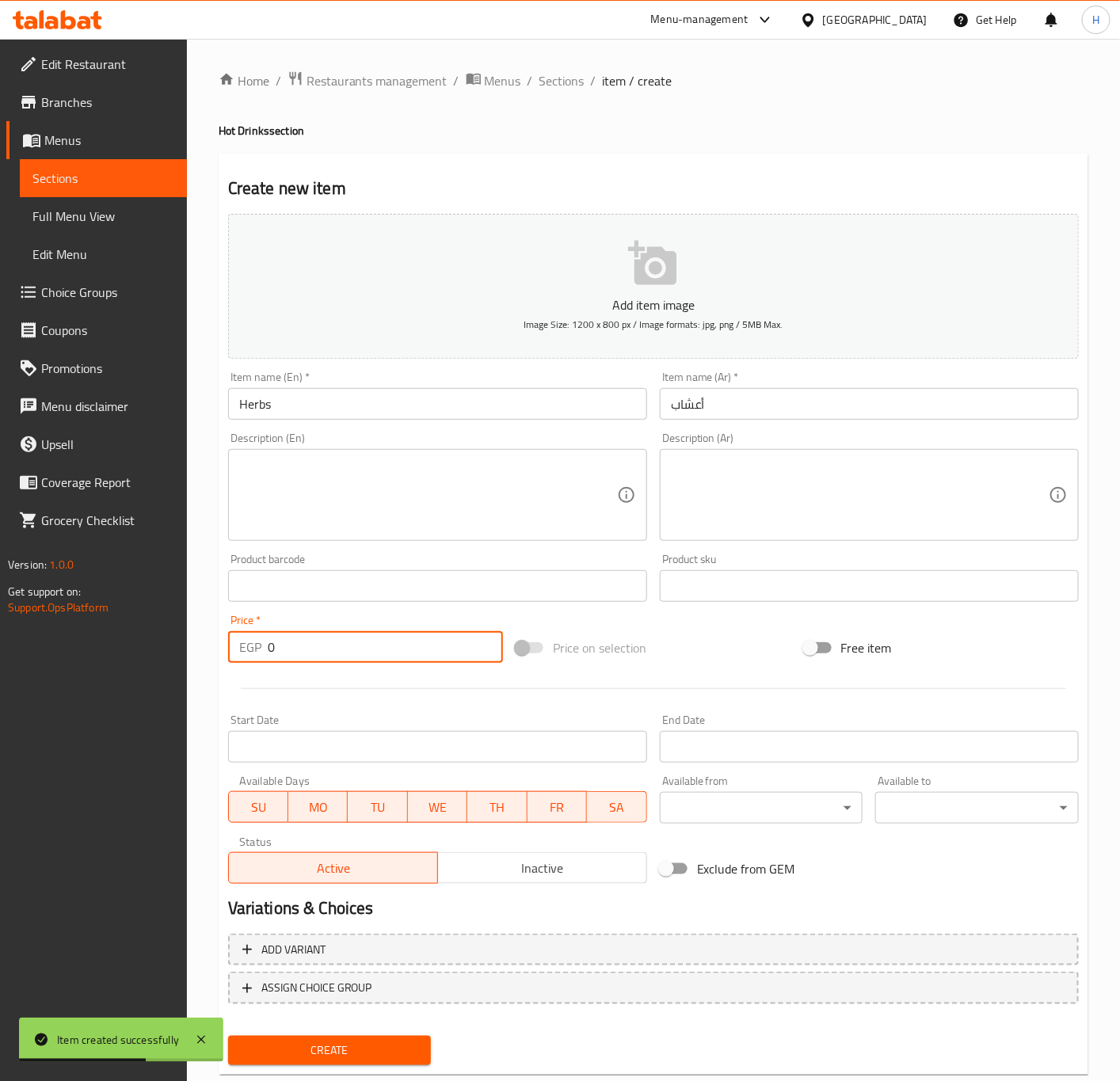
click at [371, 660] on input "0" at bounding box center [385, 647] width 236 height 32
paste input "22"
type input "22"
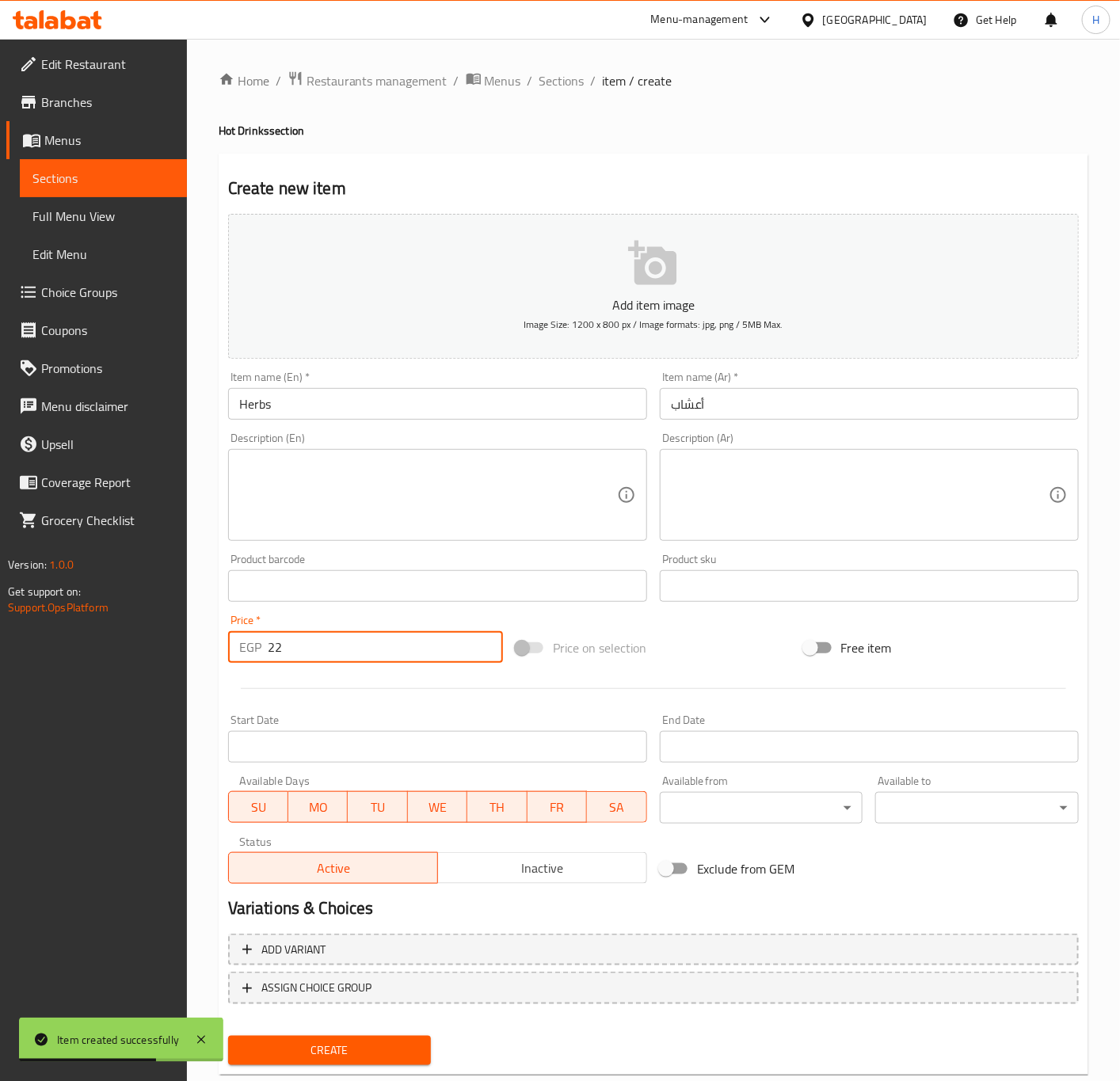
click at [228, 1036] on button "Create" at bounding box center [330, 1050] width 204 height 29
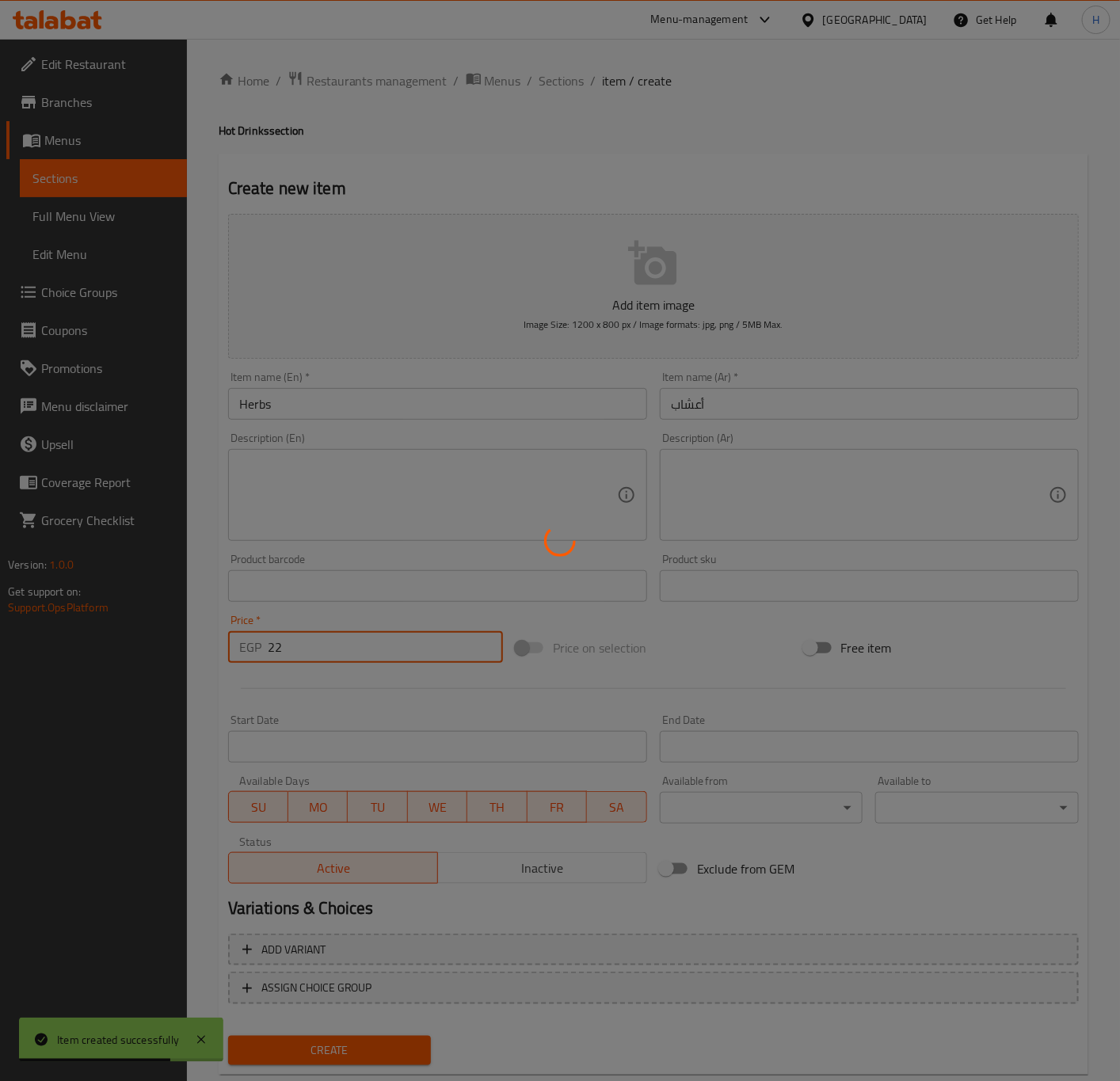
type input "0"
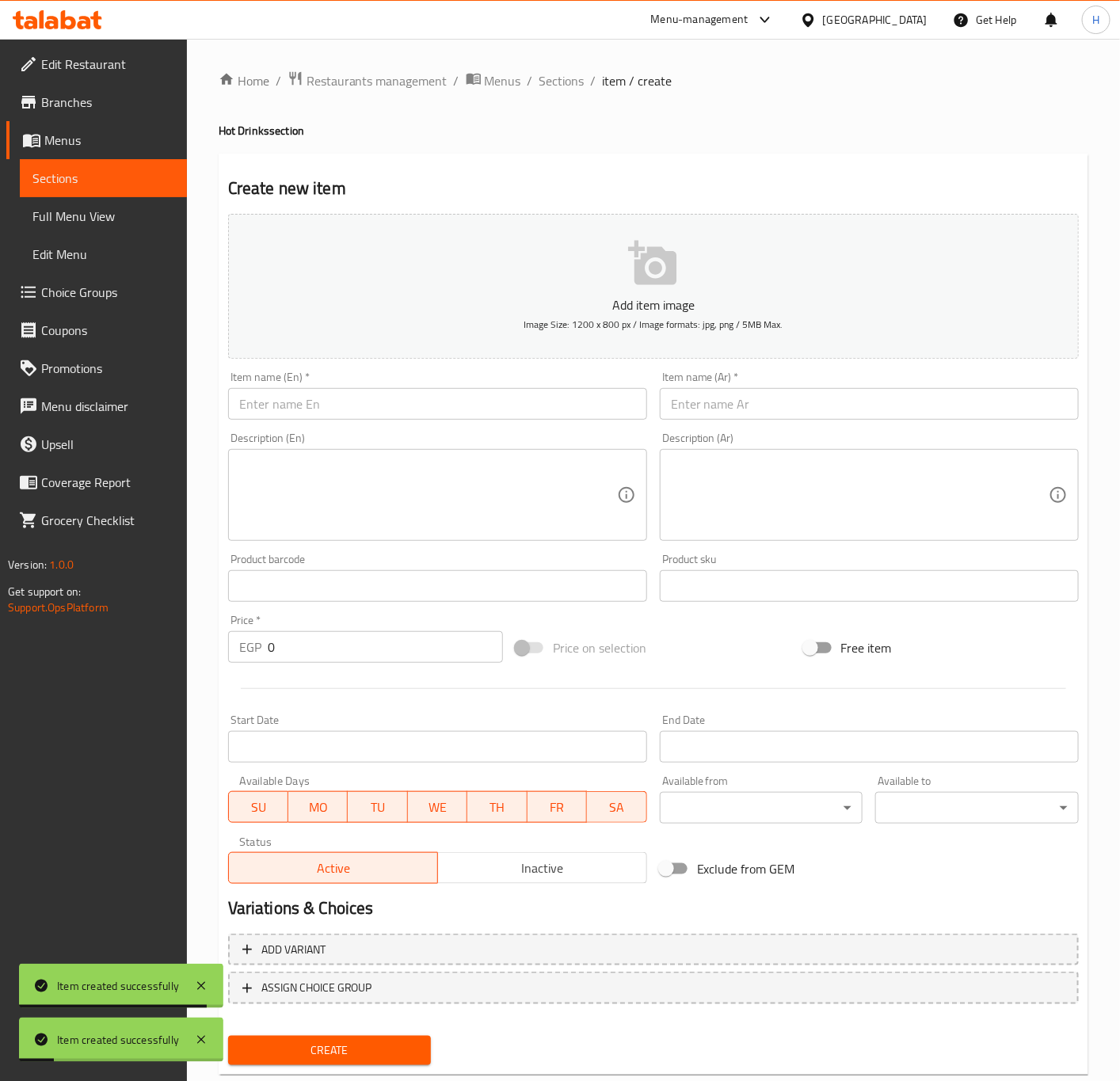
click at [896, 390] on input "text" at bounding box center [869, 404] width 419 height 32
paste input "هوت سيدر"
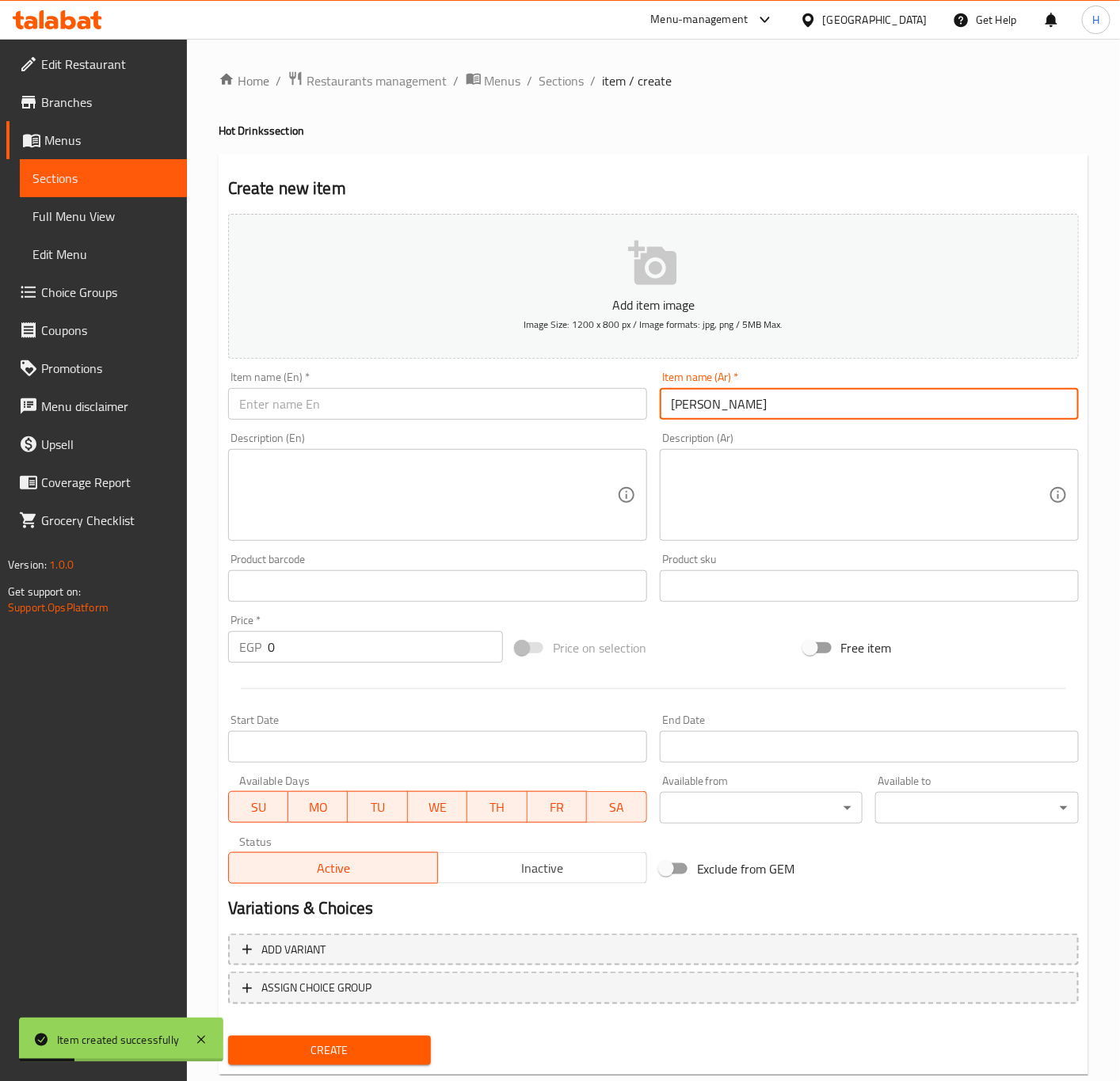
type input "هوت سيدر"
click at [506, 418] on input "text" at bounding box center [437, 404] width 419 height 32
paste input "Hot Cider"
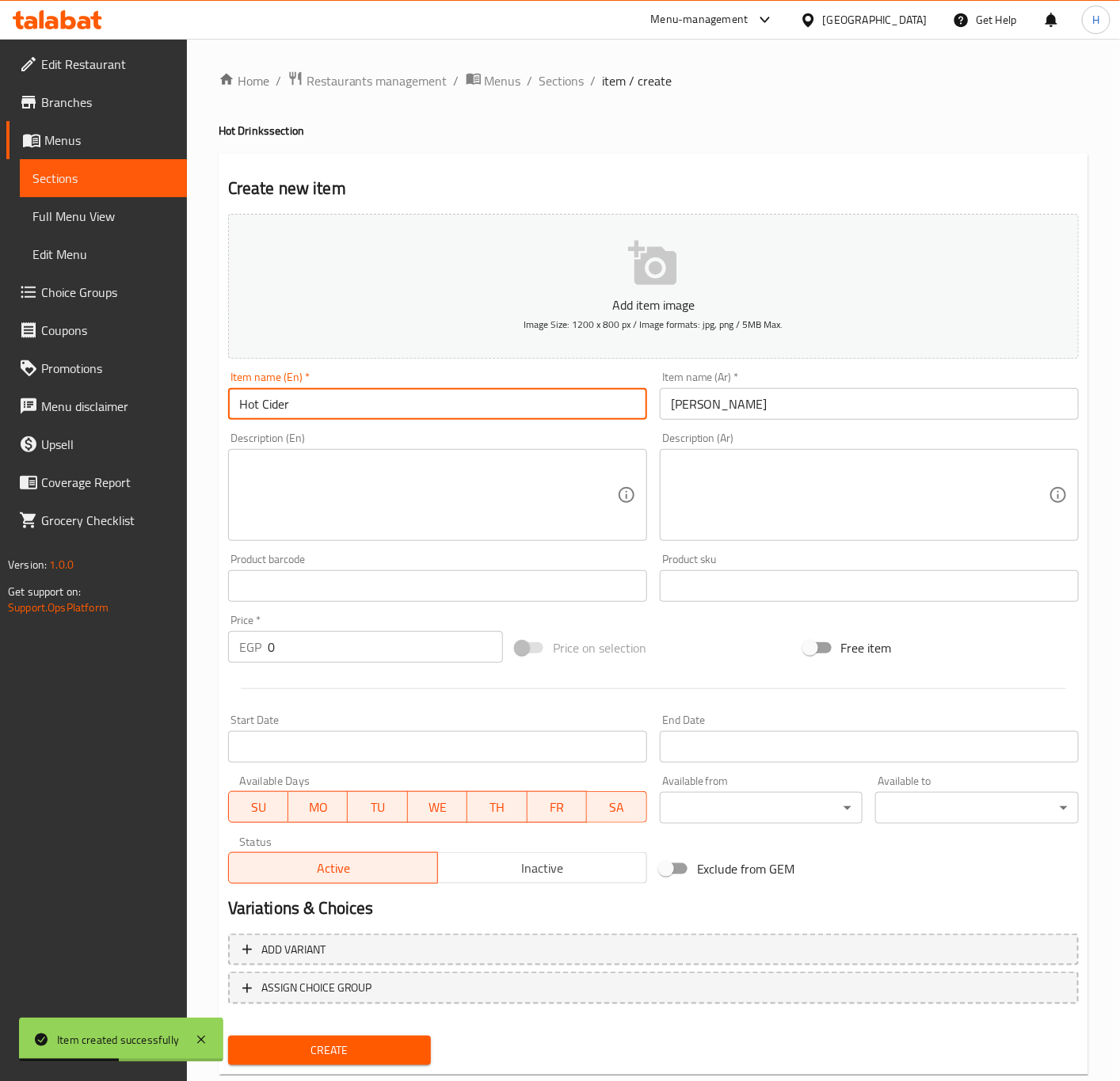
type input "Hot Cider"
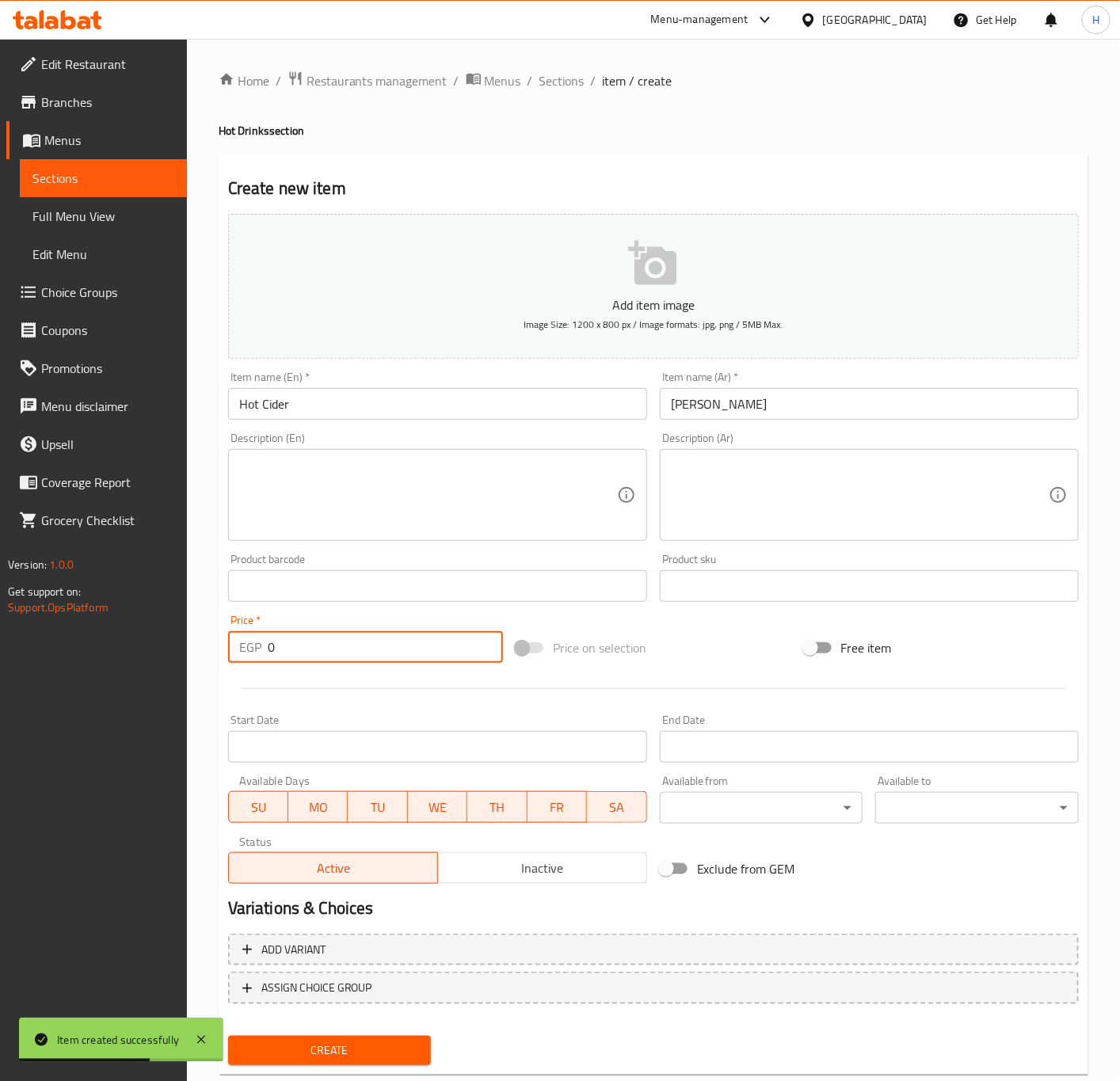
click at [352, 645] on input "0" at bounding box center [385, 647] width 236 height 32
paste input "48"
click at [352, 645] on input "0" at bounding box center [385, 647] width 236 height 32
type input "48"
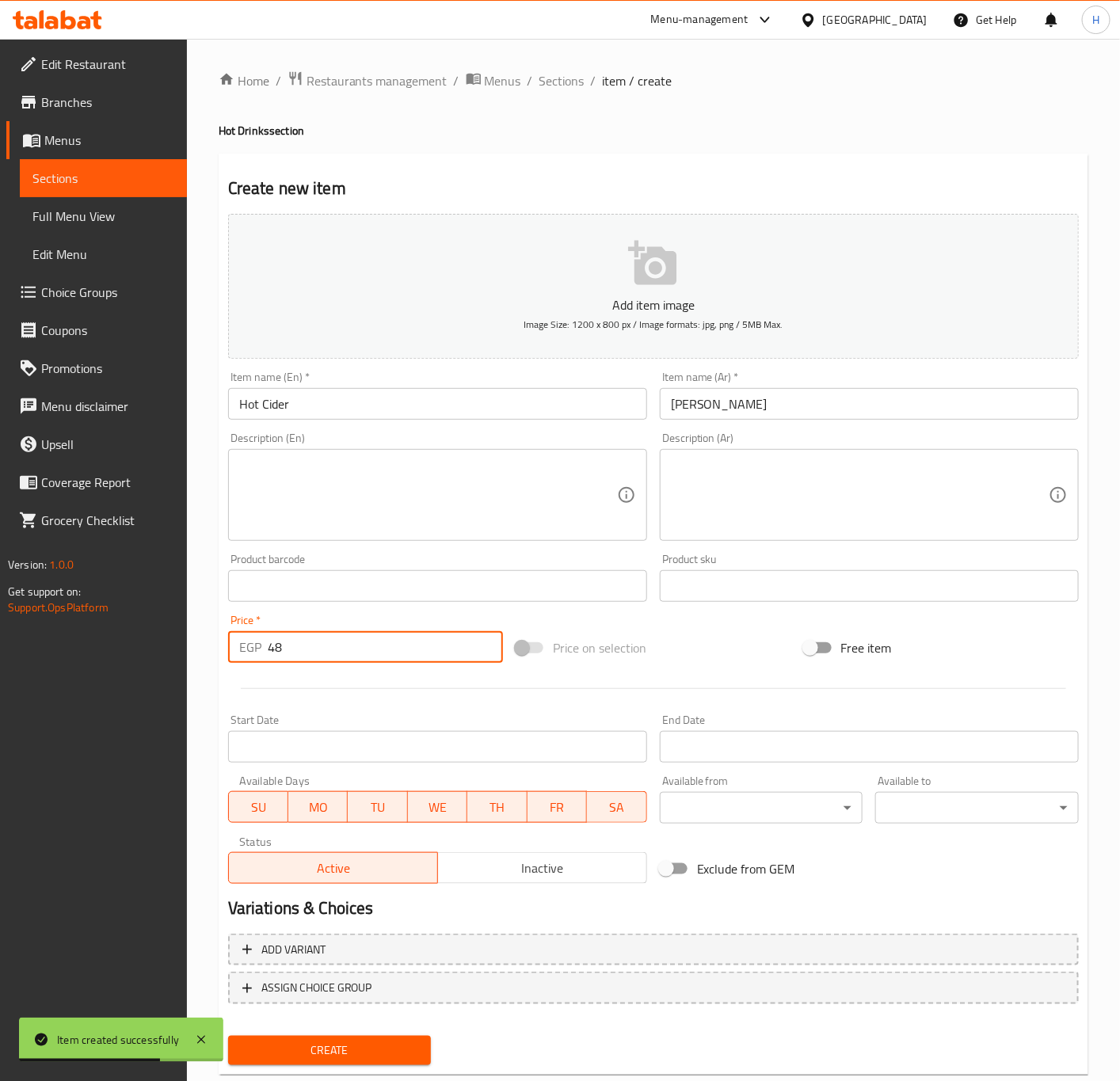
click at [228, 1036] on button "Create" at bounding box center [330, 1050] width 204 height 29
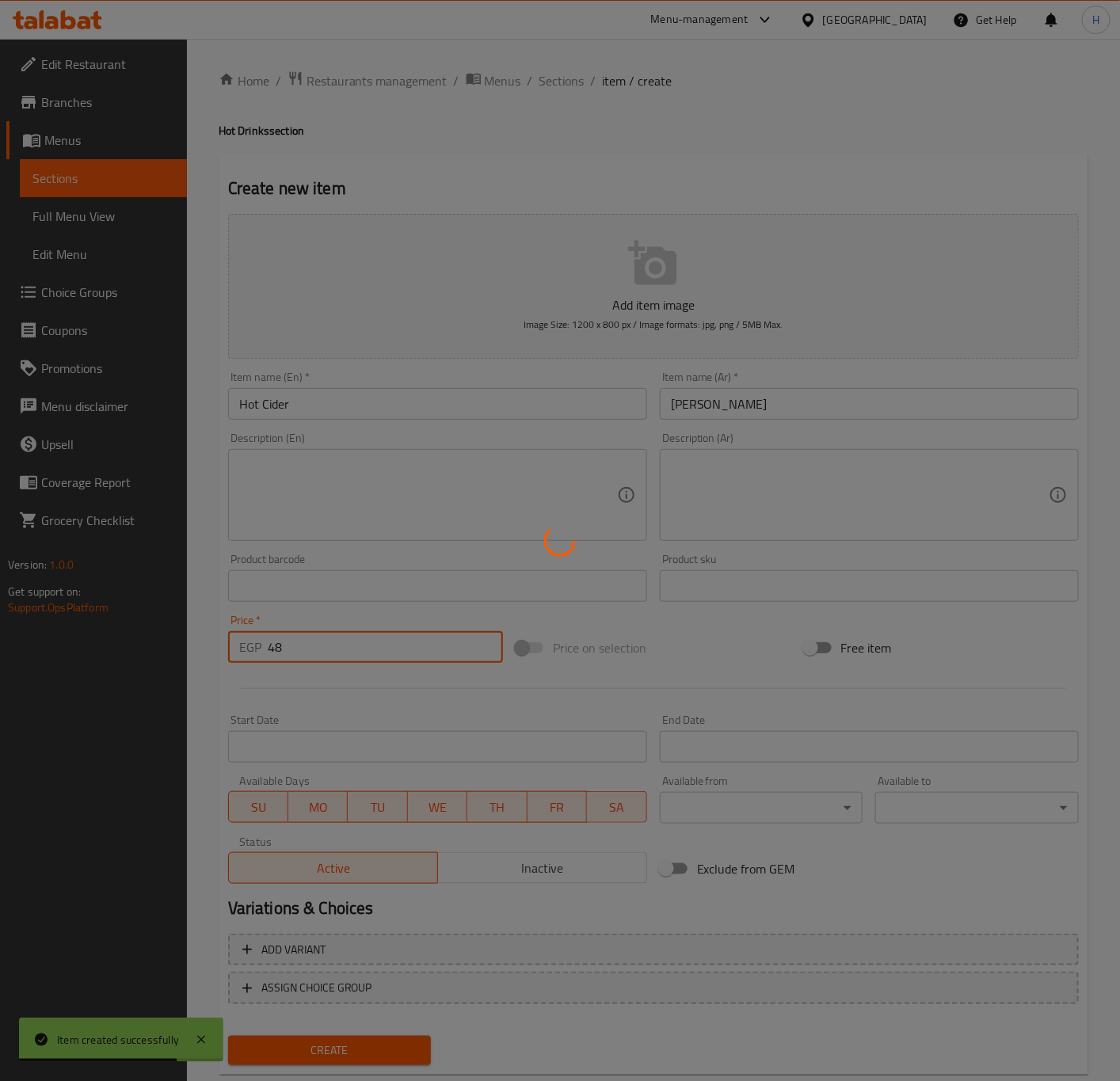
type input "0"
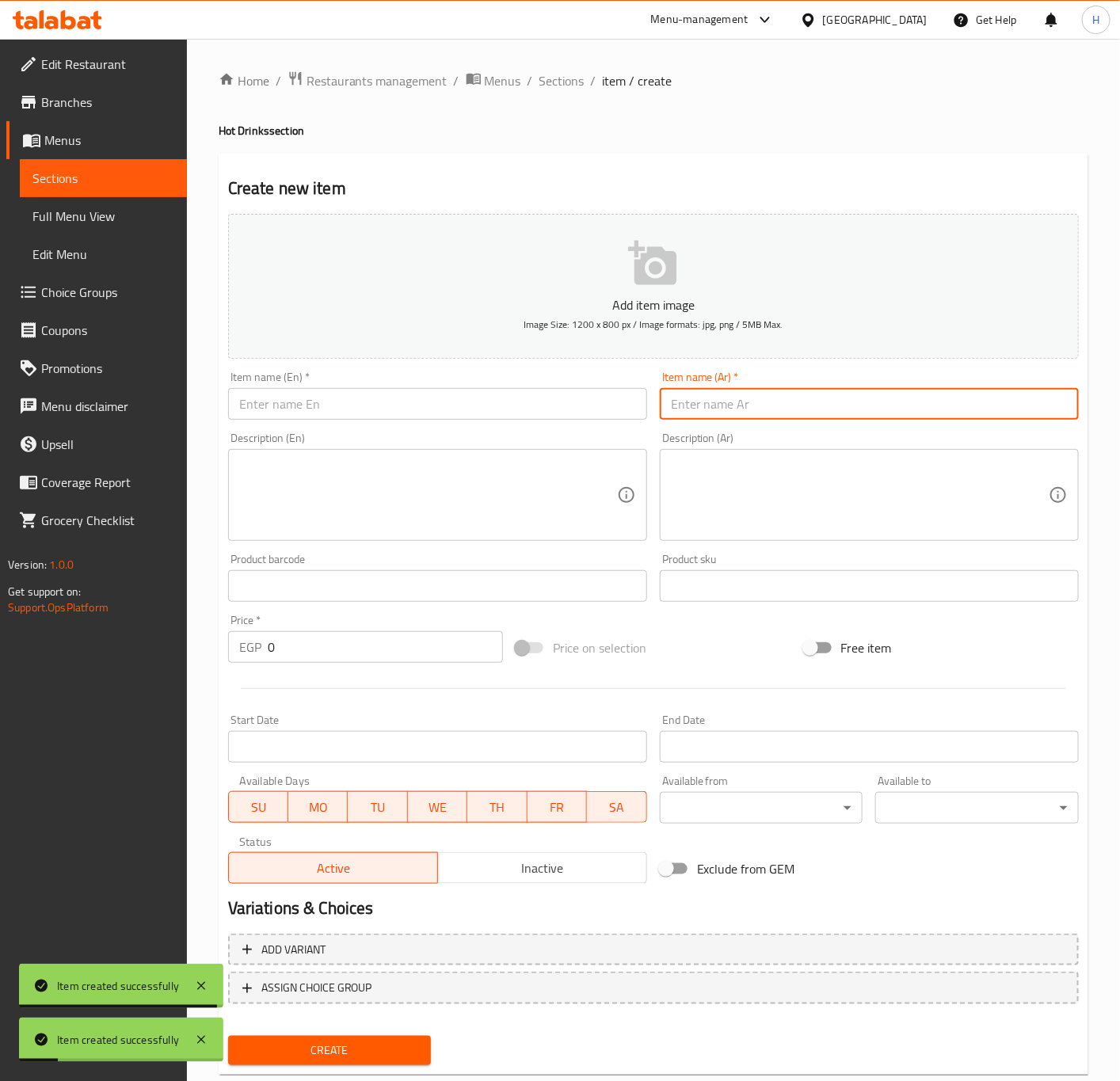
click at [776, 418] on input "text" at bounding box center [869, 404] width 419 height 32
paste input "سحلب"
type input "سحلب"
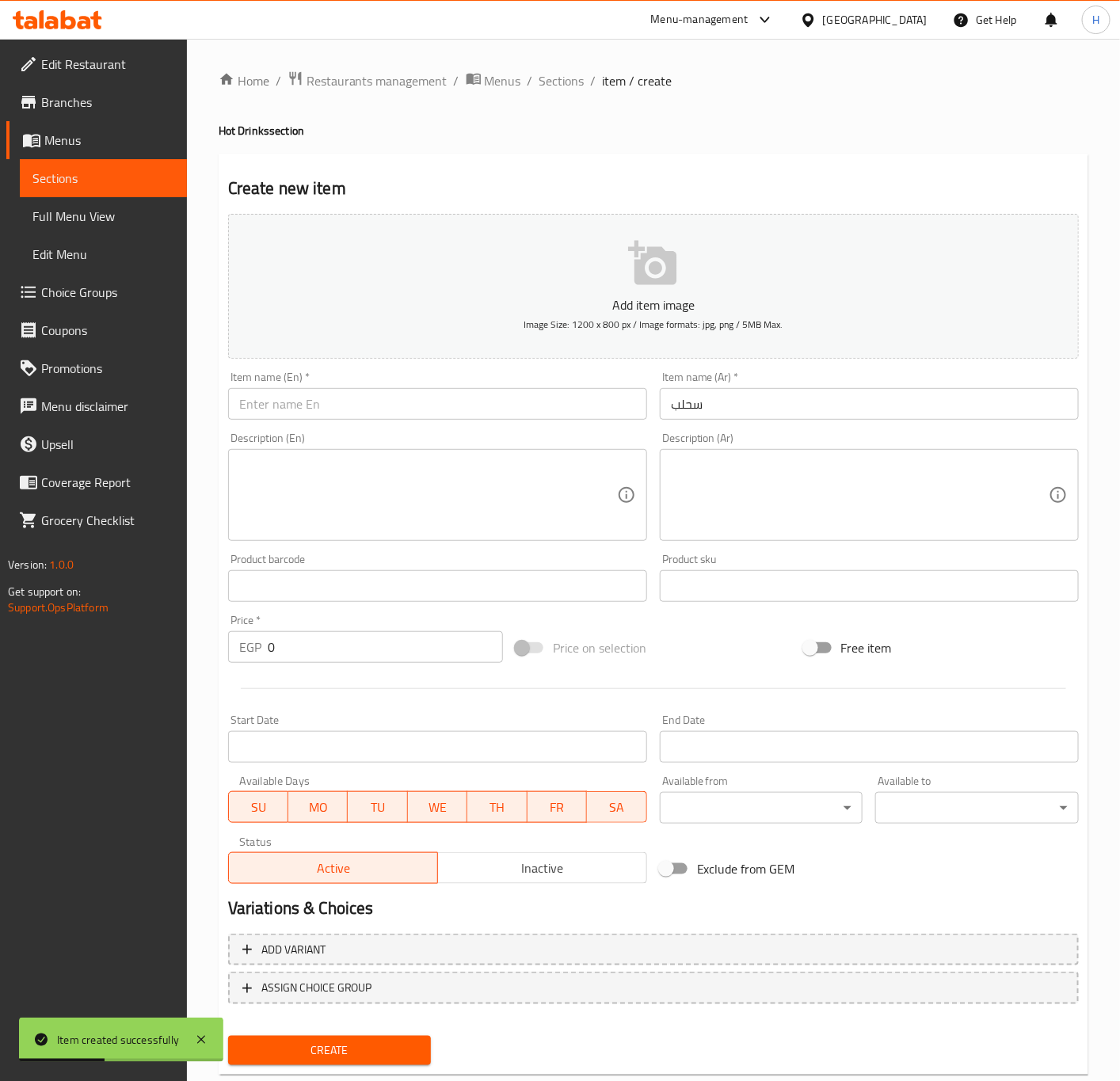
click at [401, 401] on input "text" at bounding box center [437, 404] width 419 height 32
paste input "Sahlab"
type input "Sahlab"
click at [374, 652] on input "0" at bounding box center [385, 647] width 236 height 32
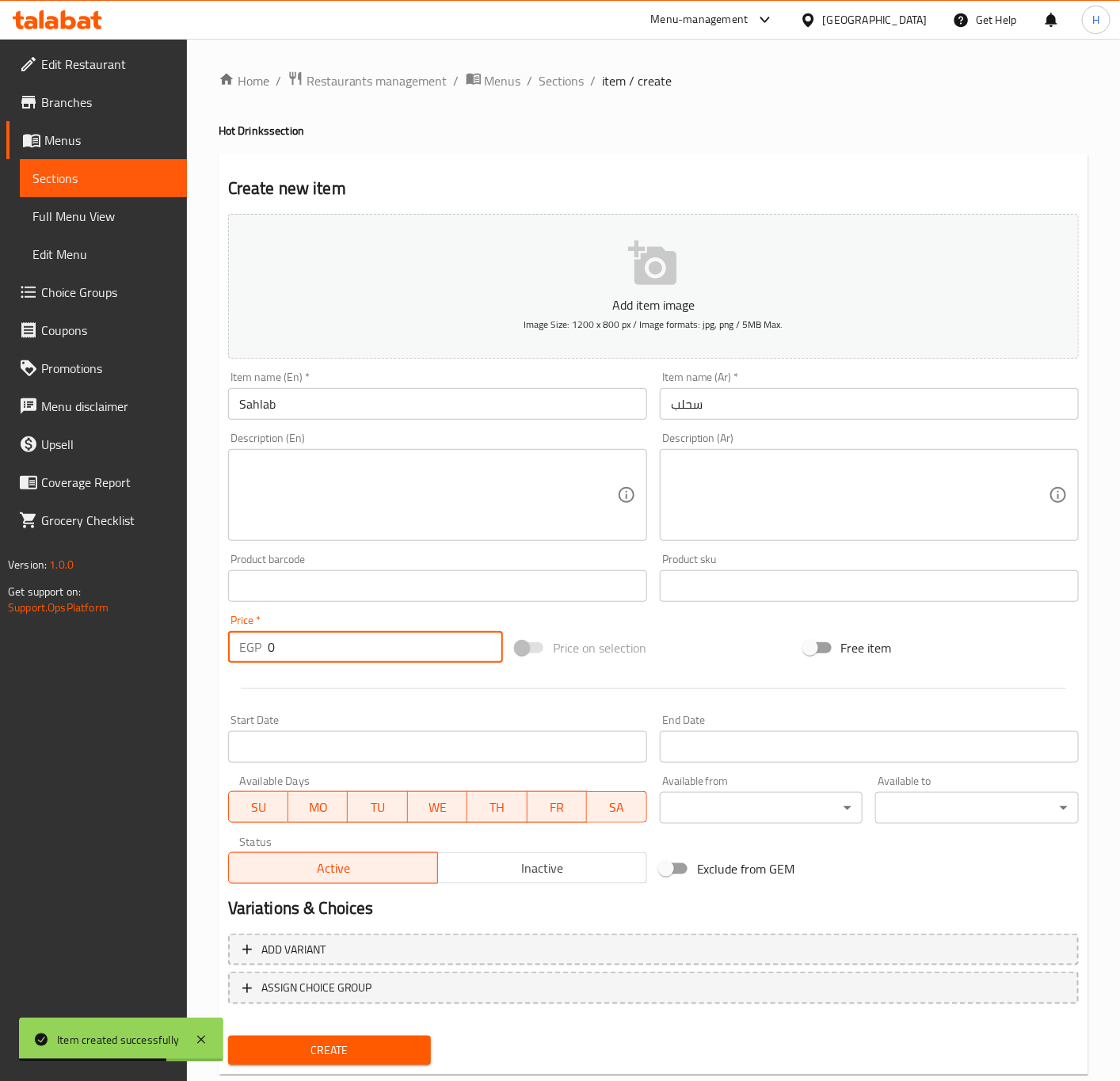
click at [374, 652] on input "0" at bounding box center [385, 647] width 236 height 32
paste input "7"
type input "70"
click at [228, 1036] on button "Create" at bounding box center [330, 1050] width 204 height 29
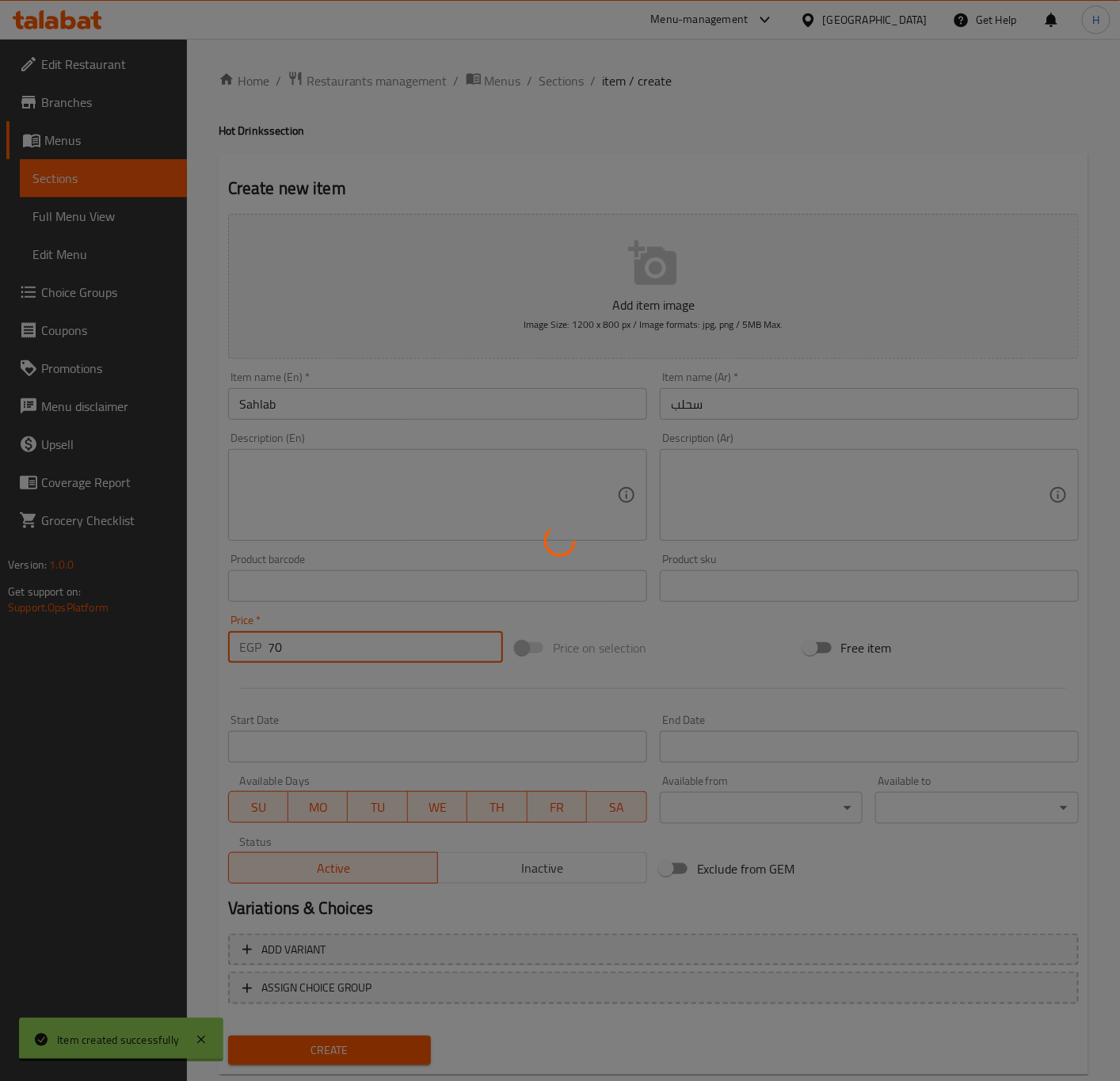
type input "0"
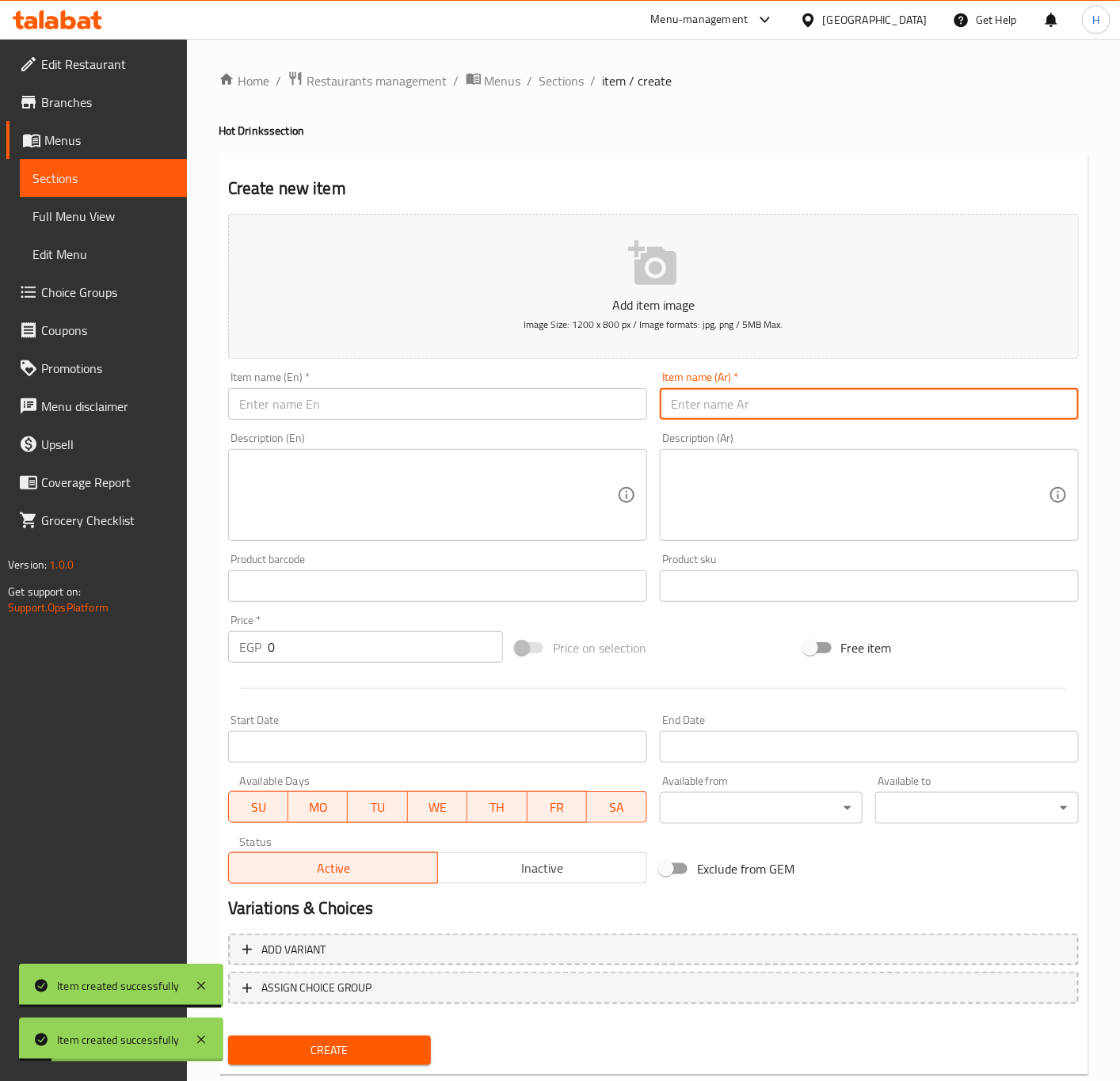
click at [937, 416] on input "text" at bounding box center [869, 404] width 419 height 32
paste input "سحلب مكسرات"
type input "سحلب مكسرات"
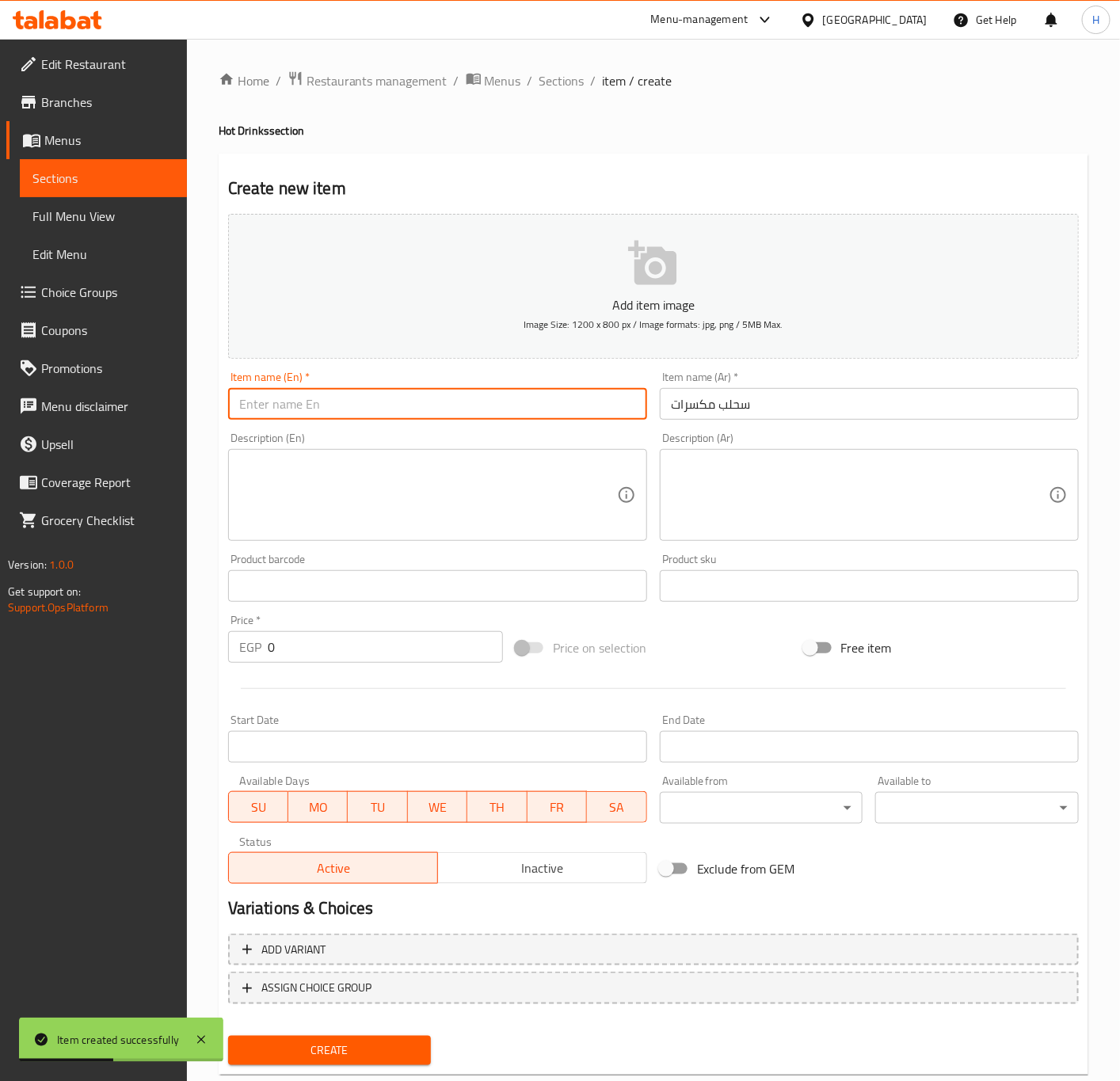
click at [568, 418] on input "text" at bounding box center [437, 404] width 419 height 32
paste input "Nut Sahlab"
type input "Nut Sahlab"
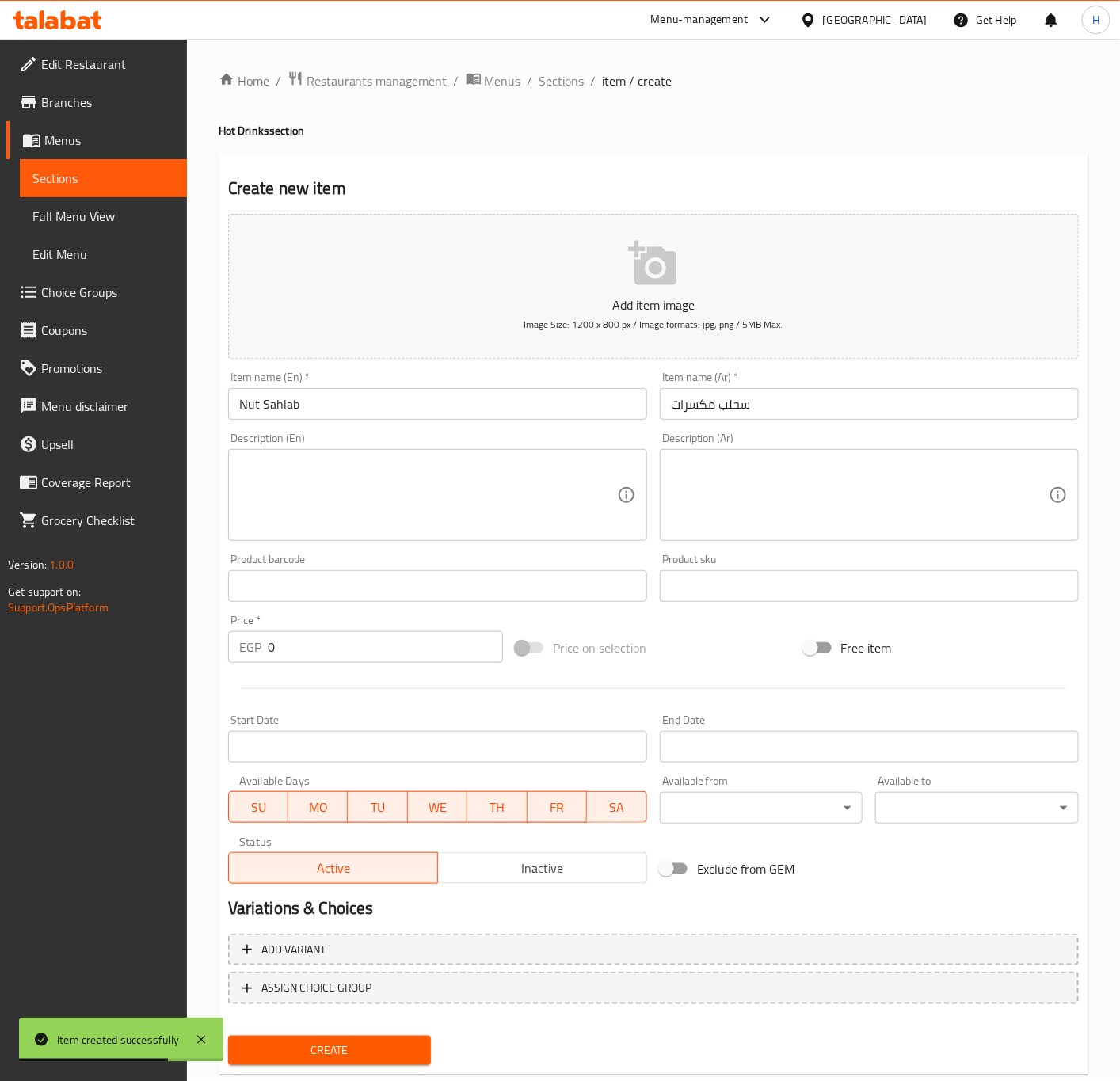
click at [321, 637] on input "0" at bounding box center [385, 647] width 236 height 32
paste input "85"
type input "85"
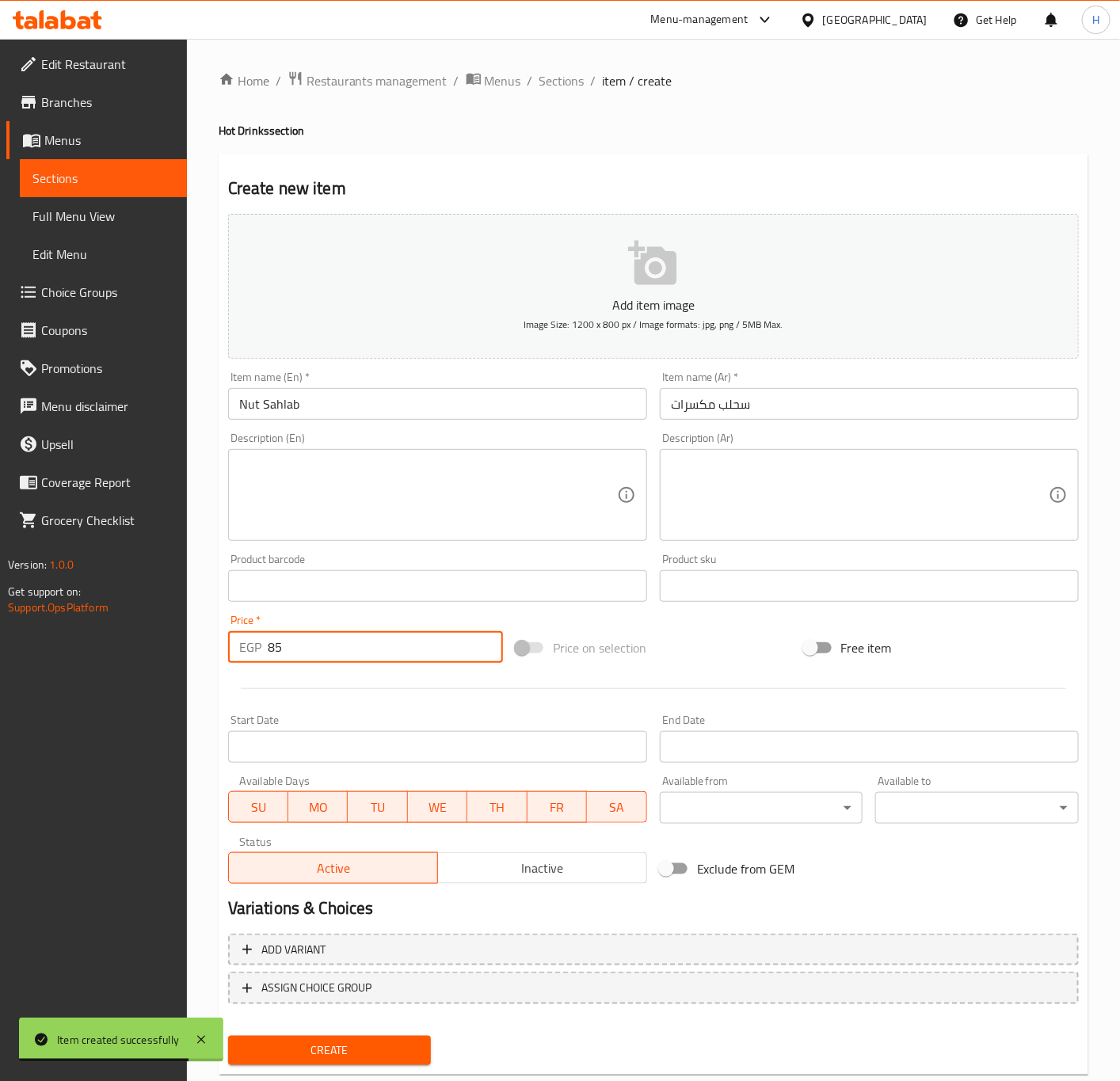
click at [228, 1036] on button "Create" at bounding box center [330, 1050] width 204 height 29
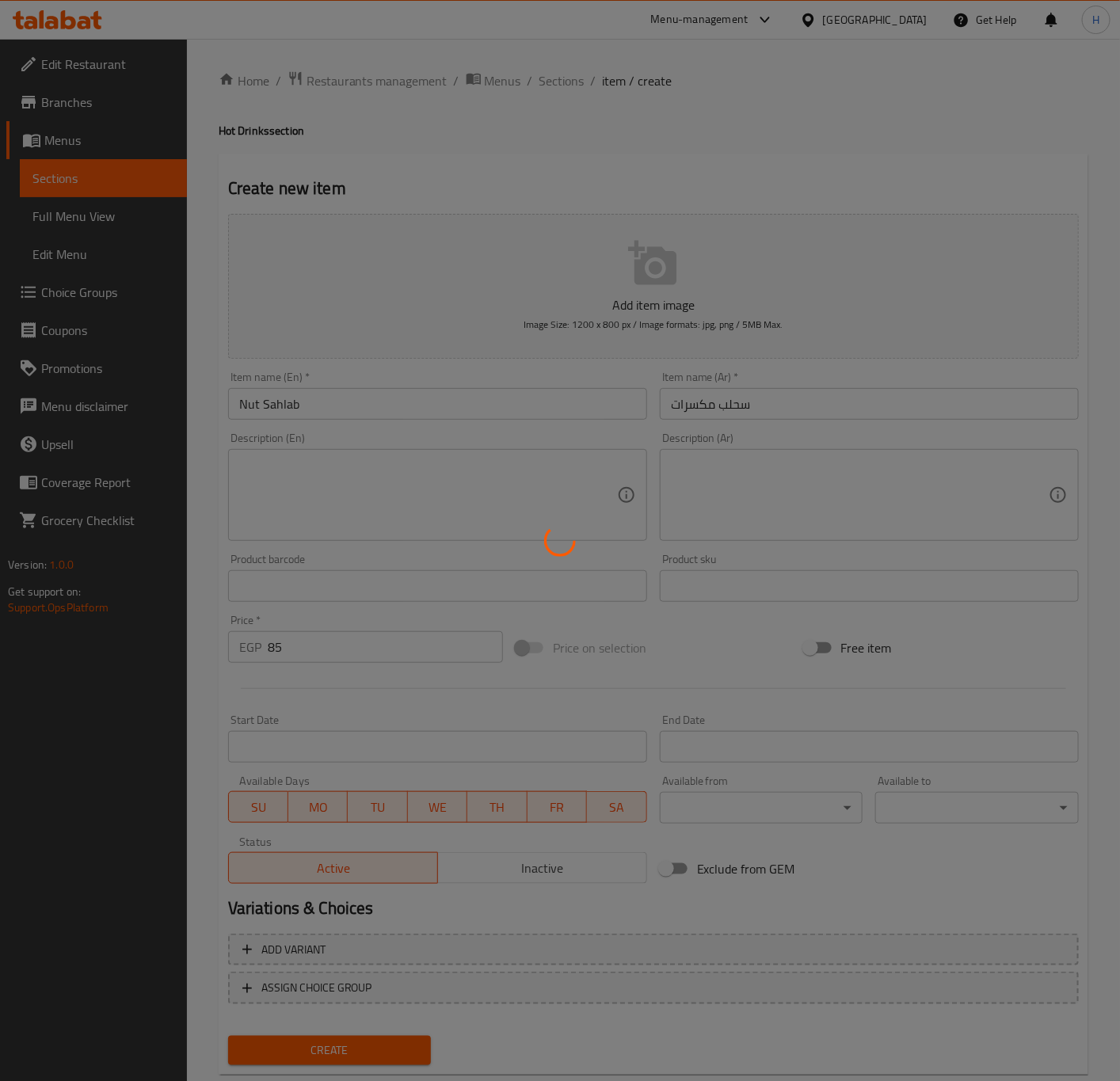
type input "0"
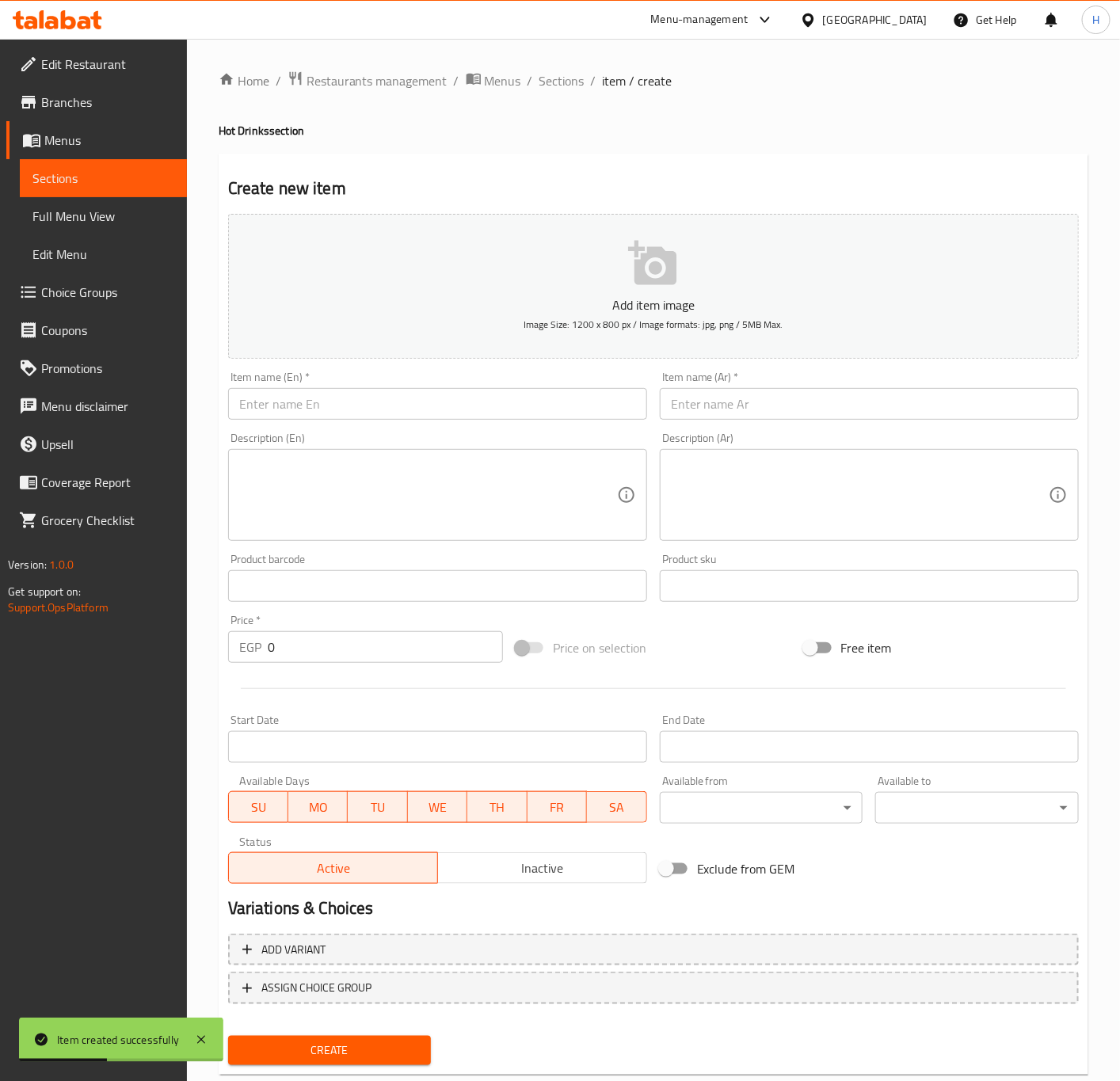
click at [848, 405] on input "text" at bounding box center [869, 404] width 419 height 32
paste input "سحلب فواكهه"
type input "سحلب فواكهه"
click at [518, 406] on input "text" at bounding box center [437, 404] width 419 height 32
paste input "Fruit Sahlab"
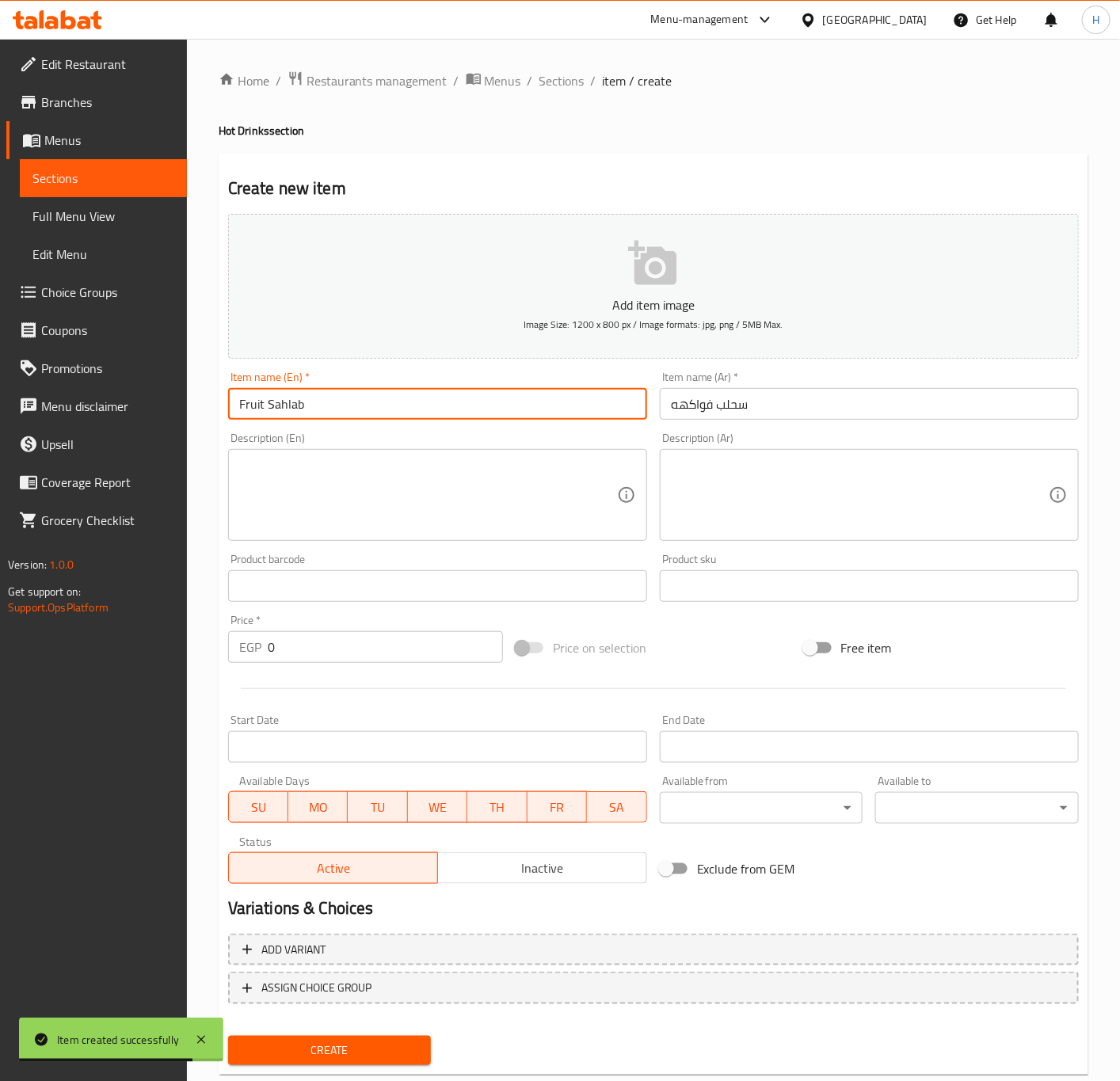
type input "Fruit Sahlab"
click at [413, 634] on input "0" at bounding box center [385, 647] width 236 height 32
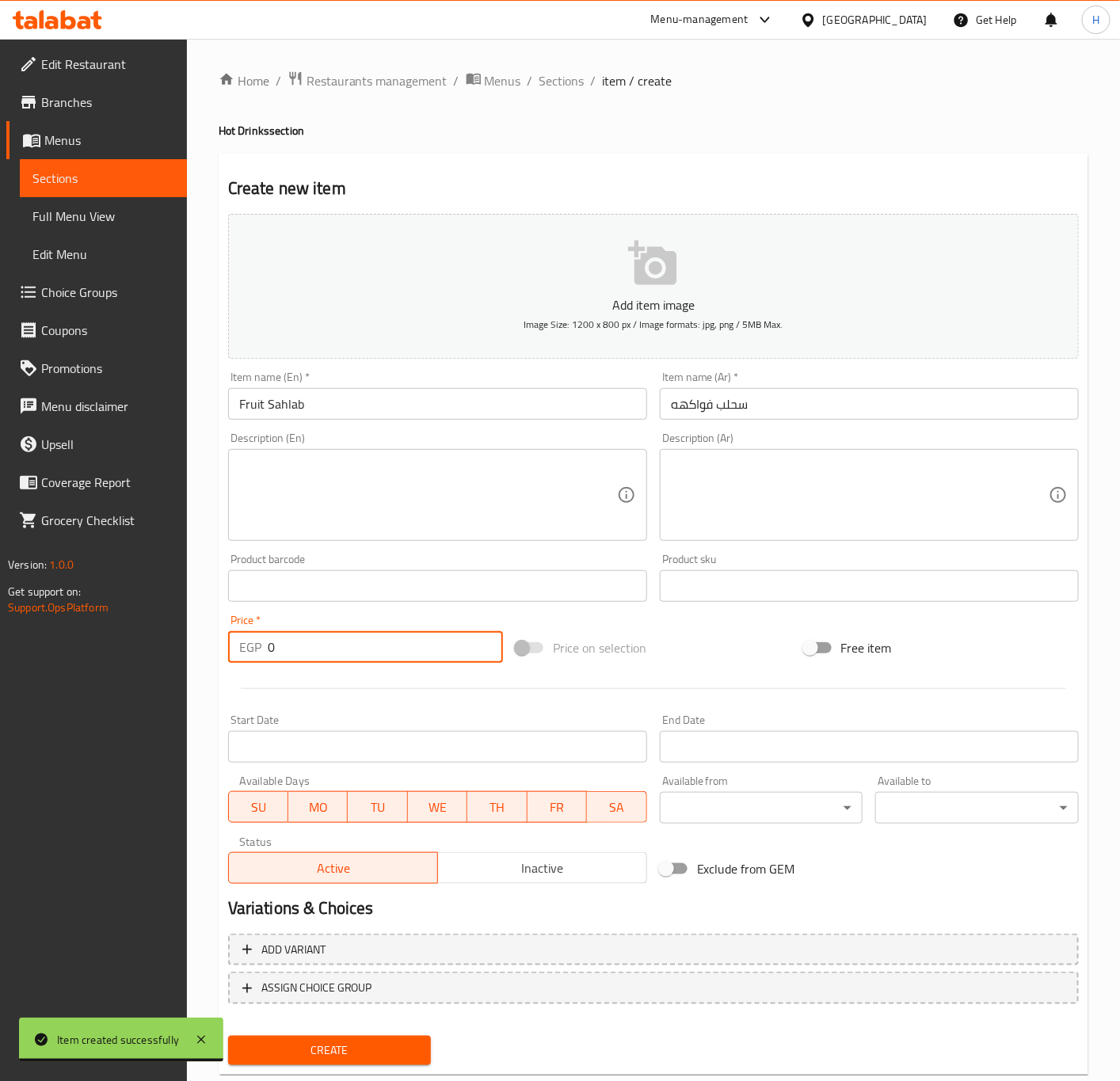
click at [413, 634] on input "0" at bounding box center [385, 647] width 236 height 32
paste input "8"
click at [413, 634] on input "80" at bounding box center [385, 647] width 236 height 32
type input "80"
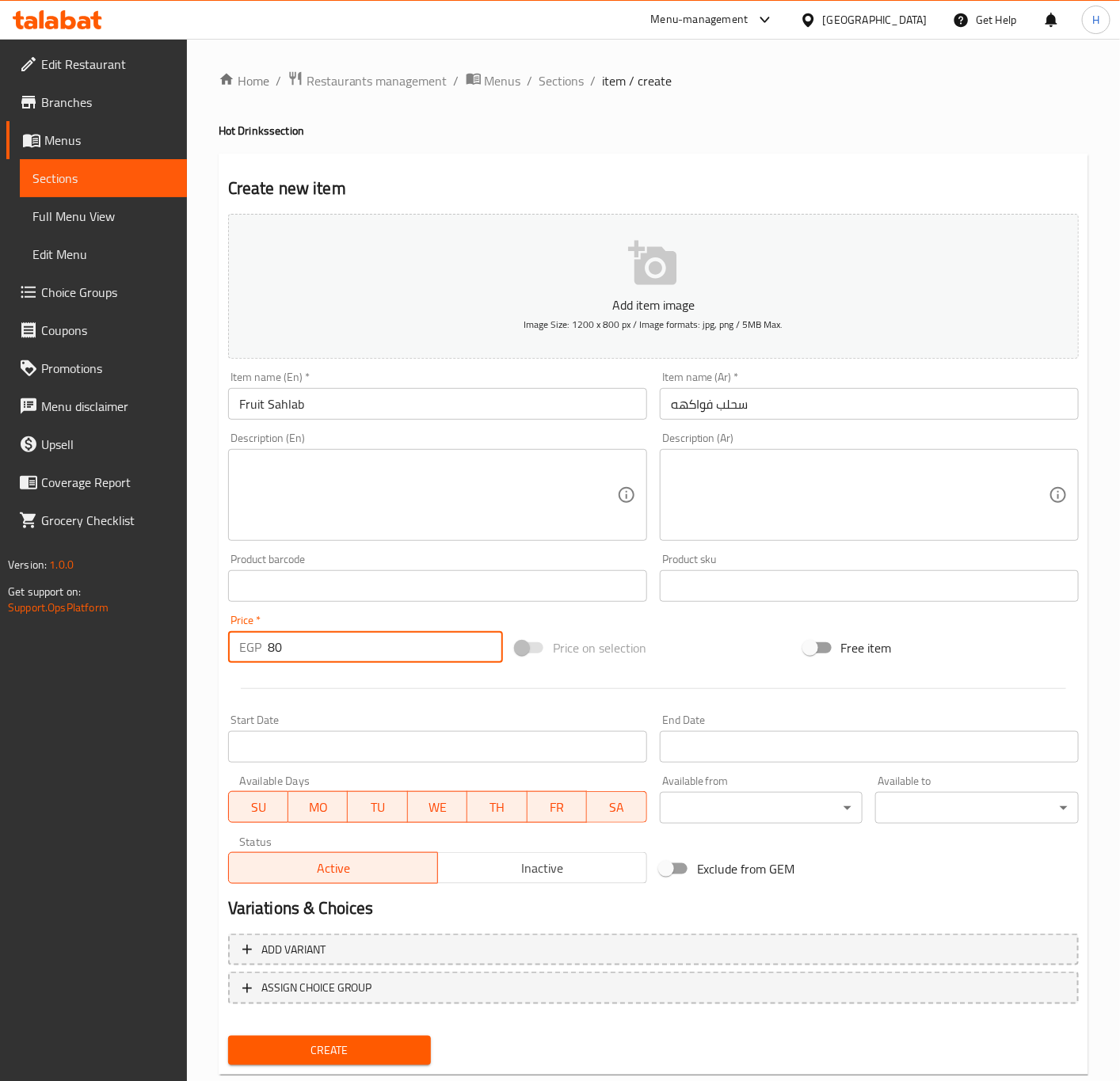
click at [228, 1036] on button "Create" at bounding box center [330, 1050] width 204 height 29
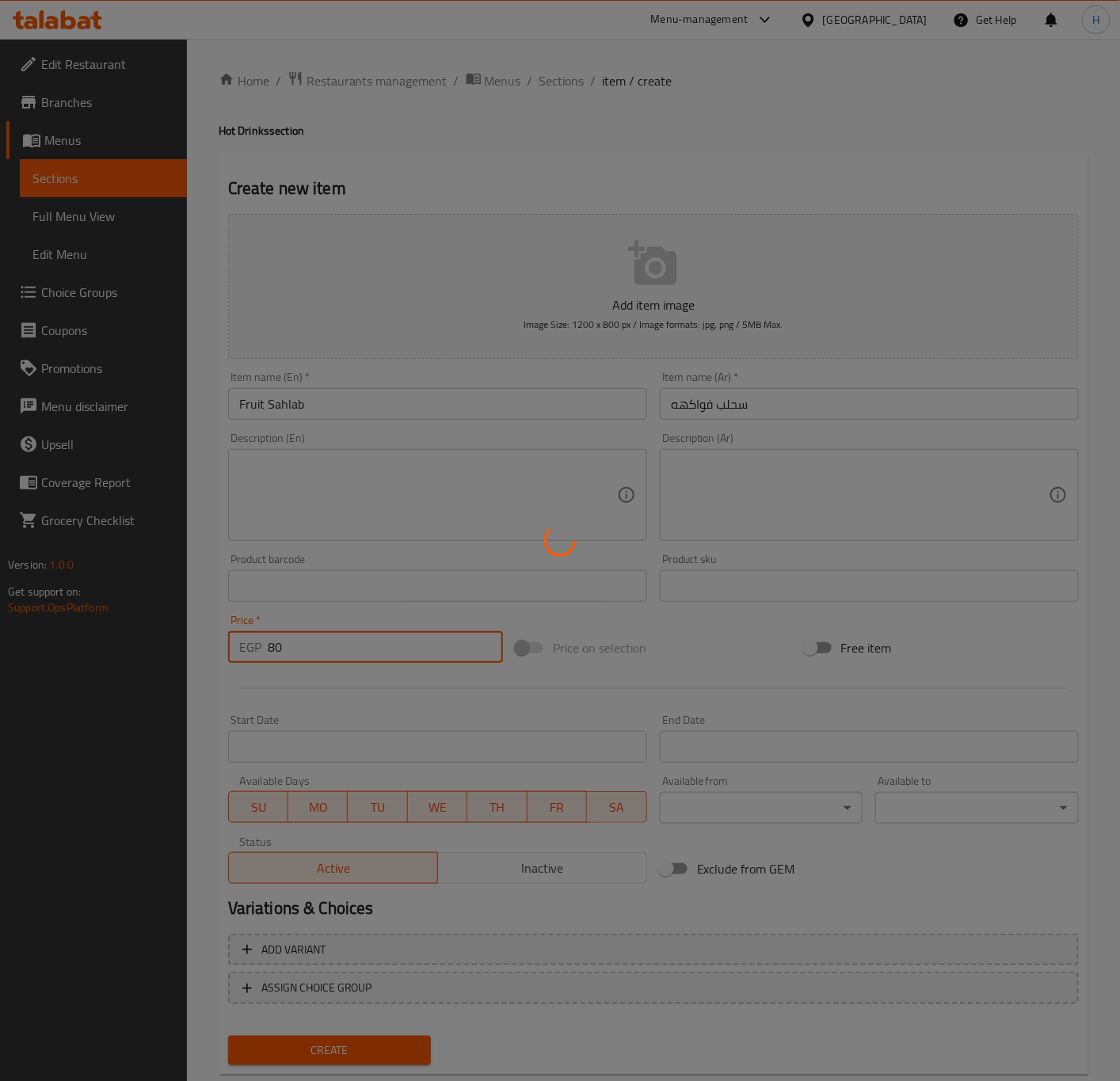
type input "0"
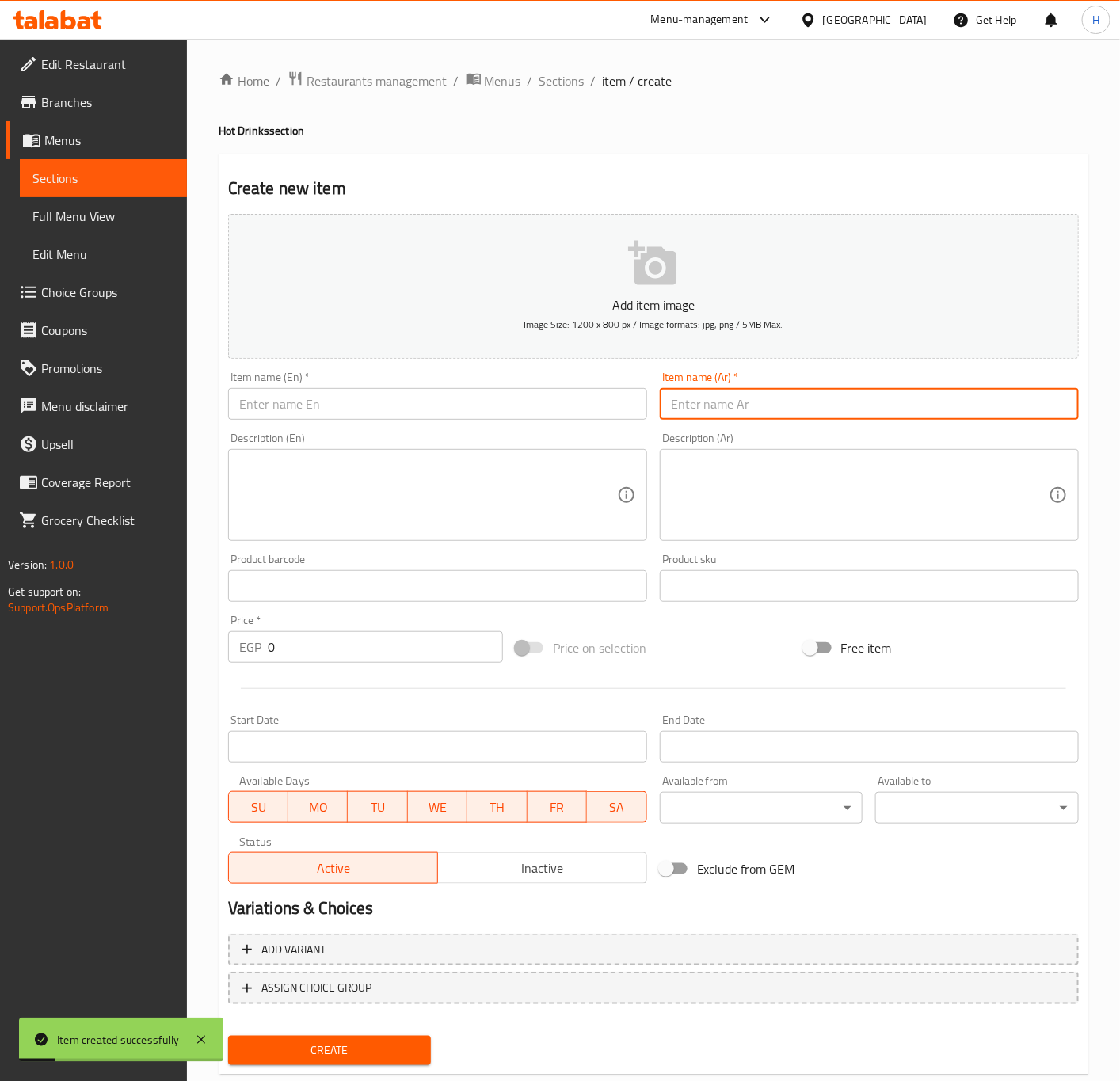
click at [786, 404] on input "text" at bounding box center [869, 404] width 419 height 32
paste input "هوت شوكليت"
type input "هوت شوكليت"
click at [563, 412] on input "text" at bounding box center [437, 404] width 419 height 32
paste input "Hot Chocolate"
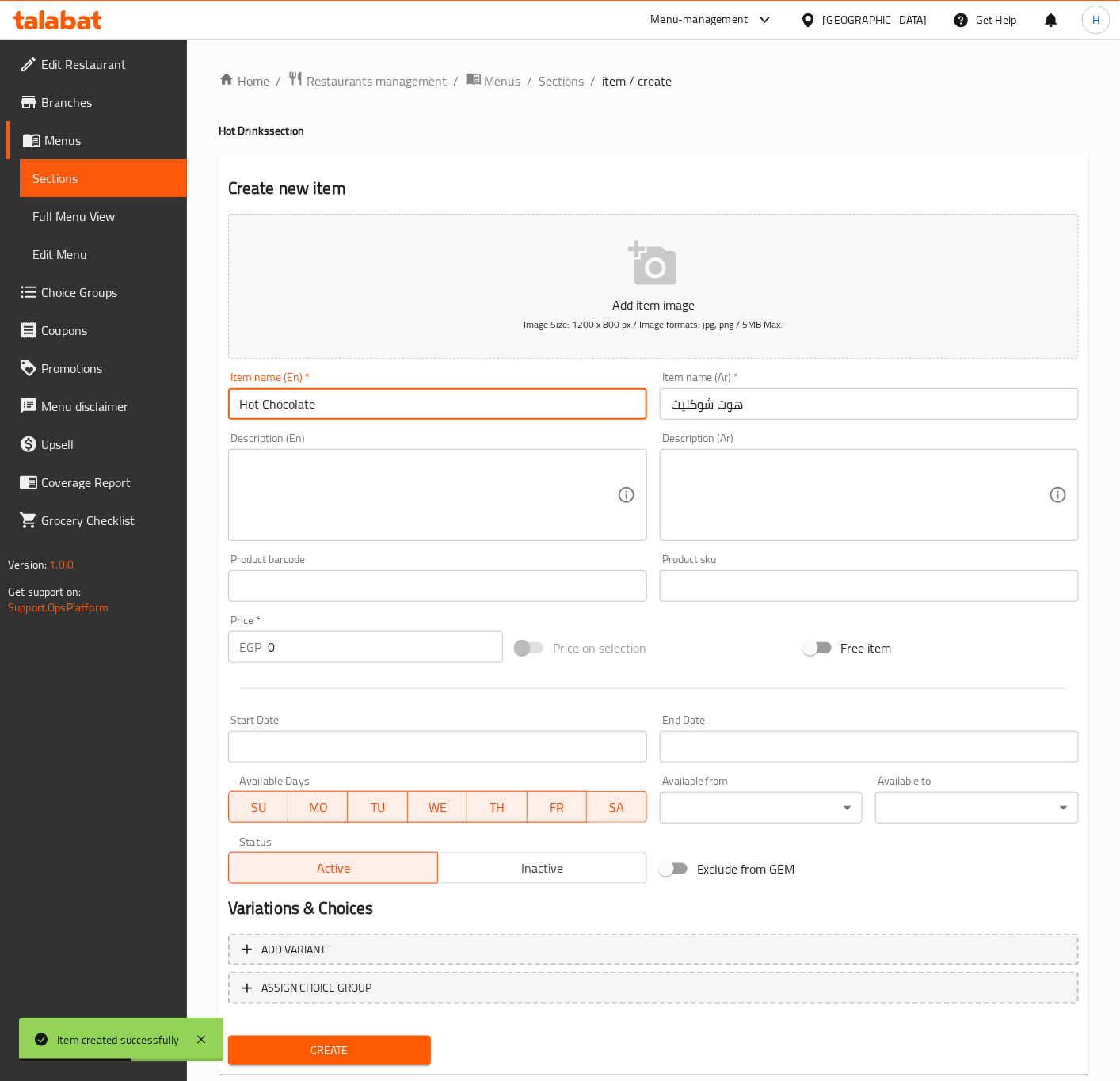
type input "Hot Chocolate"
click at [281, 637] on input "0" at bounding box center [385, 647] width 236 height 32
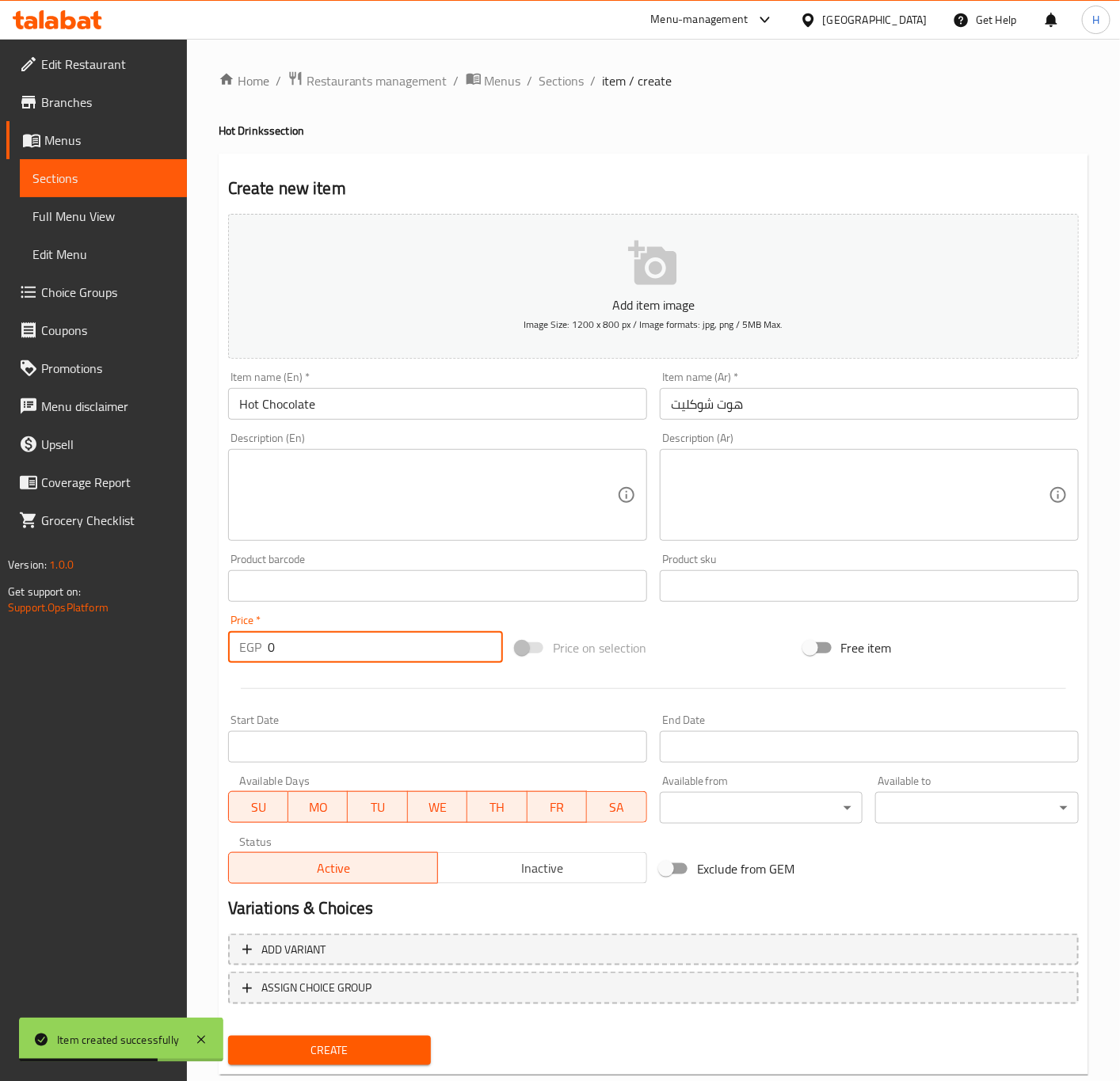
click at [281, 637] on input "0" at bounding box center [385, 647] width 236 height 32
paste input "6"
type input "60"
click at [228, 1036] on button "Create" at bounding box center [330, 1050] width 204 height 29
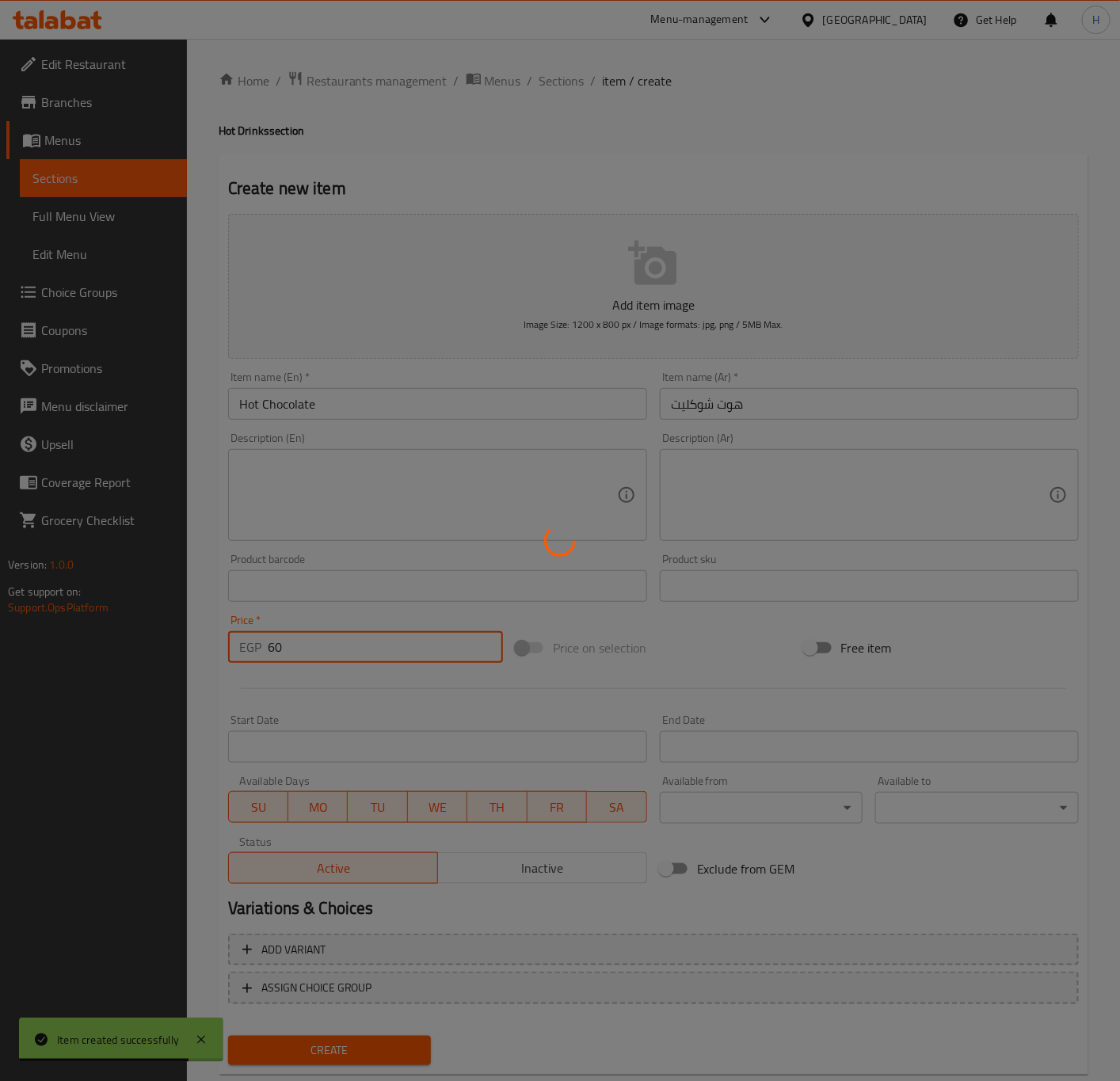
type input "0"
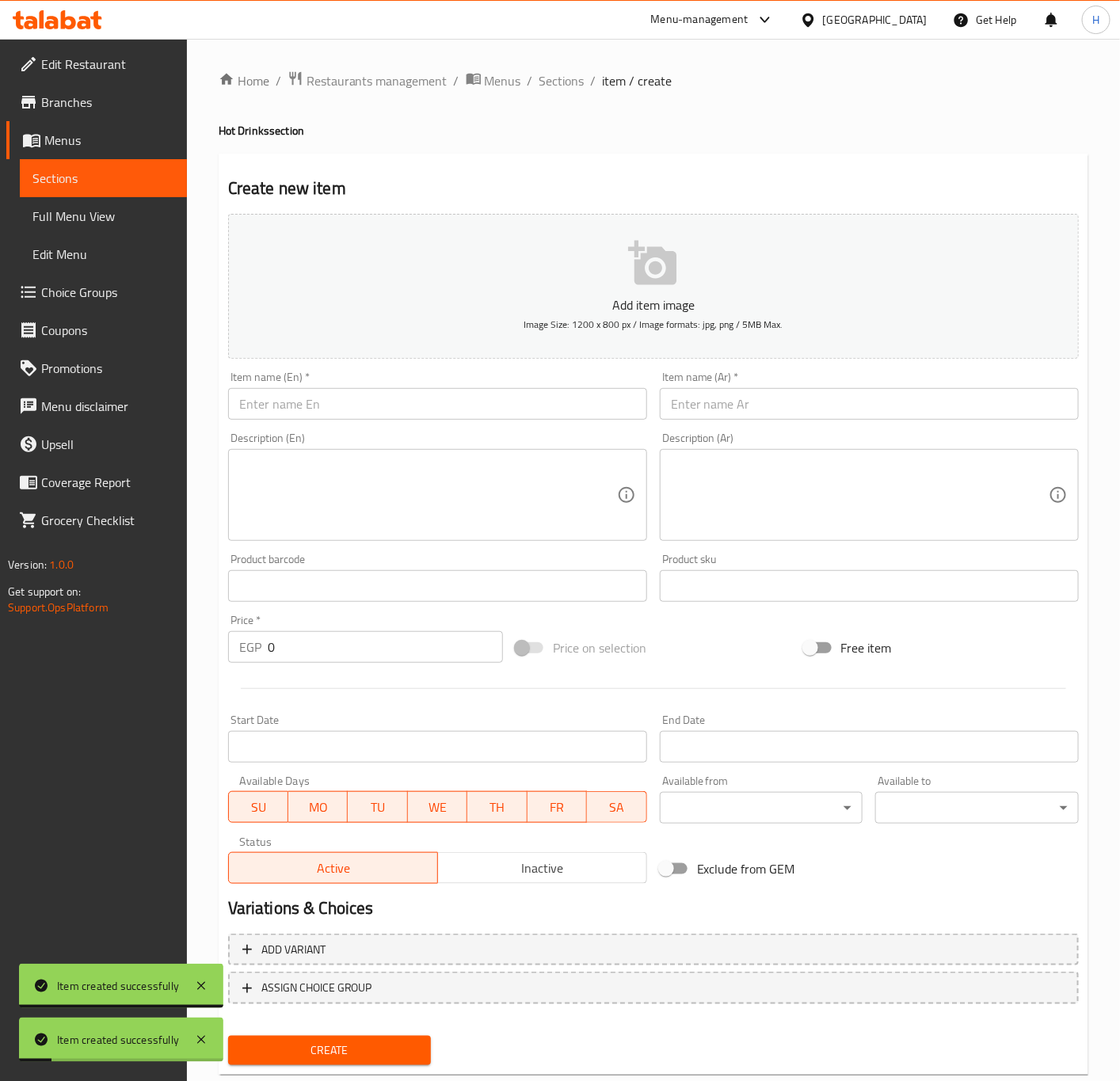
click at [804, 426] on div "Description (Ar) Description (Ar)" at bounding box center [869, 486] width 431 height 121
click at [810, 405] on input "text" at bounding box center [869, 404] width 419 height 32
paste input "هوت شوكليت فلافور"
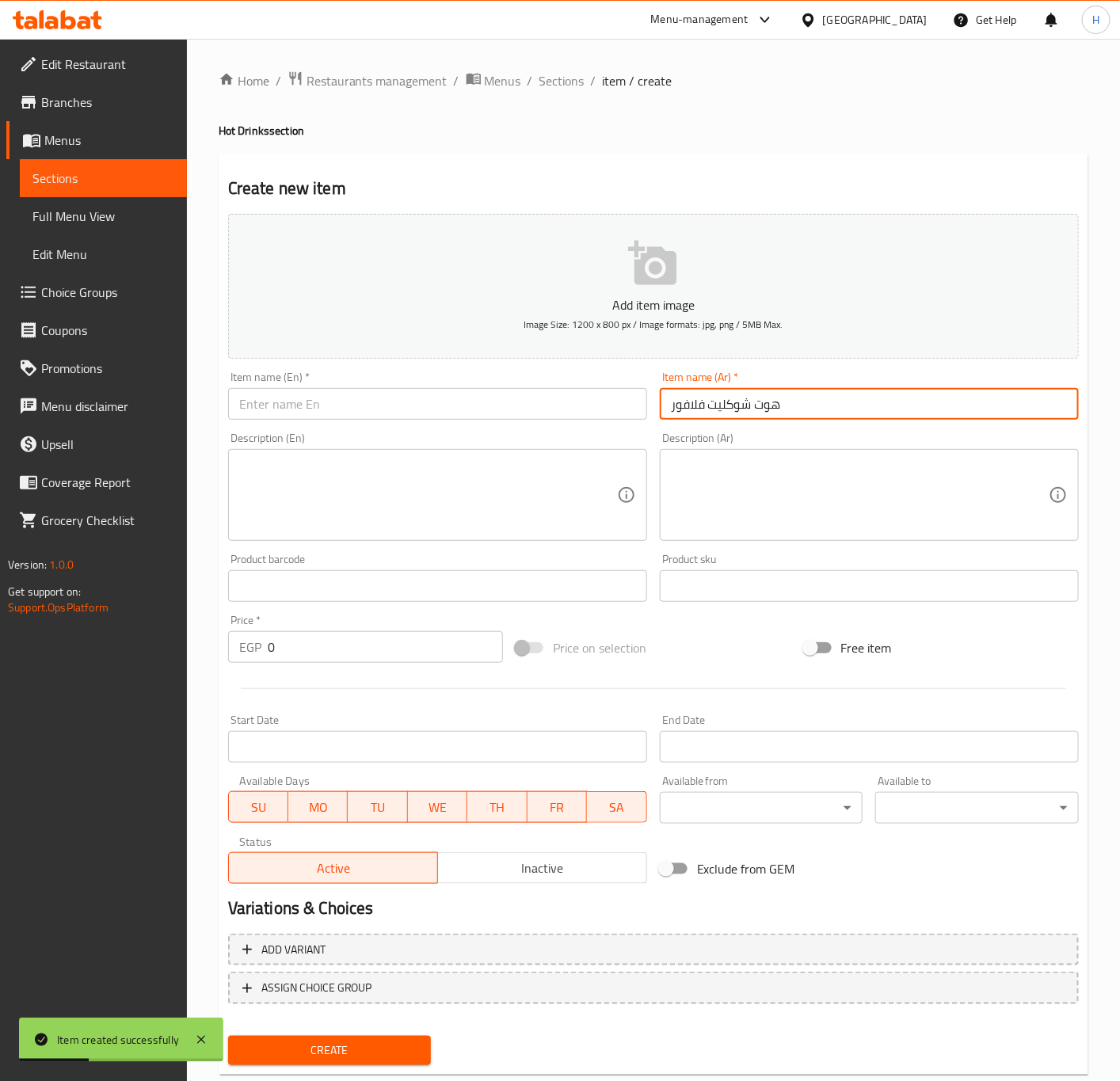
type input "هوت شوكليت فلافور"
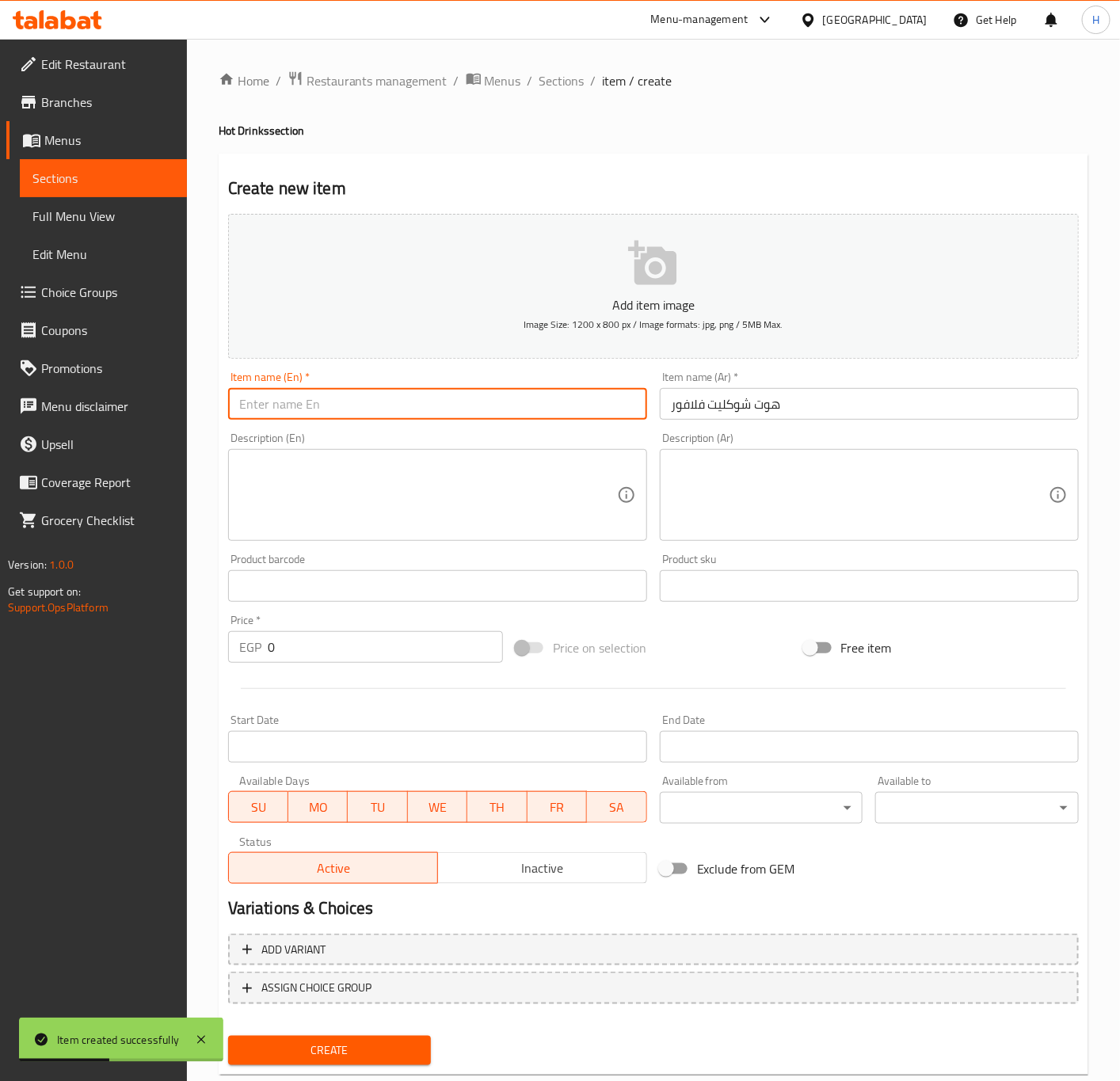
click at [452, 420] on input "text" at bounding box center [437, 404] width 419 height 32
paste input "Hot Chocolate Flavor"
type input "Hot Chocolate Flavor"
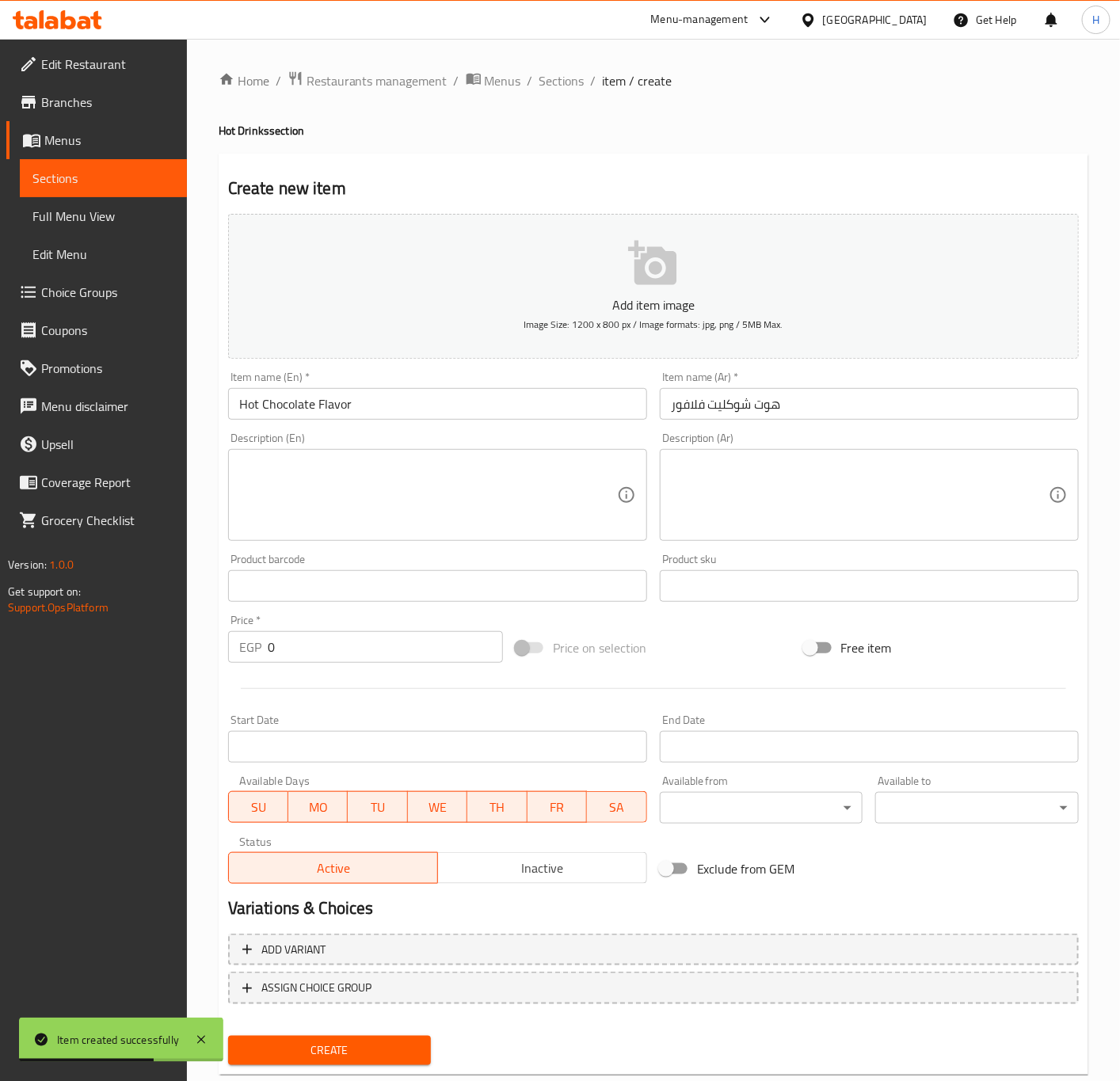
click at [349, 644] on input "0" at bounding box center [385, 647] width 236 height 32
paste input "75"
type input "75"
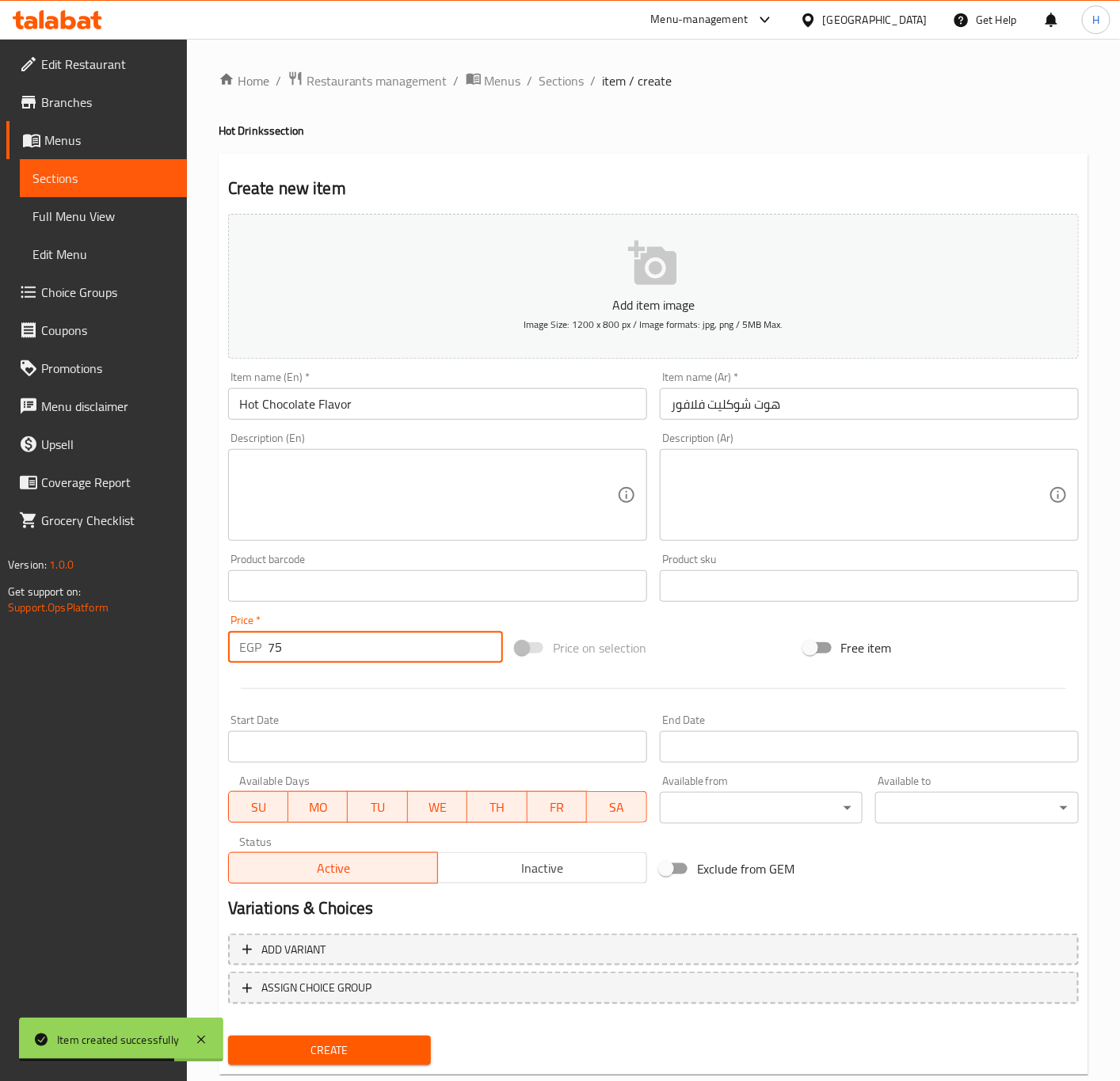
click at [228, 1036] on button "Create" at bounding box center [330, 1050] width 204 height 29
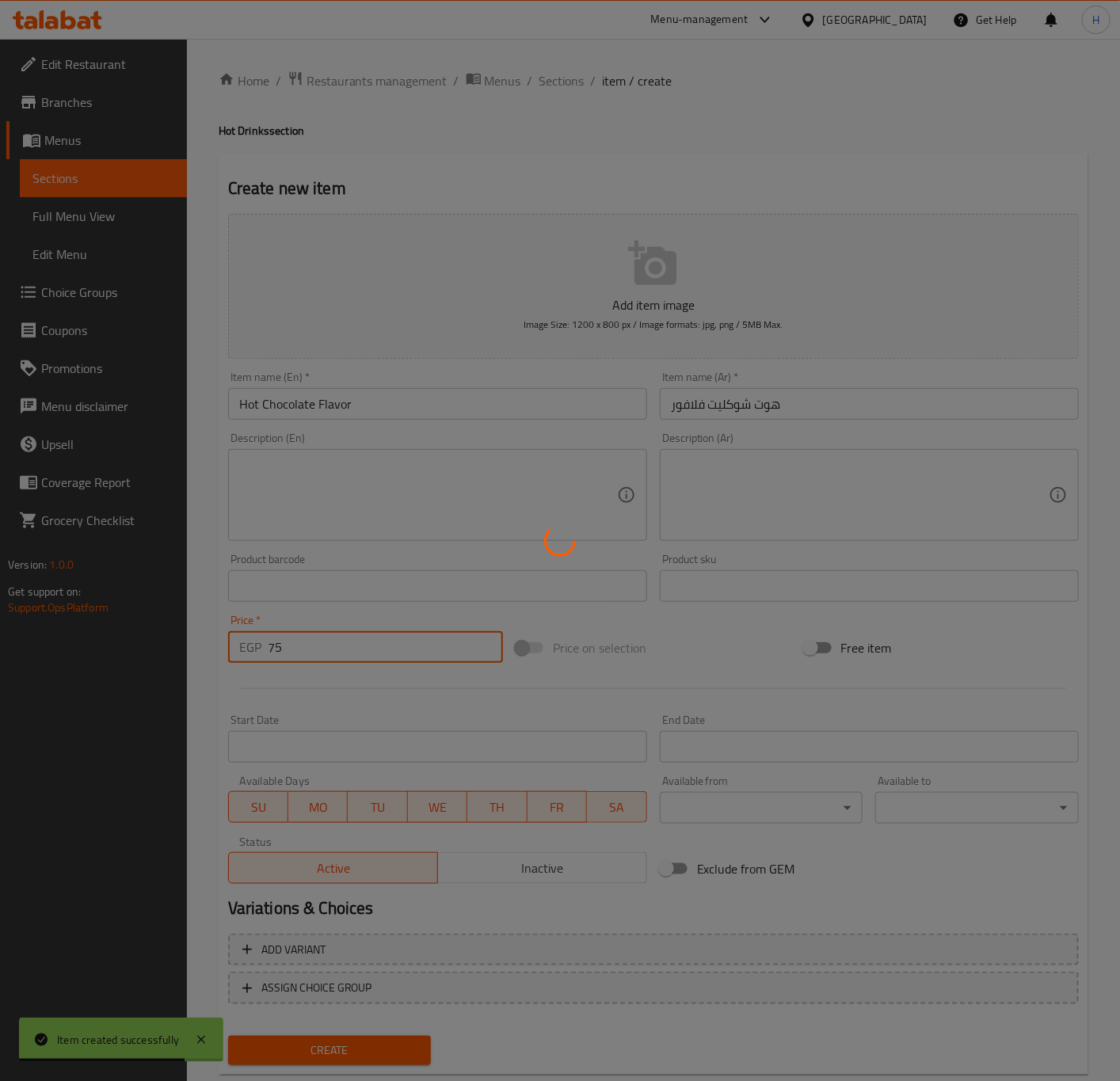
type input "0"
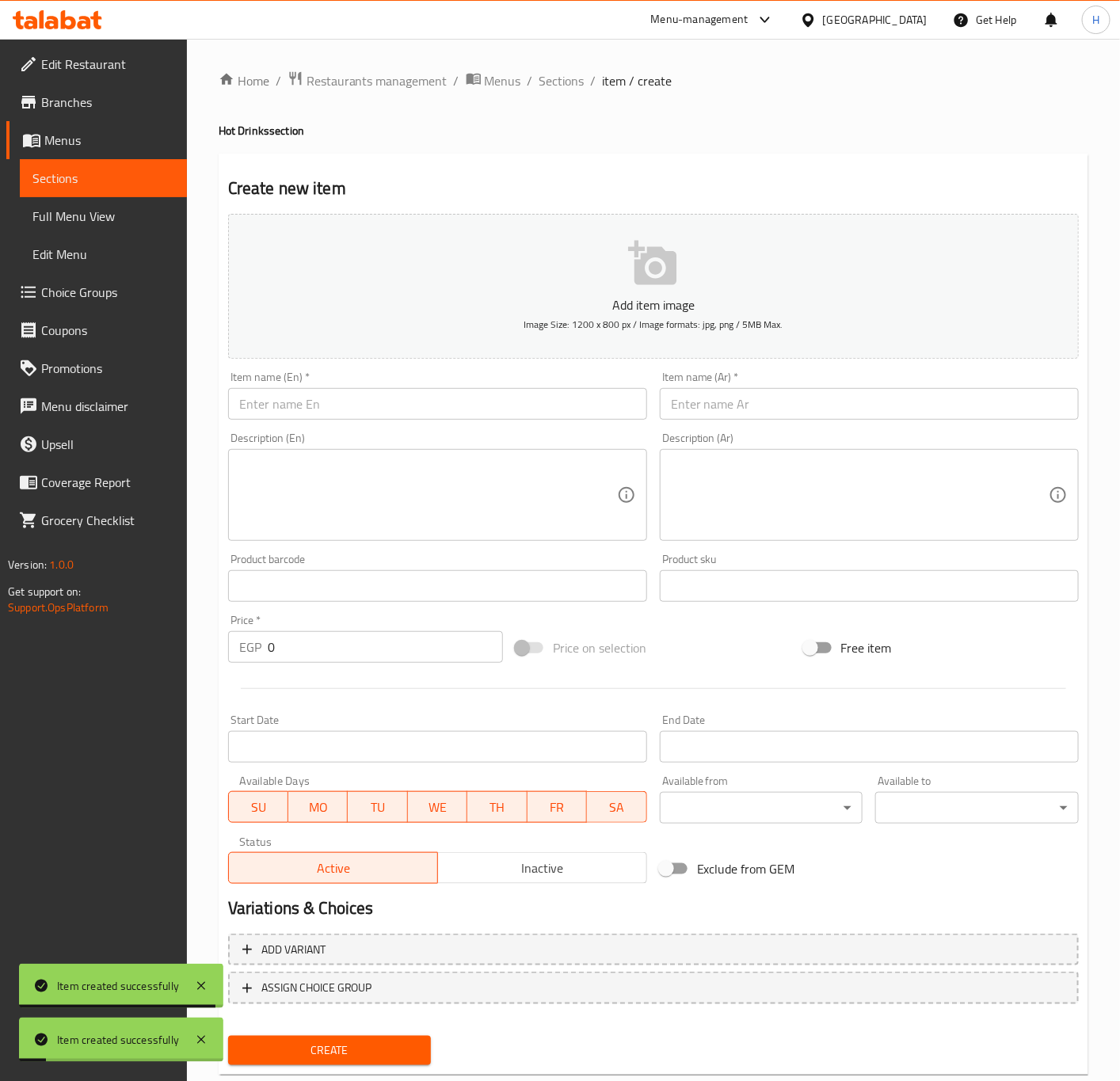
click at [884, 400] on input "text" at bounding box center [869, 404] width 419 height 32
paste input "نيسكافيه"
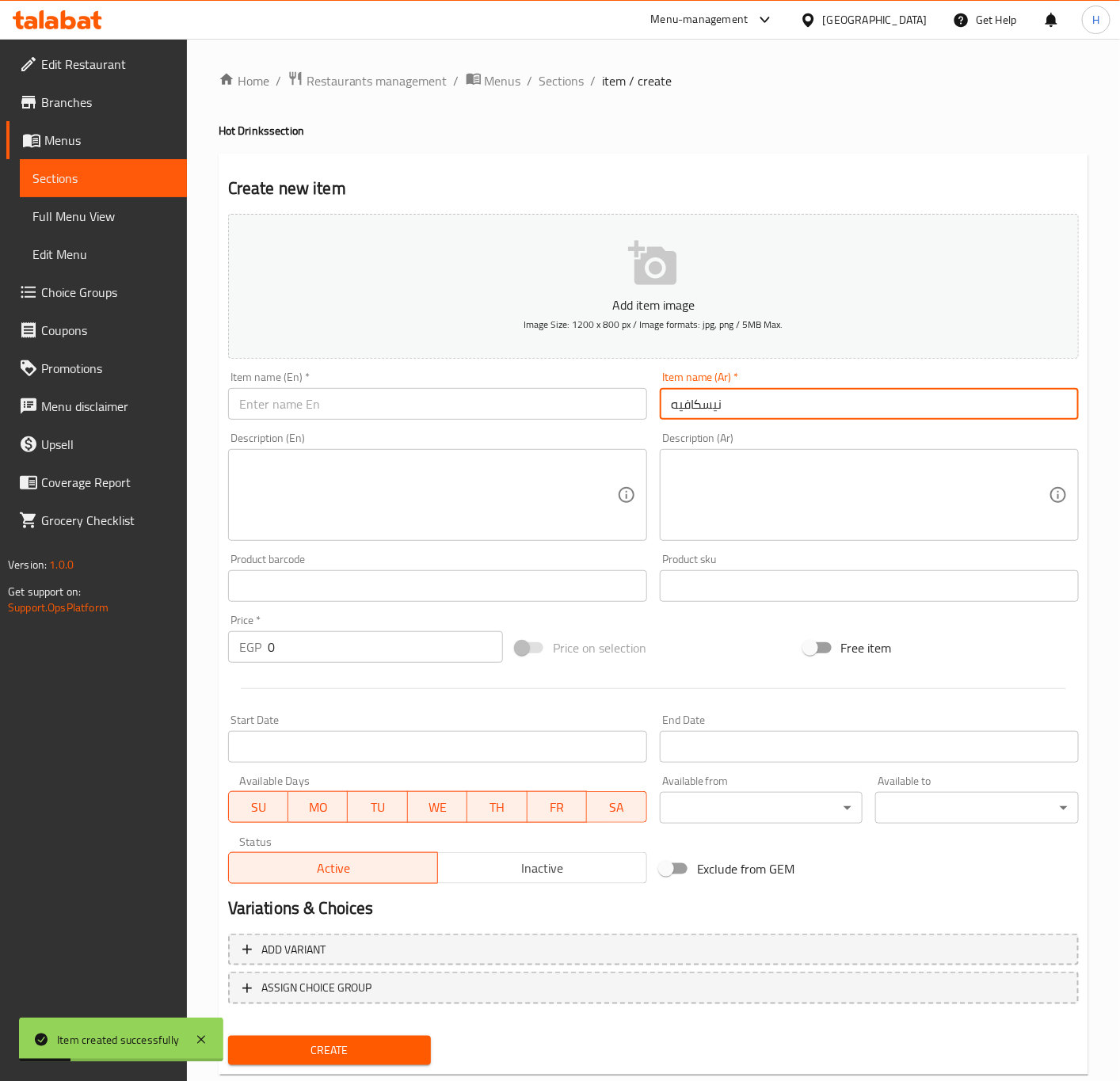
type input "نيسكافيه"
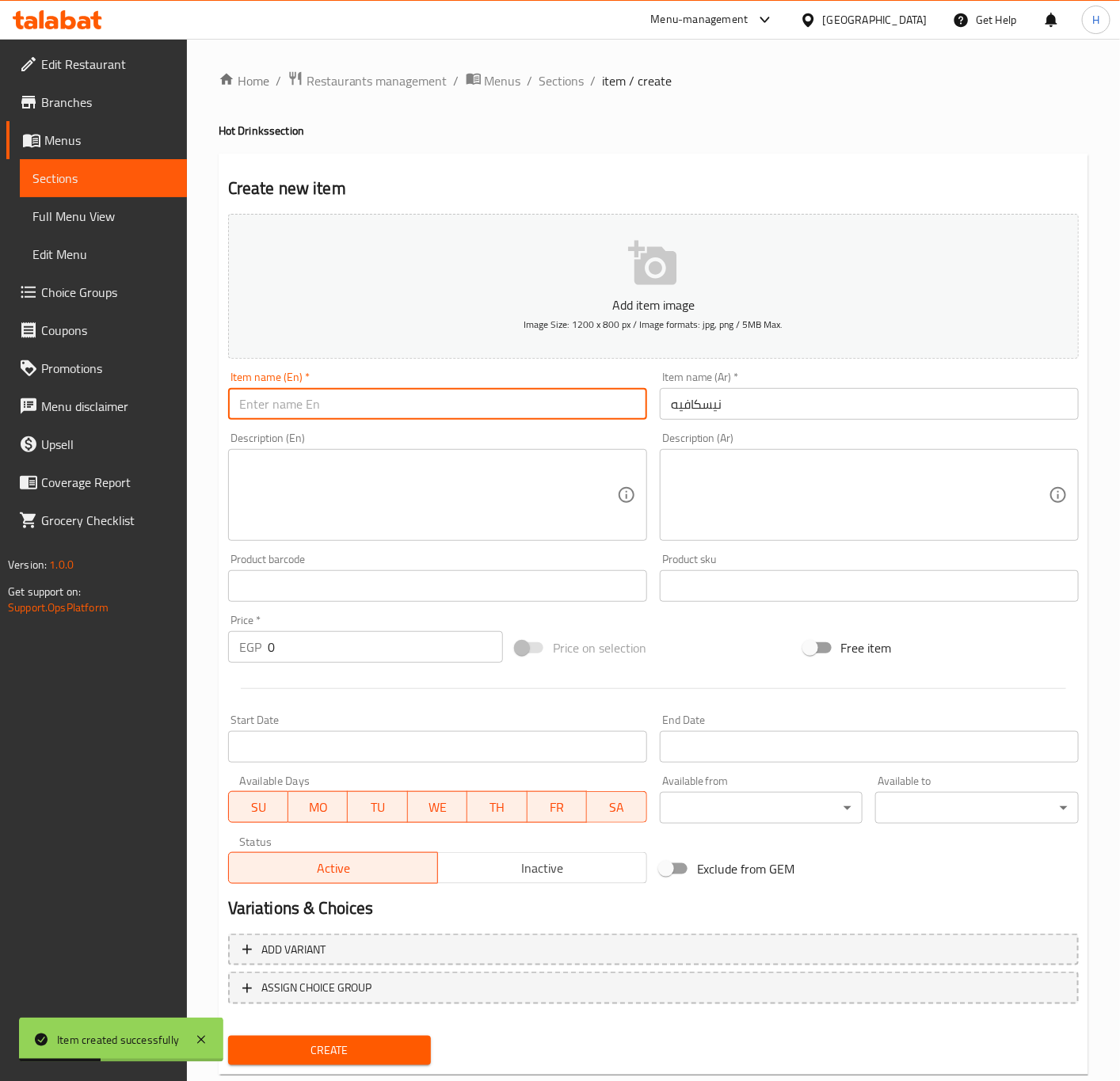
click at [547, 404] on input "text" at bounding box center [437, 404] width 419 height 32
paste input "Nescafe"
type input "Nescafe"
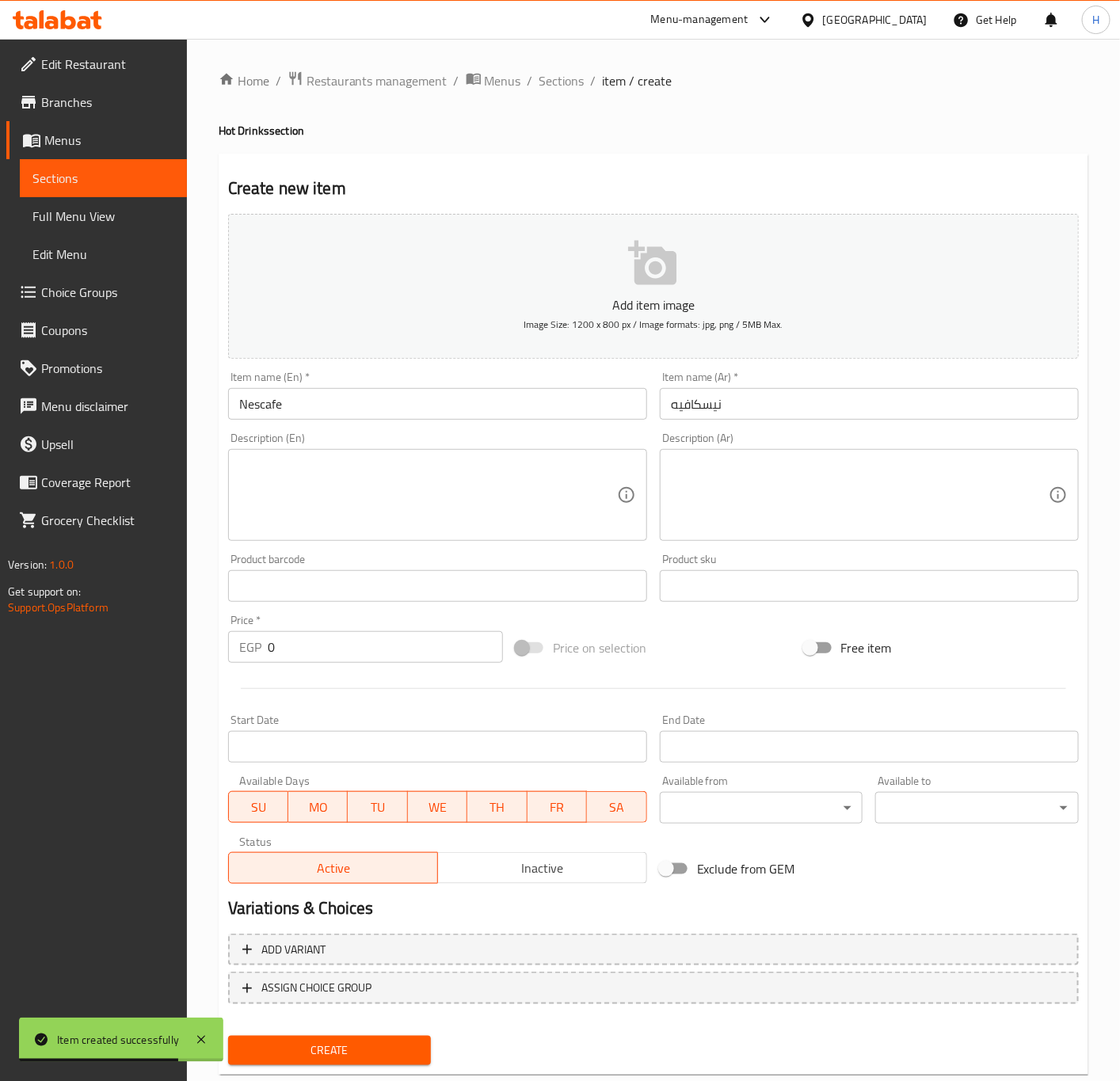
click at [342, 641] on input "0" at bounding box center [385, 647] width 236 height 32
paste input "65"
type input "65"
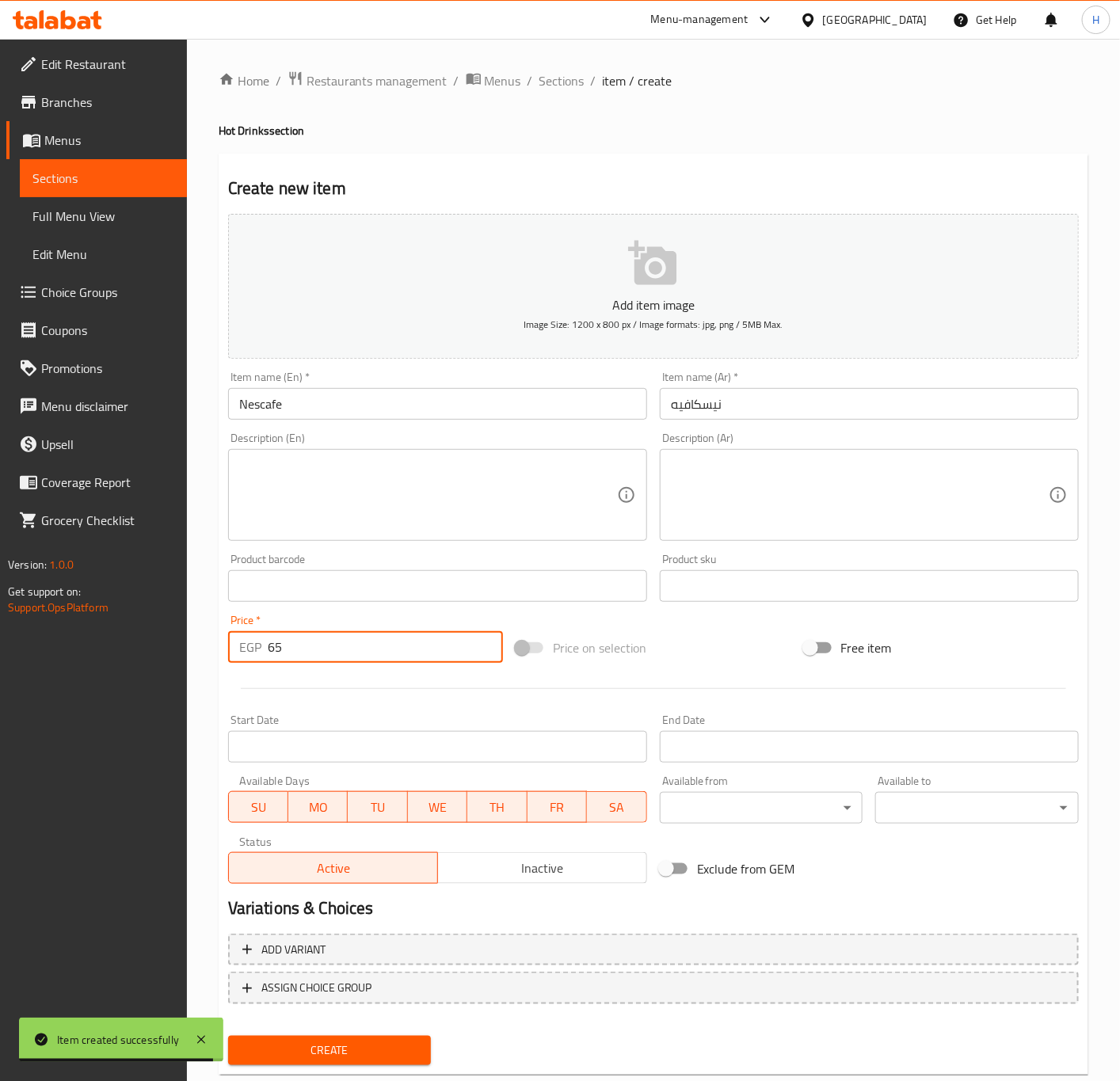
click at [228, 1036] on button "Create" at bounding box center [330, 1050] width 204 height 29
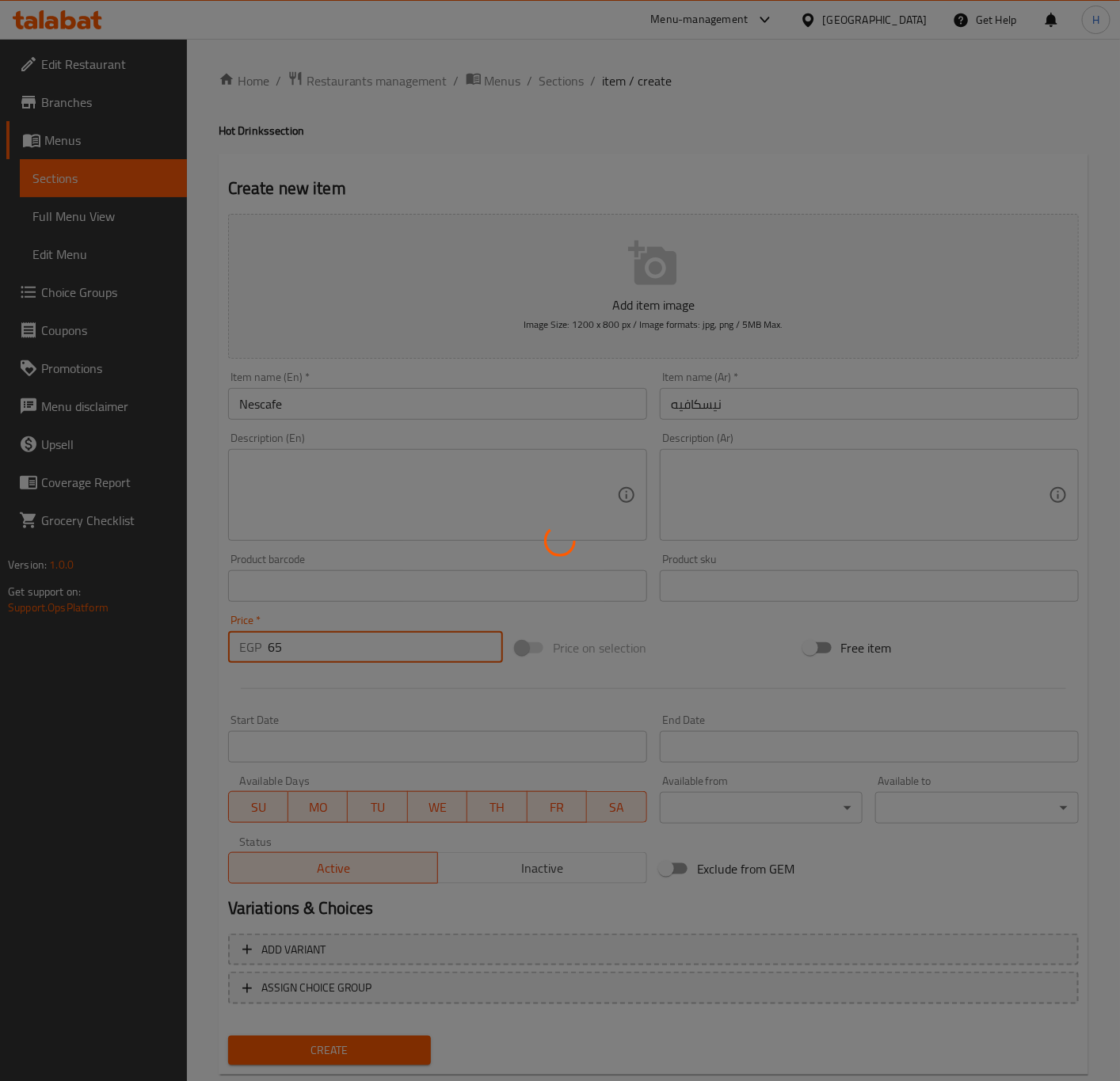
type input "0"
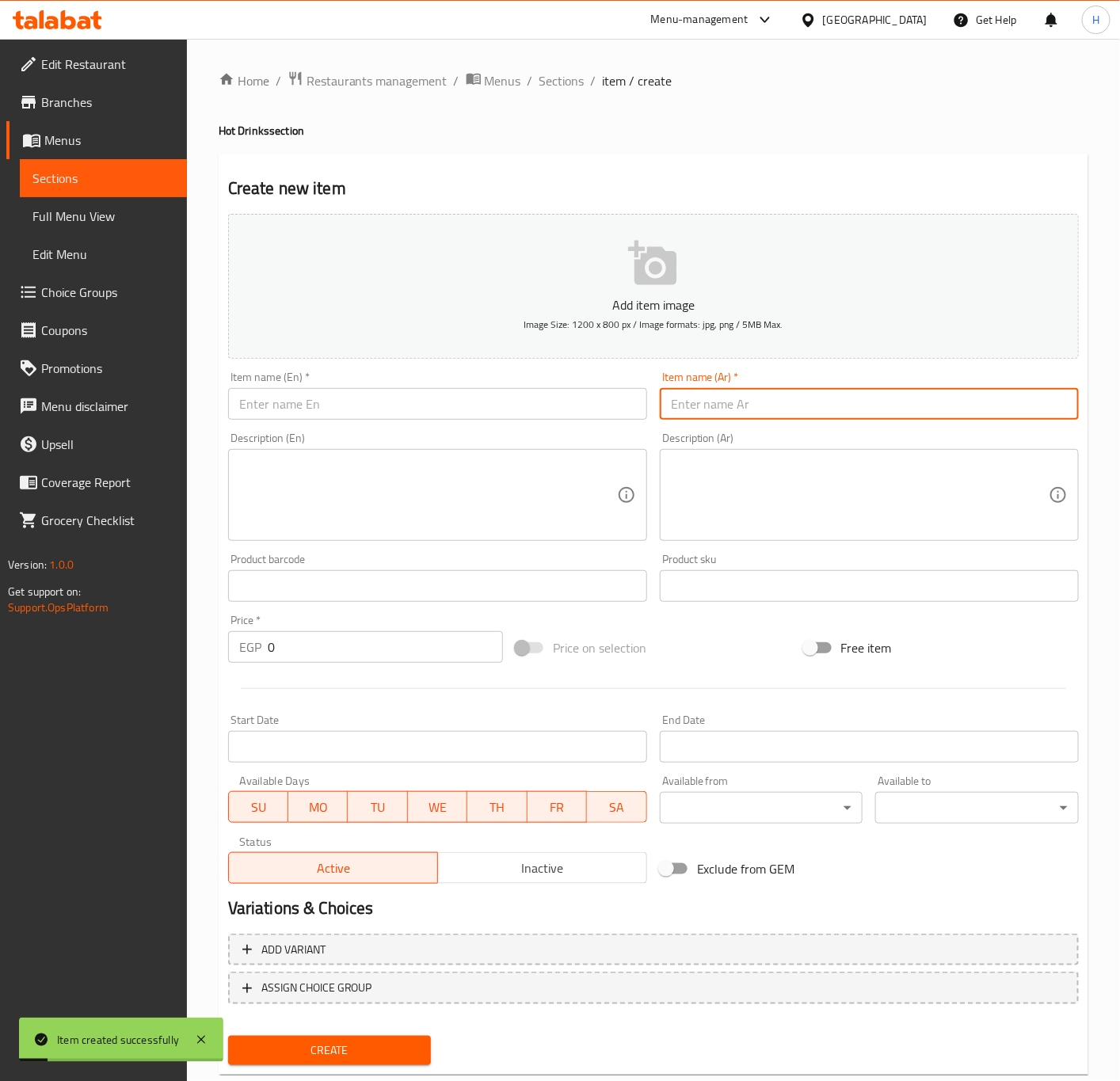
click at [837, 392] on input "text" at bounding box center [869, 404] width 419 height 32
paste input "كافيه أولية"
type input "كافيه أولية"
click at [514, 406] on input "text" at bounding box center [437, 404] width 419 height 32
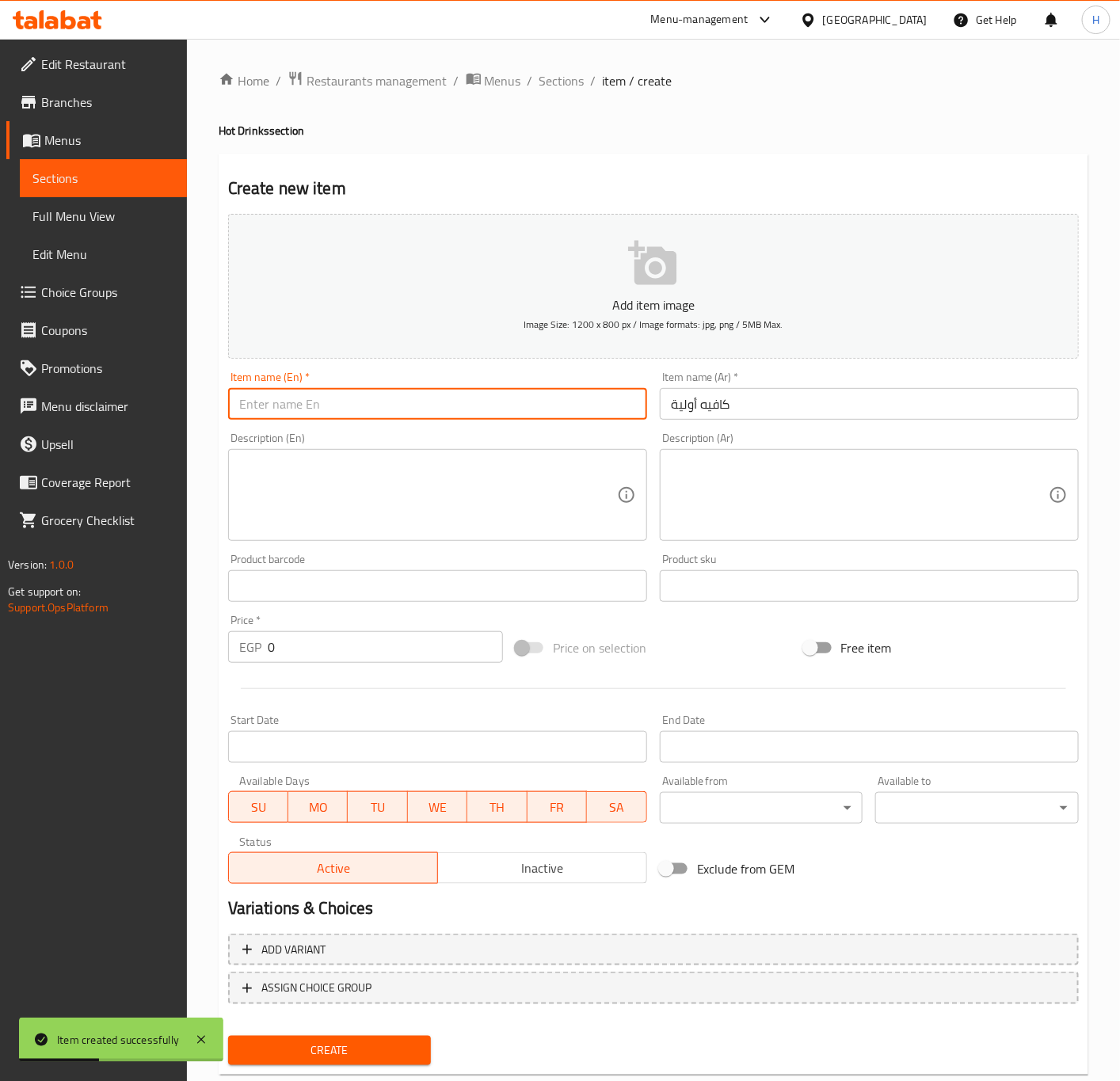
paste input "Ole Café"
type input "Ole Cafe"
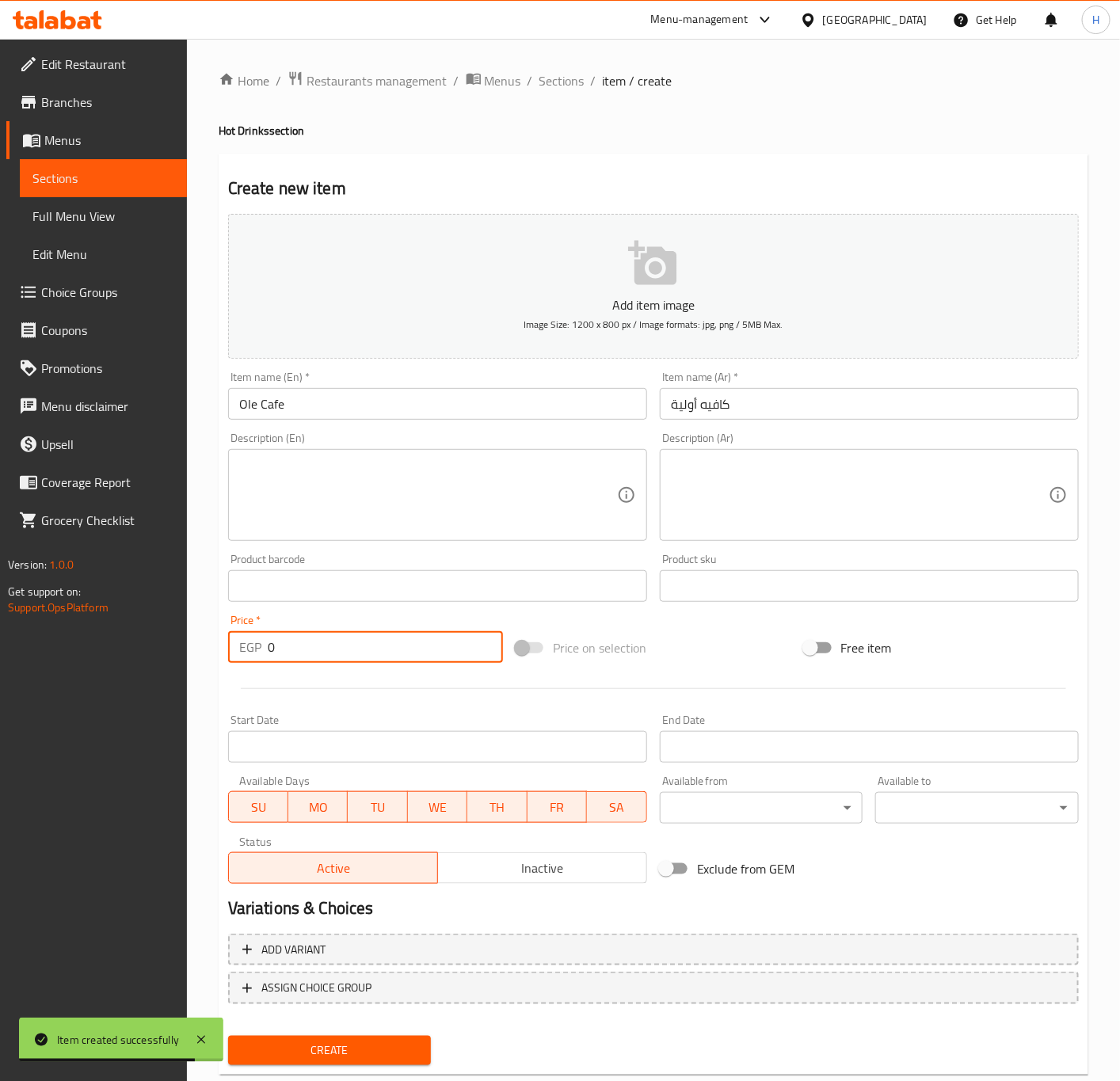
click at [405, 634] on input "0" at bounding box center [385, 647] width 236 height 32
paste input "5"
type input "50"
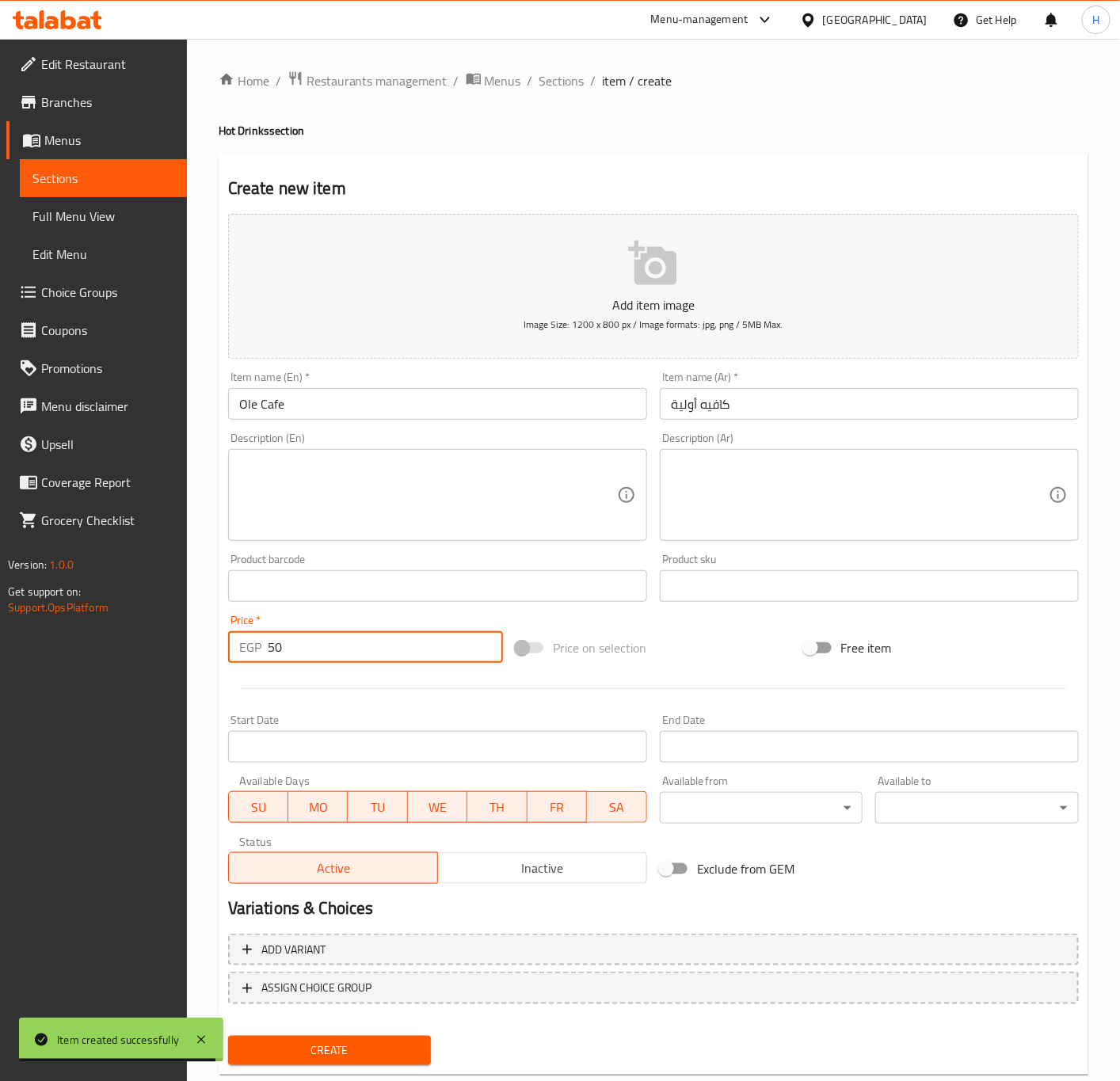
click at [228, 1036] on button "Create" at bounding box center [330, 1050] width 204 height 29
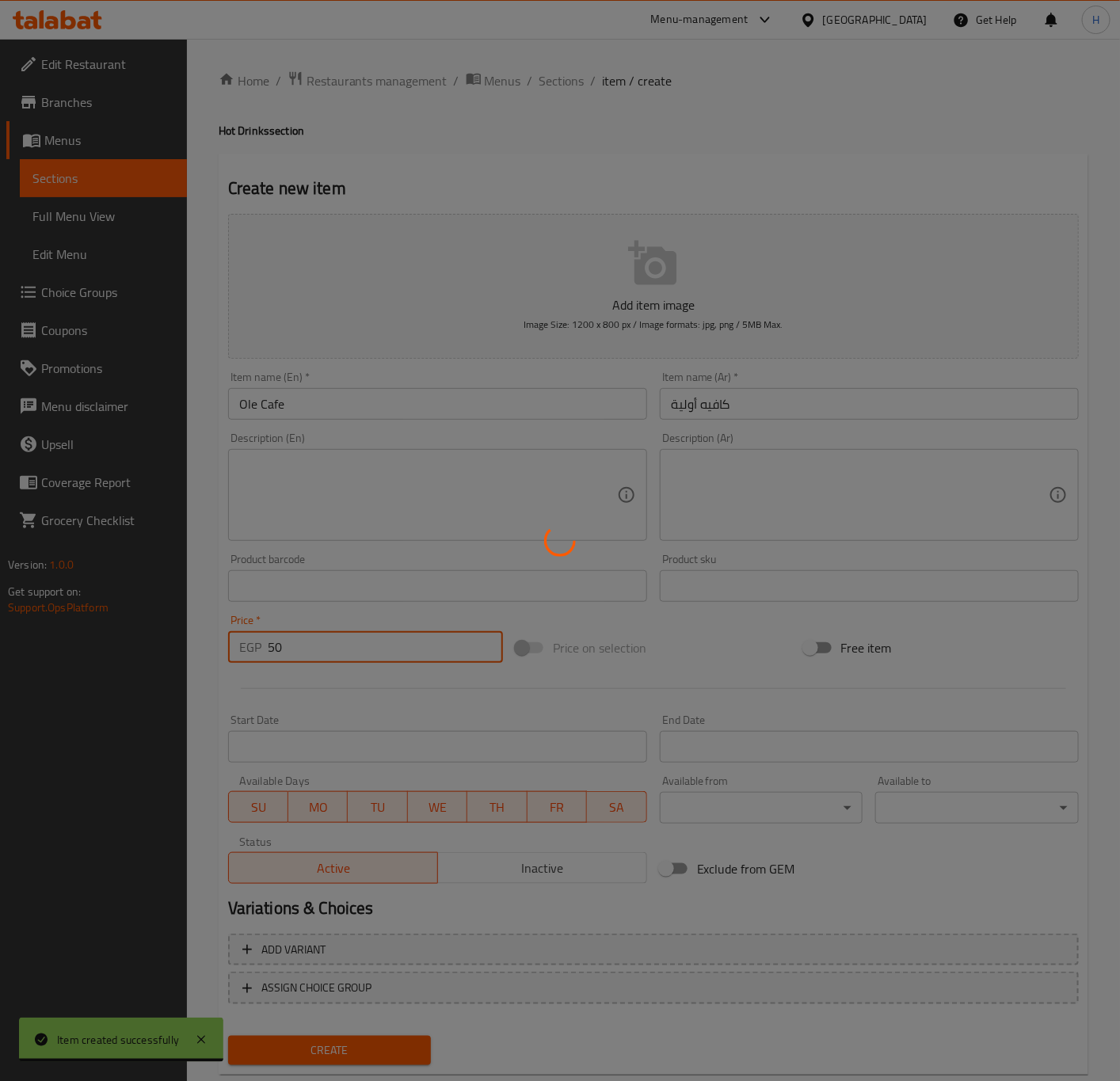
type input "0"
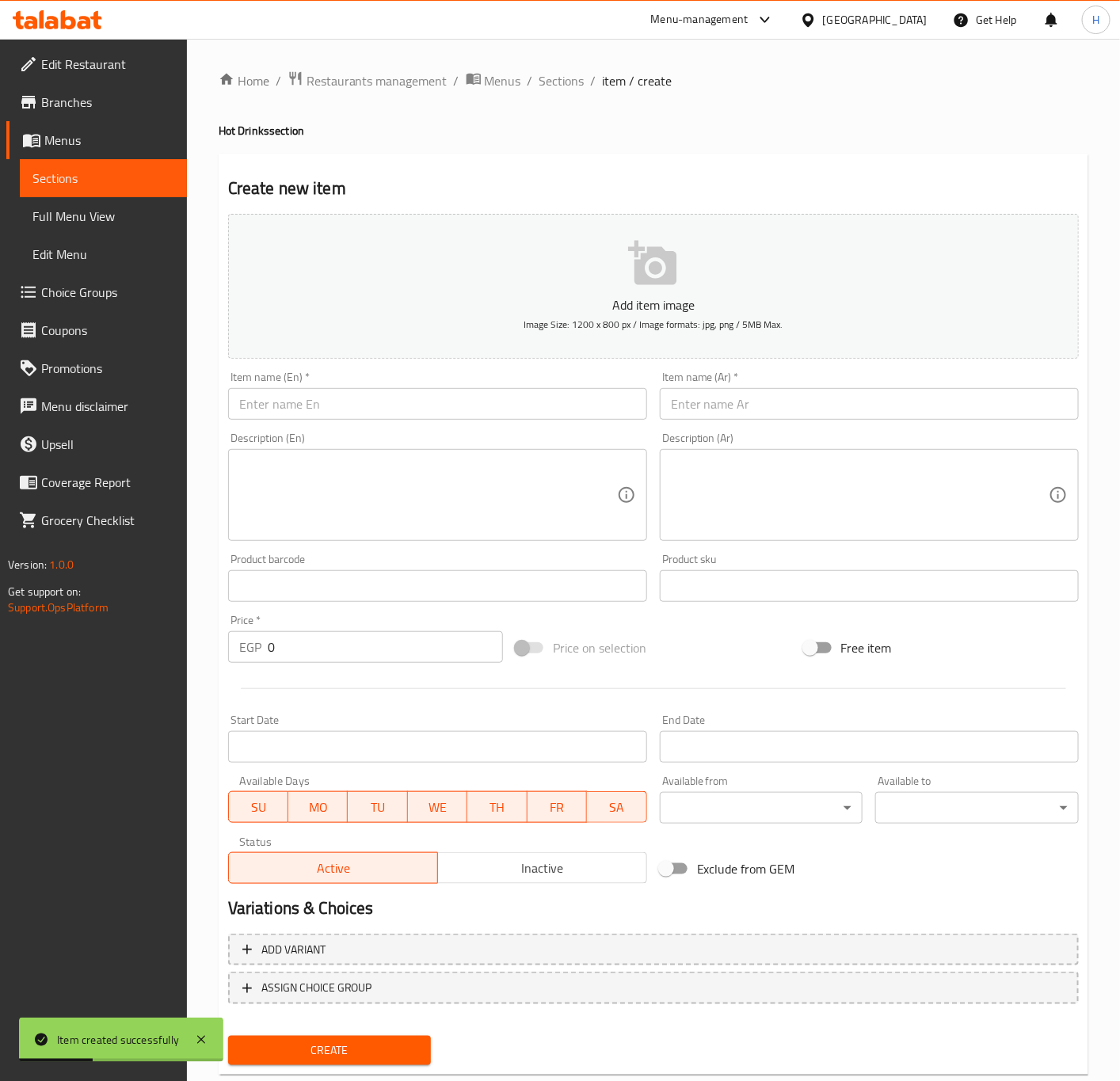
click at [875, 411] on input "text" at bounding box center [869, 404] width 419 height 32
paste input "كافيه أولية نكهات"
type input "كافيه أولية نكهات"
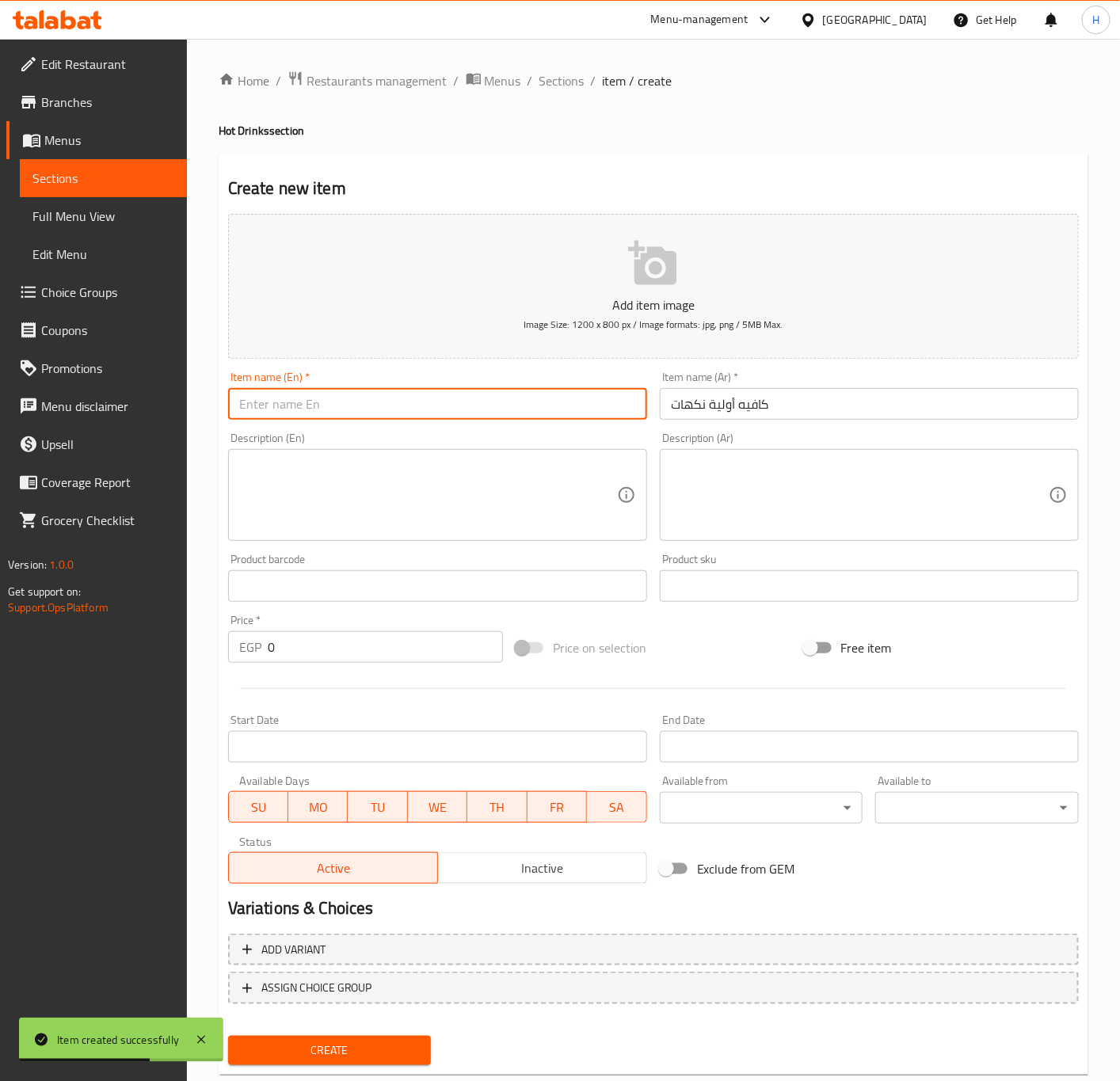
click at [506, 399] on input "text" at bounding box center [437, 404] width 419 height 32
paste input "Ole Café Flavors"
type input "Ole Cafe Flavors"
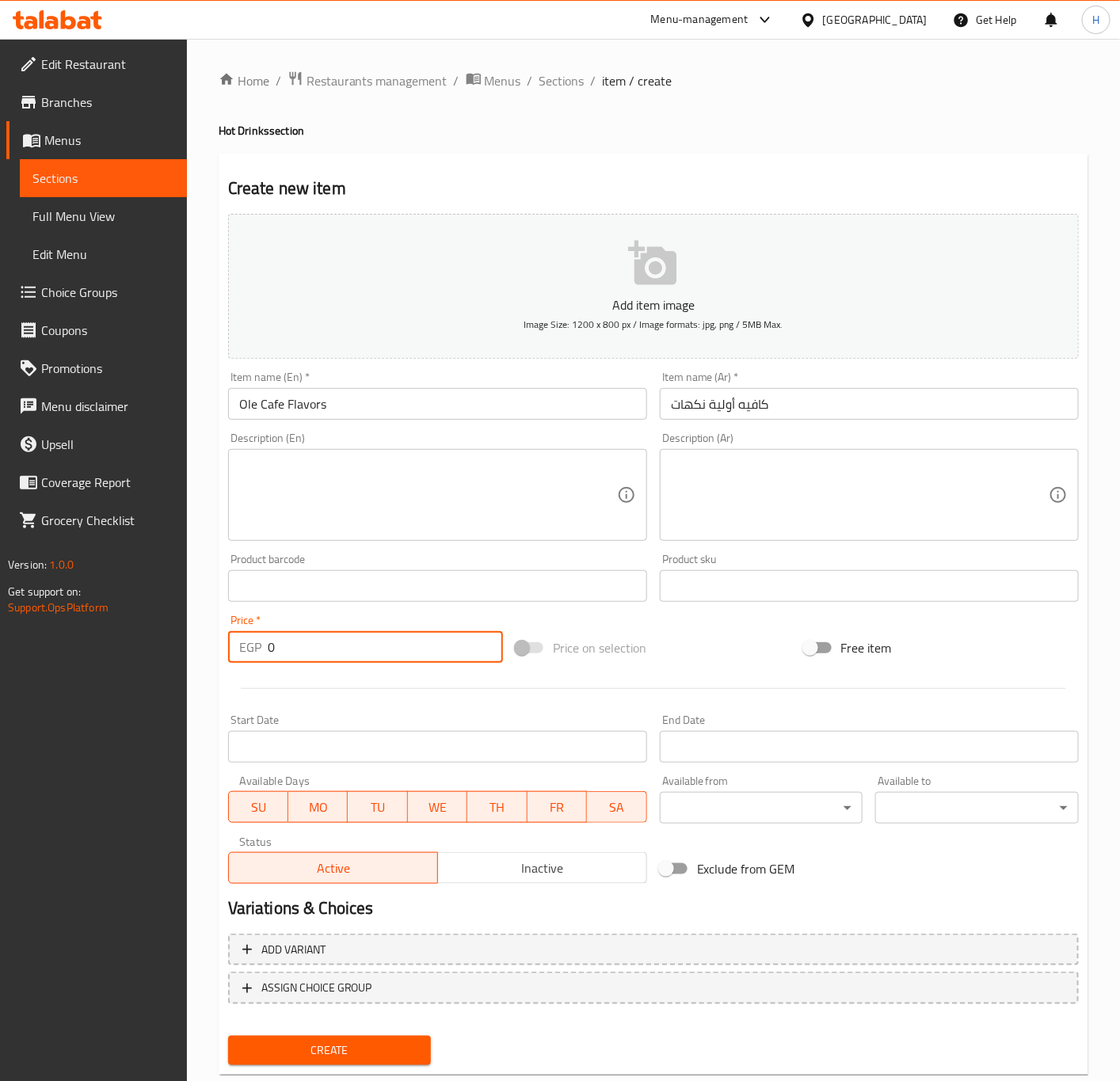
click at [323, 642] on input "0" at bounding box center [385, 647] width 236 height 32
click at [324, 642] on input "0" at bounding box center [385, 647] width 236 height 32
paste input "55"
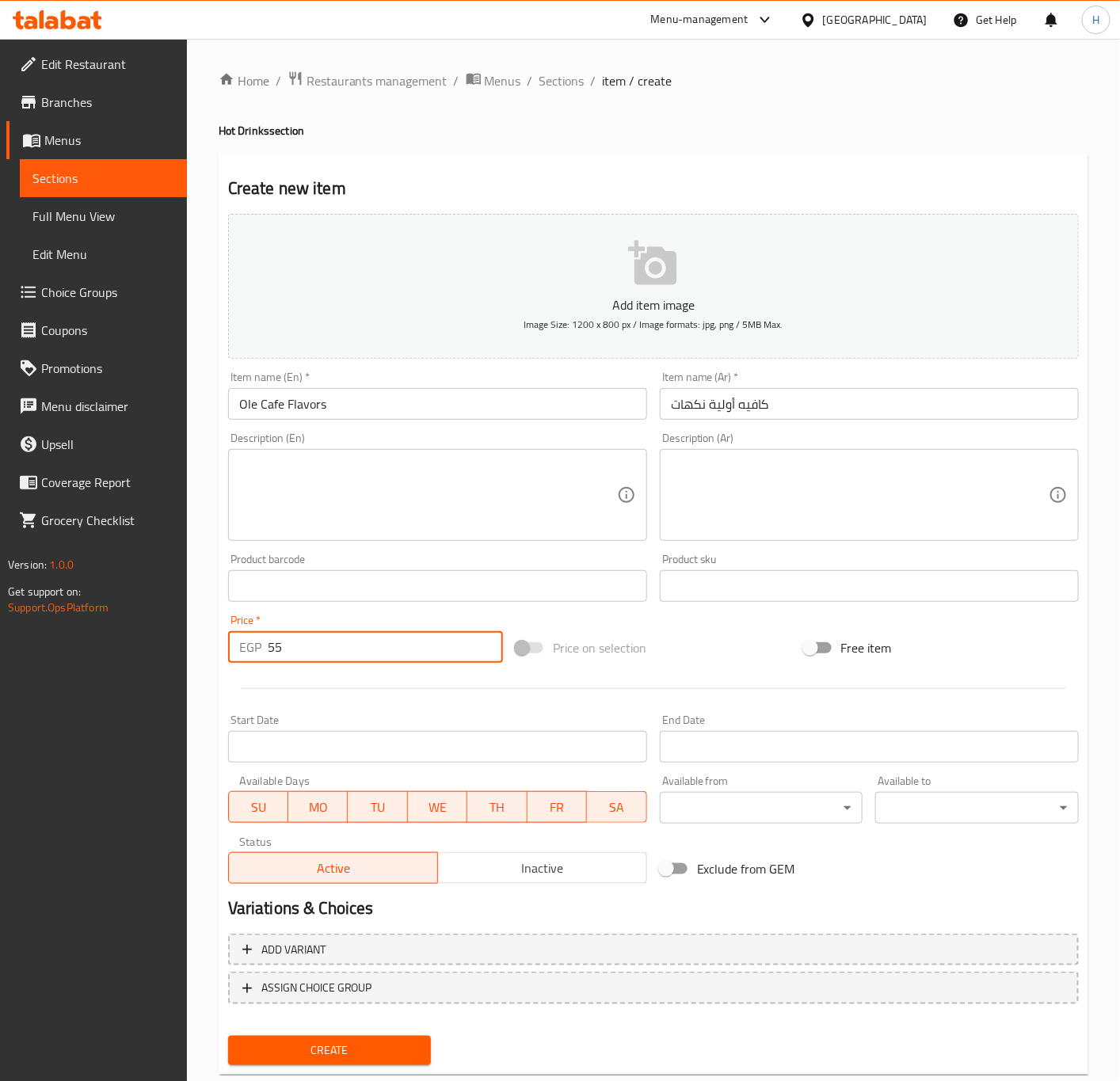
type input "55"
click at [228, 1036] on button "Create" at bounding box center [330, 1050] width 204 height 29
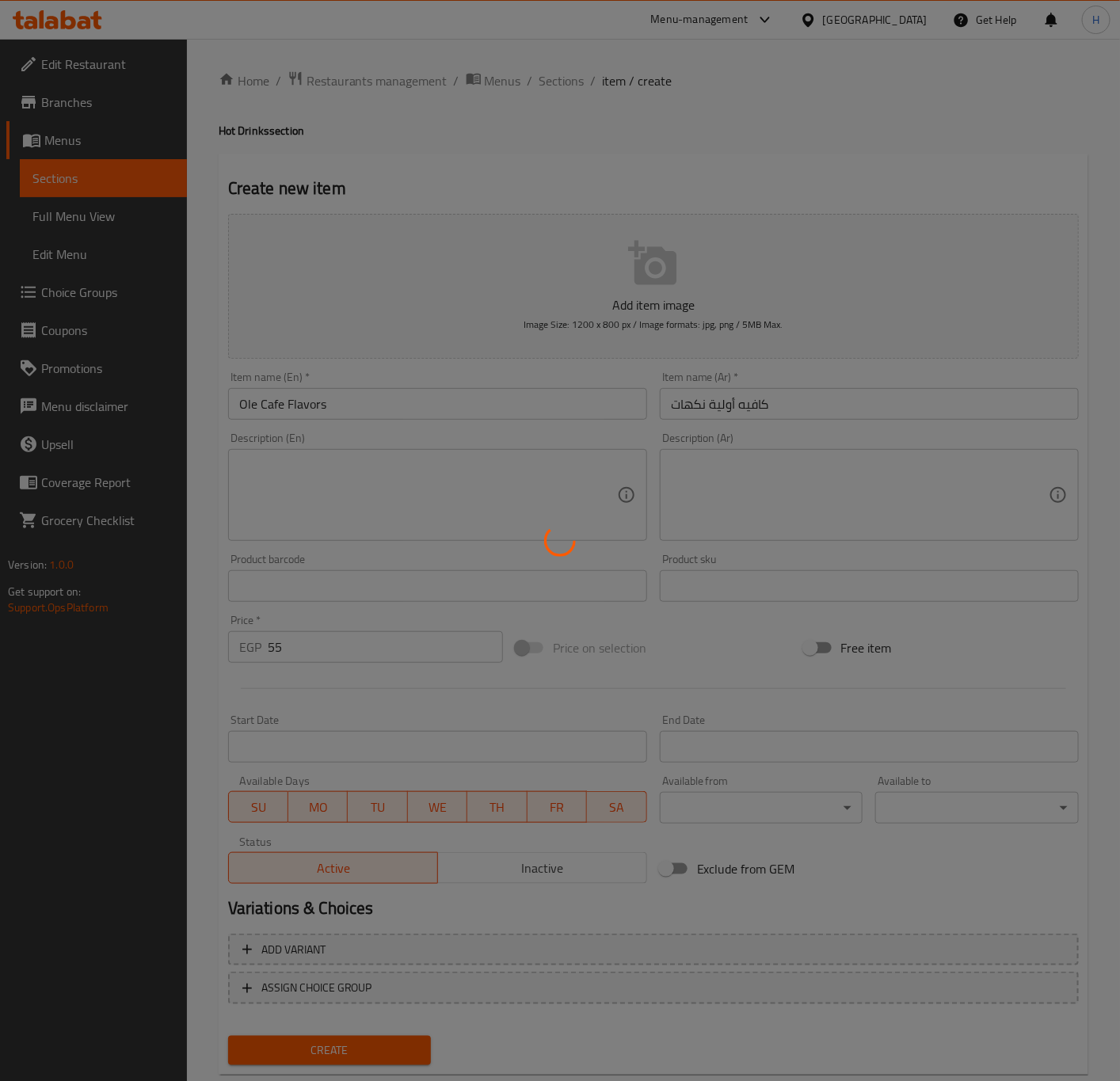
type input "0"
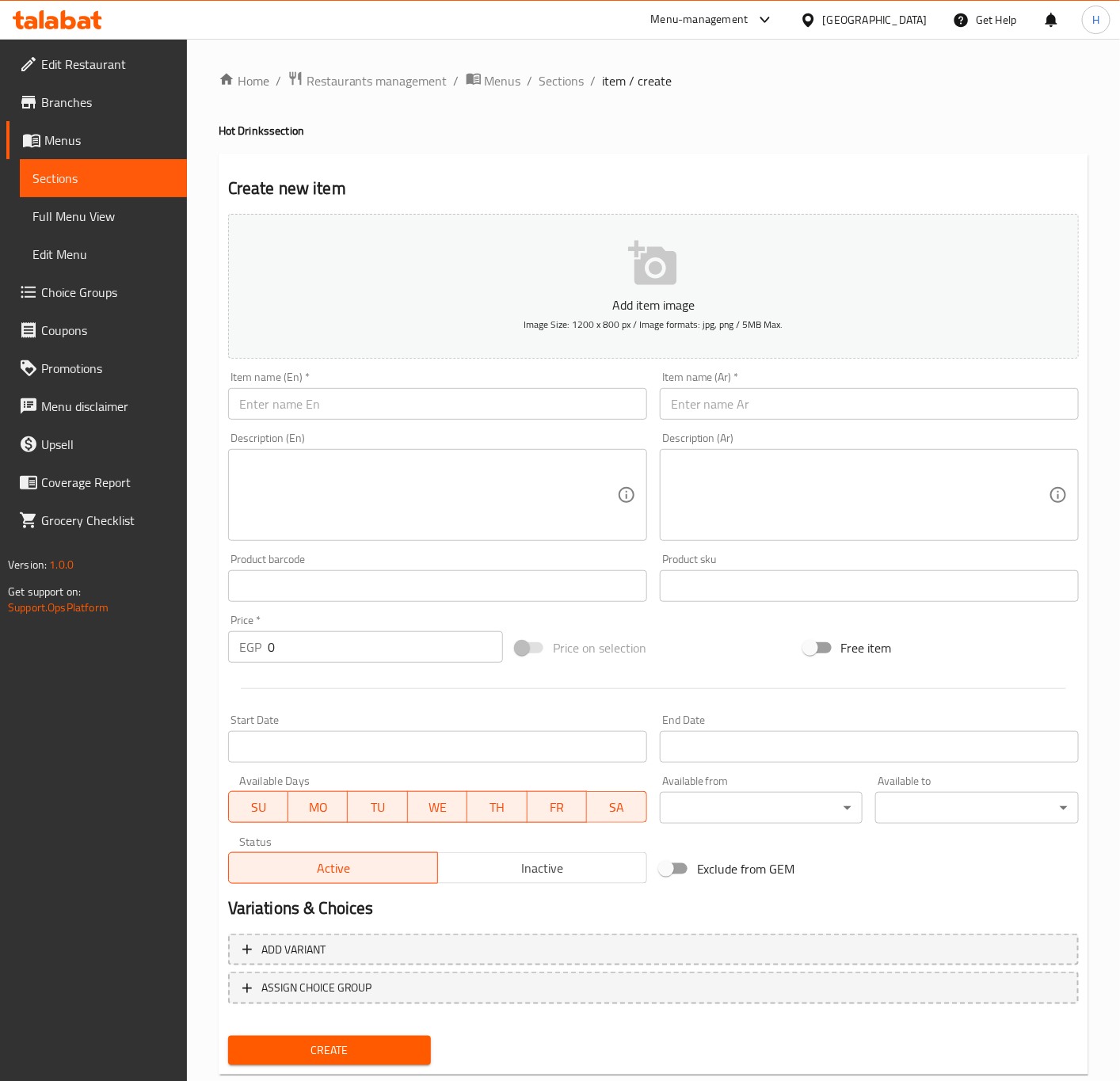
click at [815, 412] on input "text" at bounding box center [869, 404] width 419 height 32
paste input "قهوة تركي"
type input "قهوة تركي"
click at [476, 424] on div "Item name (En)   * Item name (En) *" at bounding box center [436, 395] width 431 height 61
click at [477, 414] on input "text" at bounding box center [437, 404] width 419 height 32
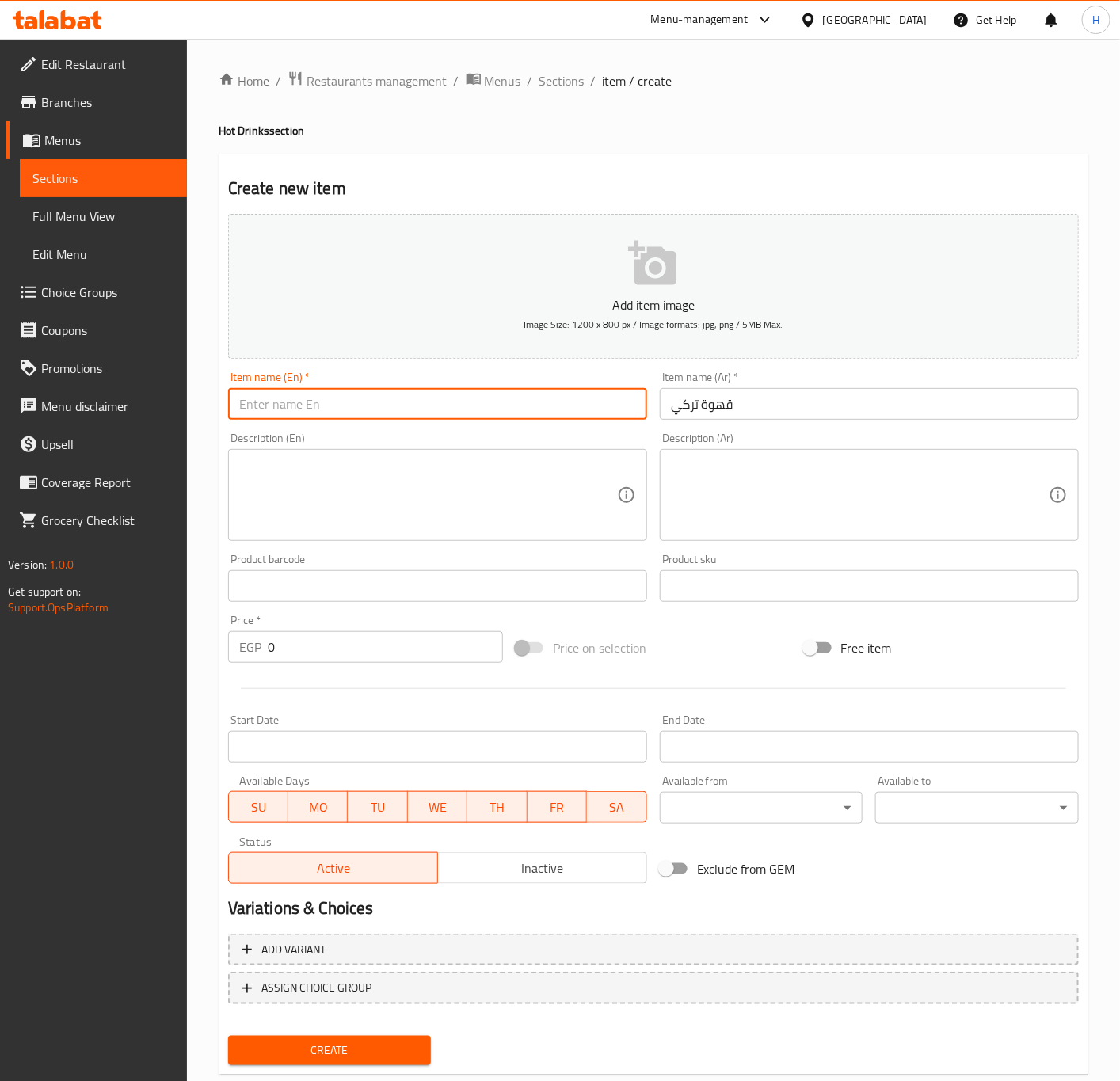
paste input "Turkish Coffee"
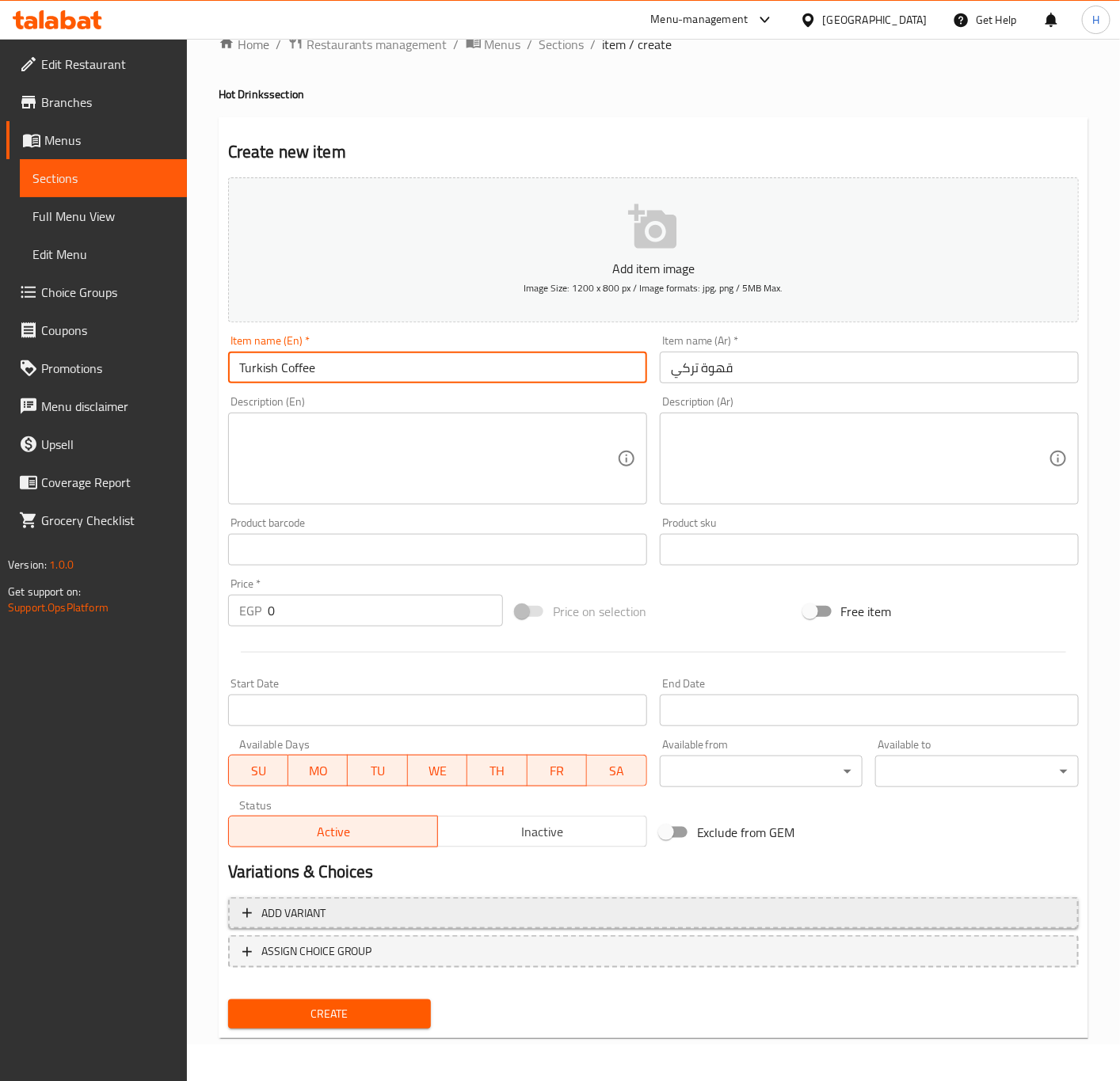
type input "Turkish Coffee"
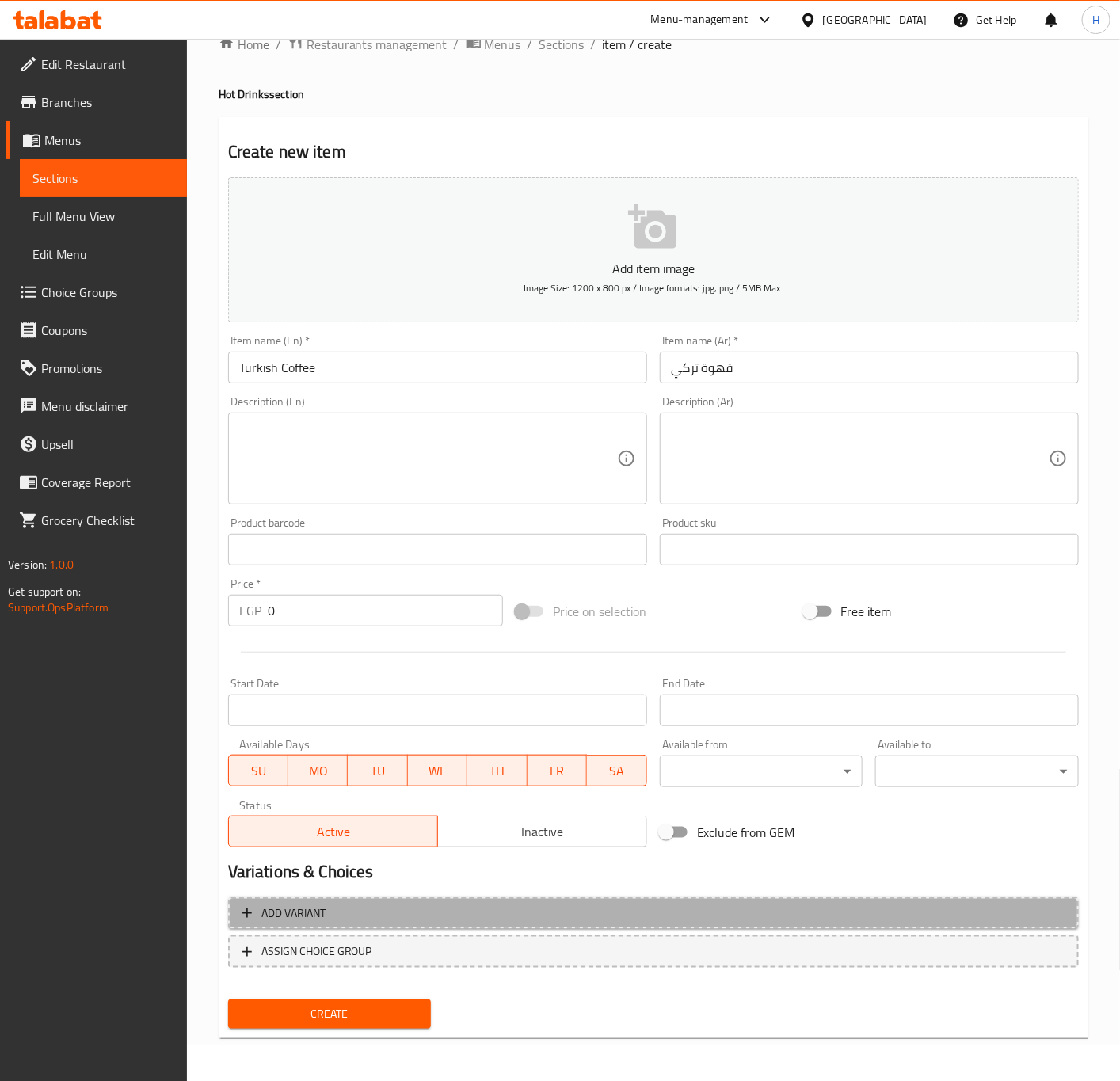
click at [543, 918] on span "Add variant" at bounding box center [653, 914] width 822 height 19
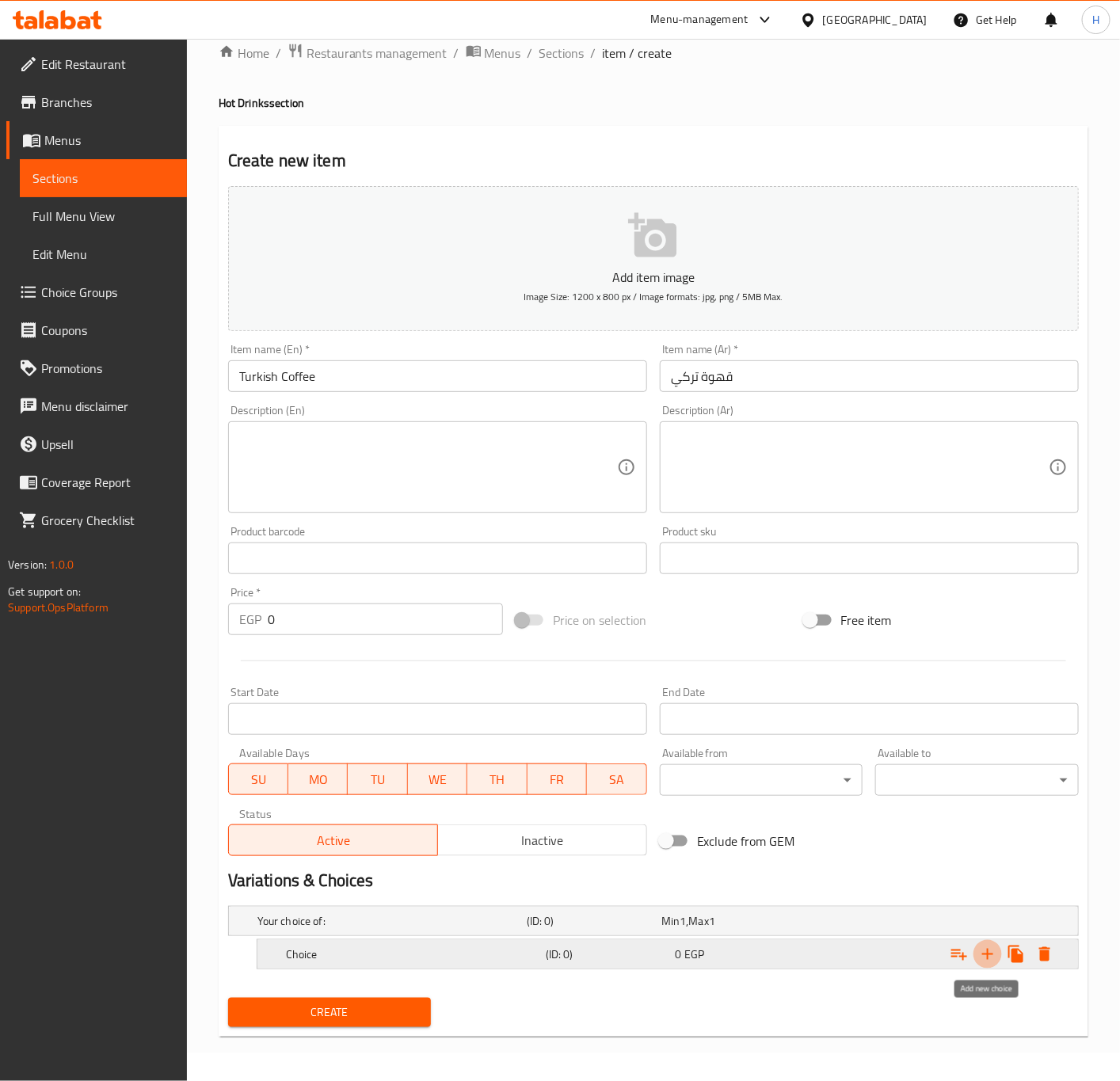
click at [994, 956] on icon "Expand" at bounding box center [987, 954] width 19 height 19
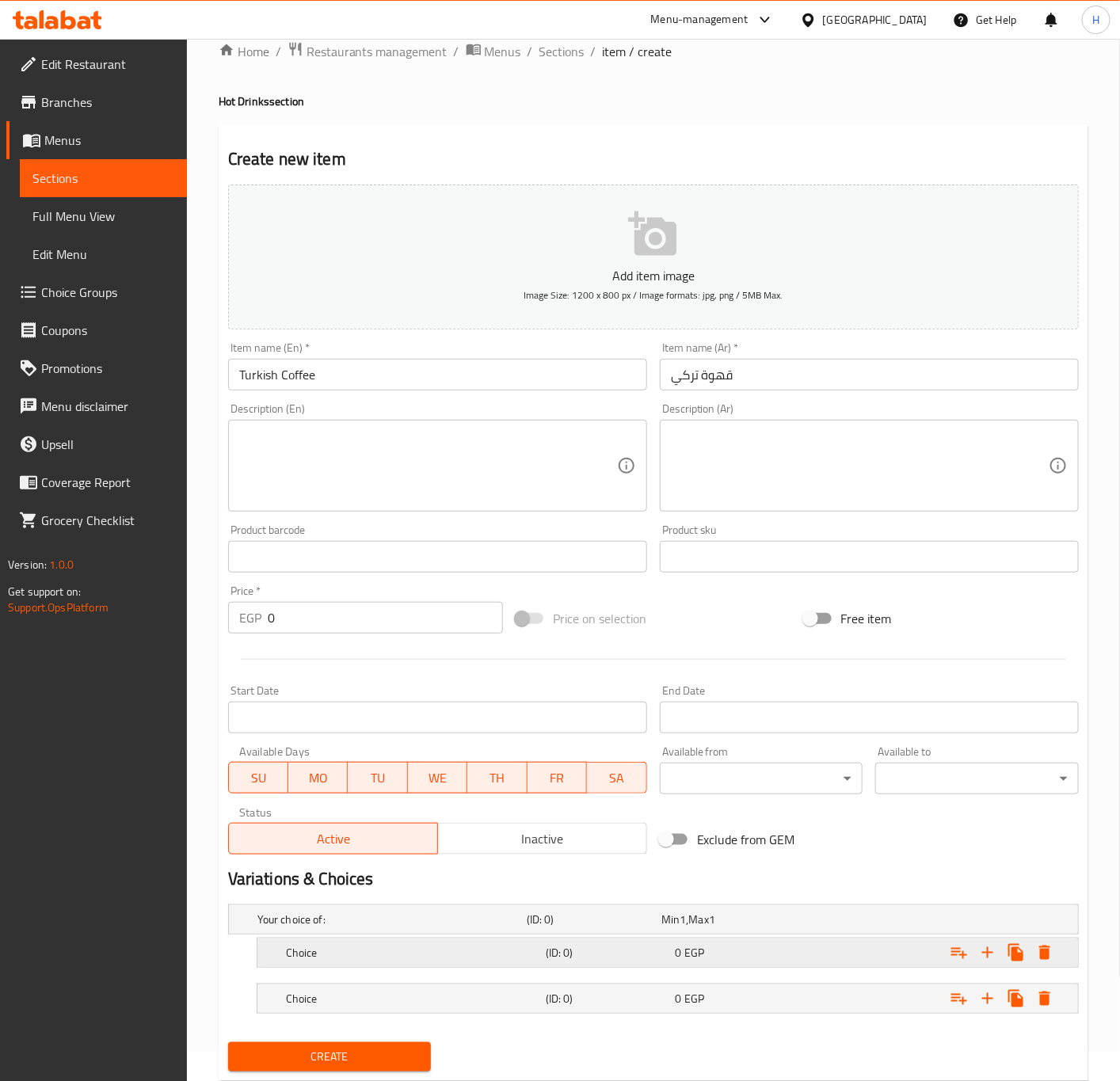
click at [466, 937] on div "Choice (ID: 0) 0 EGP" at bounding box center [658, 919] width 807 height 35
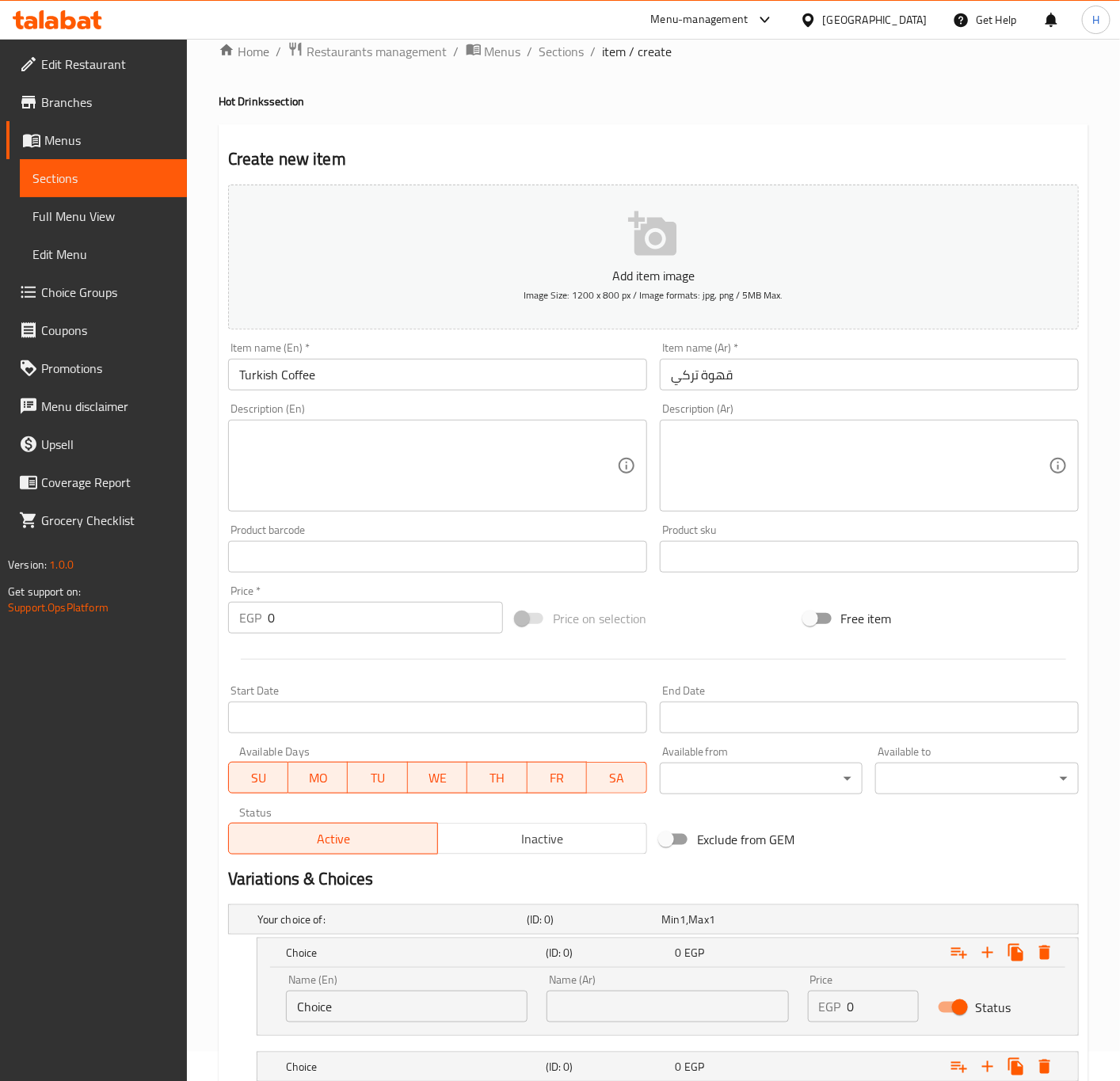
click at [452, 1016] on input "Choice" at bounding box center [406, 1007] width 242 height 32
type input "Single"
type input "سينجل"
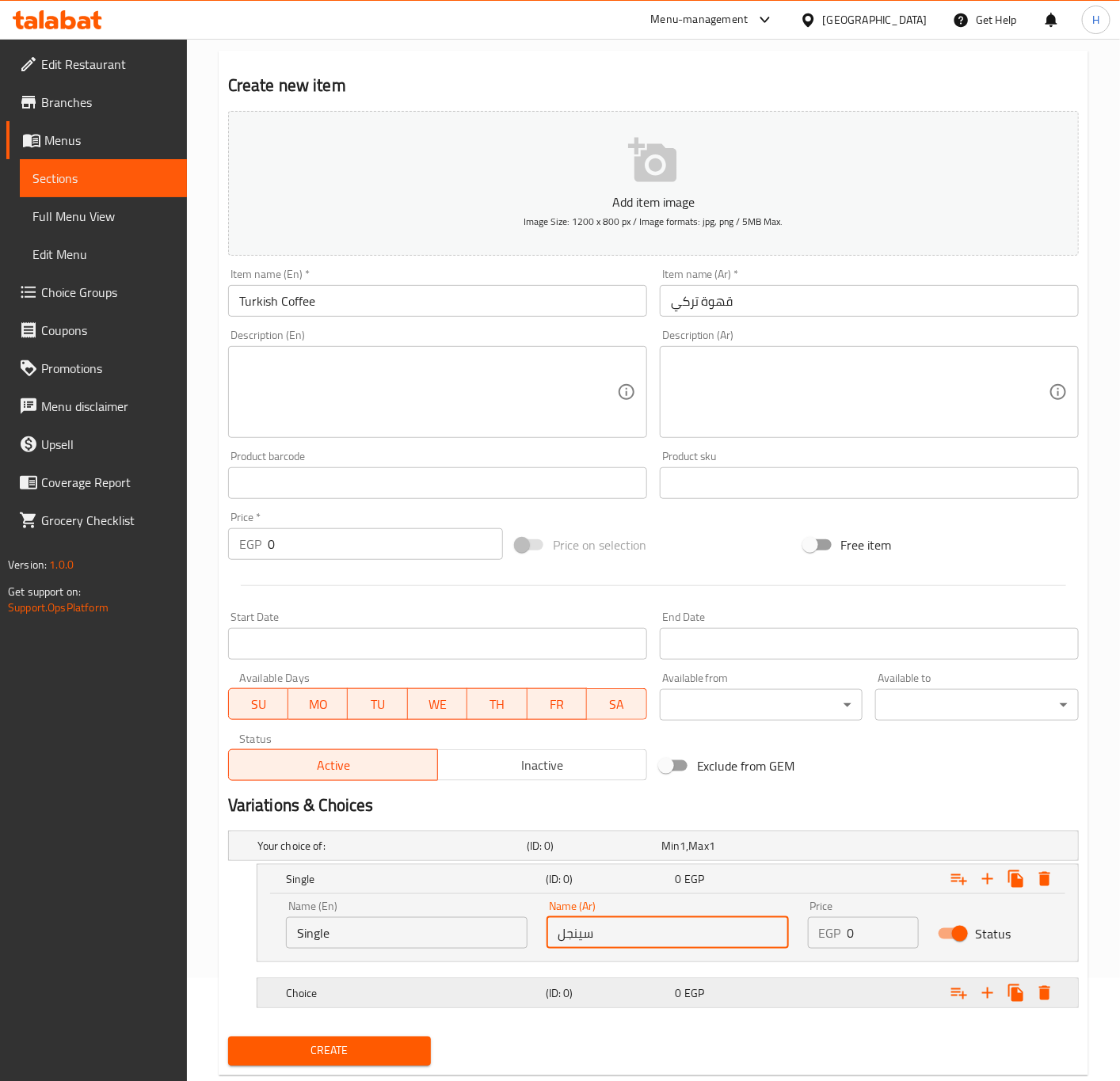
scroll to position [143, 0]
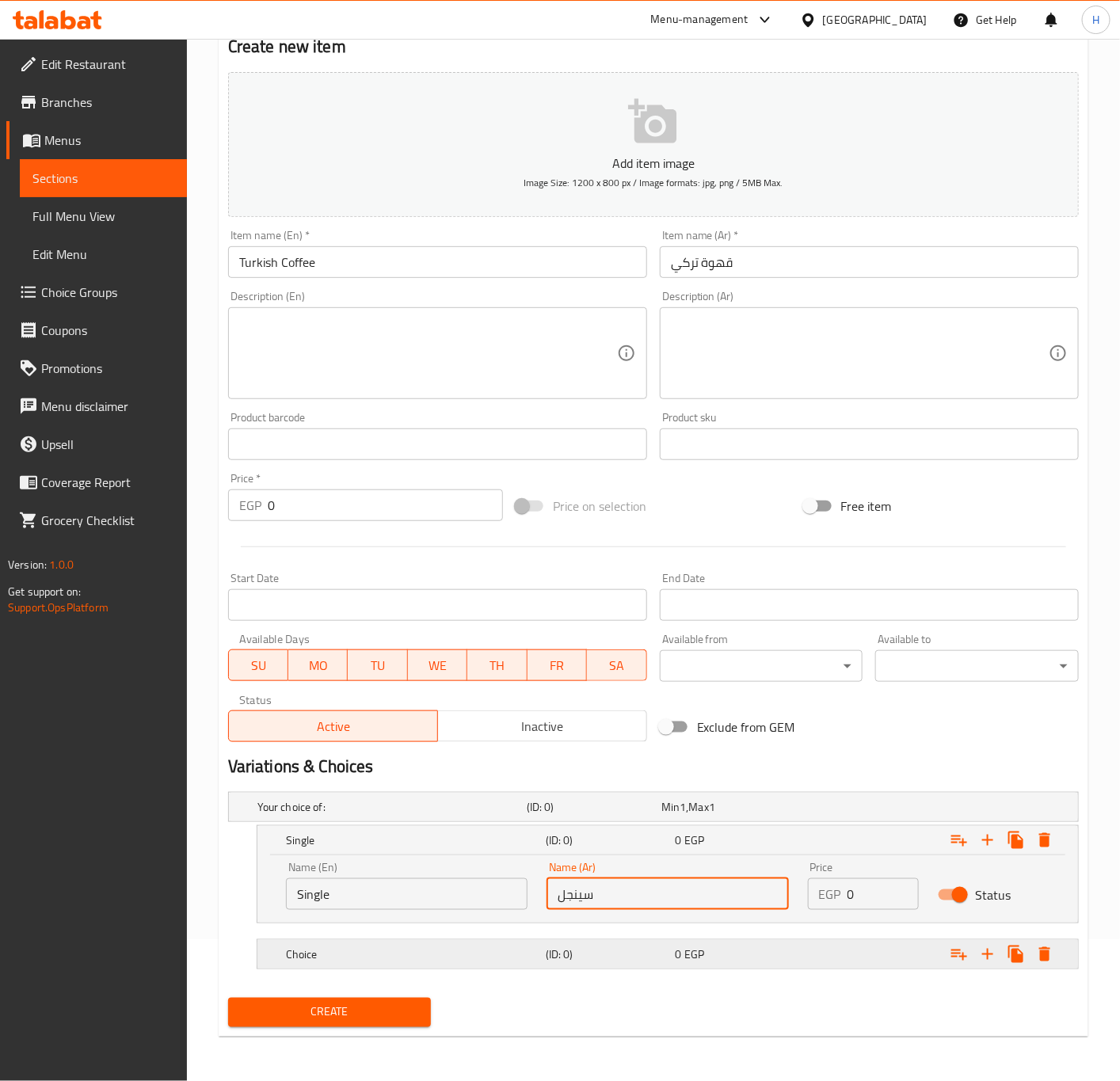
click at [430, 824] on div "Choice (ID: 0) 0 EGP" at bounding box center [658, 807] width 807 height 35
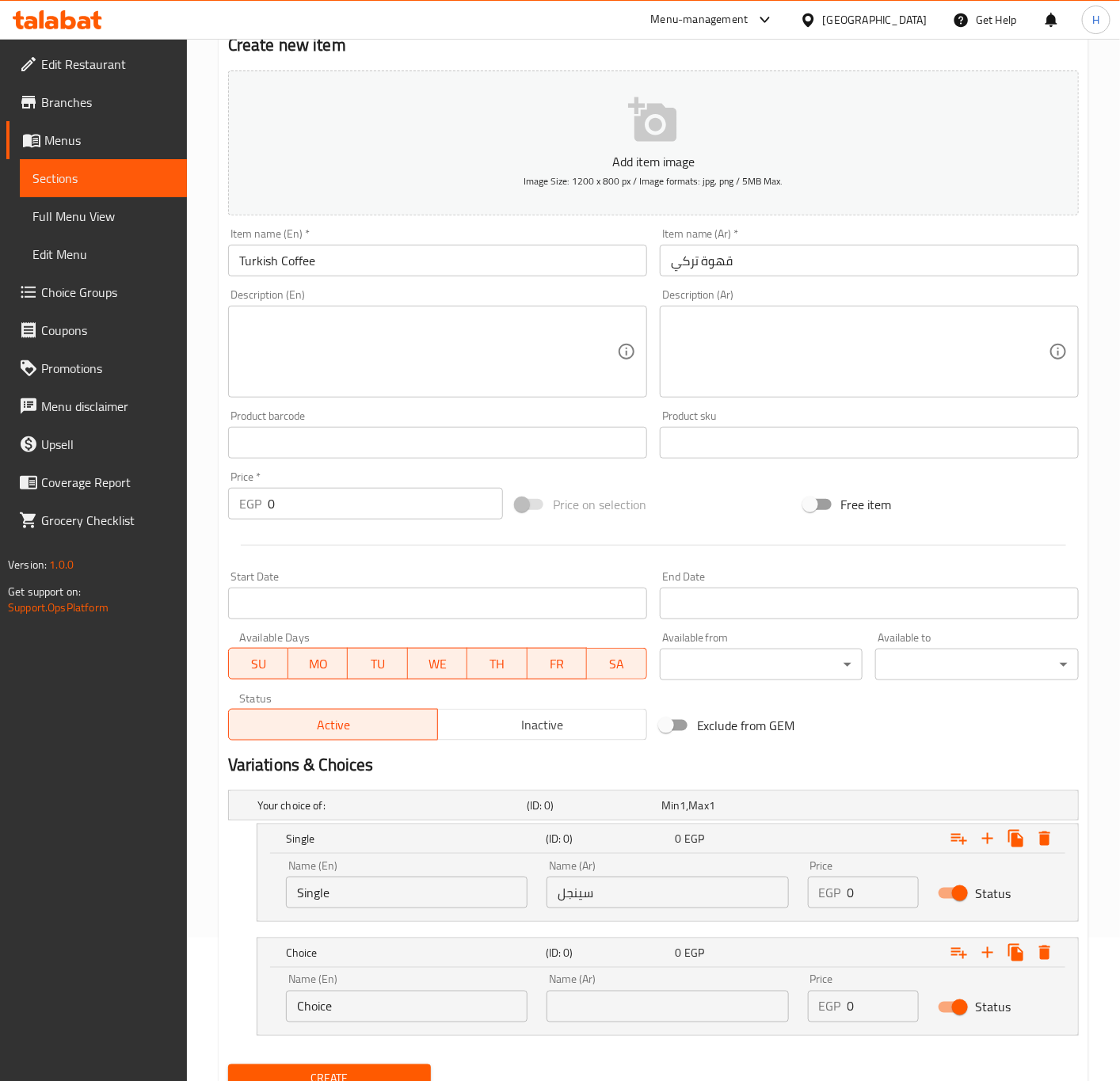
click at [398, 1000] on input "Choice" at bounding box center [406, 1007] width 242 height 32
type input "ي"
type input "Double"
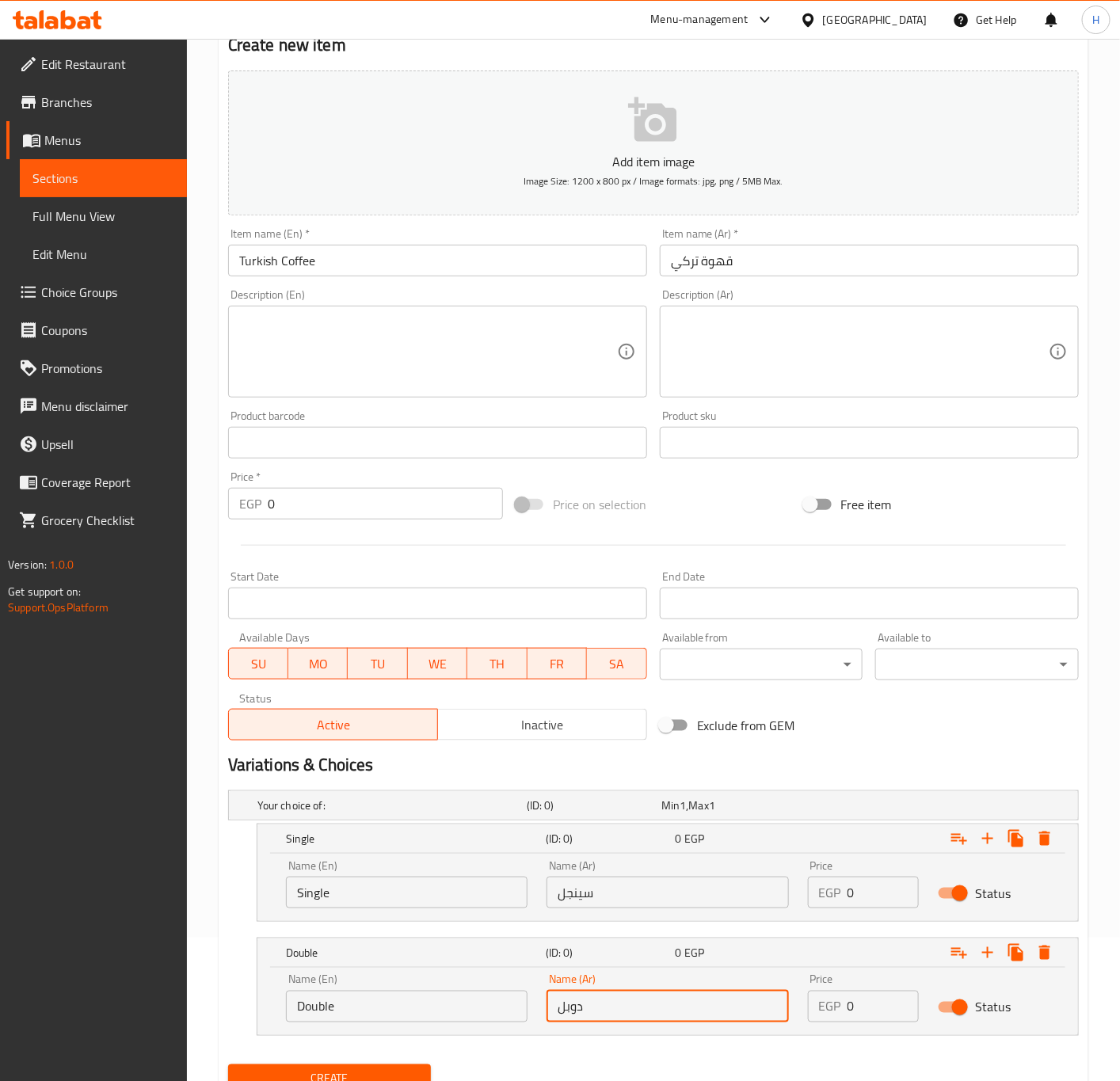
type input "دوبل"
click at [718, 1054] on div "Your choice of: (ID: 0) Min 1 , Max 1 Name (En) Your choice of: Name (En) Name …" at bounding box center [653, 921] width 863 height 274
click at [873, 894] on input "0" at bounding box center [883, 892] width 72 height 32
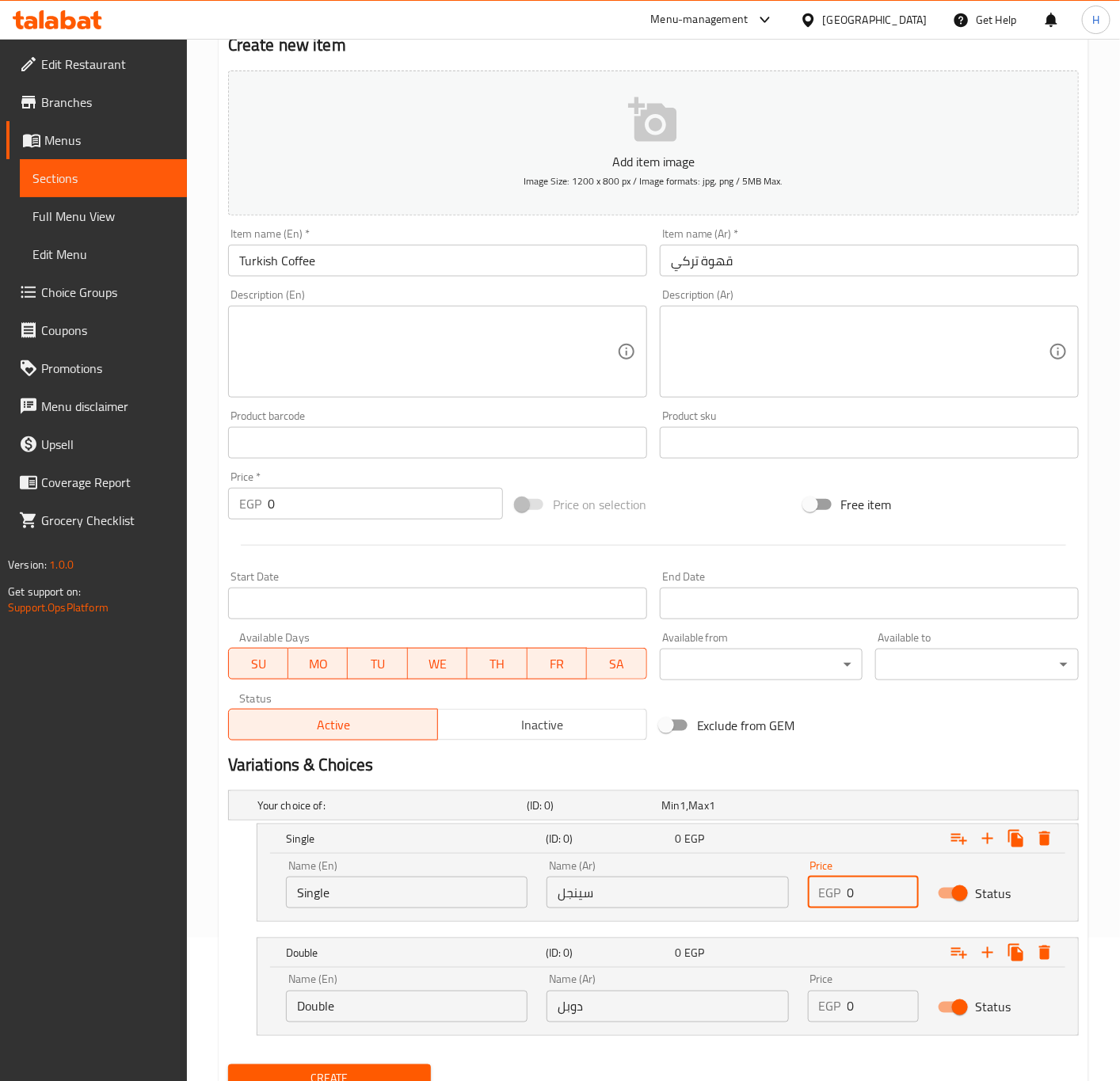
paste input "35"
type input "35"
click at [861, 1010] on input "0" at bounding box center [883, 1007] width 72 height 32
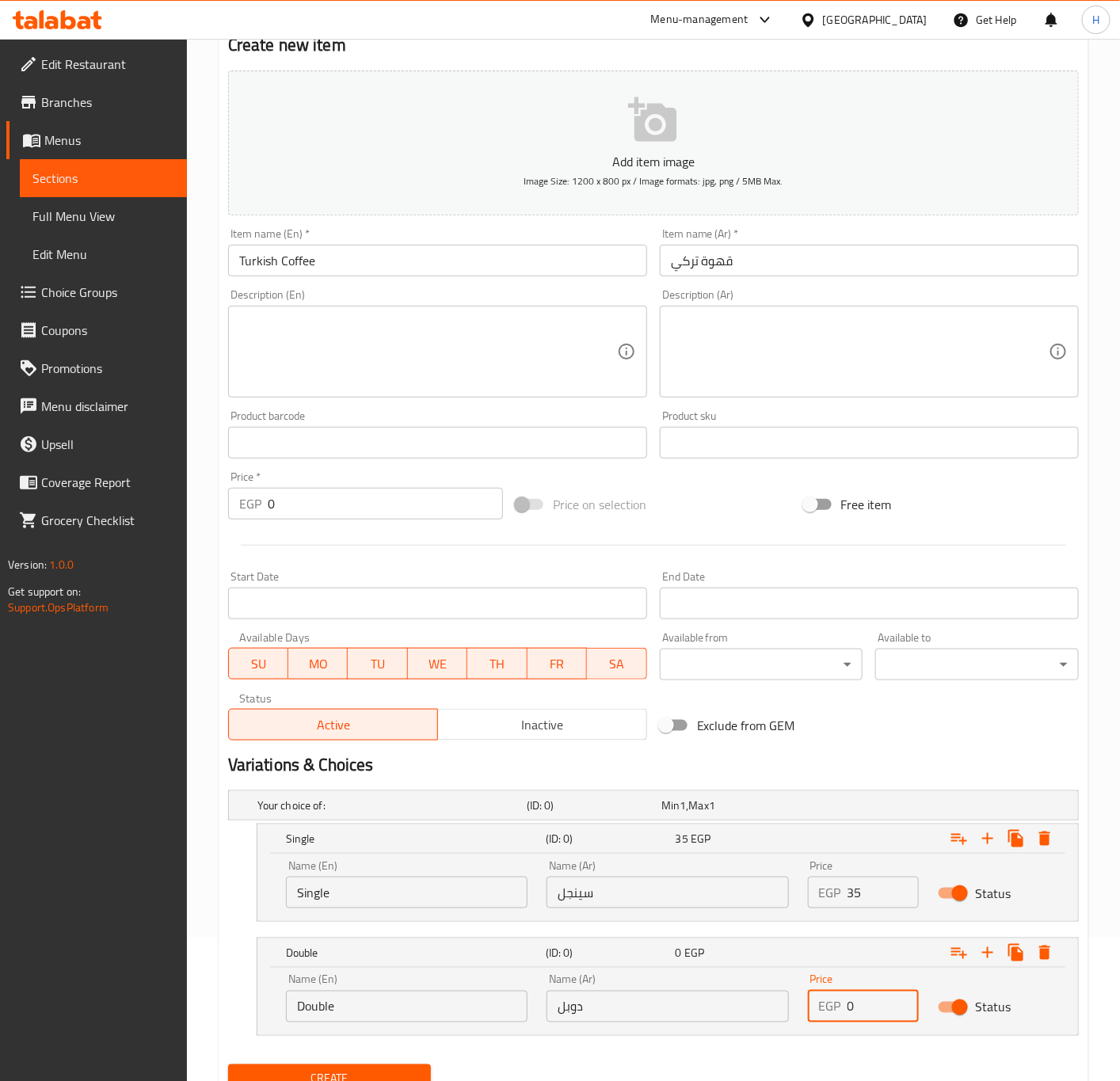
paste input "45"
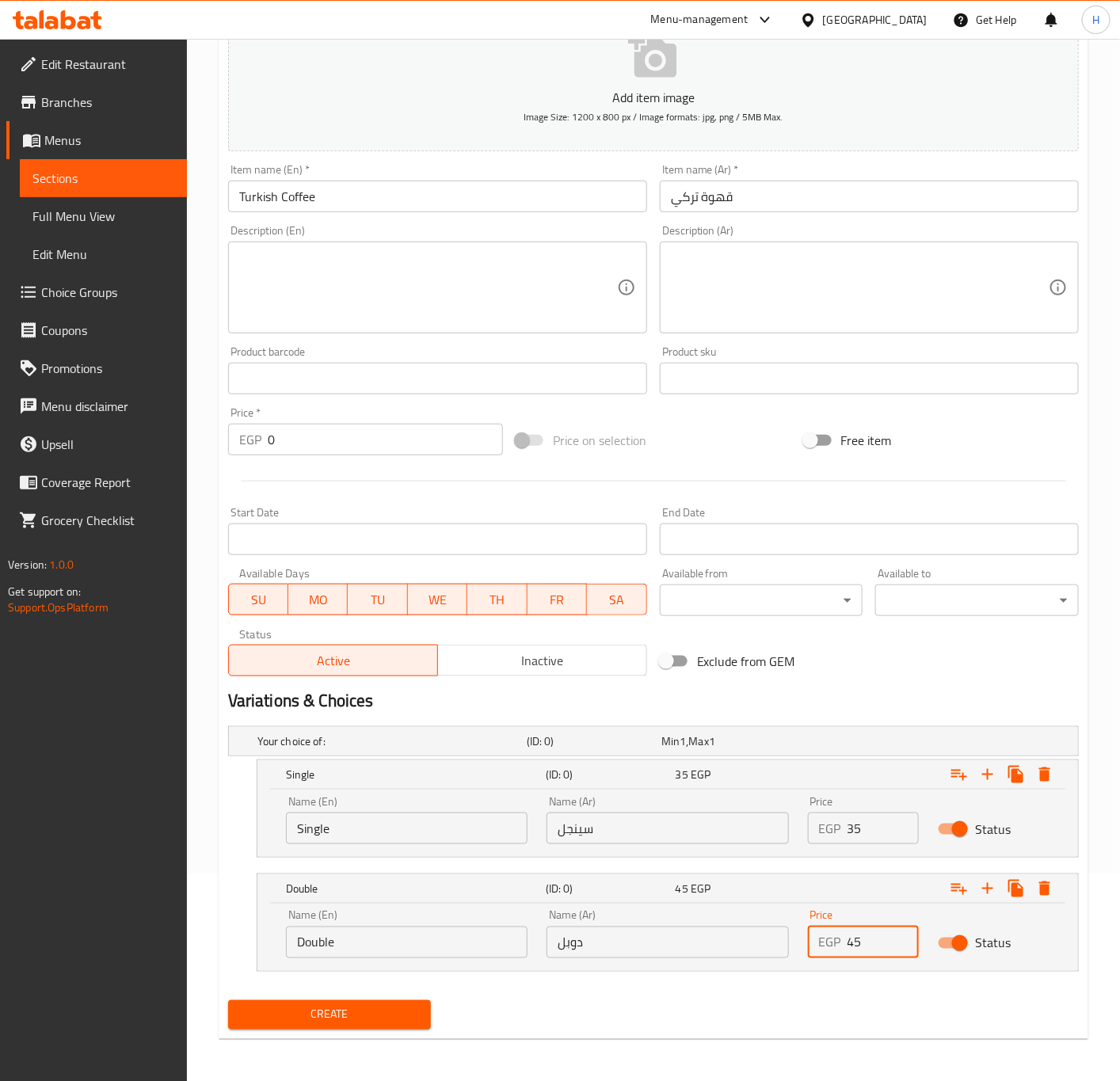
scroll to position [212, 0]
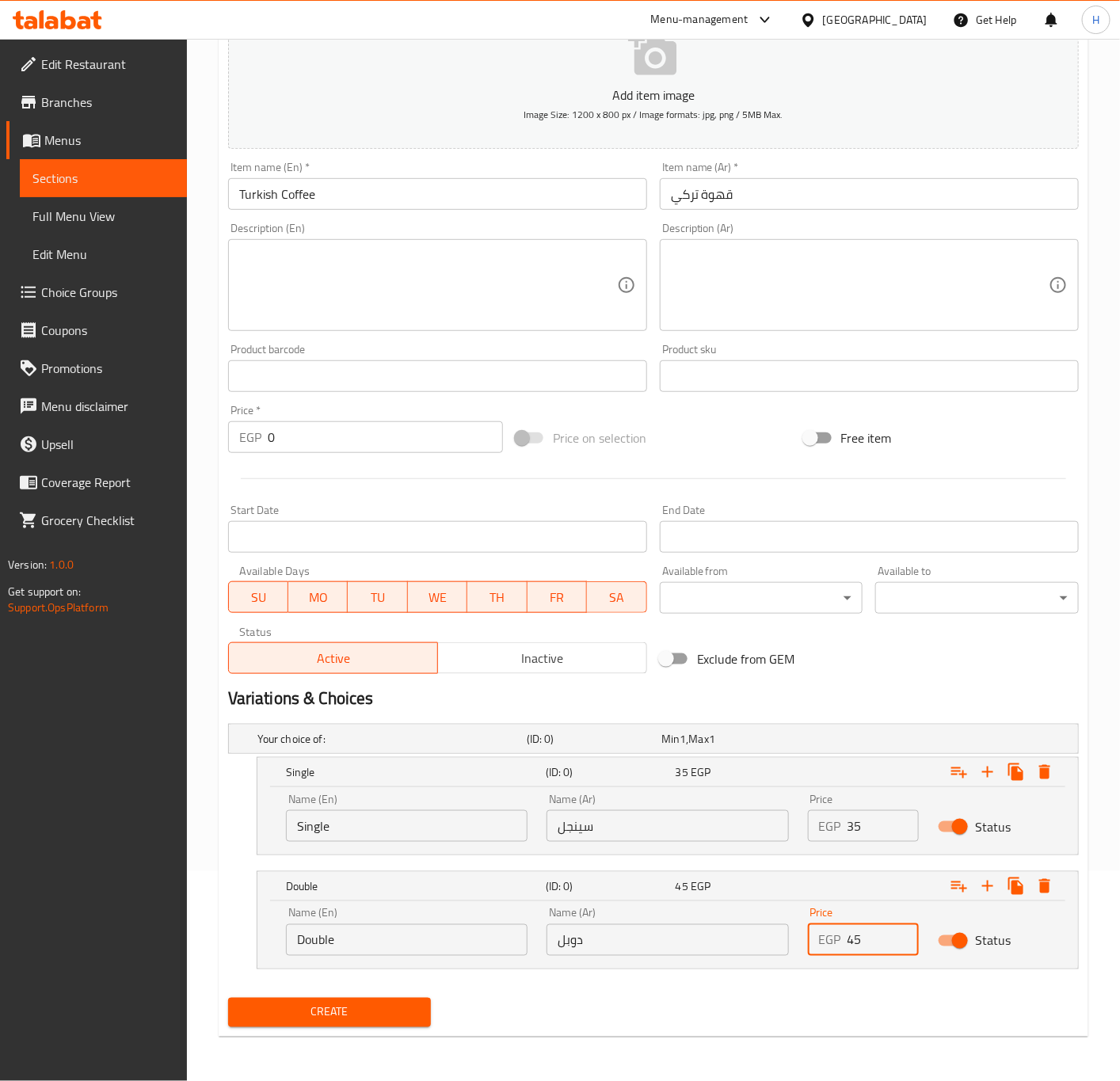
type input "45"
click at [388, 1016] on span "Create" at bounding box center [329, 1012] width 178 height 19
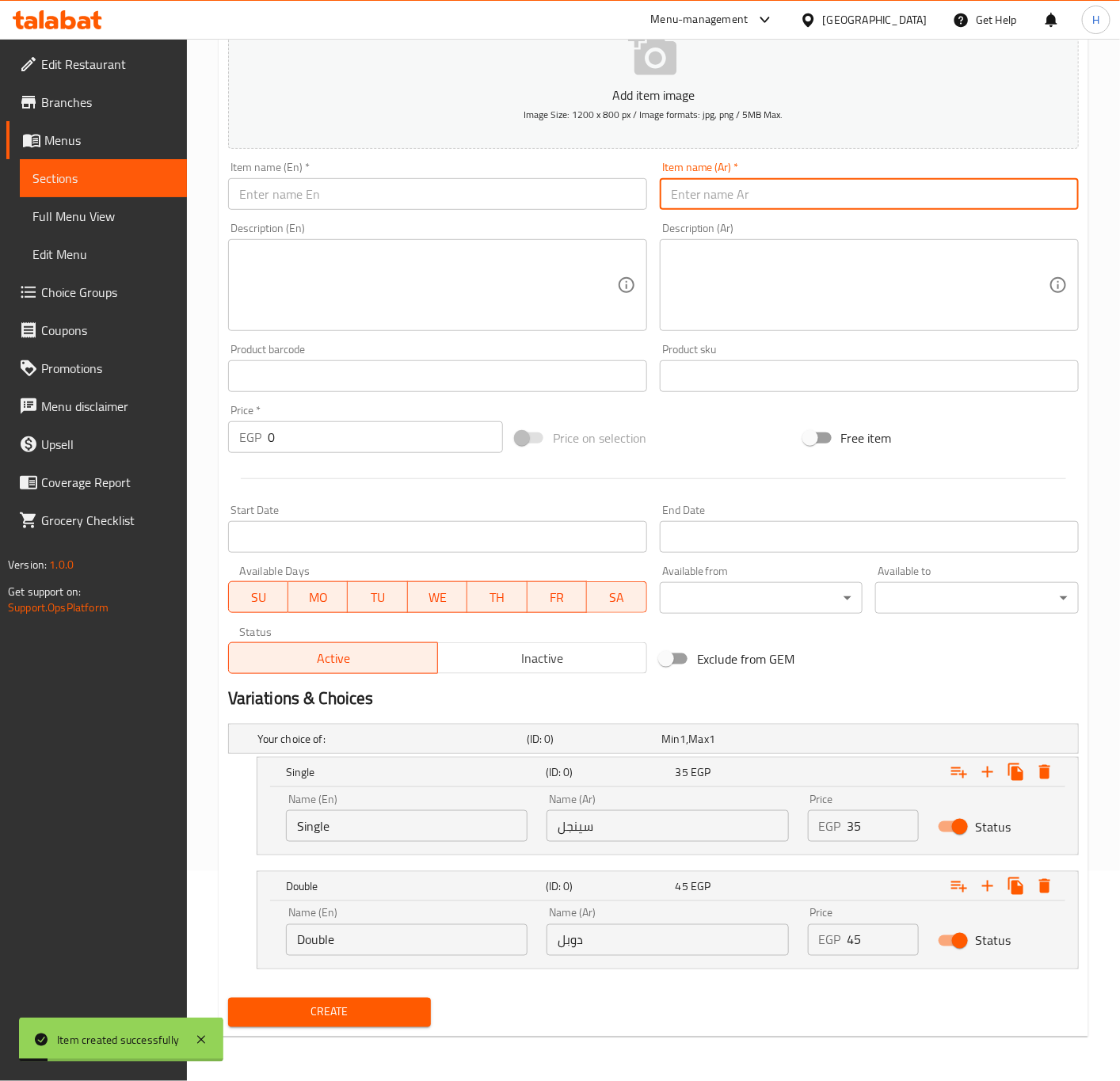
click at [898, 200] on input "text" at bounding box center [869, 194] width 419 height 32
paste input "قهوة فرنساوي"
type input "قهوة فرنساوي"
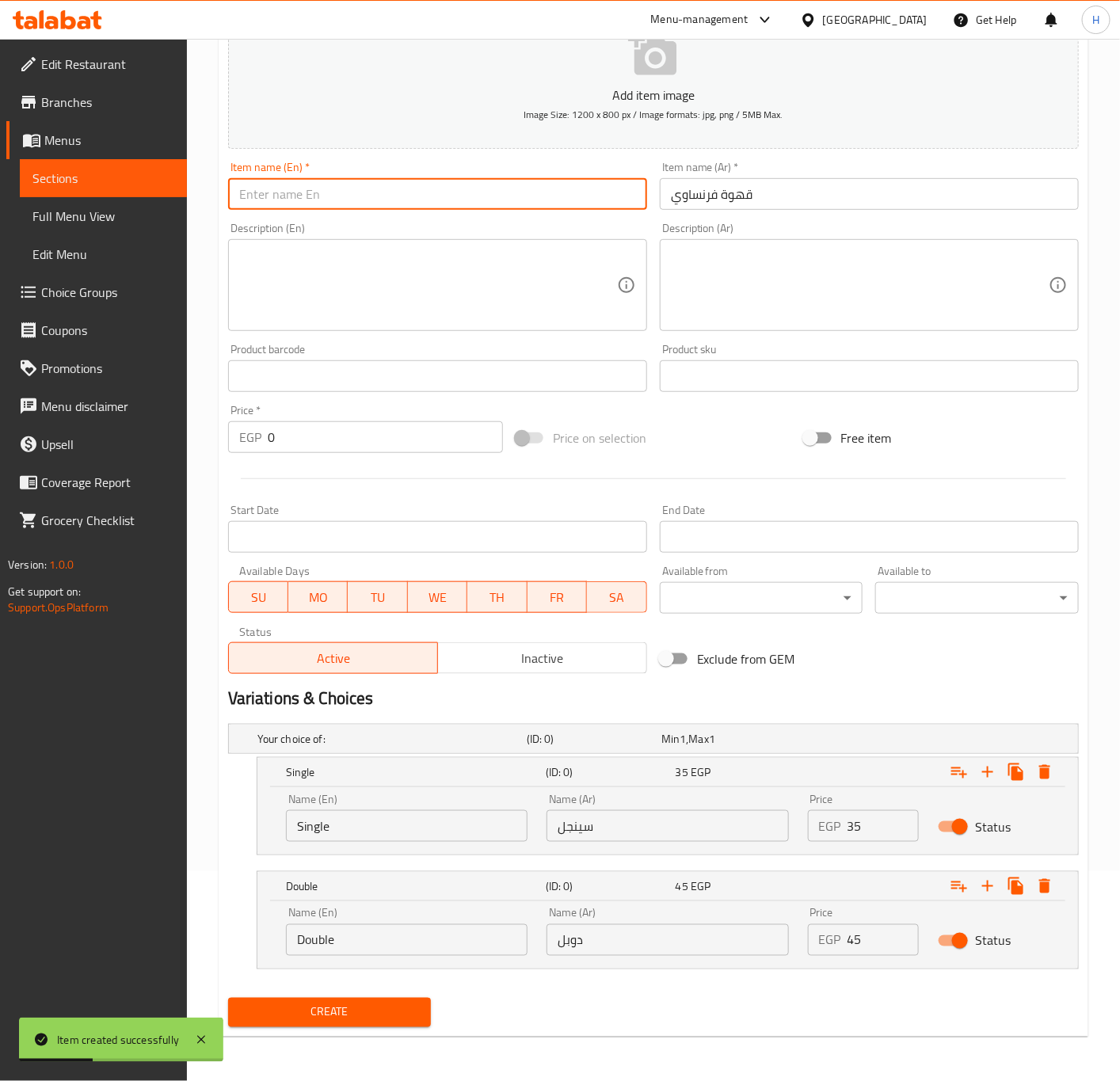
click at [537, 207] on input "text" at bounding box center [437, 194] width 419 height 32
paste input "French Coffee"
type input "French Coffee"
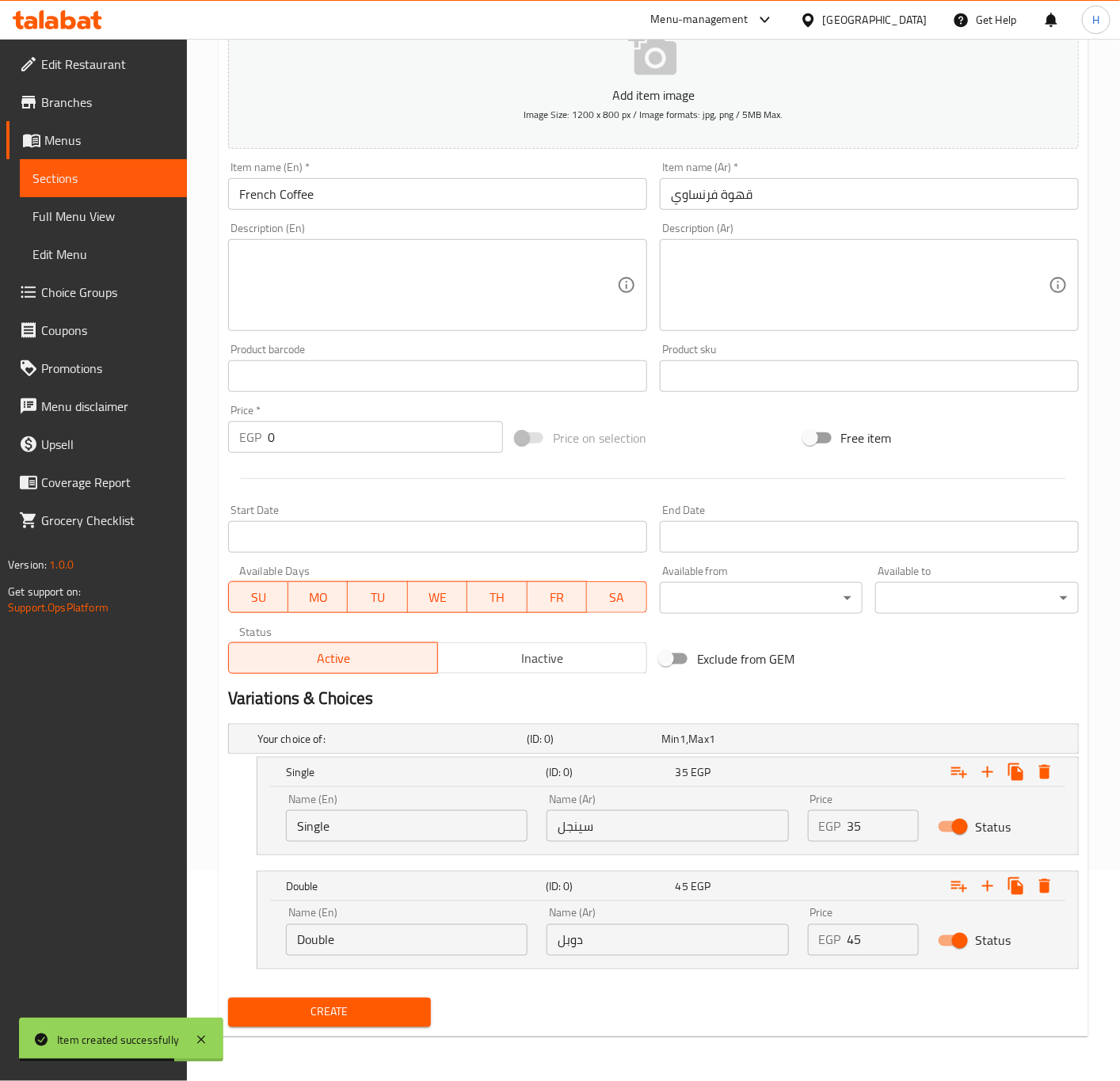
click at [873, 815] on input "35" at bounding box center [883, 826] width 72 height 32
paste input "45"
type input "45"
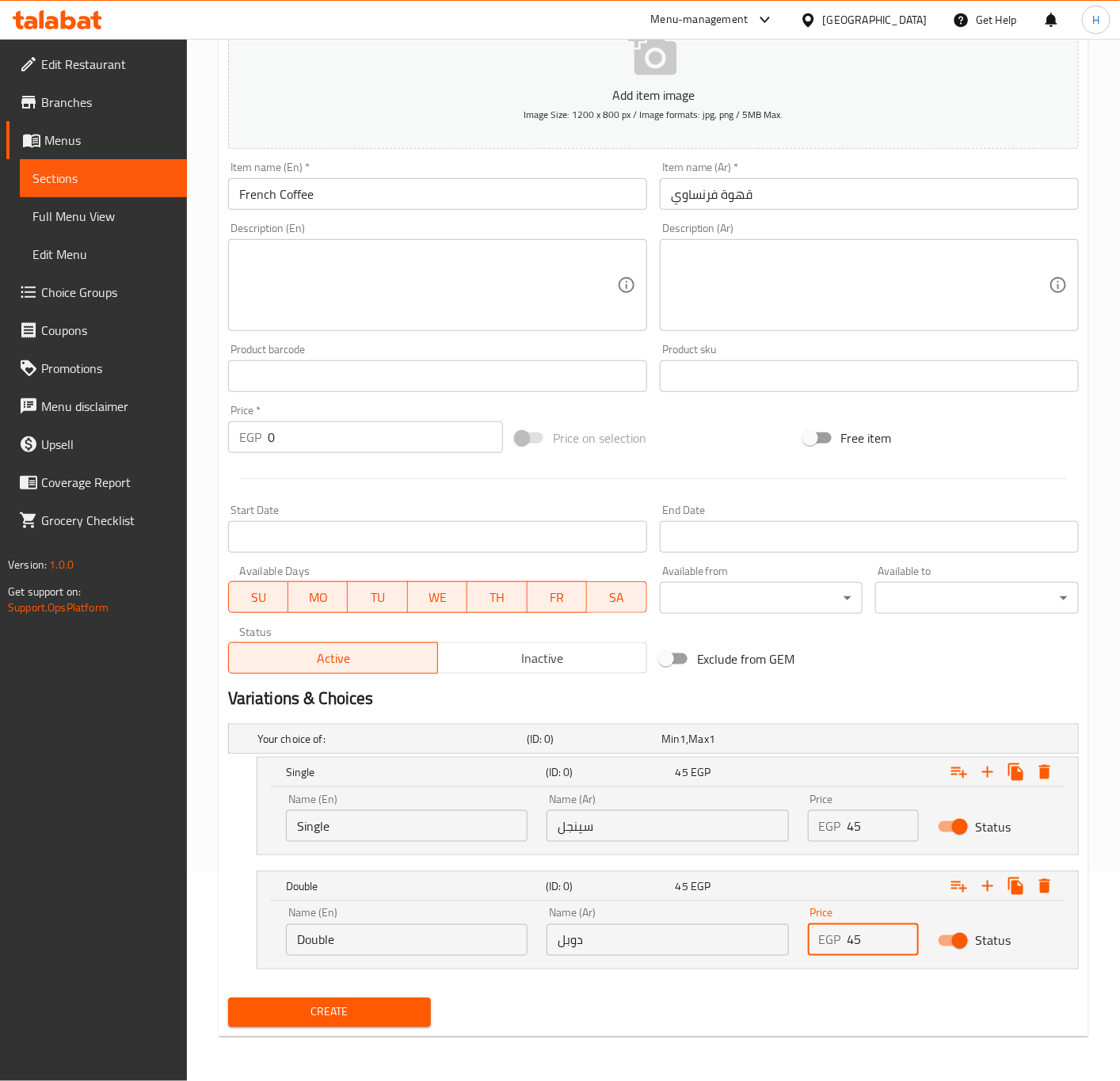
click at [874, 944] on input "45" at bounding box center [883, 940] width 72 height 32
click at [874, 944] on input "0" at bounding box center [883, 940] width 72 height 32
paste input "55"
type input "55"
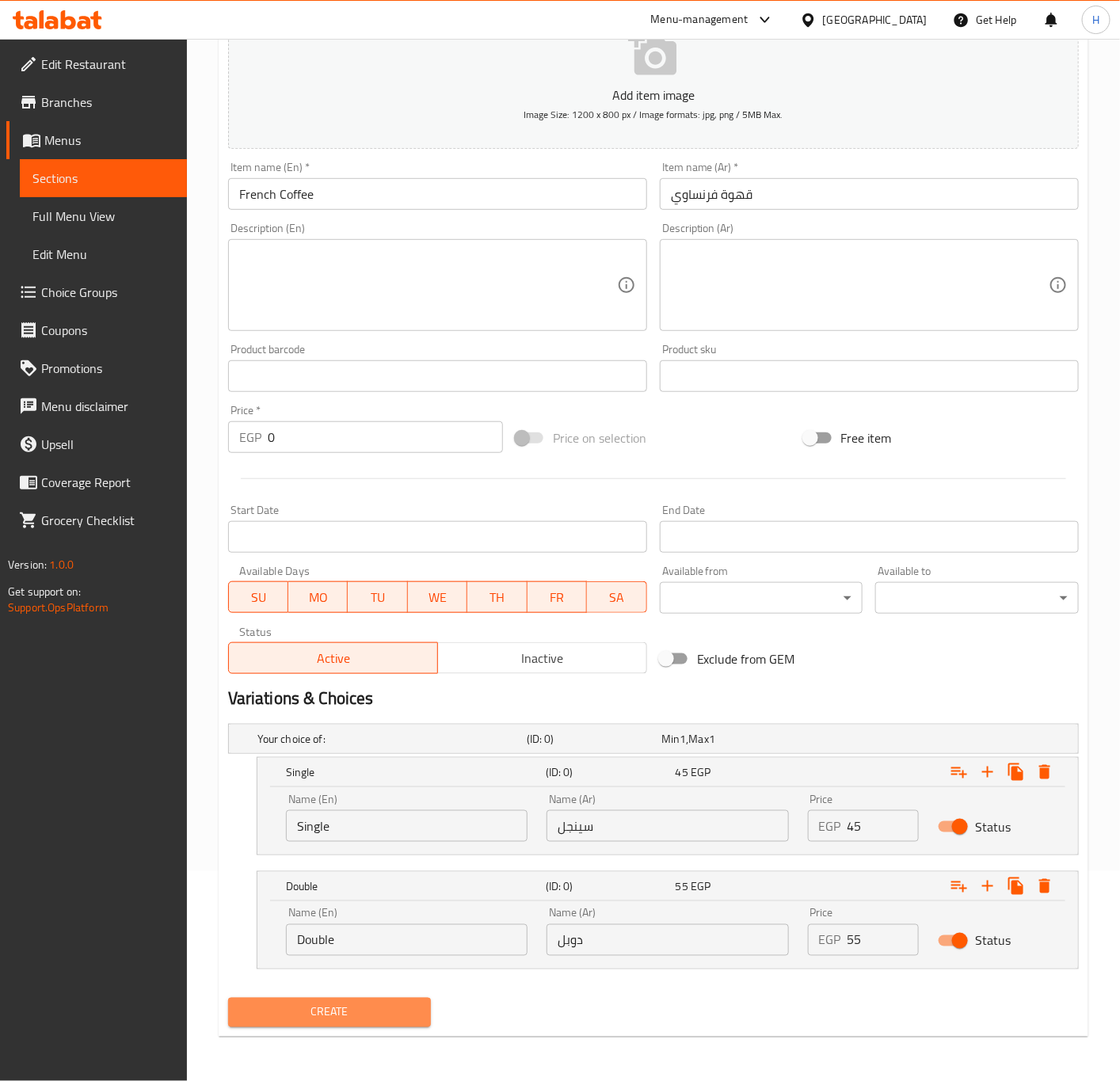
click at [305, 1012] on span "Create" at bounding box center [329, 1012] width 178 height 19
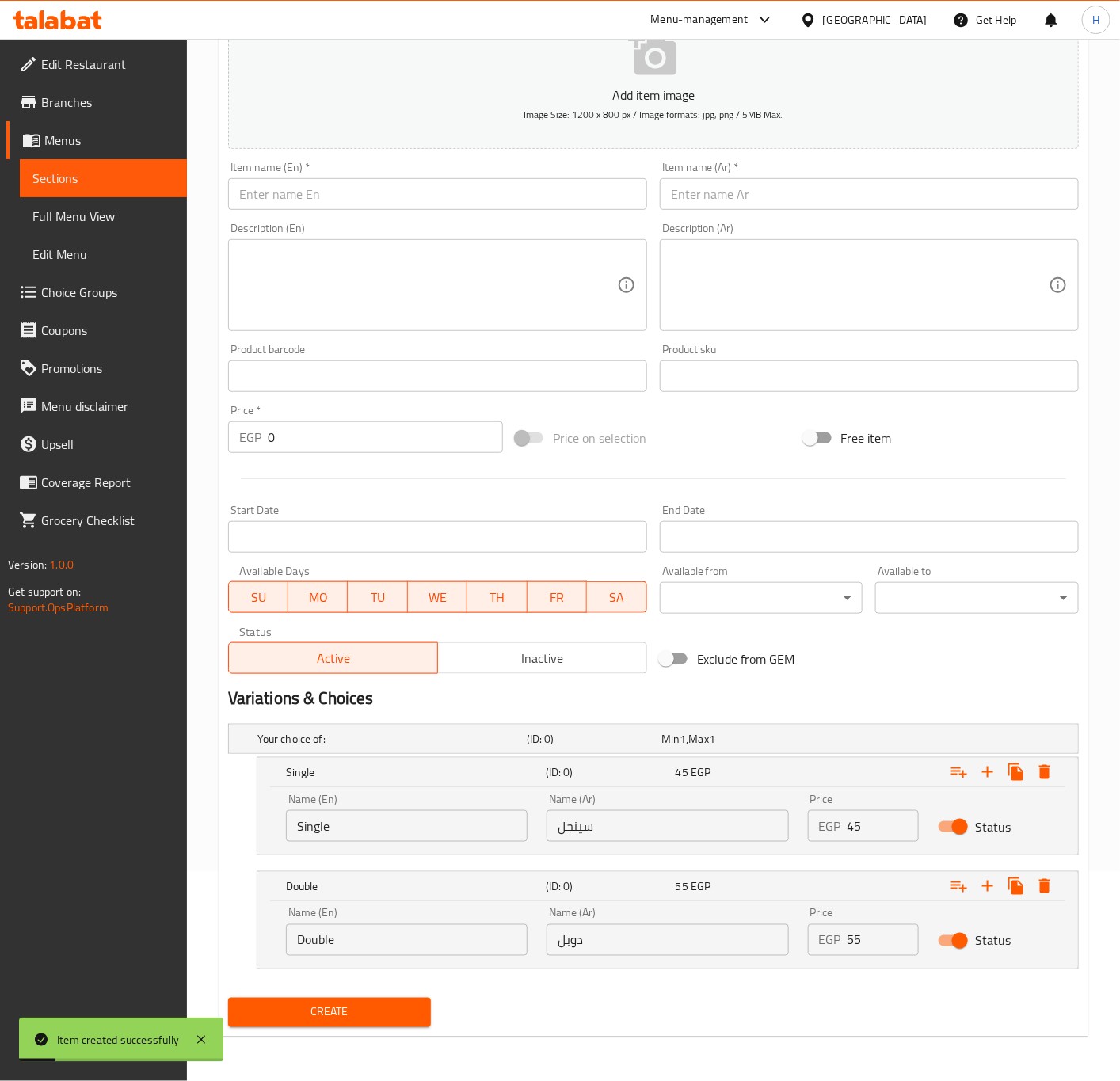
click at [766, 169] on div "Item name (Ar)   * Item name (Ar) *" at bounding box center [869, 185] width 419 height 49
click at [769, 181] on input "text" at bounding box center [869, 194] width 419 height 32
paste input "قهوة بندق"
type input "قهوة بندق"
click at [436, 191] on input "text" at bounding box center [437, 194] width 419 height 32
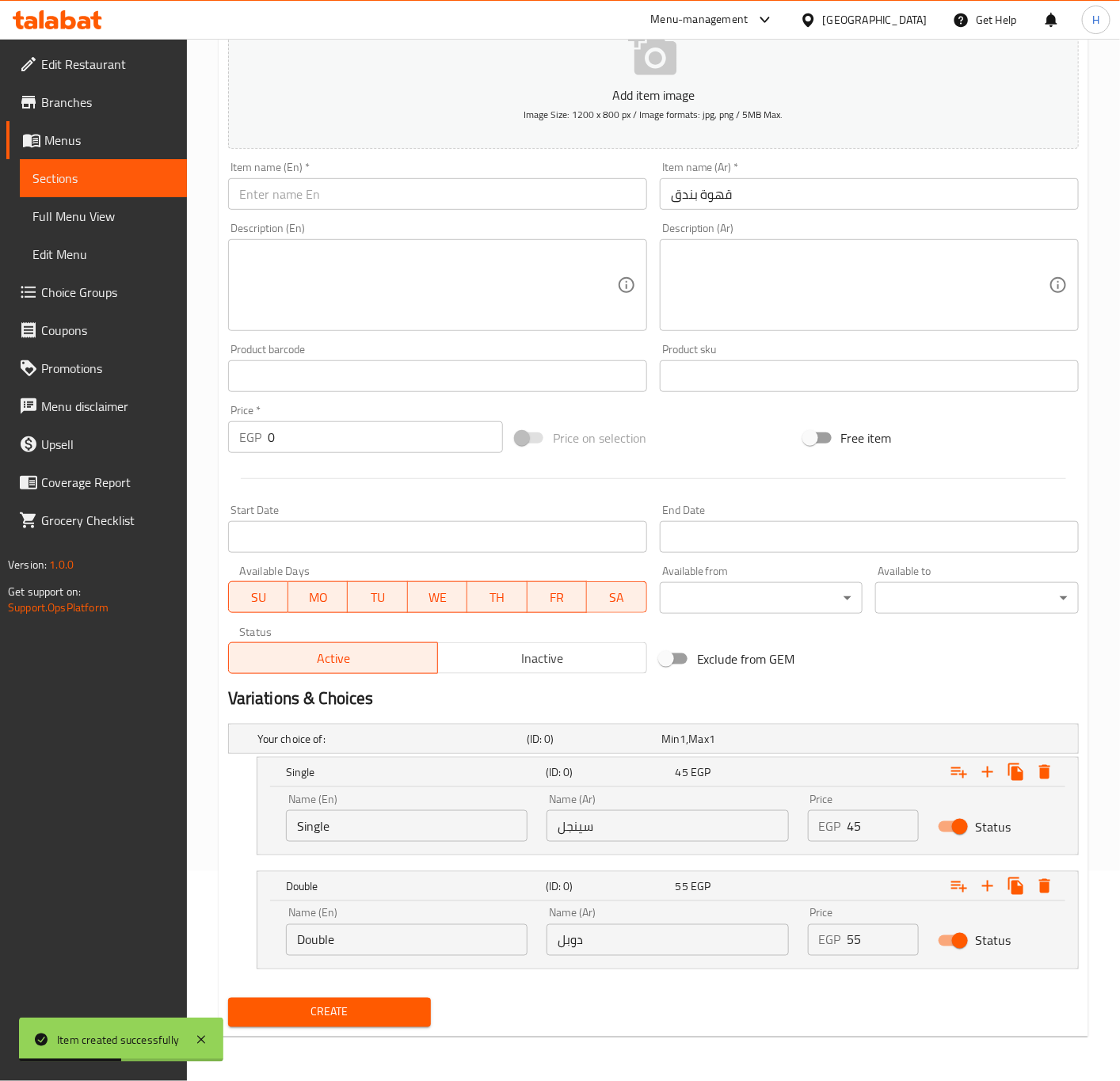
paste input "Hazelnut Coffee"
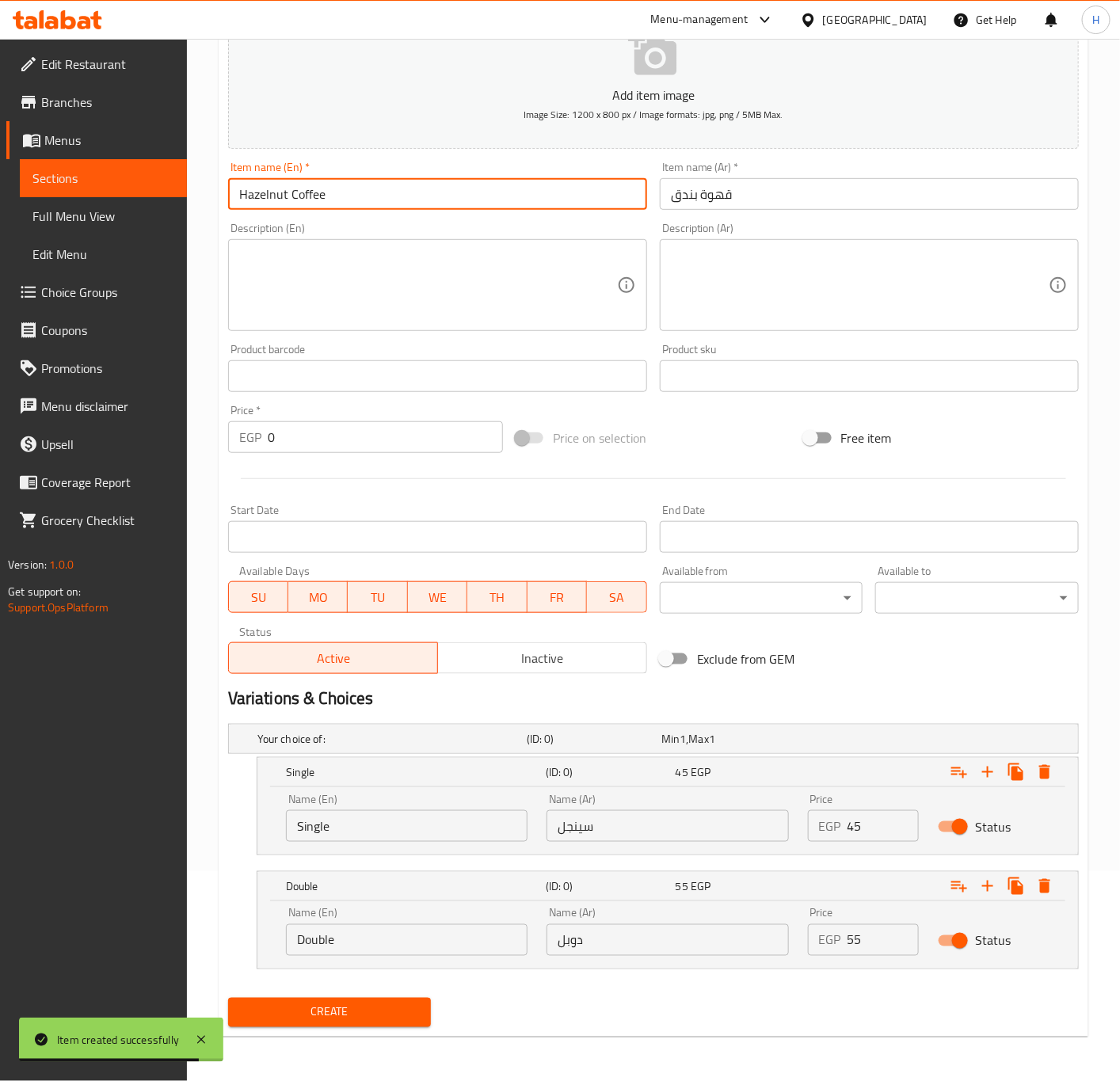
type input "Hazelnut Coffee"
click at [388, 1002] on span "Create" at bounding box center [329, 1012] width 178 height 19
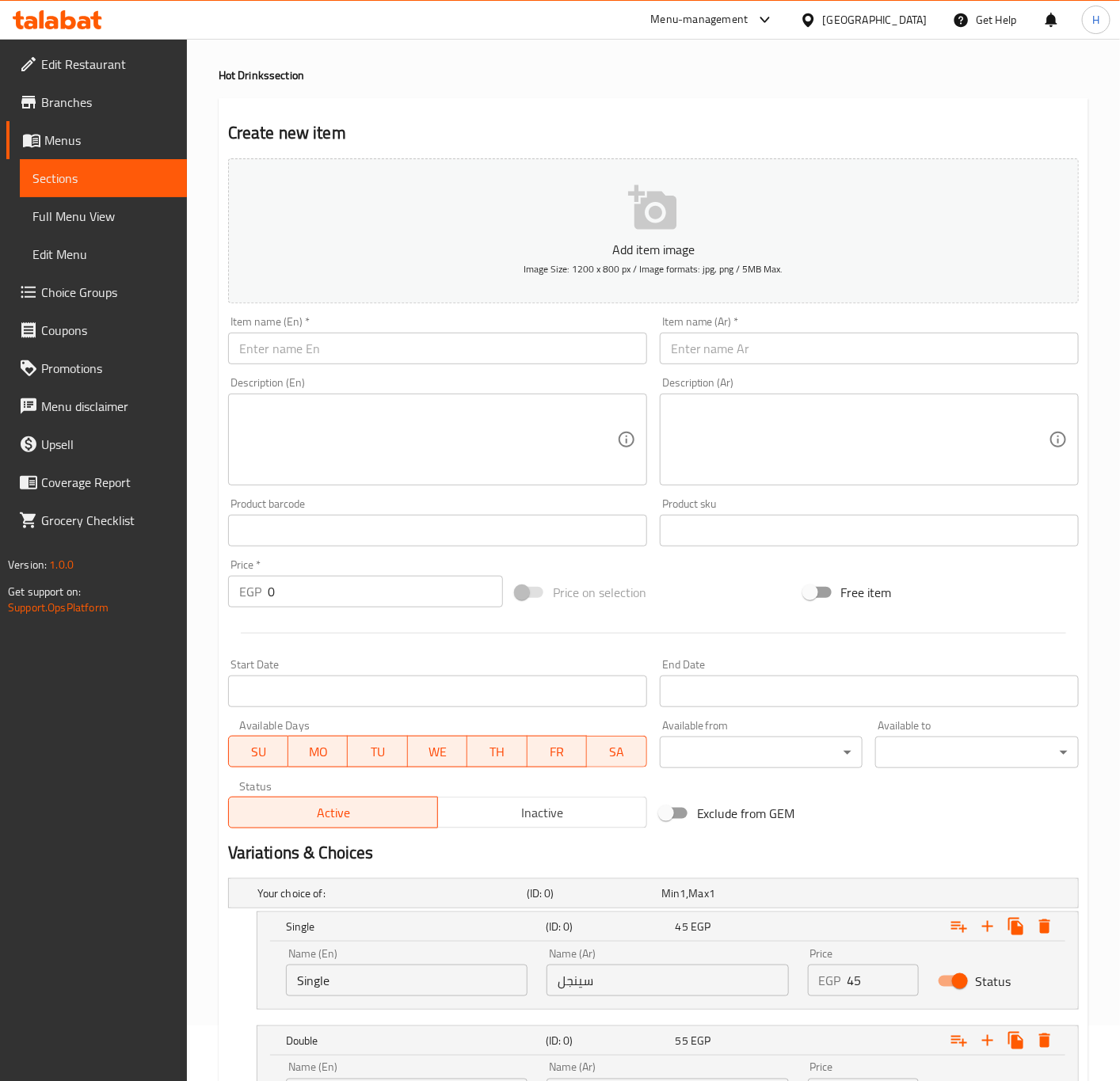
scroll to position [0, 0]
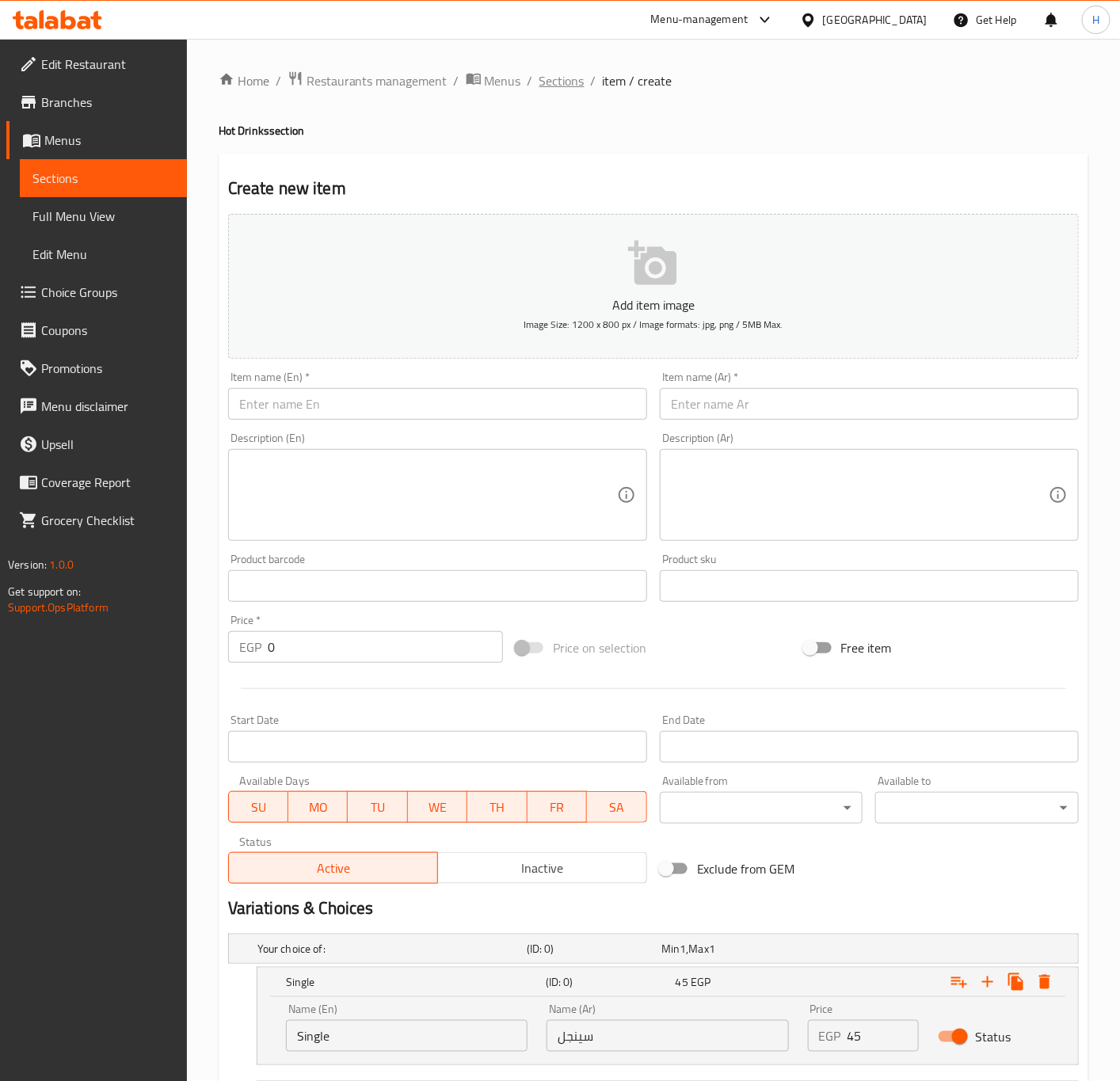
click at [571, 77] on span "Sections" at bounding box center [561, 80] width 45 height 19
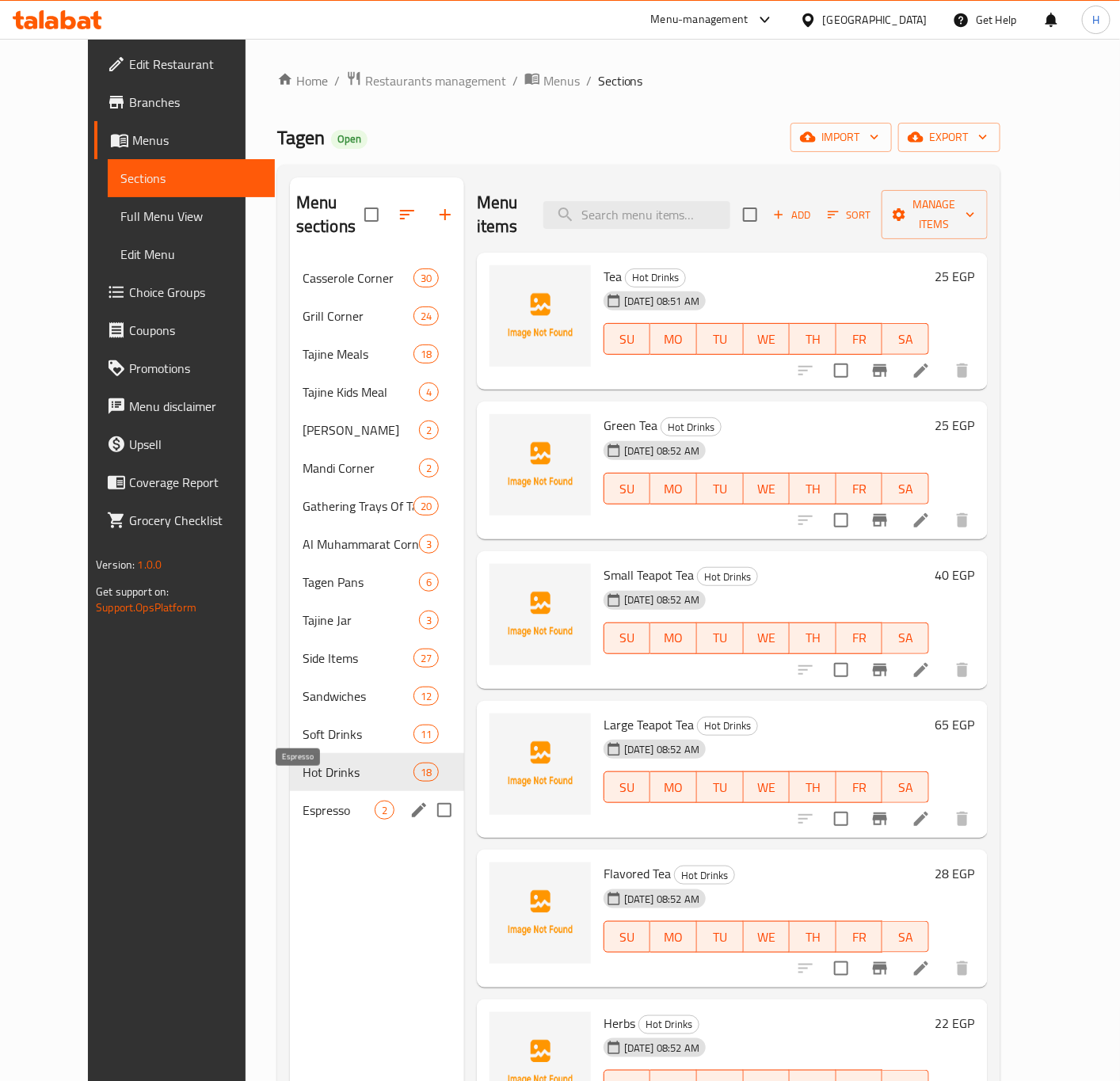
click at [303, 800] on span "Espresso" at bounding box center [338, 809] width 72 height 19
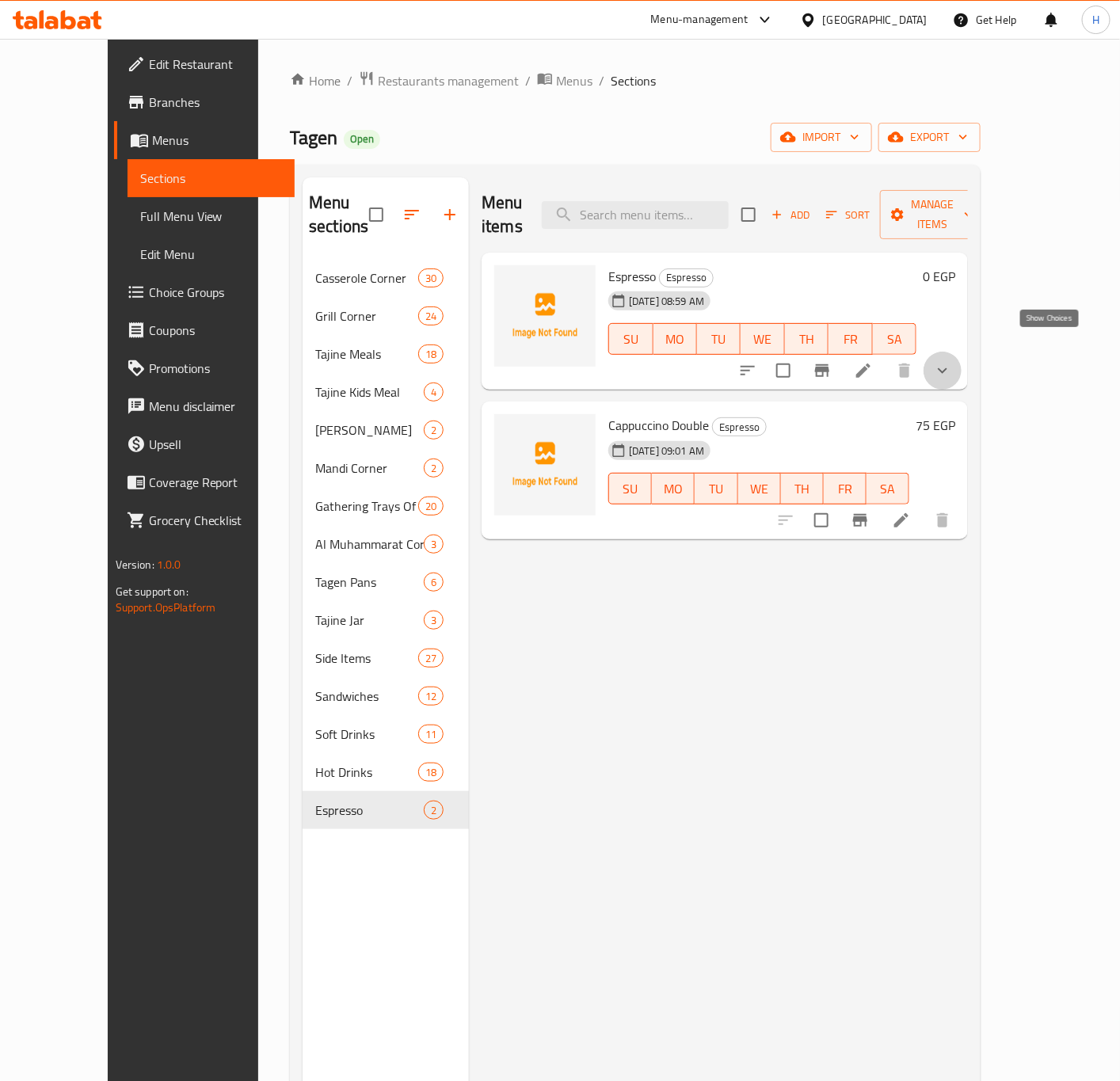
click at [952, 361] on icon "show more" at bounding box center [942, 370] width 19 height 19
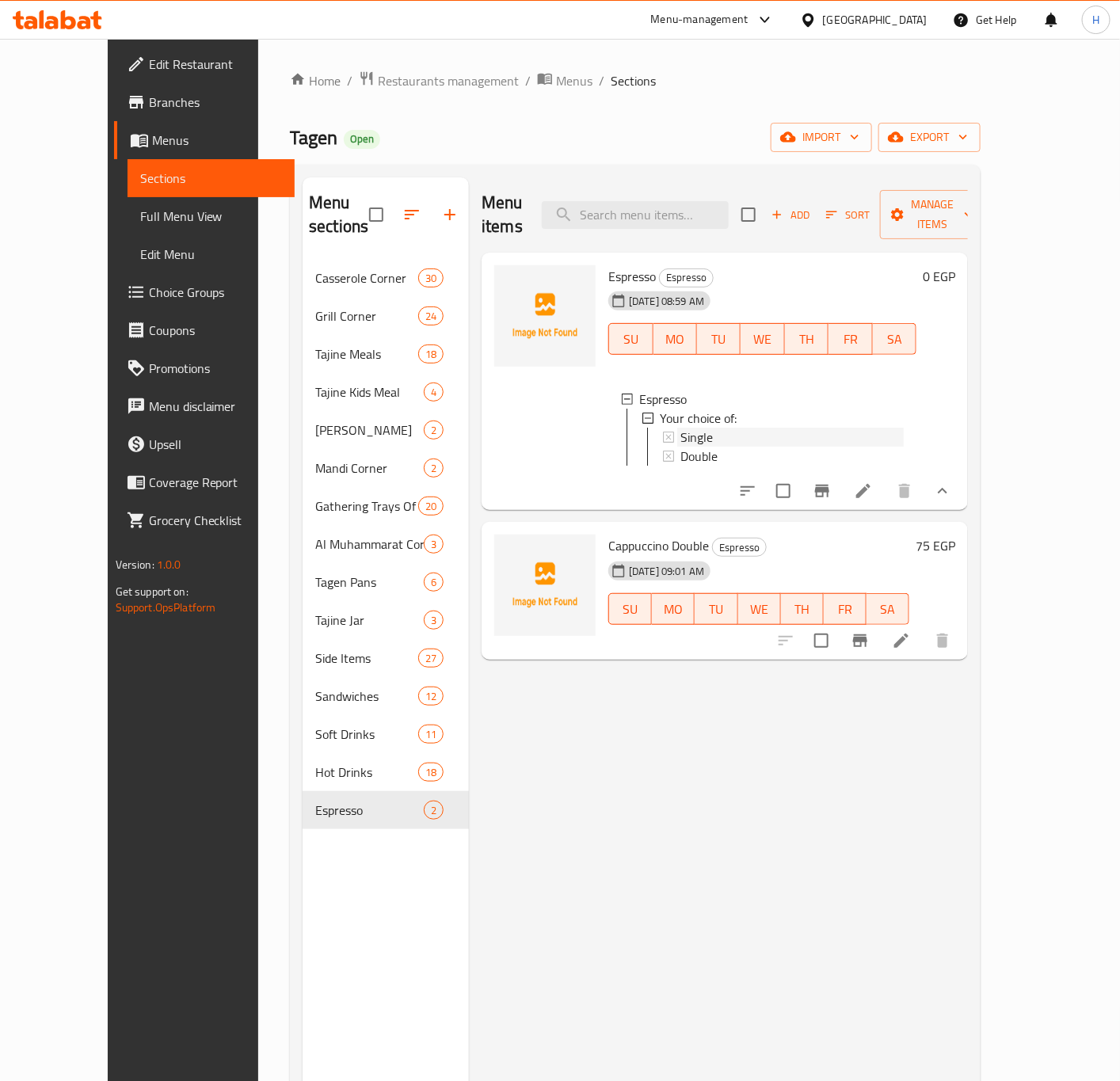
click at [691, 428] on div "Single" at bounding box center [792, 436] width 223 height 19
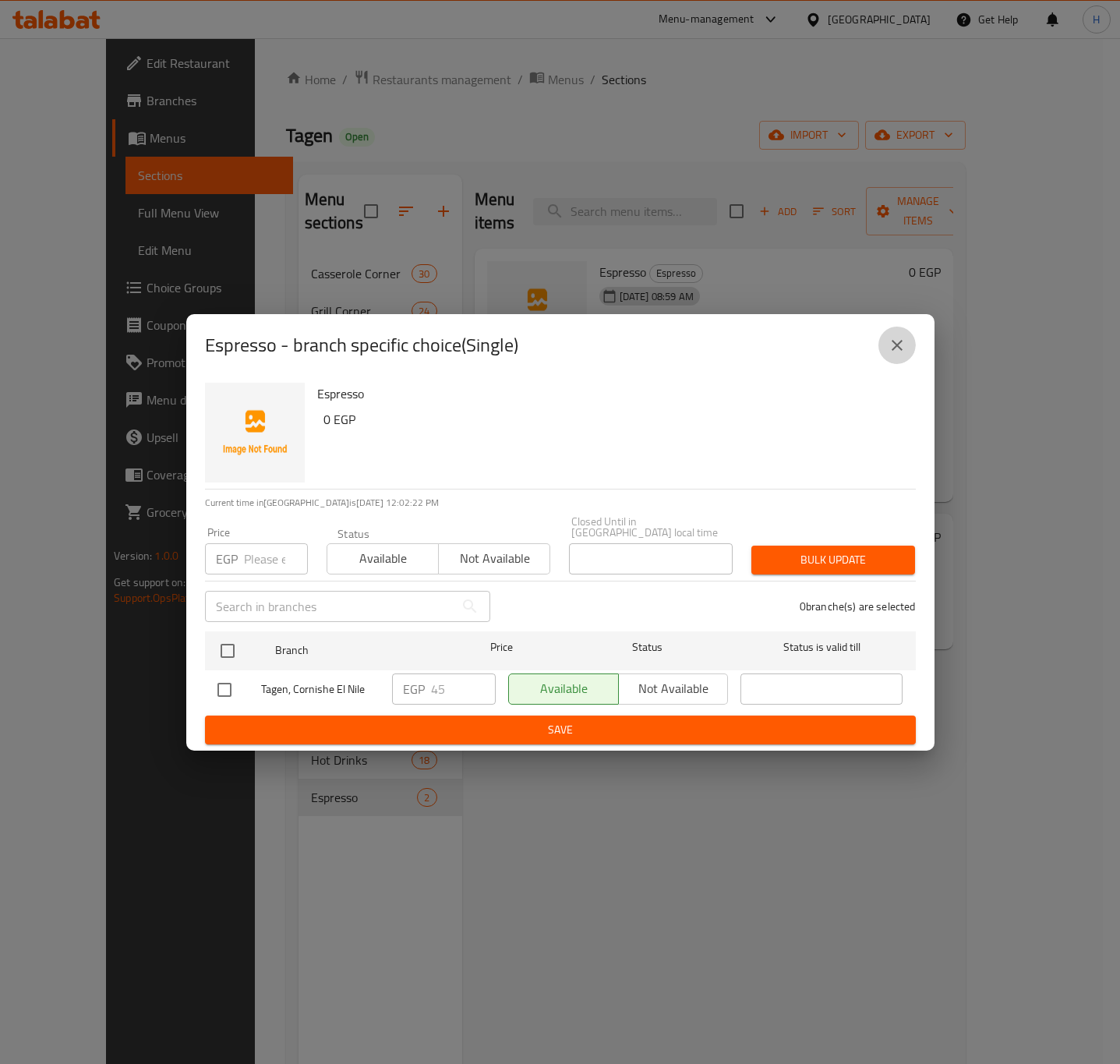
click at [898, 353] on icon "close" at bounding box center [897, 345] width 18 height 18
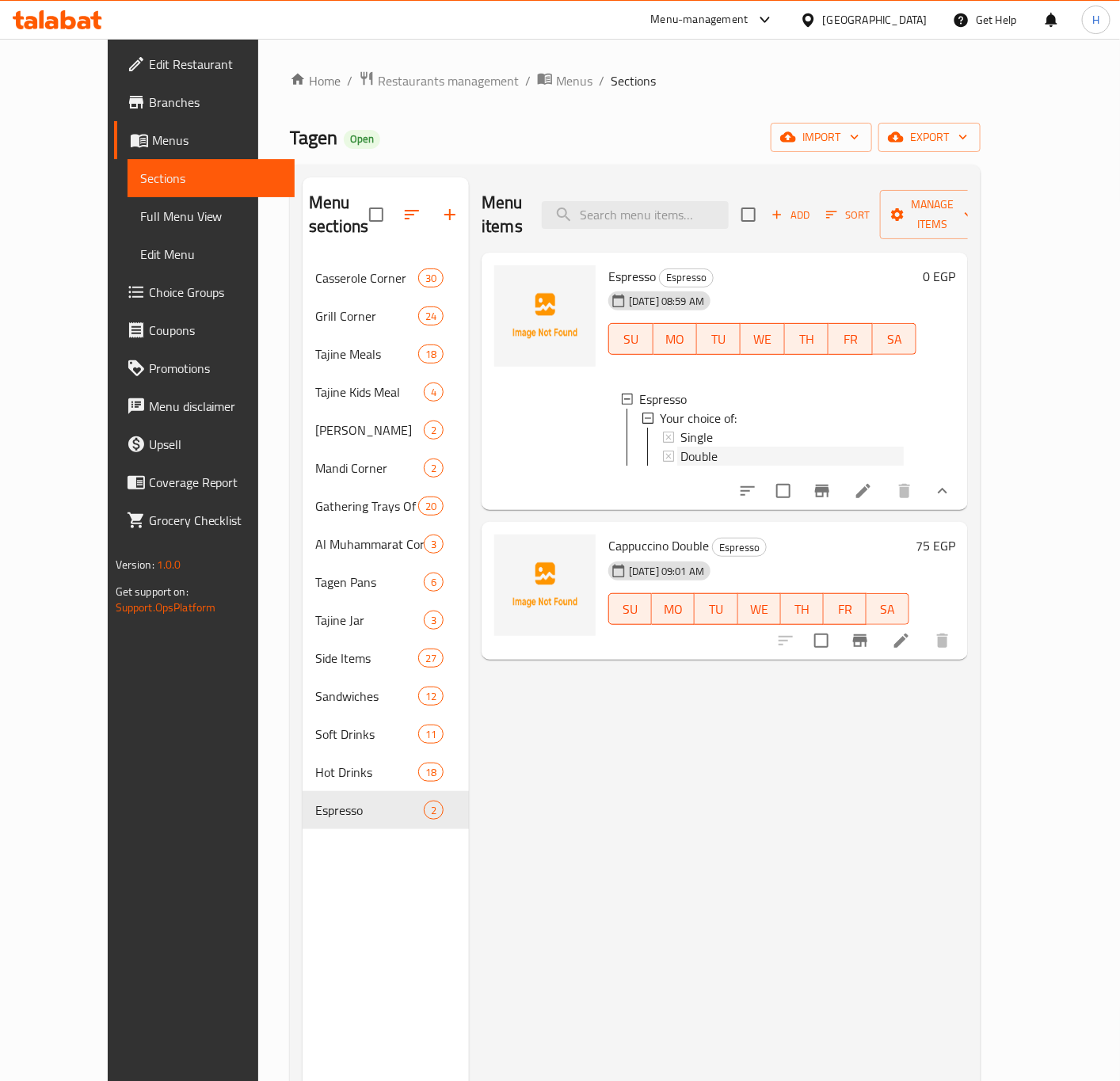
click at [738, 446] on div "Double" at bounding box center [792, 455] width 223 height 19
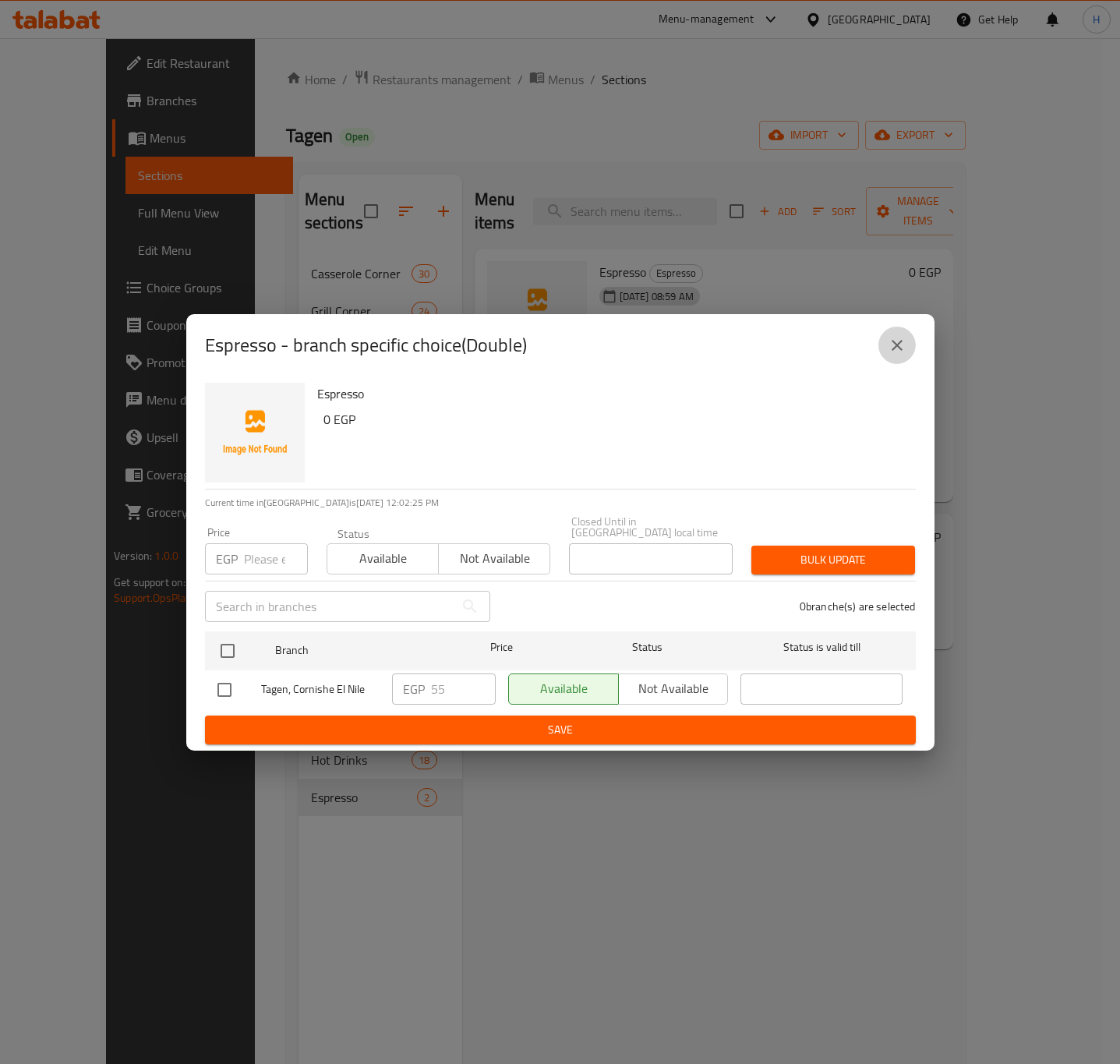
click at [889, 351] on icon "close" at bounding box center [897, 345] width 18 height 18
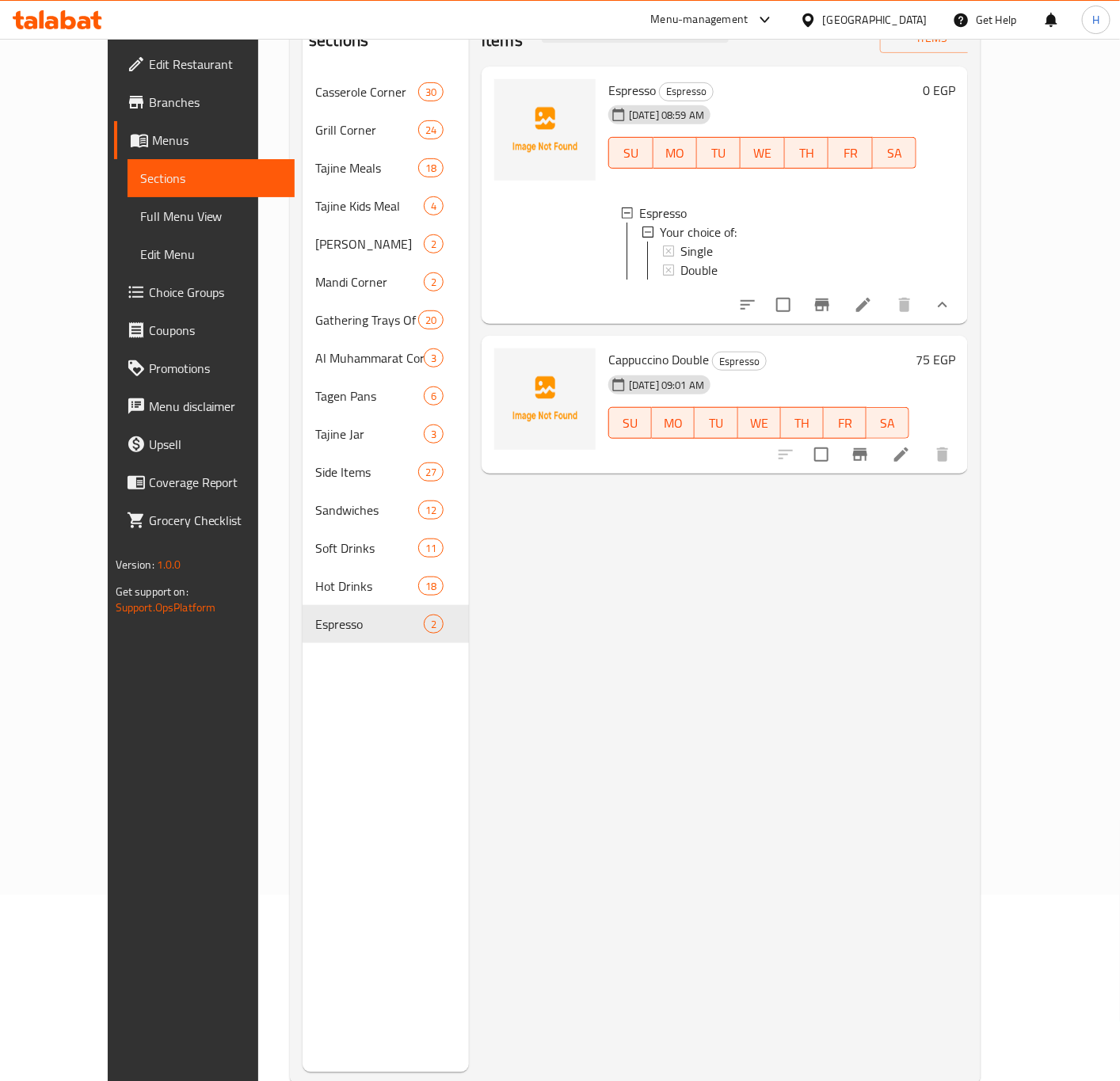
scroll to position [221, 0]
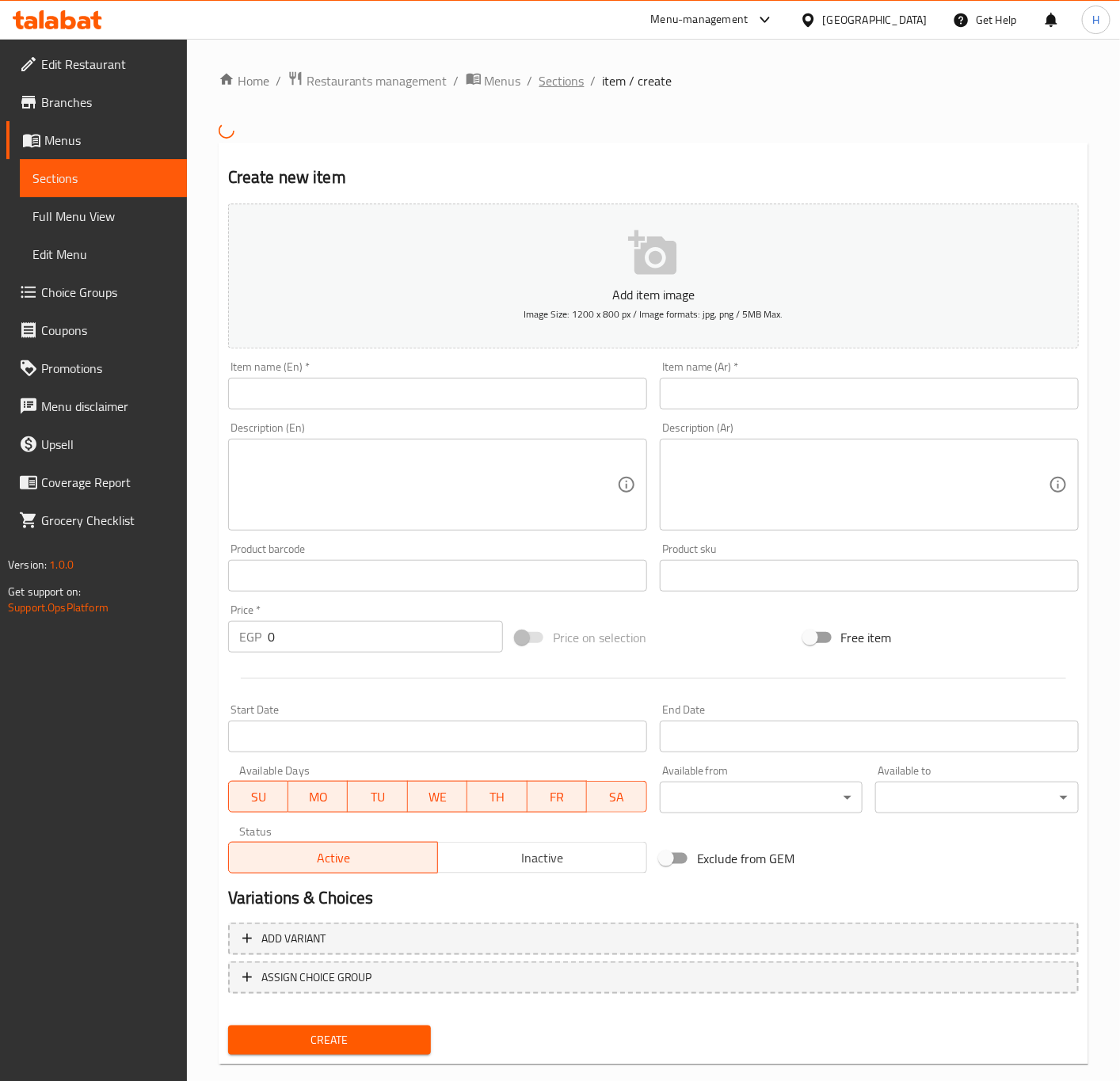
click at [550, 89] on span "Sections" at bounding box center [561, 80] width 45 height 19
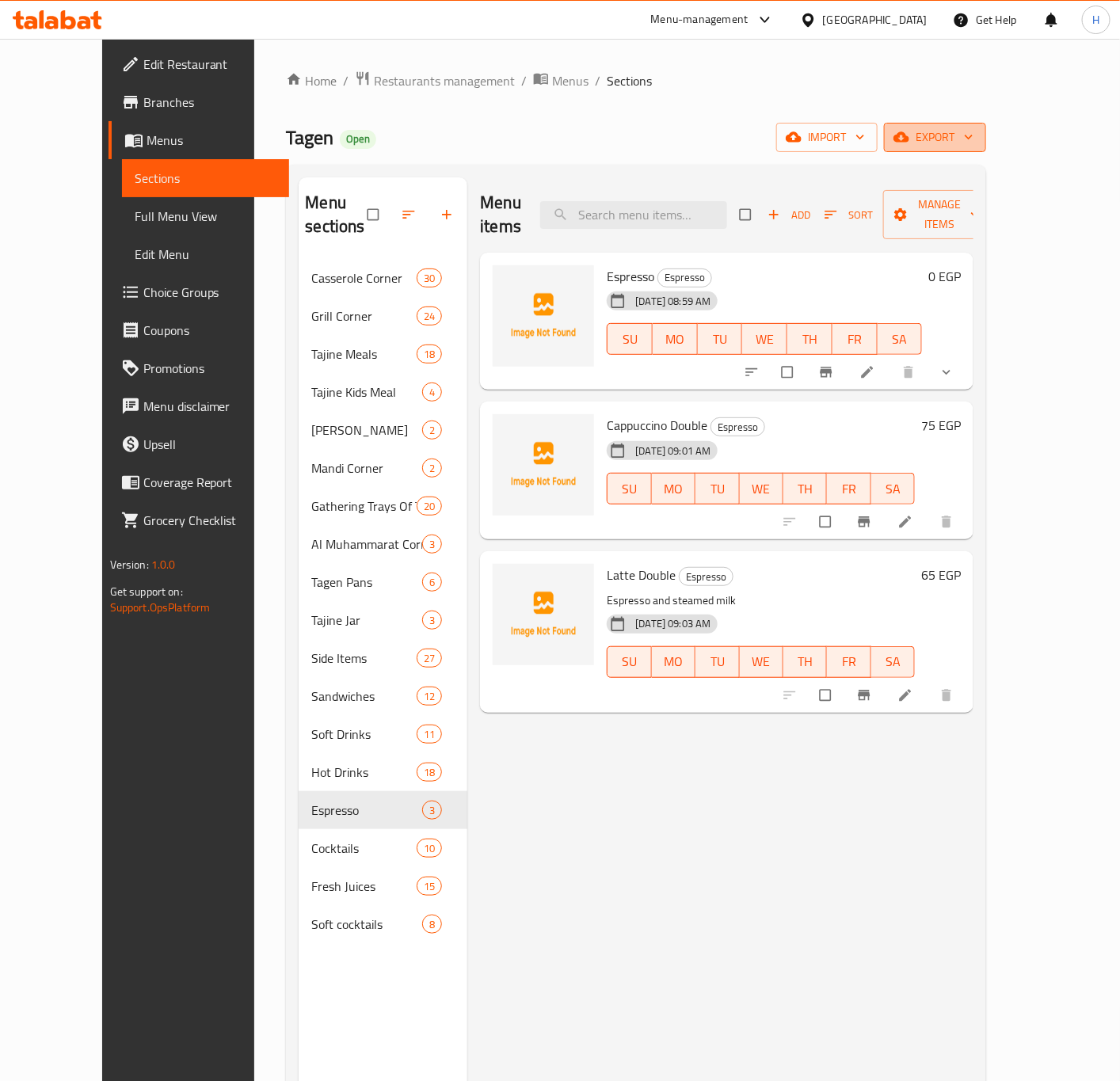
click at [973, 141] on span "export" at bounding box center [935, 137] width 77 height 19
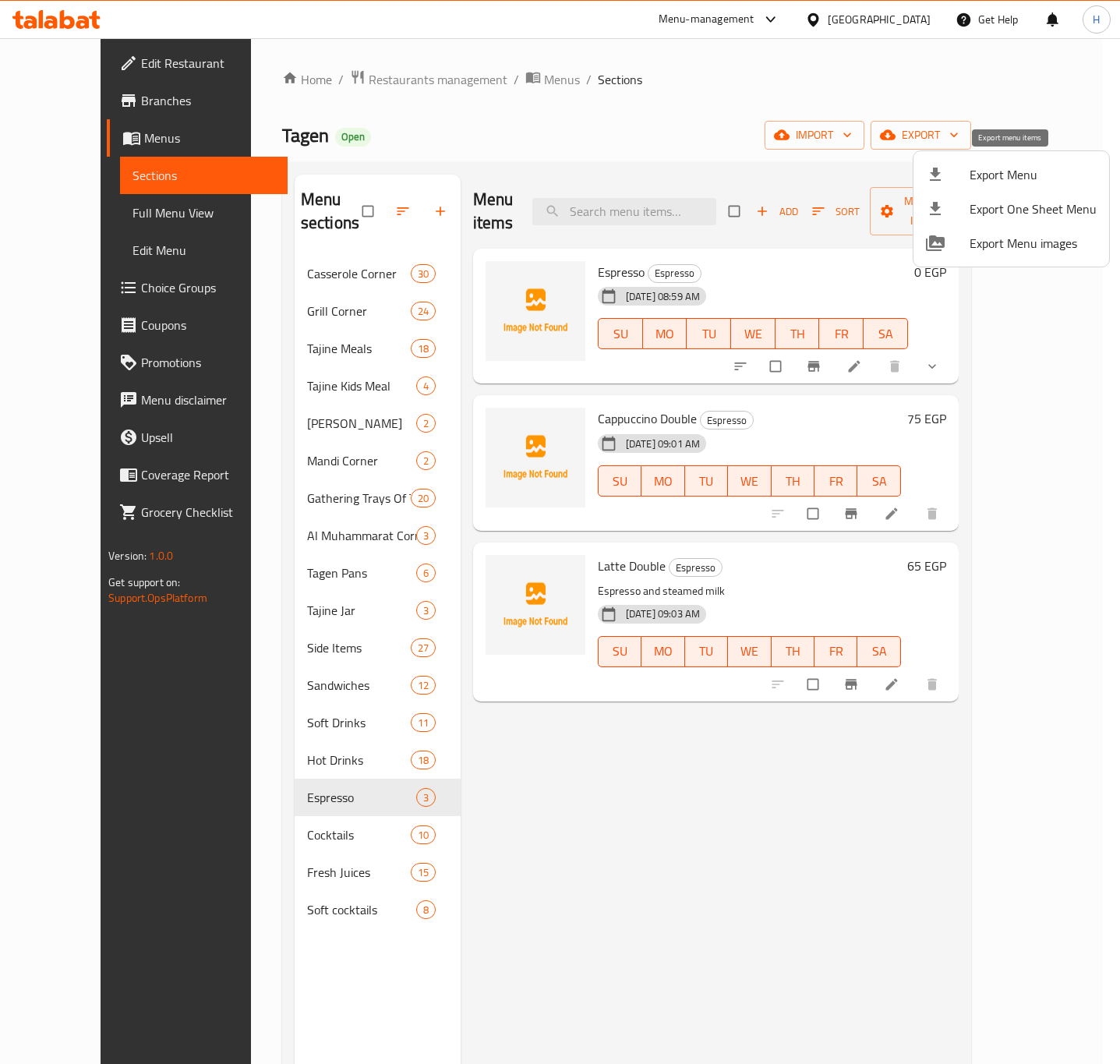
click at [999, 180] on span "Export Menu" at bounding box center [1034, 174] width 127 height 18
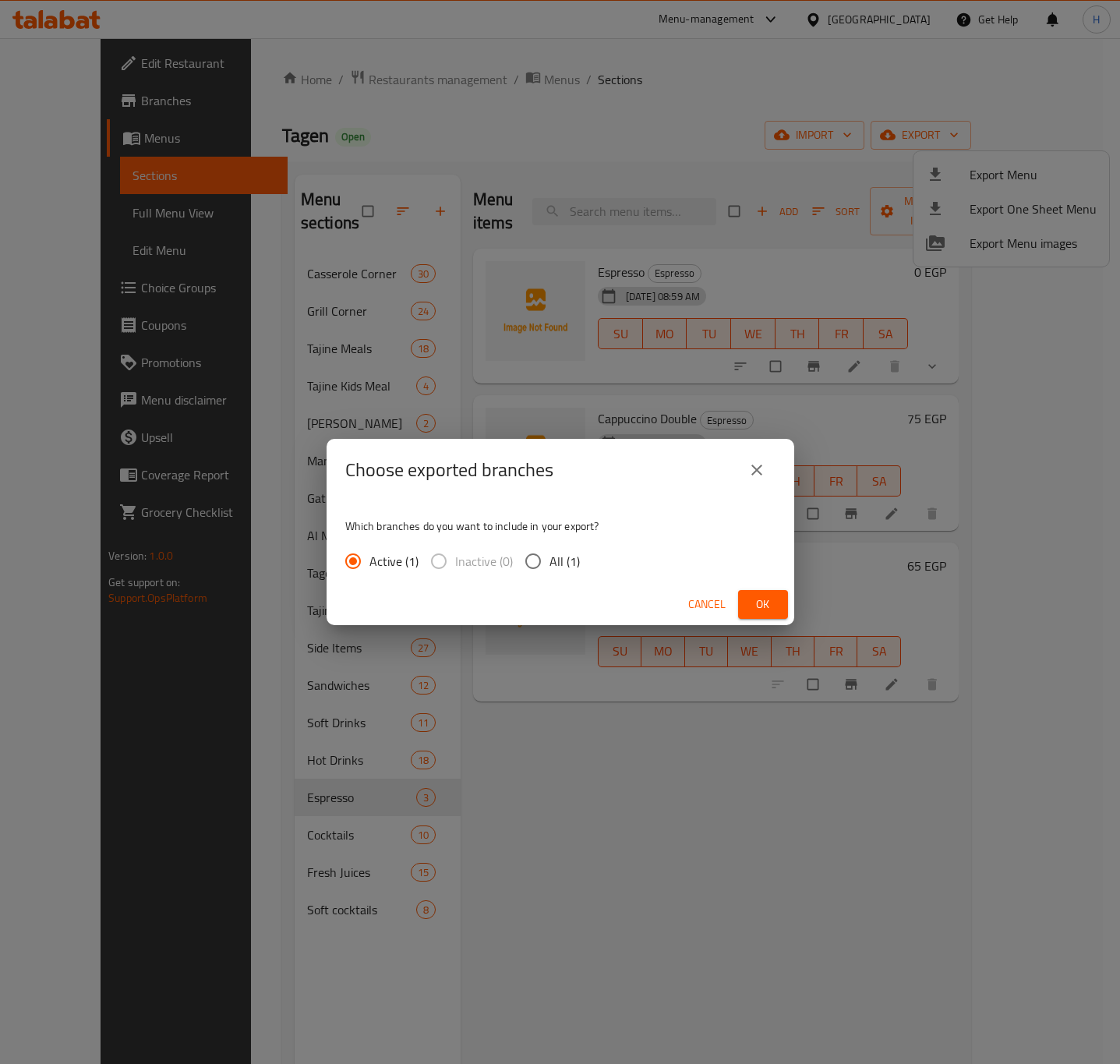
click at [777, 607] on button "Ok" at bounding box center [763, 604] width 50 height 29
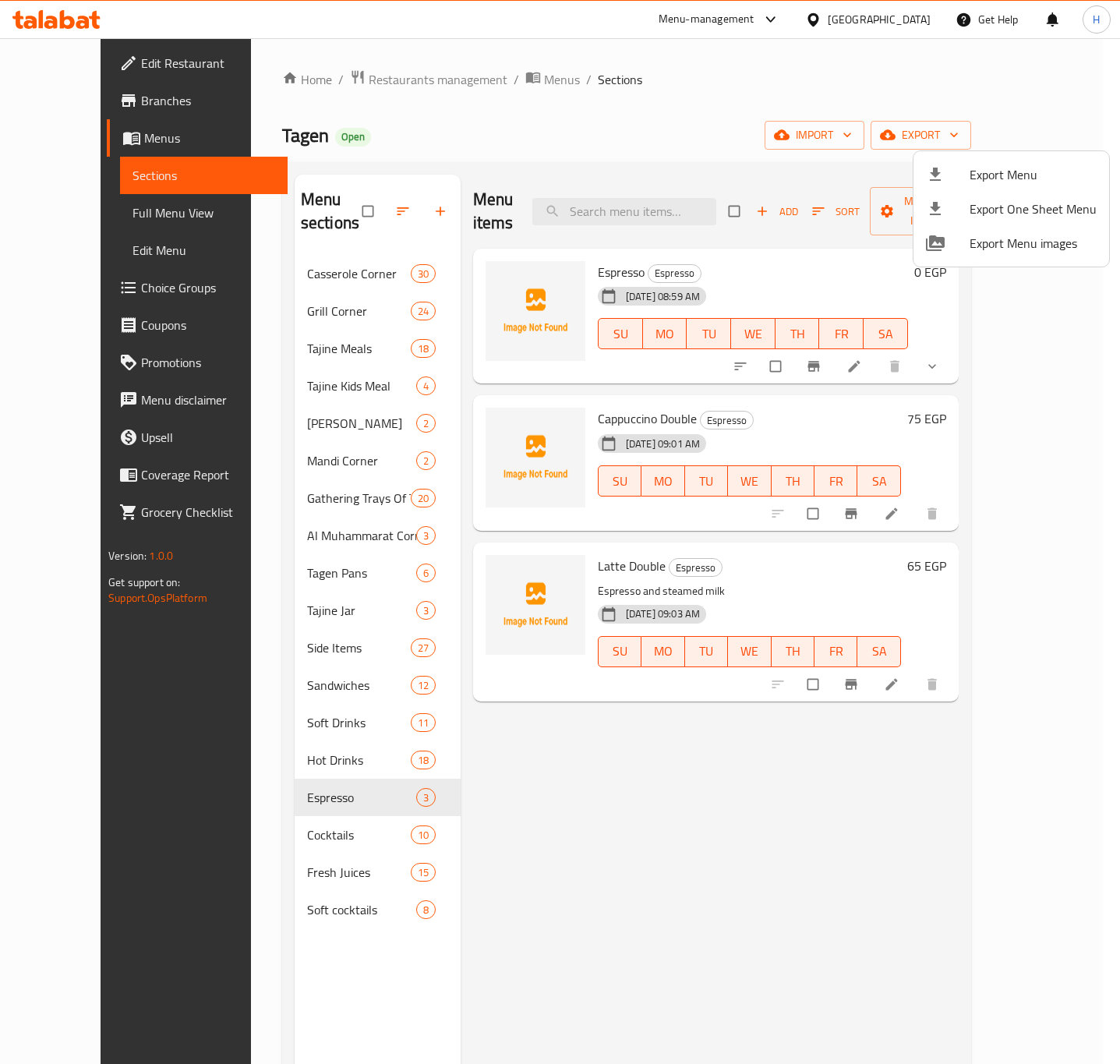
click at [896, 22] on div at bounding box center [560, 532] width 1120 height 1064
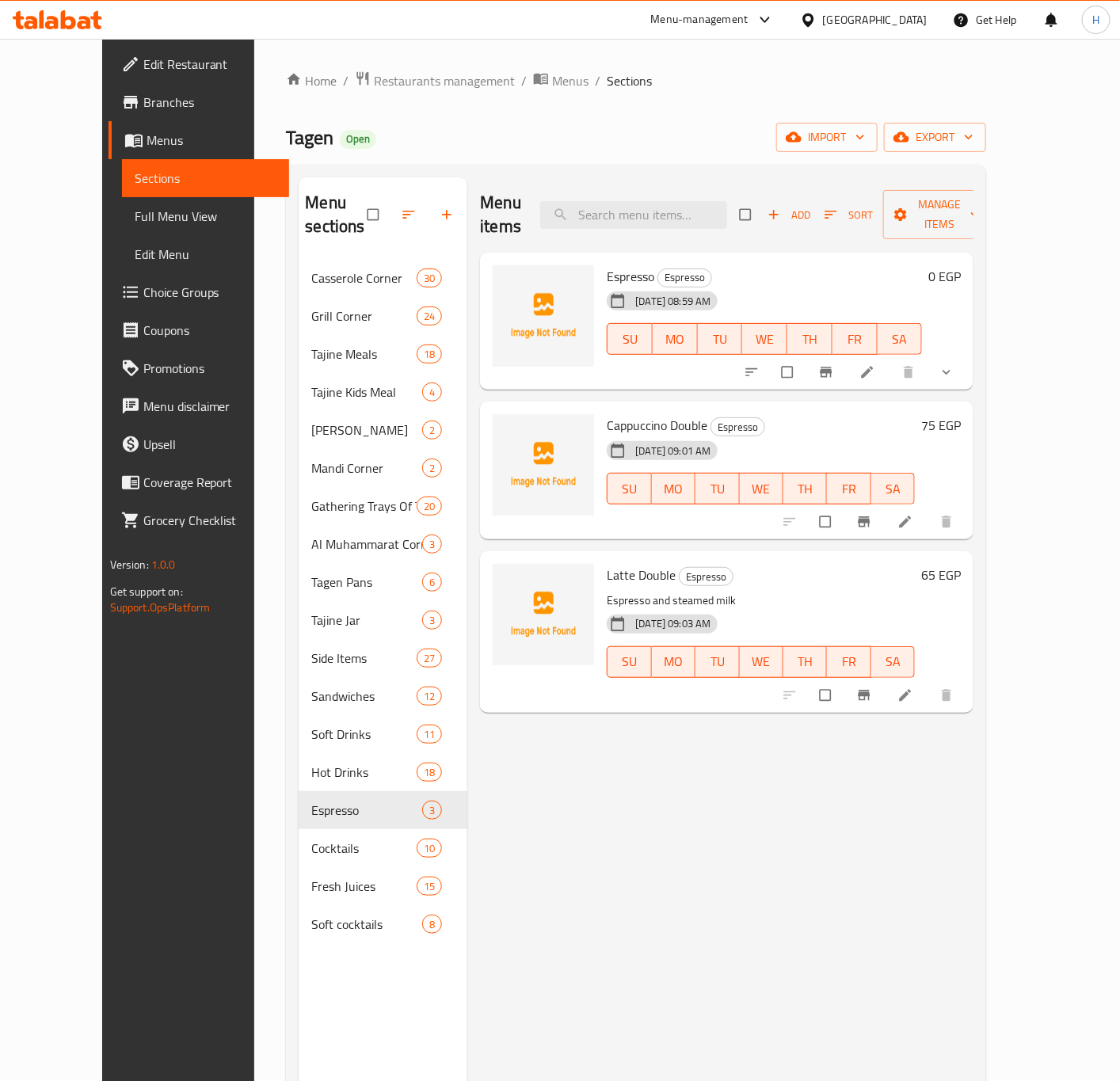
click at [917, 21] on div "[GEOGRAPHIC_DATA]" at bounding box center [875, 20] width 104 height 18
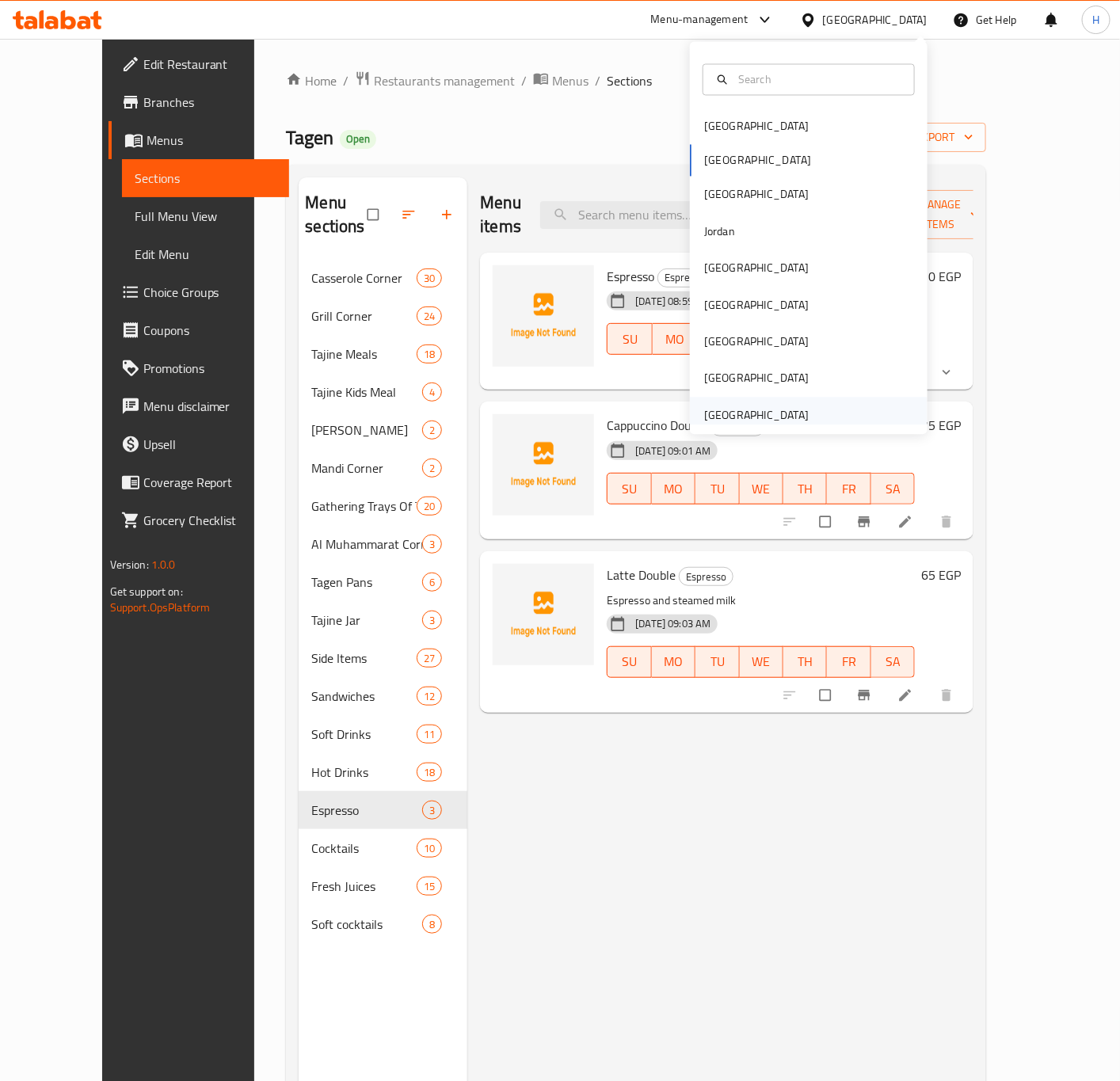
click at [731, 409] on div "[GEOGRAPHIC_DATA]" at bounding box center [756, 415] width 104 height 18
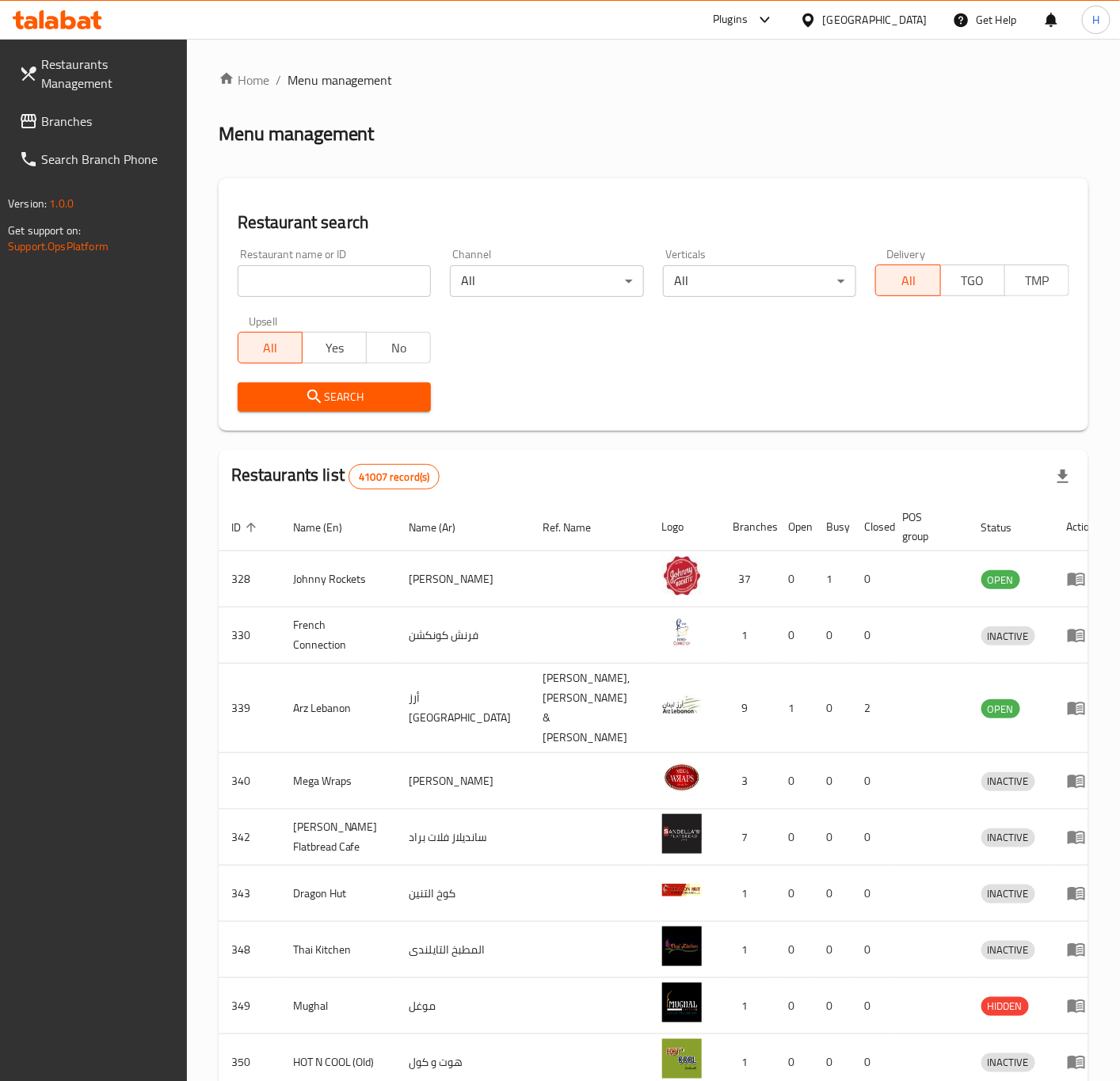
click at [347, 293] on input "search" at bounding box center [334, 282] width 194 height 32
paste input "702360"
type input "702360"
click button "Search" at bounding box center [334, 397] width 194 height 29
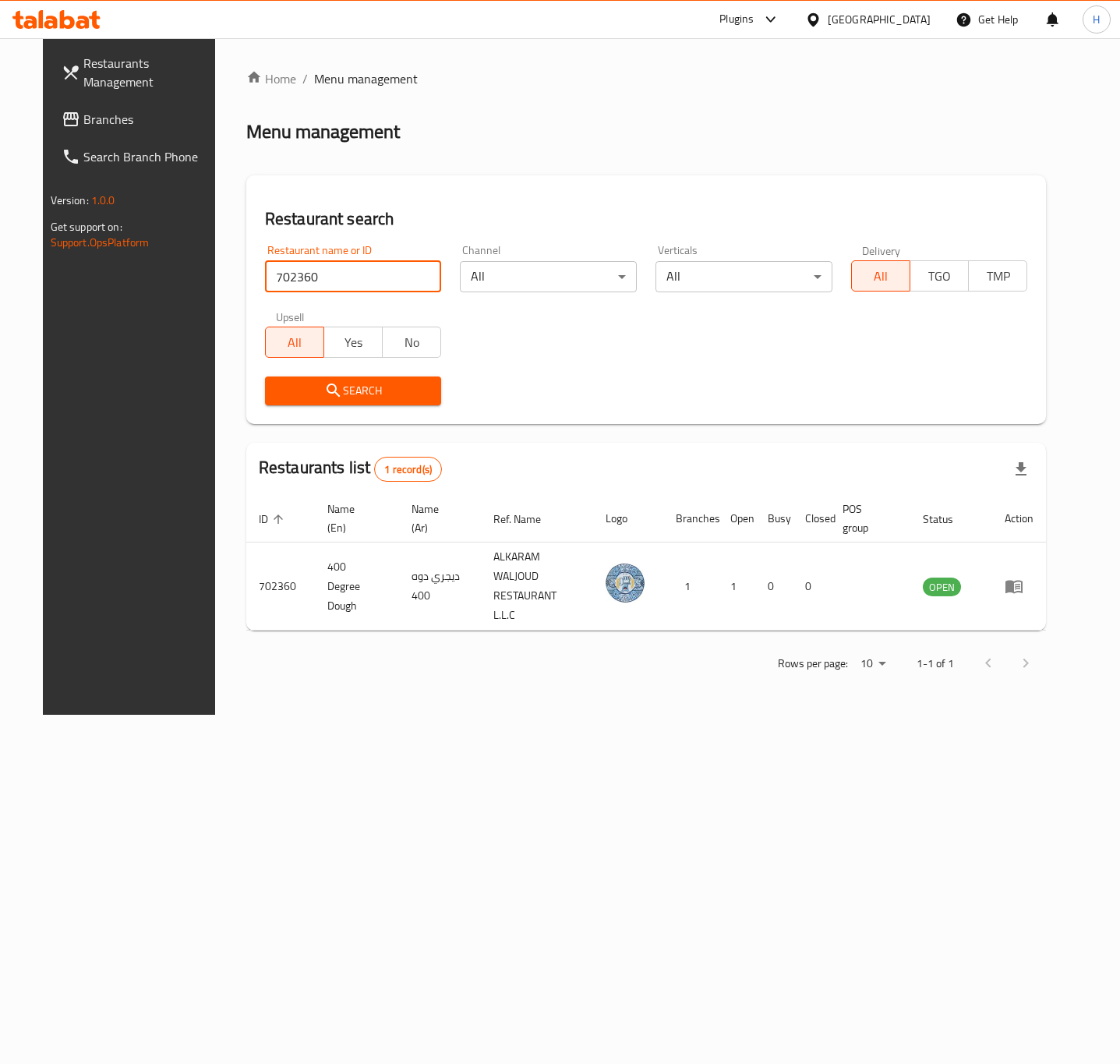
click at [859, 24] on div "[GEOGRAPHIC_DATA]" at bounding box center [879, 20] width 103 height 17
click at [742, 24] on div "Plugins" at bounding box center [736, 19] width 34 height 18
click at [634, 143] on div "Menu-management" at bounding box center [611, 142] width 96 height 17
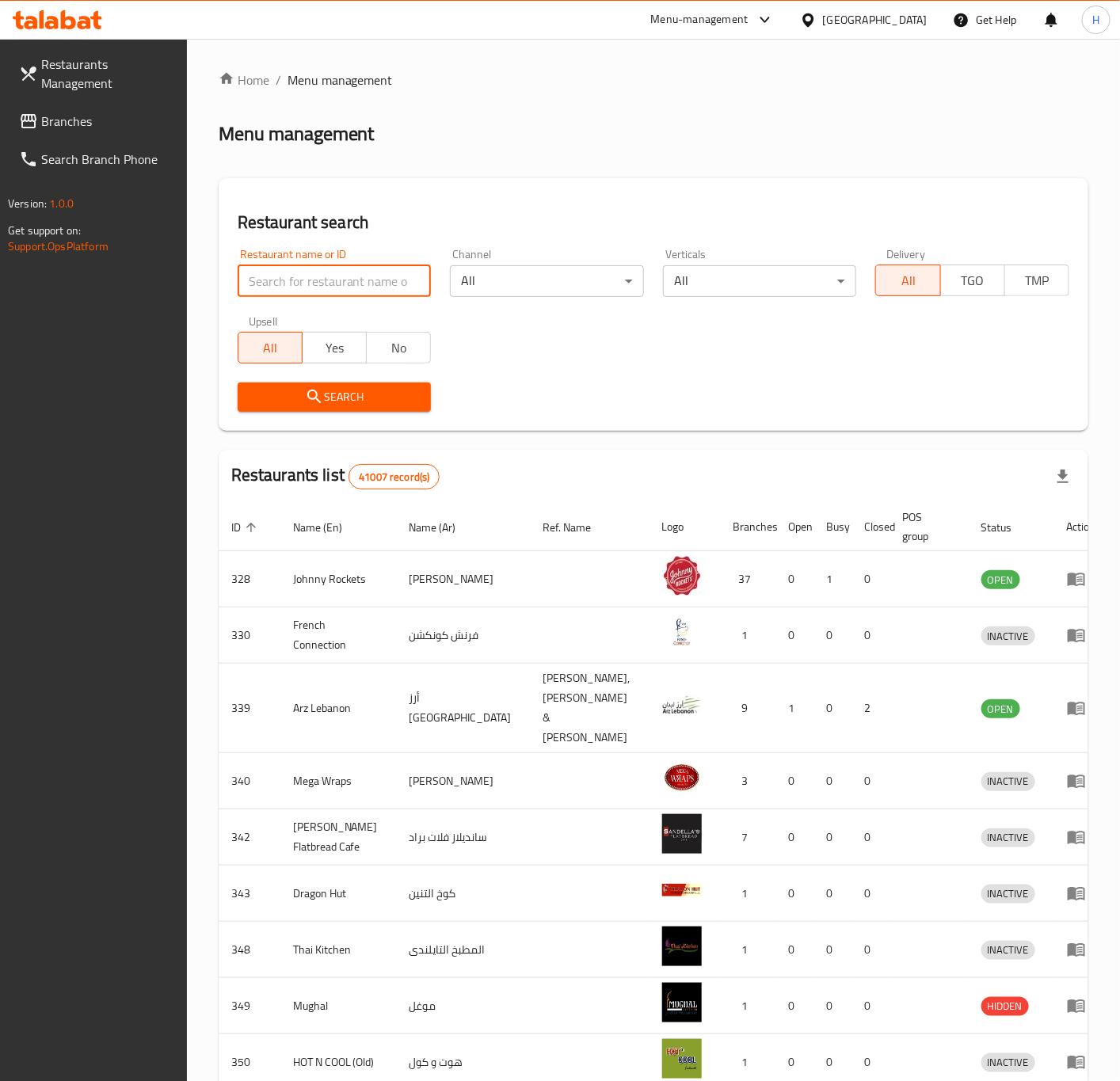
paste input "702360"
type input "702360"
click at [316, 400] on icon "submit" at bounding box center [313, 396] width 19 height 19
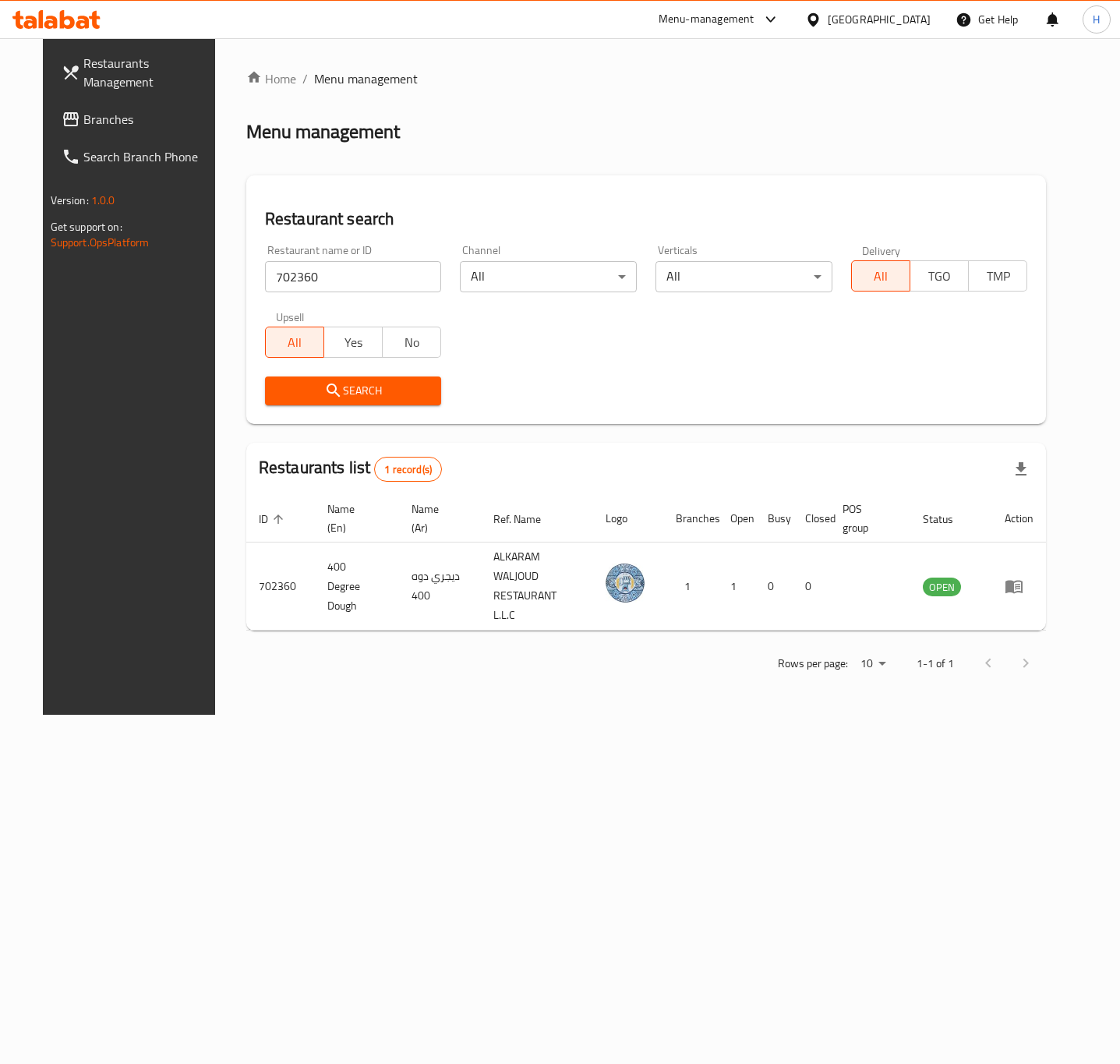
click at [856, 28] on div "[GEOGRAPHIC_DATA]" at bounding box center [879, 20] width 103 height 17
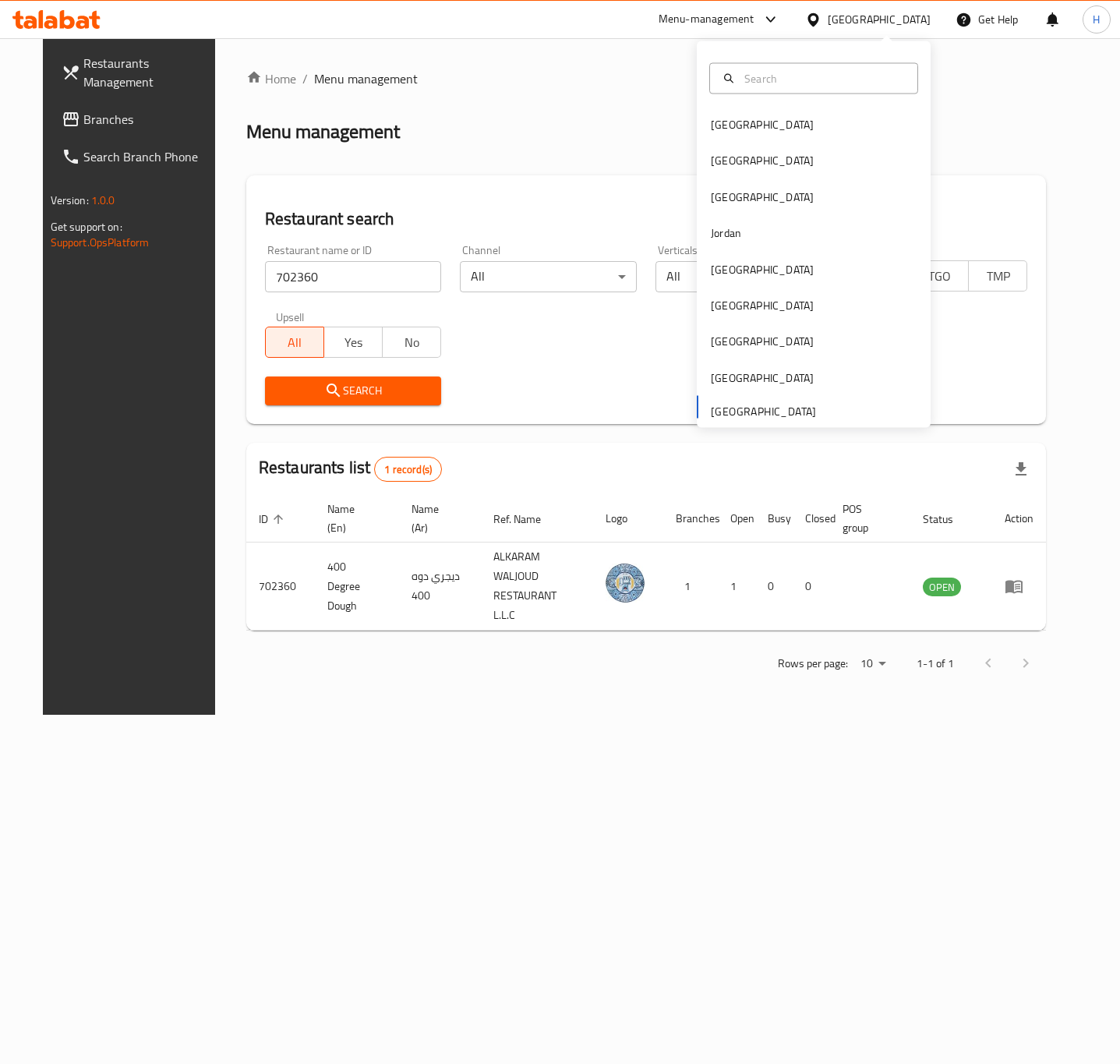
click at [719, 14] on div "Menu-management" at bounding box center [707, 19] width 96 height 18
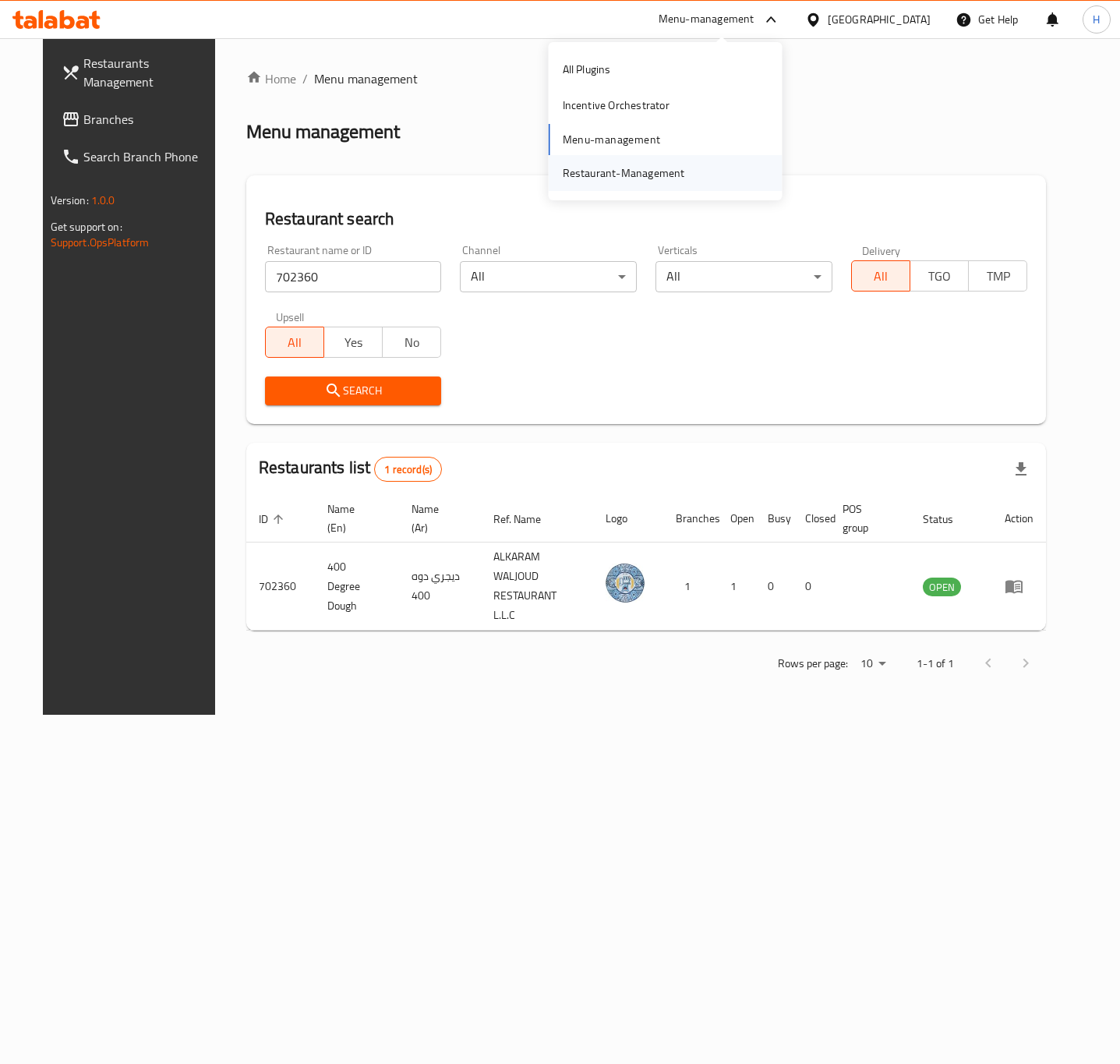
click at [631, 175] on div "Restaurant-Management" at bounding box center [624, 173] width 122 height 17
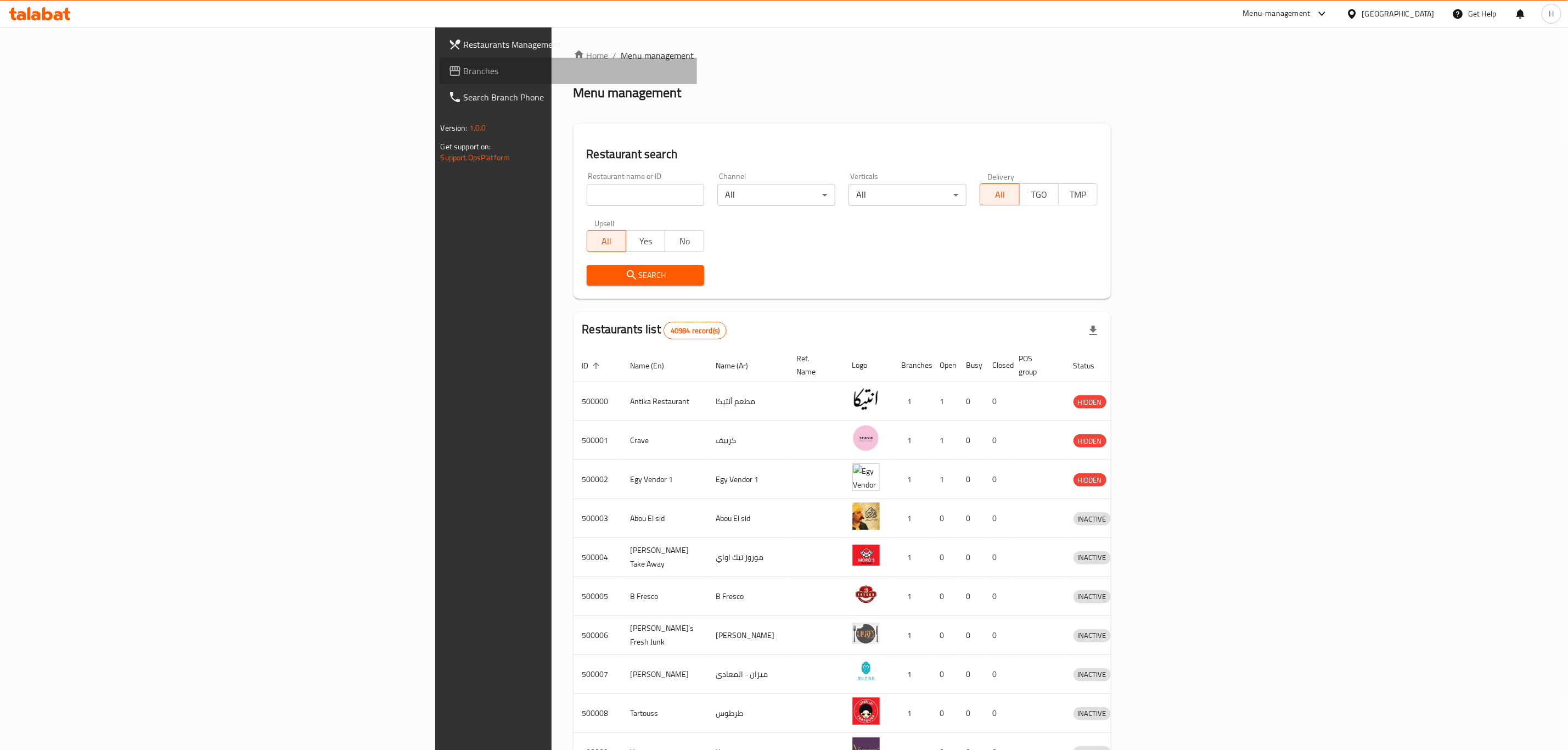
click at [464, 66] on span "Branches" at bounding box center [576, 71] width 225 height 13
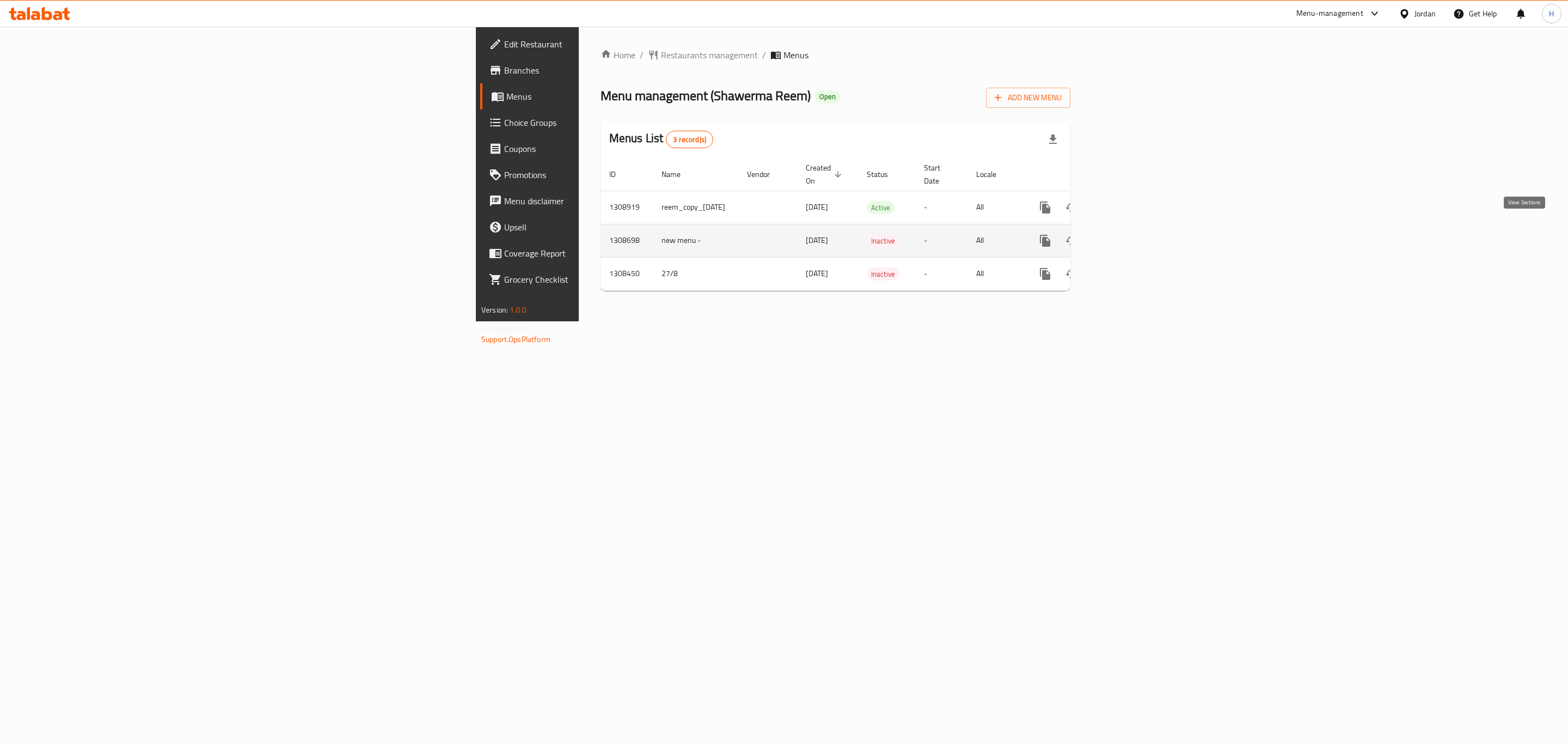
click at [1137, 236] on link "enhanced table" at bounding box center [1124, 240] width 26 height 26
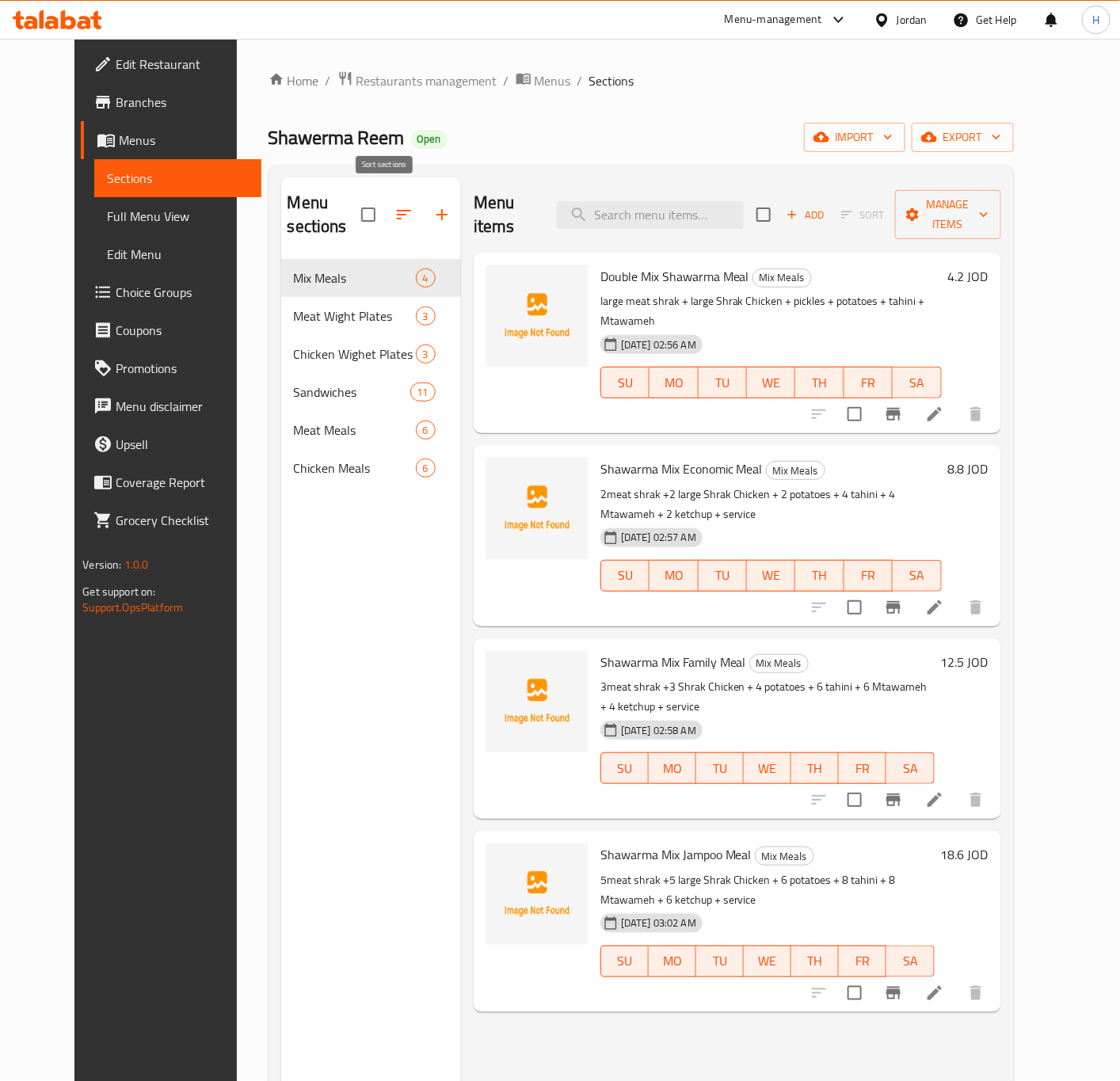
click at [394, 206] on icon "button" at bounding box center [403, 214] width 19 height 19
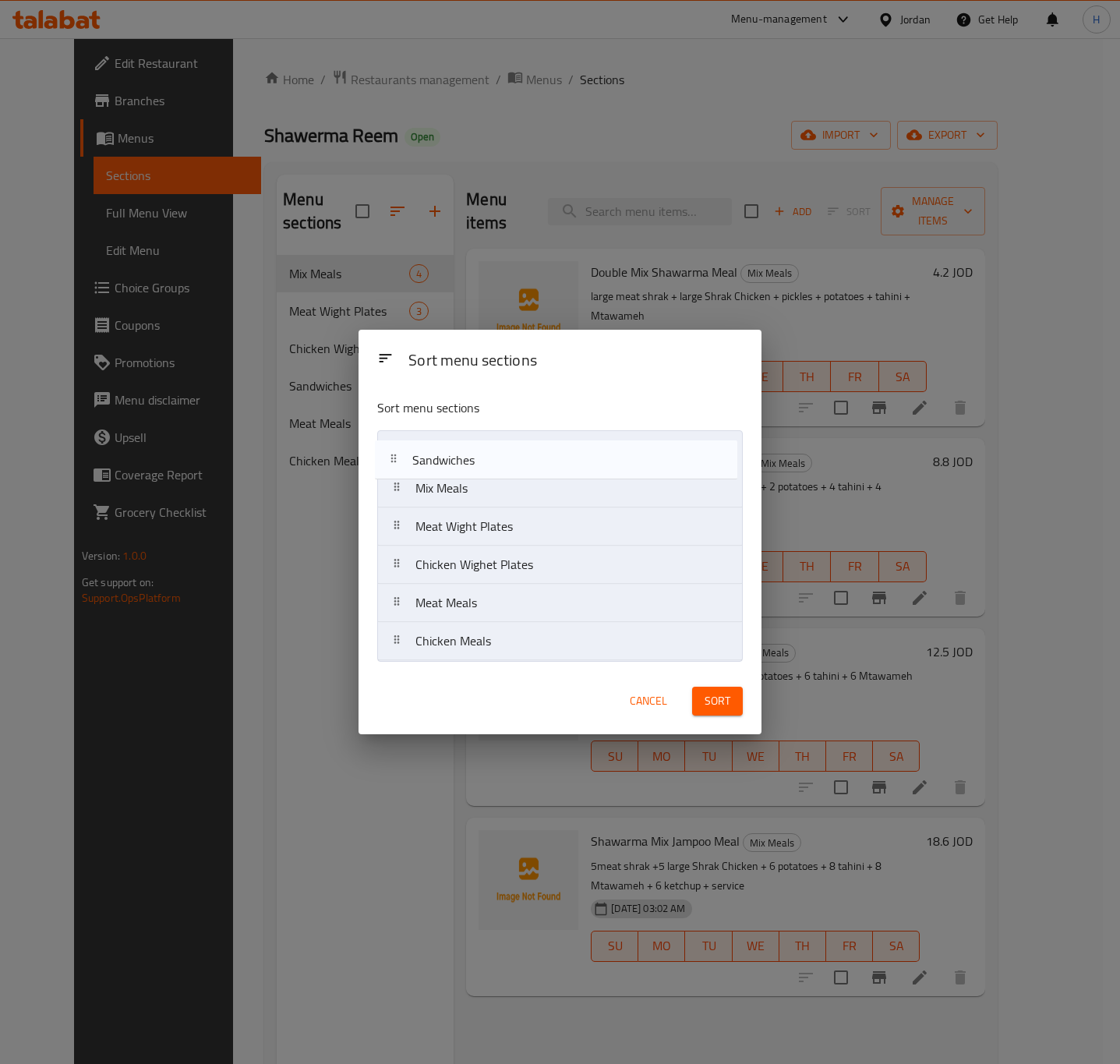
drag, startPoint x: 461, startPoint y: 543, endPoint x: 456, endPoint y: 435, distance: 108.1
click at [456, 436] on nav "Mix Meals Meat Wight Plates Chicken Wighet Plates Sandwiches Meat Meals Chicken…" at bounding box center [560, 546] width 365 height 231
click at [456, 435] on nav "Mix Meals Meat Wight Plates Chicken Wighet Plates Sandwiches Meat Meals Chicken…" at bounding box center [560, 546] width 365 height 231
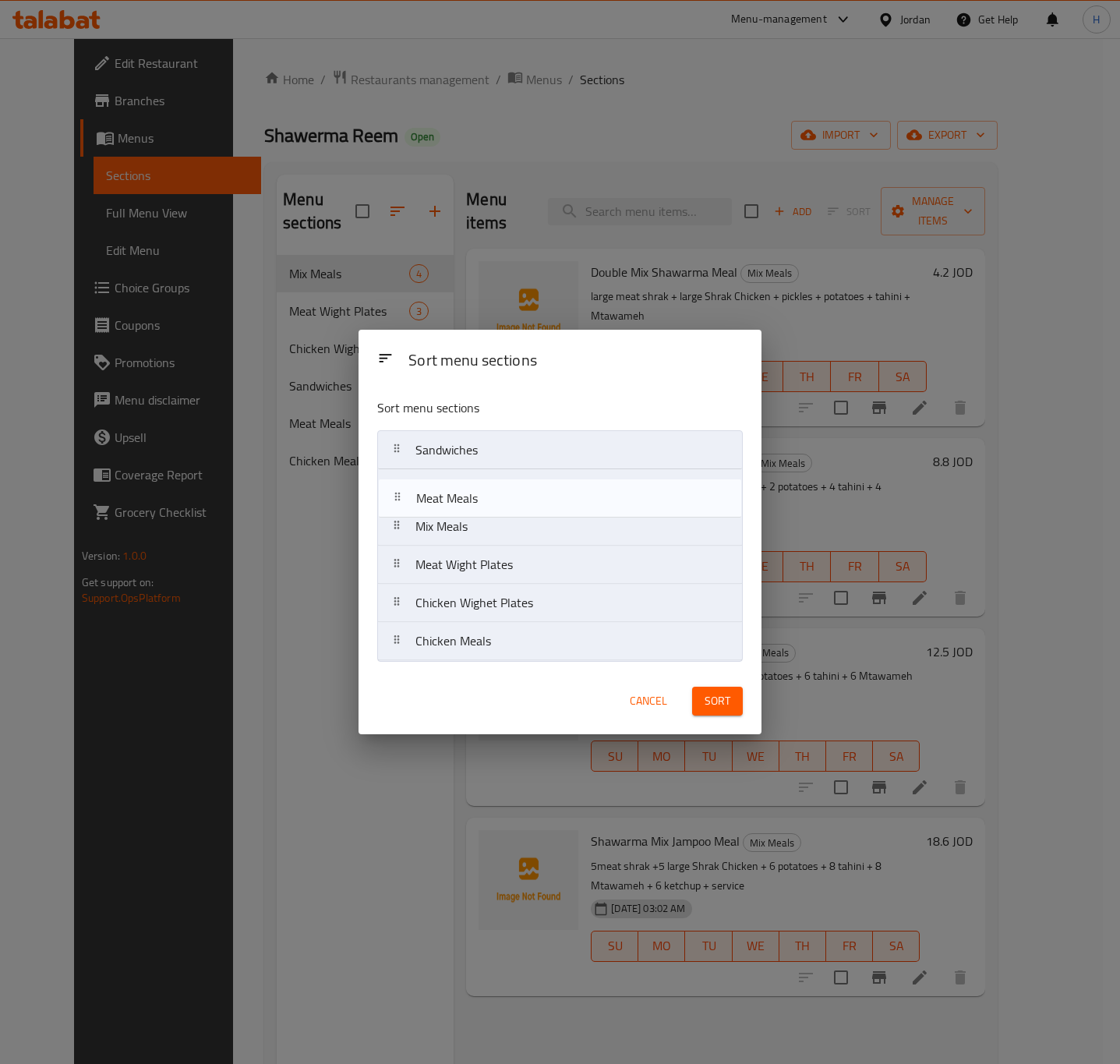
drag, startPoint x: 487, startPoint y: 611, endPoint x: 484, endPoint y: 491, distance: 120.0
click at [484, 491] on nav "Sandwiches Mix Meals Meat Wight Plates Chicken Wighet Plates Meat Meals Chicken…" at bounding box center [560, 546] width 365 height 231
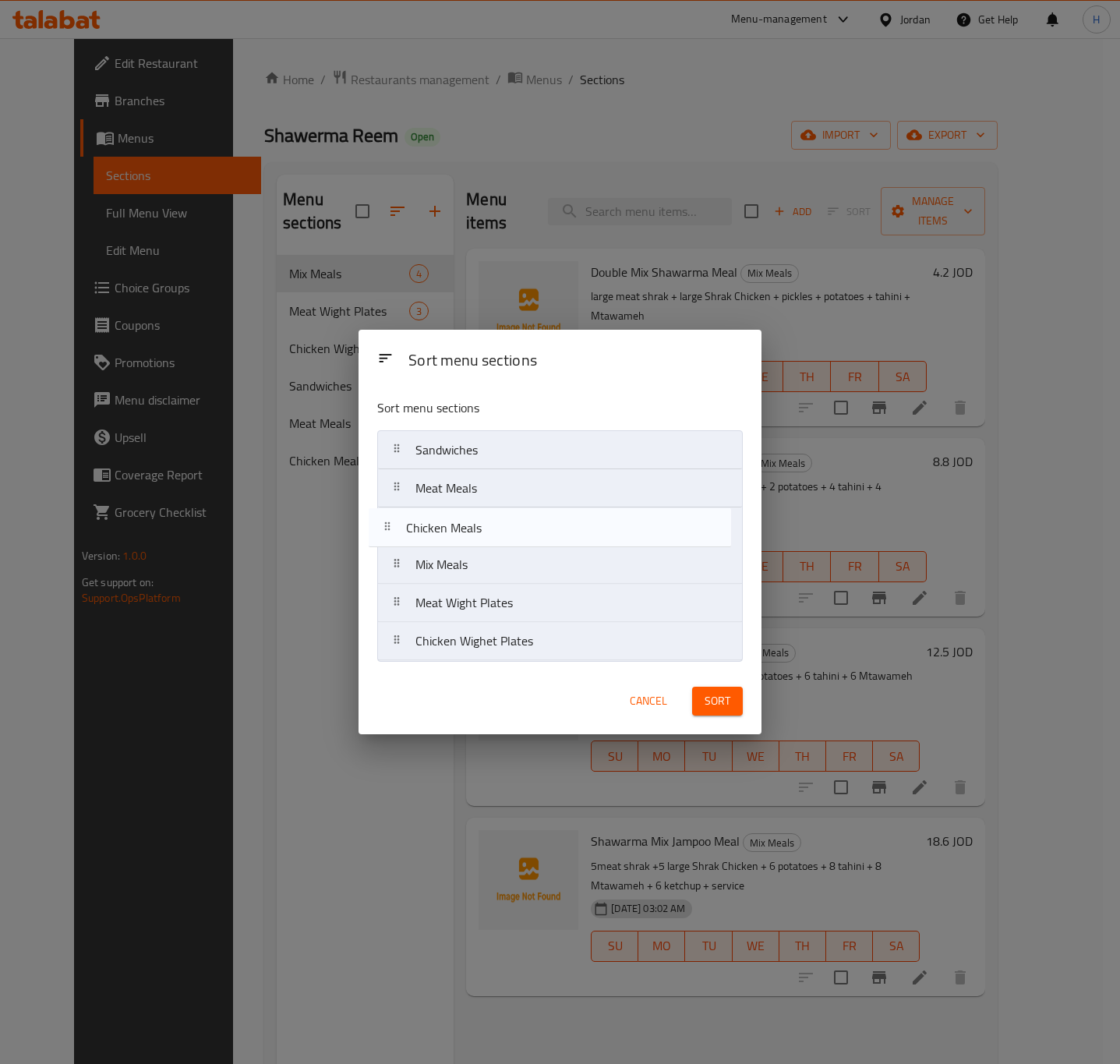
drag, startPoint x: 470, startPoint y: 648, endPoint x: 456, endPoint y: 533, distance: 115.8
click at [456, 533] on nav "Sandwiches Meat Meals Mix Meals Meat Wight Plates Chicken Wighet Plates Chicken…" at bounding box center [560, 546] width 365 height 231
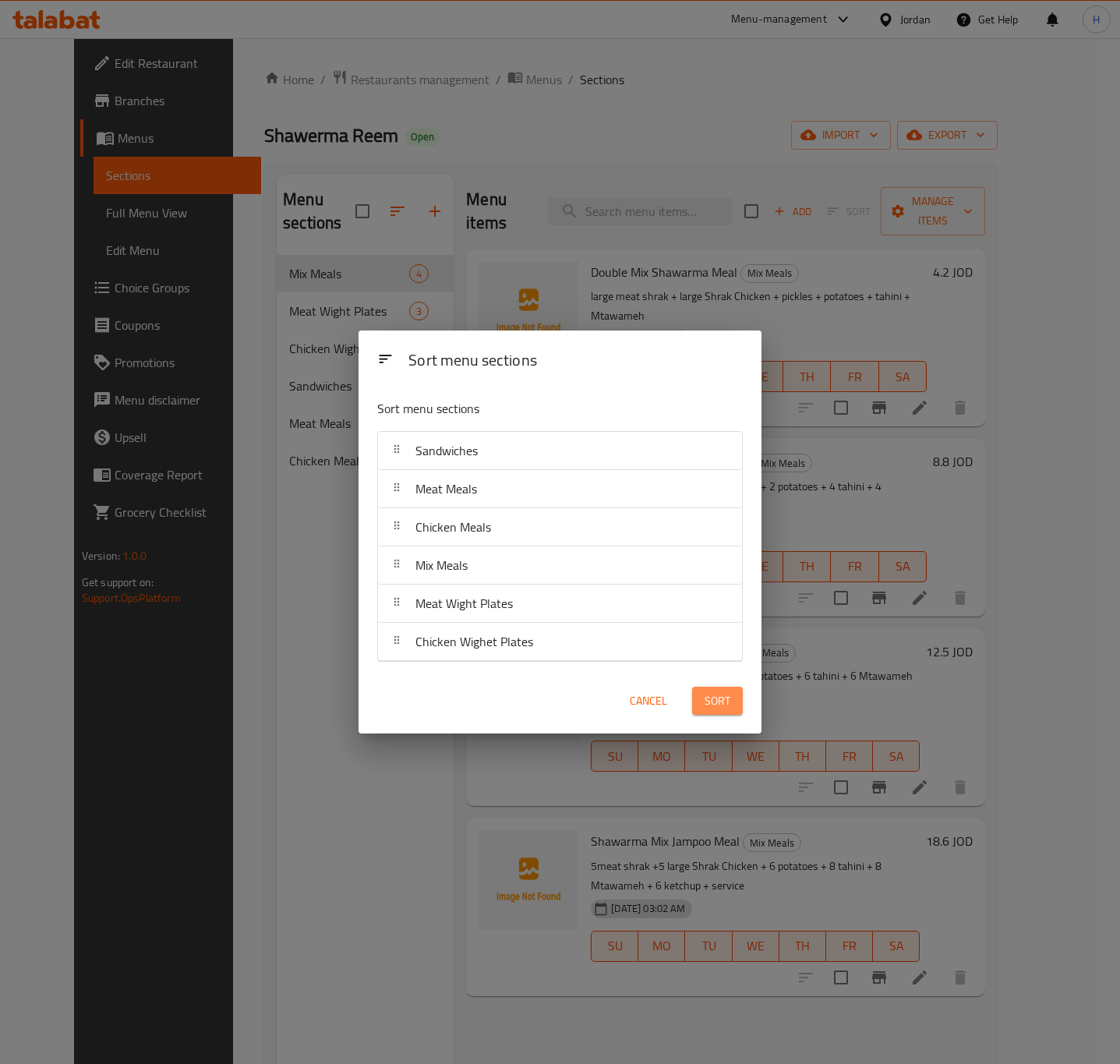
click at [705, 705] on span "Sort" at bounding box center [718, 701] width 26 height 19
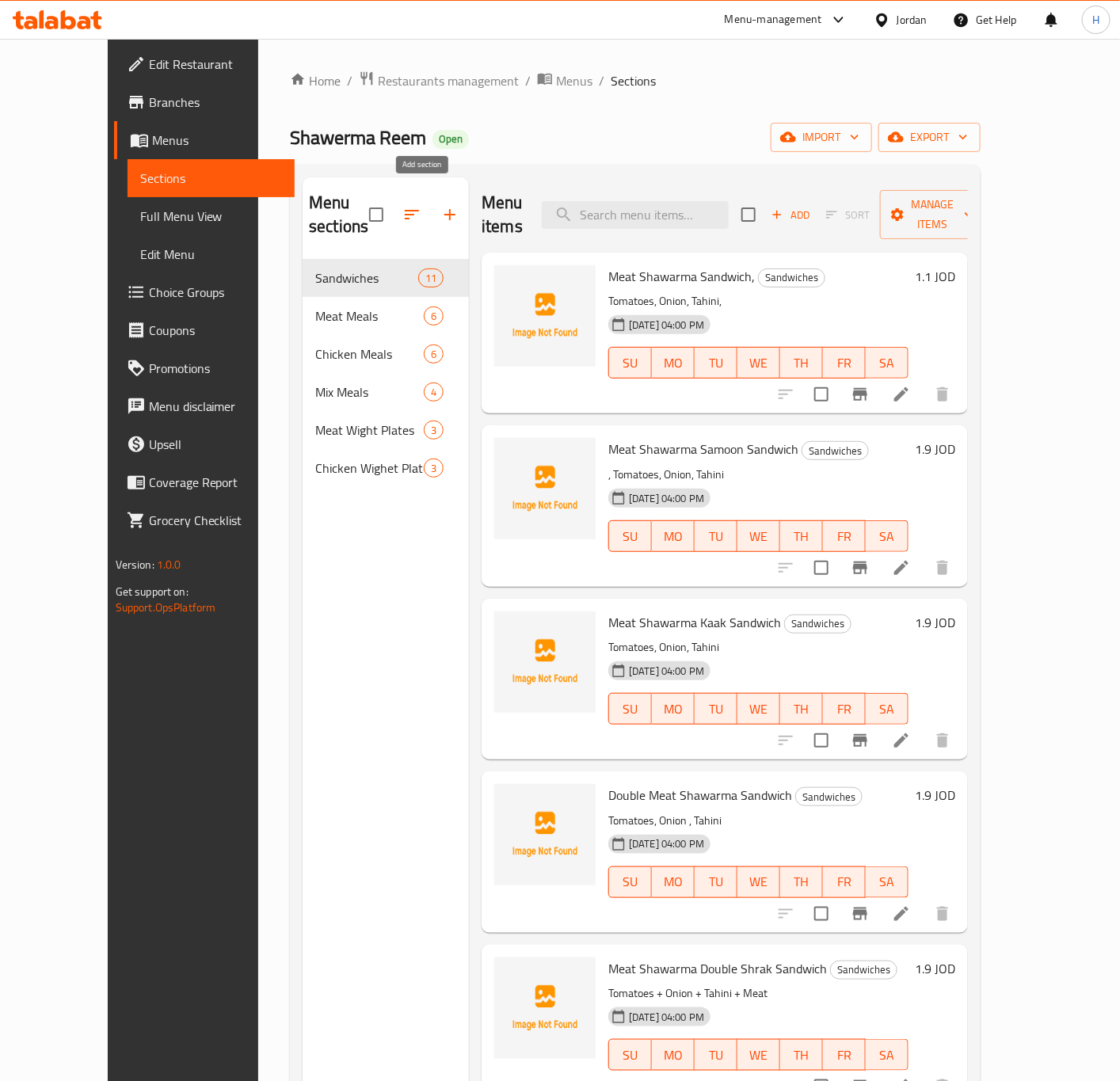
click at [431, 214] on button "button" at bounding box center [450, 214] width 38 height 38
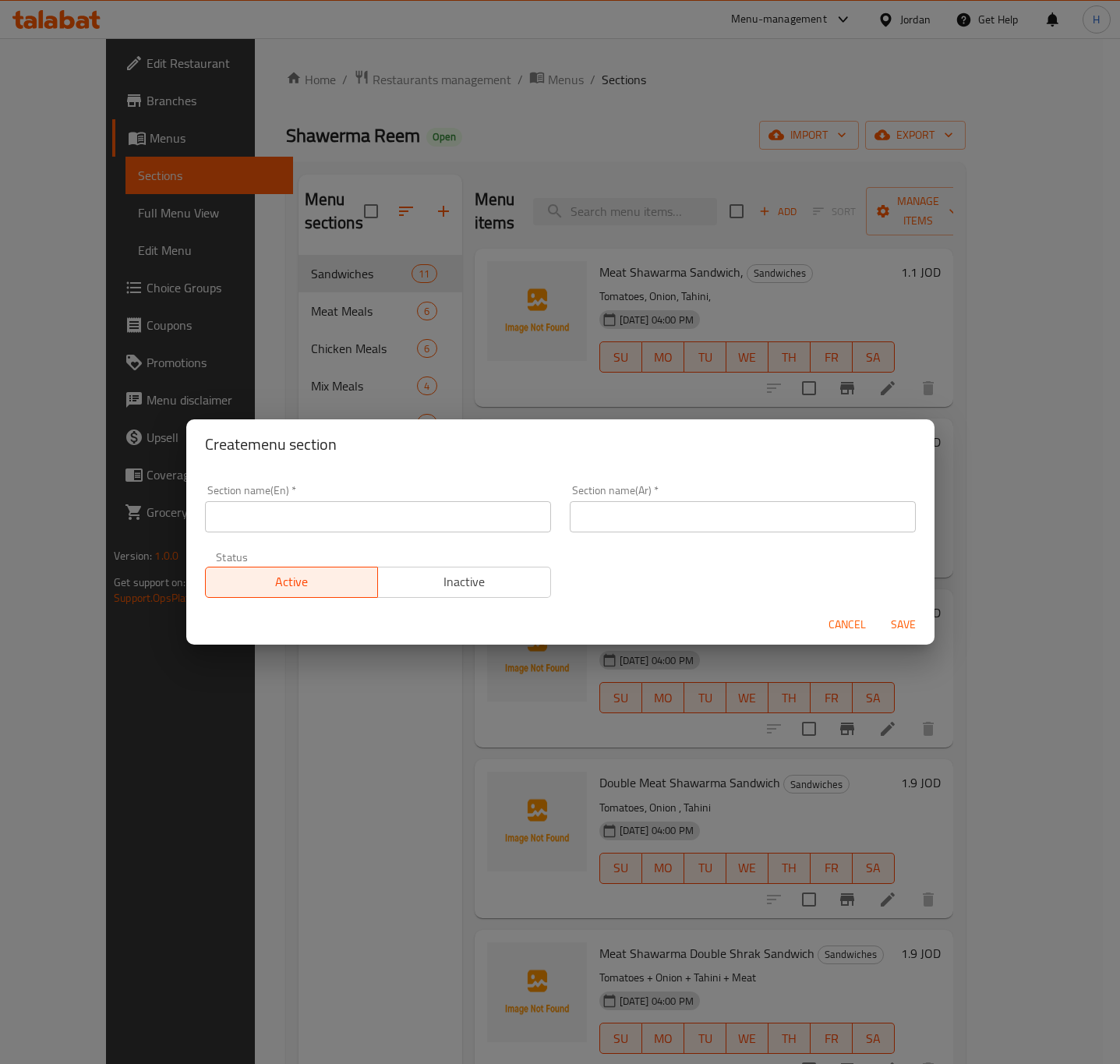
click at [753, 162] on div "Create menu section Section name(En)   * Section name(En) * Section name(Ar)   …" at bounding box center [560, 532] width 1120 height 1064
drag, startPoint x: 829, startPoint y: 613, endPoint x: 845, endPoint y: 589, distance: 28.8
click at [831, 615] on button "Cancel" at bounding box center [847, 624] width 50 height 29
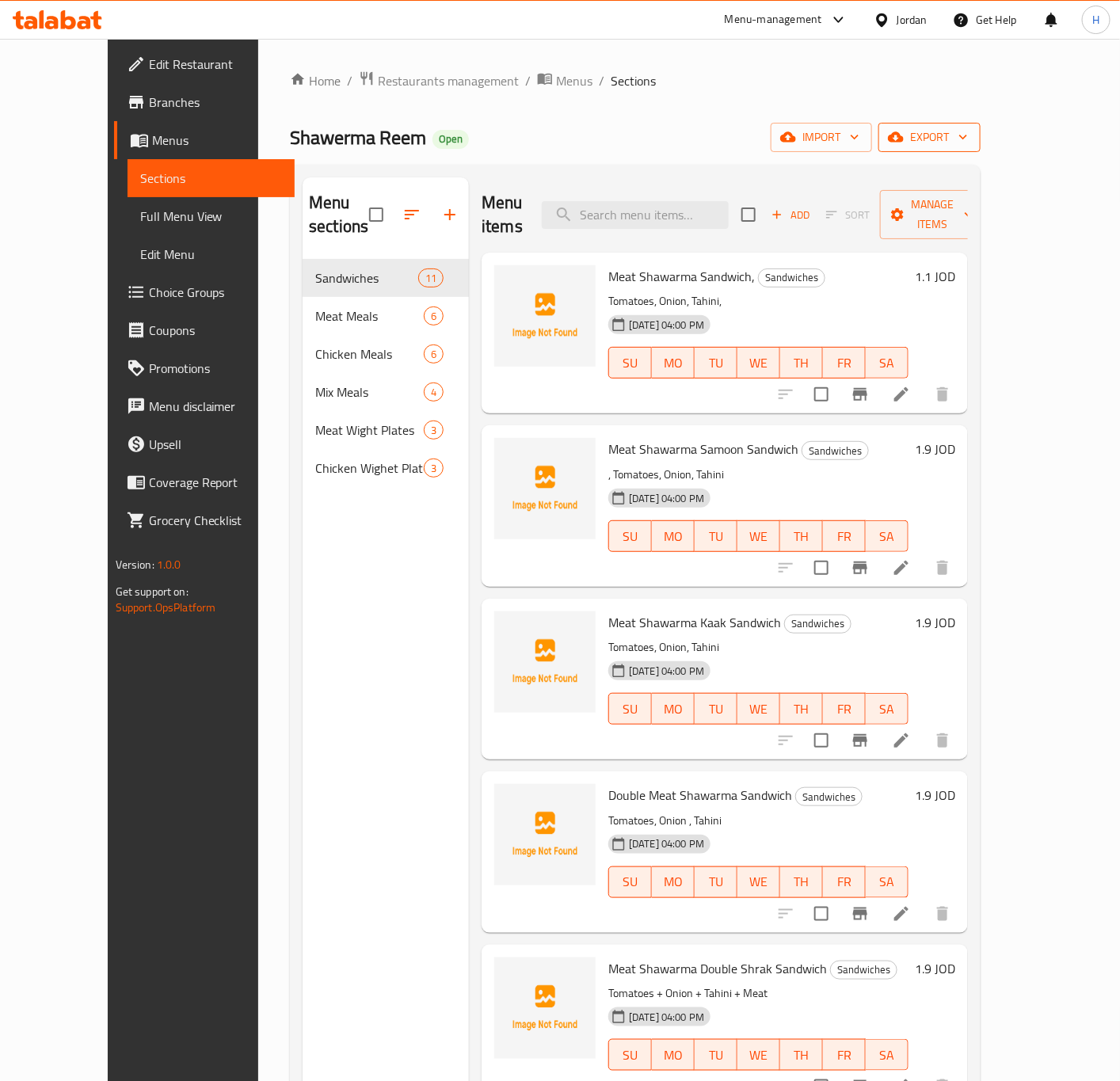
click at [971, 129] on icon "button" at bounding box center [963, 137] width 16 height 16
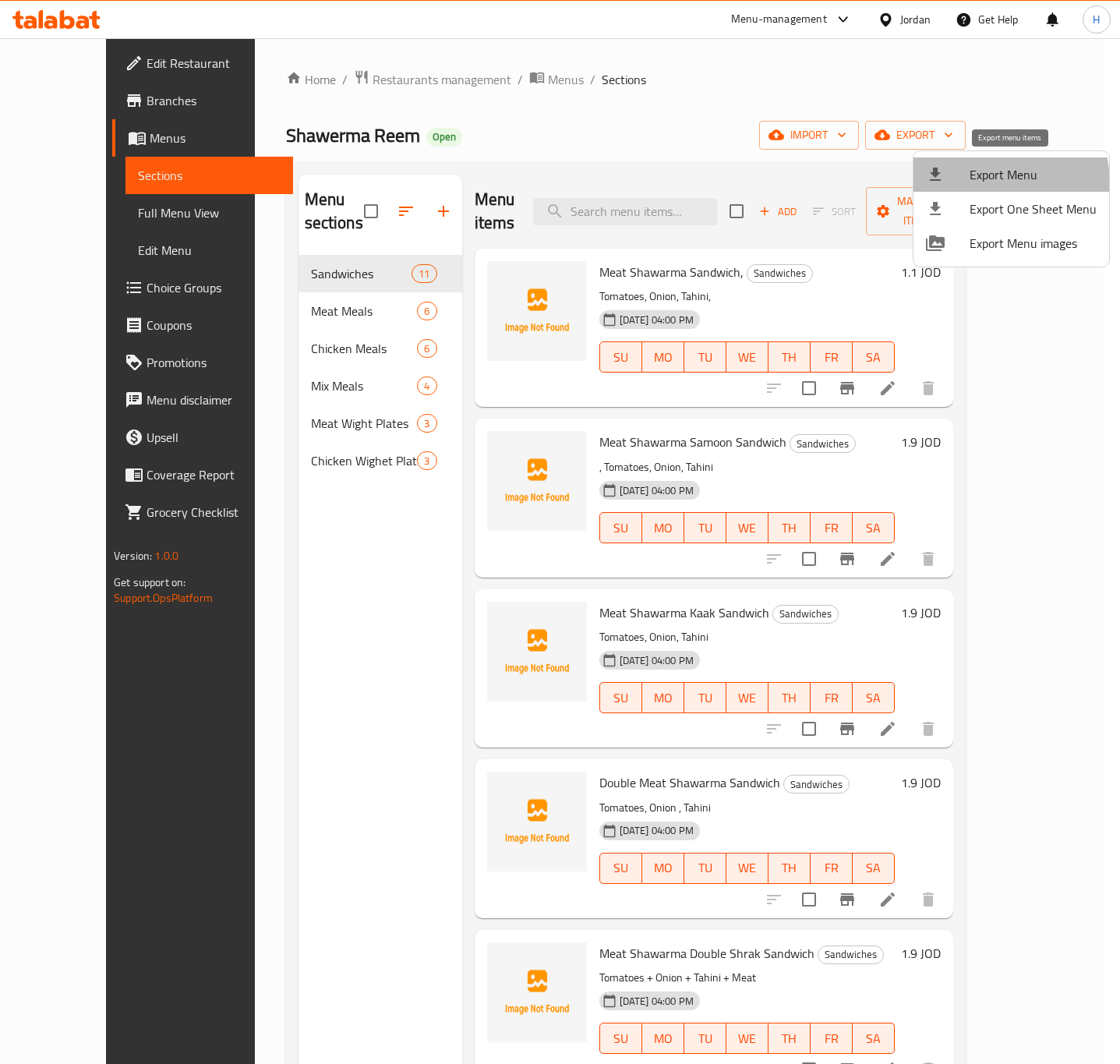
click at [989, 183] on span "Export Menu" at bounding box center [1034, 174] width 127 height 18
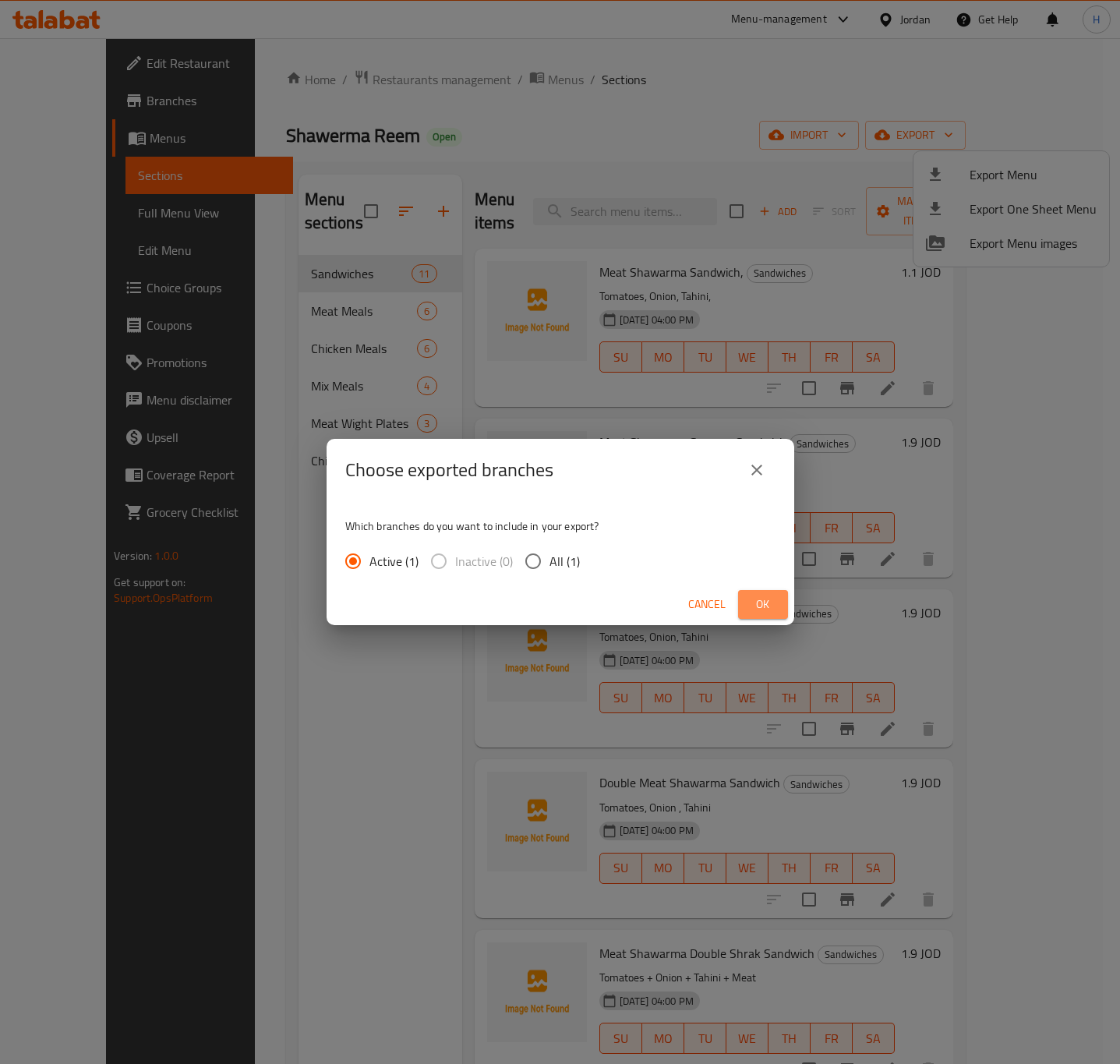
click at [750, 597] on span "Ok" at bounding box center [763, 604] width 25 height 19
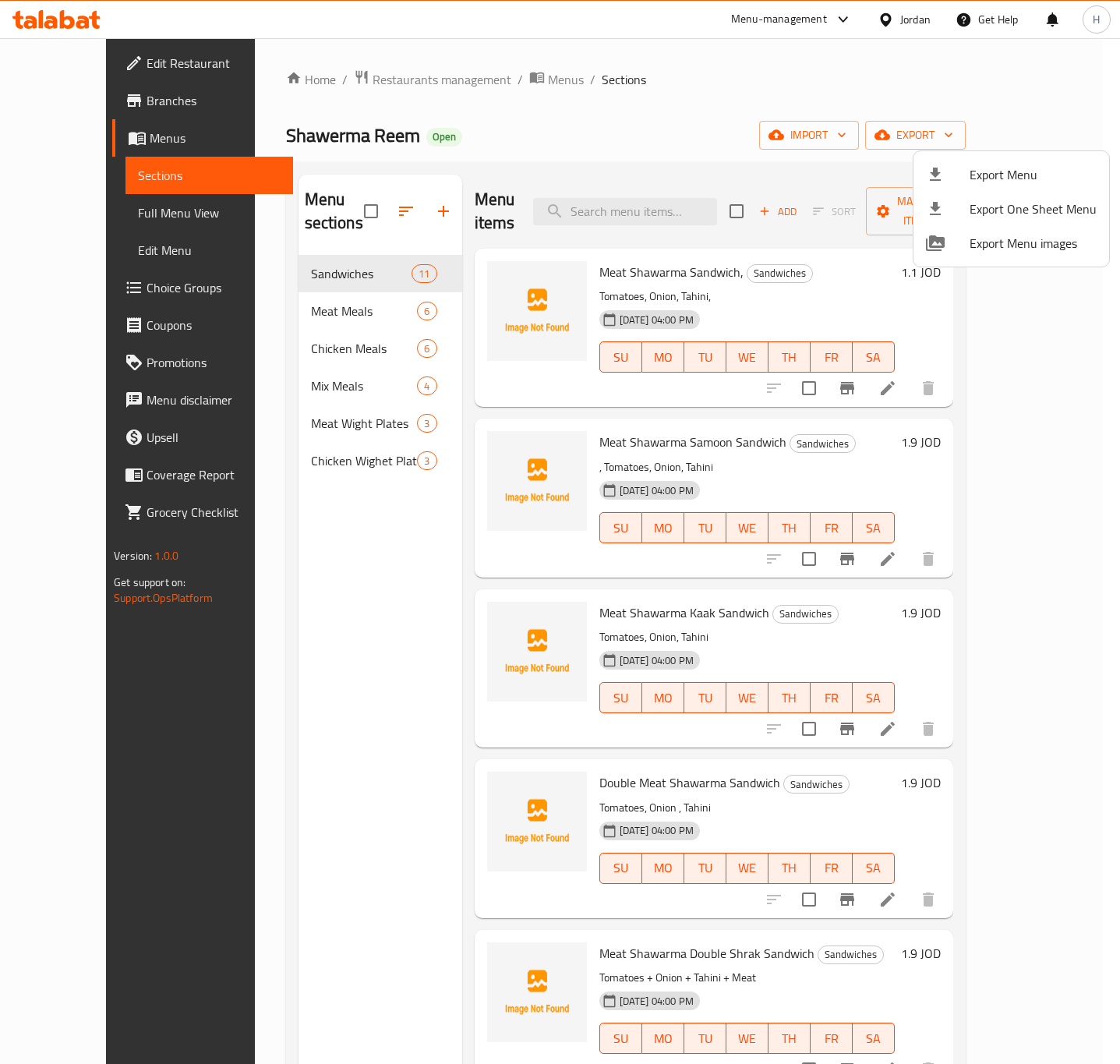
click at [421, 202] on div at bounding box center [560, 532] width 1120 height 1064
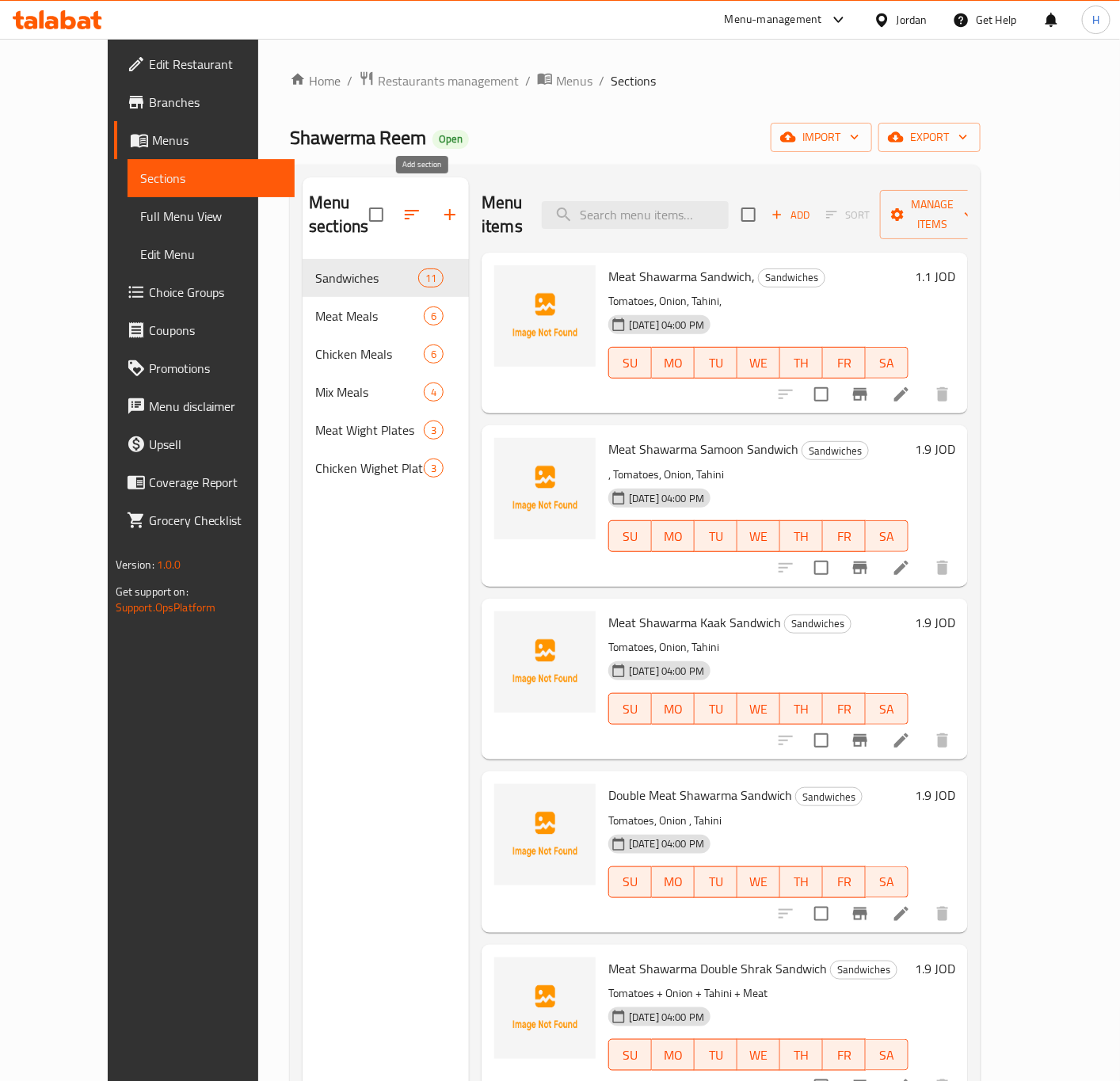
click at [444, 209] on icon "button" at bounding box center [450, 214] width 12 height 12
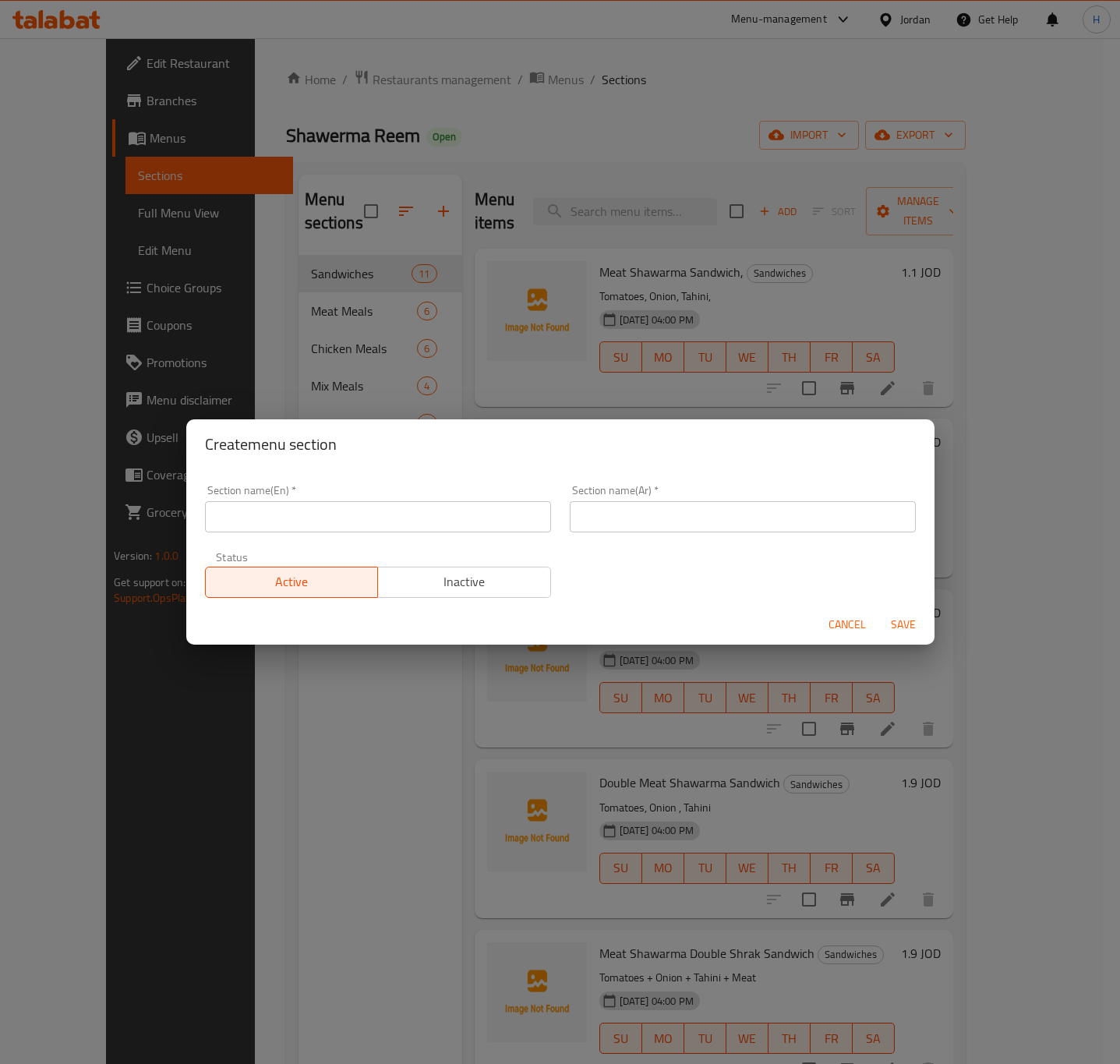
click at [321, 522] on input "text" at bounding box center [377, 517] width 346 height 31
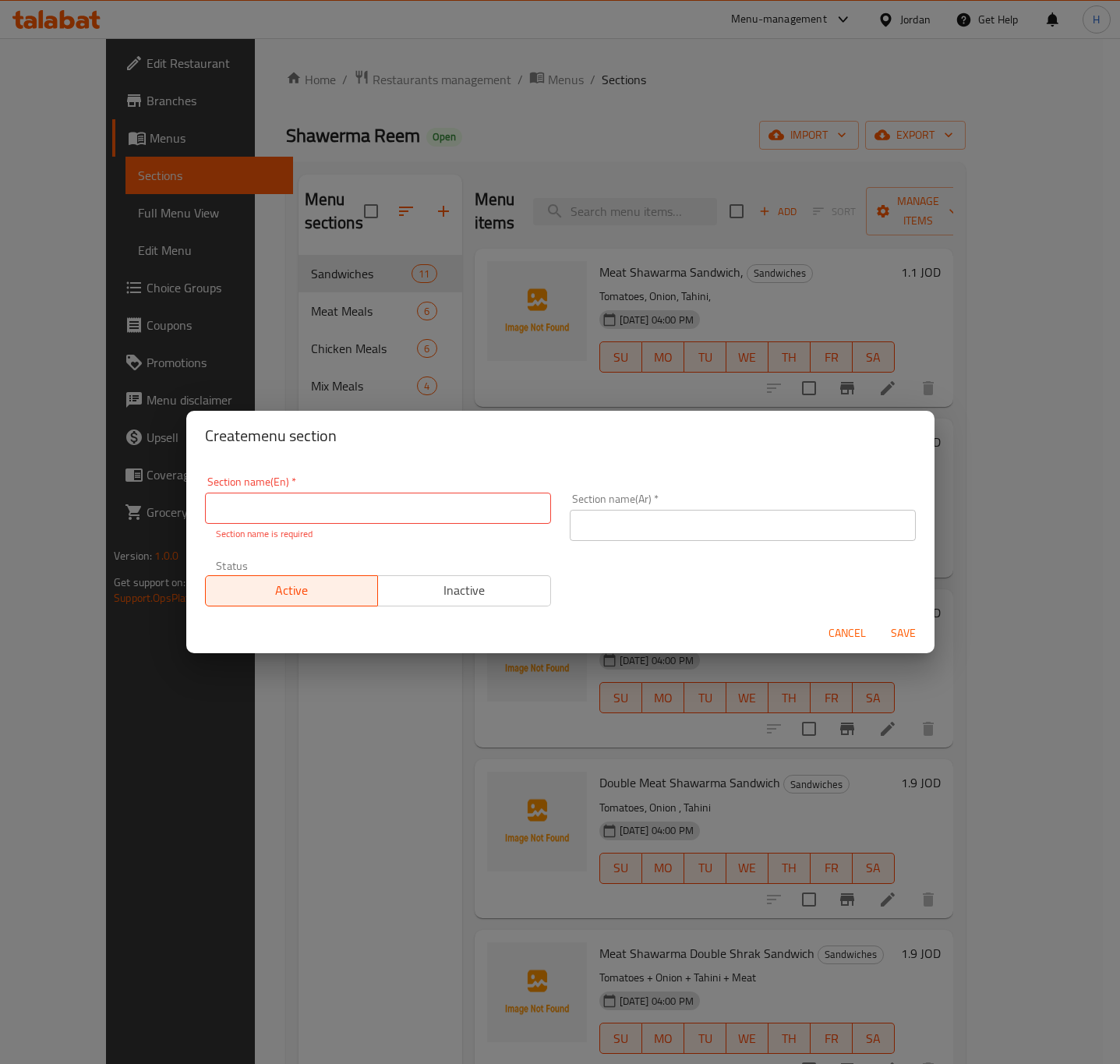
click at [394, 515] on input "text" at bounding box center [377, 508] width 346 height 31
paste input "Extras"
type input "Extras"
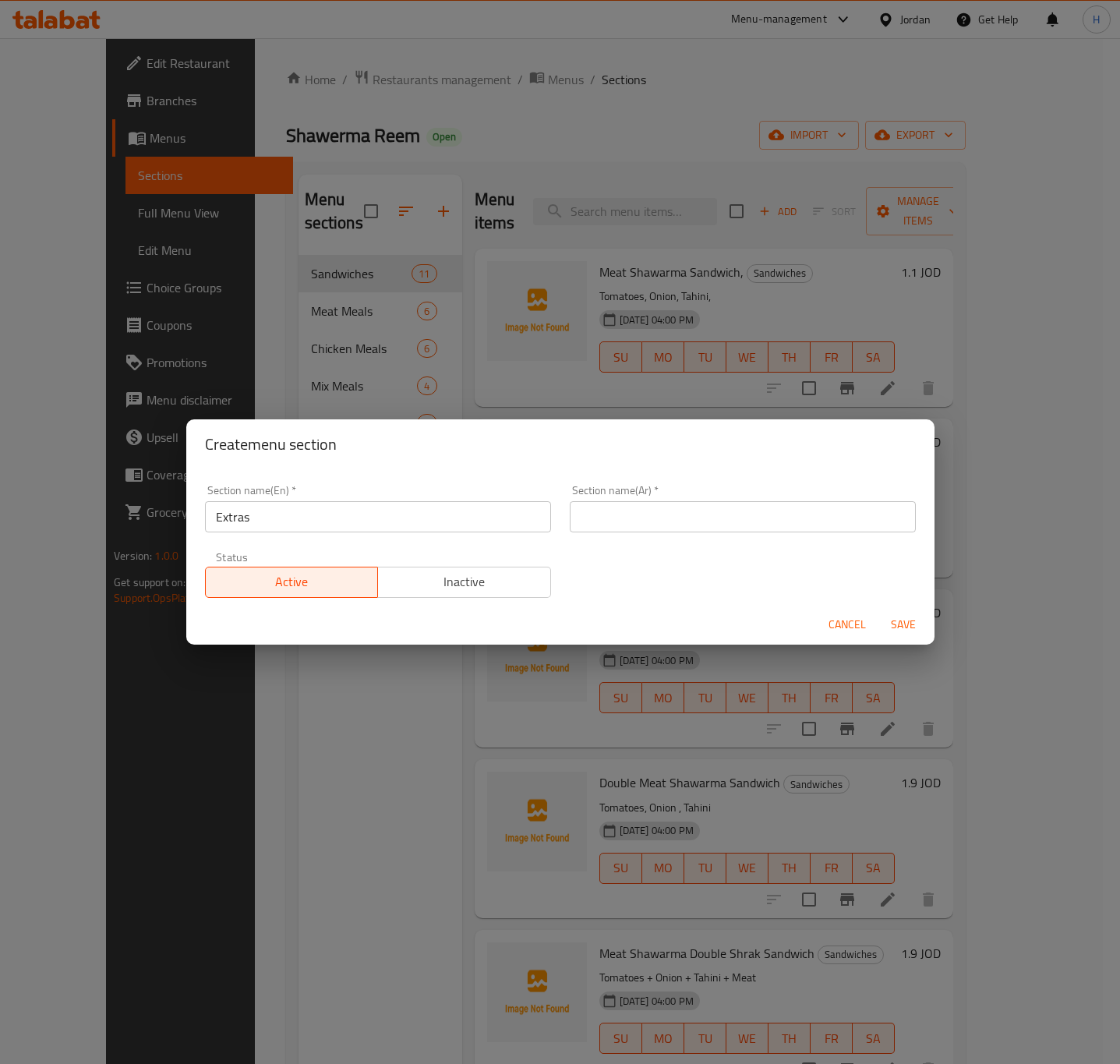
click at [793, 494] on div "Section name(Ar)   * Section name(Ar) *" at bounding box center [743, 508] width 346 height 48
click at [737, 519] on input "text" at bounding box center [743, 517] width 346 height 31
paste input "الاضافات"
type input "الاضافات"
click at [335, 519] on input "Extras" at bounding box center [377, 517] width 346 height 31
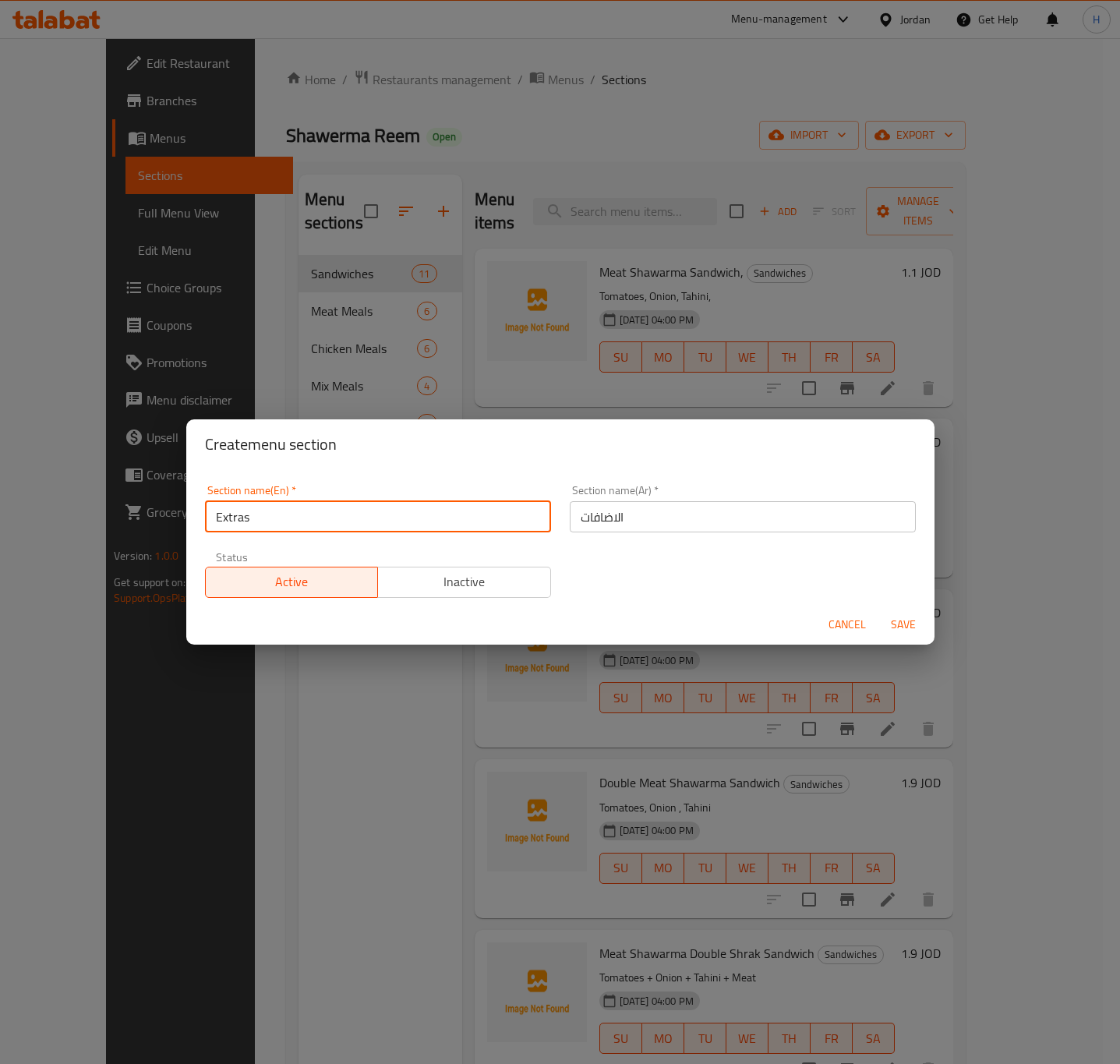
type input "Extras"
click at [879, 610] on button "Save" at bounding box center [903, 624] width 50 height 29
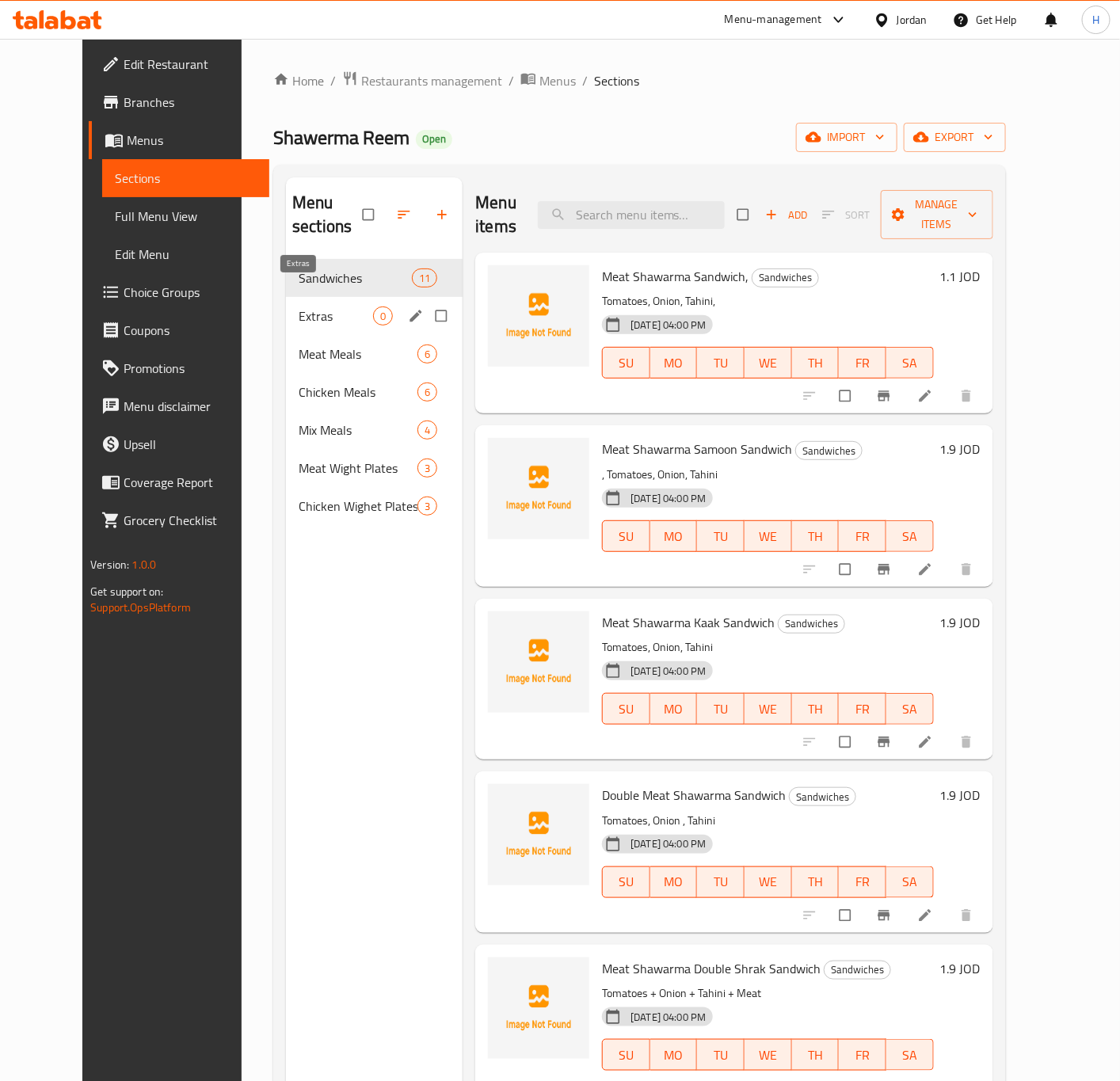
click at [298, 306] on span "Extras" at bounding box center [336, 315] width 74 height 19
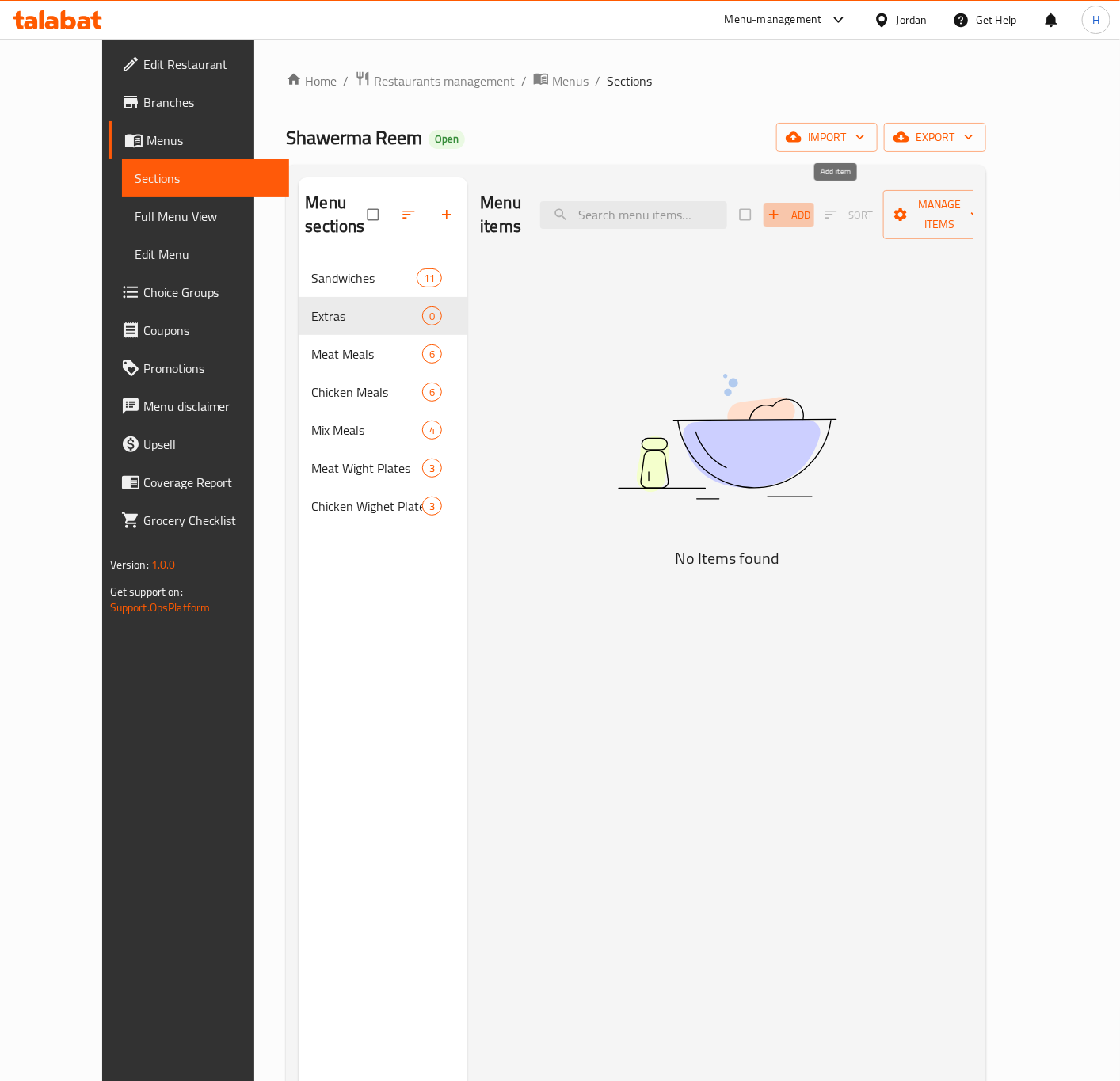
click at [814, 205] on button "Add" at bounding box center [788, 215] width 50 height 25
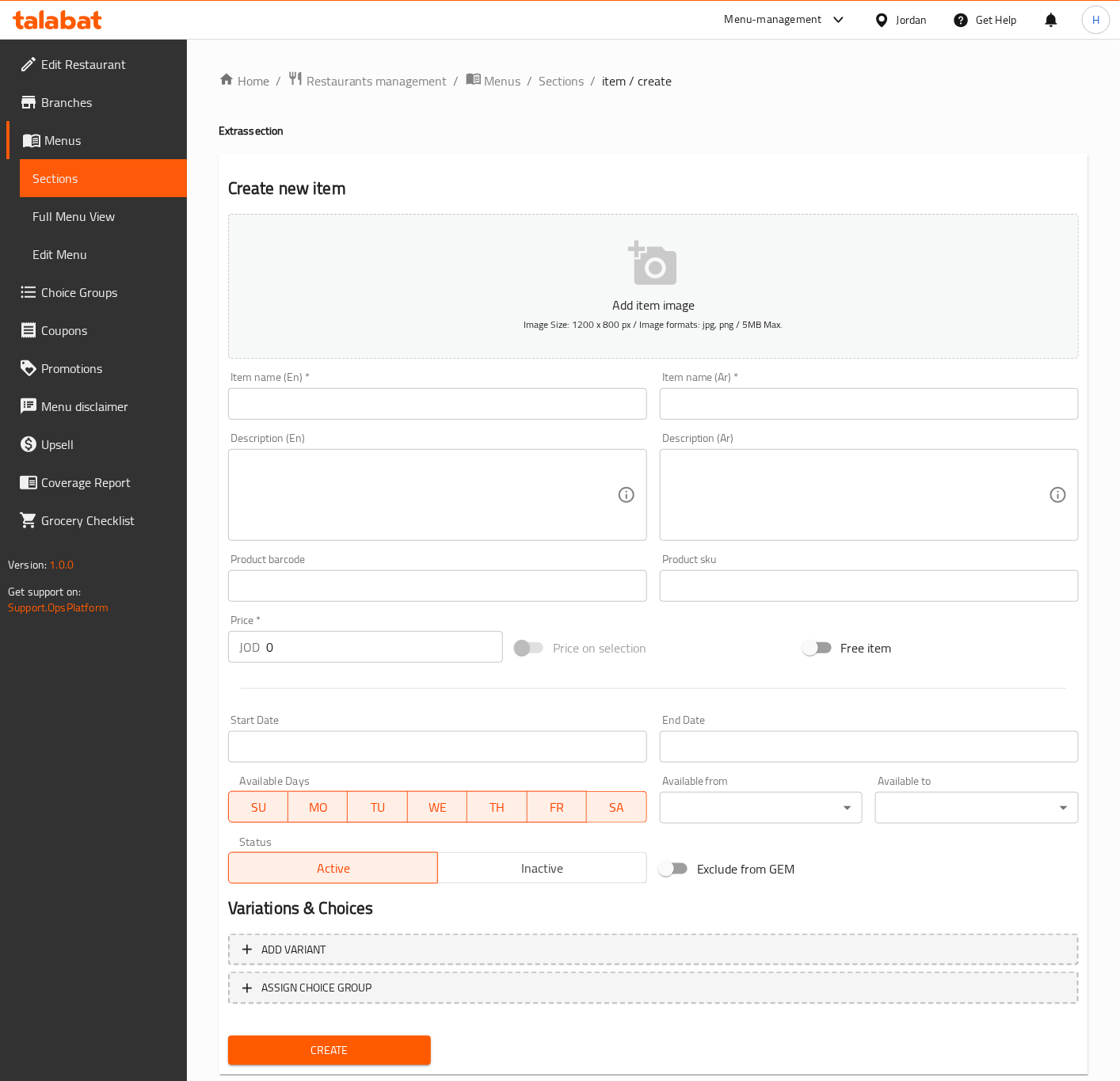
click at [364, 400] on input "text" at bounding box center [437, 404] width 419 height 32
paste input "Helthy meat Box"
click at [351, 409] on input "Helthy meat Box" at bounding box center [437, 404] width 419 height 32
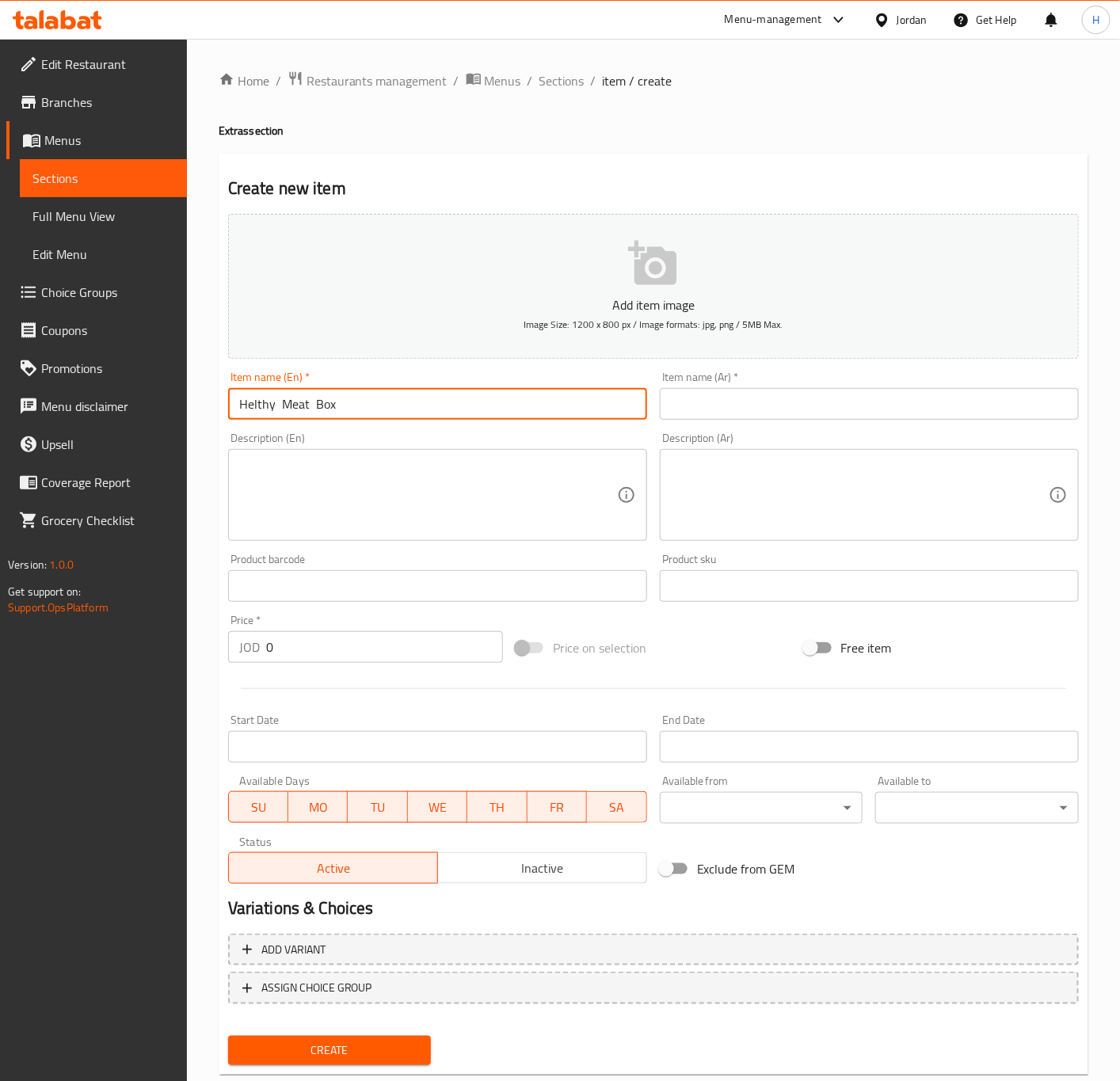
click at [351, 409] on input "Helthy Meat Box" at bounding box center [437, 404] width 419 height 32
click at [279, 404] on input "Helthy Meat Box" at bounding box center [437, 404] width 419 height 32
click at [278, 409] on input "Helthy Meat Box" at bounding box center [437, 404] width 419 height 32
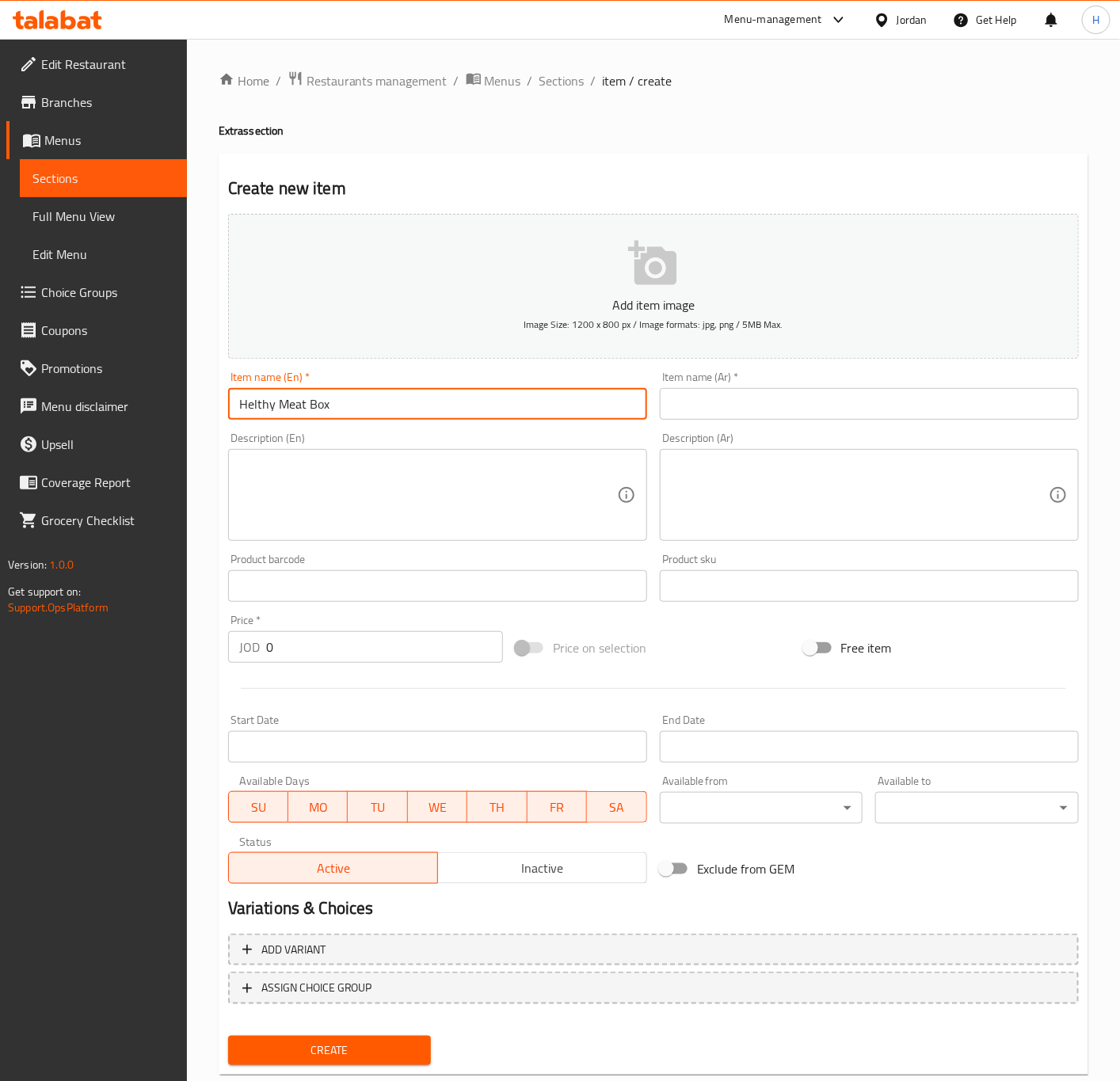
click at [265, 404] on input "Helthy Meat Box" at bounding box center [437, 404] width 419 height 32
type input "Healthy Meat Box"
click at [354, 435] on div "Description (En) Description (En)" at bounding box center [437, 486] width 419 height 109
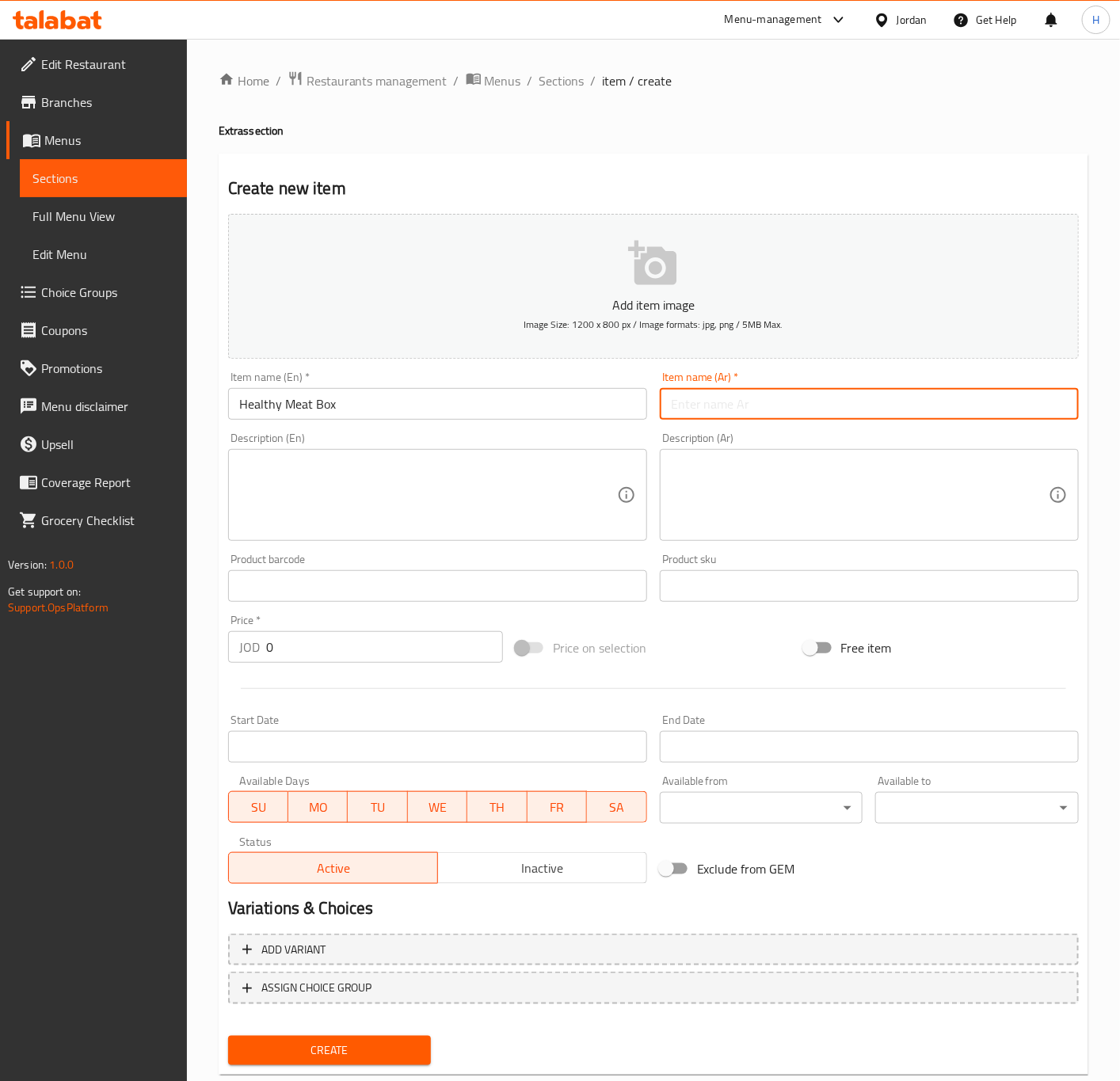
click at [752, 420] on input "text" at bounding box center [869, 404] width 419 height 32
paste input "علبة لحمة صحي"
click at [737, 401] on input "علبة لحمة صحي" at bounding box center [869, 404] width 419 height 32
click at [732, 404] on input "علبة لحمة صحي" at bounding box center [869, 404] width 419 height 32
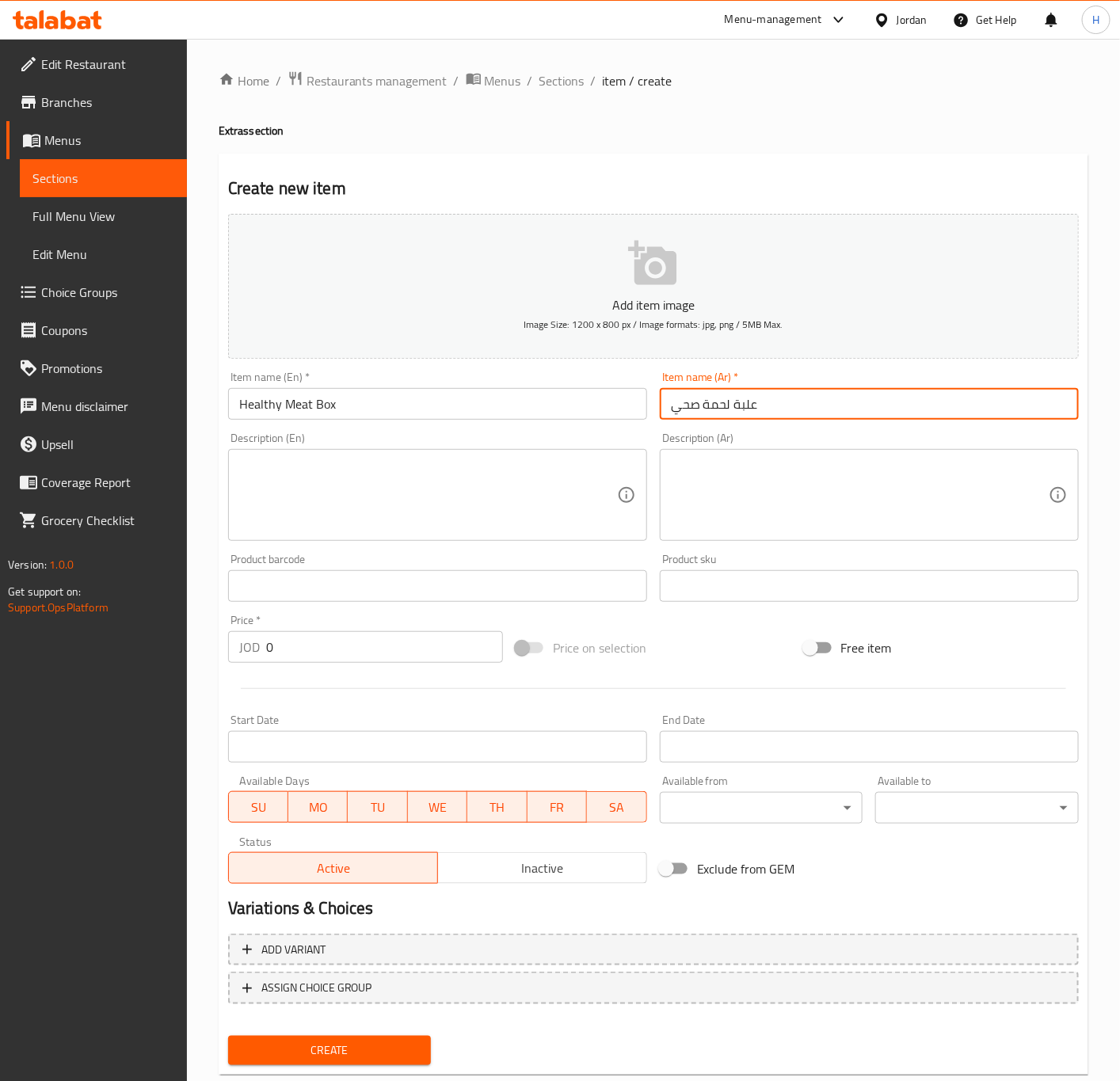
type input "علبة لحمة صحي"
click at [411, 499] on textarea at bounding box center [428, 495] width 378 height 75
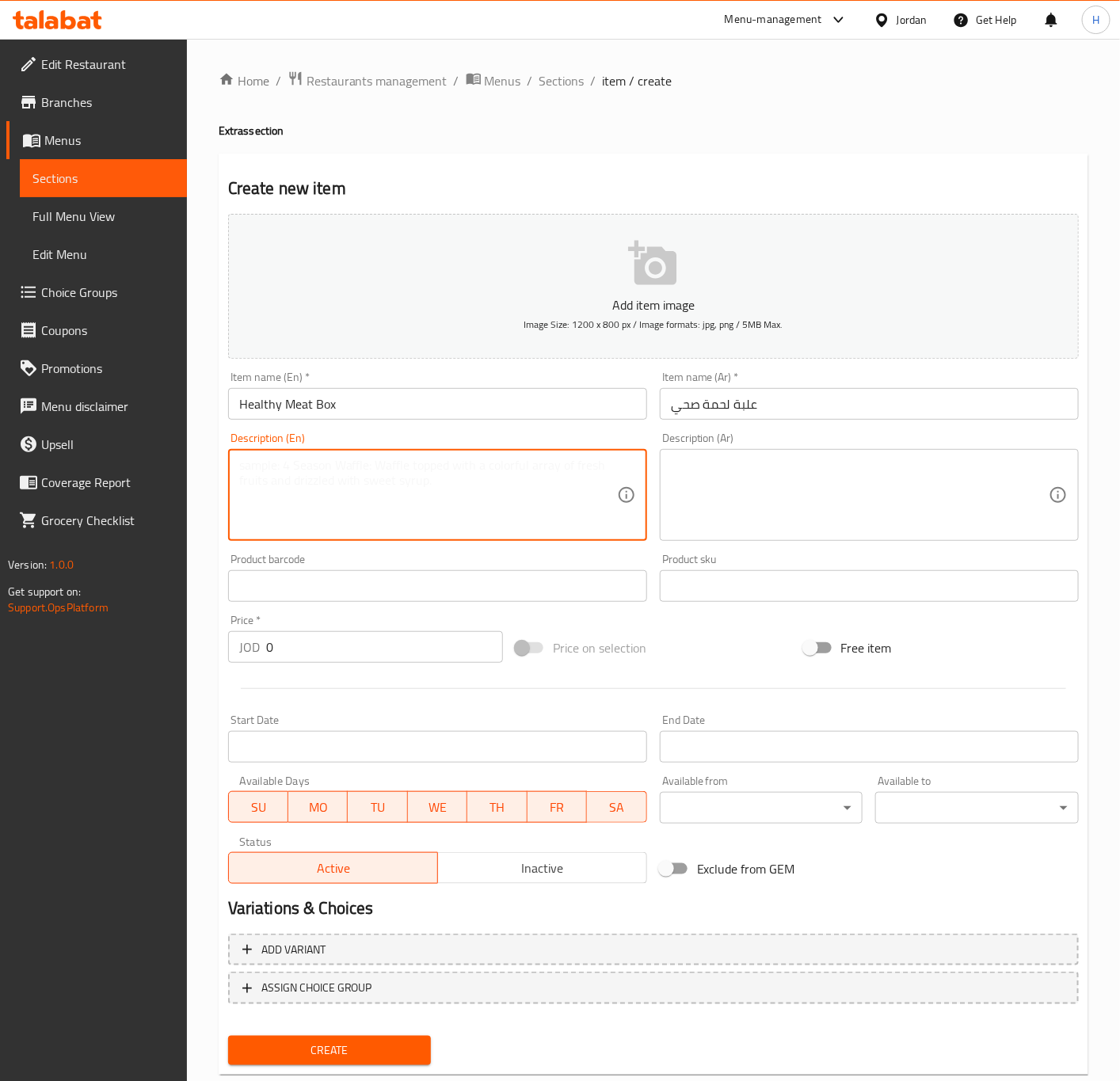
paste textarea "290g meat + tomatoes + onions + 2 tahini"
type textarea "290g meat + tomatoes + onions + 2 tahini"
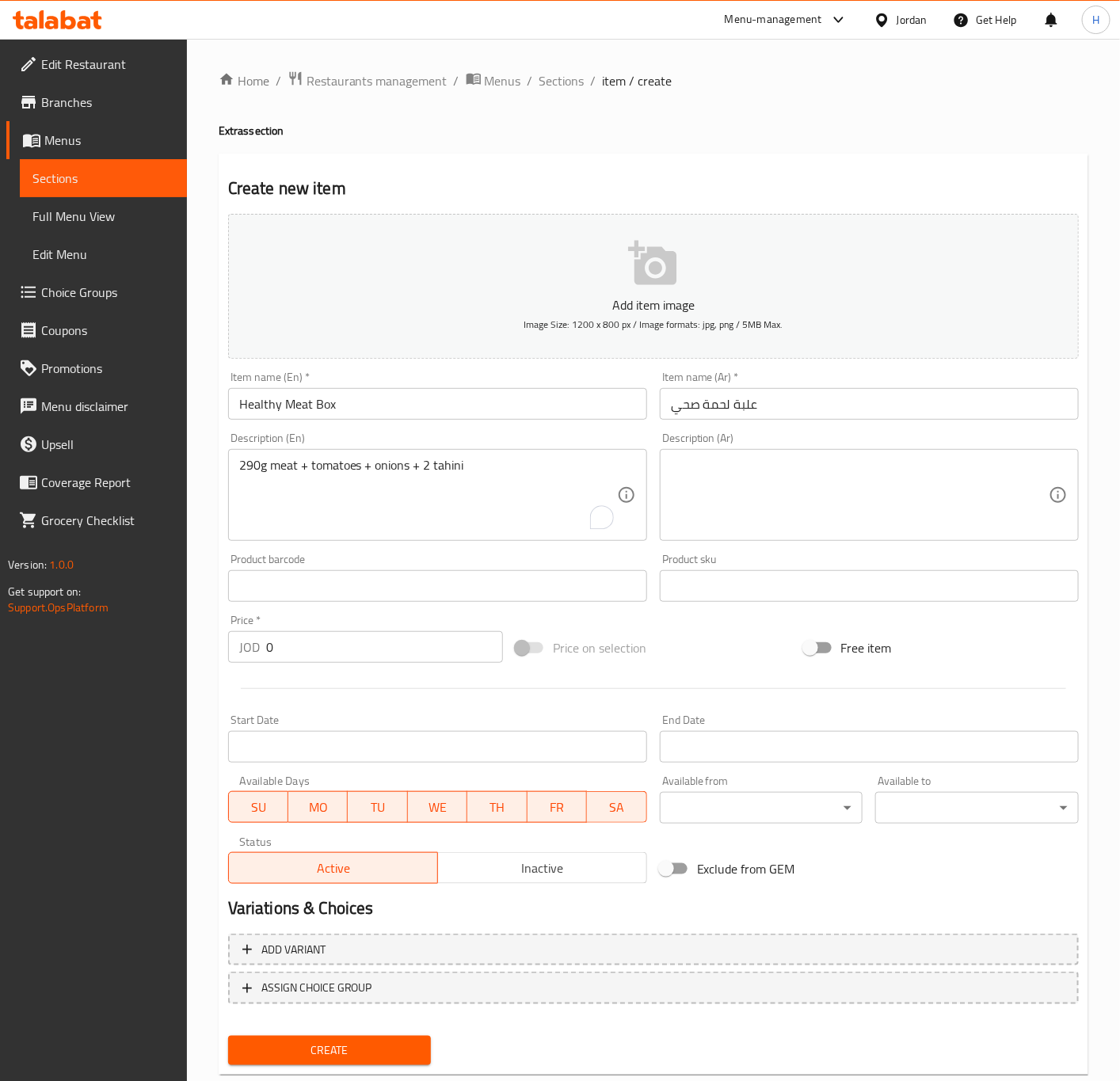
click at [789, 495] on textarea at bounding box center [860, 495] width 378 height 75
paste textarea "لحمة 290 غم + بندورة + بصل + 2 طحينية"
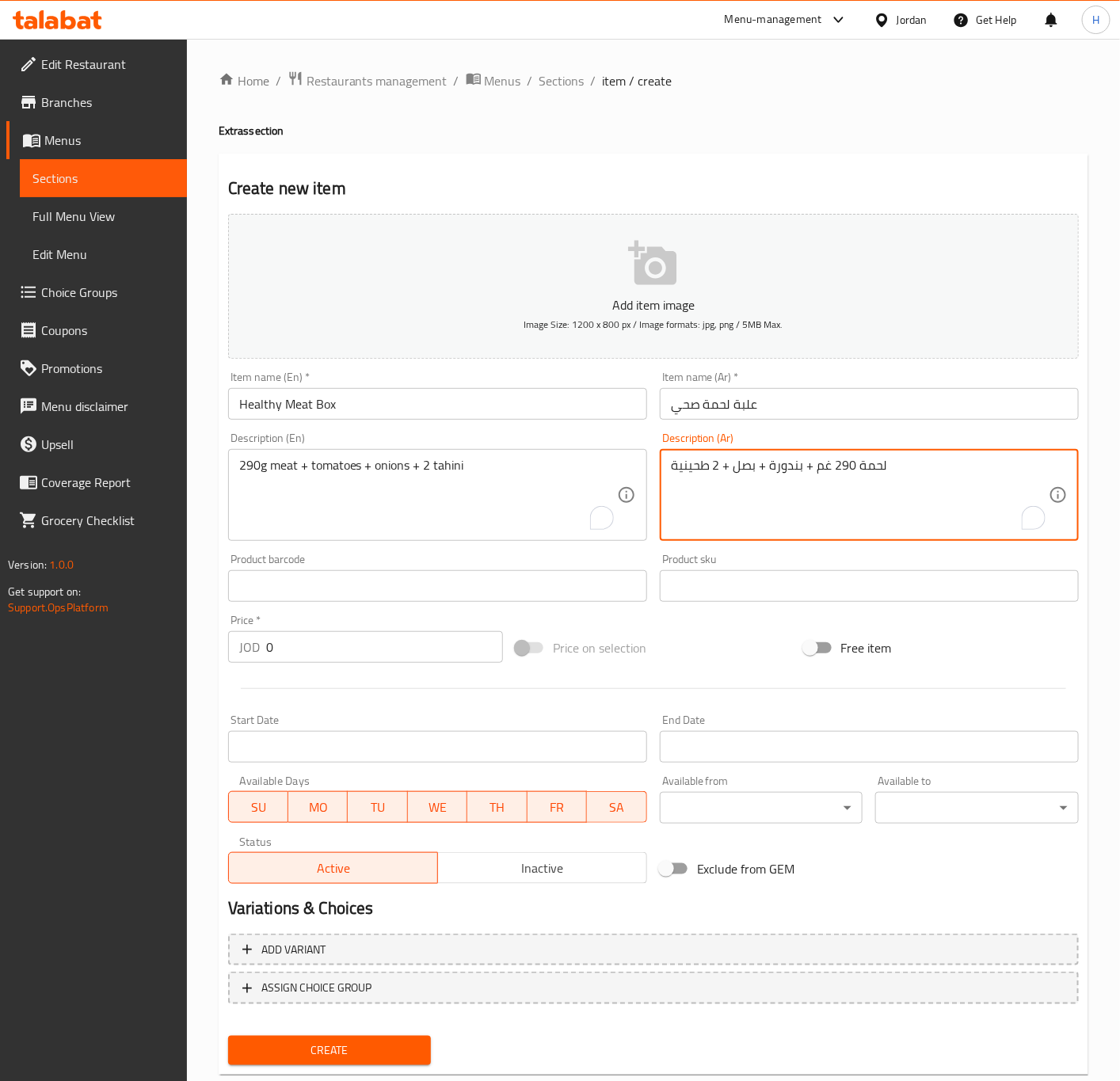
type textarea "لحمة 290 غم + بندورة + بصل + 2 طحينية"
click at [324, 649] on input "0" at bounding box center [384, 647] width 236 height 32
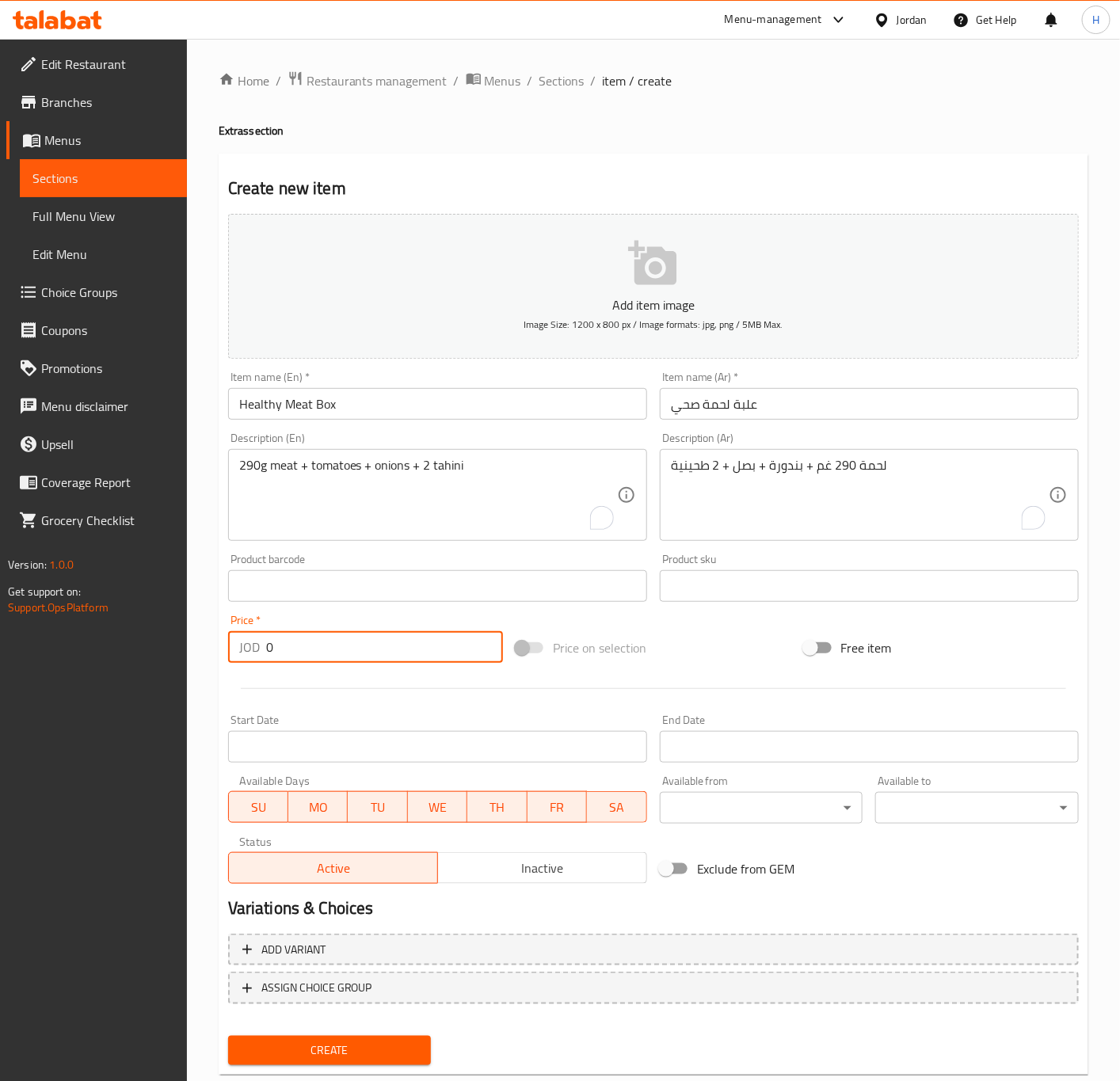
click at [324, 649] on input "0" at bounding box center [384, 647] width 236 height 32
type input "4"
click at [228, 1036] on button "Create" at bounding box center [330, 1050] width 204 height 29
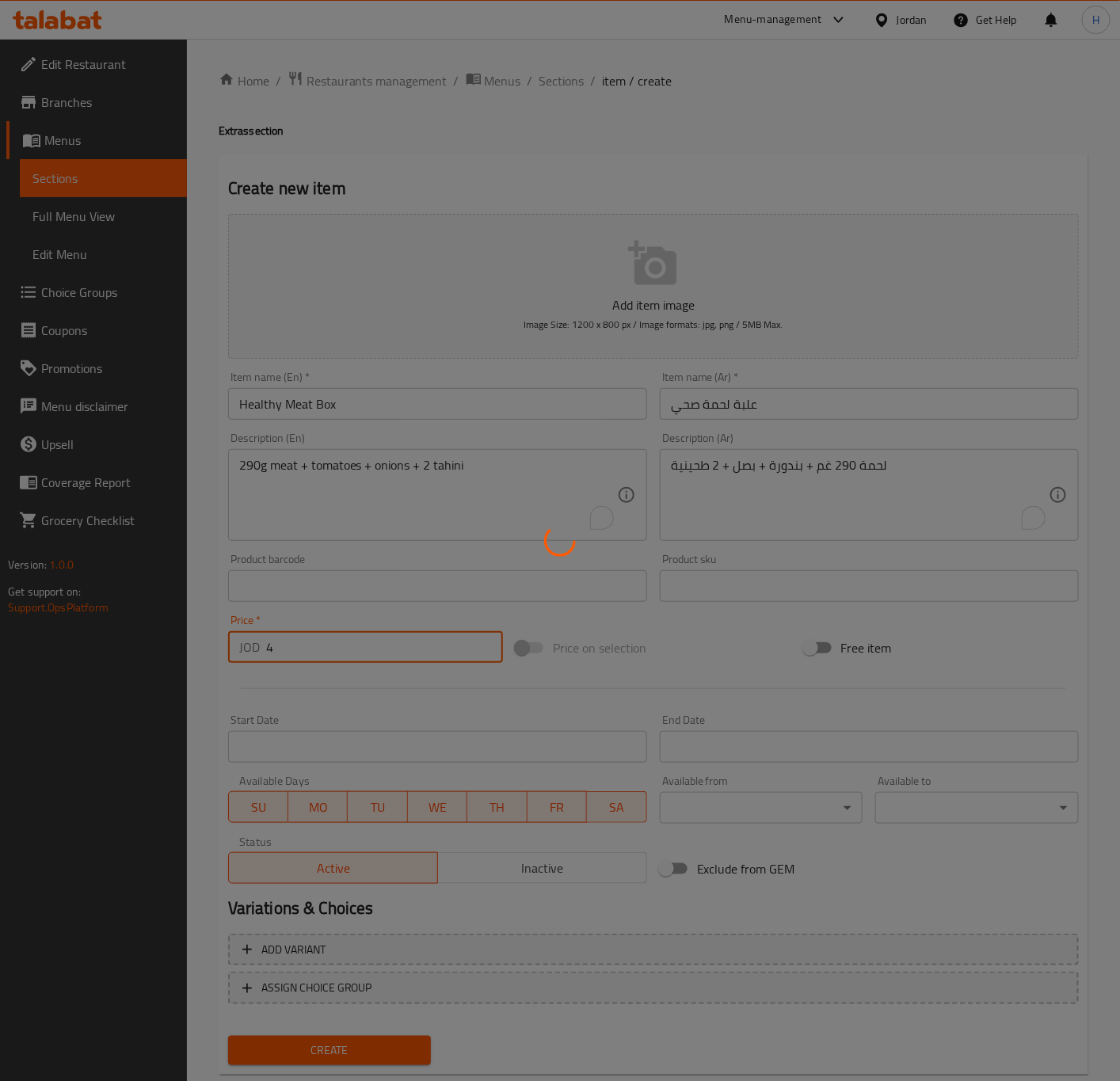
type input "0"
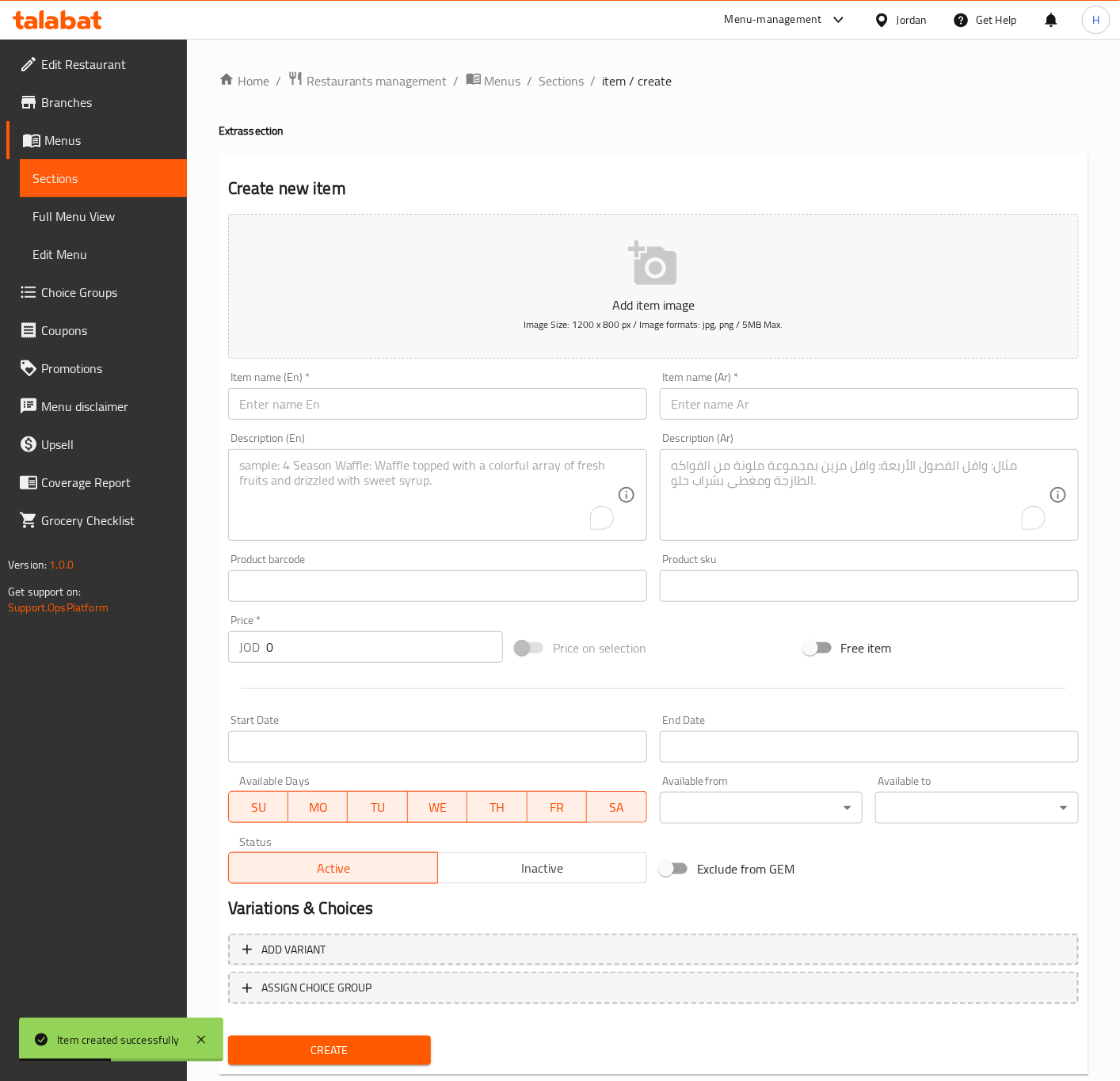
click at [278, 413] on input "text" at bounding box center [437, 404] width 419 height 32
paste input "Helthy Chicken Box"
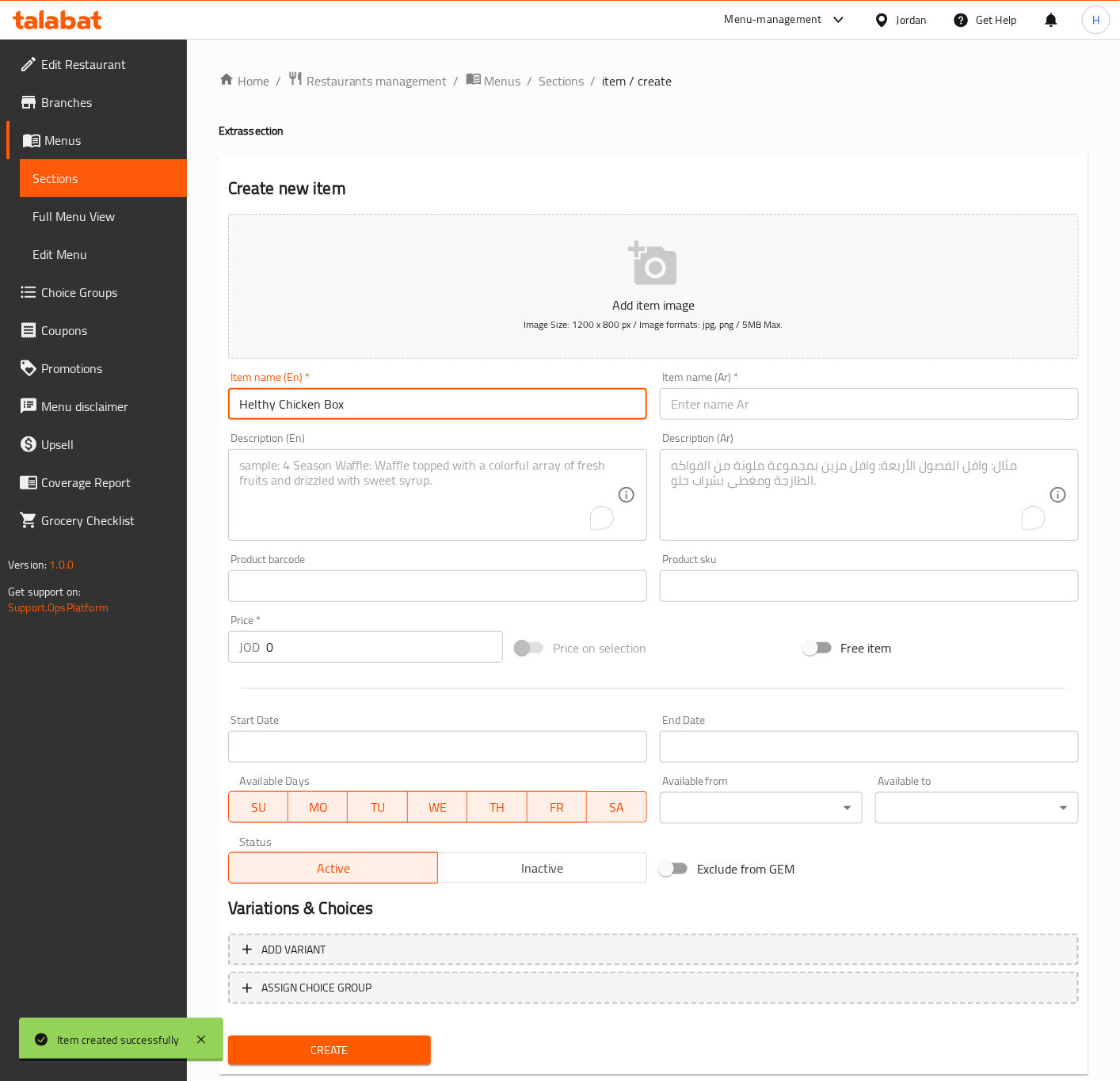
type input "Helthy Chicken Box"
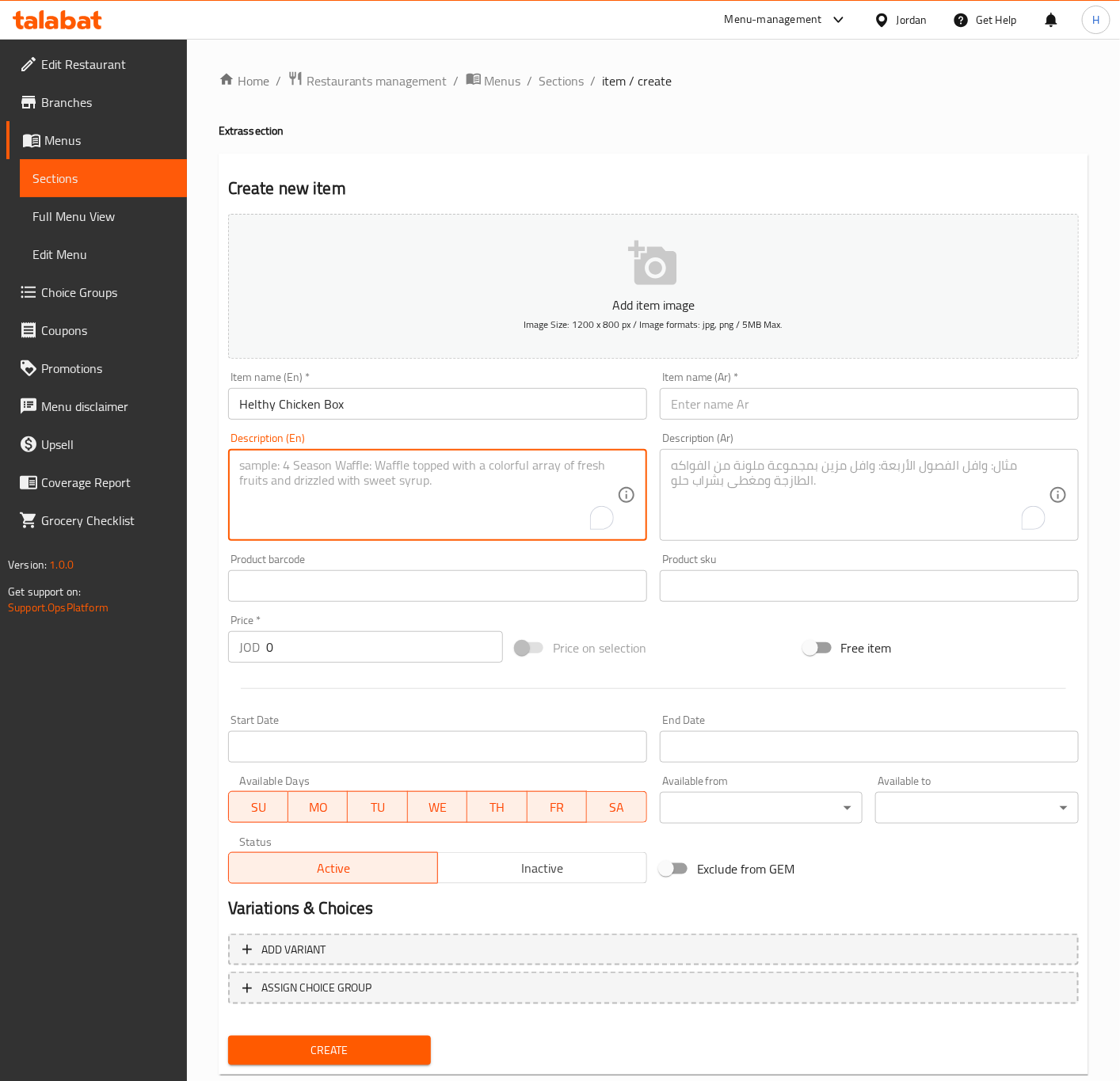
click at [319, 483] on textarea "To enrich screen reader interactions, please activate Accessibility in Grammarl…" at bounding box center [428, 495] width 378 height 75
paste textarea "280g chicken + service + 2 Mtawameh"
type textarea "280g chicken + service + 2 Mtawameh"
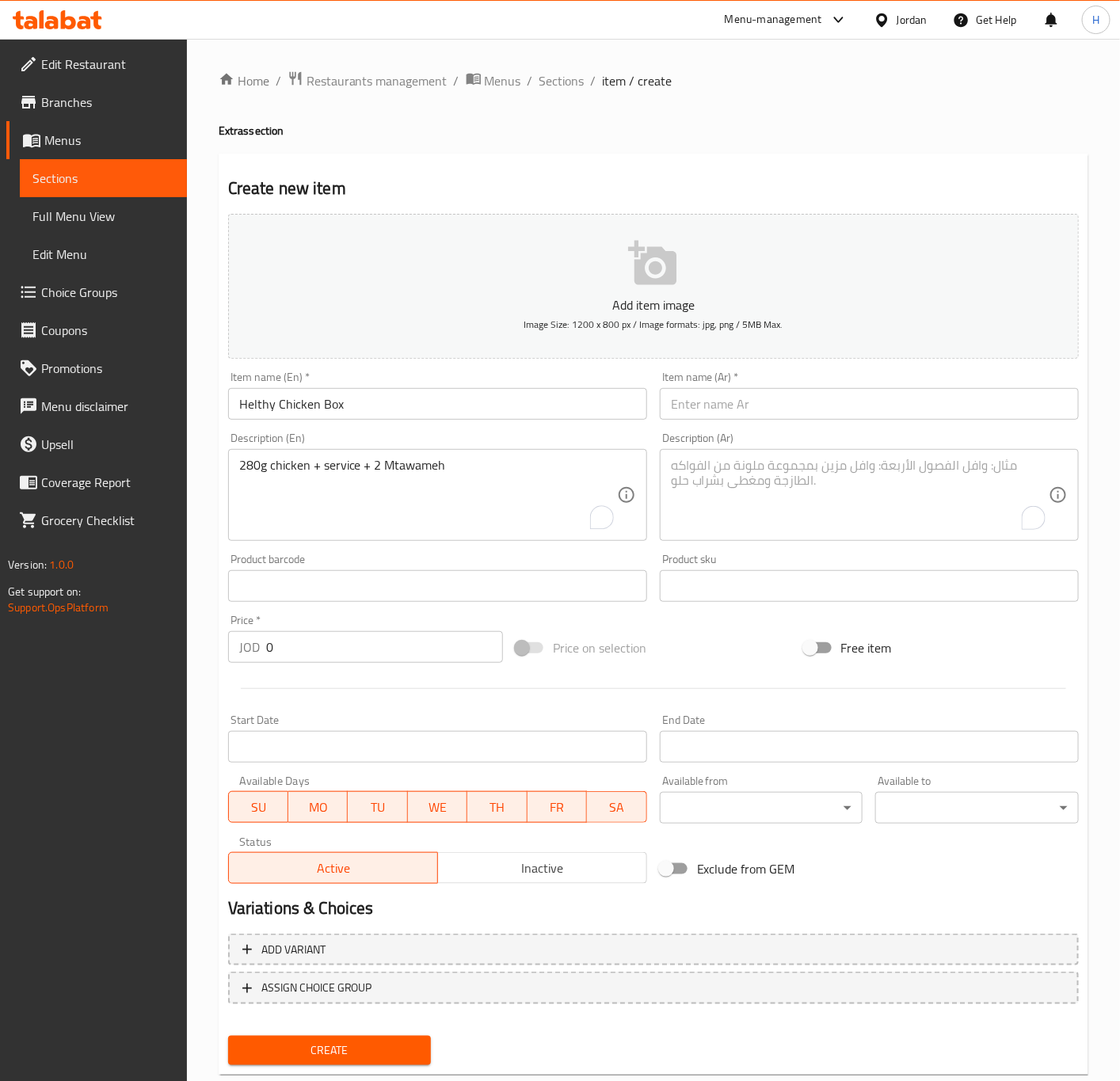
click at [792, 400] on input "text" at bounding box center [869, 404] width 419 height 32
paste input "علبة دجاج صحي"
type input "علبة دجاج صحي"
click at [837, 464] on textarea "To enrich screen reader interactions, please activate Accessibility in Grammarl…" at bounding box center [860, 495] width 378 height 75
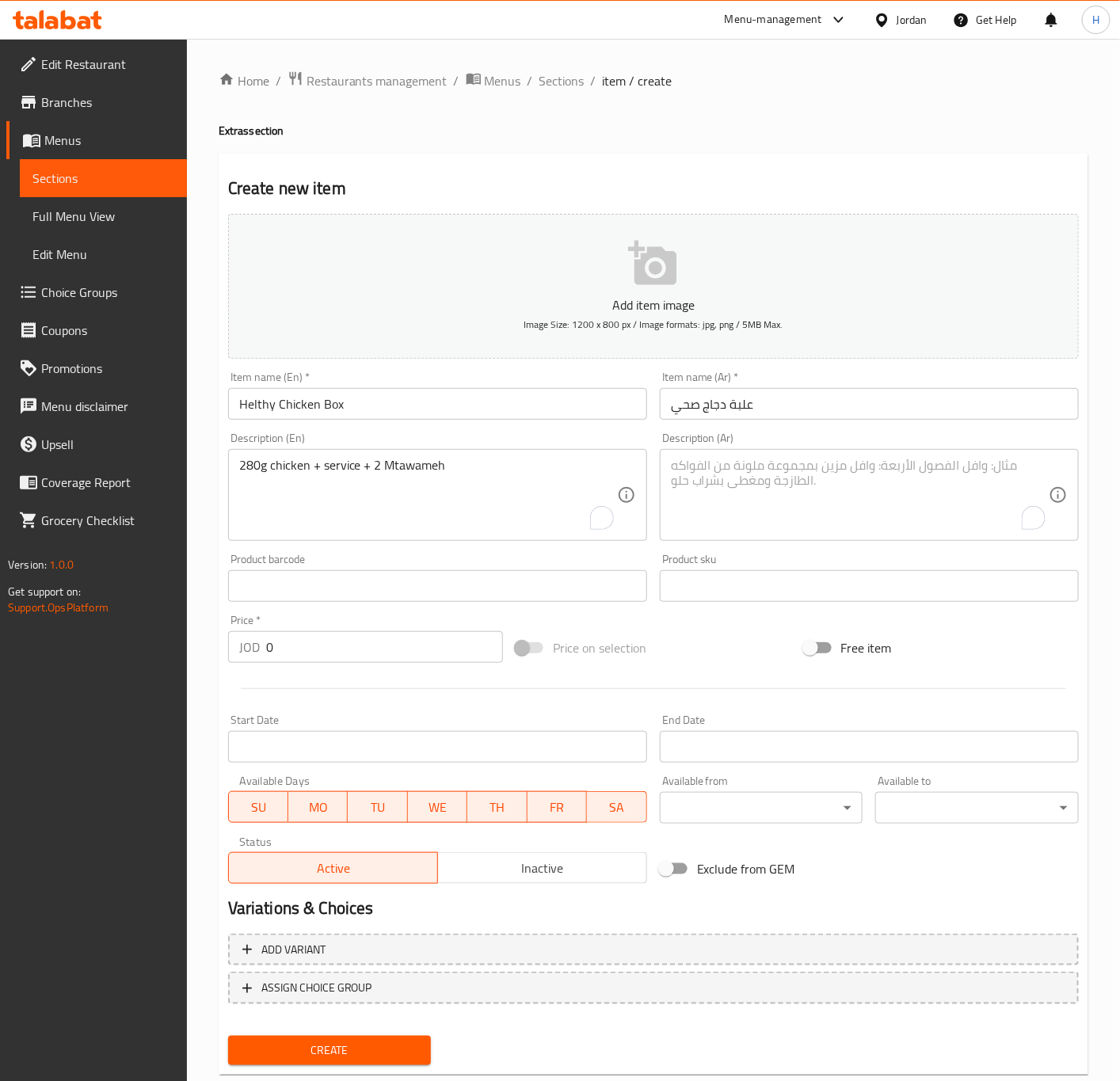
click at [837, 464] on textarea "To enrich screen reader interactions, please activate Accessibility in Grammarl…" at bounding box center [860, 495] width 378 height 75
paste textarea "دجاج 280 غم + سرفيس + 2 مثومة"
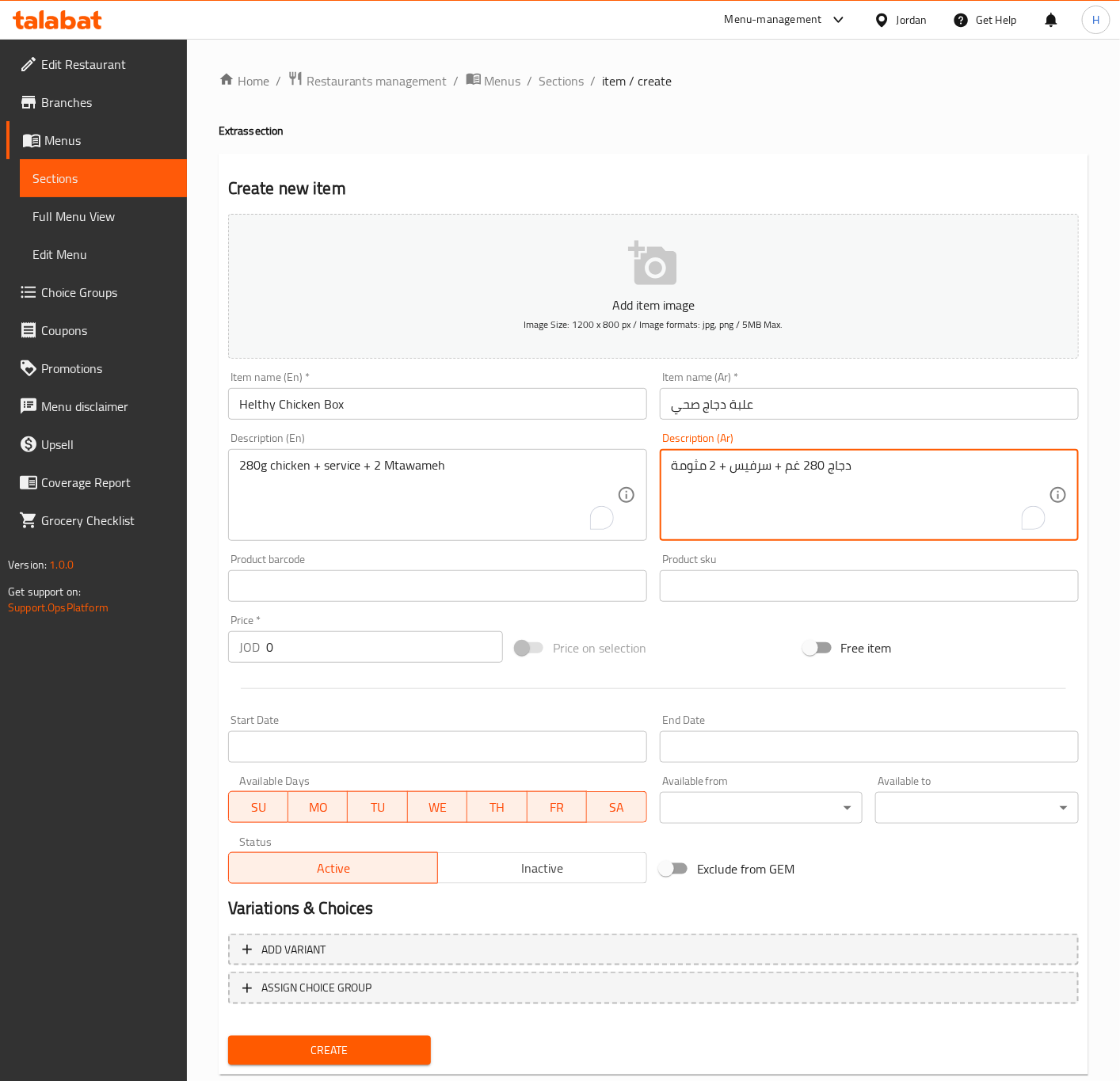
type textarea "دجاج 280 غم + سرفيس + 2 مثومة"
click at [305, 649] on input "0" at bounding box center [384, 647] width 236 height 32
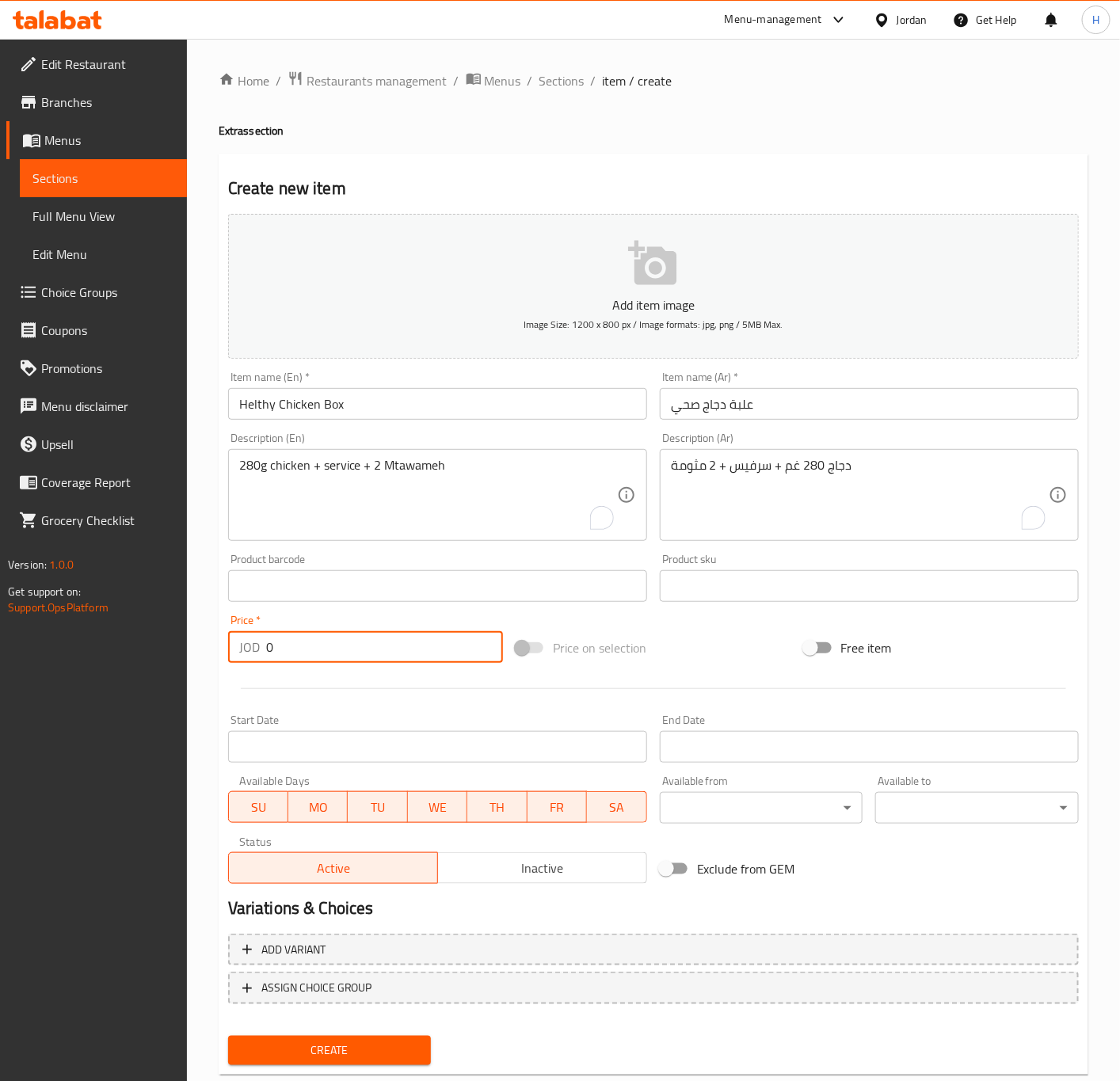
click at [305, 649] on input "0" at bounding box center [384, 647] width 236 height 32
paste input "3.6"
type input "3.60"
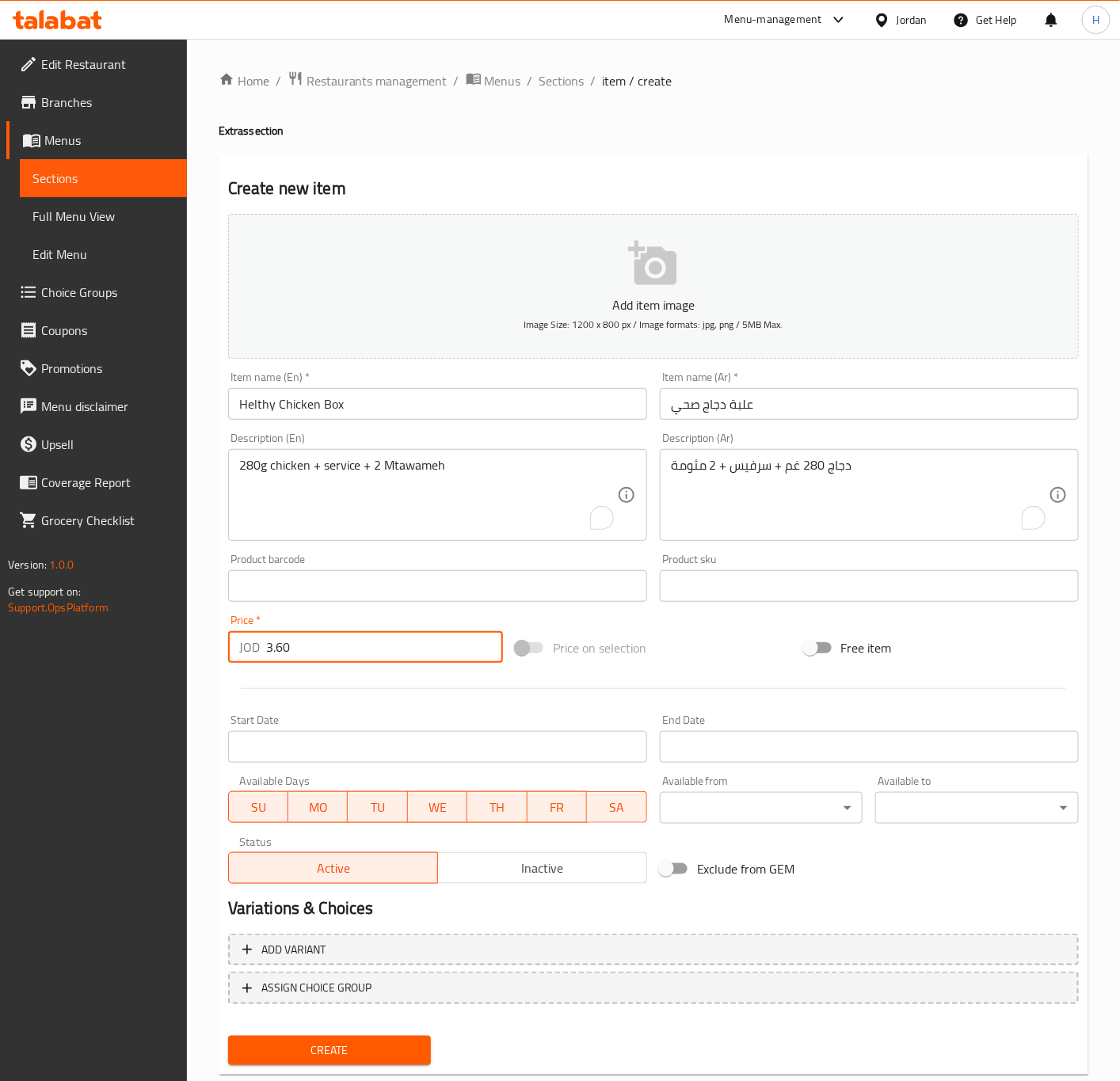
click at [228, 1036] on button "Create" at bounding box center [330, 1050] width 204 height 29
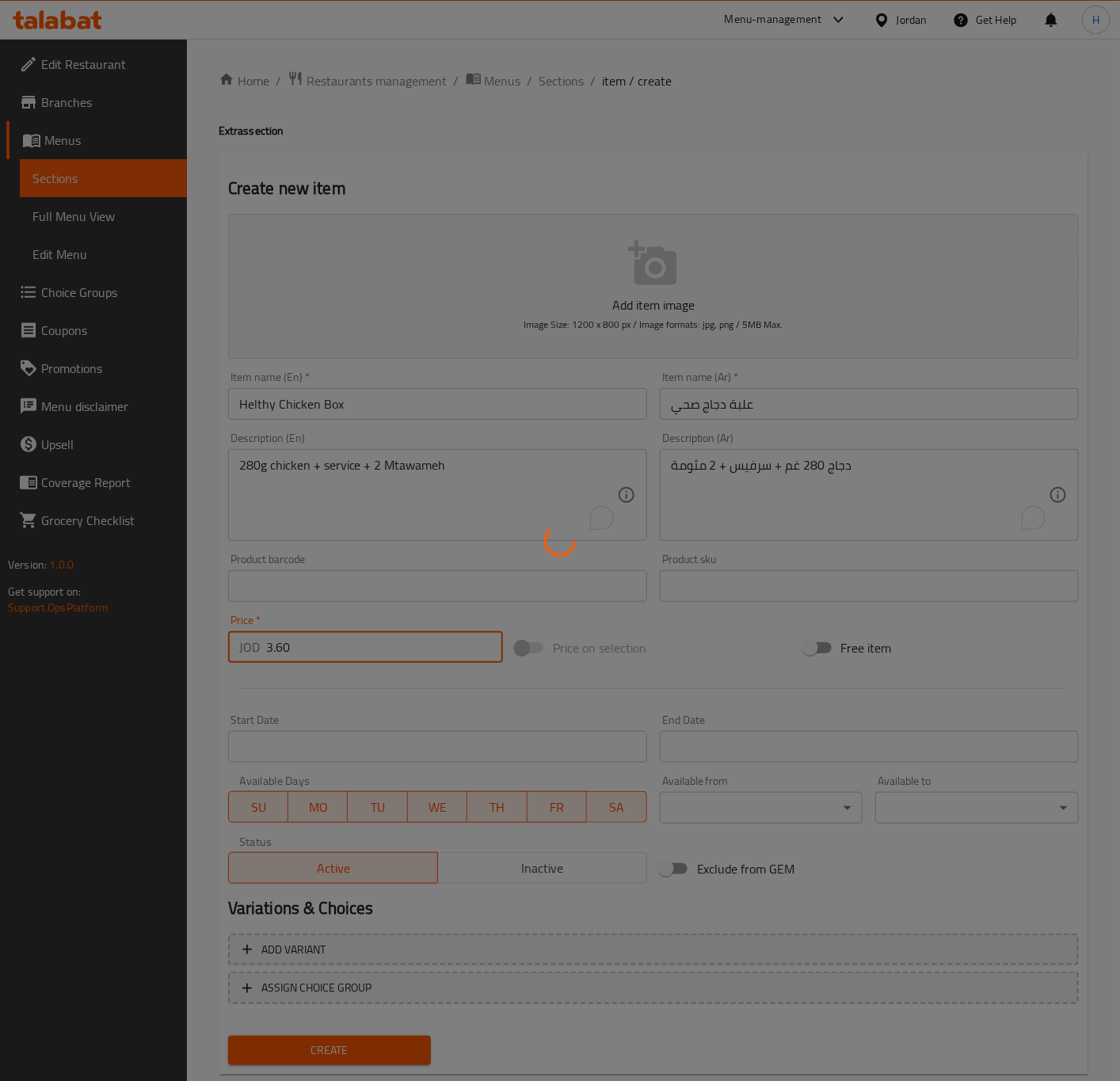
type input "0"
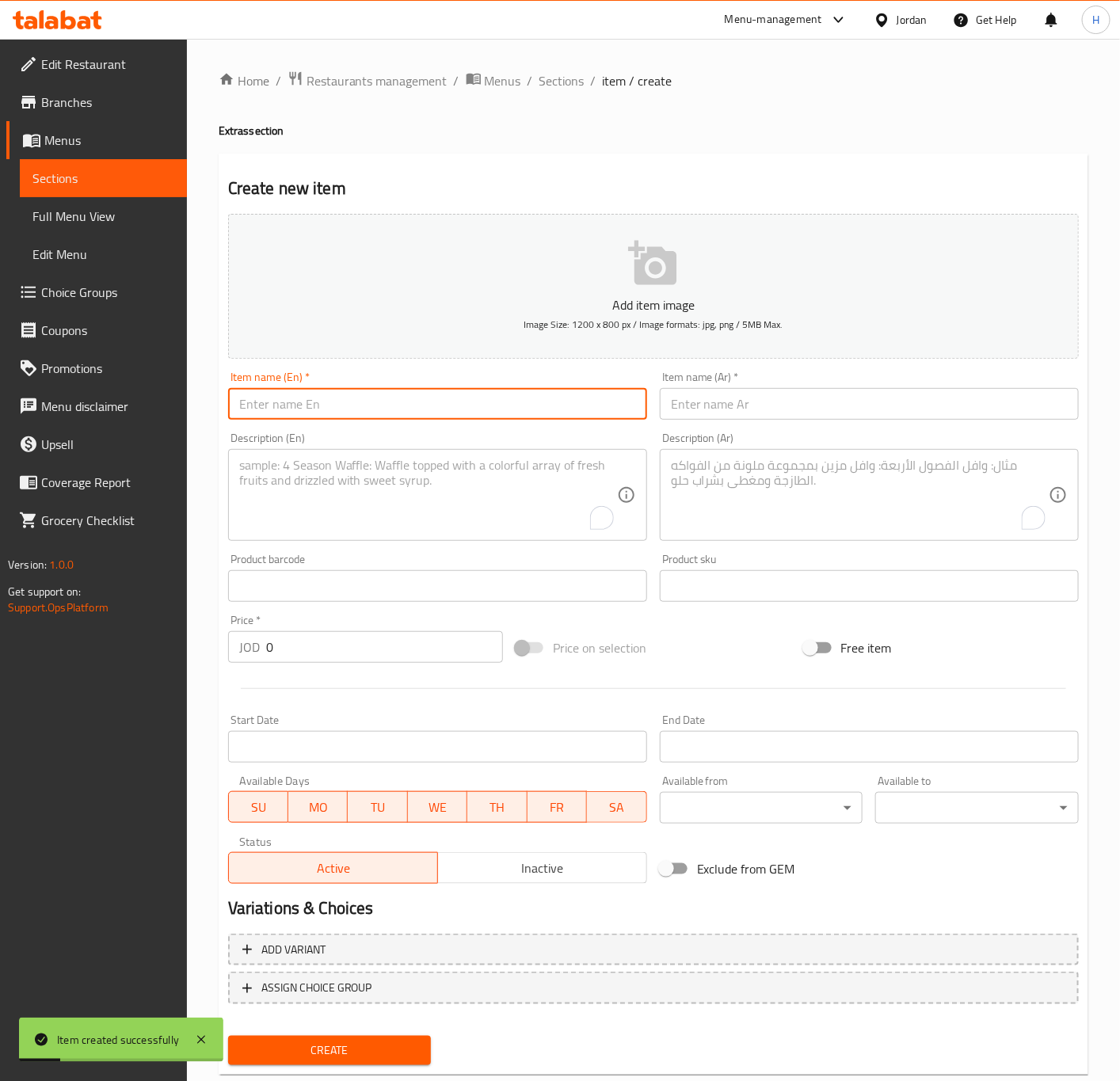
click at [304, 414] on input "text" at bounding box center [437, 404] width 419 height 32
paste input "Tahini box"
type input "Tahini box"
click at [742, 397] on input "text" at bounding box center [869, 404] width 419 height 32
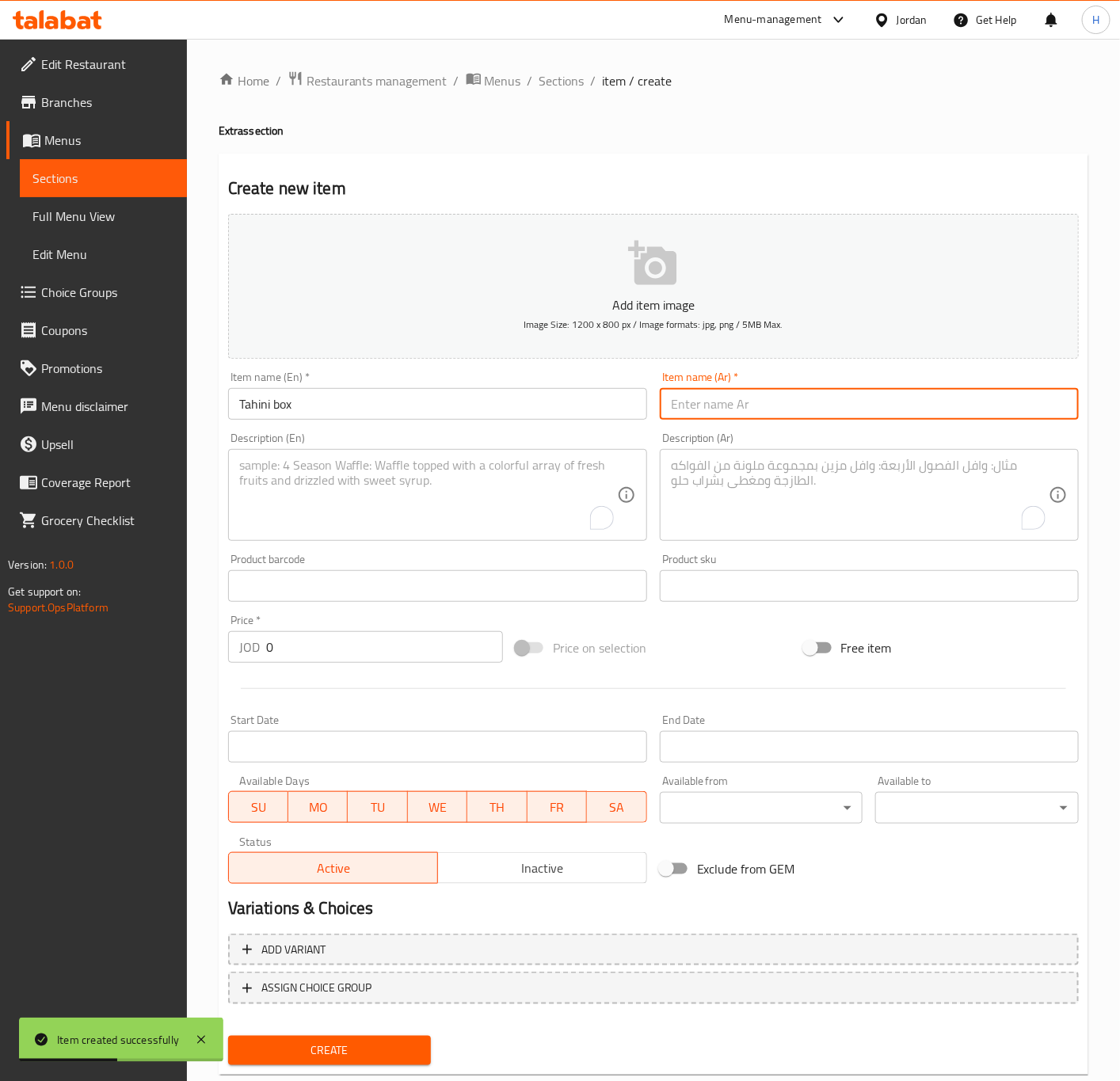
paste input "علبة طحينية"
type input "علبة طحينية"
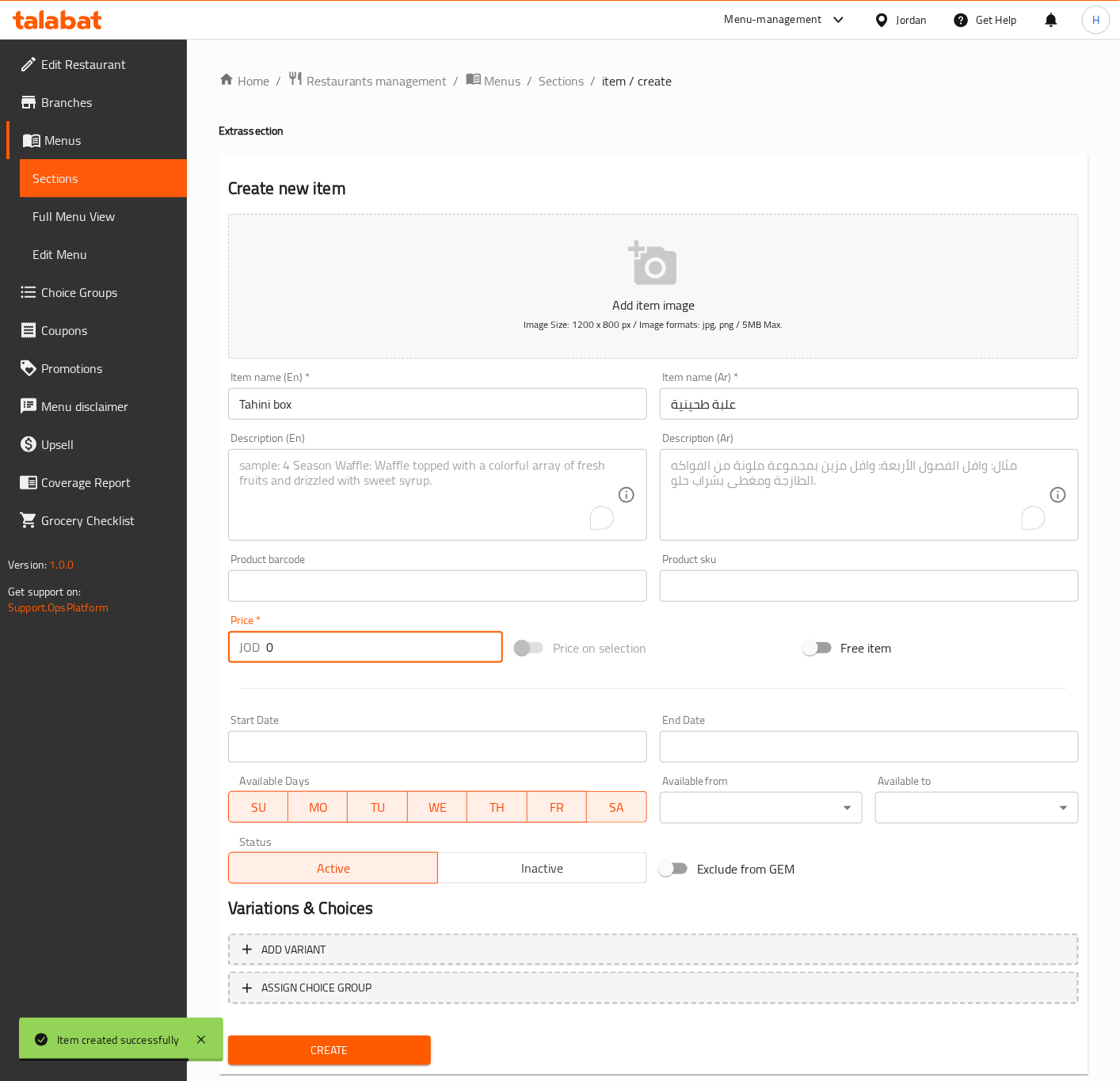
click at [282, 654] on input "0" at bounding box center [384, 647] width 236 height 32
paste input ".30"
type input "0.30"
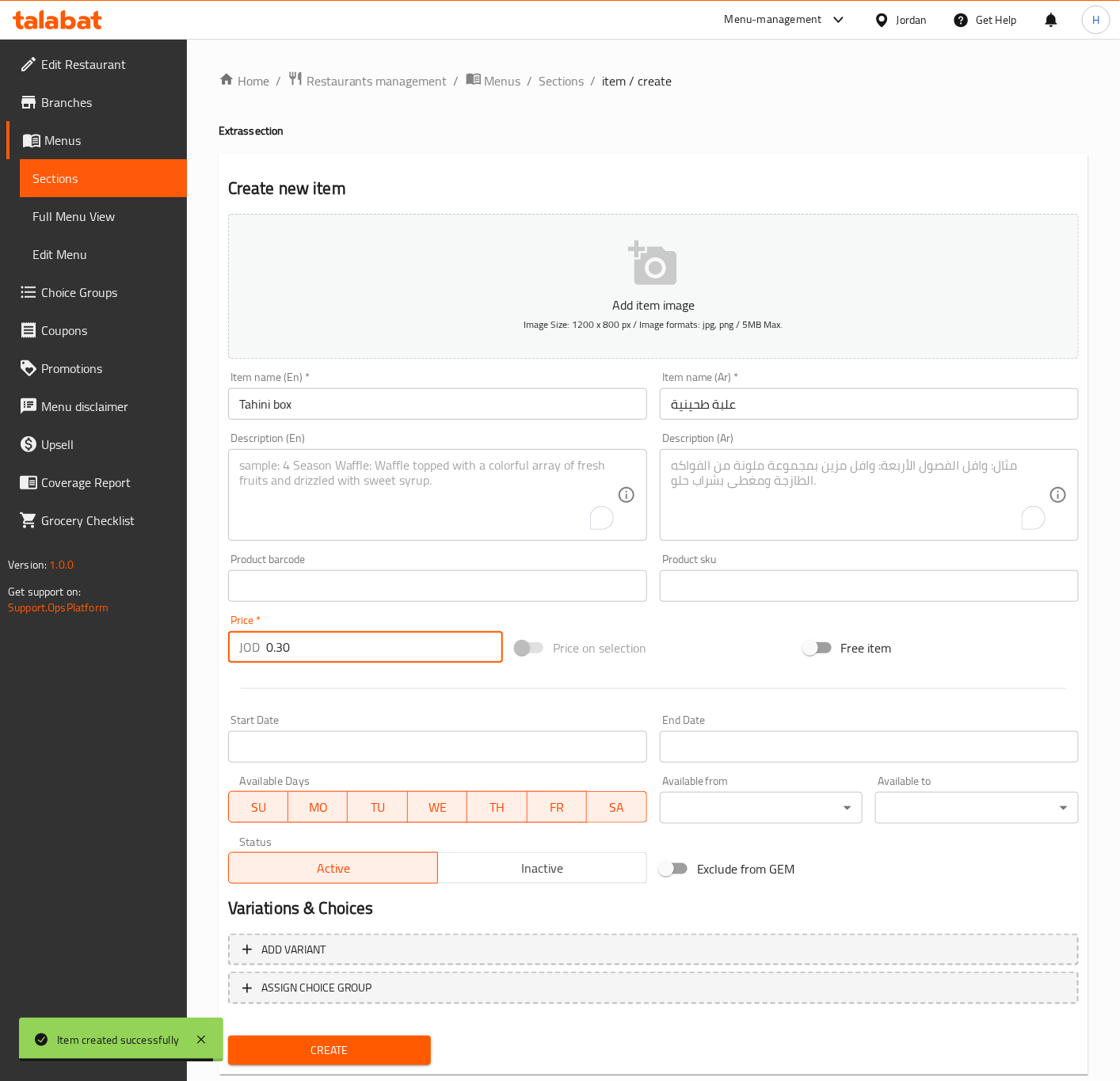
click at [228, 1036] on button "Create" at bounding box center [330, 1050] width 204 height 29
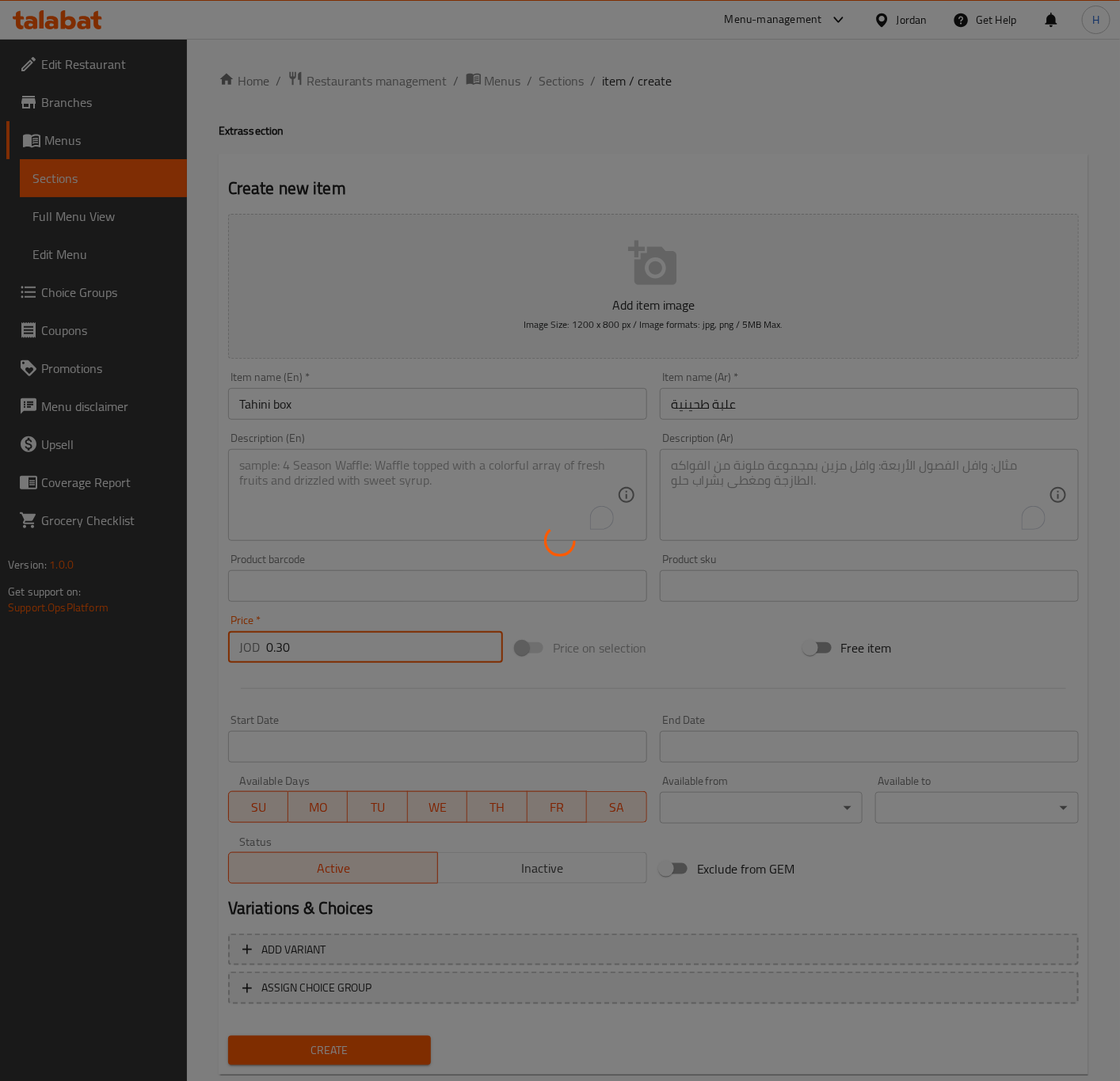
type input "0"
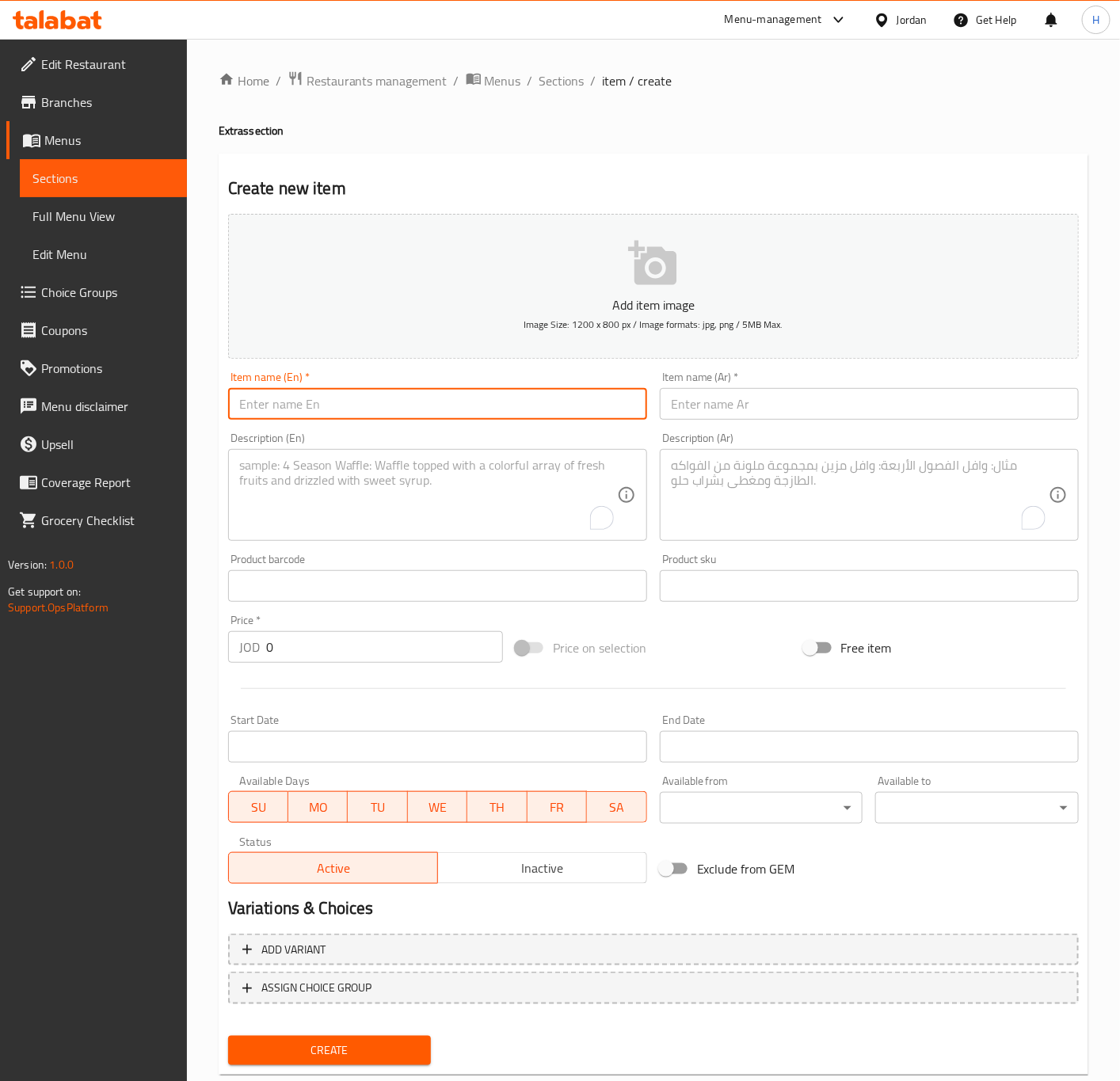
click at [402, 402] on input "text" at bounding box center [437, 404] width 419 height 32
paste input "Mtawameh box"
click at [402, 402] on input "Mtawameh box" at bounding box center [437, 404] width 419 height 32
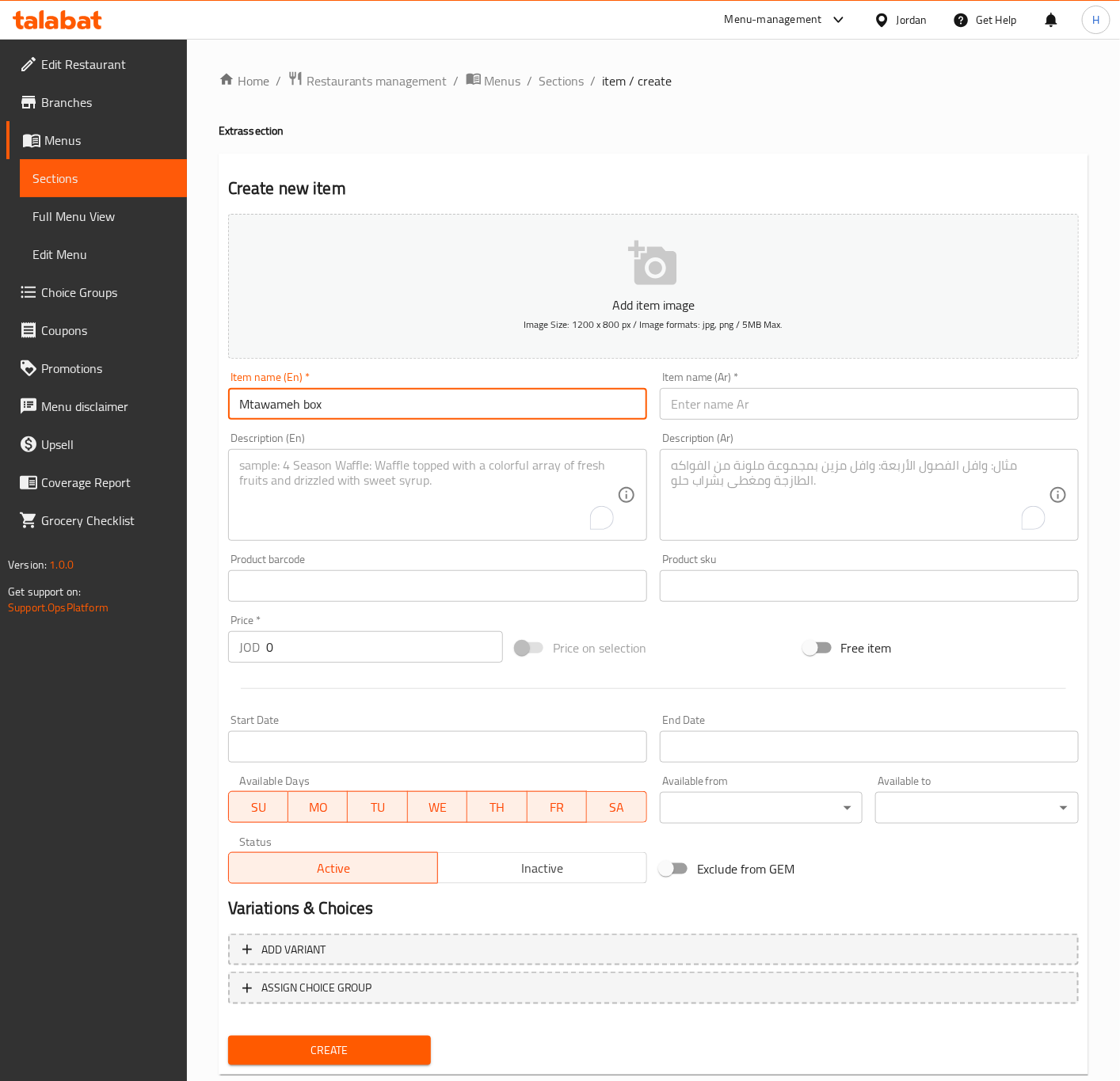
click at [402, 402] on input "Mtawameh box" at bounding box center [437, 404] width 419 height 32
click at [234, 407] on input "Mtawameh Box" at bounding box center [437, 404] width 419 height 32
type input "Mtawameh Box"
click at [699, 393] on input "text" at bounding box center [869, 404] width 419 height 32
click at [701, 393] on input "text" at bounding box center [869, 404] width 419 height 32
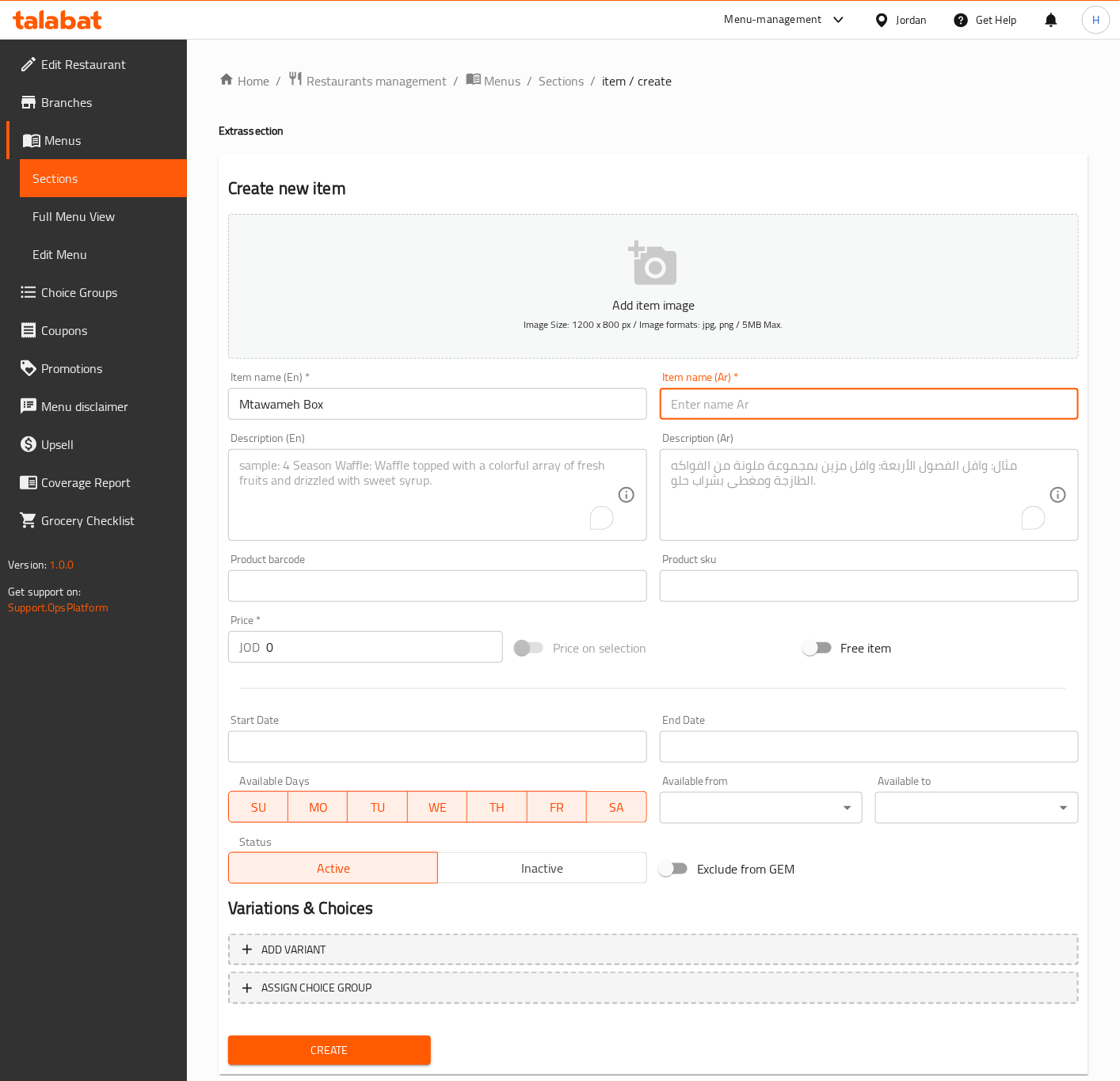
paste input "علبة مثومة"
type input "علبة مثومة"
click at [271, 649] on input "0" at bounding box center [384, 647] width 236 height 32
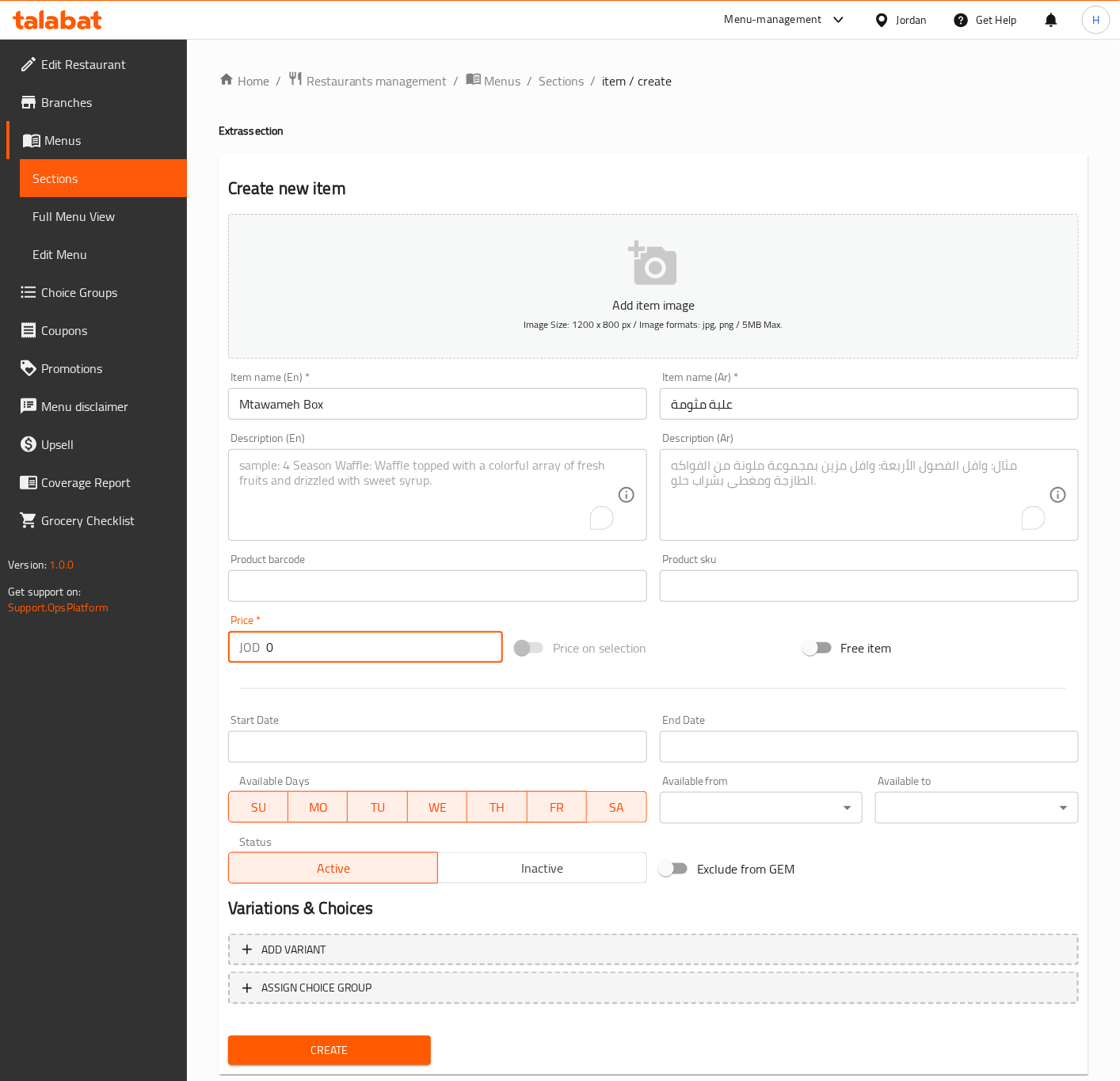
click at [271, 649] on input "0" at bounding box center [384, 647] width 236 height 32
paste input ".30"
type input "0.30"
click at [228, 1036] on button "Create" at bounding box center [330, 1050] width 204 height 29
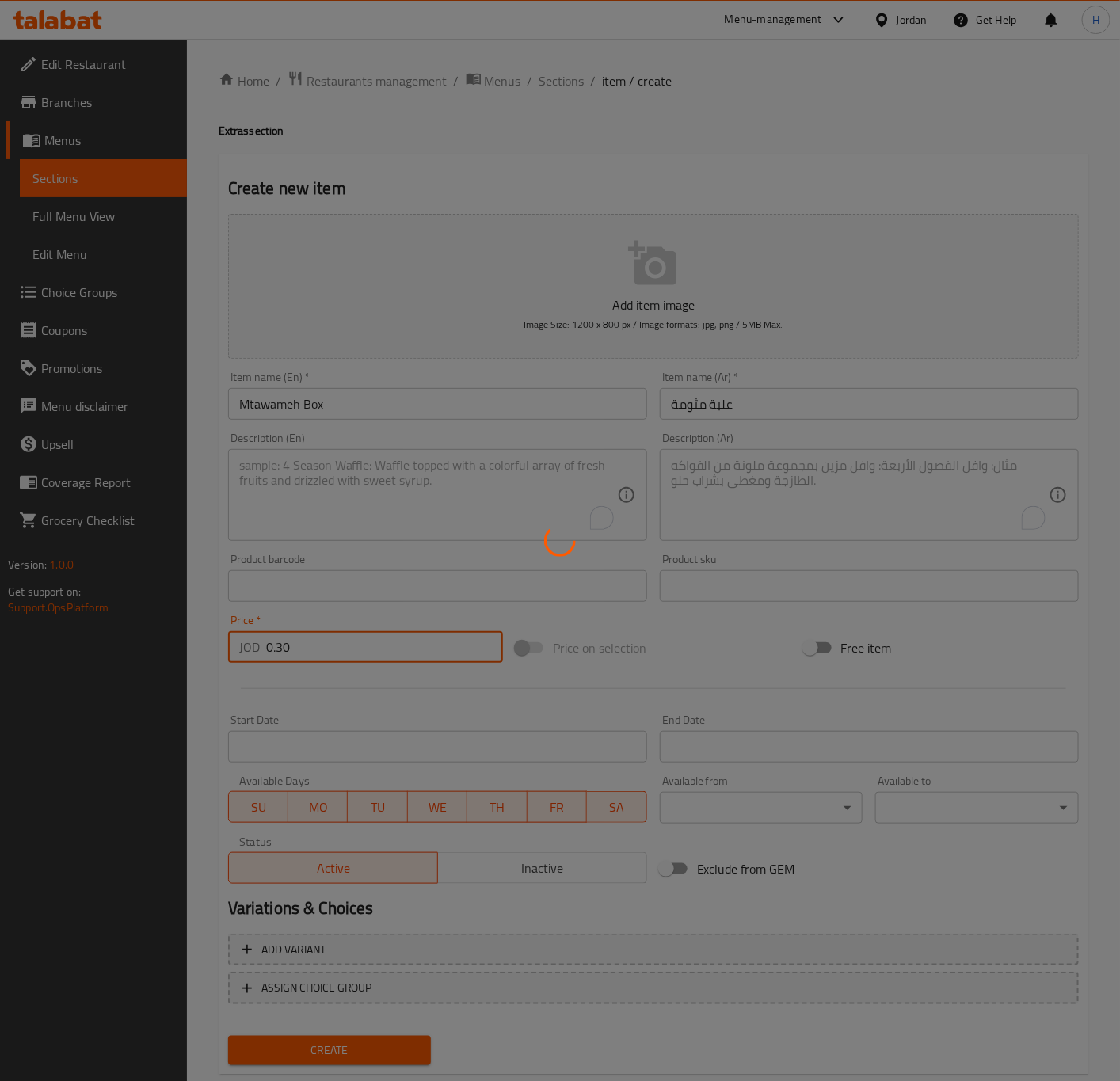
type input "0"
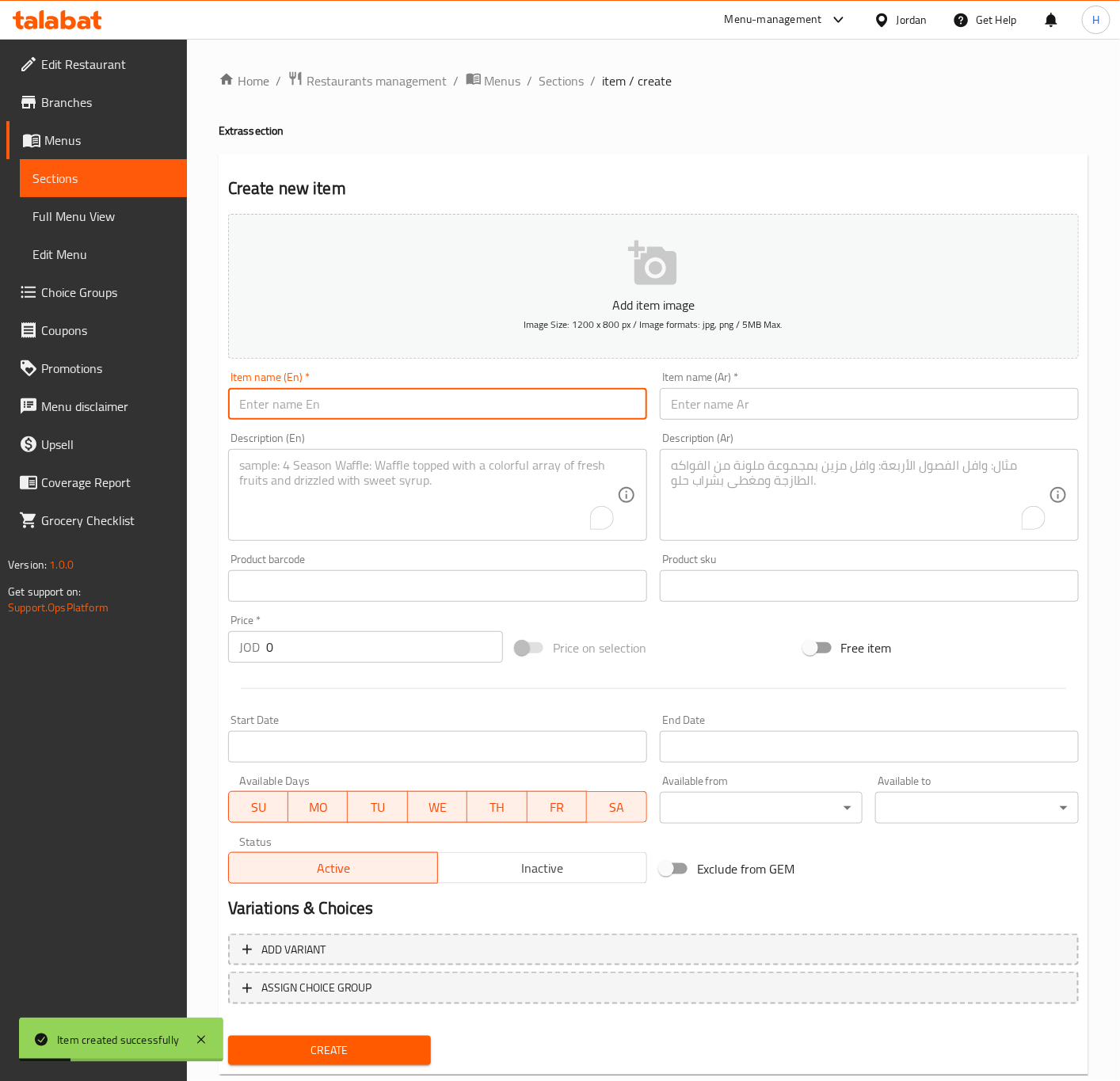
click at [312, 413] on input "text" at bounding box center [437, 404] width 419 height 32
paste input "Small Fries"
type input "Small Fries"
click at [793, 409] on input "text" at bounding box center [869, 404] width 419 height 32
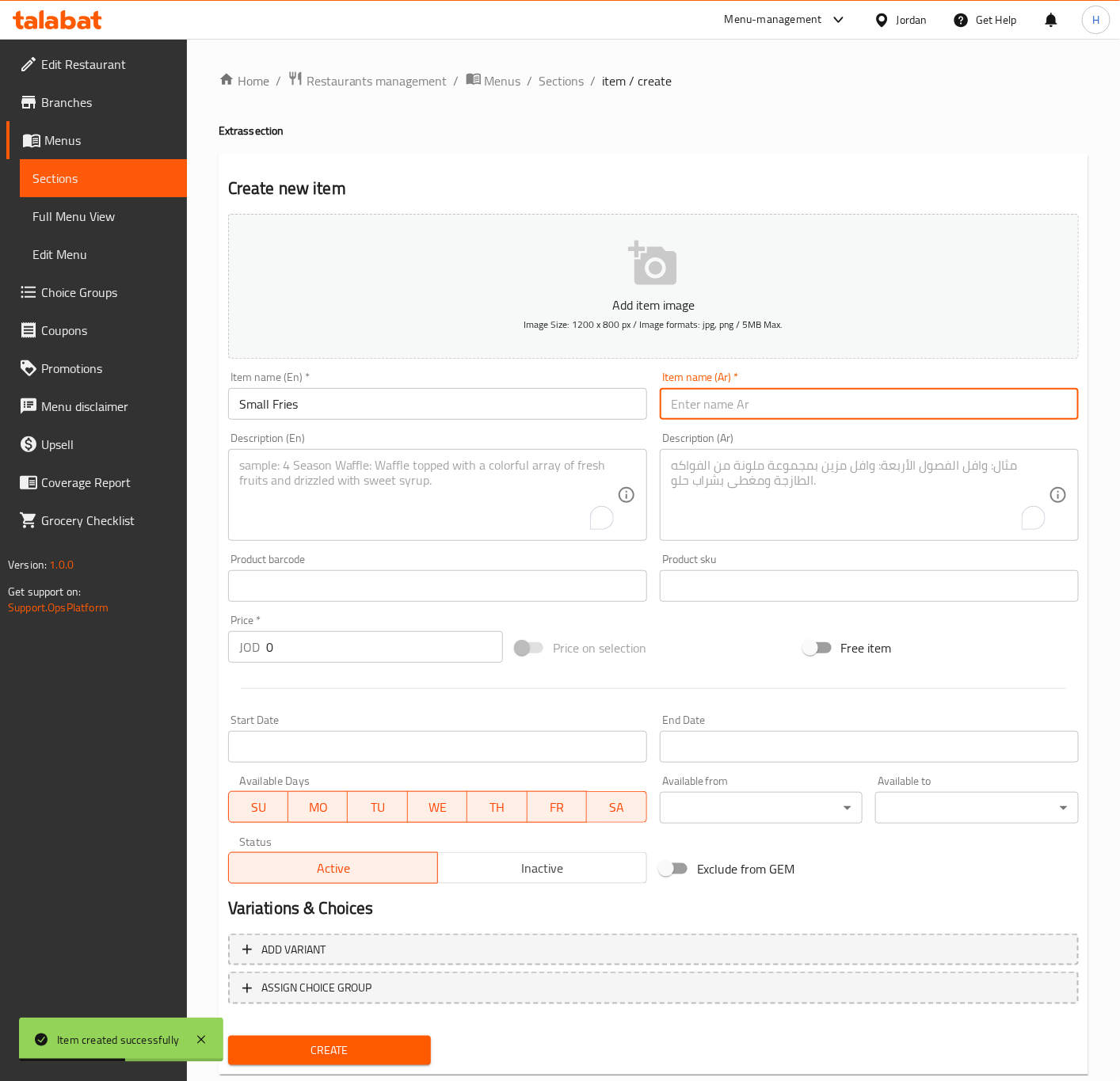
paste input "بطاطا صغير"
type input "بطاطا صغير"
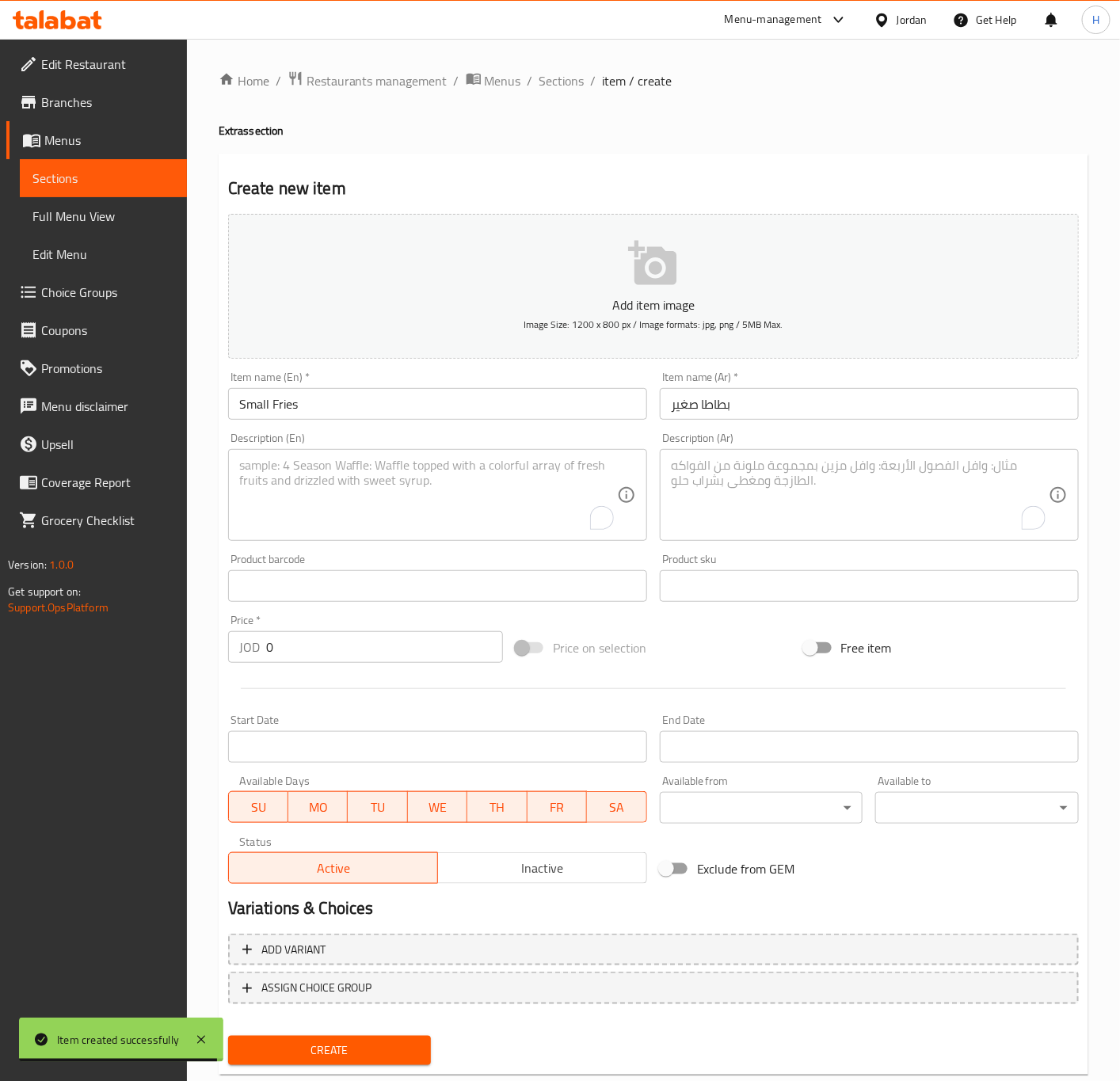
click at [335, 658] on input "0" at bounding box center [384, 647] width 236 height 32
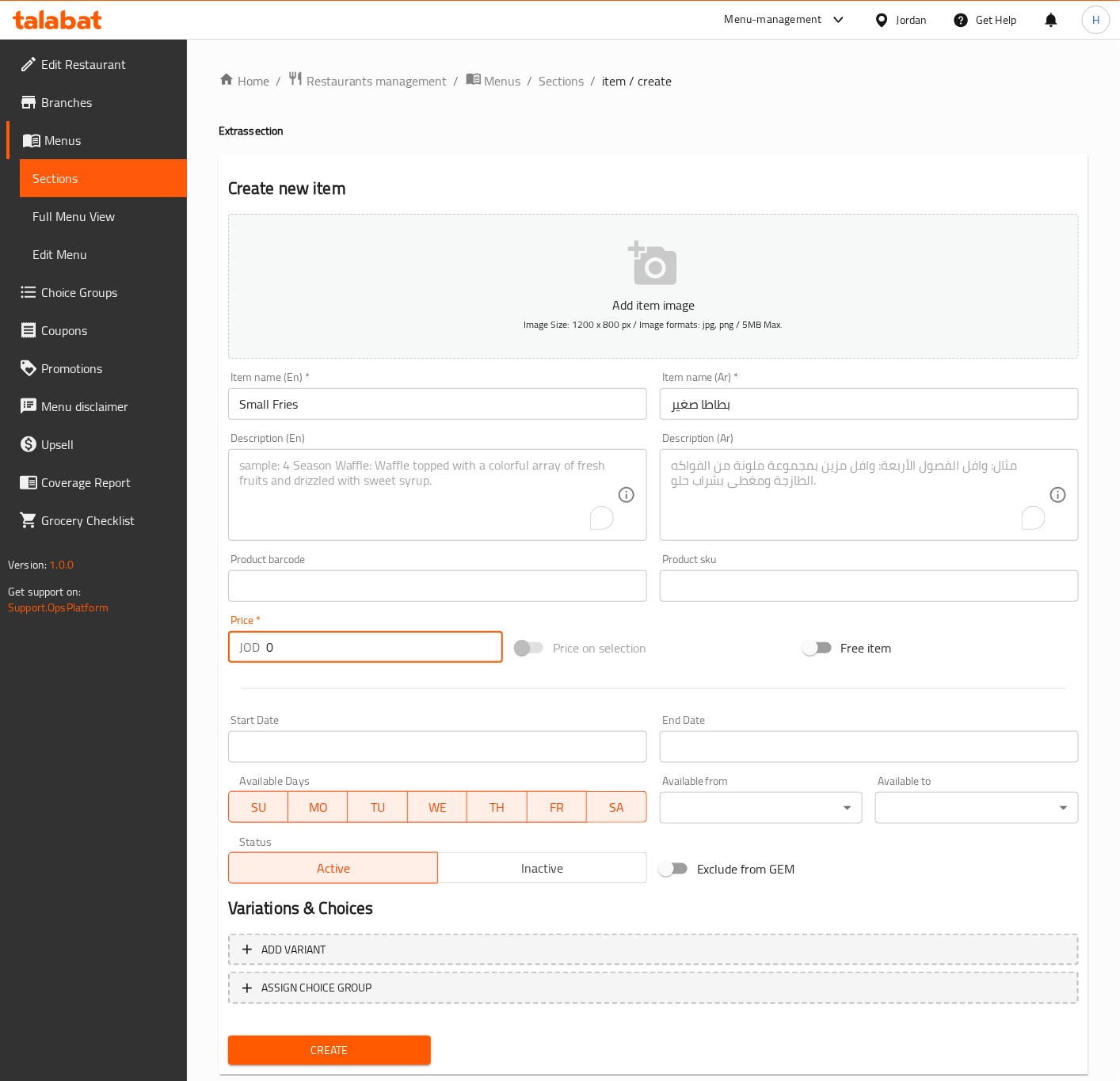
click at [335, 658] on input "0" at bounding box center [384, 647] width 236 height 32
paste input ".65"
type input "0.65"
click at [228, 1036] on button "Create" at bounding box center [330, 1050] width 204 height 29
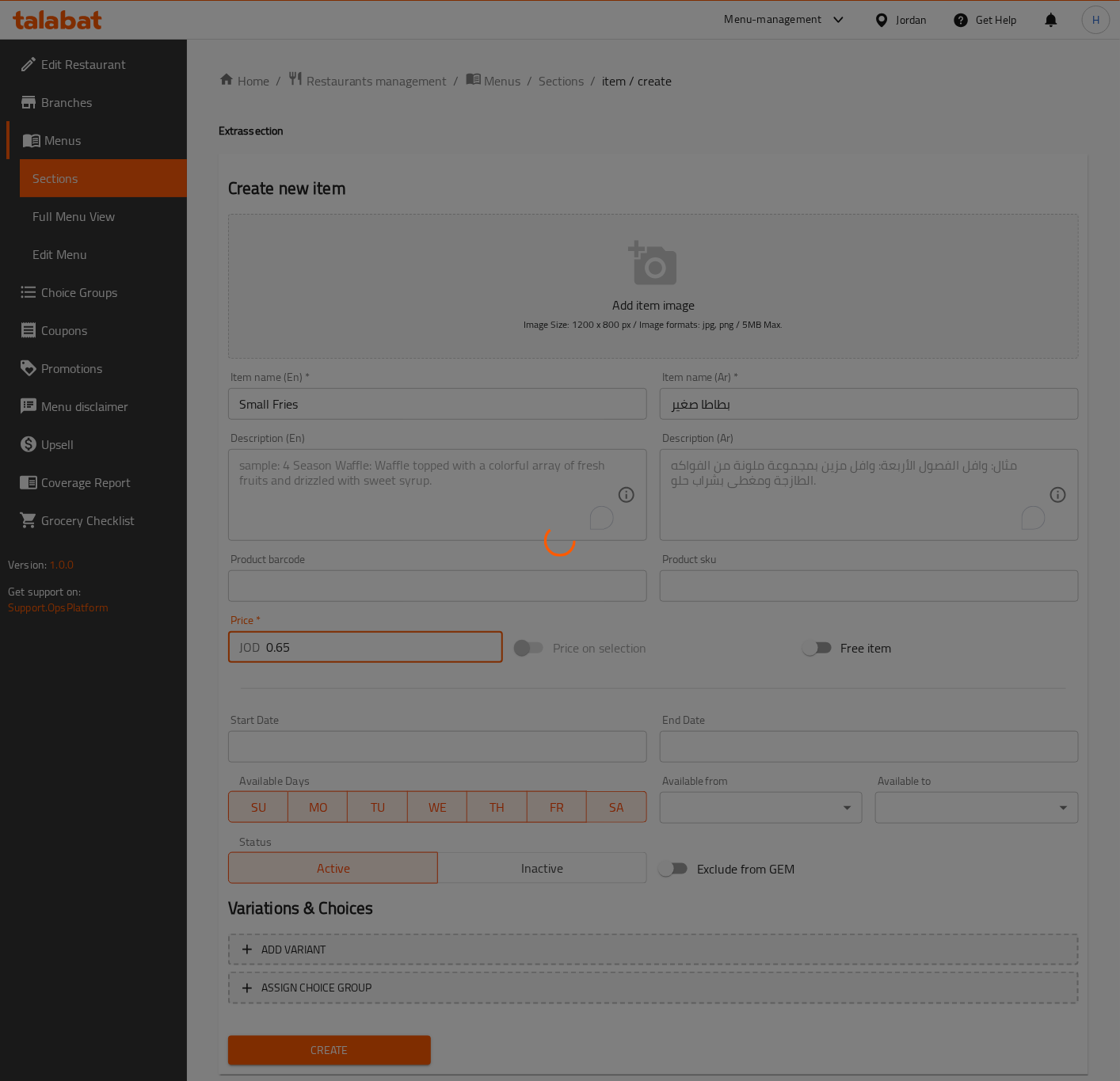
type input "0"
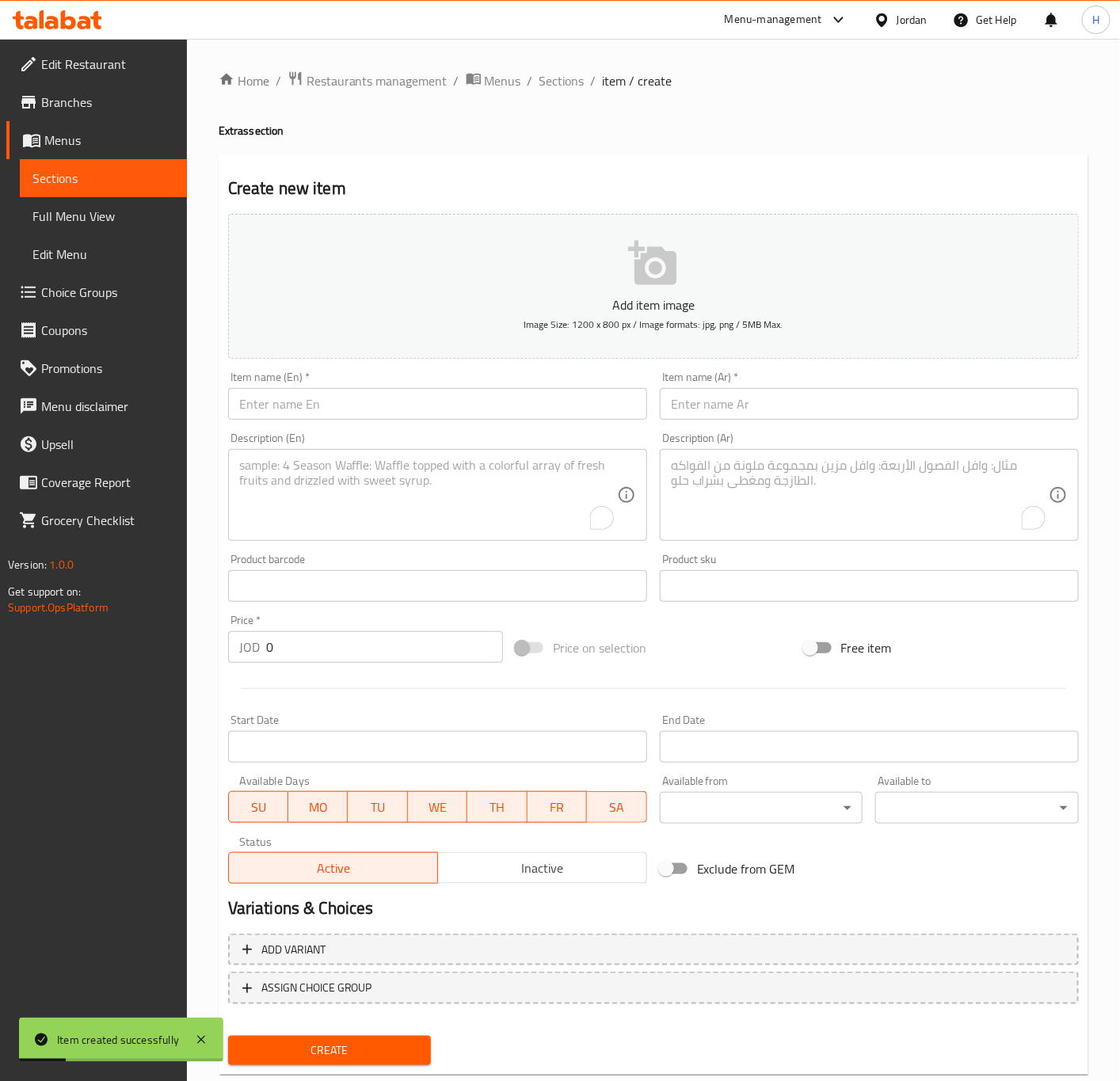
click at [421, 392] on input "text" at bounding box center [437, 404] width 419 height 32
paste input "Larg Fries"
click at [264, 402] on input "Larg Fries" at bounding box center [437, 404] width 419 height 32
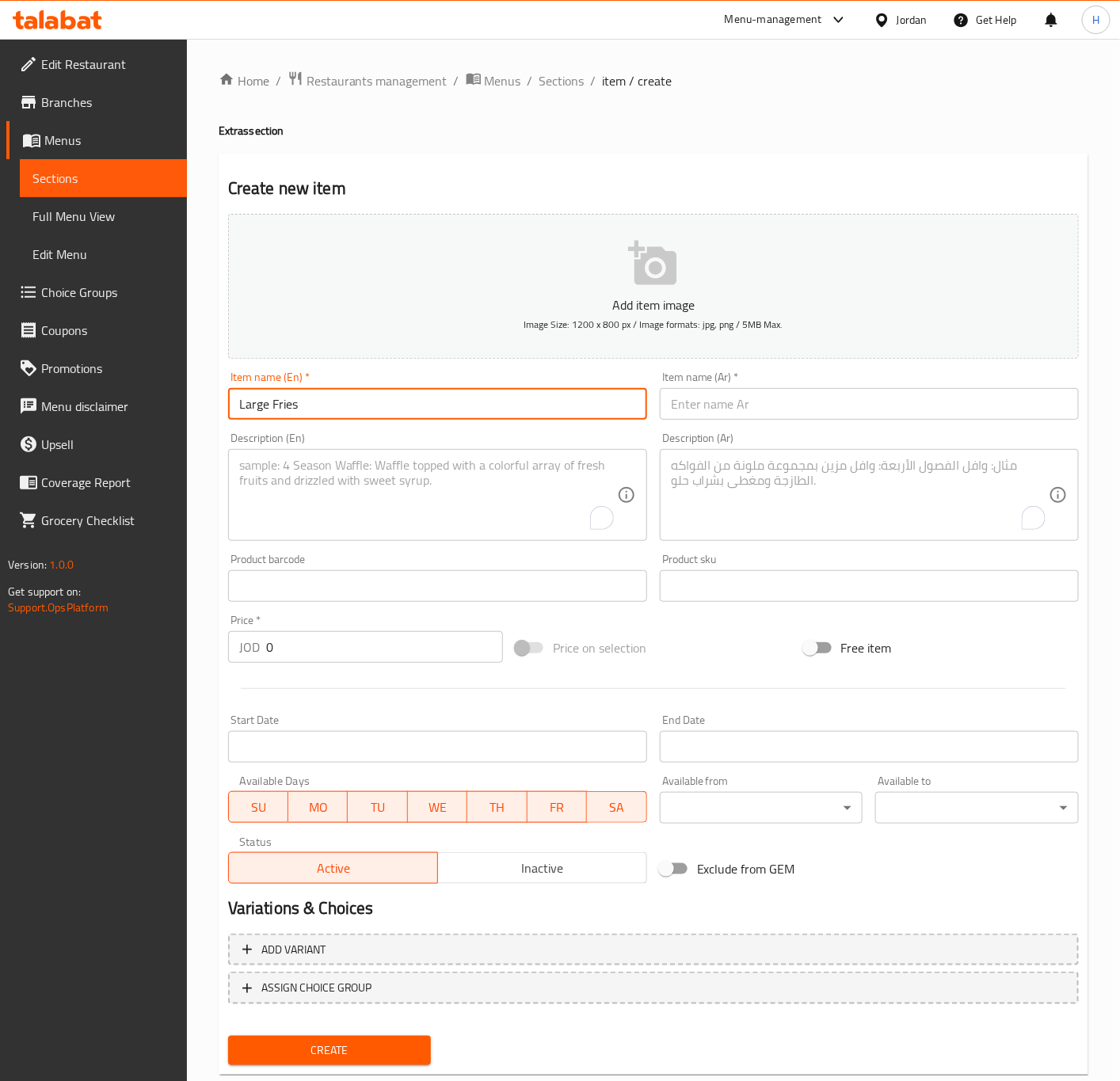
type input "Large Fries"
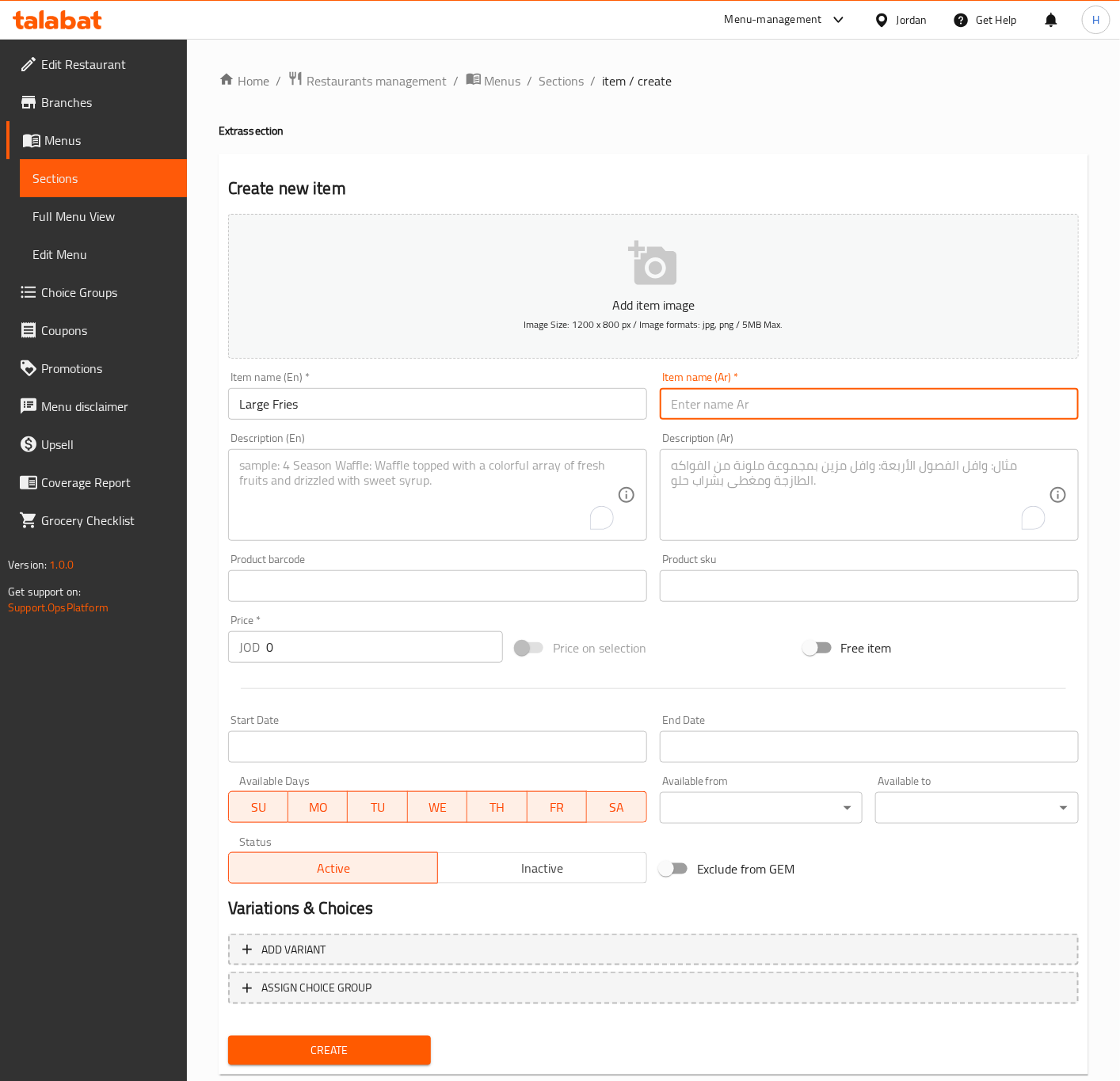
click at [820, 405] on input "text" at bounding box center [869, 404] width 419 height 32
paste input "بطاطا كبير"
type input "بطاطا كبير"
click at [312, 658] on input "0" at bounding box center [384, 647] width 236 height 32
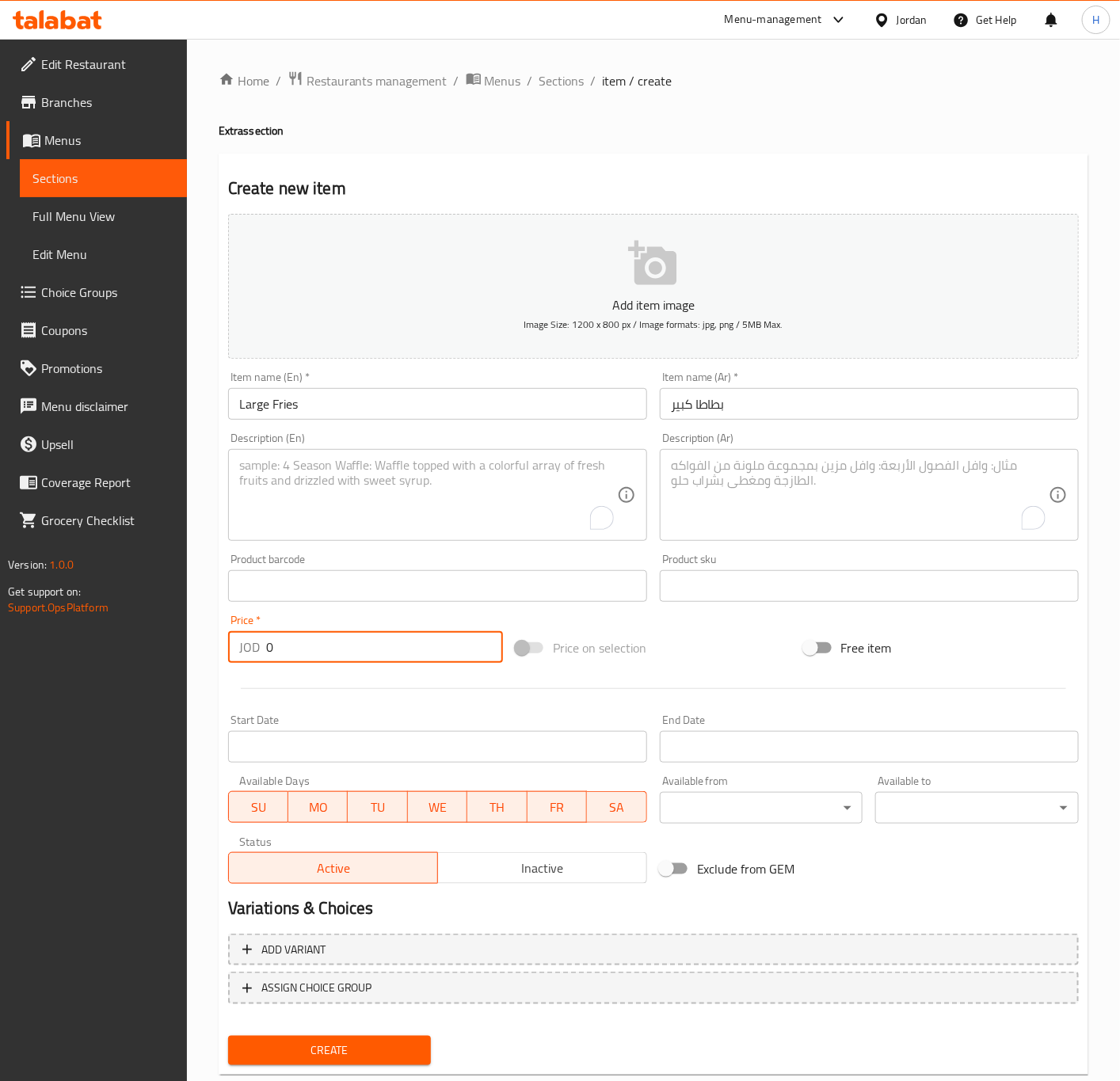
click at [312, 658] on input "0" at bounding box center [384, 647] width 236 height 32
paste input "1.3"
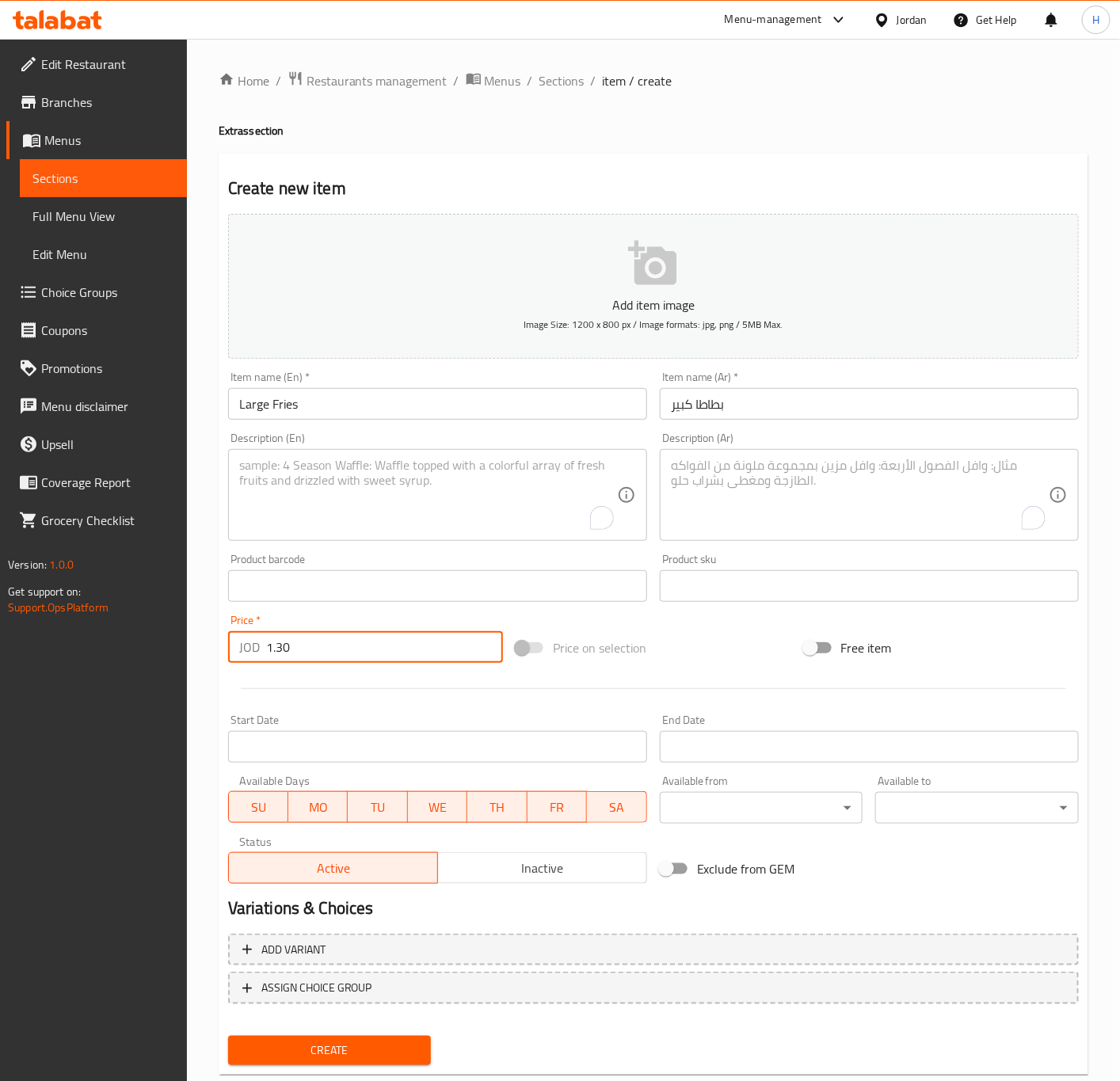
type input "1.30"
click at [228, 1036] on button "Create" at bounding box center [330, 1050] width 204 height 29
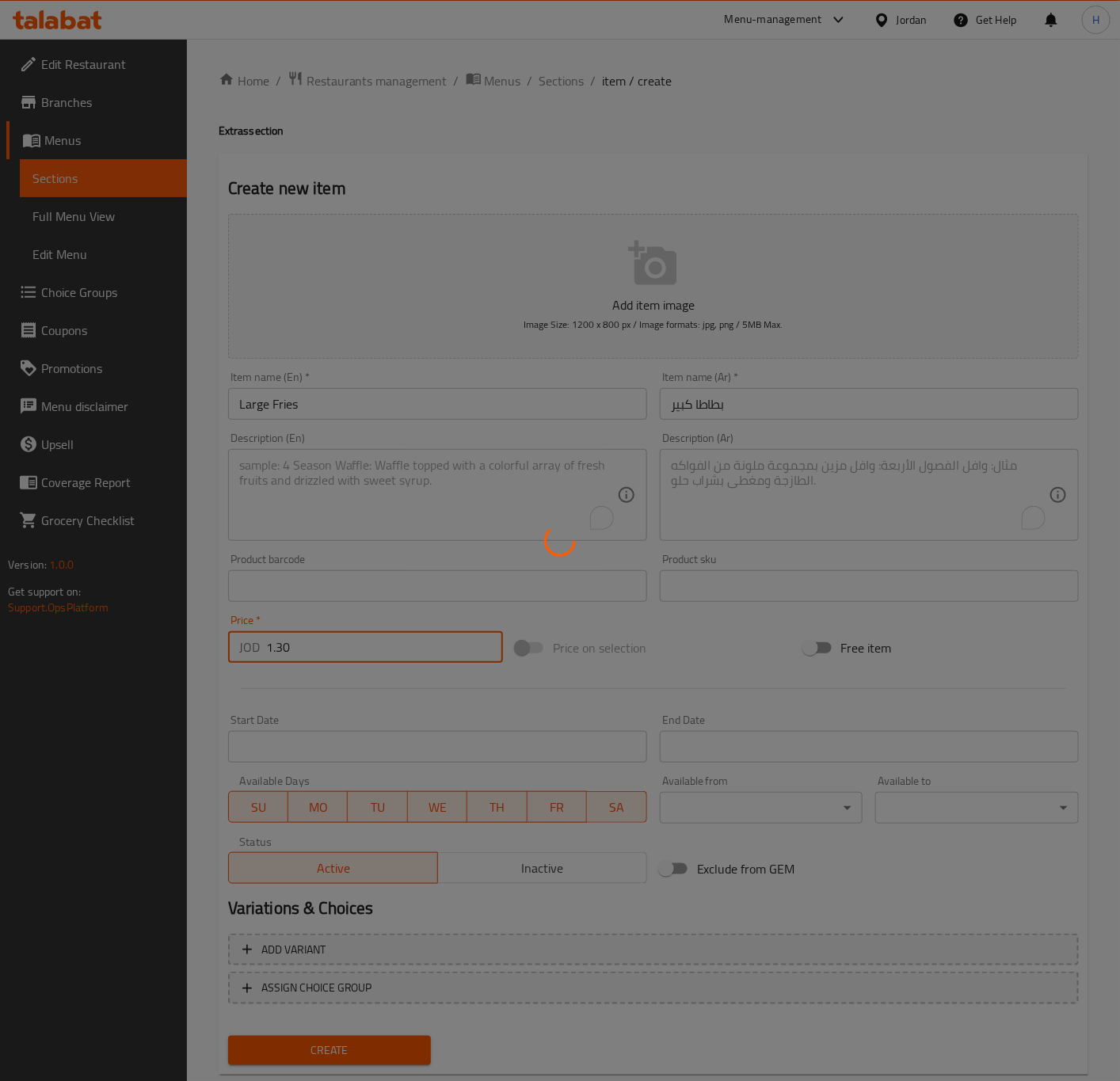
type input "0"
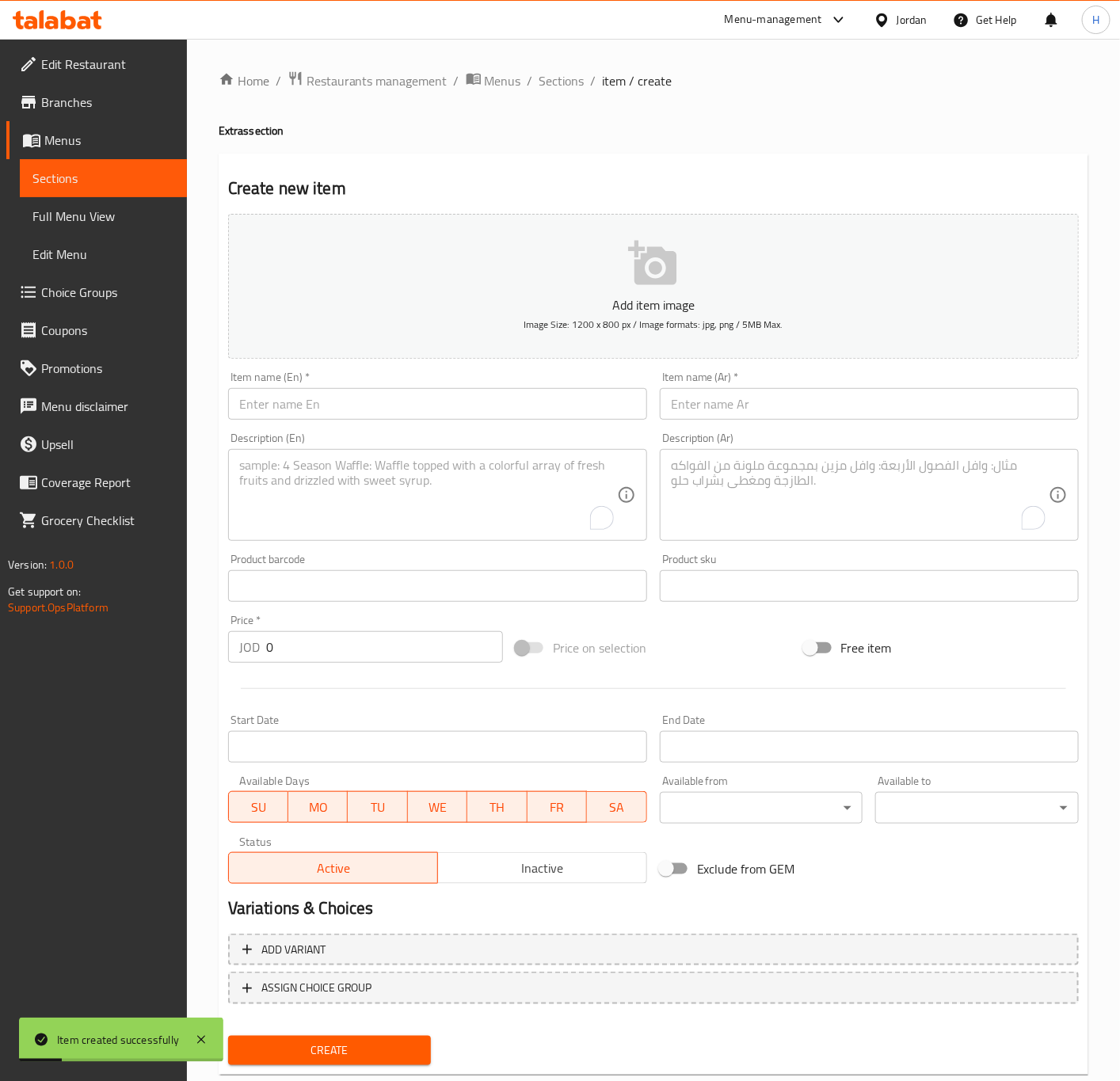
click at [379, 412] on input "text" at bounding box center [437, 404] width 419 height 32
paste input "Pickles Box"
type input "Pickles Box"
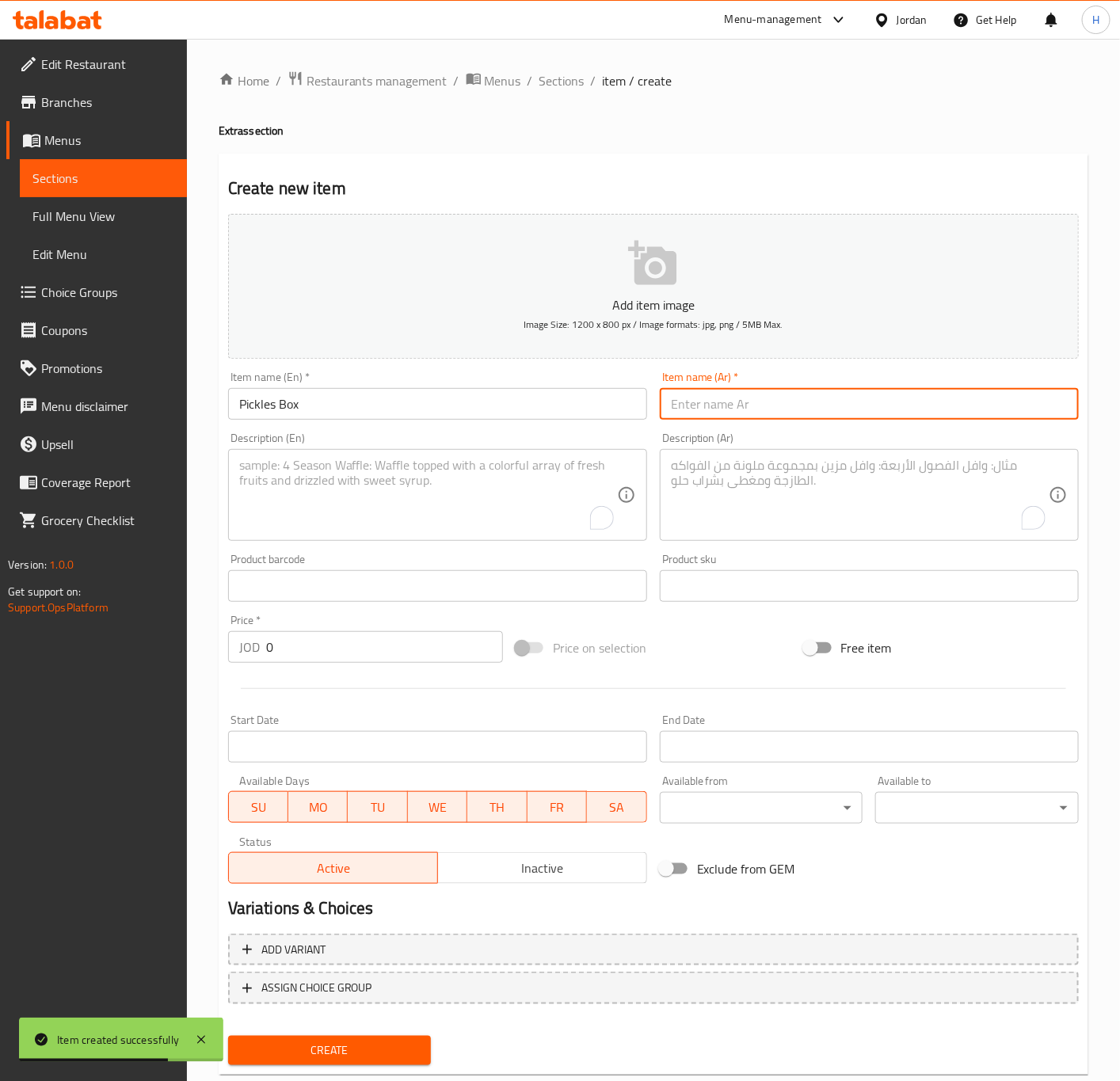
click at [730, 390] on input "text" at bounding box center [869, 404] width 419 height 32
paste input "علبة مخلل"
type input "علبة مخلل"
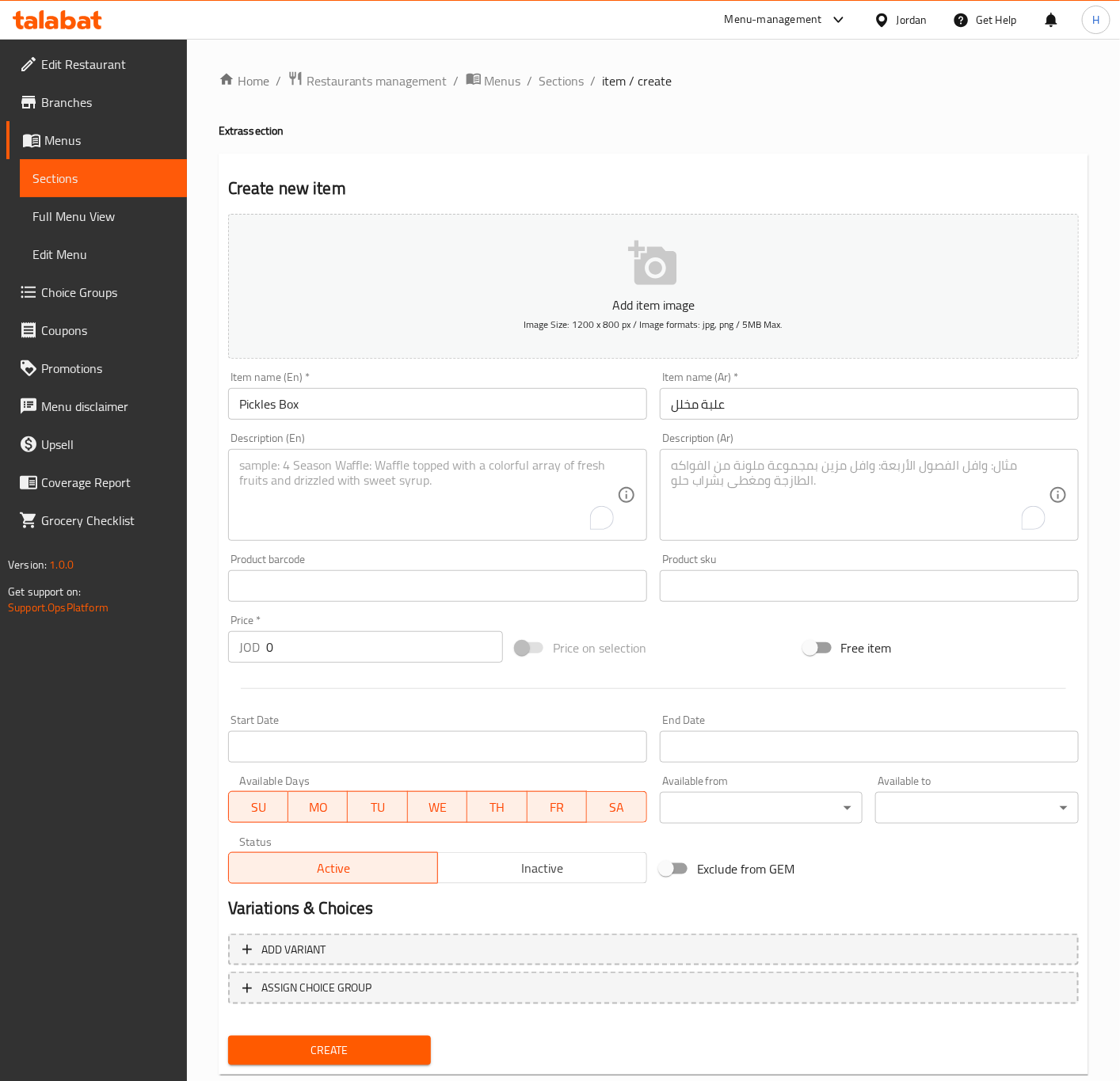
click at [313, 646] on input "0" at bounding box center [384, 647] width 236 height 32
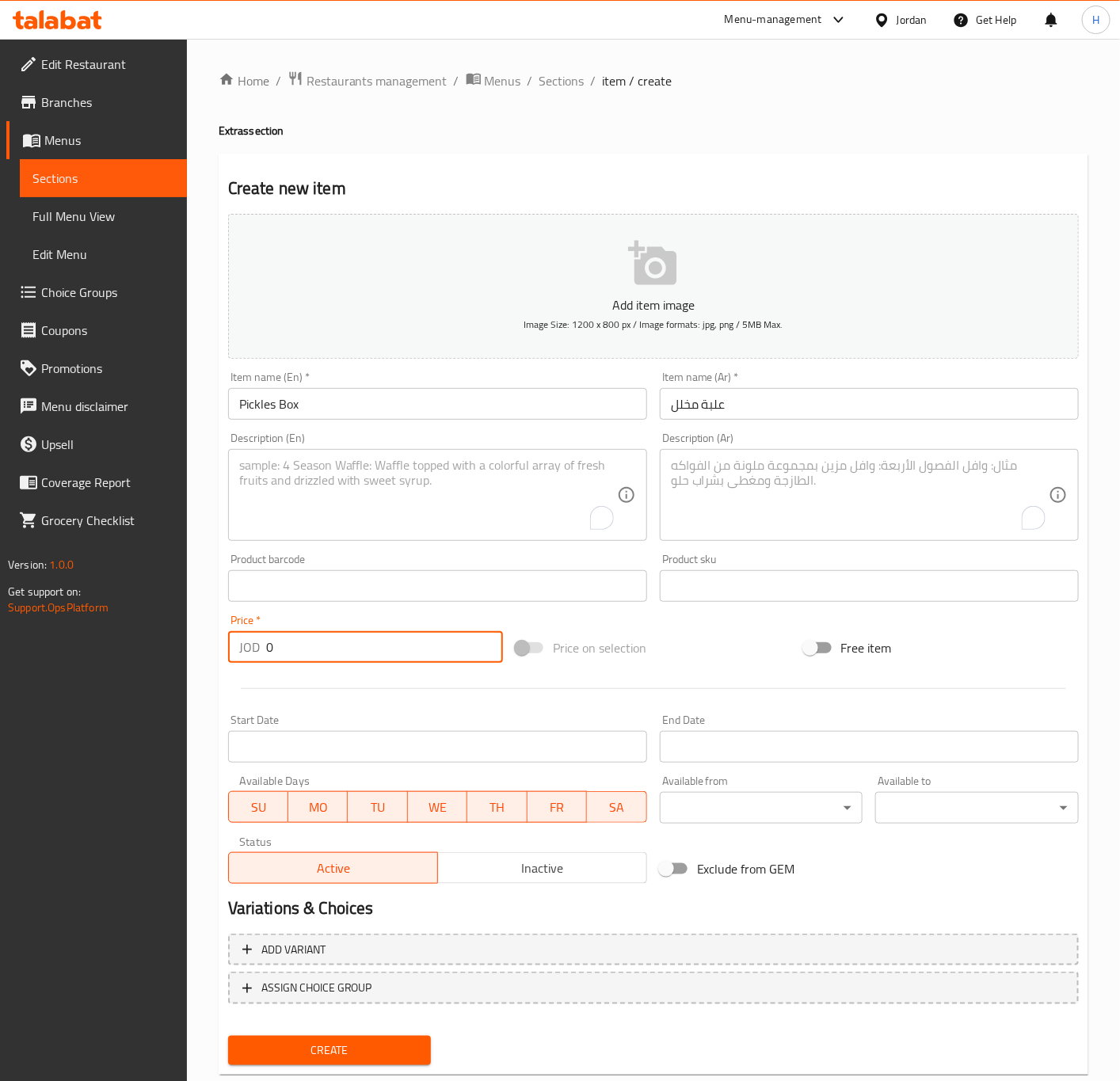
paste input ".40"
type input "0.40"
click at [228, 1036] on button "Create" at bounding box center [330, 1050] width 204 height 29
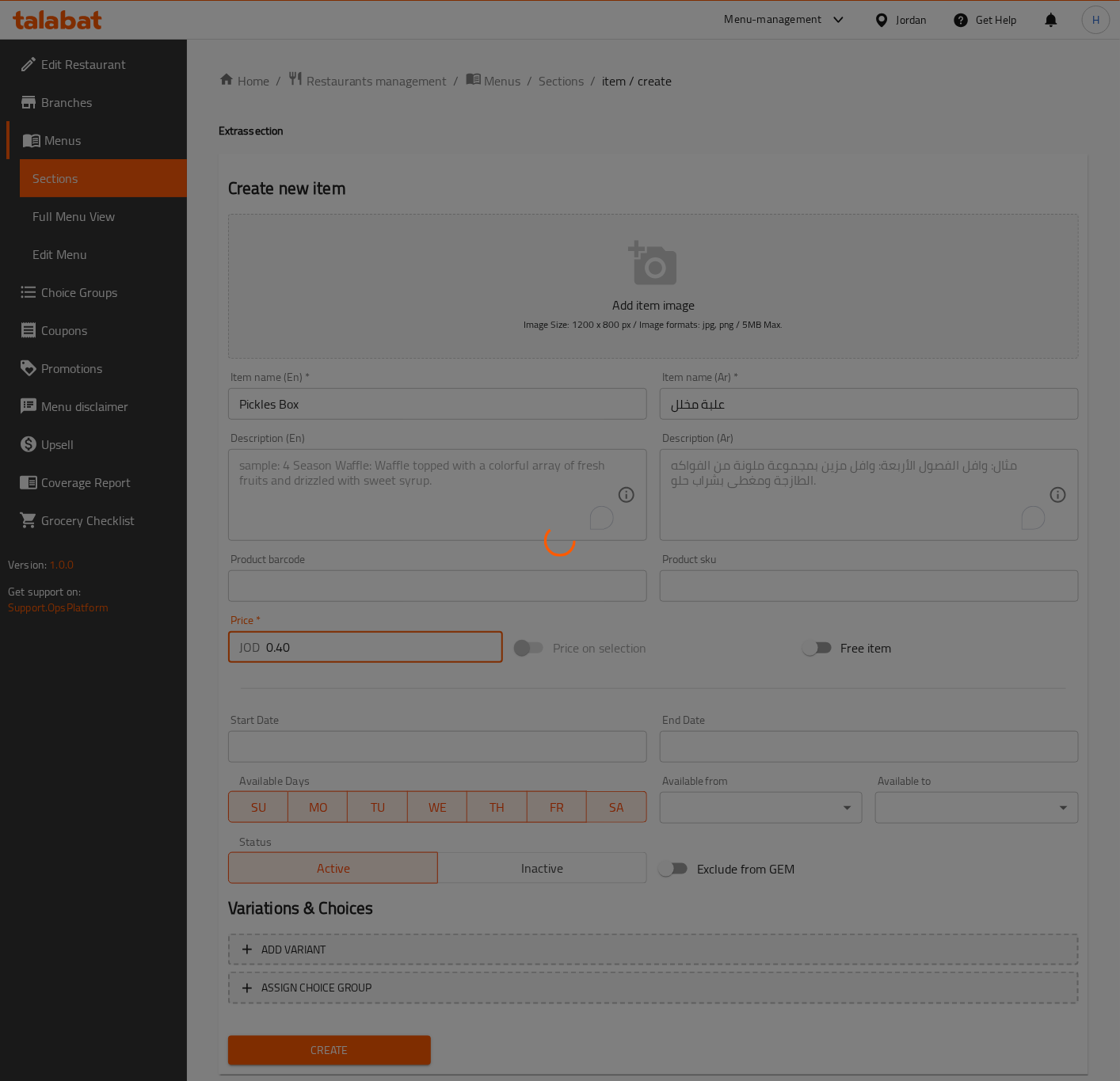
type input "0"
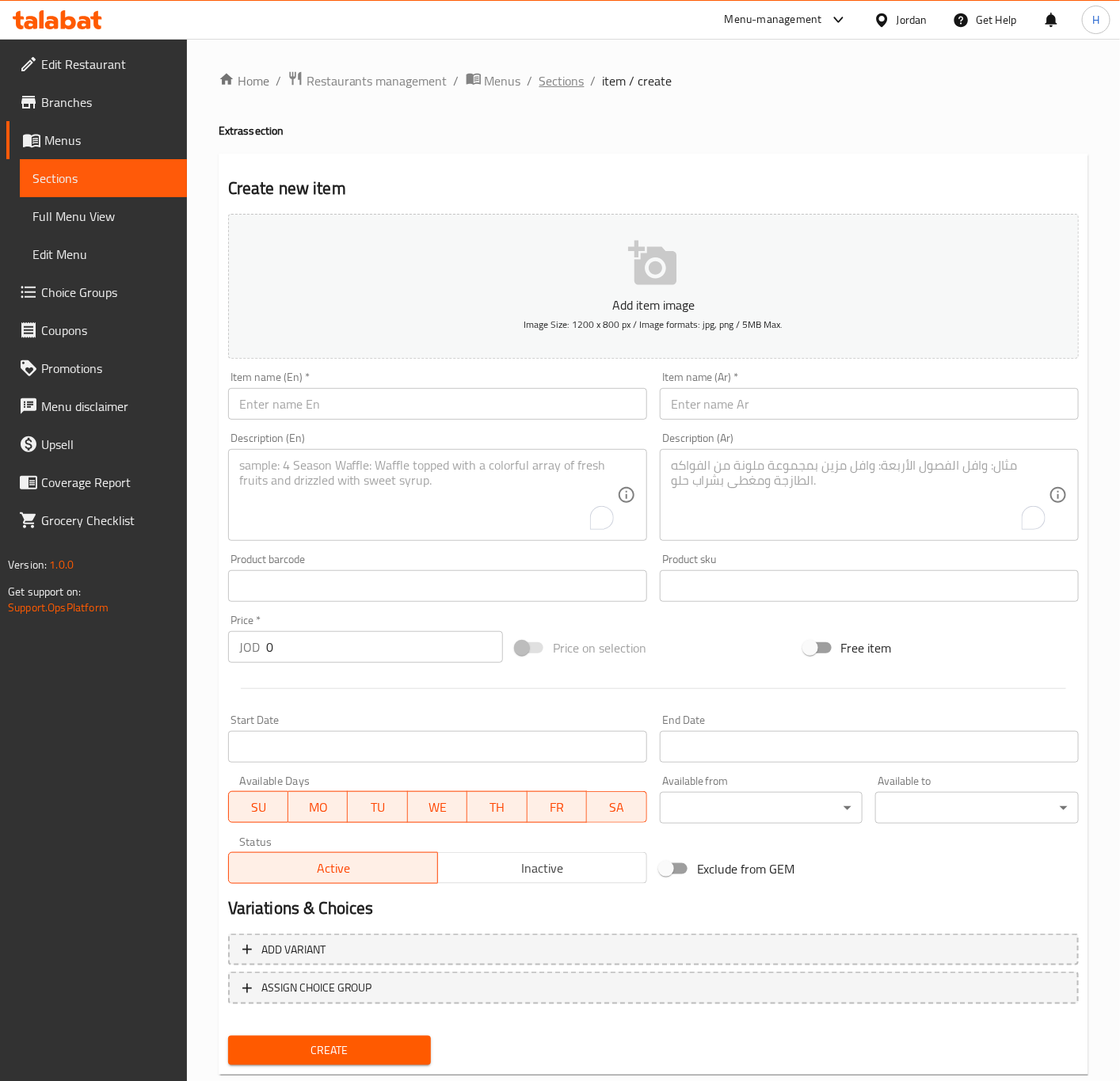
click at [560, 71] on span "Sections" at bounding box center [561, 80] width 45 height 19
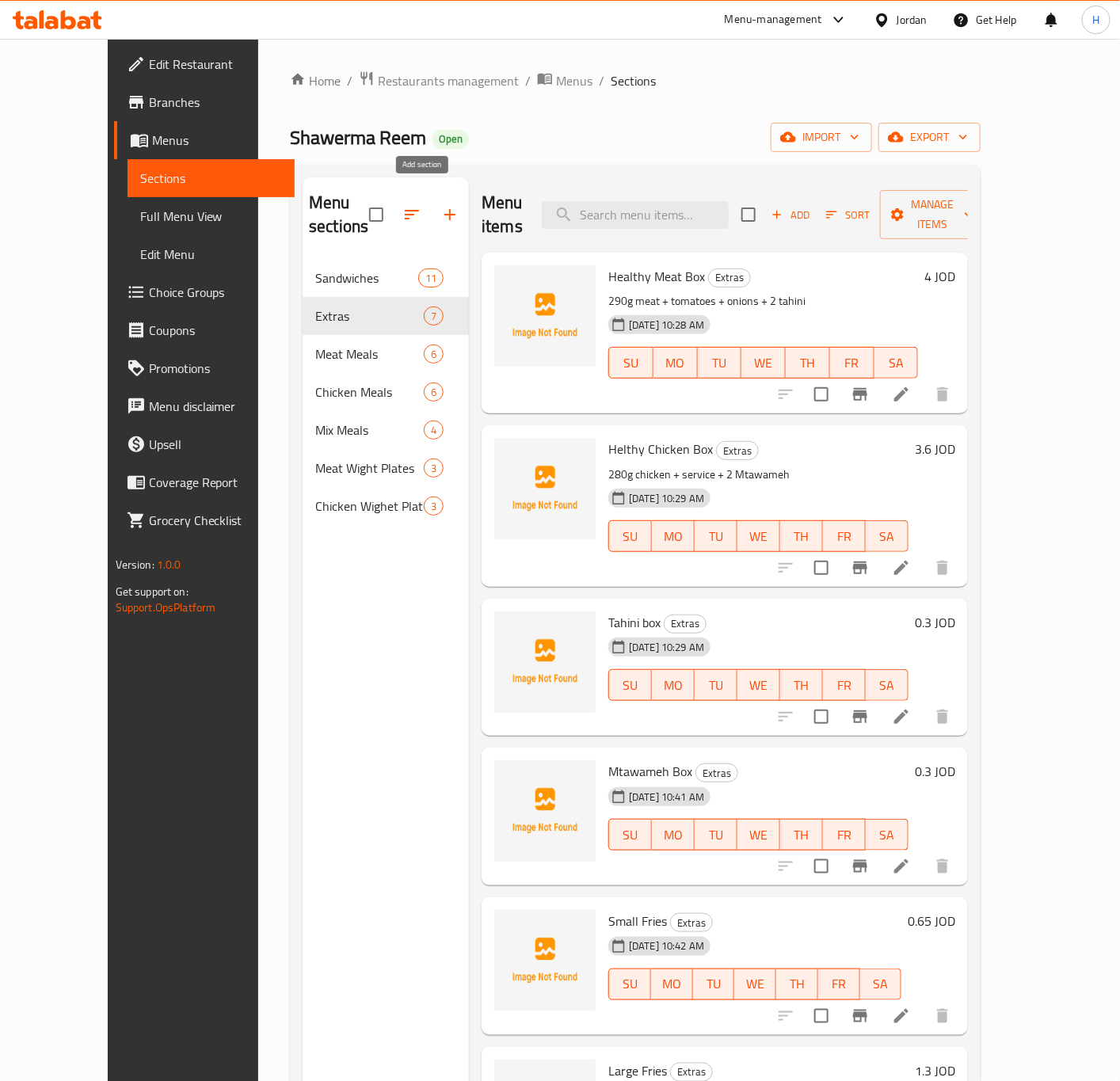
click at [440, 205] on icon "button" at bounding box center [449, 214] width 19 height 19
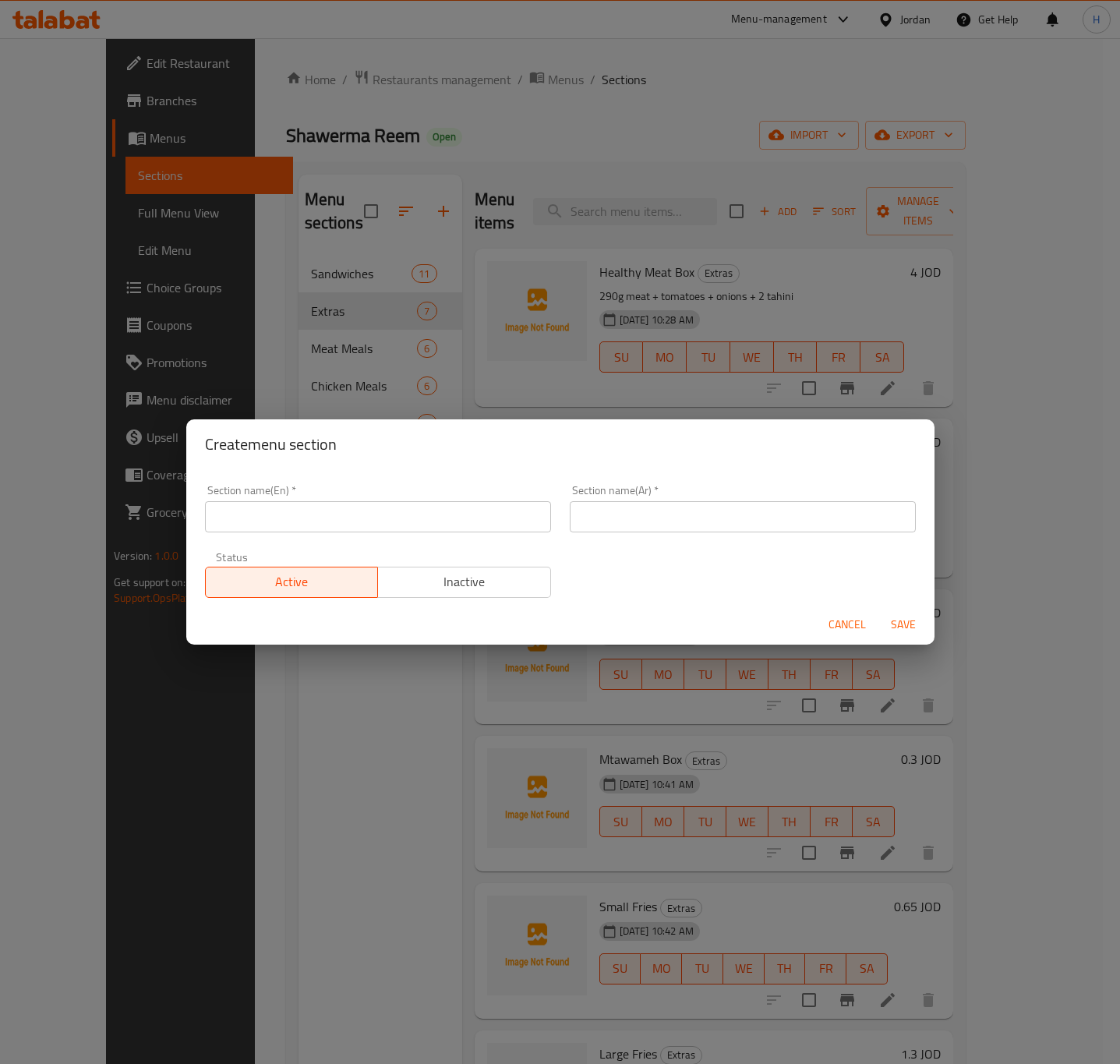
click at [333, 514] on input "text" at bounding box center [377, 517] width 346 height 31
paste input "Drinks"
type input "Drinks"
click at [658, 508] on input "text" at bounding box center [743, 517] width 346 height 31
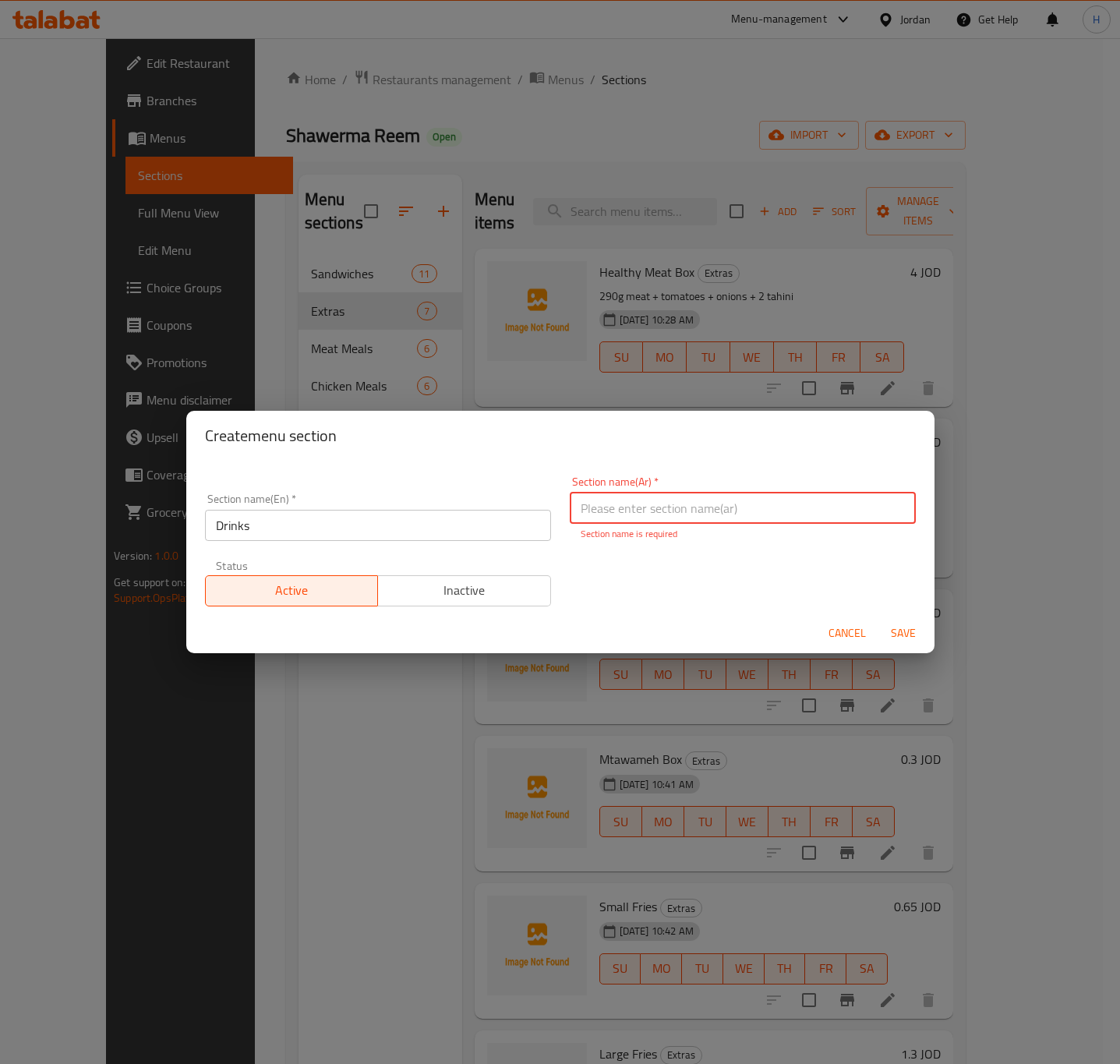
click at [622, 505] on input "text" at bounding box center [743, 508] width 346 height 31
paste input "المشروبات"
type input "المشروبات"
click at [879, 619] on button "Save" at bounding box center [903, 633] width 50 height 29
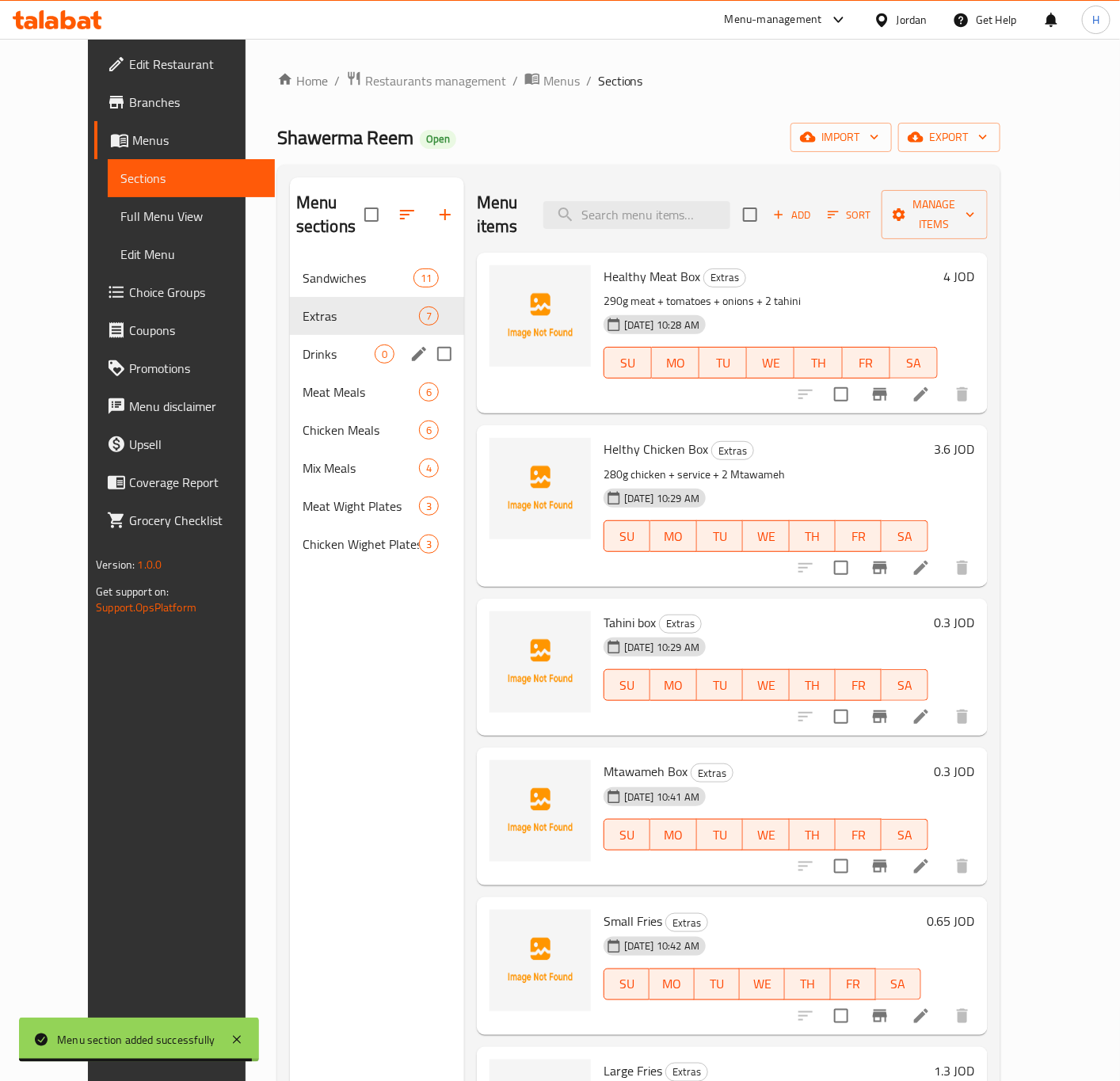
click at [428, 337] on input "Menu sections" at bounding box center [444, 354] width 34 height 34
checkbox input "true"
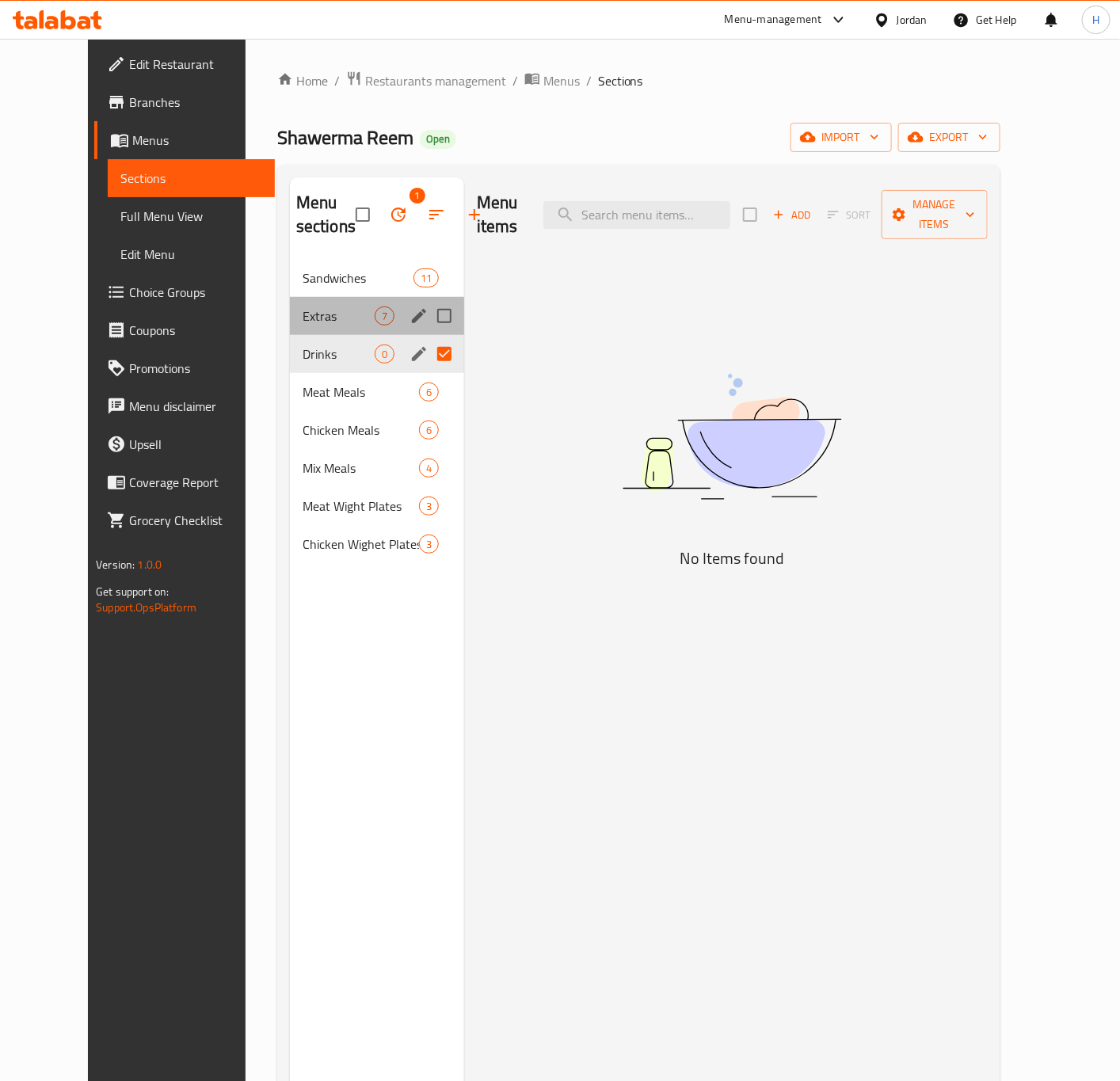
click at [290, 327] on div "Extras 7" at bounding box center [376, 315] width 174 height 38
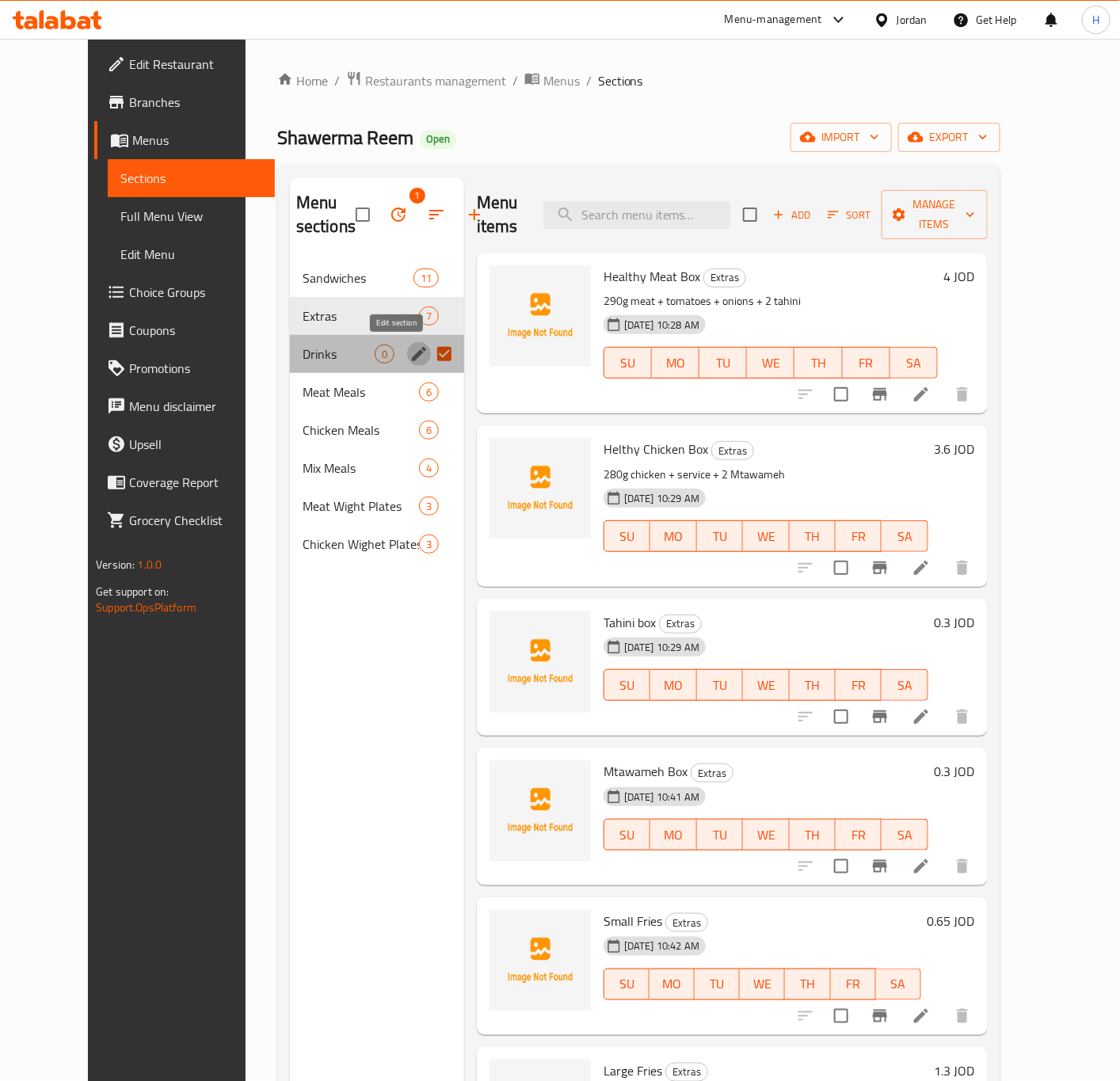
click at [409, 352] on icon "edit" at bounding box center [418, 353] width 19 height 19
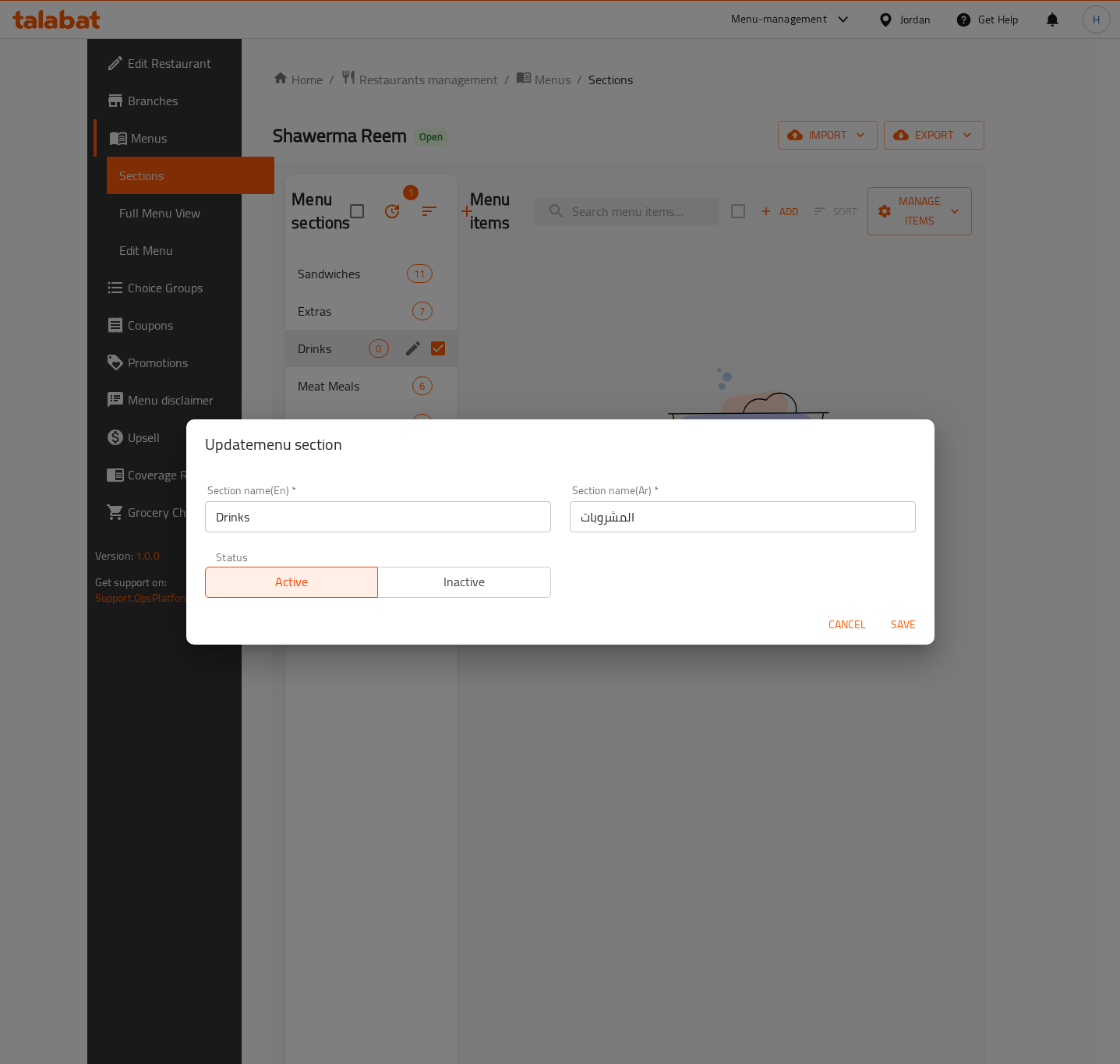
click at [849, 627] on span "Cancel" at bounding box center [847, 625] width 37 height 19
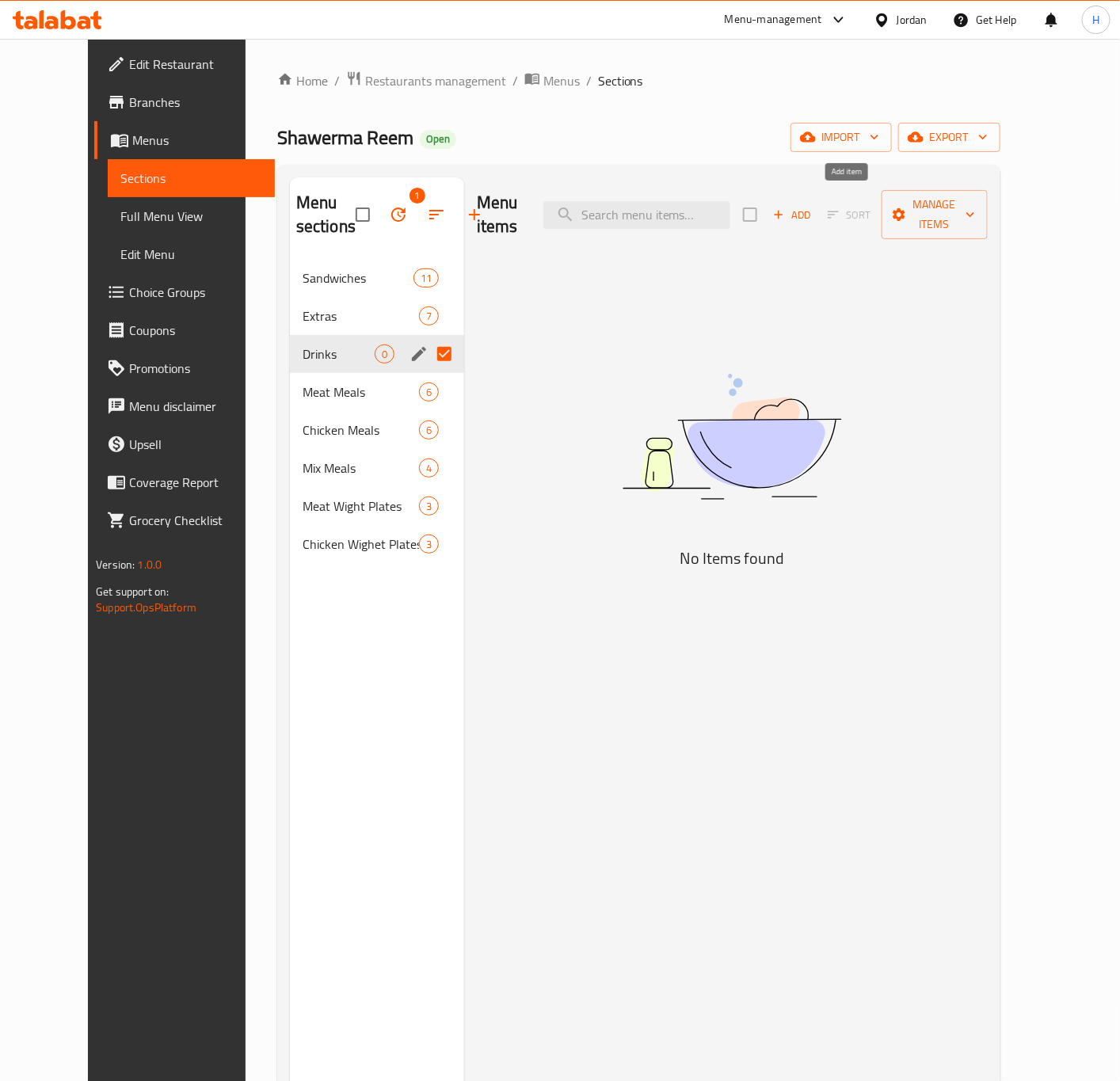
click at [814, 206] on span "Add" at bounding box center [792, 215] width 42 height 19
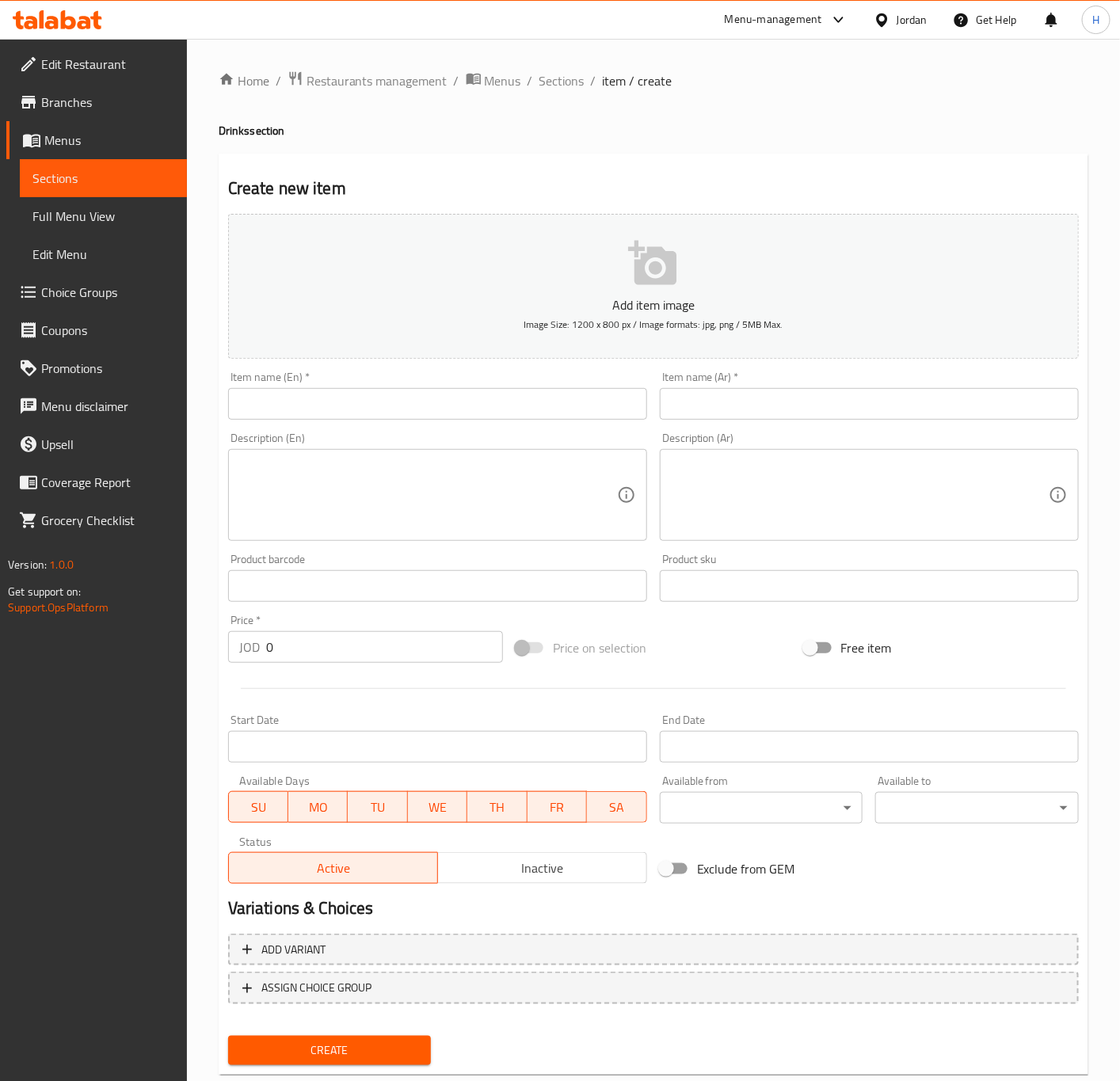
click at [386, 392] on input "text" at bounding box center [437, 404] width 419 height 32
paste input "Small Water"
type input "Small Water"
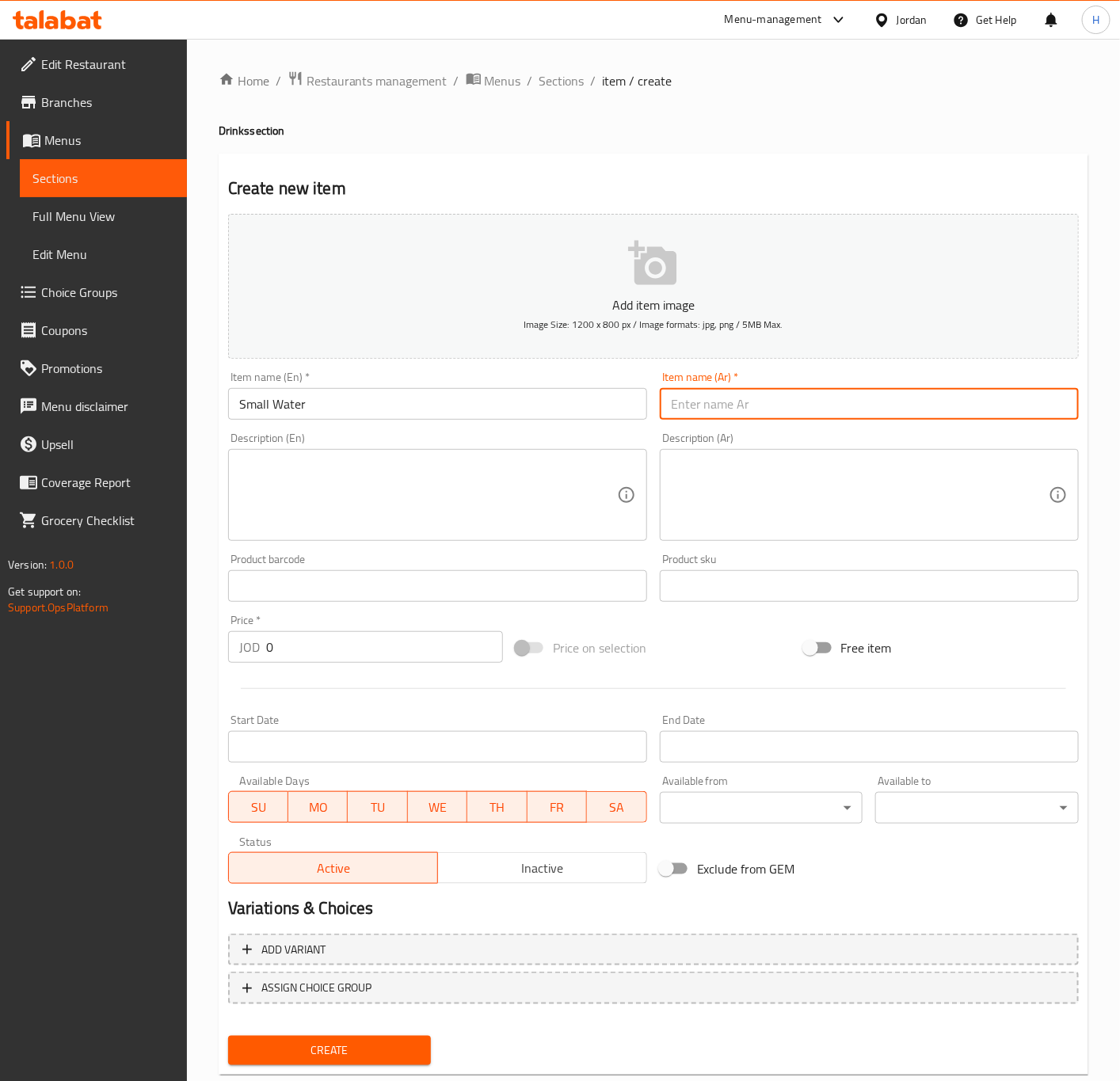
click at [716, 416] on input "text" at bounding box center [869, 404] width 419 height 32
paste input "مياه صغير"
type input "مياه صغير"
click at [321, 641] on input "0" at bounding box center [384, 647] width 236 height 32
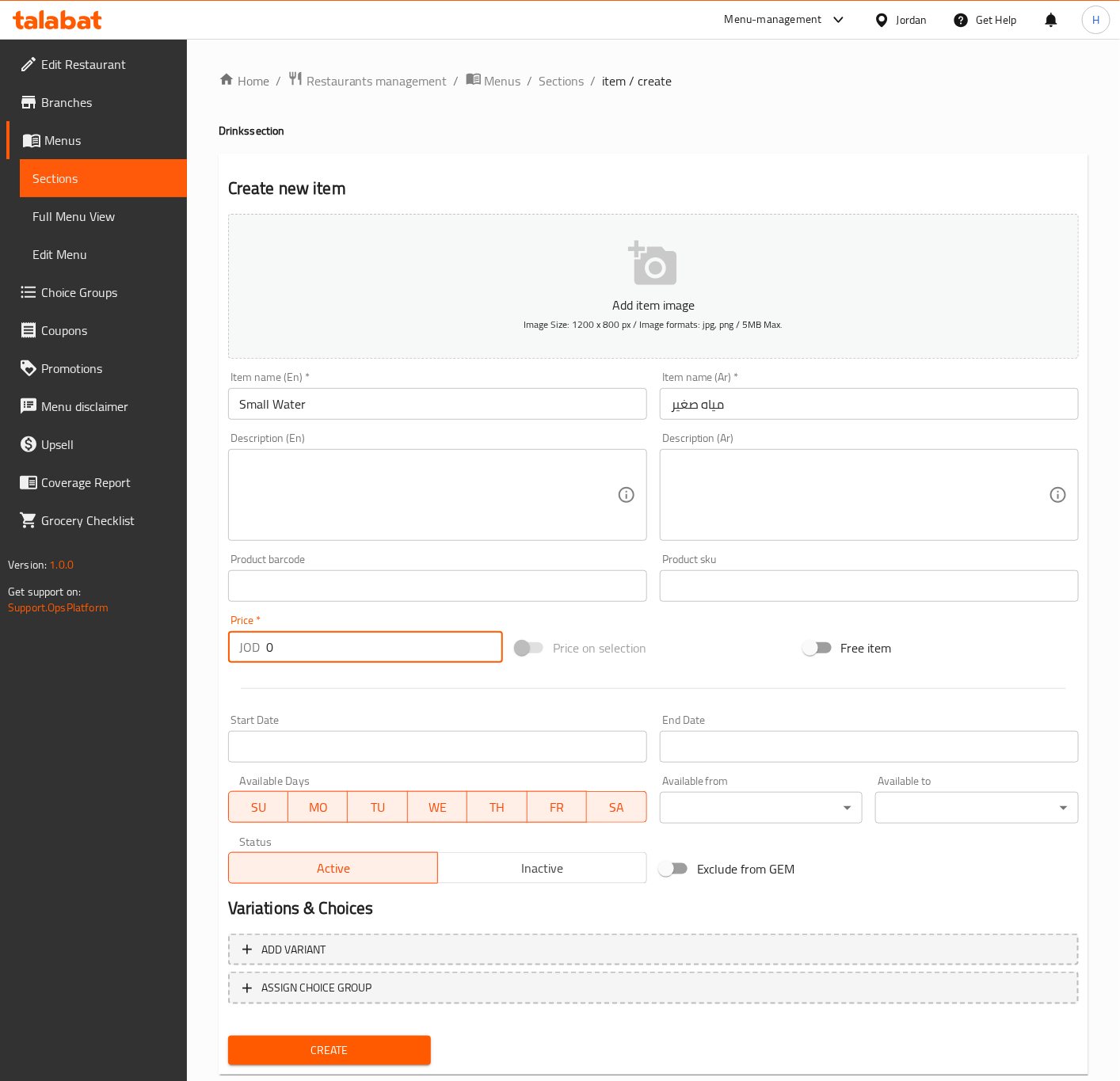
click at [321, 641] on input "0" at bounding box center [384, 647] width 236 height 32
paste input ".35"
type input "0.35"
click at [228, 1036] on button "Create" at bounding box center [330, 1050] width 204 height 29
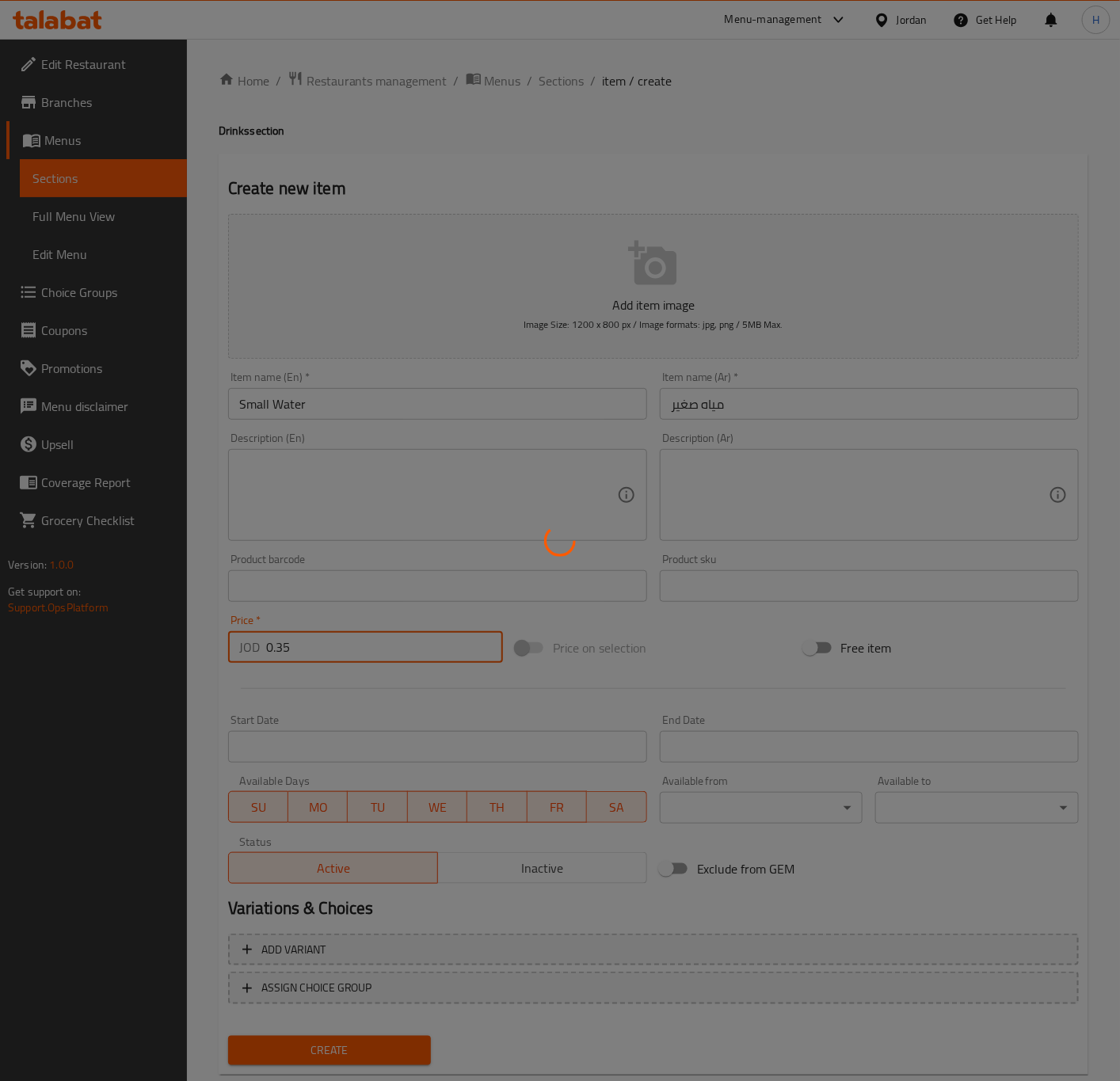
type input "0"
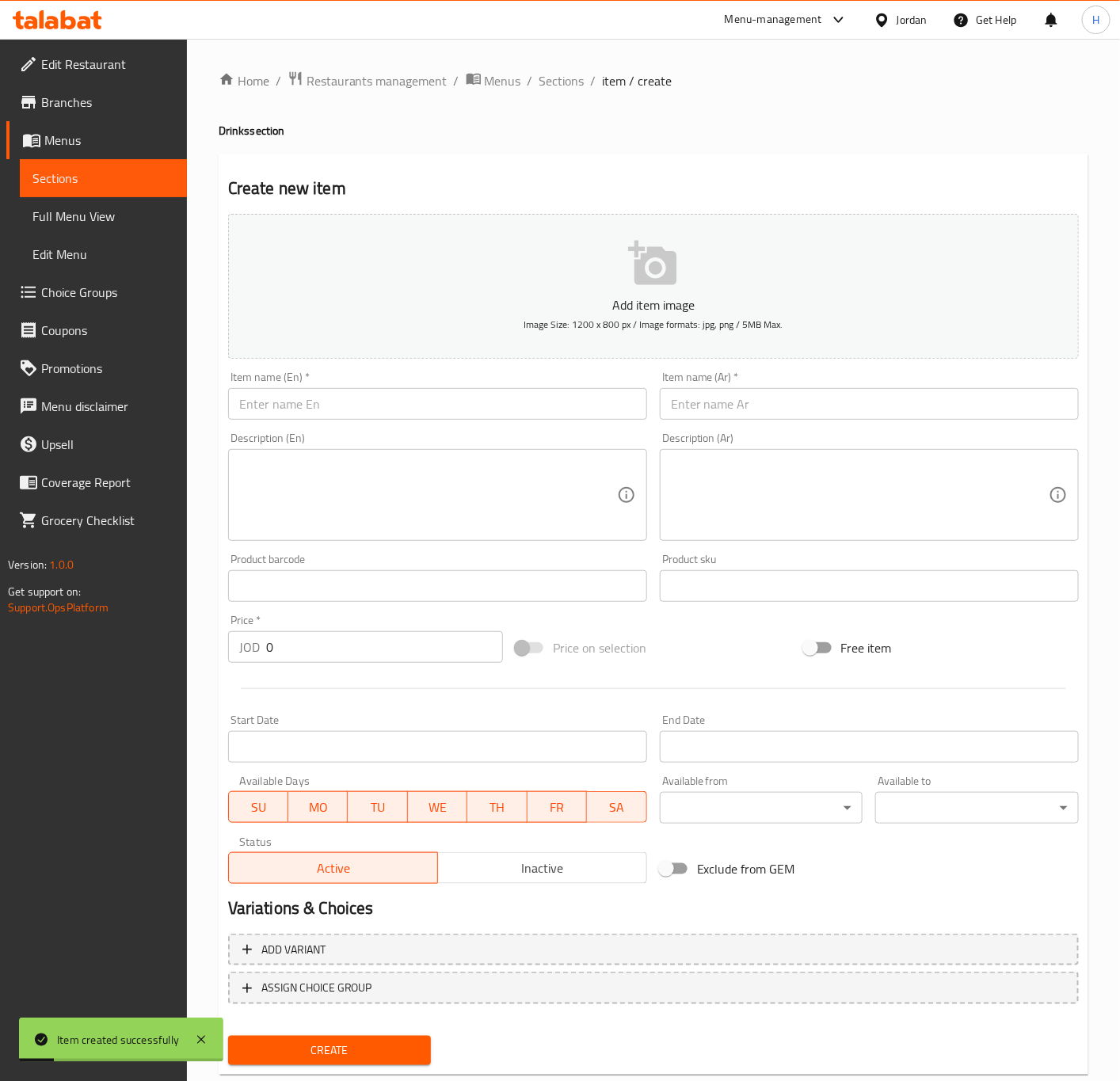
click at [321, 407] on input "text" at bounding box center [437, 404] width 419 height 32
paste input "Matrix Cola"
type input "Matrix Cola"
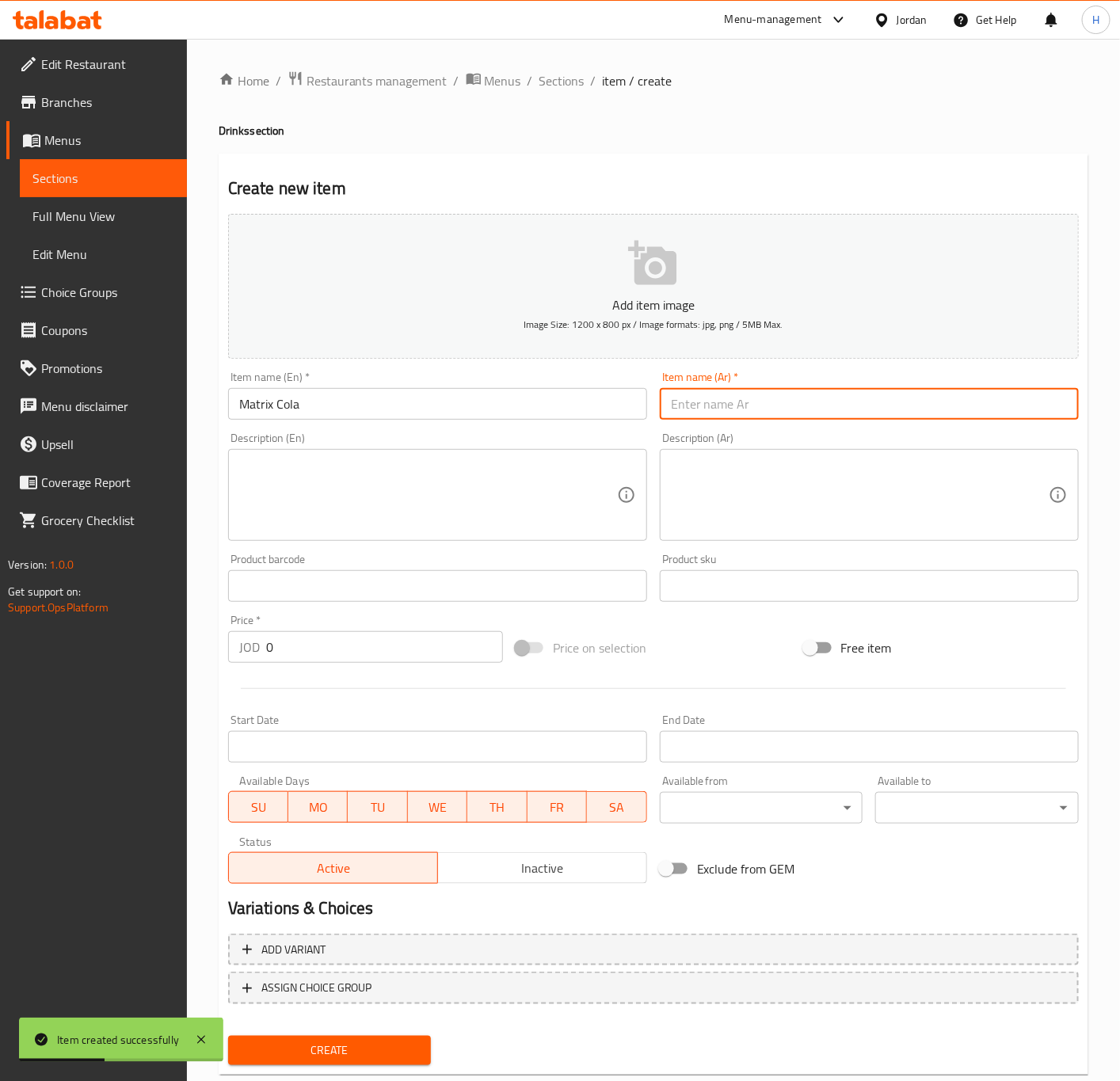
click at [799, 412] on input "text" at bounding box center [869, 404] width 419 height 32
paste input "ماتريكس كولا"
type input "ماتريكس كولا"
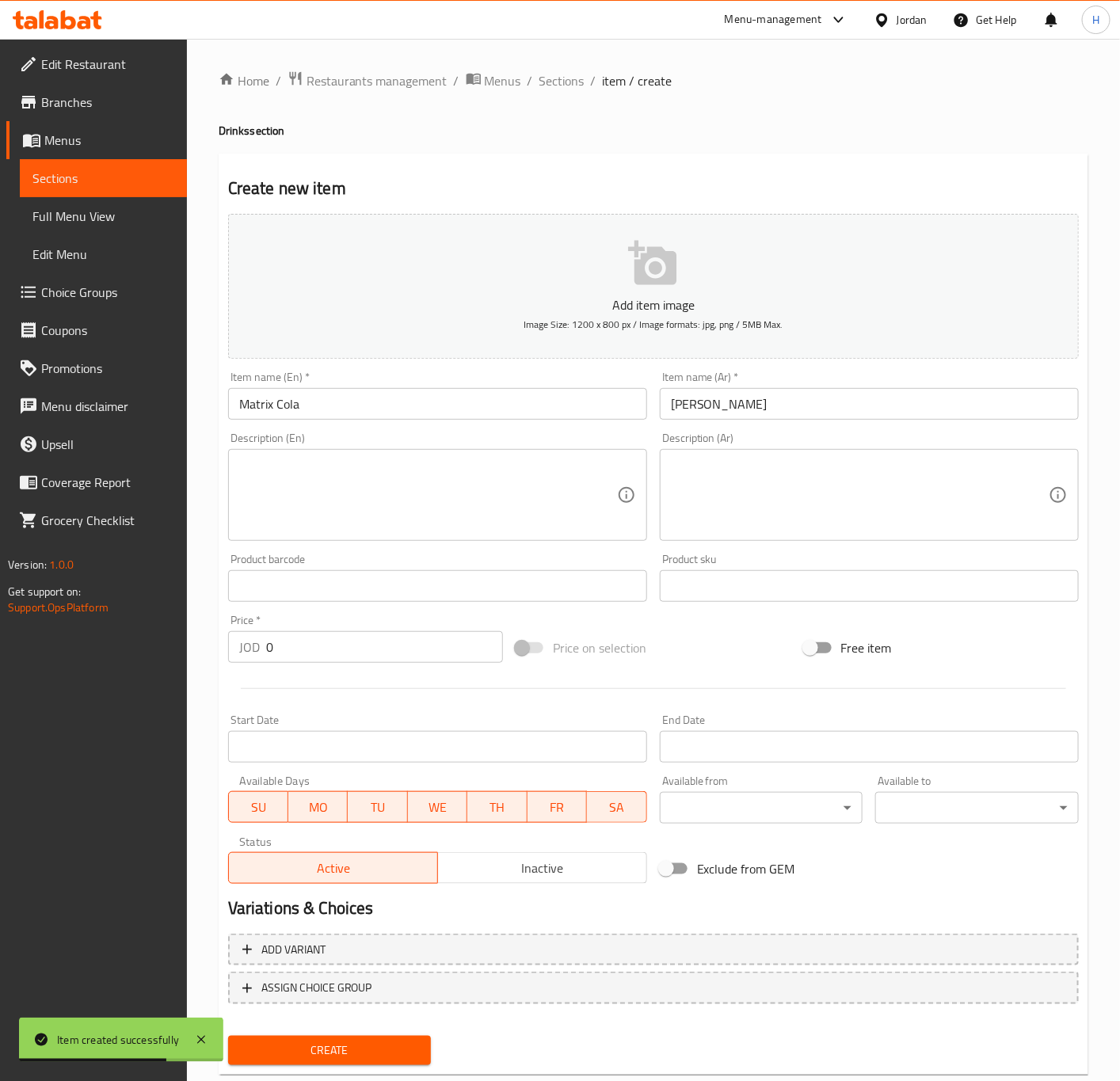
click at [305, 634] on input "0" at bounding box center [384, 647] width 236 height 32
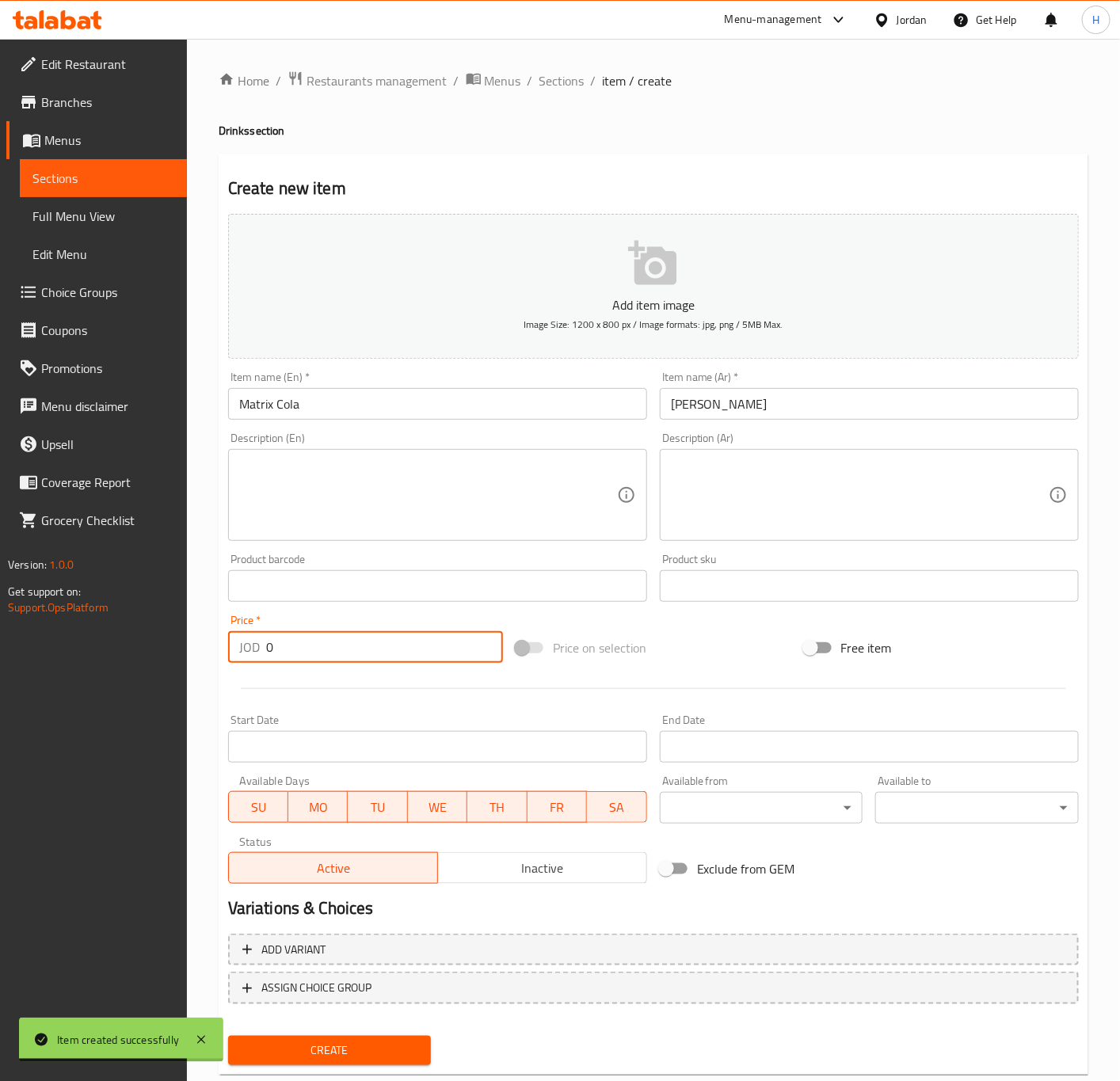
paste input ".35"
type input "0.35"
click at [228, 1036] on button "Create" at bounding box center [330, 1050] width 204 height 29
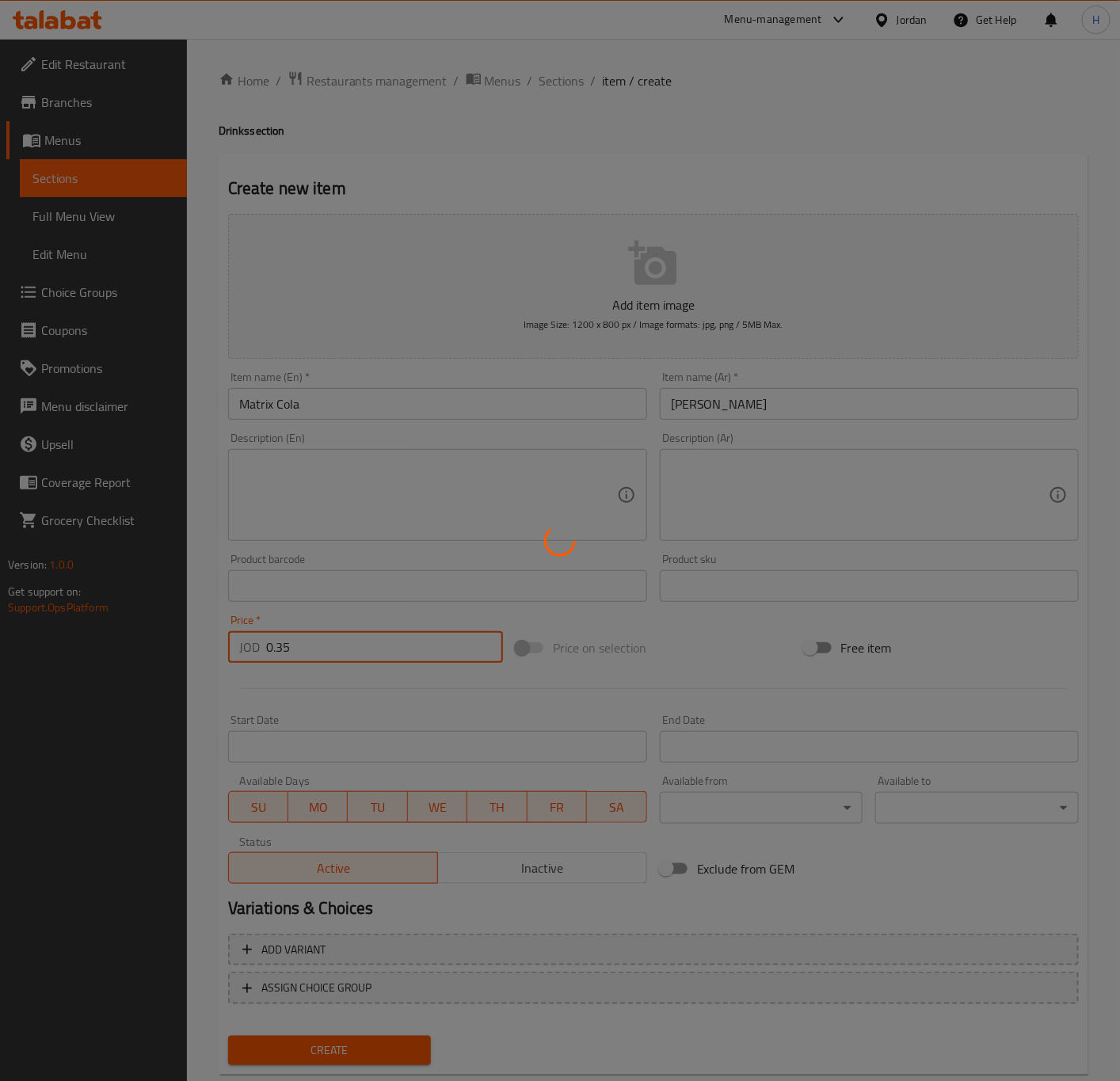
type input "0"
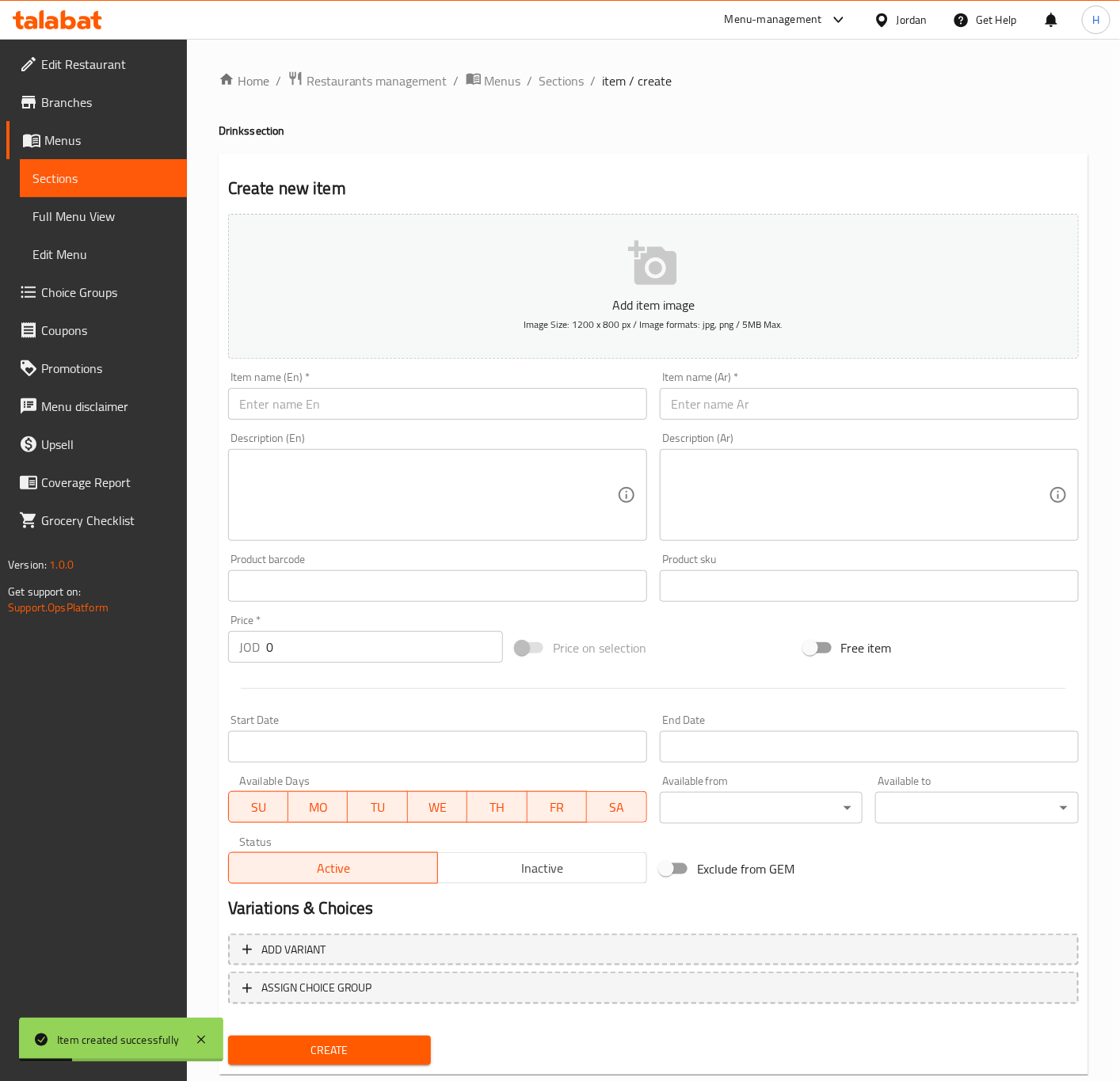
click at [310, 390] on input "text" at bounding box center [437, 404] width 419 height 32
paste input "Matrix Up"
type input "Matrix Up"
click at [716, 409] on input "text" at bounding box center [869, 404] width 419 height 32
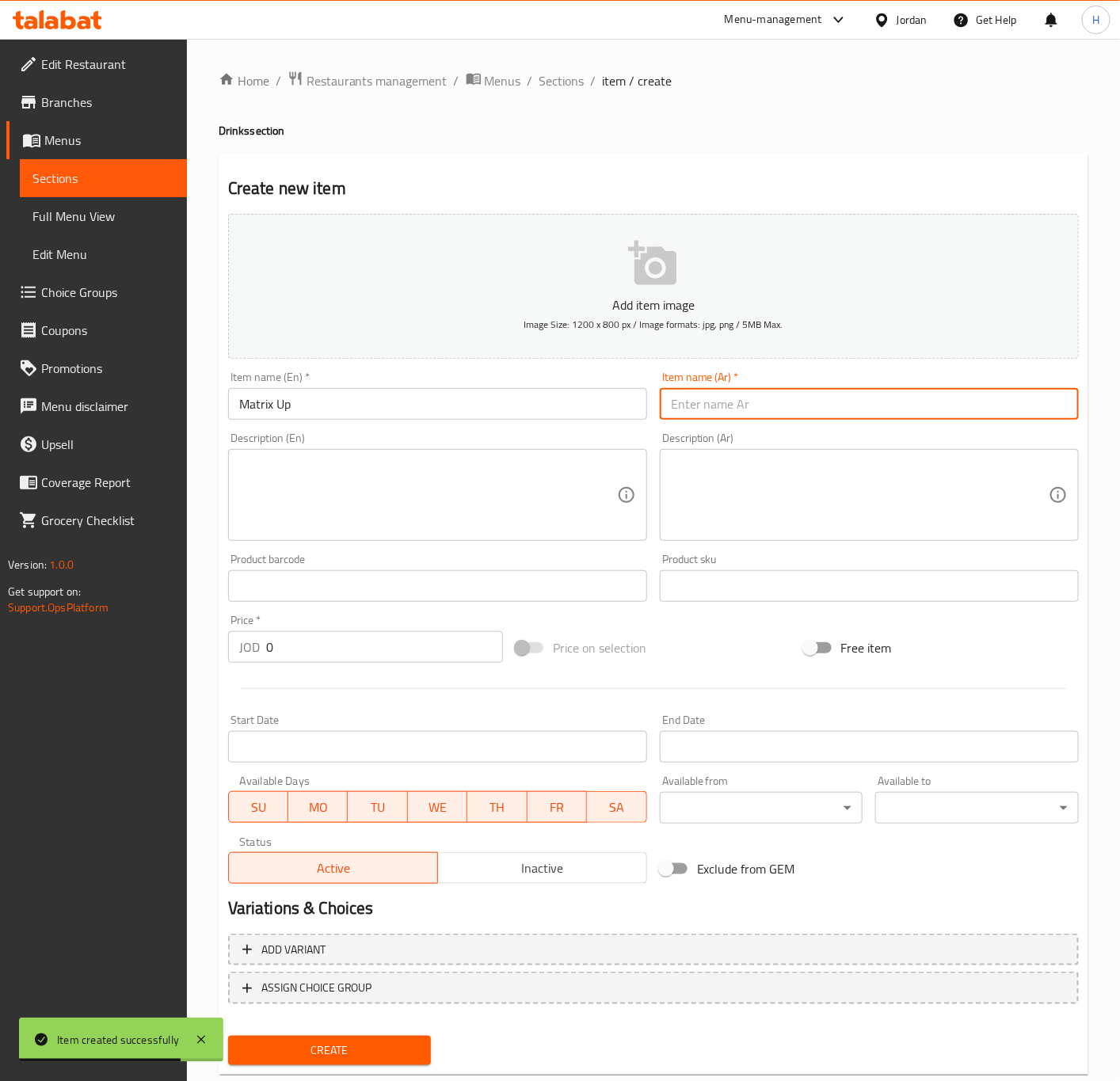
paste input "ماتريكس سفن"
click at [692, 407] on input "ماتريكس سفن" at bounding box center [869, 404] width 419 height 32
type input "ماتريكس أب"
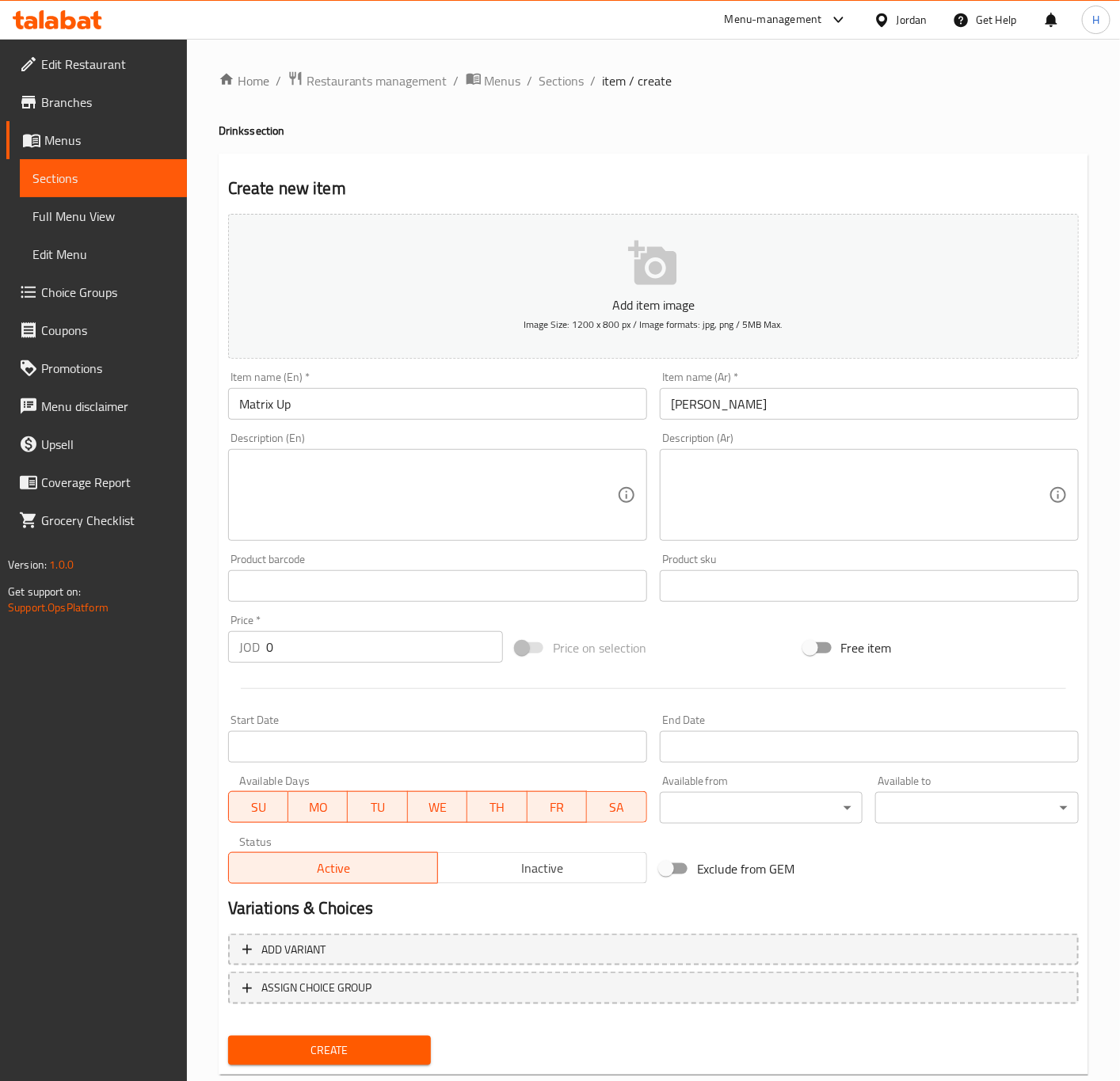
click at [302, 659] on input "0" at bounding box center [384, 647] width 236 height 32
paste input ".35"
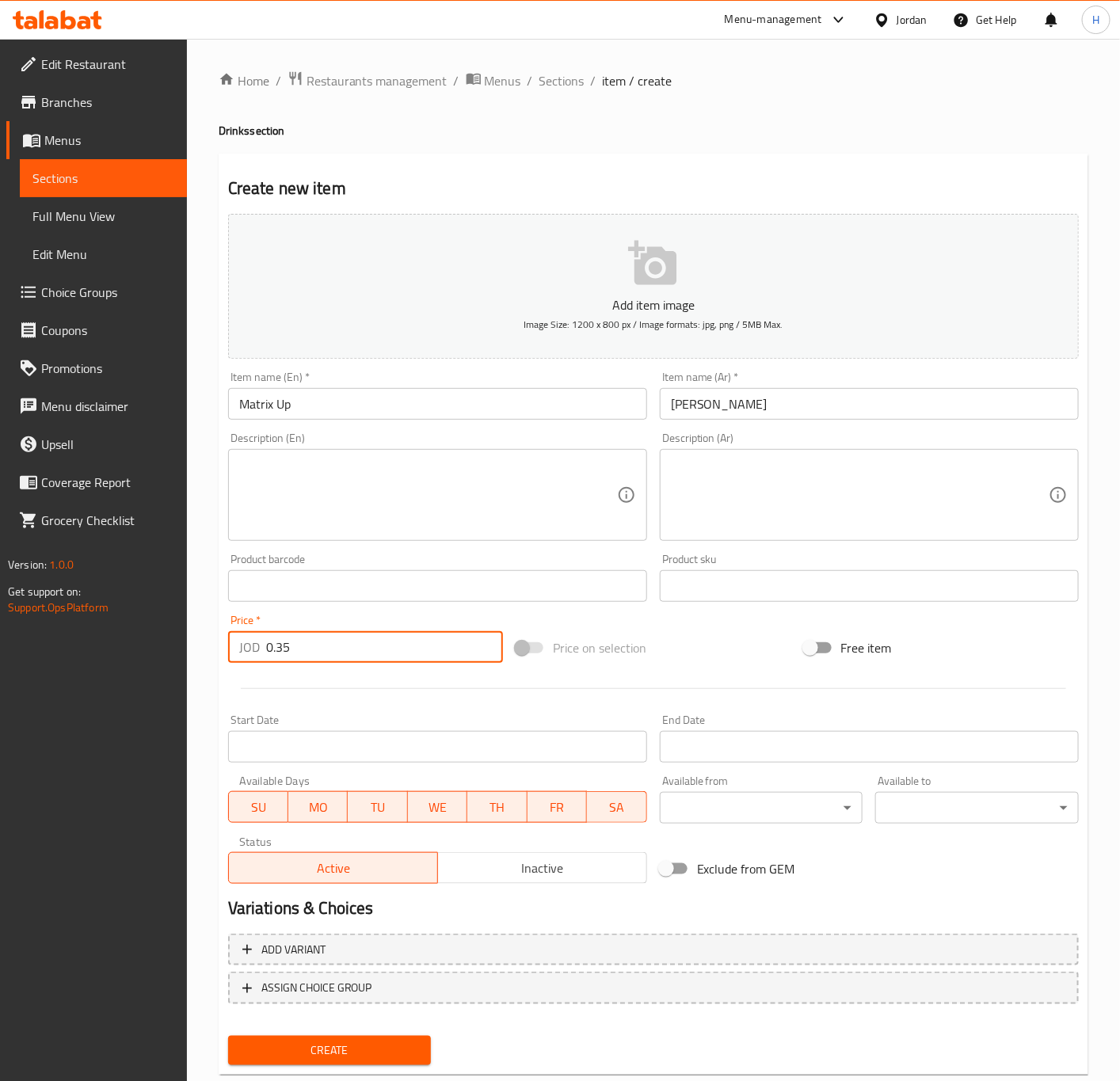
type input "0.35"
click at [228, 1036] on button "Create" at bounding box center [330, 1050] width 204 height 29
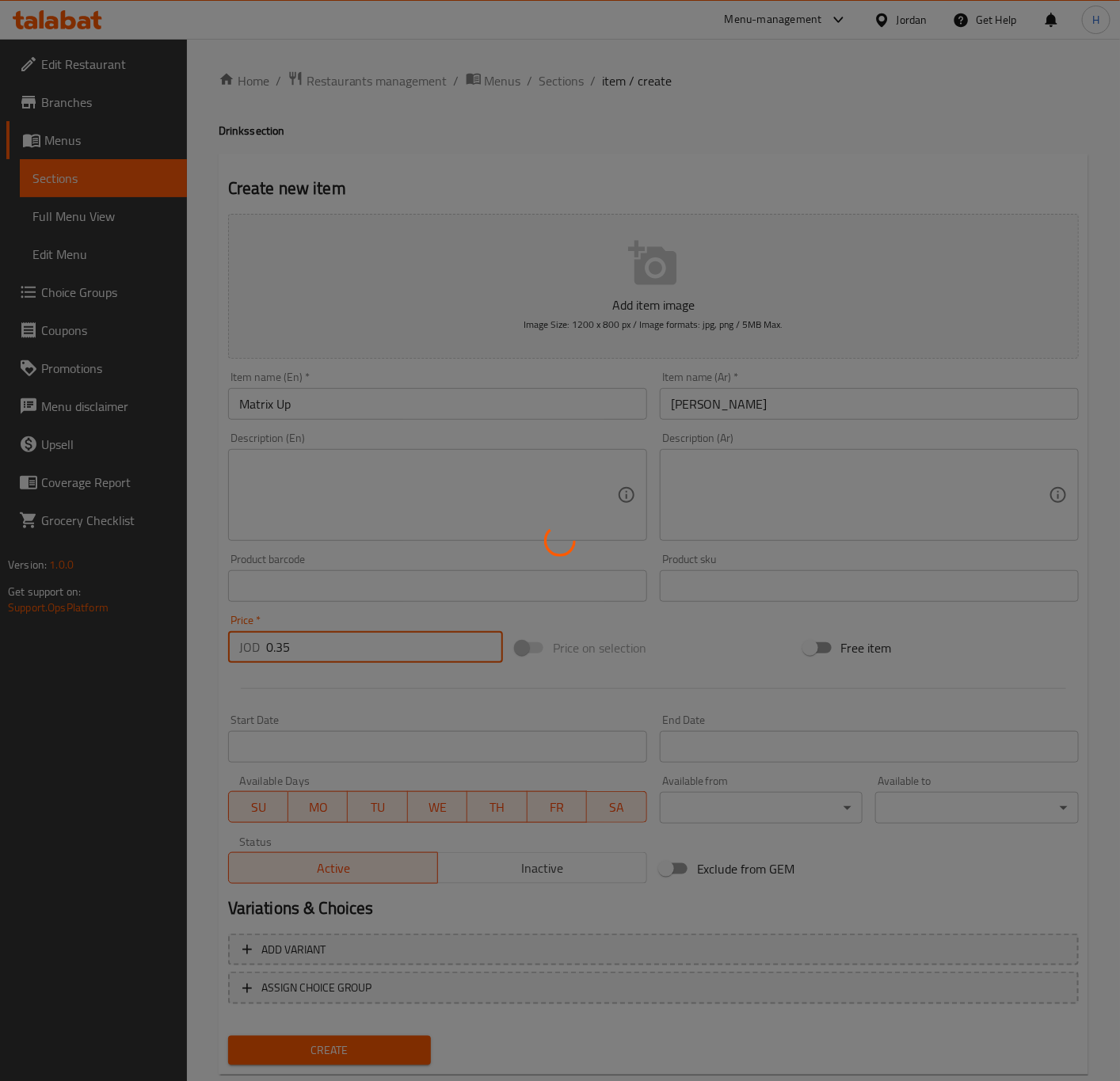
type input "0"
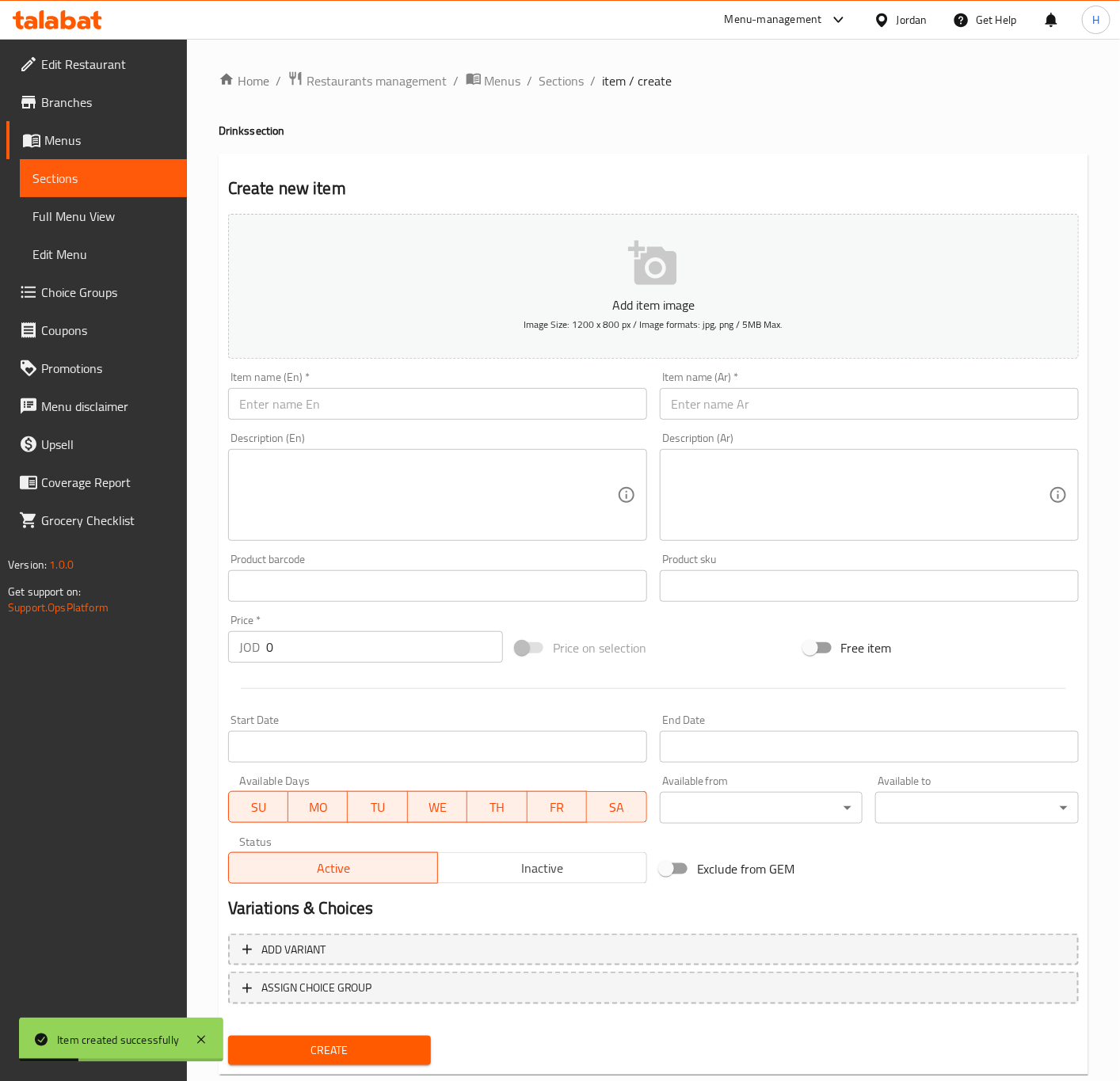
click at [393, 406] on input "text" at bounding box center [437, 404] width 419 height 32
paste input "Matrix Orange"
type input "Matrix Orange"
click at [803, 409] on input "text" at bounding box center [869, 404] width 419 height 32
paste input "ماتريكس اورانج"
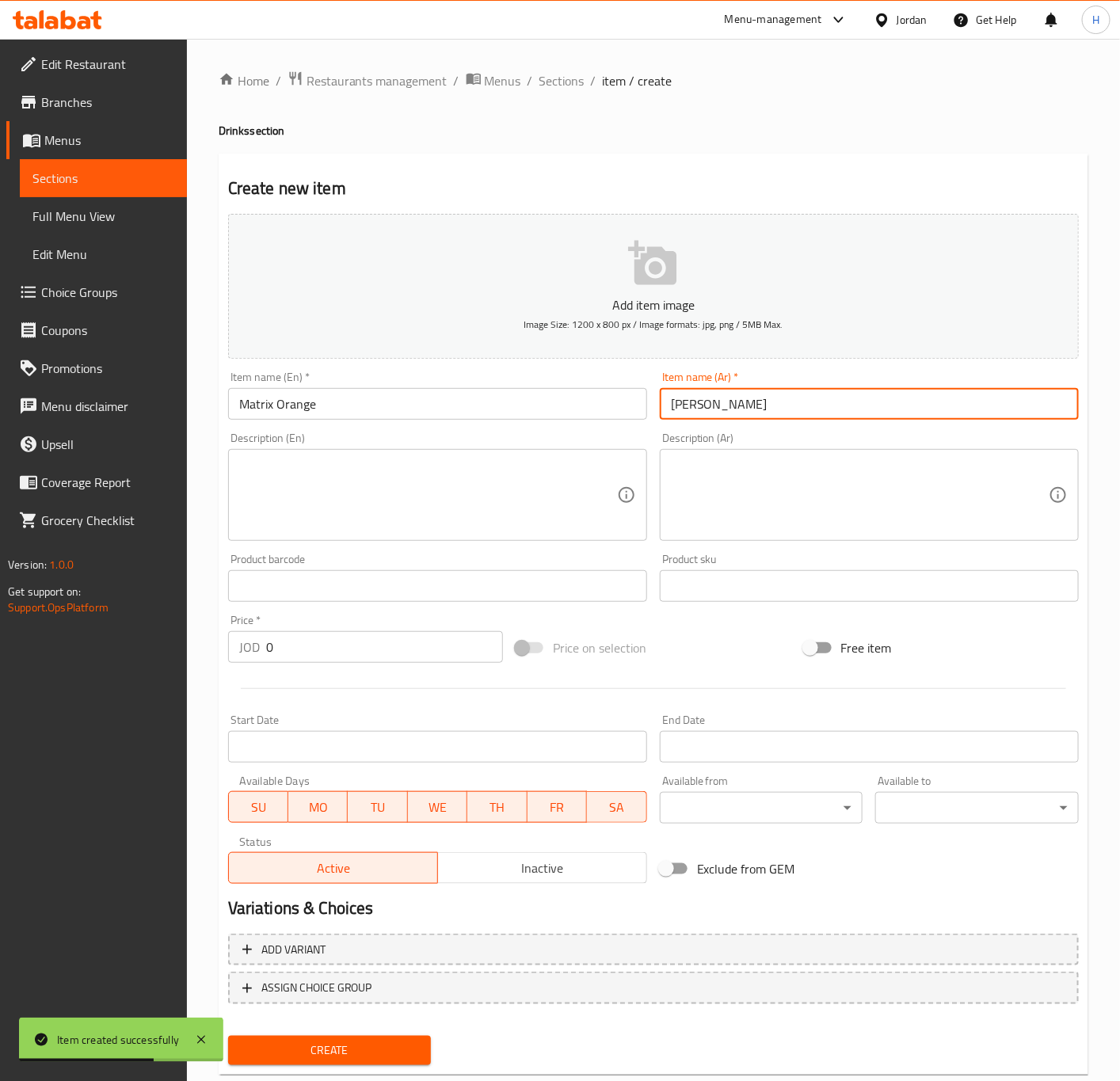
type input "ماتريكس اورانج"
click at [297, 661] on input "0" at bounding box center [384, 647] width 236 height 32
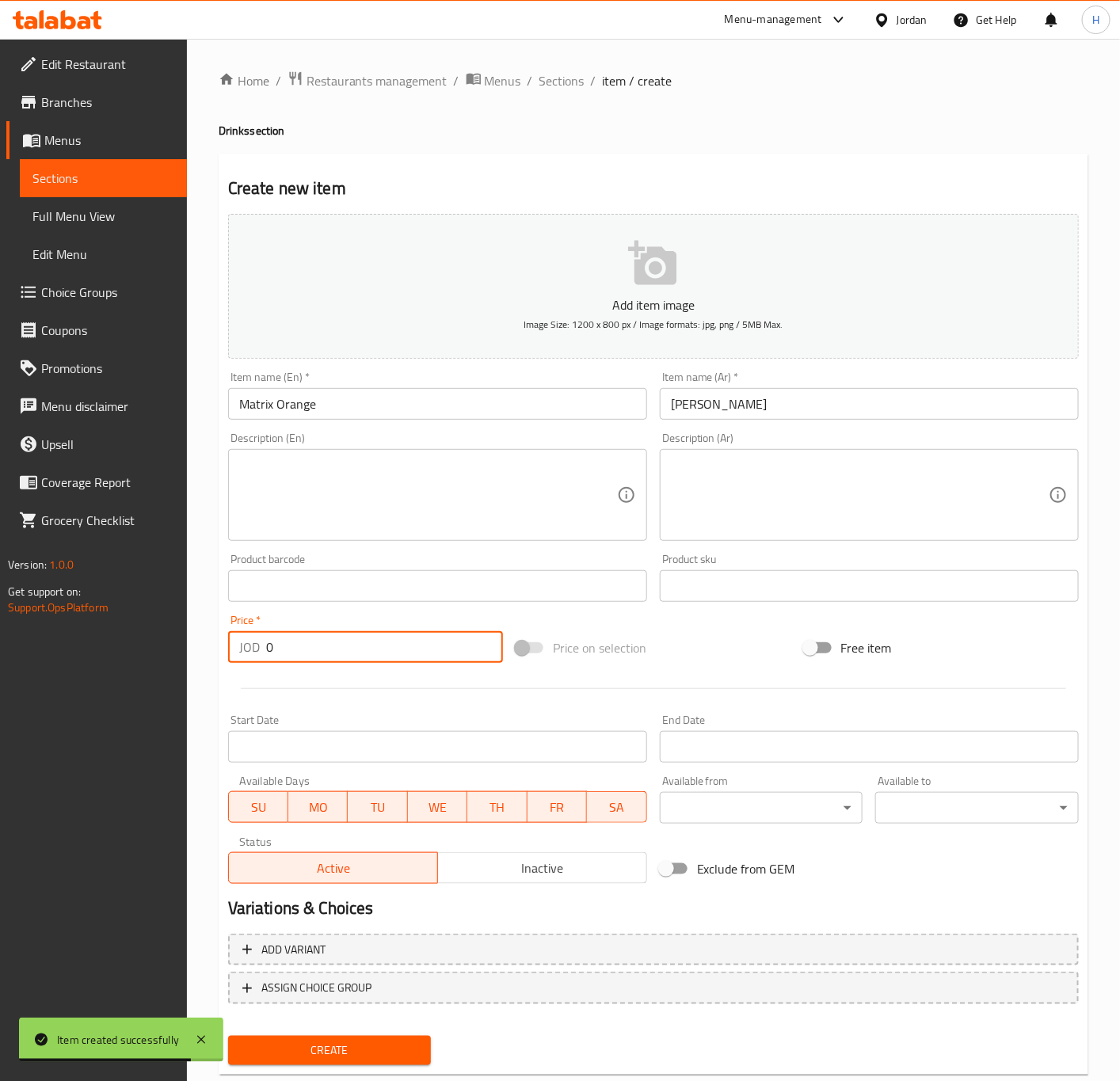
click at [297, 654] on input "0" at bounding box center [384, 647] width 236 height 32
paste input ".35"
type input "0.35"
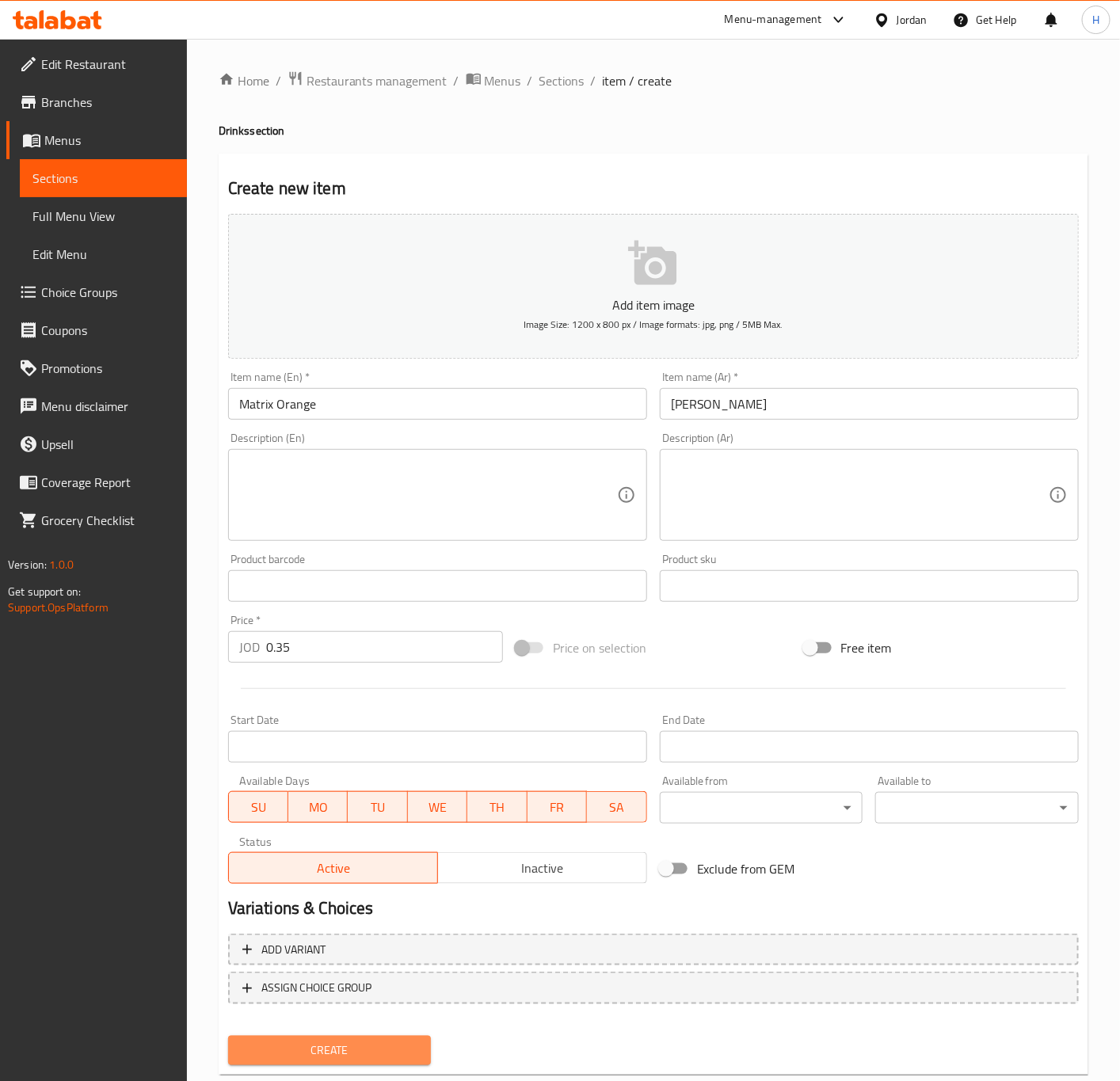
click at [376, 1053] on span "Create" at bounding box center [329, 1050] width 178 height 19
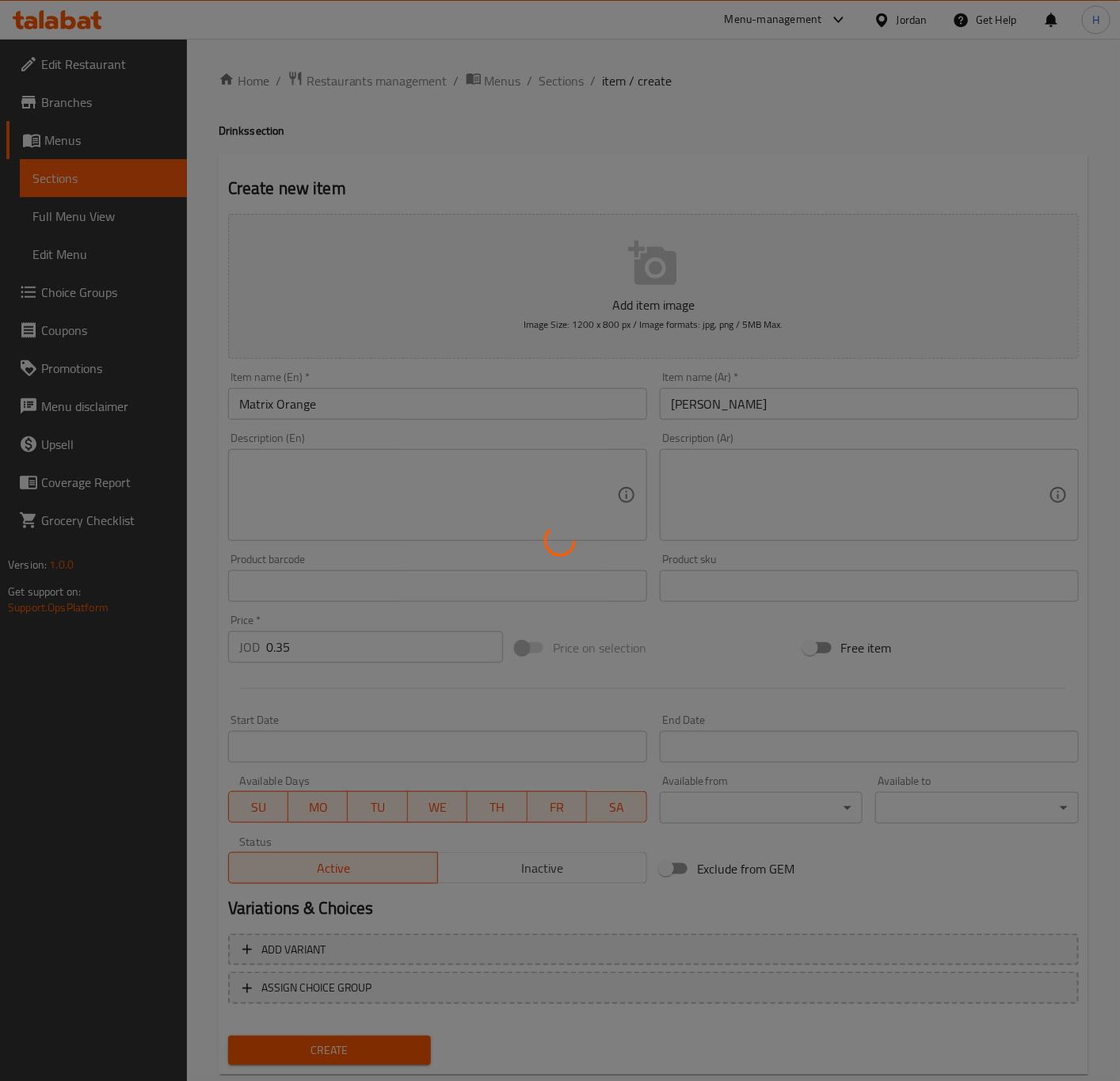
type input "0"
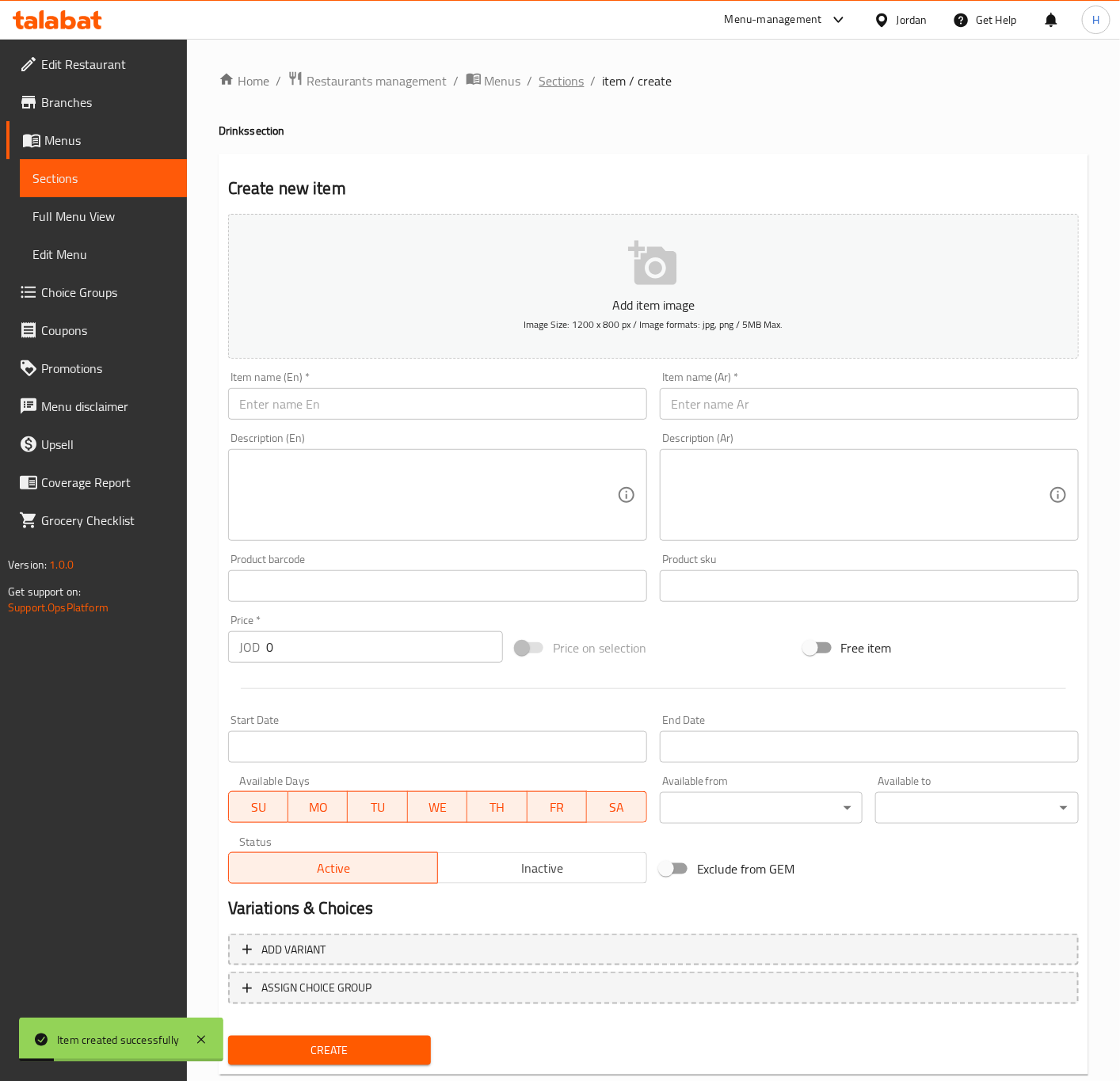
click at [556, 84] on span "Sections" at bounding box center [561, 80] width 45 height 19
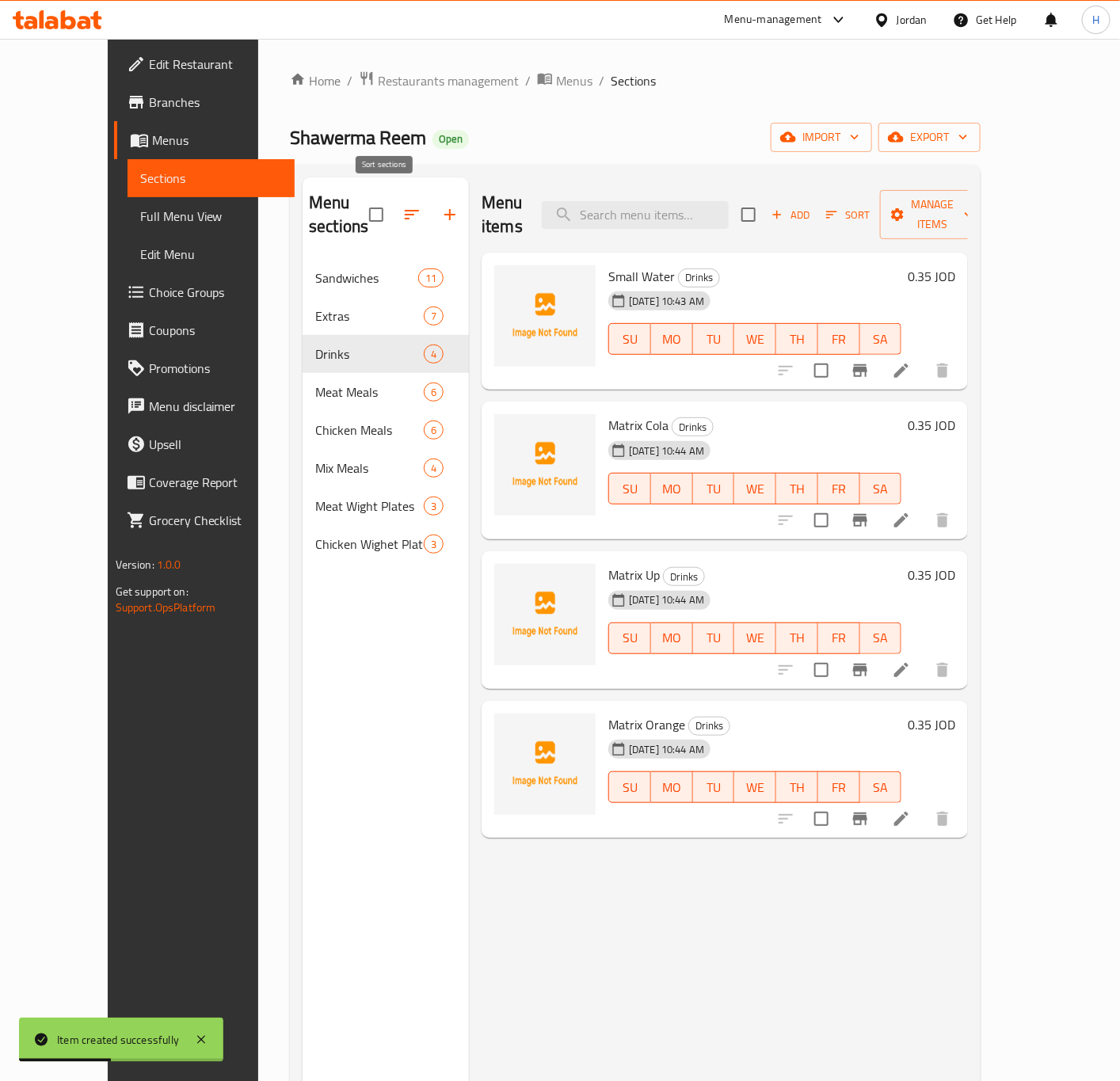
click at [402, 207] on icon "button" at bounding box center [411, 214] width 19 height 19
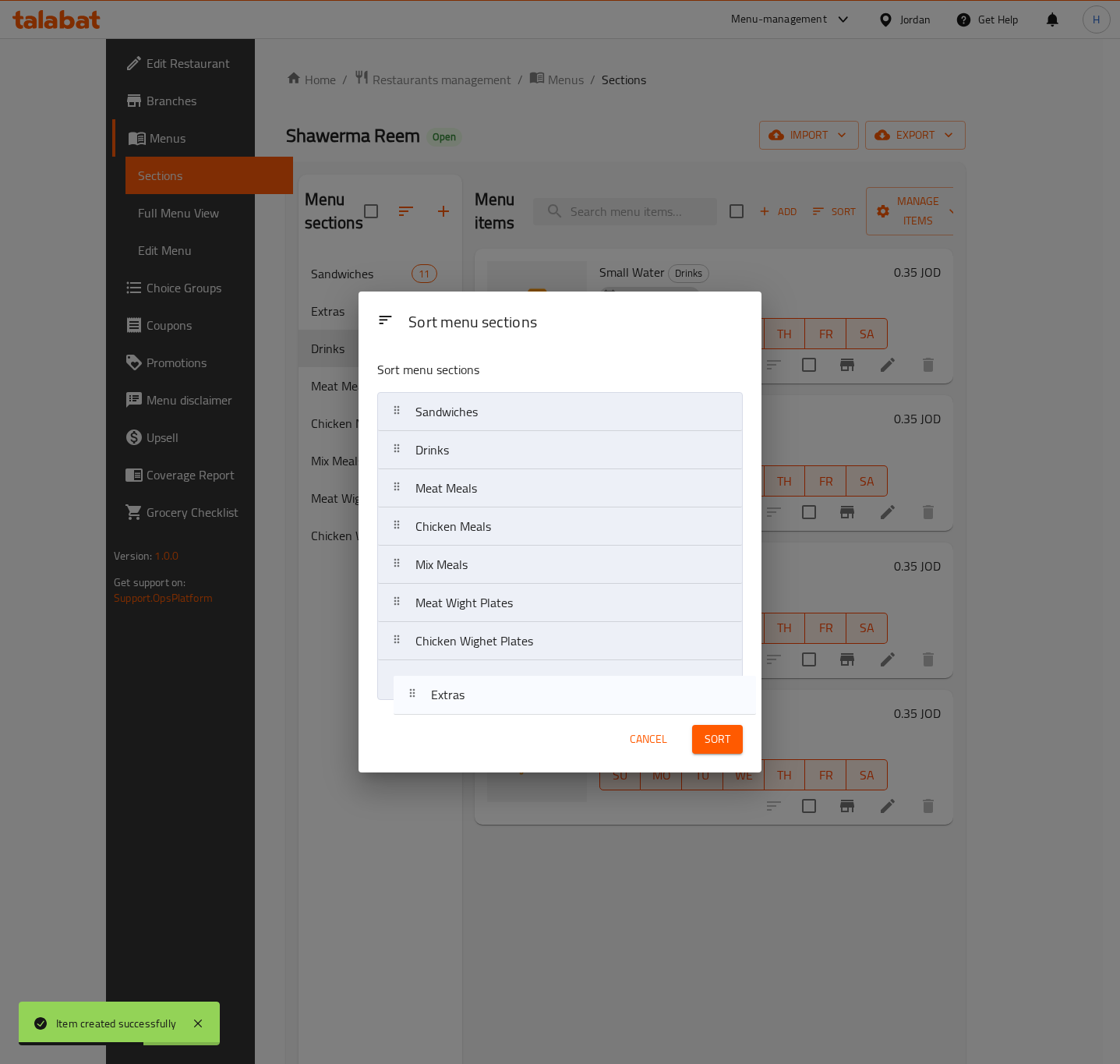
drag, startPoint x: 463, startPoint y: 457, endPoint x: 478, endPoint y: 709, distance: 252.4
click at [478, 709] on div "Sort menu sections Sort menu sections Sandwiches Extras Drinks Meat Meals Chick…" at bounding box center [560, 532] width 403 height 480
drag, startPoint x: 459, startPoint y: 454, endPoint x: 438, endPoint y: 705, distance: 251.9
click at [438, 705] on div "Sort menu sections Sandwiches Drinks Meat Meals Chicken Meals Mix Meals Meat Wi…" at bounding box center [560, 526] width 403 height 358
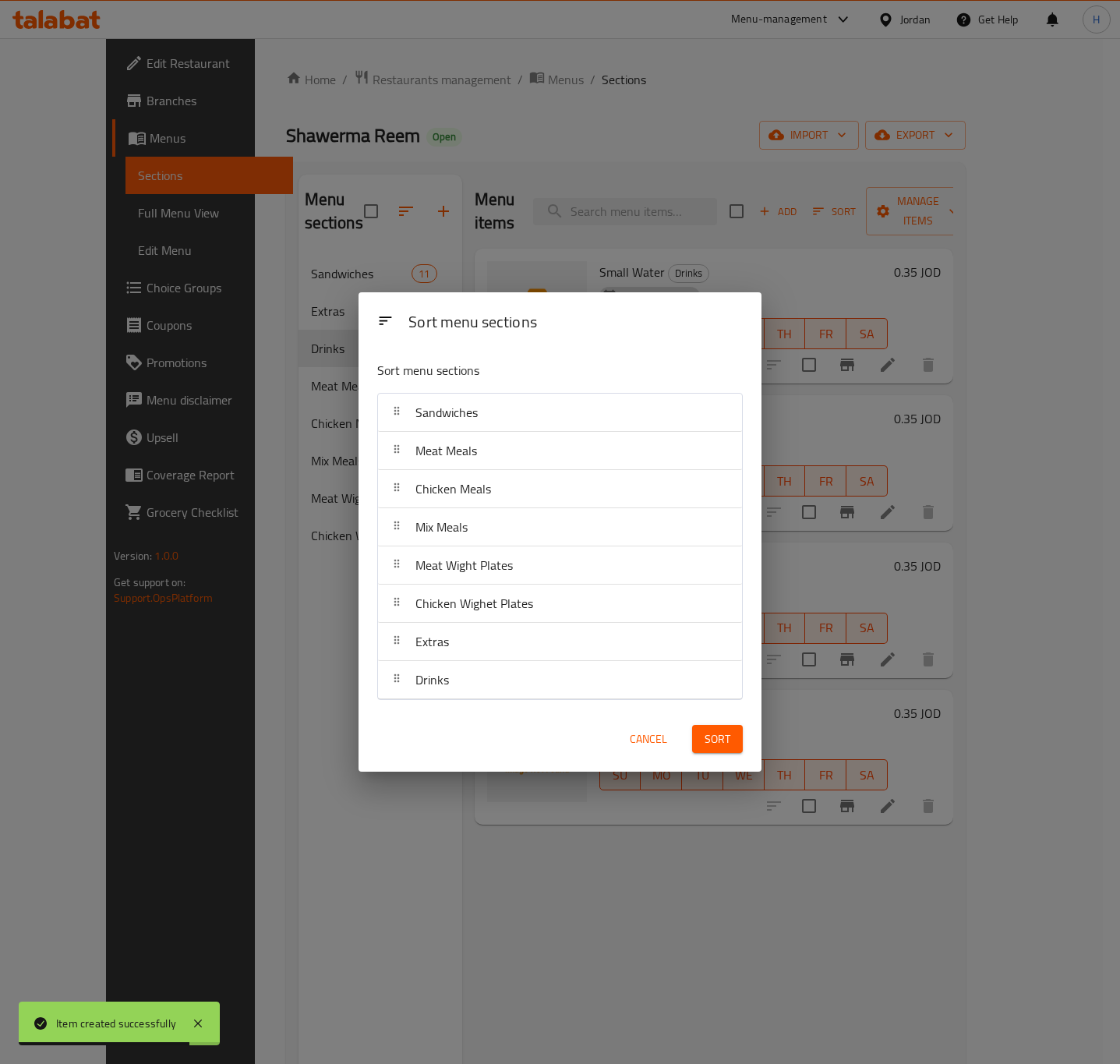
click at [716, 744] on span "Sort" at bounding box center [718, 739] width 26 height 19
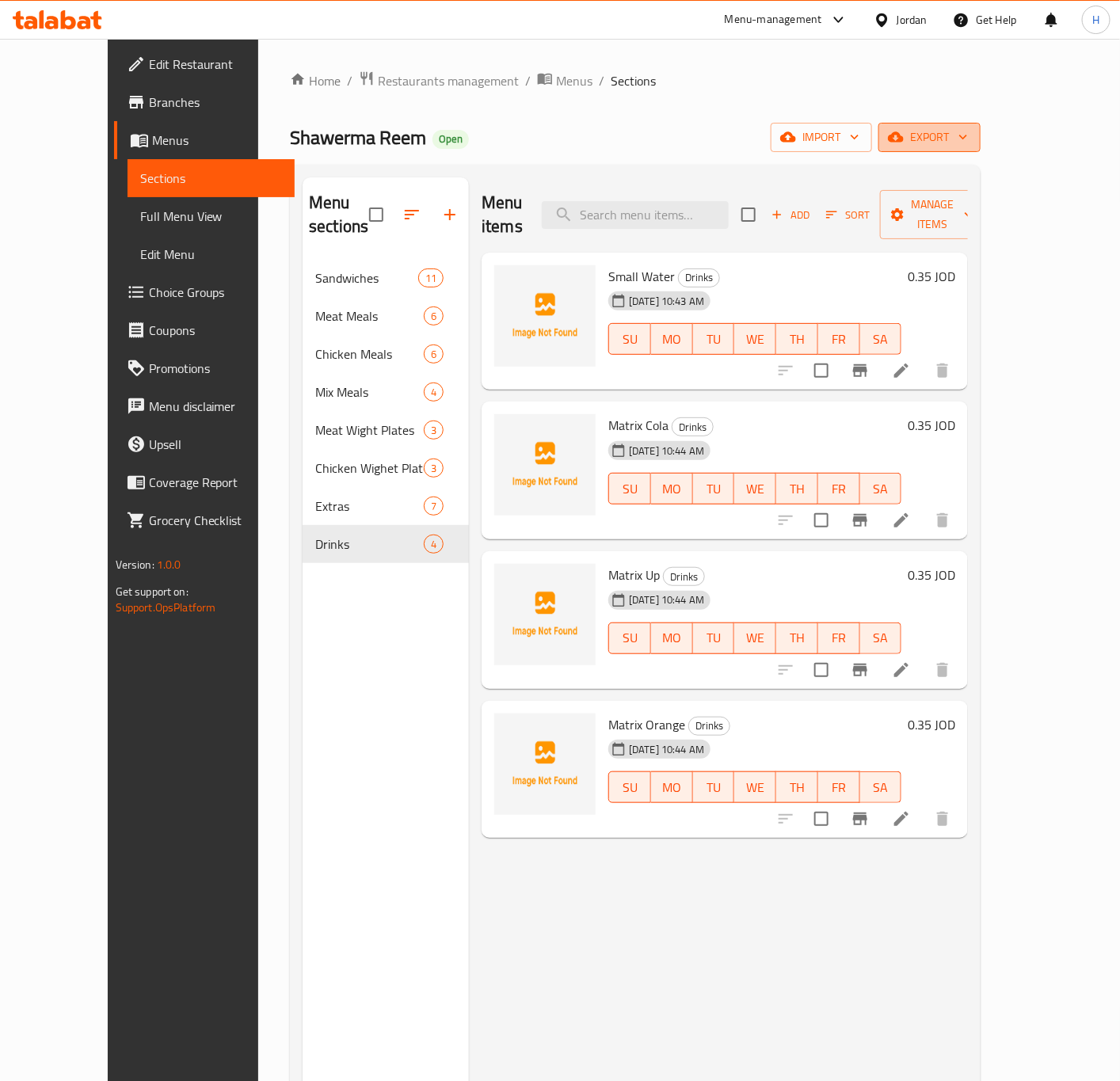
click at [968, 140] on span "export" at bounding box center [929, 137] width 77 height 19
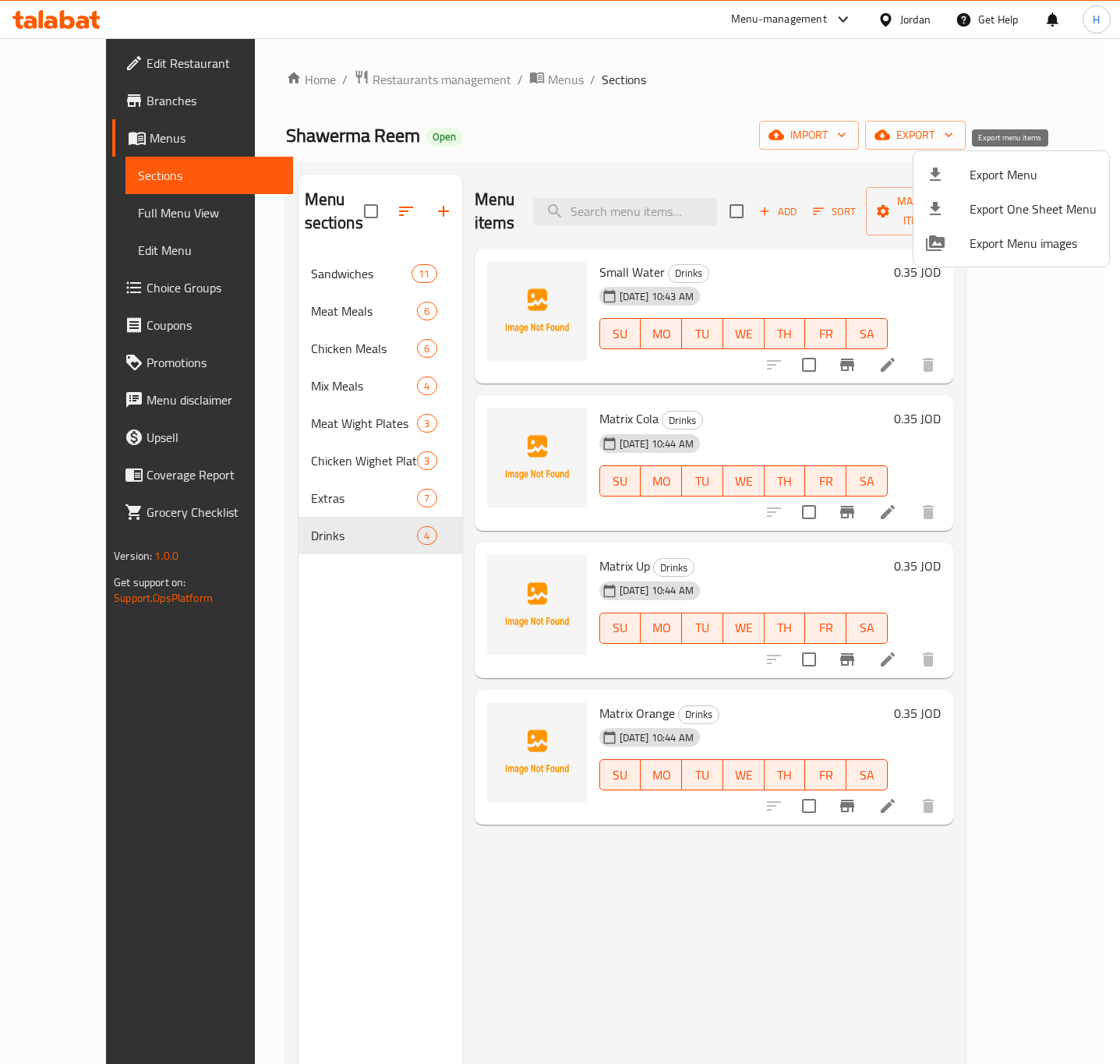
click at [987, 178] on span "Export Menu" at bounding box center [1034, 174] width 127 height 18
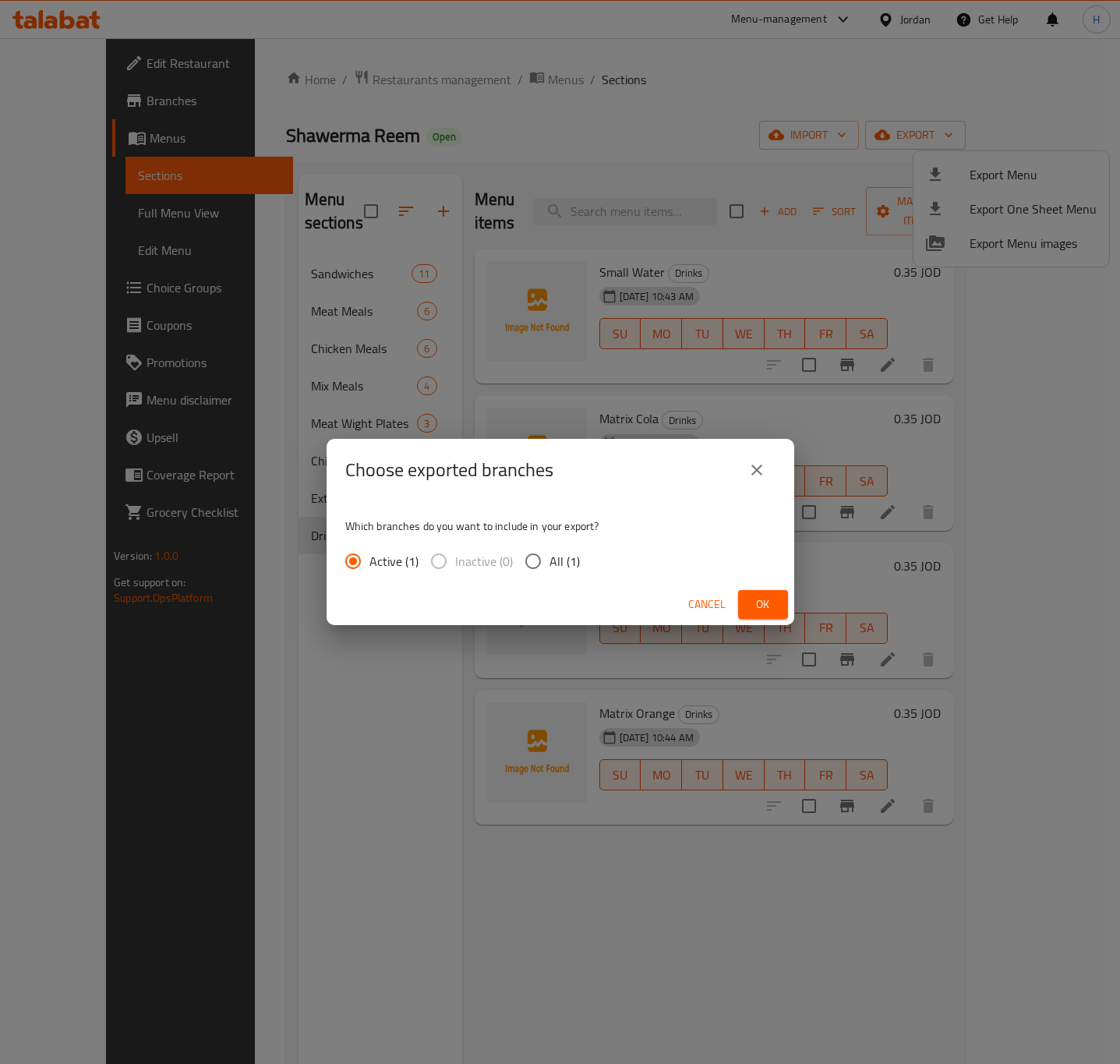
click at [743, 611] on button "Ok" at bounding box center [763, 604] width 50 height 29
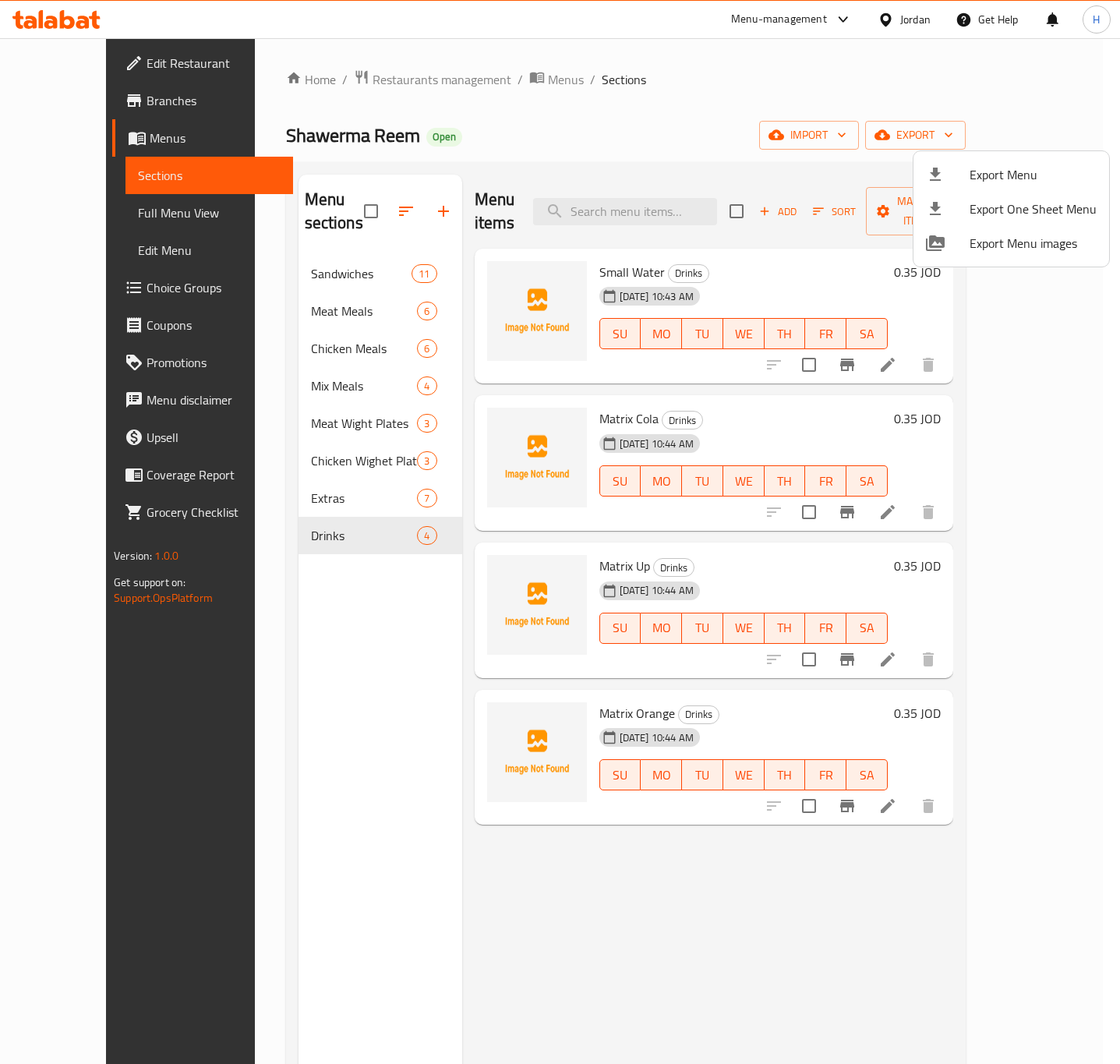
click at [918, 24] on div at bounding box center [560, 532] width 1120 height 1064
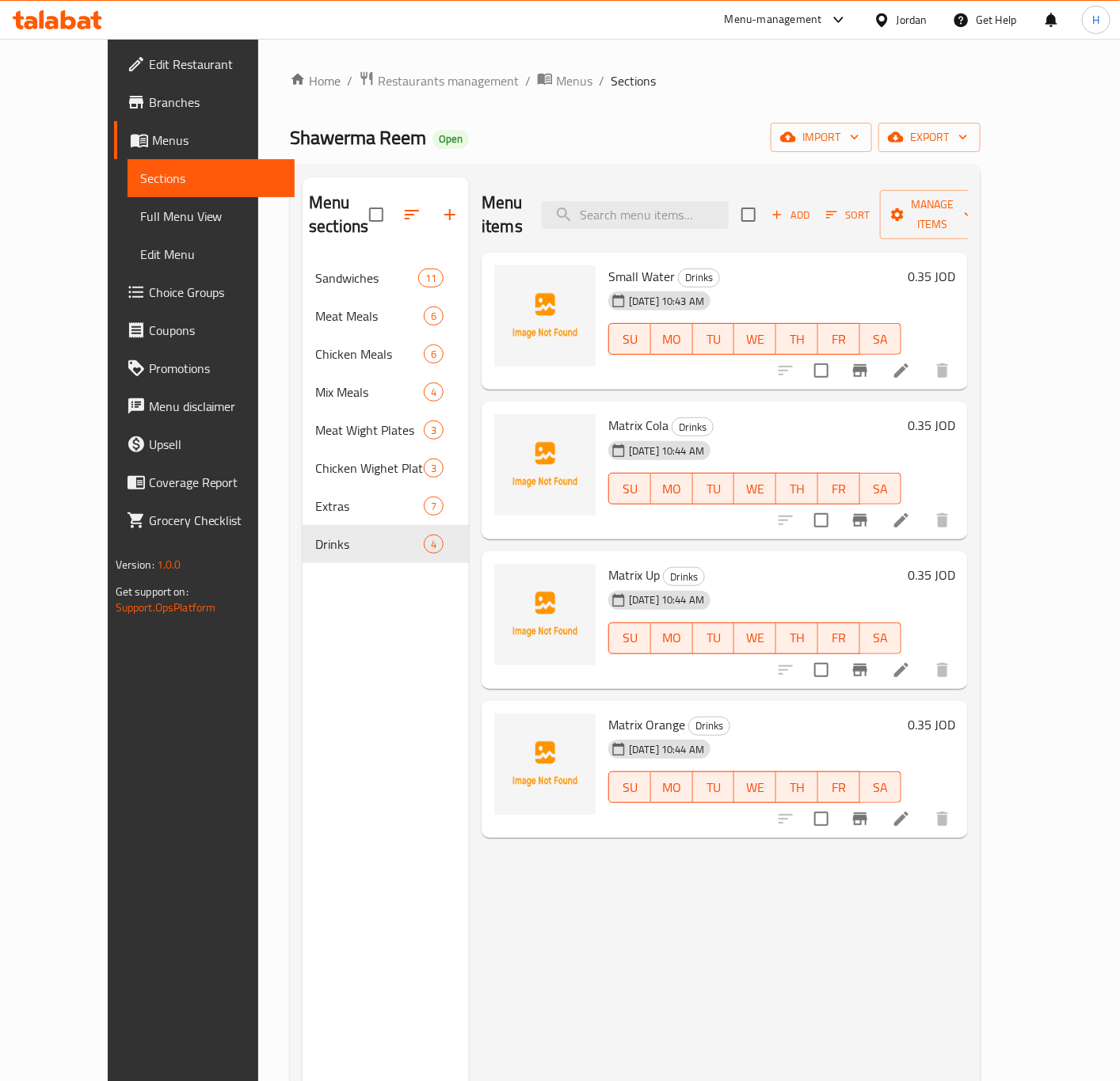
click at [932, 25] on div "Jordan" at bounding box center [900, 19] width 79 height 38
click at [924, 24] on div "Jordan" at bounding box center [912, 20] width 31 height 18
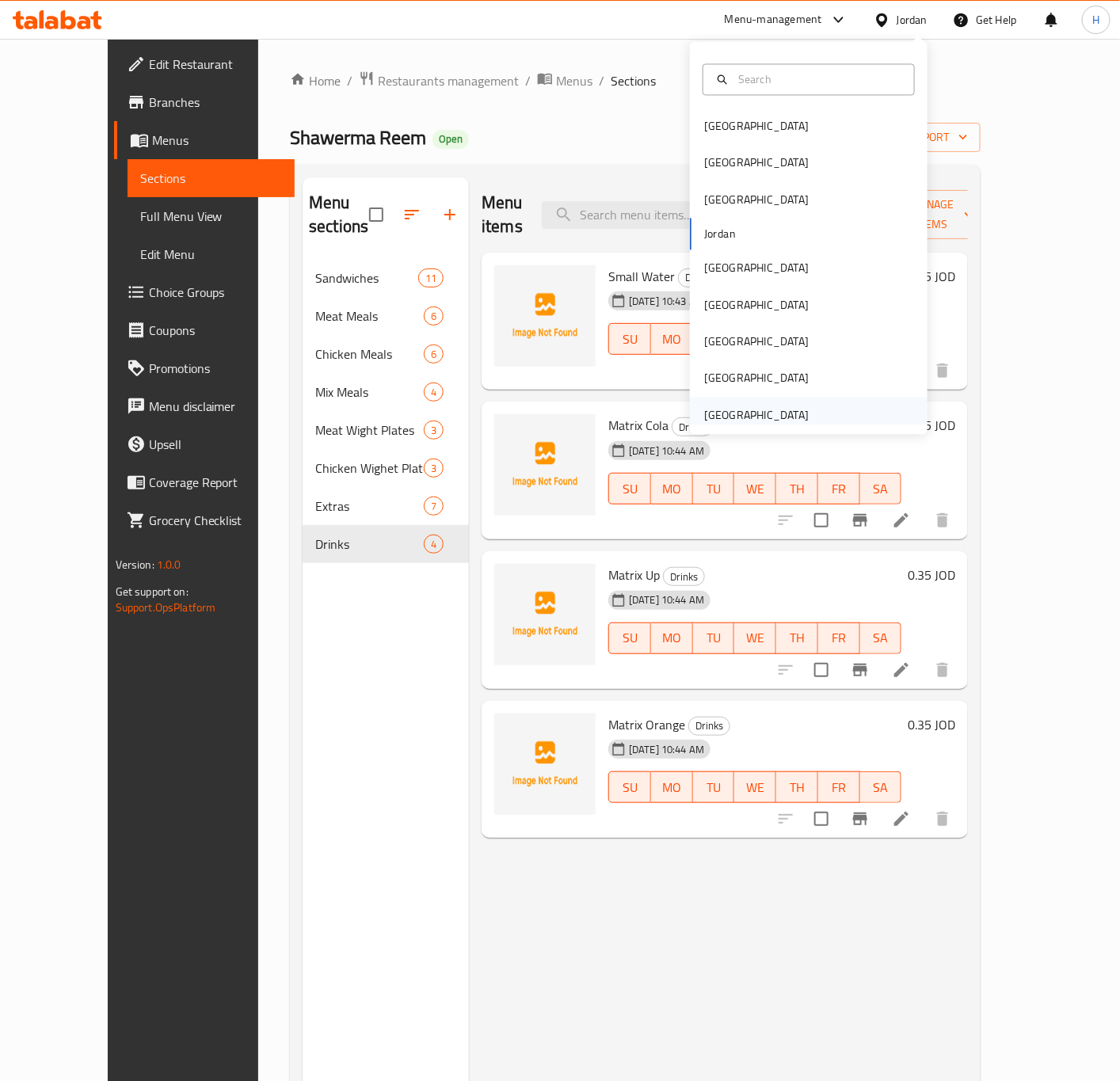
click at [742, 412] on div "United Arab Emirates" at bounding box center [756, 415] width 104 height 18
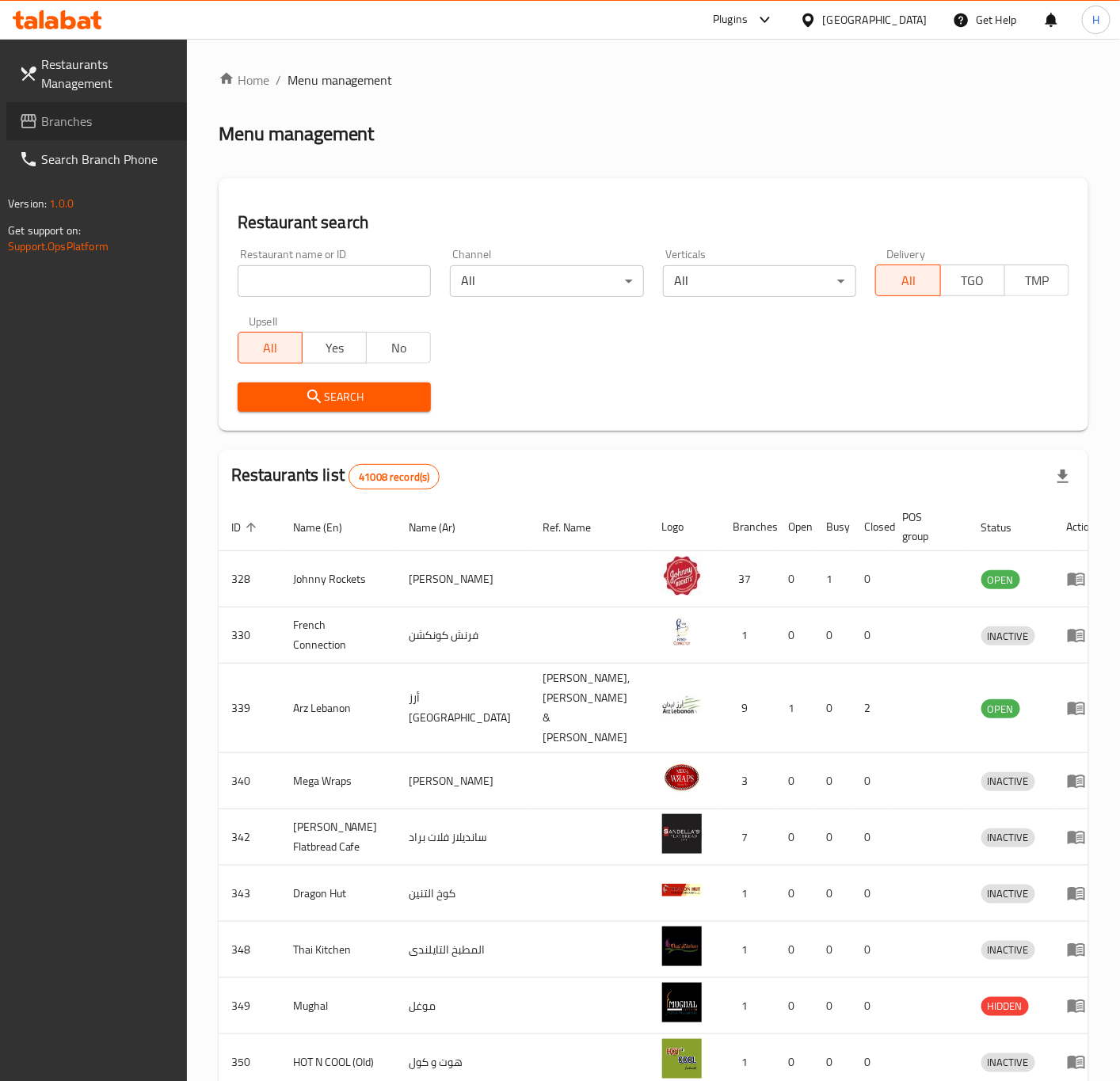
click at [81, 115] on span "Branches" at bounding box center [108, 120] width 133 height 19
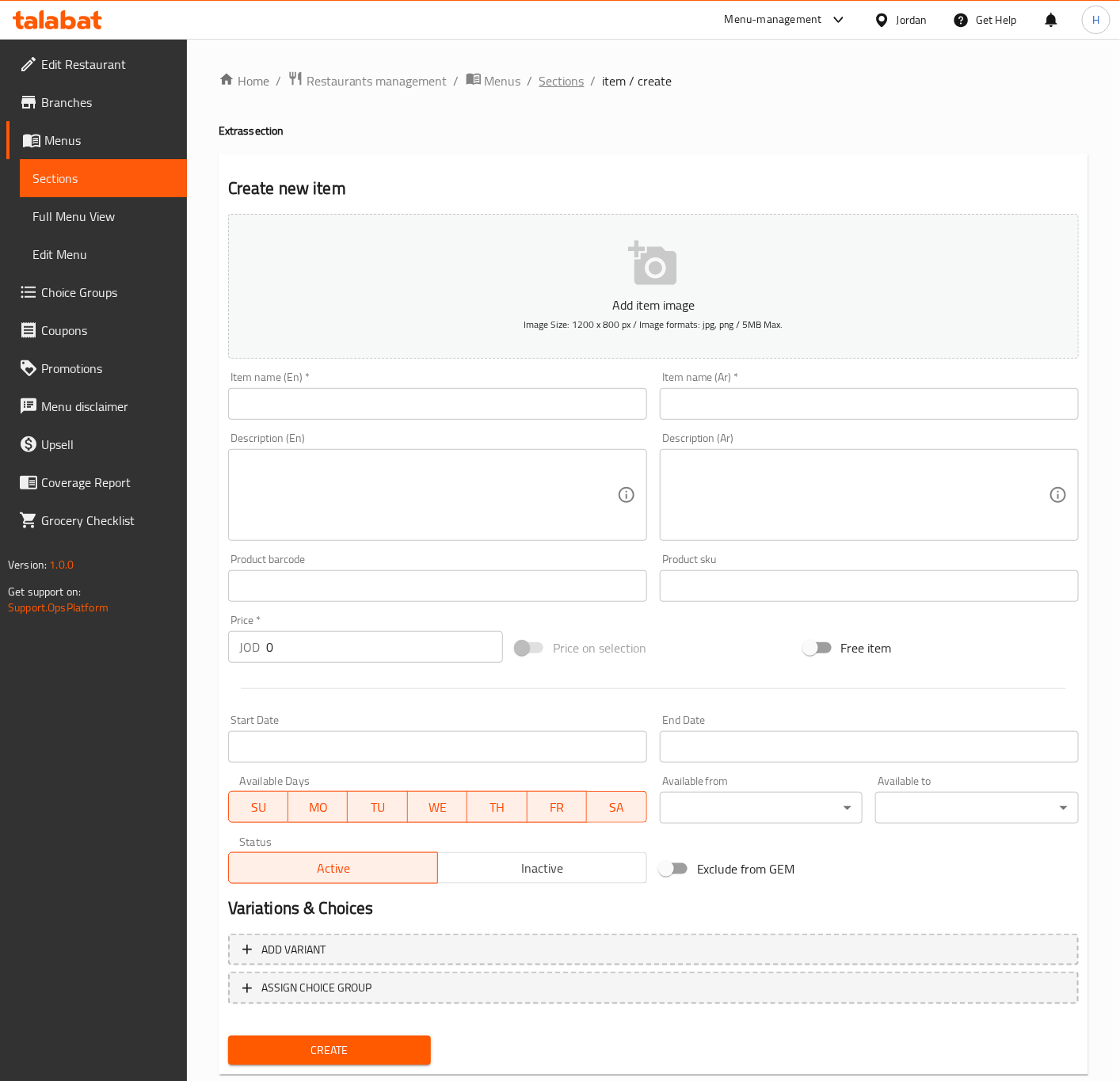
click at [561, 88] on span "Sections" at bounding box center [561, 80] width 45 height 19
